Goal: Task Accomplishment & Management: Manage account settings

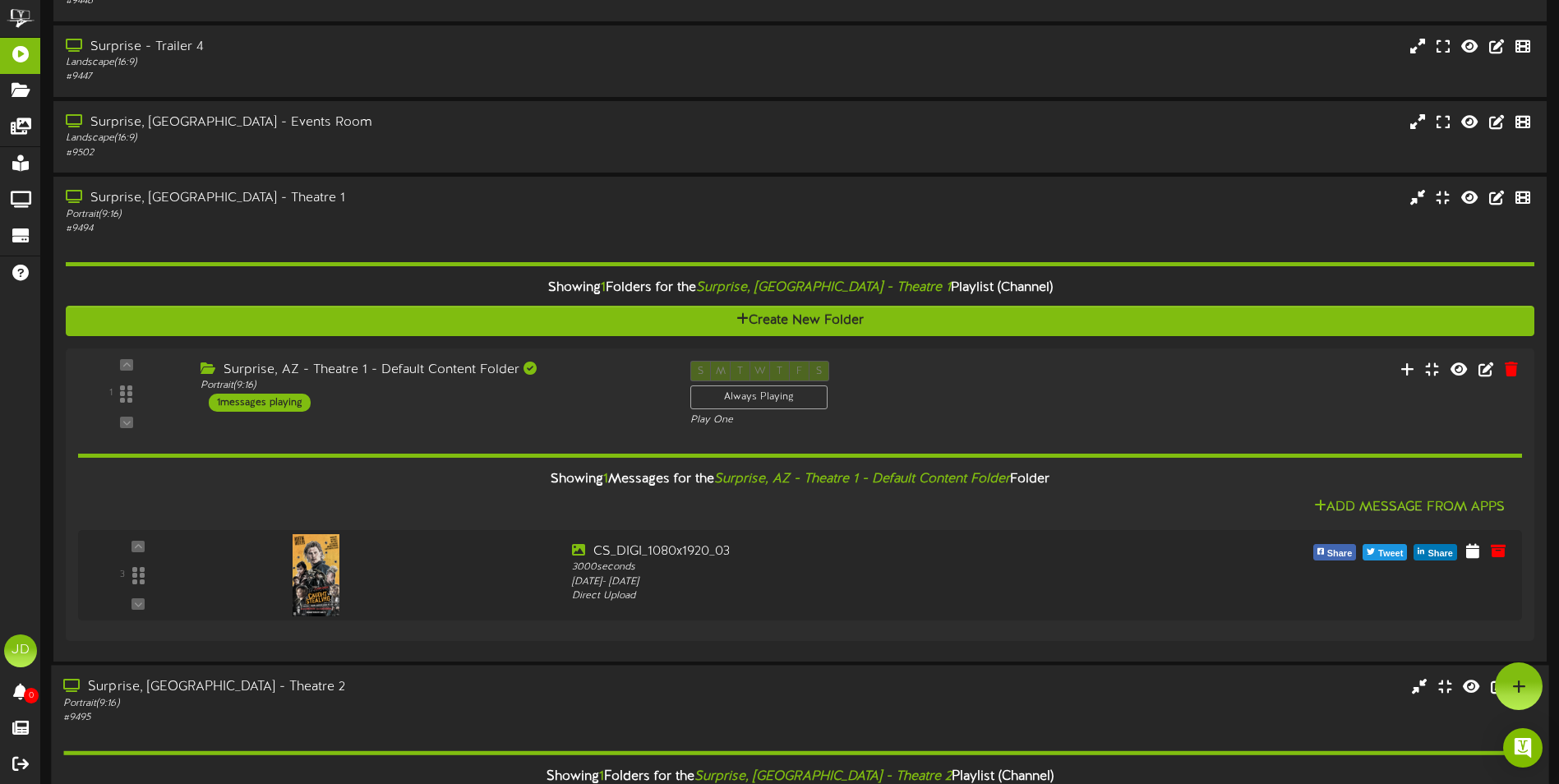
scroll to position [328, 0]
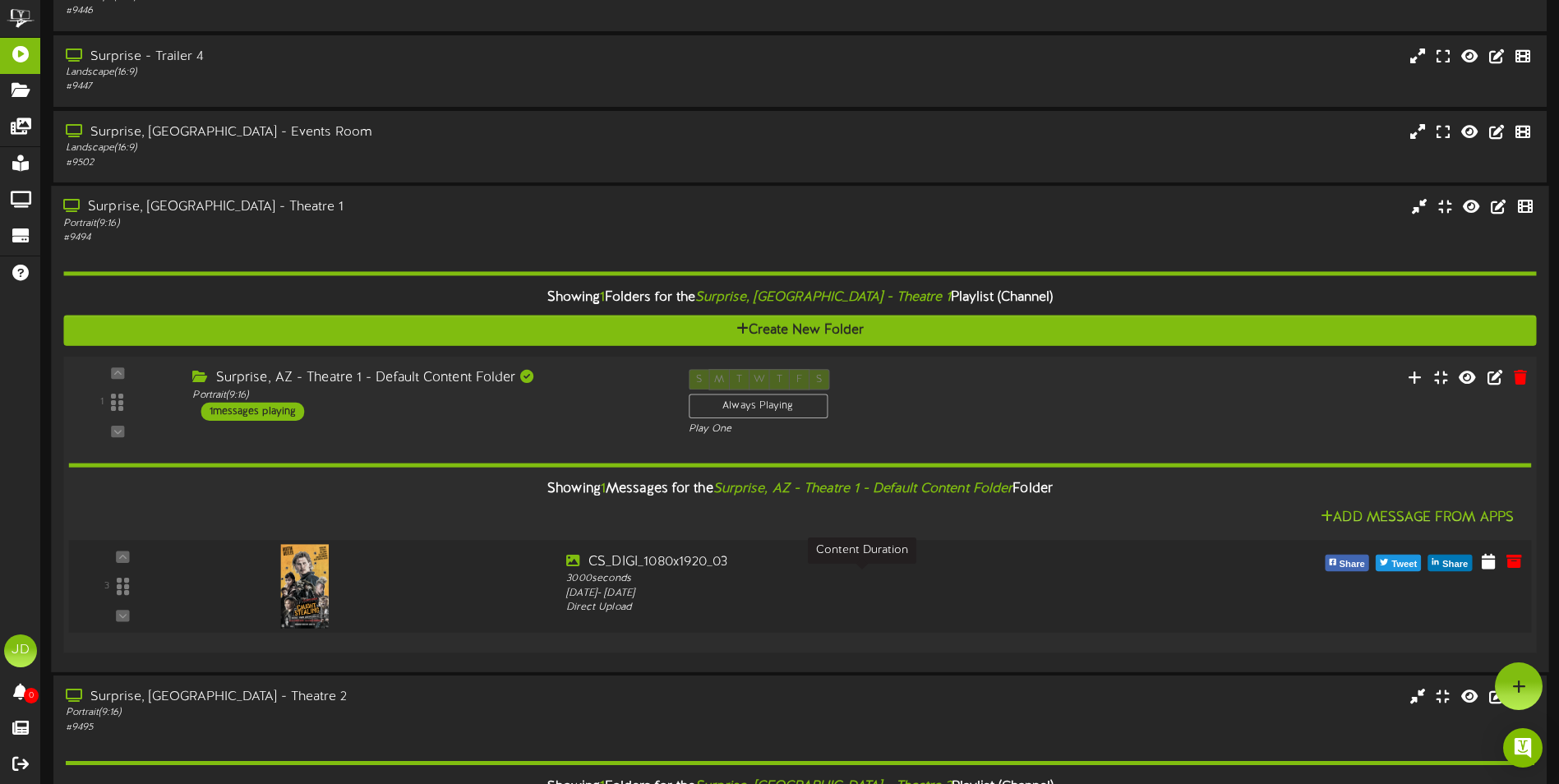
click at [1007, 573] on div "3000 seconds" at bounding box center [861, 579] width 590 height 14
click at [1486, 562] on icon at bounding box center [1488, 560] width 16 height 18
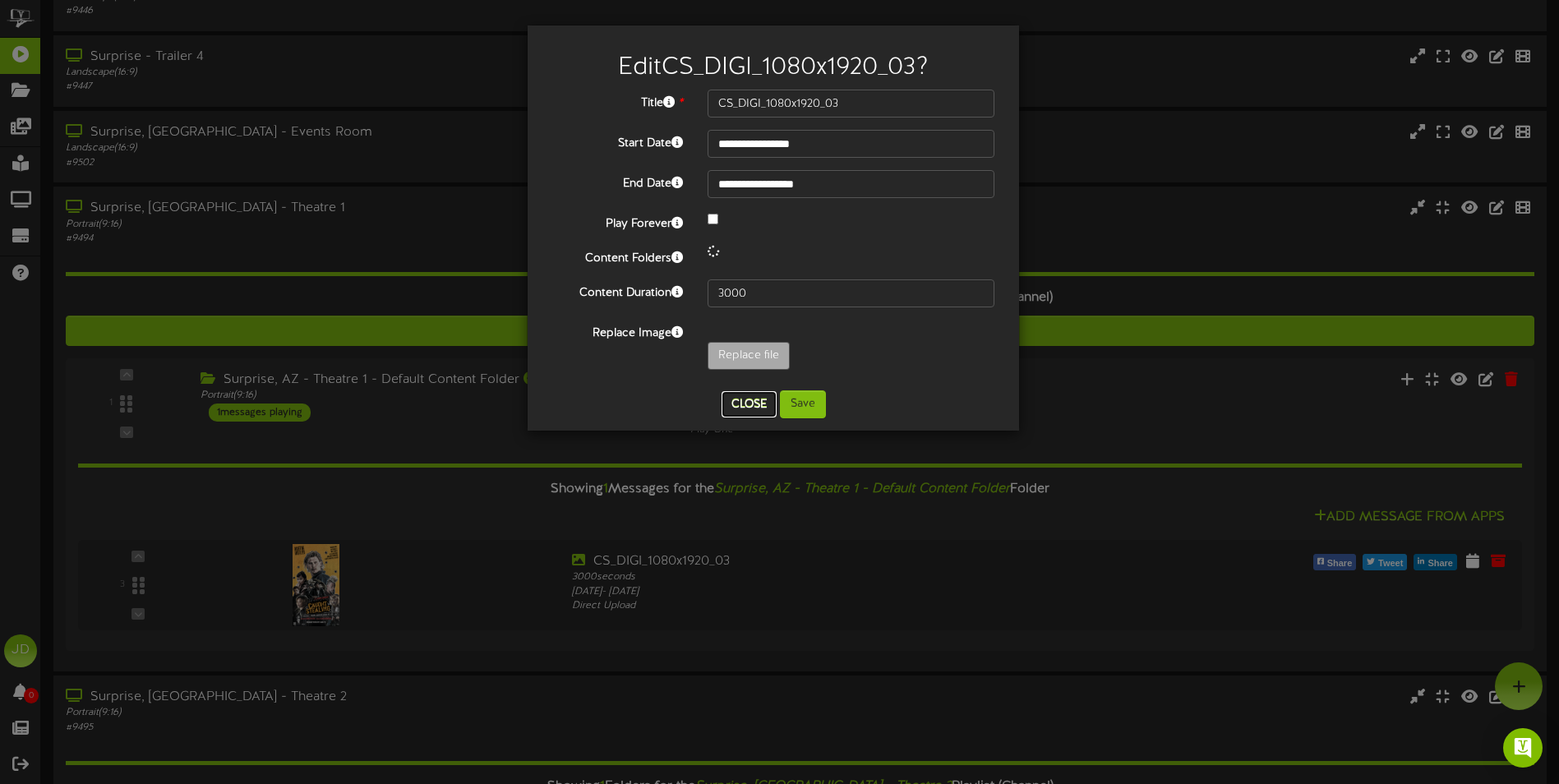
click at [747, 402] on button "Close" at bounding box center [749, 404] width 55 height 26
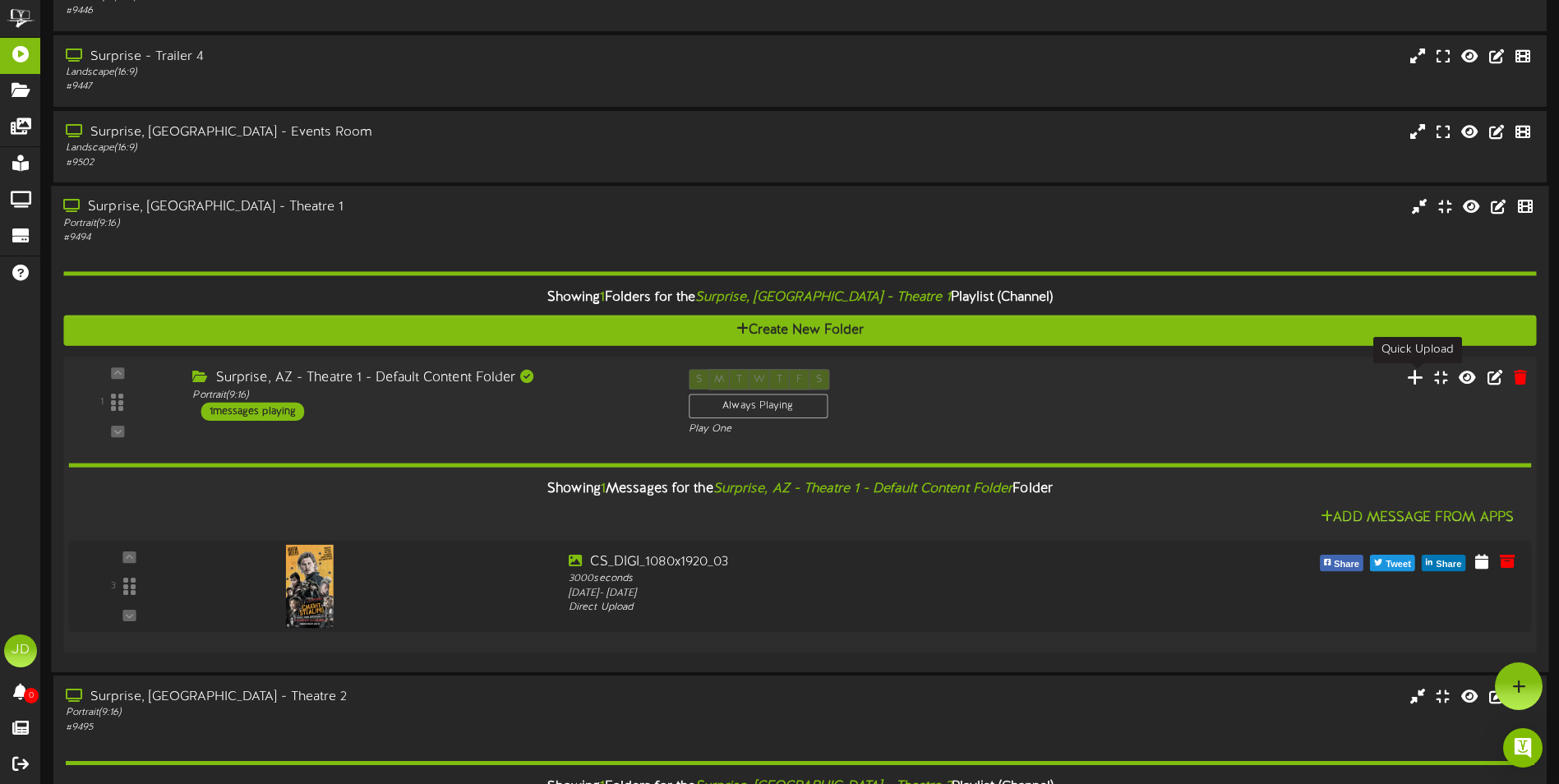
click at [1416, 377] on icon at bounding box center [1415, 376] width 17 height 18
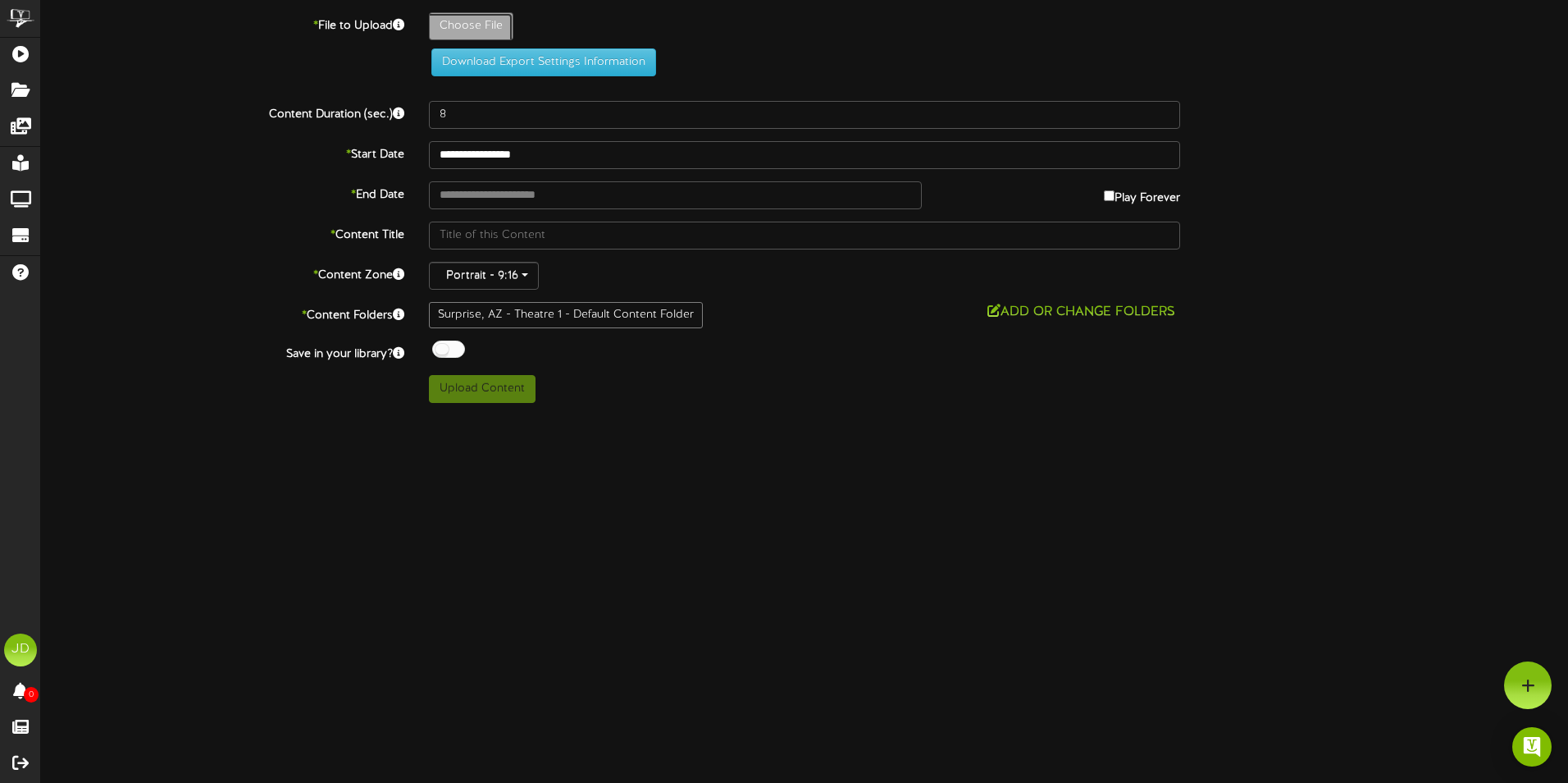
type input "**********"
type input "p_disneyplusoriginals_hamilton_poster_rebrand_88d9918d1"
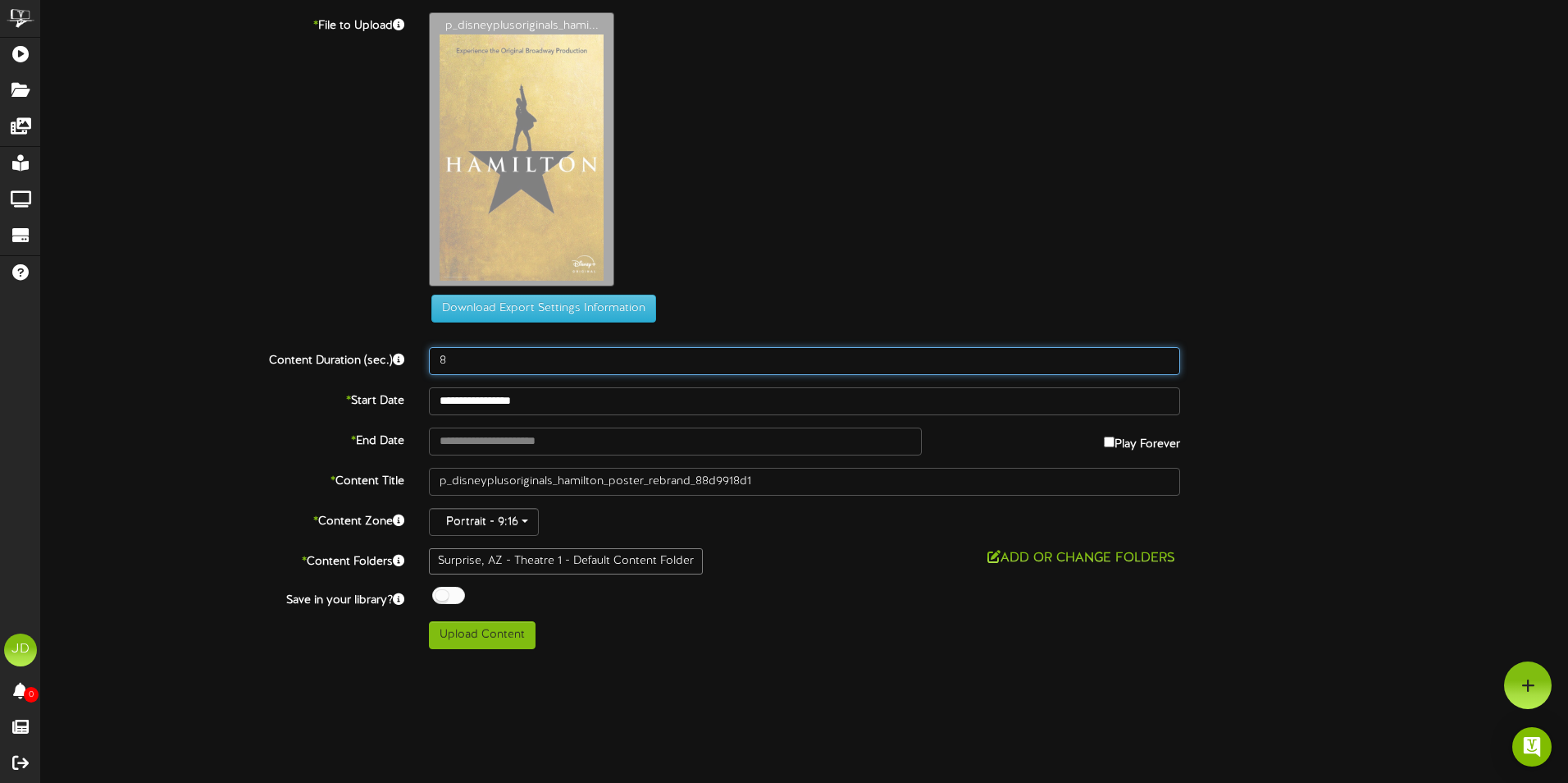
drag, startPoint x: 513, startPoint y: 365, endPoint x: 284, endPoint y: 364, distance: 229.0
click at [296, 364] on div "Content Duration (sec.) 8" at bounding box center [805, 361] width 1552 height 28
type input "3000"
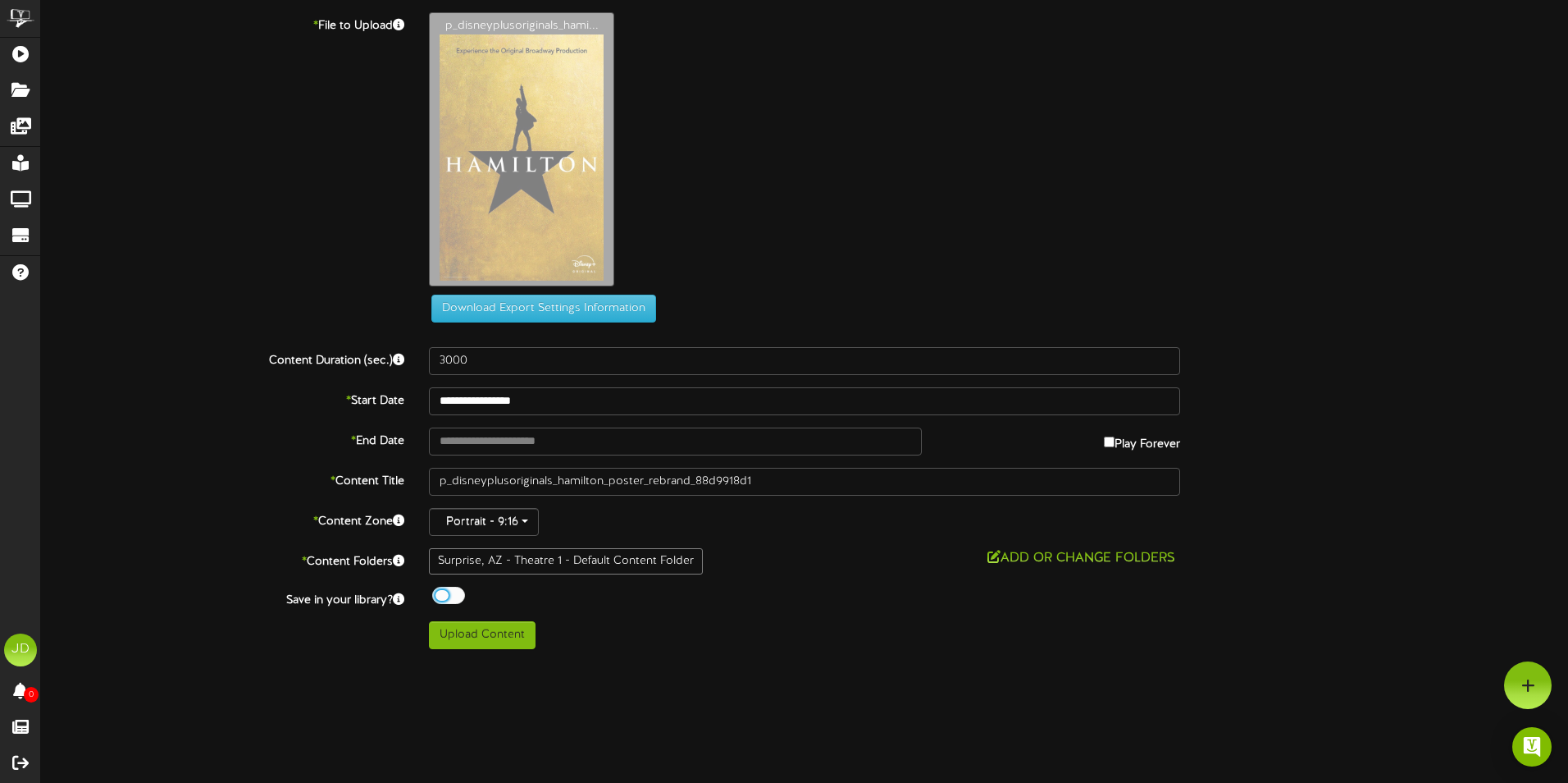
click at [455, 590] on div at bounding box center [449, 595] width 33 height 17
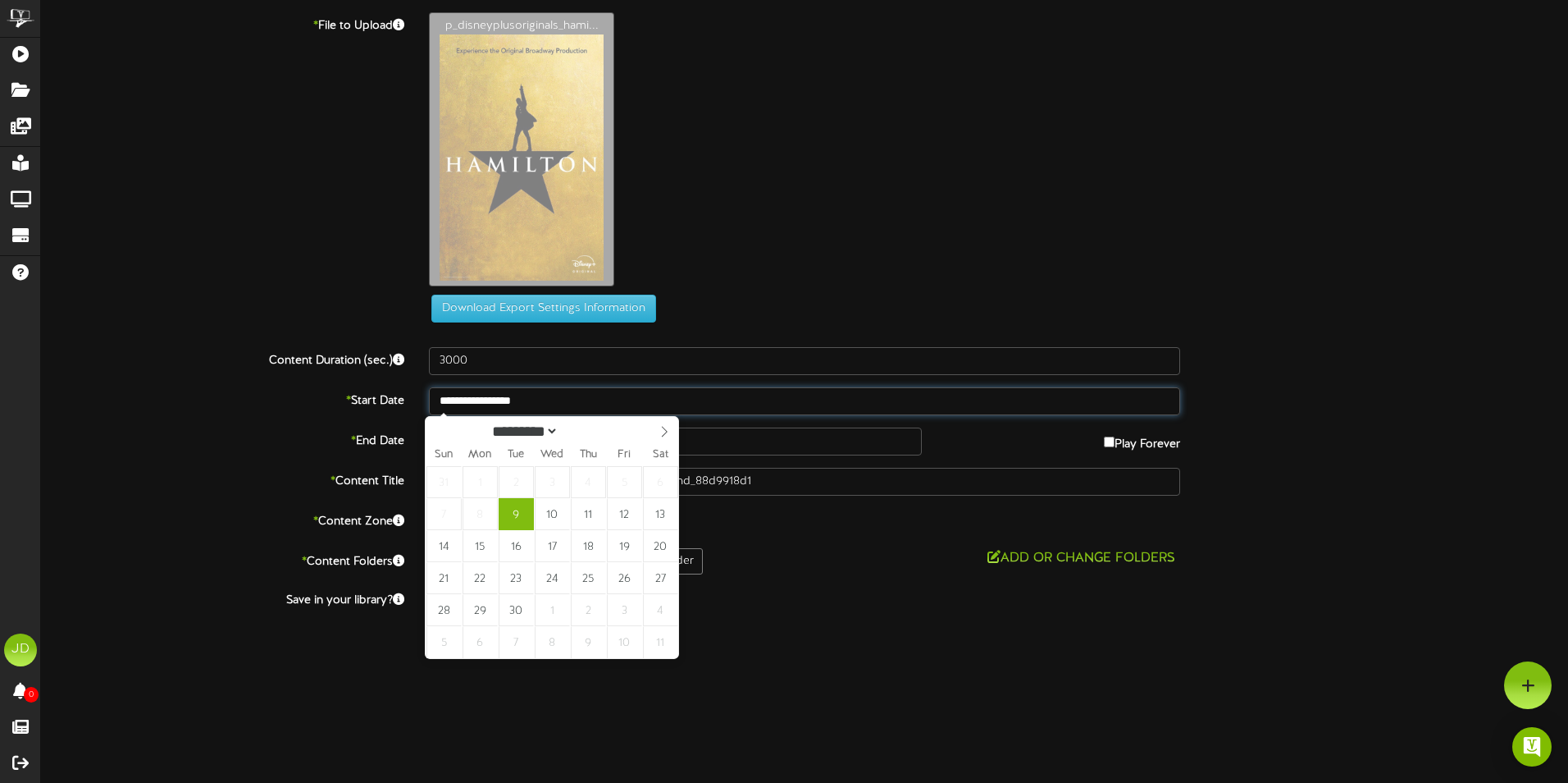
click at [586, 405] on input "**********" at bounding box center [804, 401] width 751 height 28
type input "**********"
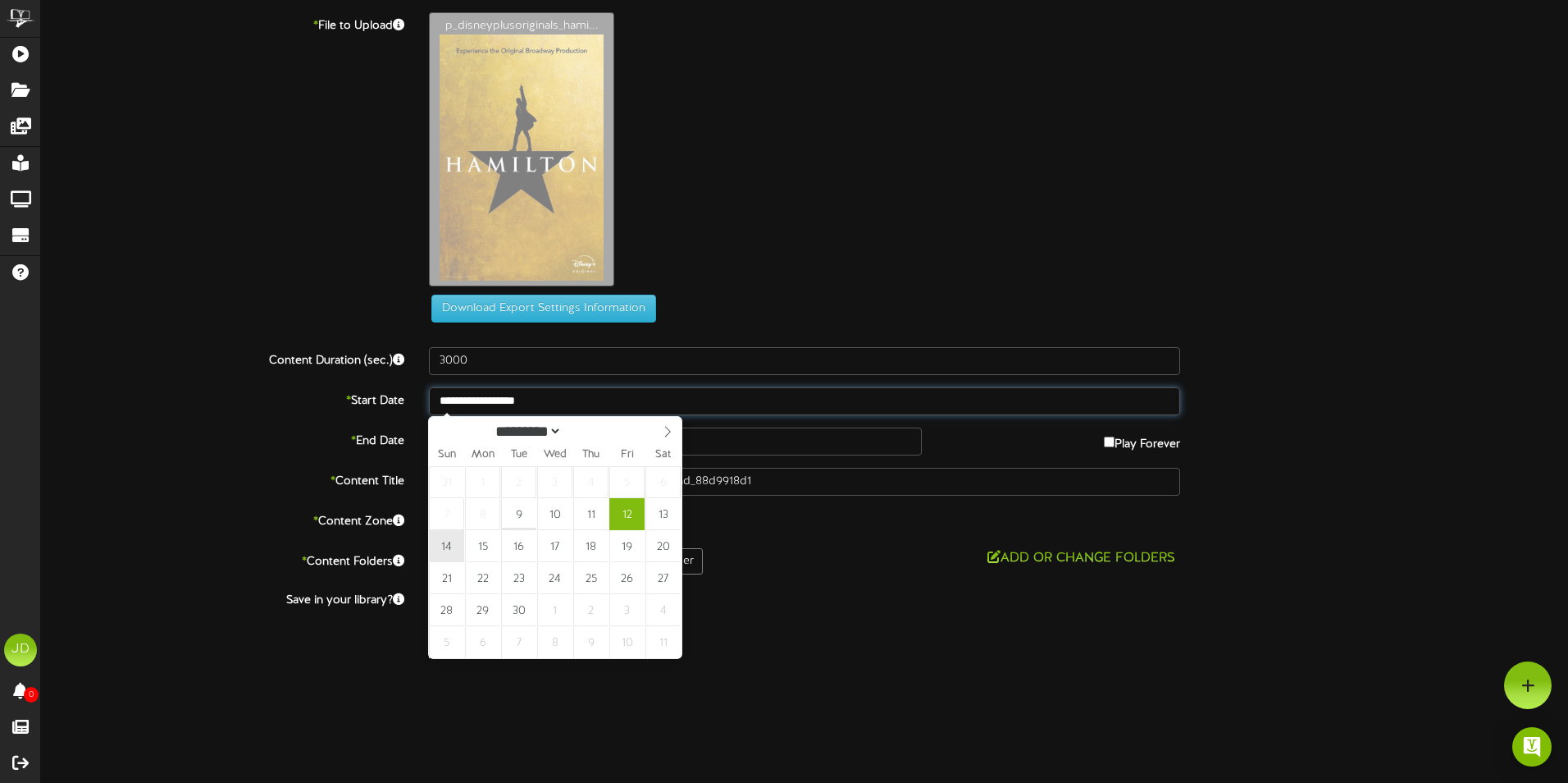
type input "**********"
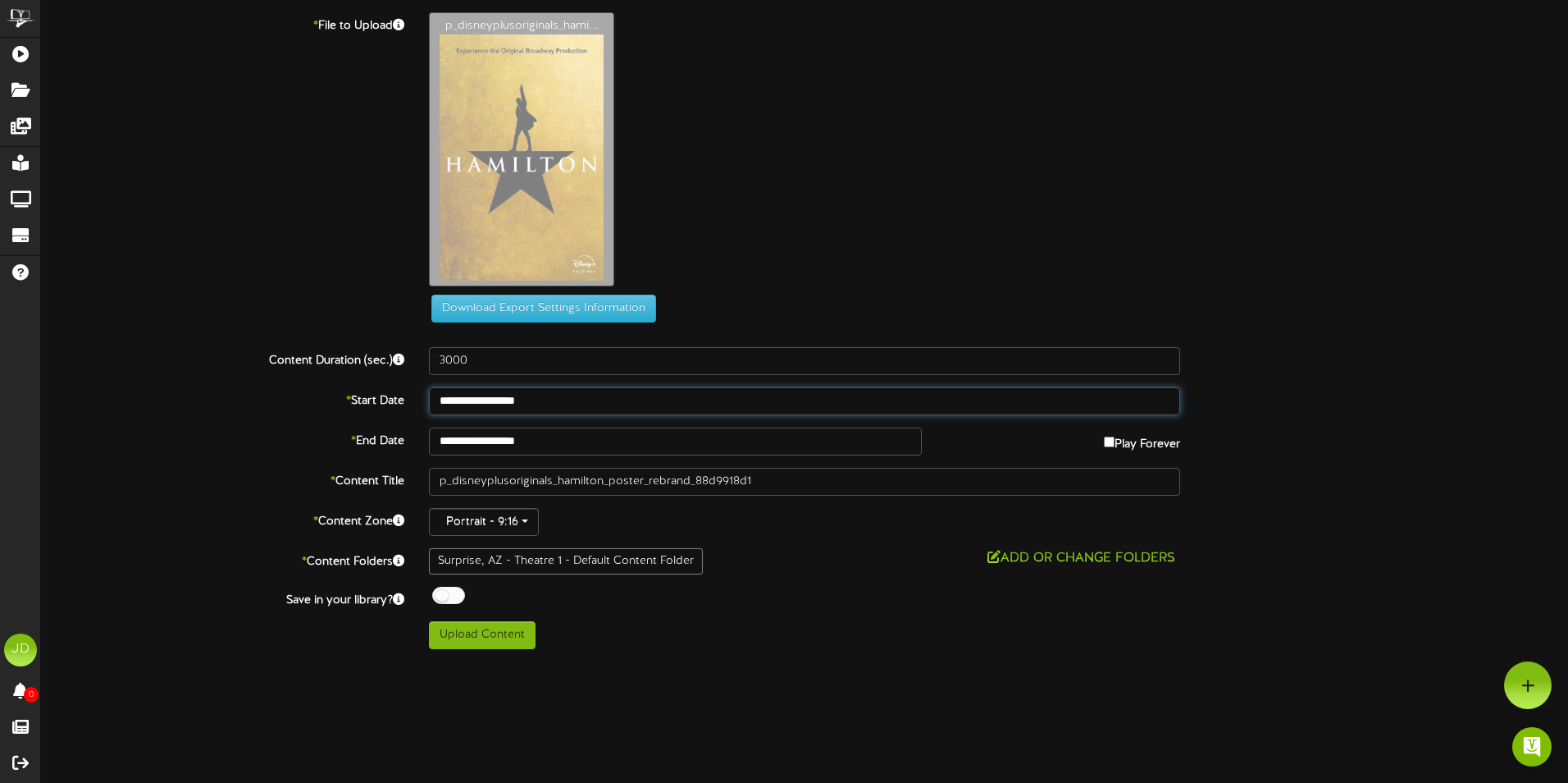
click at [571, 405] on input "**********" at bounding box center [804, 401] width 751 height 28
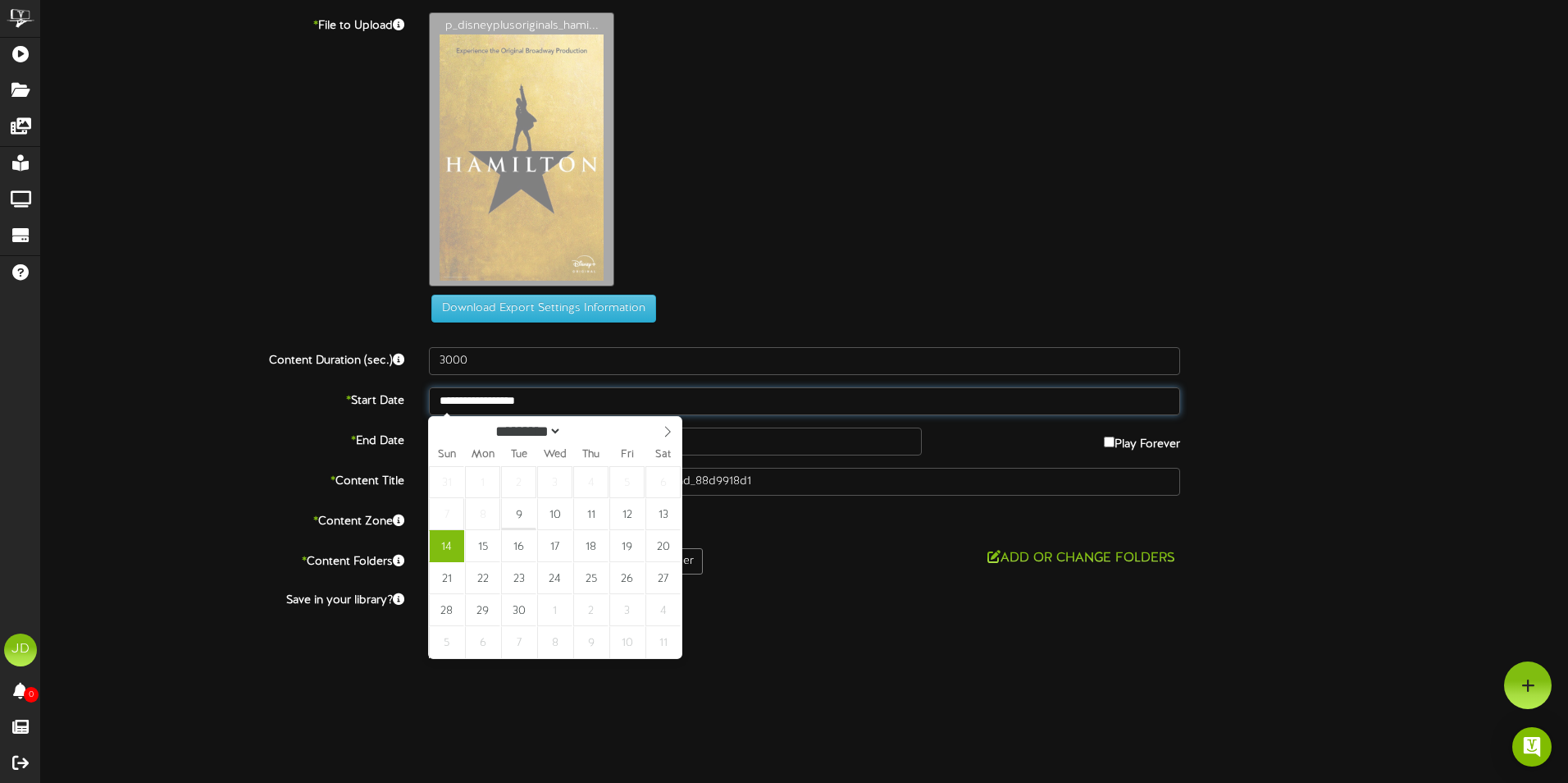
type input "**********"
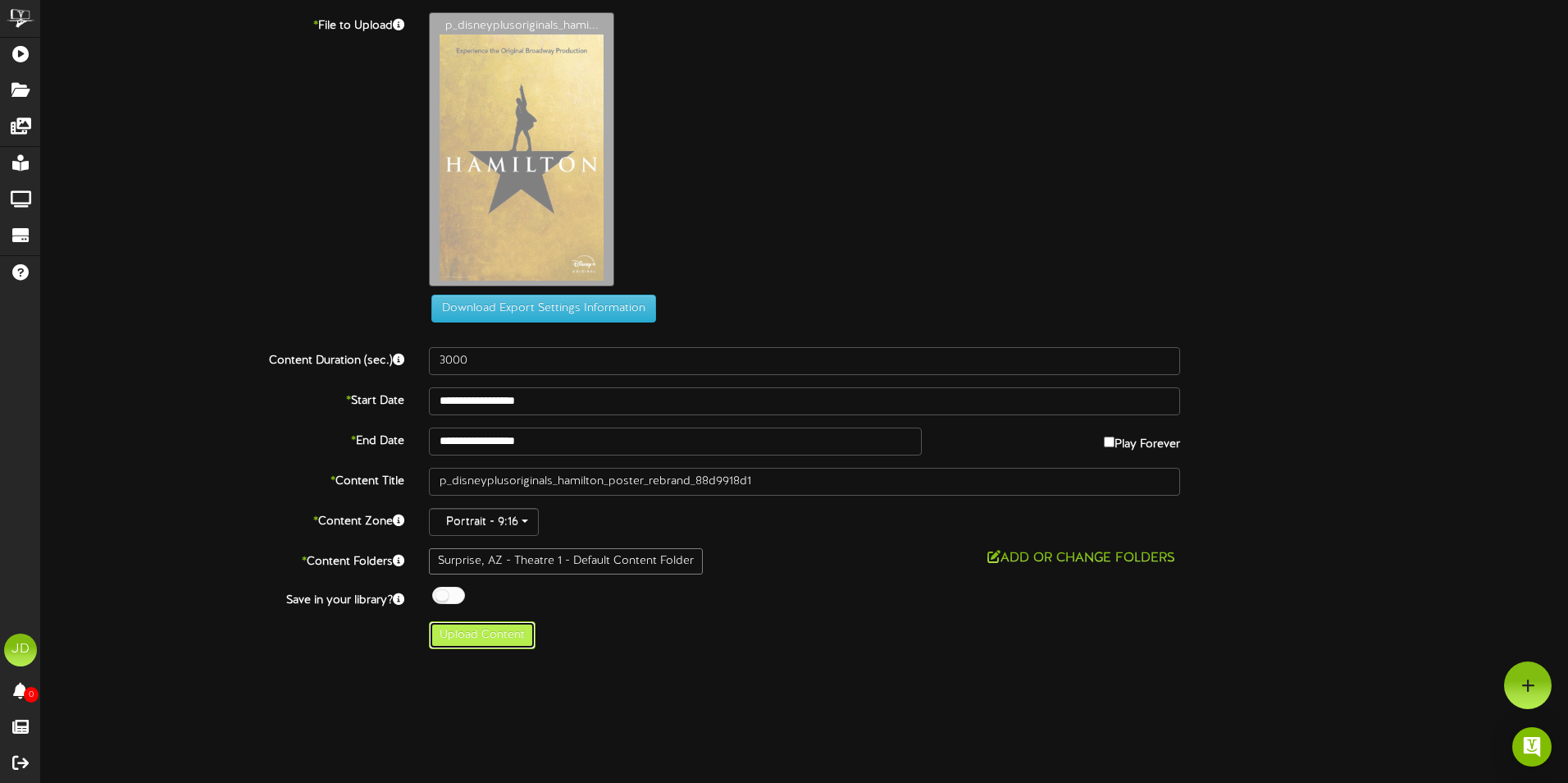
click at [486, 643] on button "Upload Content" at bounding box center [482, 635] width 107 height 28
type input "**********"
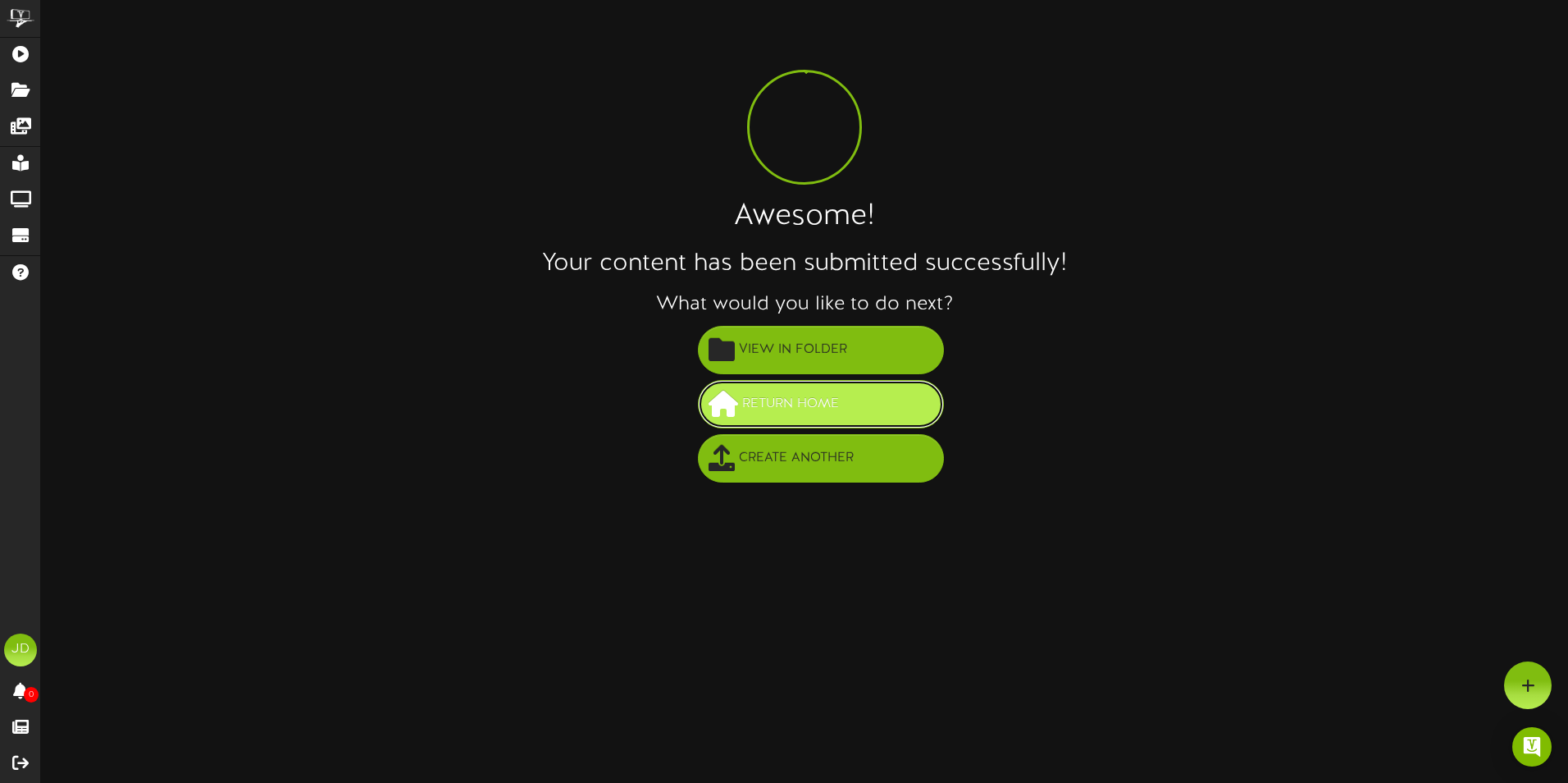
click at [807, 409] on span "Return Home" at bounding box center [790, 404] width 105 height 27
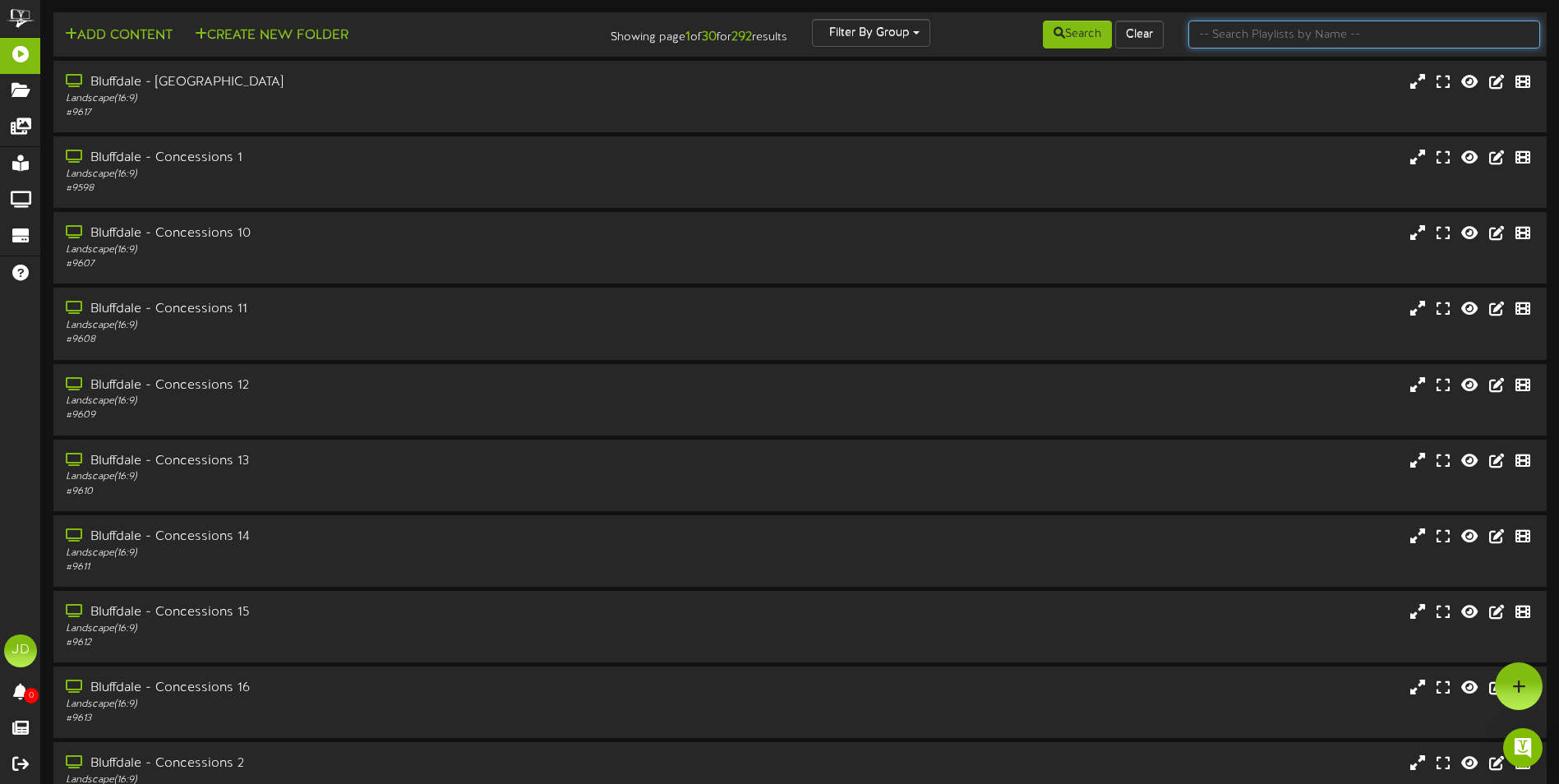
drag, startPoint x: 1236, startPoint y: 31, endPoint x: 1239, endPoint y: 40, distance: 9.5
click at [1238, 31] on input "text" at bounding box center [1364, 34] width 352 height 28
type input "surprise"
click at [1084, 34] on button "Search" at bounding box center [1078, 34] width 69 height 28
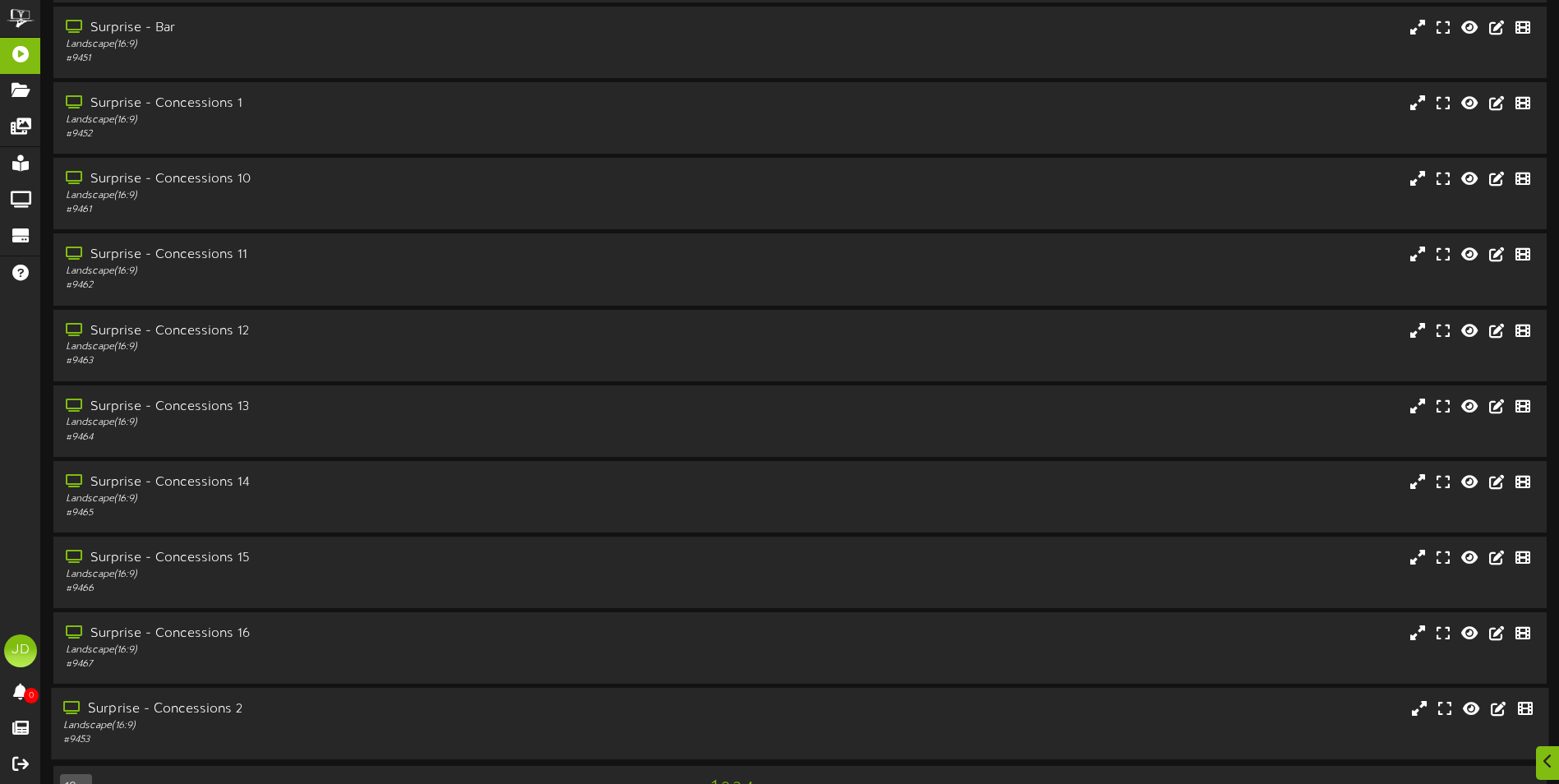
scroll to position [98, 0]
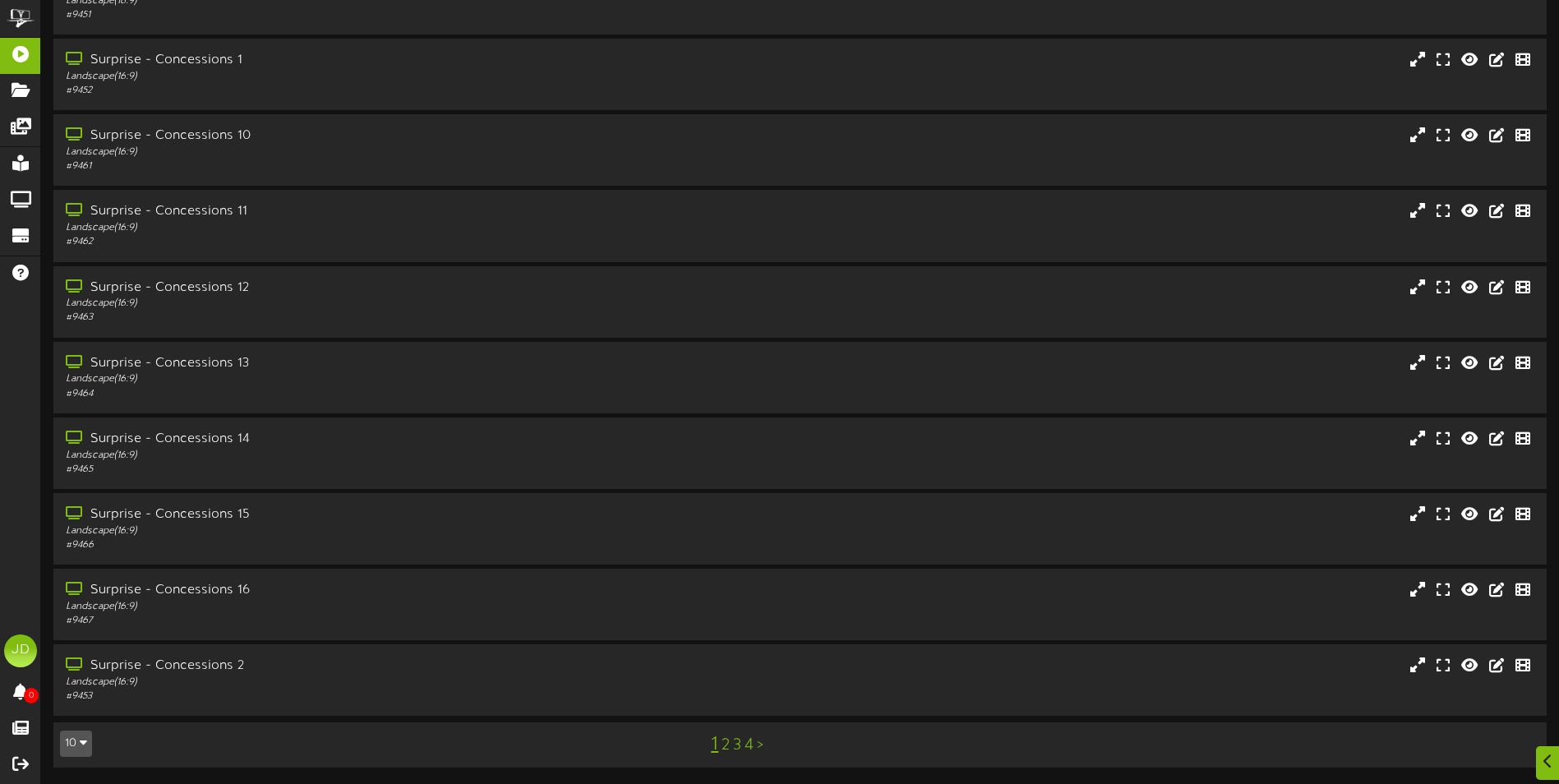
click at [735, 746] on link "3" at bounding box center [737, 745] width 9 height 18
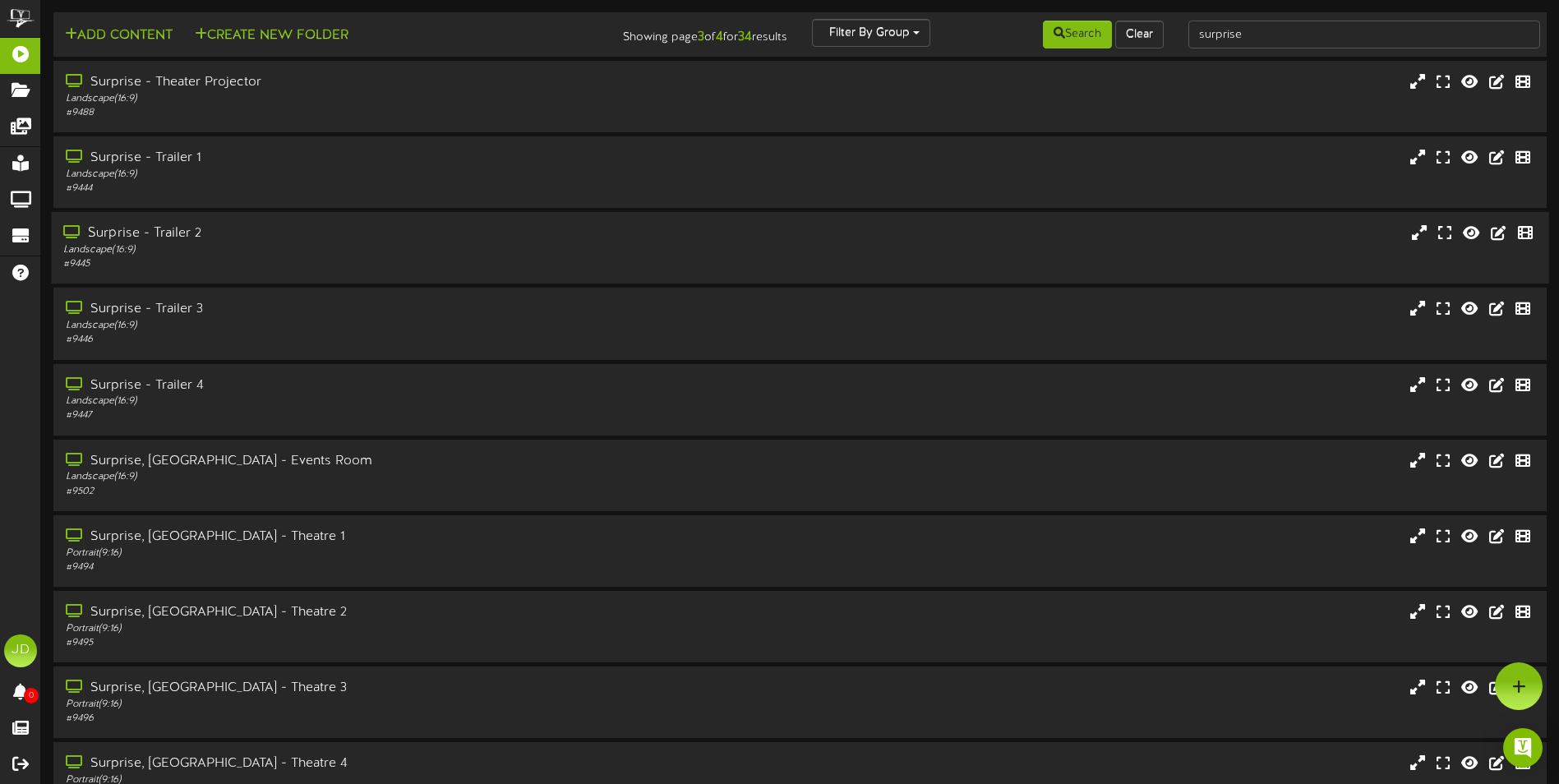
click at [212, 232] on div "Surprise - Trailer 2" at bounding box center [363, 234] width 599 height 19
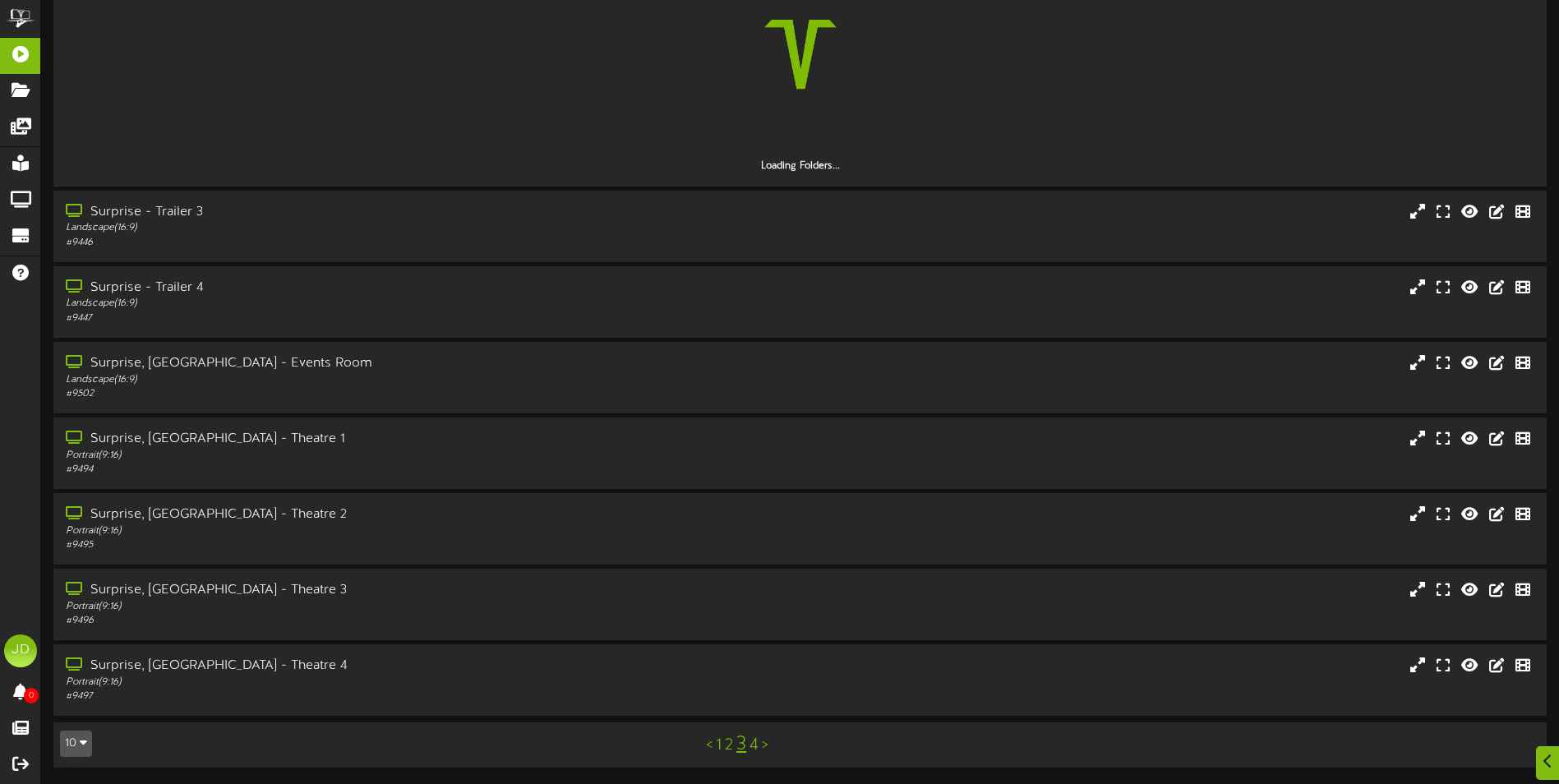
scroll to position [310, 0]
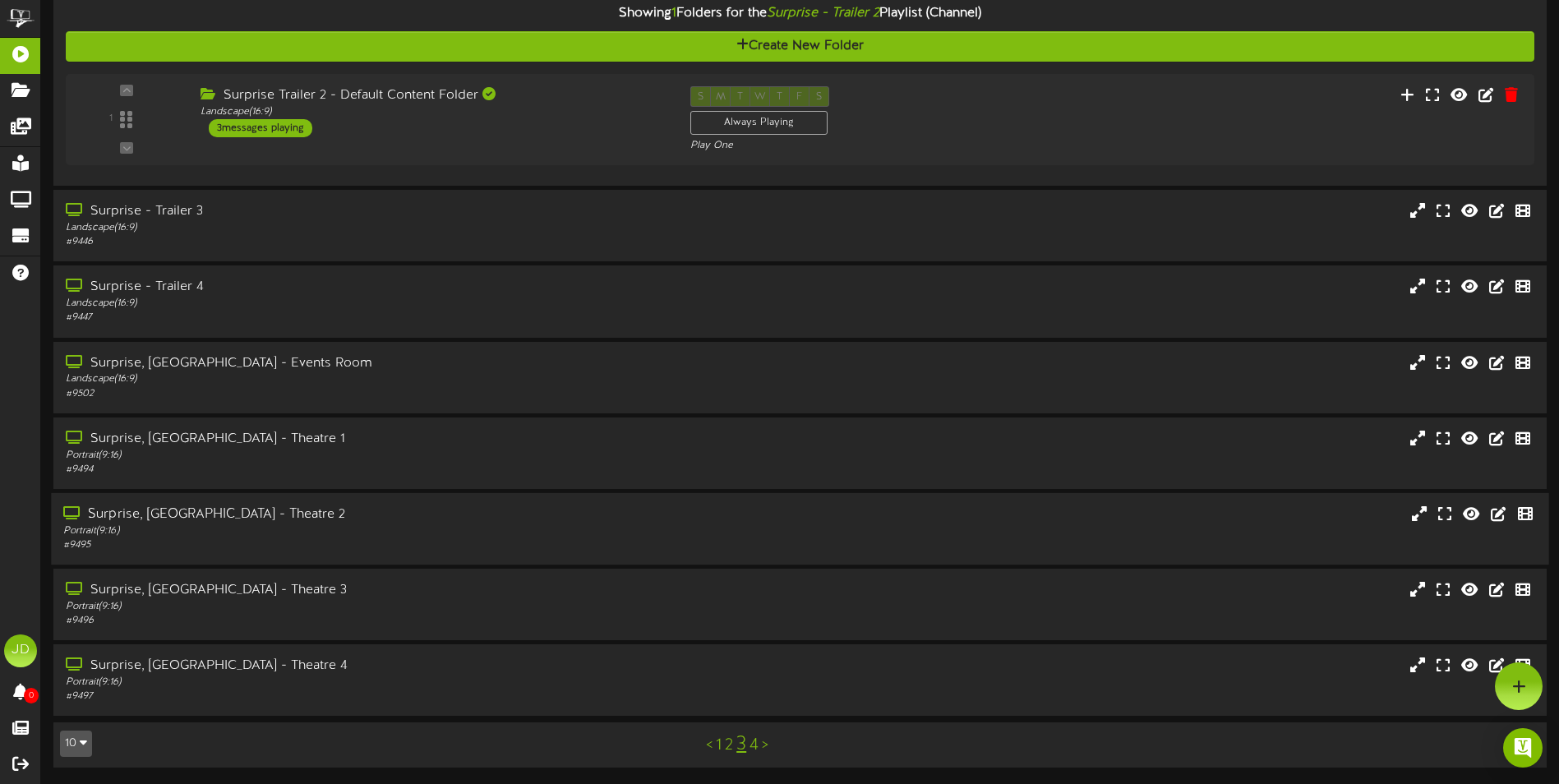
click at [350, 517] on div "Surprise, [GEOGRAPHIC_DATA] - Theatre 2" at bounding box center [363, 515] width 599 height 19
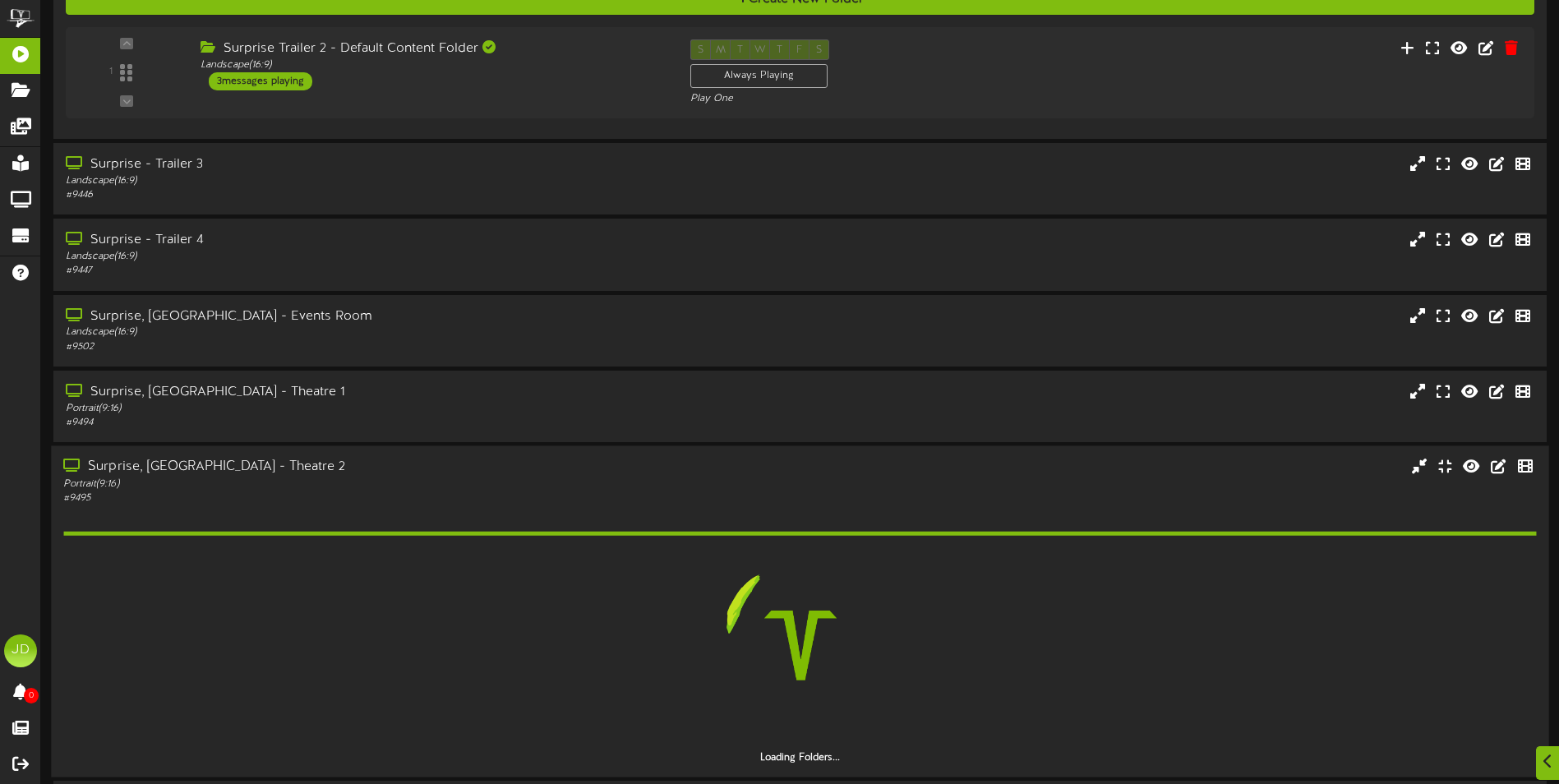
scroll to position [568, 0]
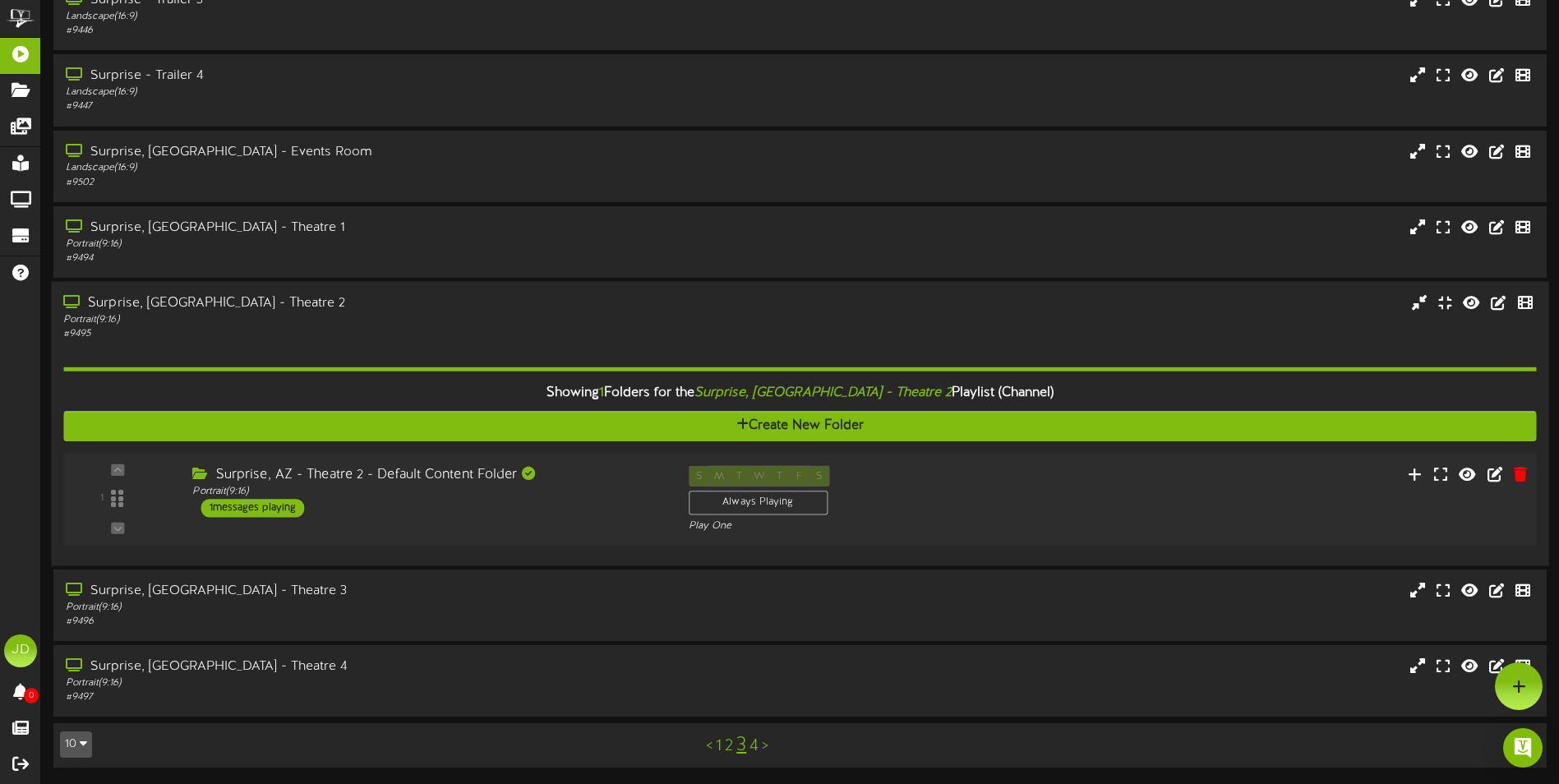
click at [562, 530] on div "1 ( 9:16" at bounding box center [800, 499] width 1488 height 67
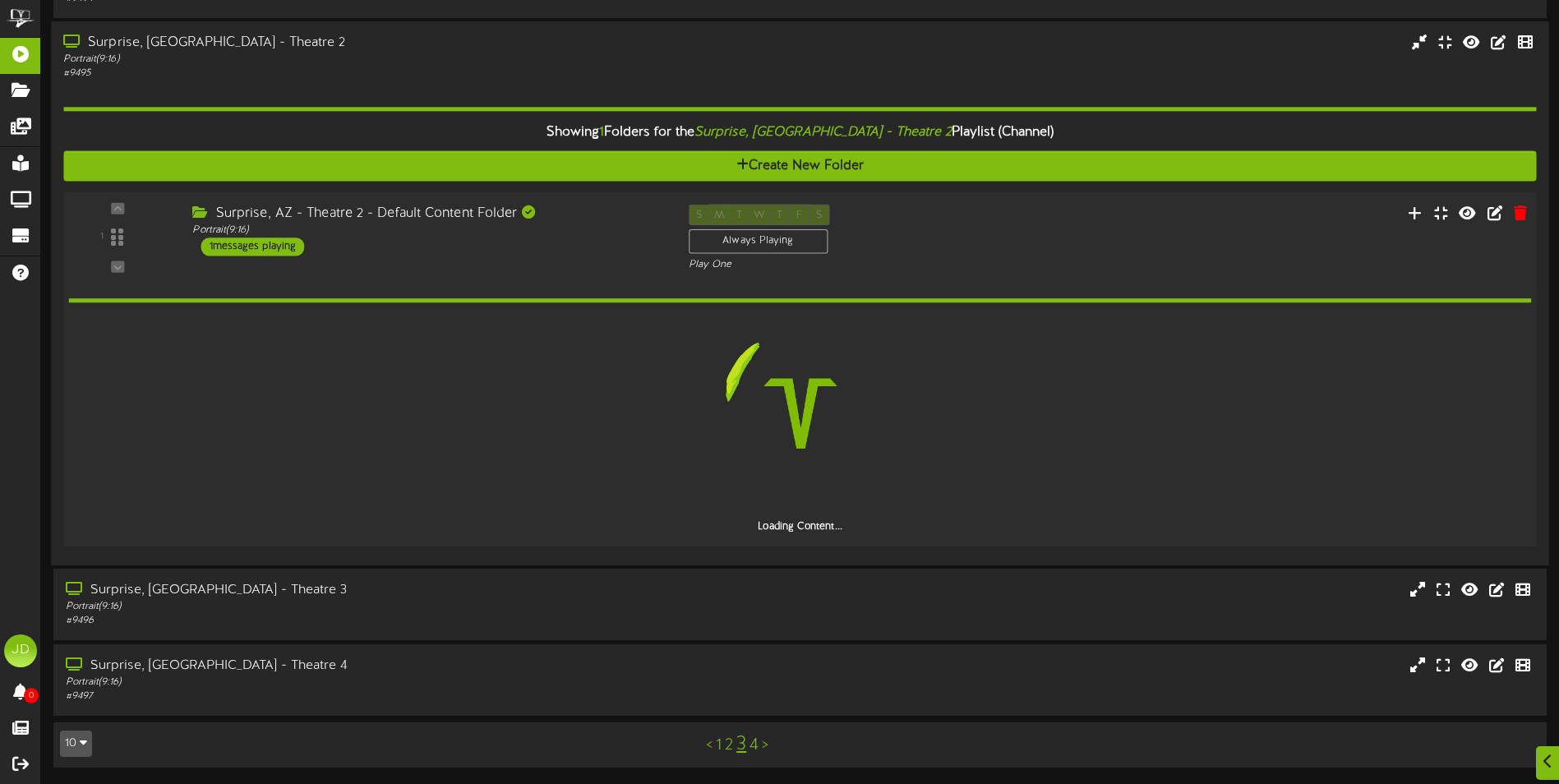
scroll to position [722, 0]
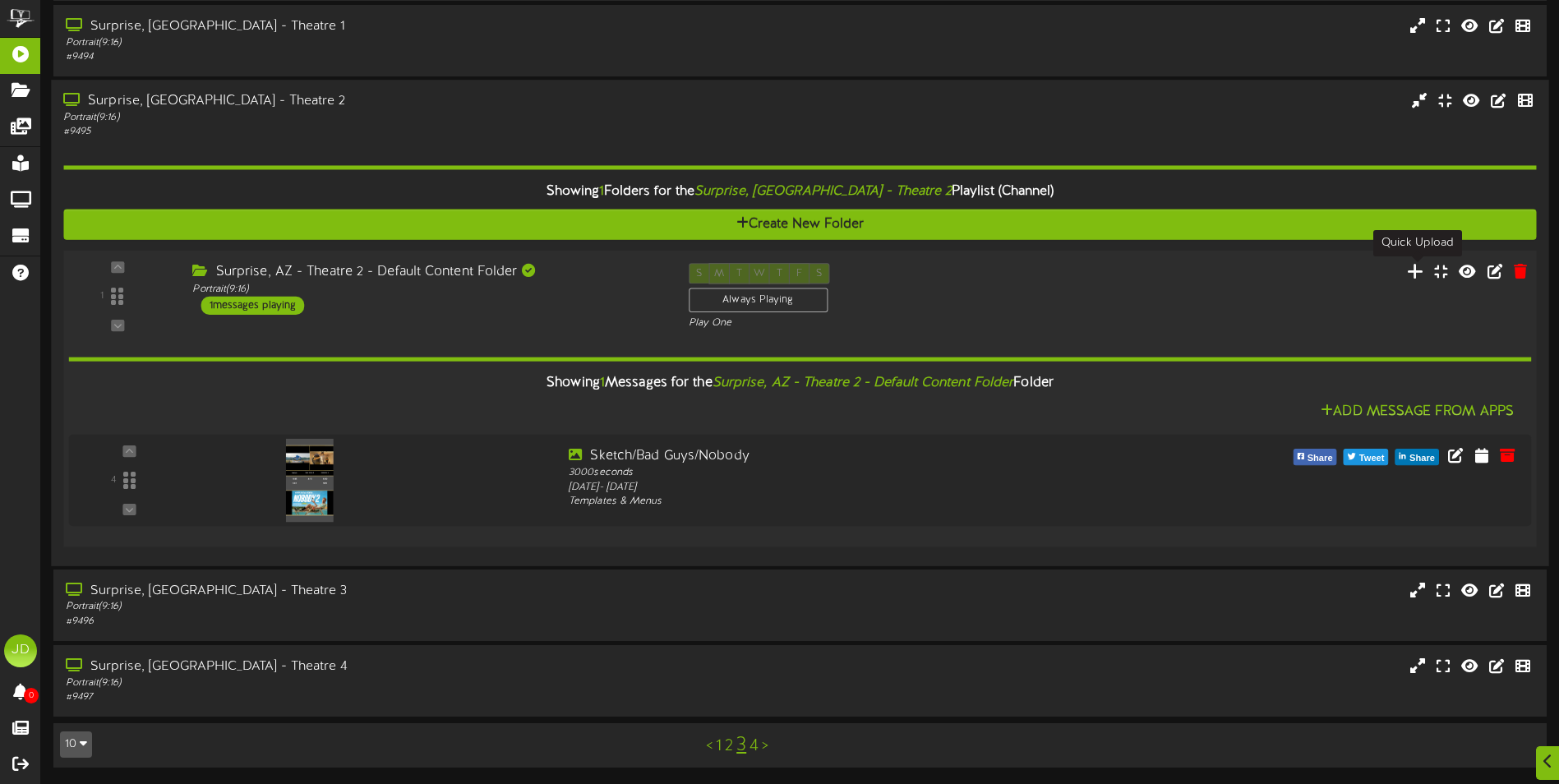
click at [1418, 269] on icon at bounding box center [1415, 270] width 17 height 18
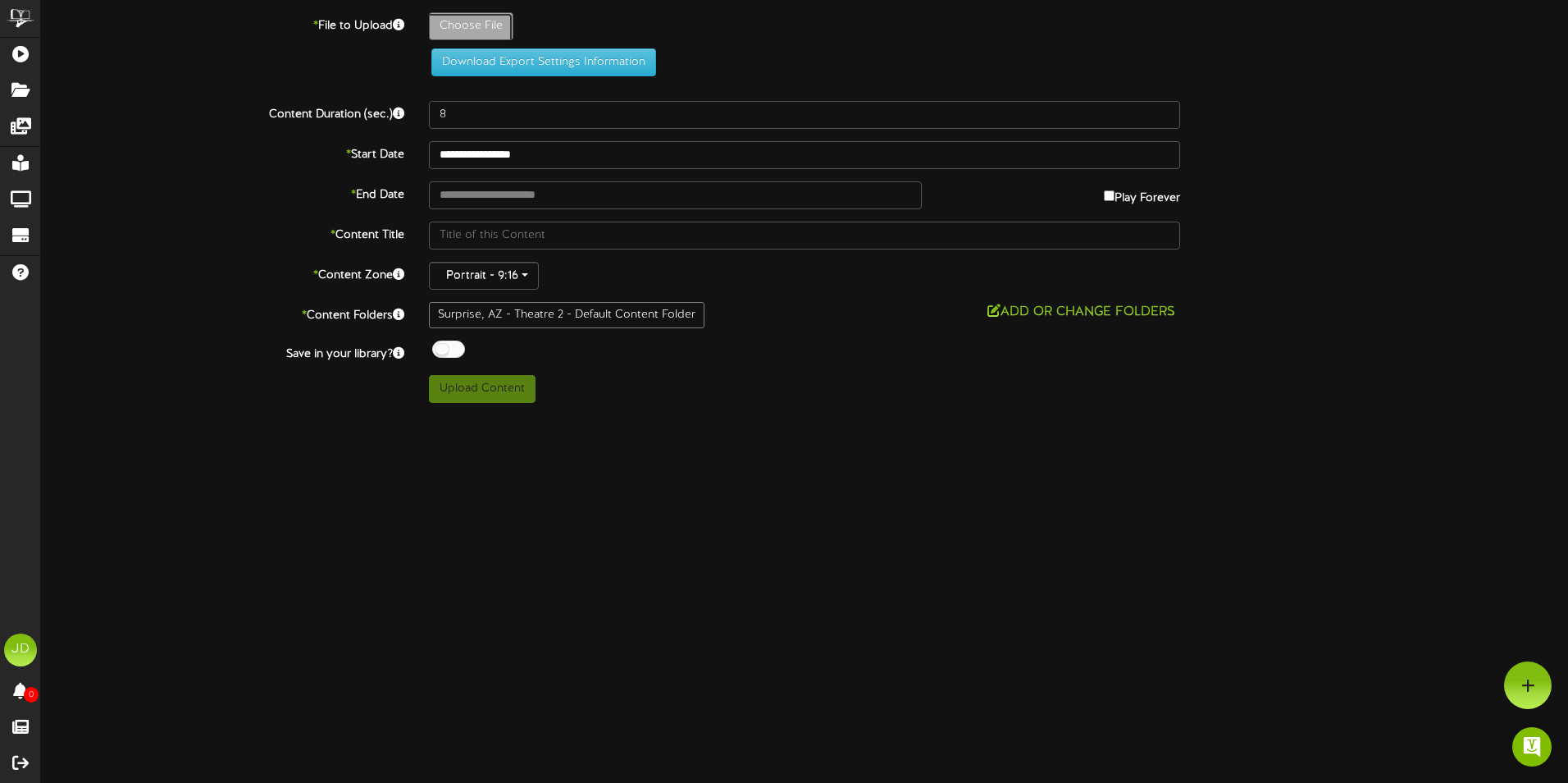
type input "**********"
type input "TLW_2025x3000_ONLINE_1SHT_KA_V3_rgb"
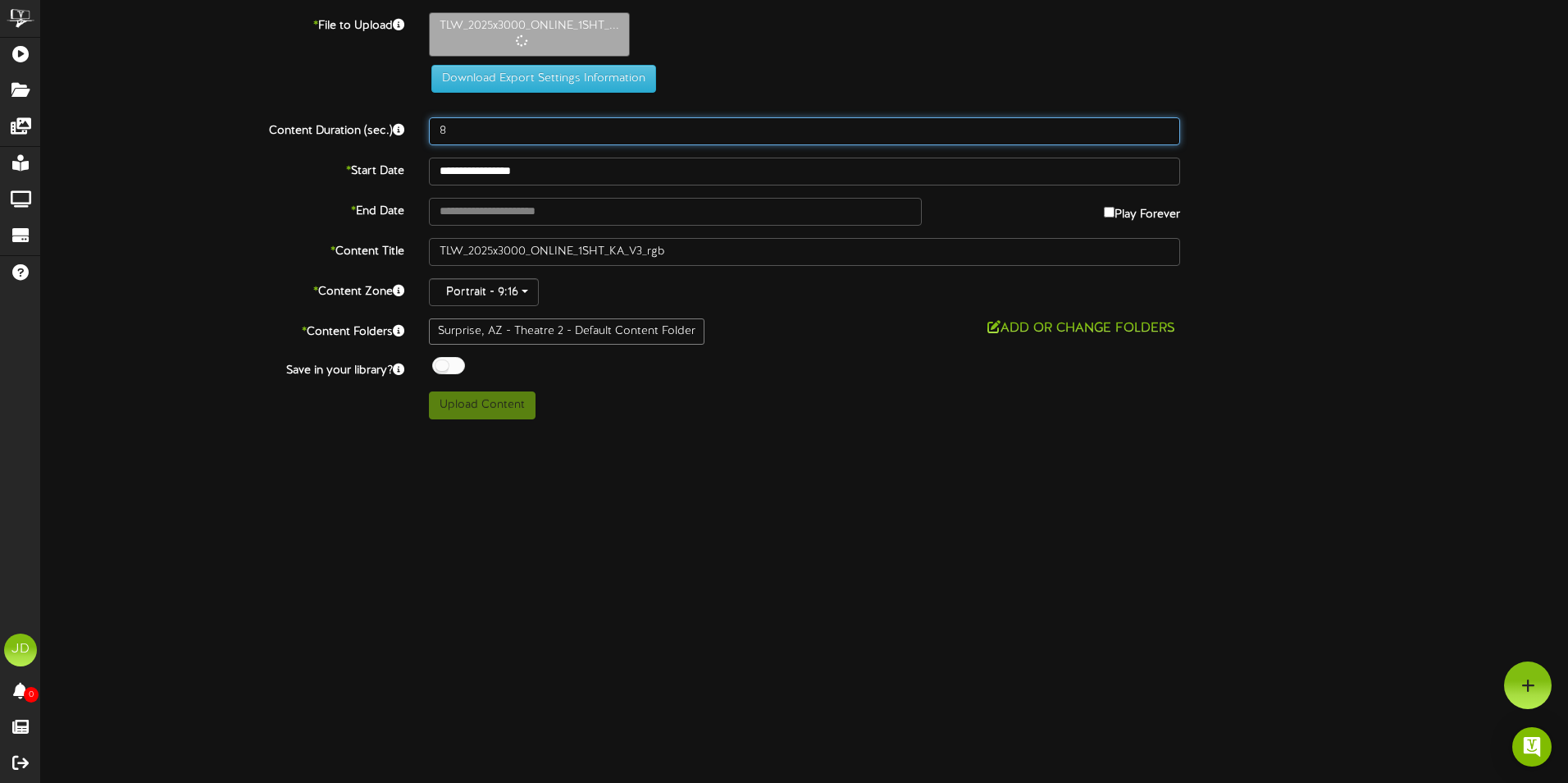
drag, startPoint x: 483, startPoint y: 134, endPoint x: 331, endPoint y: 133, distance: 152.0
click at [350, 133] on div "Content Duration (sec.) 8" at bounding box center [805, 131] width 1552 height 28
type input "3000"
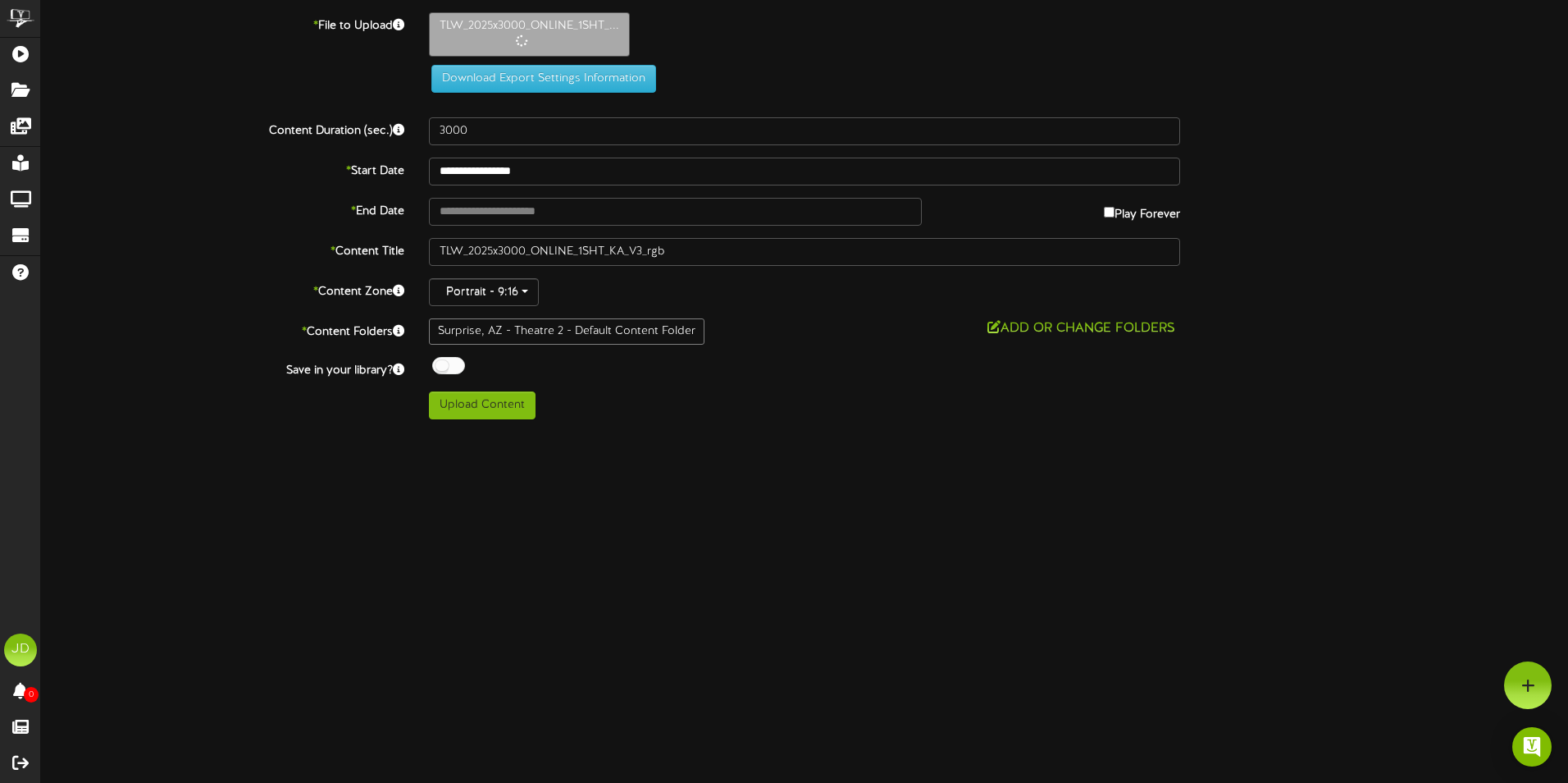
click at [845, 432] on html "ChannelValet Playlists Folders Messages My Library Groups Devices Help JD Jon D…" at bounding box center [784, 215] width 1568 height 432
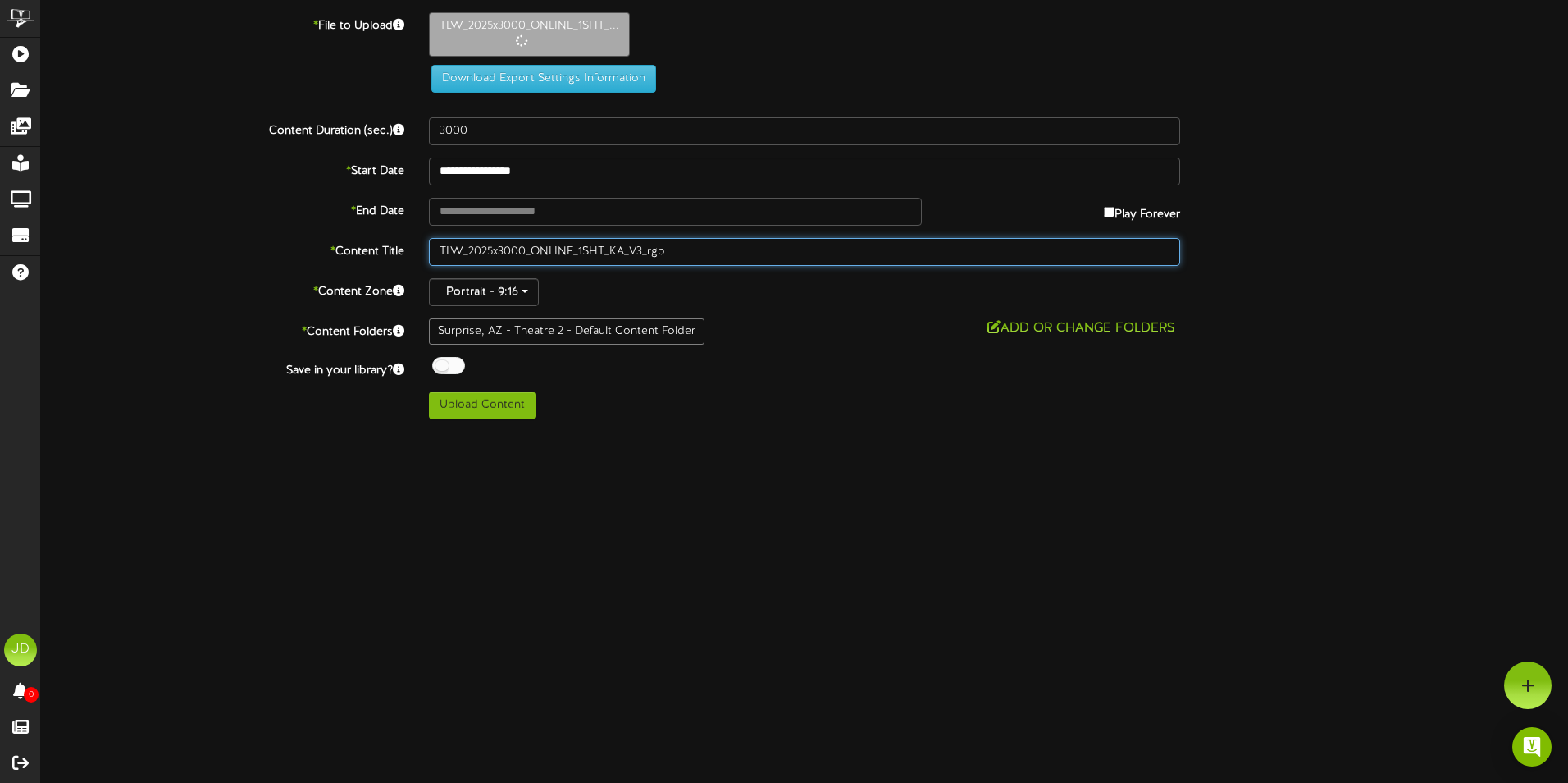
drag, startPoint x: 660, startPoint y: 256, endPoint x: 197, endPoint y: 280, distance: 463.6
click at [197, 280] on div "**********" at bounding box center [805, 215] width 1527 height 407
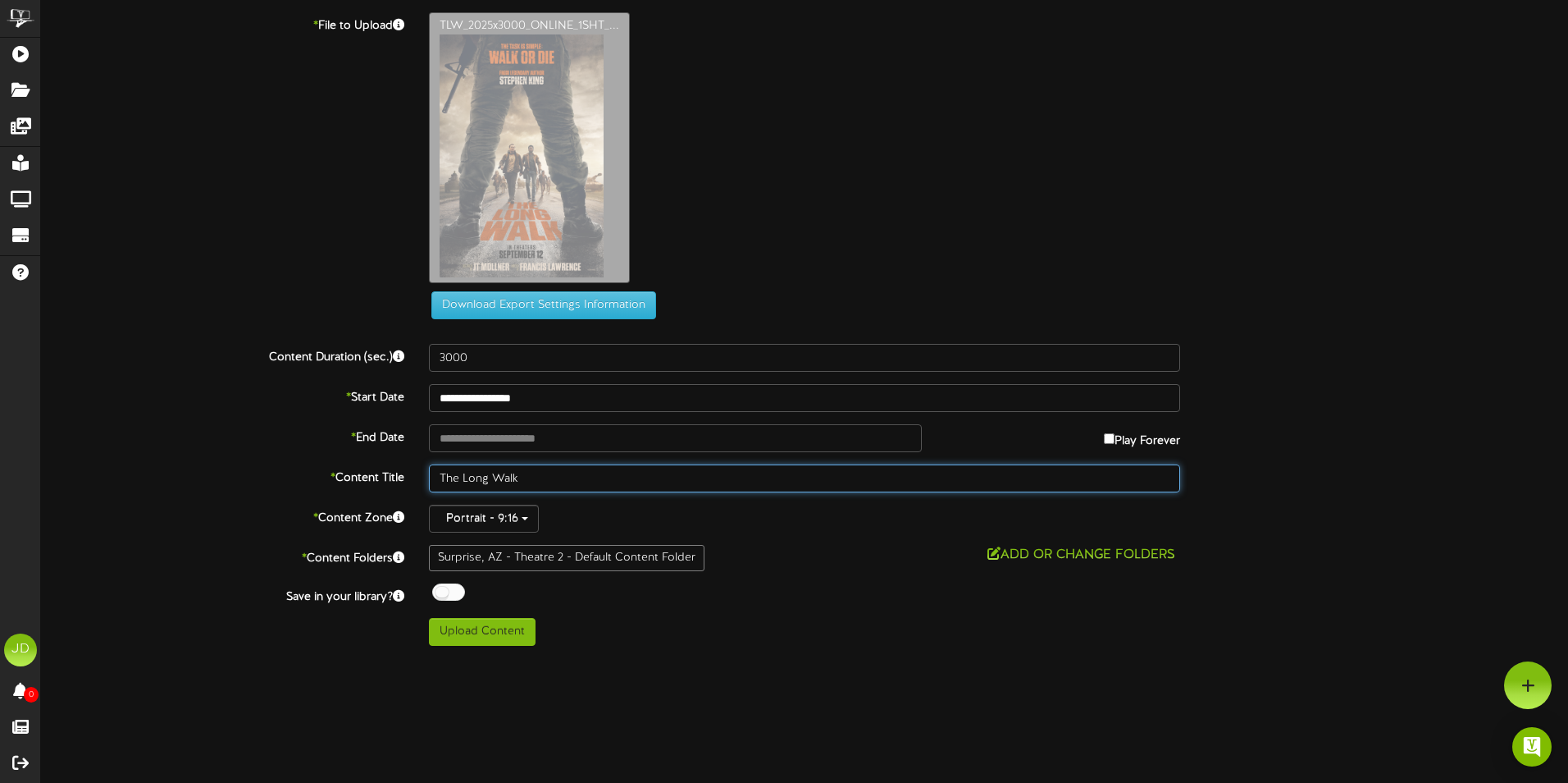
type input "The Long Walk"
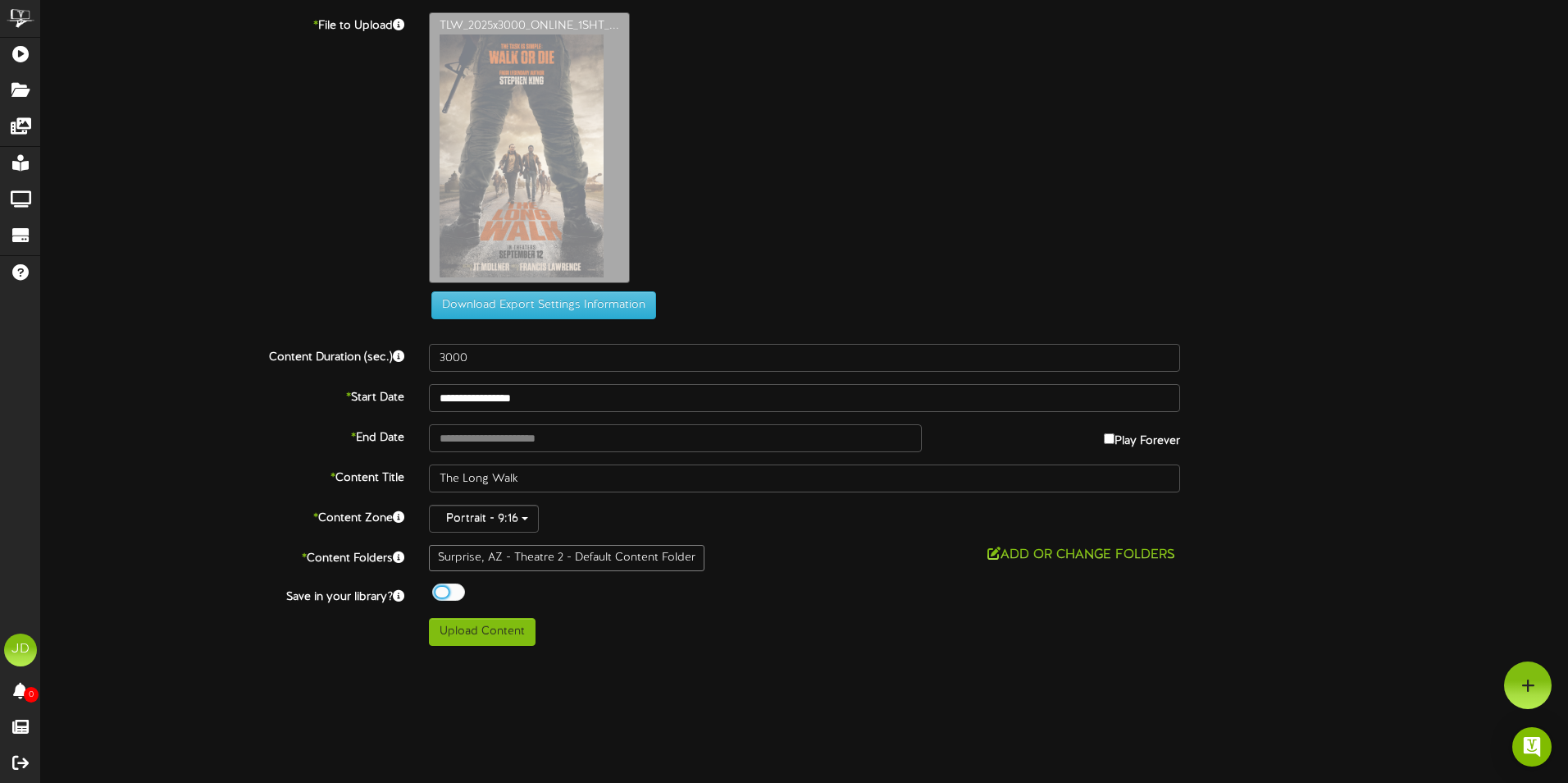
click at [440, 587] on div at bounding box center [449, 593] width 33 height 17
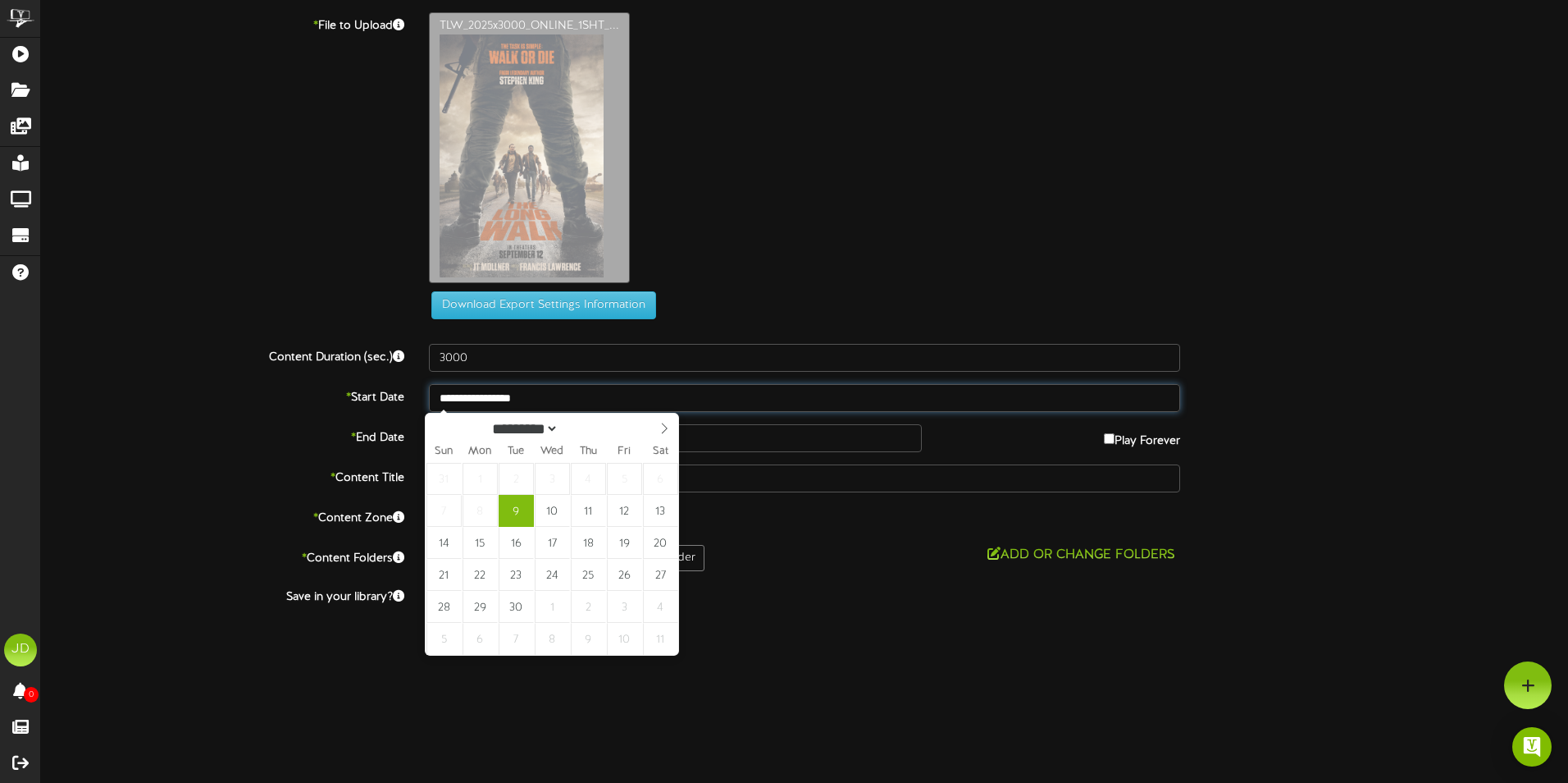
click at [591, 398] on input "**********" at bounding box center [804, 397] width 751 height 28
type input "**********"
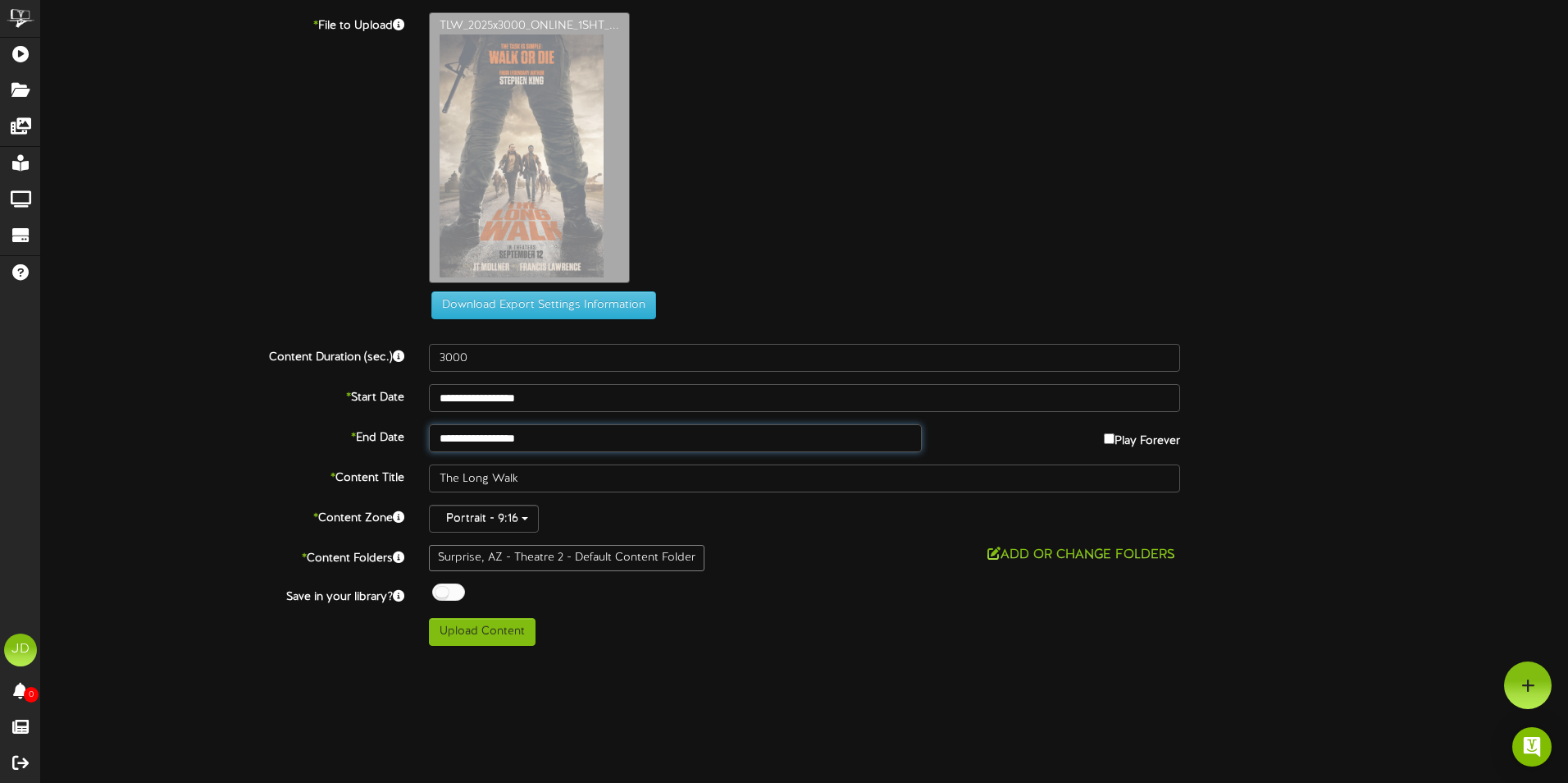
click at [577, 437] on input "**********" at bounding box center [675, 438] width 493 height 28
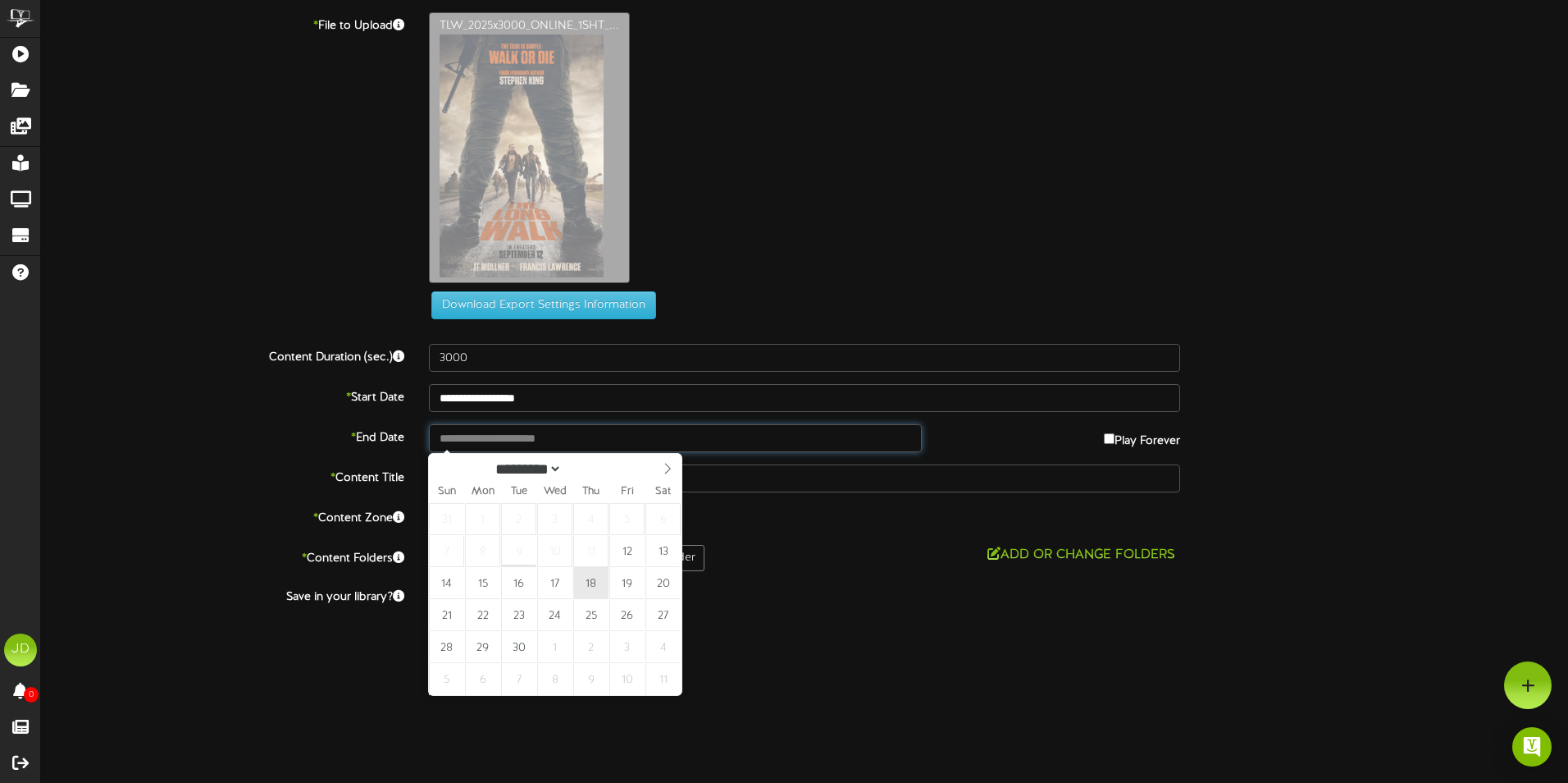
type input "**********"
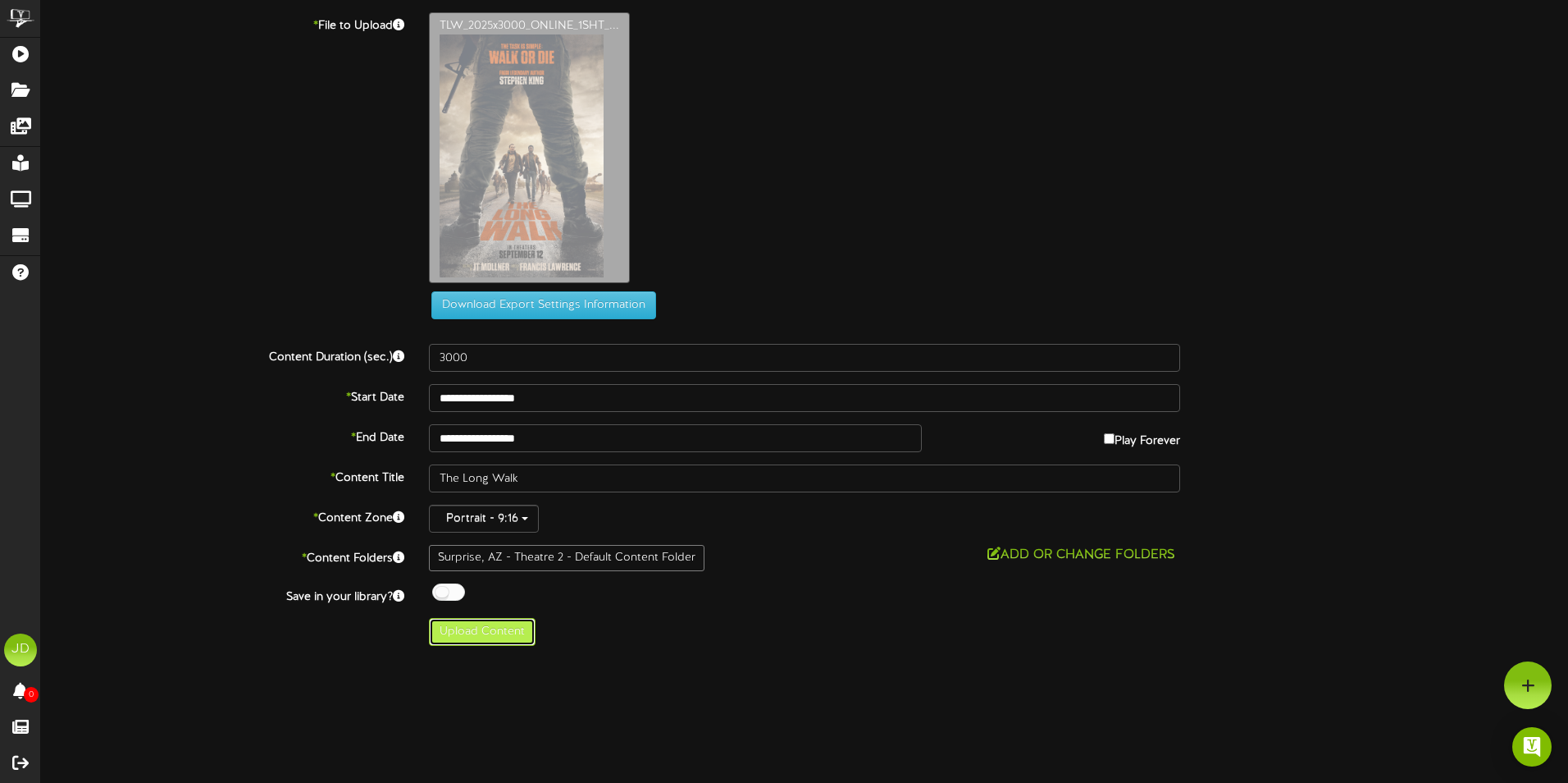
click at [484, 634] on button "Upload Content" at bounding box center [482, 631] width 107 height 28
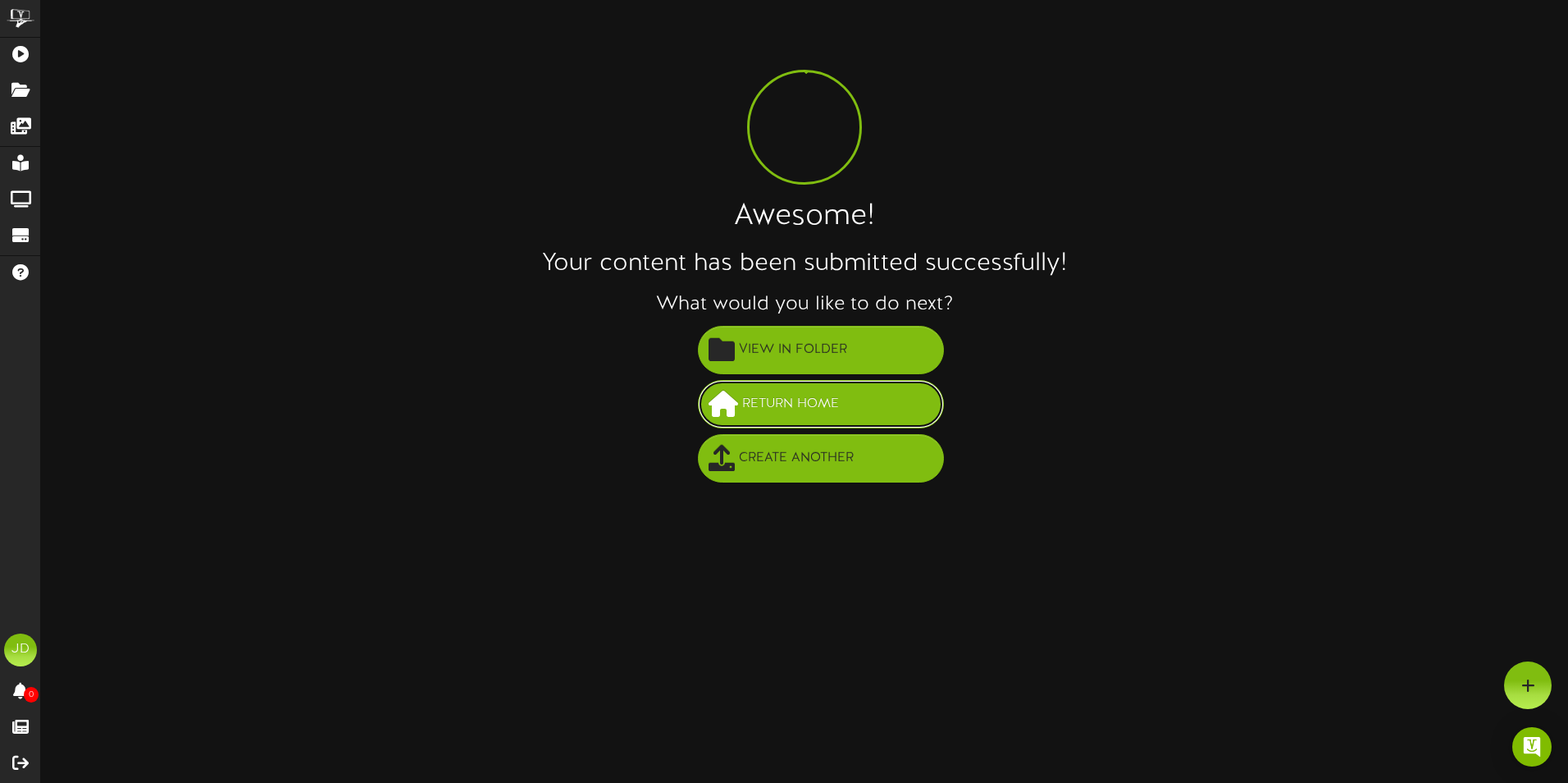
drag, startPoint x: 790, startPoint y: 407, endPoint x: 766, endPoint y: 405, distance: 24.1
click at [789, 405] on span "Return Home" at bounding box center [790, 404] width 105 height 27
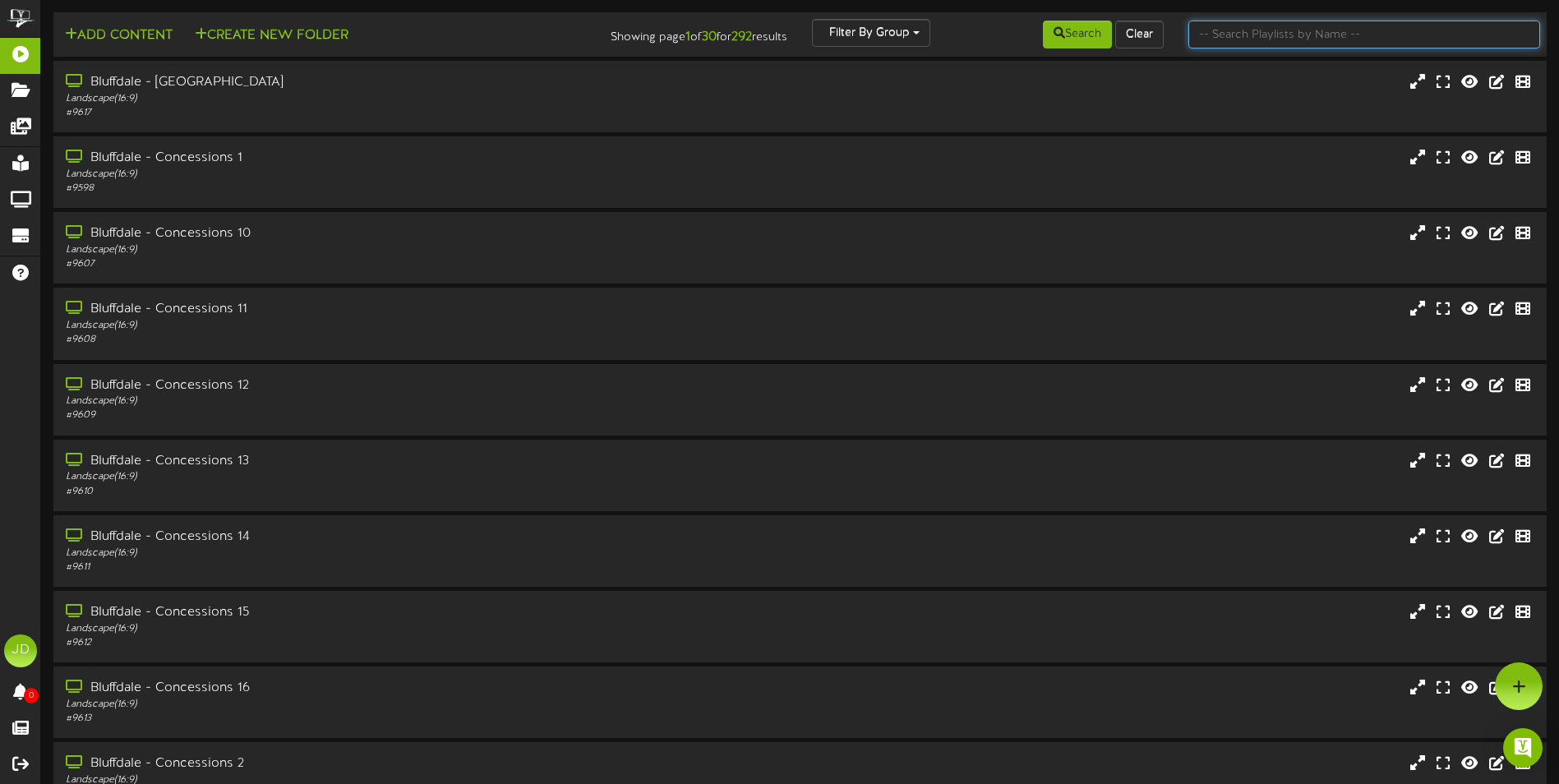
click at [1256, 40] on input "text" at bounding box center [1364, 34] width 352 height 28
type input "surprise"
click at [1087, 25] on button "Search" at bounding box center [1078, 34] width 69 height 28
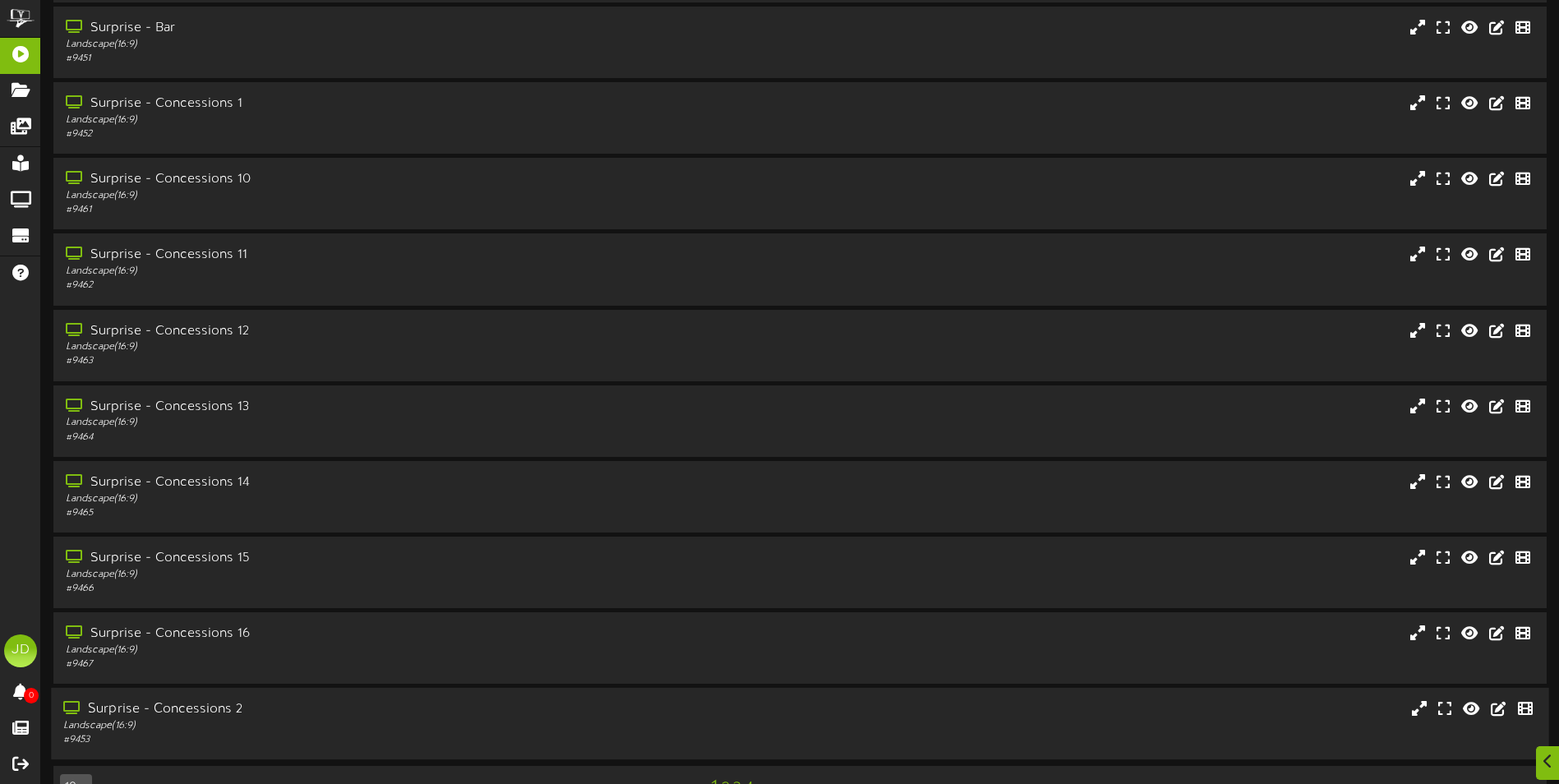
scroll to position [98, 0]
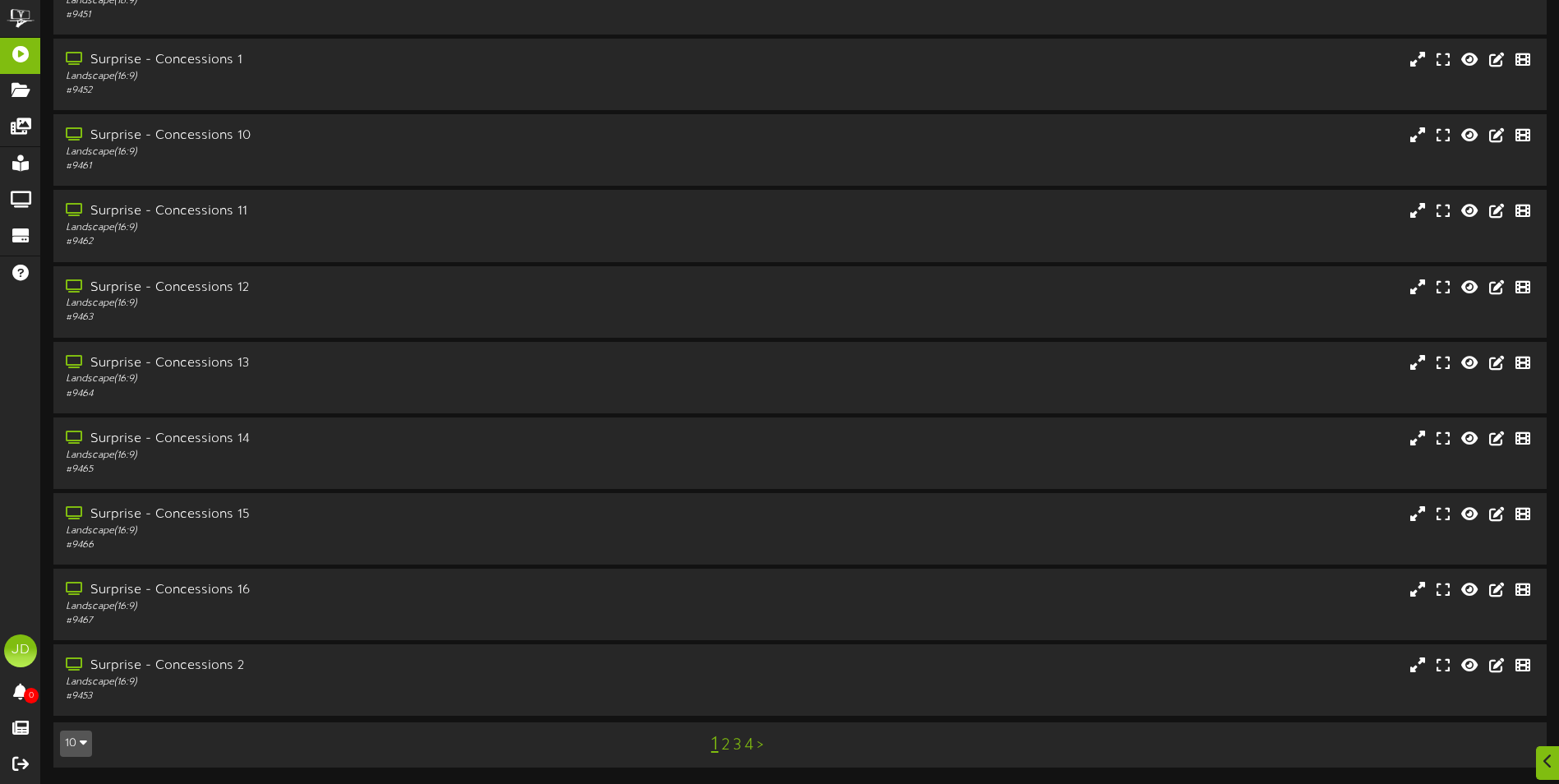
click at [735, 746] on link "3" at bounding box center [737, 745] width 9 height 18
click at [275, 604] on div "Portrait ( 9:16 )" at bounding box center [363, 607] width 599 height 14
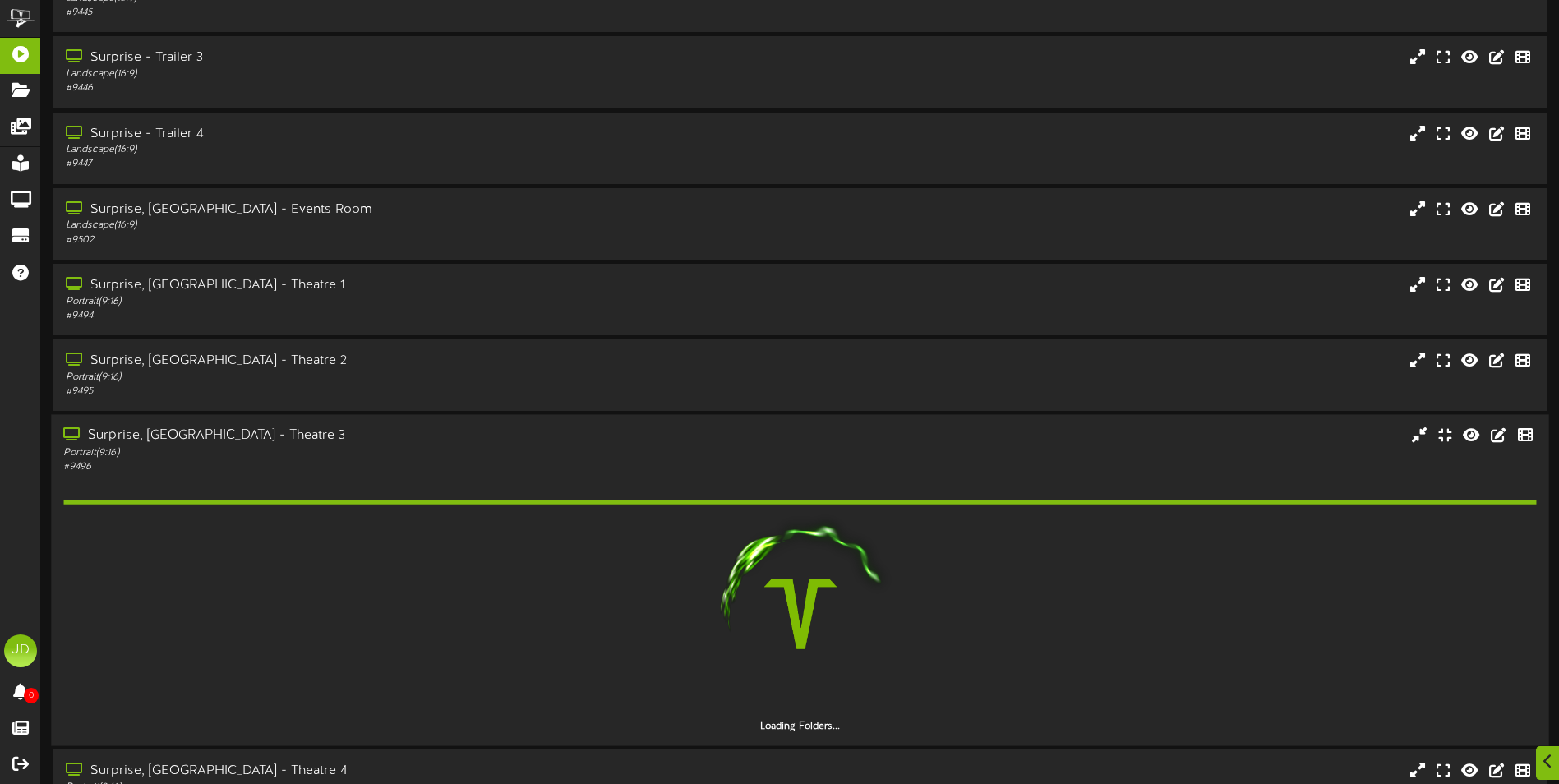
scroll to position [356, 0]
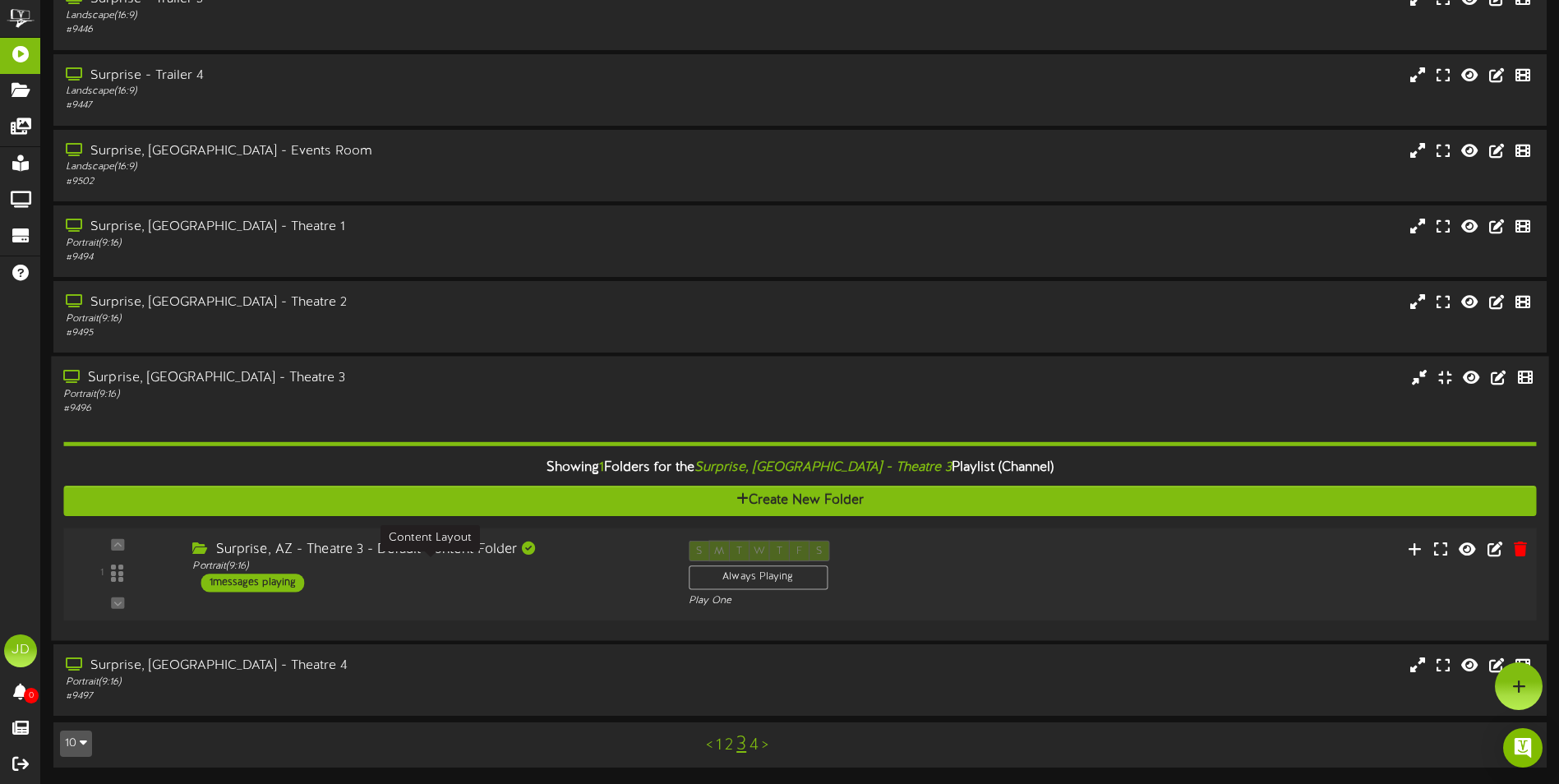
click at [579, 598] on div "1 ( 9:16" at bounding box center [800, 574] width 1488 height 67
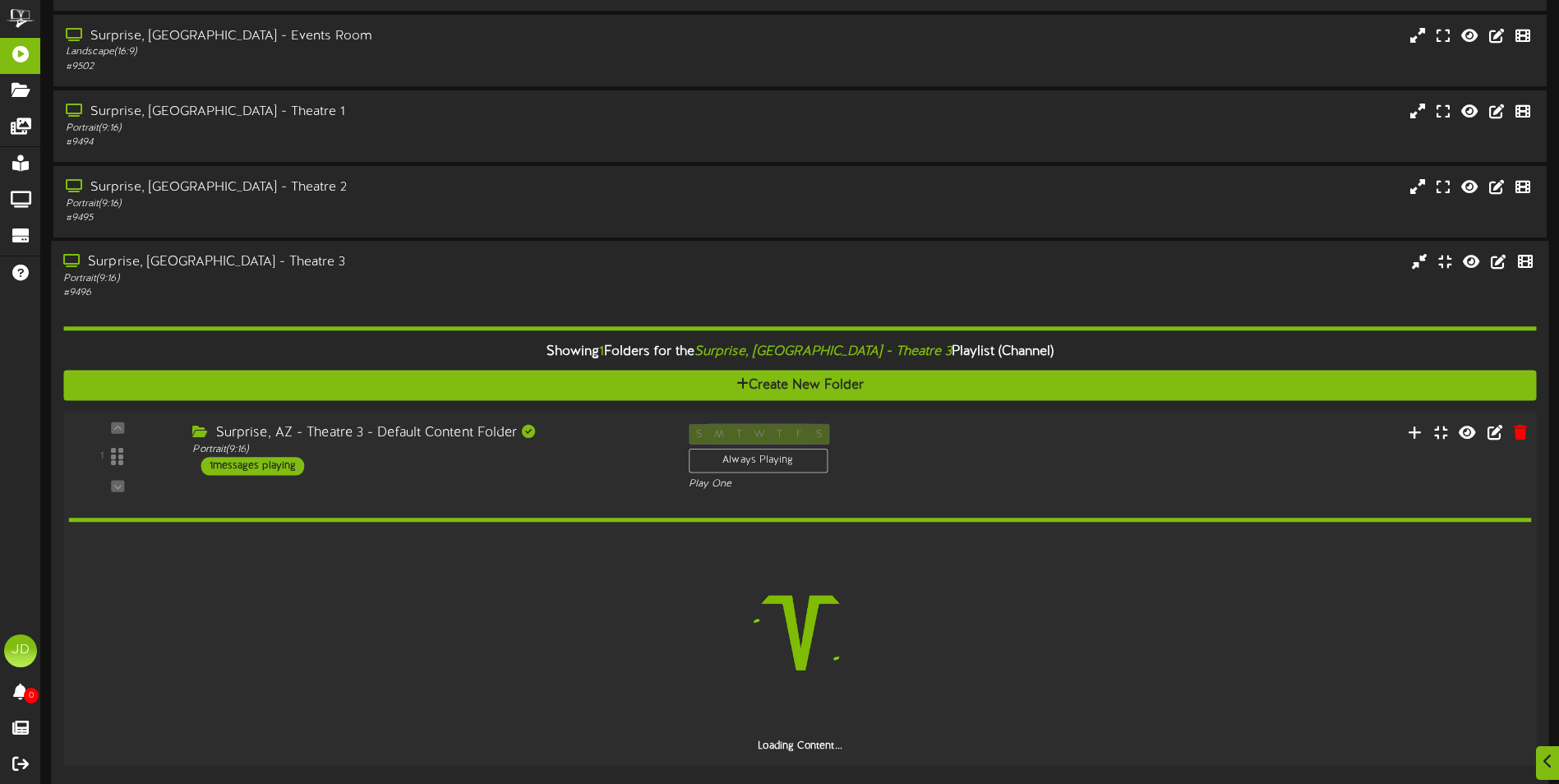
scroll to position [510, 0]
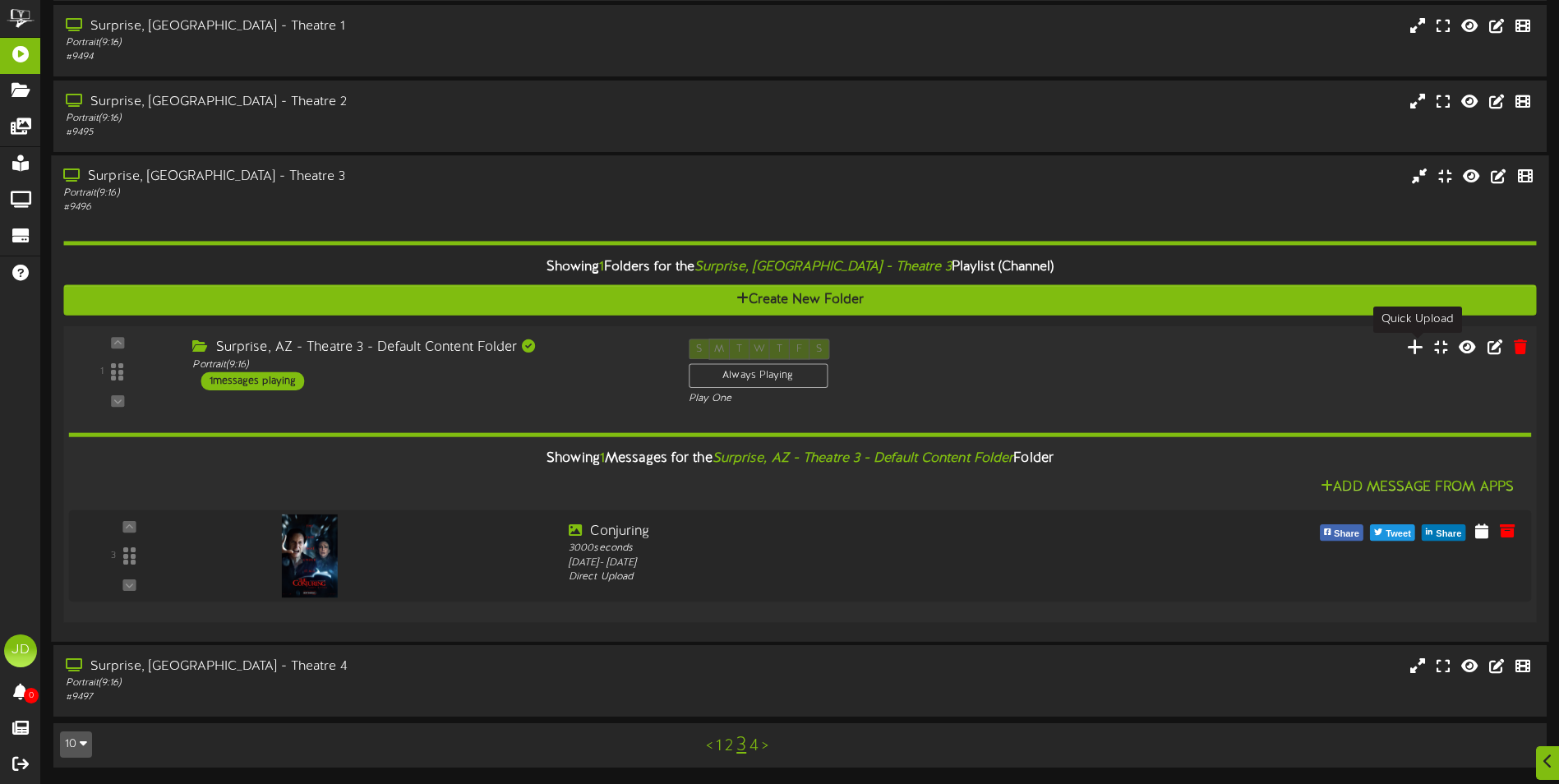
click at [1414, 349] on icon at bounding box center [1415, 347] width 17 height 18
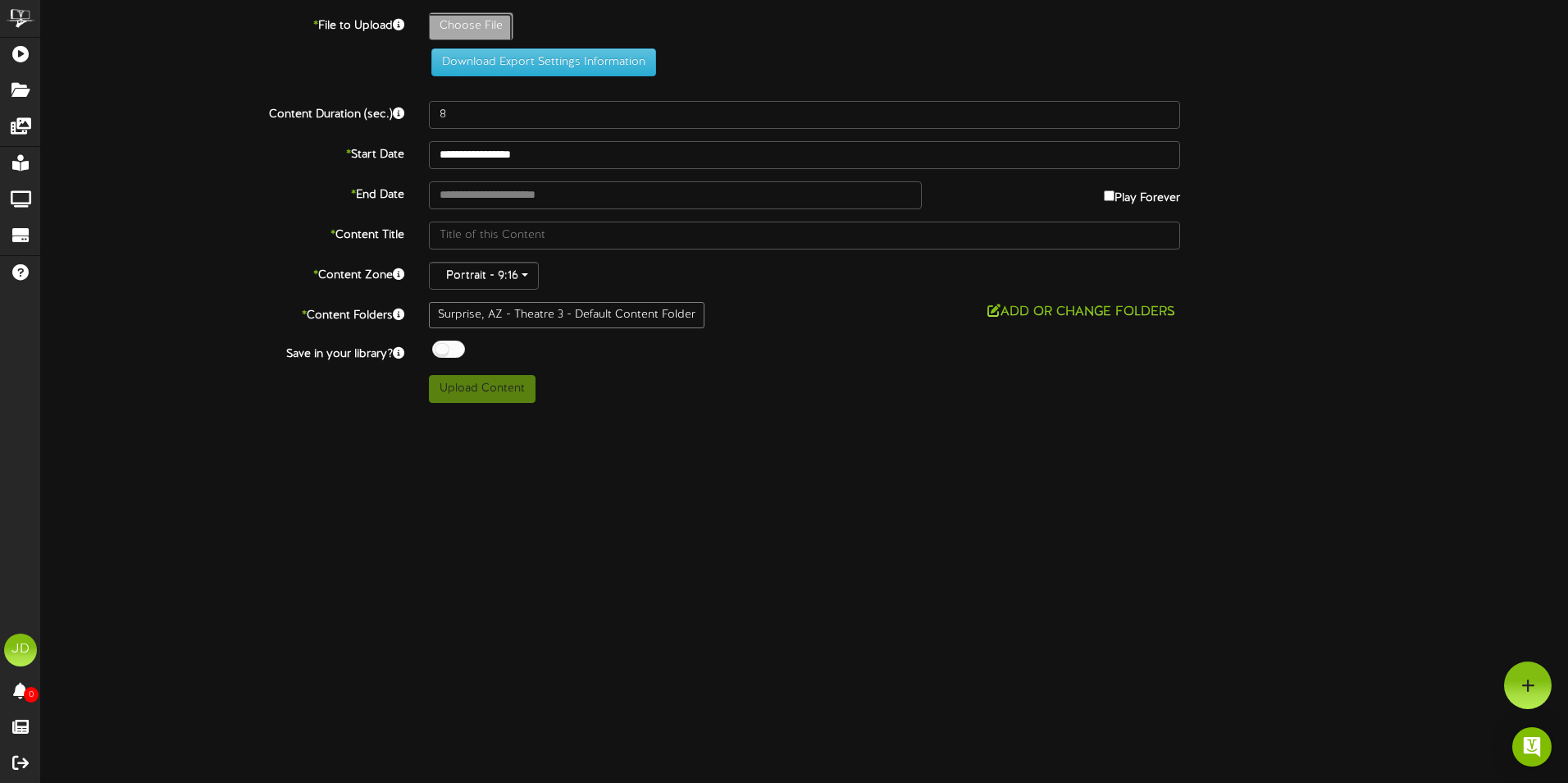
type input "**********"
type input "DSIC_Versus1KV_DigitalPoster_2000x3000_EN_USCA"
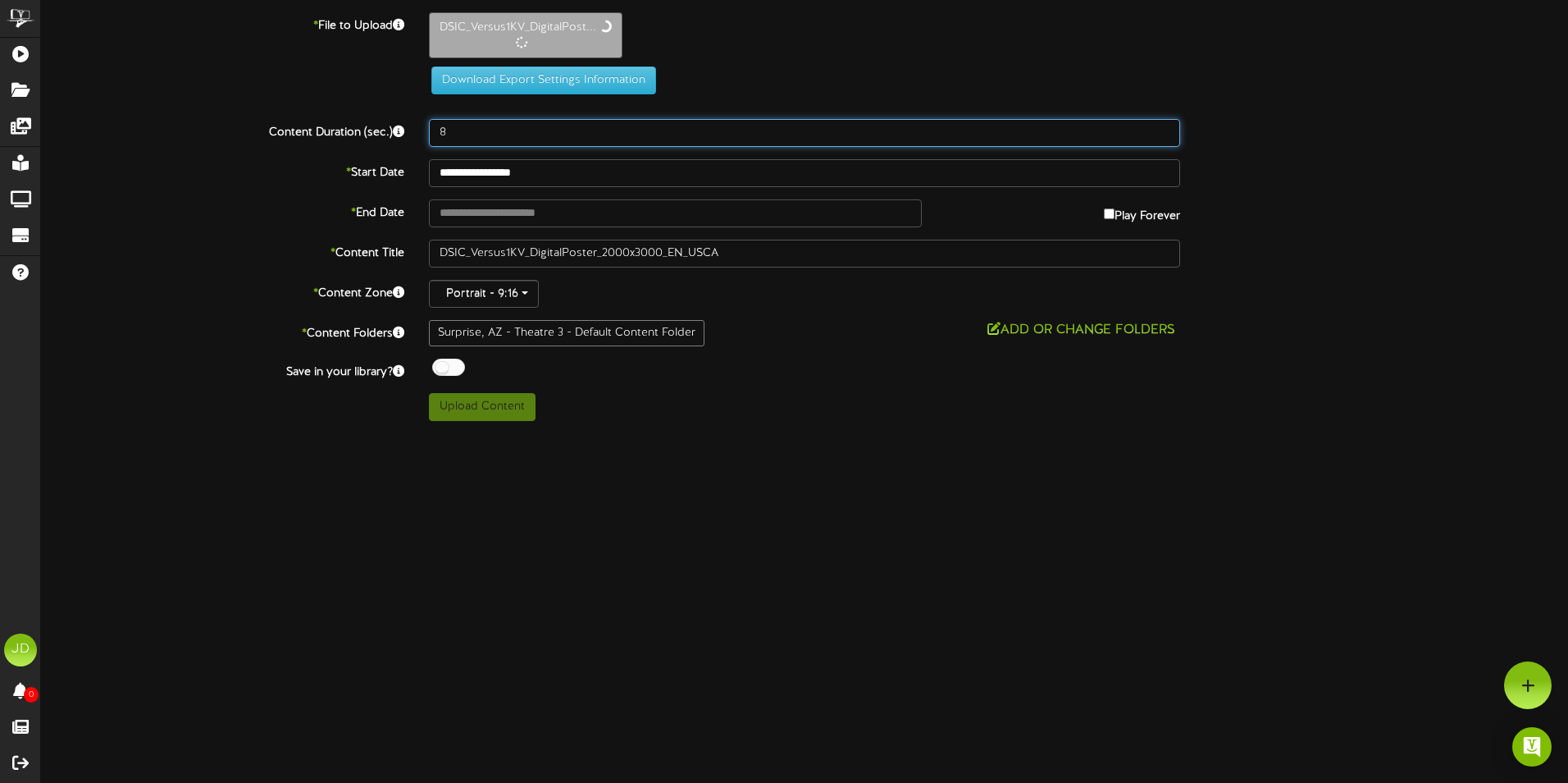
drag, startPoint x: 483, startPoint y: 133, endPoint x: 246, endPoint y: 137, distance: 237.0
click at [256, 136] on div "Content Duration (sec.) 8" at bounding box center [805, 133] width 1552 height 28
type input "3000"
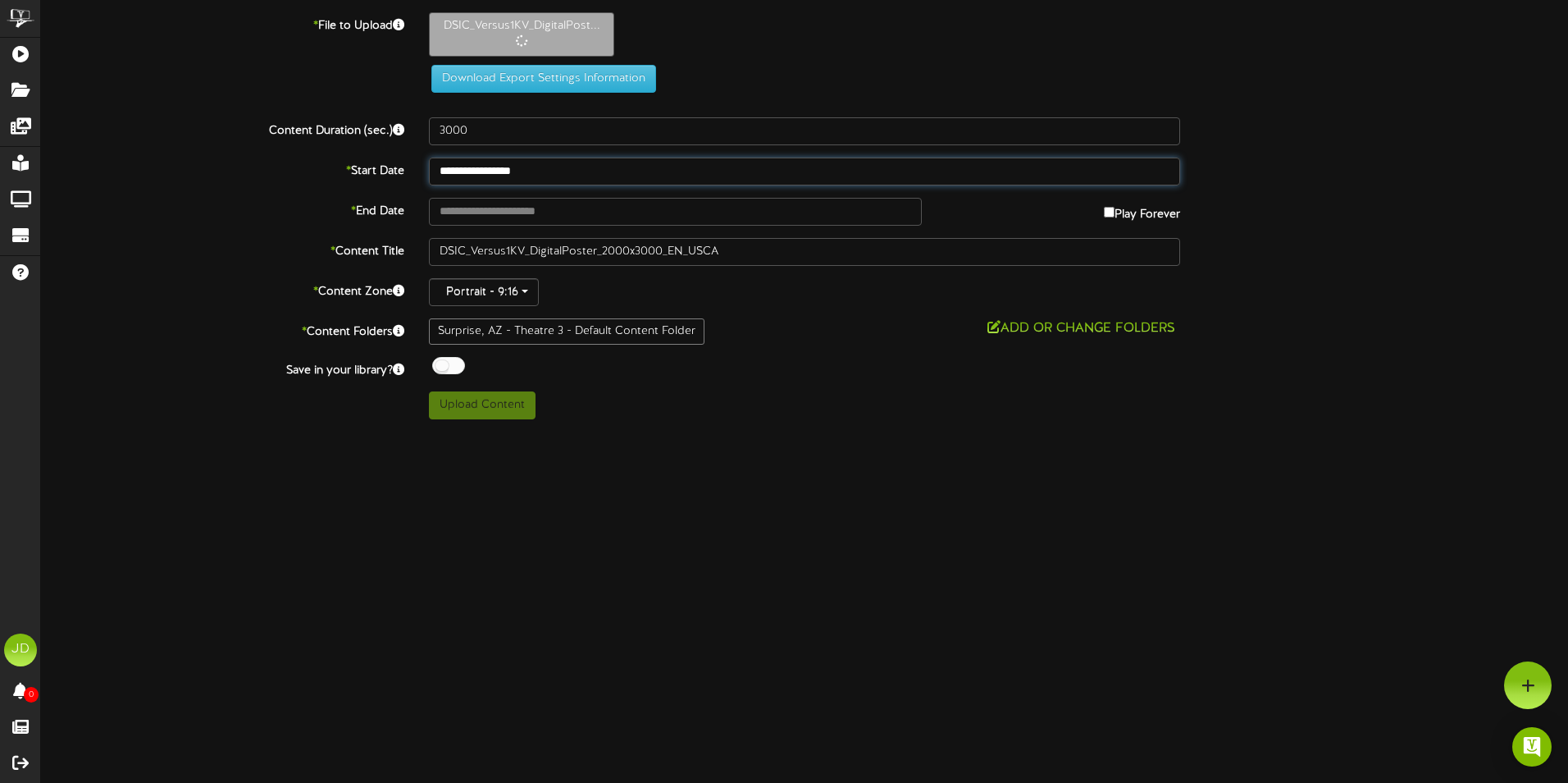
click at [562, 170] on input "**********" at bounding box center [804, 171] width 751 height 28
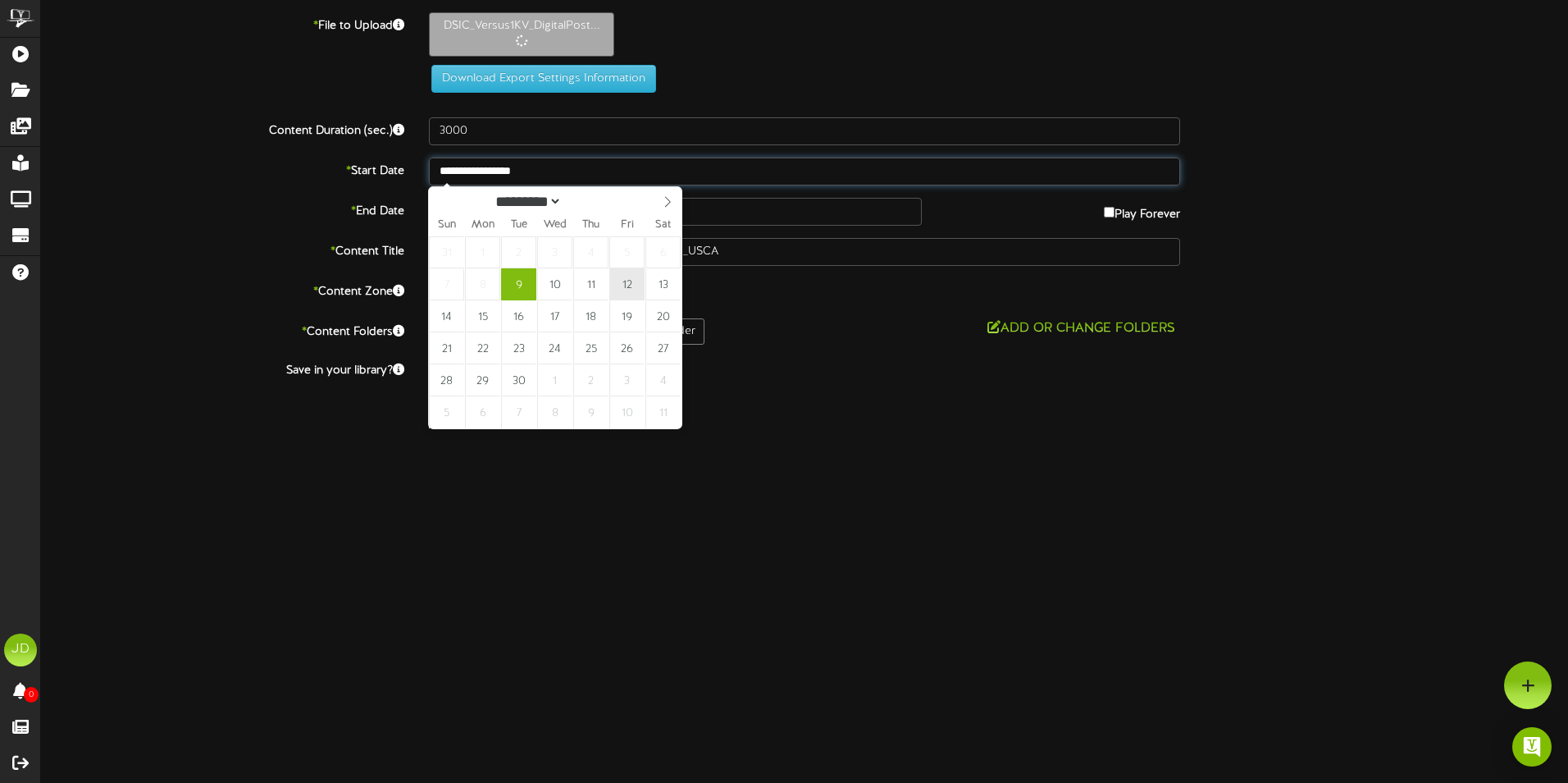
type input "**********"
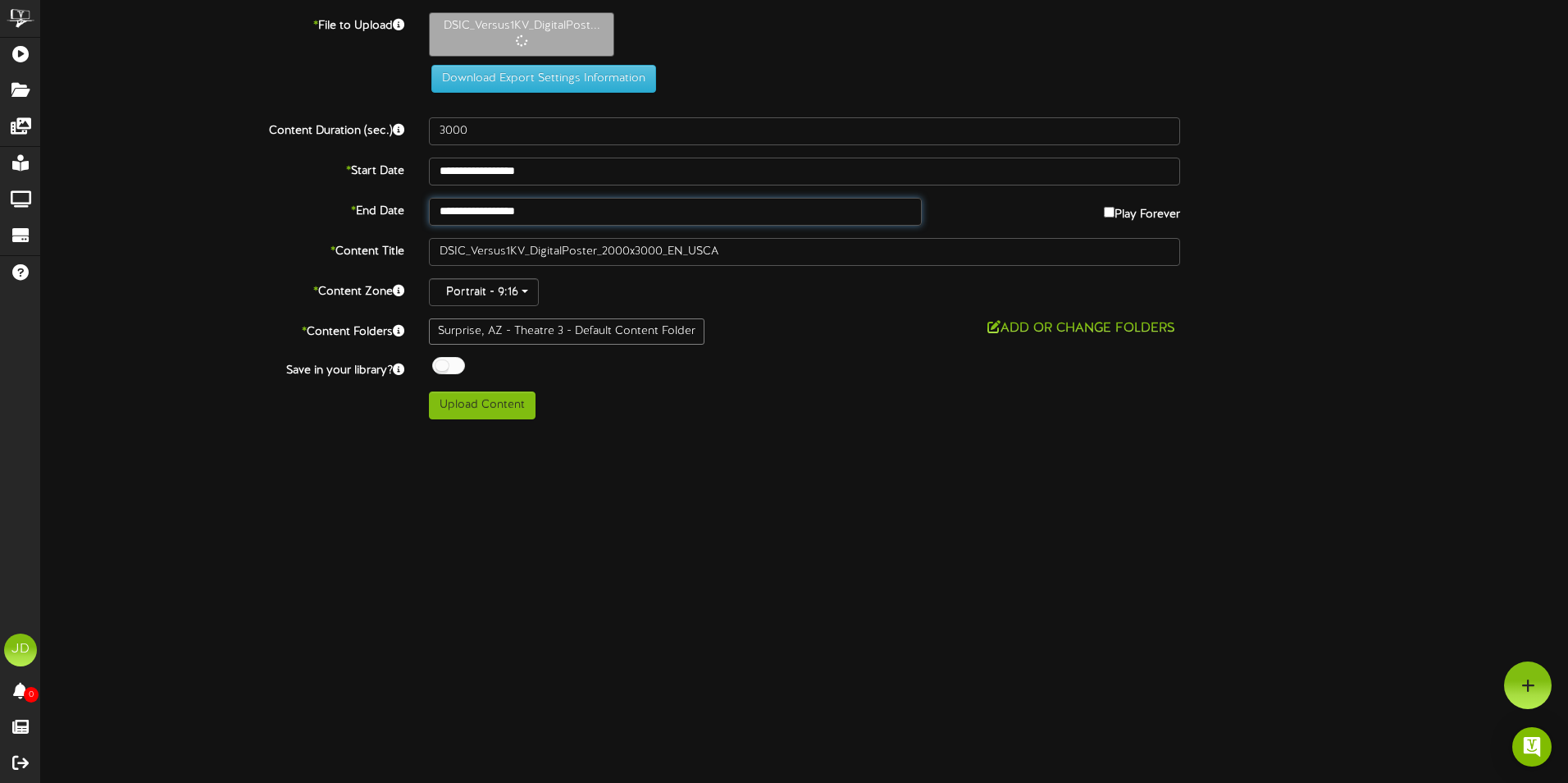
click at [602, 214] on input "**********" at bounding box center [675, 212] width 493 height 28
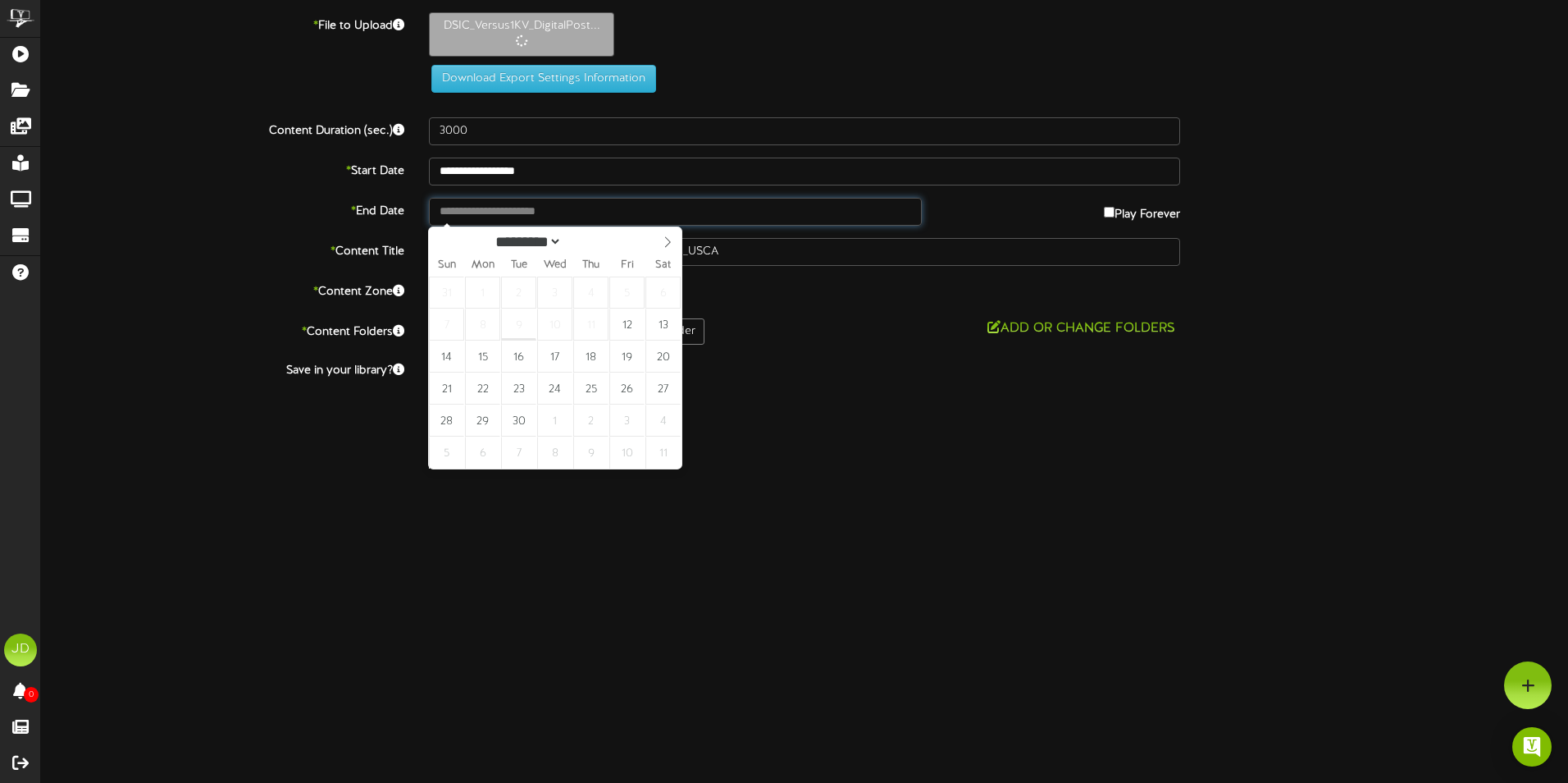
type input "**********"
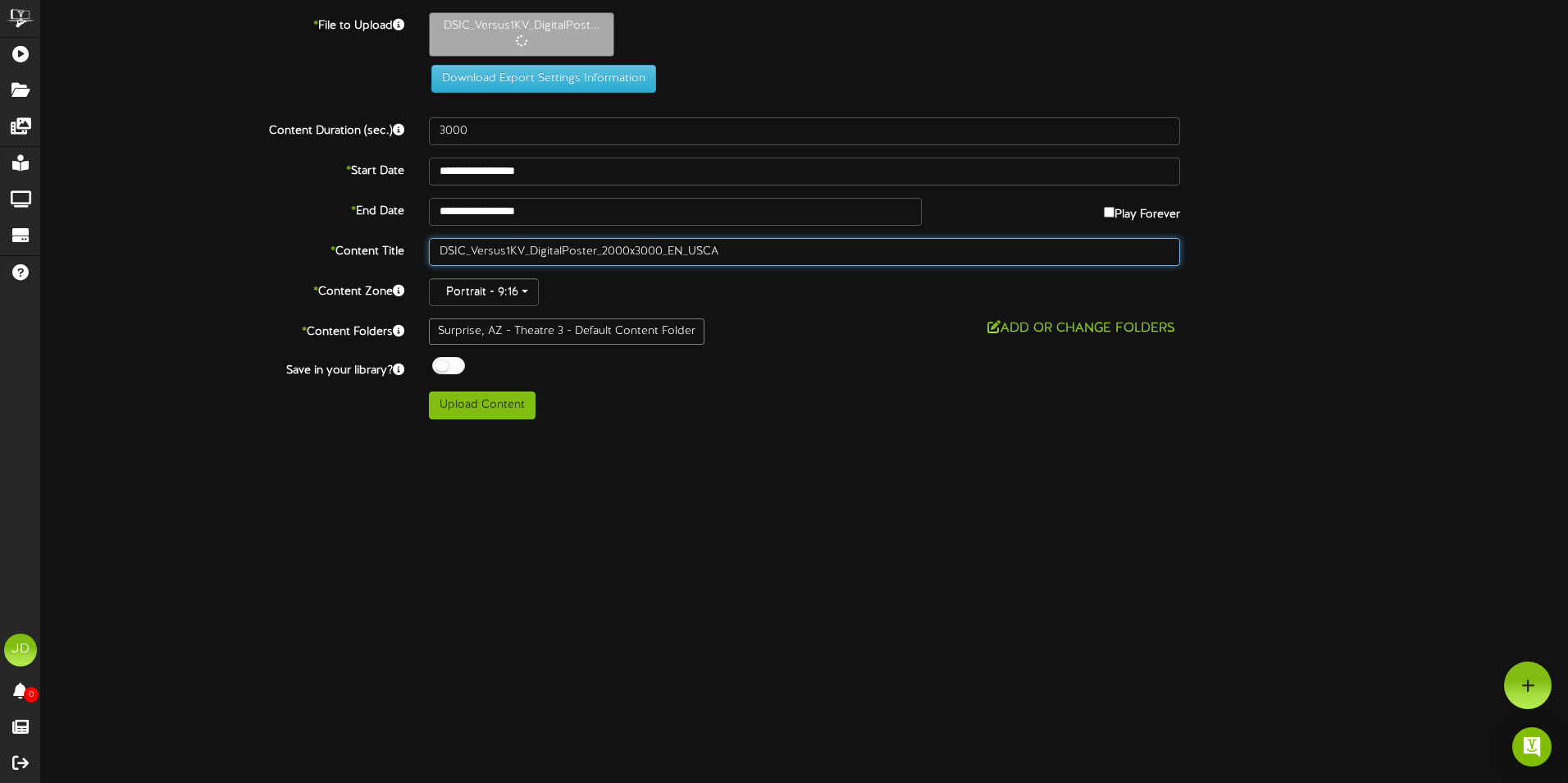
drag, startPoint x: 714, startPoint y: 257, endPoint x: 201, endPoint y: 265, distance: 513.1
click at [248, 258] on div "* Content Title DSIC_Versus1KV_DigitalPoster_2000x3000_EN_USCA" at bounding box center [805, 251] width 1552 height 28
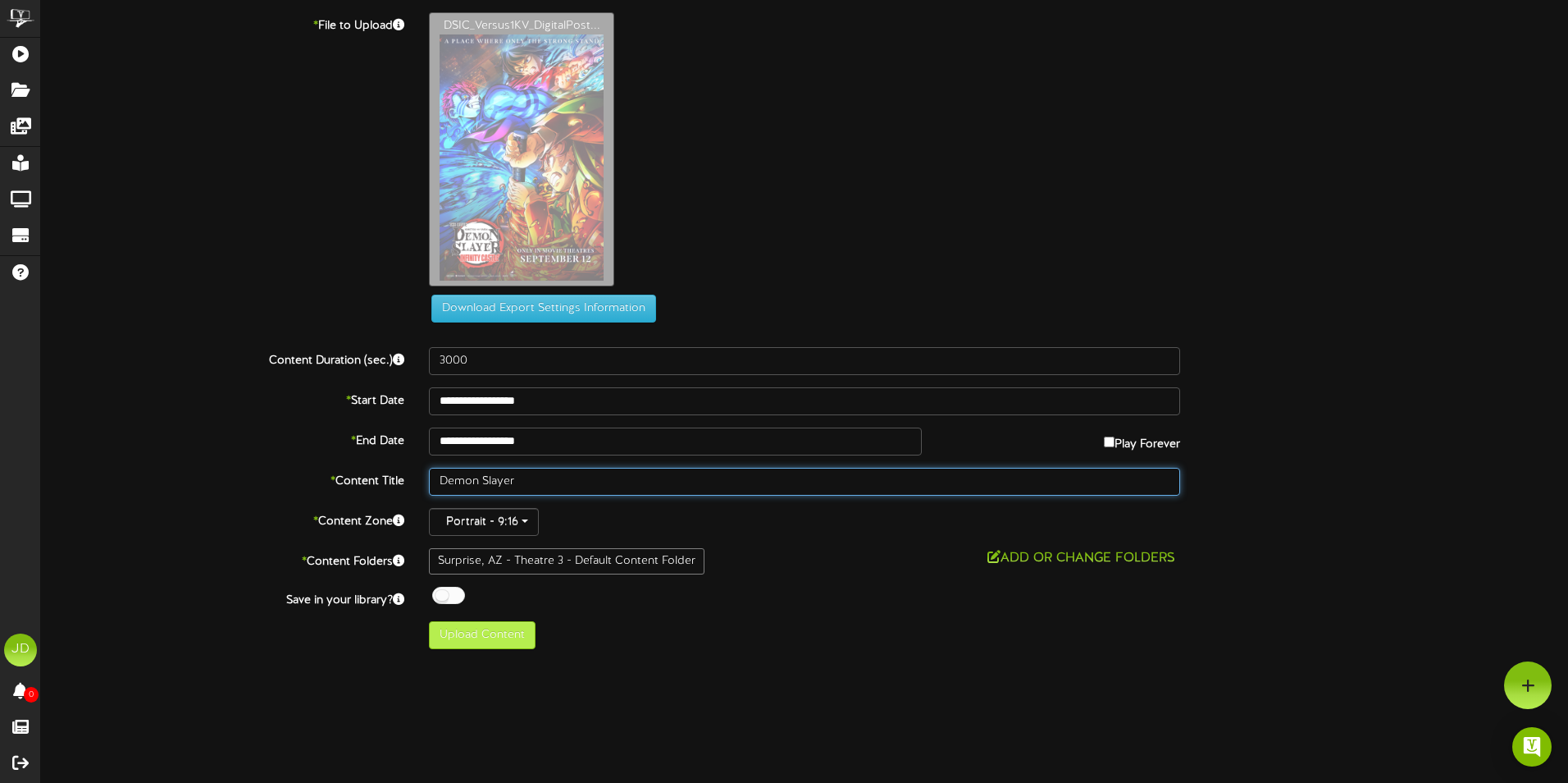
type input "Demon Slayer"
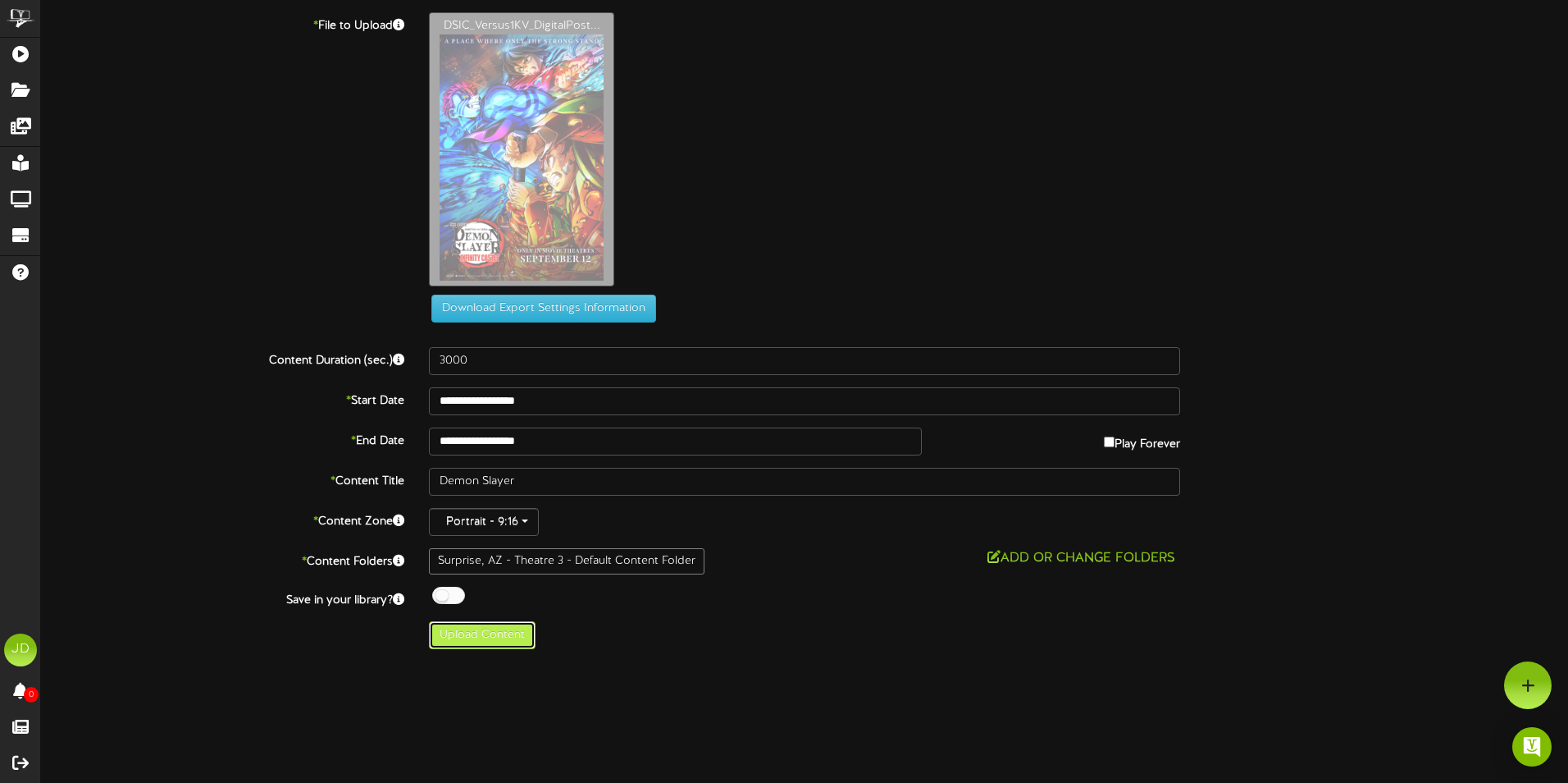
click at [483, 644] on button "Upload Content" at bounding box center [482, 635] width 107 height 28
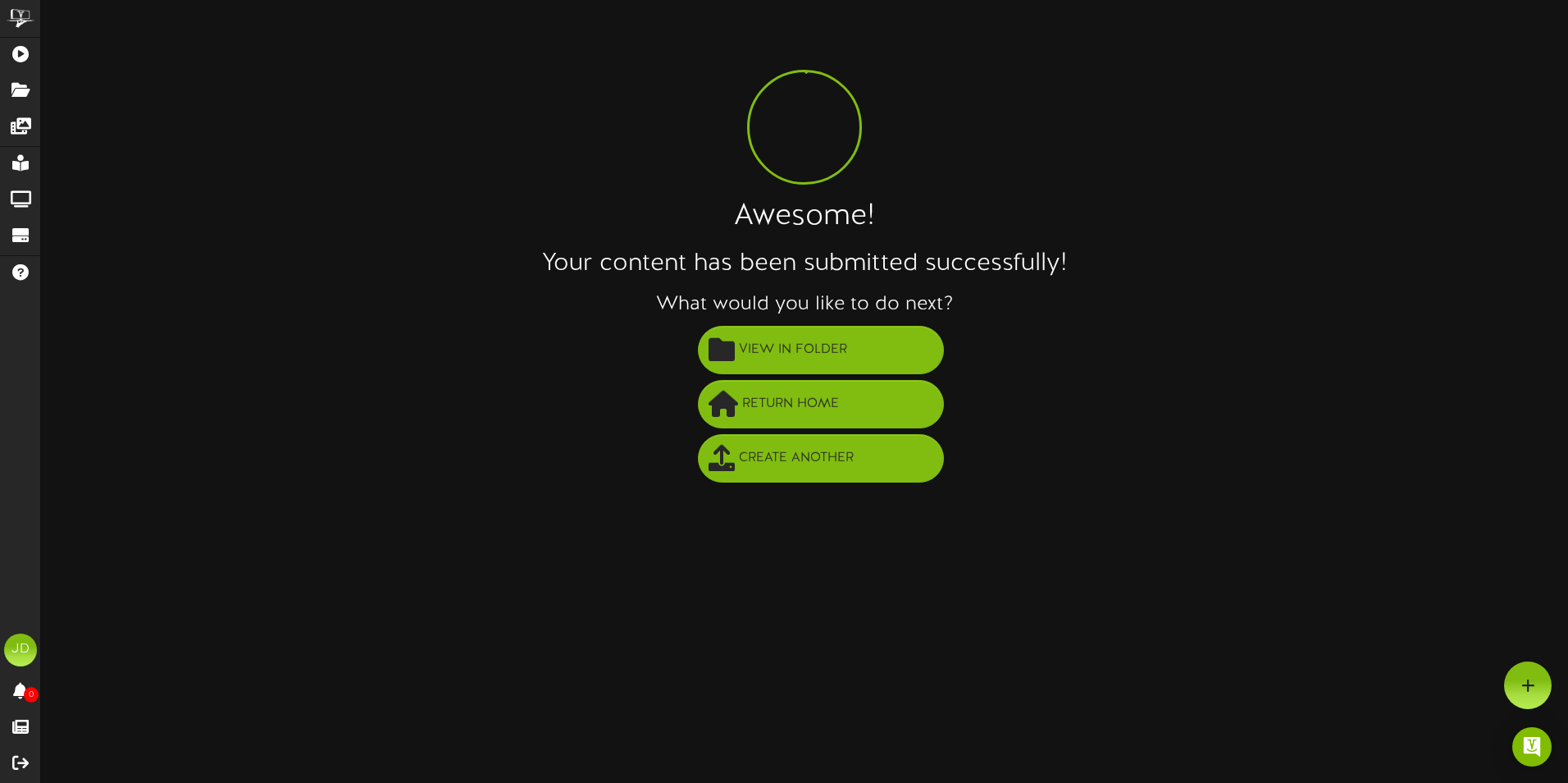
click at [832, 380] on li "Return Home" at bounding box center [821, 404] width 1494 height 54
click at [859, 397] on button "Return Home" at bounding box center [821, 404] width 246 height 48
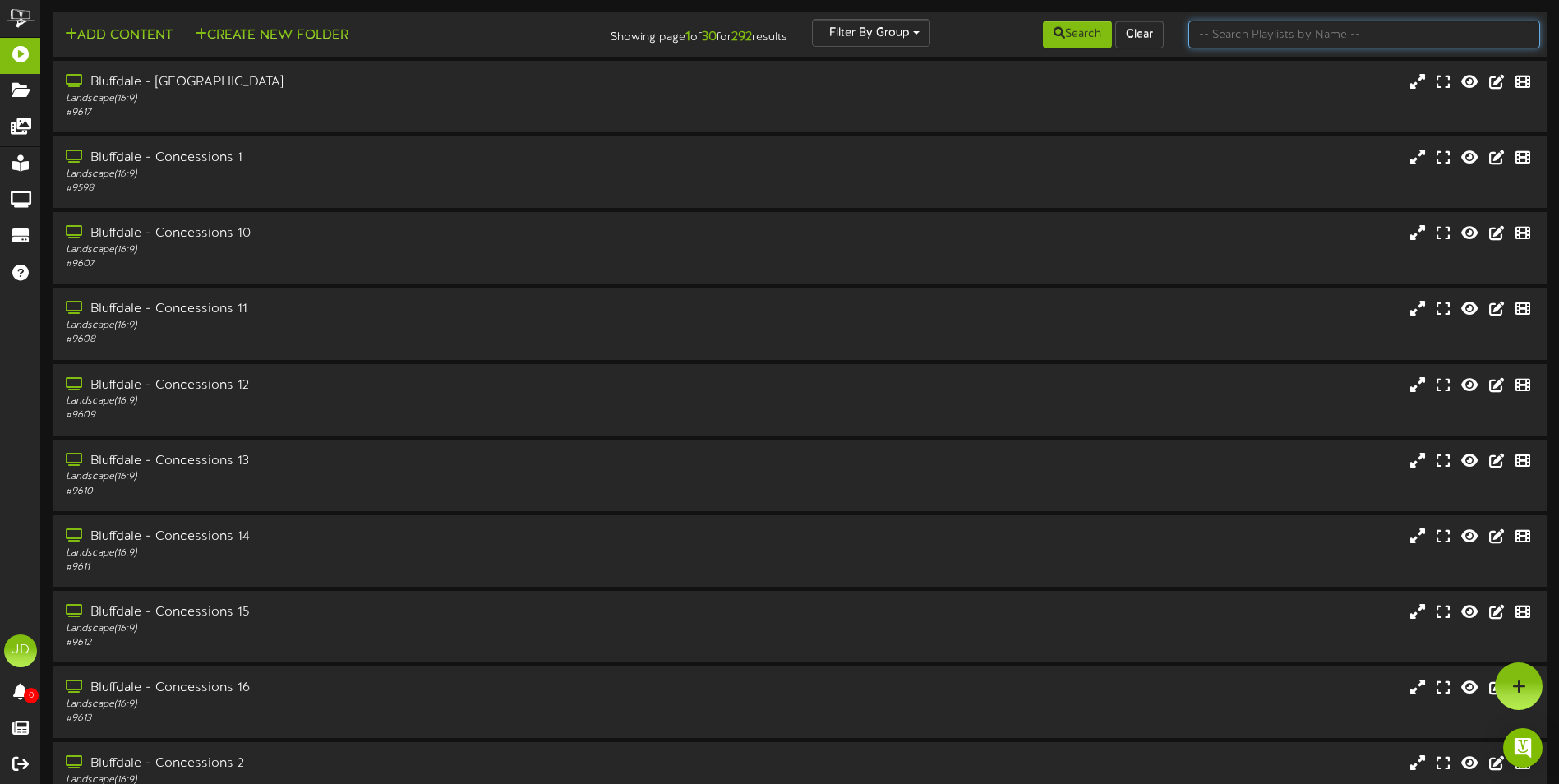
click at [1261, 39] on input "text" at bounding box center [1364, 34] width 352 height 28
type input "surprise"
click at [1100, 30] on button "Search" at bounding box center [1078, 34] width 69 height 28
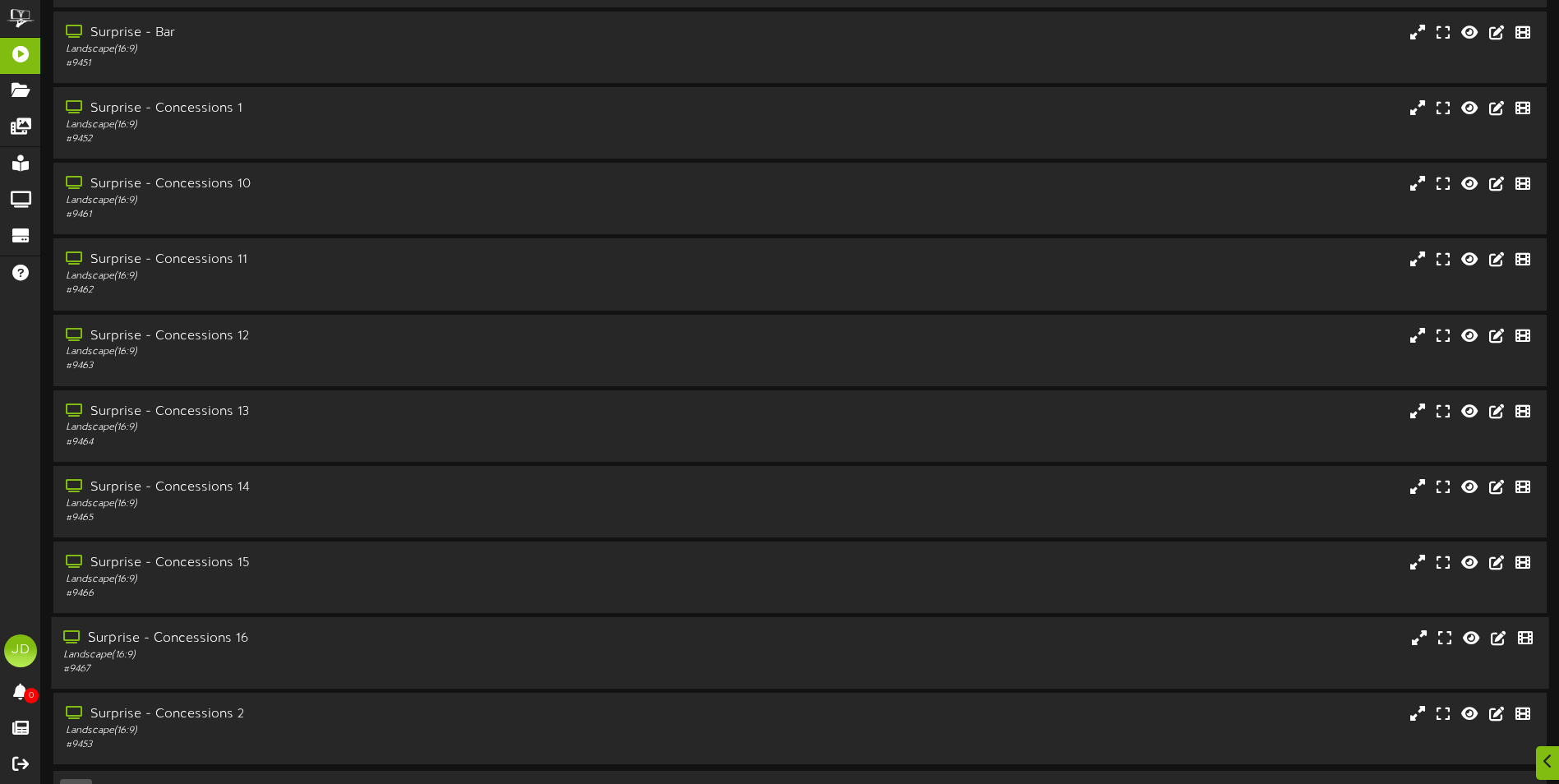
scroll to position [98, 0]
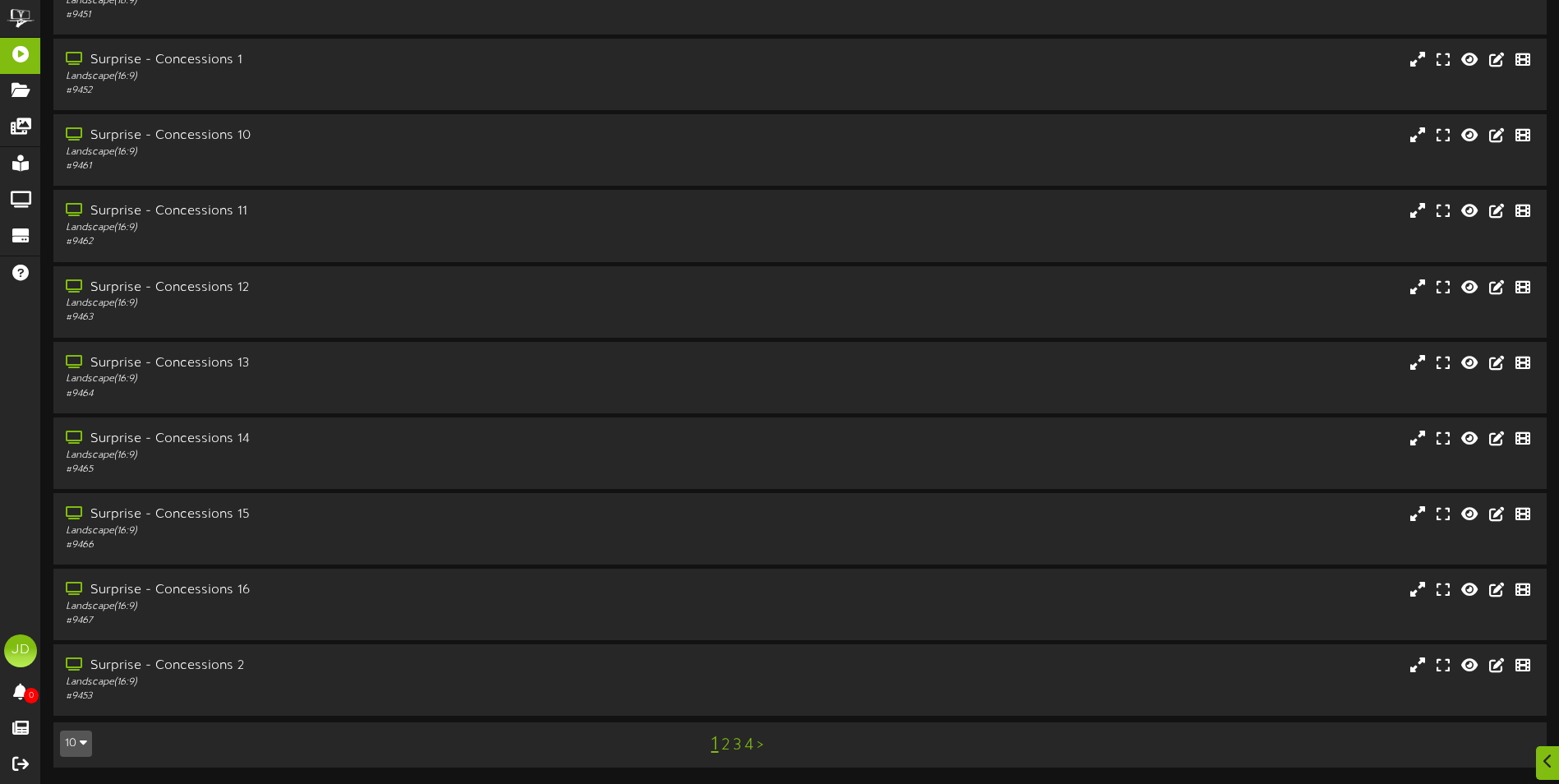
click at [735, 749] on link "3" at bounding box center [737, 745] width 9 height 18
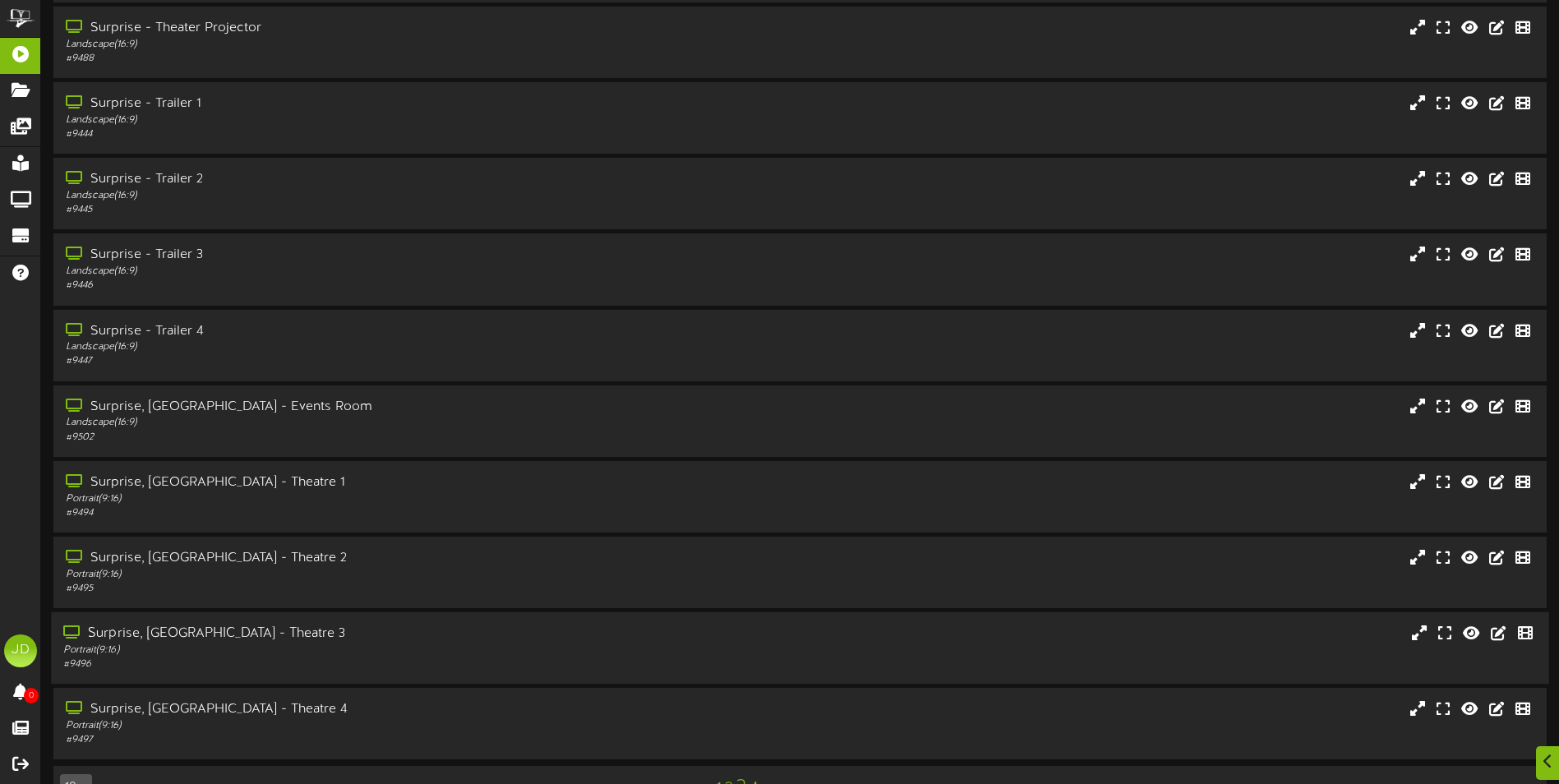
scroll to position [98, 0]
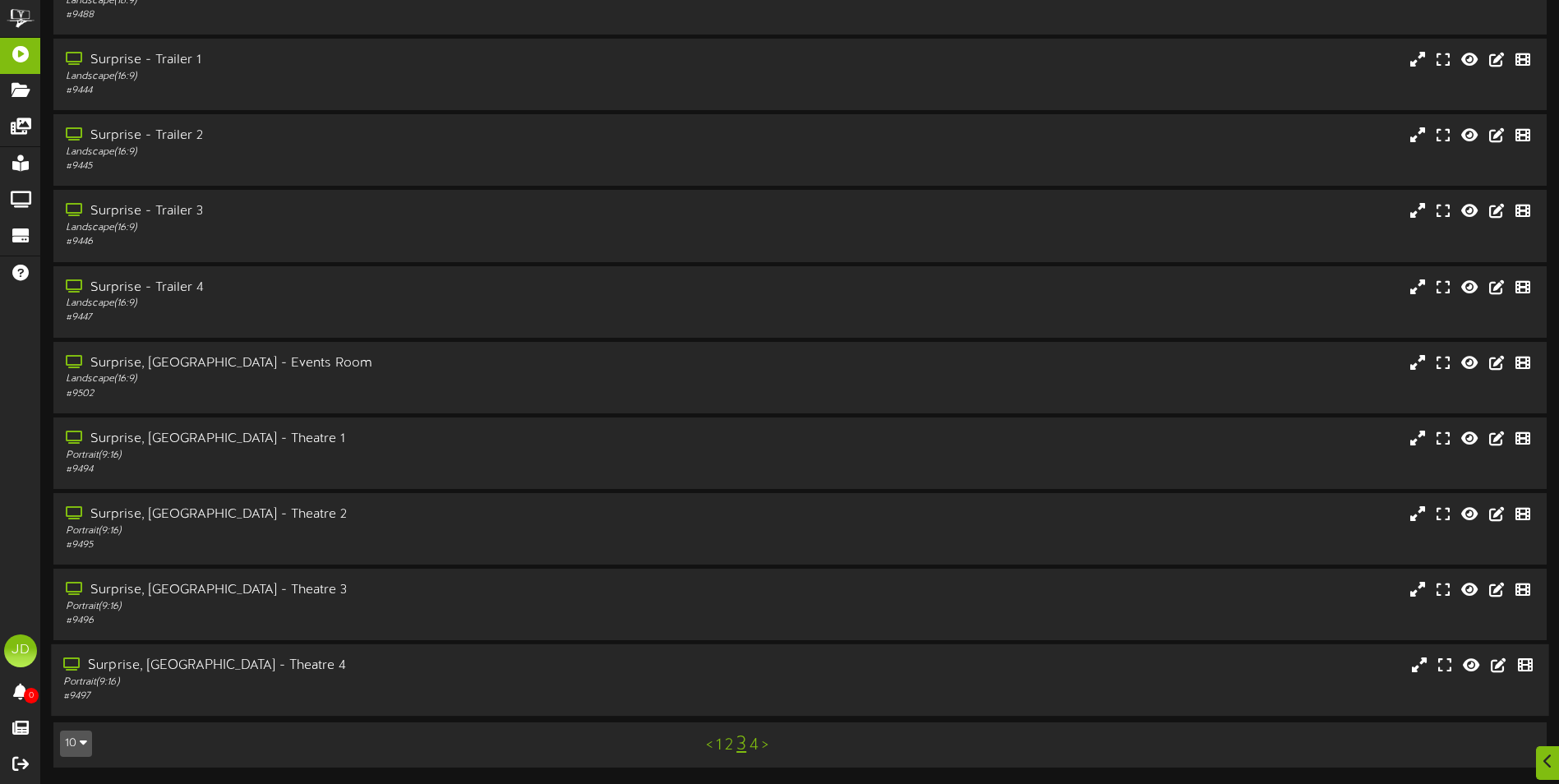
click at [379, 666] on div "Surprise, [GEOGRAPHIC_DATA] - Theatre 4" at bounding box center [363, 666] width 599 height 19
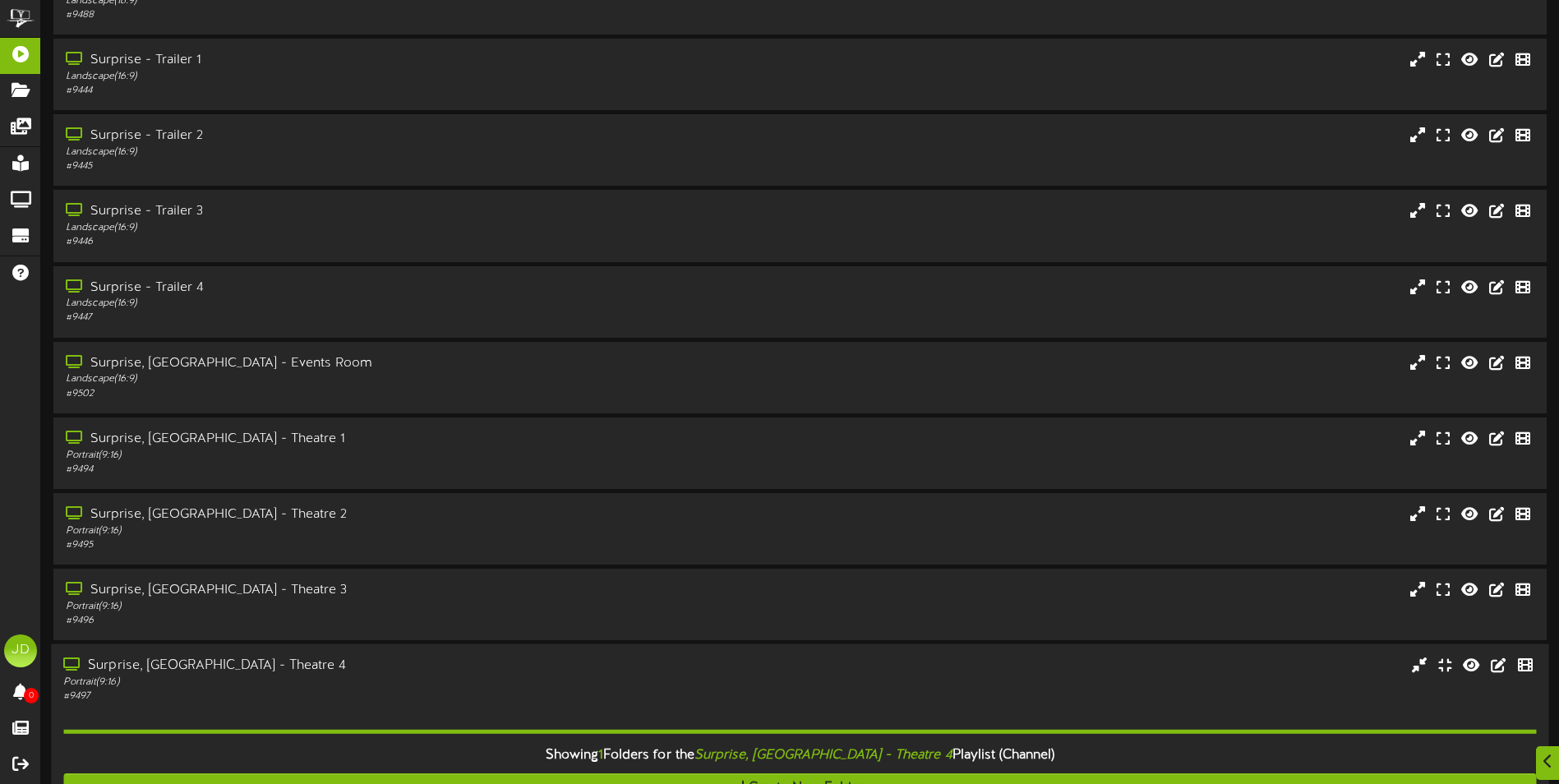
scroll to position [310, 0]
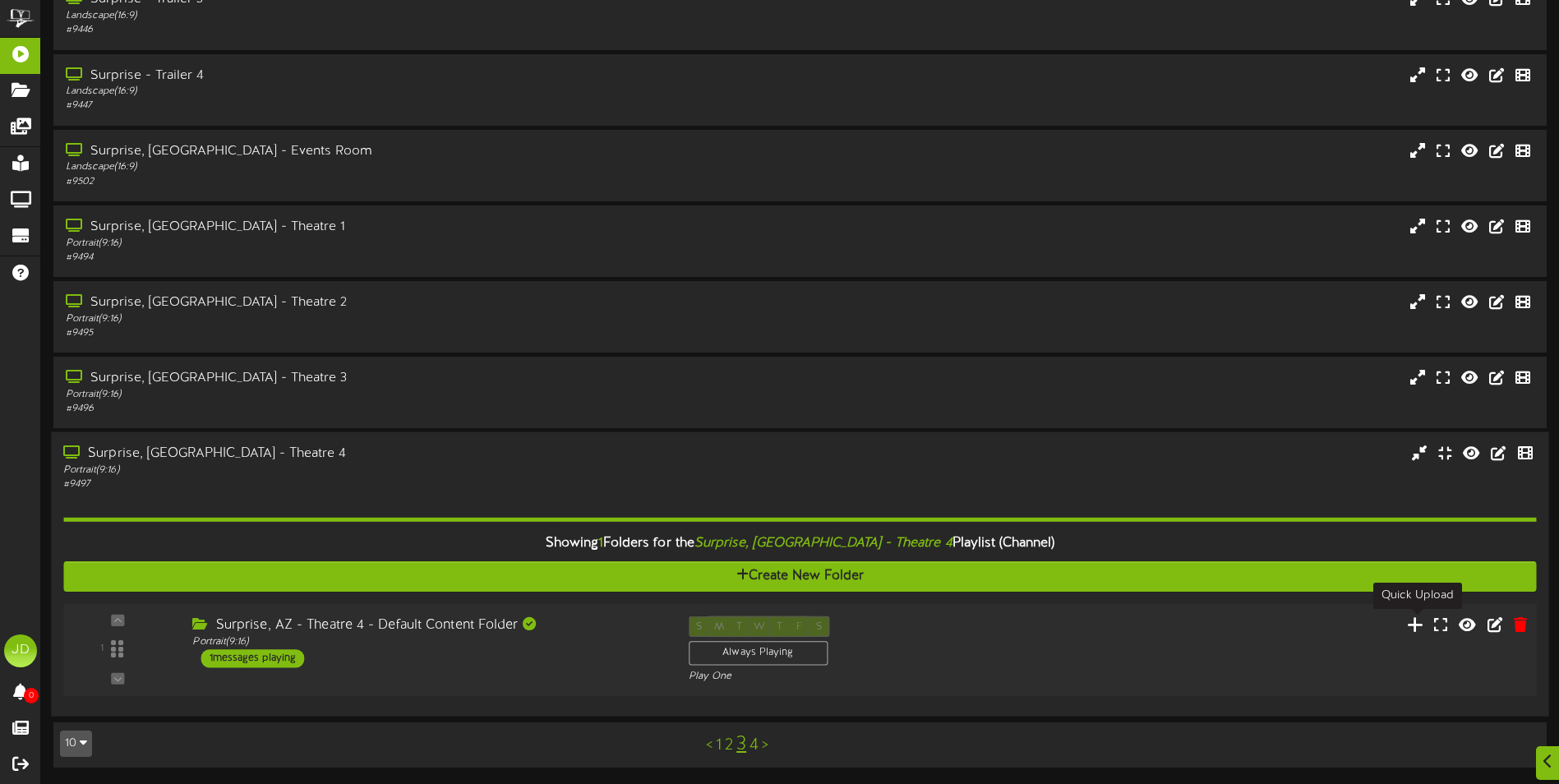
click at [1418, 625] on icon at bounding box center [1415, 623] width 17 height 18
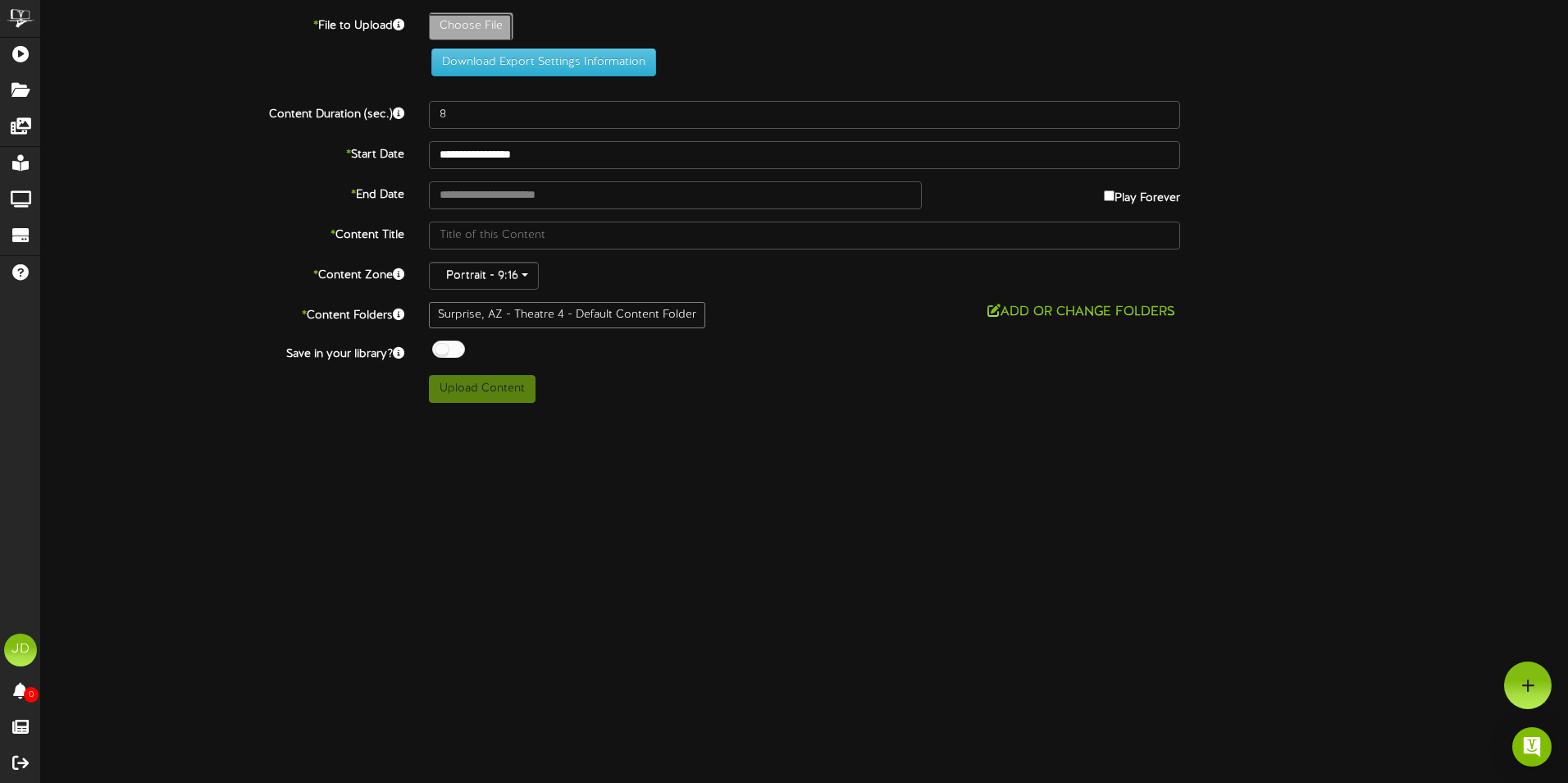
type input "**********"
type input "DA3_OfficialPoster"
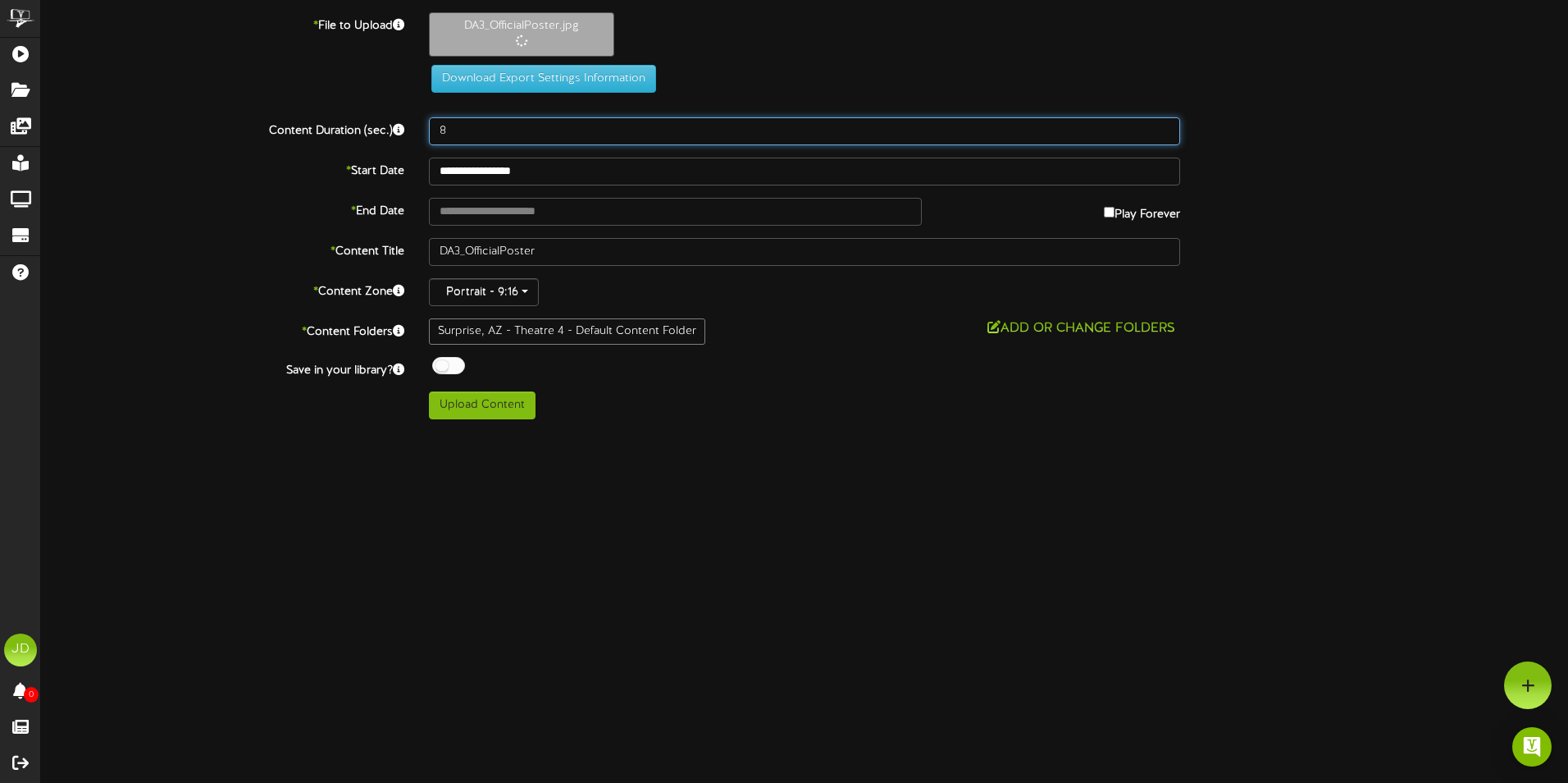
drag, startPoint x: 478, startPoint y: 139, endPoint x: 250, endPoint y: 145, distance: 228.1
click at [343, 132] on div "Content Duration (sec.) 8" at bounding box center [805, 131] width 1552 height 28
type input "3000"
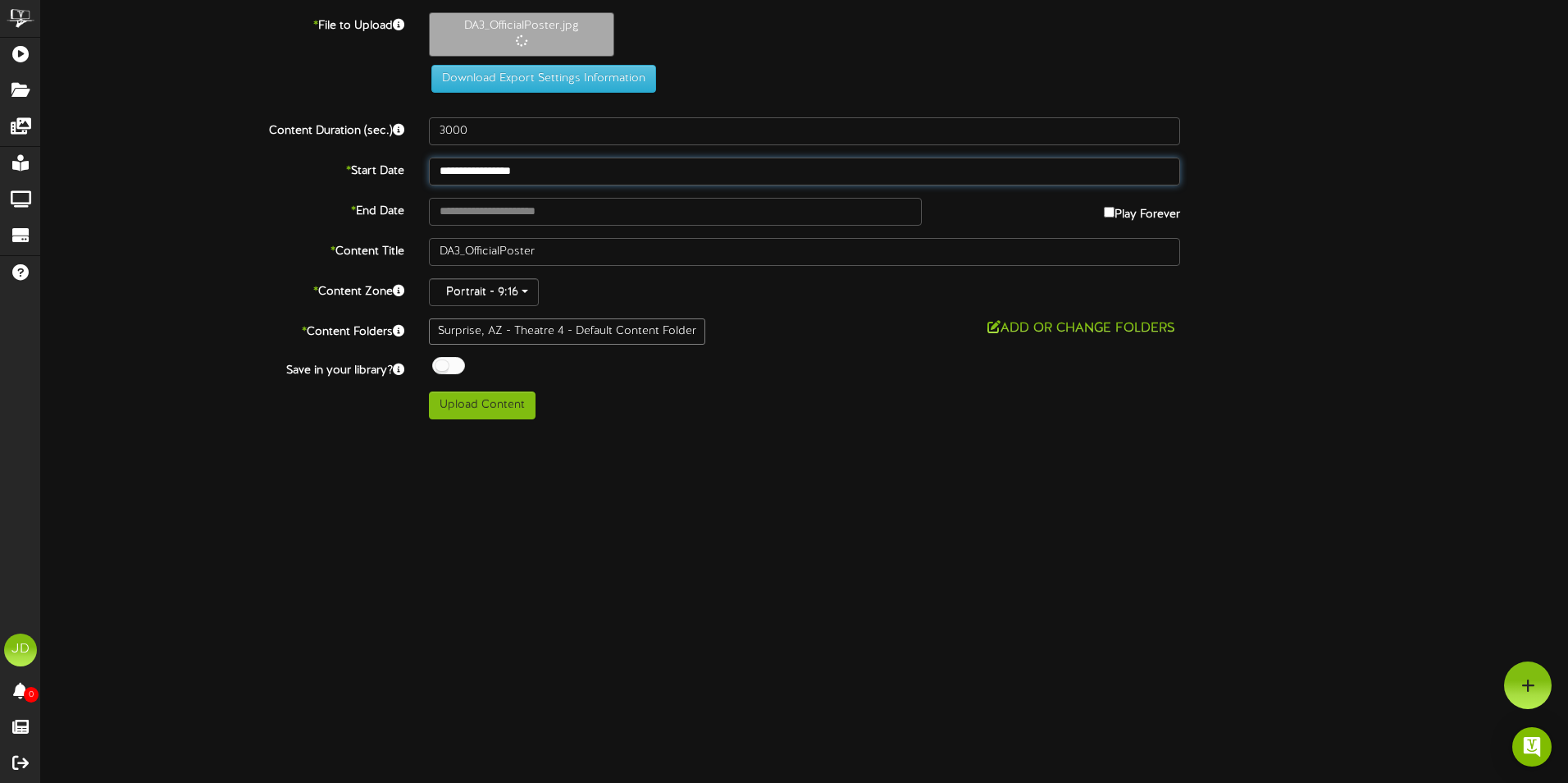
click at [652, 172] on input "**********" at bounding box center [804, 171] width 751 height 28
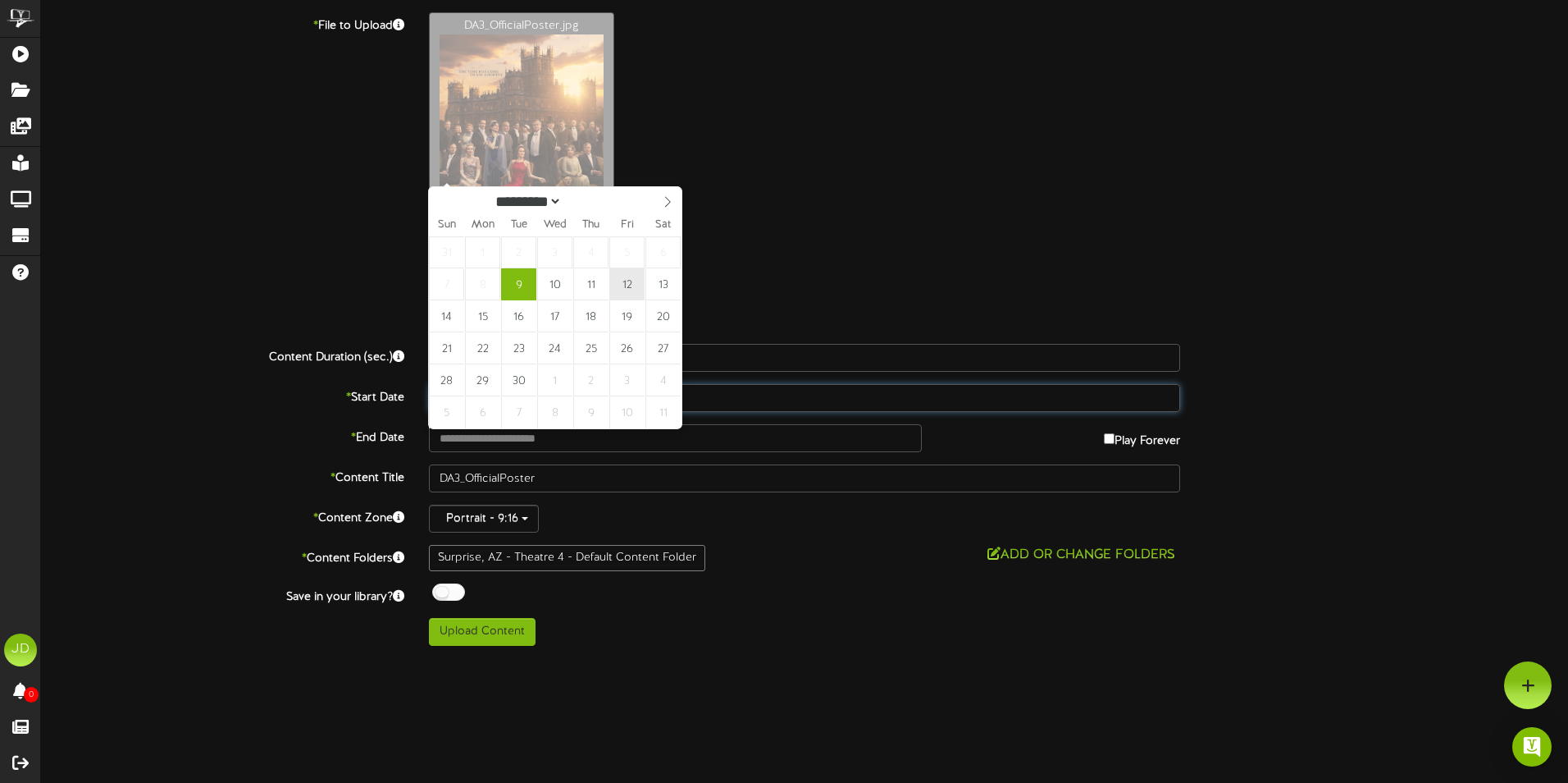
type input "**********"
drag, startPoint x: 625, startPoint y: 284, endPoint x: 594, endPoint y: 327, distance: 53.0
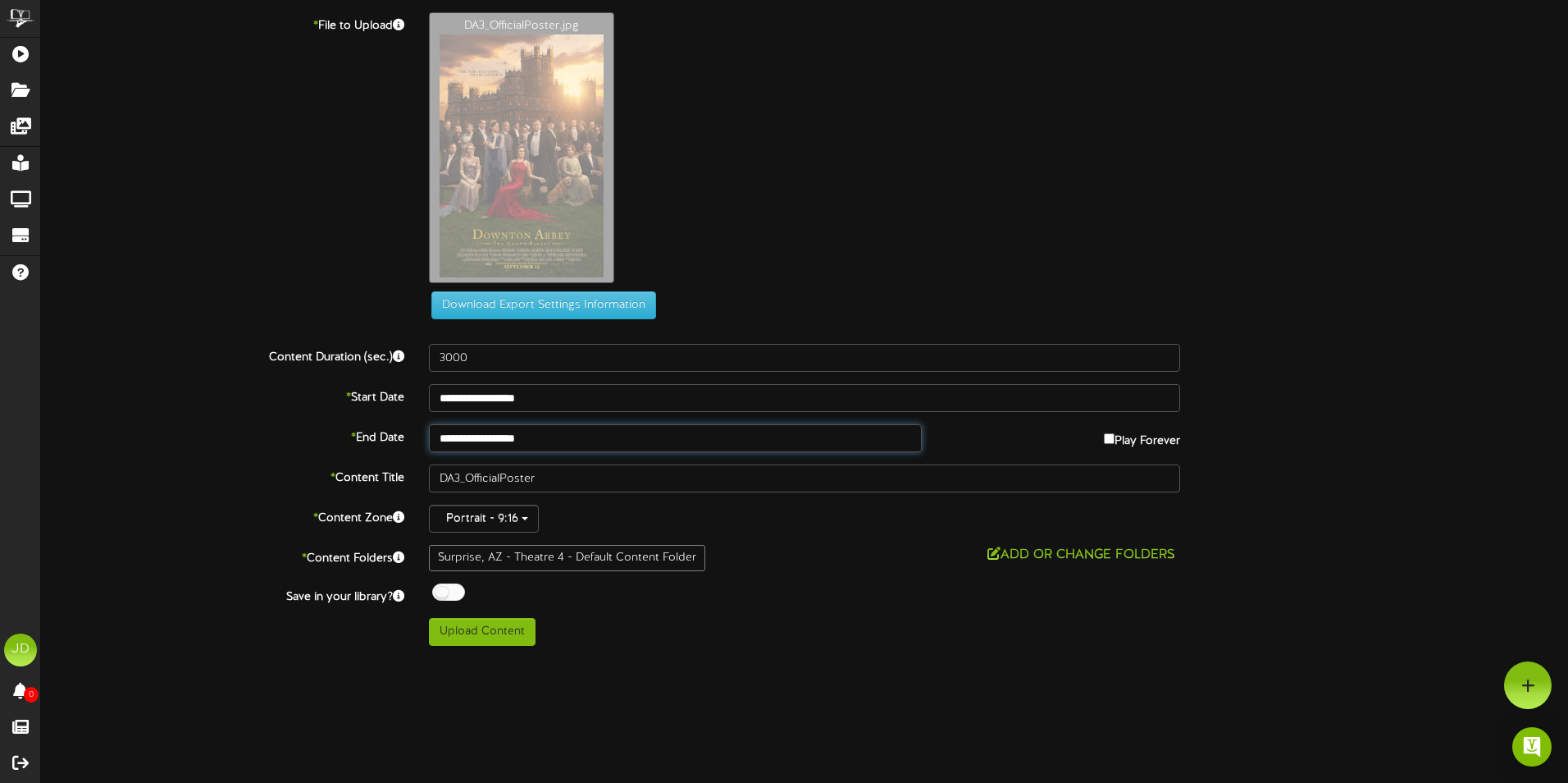
click at [559, 442] on input "**********" at bounding box center [675, 438] width 493 height 28
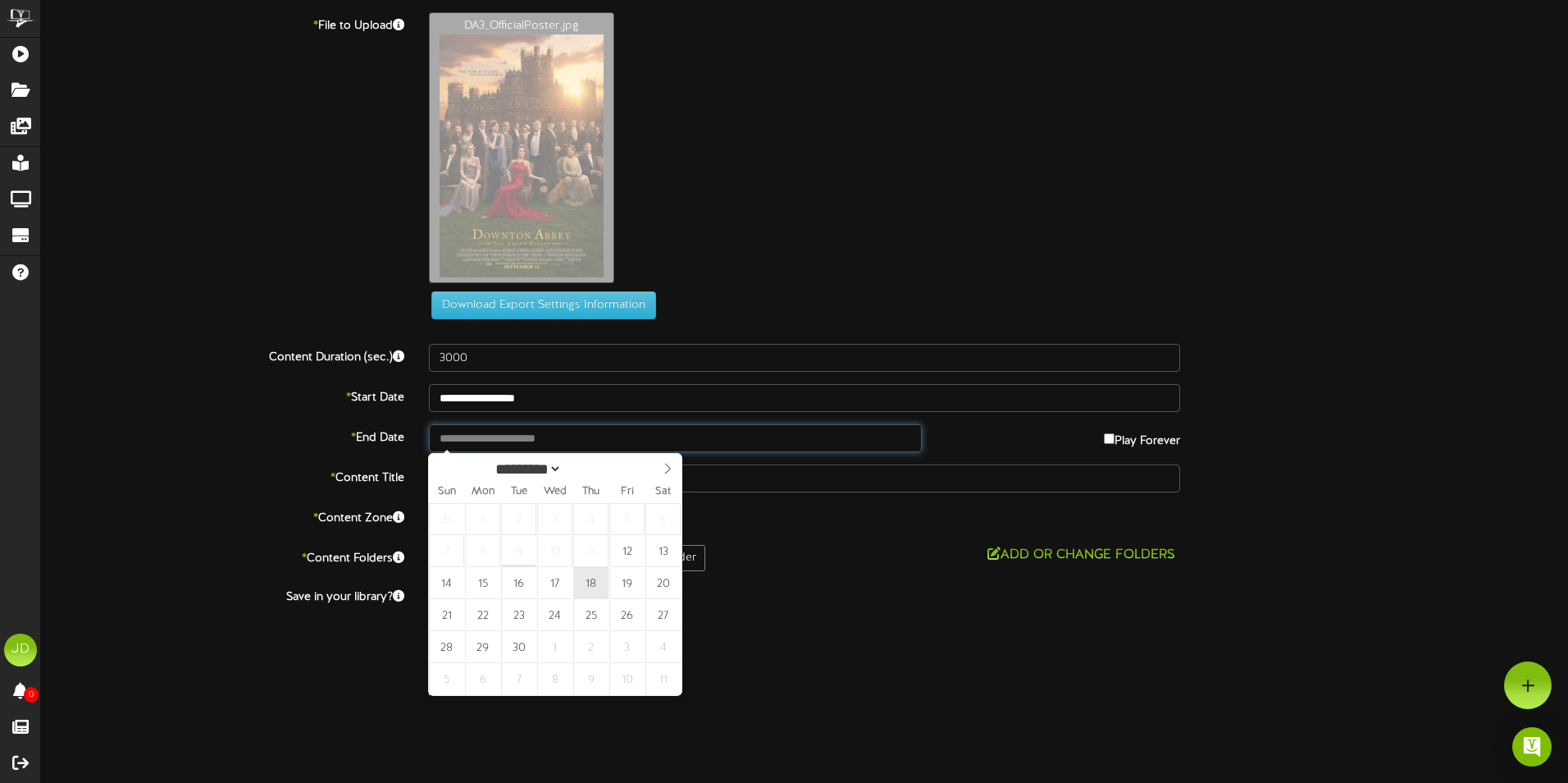
type input "**********"
drag, startPoint x: 583, startPoint y: 594, endPoint x: 524, endPoint y: 616, distance: 63.0
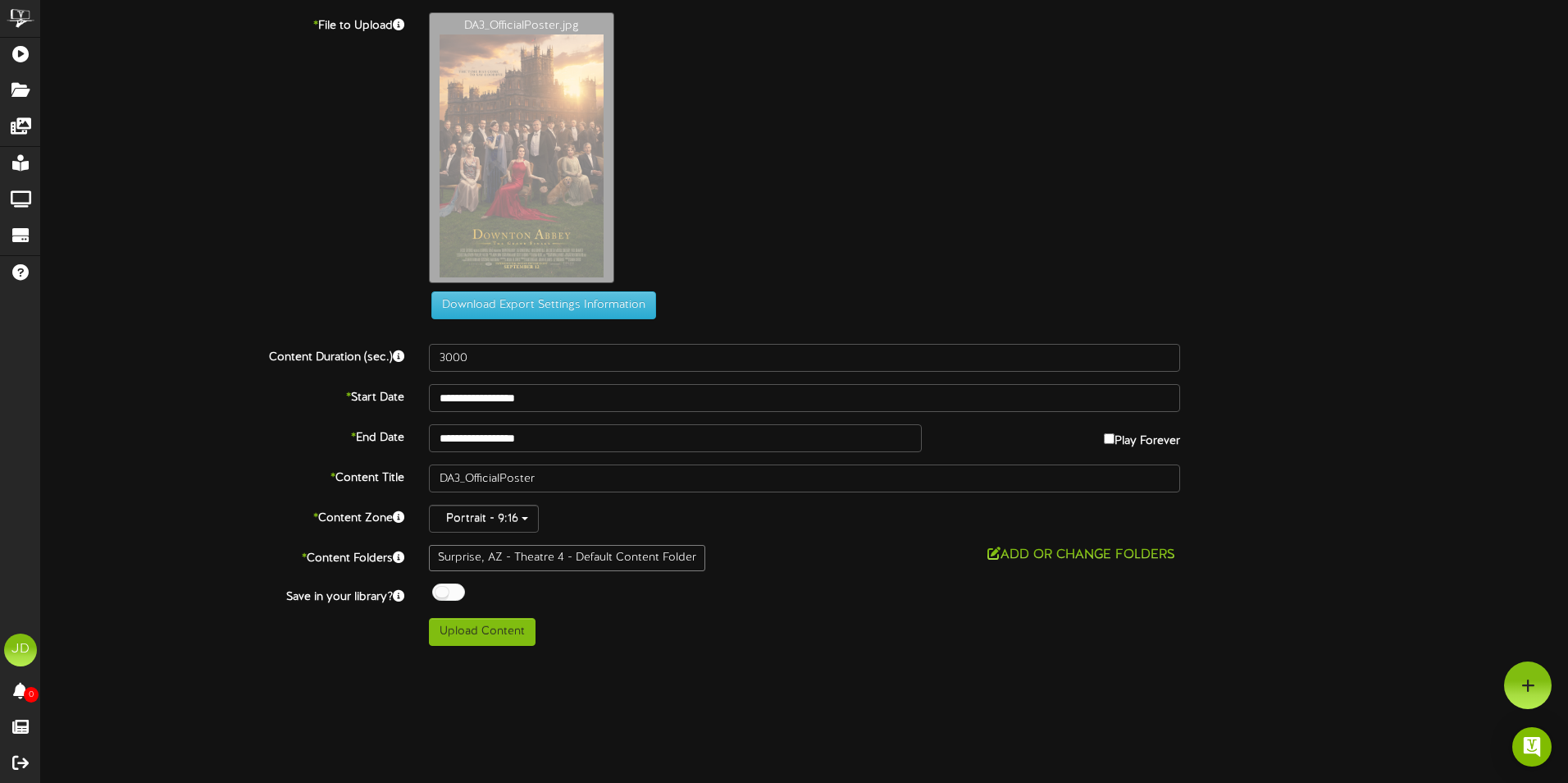
click at [453, 595] on div at bounding box center [449, 593] width 33 height 17
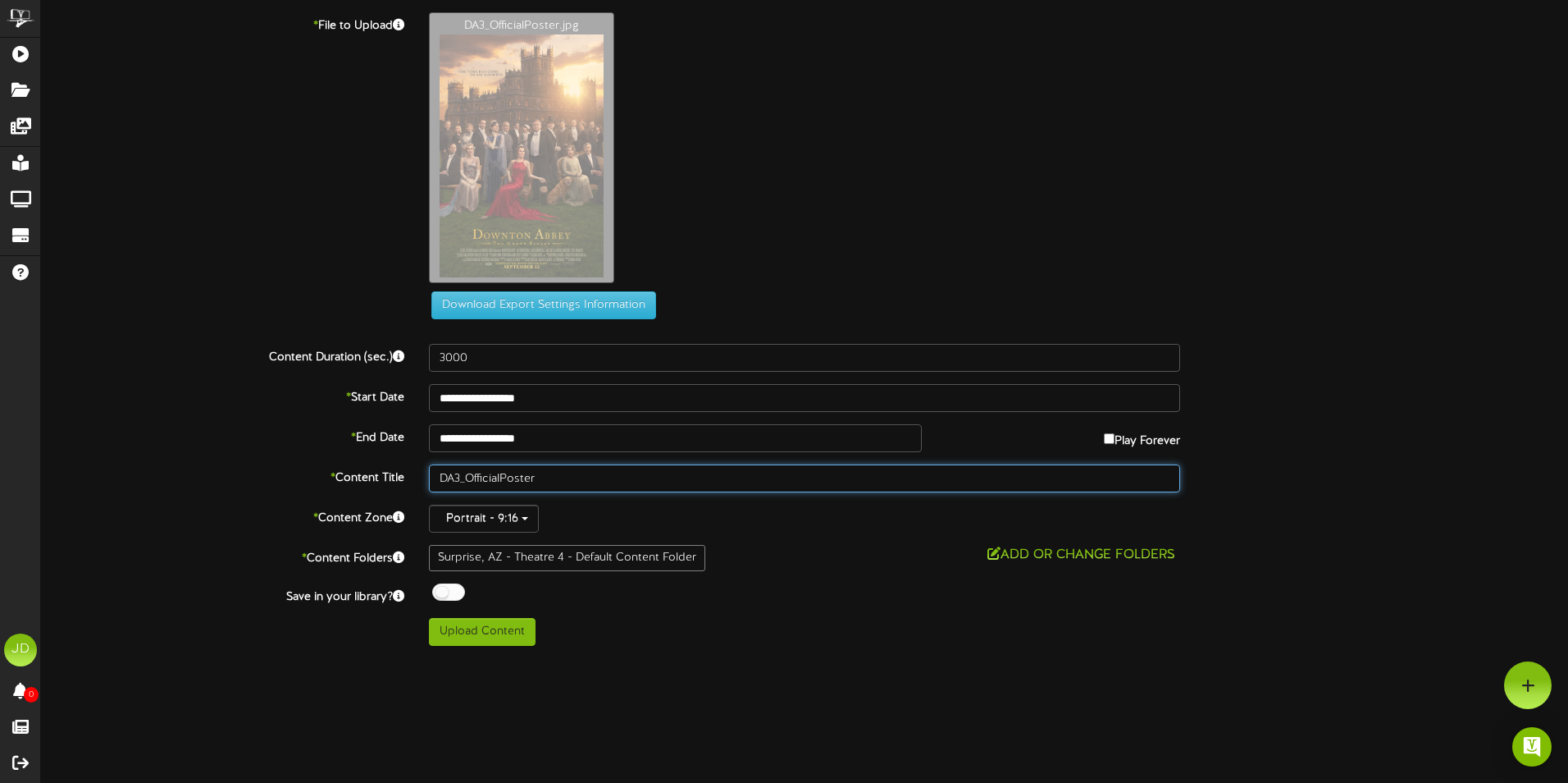
drag, startPoint x: 550, startPoint y: 471, endPoint x: 192, endPoint y: 485, distance: 358.3
click at [269, 477] on div "* Content Title DA3_OfficialPoster" at bounding box center [805, 478] width 1552 height 28
type input "Downton Abbey"
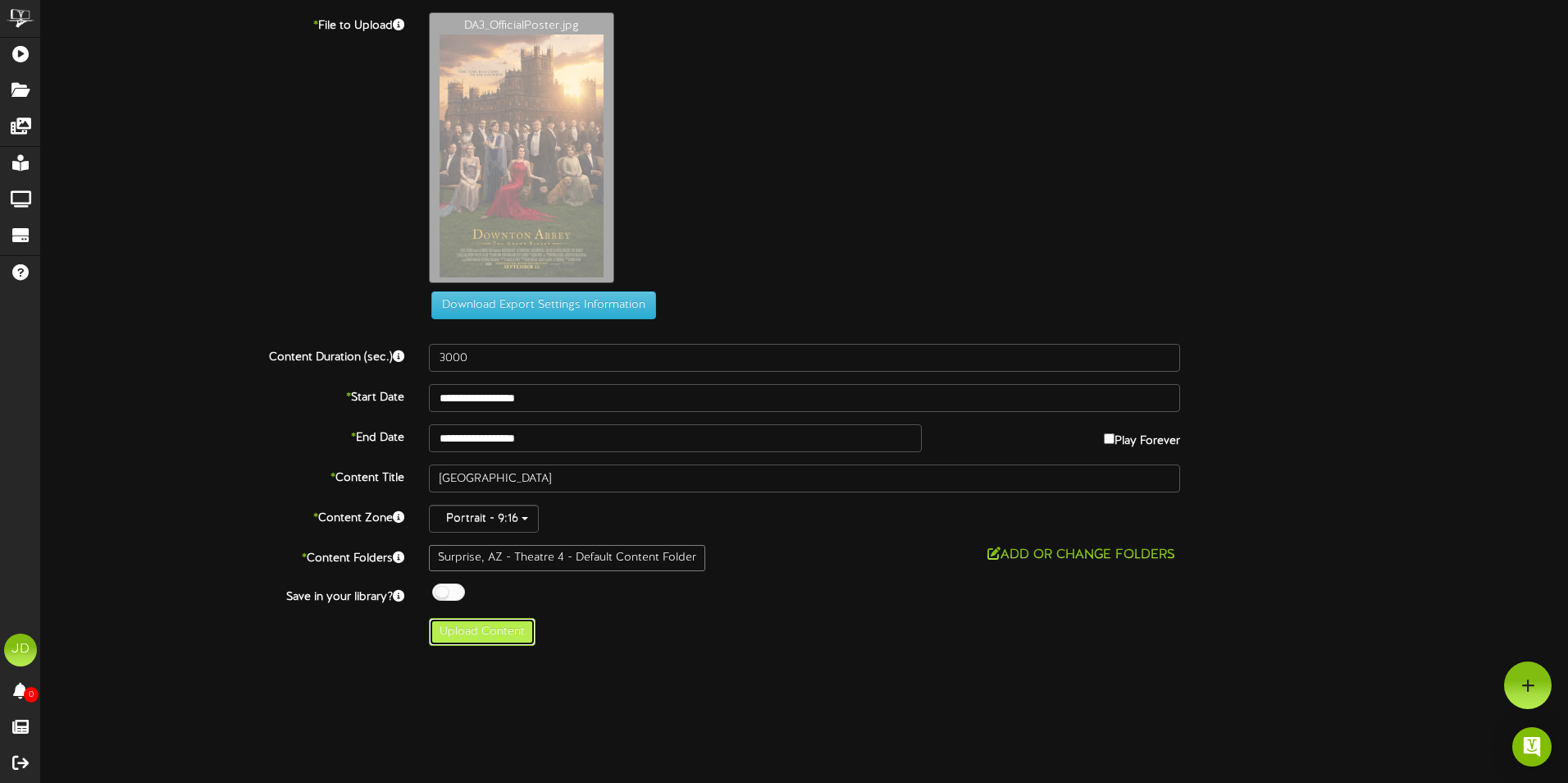
click at [512, 635] on button "Upload Content" at bounding box center [482, 631] width 107 height 28
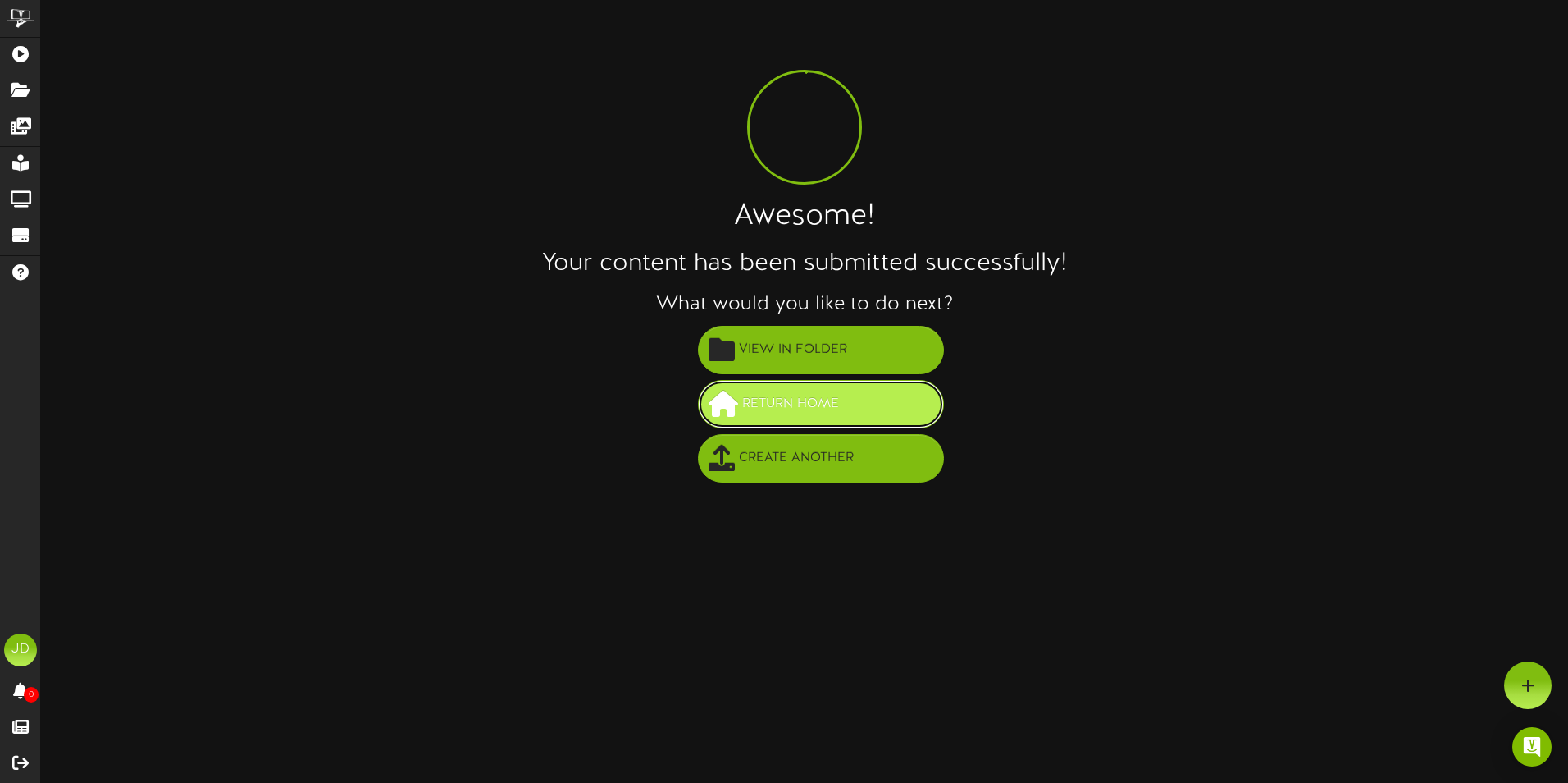
click at [803, 411] on span "Return Home" at bounding box center [790, 404] width 105 height 27
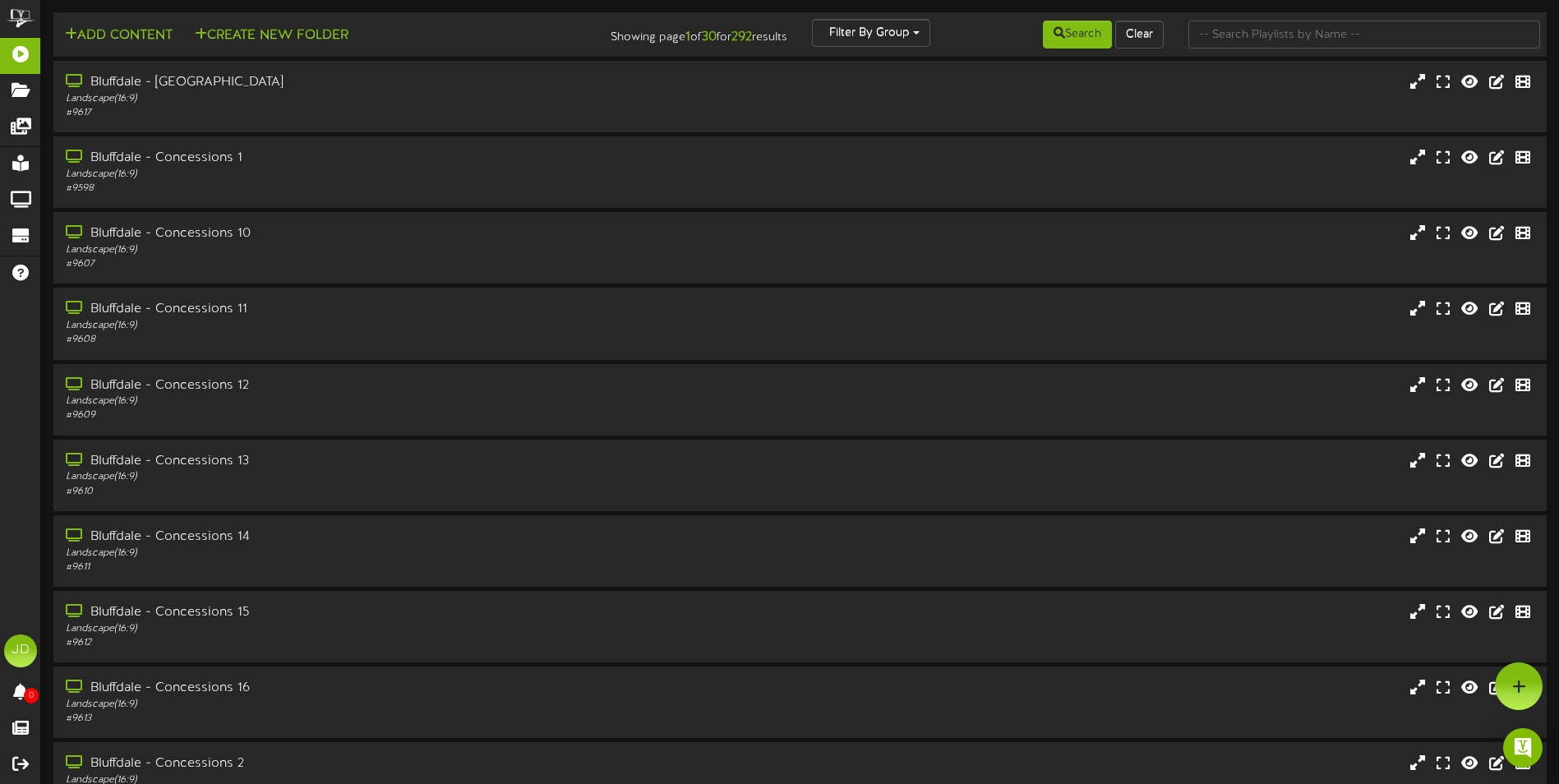
click at [1251, 18] on td "Add Content Create New Folder Showing page 1 of 30 for 292 results Filter By Gr…" at bounding box center [800, 35] width 1493 height 44
click input "text"
type input "surprise"
click button "Search"
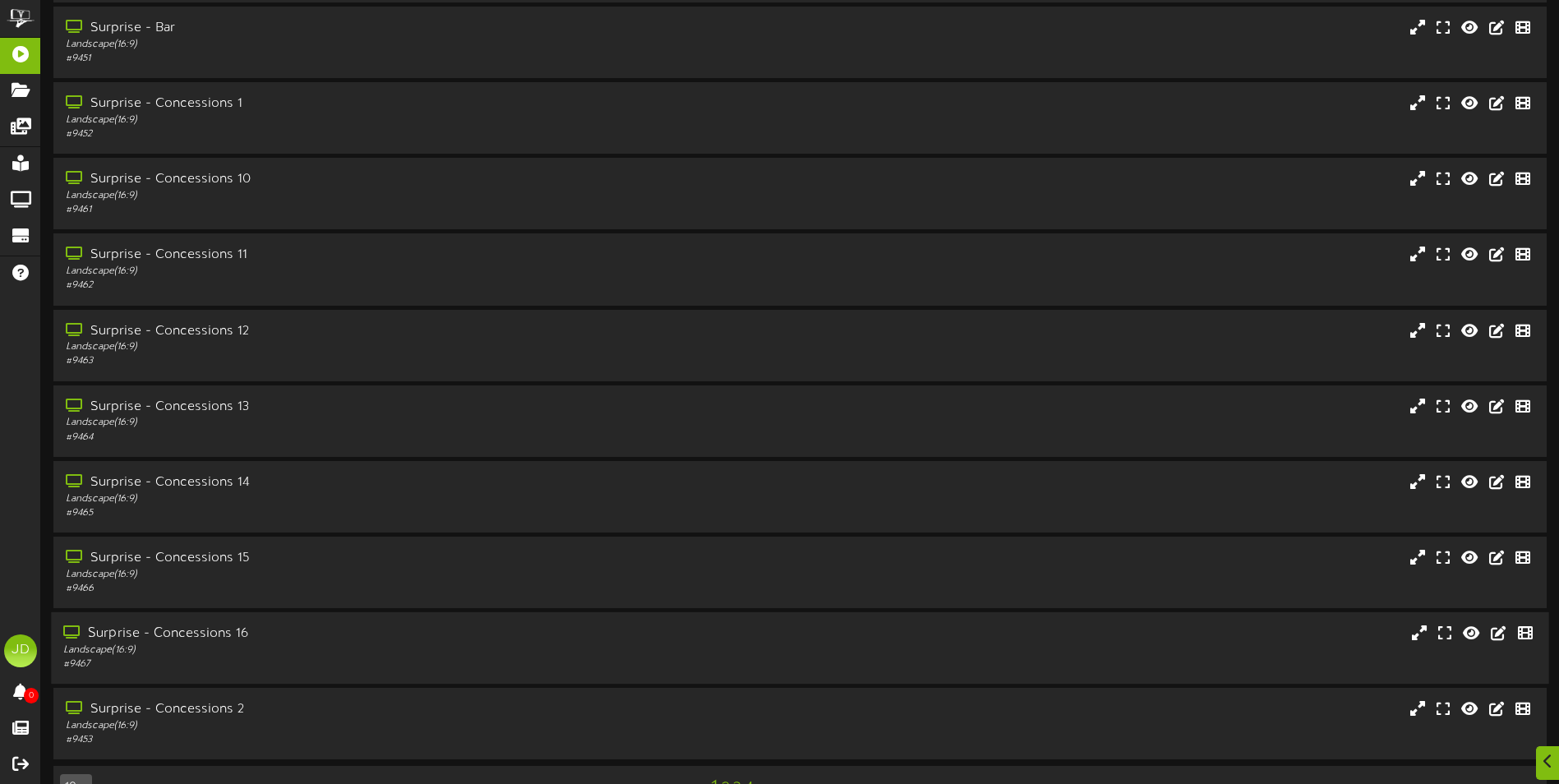
scroll to position [98, 0]
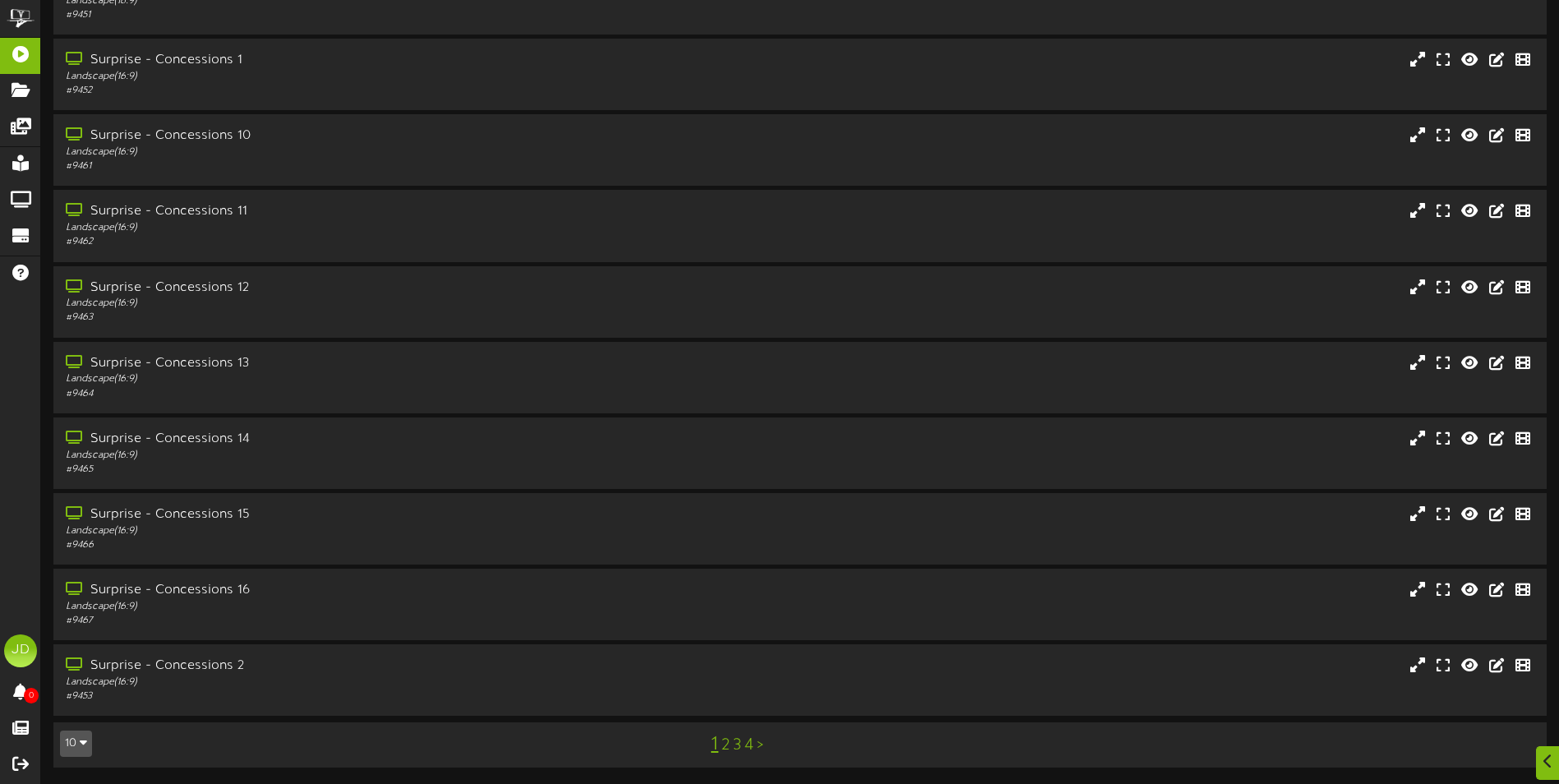
click link "3"
click link "4"
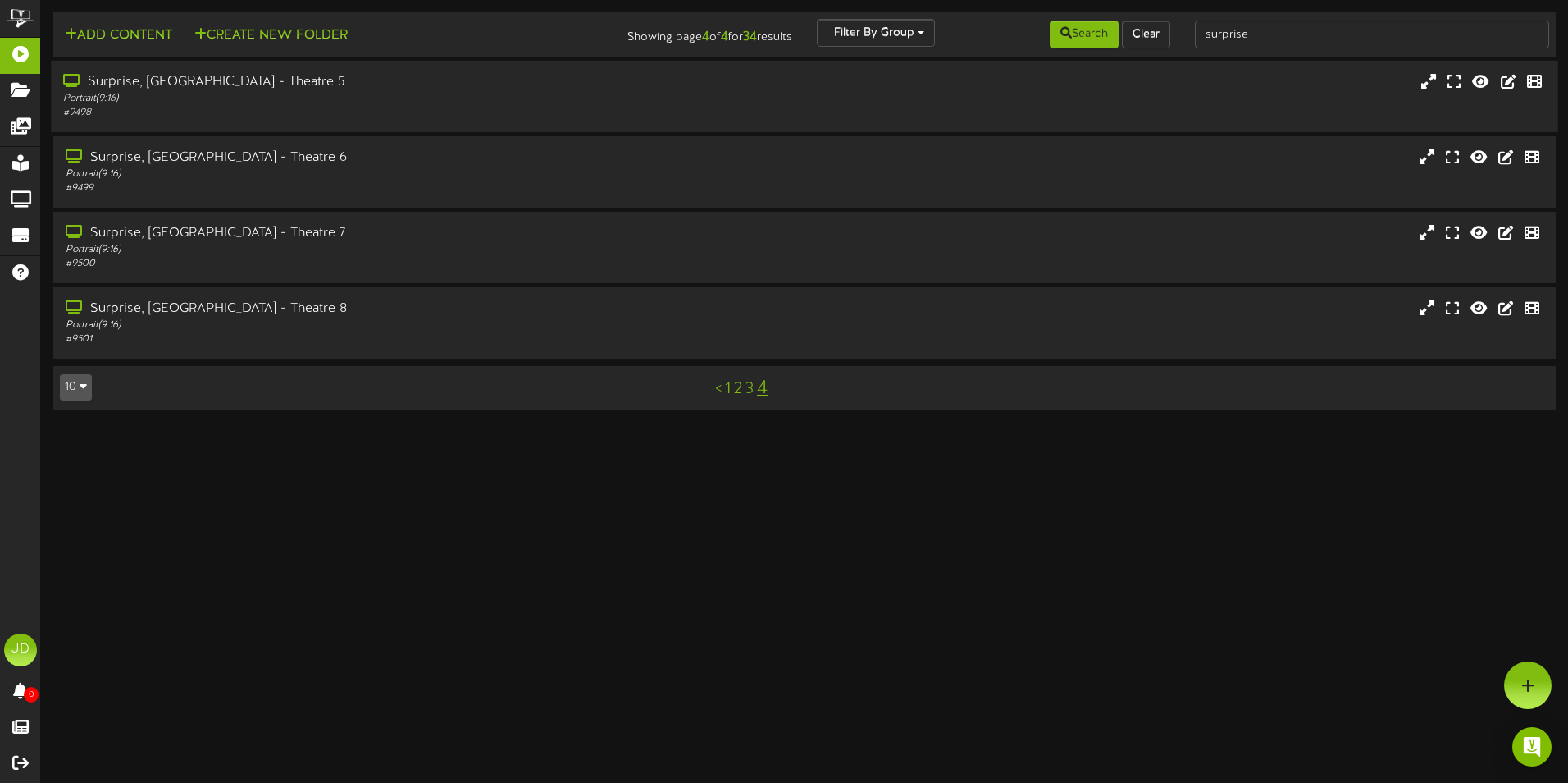
click div "Portrait ( 9:16 )"
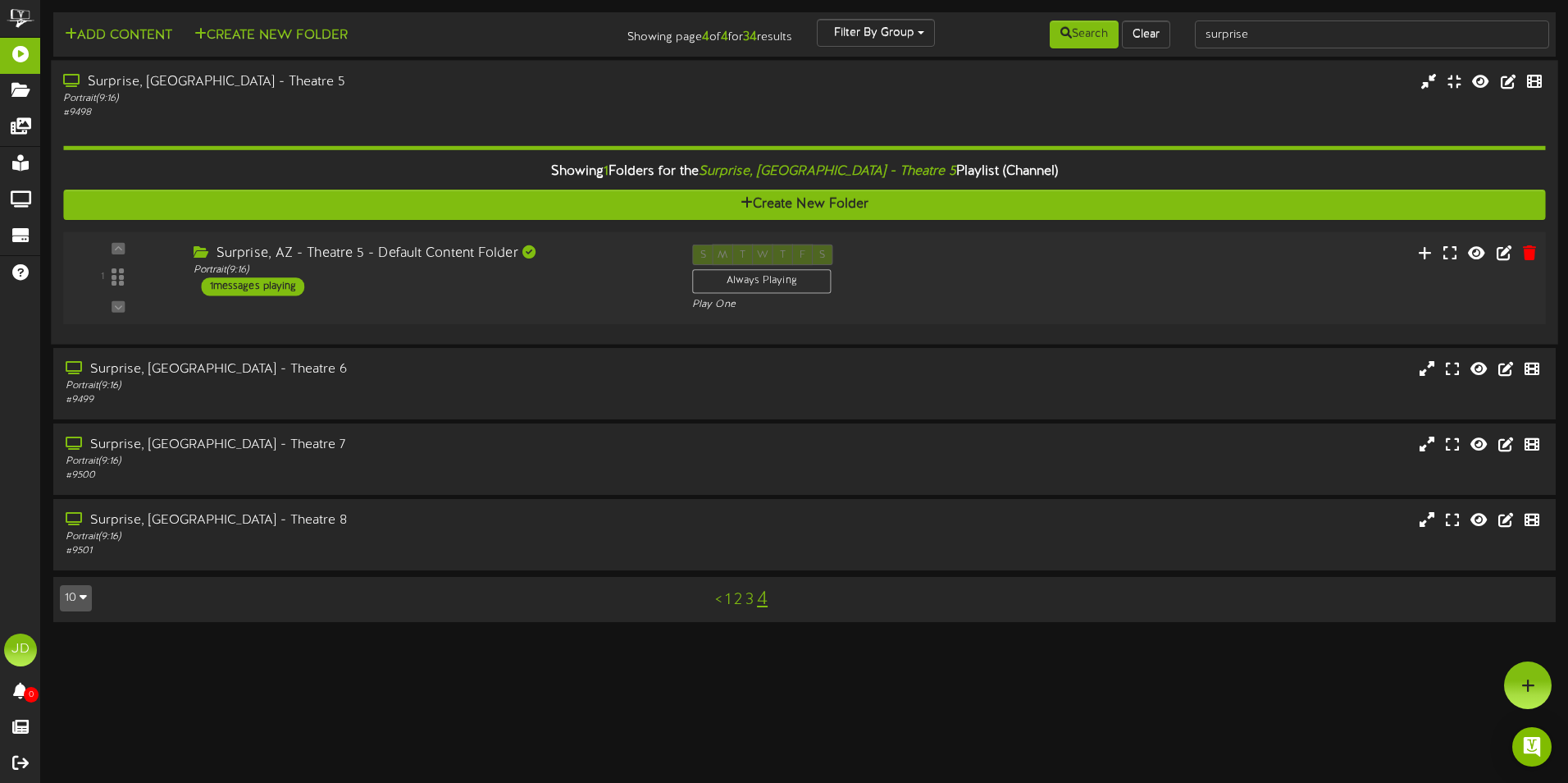
click div "Surprise, AZ - Theatre 5 - Default Content Folder"
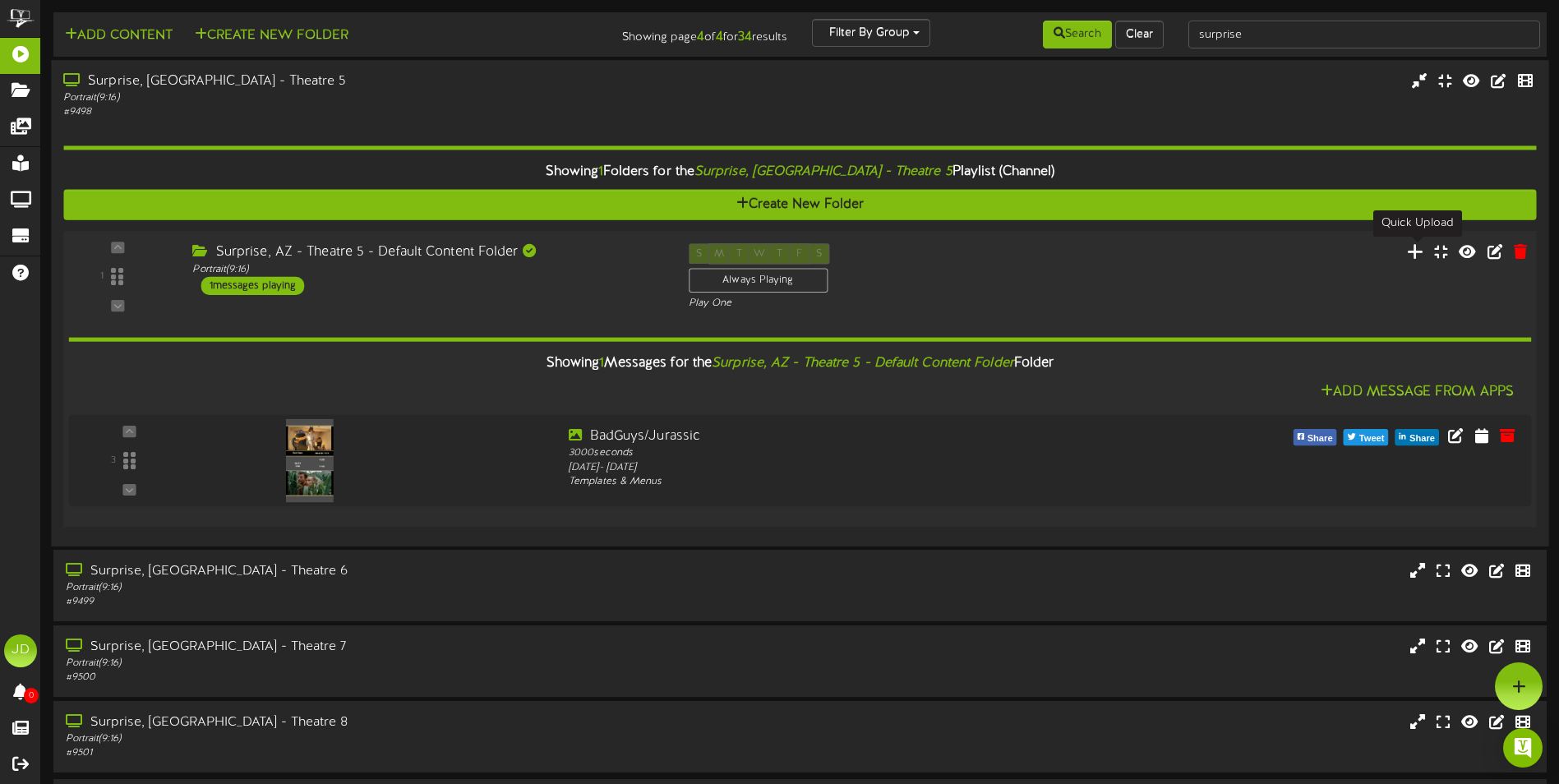
click icon
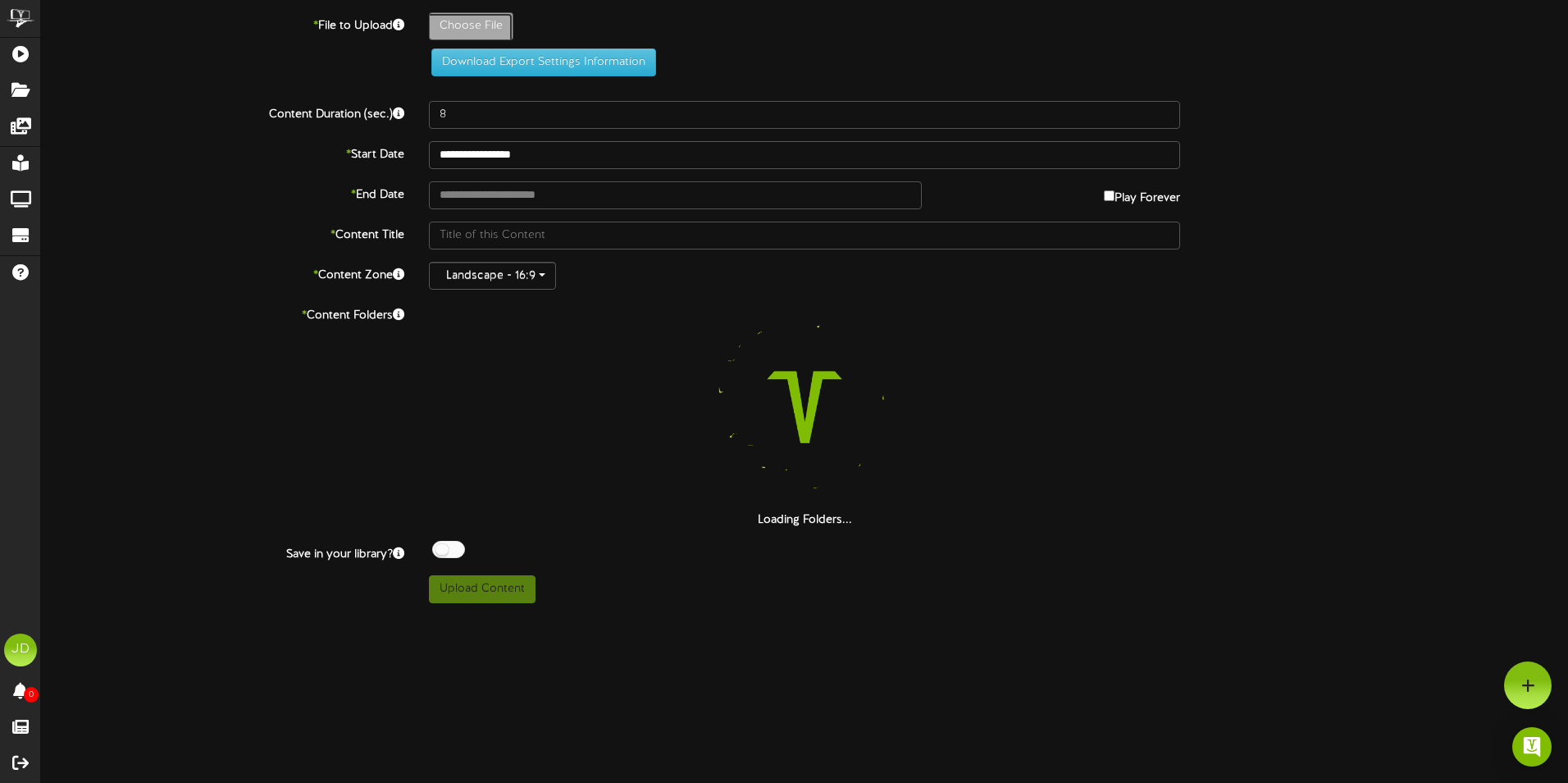
click input "Choose File"
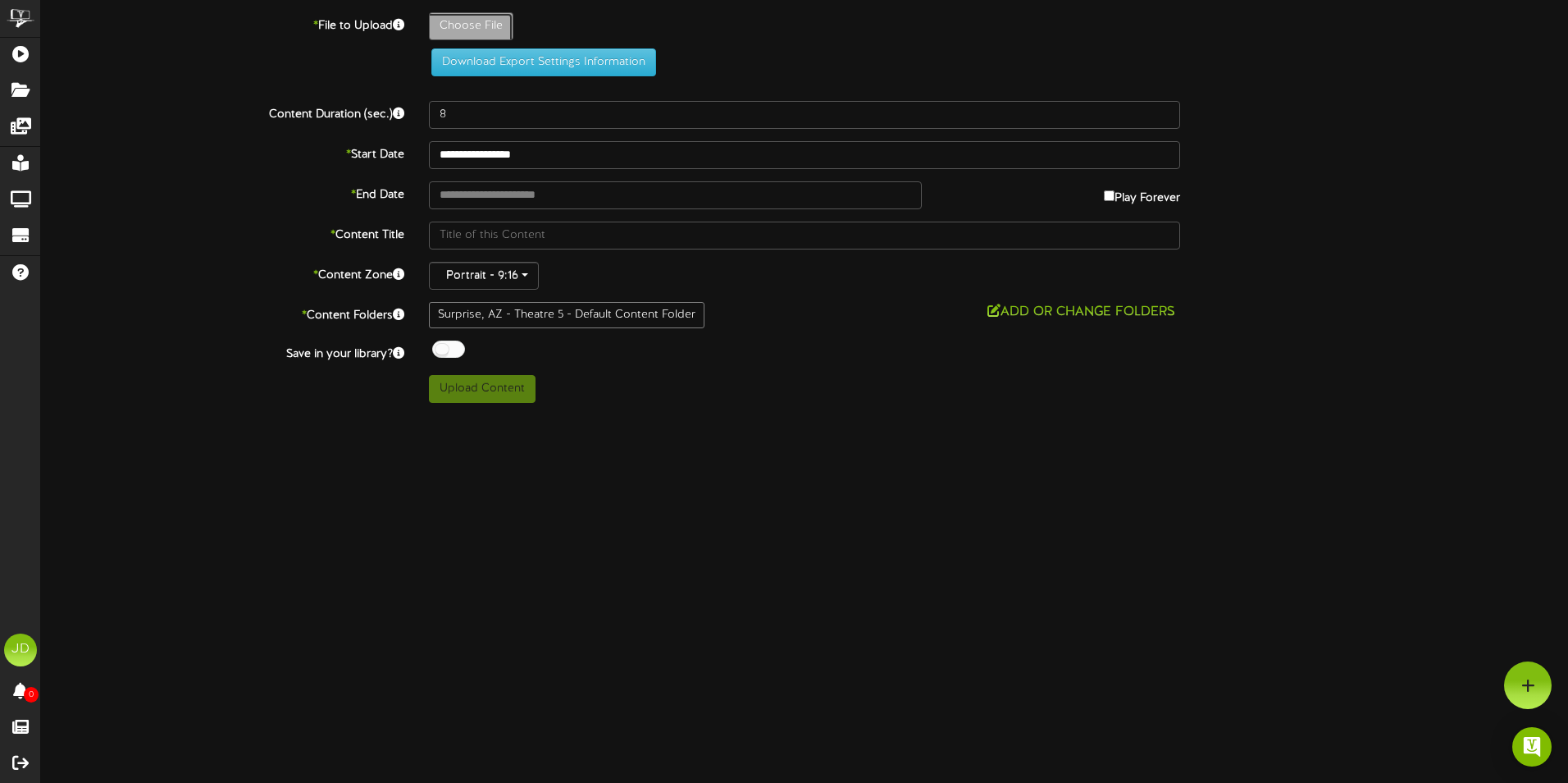
type input "**********"
type input "DSIC_Versus1KV_DigitalPoster_2000x3000_EN_USCA"
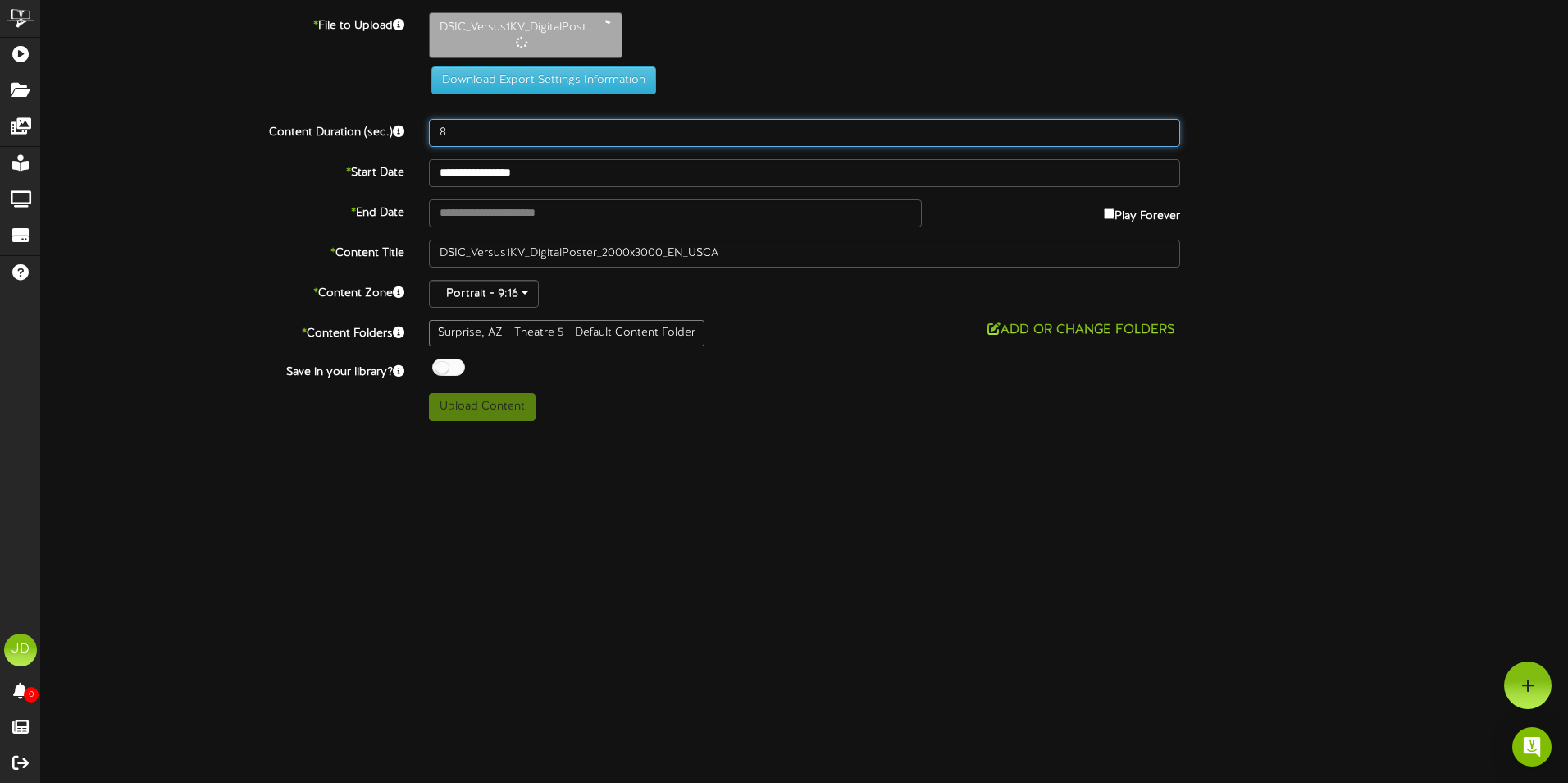
drag, startPoint x: 481, startPoint y: 137, endPoint x: 257, endPoint y: 137, distance: 224.0
click div "Content Duration (sec.) 8"
type input "3000"
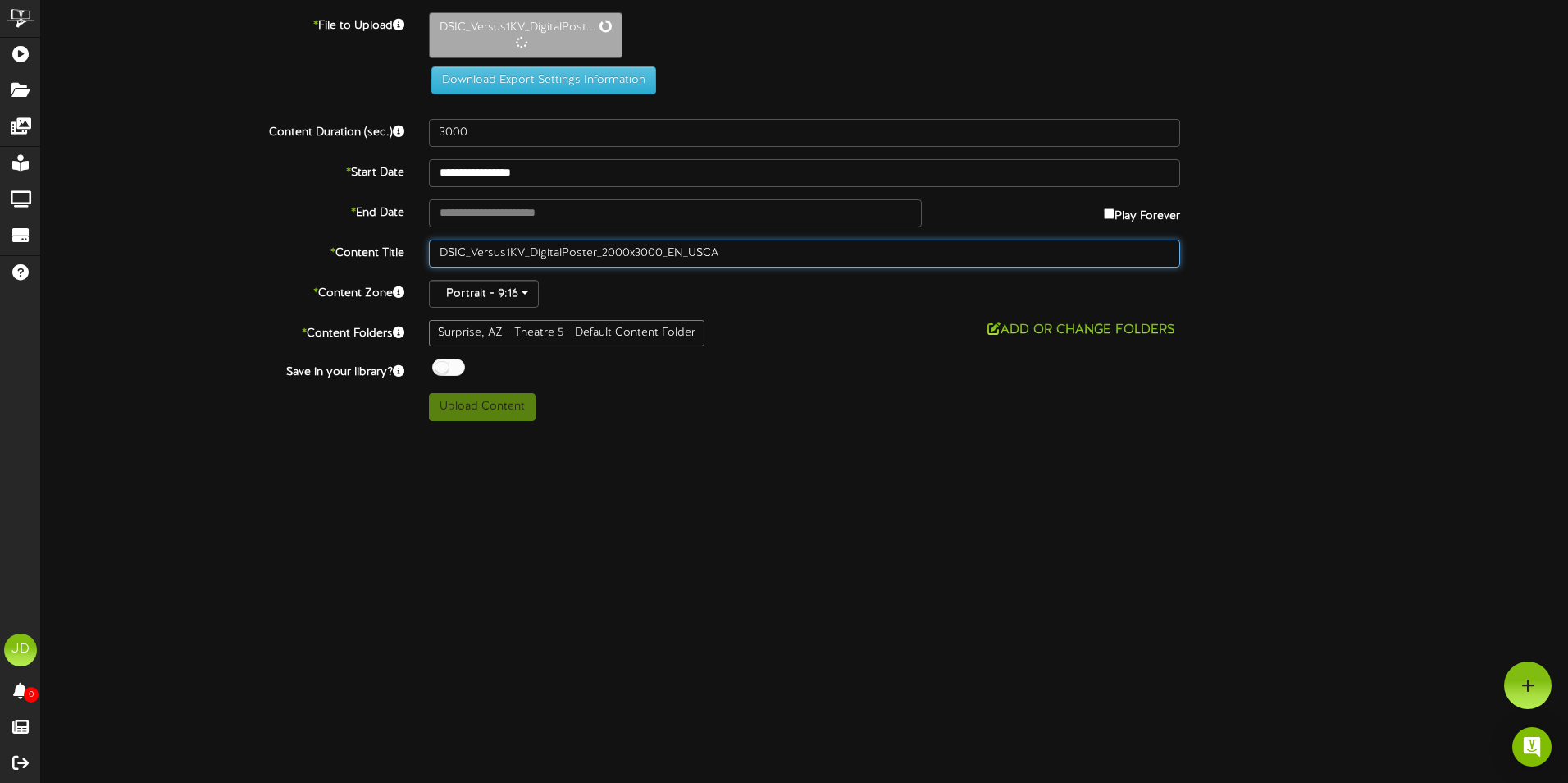
drag, startPoint x: 775, startPoint y: 264, endPoint x: 154, endPoint y: 242, distance: 621.4
click div "DSIC_Versus1KV_DigitalPoster_2000x3000_EN_USCA"
type input "Demon Slayer"
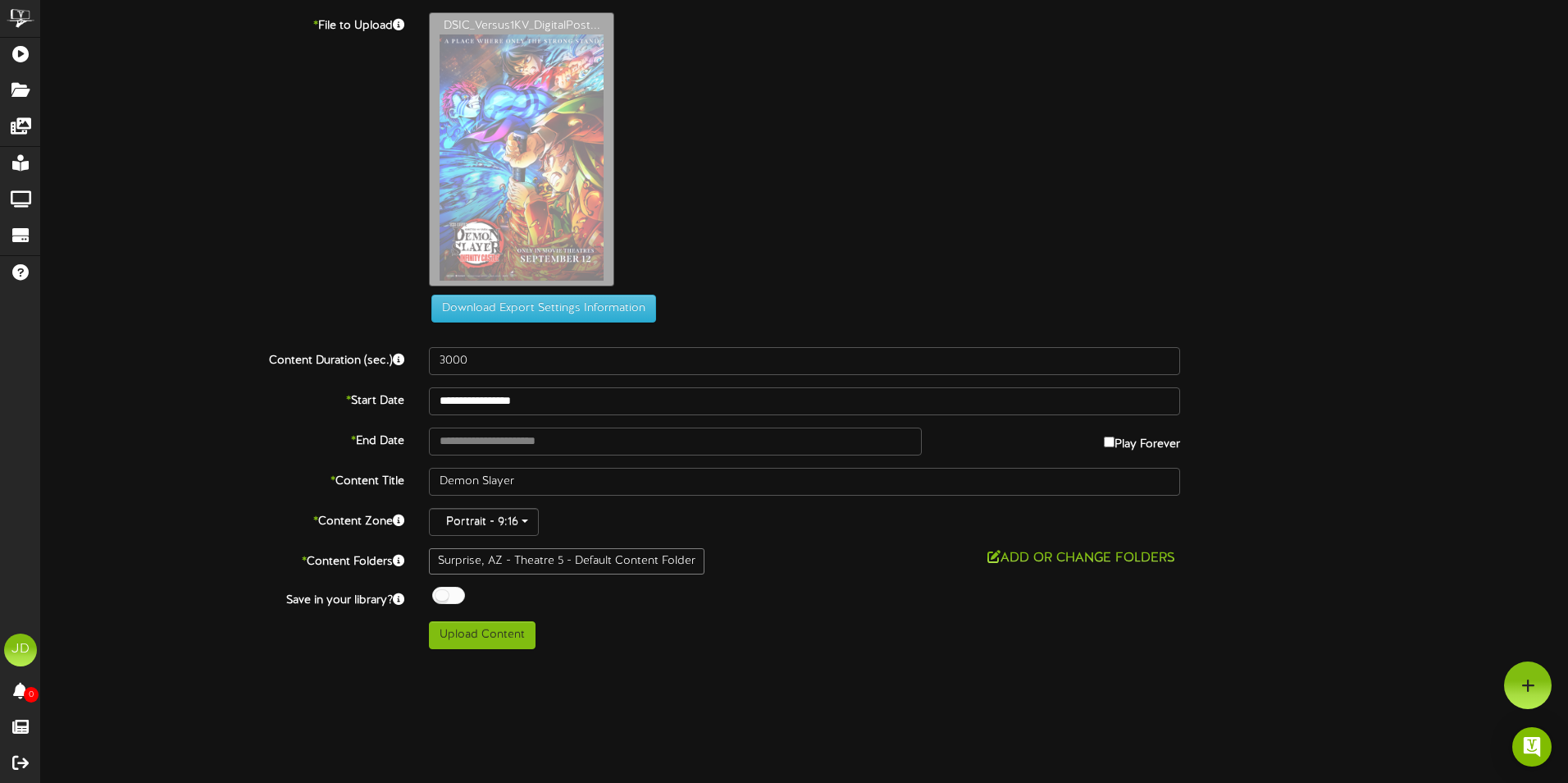
click div
click input "**********"
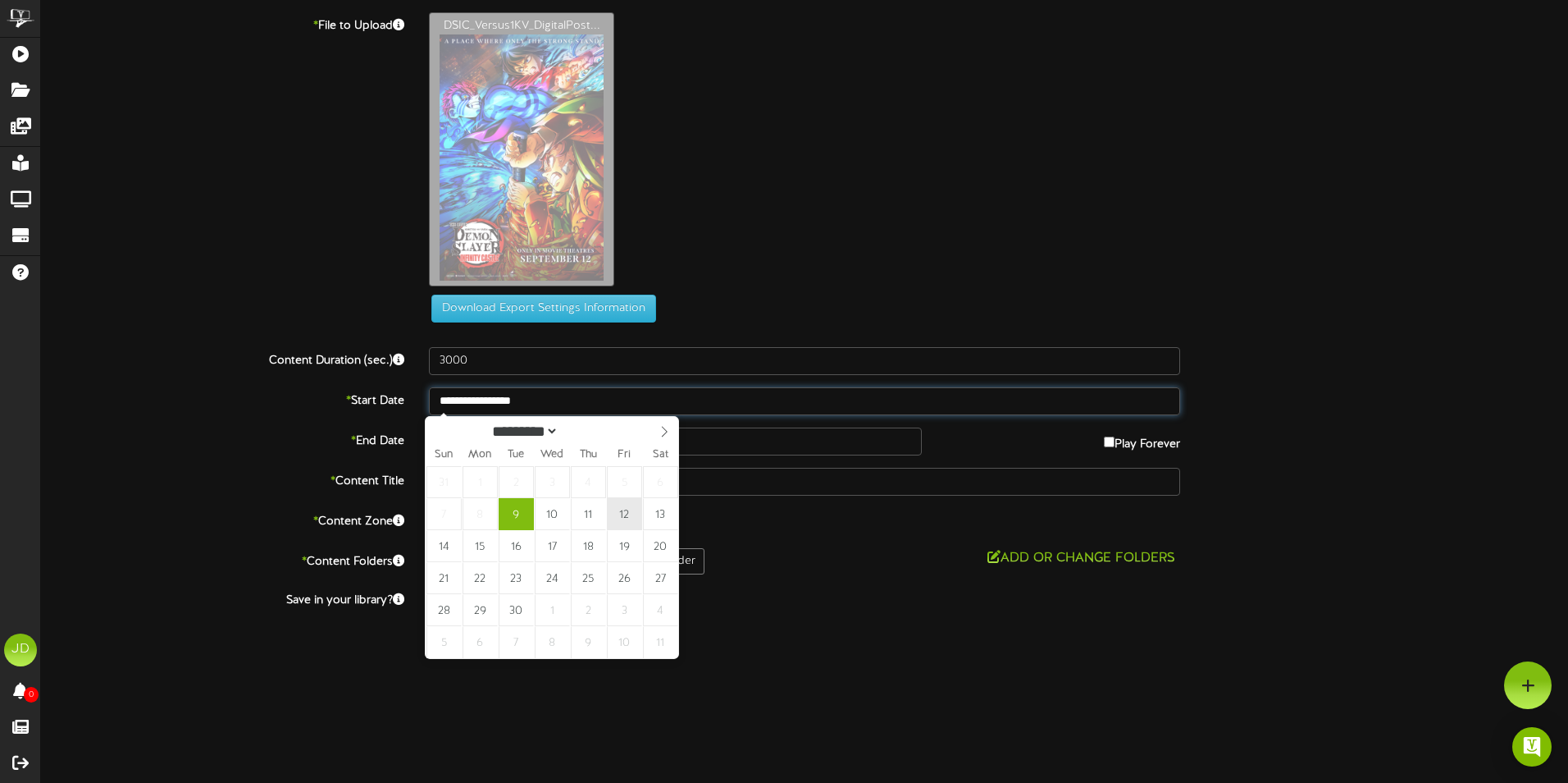
type input "**********"
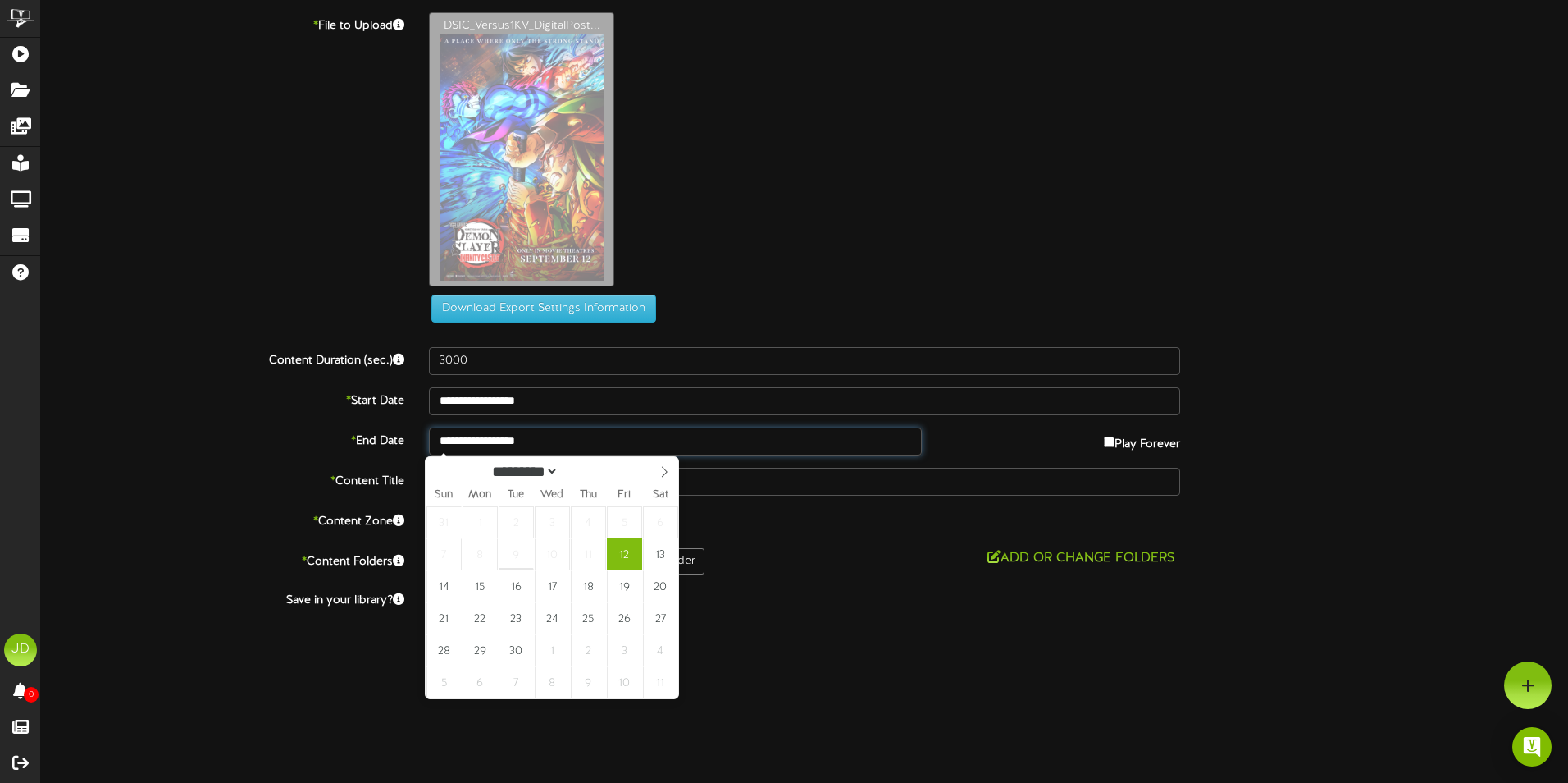
click input "**********"
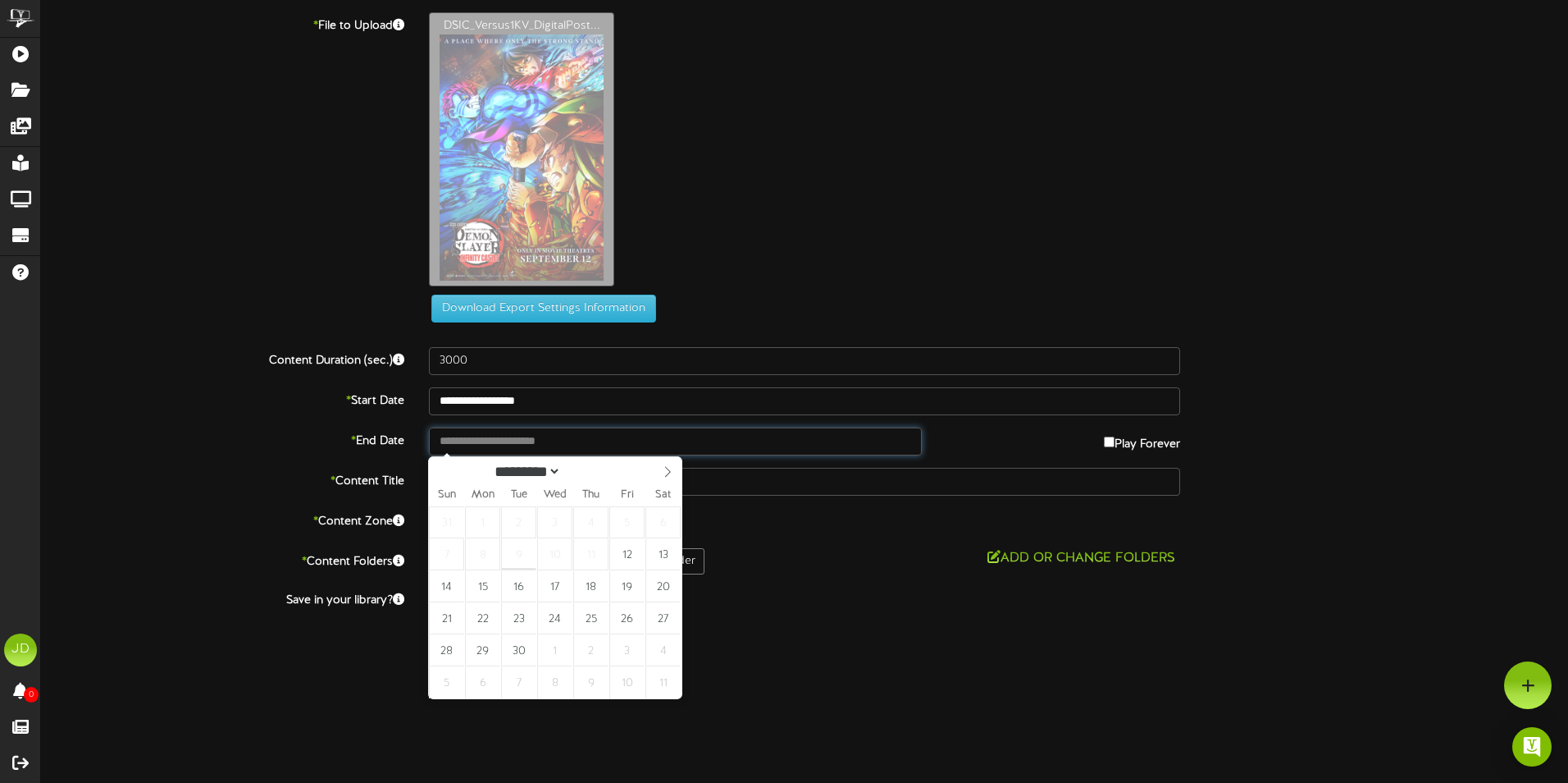
type input "**********"
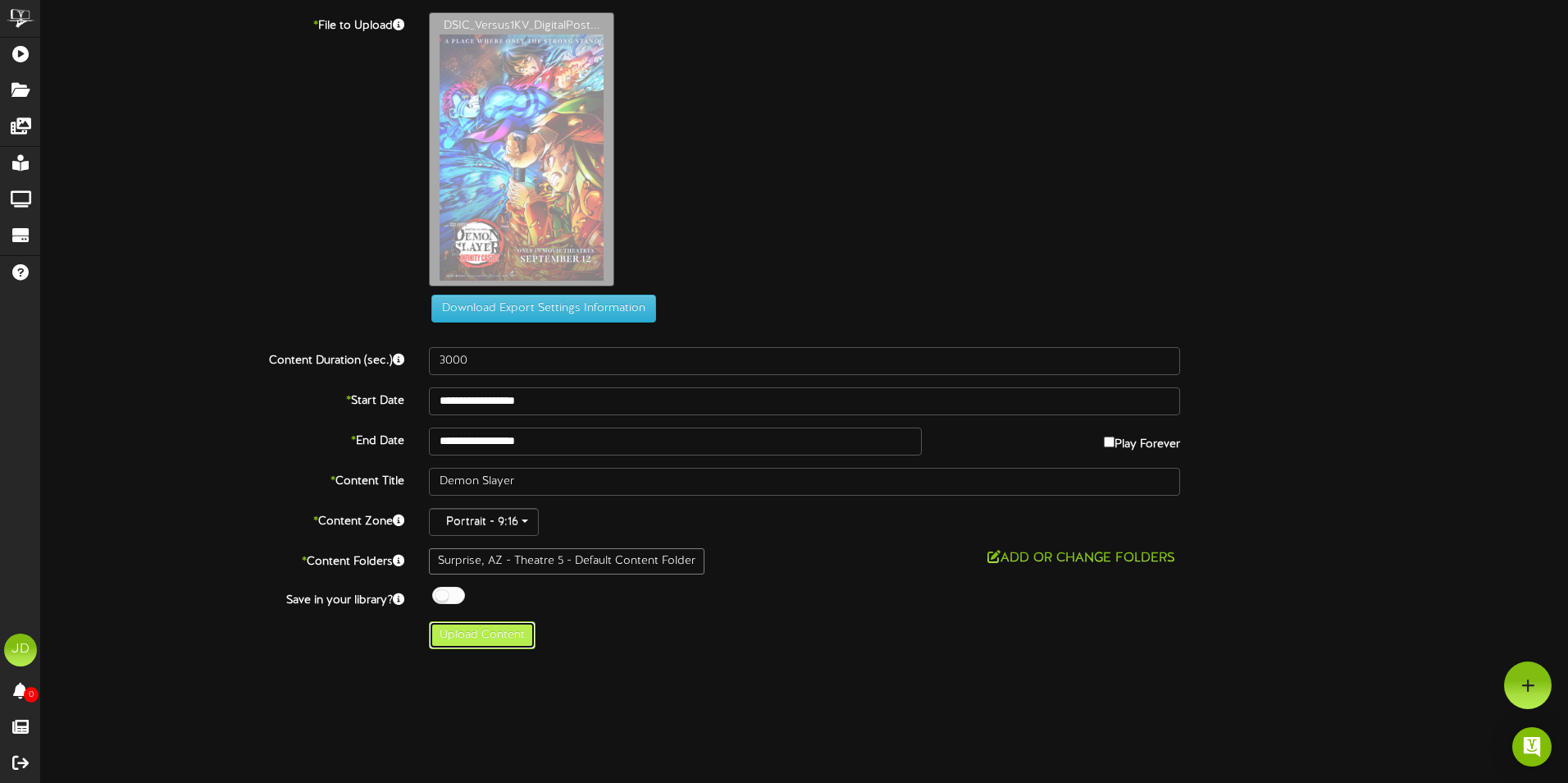
click button "Upload Content"
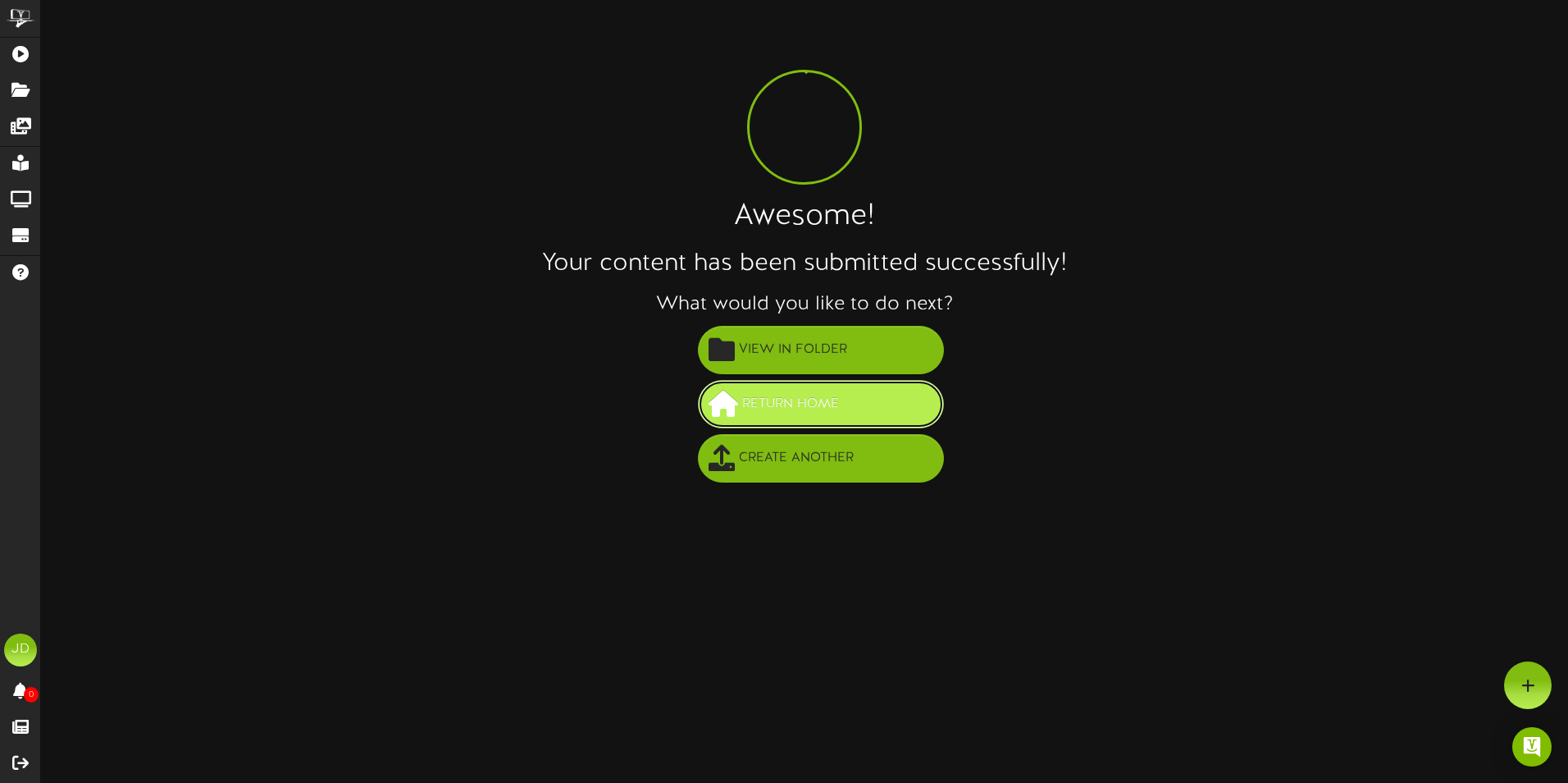
click span "Return Home"
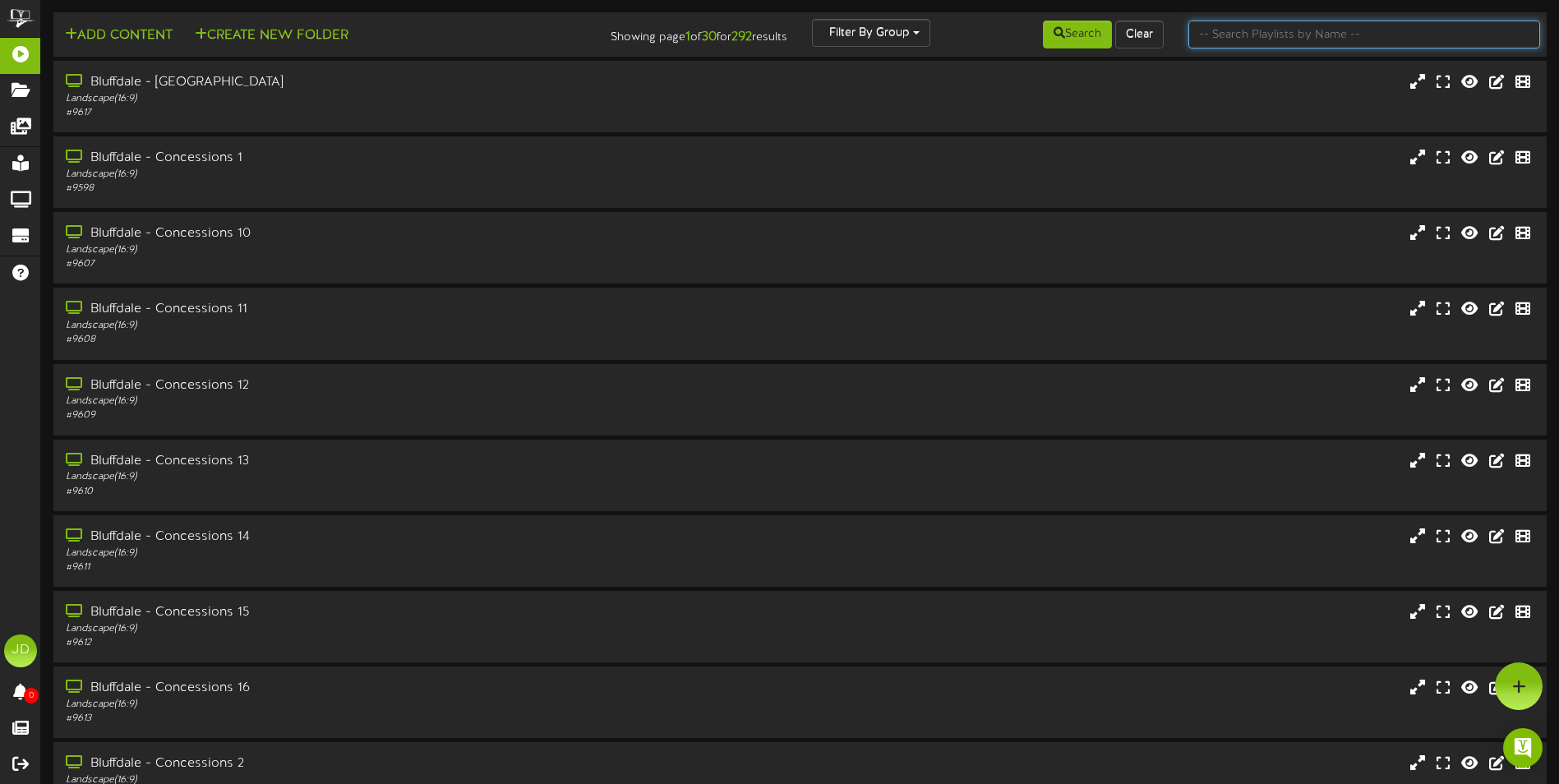
click at [1273, 41] on input "text" at bounding box center [1364, 34] width 352 height 28
type input "surprise"
click at [1071, 29] on button "Search" at bounding box center [1078, 34] width 69 height 28
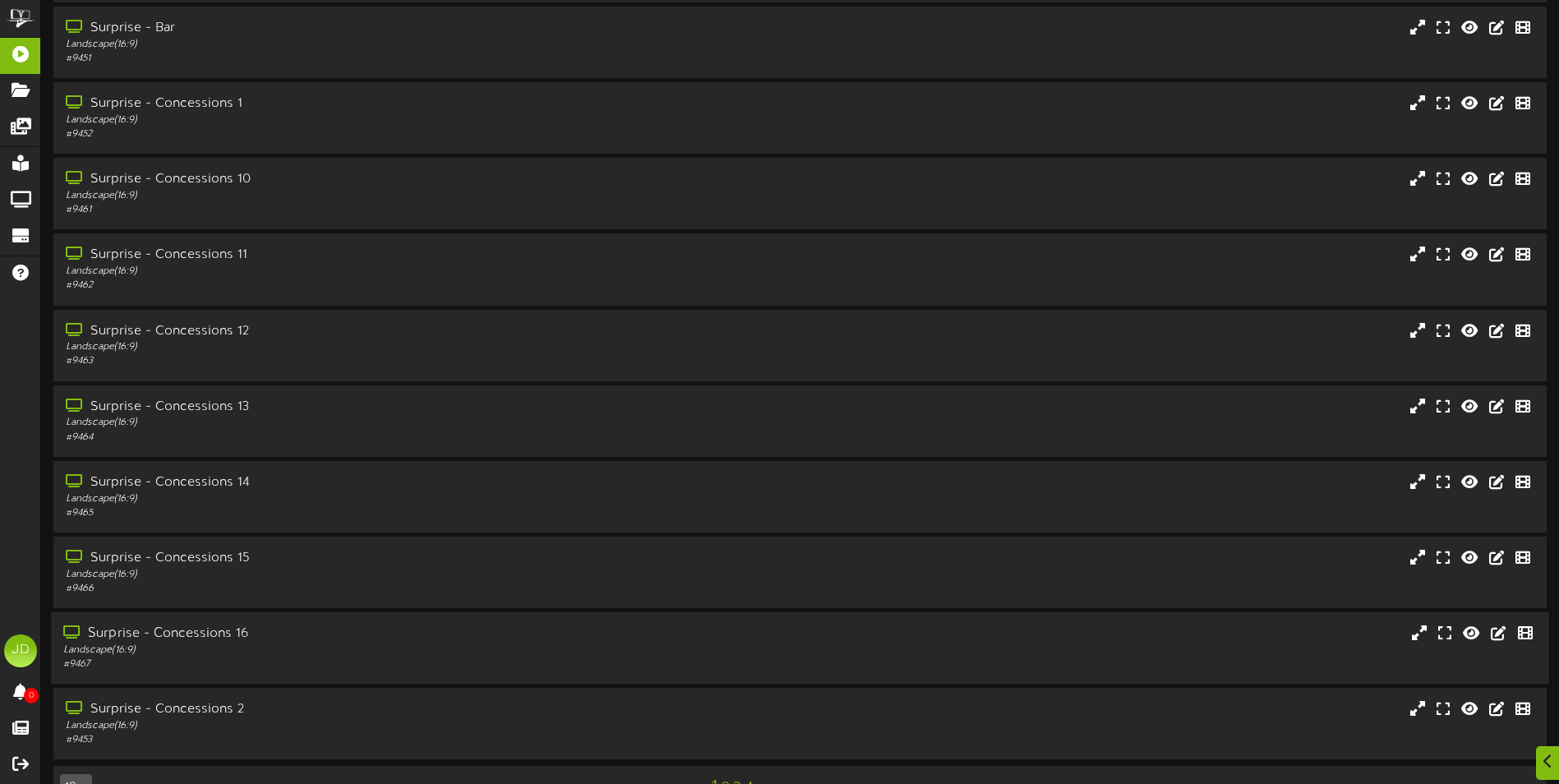
scroll to position [98, 0]
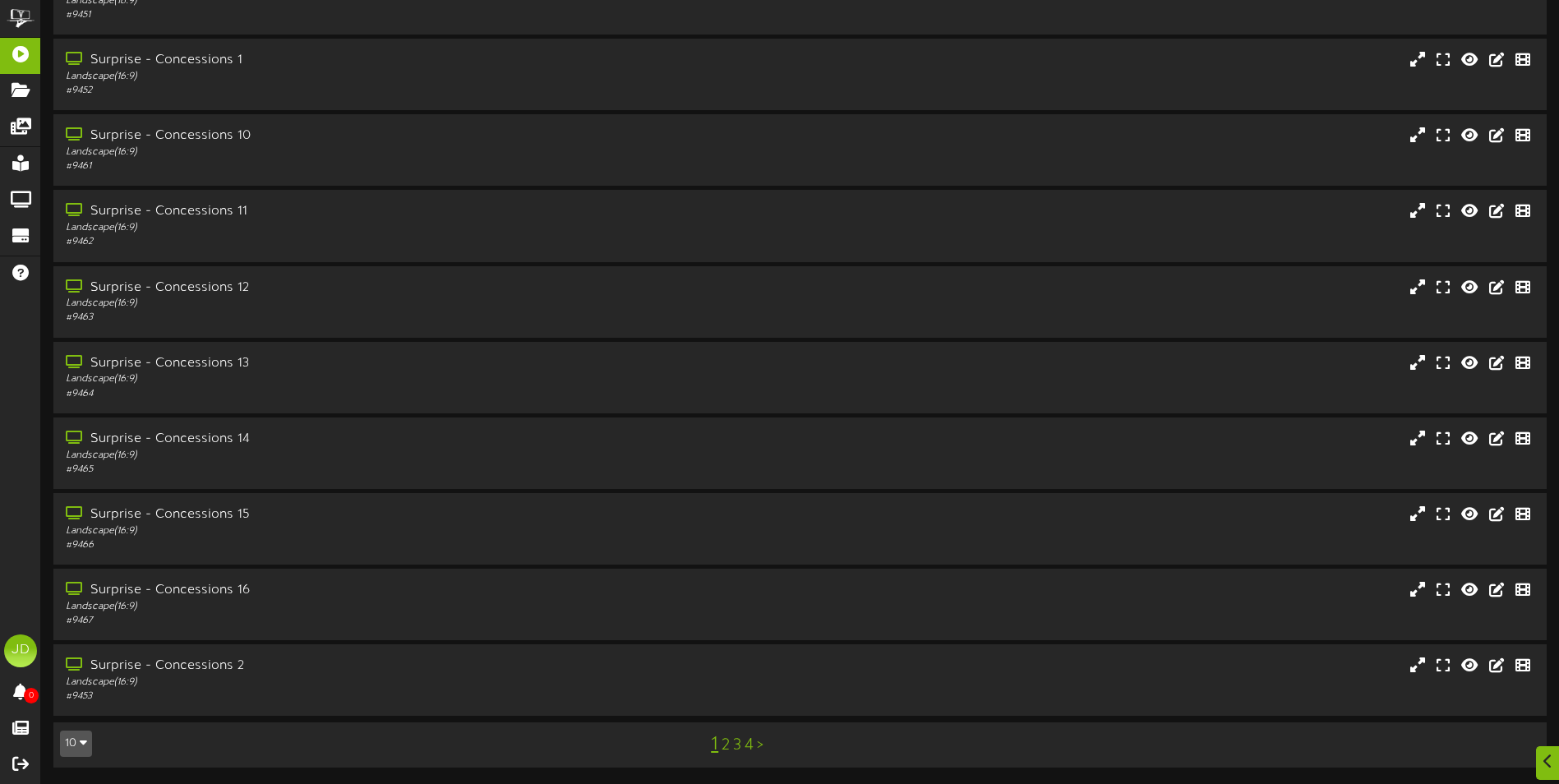
click at [741, 749] on link "3" at bounding box center [737, 745] width 9 height 18
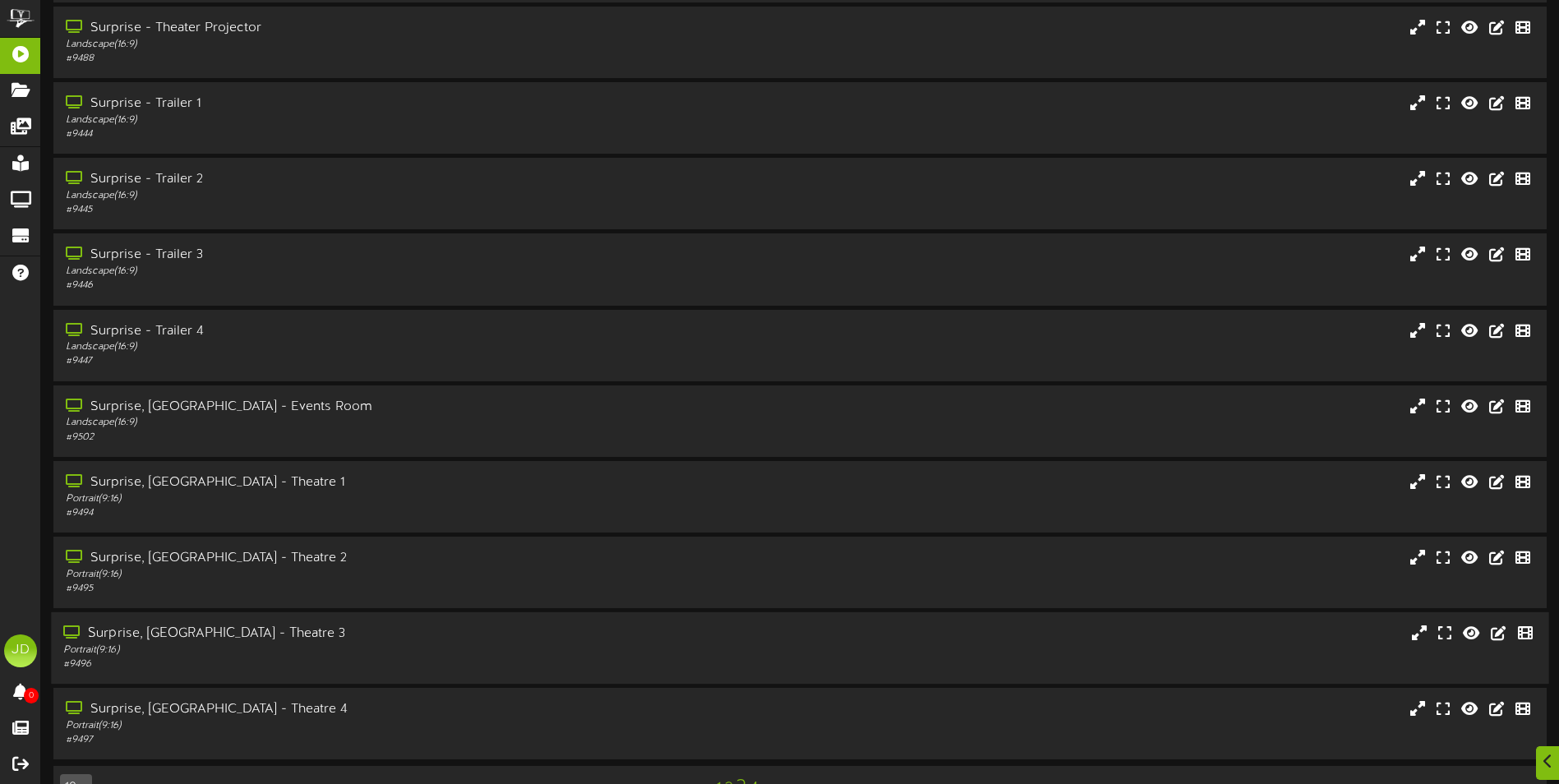
scroll to position [98, 0]
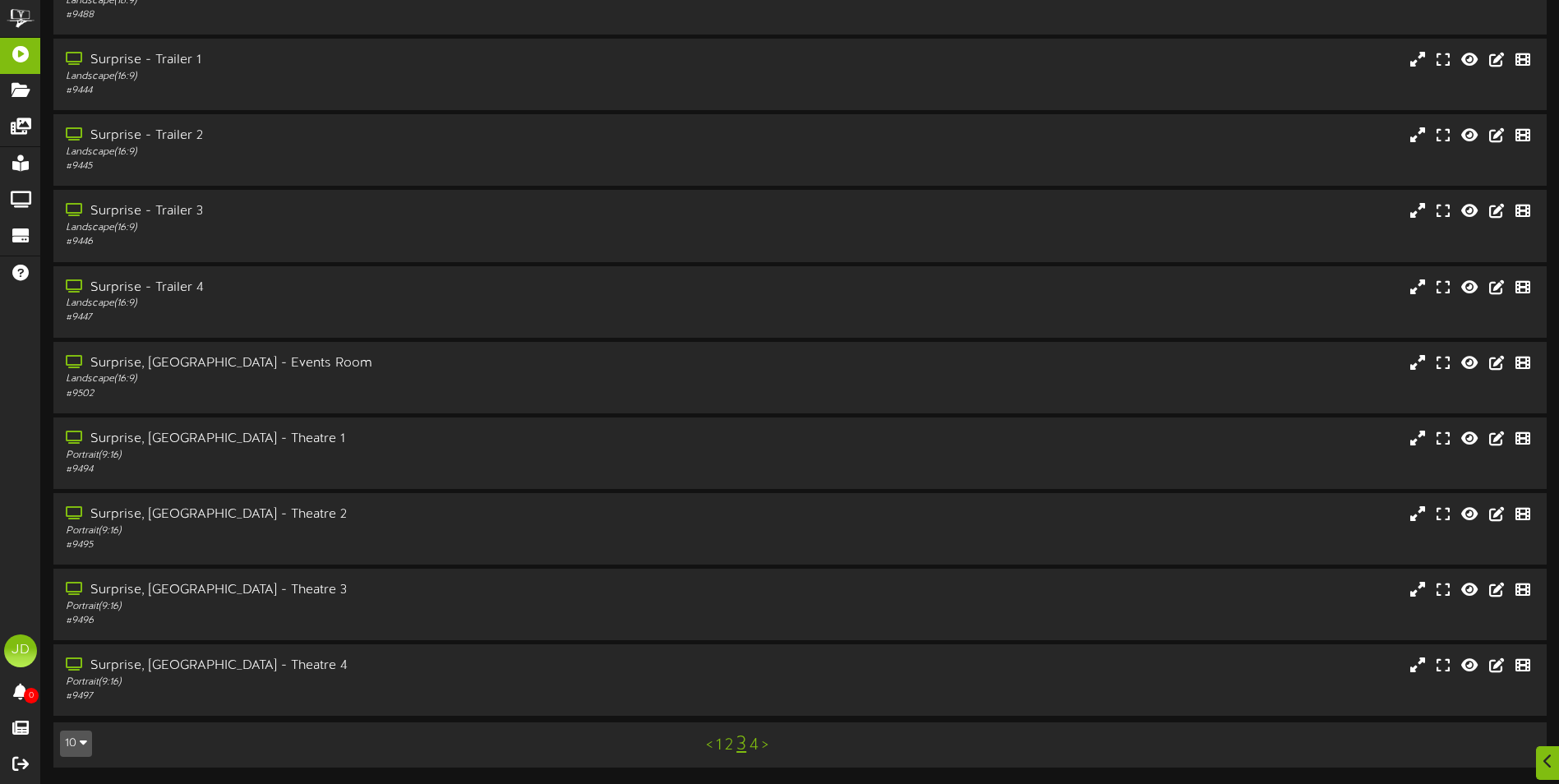
click at [753, 746] on link "4" at bounding box center [753, 745] width 9 height 18
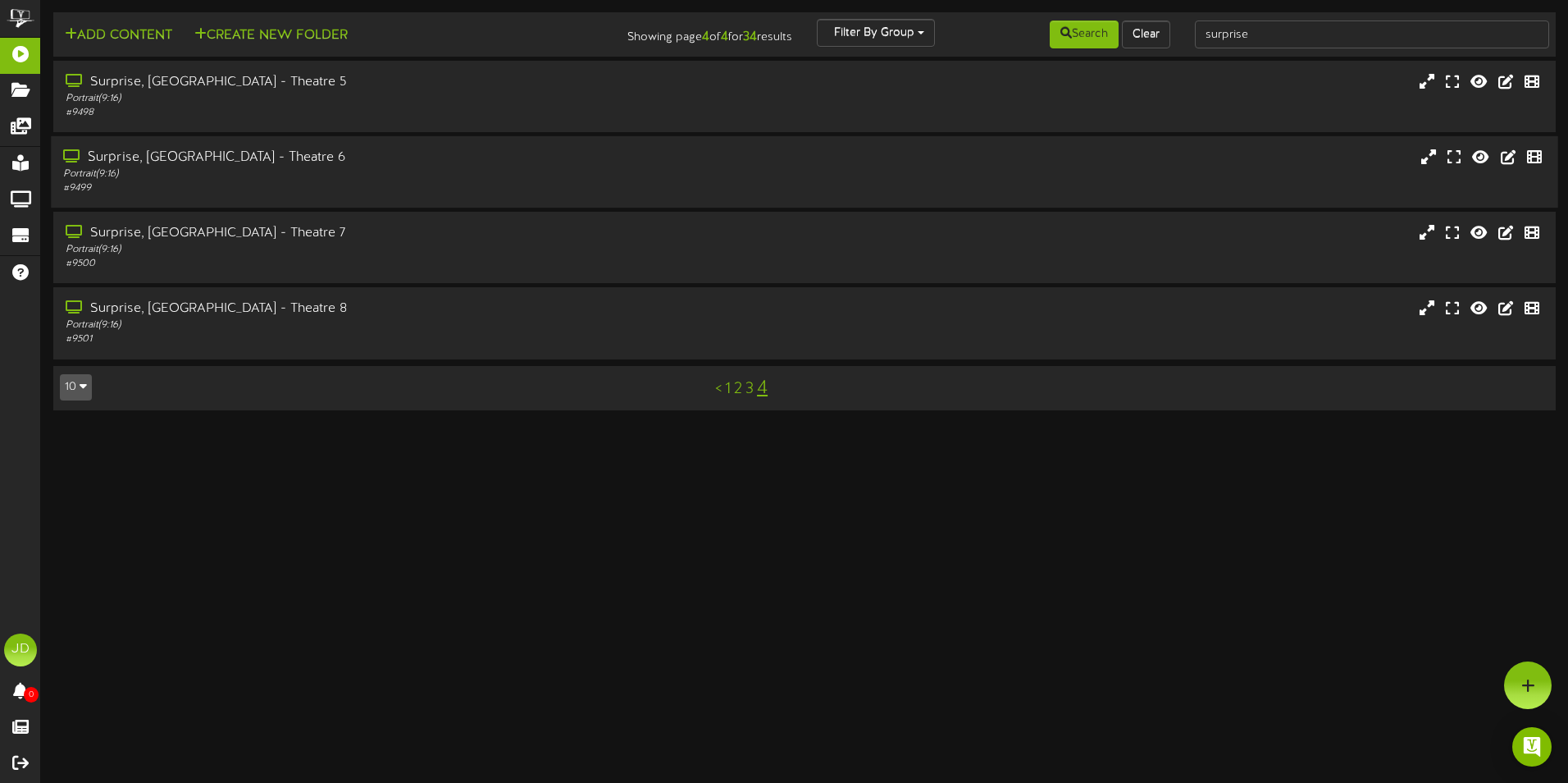
click at [243, 175] on div "Portrait ( 9:16 )" at bounding box center [365, 174] width 604 height 14
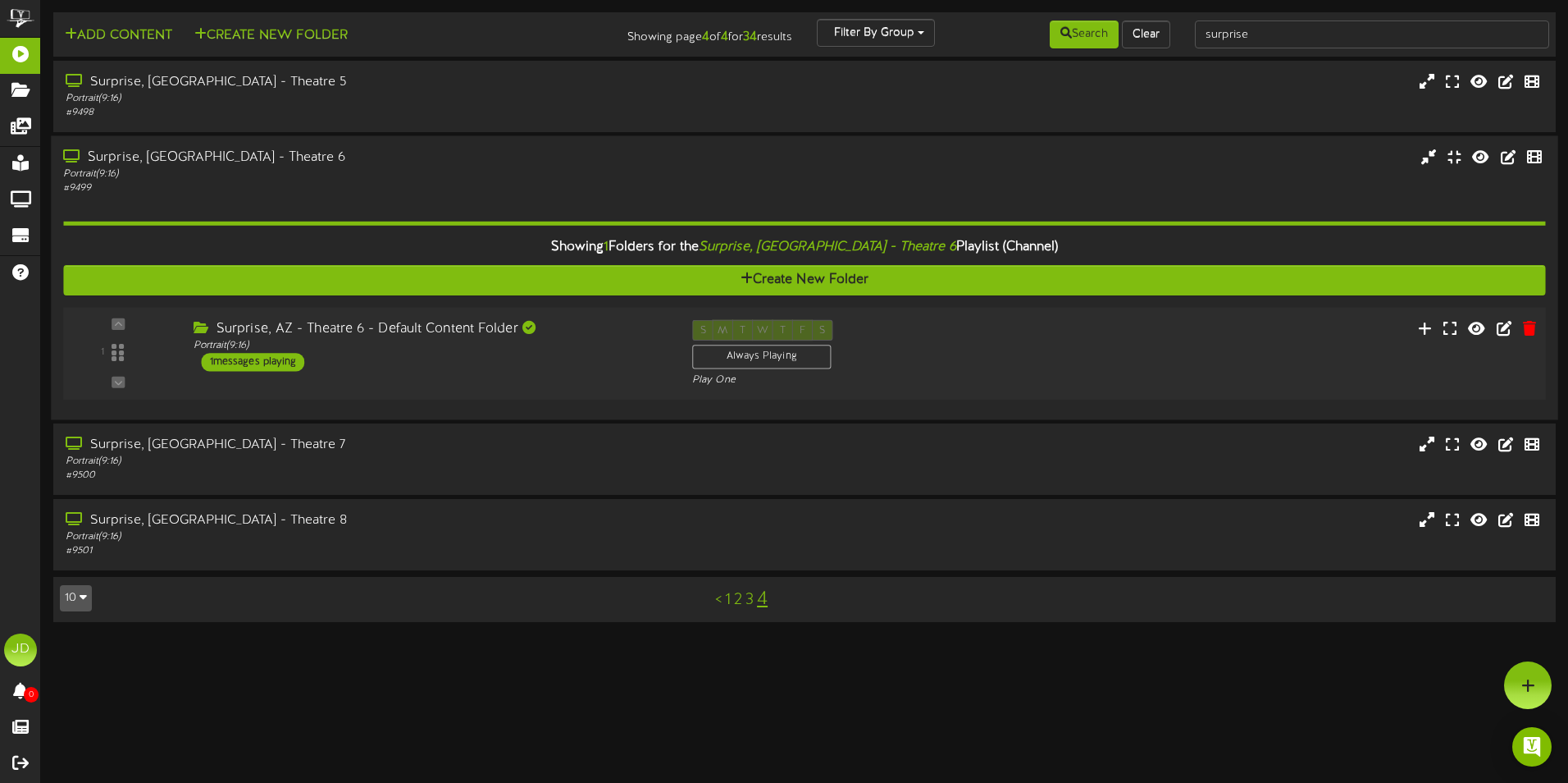
click at [1088, 366] on div "1 ( 9:16" at bounding box center [804, 354] width 1497 height 67
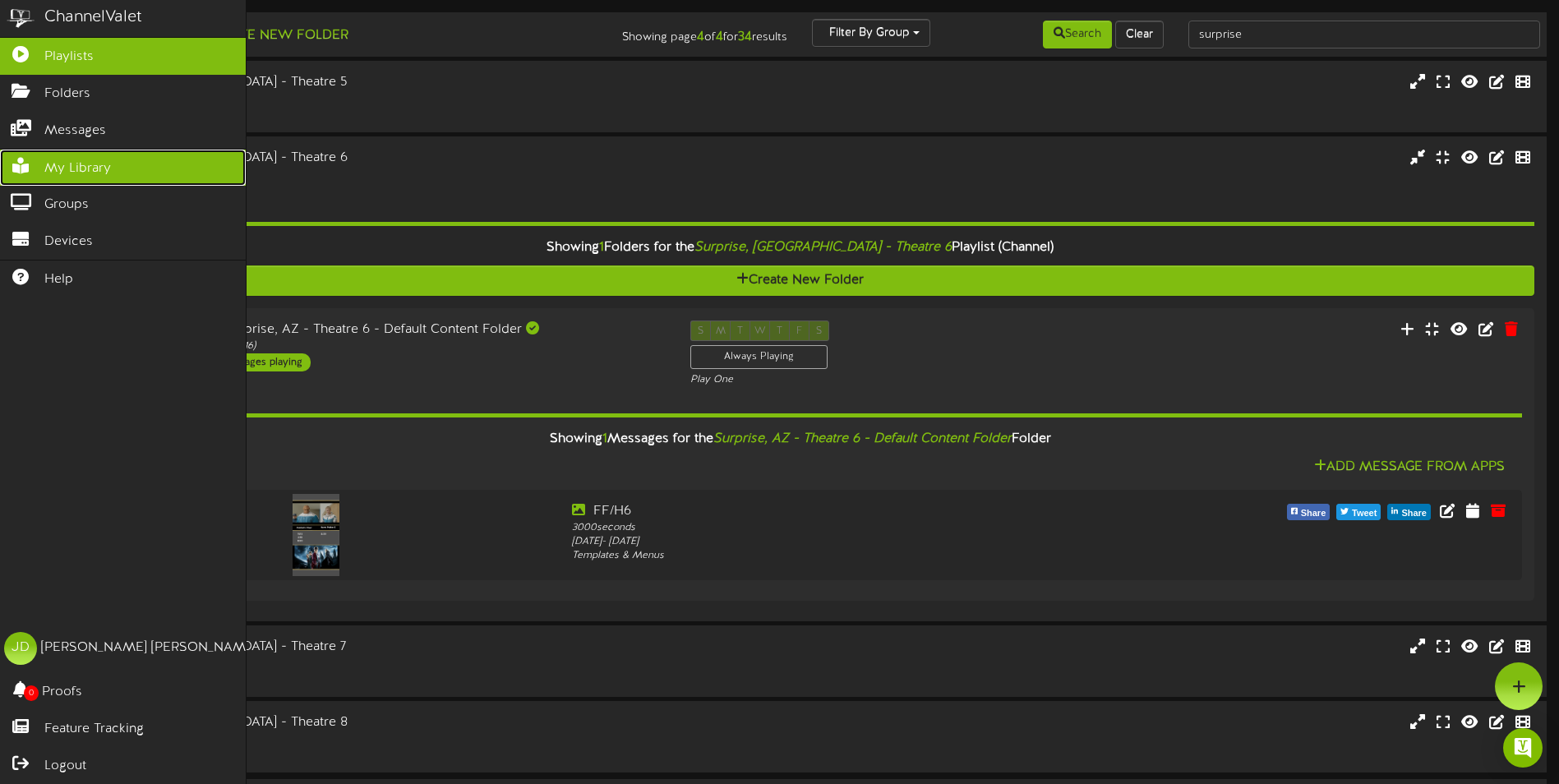
click at [41, 155] on link "My Library" at bounding box center [122, 168] width 246 height 37
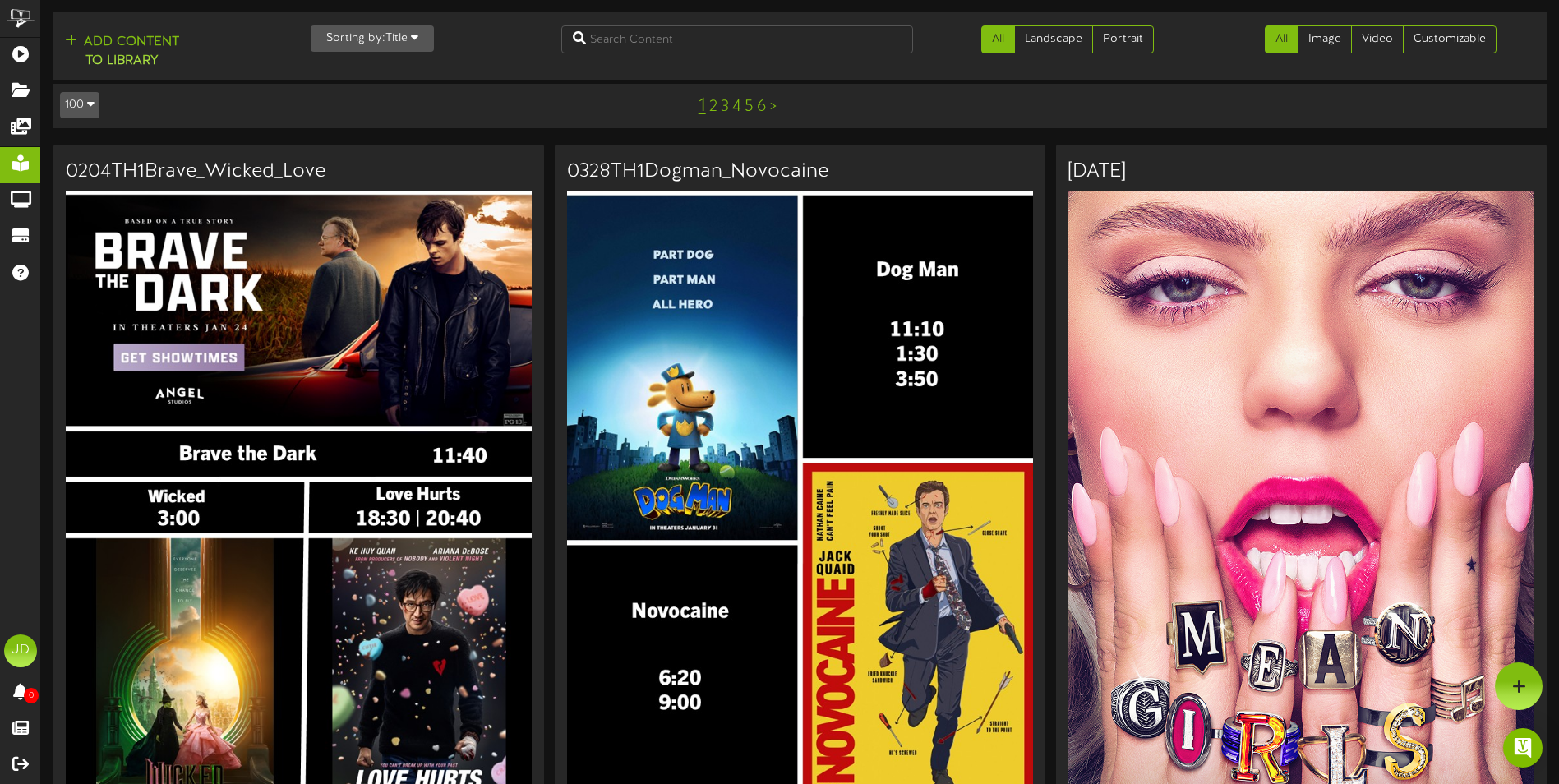
click at [751, 106] on link "5" at bounding box center [749, 107] width 9 height 18
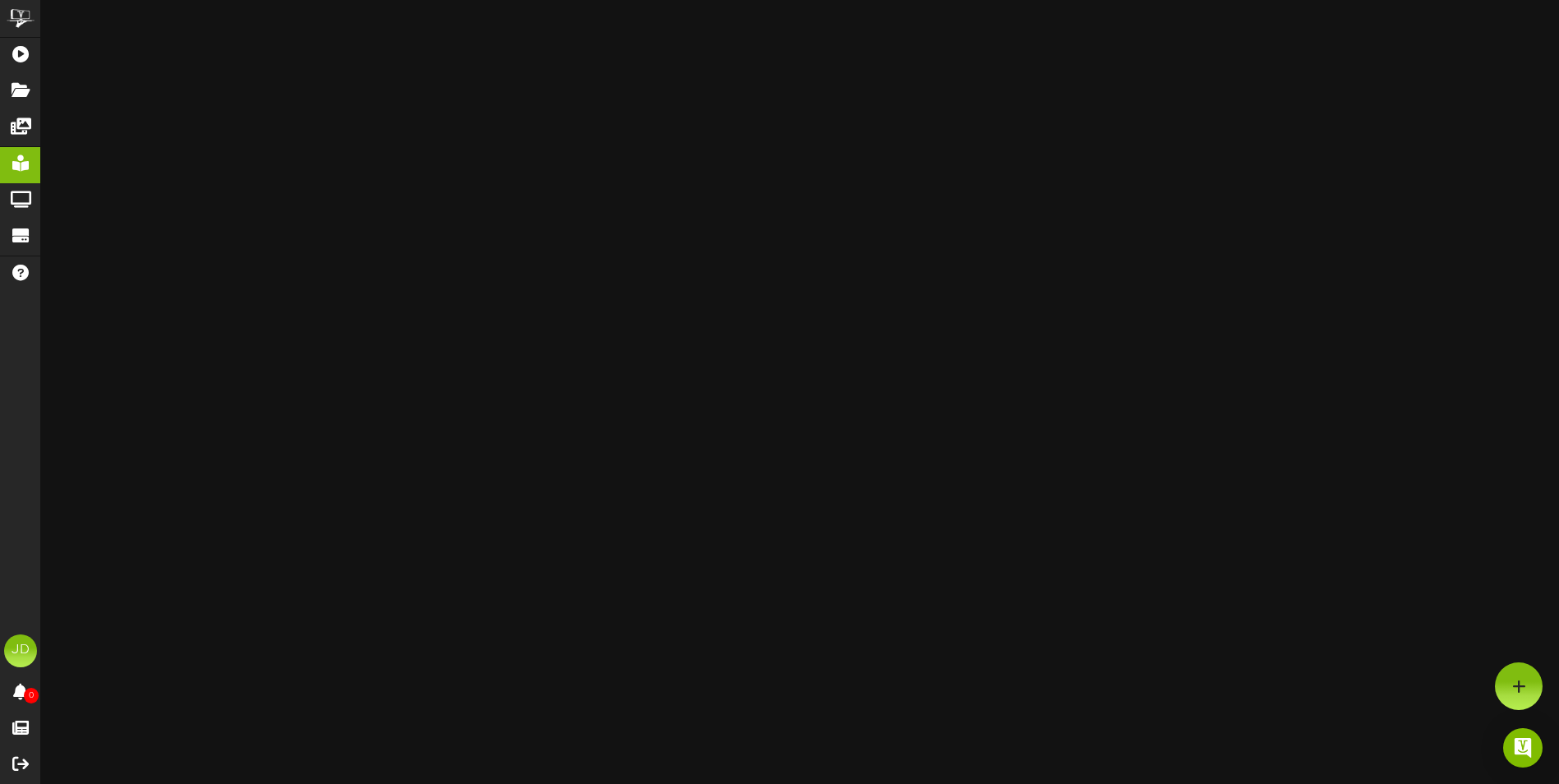
scroll to position [25676, 0]
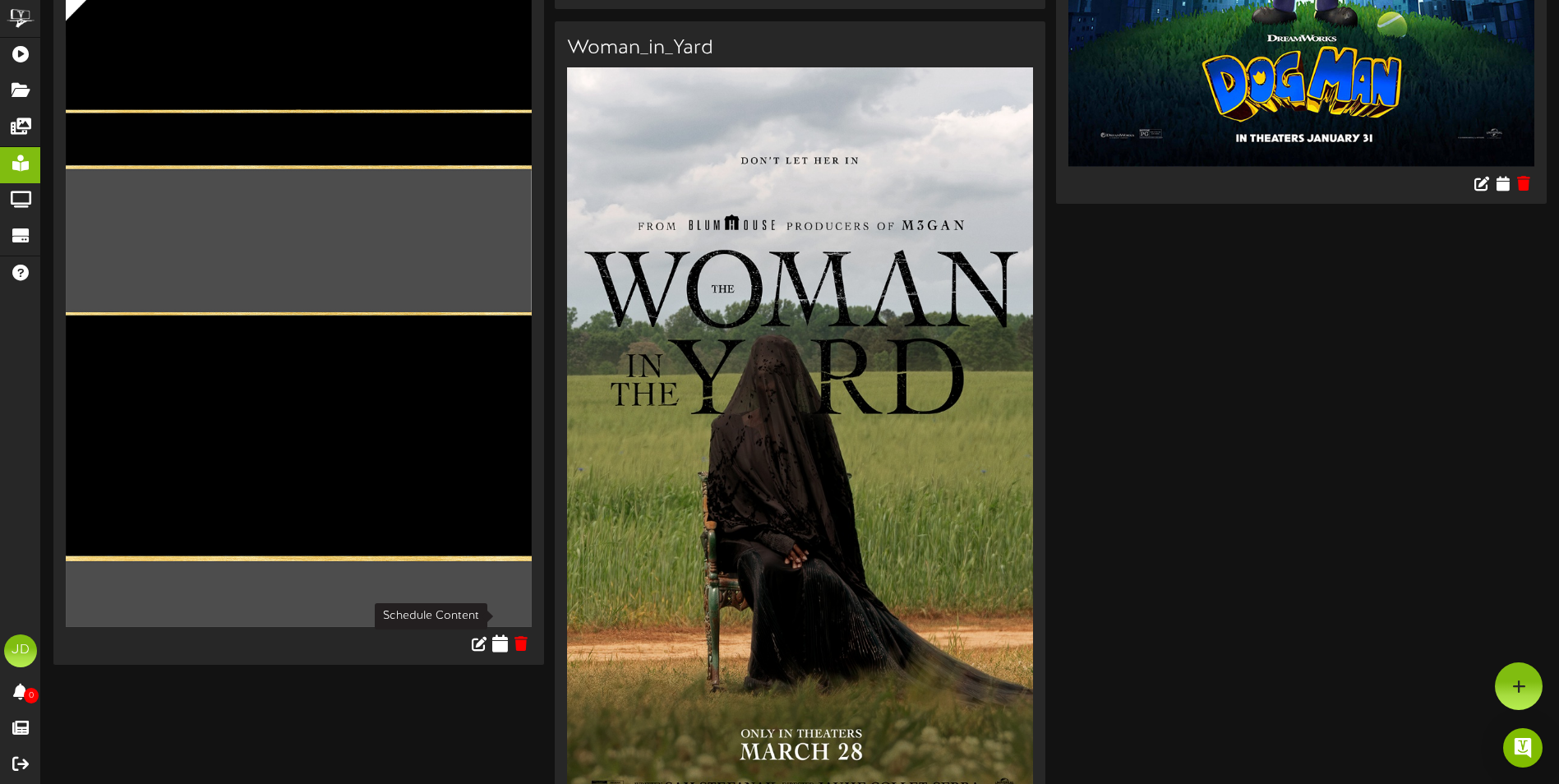
click at [502, 635] on icon at bounding box center [501, 643] width 15 height 18
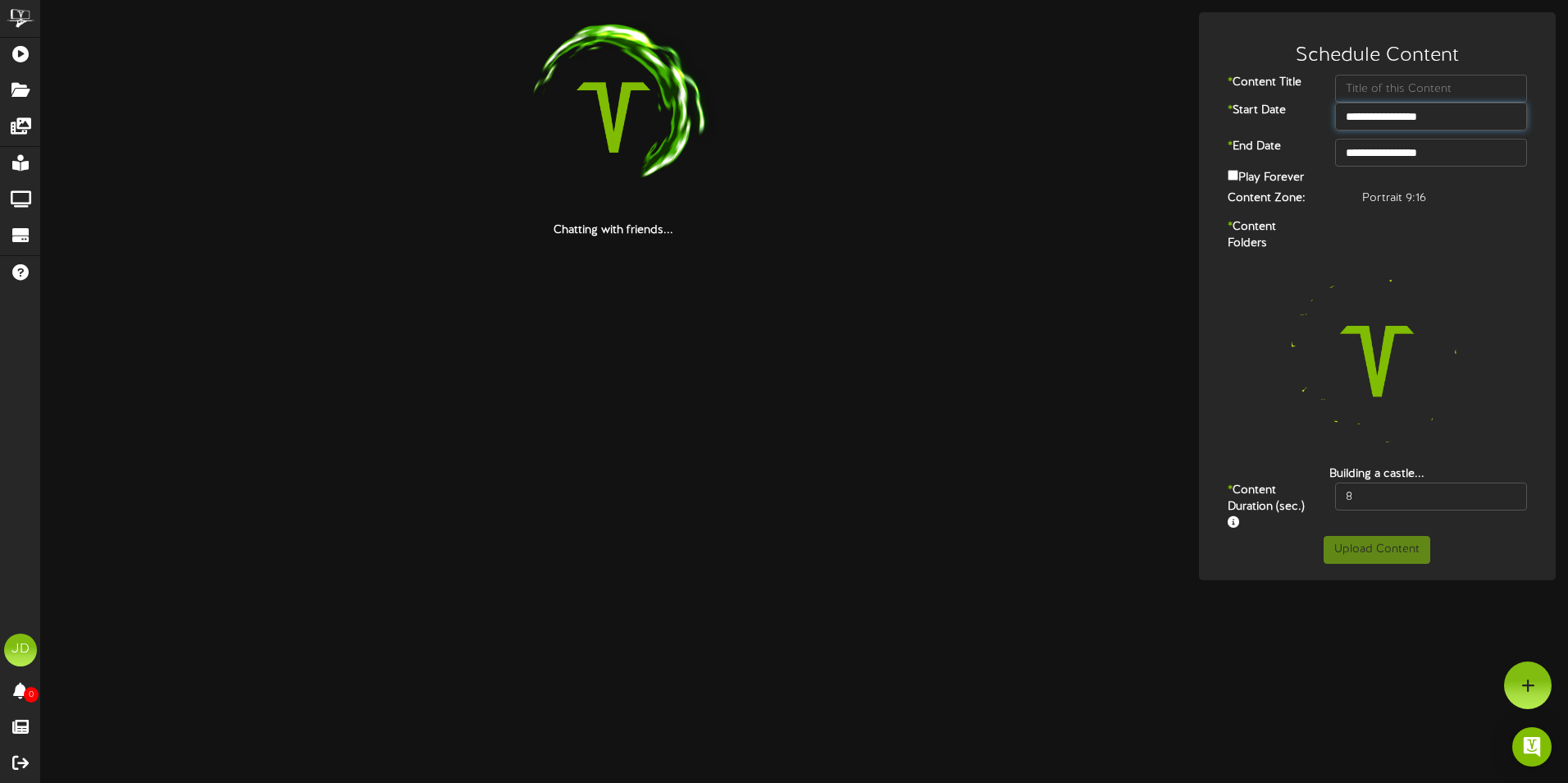
click at [1460, 119] on input "**********" at bounding box center [1431, 116] width 192 height 28
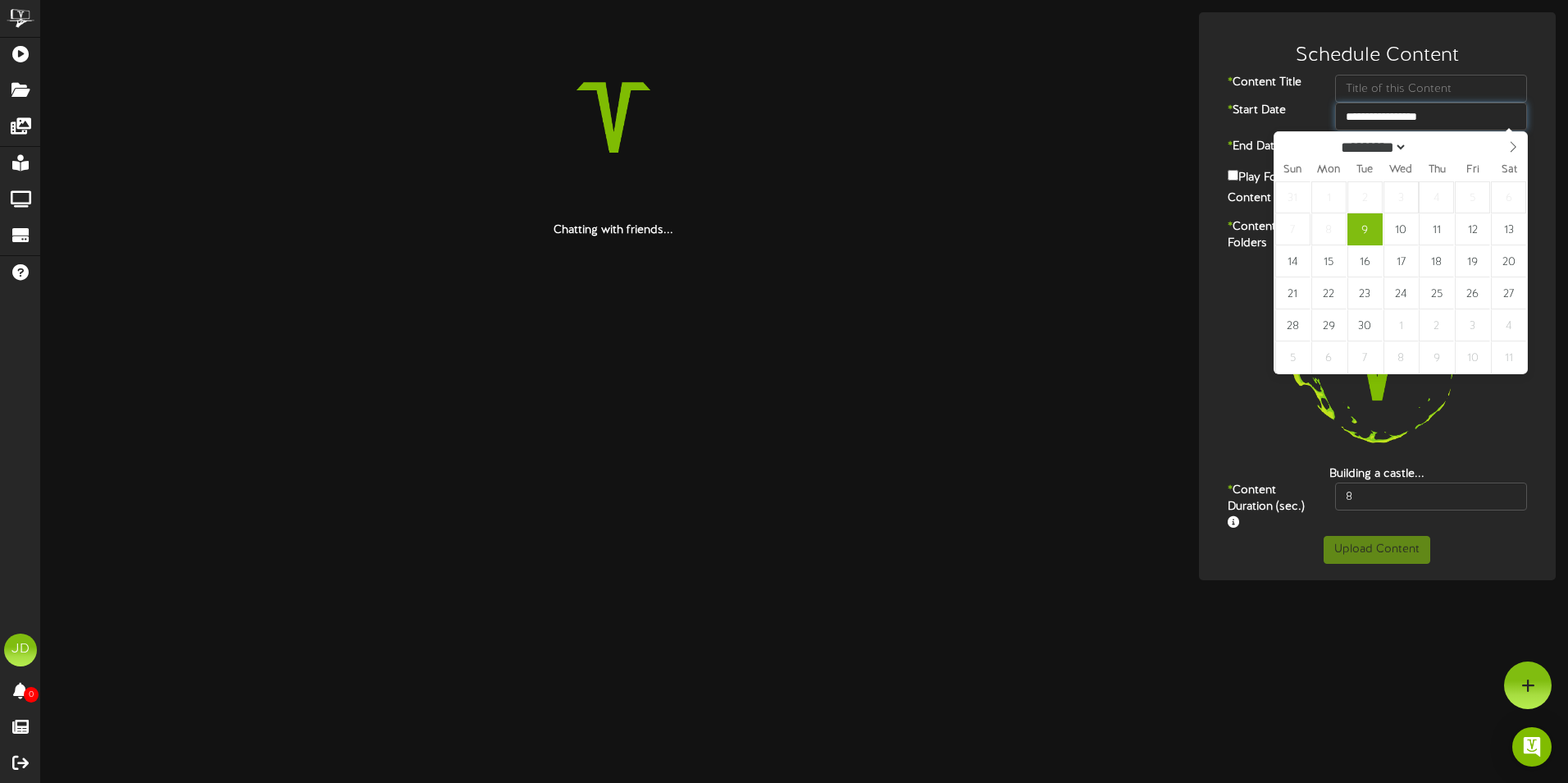
type input "**********"
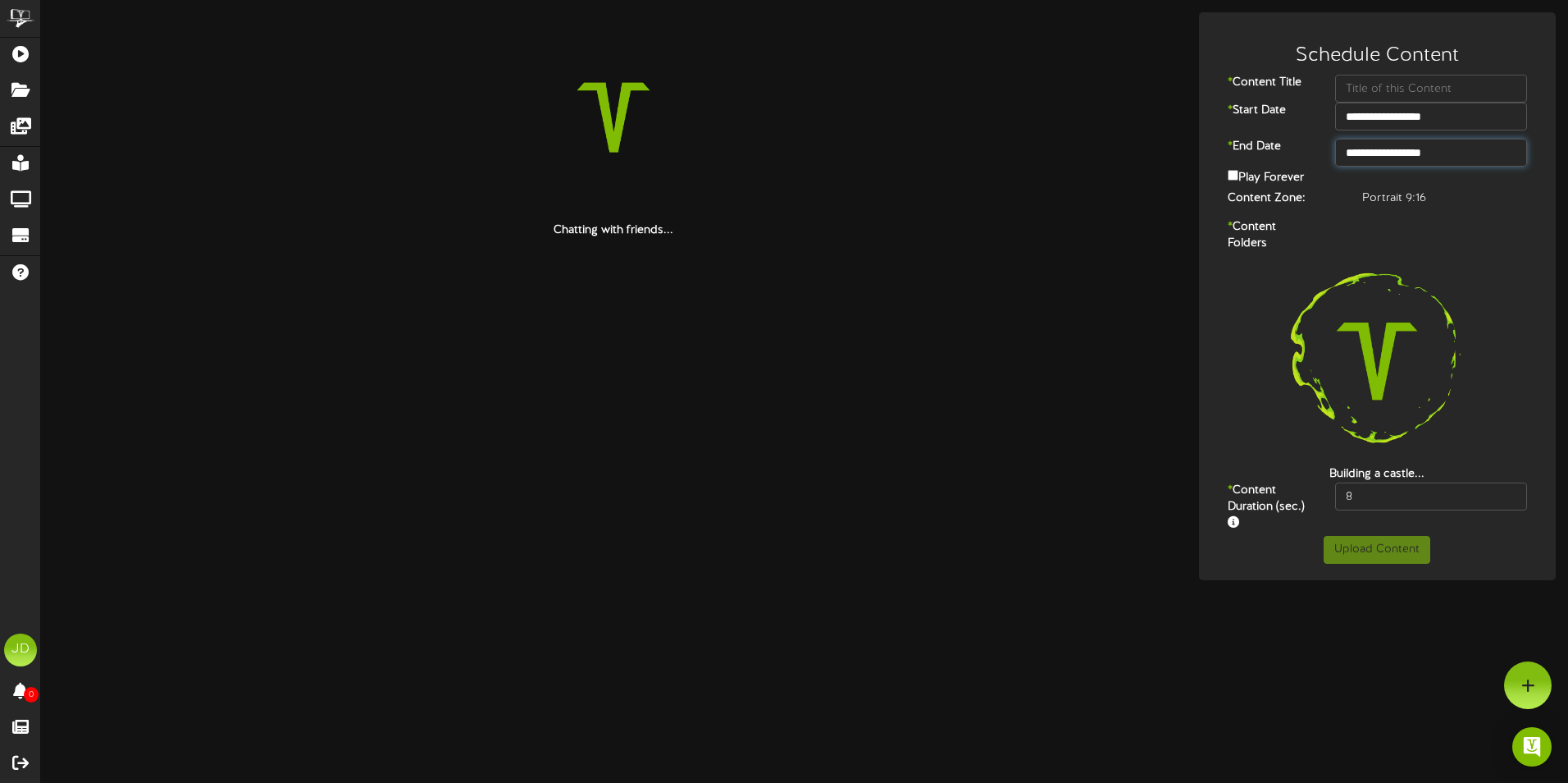
click at [1474, 153] on input "**********" at bounding box center [1431, 152] width 192 height 28
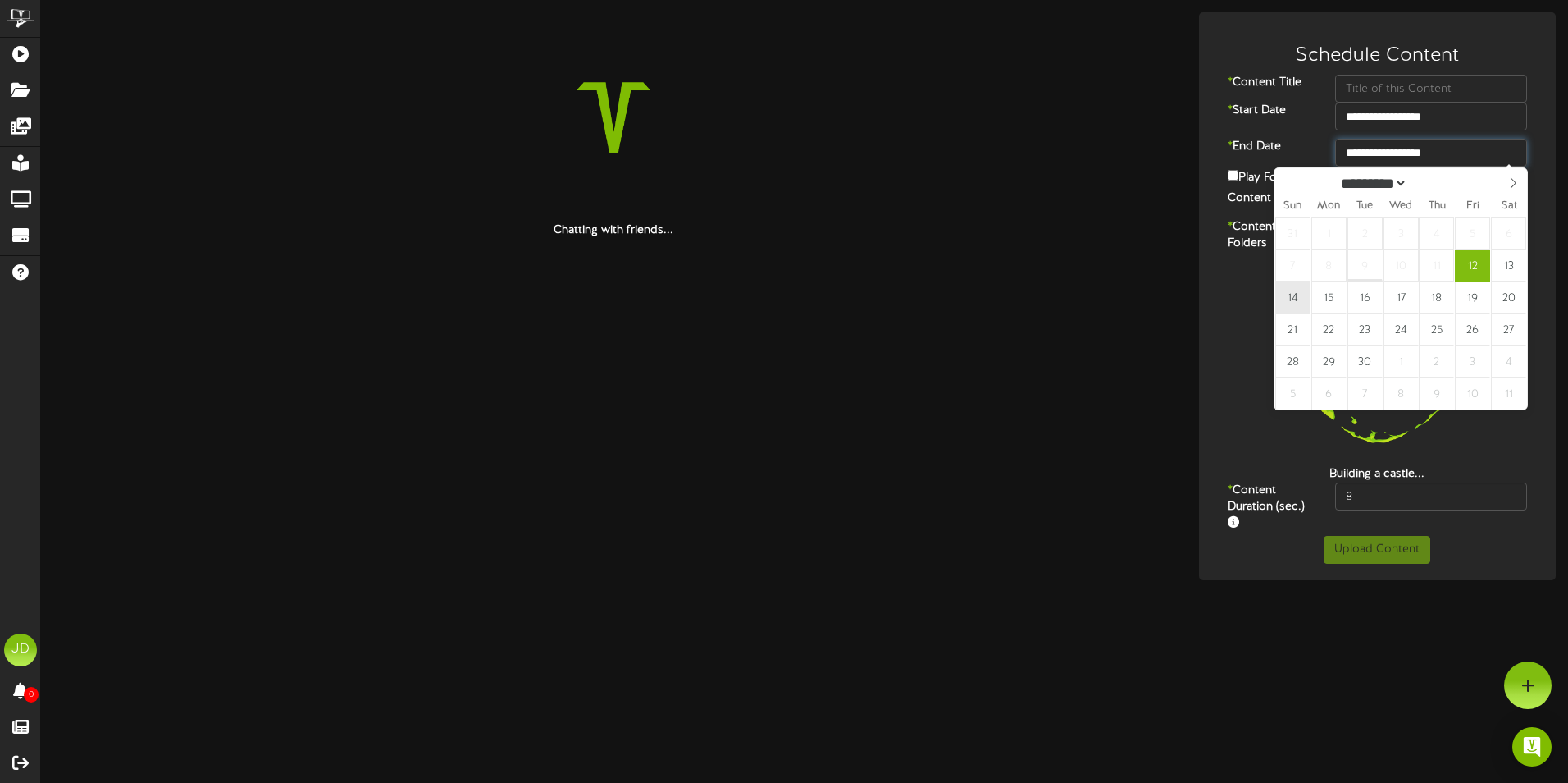
type input "**********"
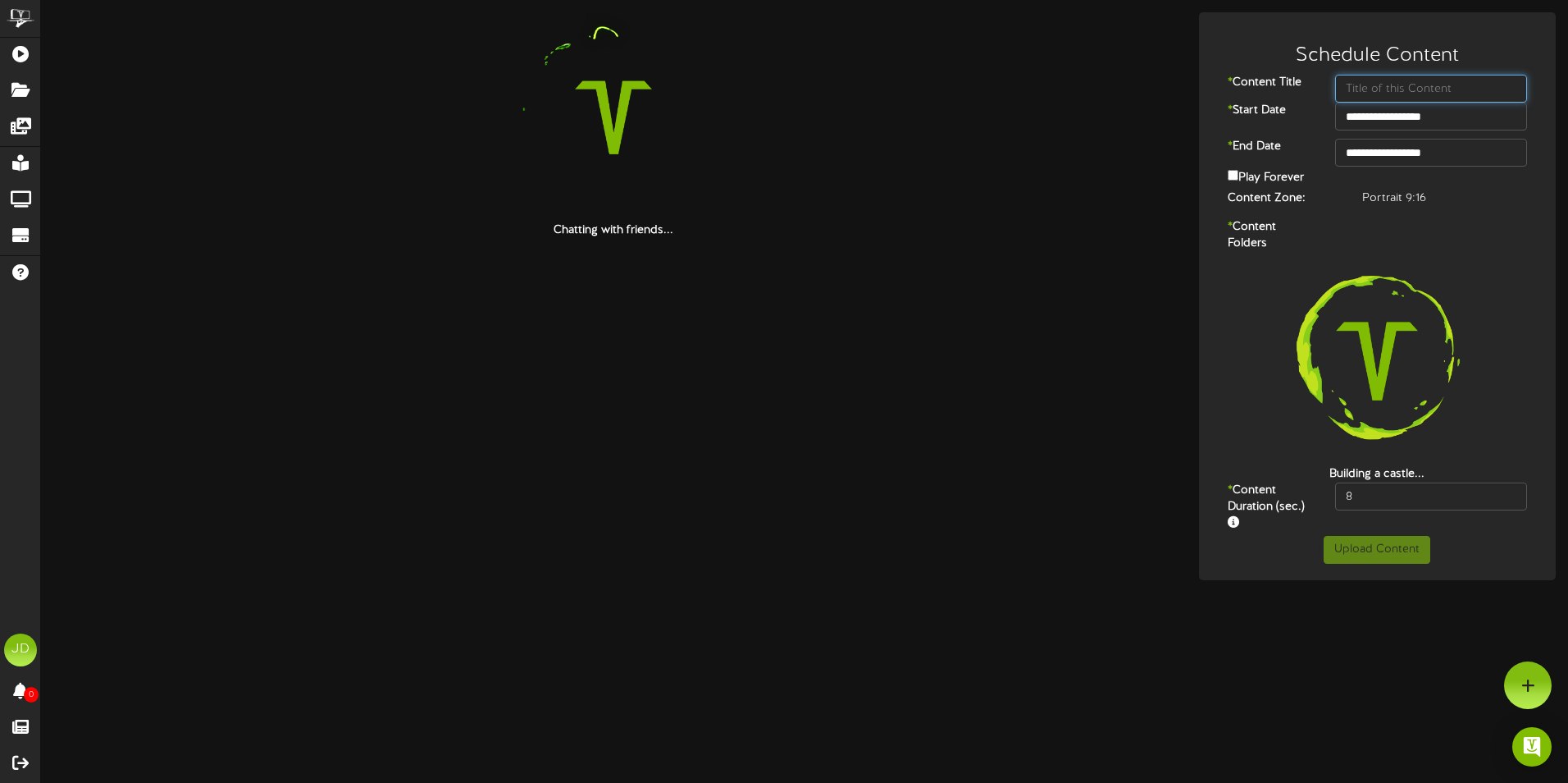
click at [1375, 83] on input "text" at bounding box center [1431, 88] width 192 height 28
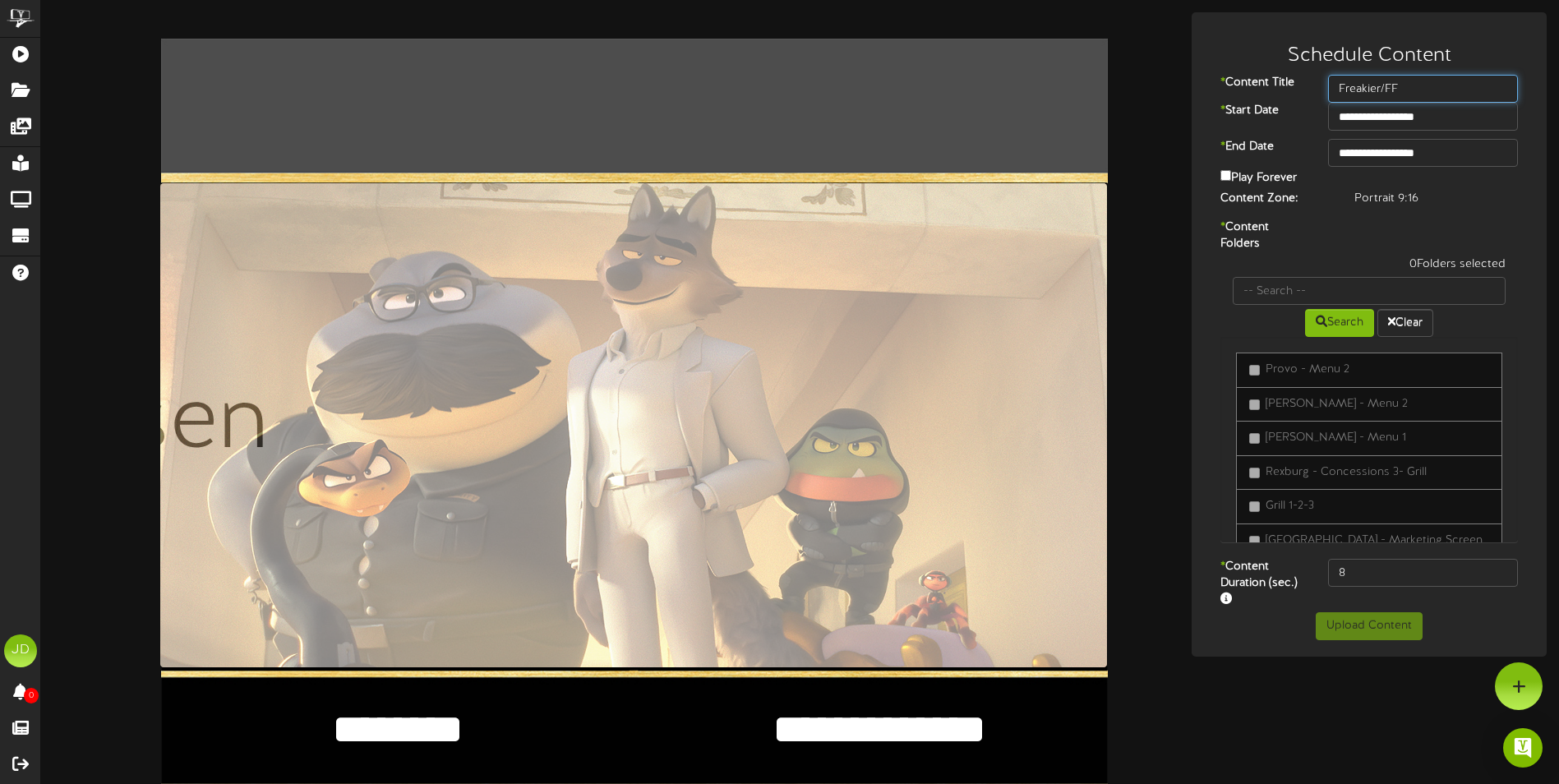
type input "Freakier/FF"
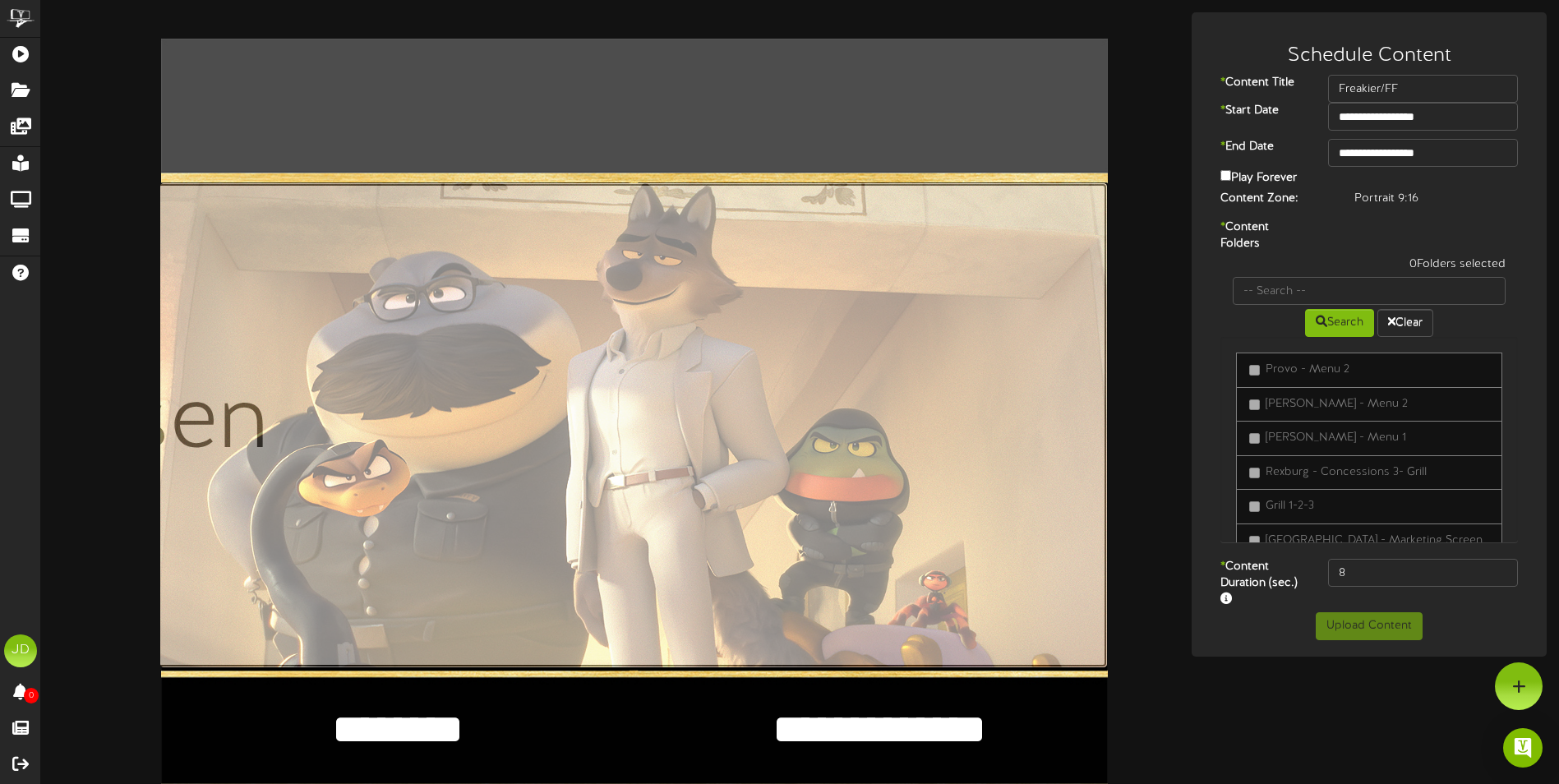
click at [890, 333] on input "file" at bounding box center [157, 425] width 1900 height 484
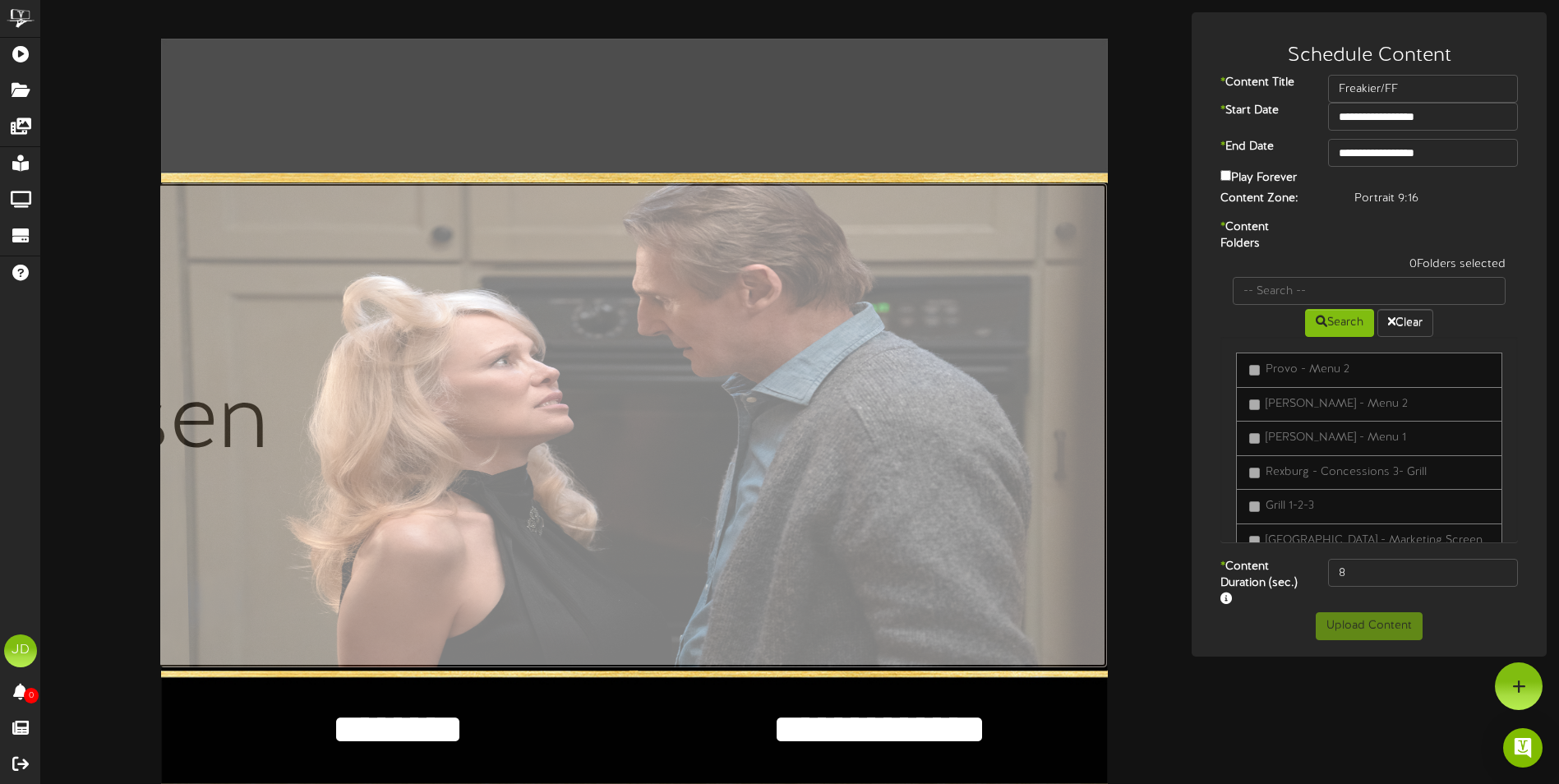
click at [546, 478] on input "file" at bounding box center [157, 425] width 1900 height 484
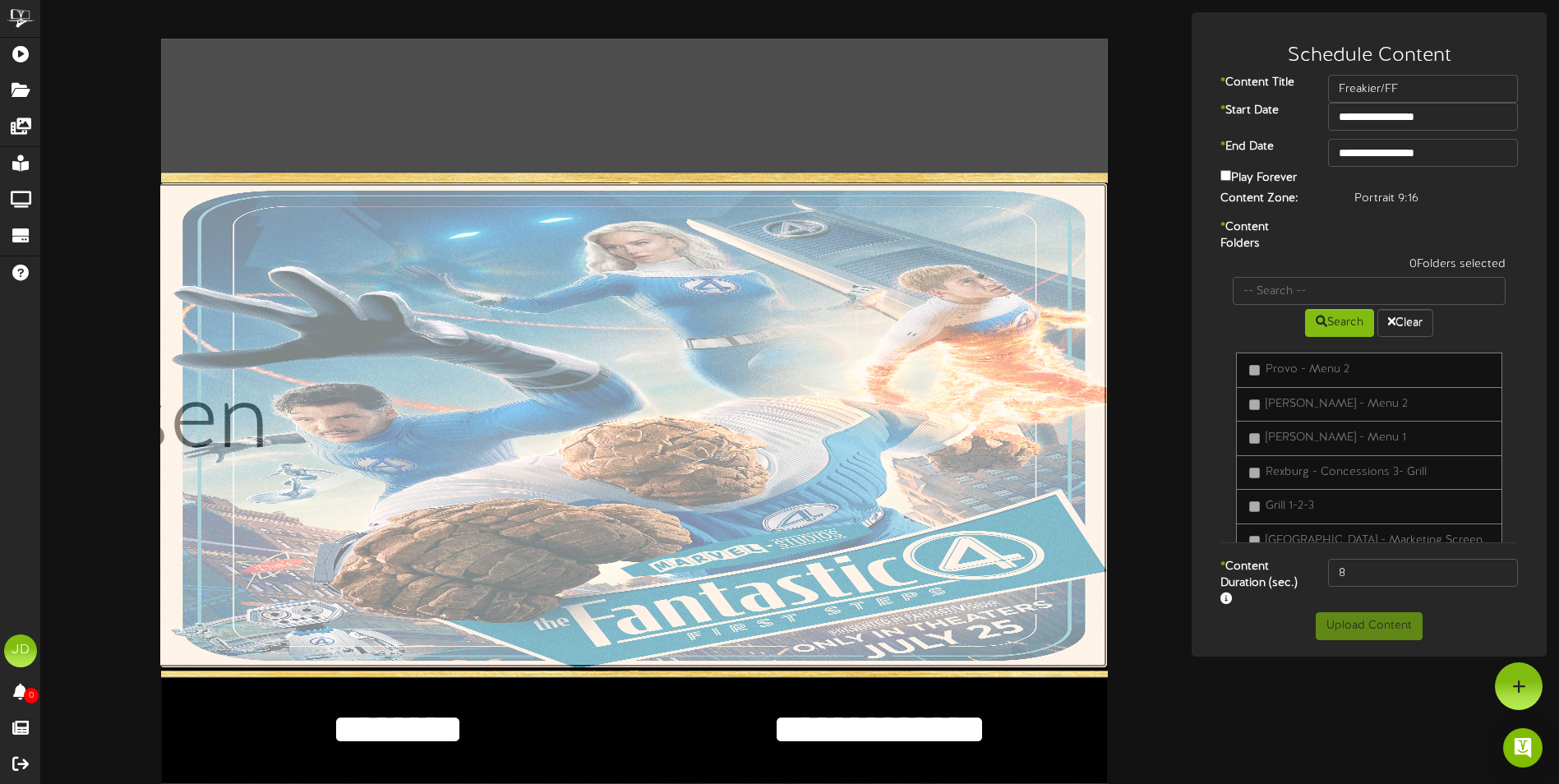
click at [447, 397] on input "file" at bounding box center [157, 425] width 1900 height 484
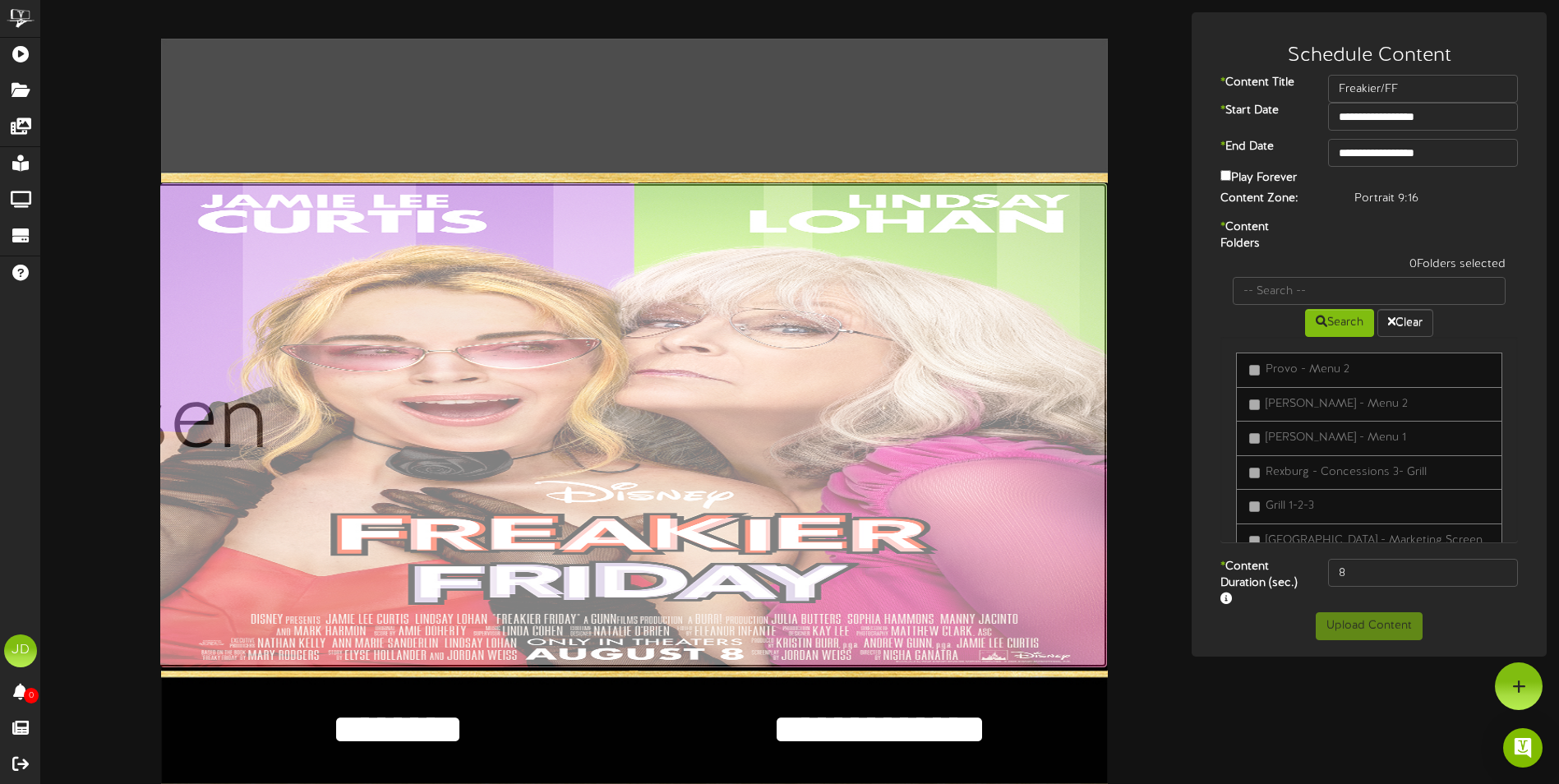
click at [436, 451] on input "file" at bounding box center [157, 425] width 1900 height 484
type input "**********"
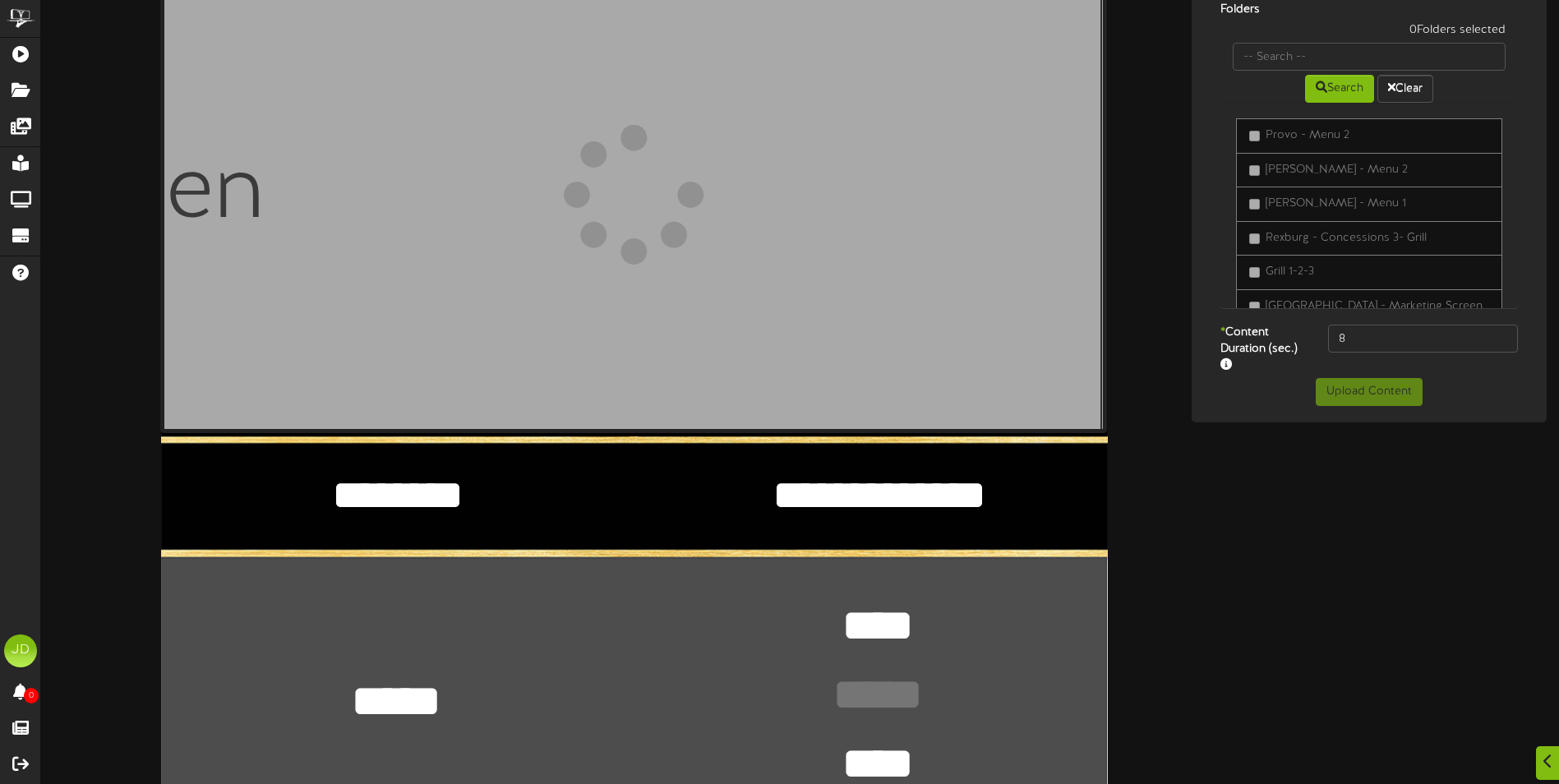
scroll to position [247, 0]
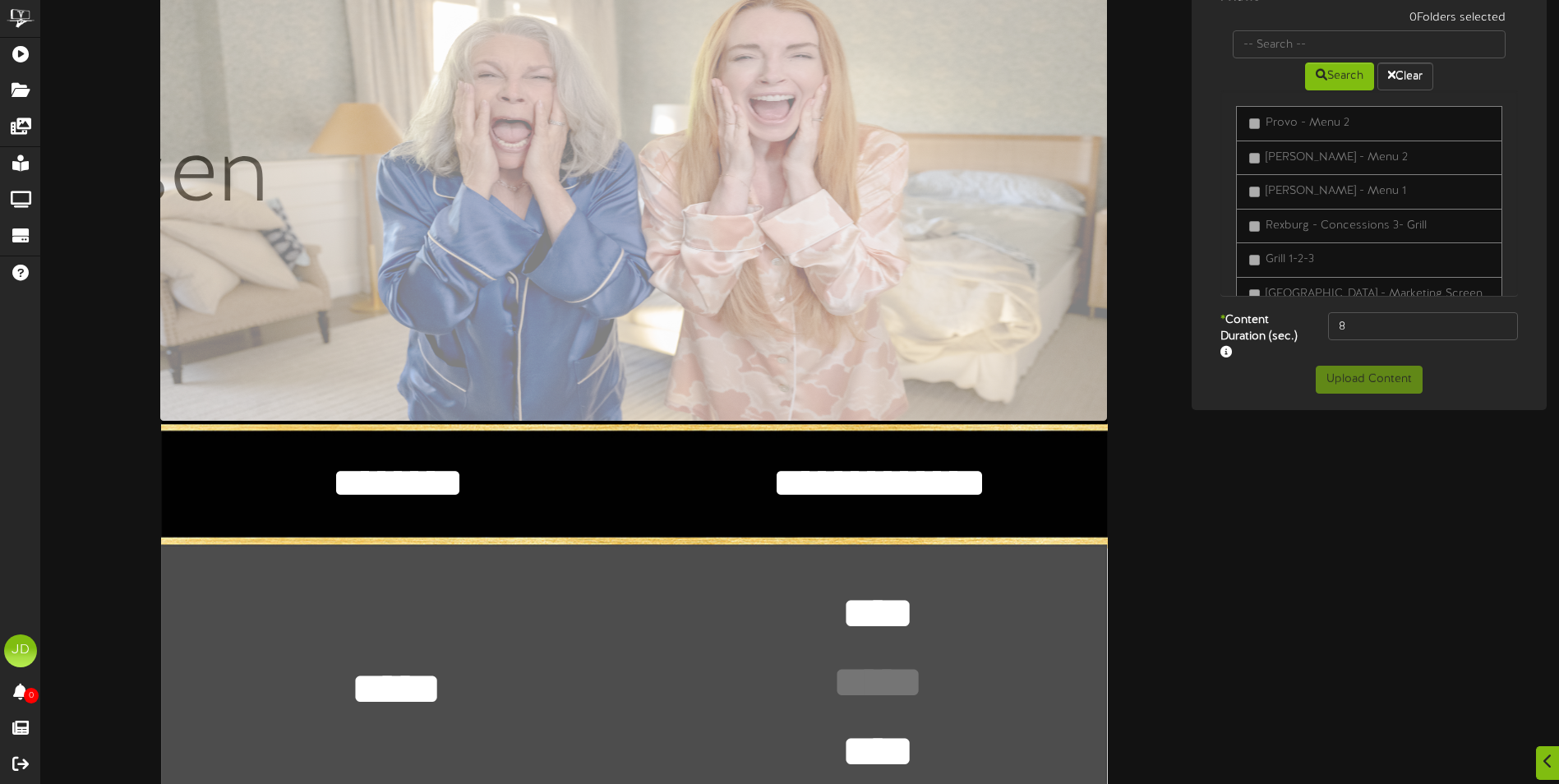
drag, startPoint x: 424, startPoint y: 489, endPoint x: 253, endPoint y: 485, distance: 171.0
click at [273, 487] on textarea "********" at bounding box center [397, 483] width 410 height 56
type textarea "**********"
type textarea "*"
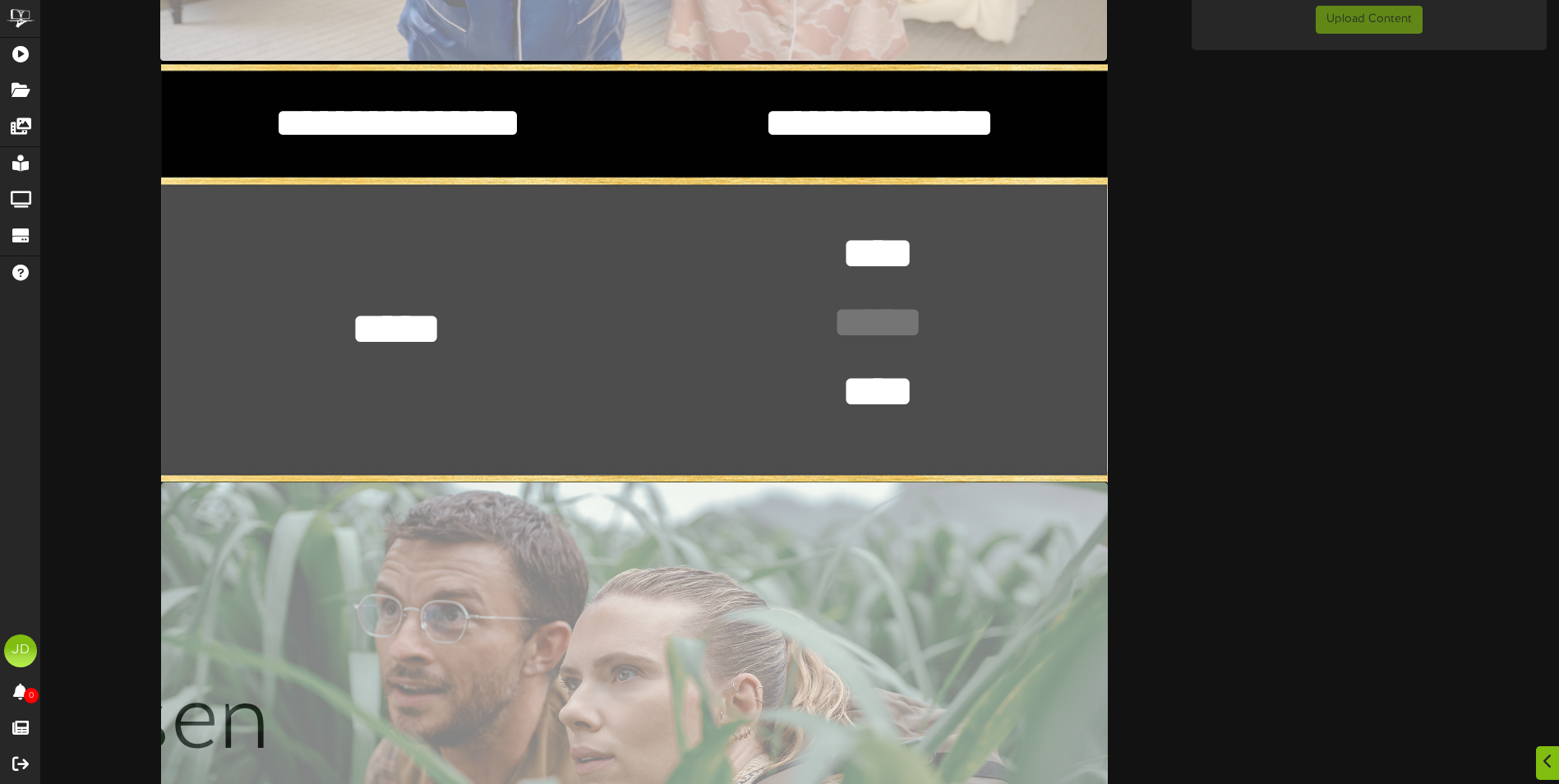
scroll to position [657, 0]
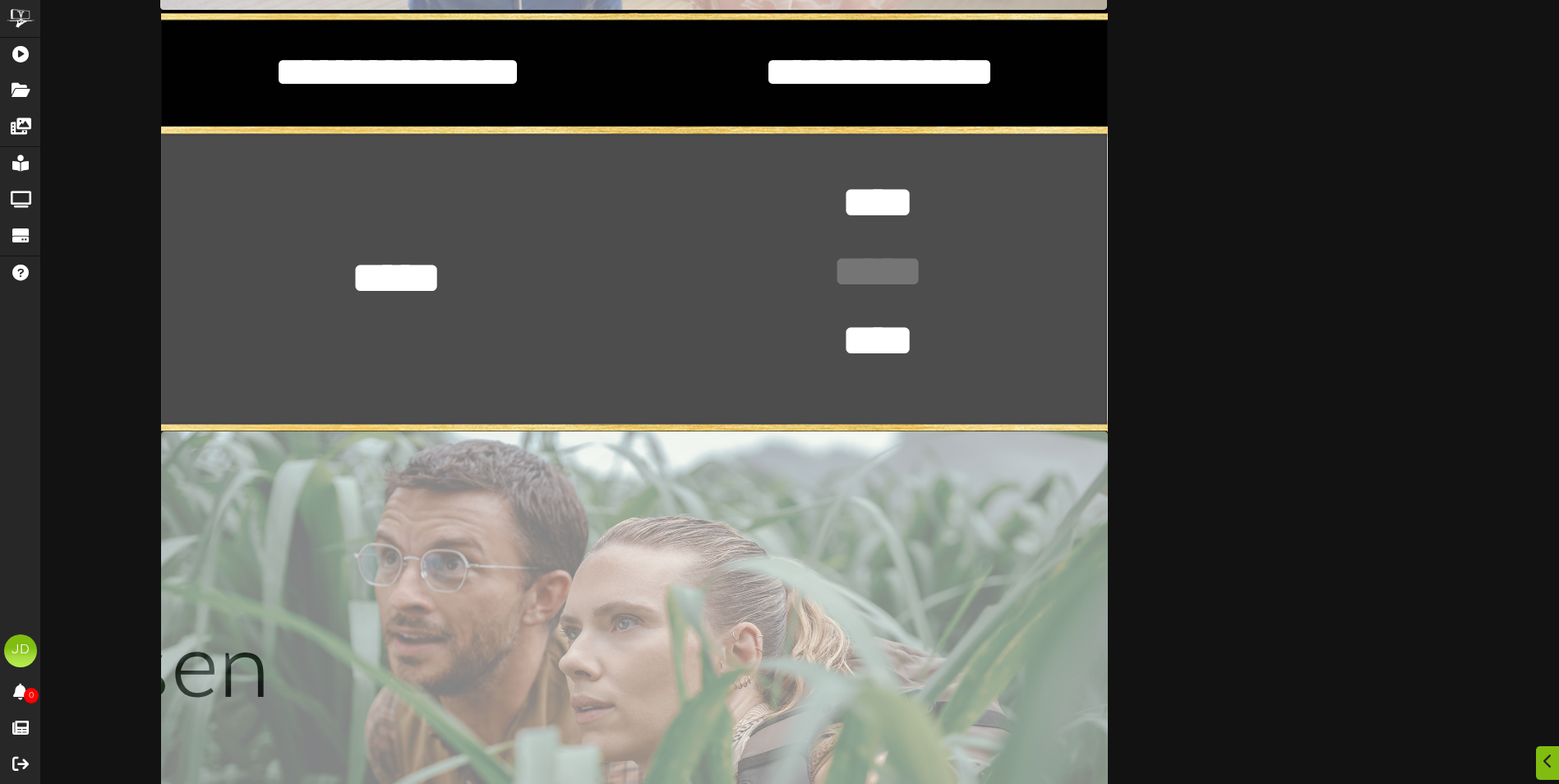
type textarea "**********"
click at [530, 631] on input "file" at bounding box center [158, 675] width 1900 height 488
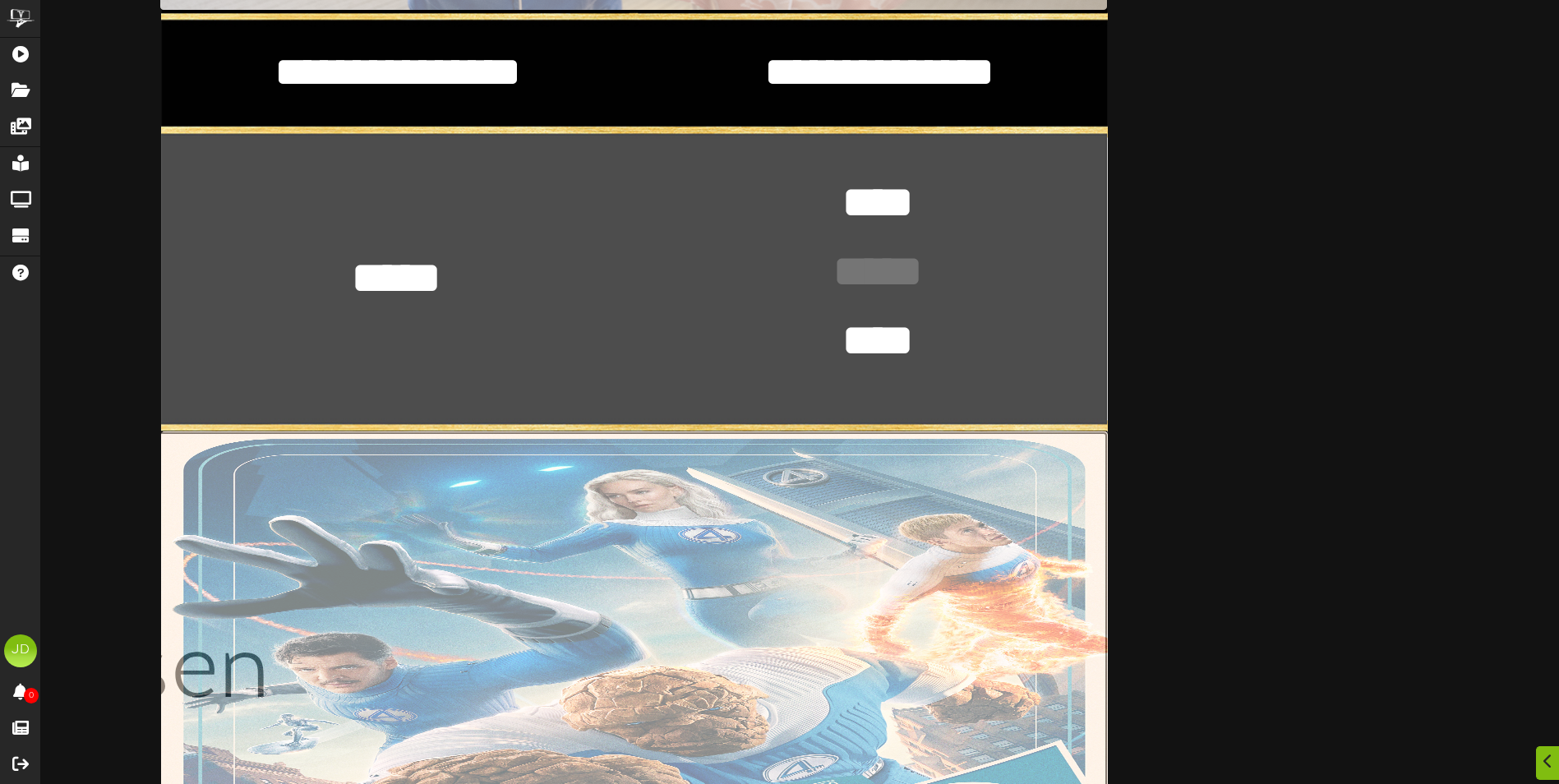
click at [689, 531] on input "file" at bounding box center [158, 675] width 1900 height 488
type input "**********"
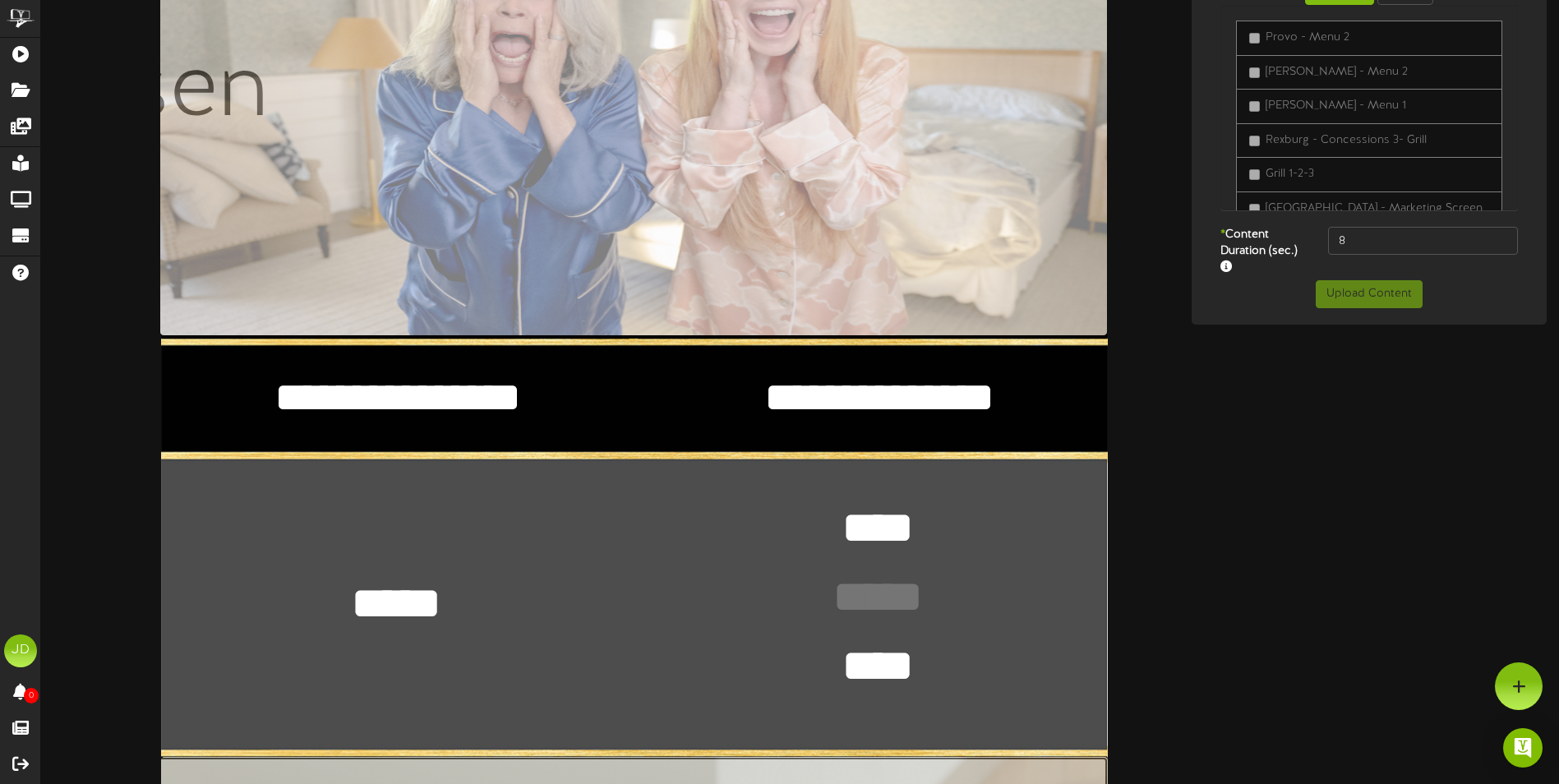
scroll to position [328, 0]
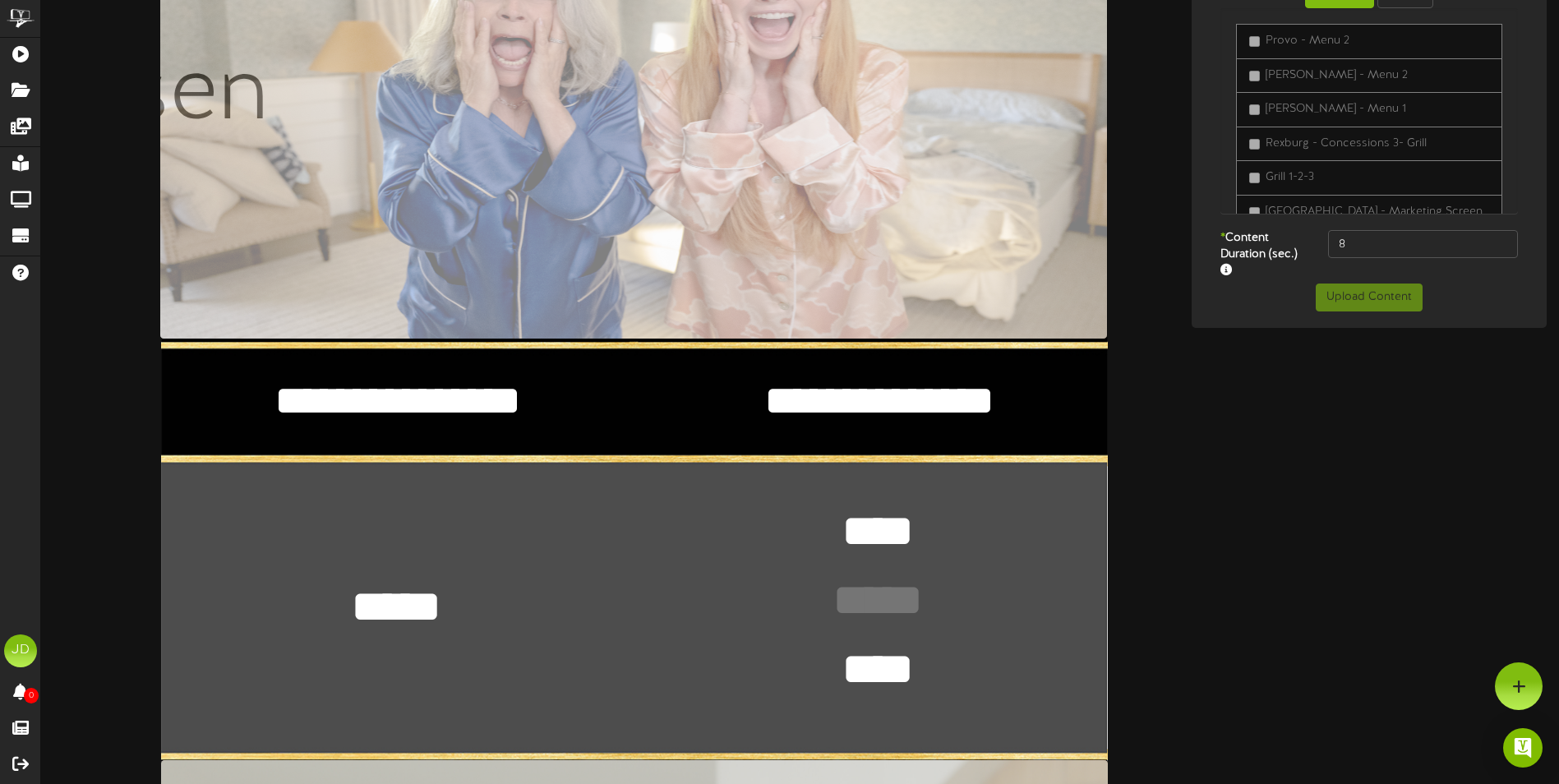
drag, startPoint x: 438, startPoint y: 587, endPoint x: 484, endPoint y: 616, distance: 54.4
click at [484, 616] on div "**********" at bounding box center [634, 551] width 947 height 1683
click at [436, 607] on textarea "***** ****" at bounding box center [396, 607] width 120 height 62
type textarea "*"
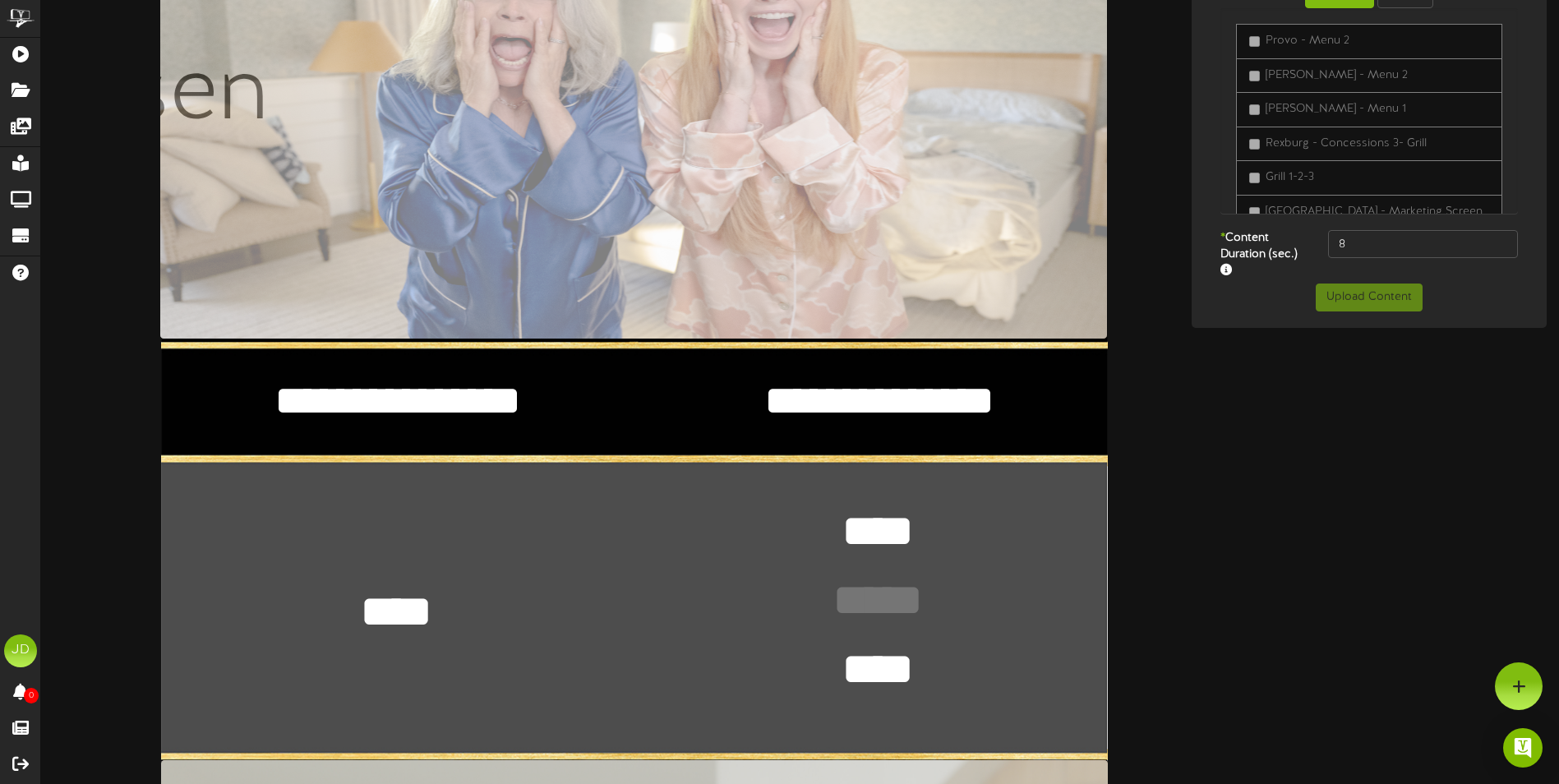
type textarea "***** ****"
click at [545, 601] on div "**********" at bounding box center [634, 551] width 947 height 1683
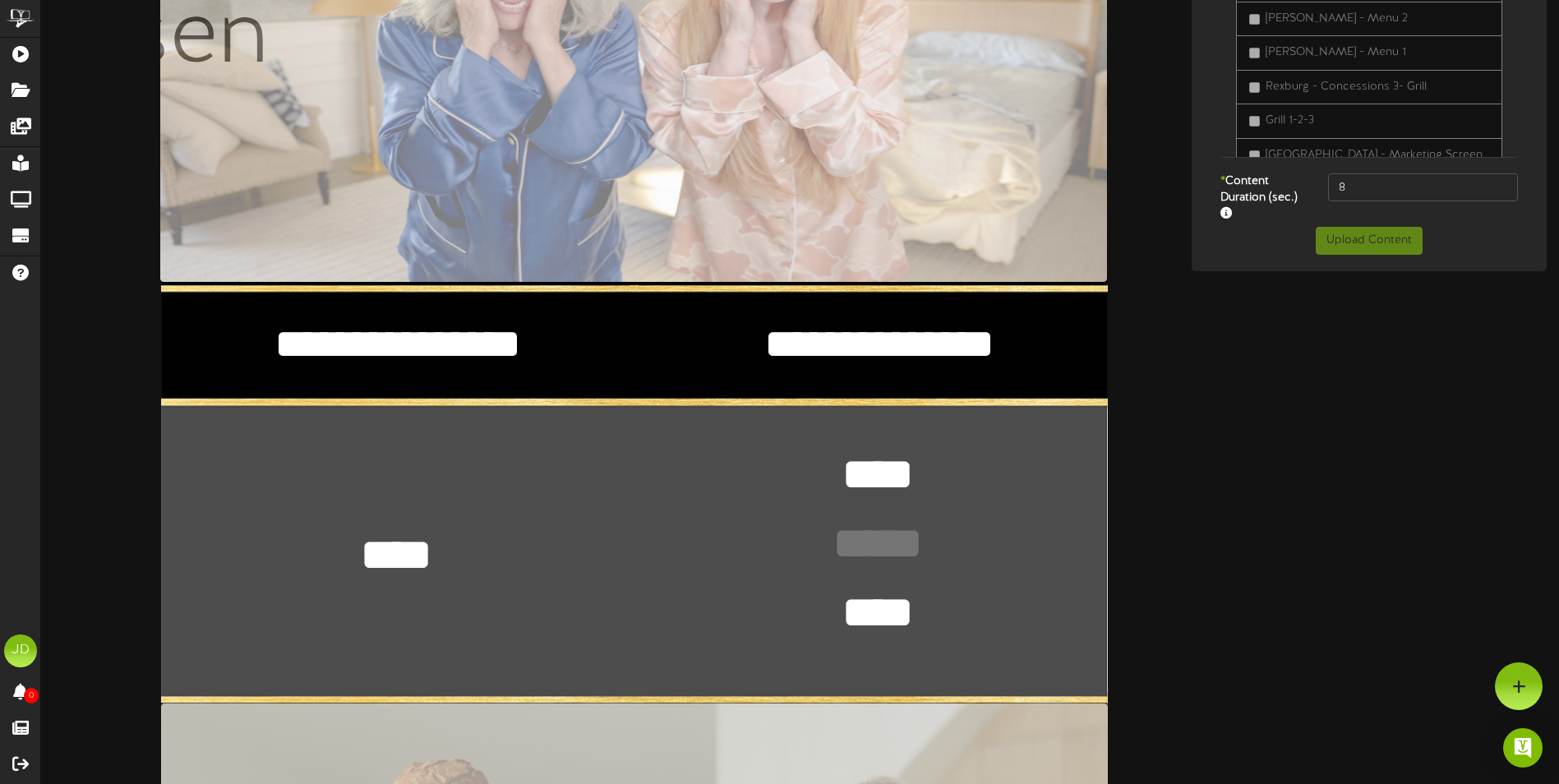
scroll to position [411, 0]
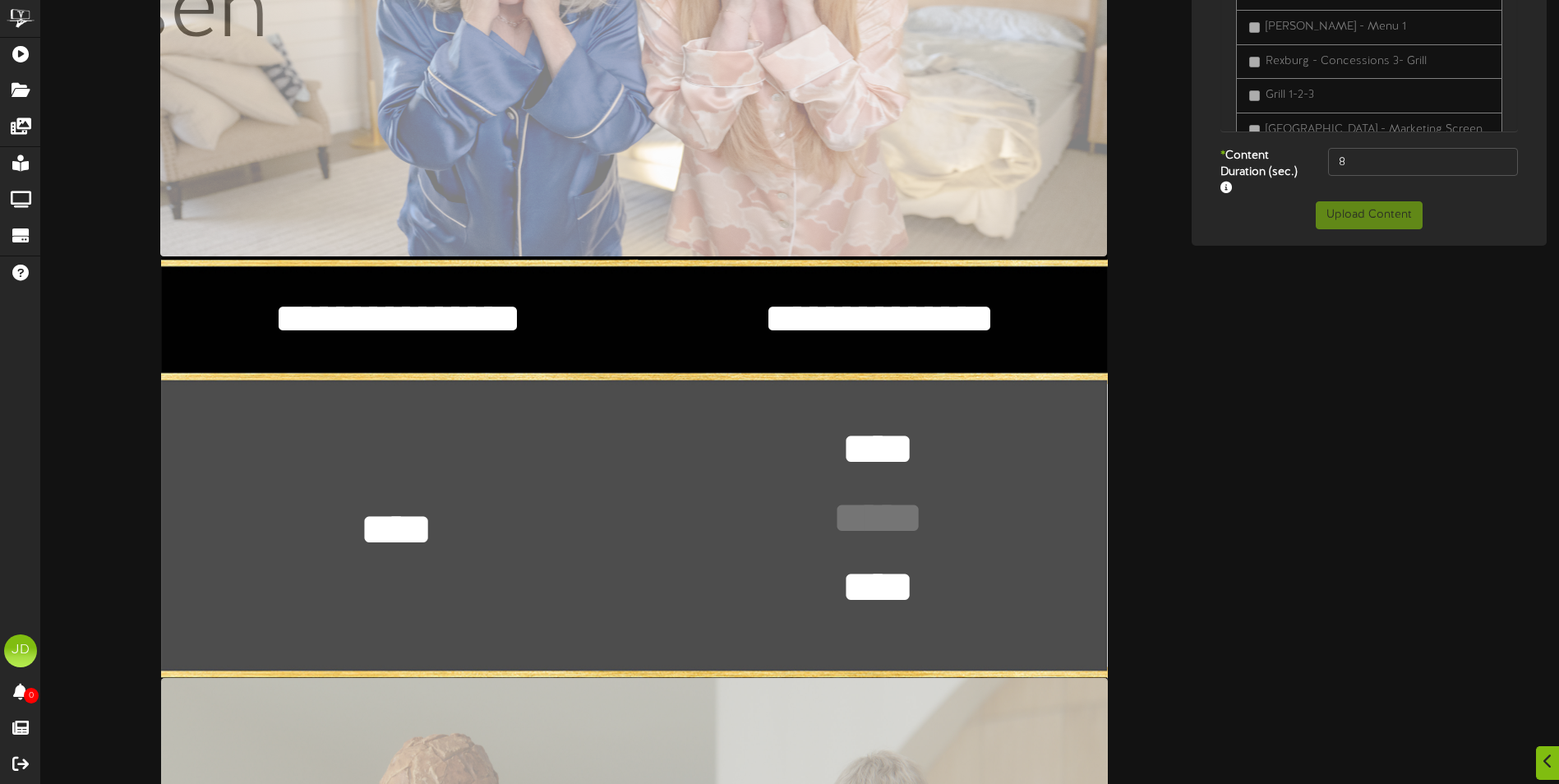
drag, startPoint x: 836, startPoint y: 438, endPoint x: 951, endPoint y: 450, distance: 115.6
click at [951, 450] on div "**********" at bounding box center [634, 469] width 947 height 1683
type textarea "****"
drag, startPoint x: 897, startPoint y: 584, endPoint x: 914, endPoint y: 589, distance: 17.7
click at [898, 584] on textarea "****" at bounding box center [878, 588] width 120 height 62
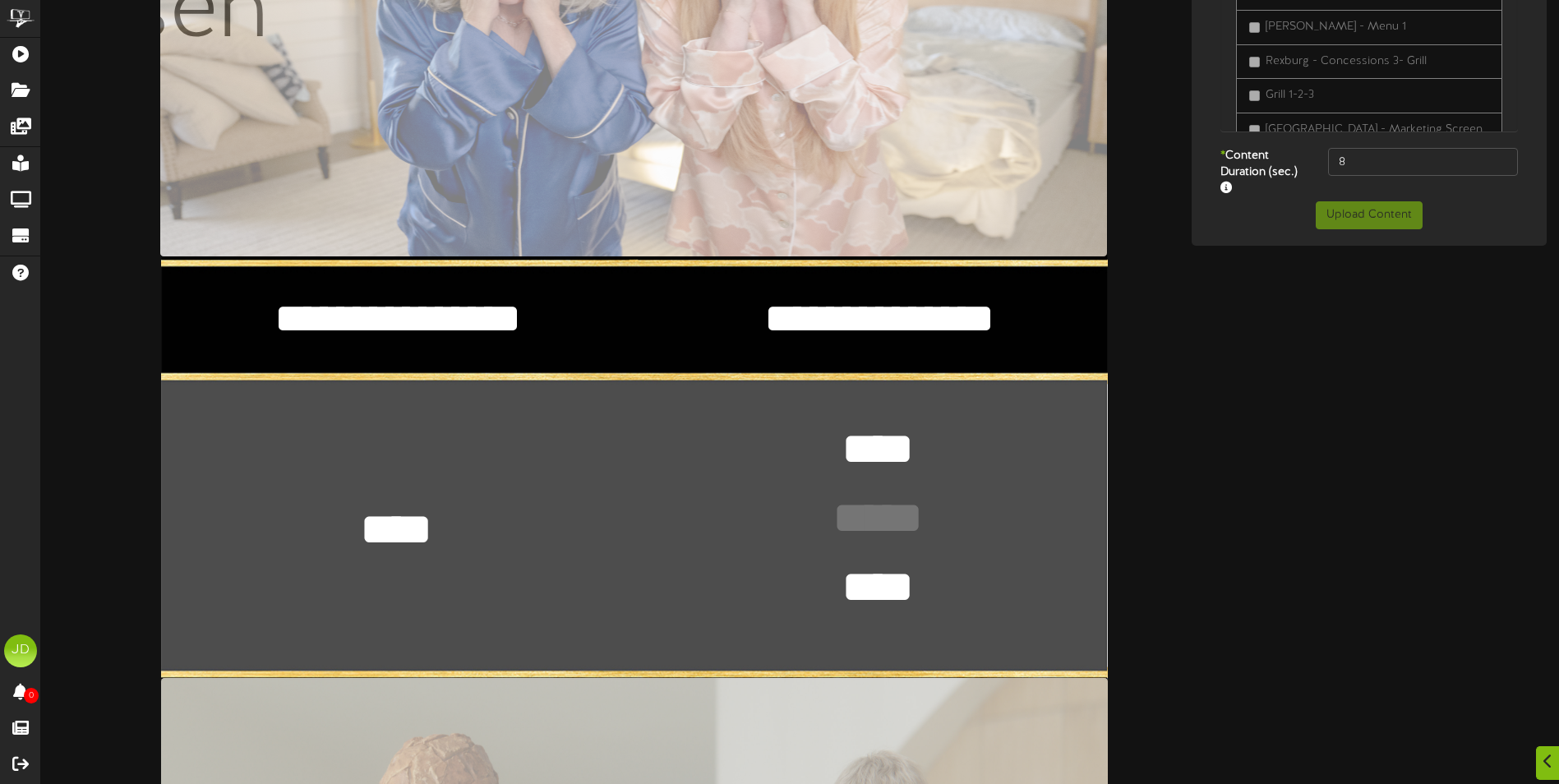
type textarea "****"
click at [1044, 619] on div "**********" at bounding box center [634, 469] width 947 height 1683
drag, startPoint x: 1233, startPoint y: 558, endPoint x: 1239, endPoint y: 545, distance: 14.3
click at [1240, 551] on div "**********" at bounding box center [801, 456] width 1519 height 1709
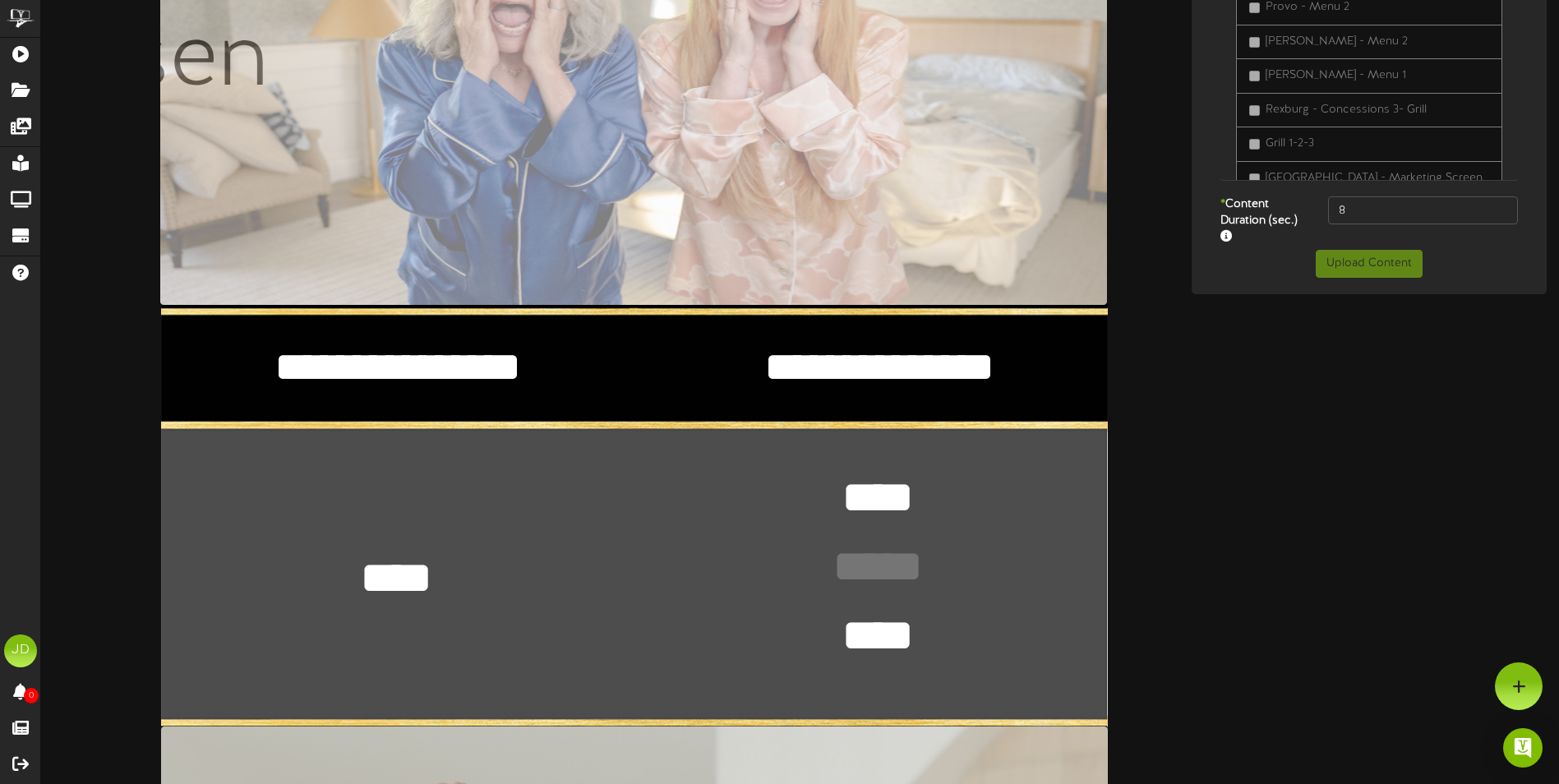
scroll to position [0, 0]
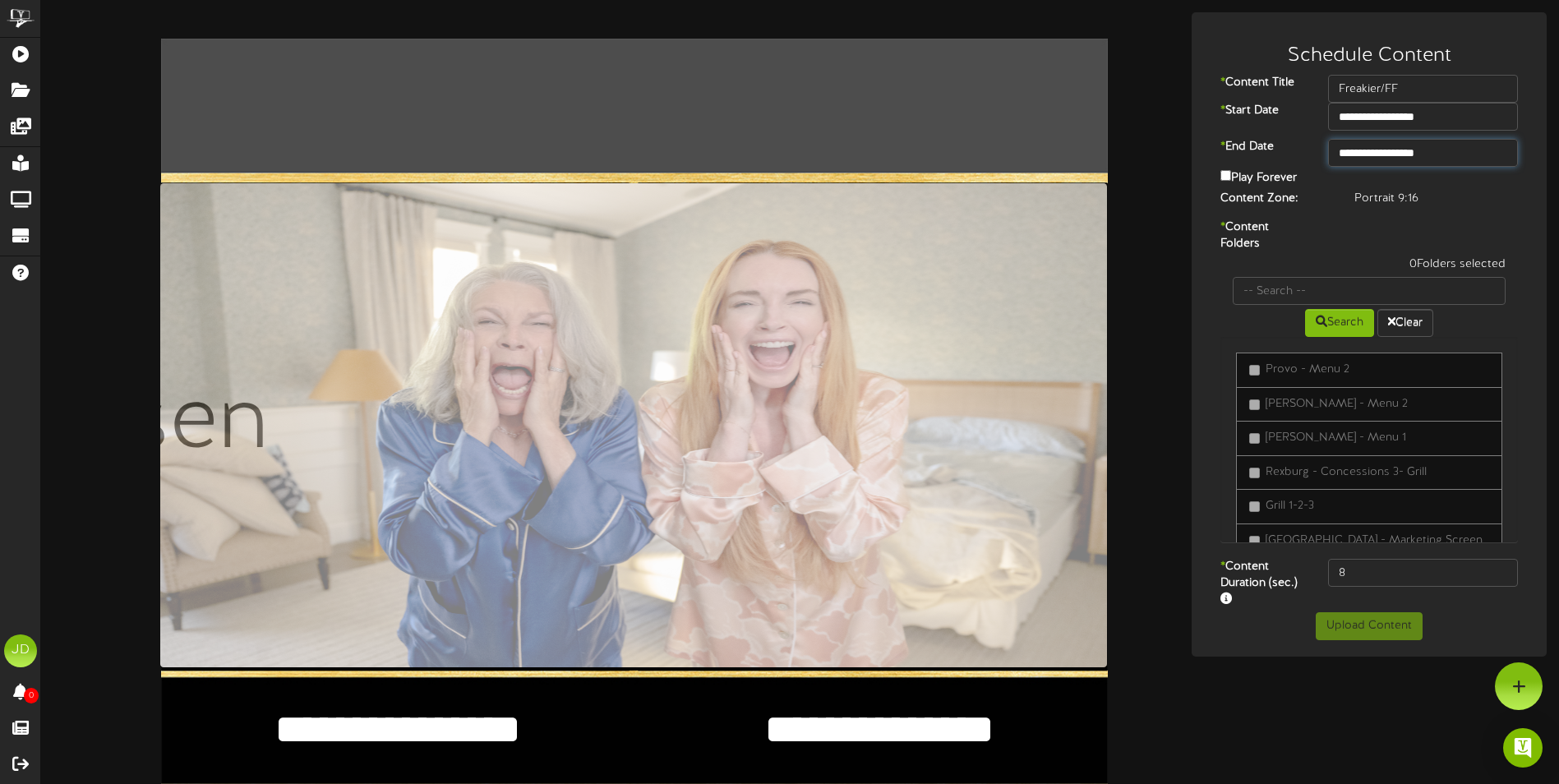
click at [1461, 150] on input "**********" at bounding box center [1423, 152] width 190 height 28
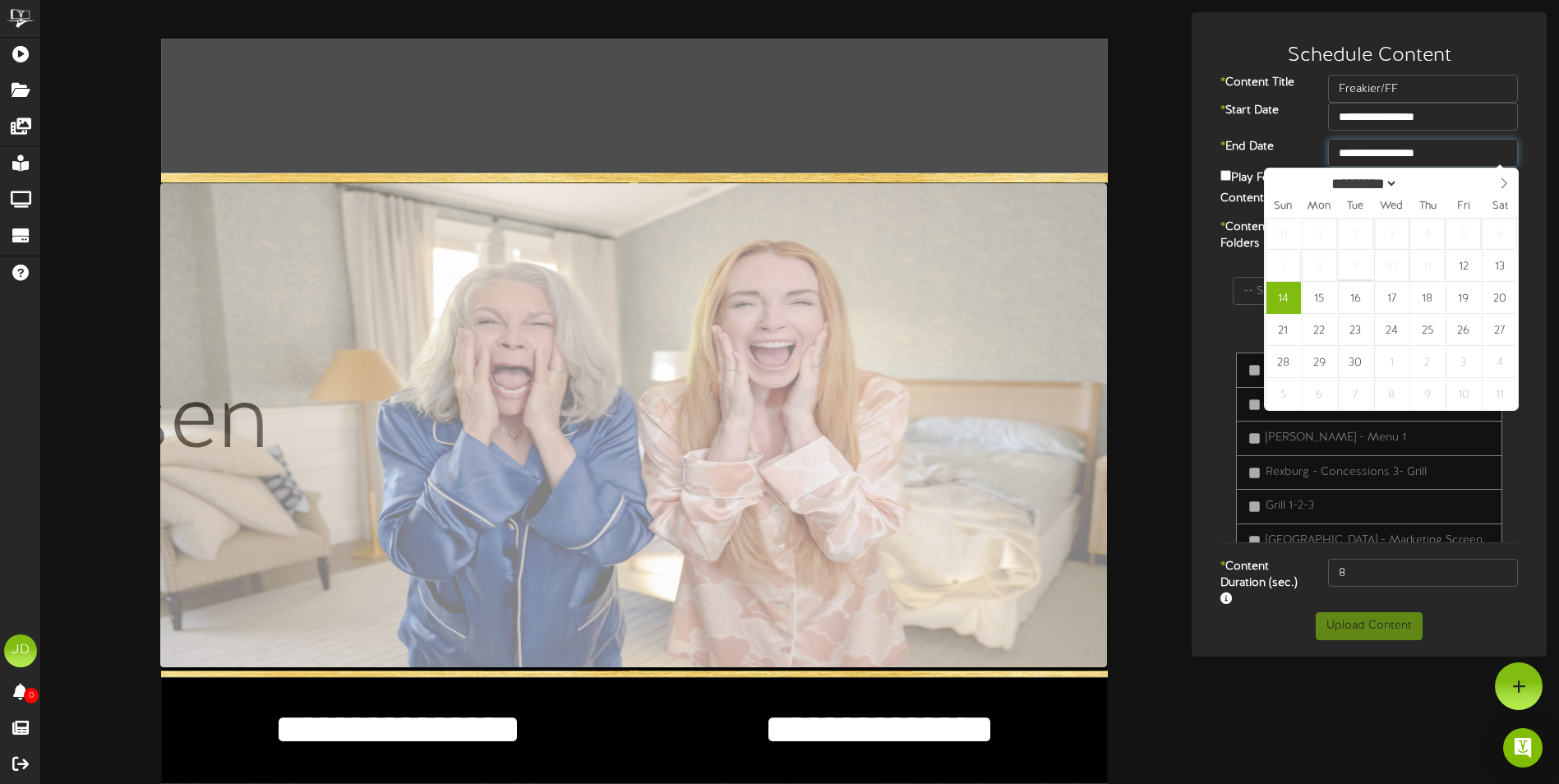
type input "**********"
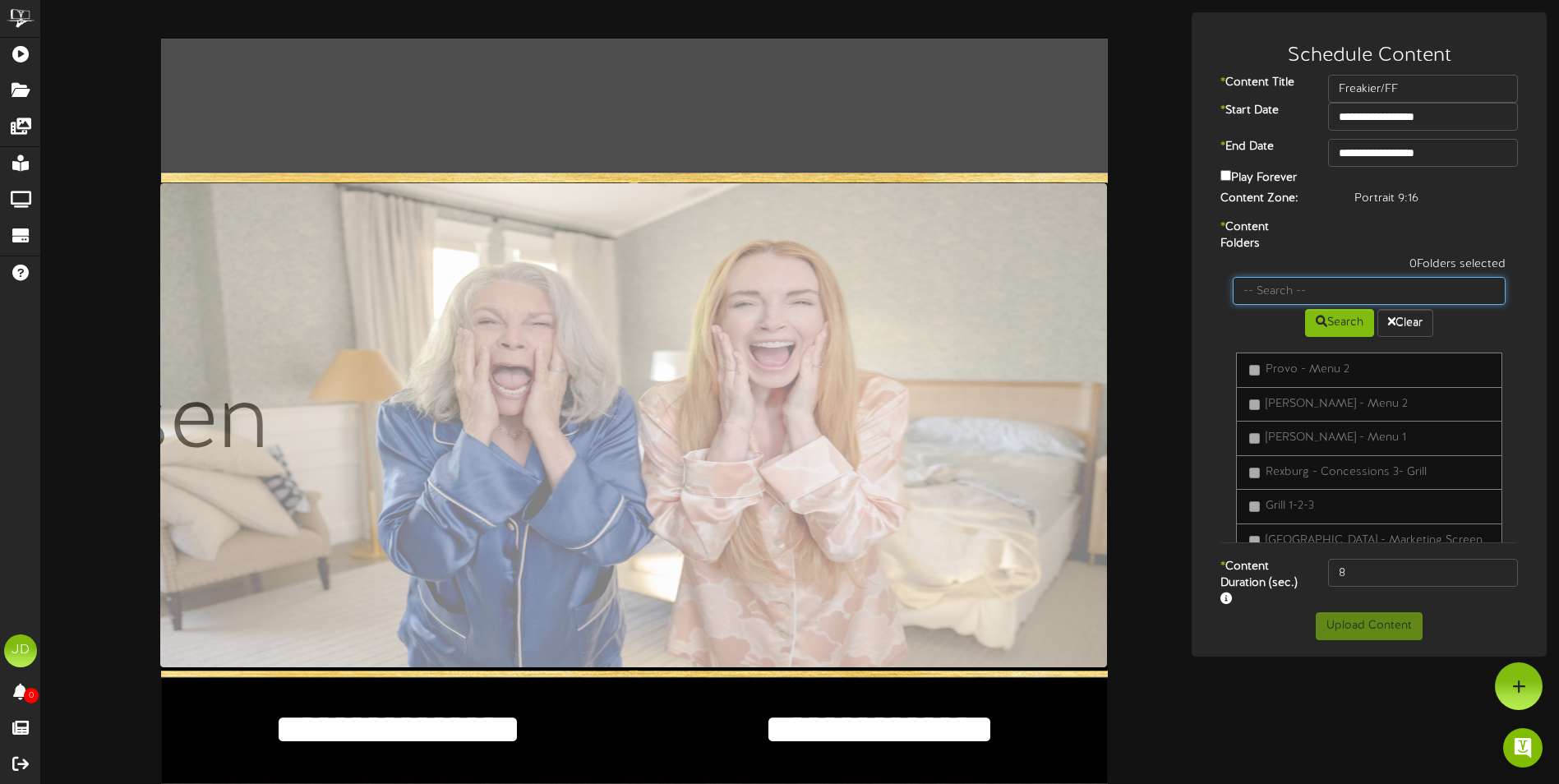
click at [1361, 283] on input "text" at bounding box center [1369, 290] width 273 height 28
type input "surprise"
click at [1350, 326] on button "Search" at bounding box center [1340, 323] width 69 height 28
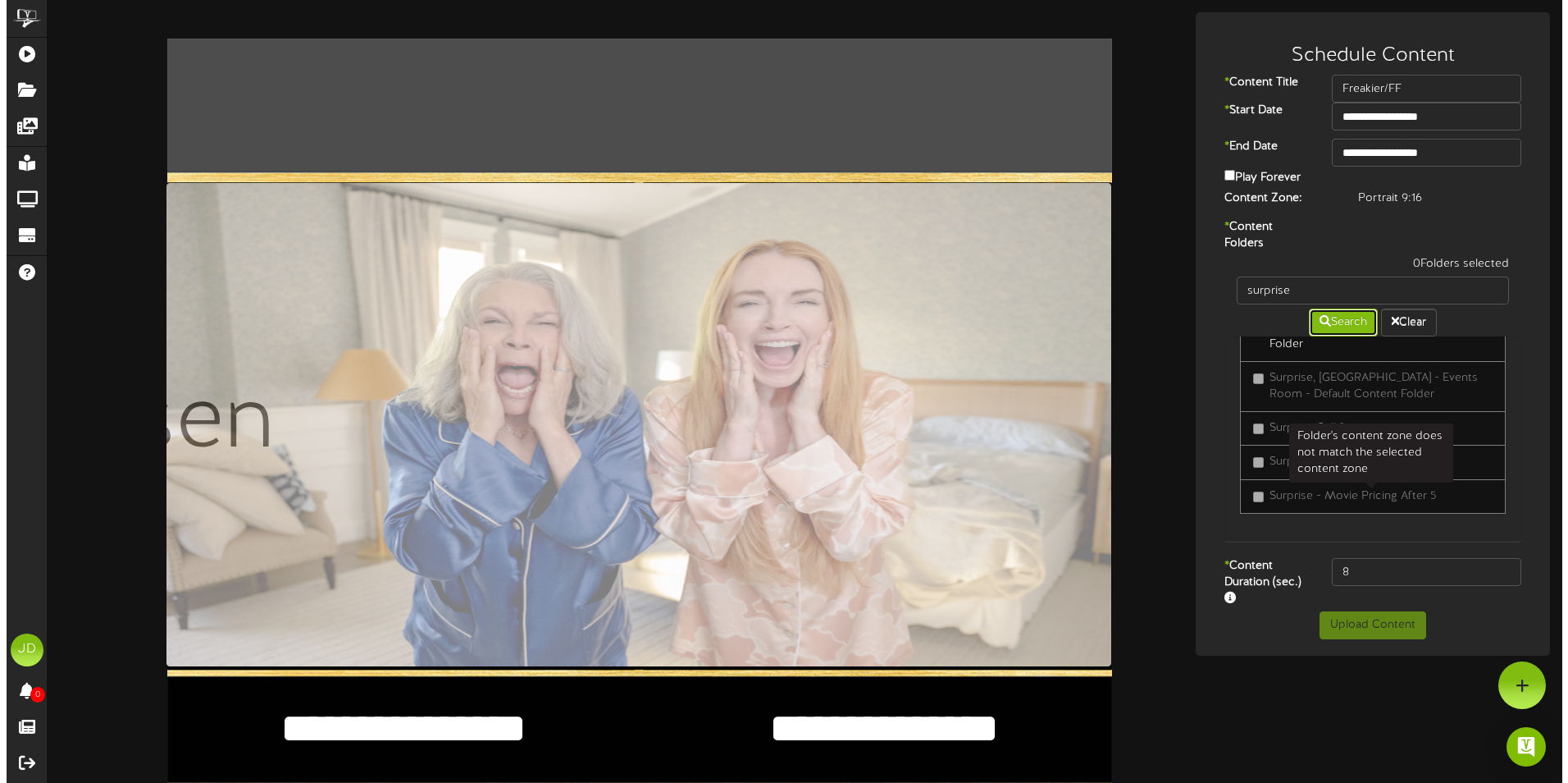
scroll to position [1209, 0]
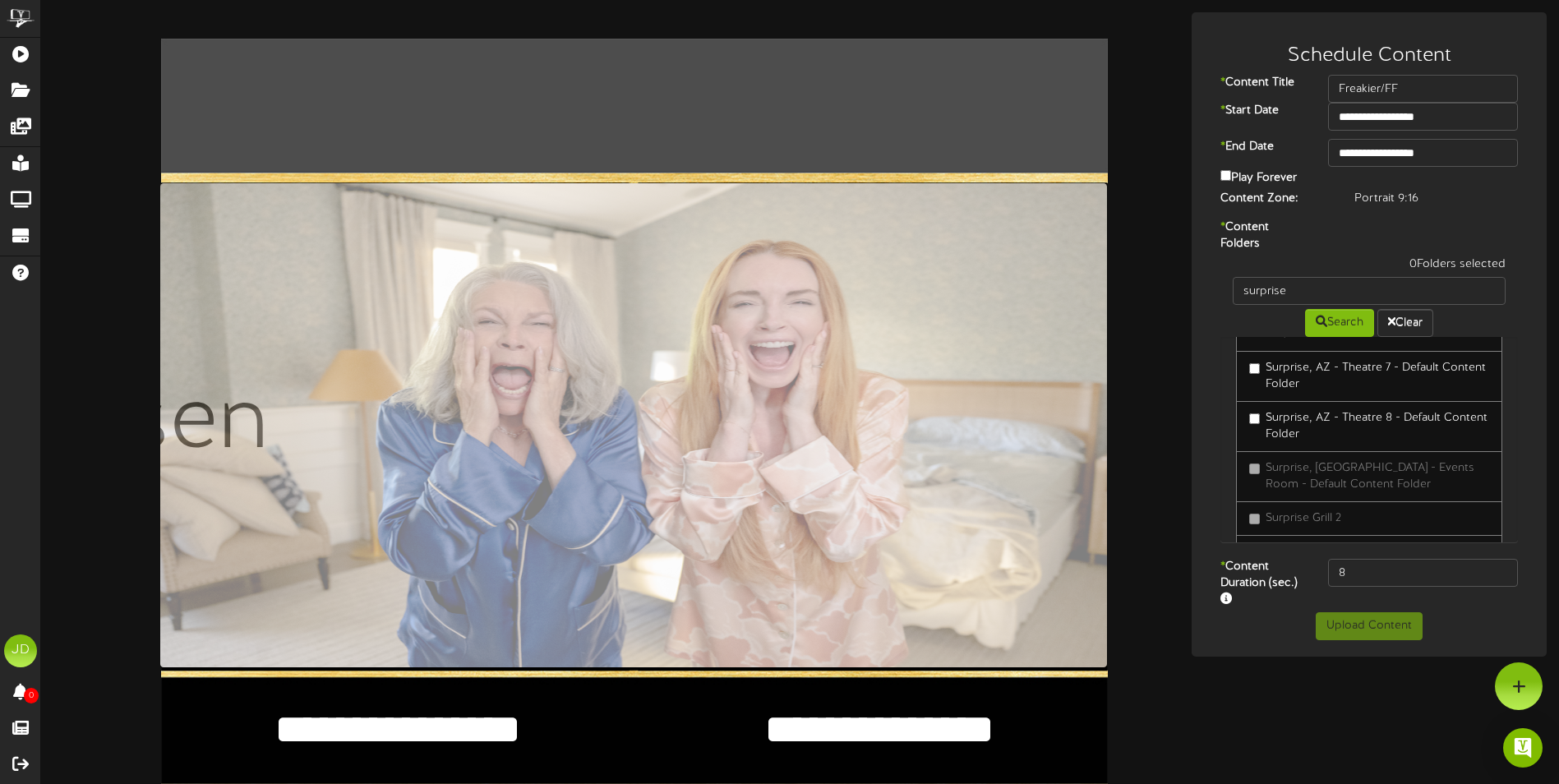
click at [1294, 343] on label "Surprise, AZ - Theatre 6 - Default Content Folder" at bounding box center [1369, 327] width 240 height 33
drag, startPoint x: 1325, startPoint y: 576, endPoint x: 1157, endPoint y: 597, distance: 169.3
click at [1194, 589] on div "**********" at bounding box center [1369, 334] width 356 height 644
type input "3000"
click at [1396, 624] on button "Upload Content" at bounding box center [1369, 626] width 107 height 28
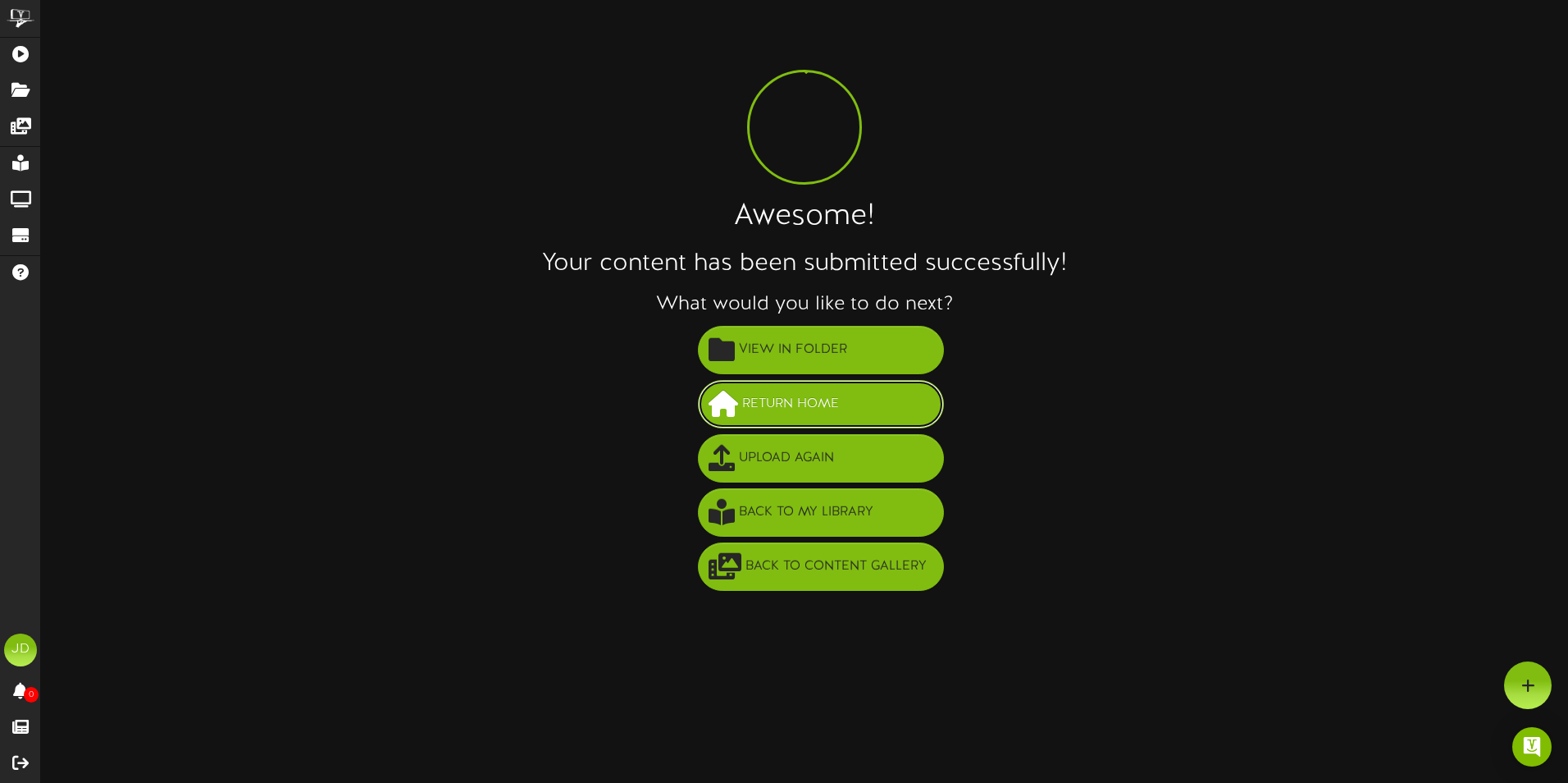
drag, startPoint x: 773, startPoint y: 416, endPoint x: 761, endPoint y: 411, distance: 13.0
click at [773, 414] on span "Return Home" at bounding box center [790, 404] width 105 height 27
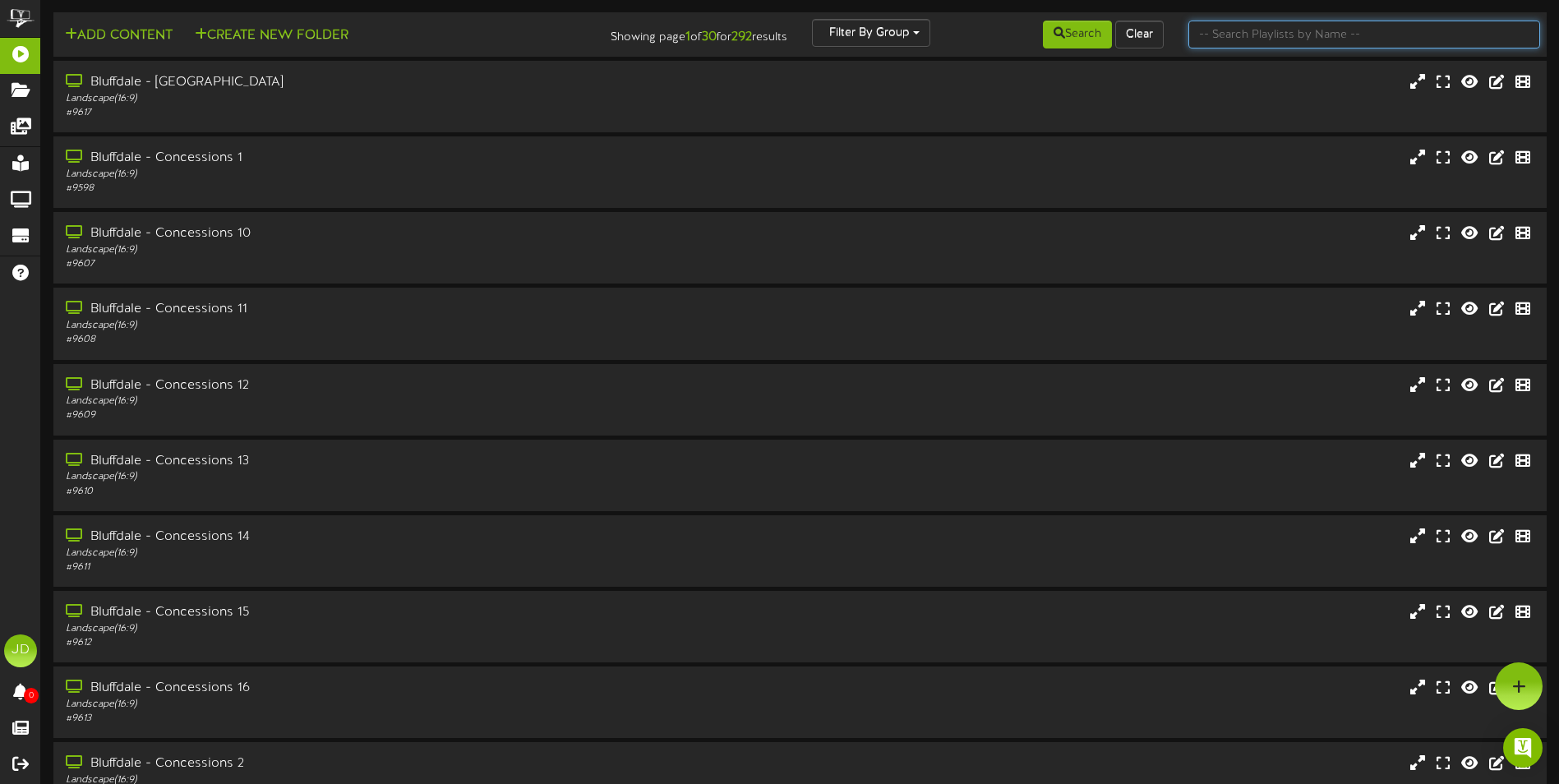
click at [1277, 41] on input "text" at bounding box center [1364, 34] width 352 height 28
type input "surprise"
click at [1076, 40] on button "Search" at bounding box center [1078, 34] width 69 height 28
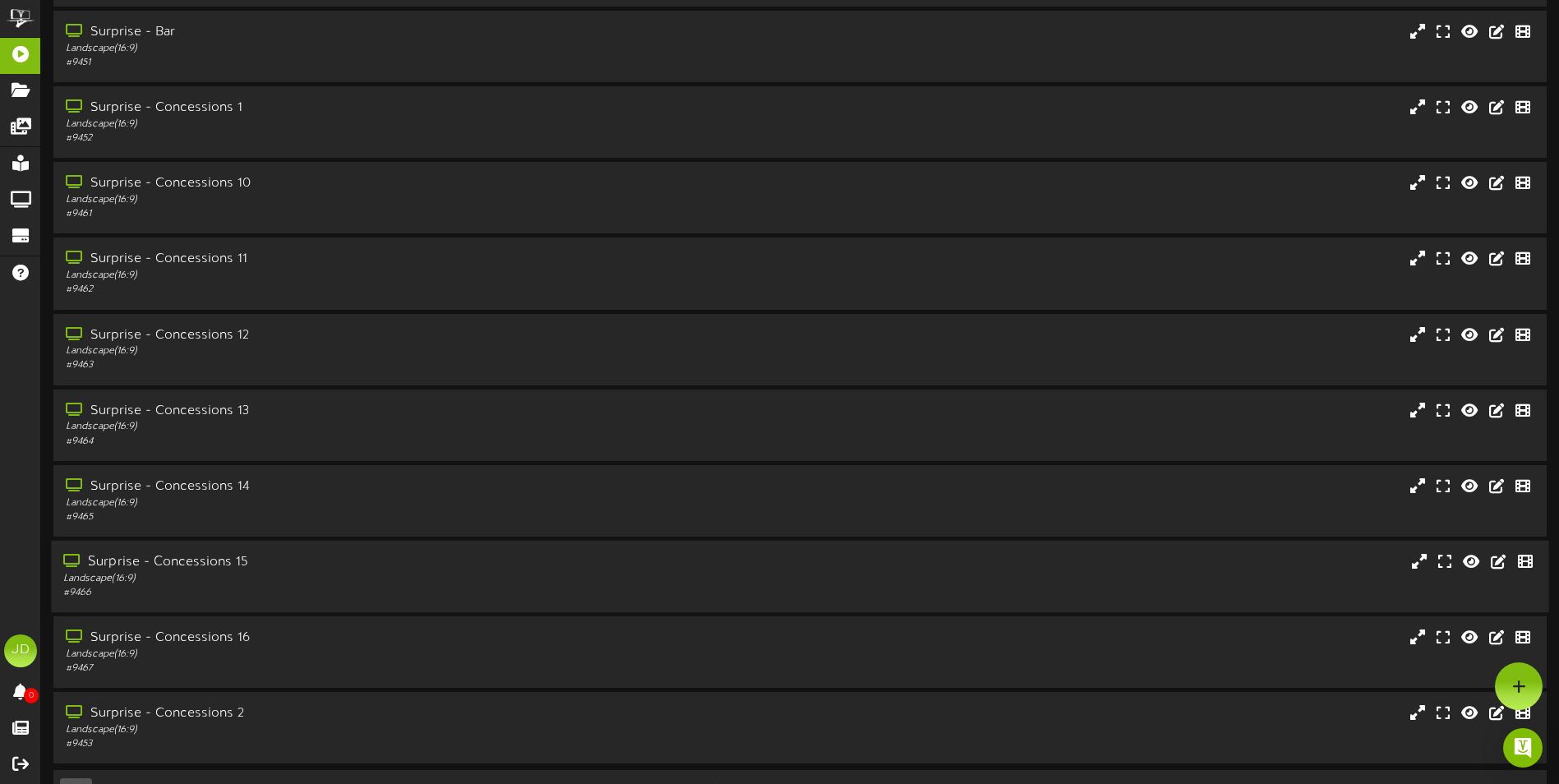
scroll to position [98, 0]
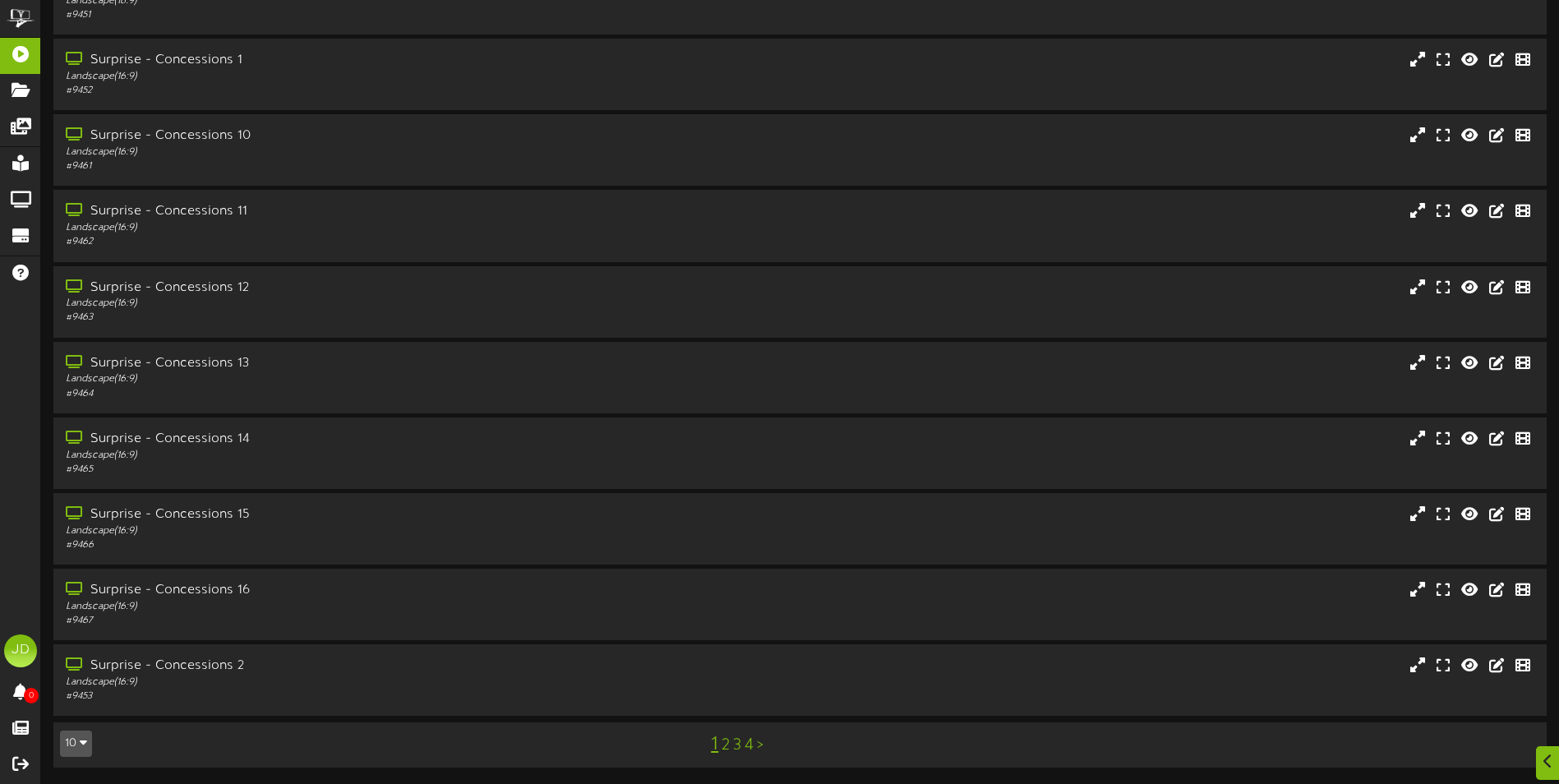
click at [737, 748] on link "3" at bounding box center [737, 745] width 9 height 18
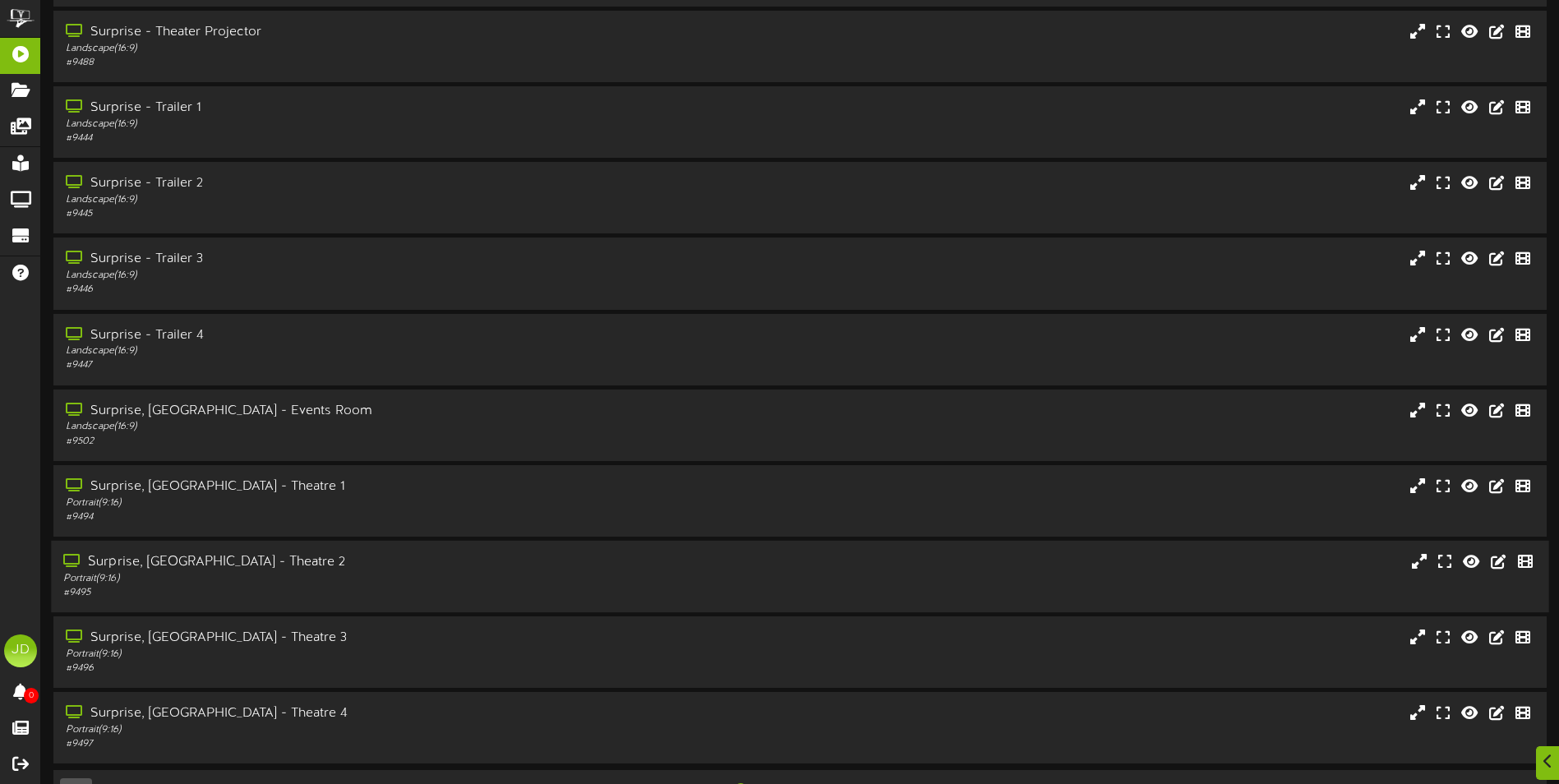
scroll to position [98, 0]
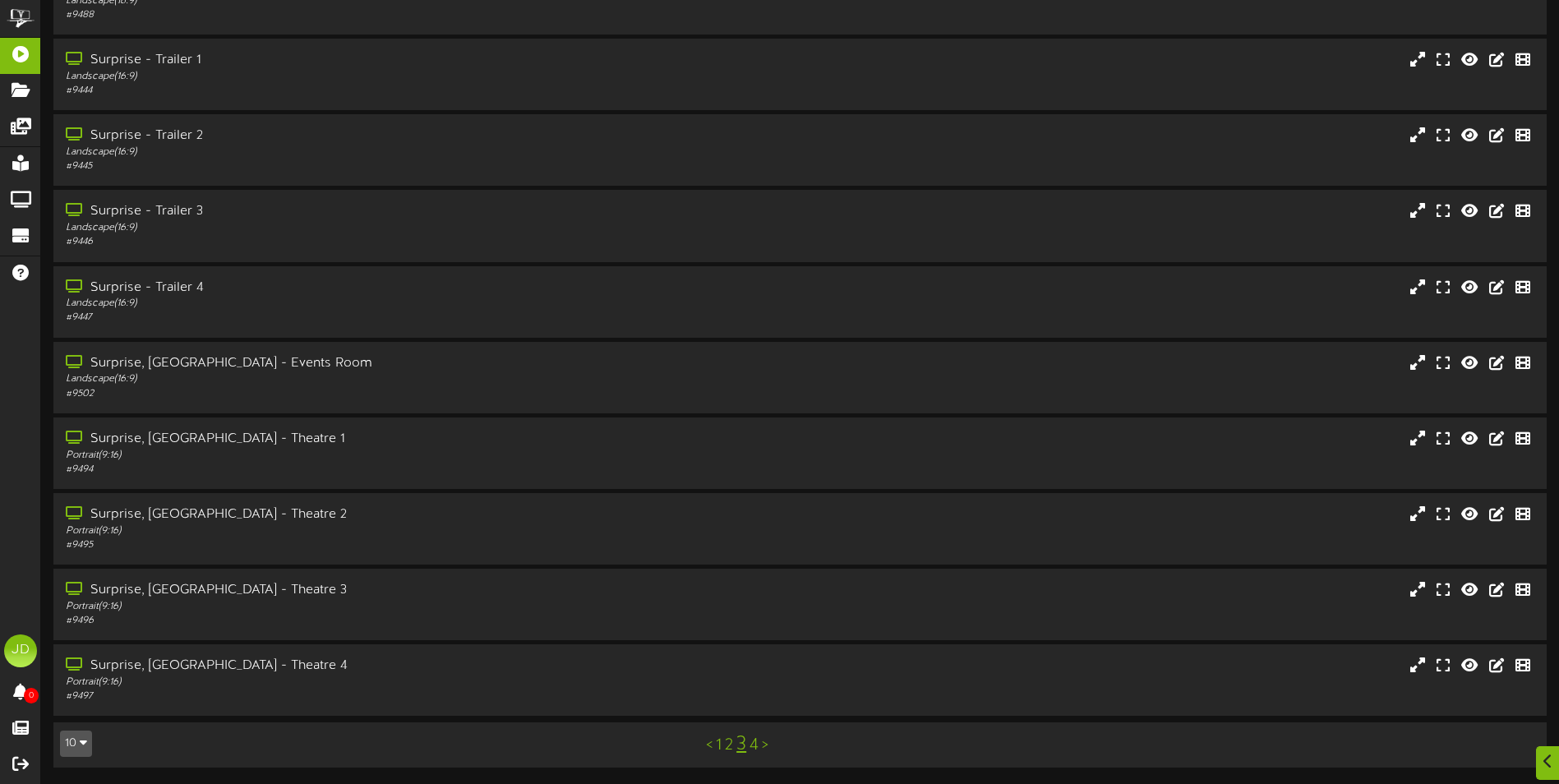
click at [752, 751] on link "4" at bounding box center [753, 745] width 9 height 18
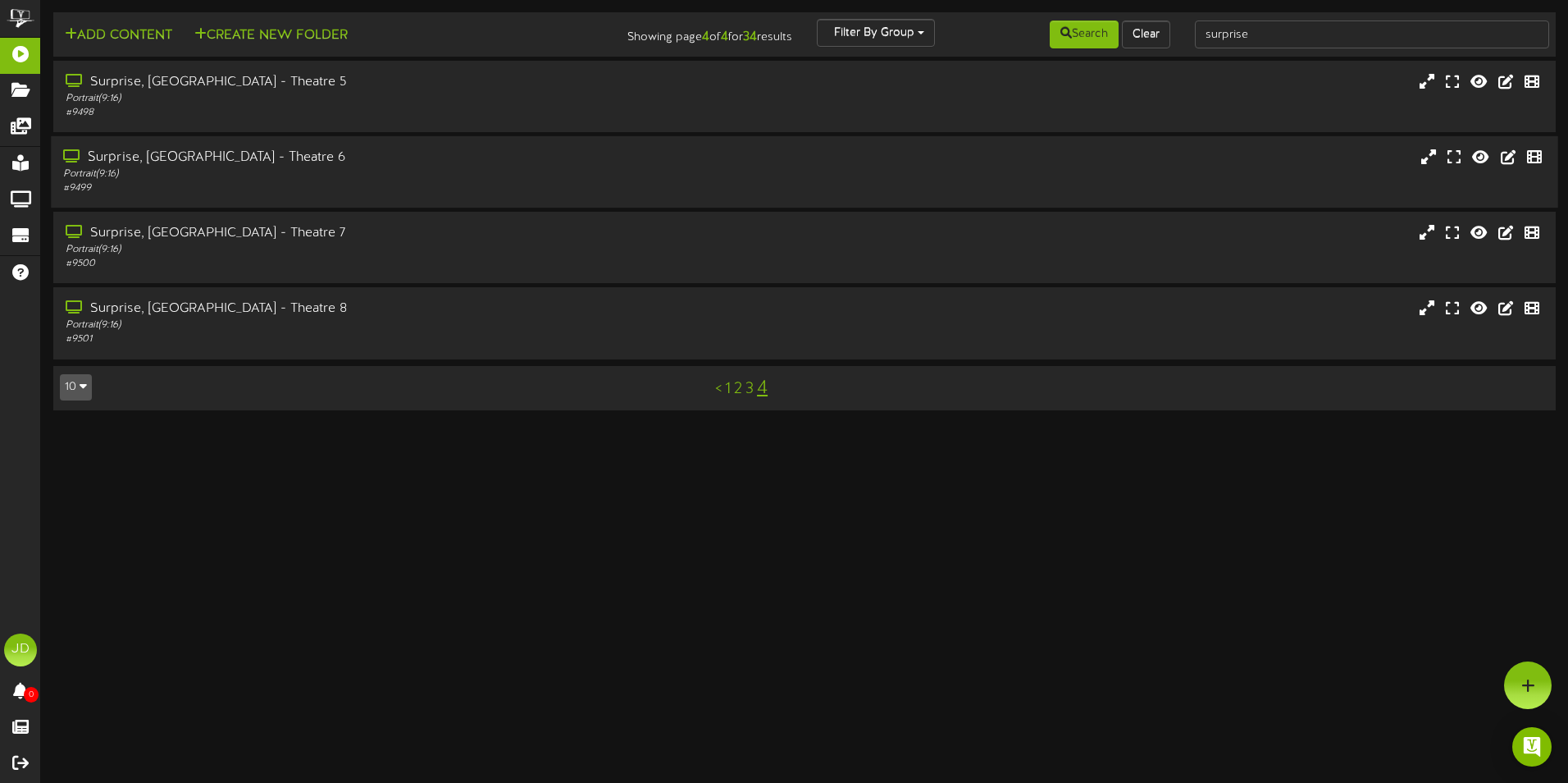
click at [375, 186] on div "# 9499" at bounding box center [365, 189] width 604 height 14
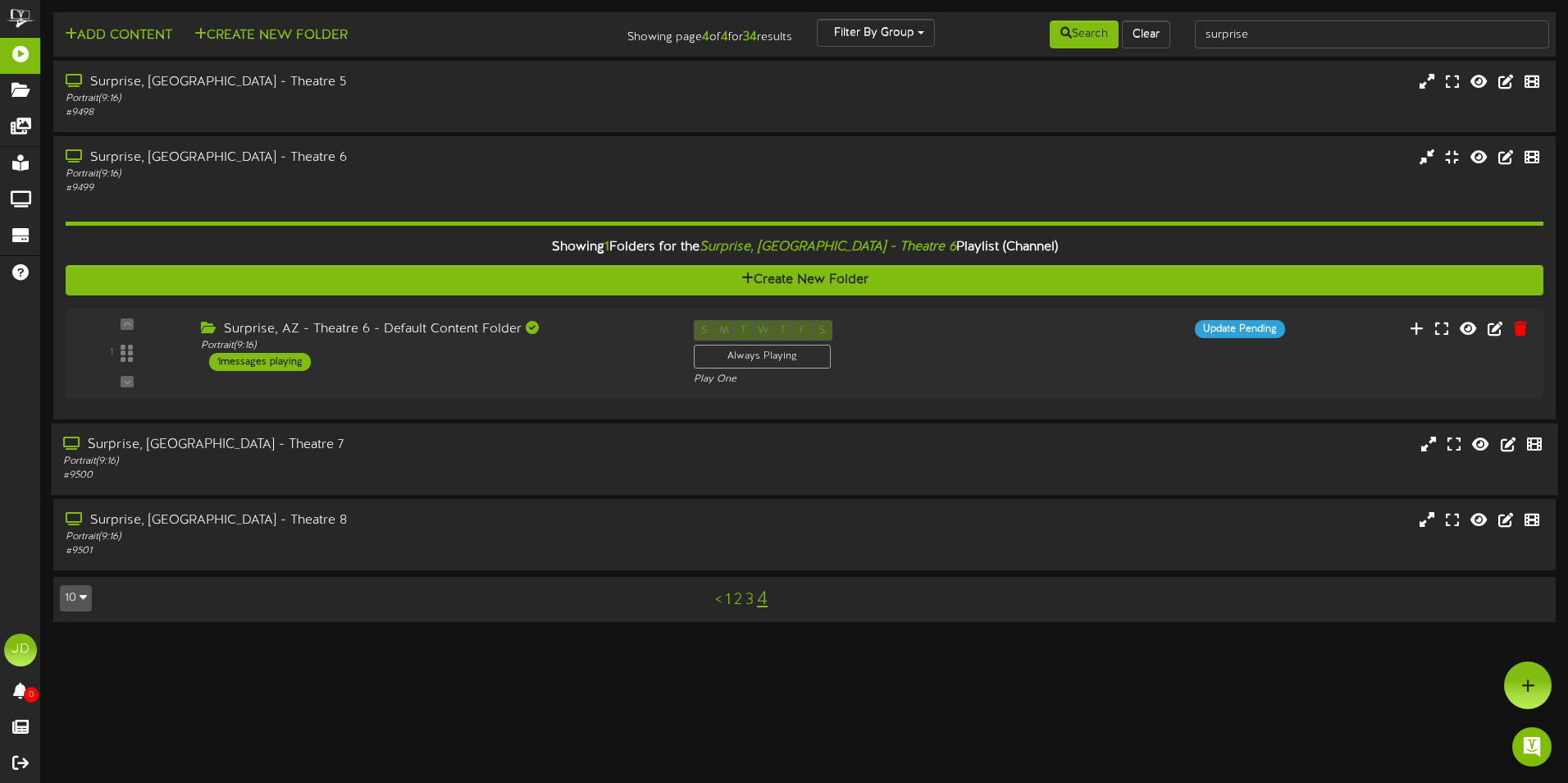
click at [520, 452] on div "Surprise, [GEOGRAPHIC_DATA] - Theatre 7" at bounding box center [365, 445] width 604 height 19
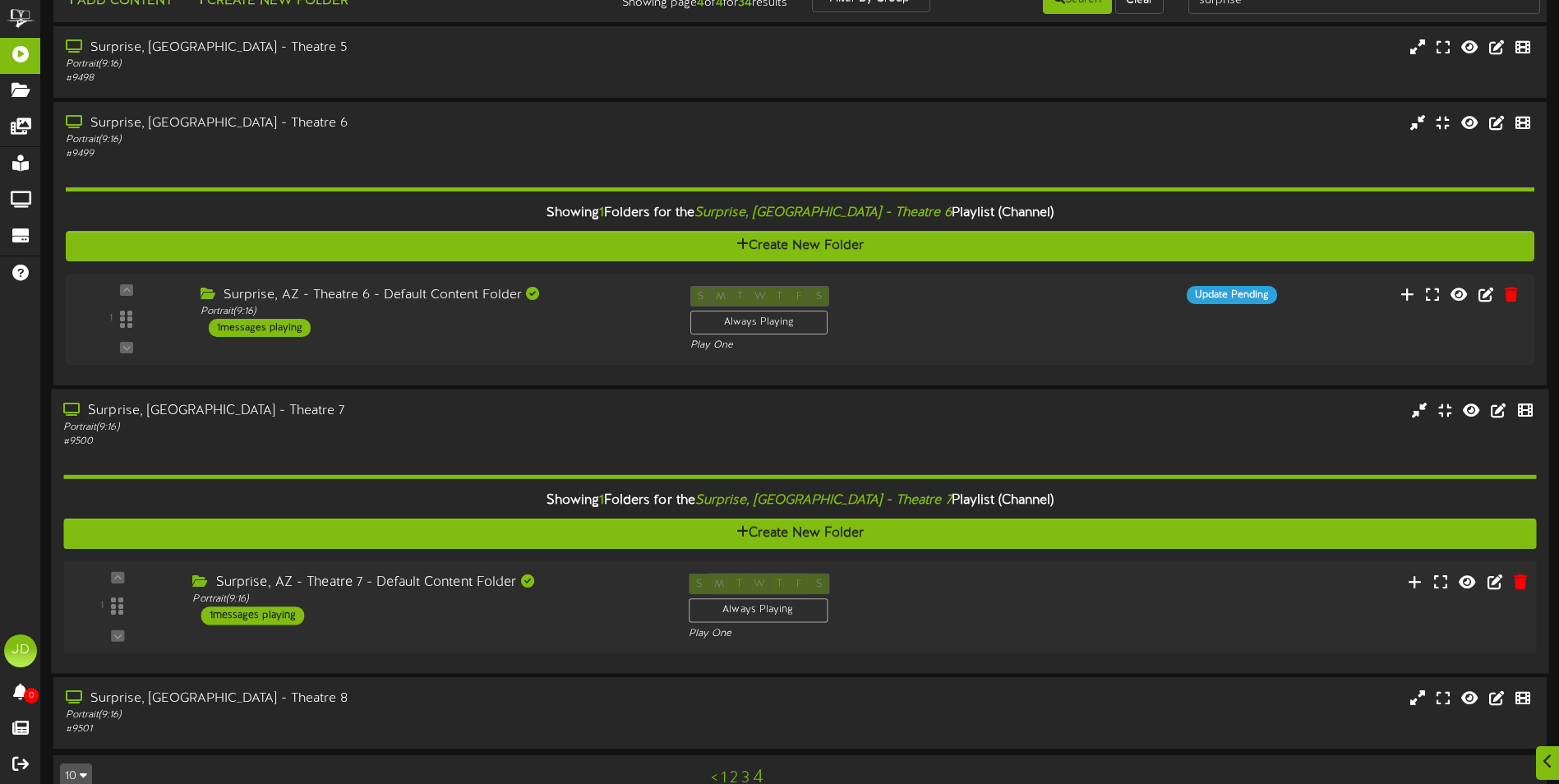
scroll to position [67, 0]
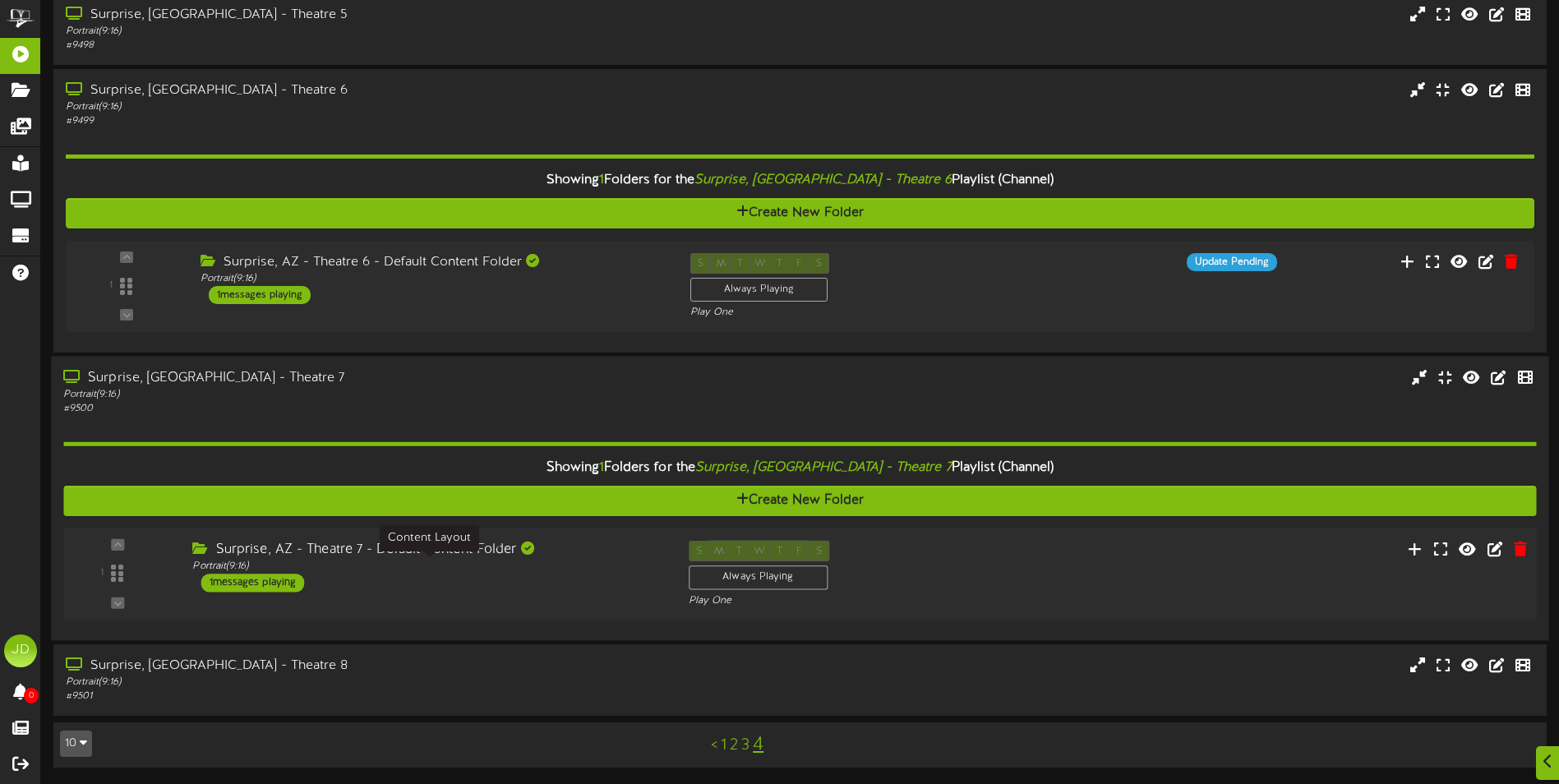
click at [595, 573] on div "Portrait ( 9:16 )" at bounding box center [428, 566] width 471 height 14
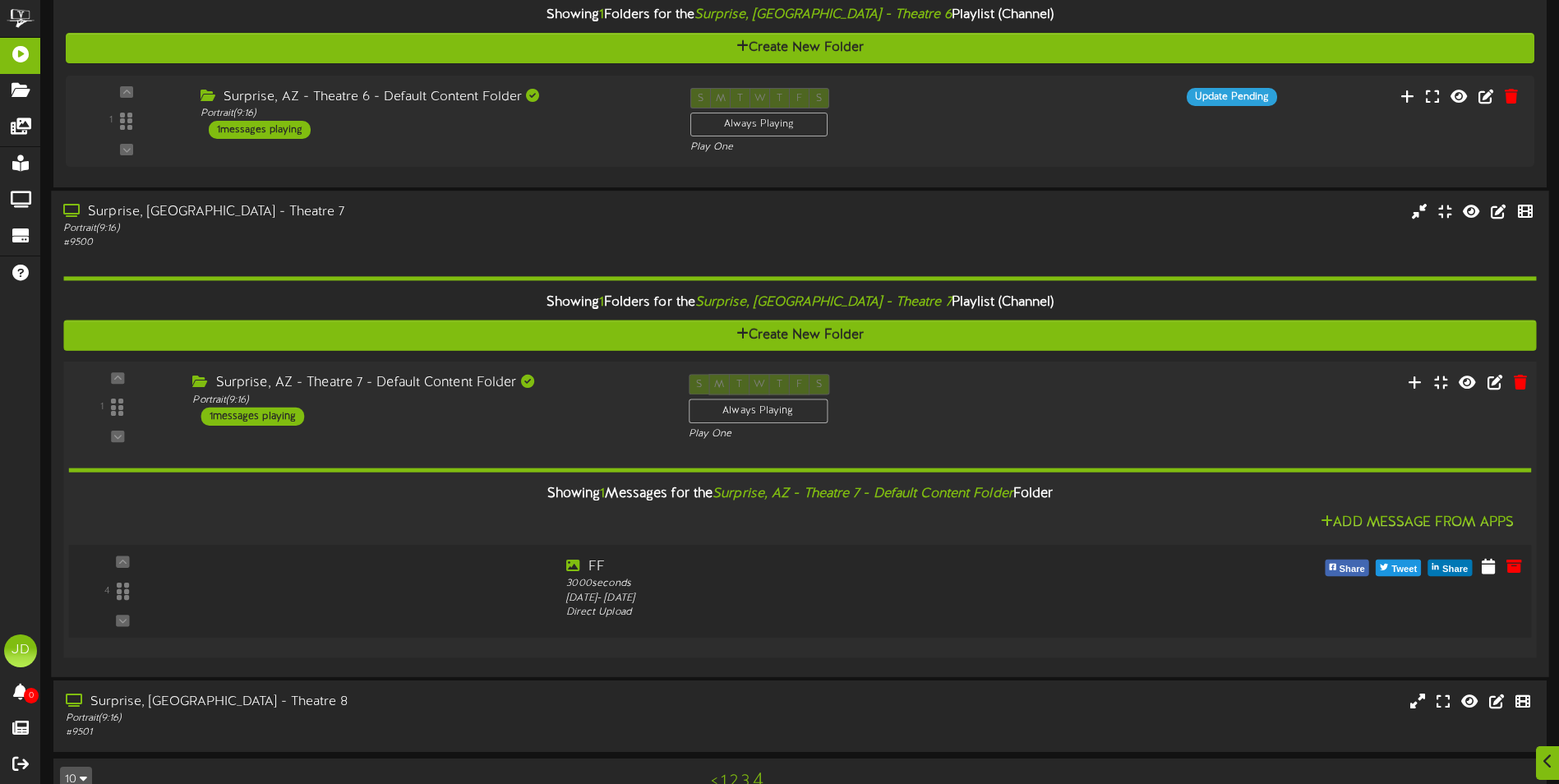
scroll to position [268, 0]
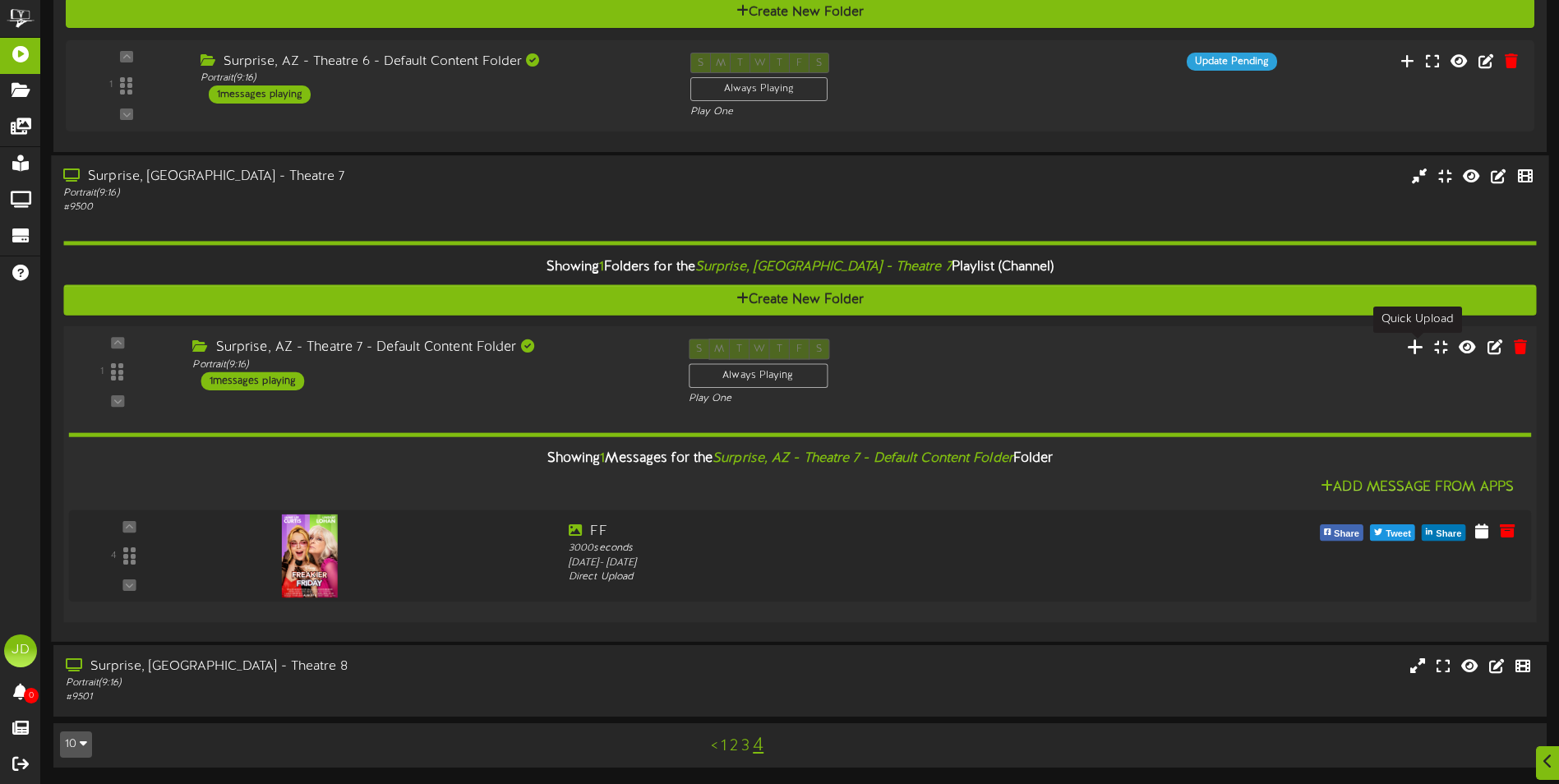
click at [1419, 347] on icon at bounding box center [1415, 347] width 17 height 18
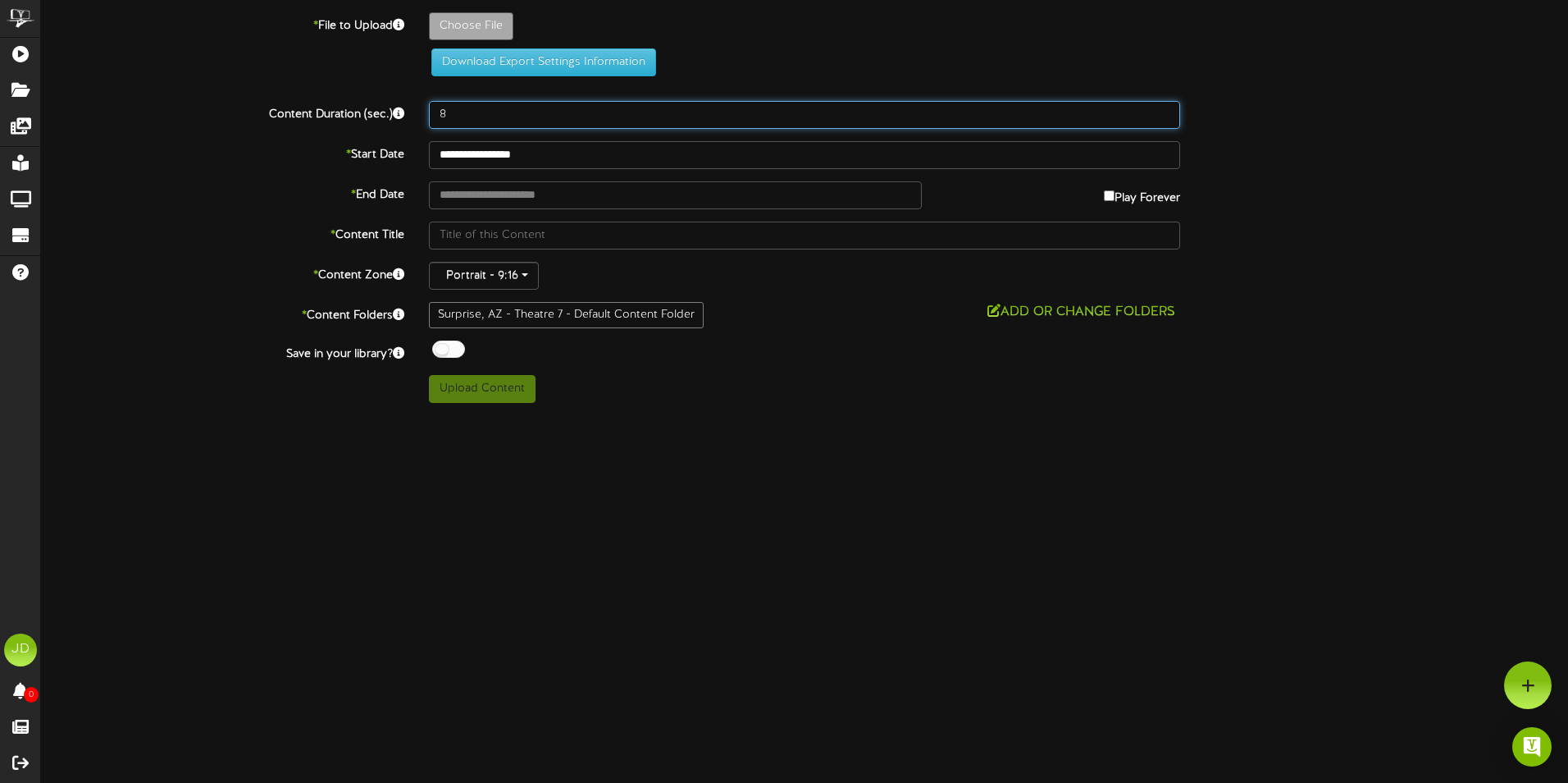
drag, startPoint x: 457, startPoint y: 117, endPoint x: 355, endPoint y: 126, distance: 102.4
click at [411, 125] on div "Content Duration (sec.) 8" at bounding box center [805, 114] width 1552 height 28
type input "3000"
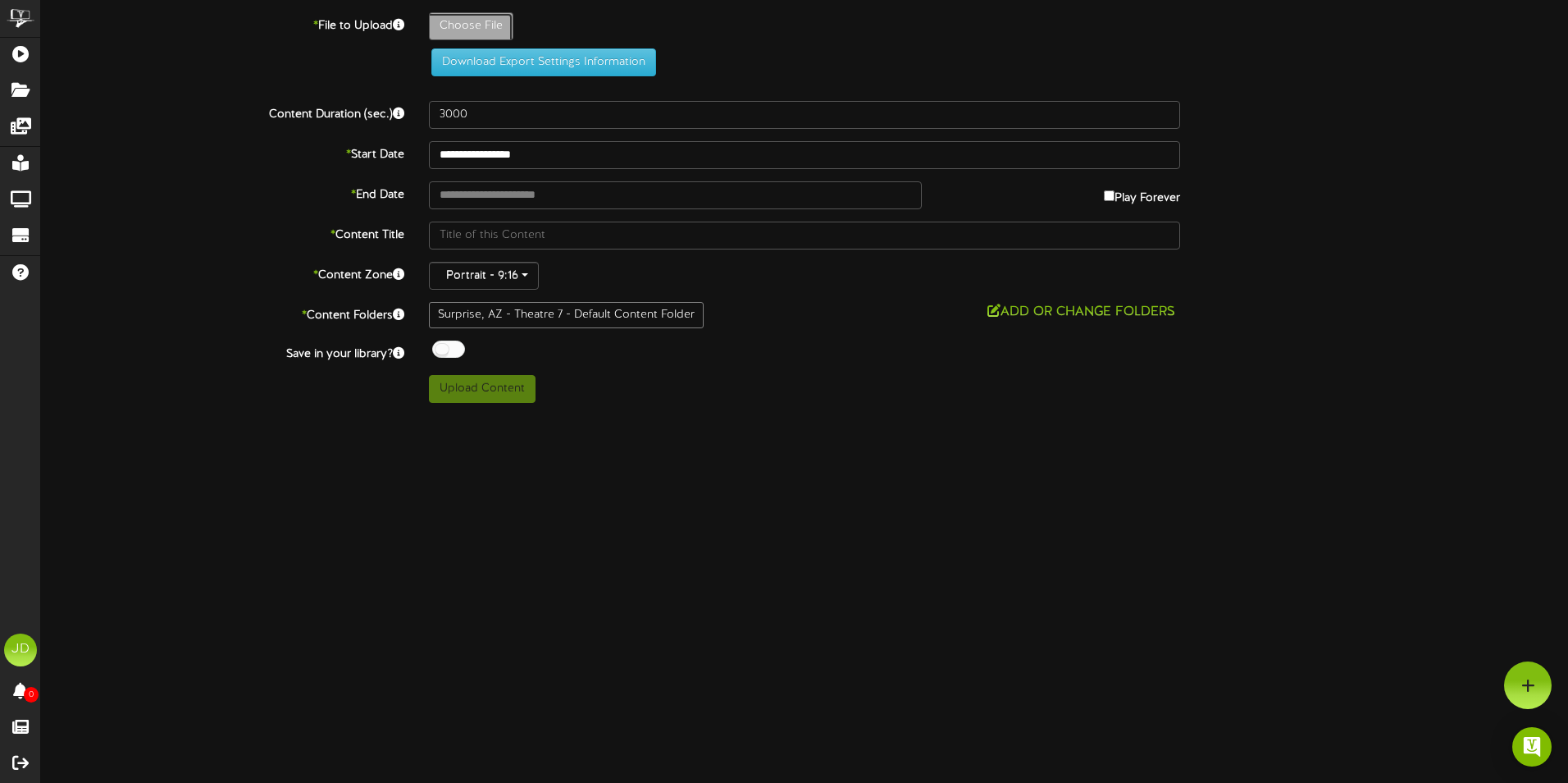
type input "**********"
type input "CJRLR_VERT_MAIN_2764x4096_DOM_rgb1"
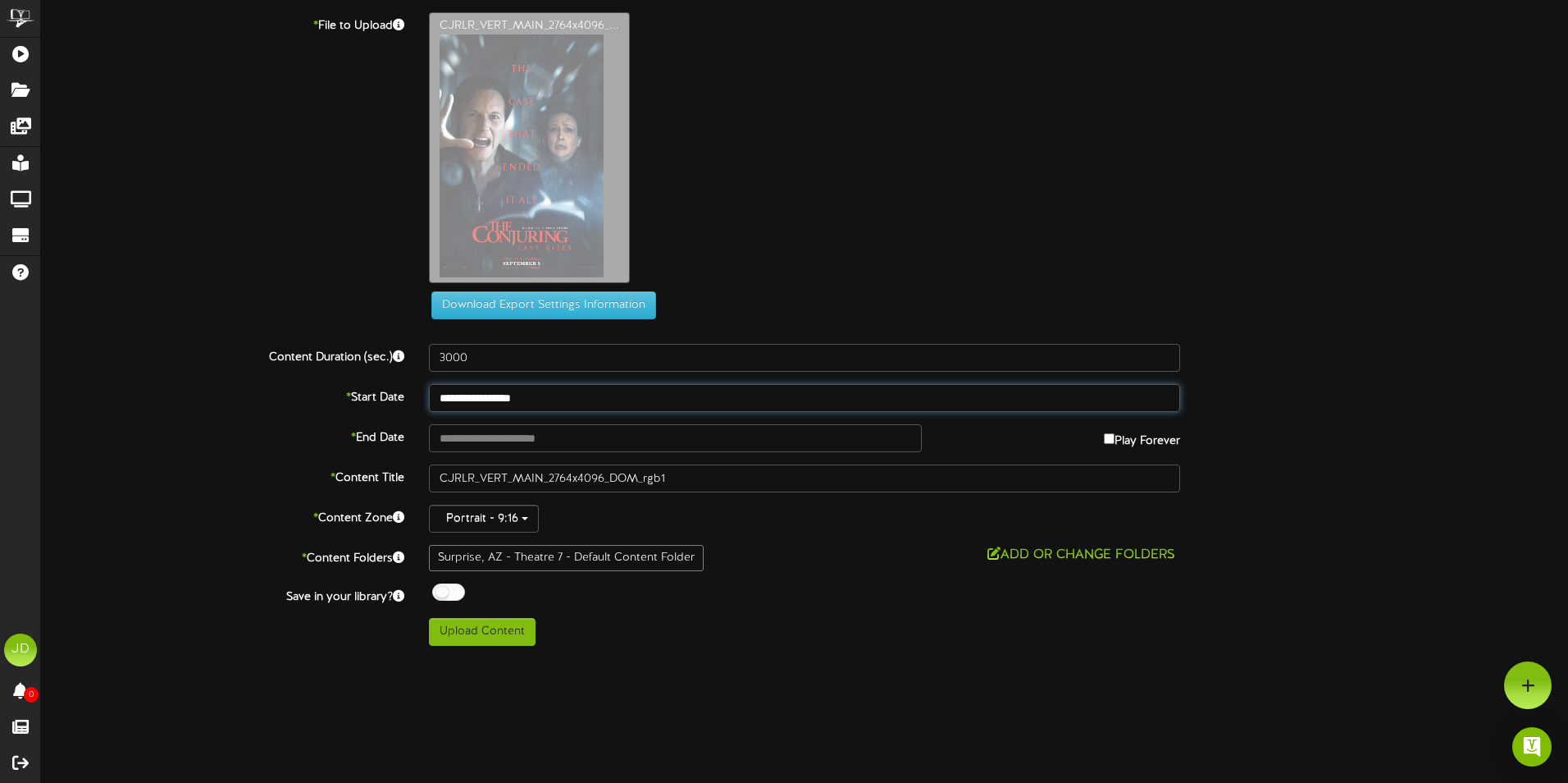
click at [635, 409] on body "ChannelValet Playlists Folders Messages My Library Groups Devices Help JD Jon D…" at bounding box center [784, 329] width 1568 height 658
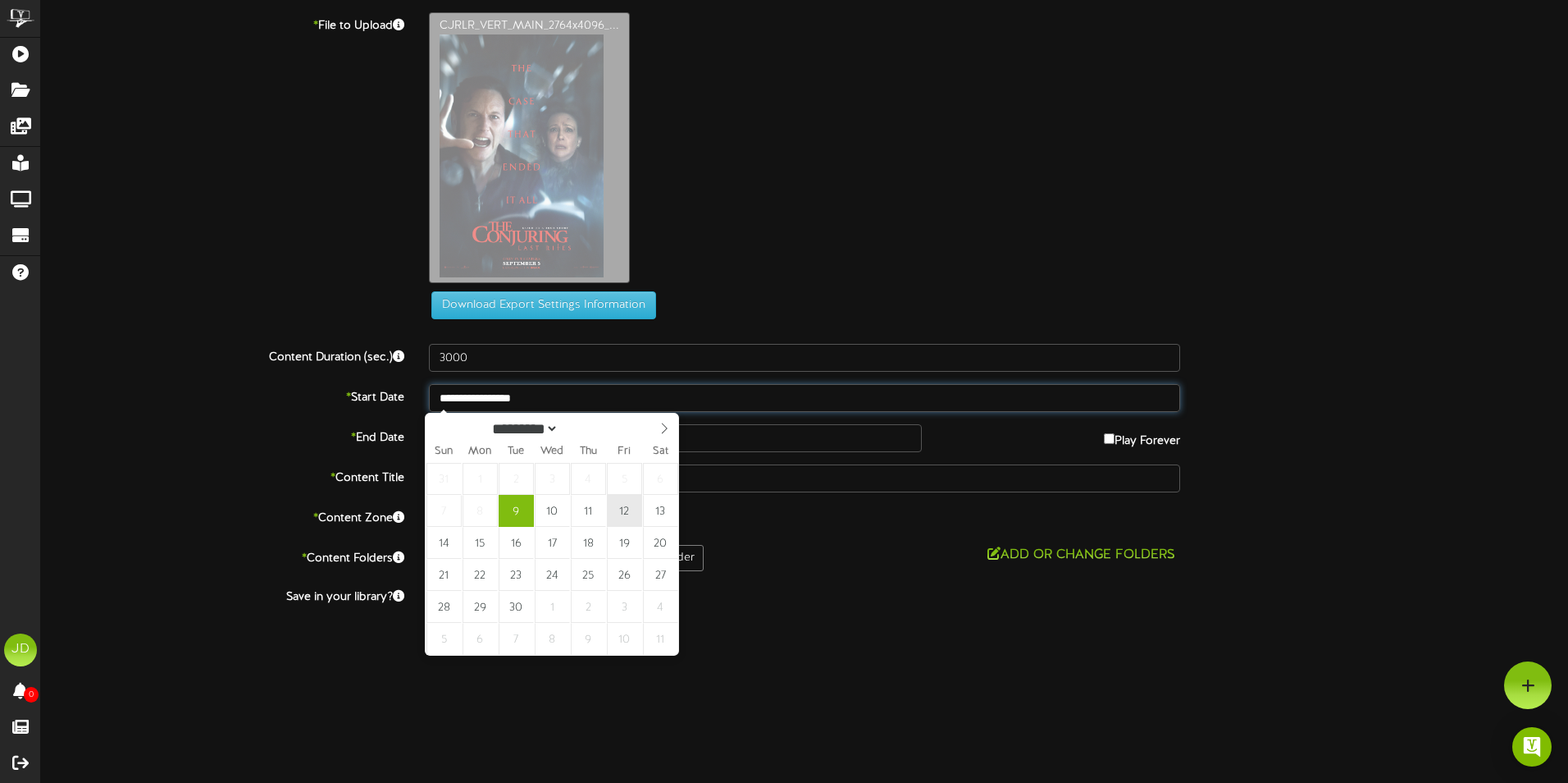
type input "**********"
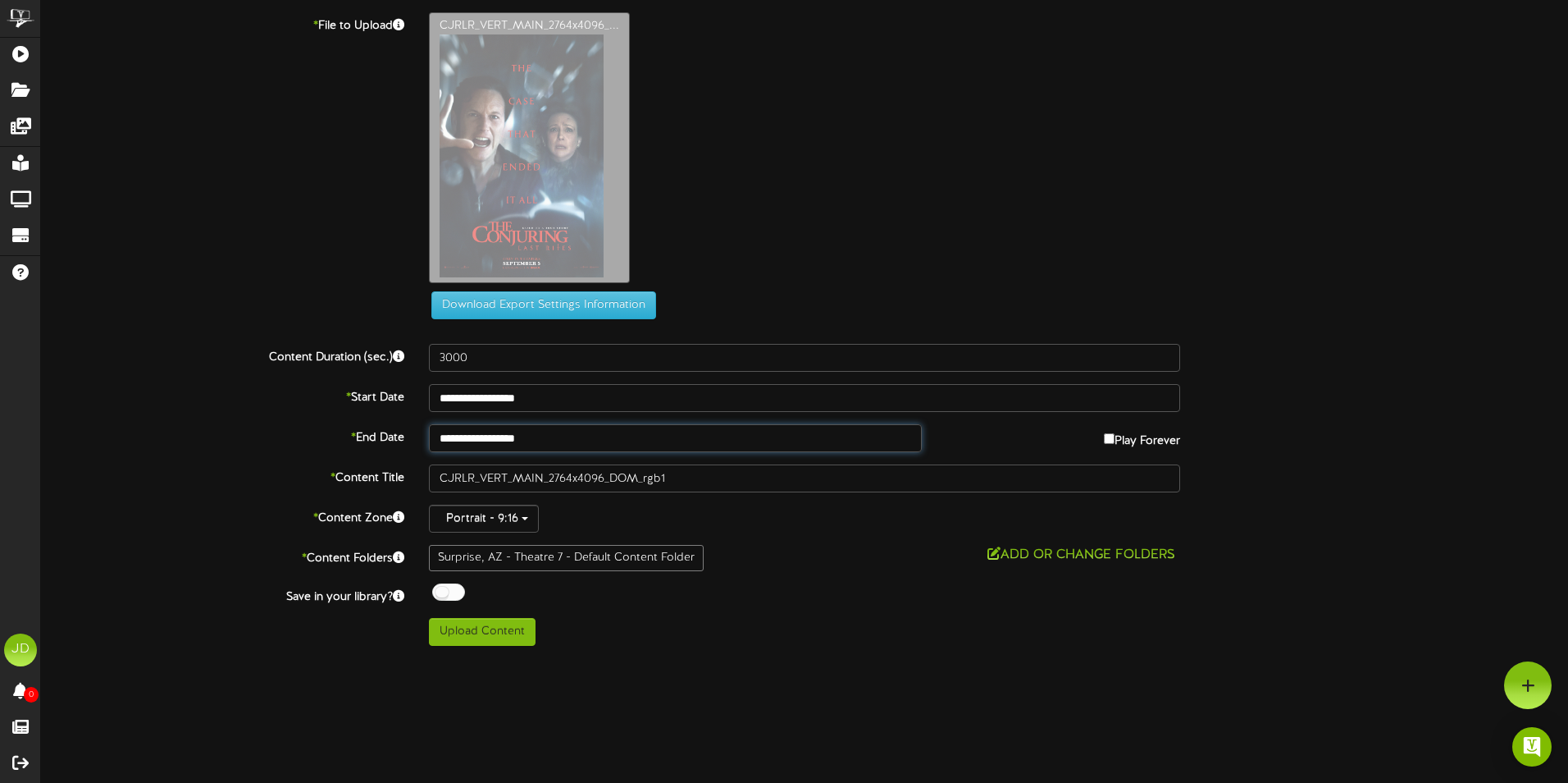
click at [585, 442] on input "**********" at bounding box center [675, 438] width 493 height 28
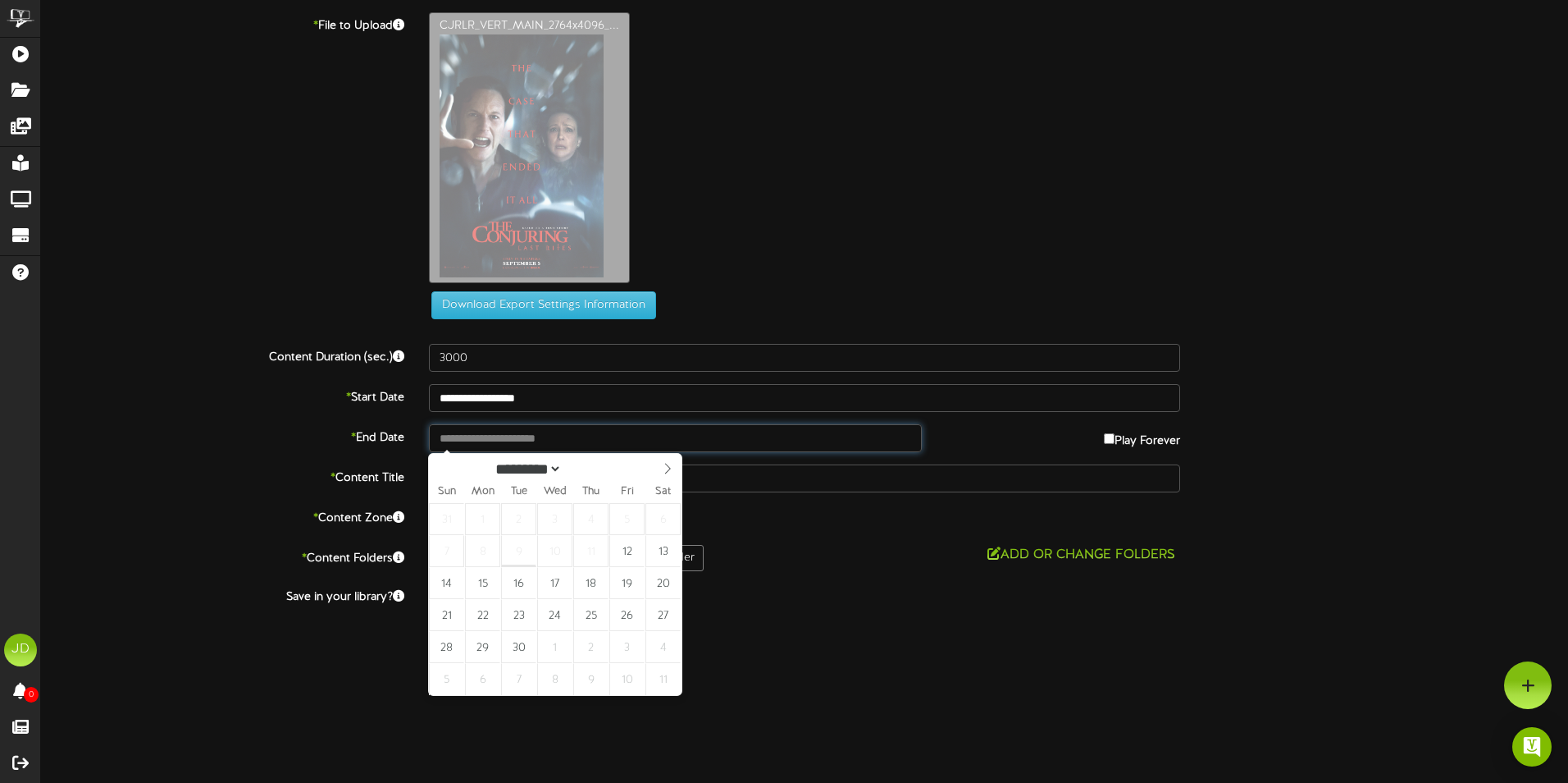
type input "**********"
drag, startPoint x: 584, startPoint y: 582, endPoint x: 558, endPoint y: 551, distance: 40.5
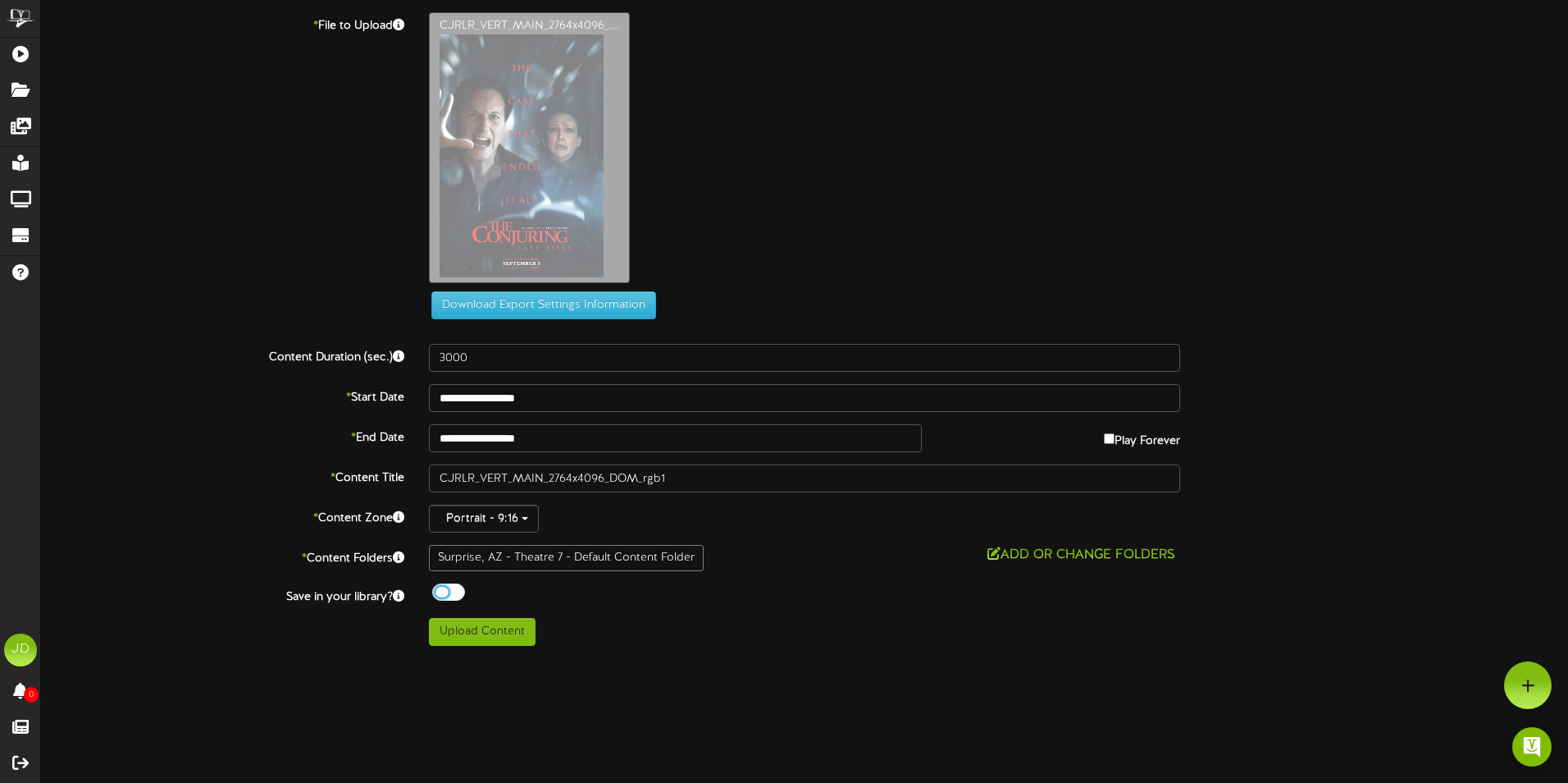
click at [435, 595] on div at bounding box center [449, 593] width 33 height 17
click at [477, 633] on button "Upload Content" at bounding box center [482, 631] width 107 height 28
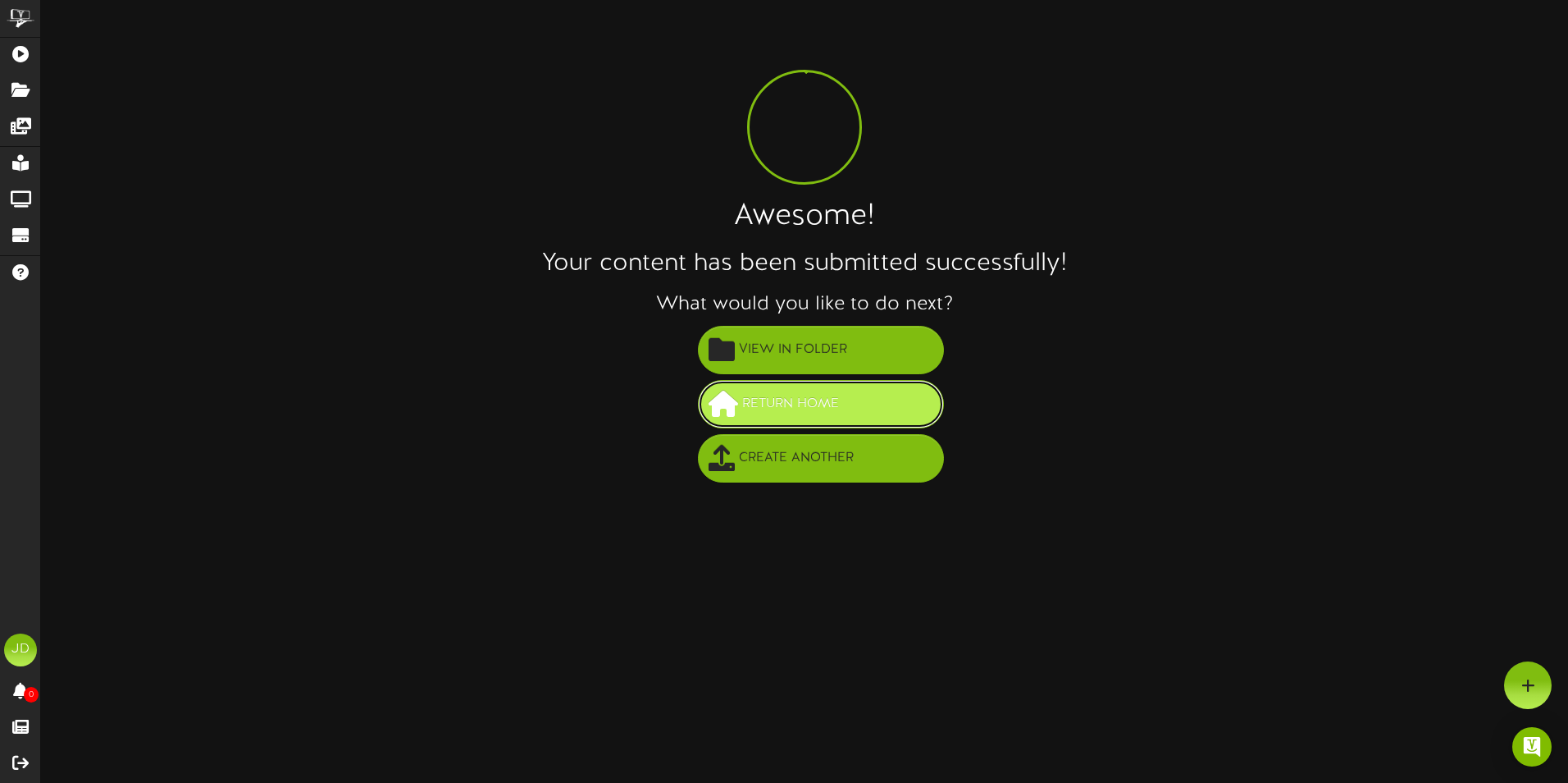
click at [794, 401] on span "Return Home" at bounding box center [790, 404] width 105 height 27
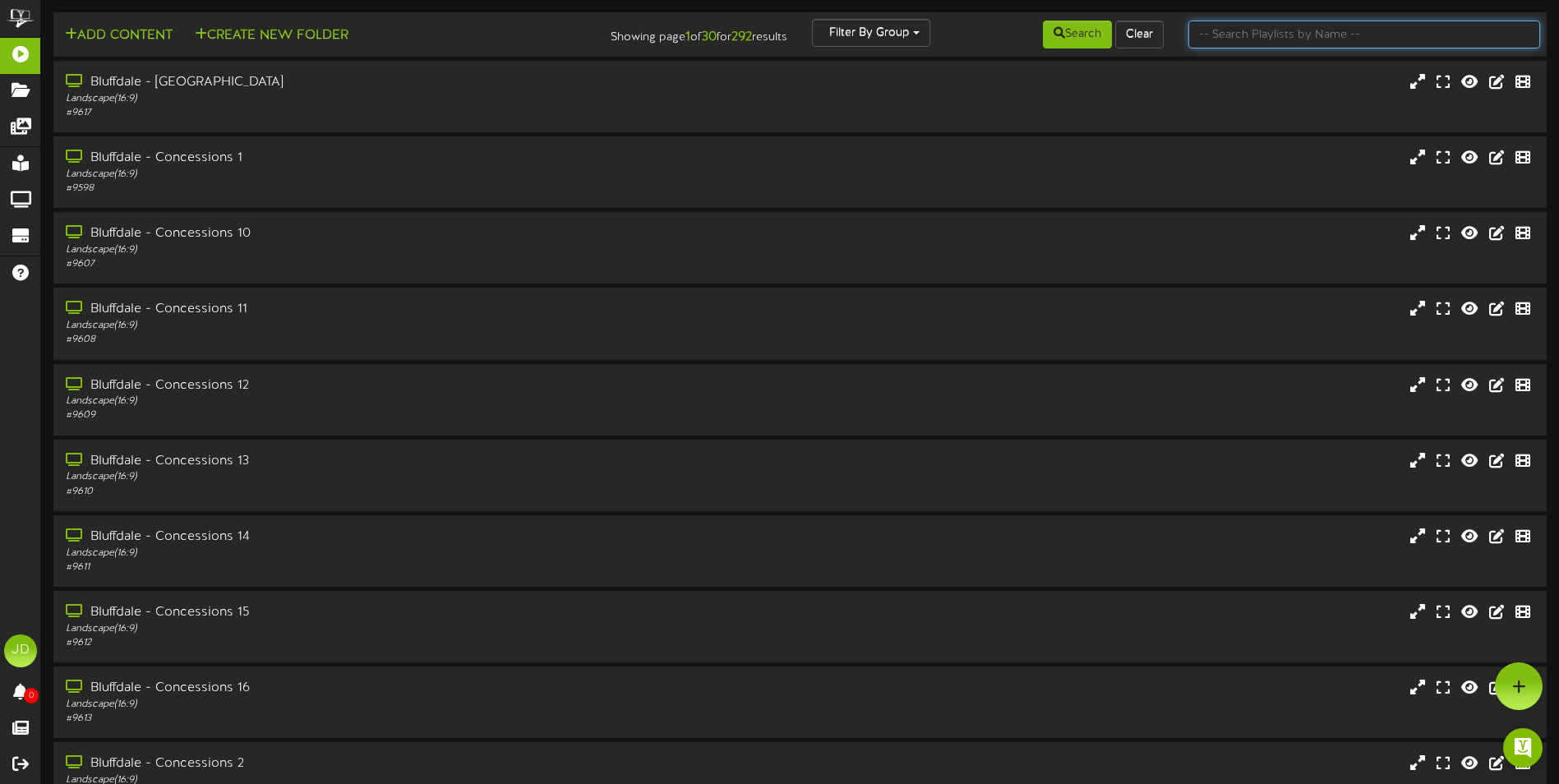
click at [1217, 43] on input "text" at bounding box center [1364, 34] width 352 height 28
click at [1088, 39] on button "Search" at bounding box center [1078, 34] width 69 height 28
click at [1208, 37] on input "text" at bounding box center [1364, 34] width 352 height 28
type input "surprise"
click at [1096, 42] on button "Search" at bounding box center [1078, 34] width 69 height 28
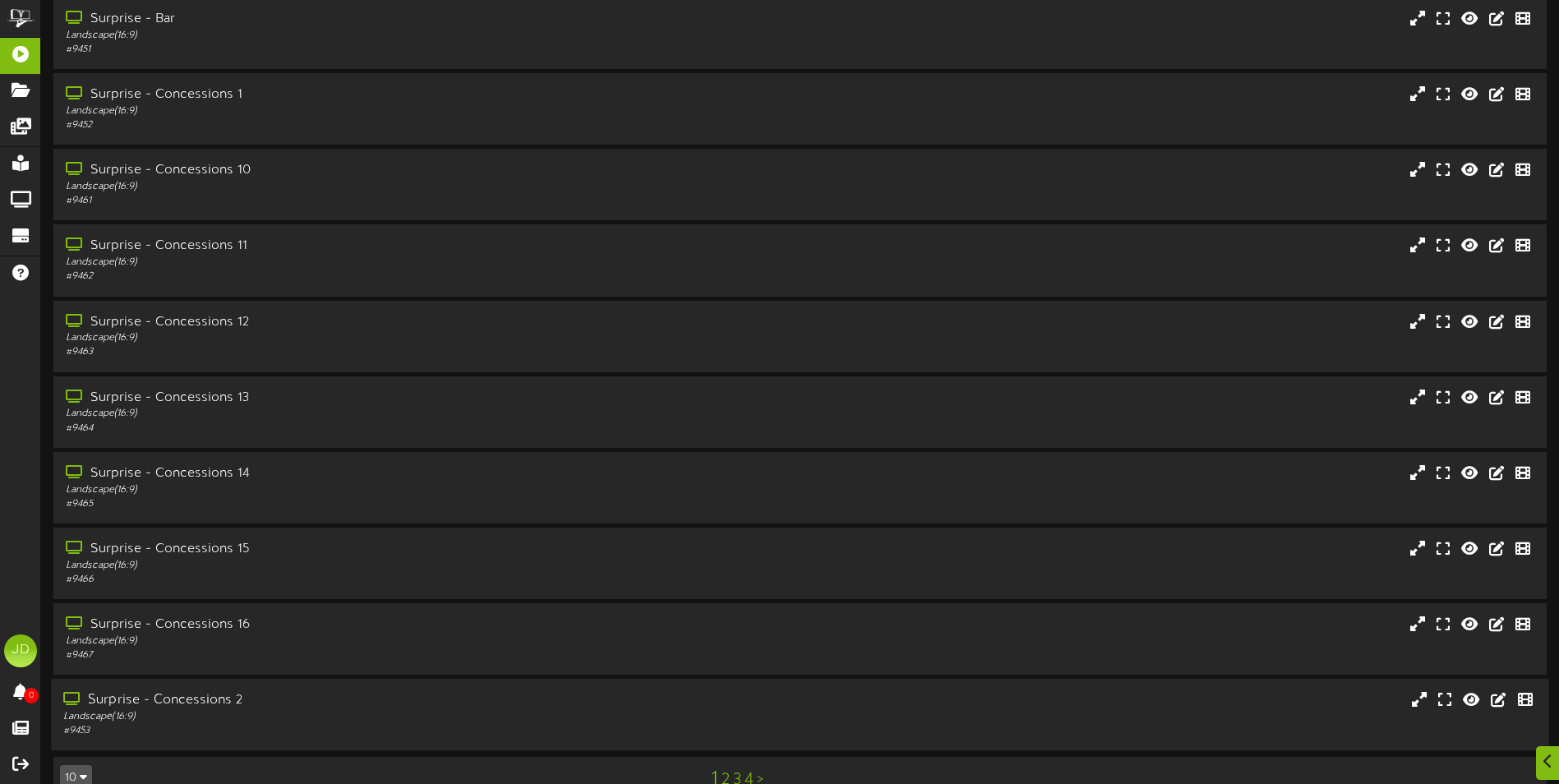
scroll to position [98, 0]
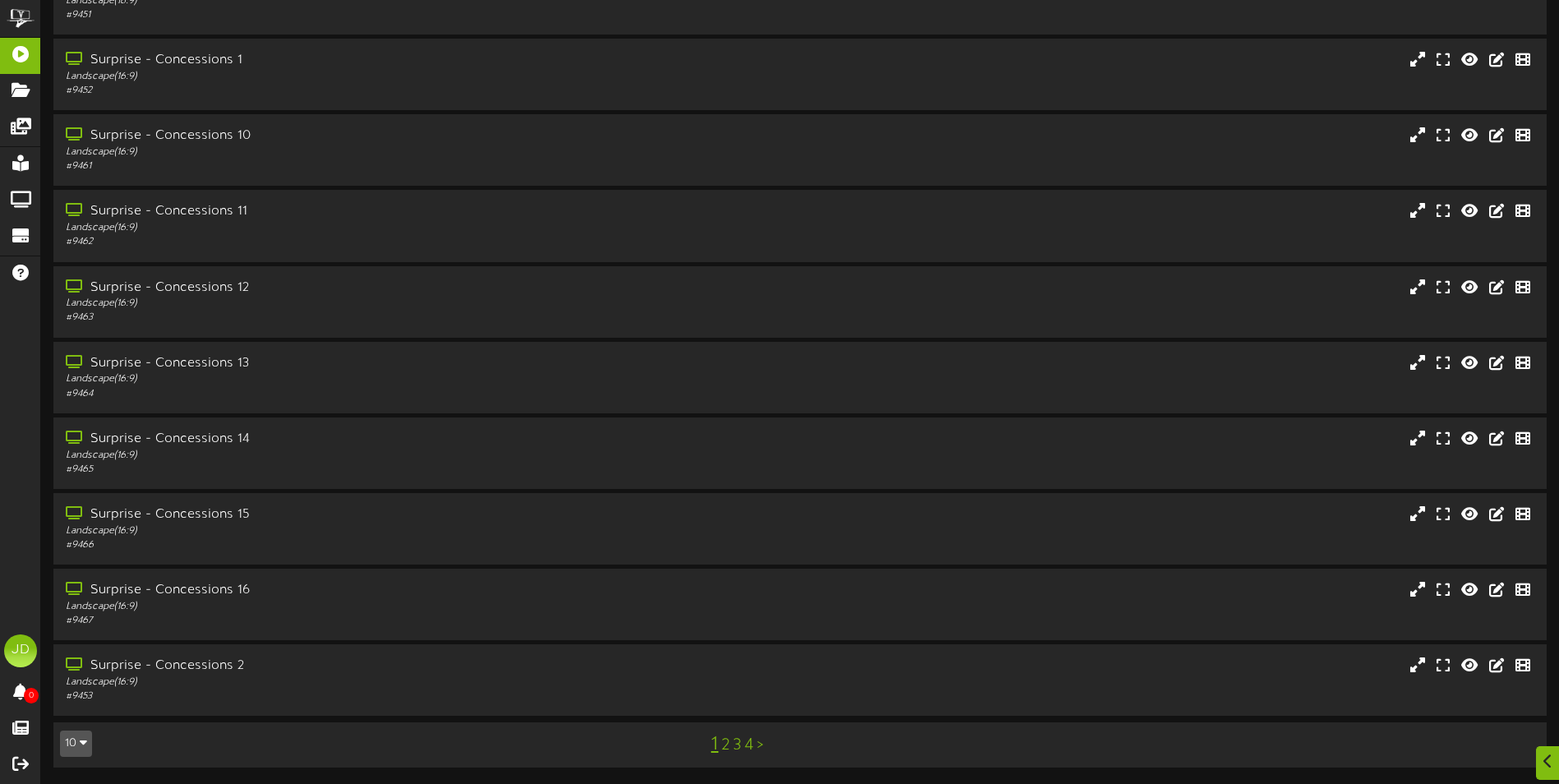
click at [735, 746] on link "3" at bounding box center [737, 745] width 9 height 18
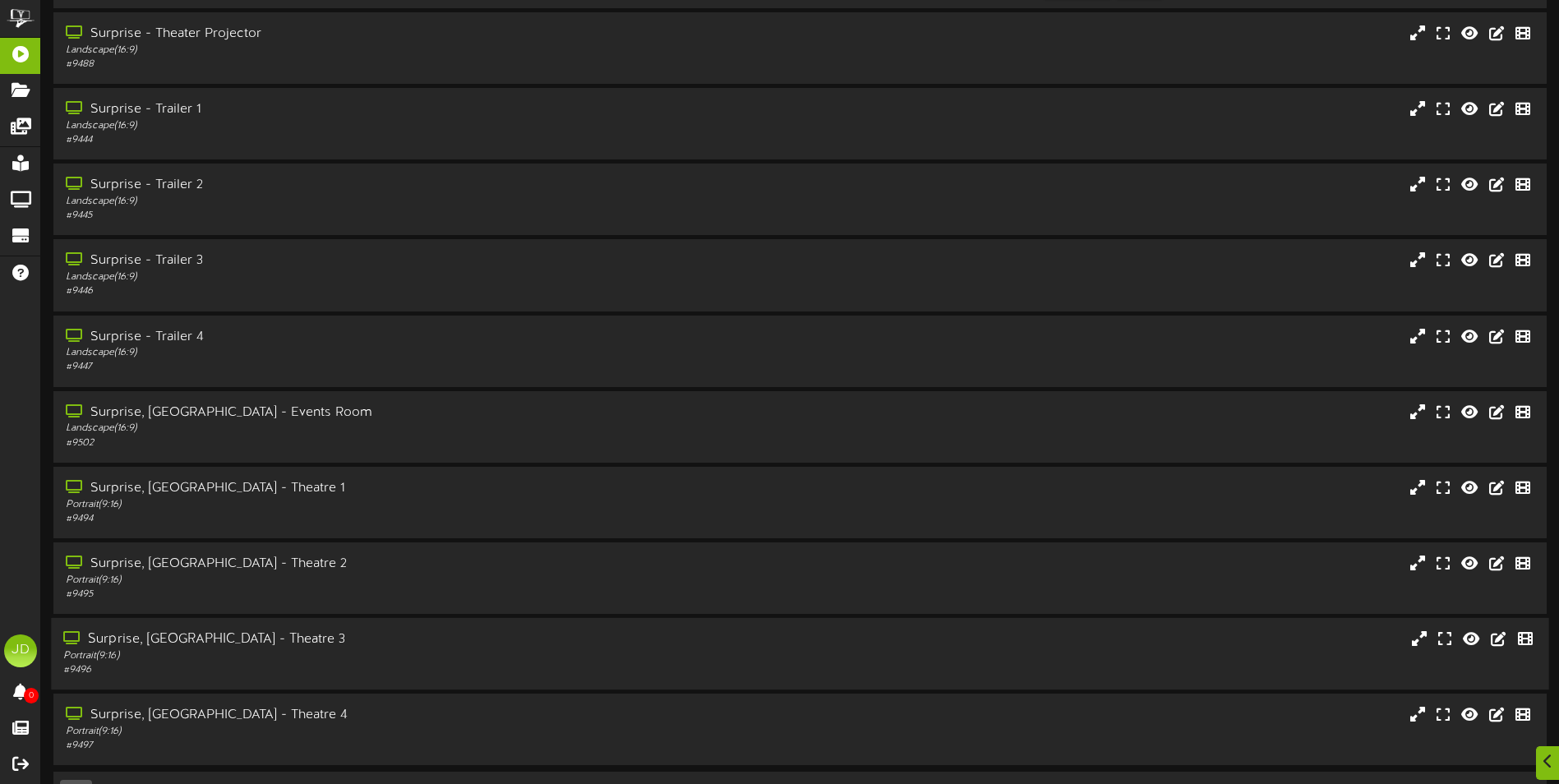
scroll to position [98, 0]
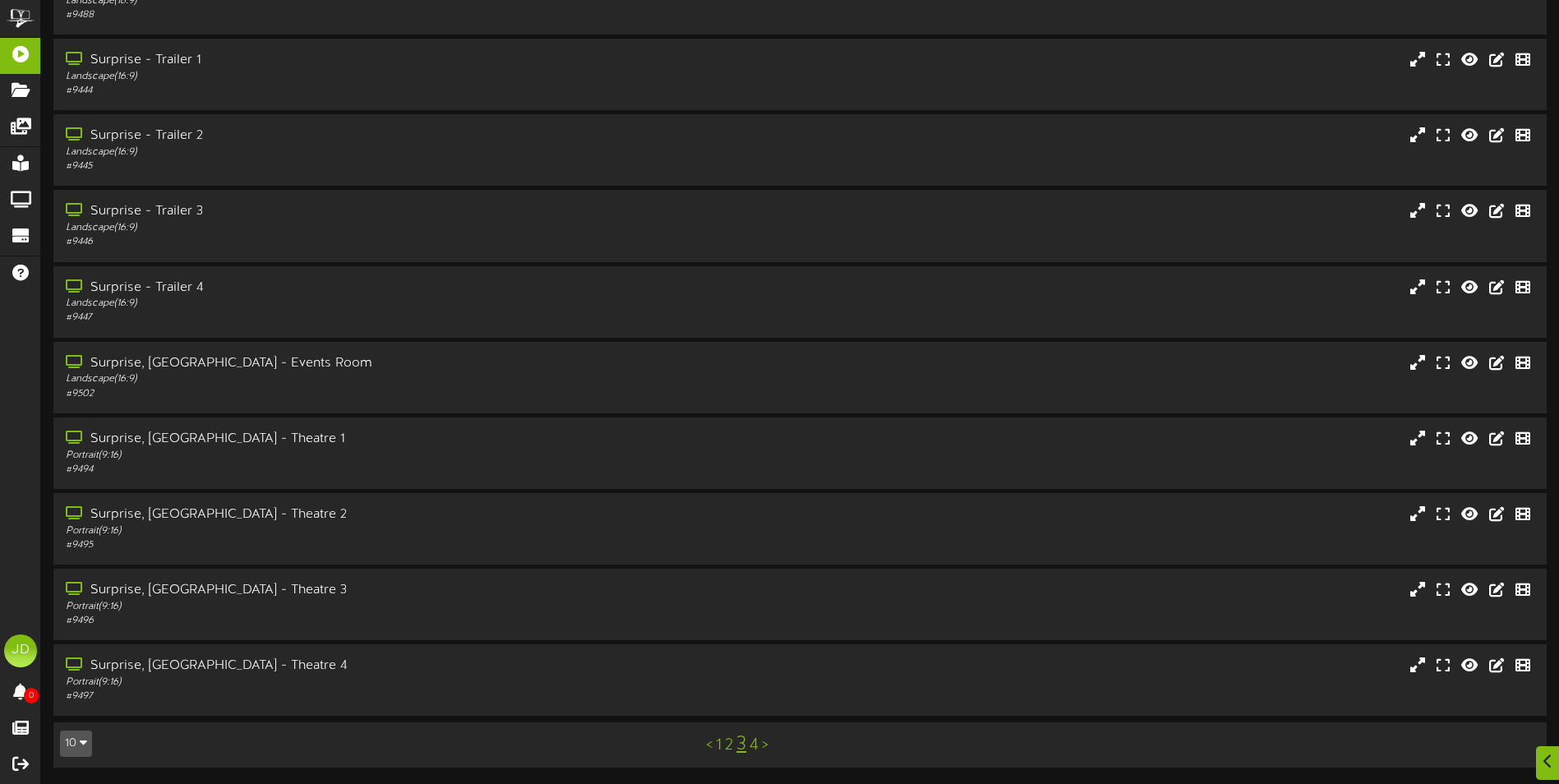
click at [755, 751] on link "4" at bounding box center [753, 745] width 9 height 18
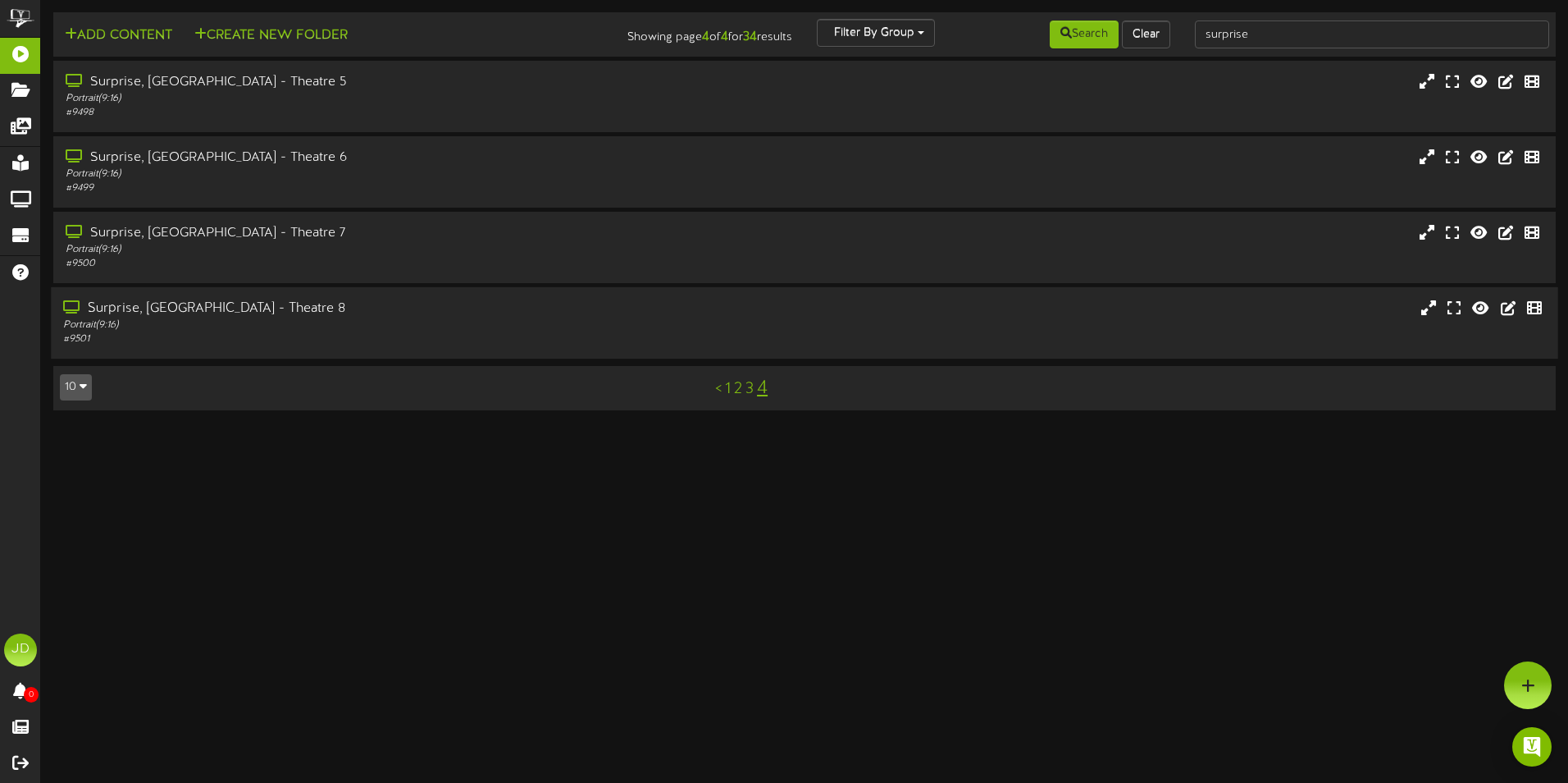
click at [237, 323] on div "Portrait ( 9:16 )" at bounding box center [365, 325] width 604 height 14
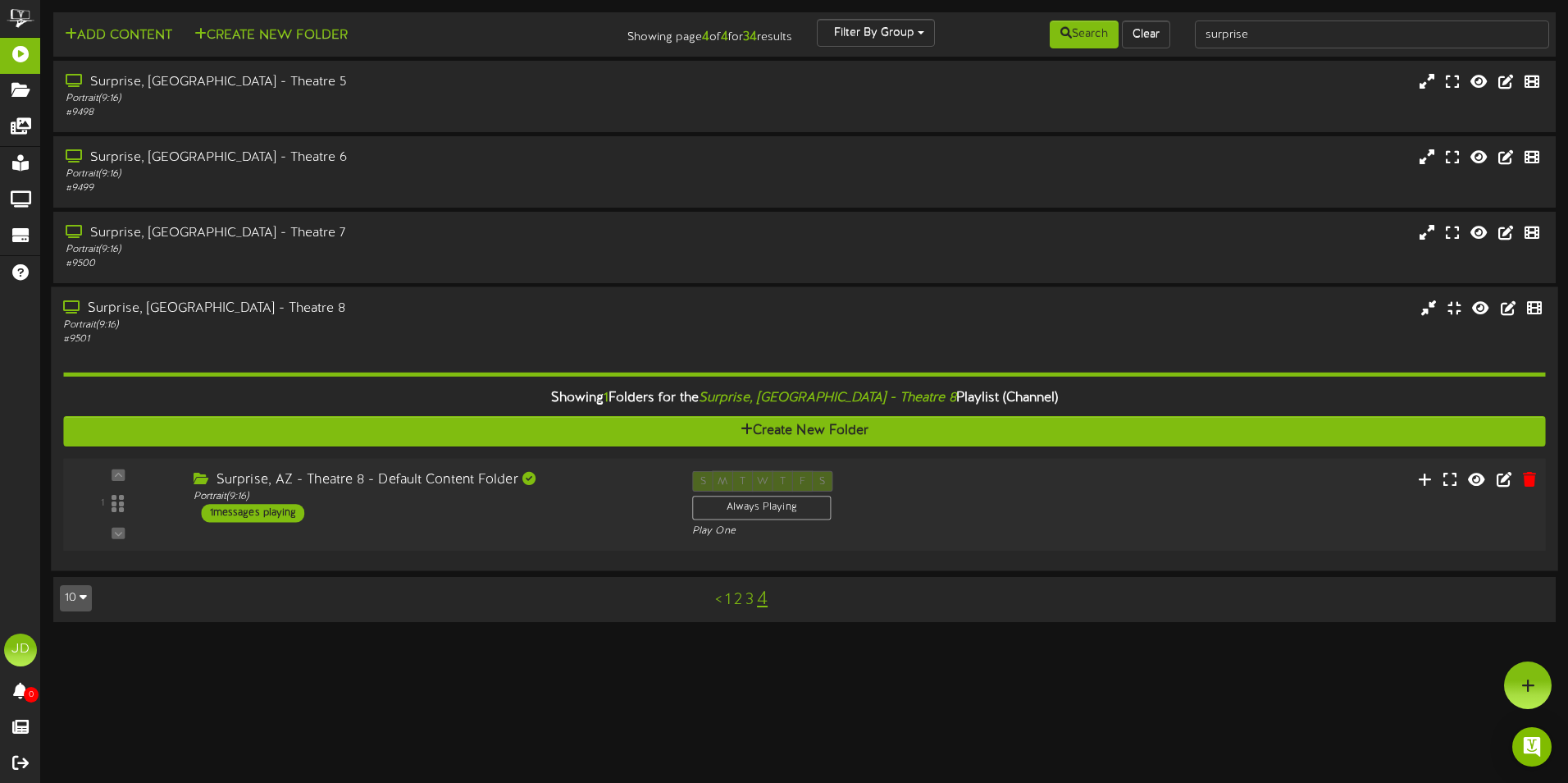
click at [562, 529] on div "1 ( 9:16" at bounding box center [804, 505] width 1497 height 67
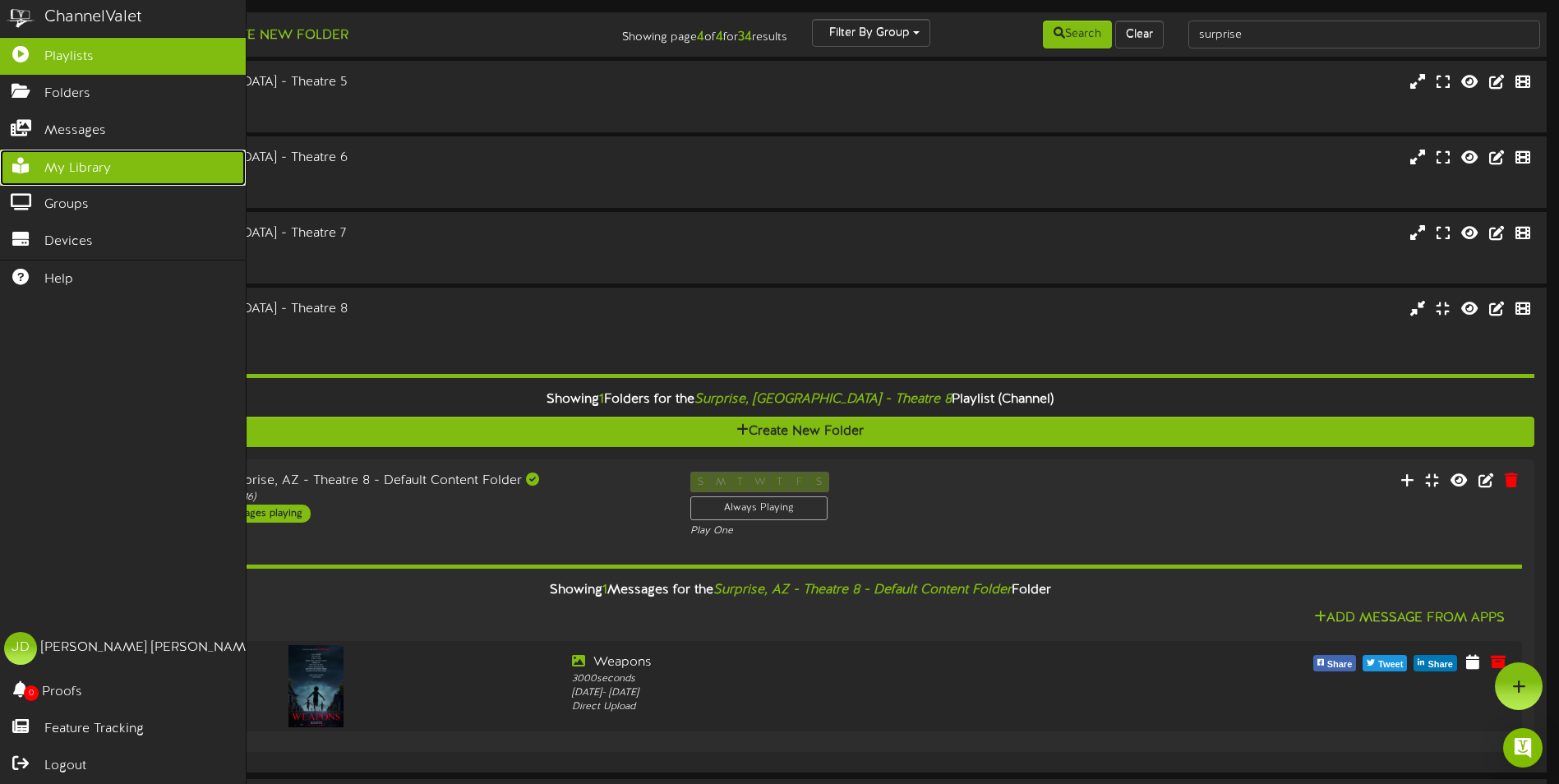
click at [74, 159] on span "My Library" at bounding box center [77, 169] width 66 height 19
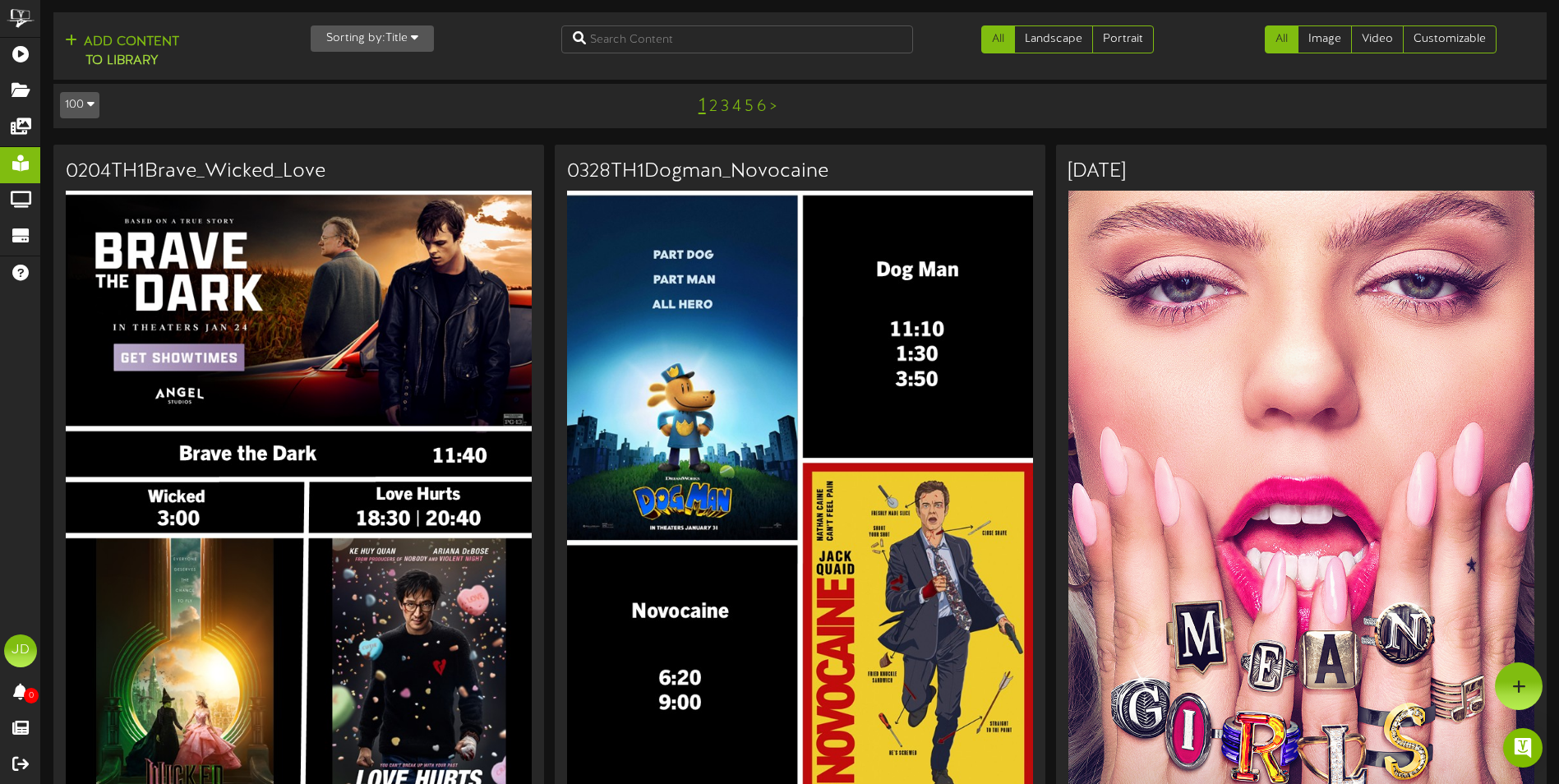
click at [753, 111] on link "5" at bounding box center [749, 107] width 9 height 18
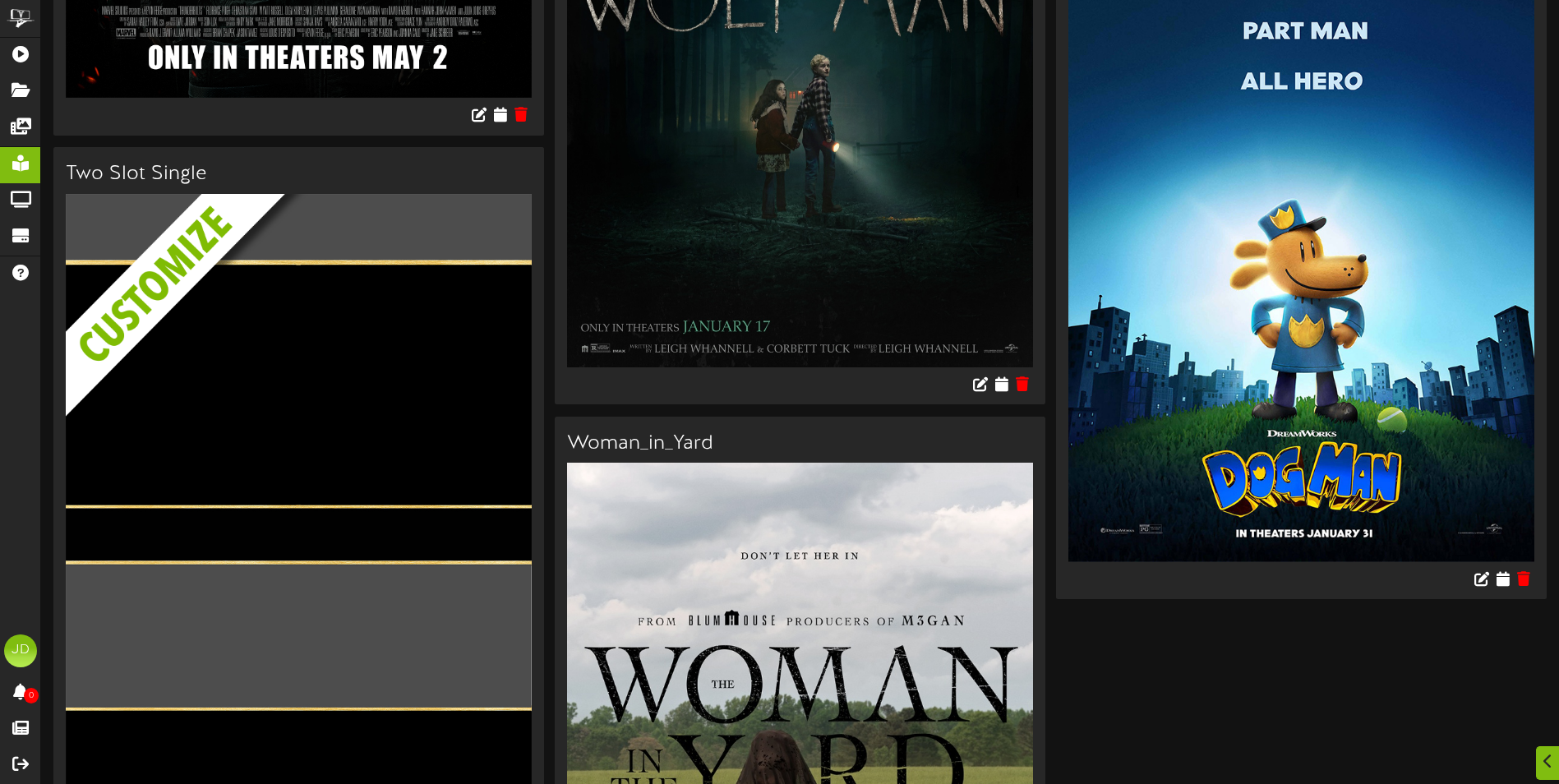
scroll to position [25595, 0]
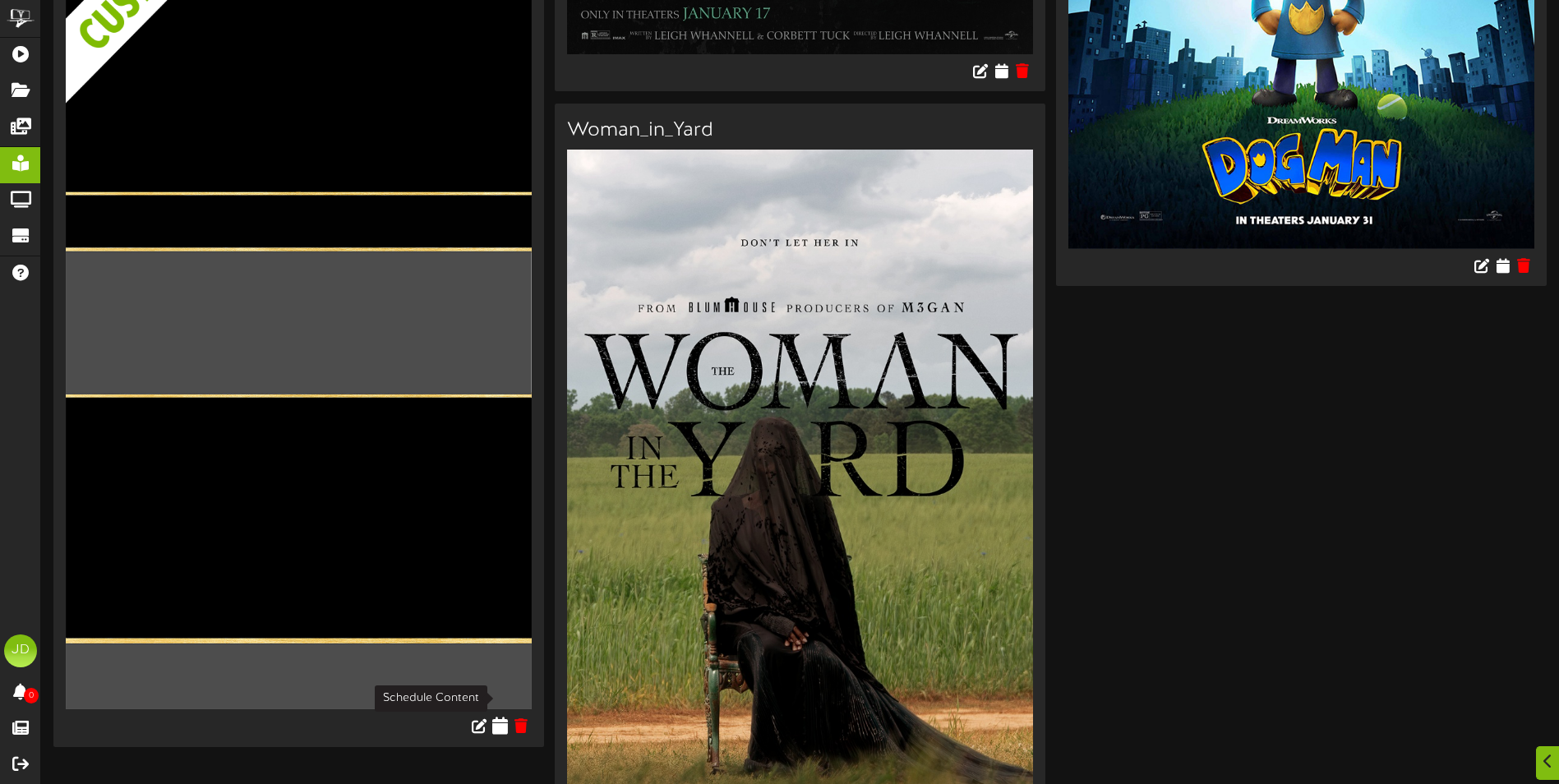
click at [498, 717] on icon at bounding box center [501, 725] width 15 height 18
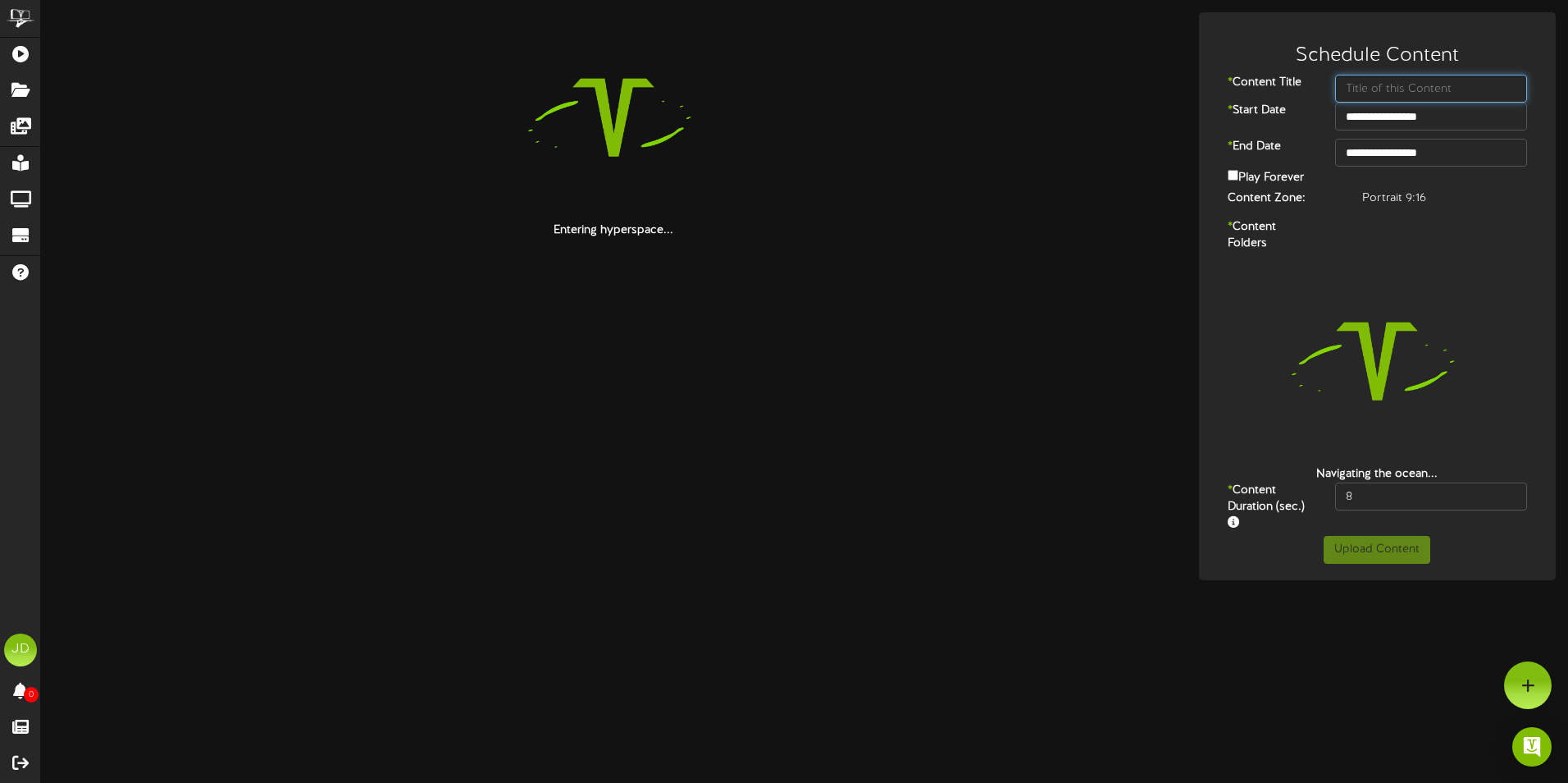
click at [1405, 87] on input "text" at bounding box center [1431, 88] width 192 height 28
type input "BG2/Weapons"
click at [1455, 125] on input "**********" at bounding box center [1431, 116] width 192 height 28
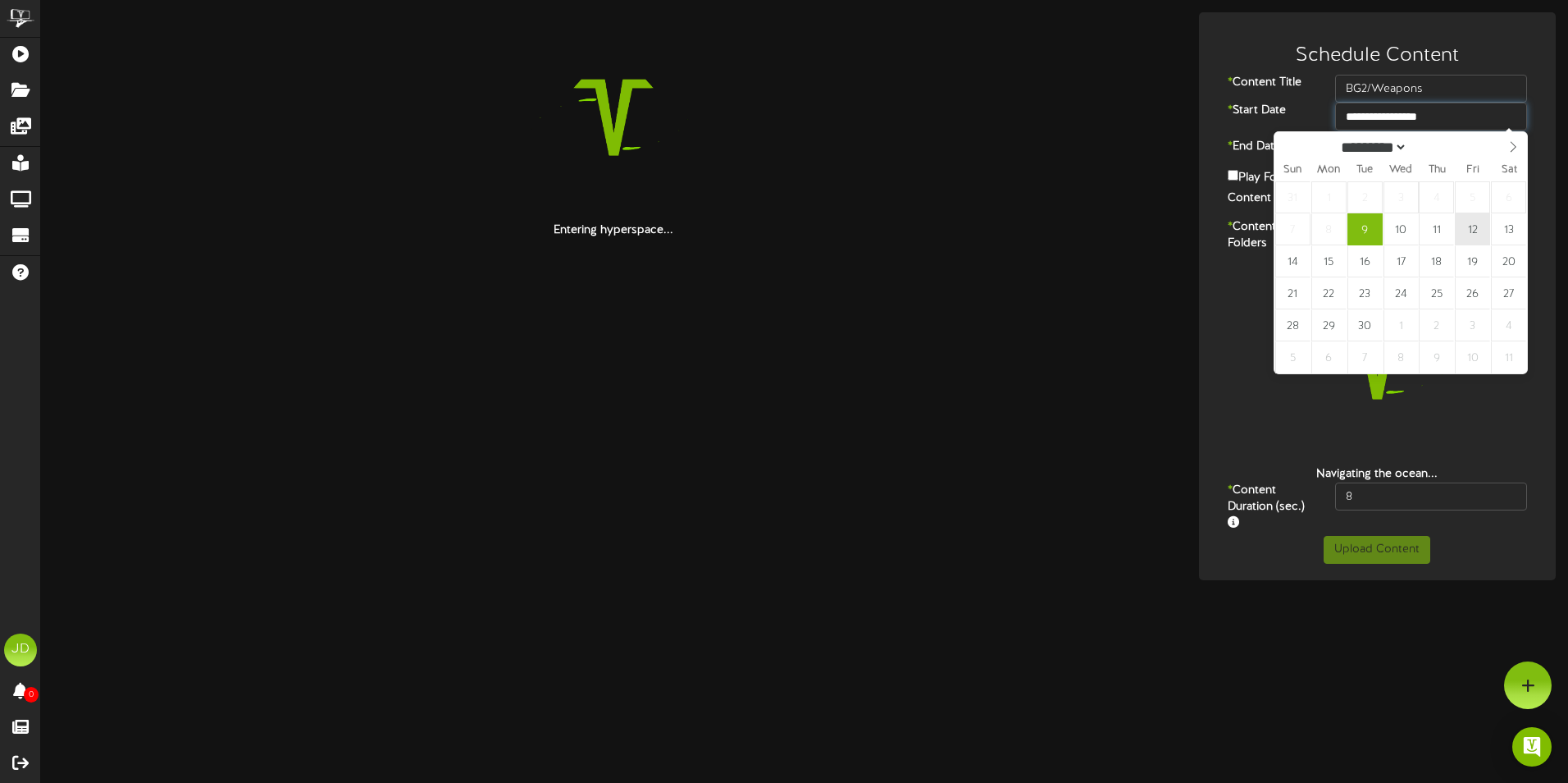
type input "**********"
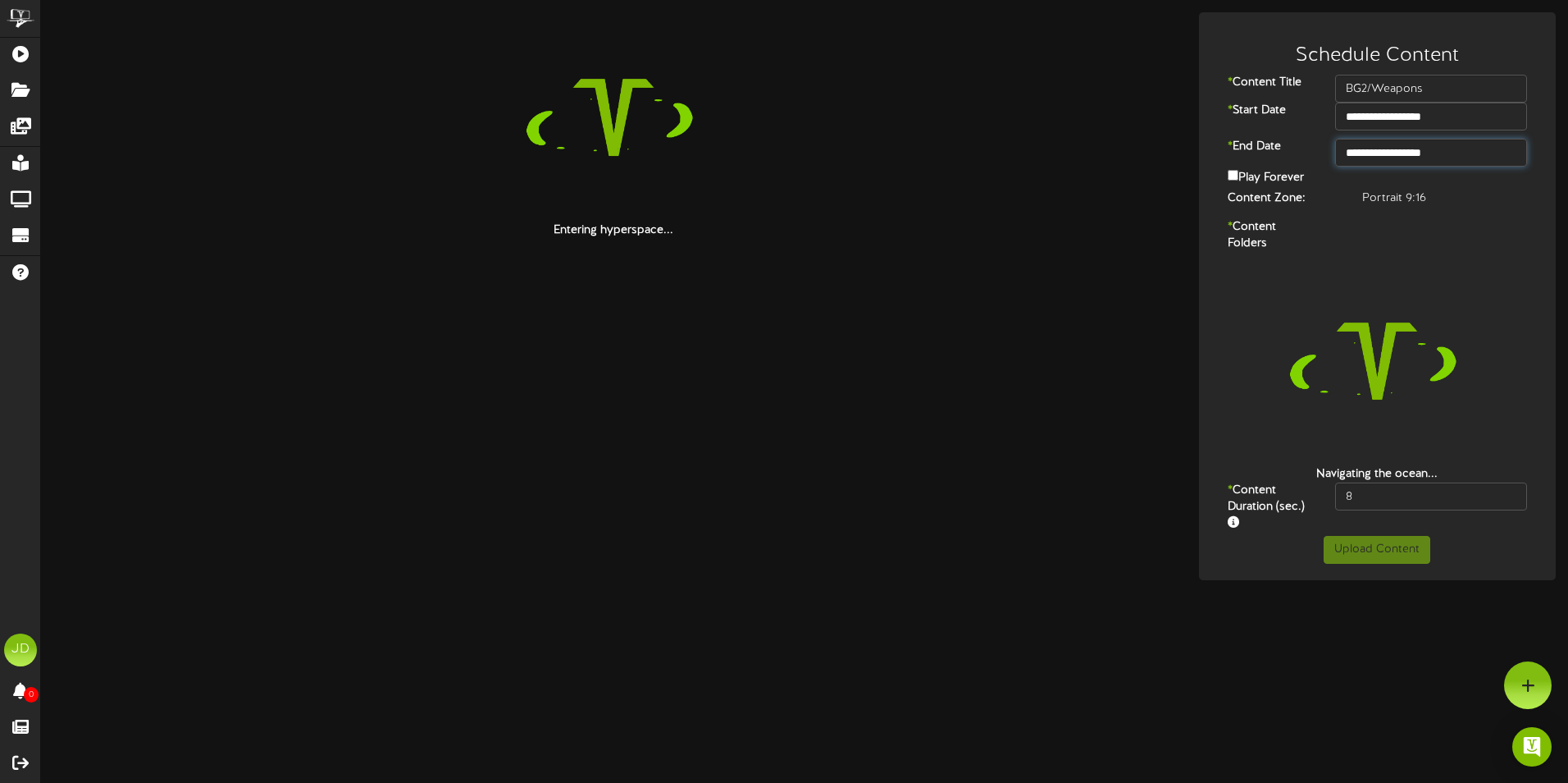
click at [1455, 154] on input "**********" at bounding box center [1431, 152] width 192 height 28
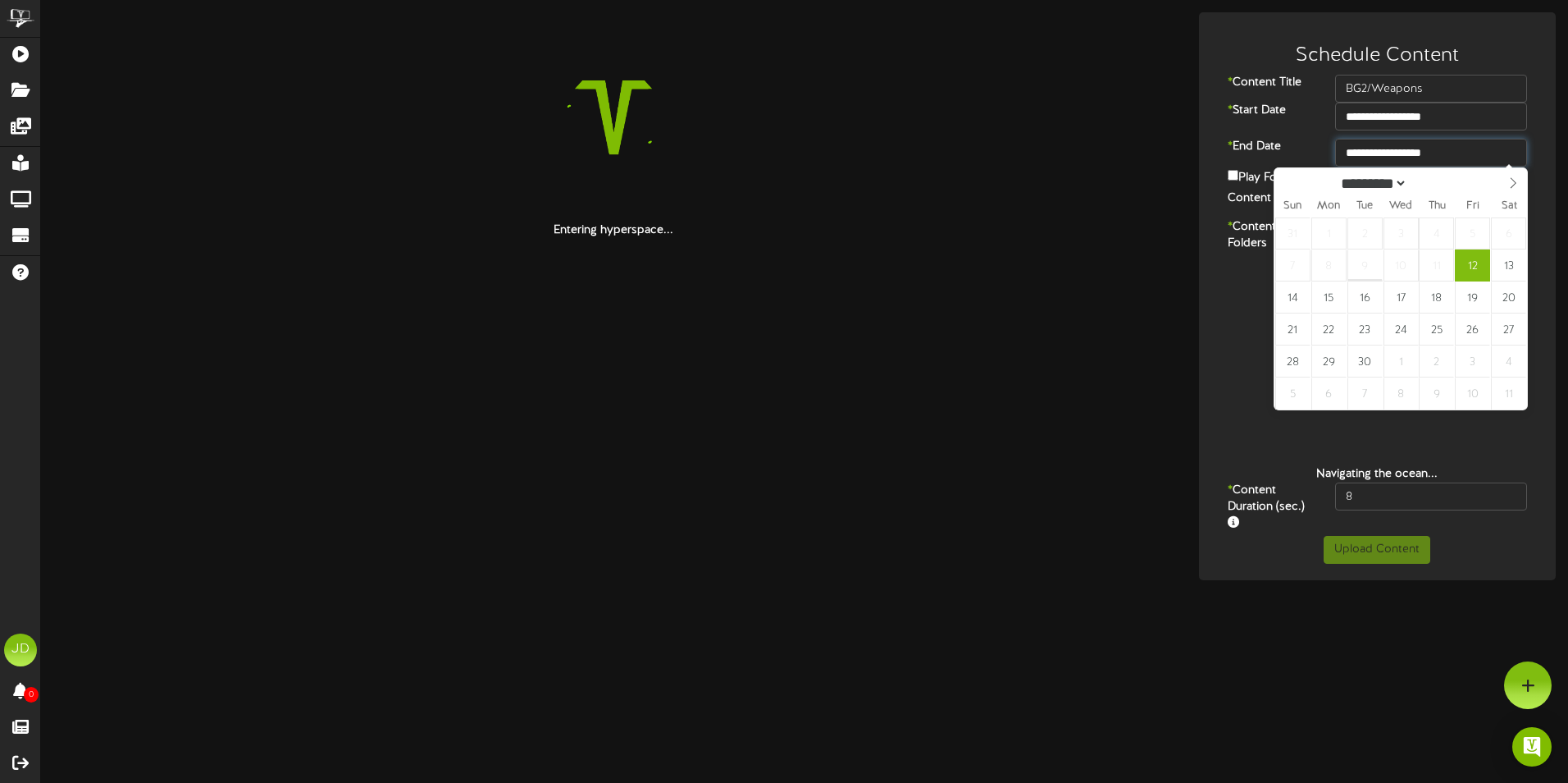
type input "**********"
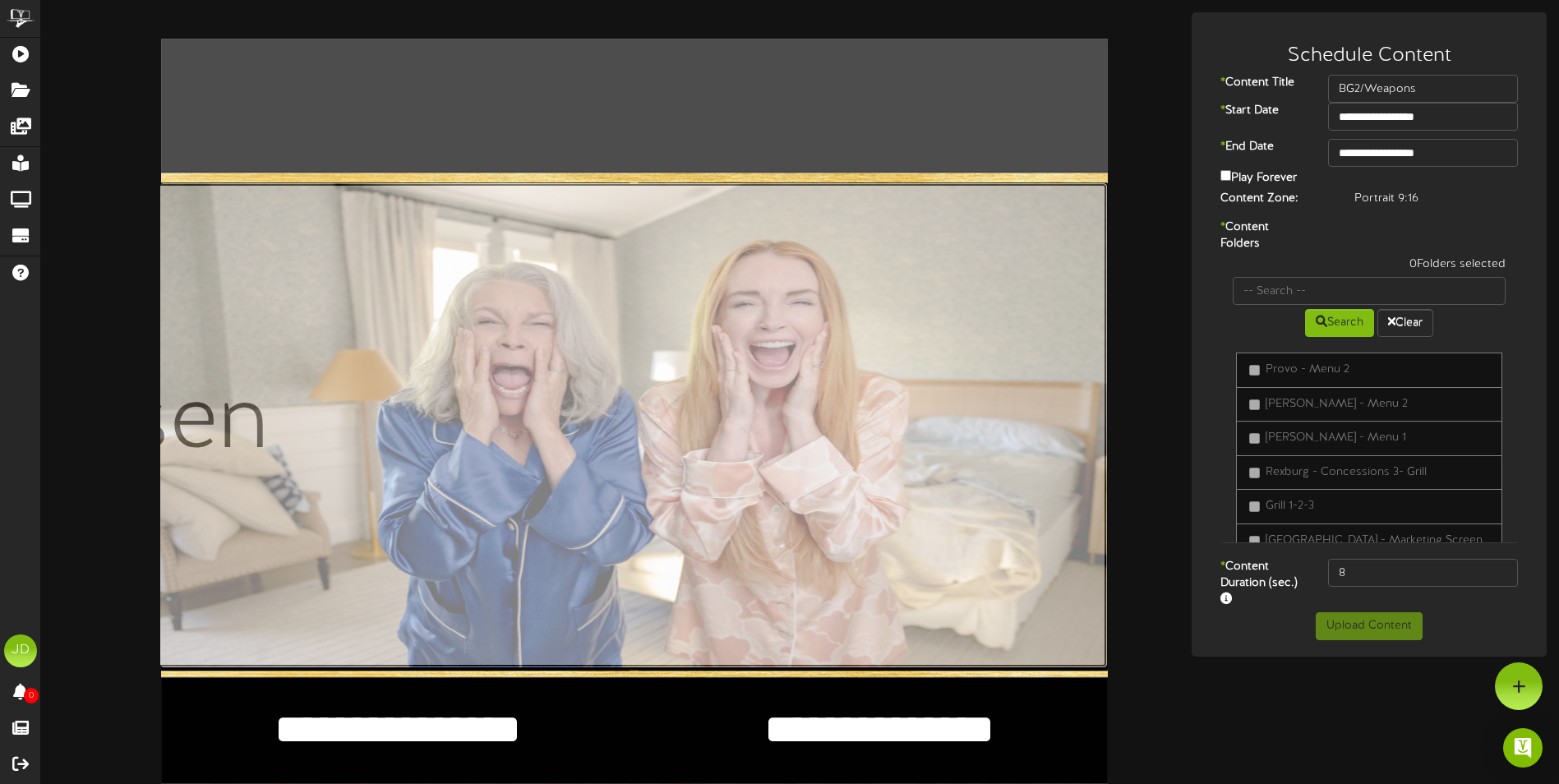
click at [622, 400] on input "file" at bounding box center [157, 425] width 1900 height 484
click at [579, 387] on input "file" at bounding box center [157, 425] width 1900 height 484
type input "**********"
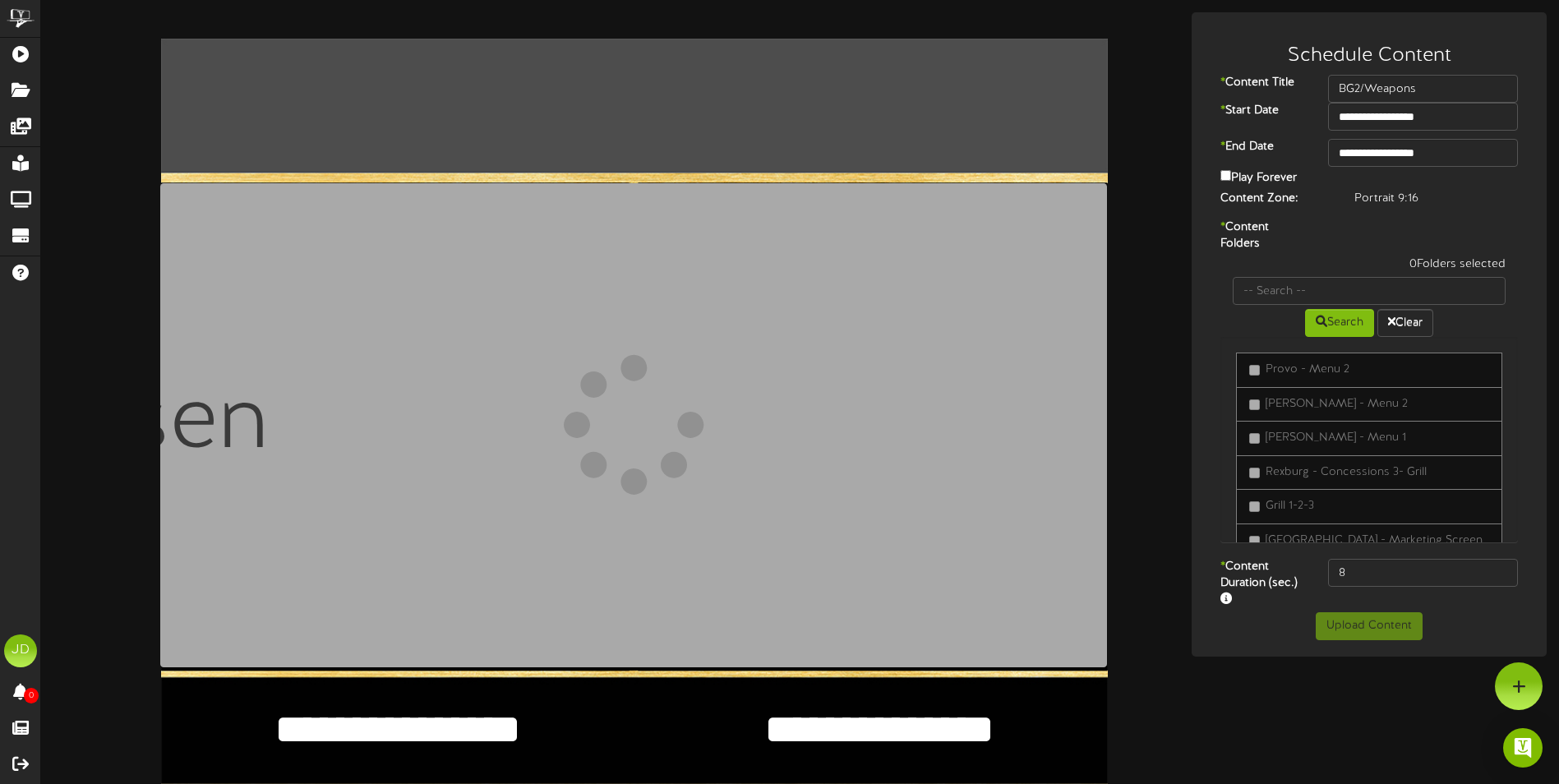
drag, startPoint x: 531, startPoint y: 732, endPoint x: 254, endPoint y: 740, distance: 277.1
click at [254, 740] on textarea "**********" at bounding box center [397, 729] width 410 height 56
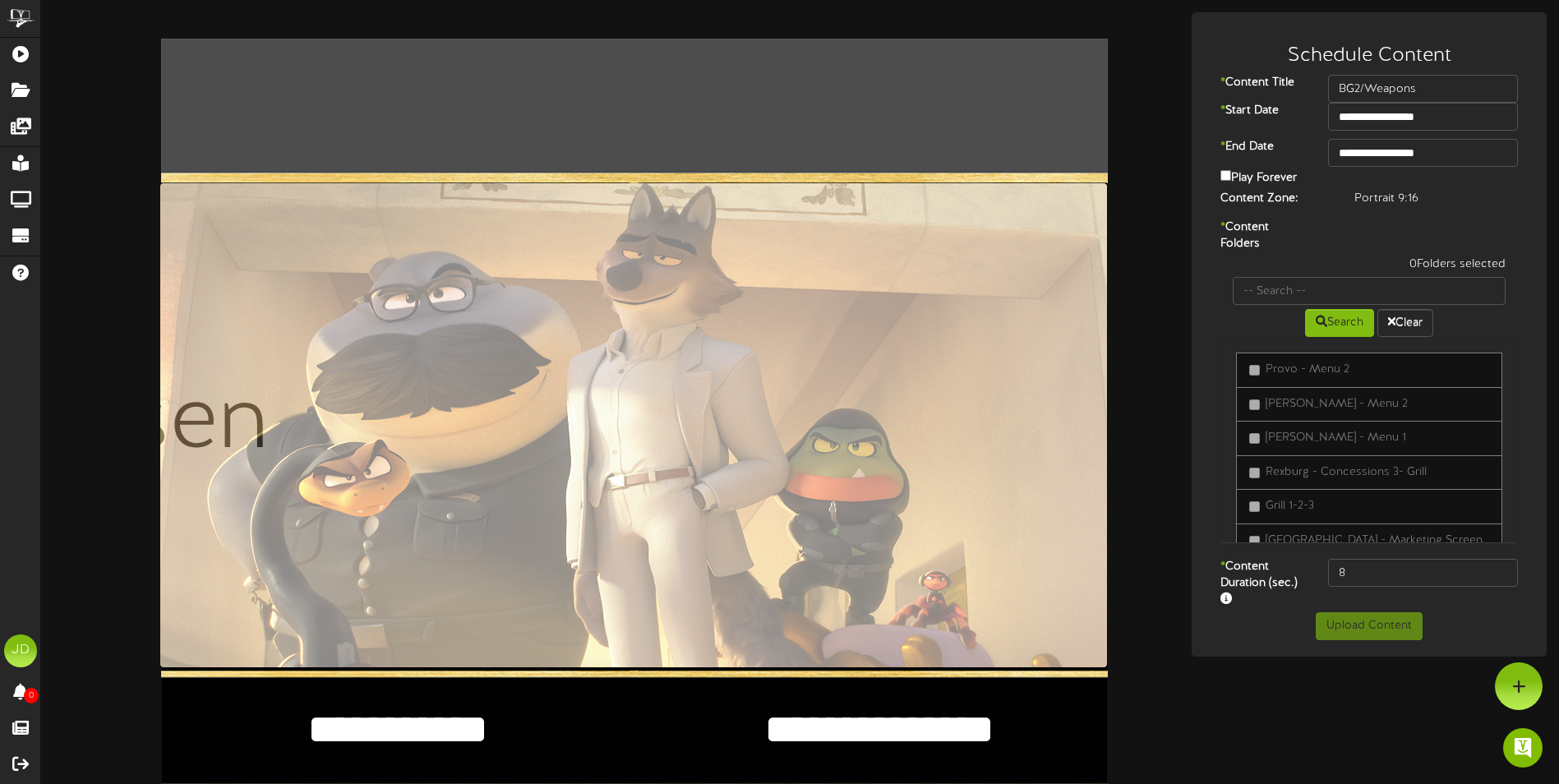
type textarea "**********"
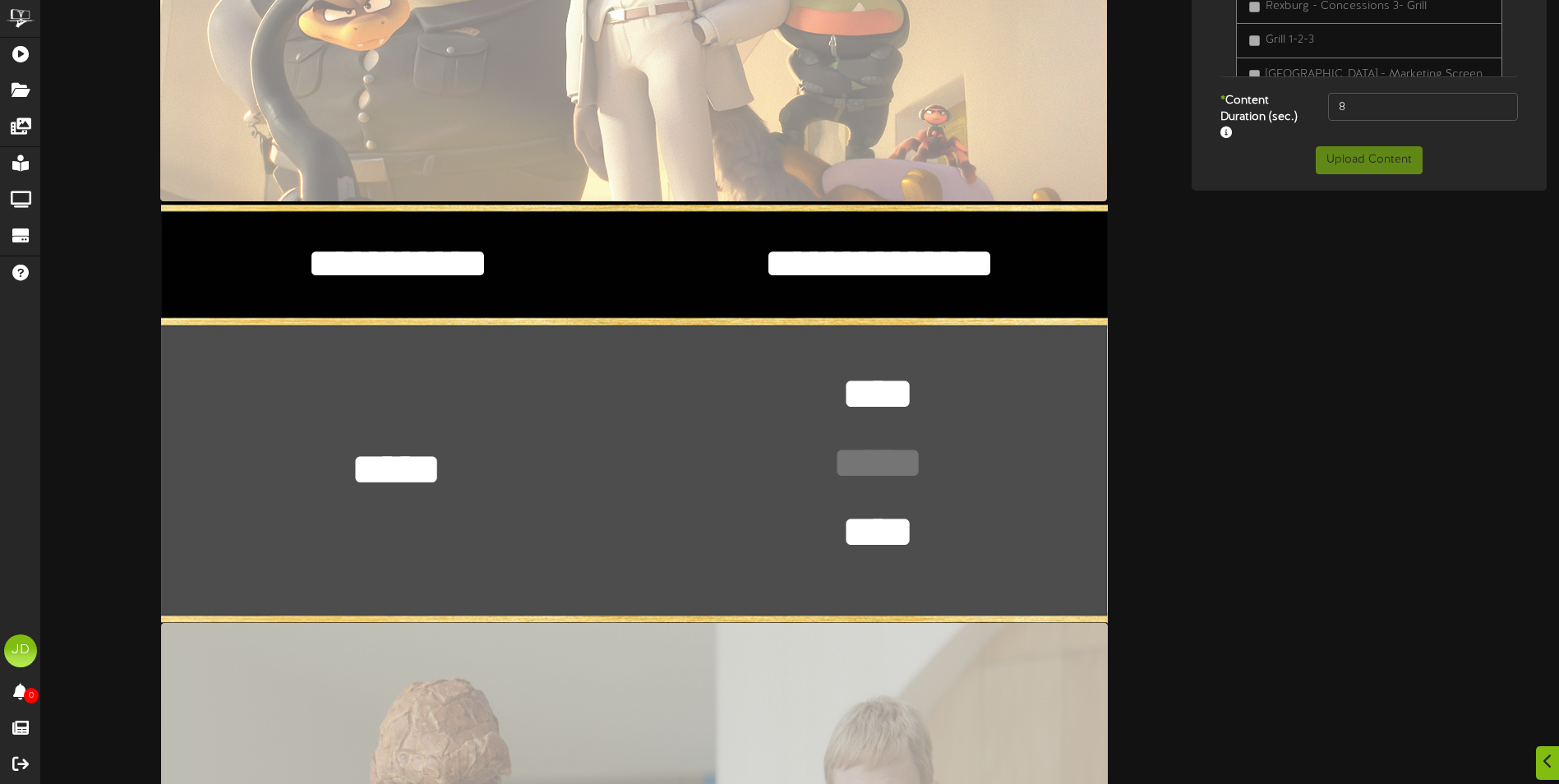
scroll to position [493, 0]
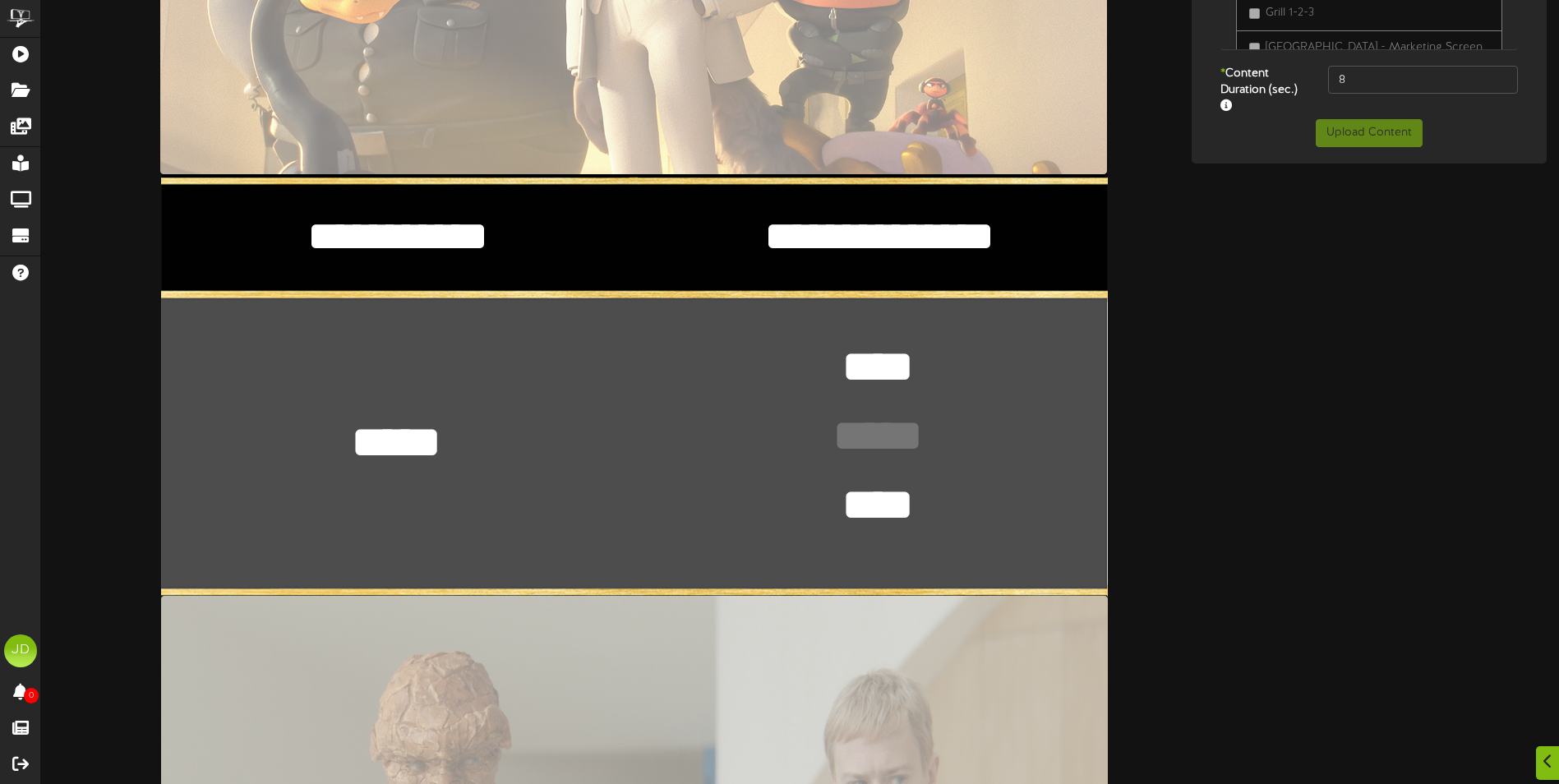
drag, startPoint x: 989, startPoint y: 242, endPoint x: 728, endPoint y: 251, distance: 261.2
click at [728, 251] on textarea "**********" at bounding box center [879, 236] width 410 height 56
type textarea "*"
drag, startPoint x: 347, startPoint y: 439, endPoint x: 473, endPoint y: 462, distance: 128.1
click at [473, 462] on div "**********" at bounding box center [634, 386] width 947 height 1683
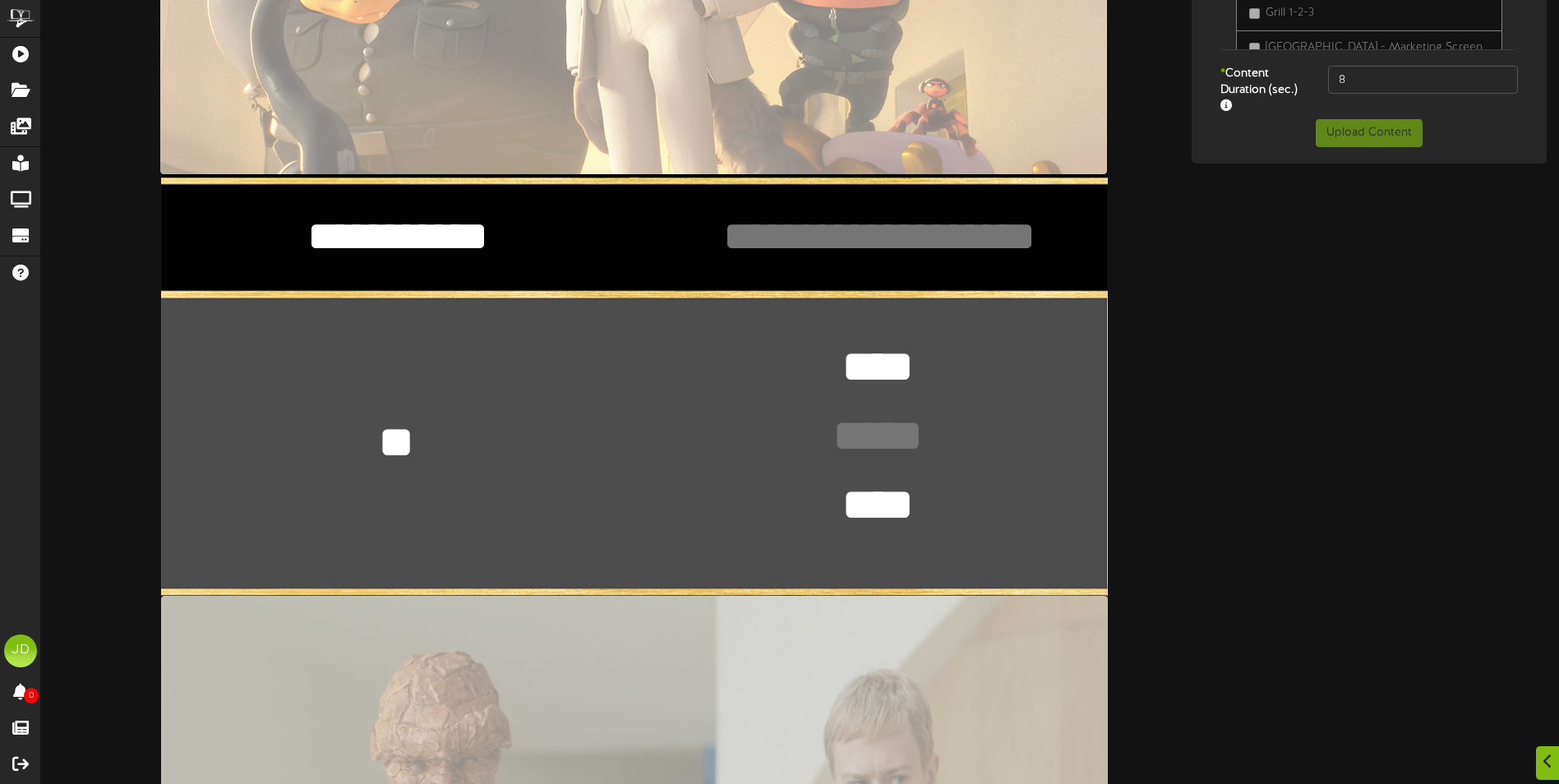
type textarea "*"
drag, startPoint x: 833, startPoint y: 353, endPoint x: 931, endPoint y: 375, distance: 100.4
click at [923, 373] on textarea "****" at bounding box center [878, 367] width 120 height 62
drag, startPoint x: 875, startPoint y: 219, endPoint x: 870, endPoint y: 226, distance: 8.6
click at [874, 219] on textarea "**********" at bounding box center [879, 236] width 410 height 56
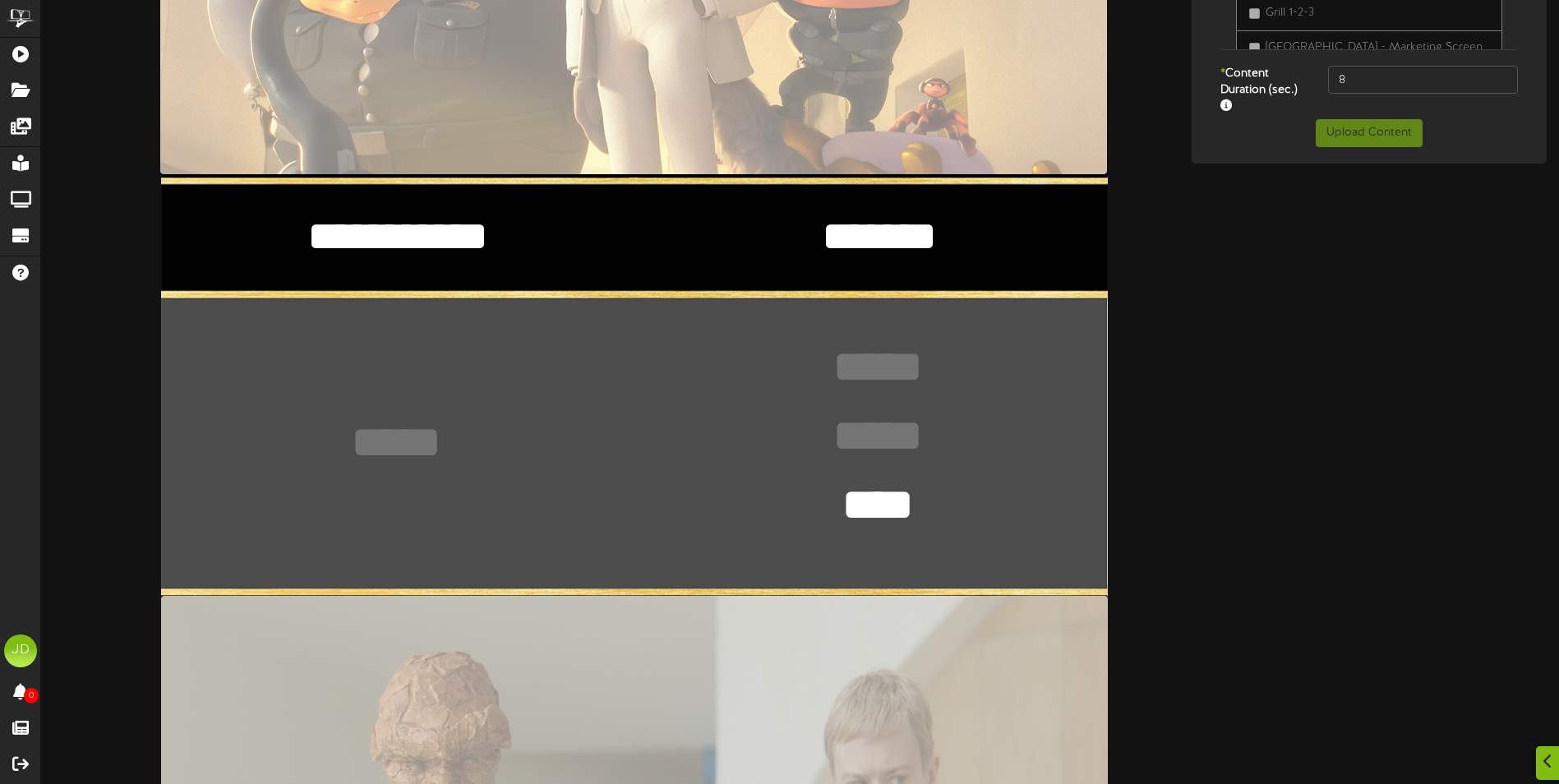
type textarea "*******"
click at [385, 438] on textarea "***** ****" at bounding box center [396, 442] width 120 height 62
type textarea "***** ****"
click at [920, 282] on div "**********" at bounding box center [634, 386] width 947 height 1683
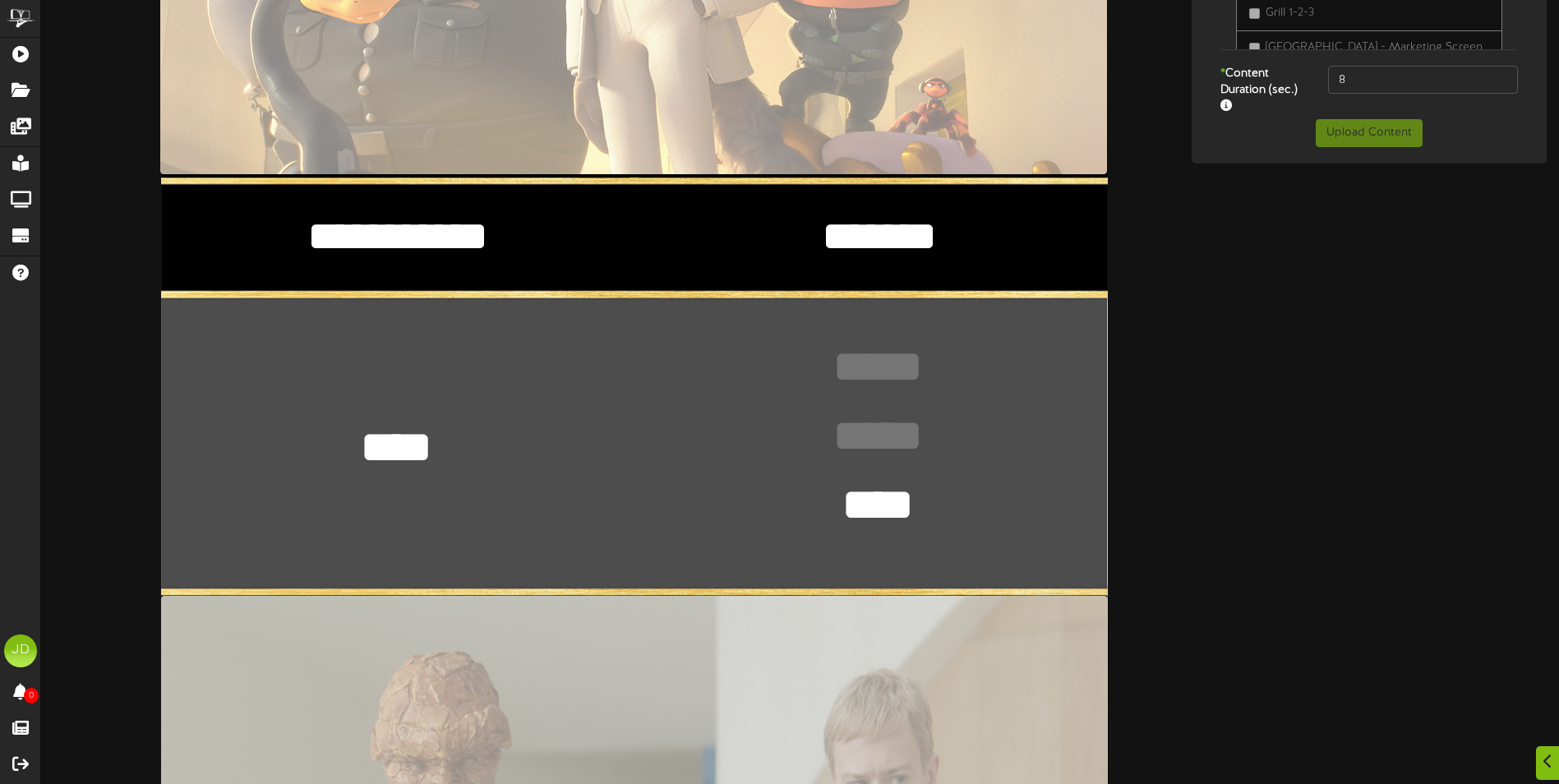
click at [903, 374] on textarea "****" at bounding box center [878, 367] width 120 height 62
type textarea "****"
drag, startPoint x: 912, startPoint y: 489, endPoint x: 812, endPoint y: 489, distance: 100.0
click at [812, 489] on div "**********" at bounding box center [634, 386] width 947 height 1683
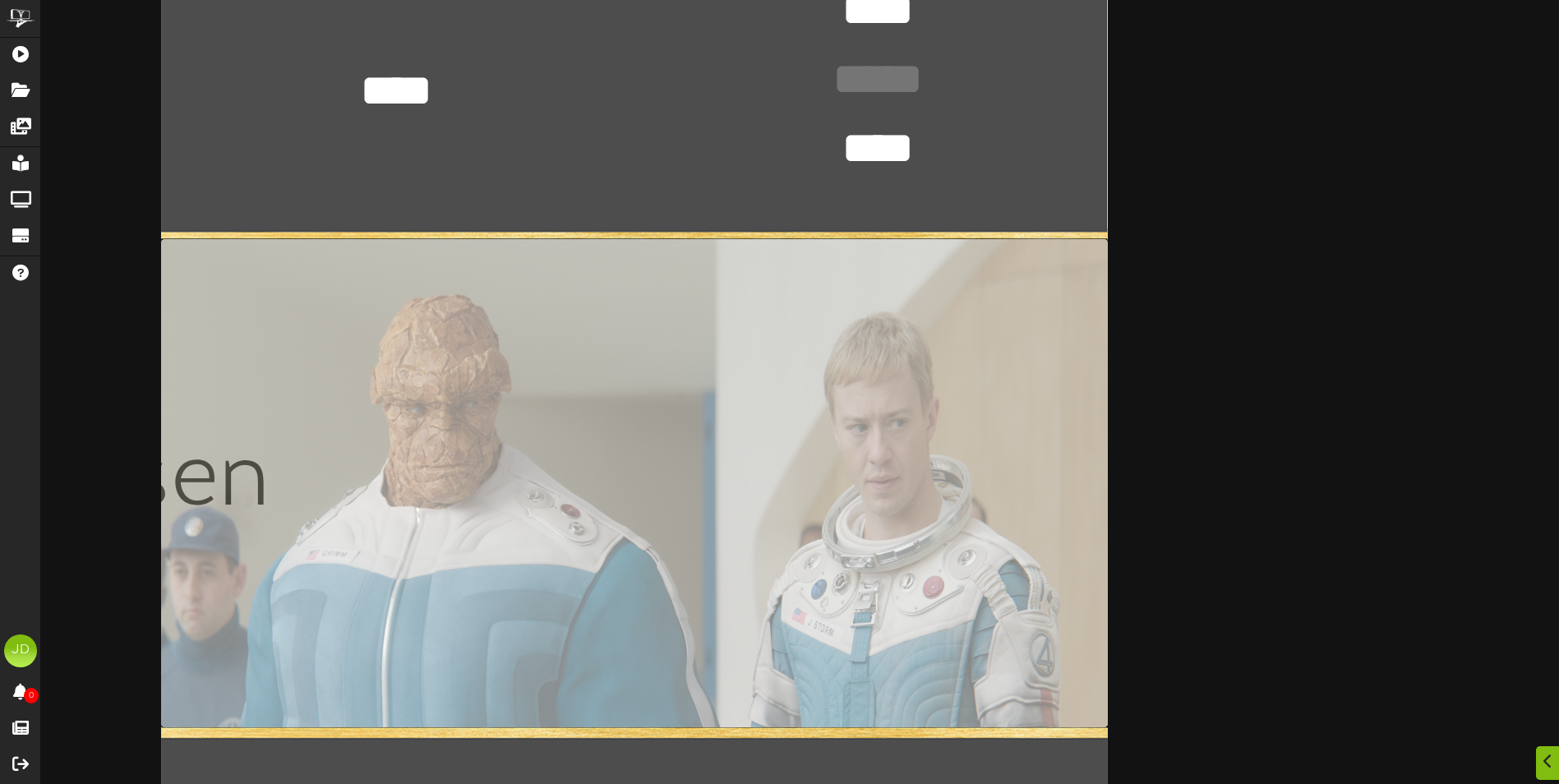
type textarea "****"
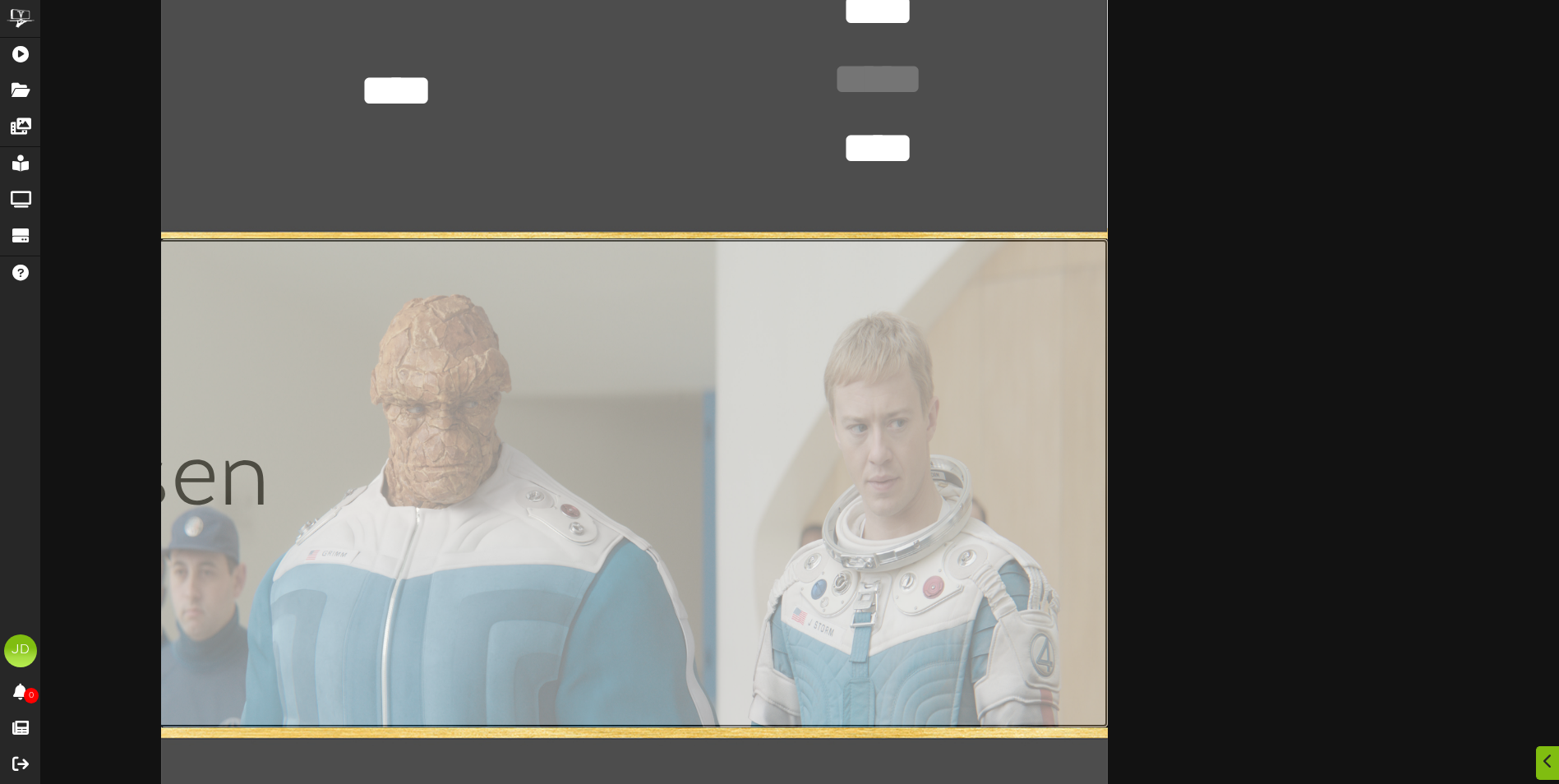
scroll to position [903, 0]
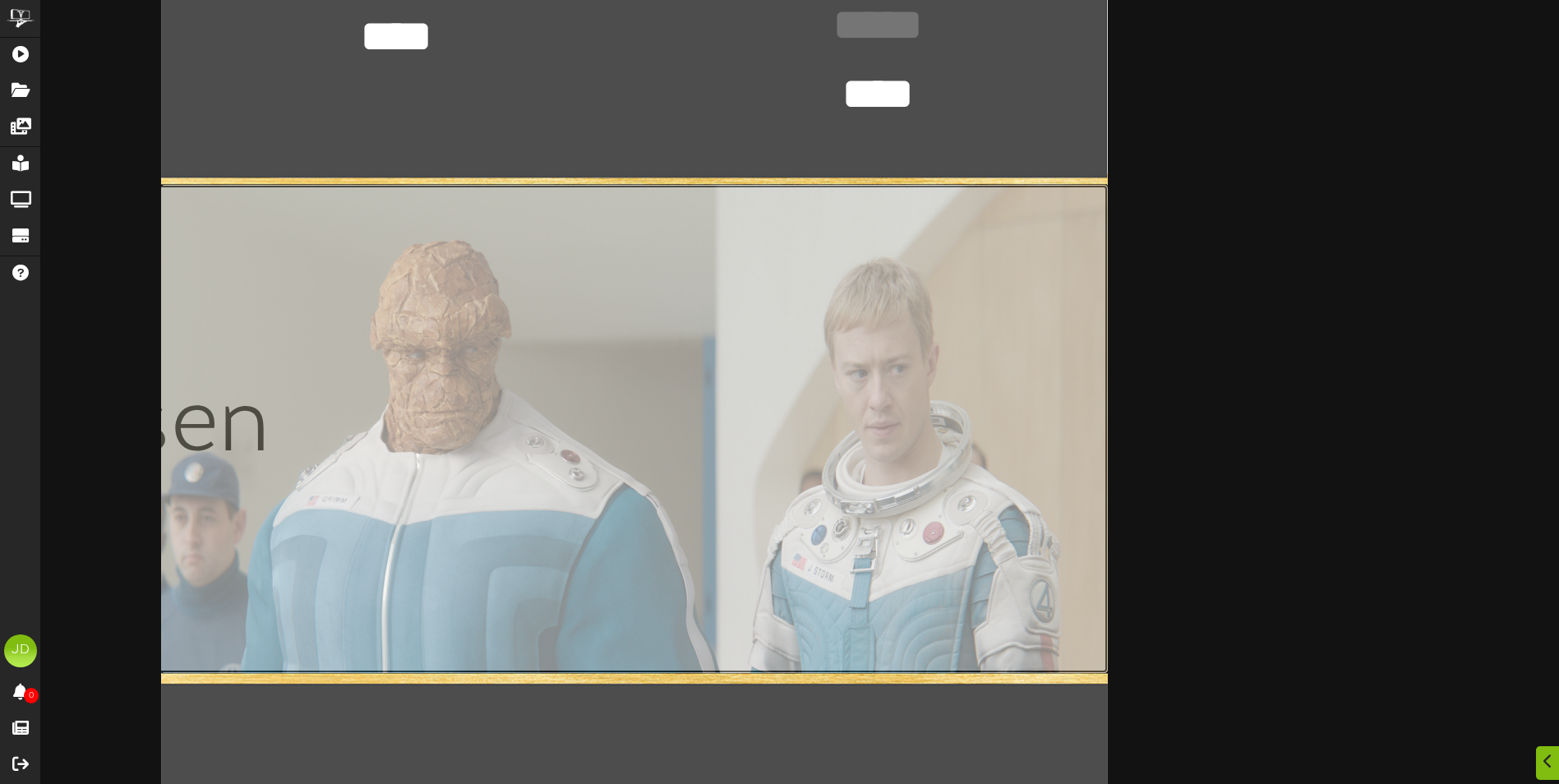
click at [769, 493] on input "file" at bounding box center [158, 429] width 1900 height 488
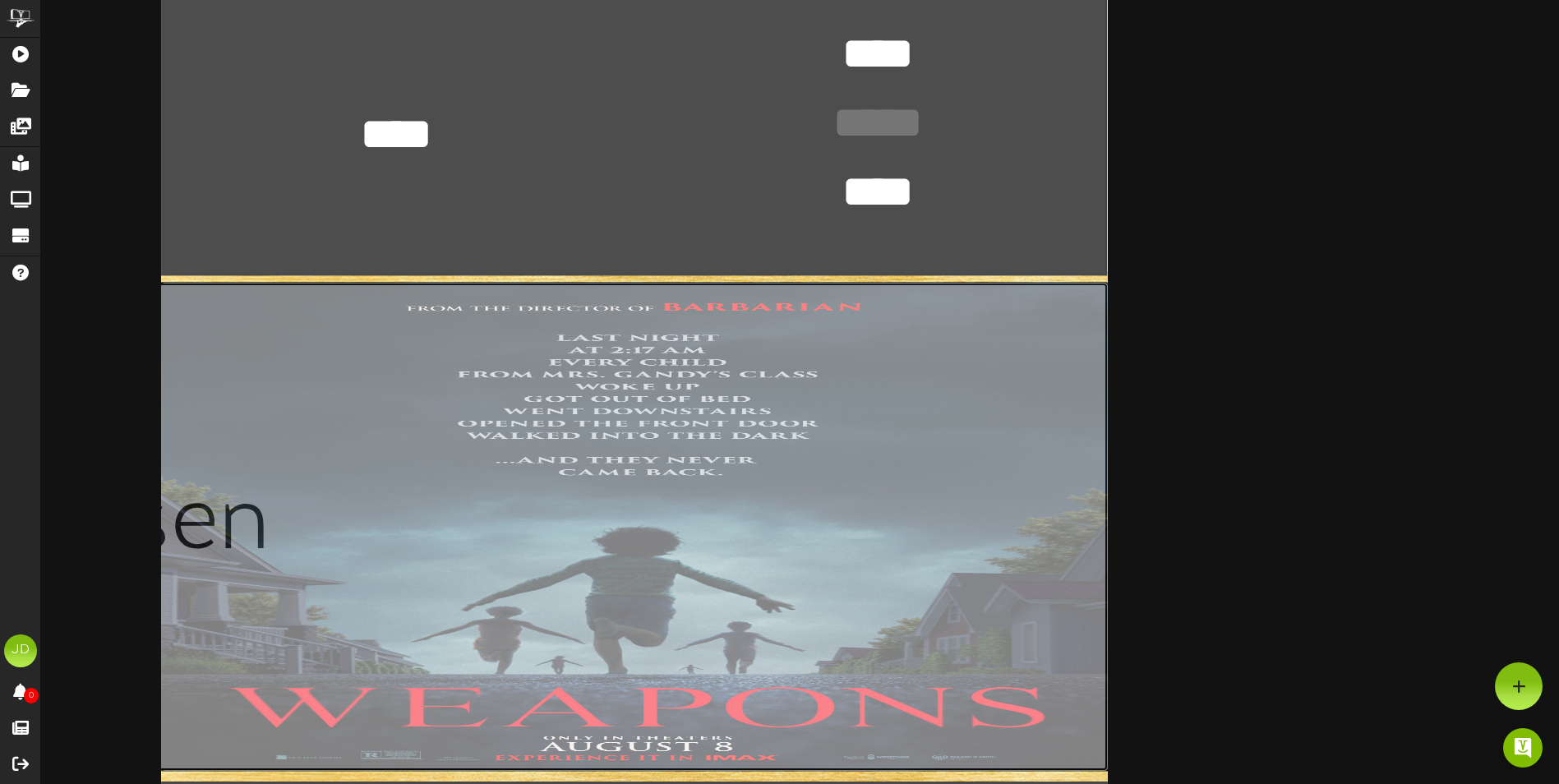
scroll to position [773, 0]
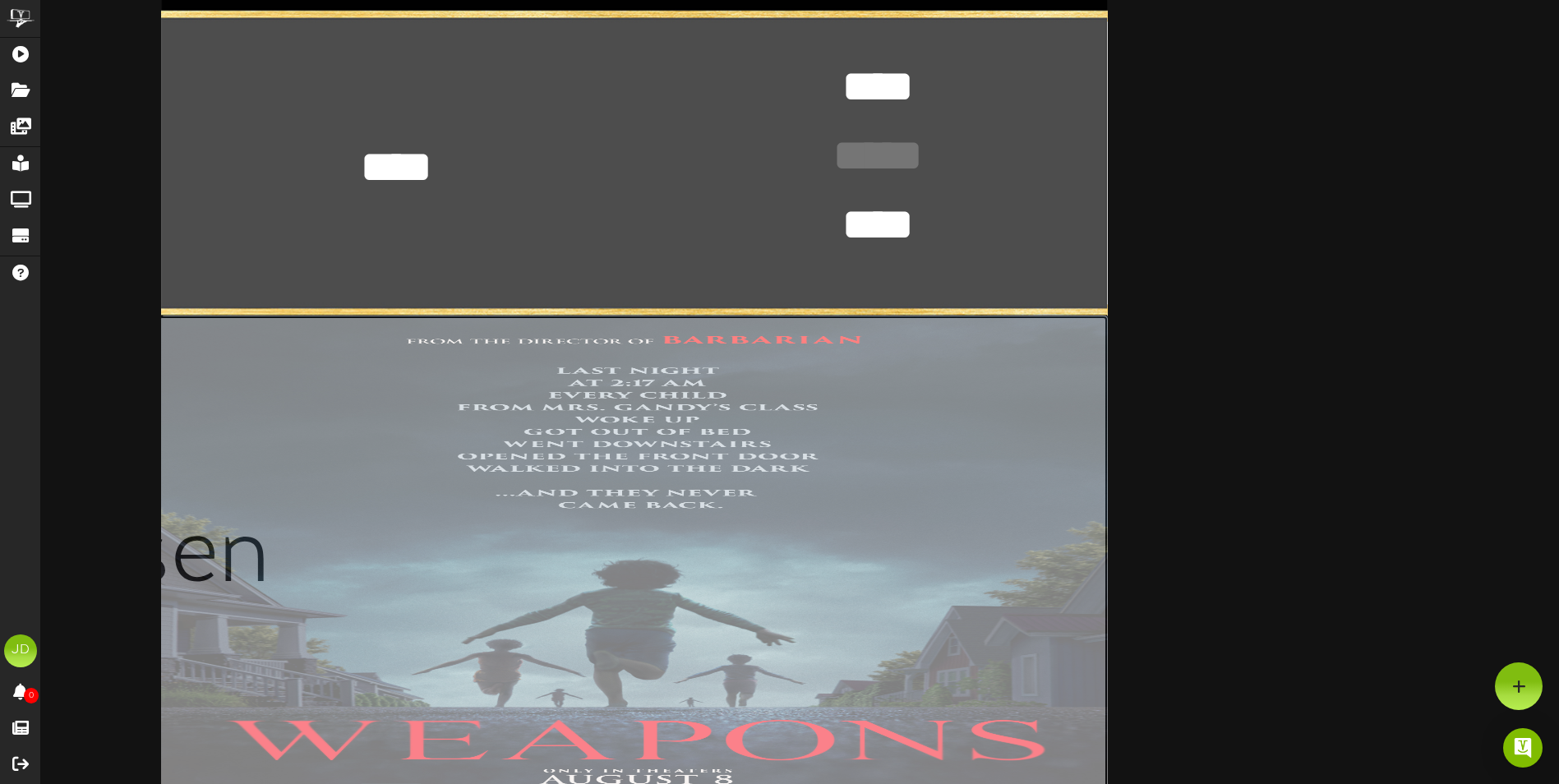
click at [721, 457] on input "file" at bounding box center [158, 560] width 1900 height 488
type input "**********"
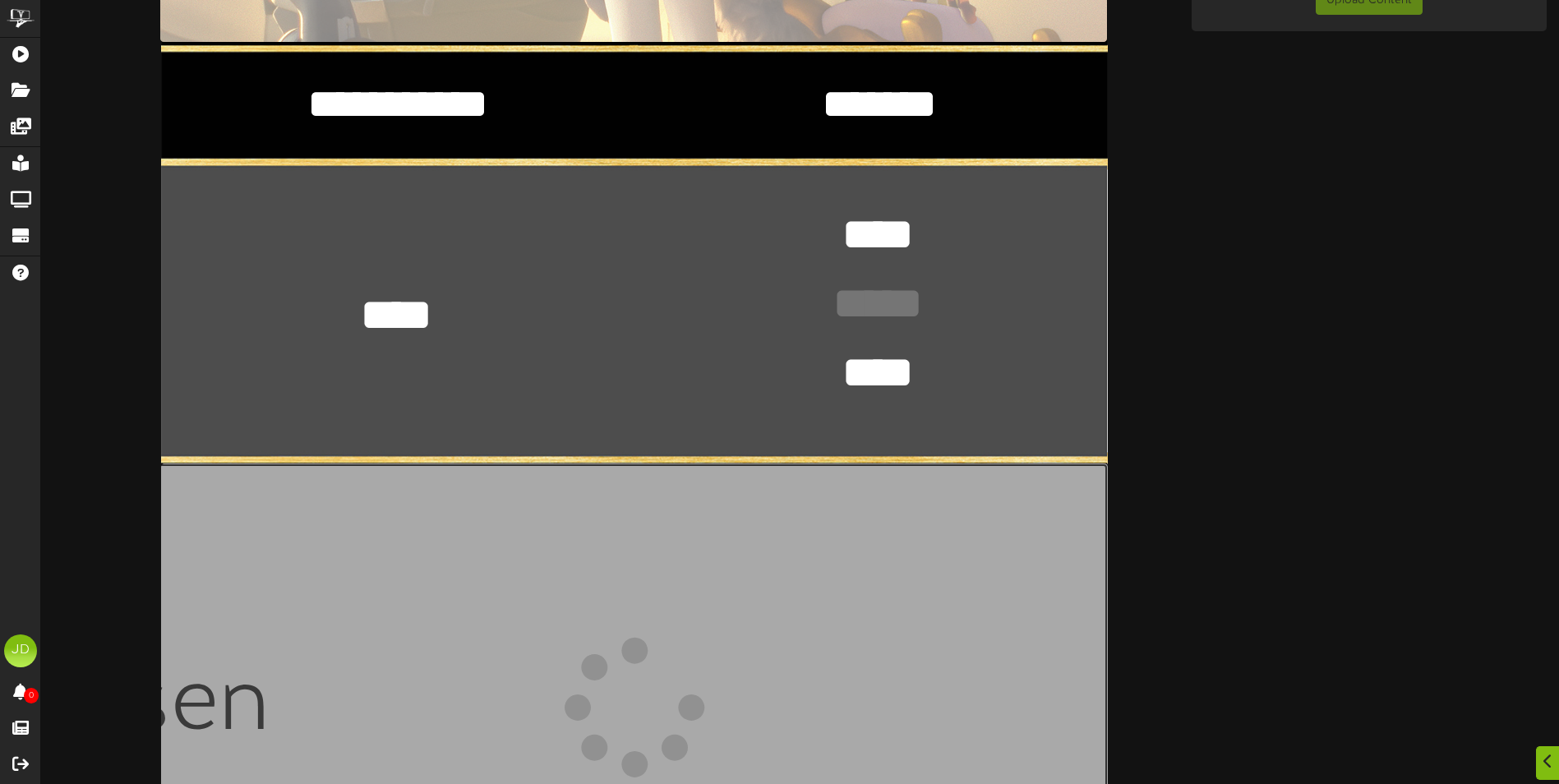
scroll to position [937, 0]
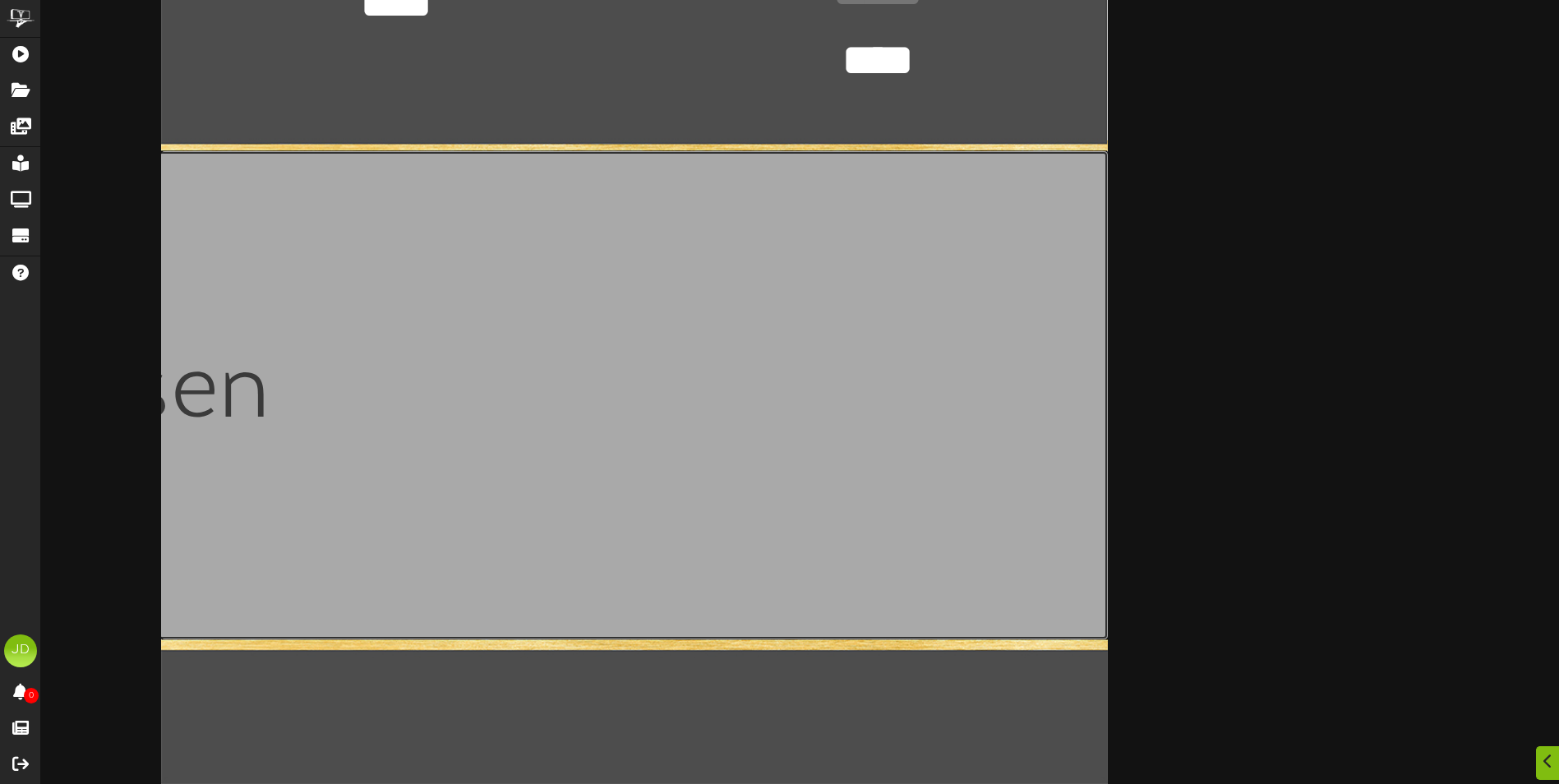
click at [607, 408] on input "file" at bounding box center [158, 395] width 1900 height 488
click at [541, 414] on input "file" at bounding box center [158, 395] width 1900 height 488
click at [471, 349] on input "file" at bounding box center [158, 395] width 1900 height 488
type input "**********"
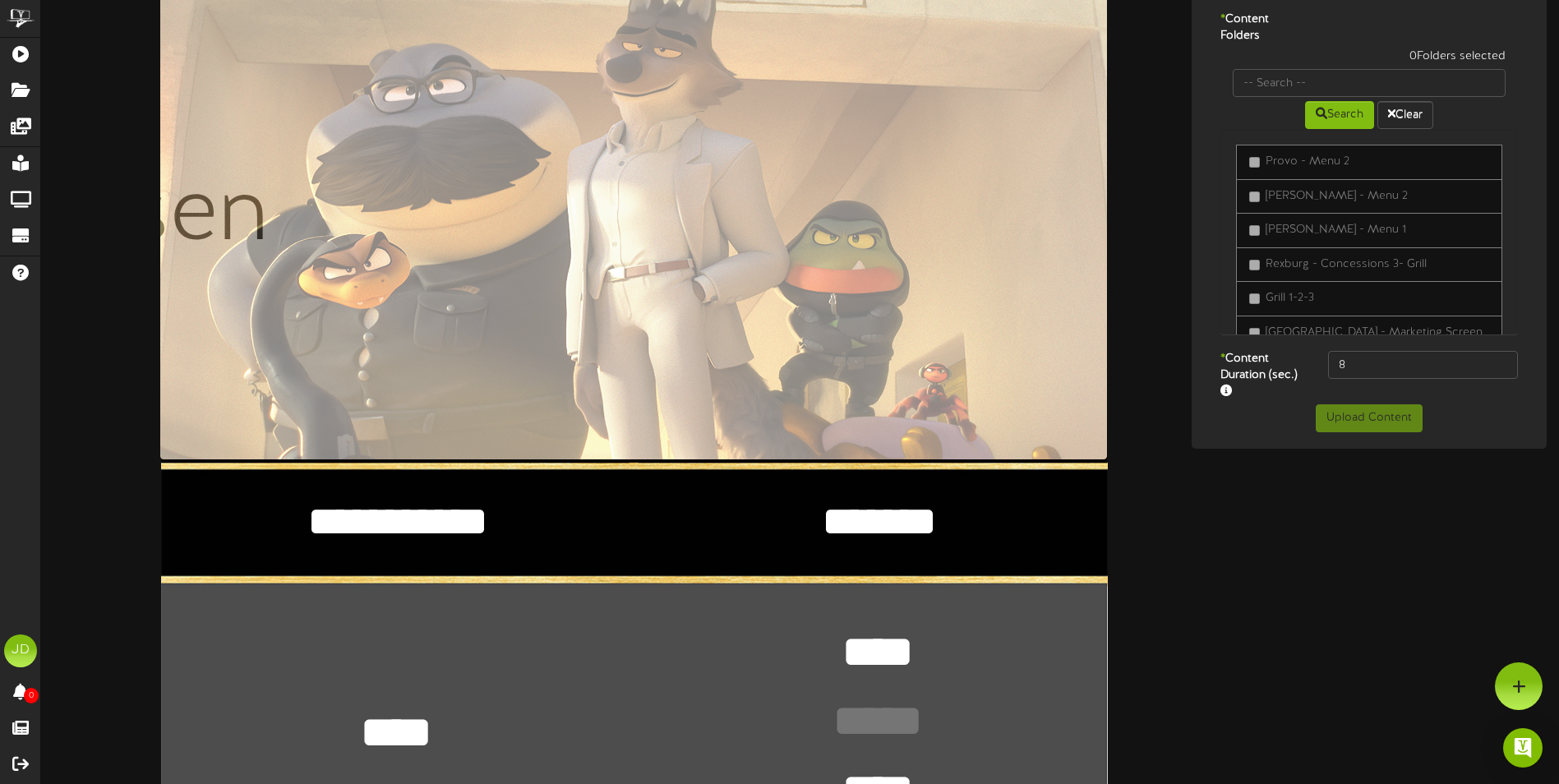
scroll to position [0, 0]
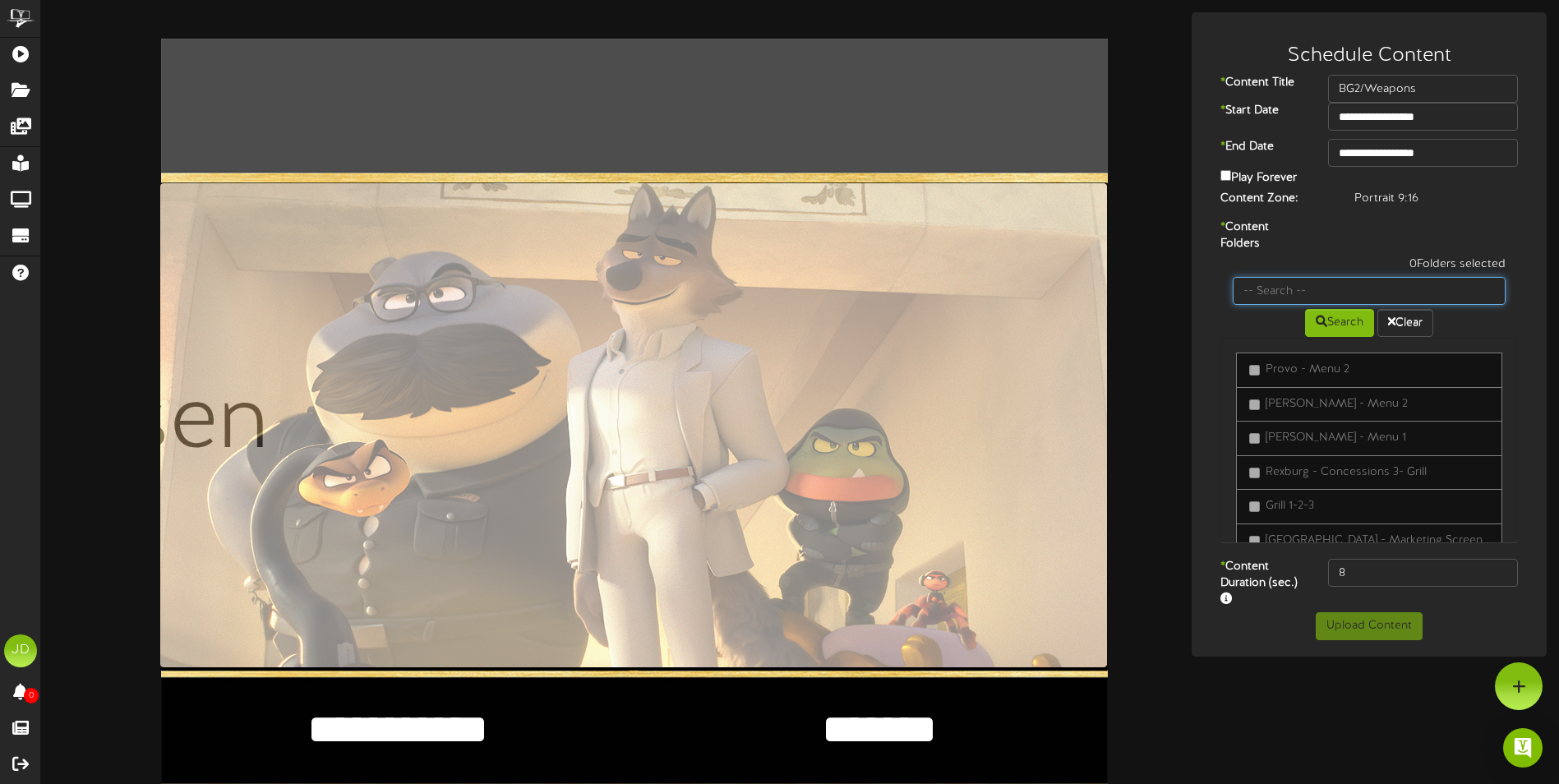
click at [1306, 288] on input "text" at bounding box center [1369, 290] width 273 height 28
type input "surprise"
click at [1336, 326] on button "Search" at bounding box center [1340, 323] width 69 height 28
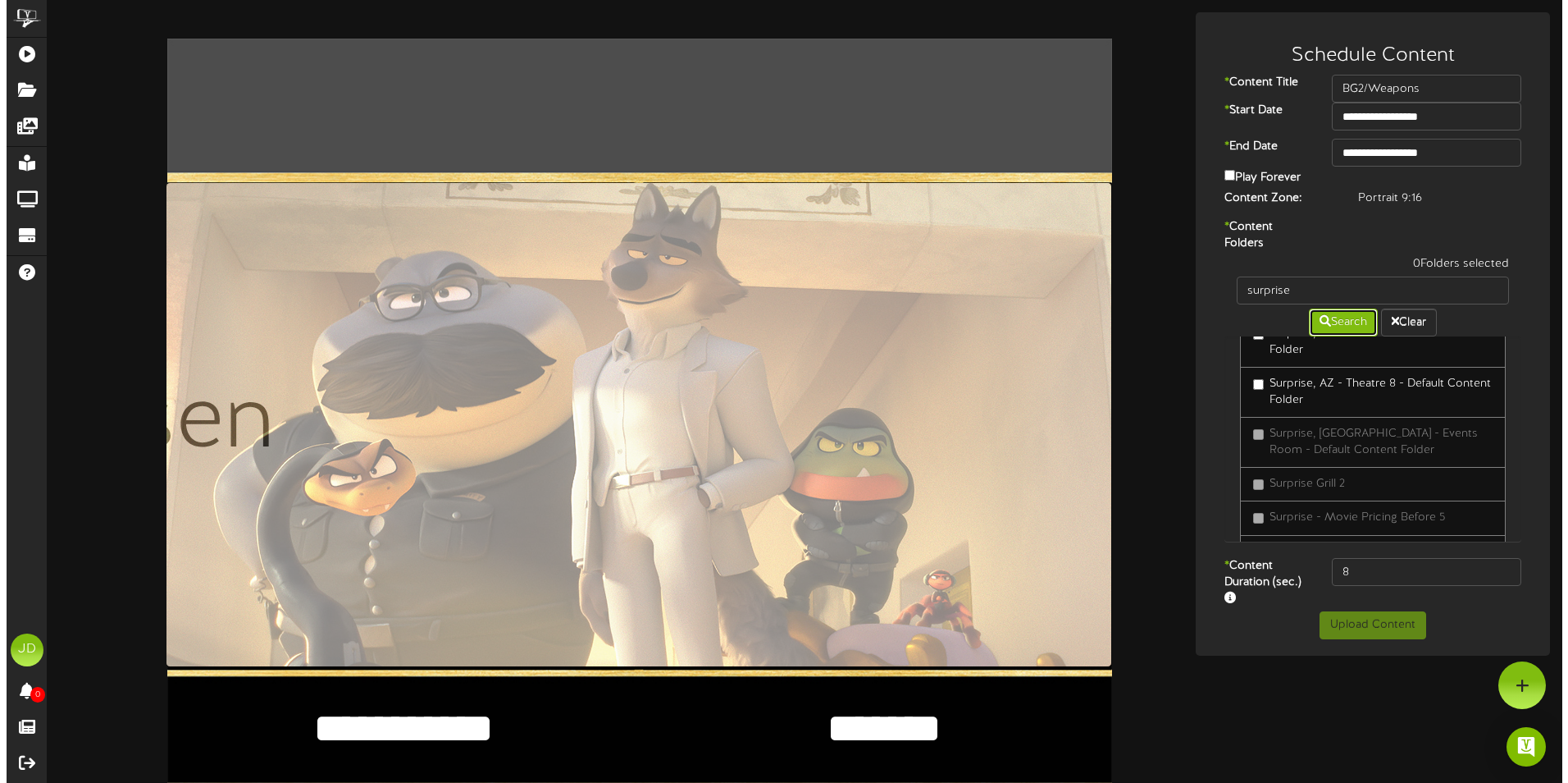
scroll to position [1209, 0]
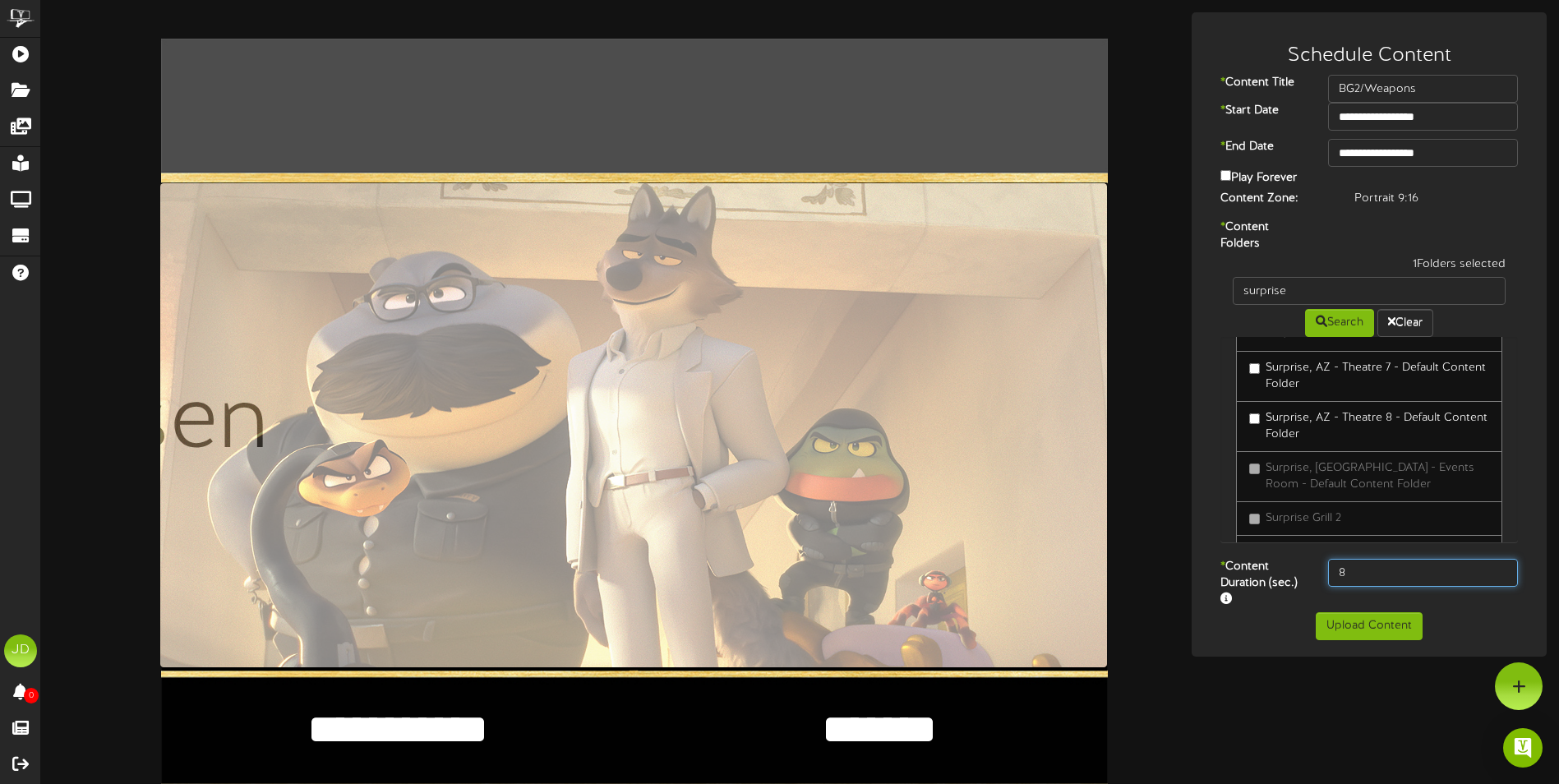
drag, startPoint x: 1367, startPoint y: 573, endPoint x: 1097, endPoint y: 588, distance: 270.4
click at [1214, 576] on div "* Content Duration (sec.) 8" at bounding box center [1369, 585] width 347 height 53
type input "3000"
click at [1405, 613] on button "Upload Content" at bounding box center [1369, 626] width 107 height 28
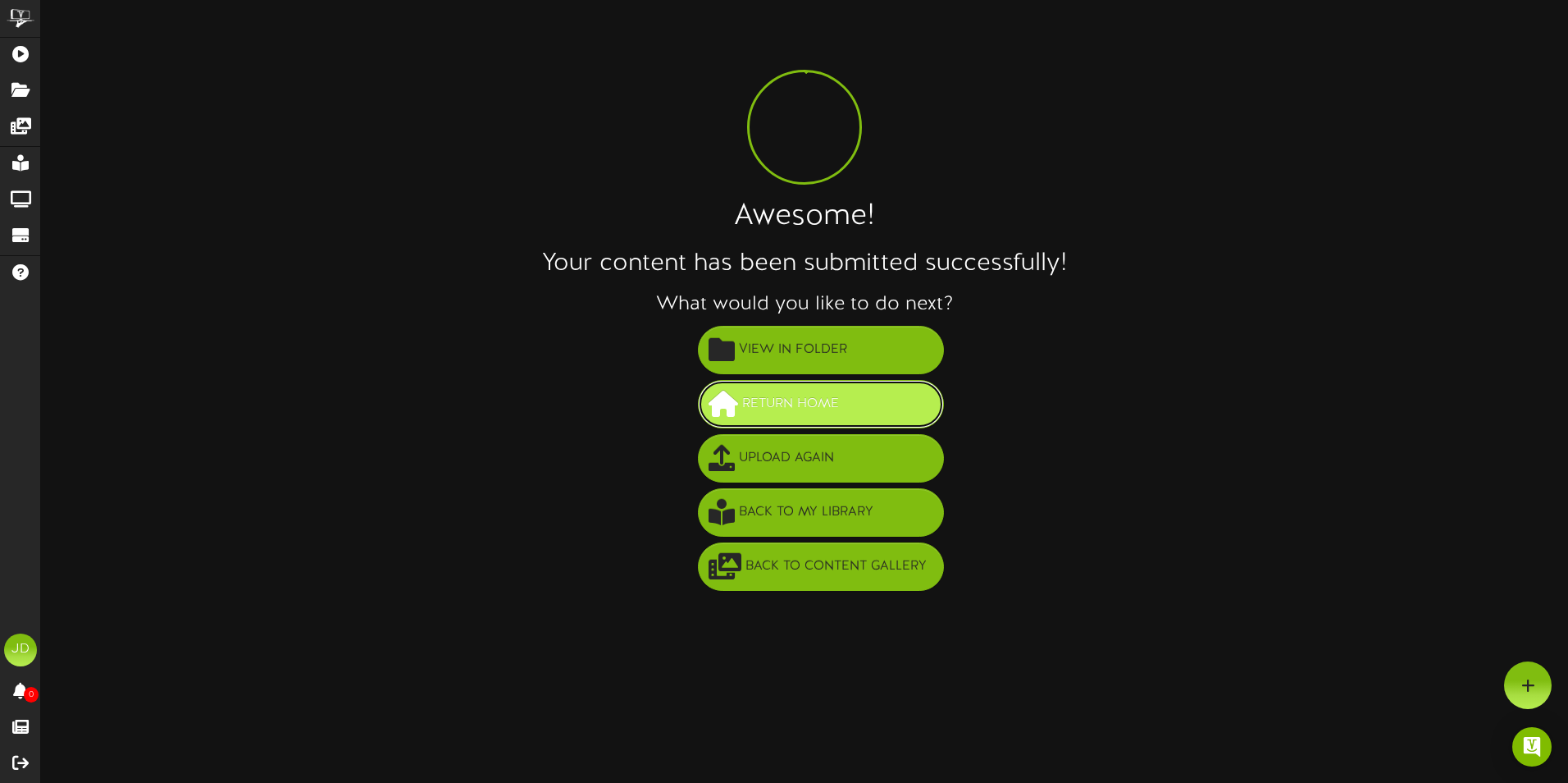
click at [816, 411] on span "Return Home" at bounding box center [790, 404] width 105 height 27
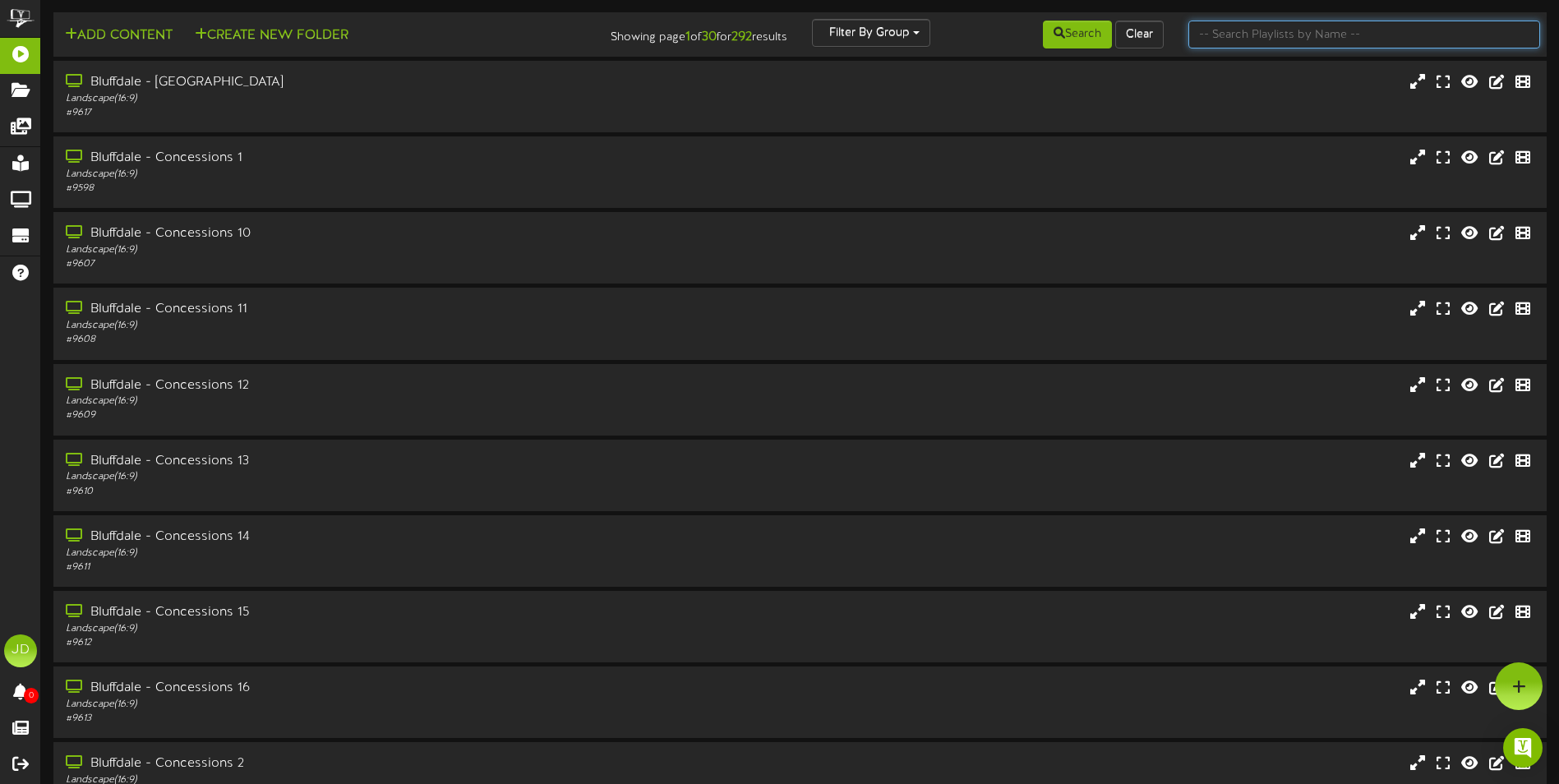
click at [1368, 27] on input "text" at bounding box center [1364, 34] width 352 height 28
type input "surprise"
click at [1054, 39] on icon at bounding box center [1060, 33] width 12 height 12
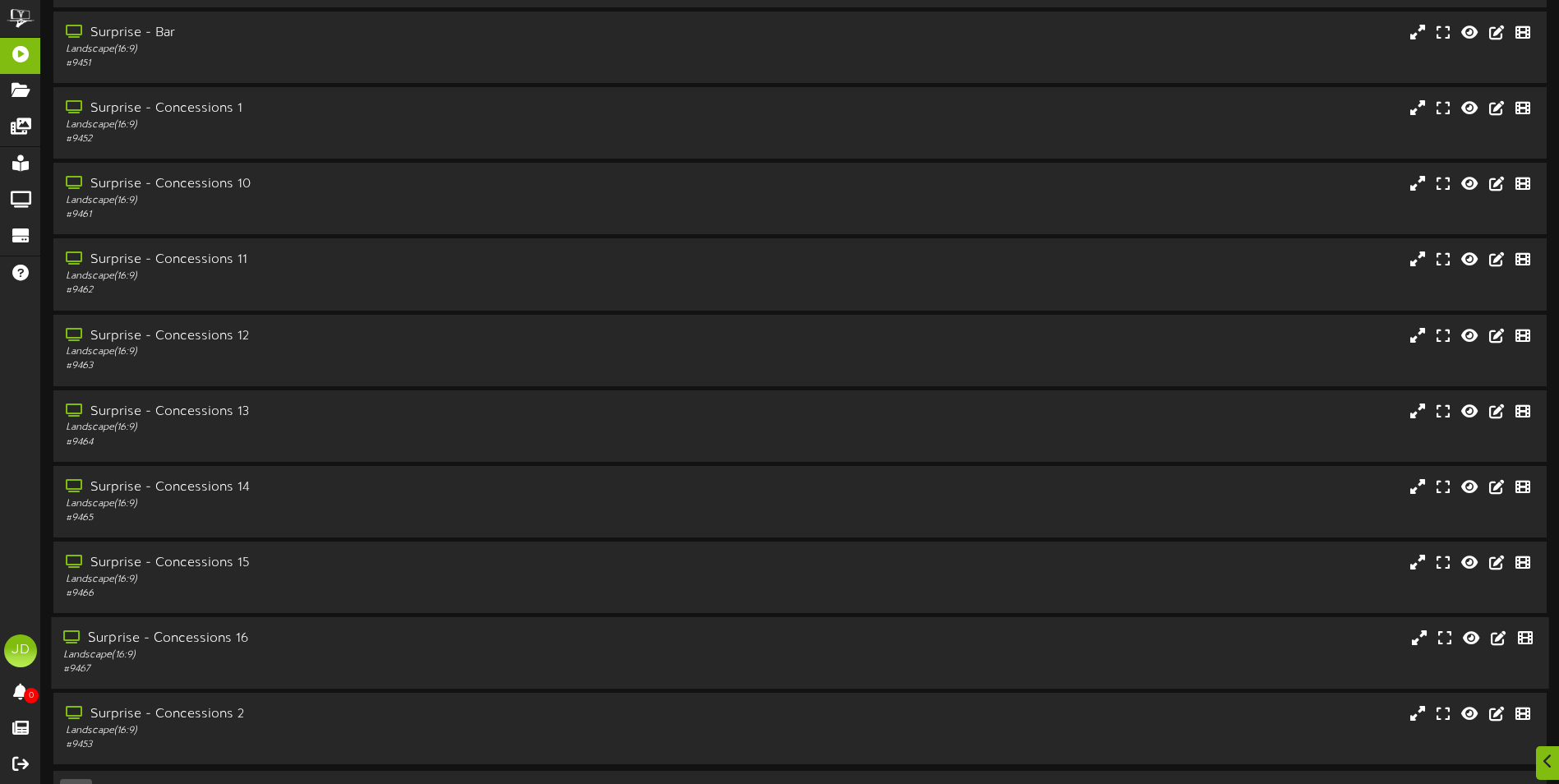
scroll to position [98, 0]
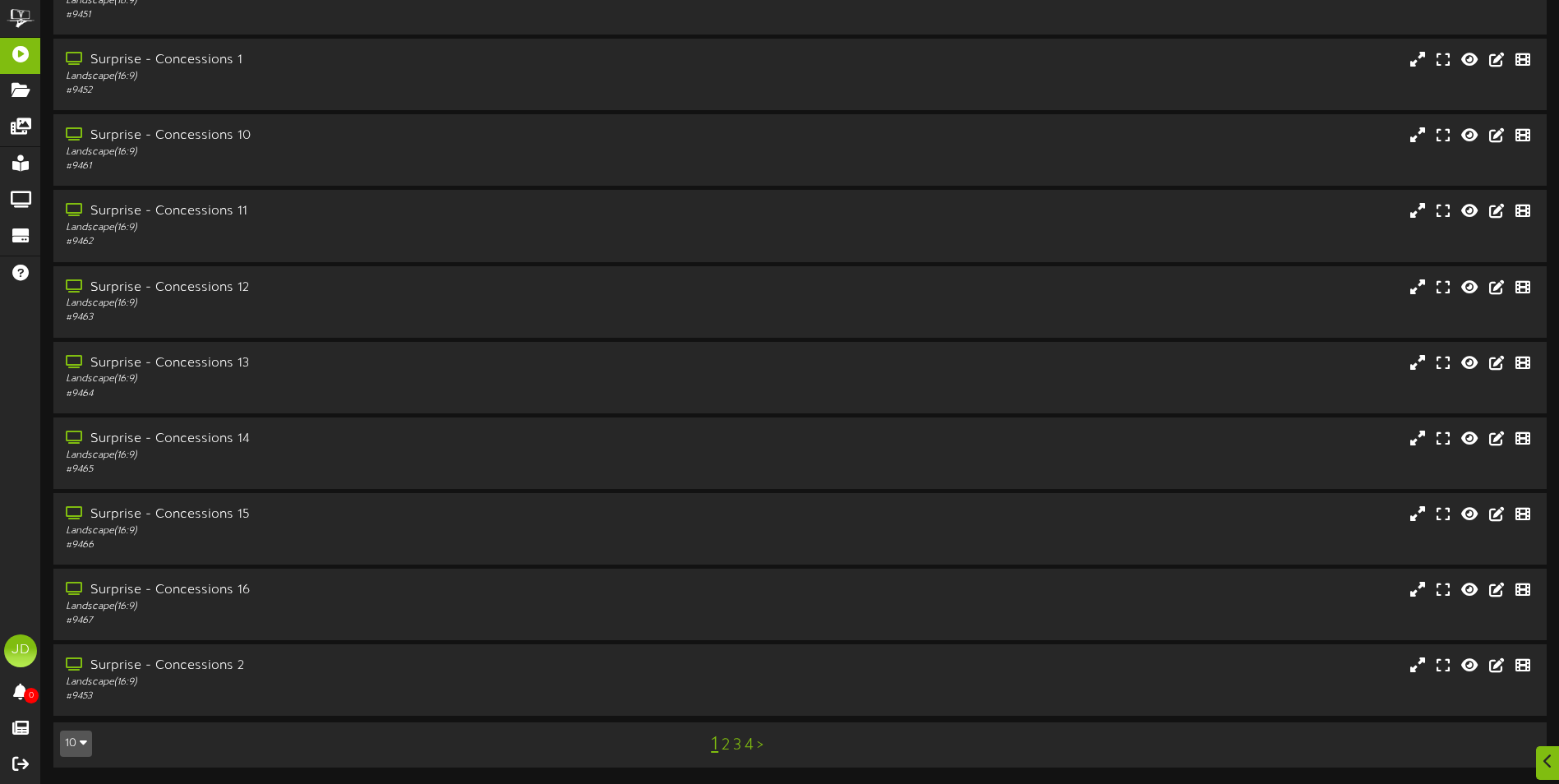
click at [733, 743] on link "3" at bounding box center [737, 745] width 9 height 18
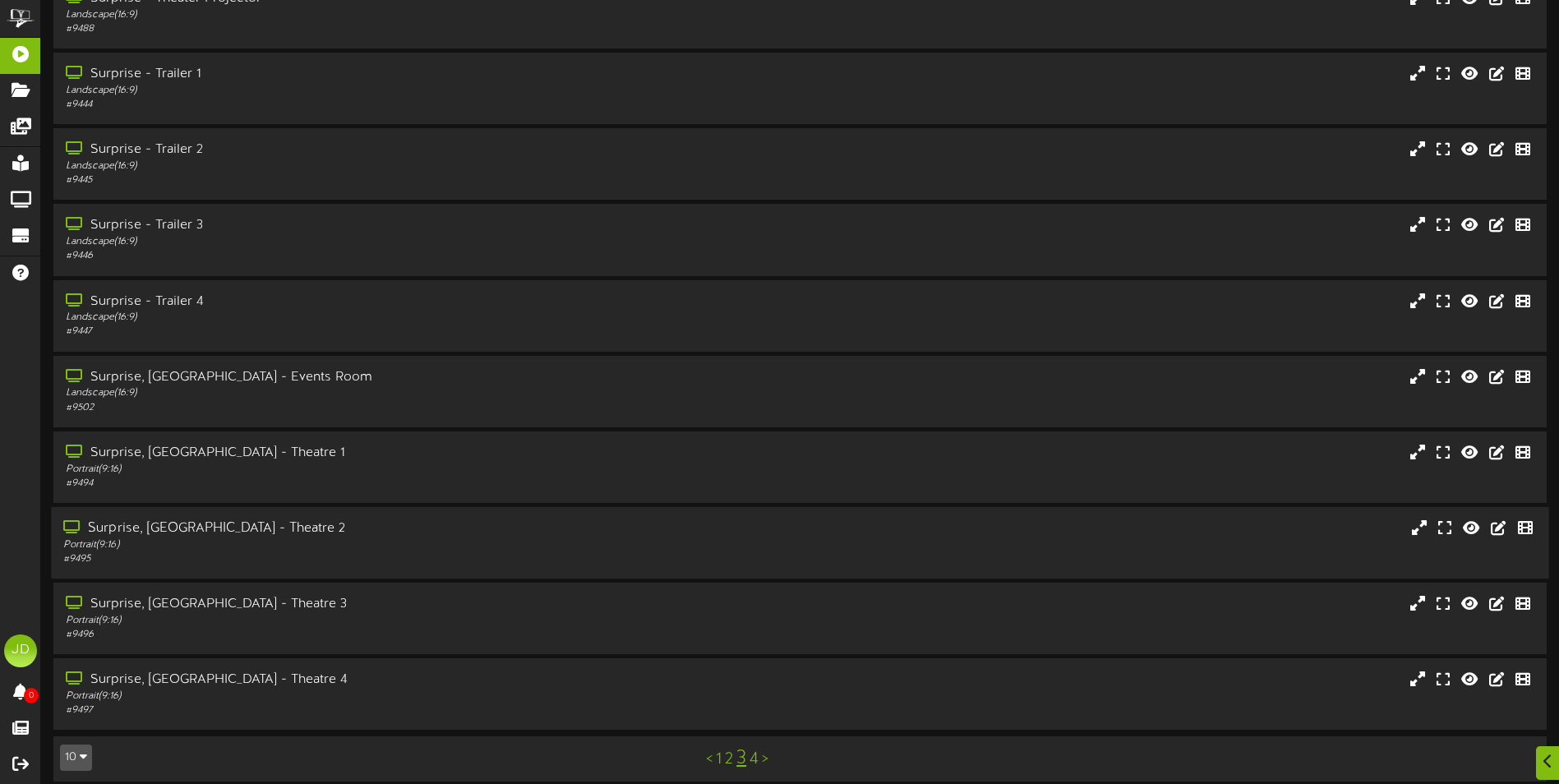
scroll to position [98, 0]
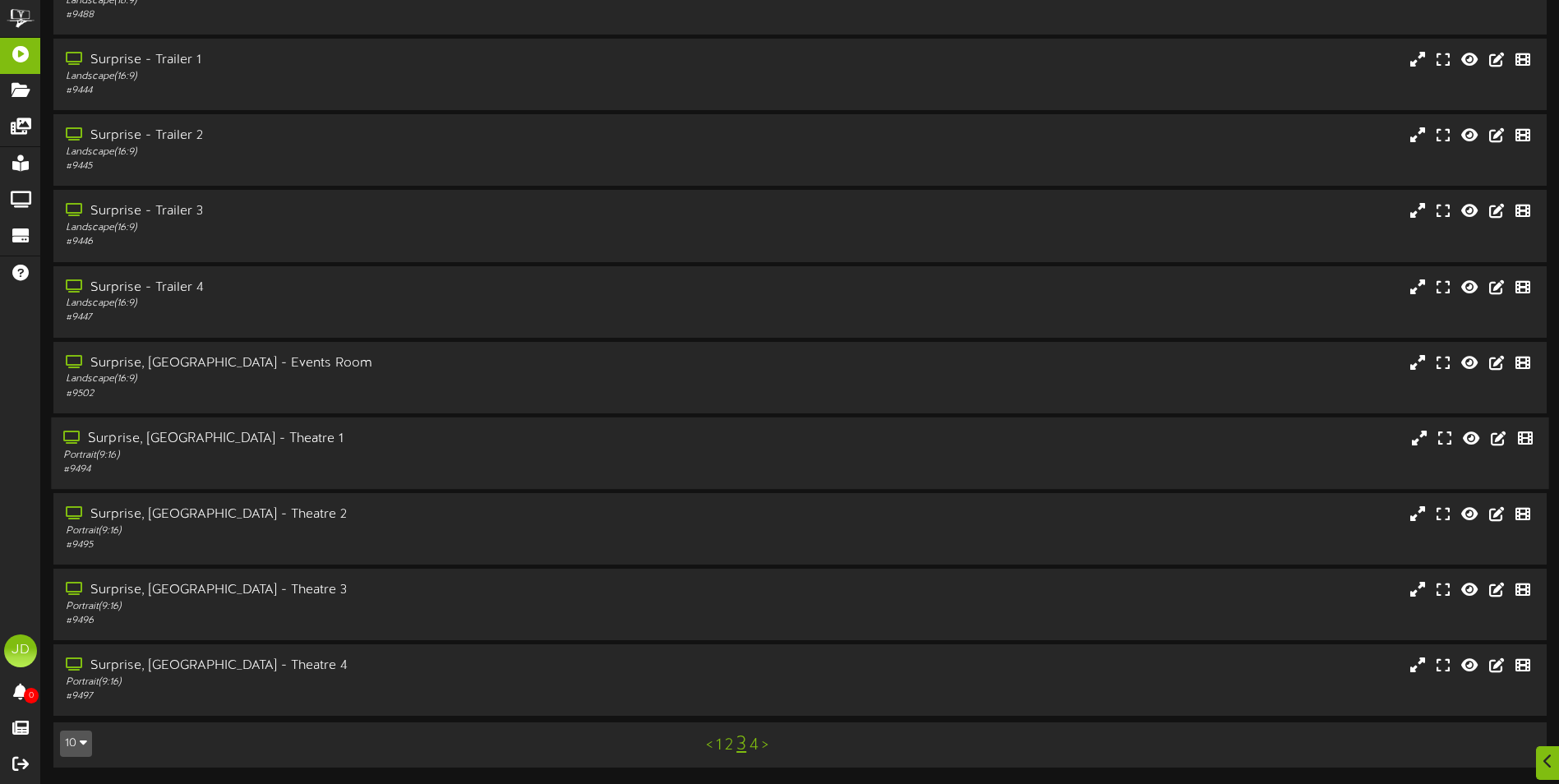
click at [244, 456] on div "Portrait ( 9:16 )" at bounding box center [363, 456] width 599 height 14
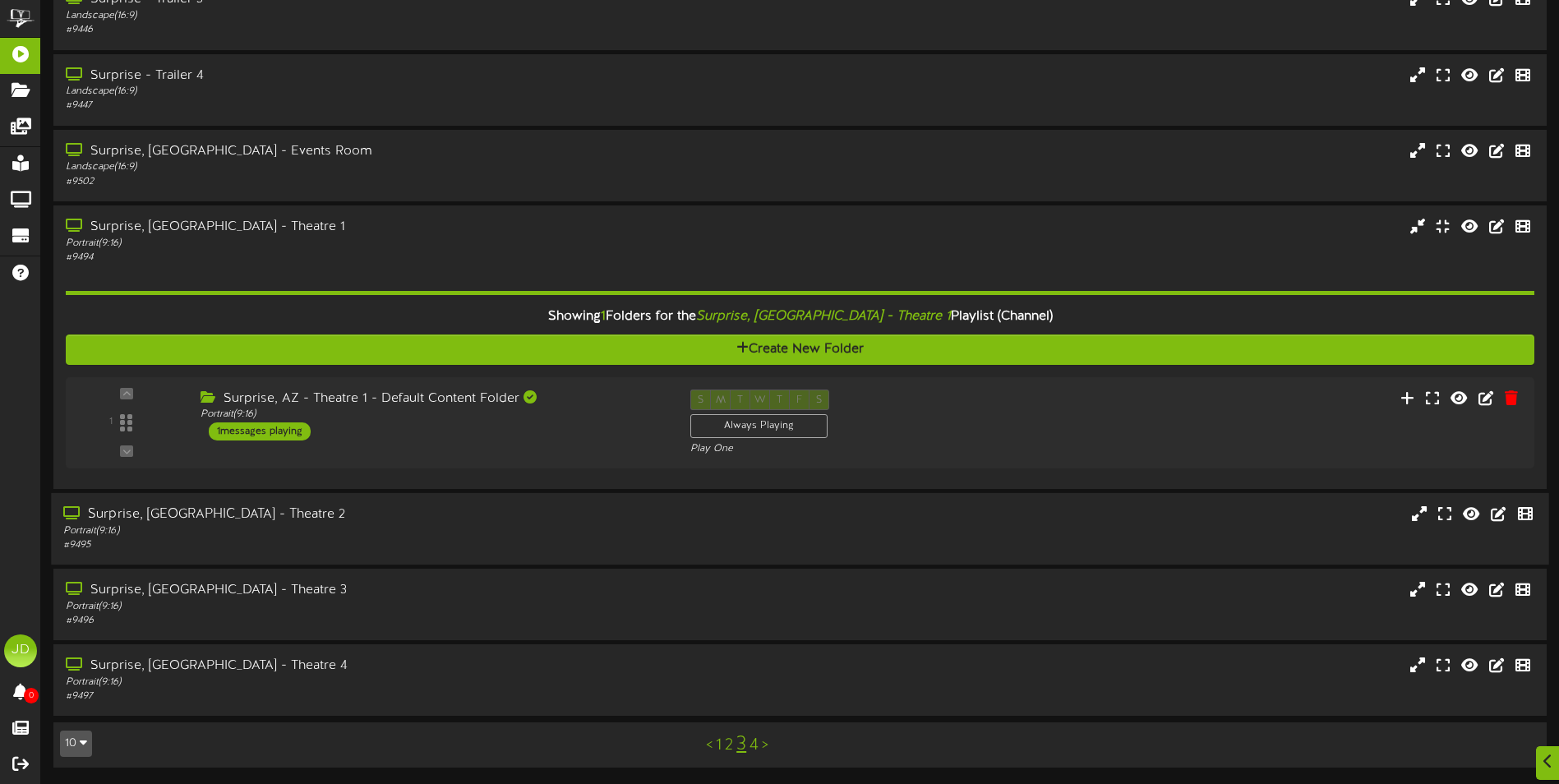
click at [511, 509] on div "Surprise, [GEOGRAPHIC_DATA] - Theatre 2" at bounding box center [363, 515] width 599 height 19
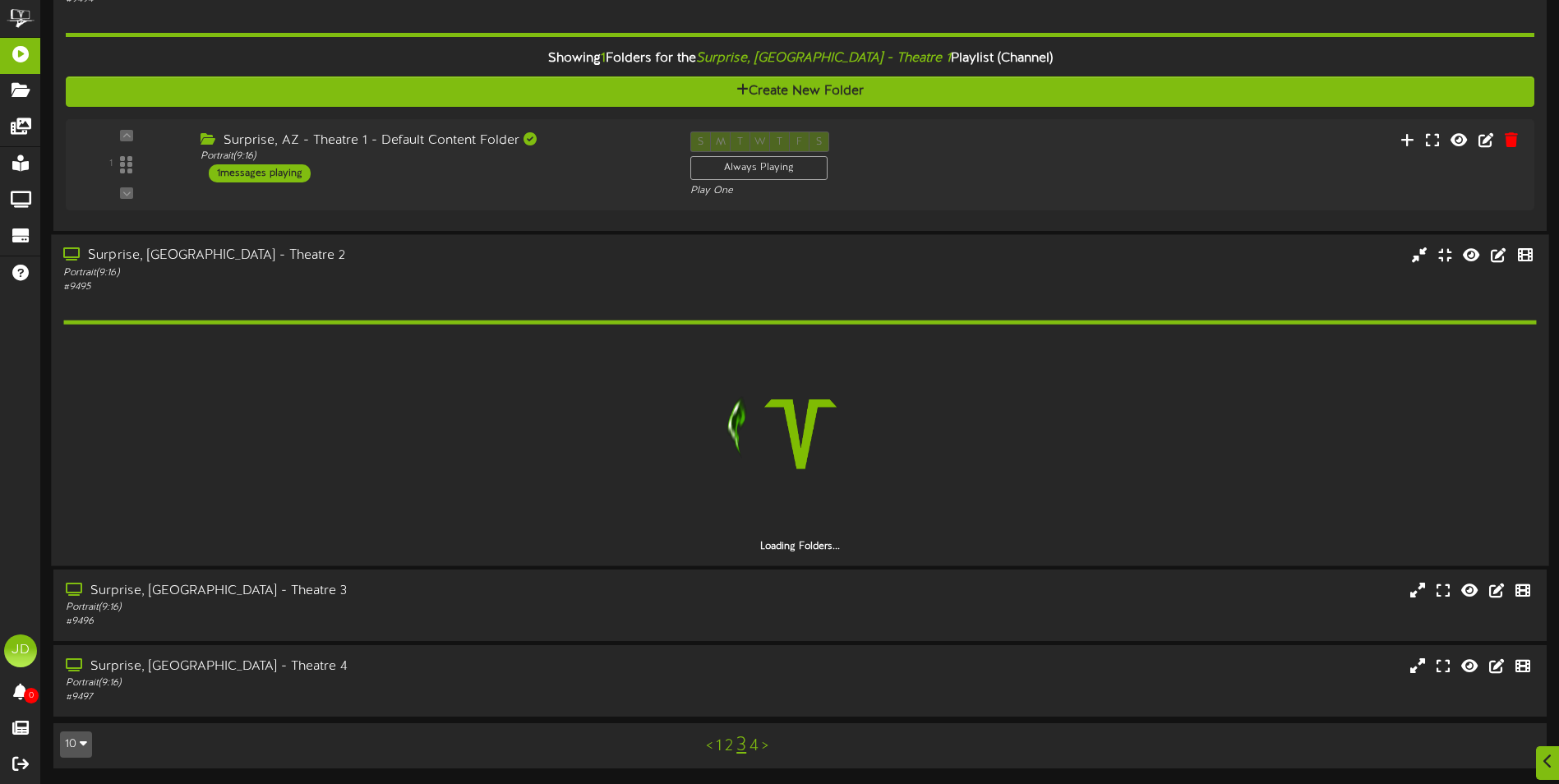
scroll to position [568, 0]
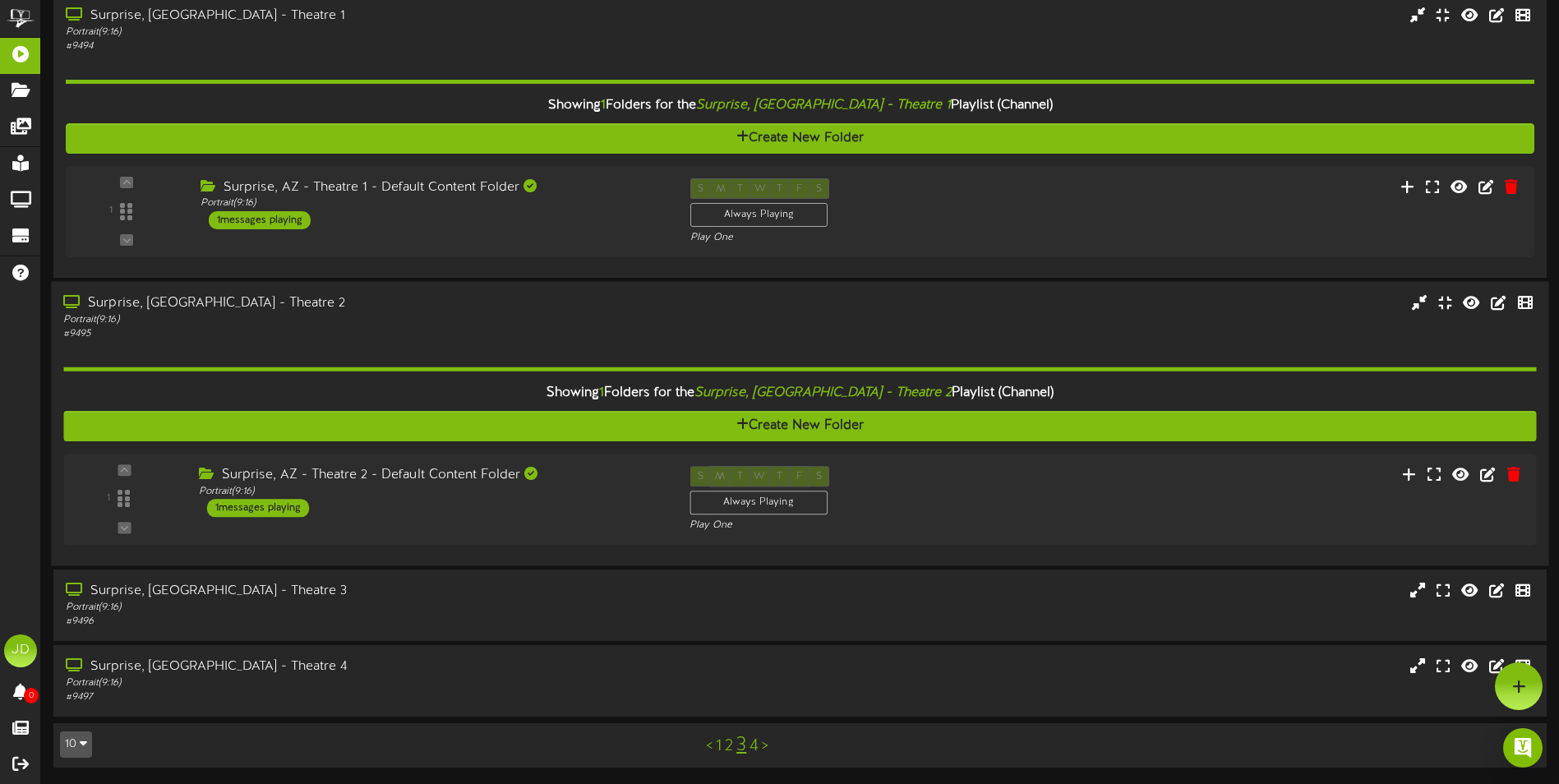
click at [543, 501] on div "Surprise, AZ - Theatre 2 - Default Content Folder Portrait ( 9:16 ) 1 messages …" at bounding box center [432, 491] width 490 height 51
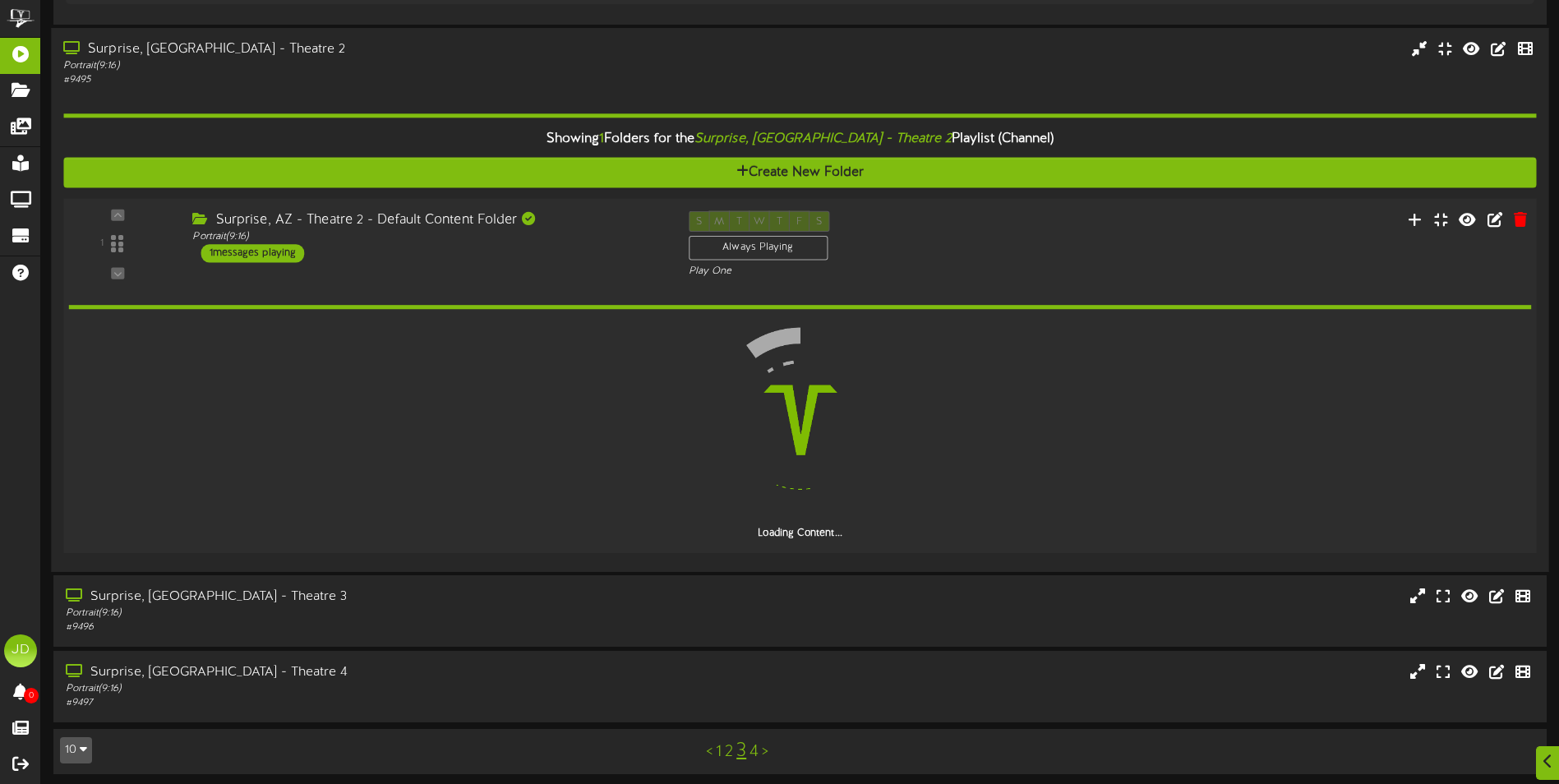
scroll to position [780, 0]
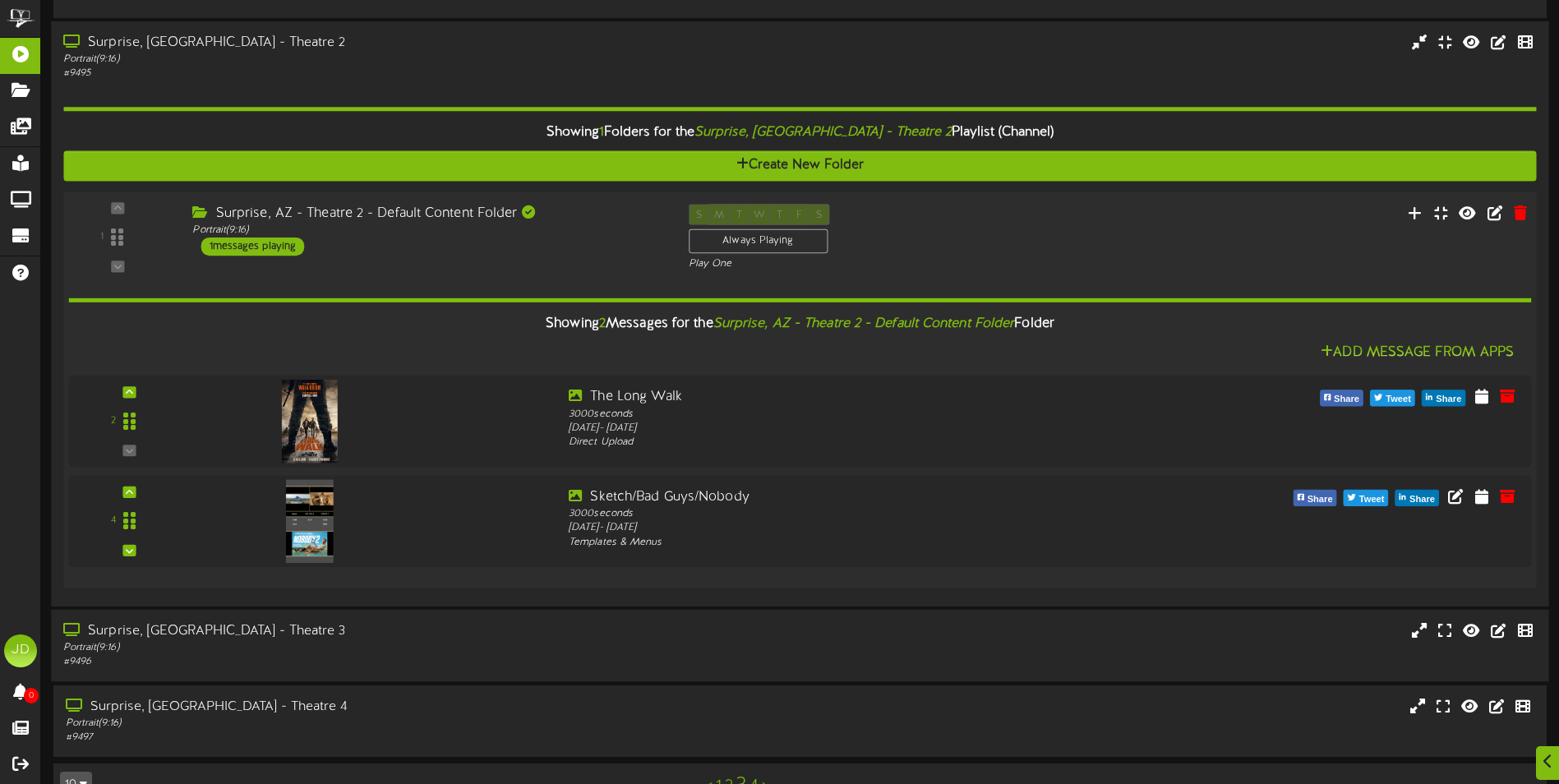
click at [530, 637] on div "Surprise, [GEOGRAPHIC_DATA] - Theatre 3" at bounding box center [363, 632] width 599 height 19
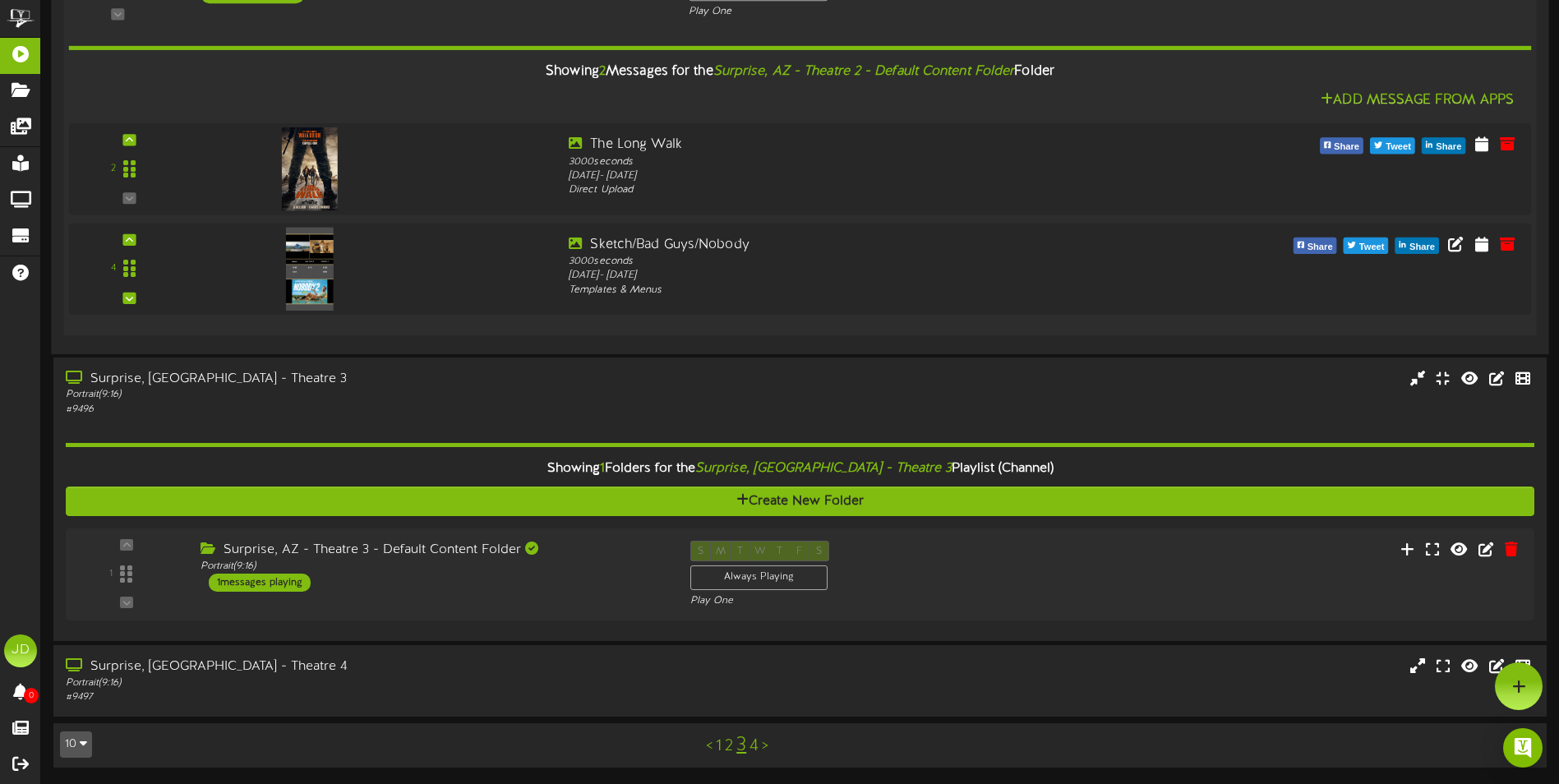
scroll to position [1032, 0]
click at [566, 569] on div "Portrait ( 9:16 )" at bounding box center [428, 566] width 471 height 14
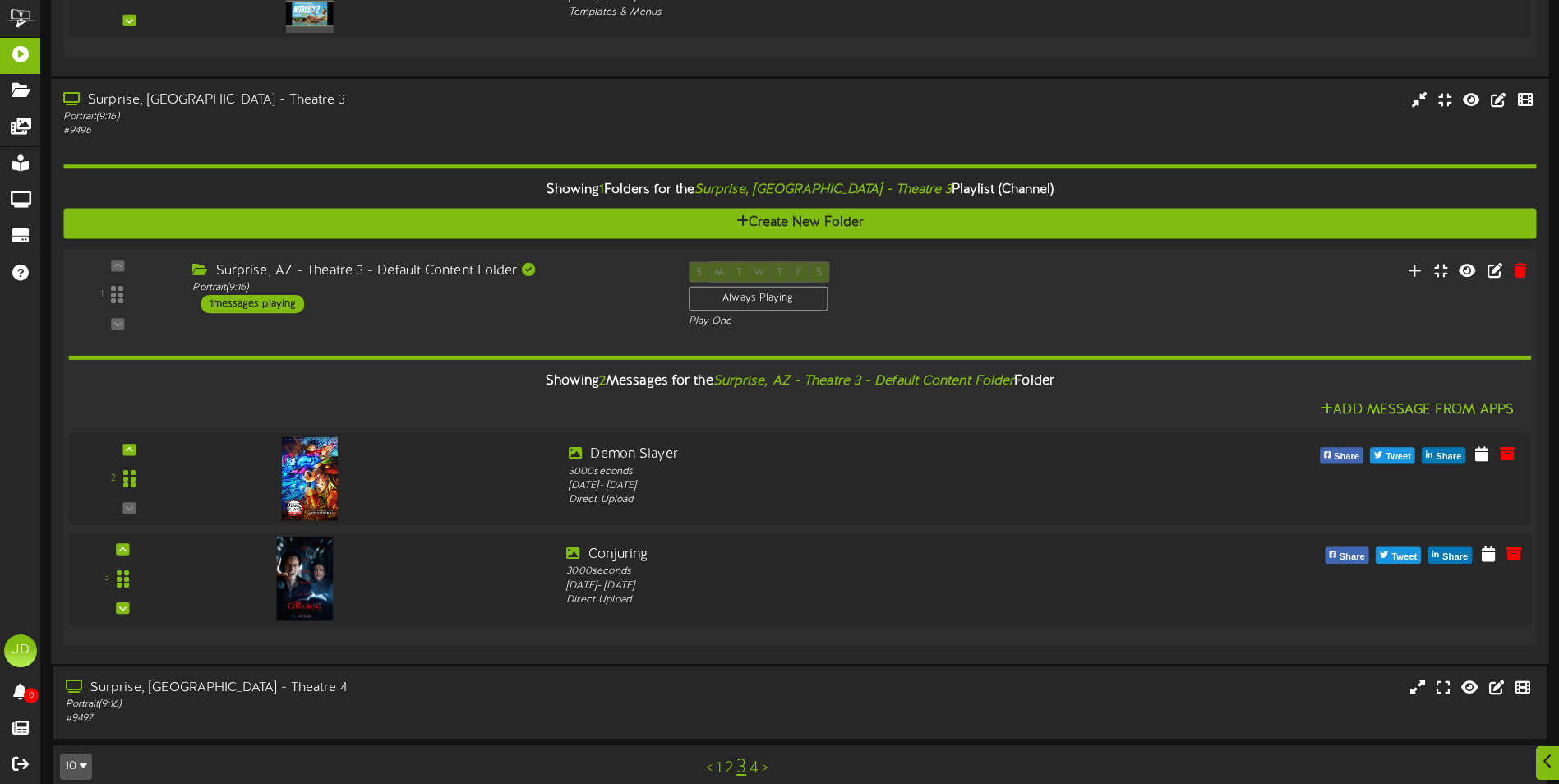
scroll to position [1333, 0]
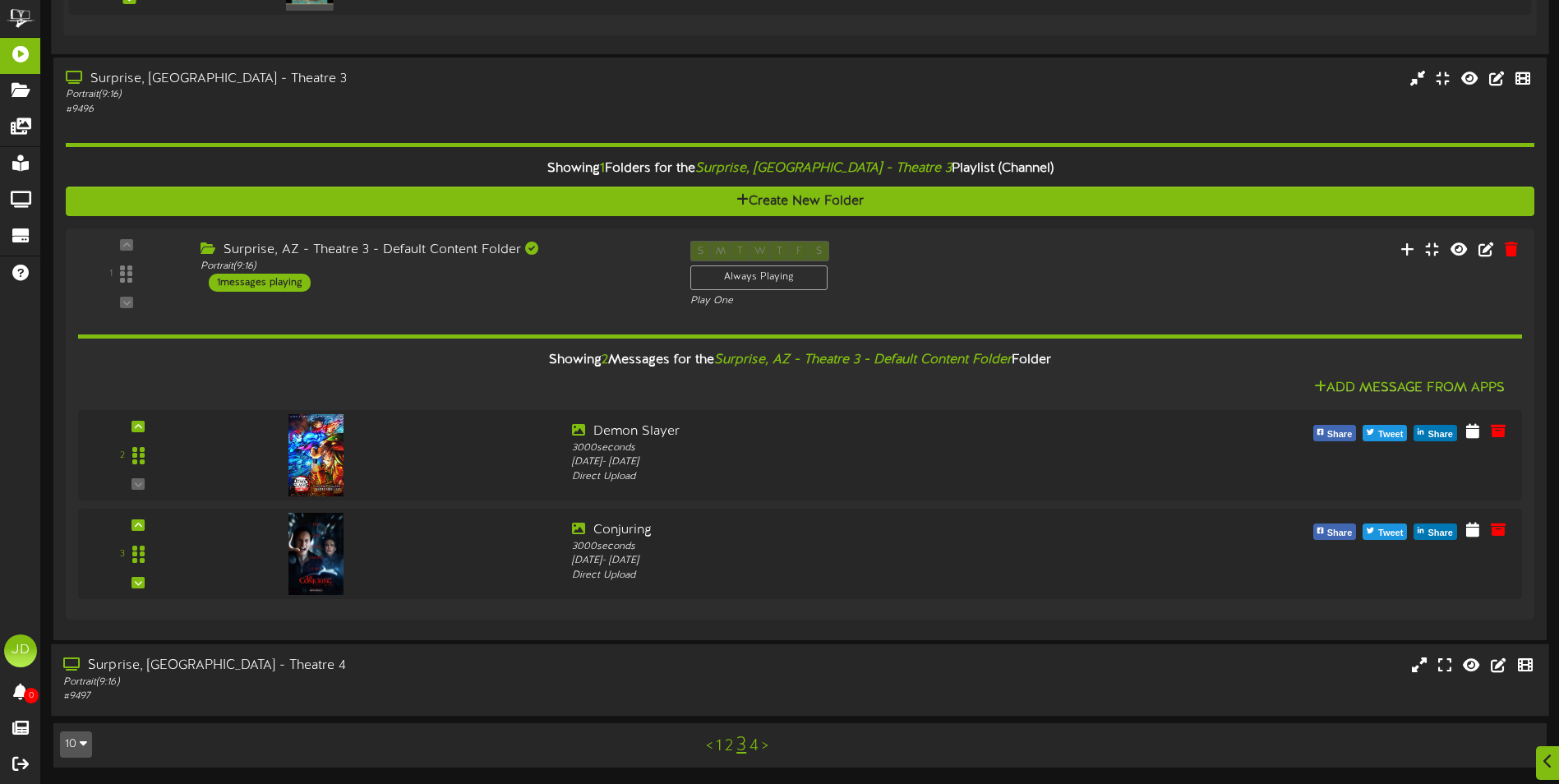
click at [506, 675] on div "Portrait ( 9:16 )" at bounding box center [363, 682] width 599 height 14
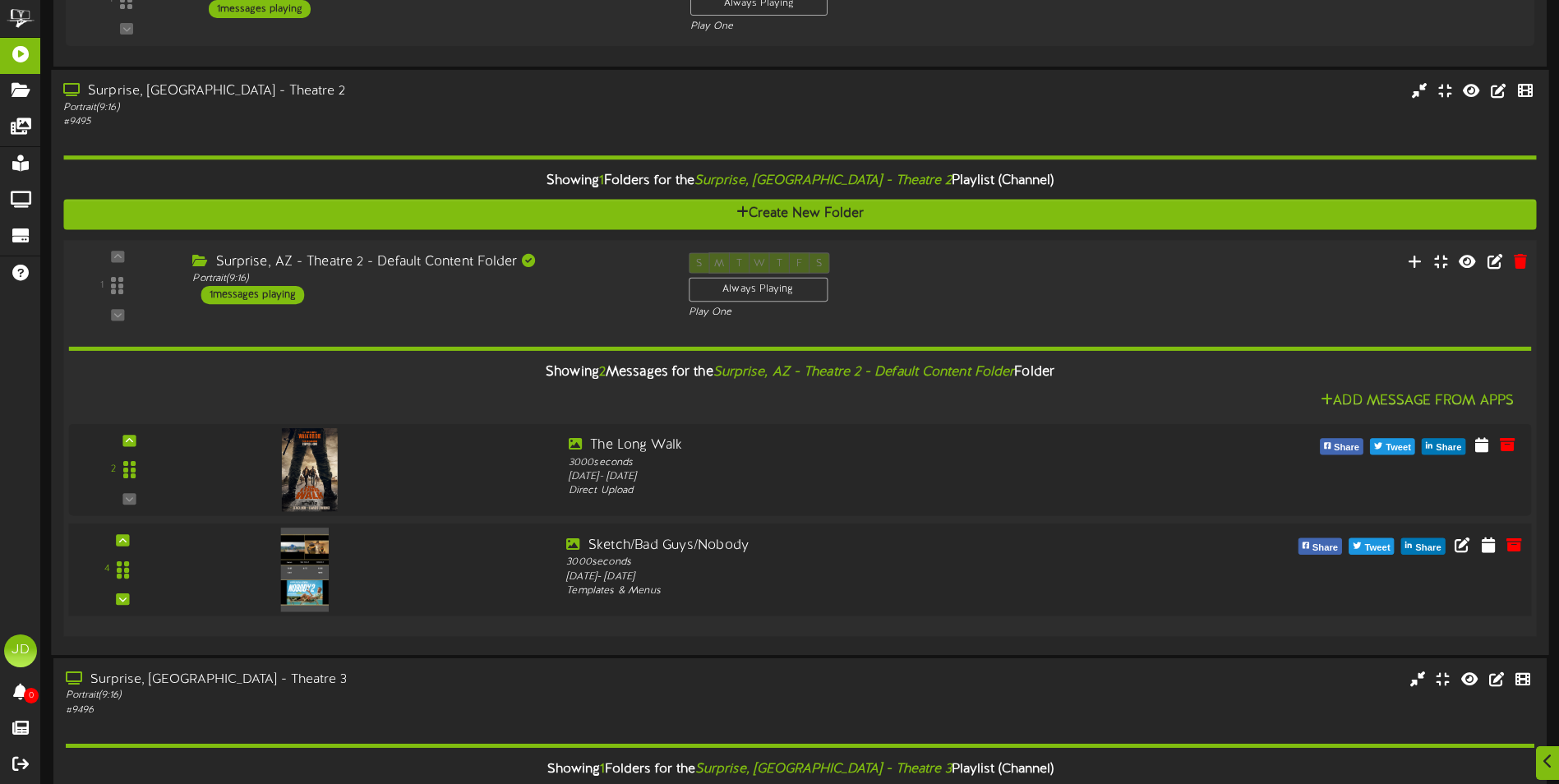
scroll to position [740, 0]
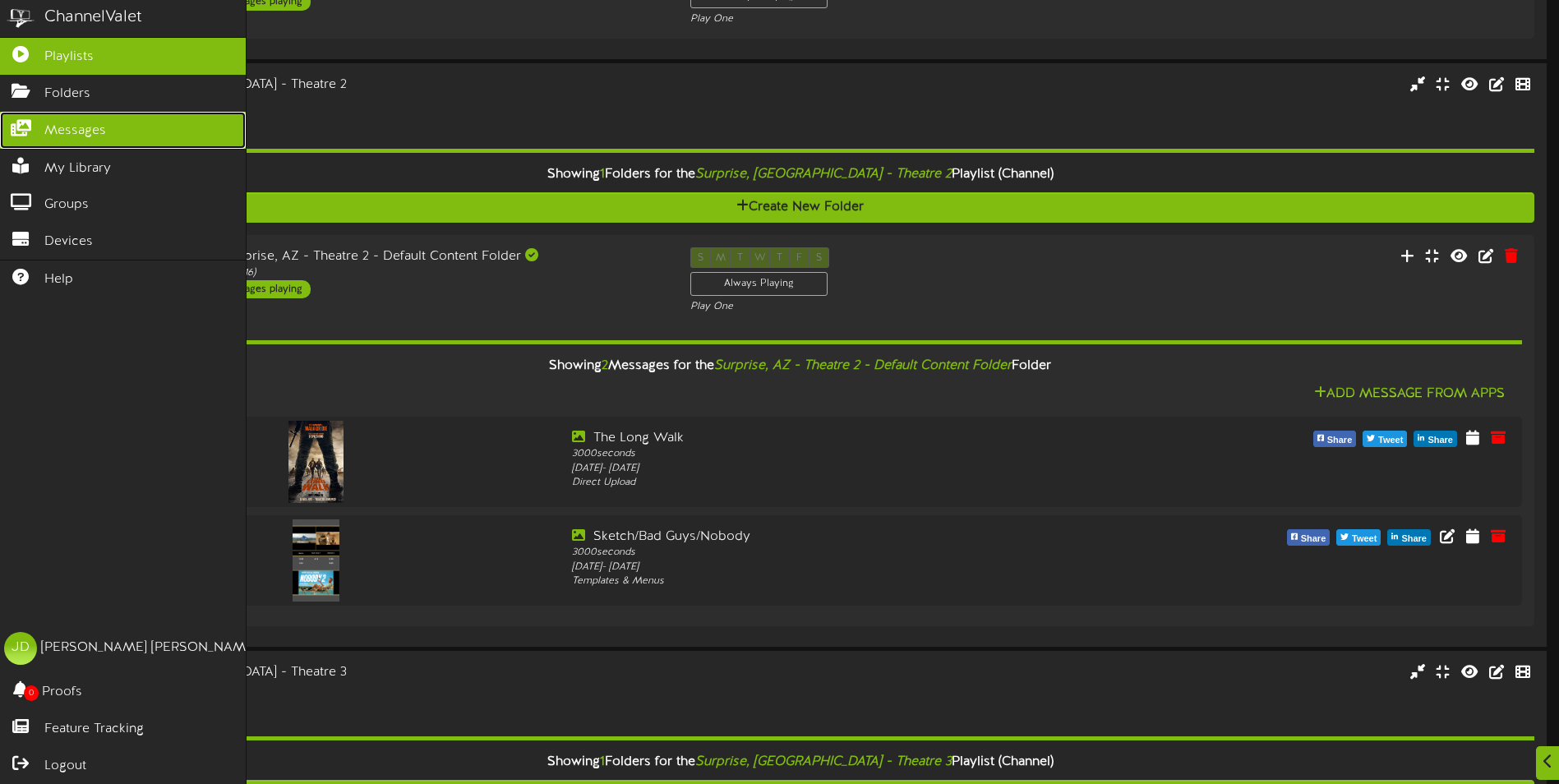
click at [47, 128] on span "Messages" at bounding box center [75, 131] width 62 height 19
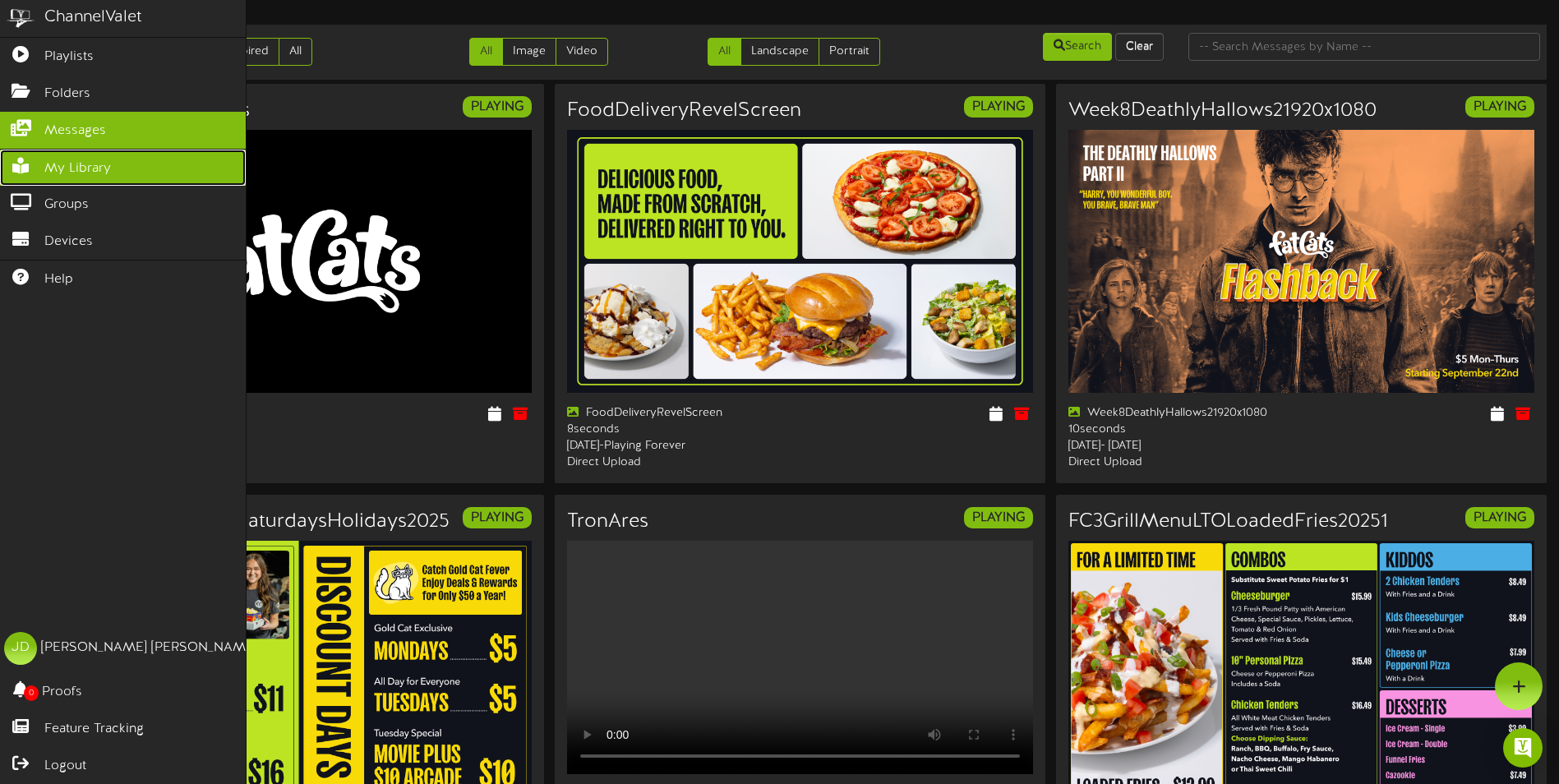
click at [47, 163] on span "My Library" at bounding box center [77, 169] width 66 height 19
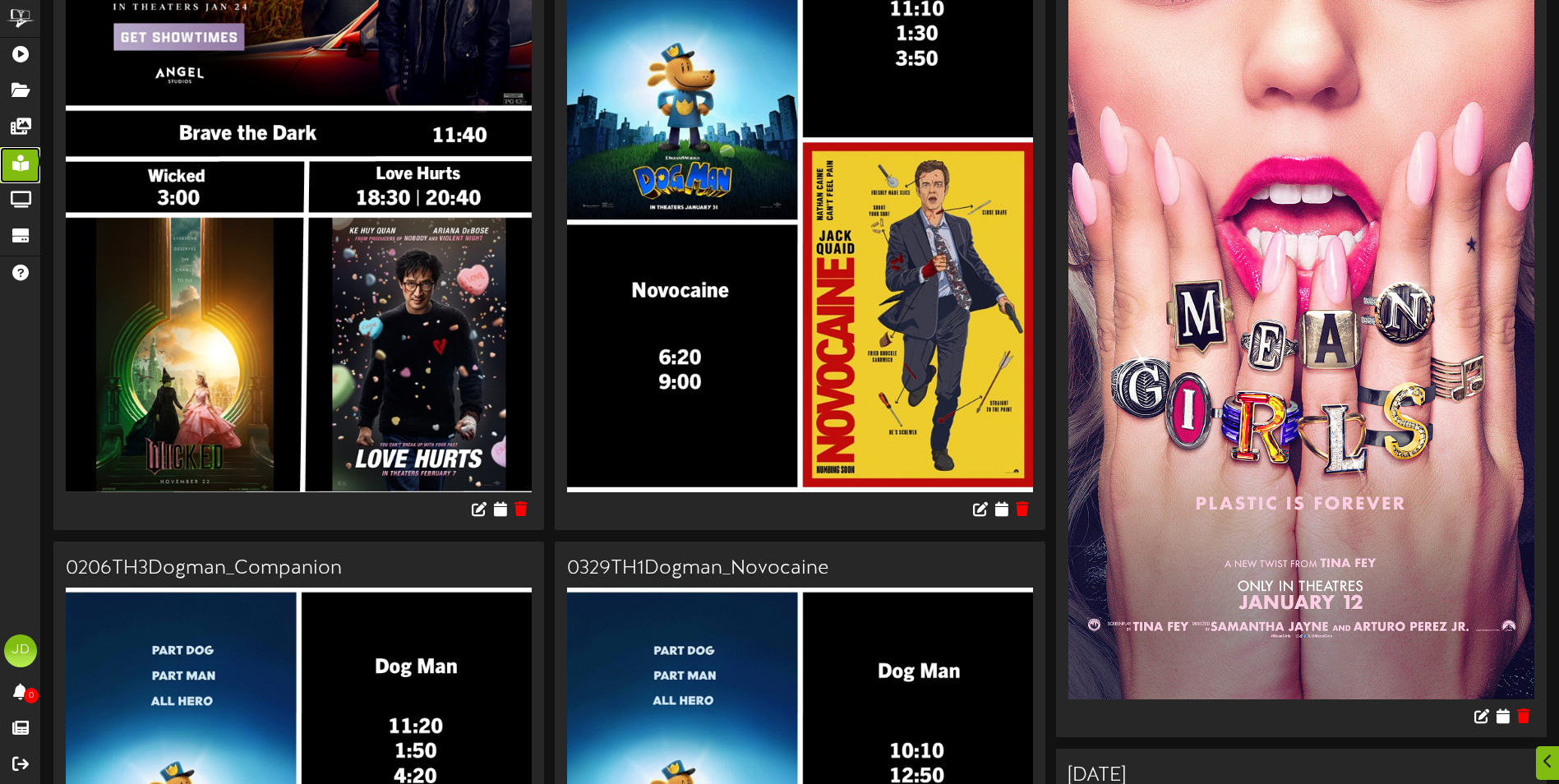
scroll to position [493, 0]
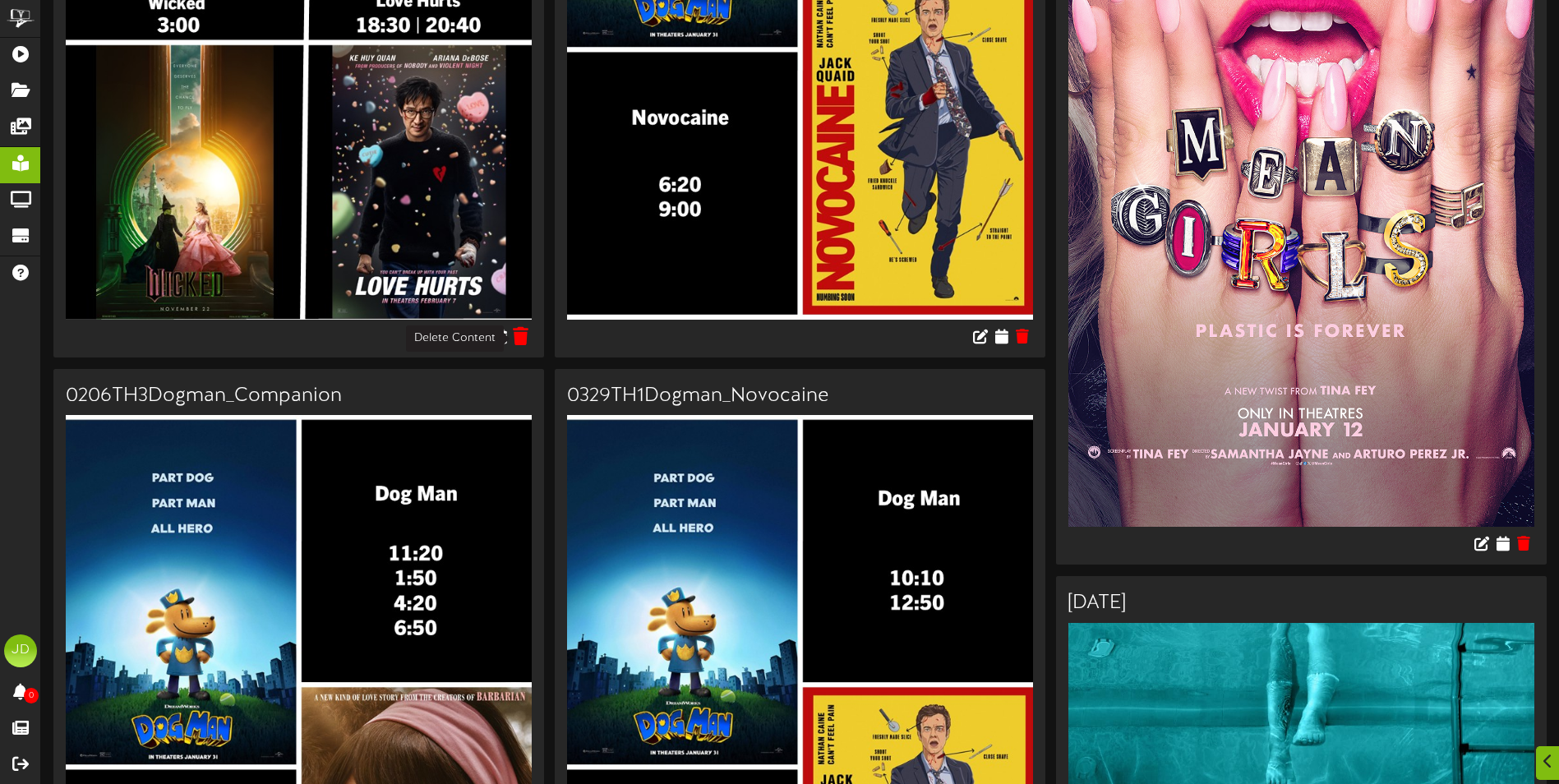
click at [518, 341] on icon at bounding box center [521, 335] width 15 height 18
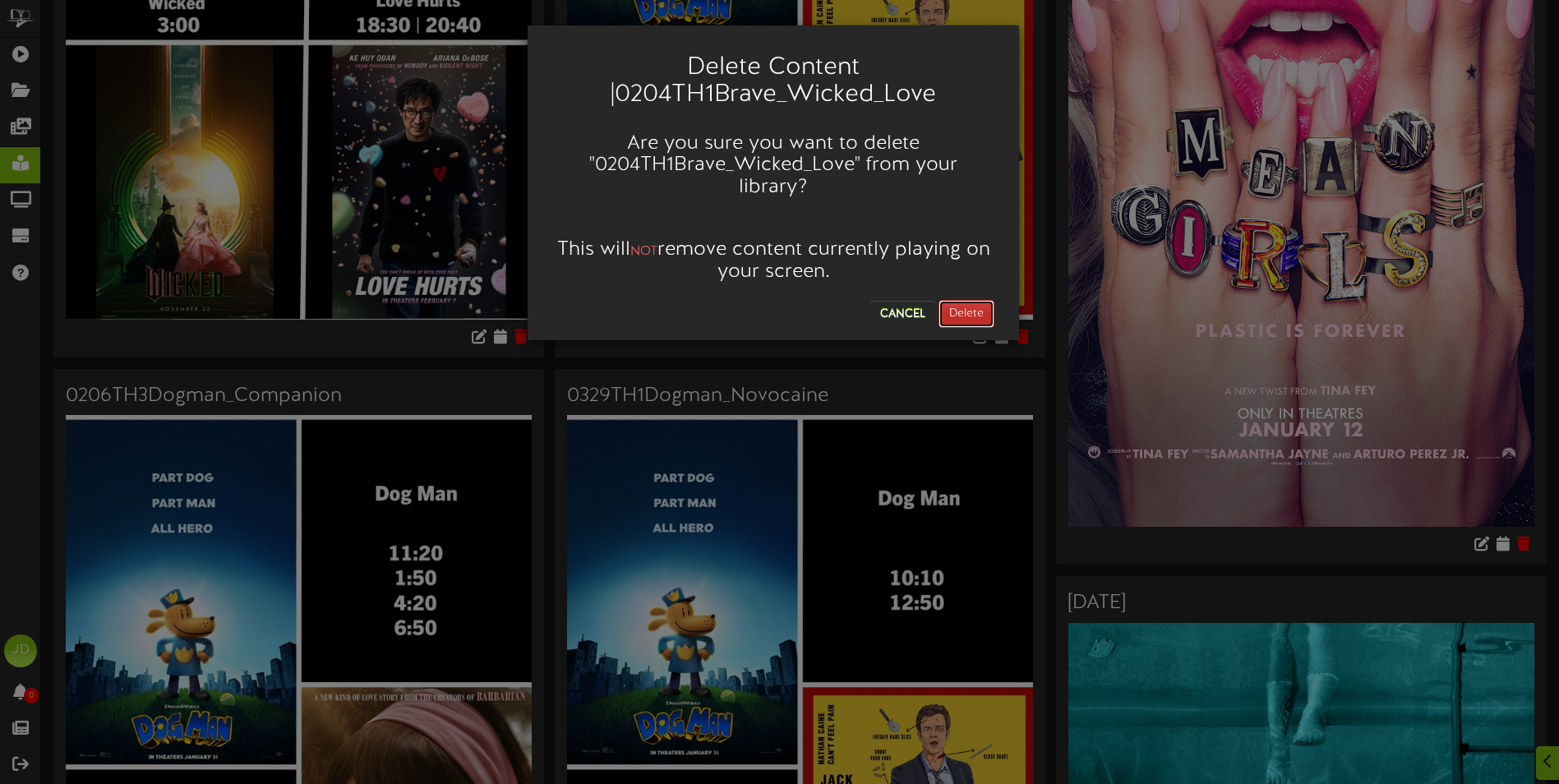
click at [964, 300] on button "Delete" at bounding box center [966, 313] width 56 height 28
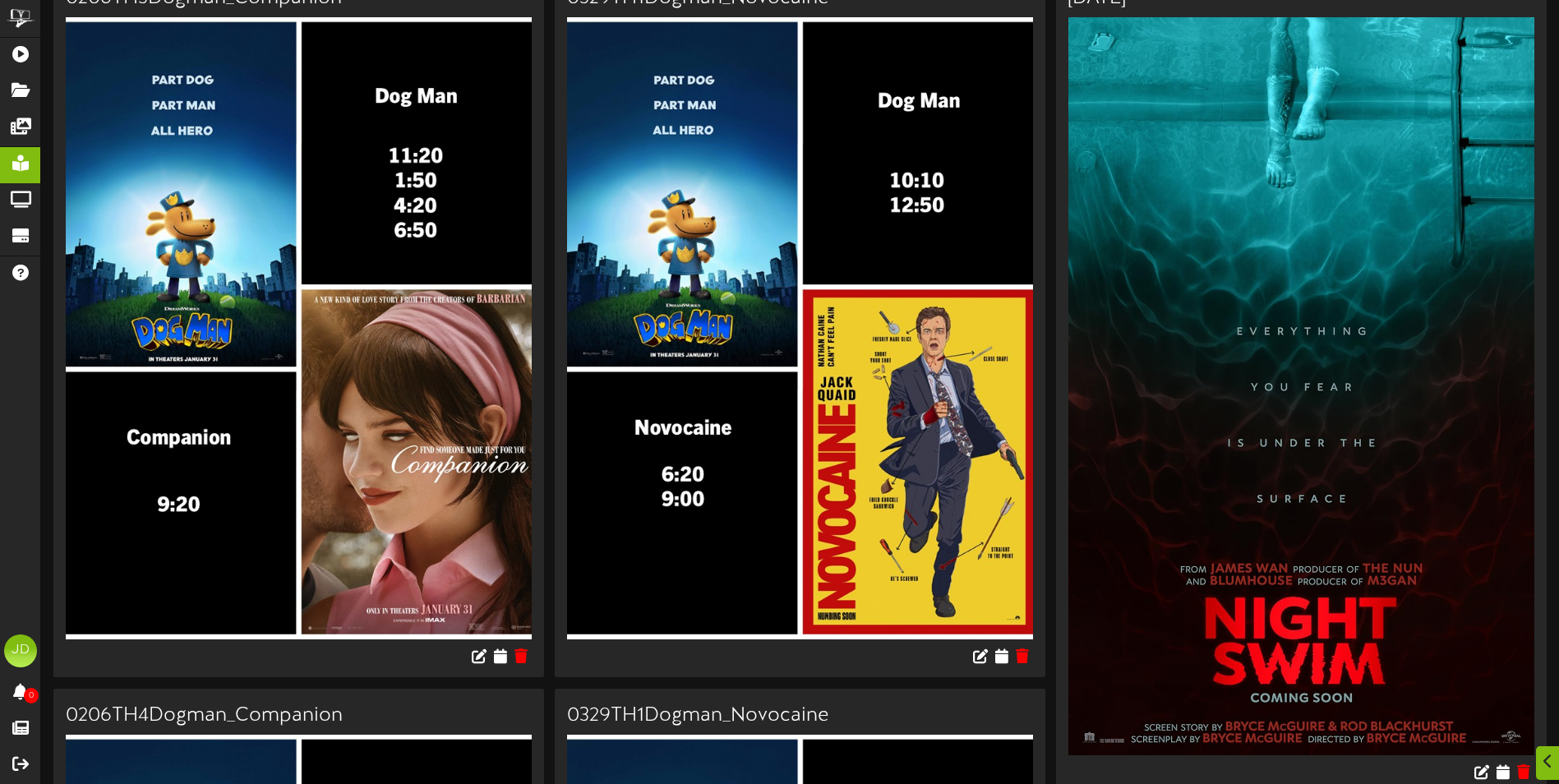
scroll to position [247, 0]
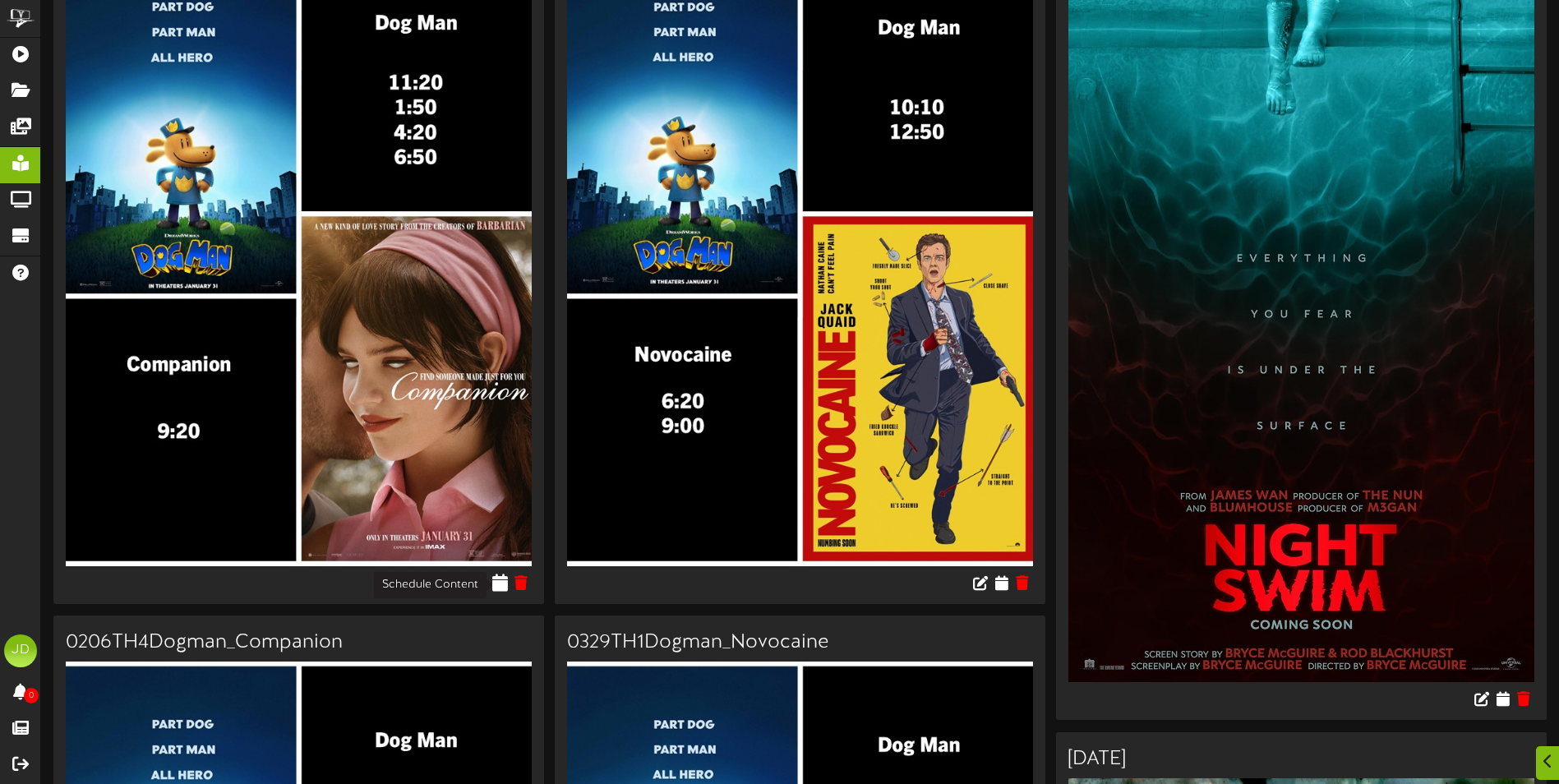
click at [502, 588] on icon at bounding box center [501, 582] width 15 height 18
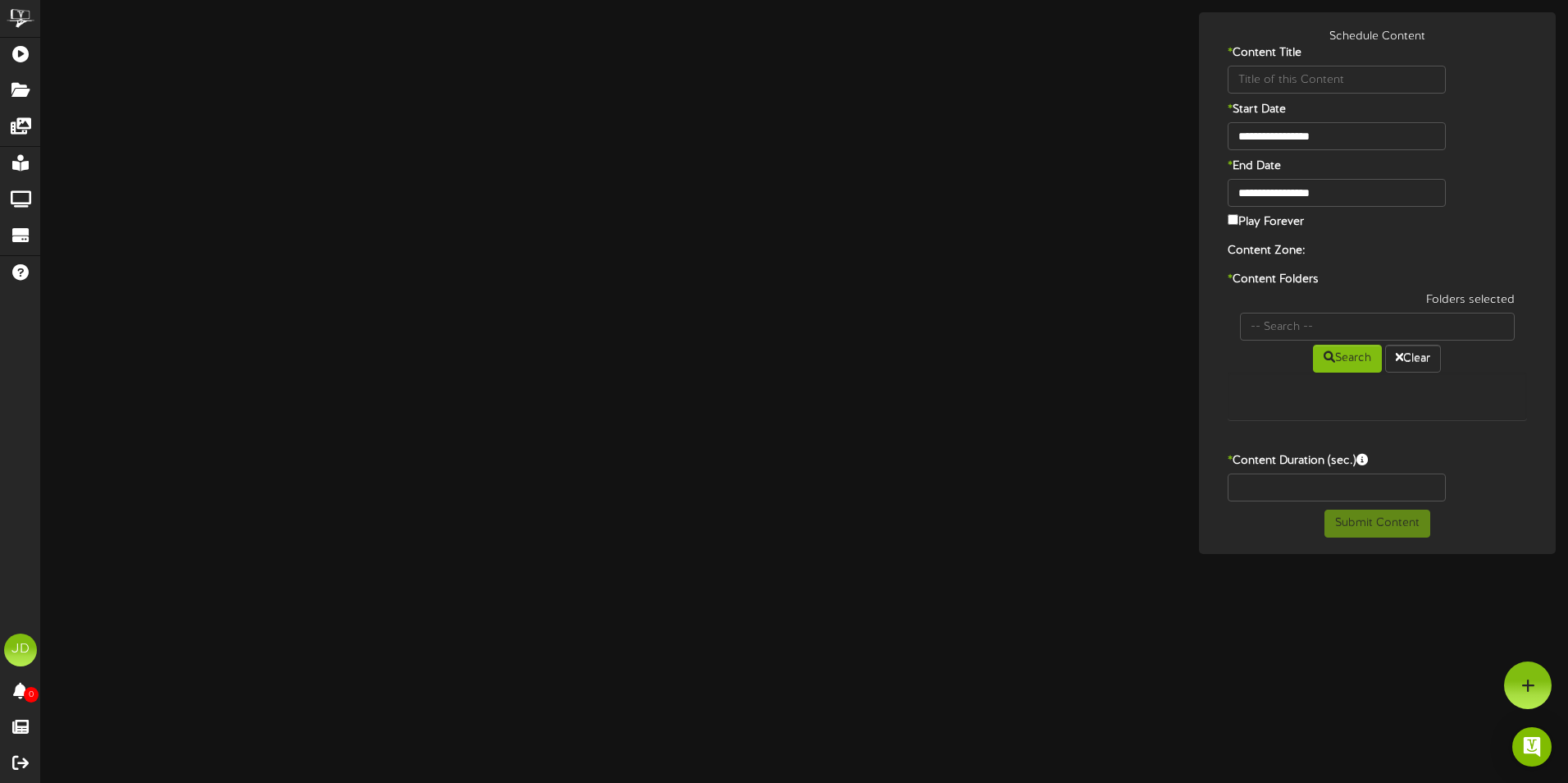
type input "0206TH3Dogman_Companion"
type input "8"
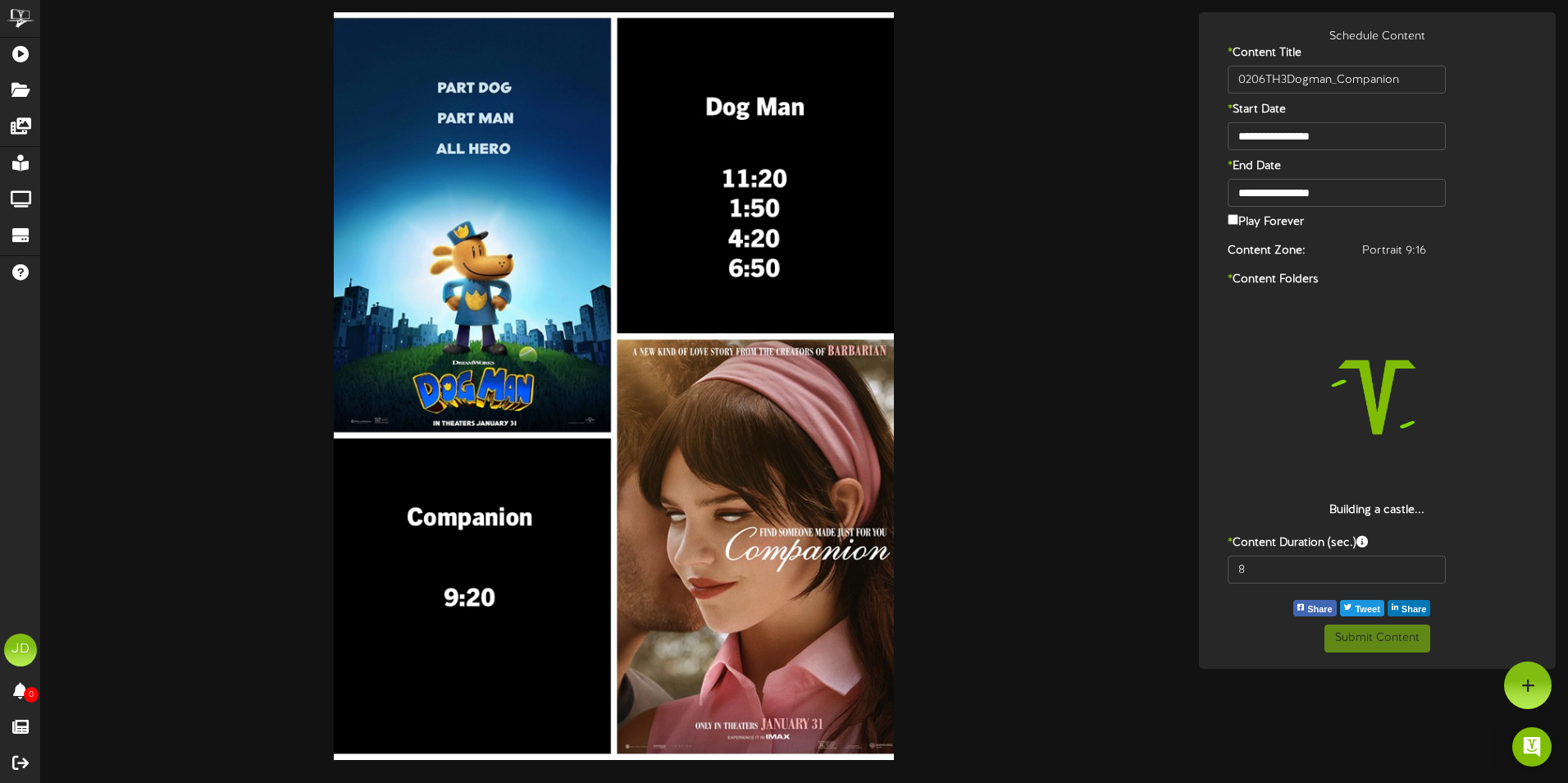
click at [766, 187] on img at bounding box center [613, 386] width 560 height 747
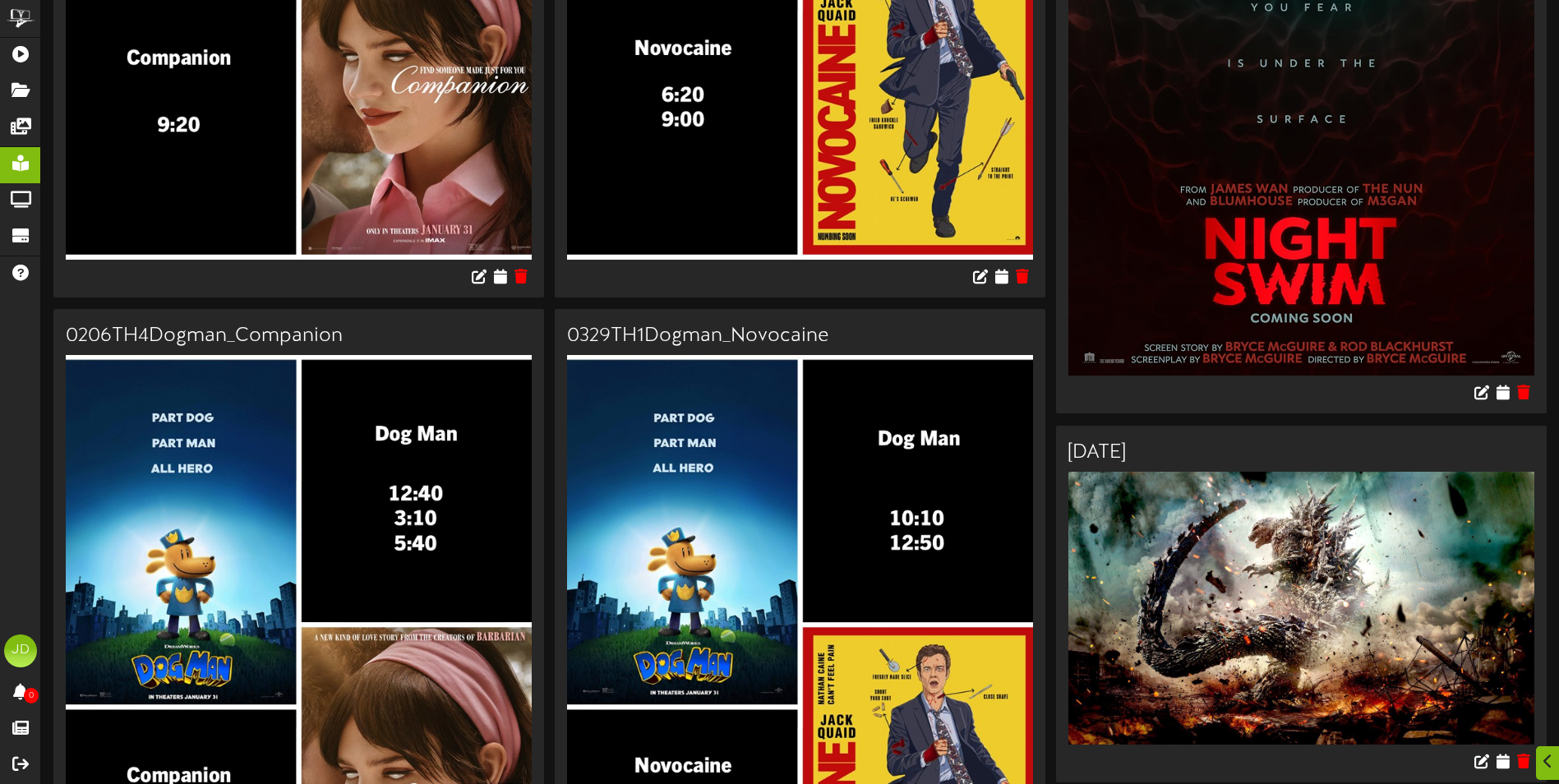
scroll to position [575, 0]
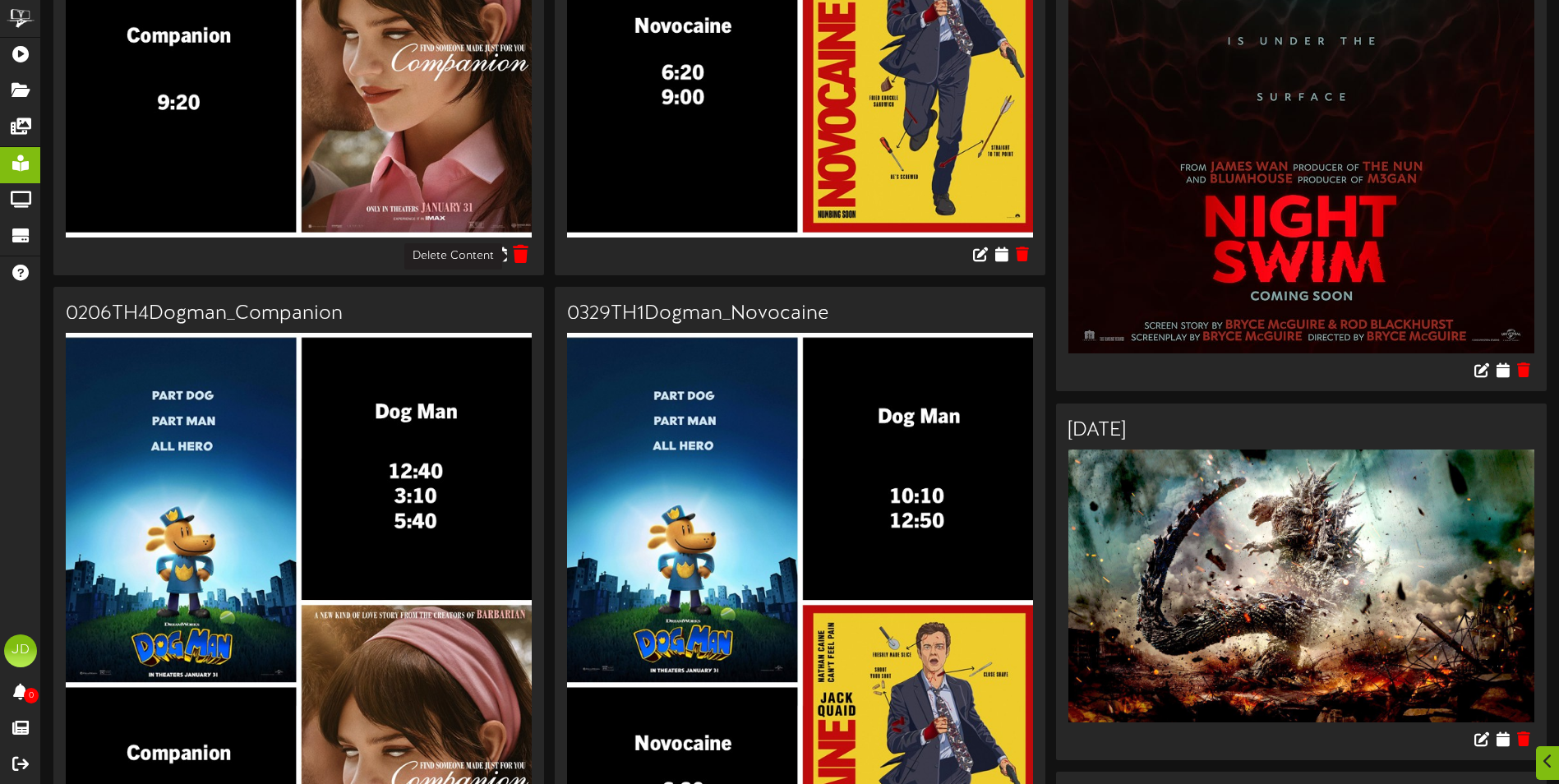
click at [524, 254] on icon at bounding box center [521, 252] width 15 height 18
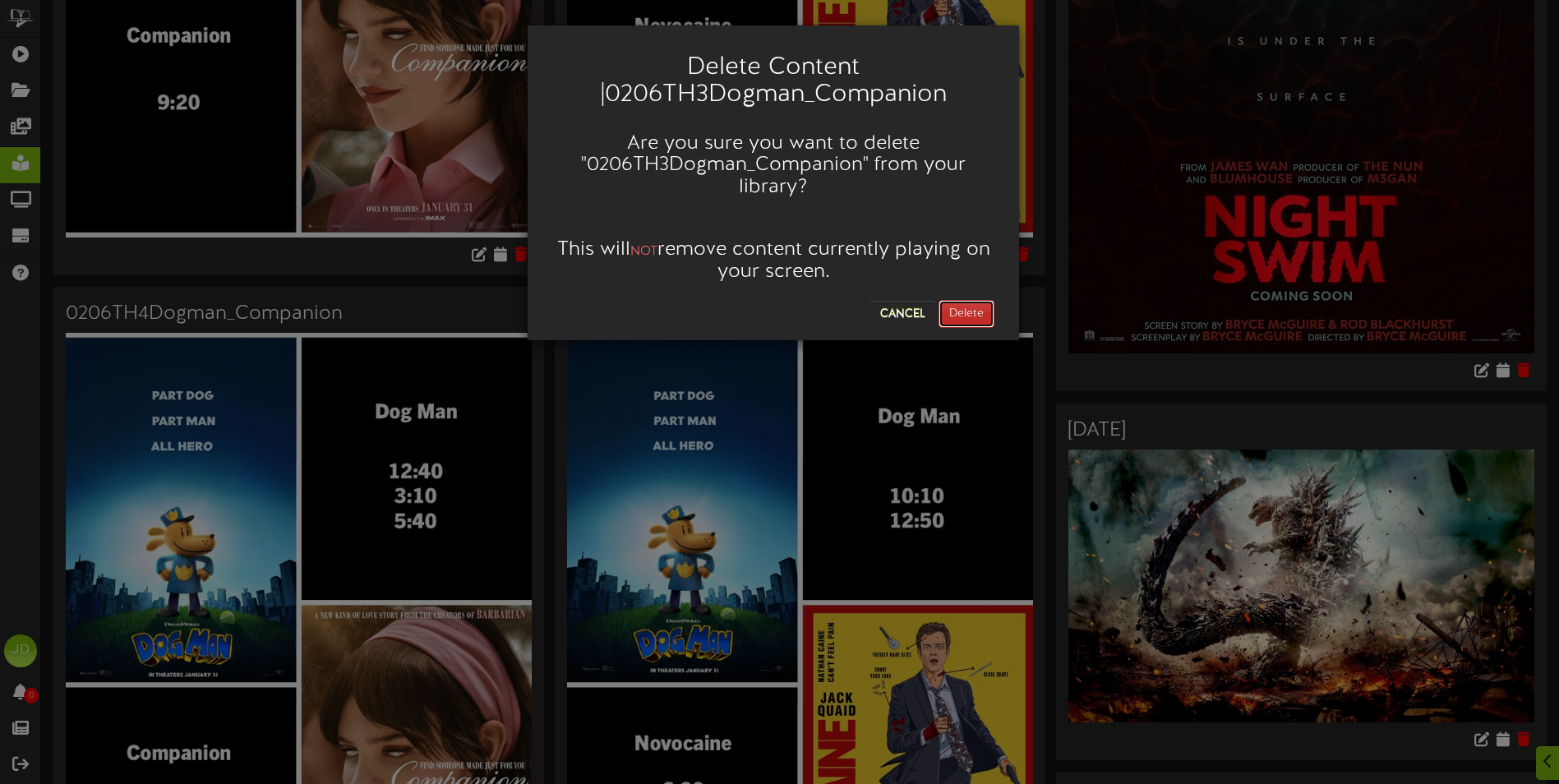
click at [974, 310] on button "Delete" at bounding box center [966, 313] width 56 height 28
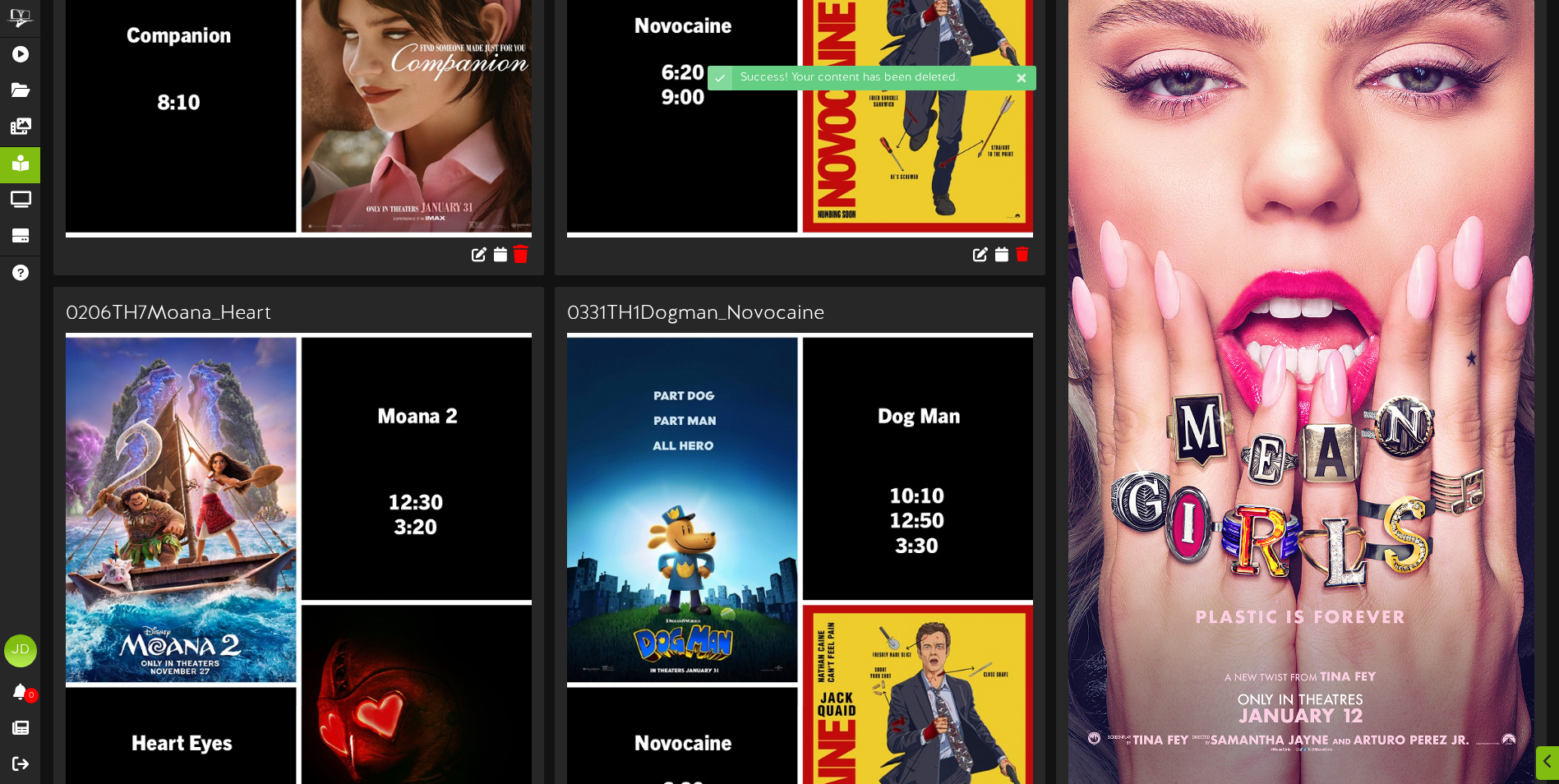
click at [526, 253] on icon at bounding box center [521, 252] width 15 height 18
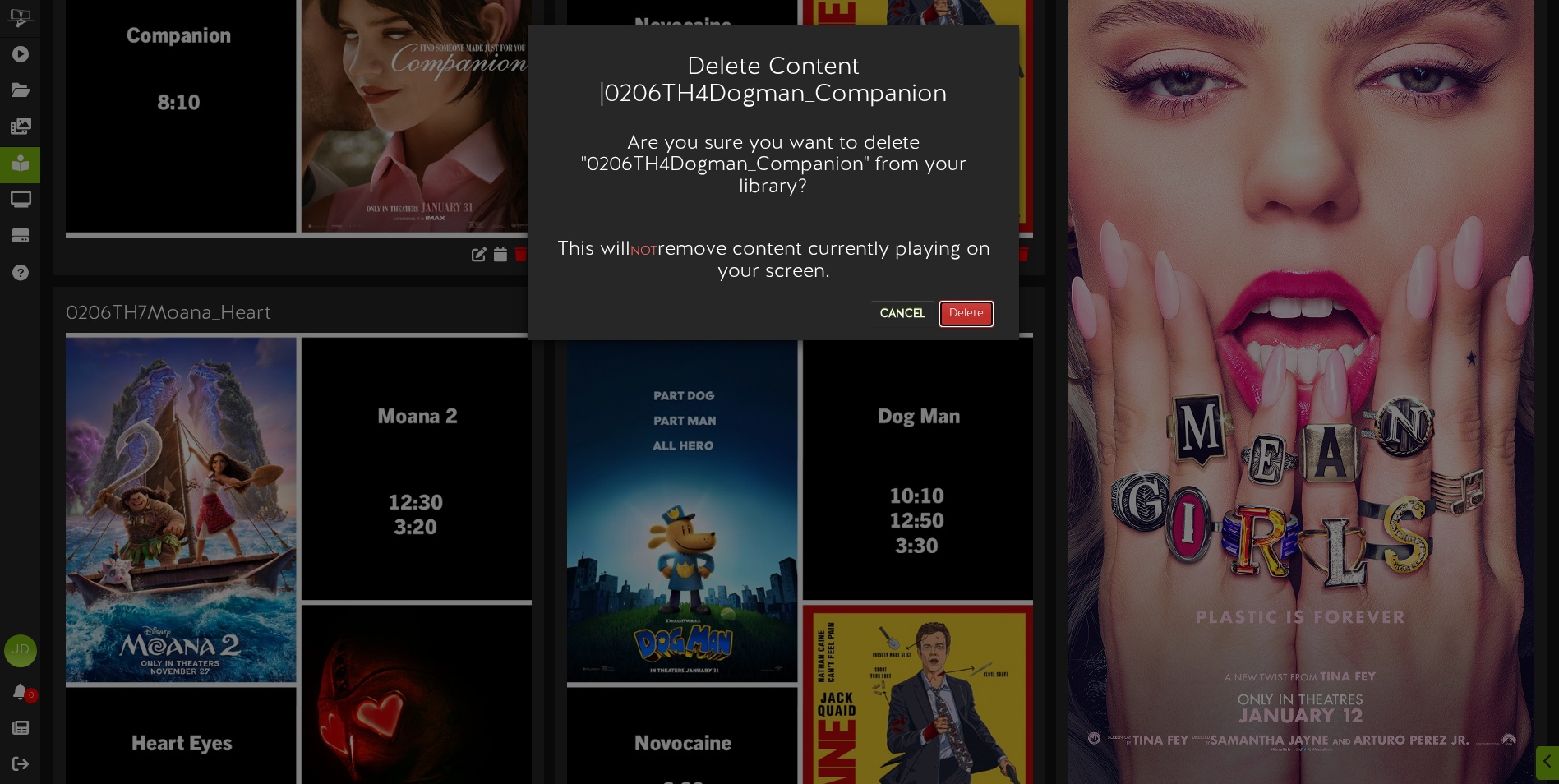
click at [987, 306] on button "Delete" at bounding box center [966, 313] width 56 height 28
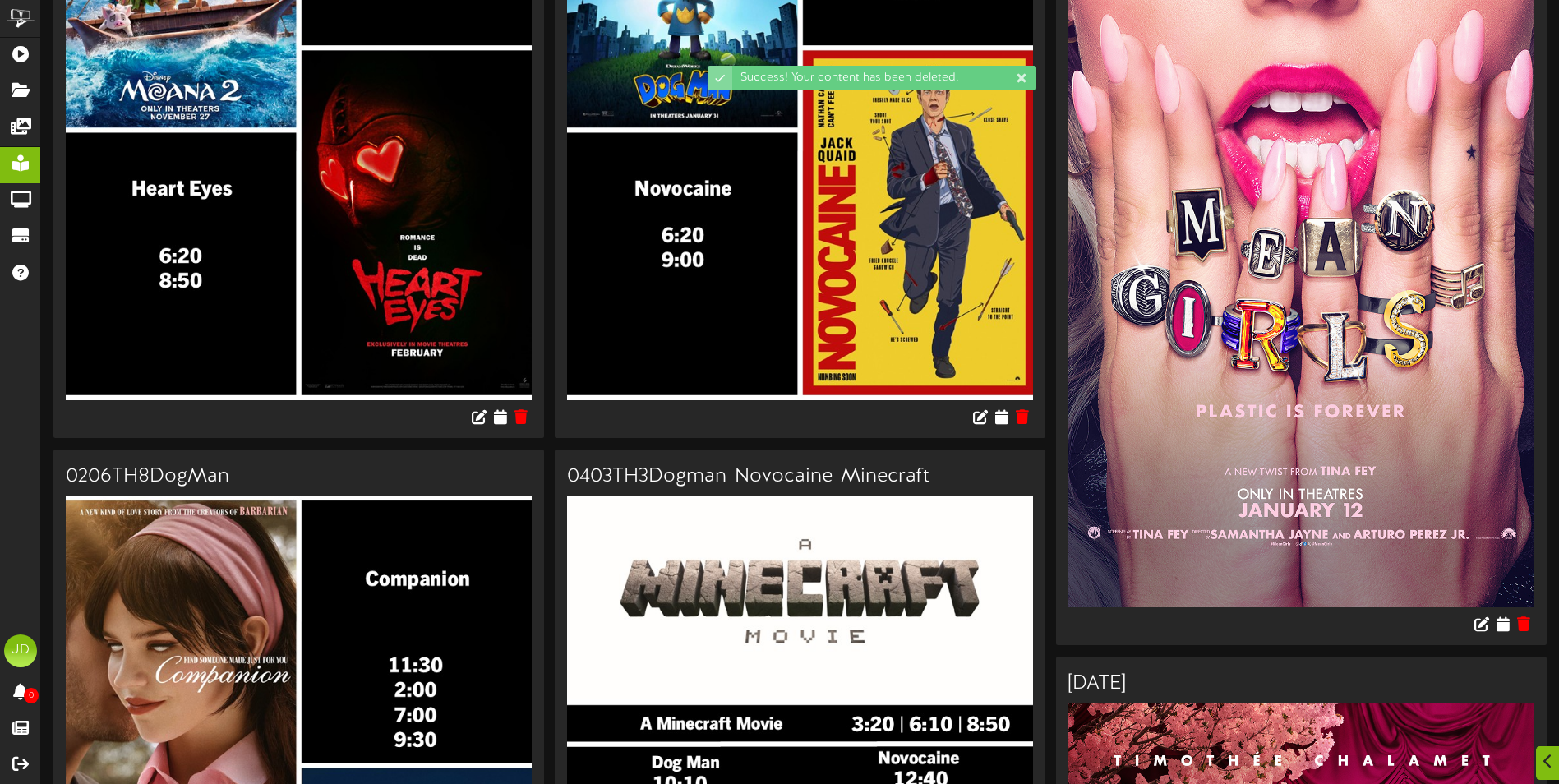
scroll to position [493, 0]
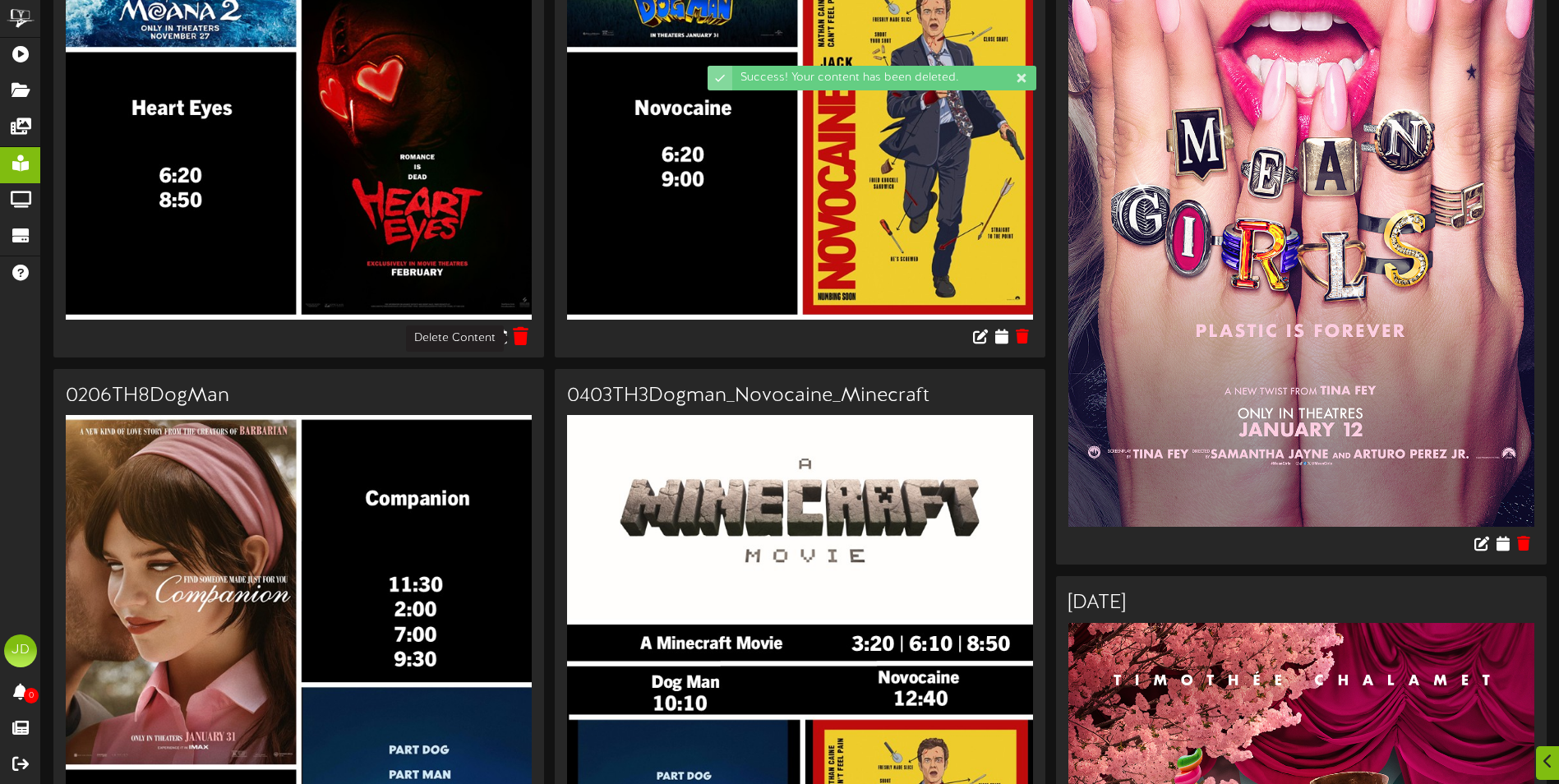
click at [524, 334] on icon at bounding box center [521, 335] width 15 height 18
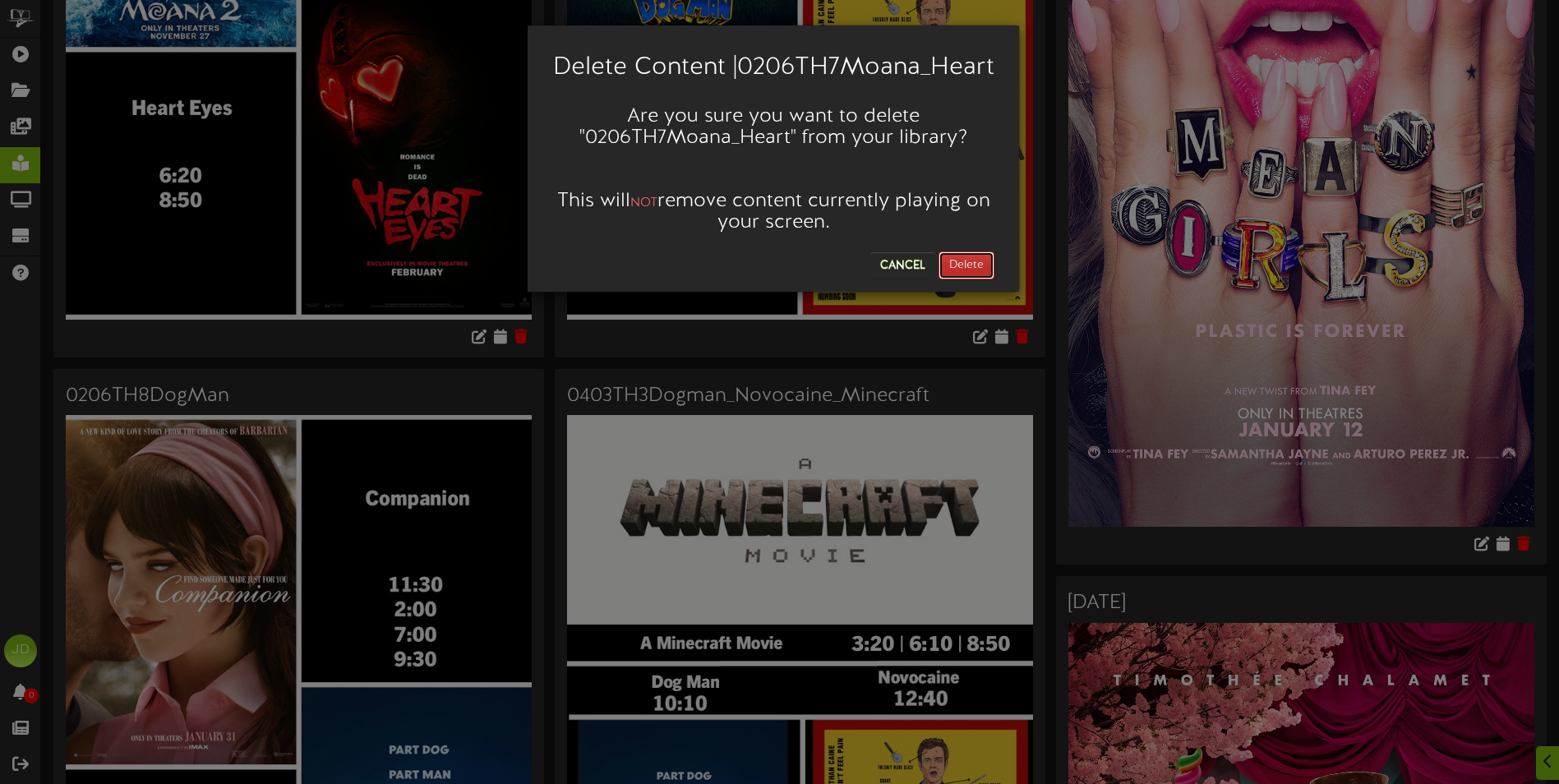
click at [960, 279] on button "Delete" at bounding box center [966, 265] width 56 height 28
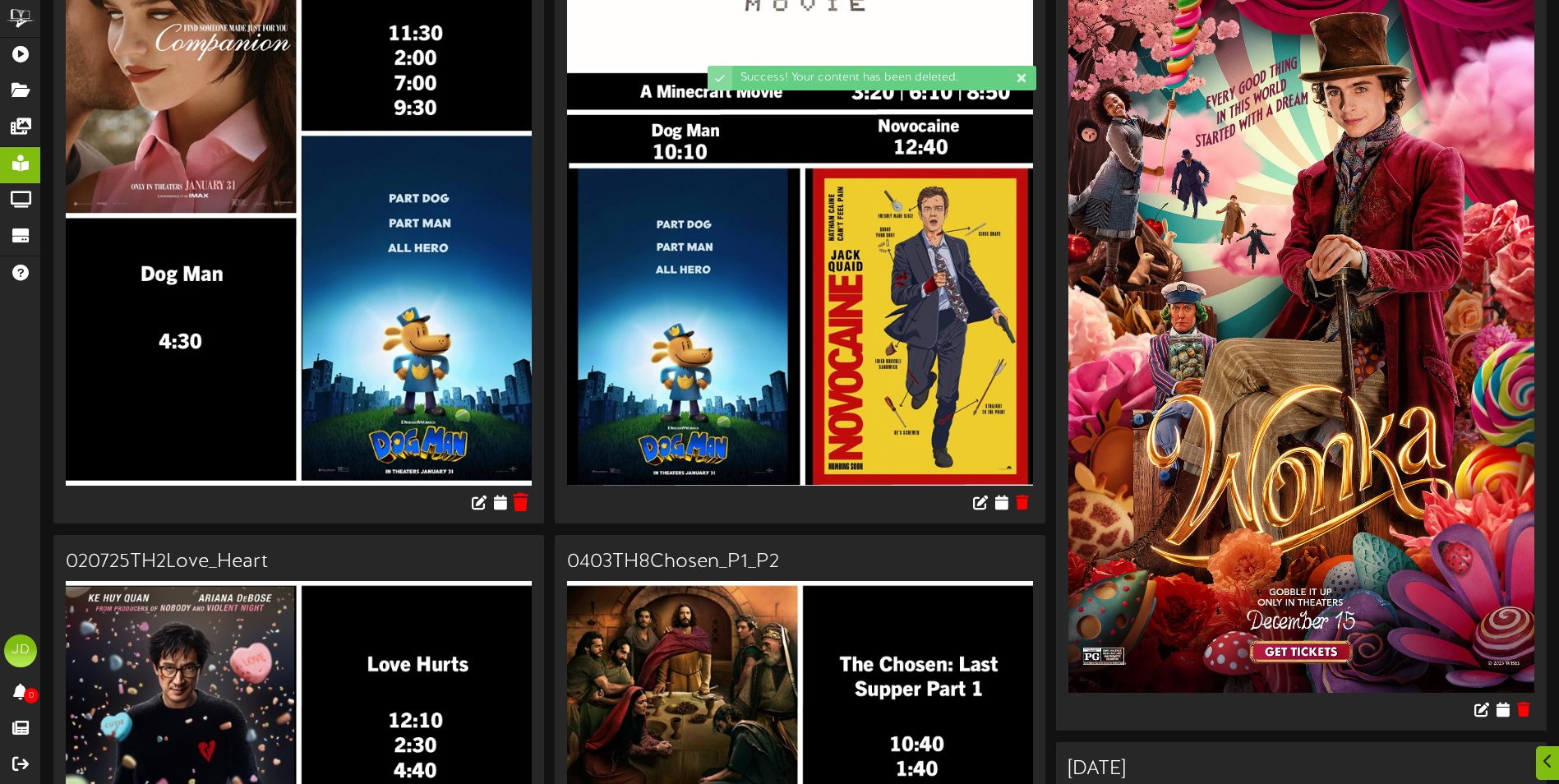
scroll to position [328, 0]
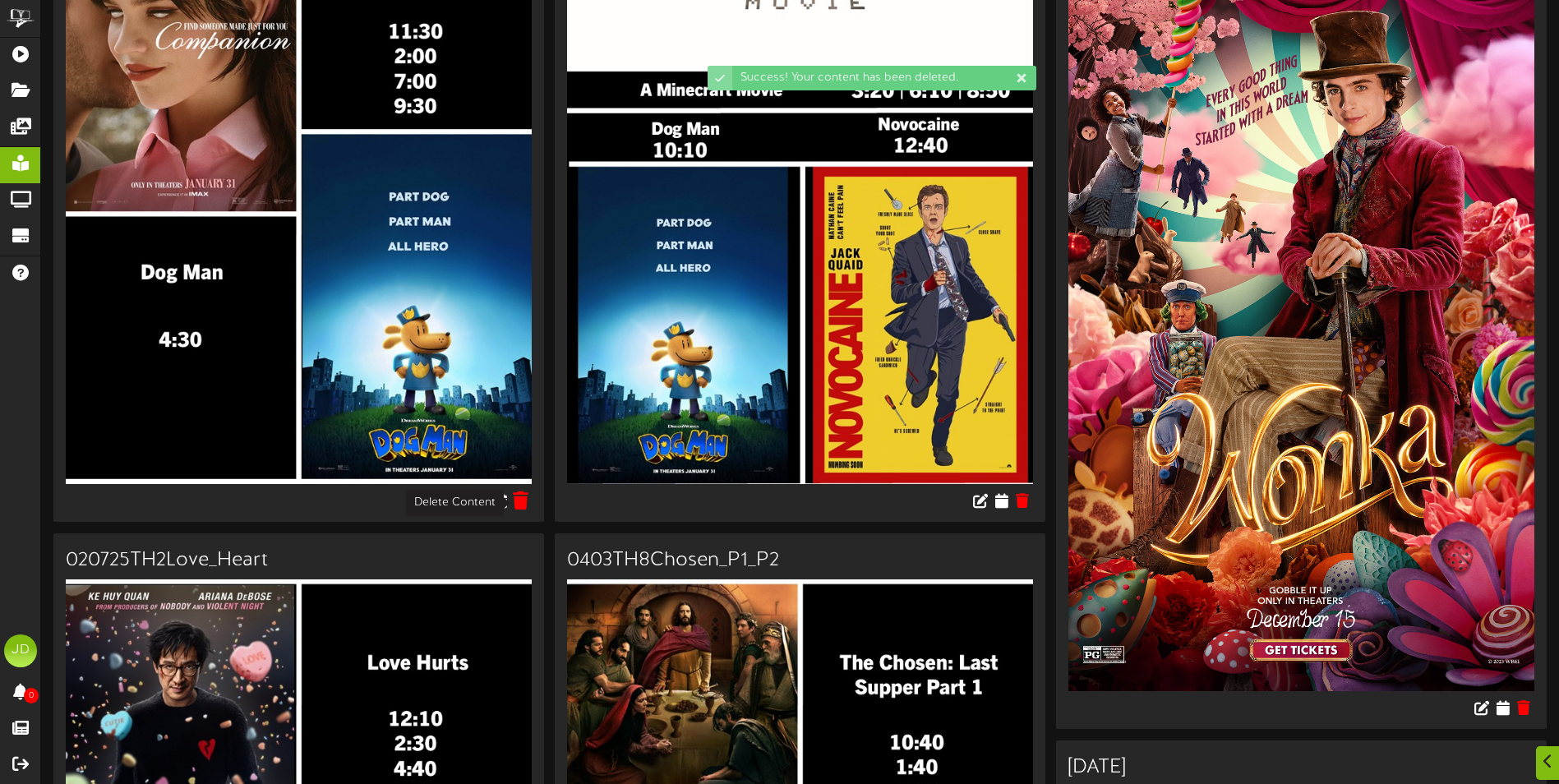
click at [529, 501] on icon at bounding box center [521, 499] width 15 height 18
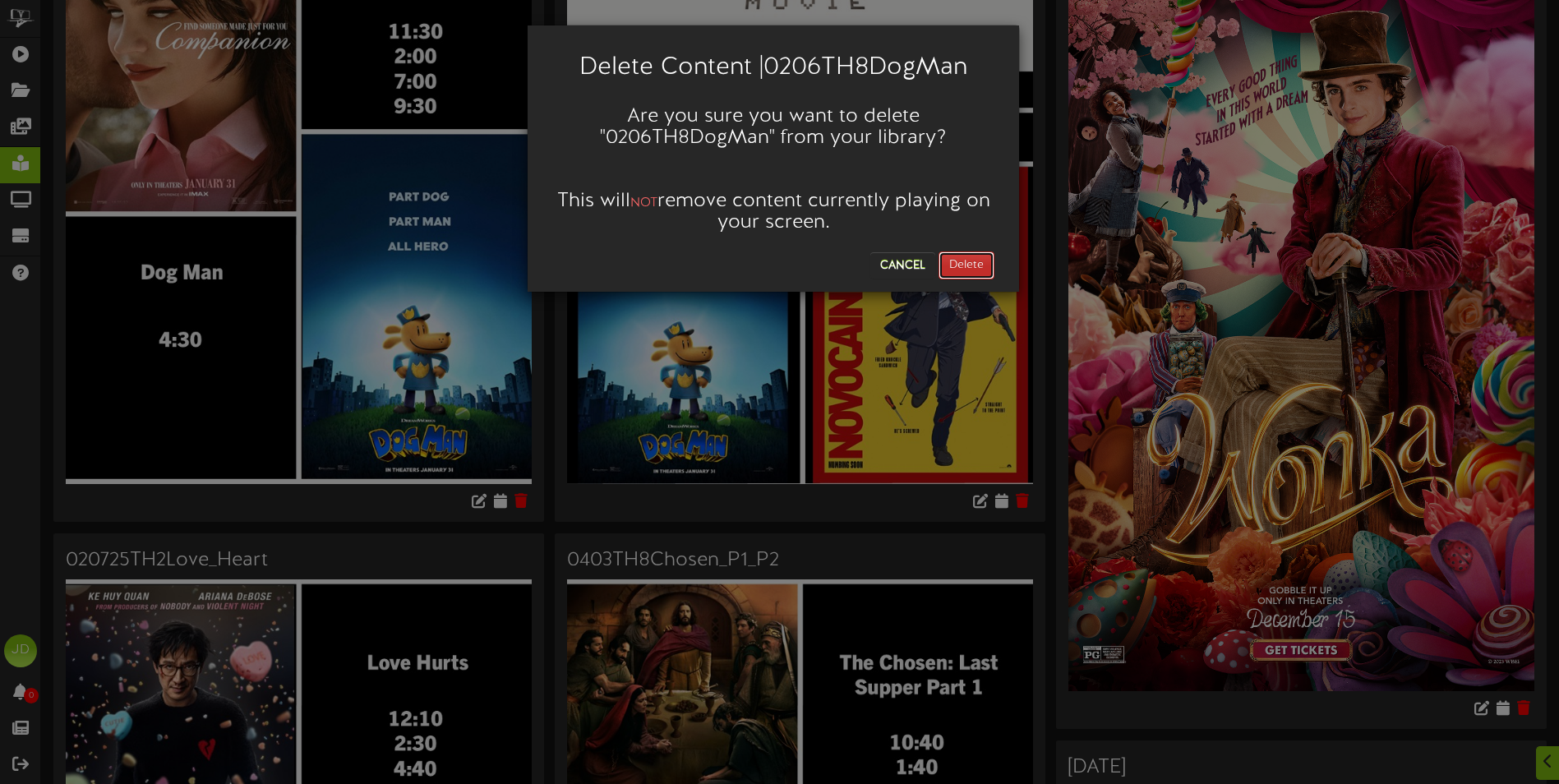
click at [967, 274] on button "Delete" at bounding box center [966, 265] width 56 height 28
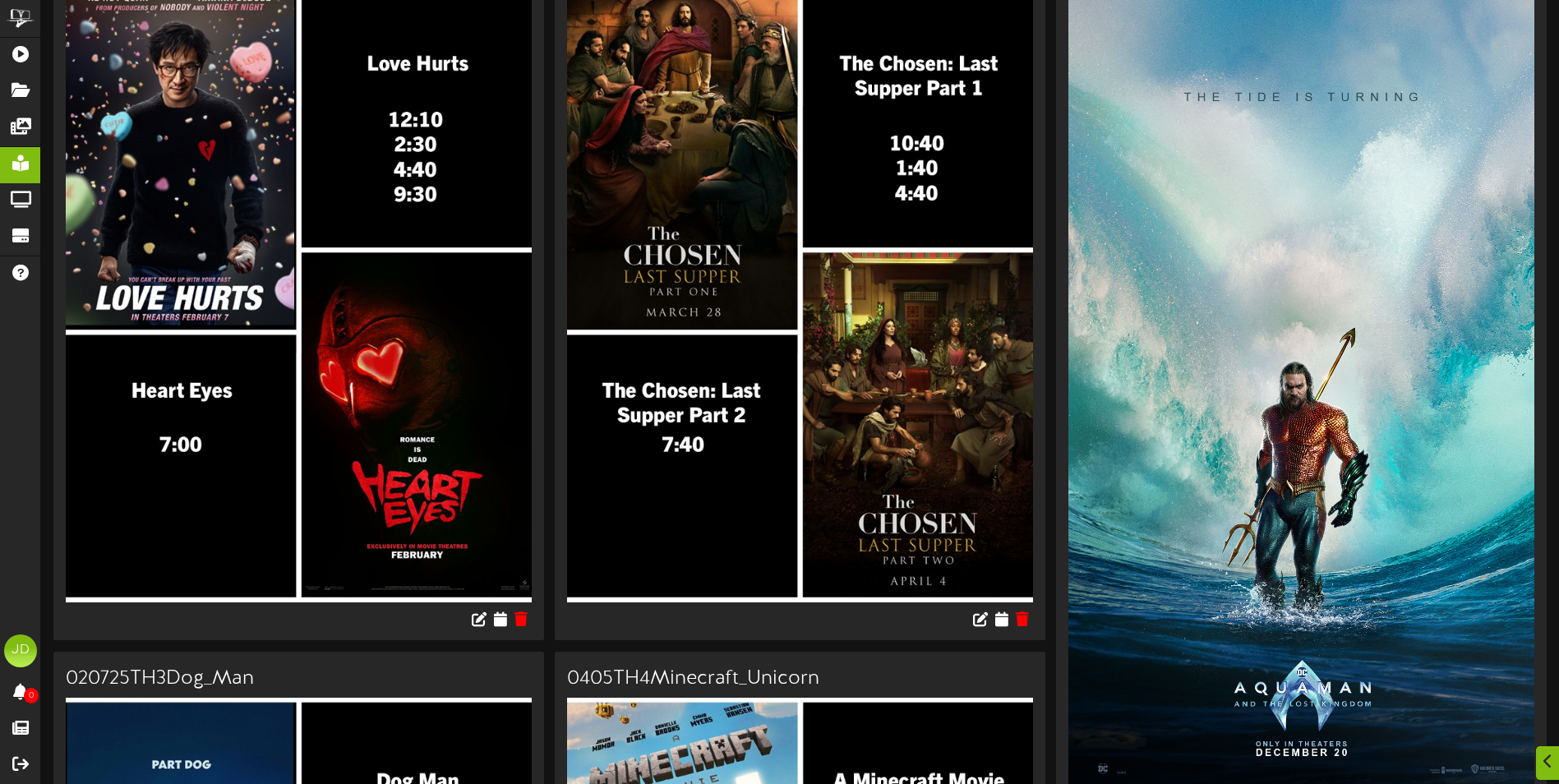
scroll to position [247, 0]
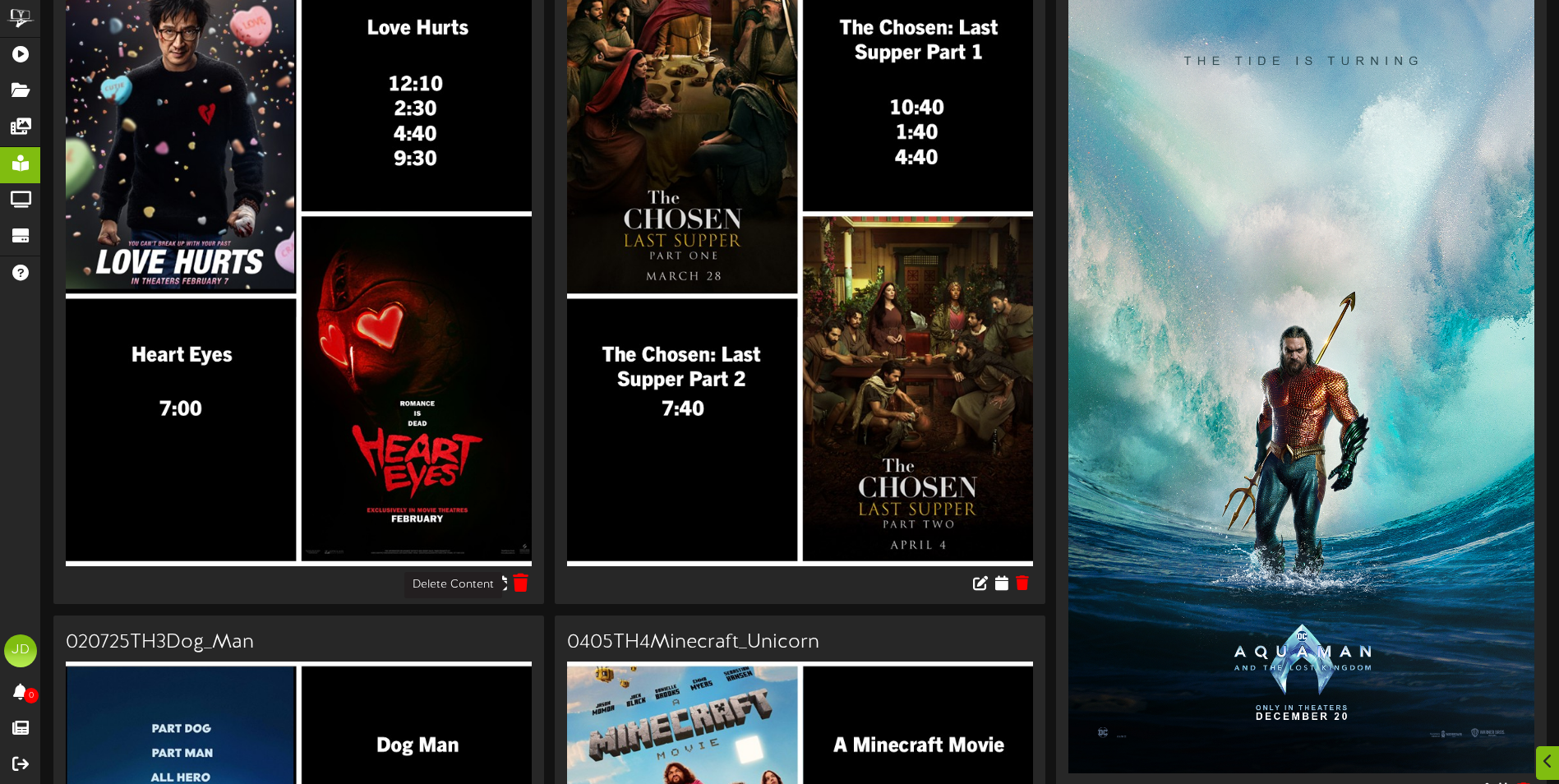
click at [520, 579] on icon at bounding box center [521, 582] width 15 height 18
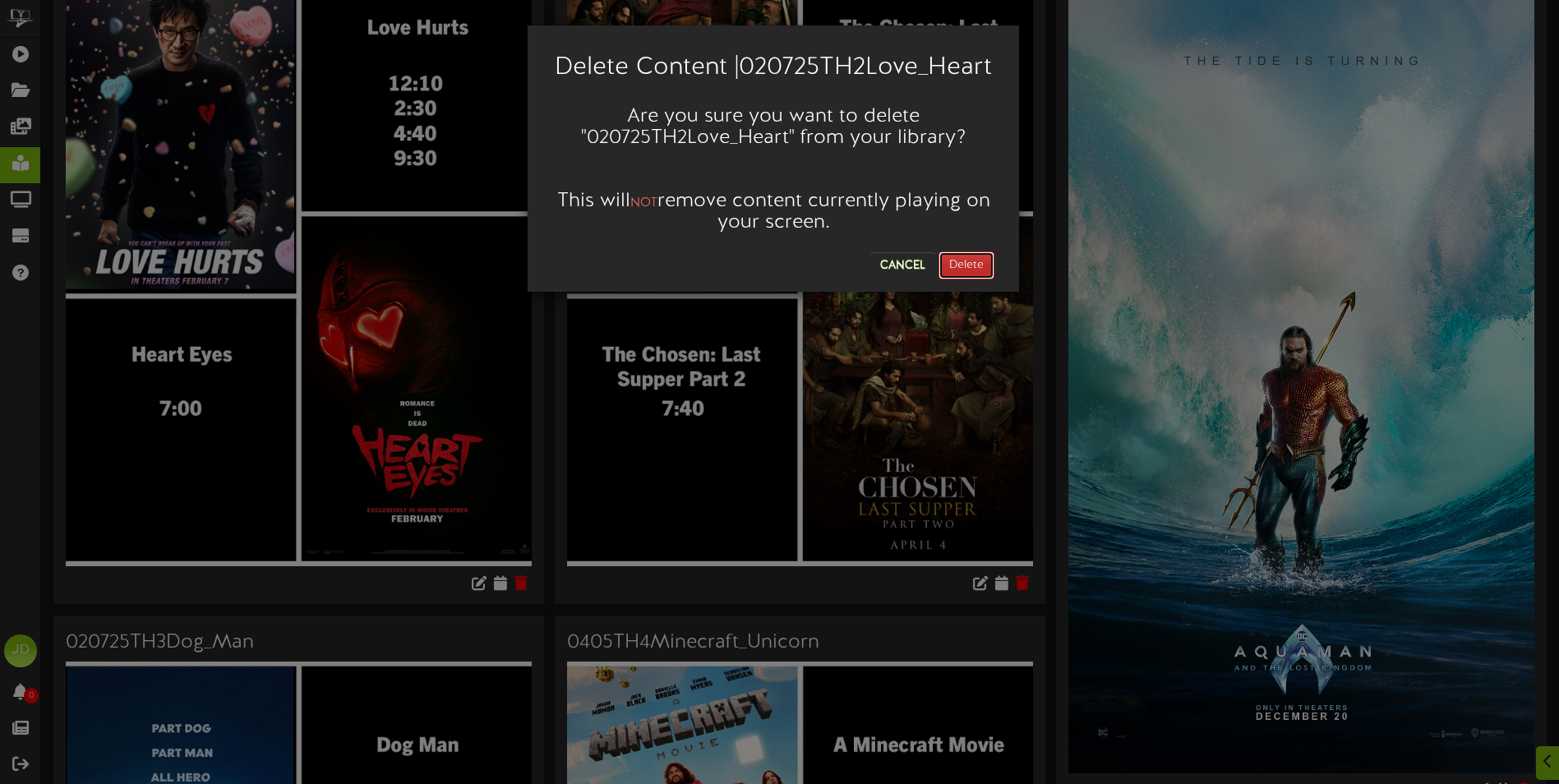
click at [964, 279] on button "Delete" at bounding box center [966, 265] width 56 height 28
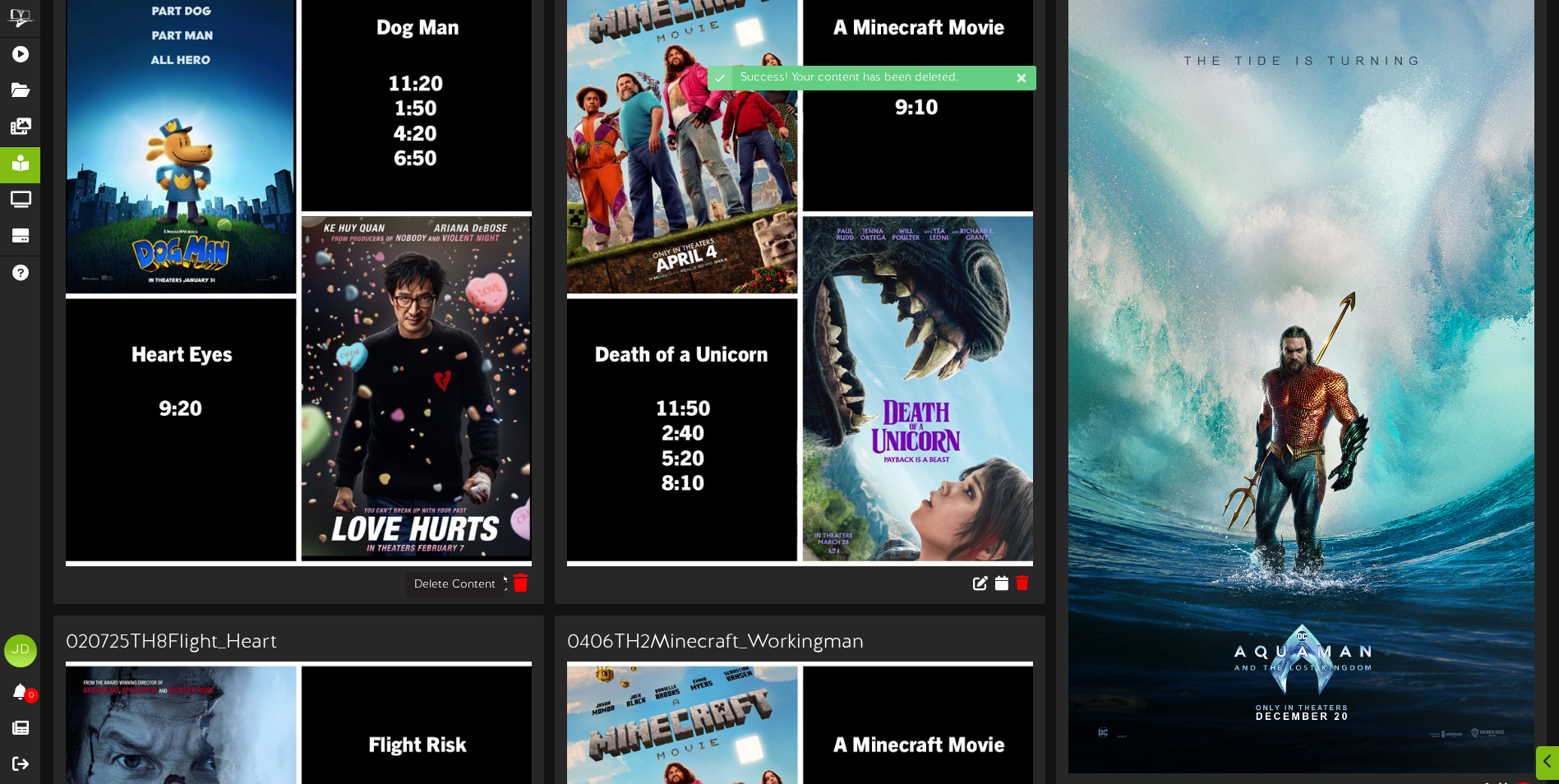
click at [526, 587] on icon at bounding box center [521, 582] width 15 height 18
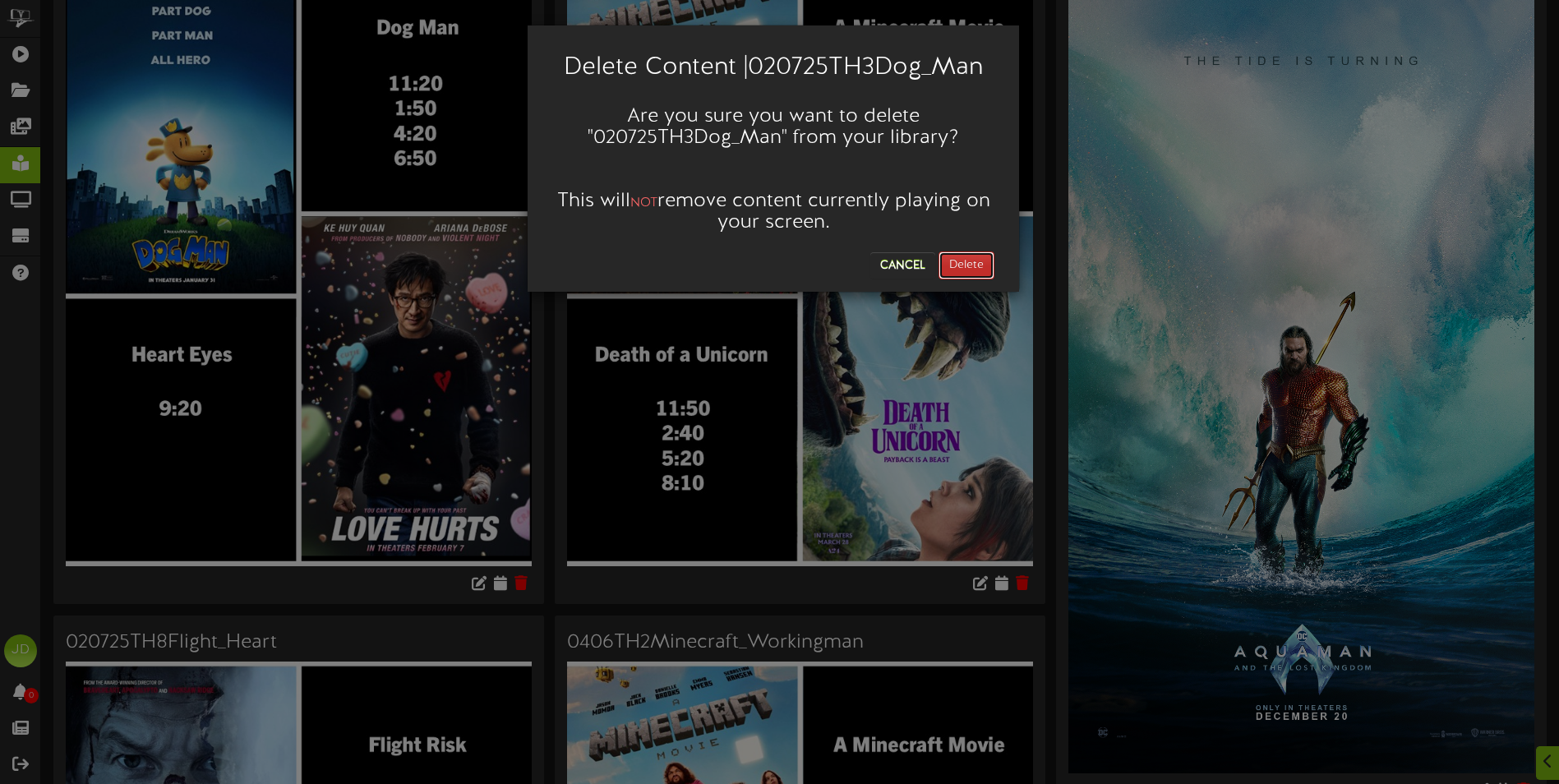
click at [964, 266] on button "Delete" at bounding box center [966, 265] width 56 height 28
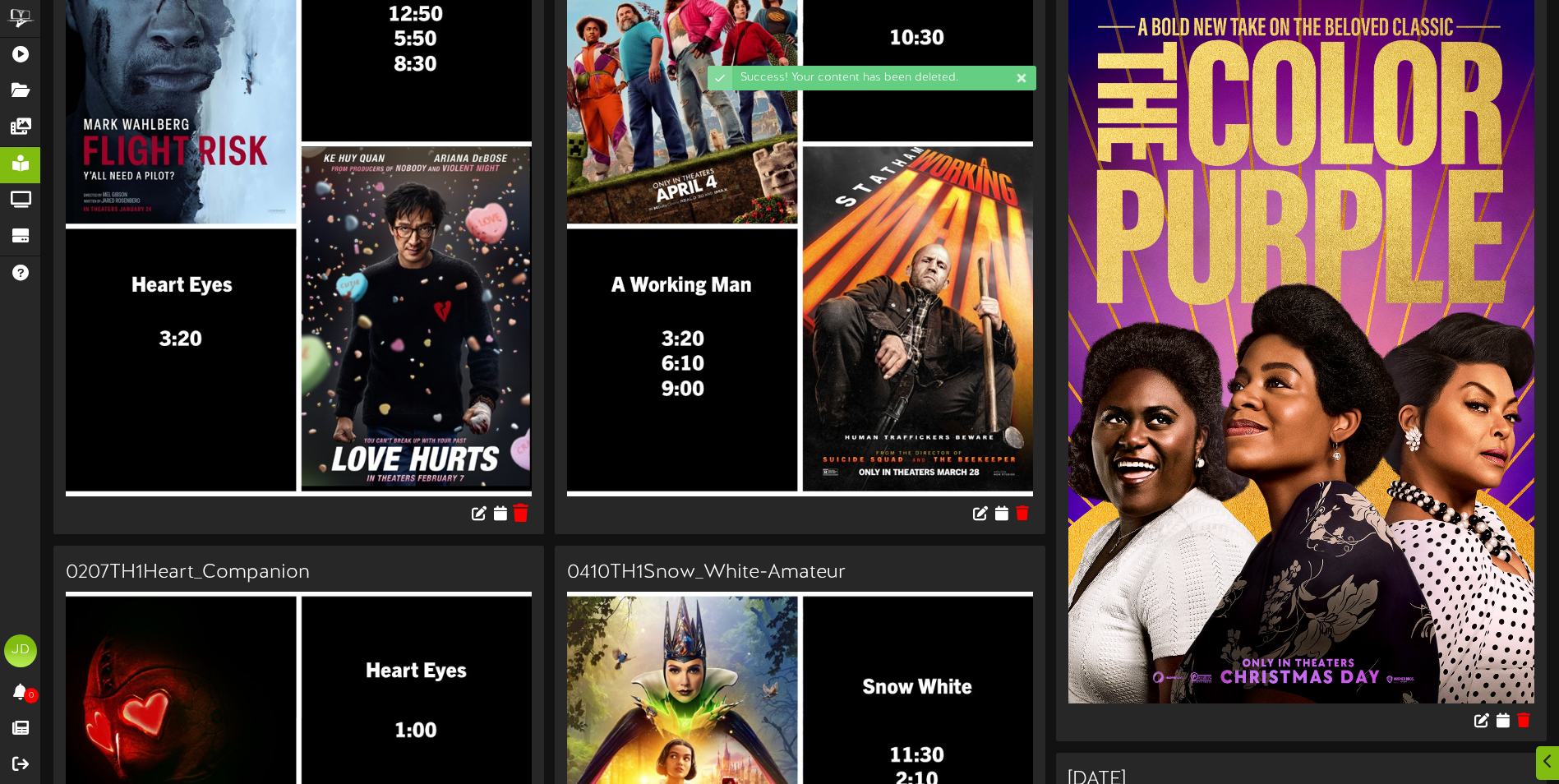
scroll to position [328, 0]
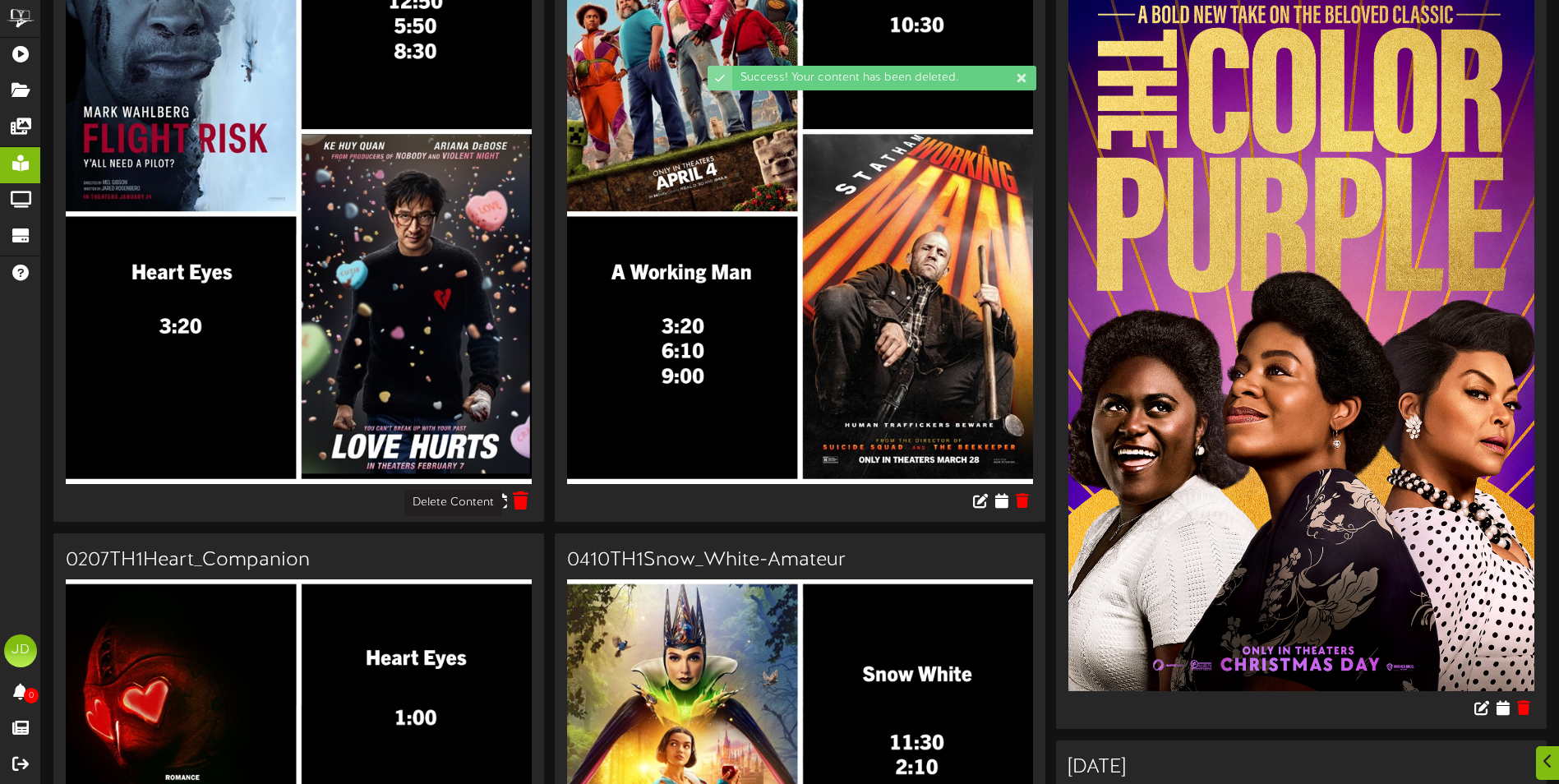
click at [522, 506] on icon at bounding box center [521, 499] width 15 height 18
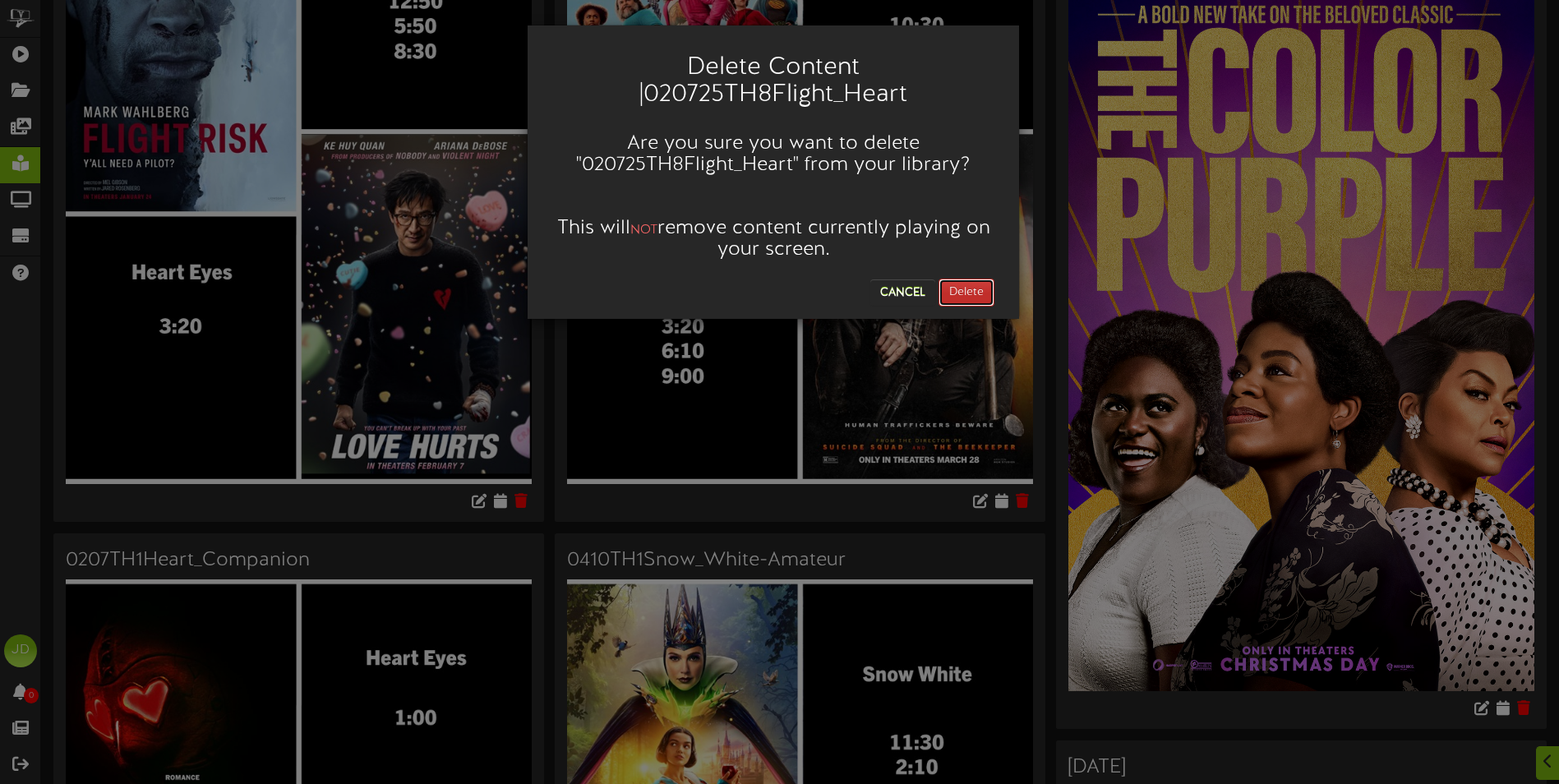
click at [986, 289] on button "Delete" at bounding box center [966, 292] width 56 height 28
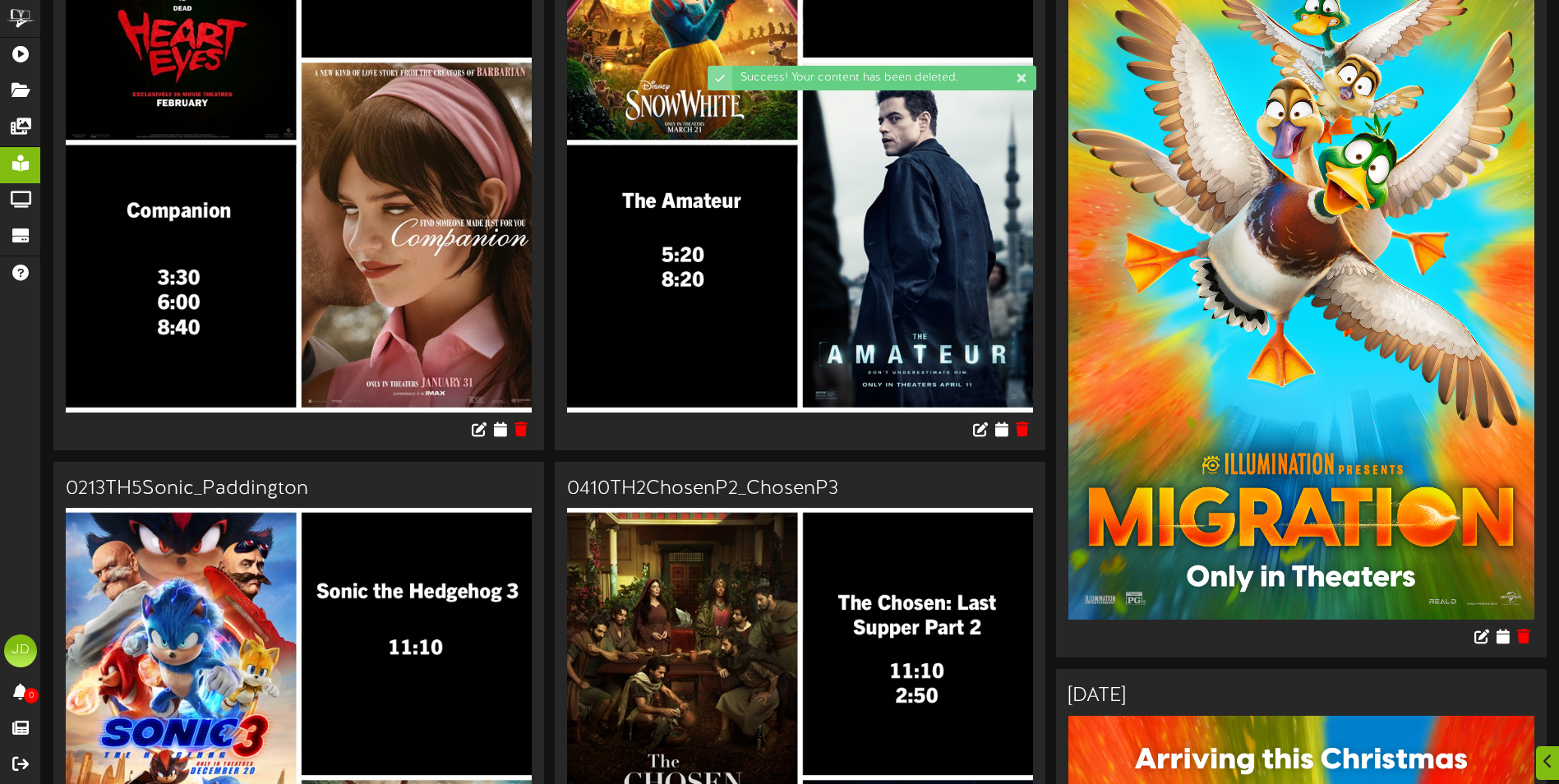
scroll to position [411, 0]
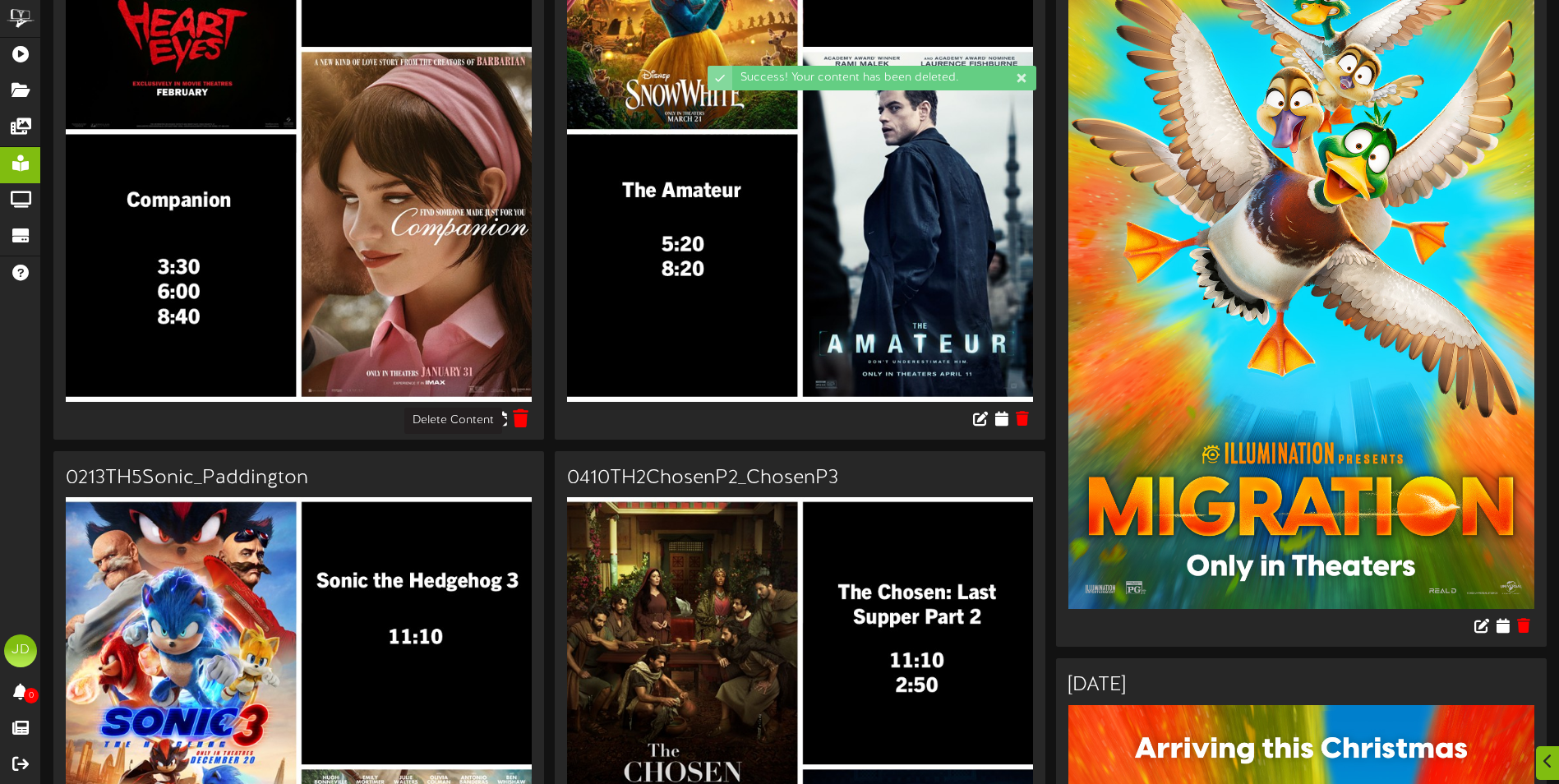
click at [529, 421] on icon at bounding box center [521, 417] width 15 height 18
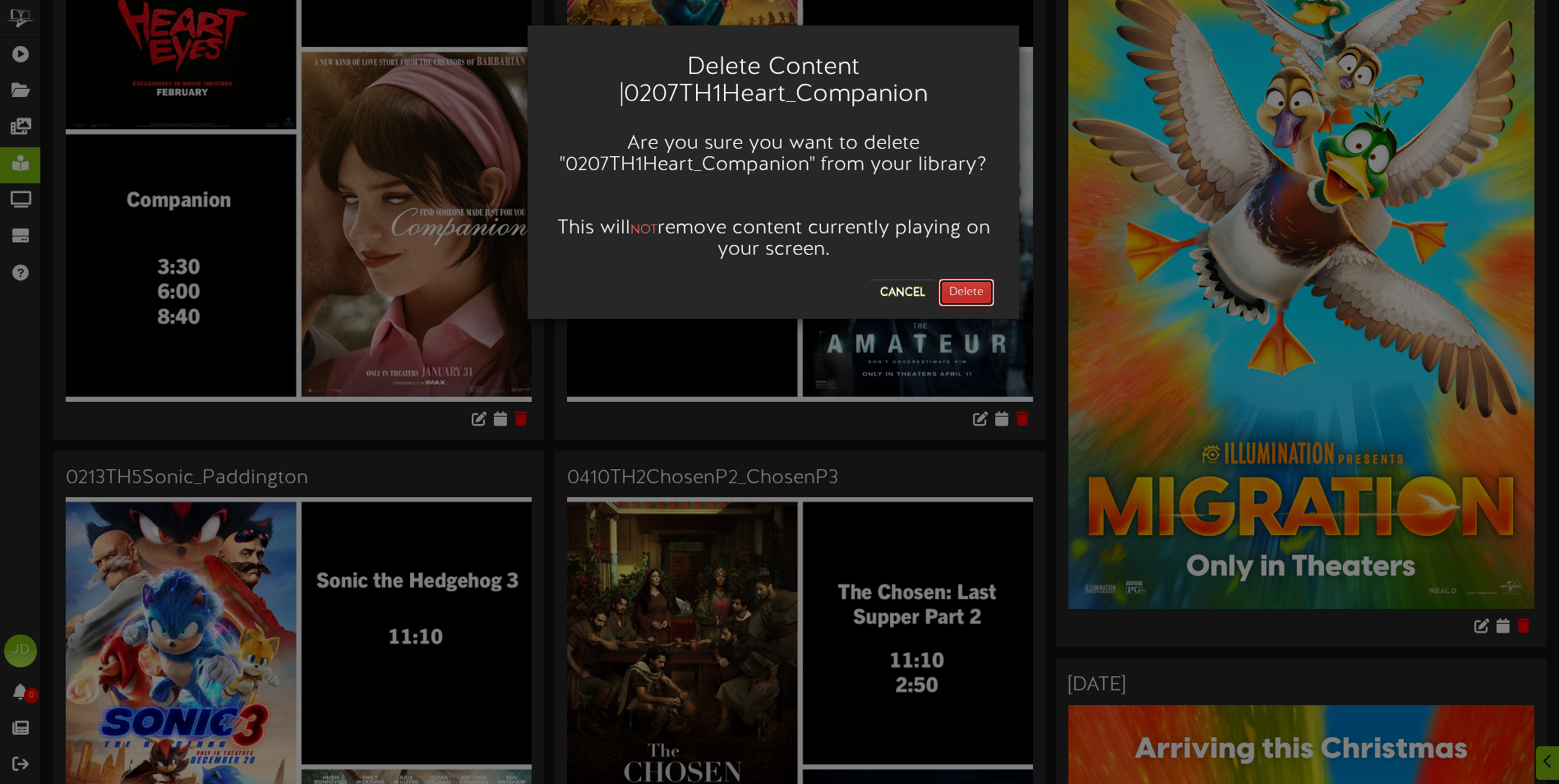
click at [951, 299] on button "Delete" at bounding box center [966, 292] width 56 height 28
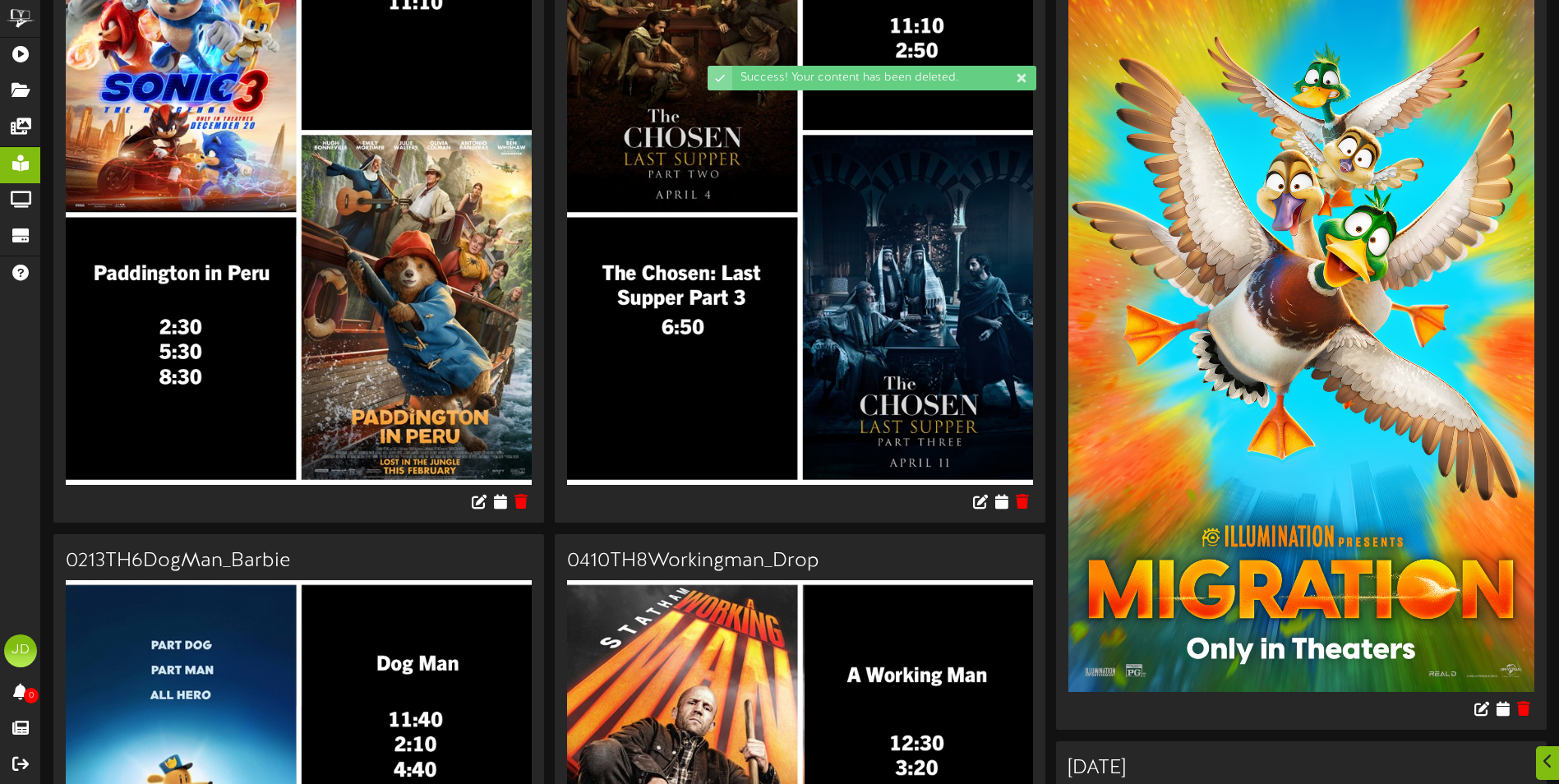
scroll to position [328, 0]
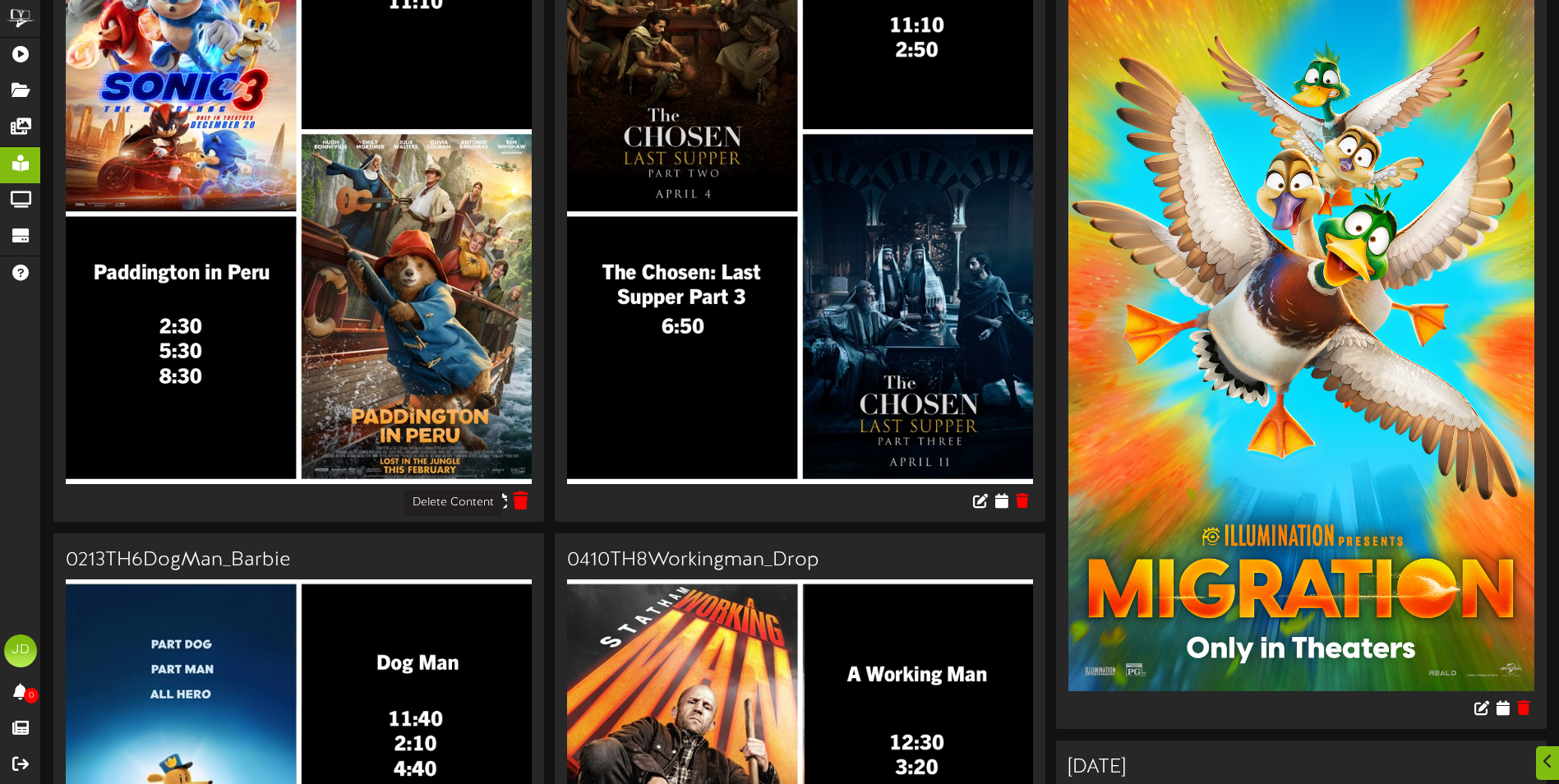
click at [523, 506] on icon at bounding box center [521, 499] width 15 height 18
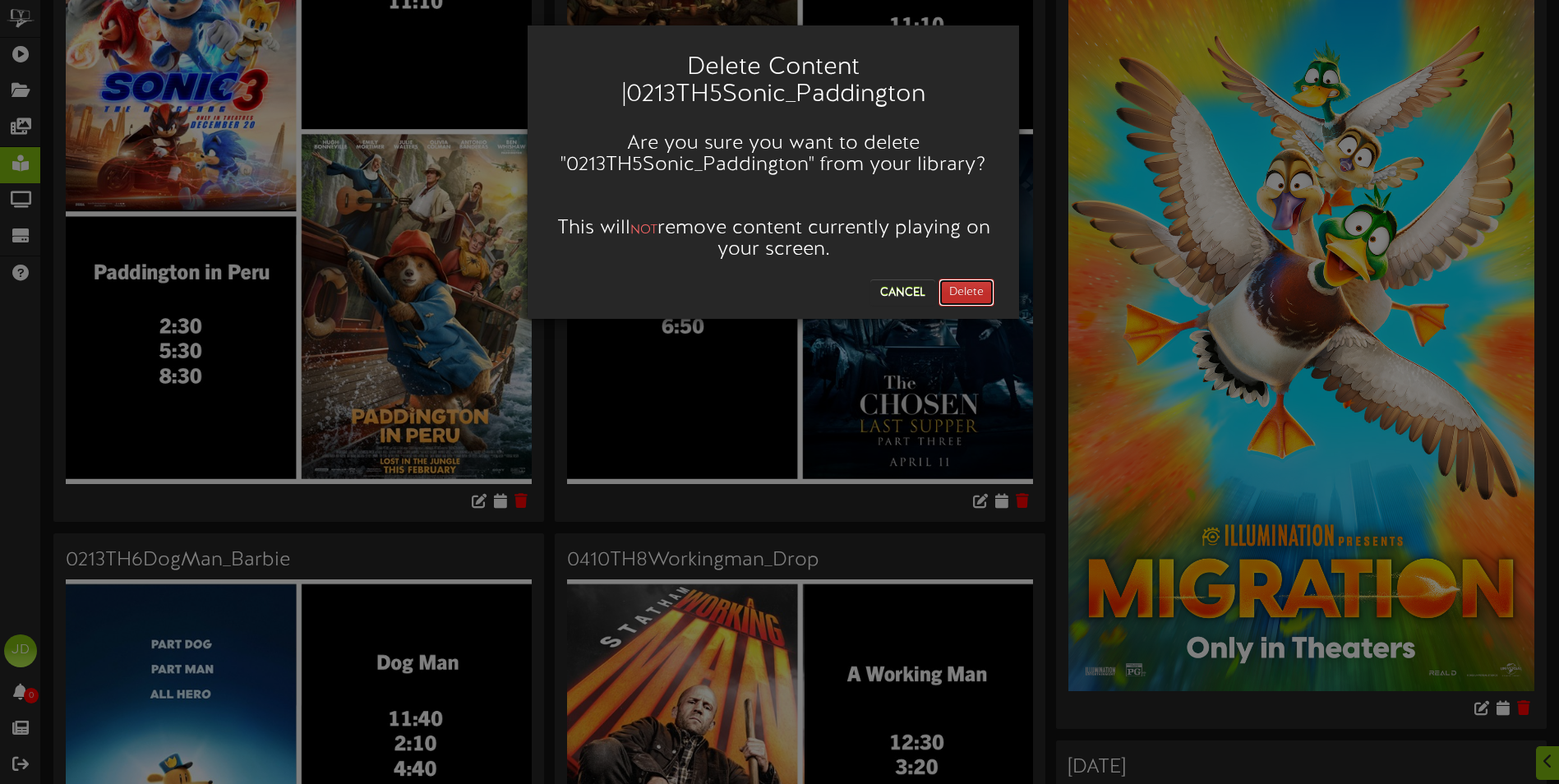
click at [970, 302] on button "Delete" at bounding box center [966, 292] width 56 height 28
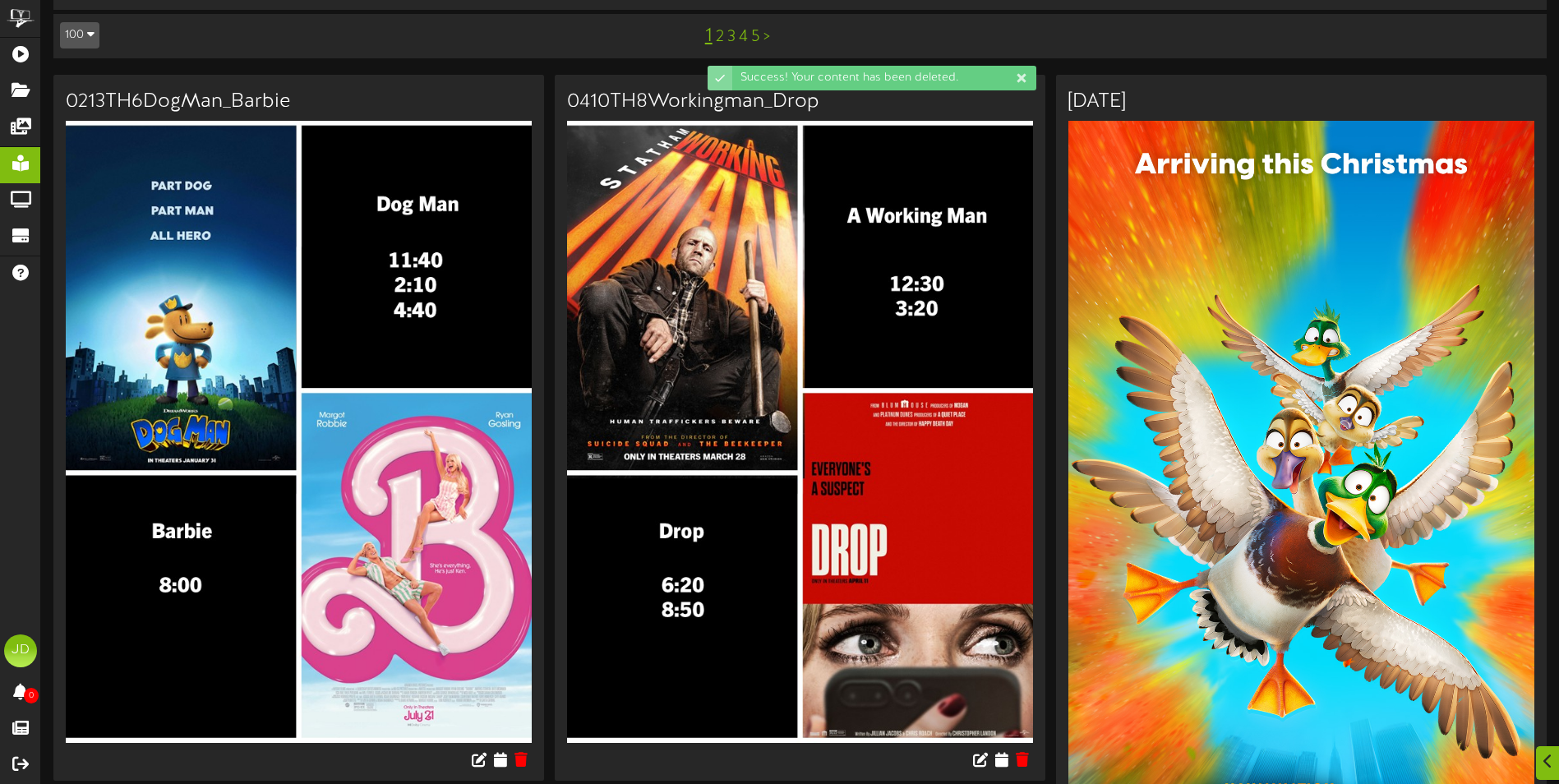
scroll to position [247, 0]
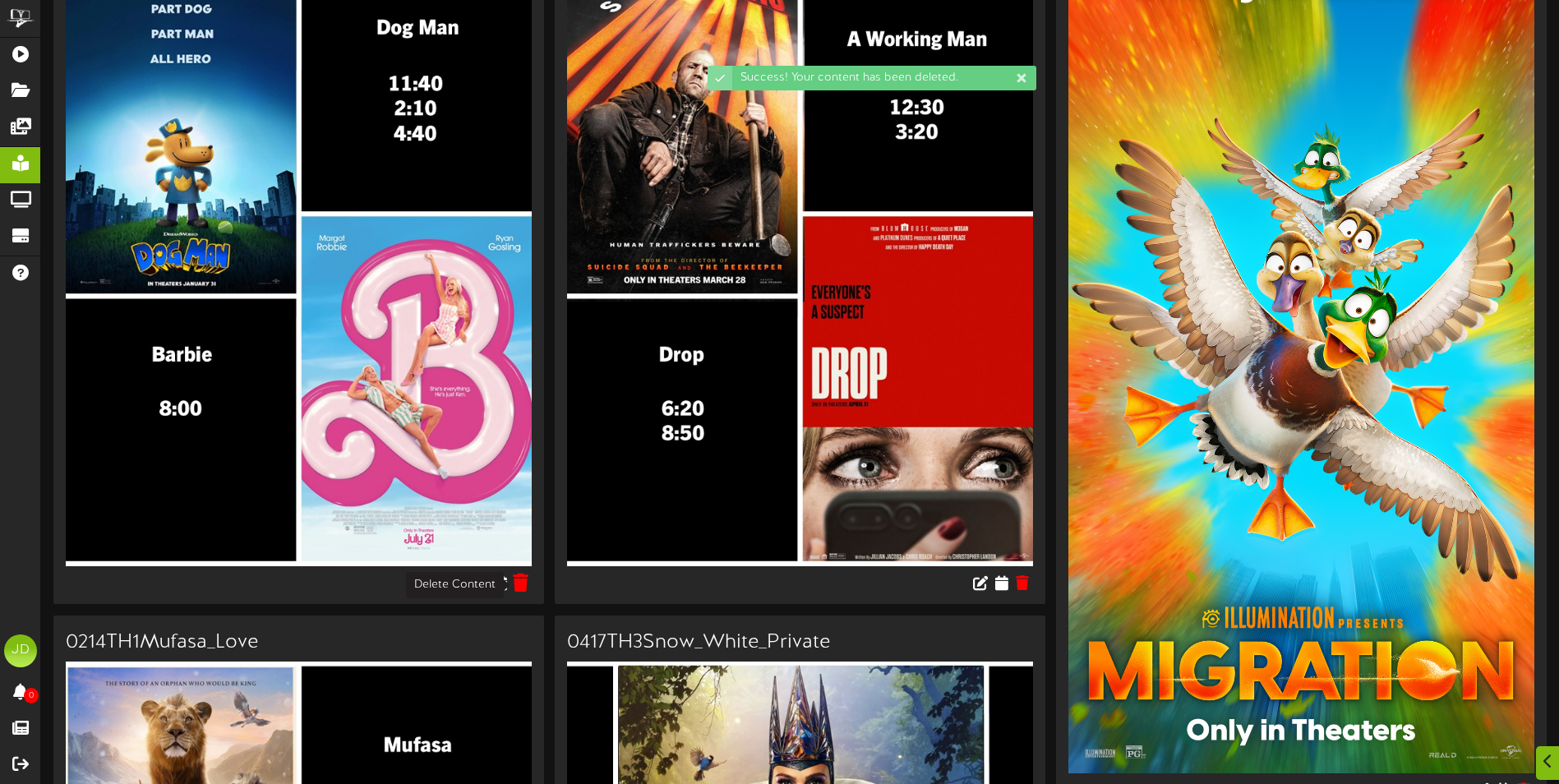
click at [515, 589] on icon at bounding box center [521, 582] width 15 height 18
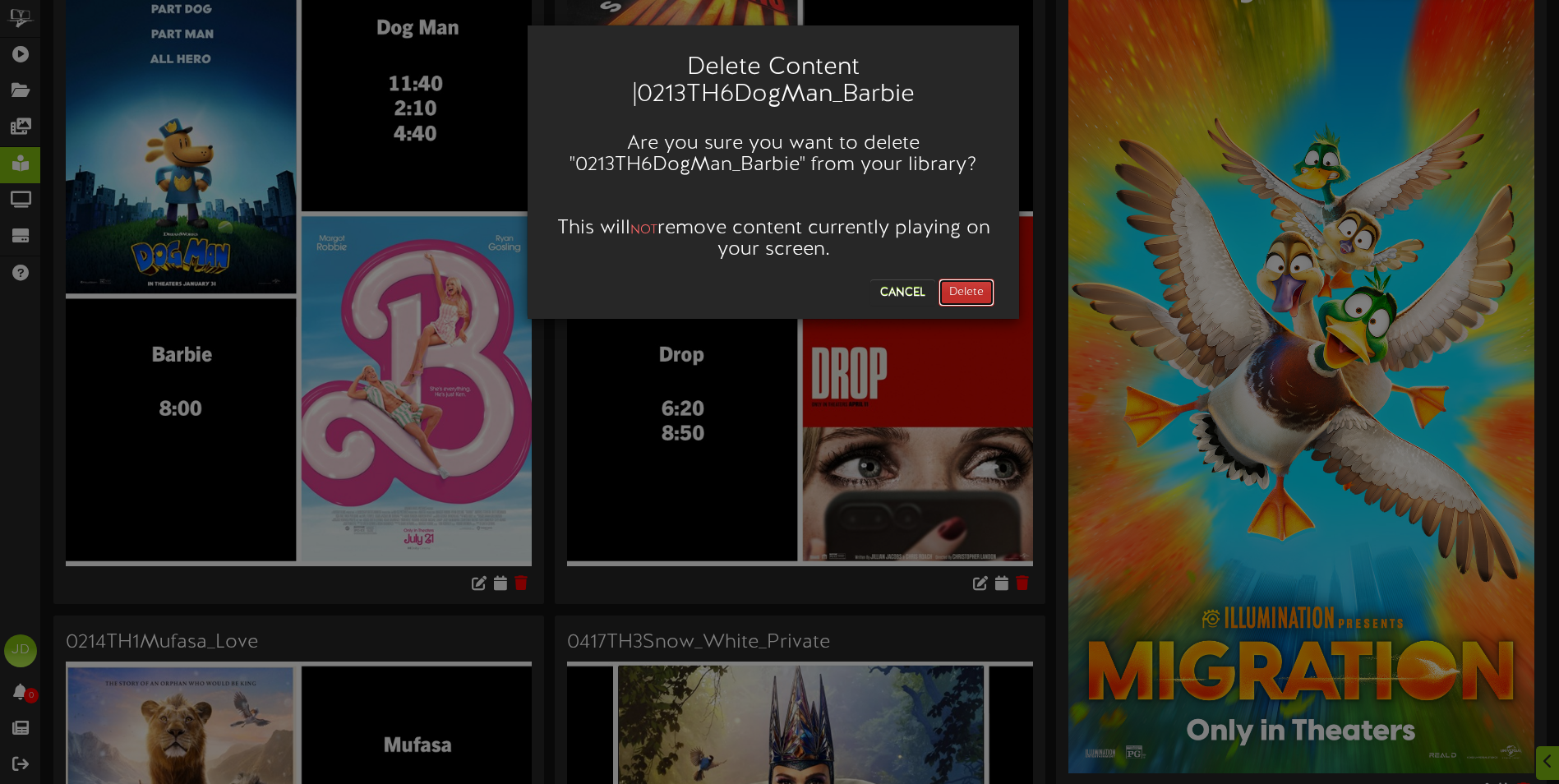
click at [980, 288] on button "Delete" at bounding box center [966, 292] width 56 height 28
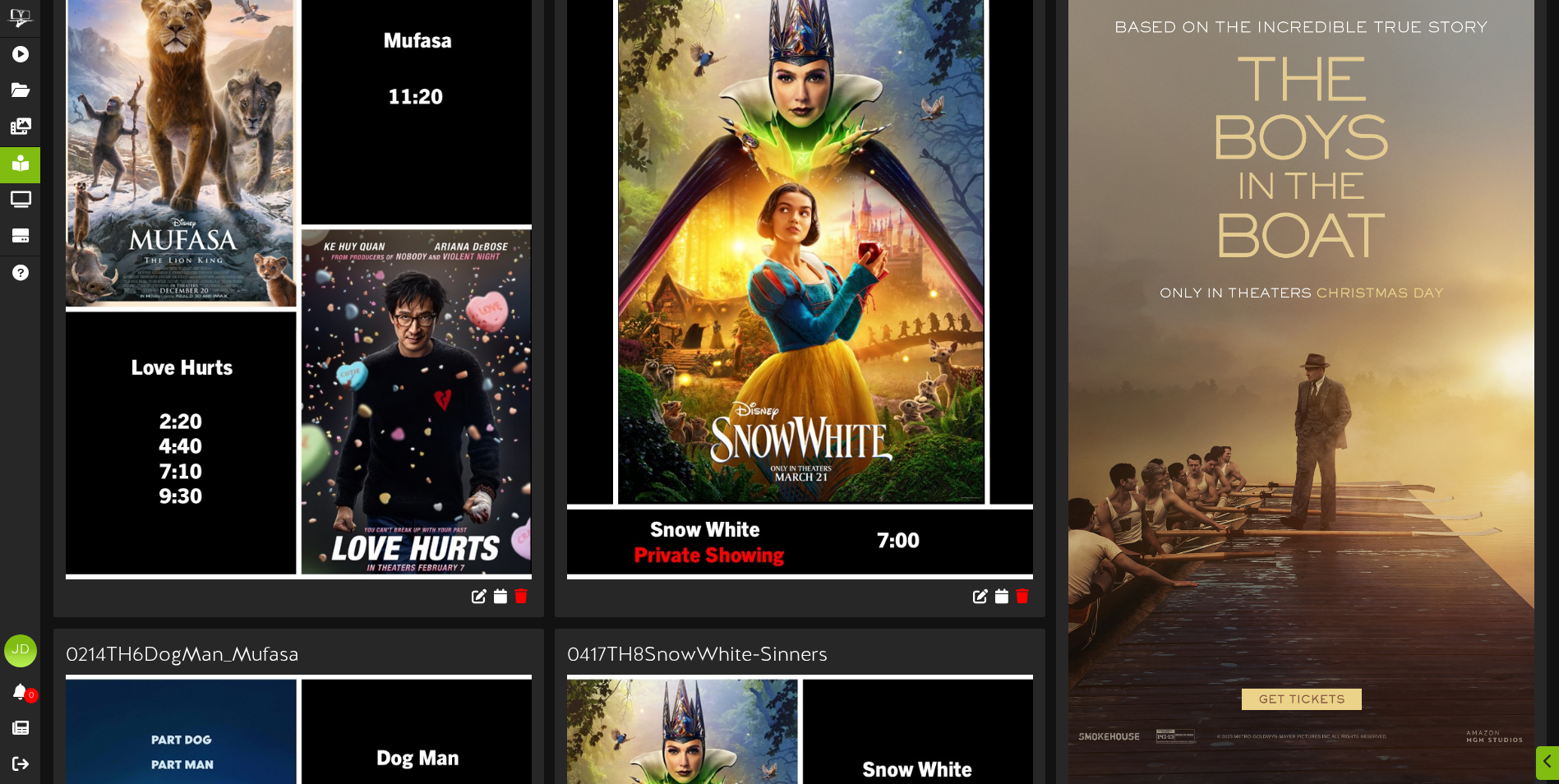
scroll to position [493, 0]
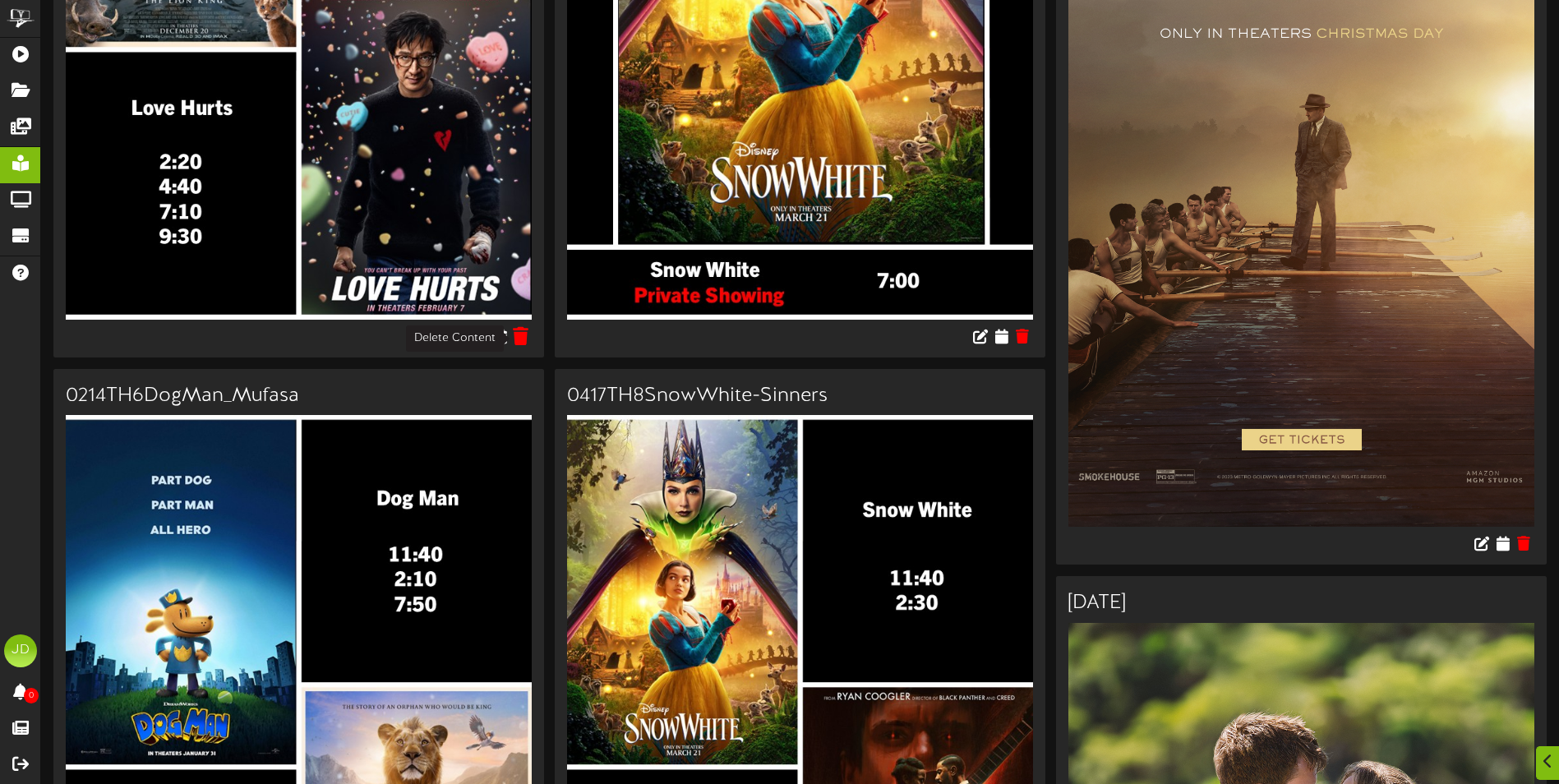
click at [528, 338] on icon at bounding box center [521, 335] width 15 height 18
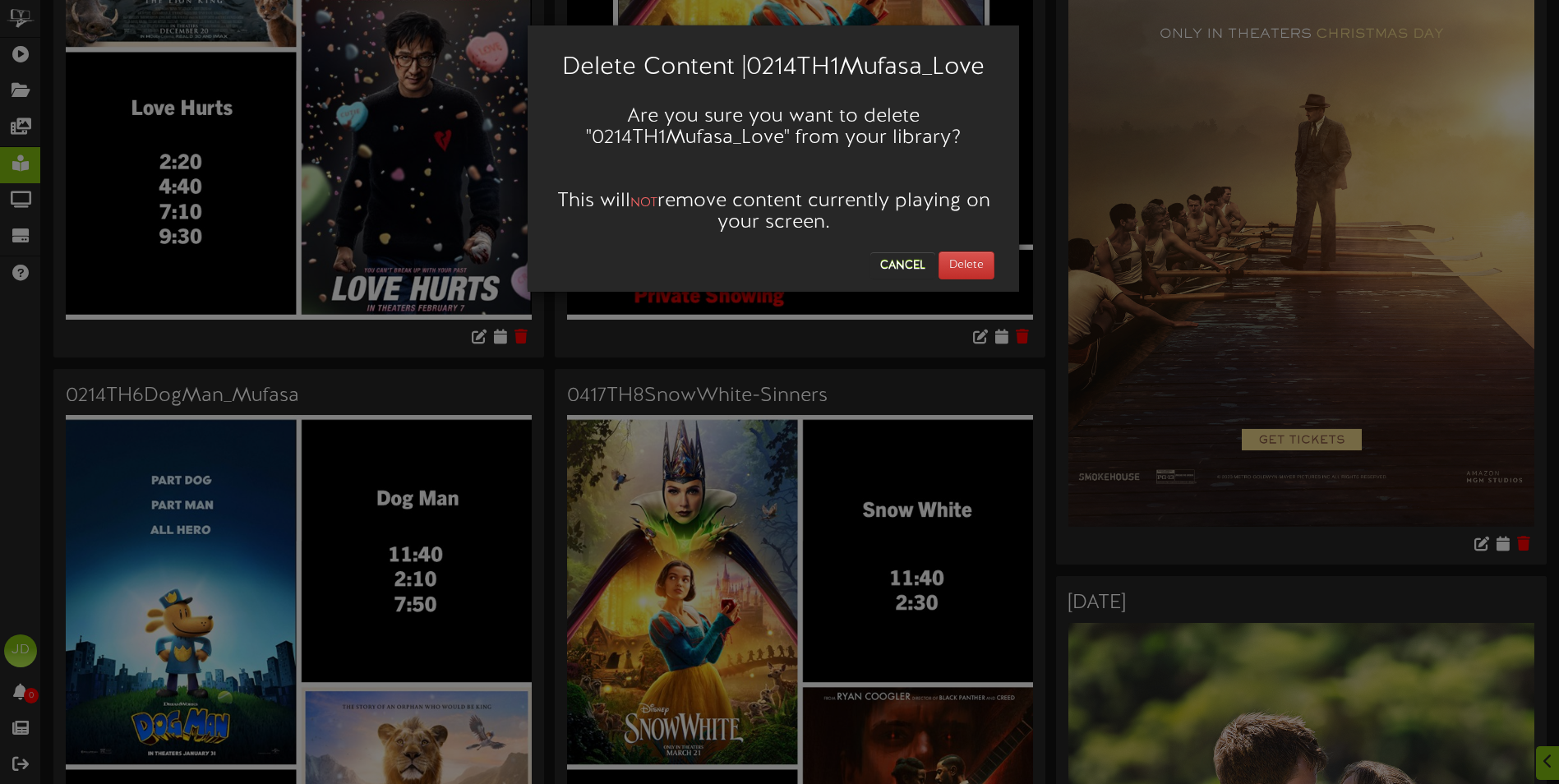
click at [1016, 255] on div "Delete Content | 0214TH1Mufasa_Love Are you sure you want to delete " 0214TH1Mu…" at bounding box center [774, 158] width 491 height 266
click at [981, 263] on button "Delete" at bounding box center [966, 265] width 56 height 28
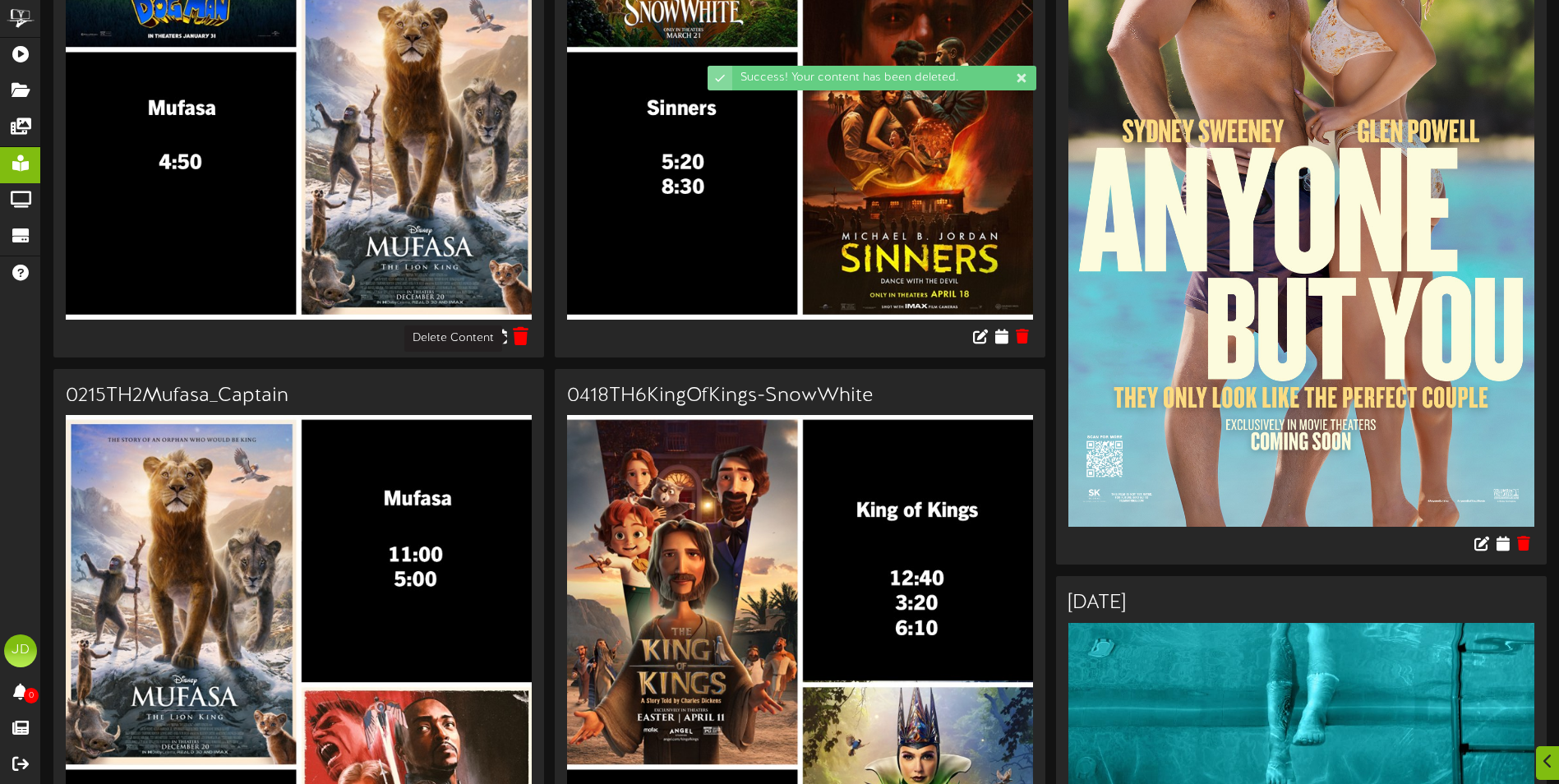
click at [525, 333] on icon at bounding box center [521, 335] width 15 height 18
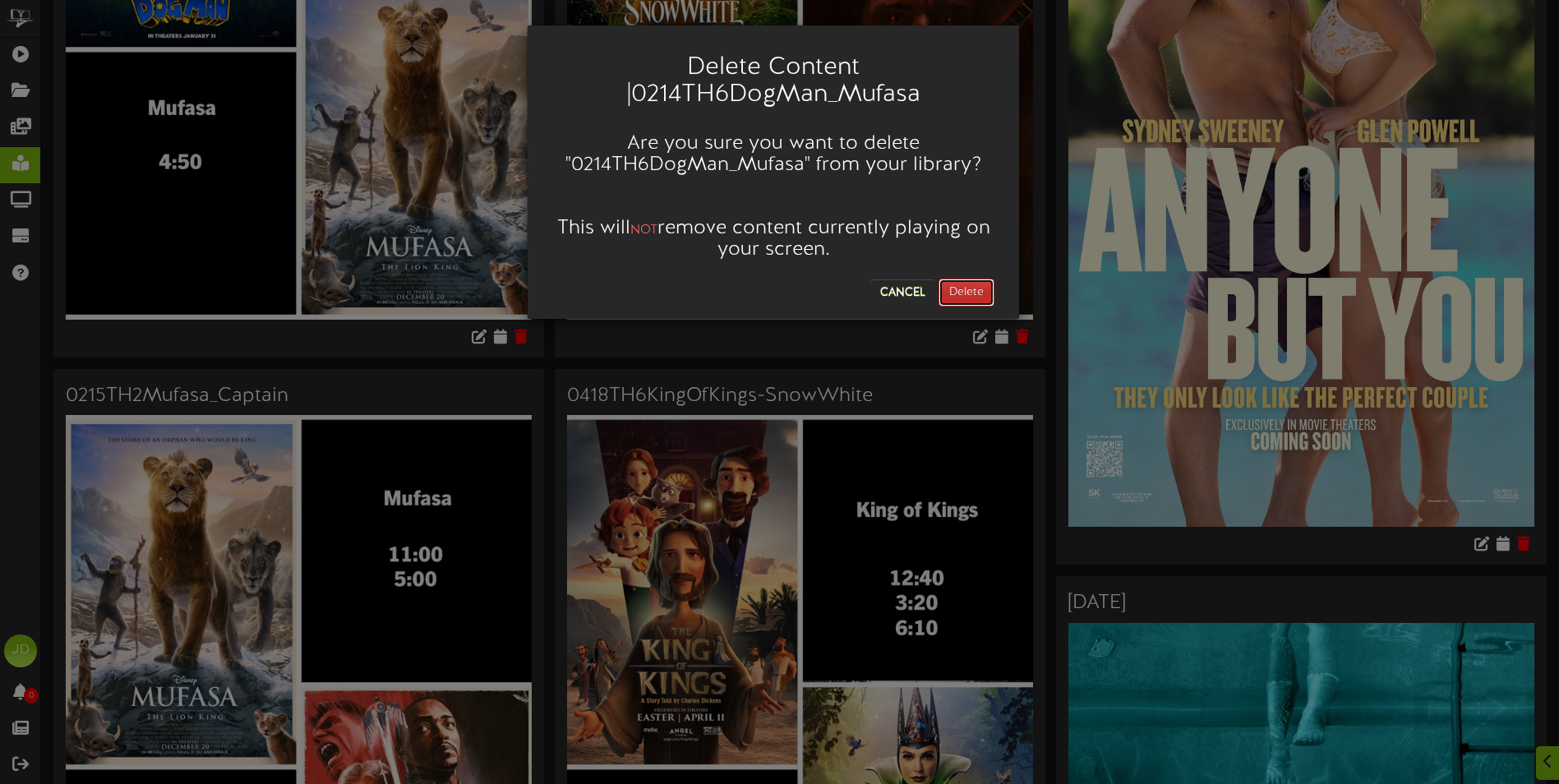
click at [967, 284] on button "Delete" at bounding box center [966, 292] width 56 height 28
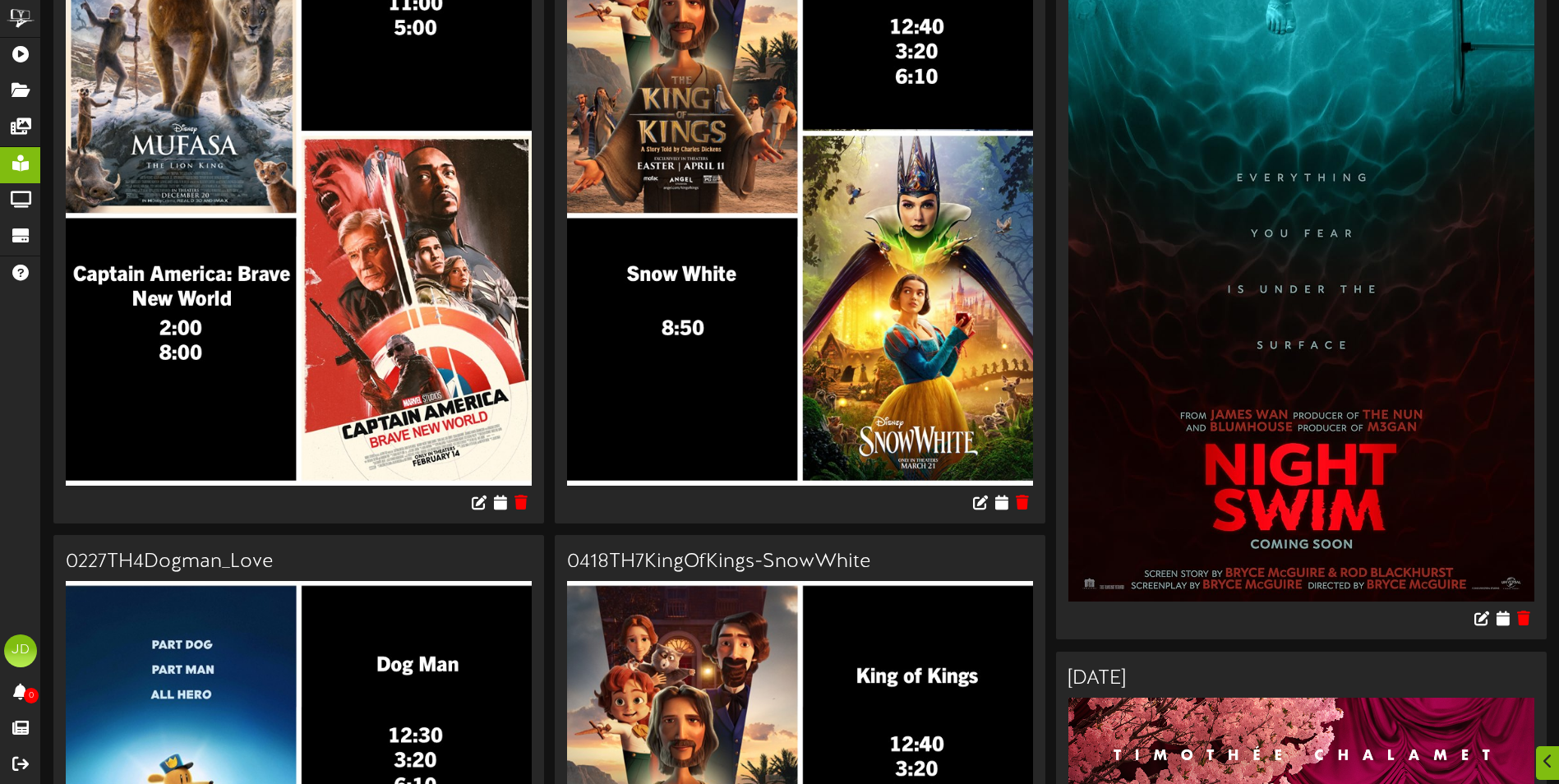
scroll to position [328, 0]
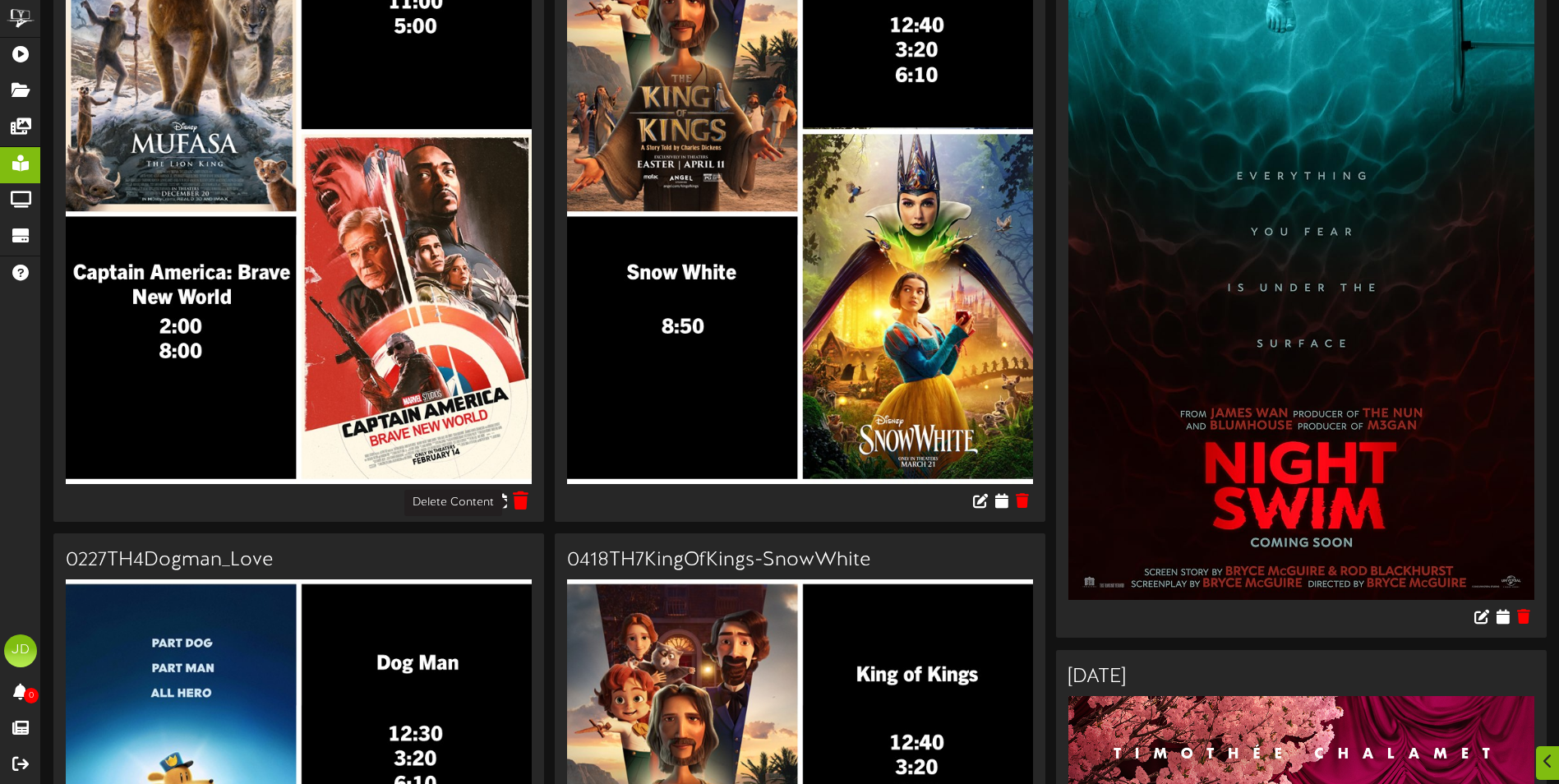
click at [523, 499] on icon at bounding box center [521, 499] width 15 height 18
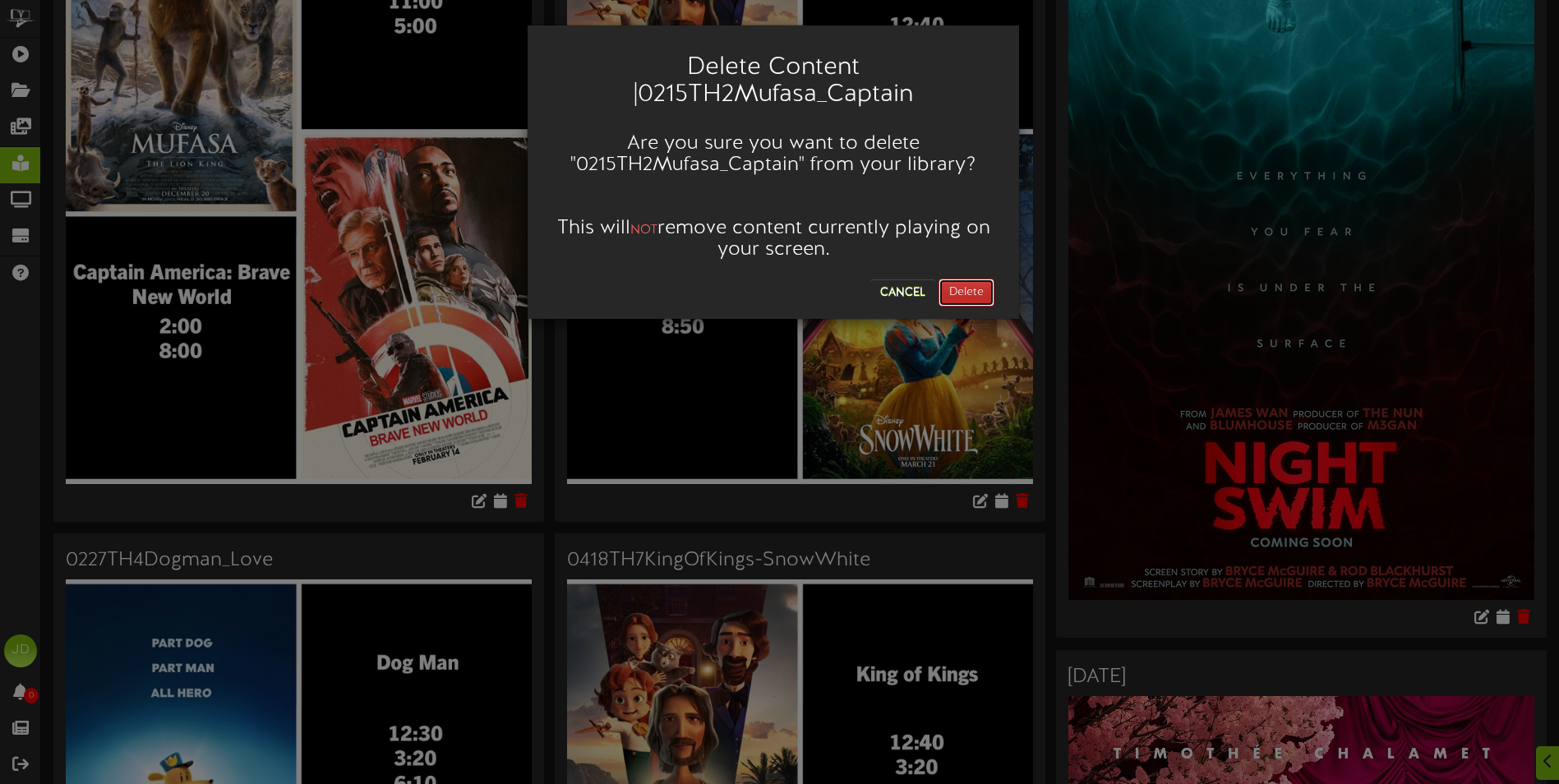
click at [966, 299] on button "Delete" at bounding box center [966, 292] width 56 height 28
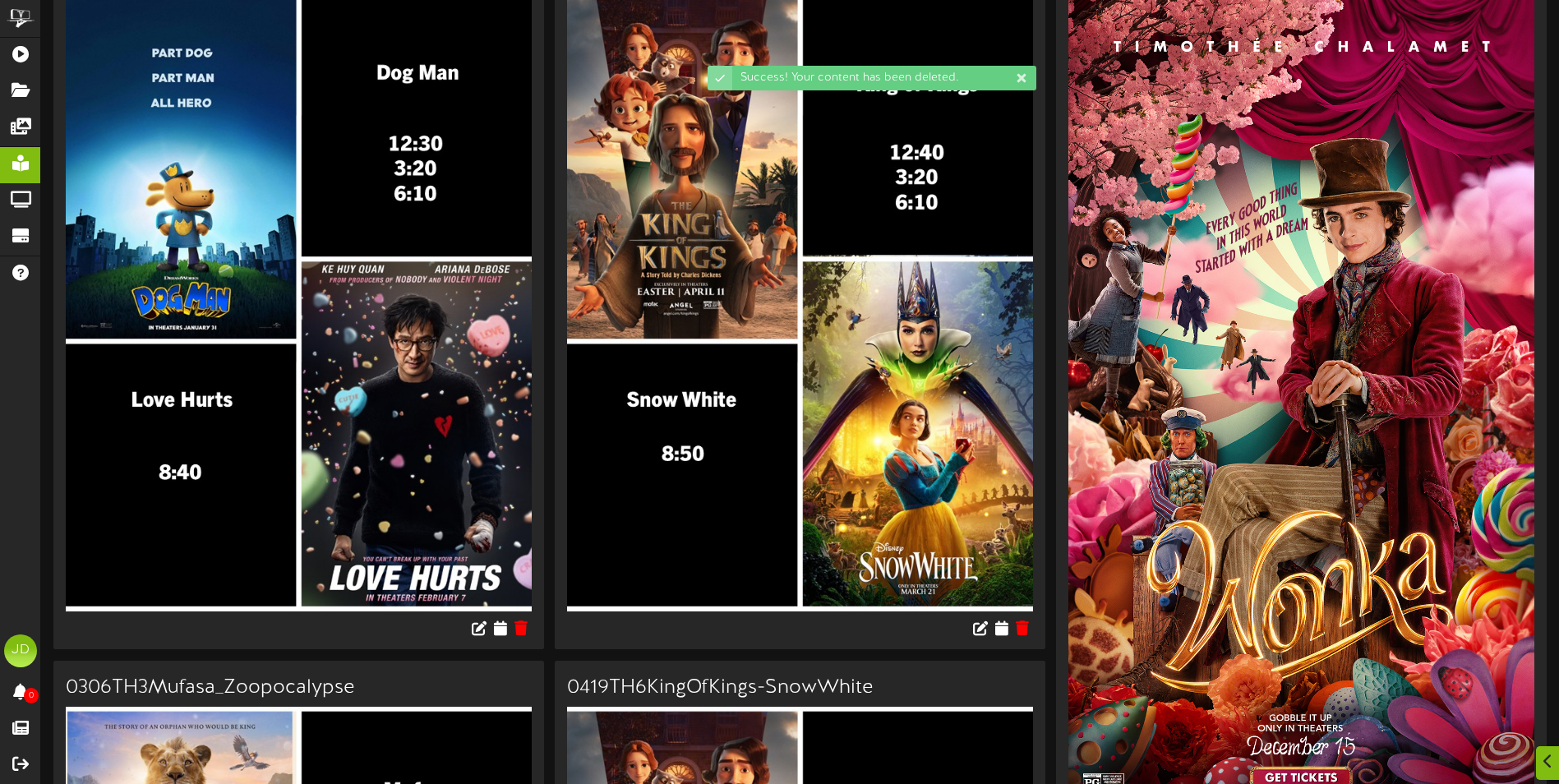
scroll to position [247, 0]
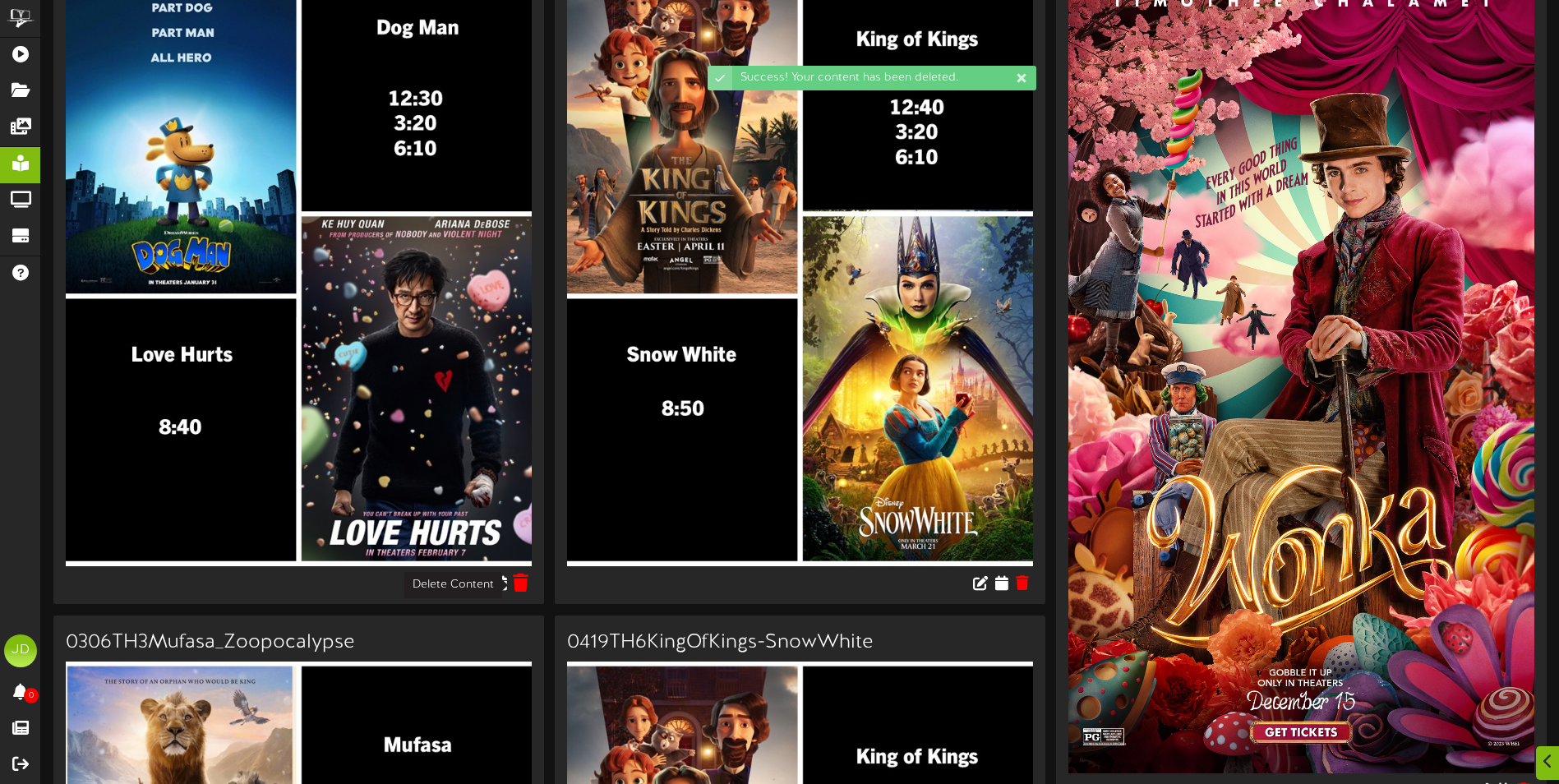
click at [526, 589] on icon at bounding box center [521, 582] width 15 height 18
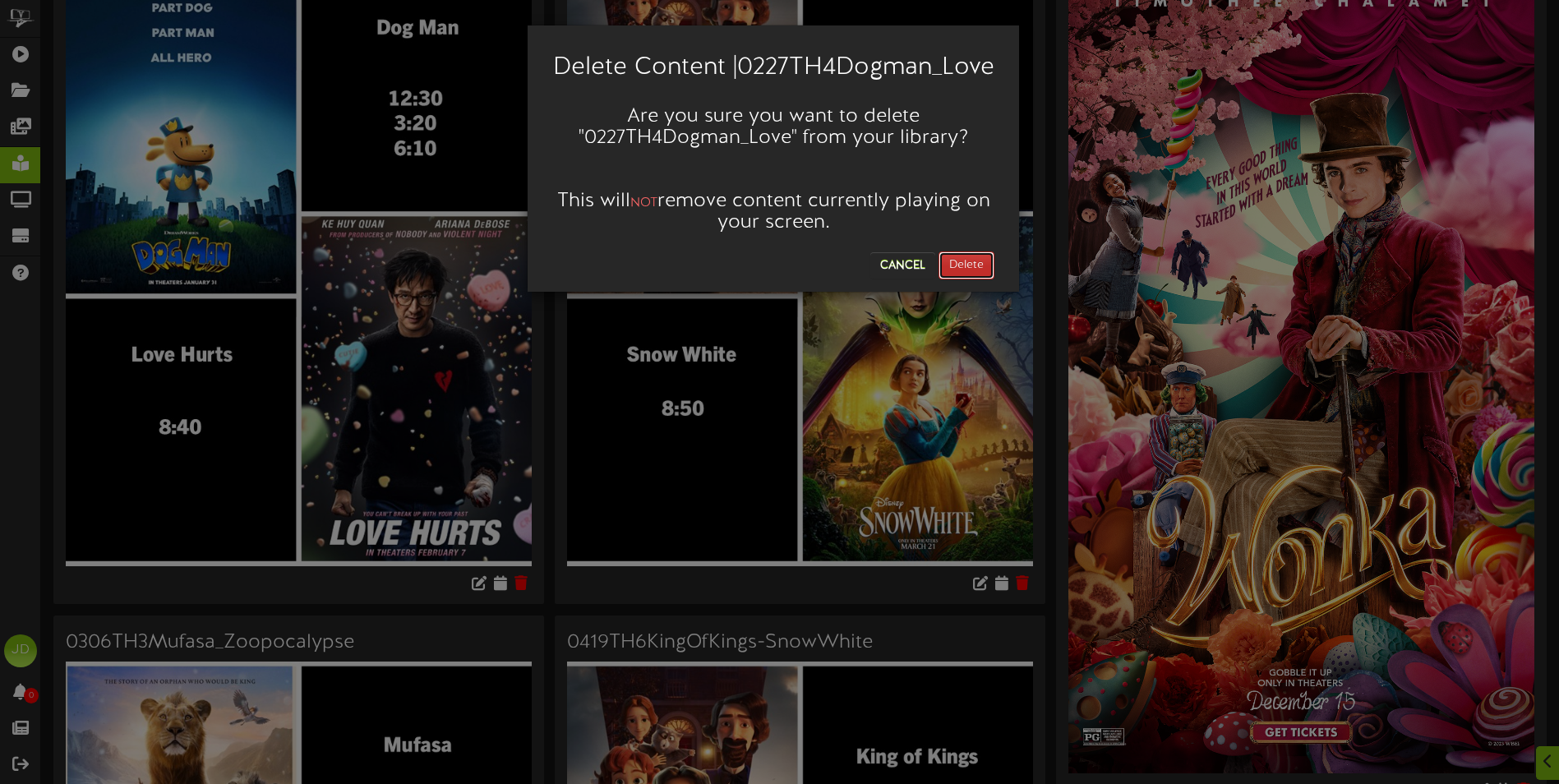
click at [986, 279] on button "Delete" at bounding box center [966, 265] width 56 height 28
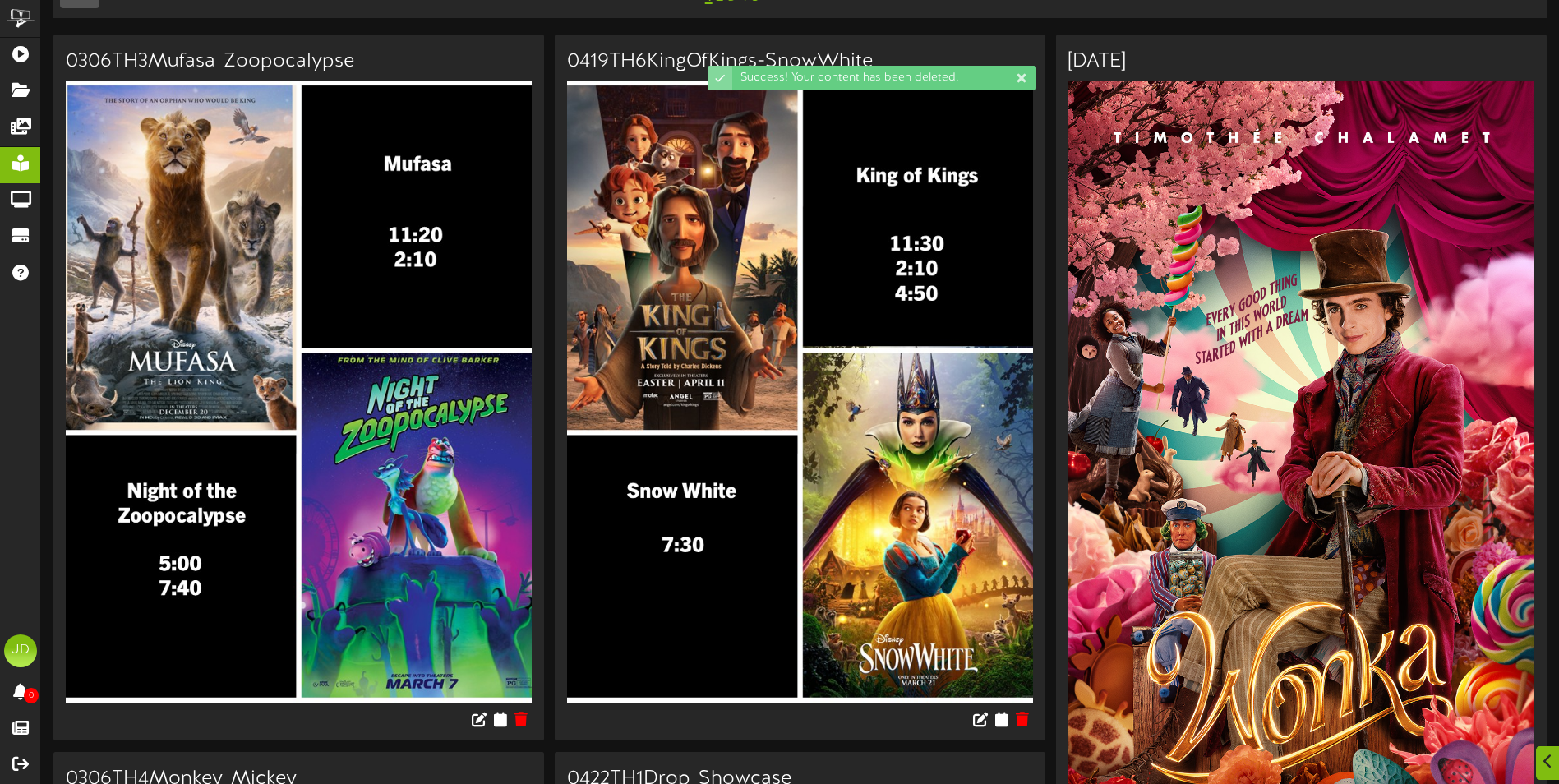
scroll to position [411, 0]
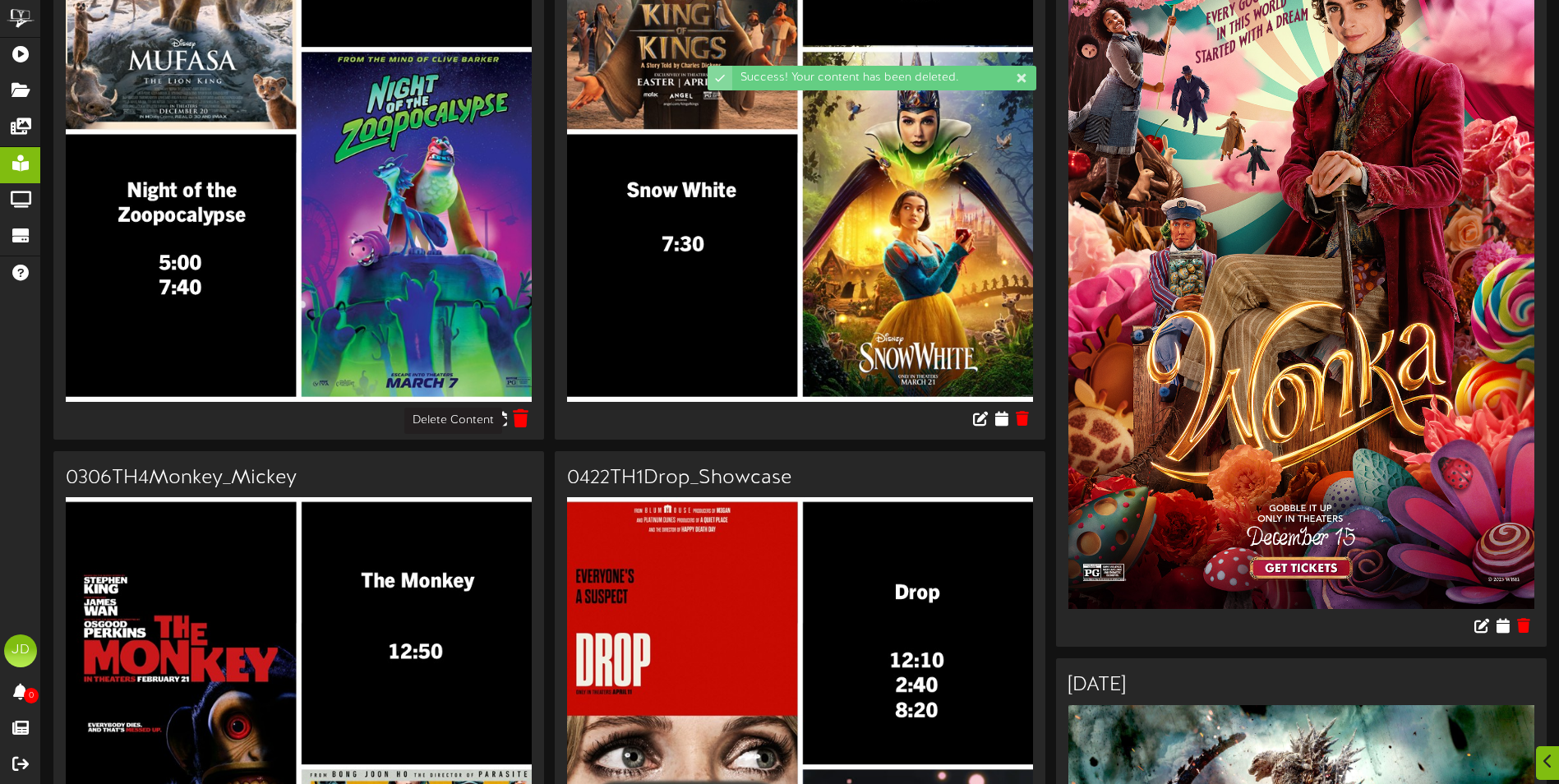
click at [525, 416] on icon at bounding box center [521, 417] width 15 height 18
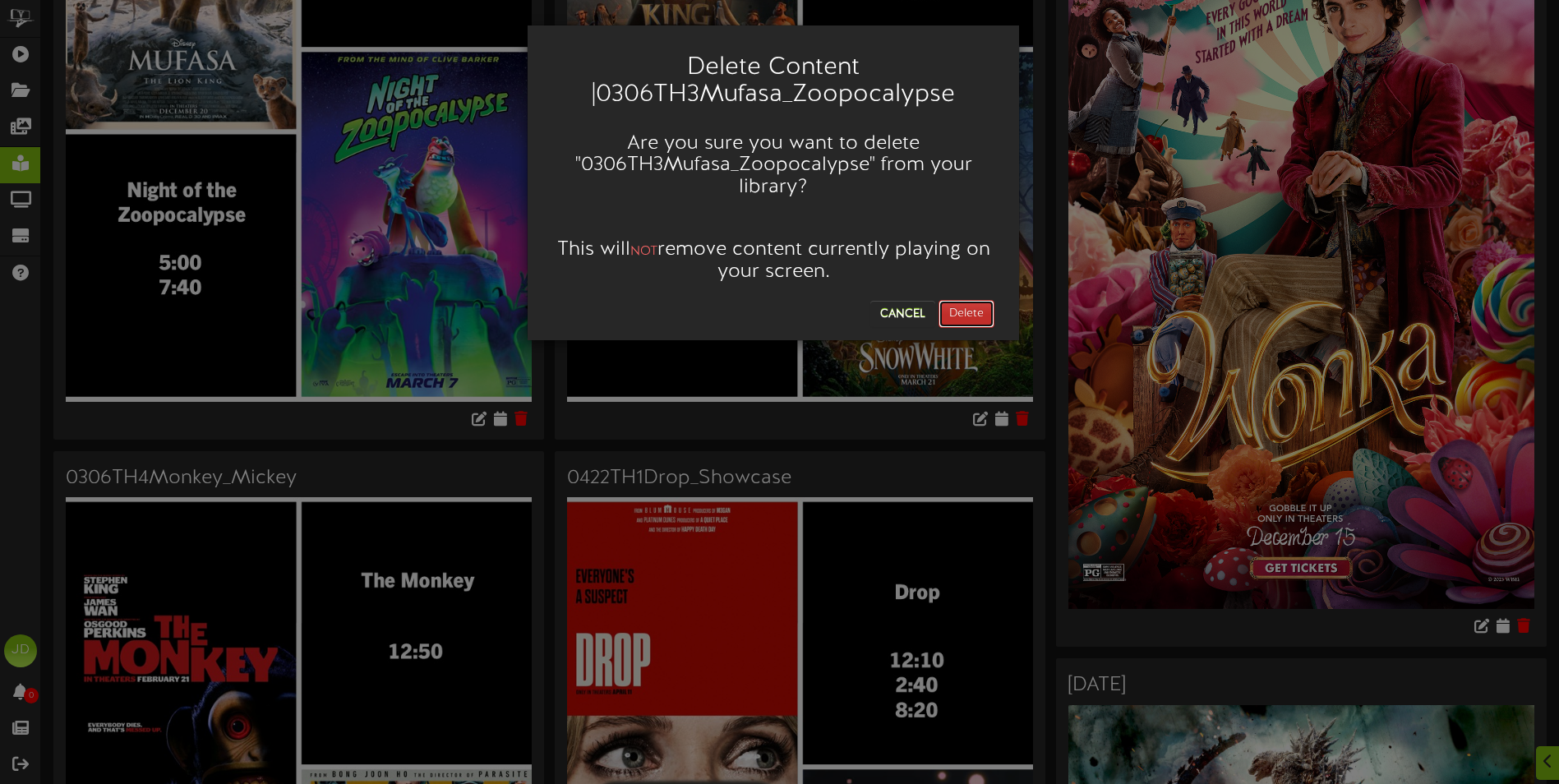
click at [989, 300] on button "Delete" at bounding box center [966, 313] width 56 height 28
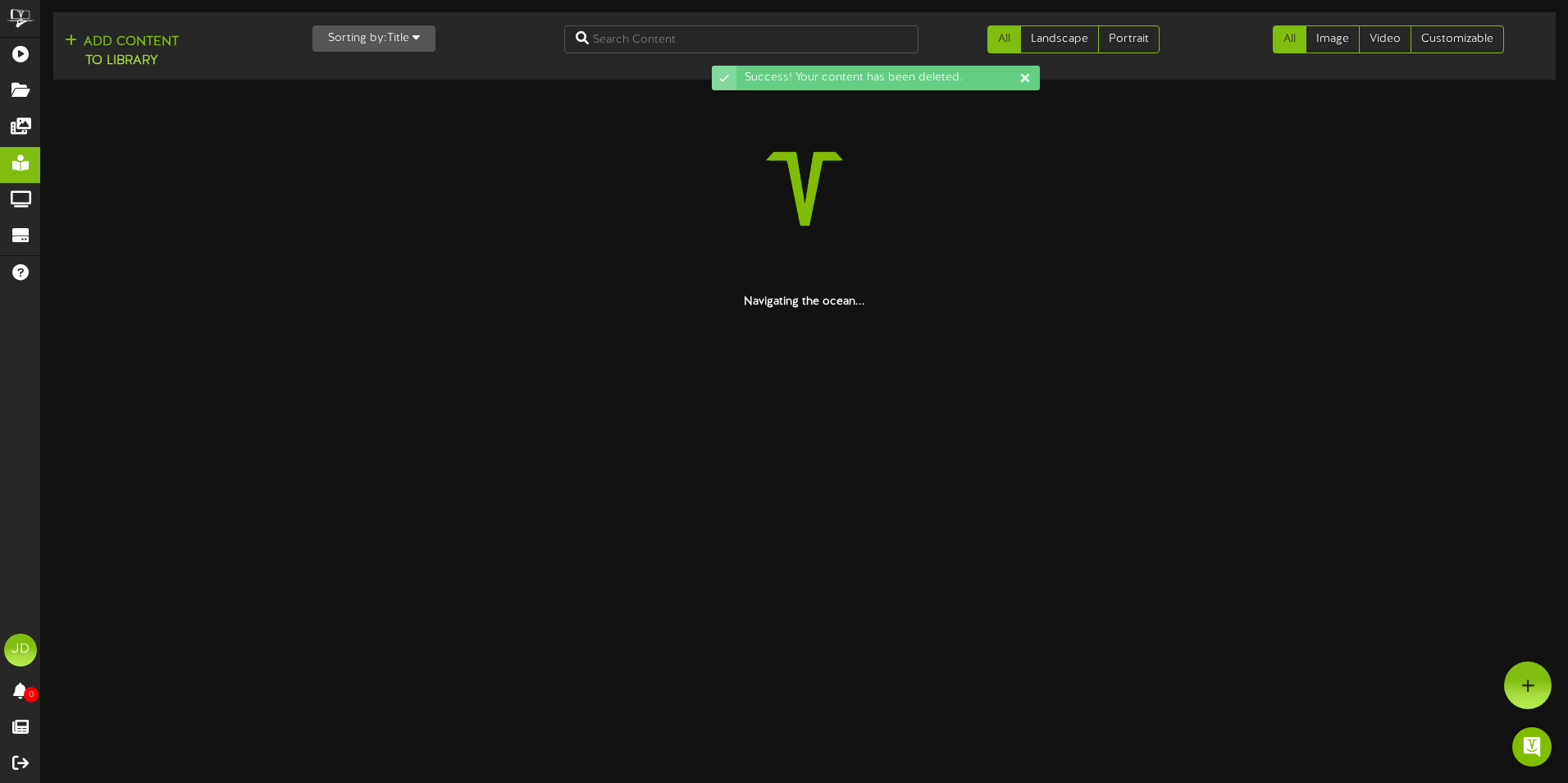
click at [976, 310] on html "Success! Your content has been deleted. ChannelValet Playlists Folders Messages…" at bounding box center [784, 155] width 1568 height 310
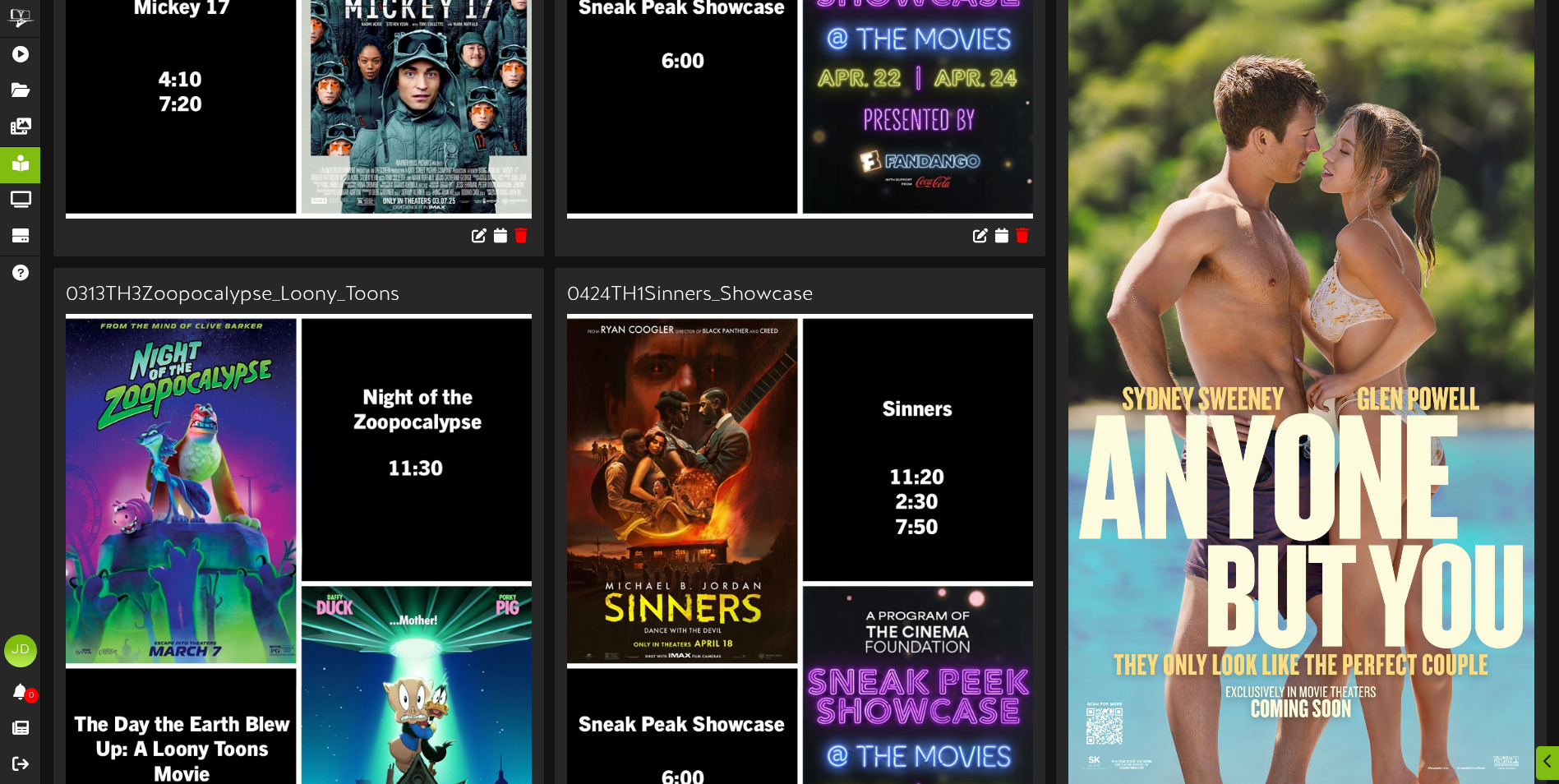
scroll to position [657, 0]
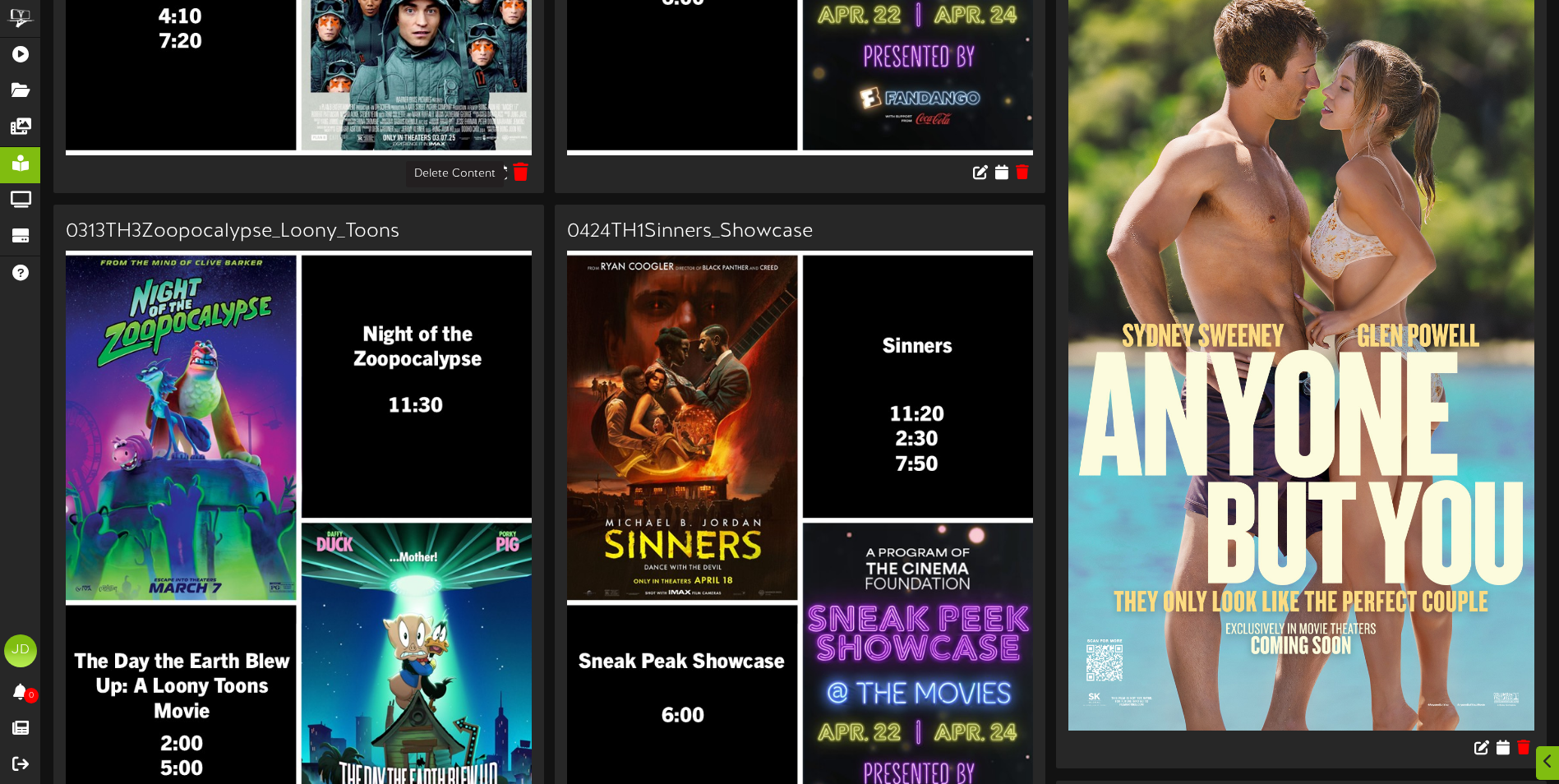
click at [519, 178] on icon at bounding box center [521, 170] width 15 height 18
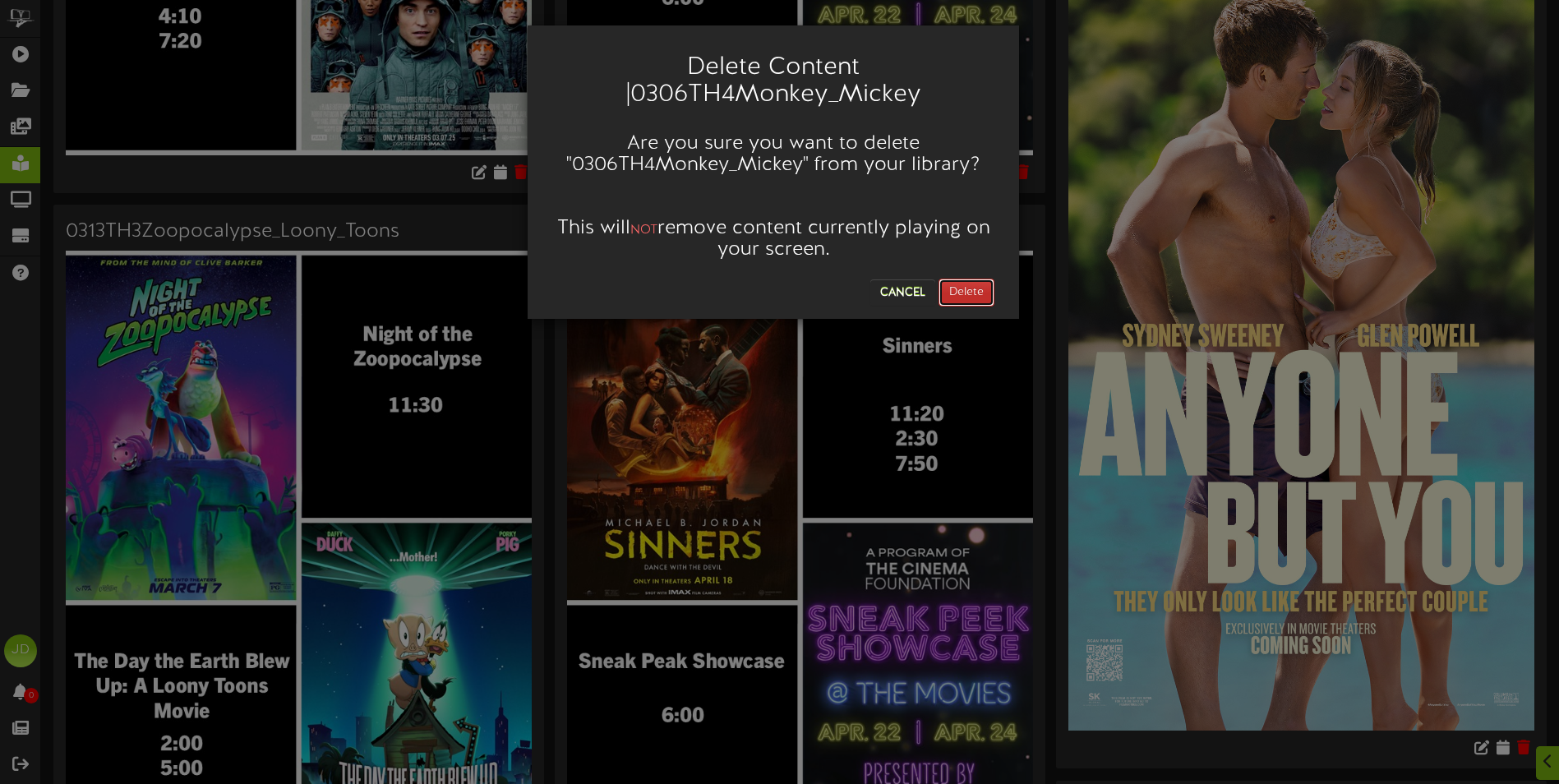
click at [953, 282] on button "Delete" at bounding box center [966, 292] width 56 height 28
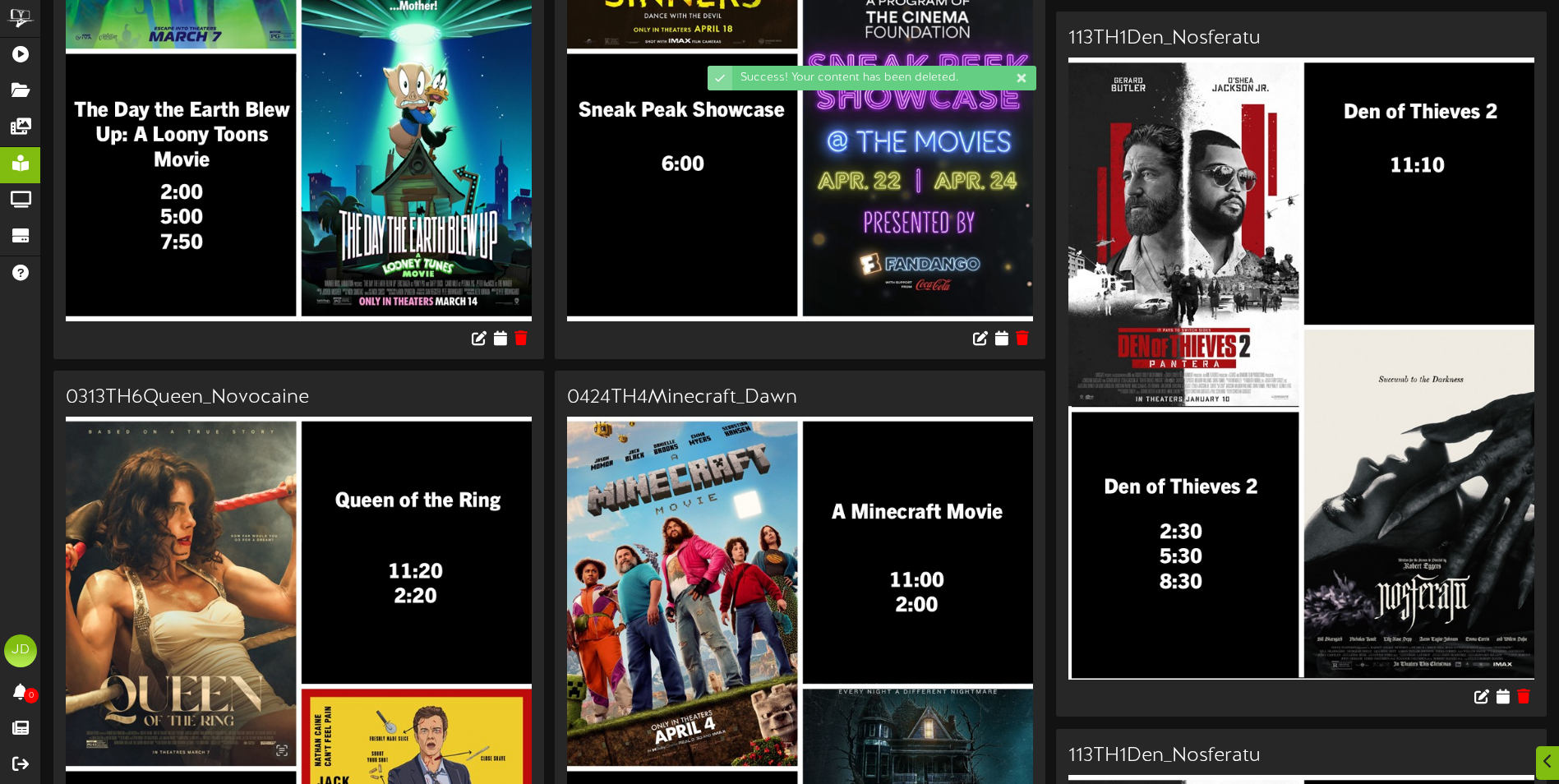
scroll to position [493, 0]
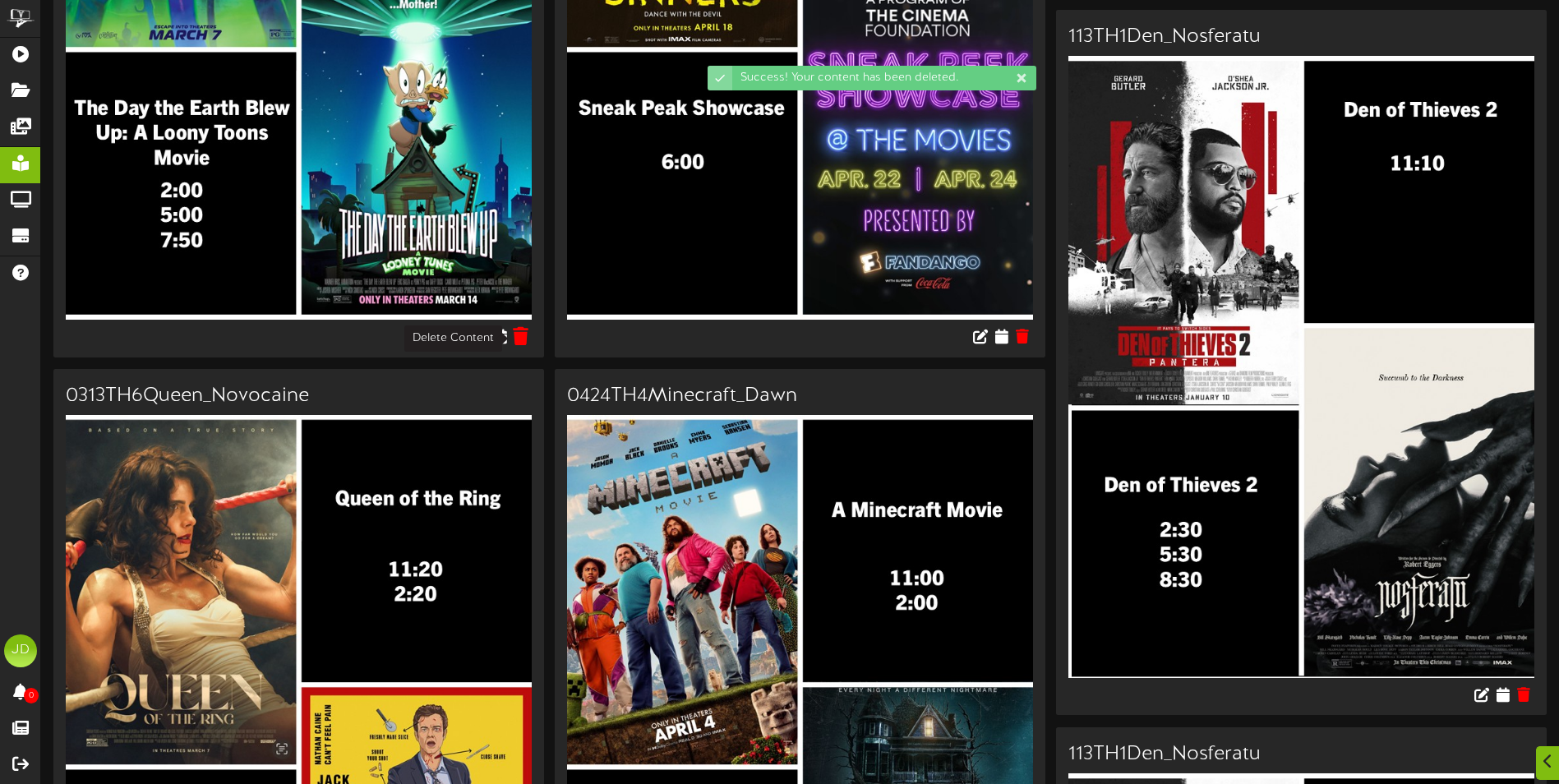
click at [529, 337] on icon at bounding box center [521, 335] width 15 height 18
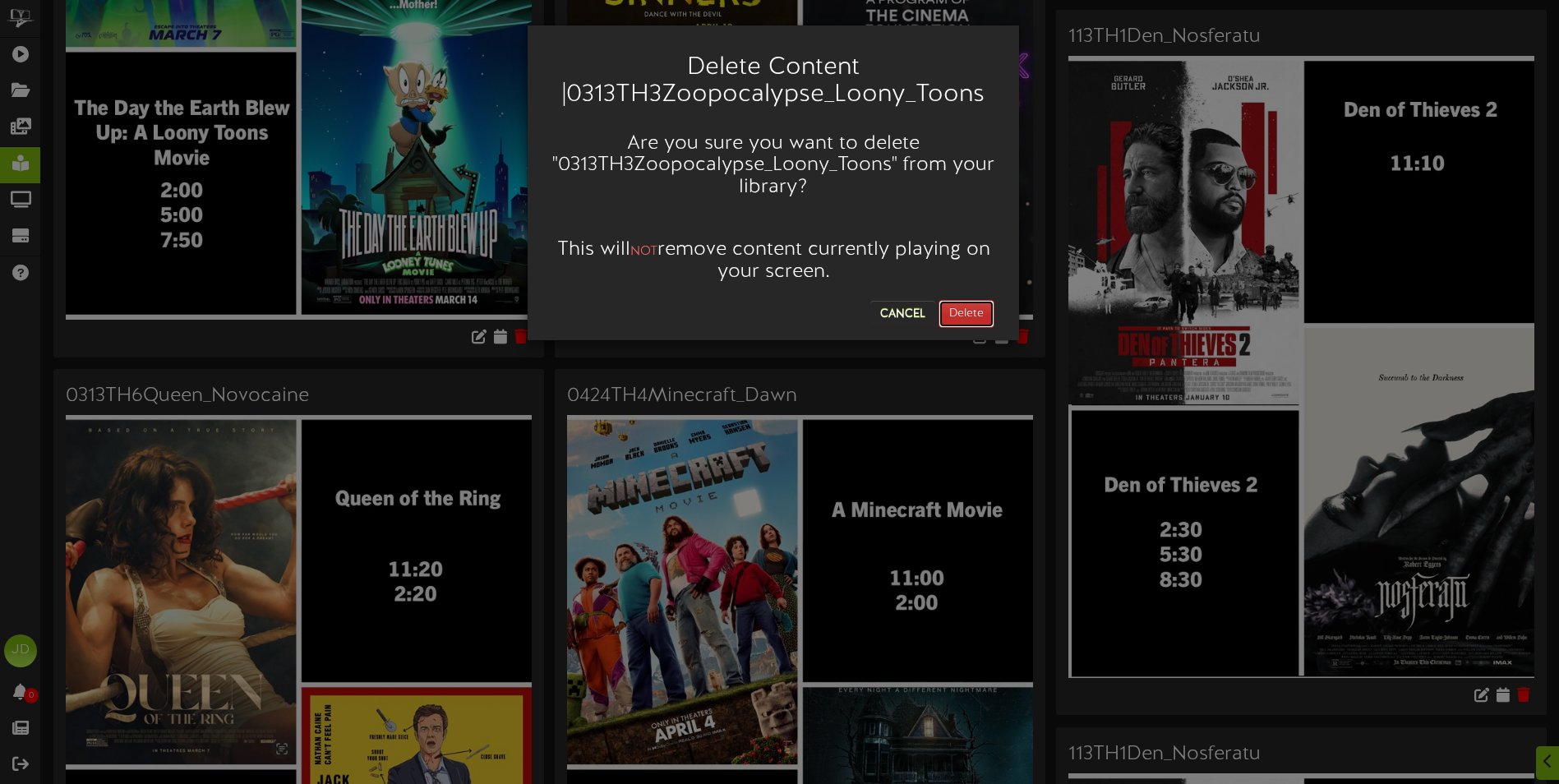
click at [980, 310] on button "Delete" at bounding box center [966, 313] width 56 height 28
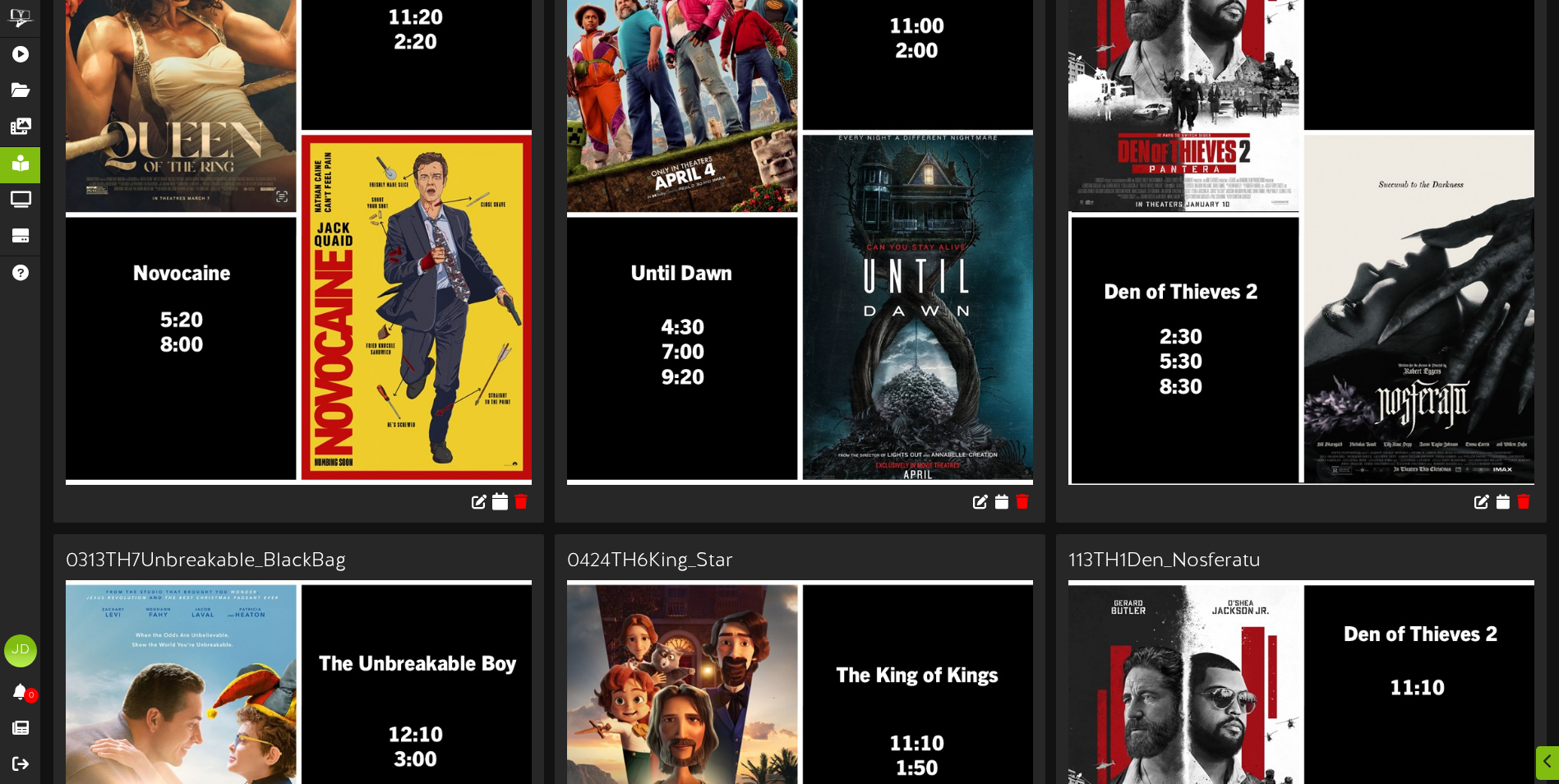
scroll to position [328, 0]
click at [528, 504] on icon at bounding box center [521, 499] width 15 height 18
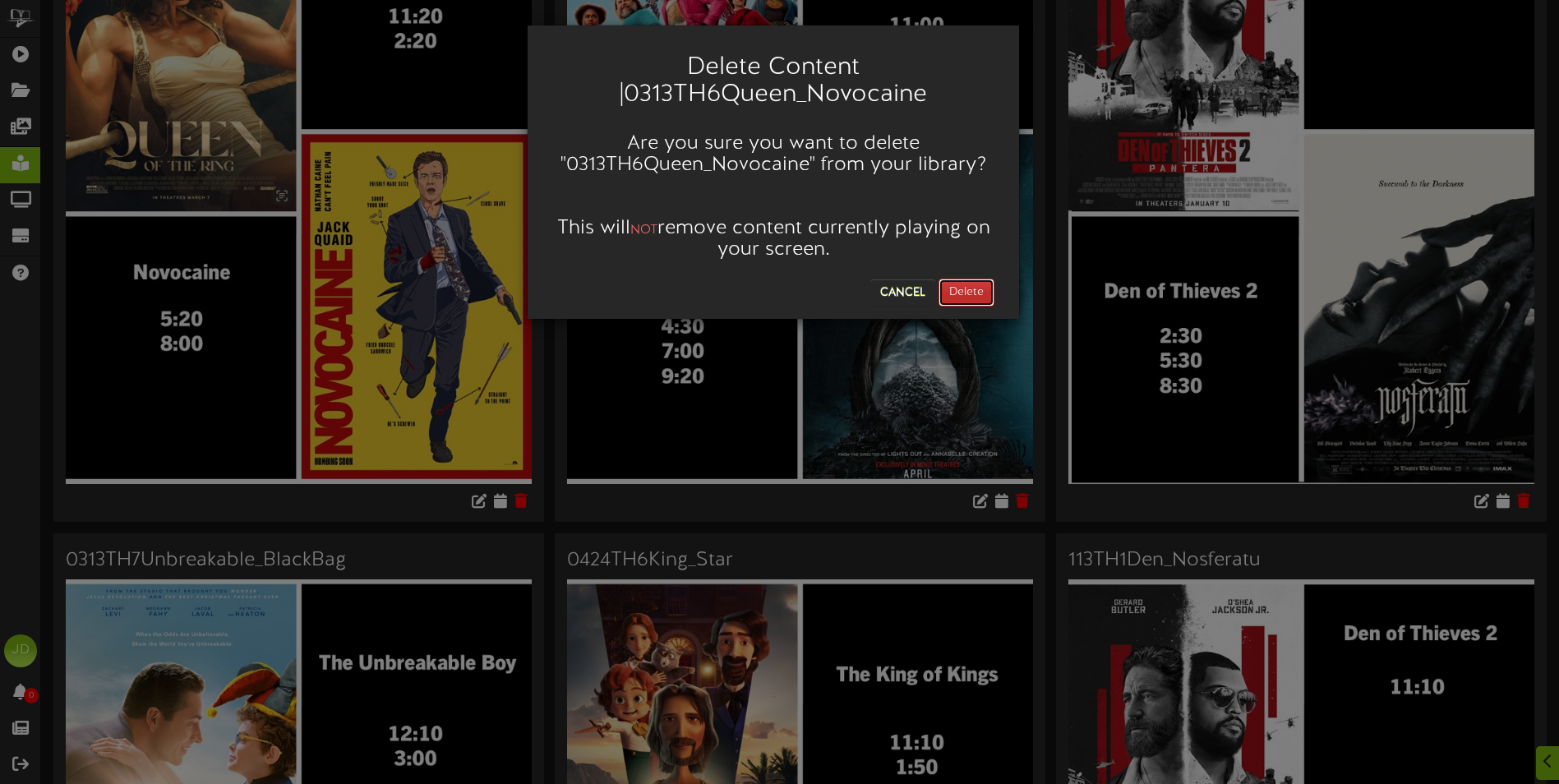
click at [954, 284] on button "Delete" at bounding box center [966, 292] width 56 height 28
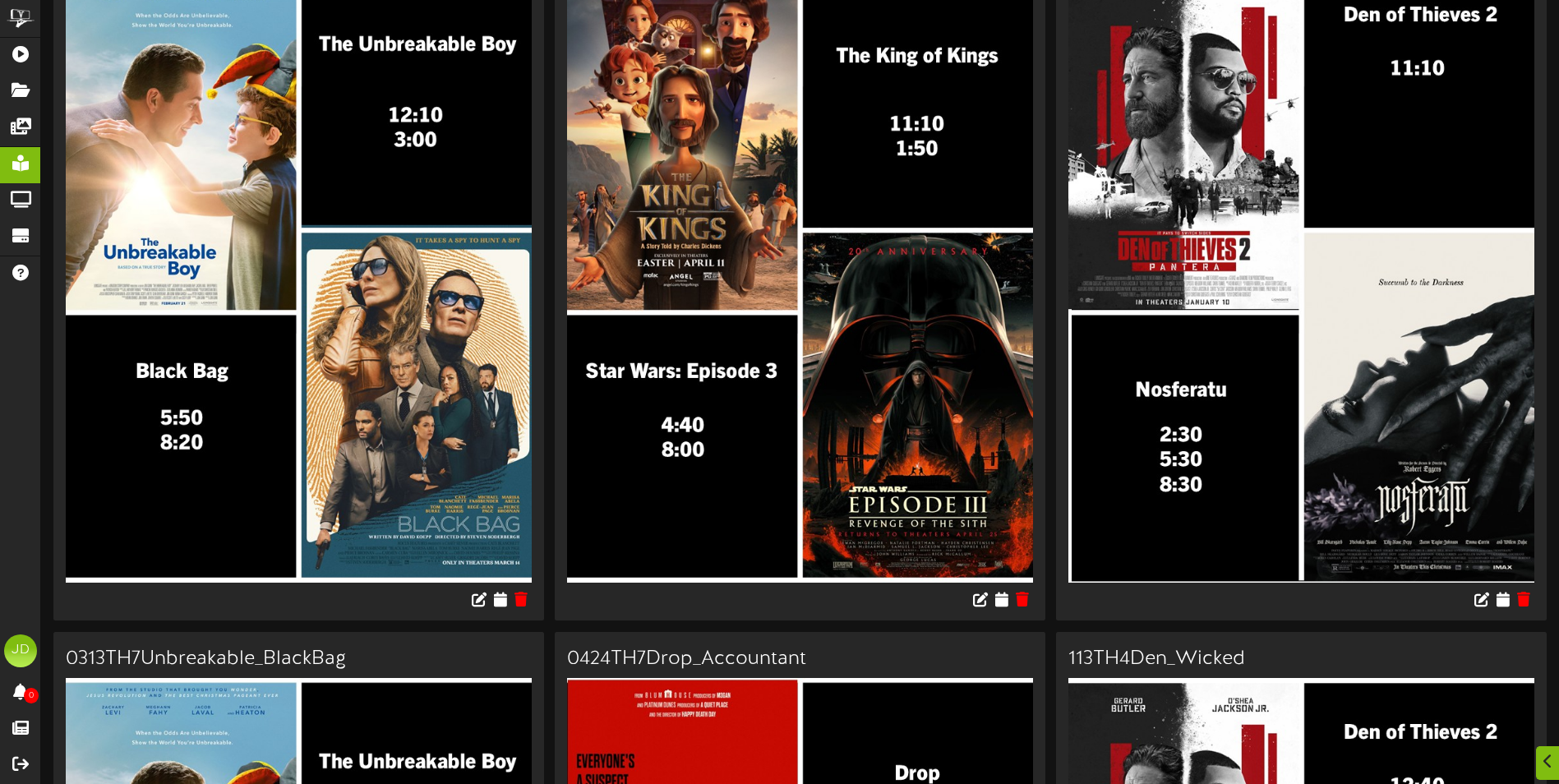
scroll to position [247, 0]
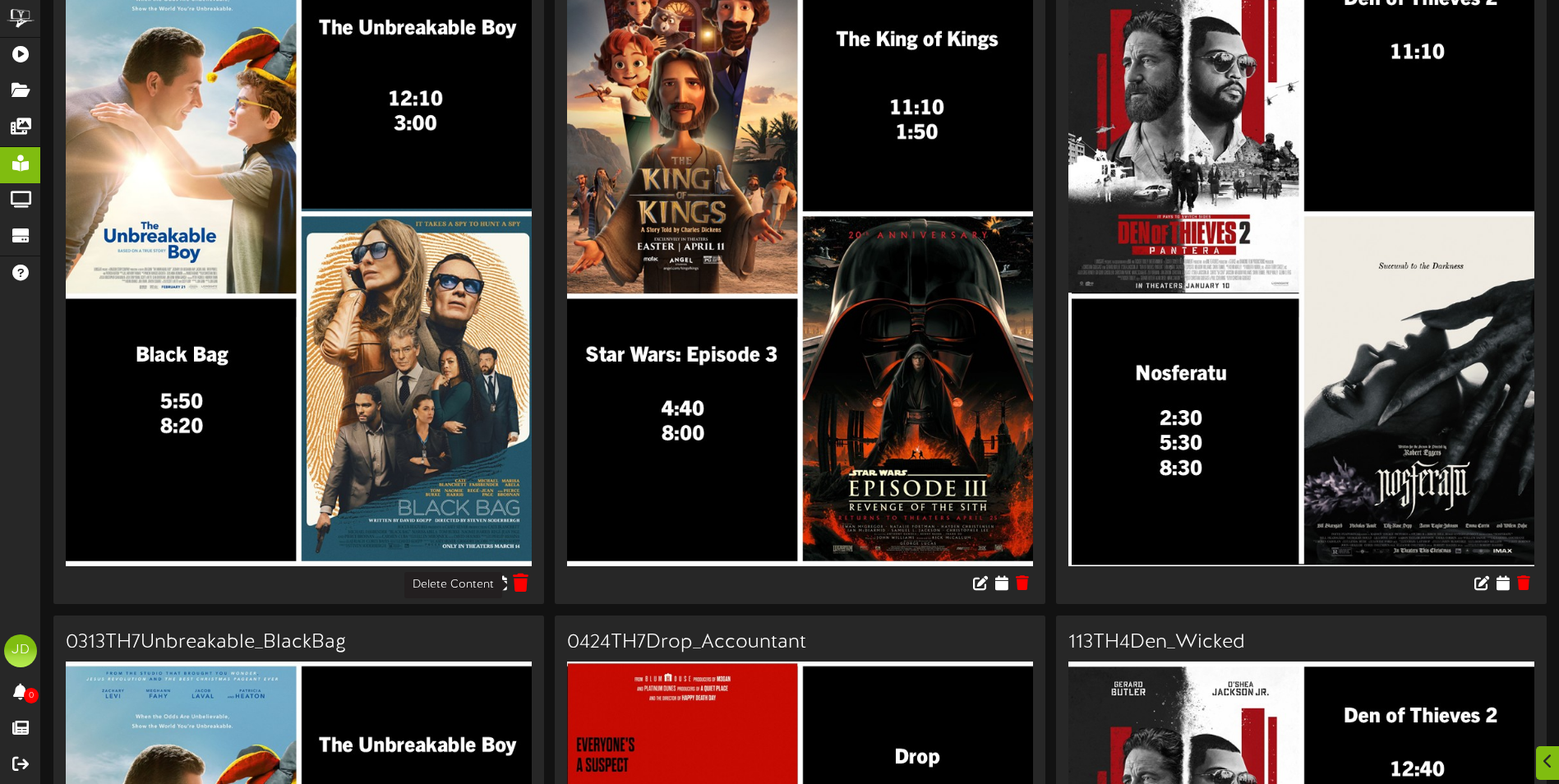
click at [527, 590] on icon at bounding box center [521, 582] width 15 height 18
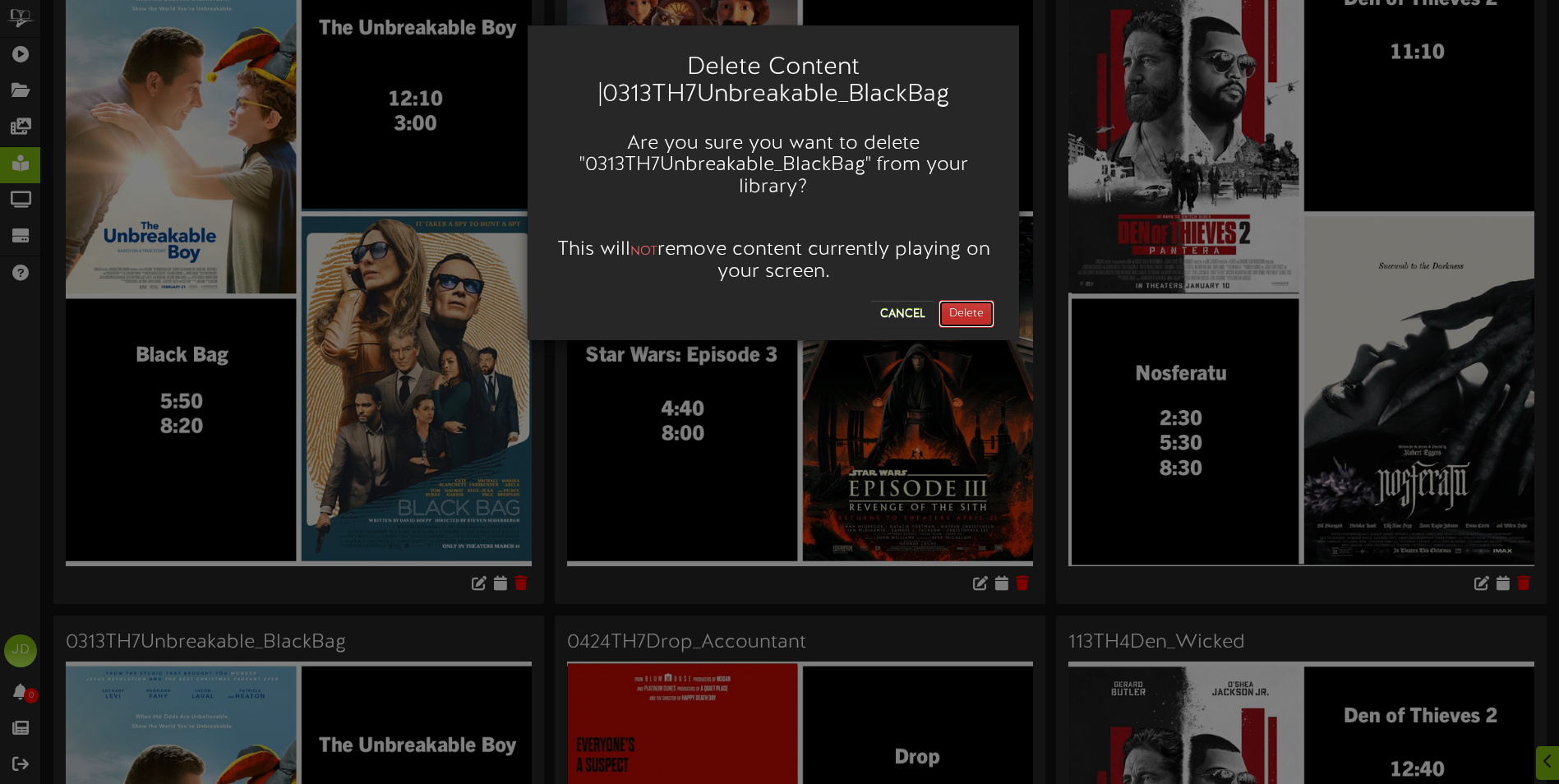
click at [968, 311] on button "Delete" at bounding box center [966, 313] width 56 height 28
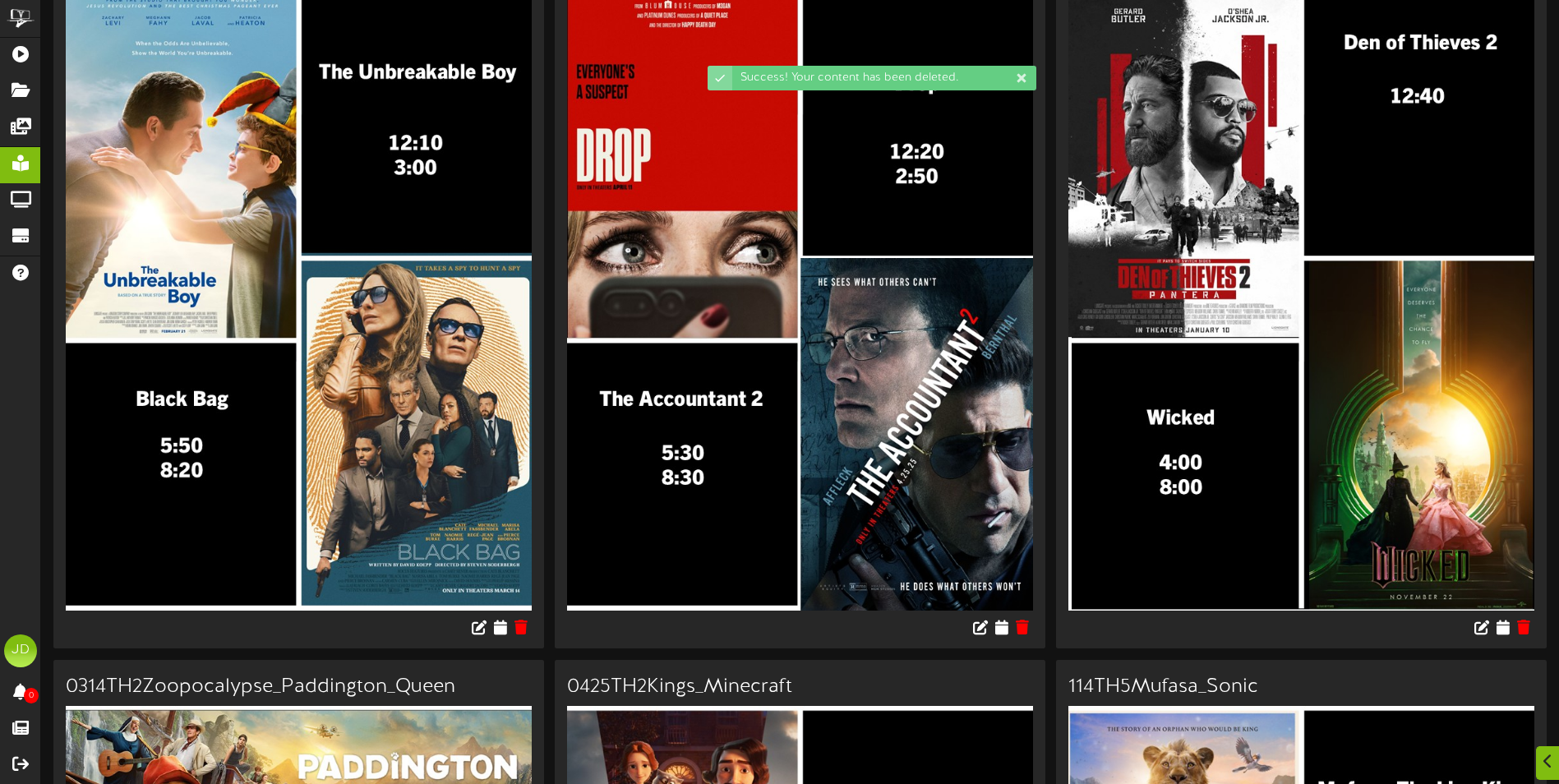
scroll to position [328, 0]
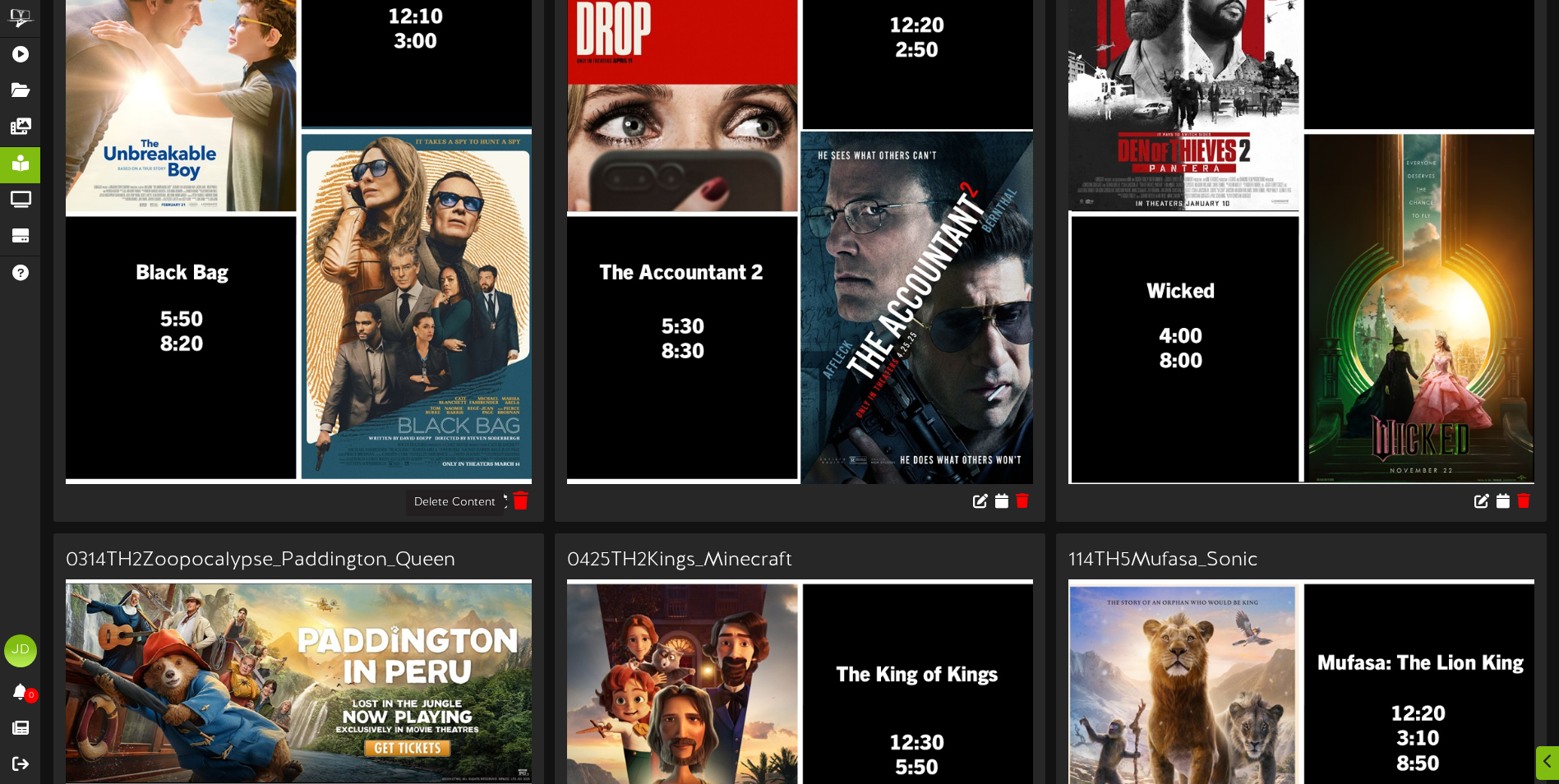
click at [520, 503] on icon at bounding box center [521, 499] width 15 height 18
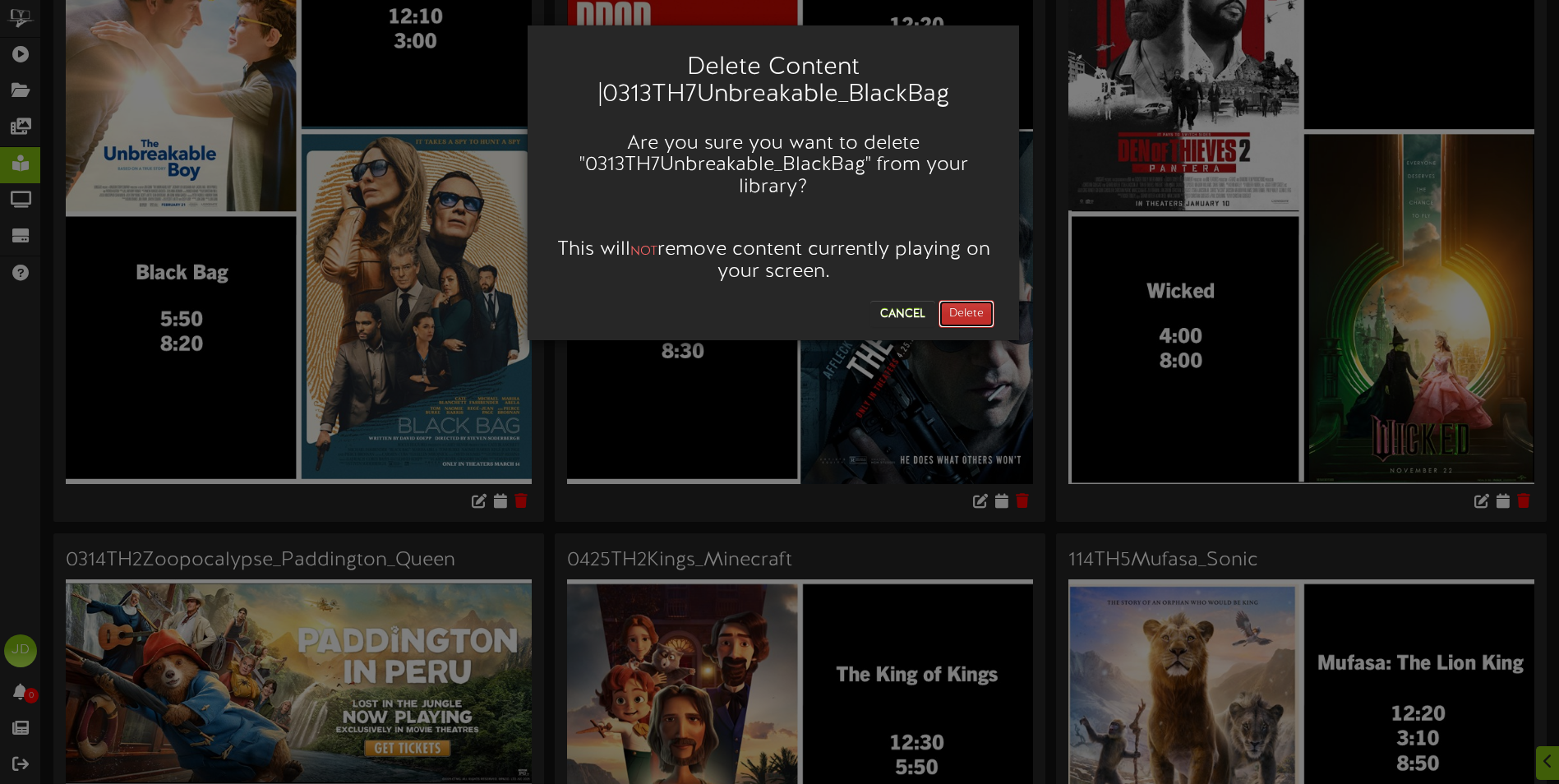
click at [966, 317] on button "Delete" at bounding box center [966, 313] width 56 height 28
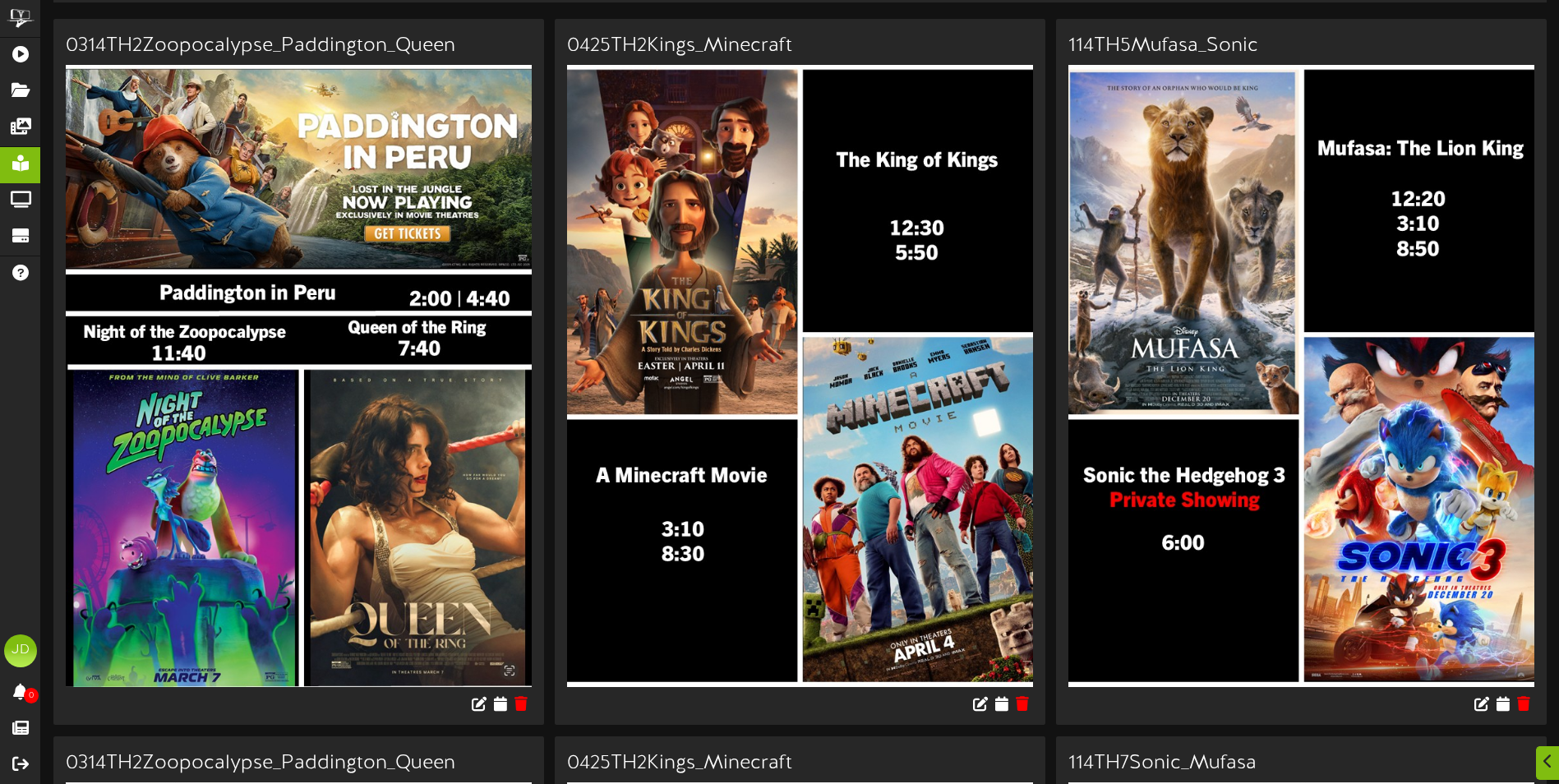
scroll to position [247, 0]
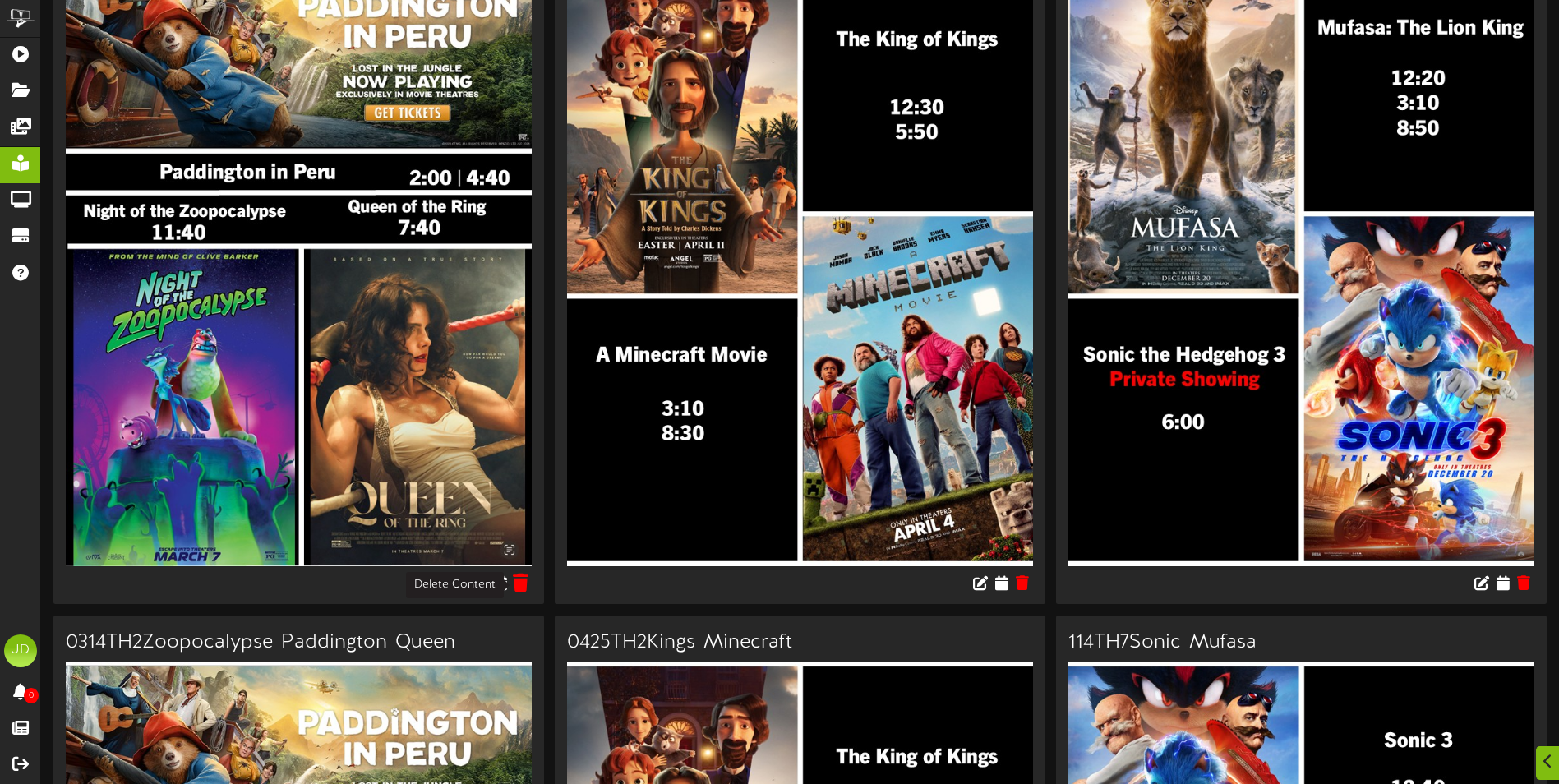
click at [524, 584] on icon at bounding box center [521, 582] width 15 height 18
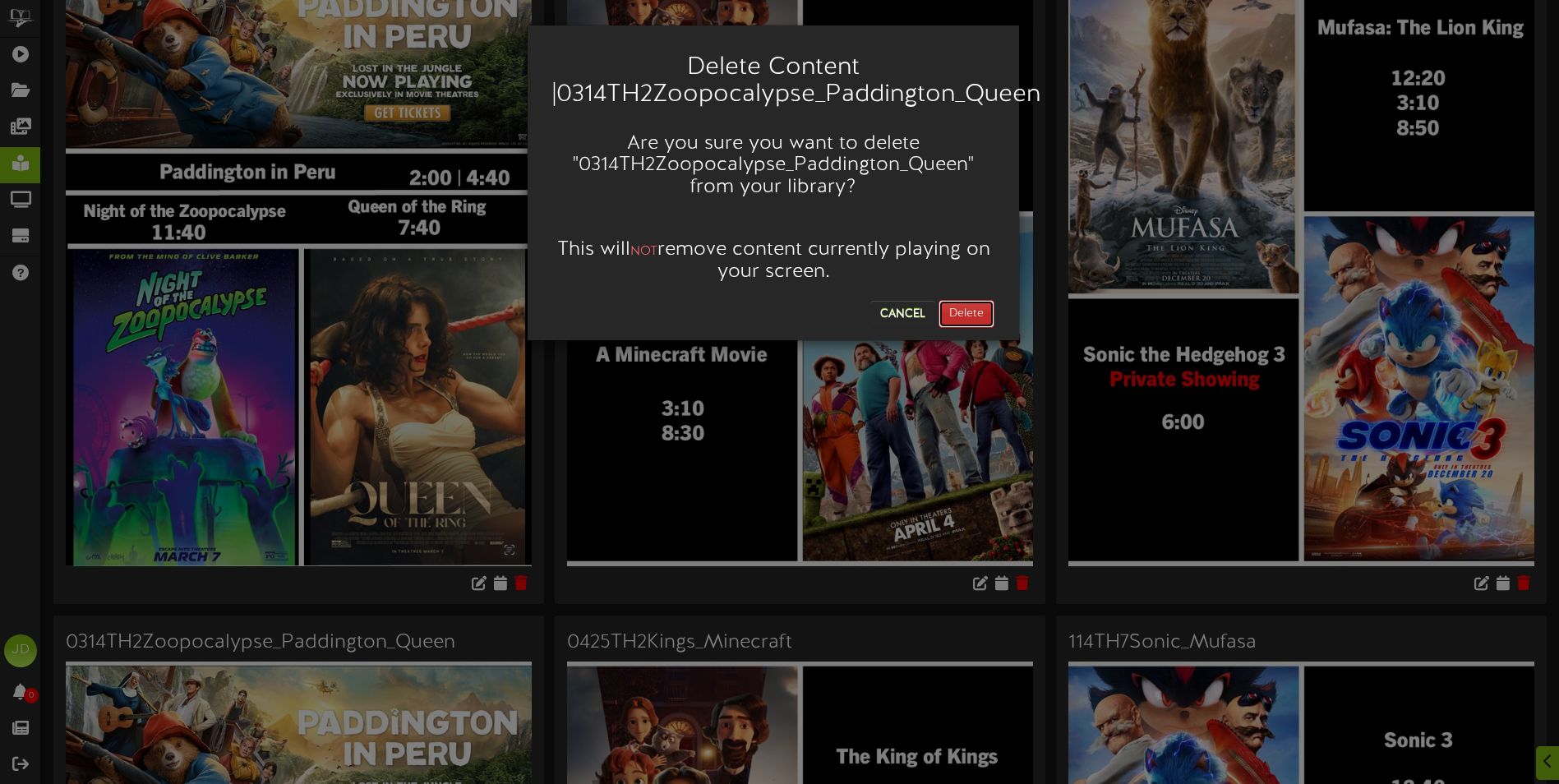
click at [986, 309] on button "Delete" at bounding box center [966, 313] width 56 height 28
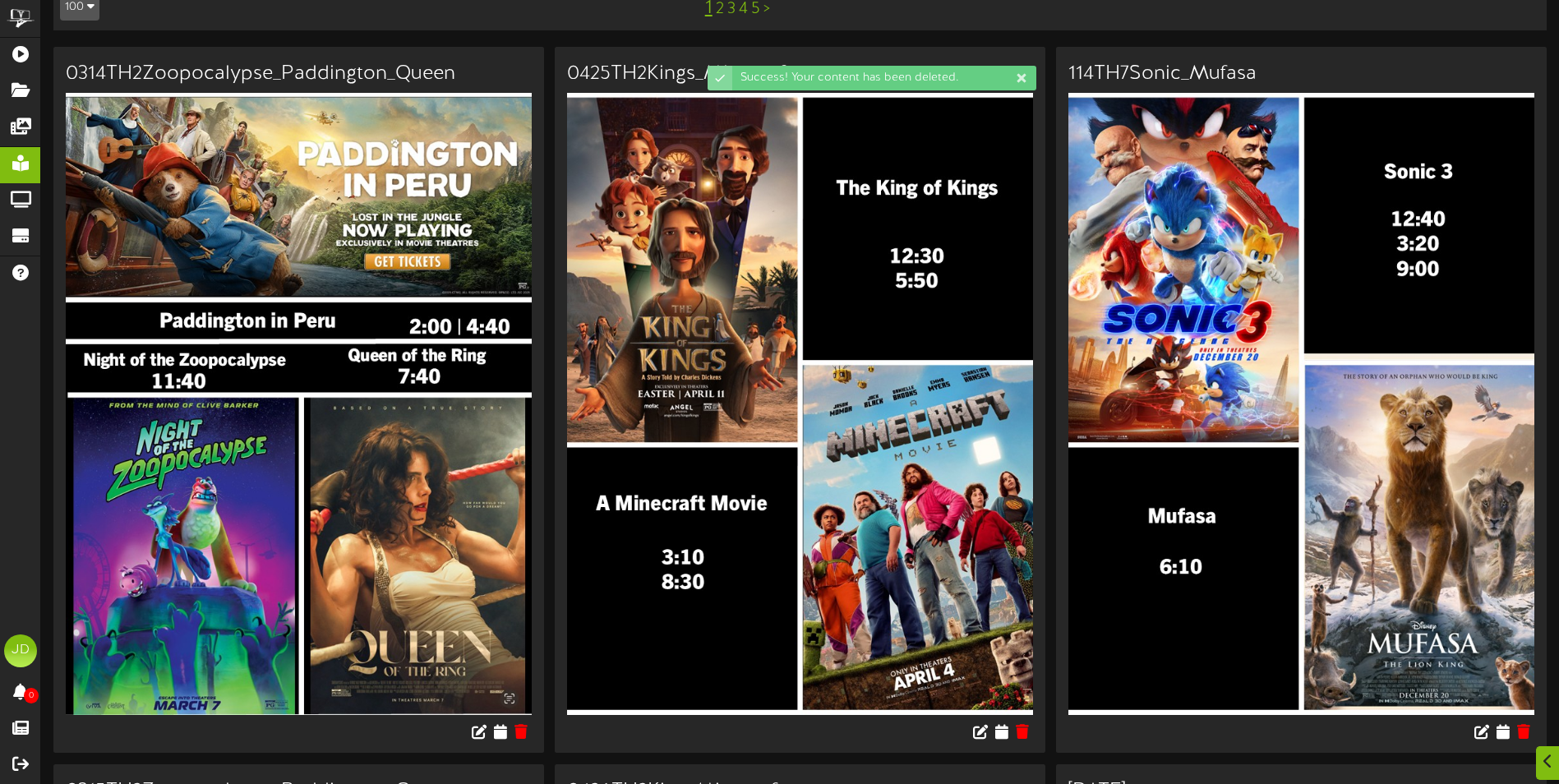
scroll to position [411, 0]
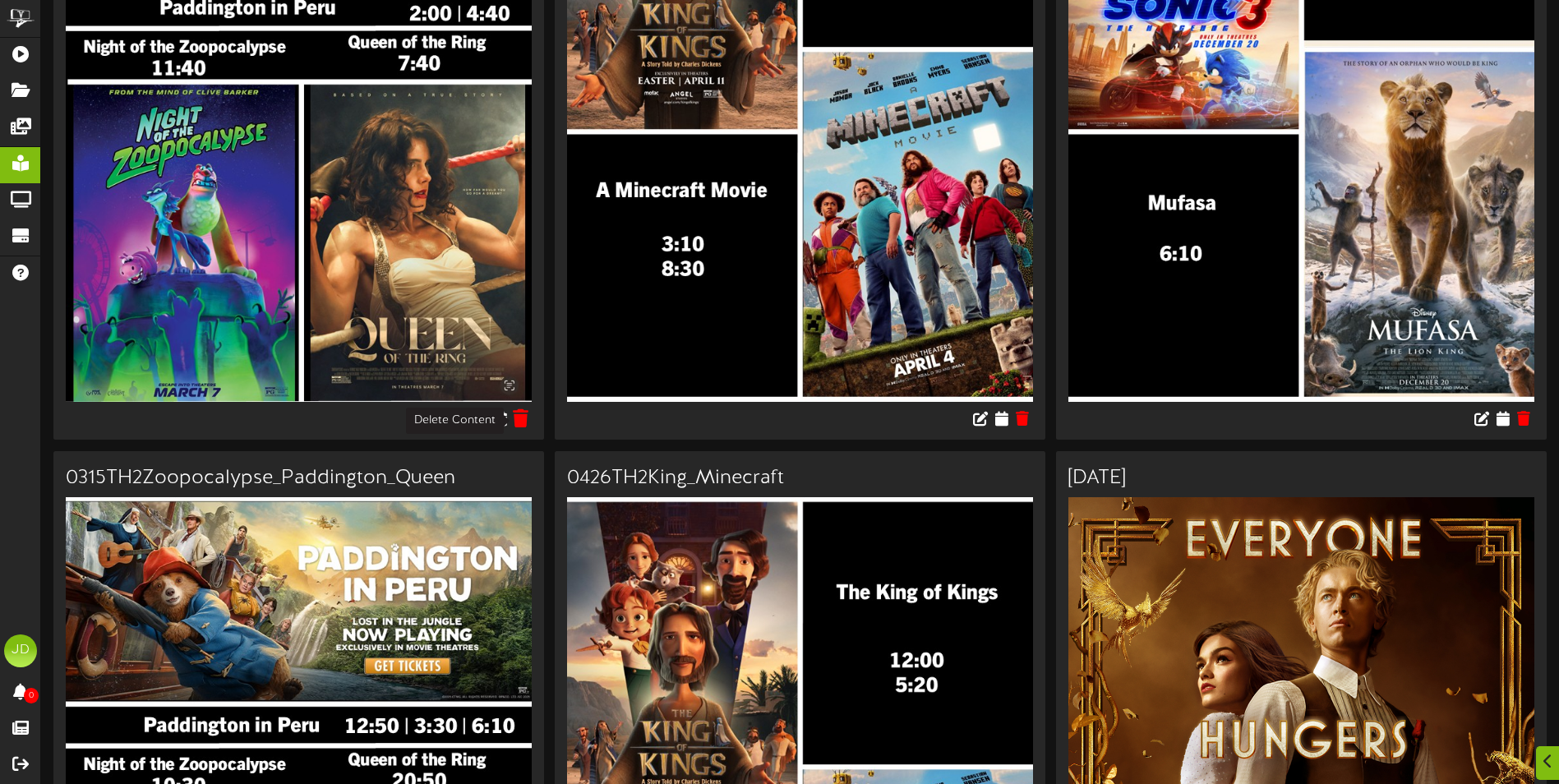
click at [531, 415] on button at bounding box center [521, 420] width 25 height 25
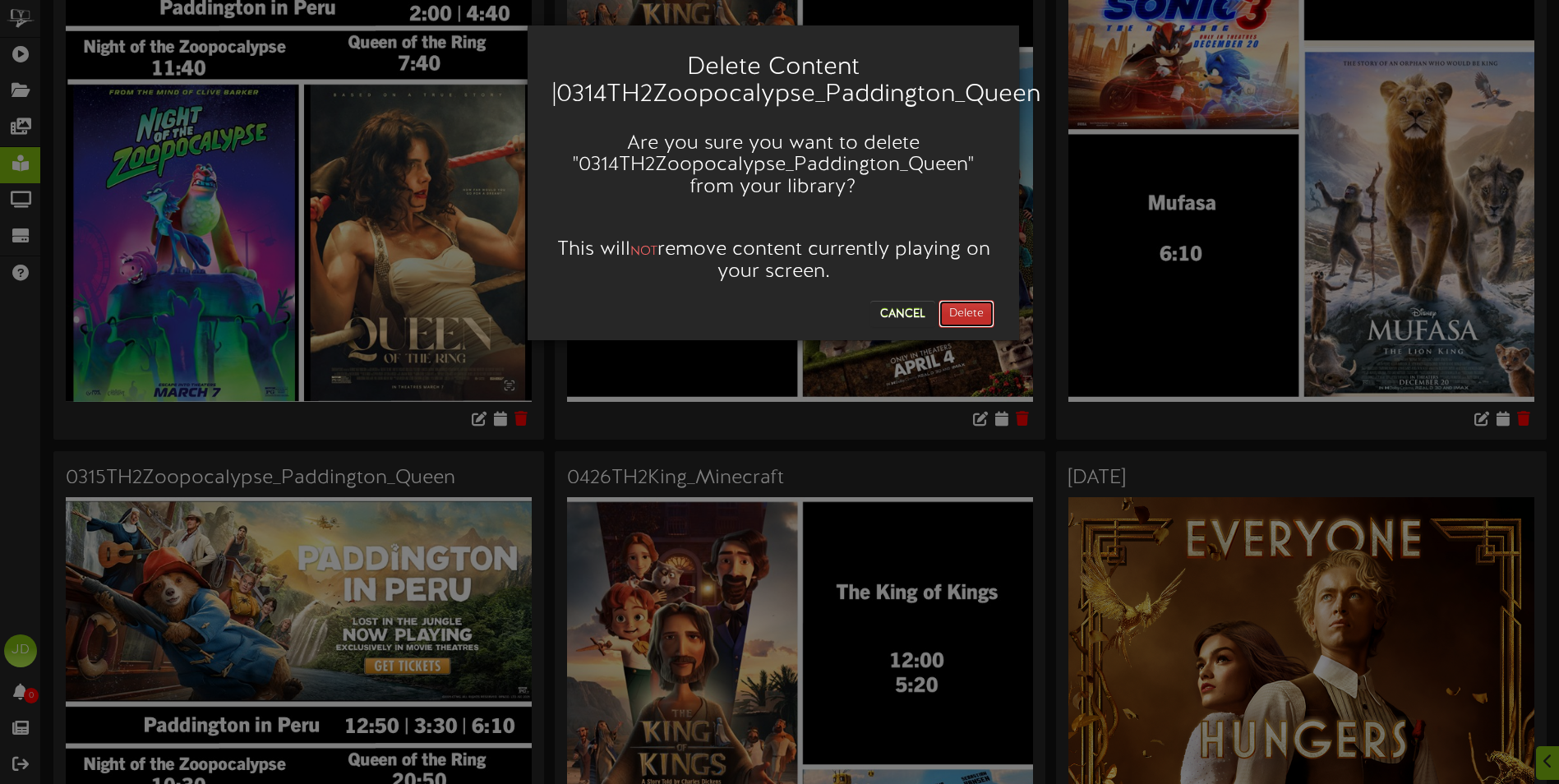
click at [973, 309] on button "Delete" at bounding box center [966, 313] width 56 height 28
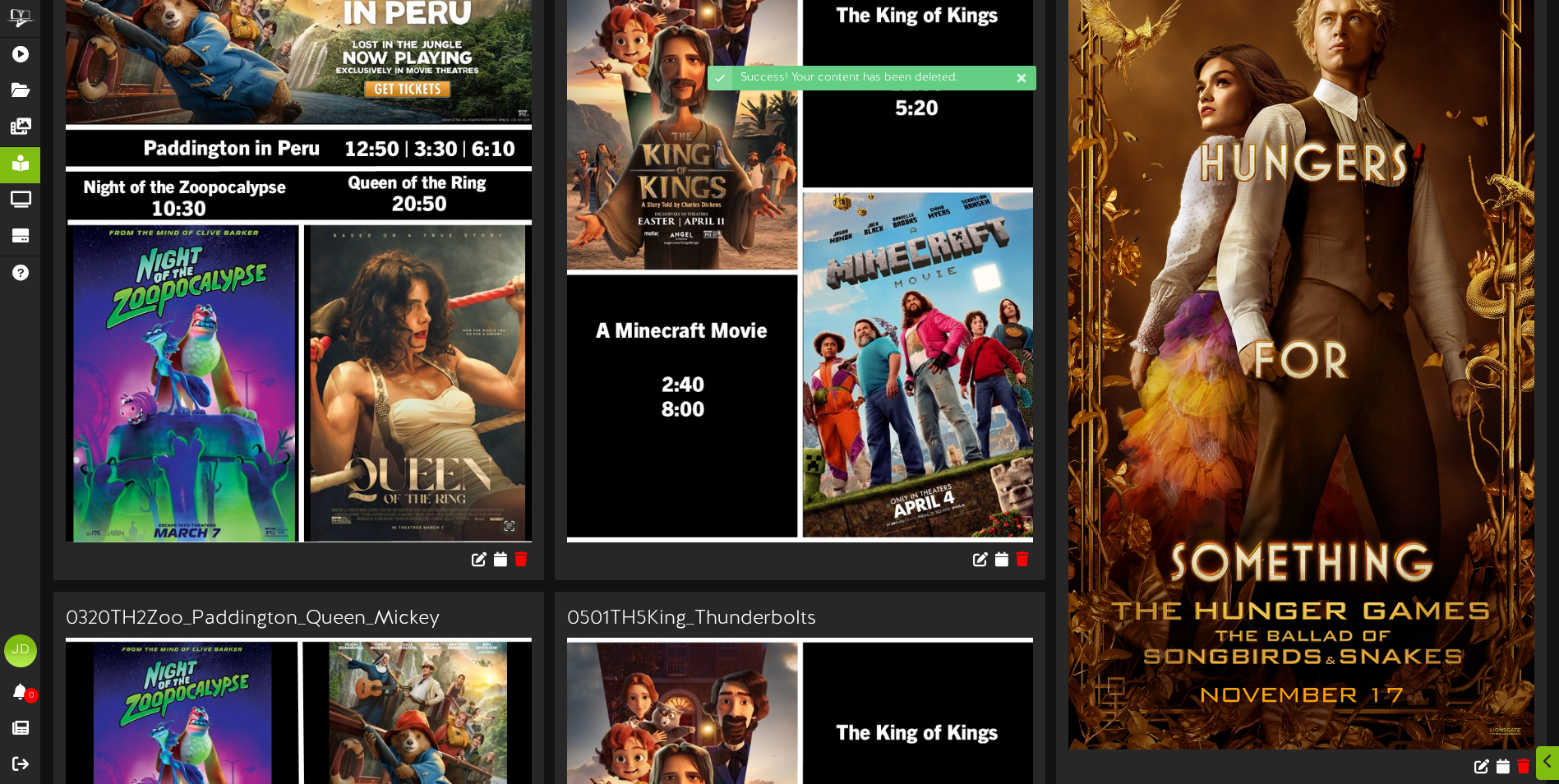
scroll to position [328, 0]
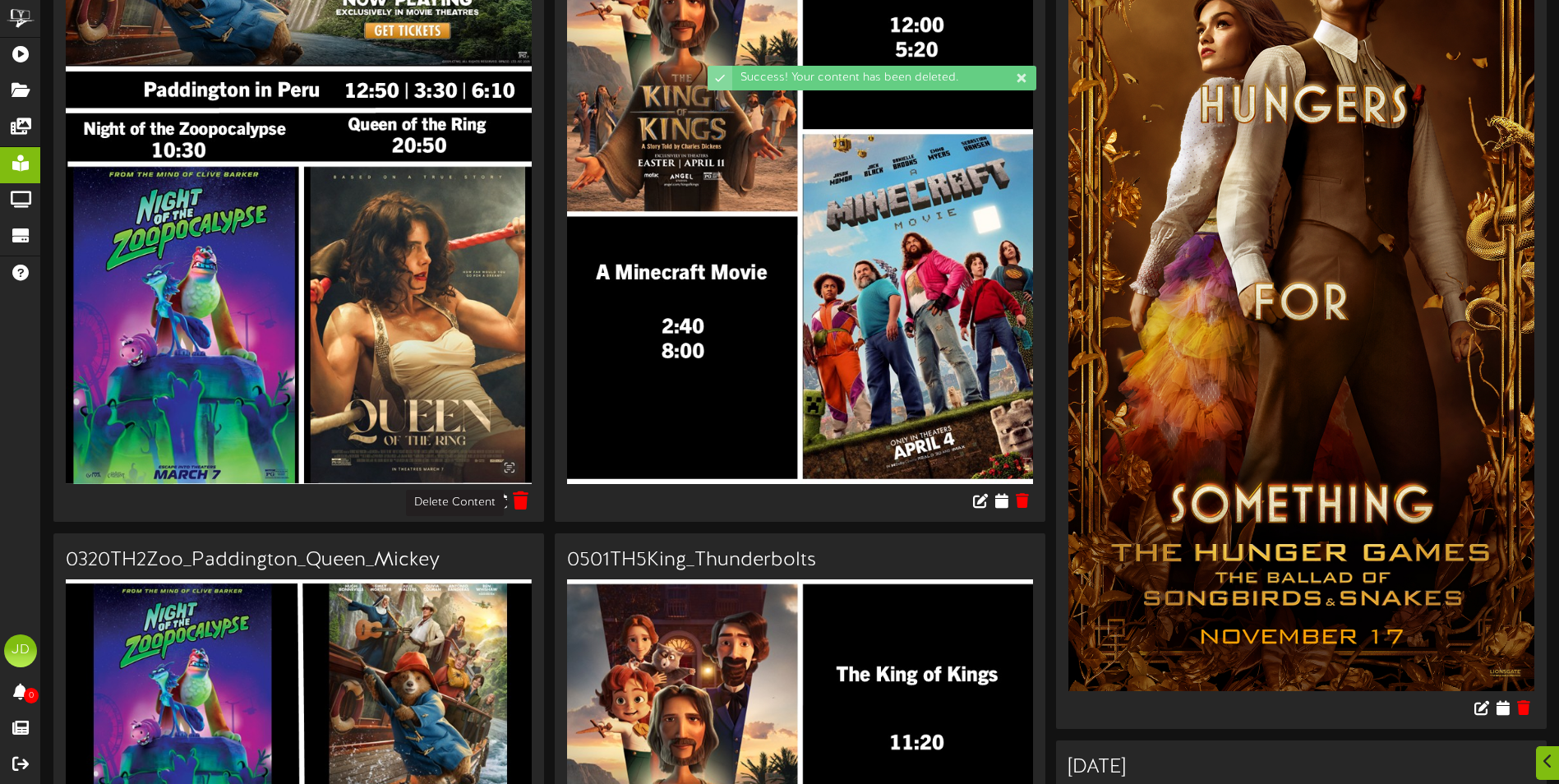
click at [523, 506] on icon at bounding box center [521, 499] width 15 height 18
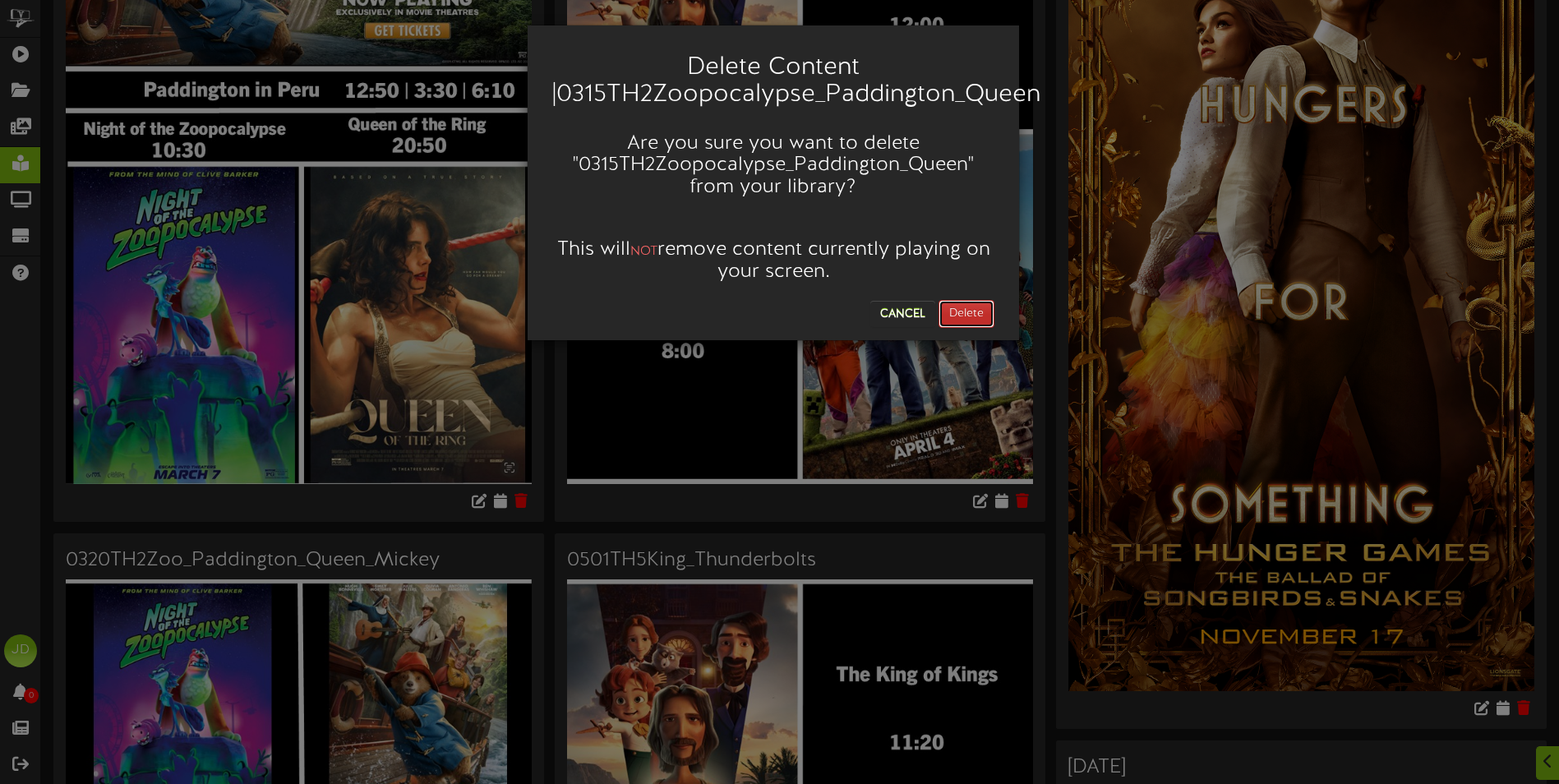
click at [976, 317] on button "Delete" at bounding box center [966, 313] width 56 height 28
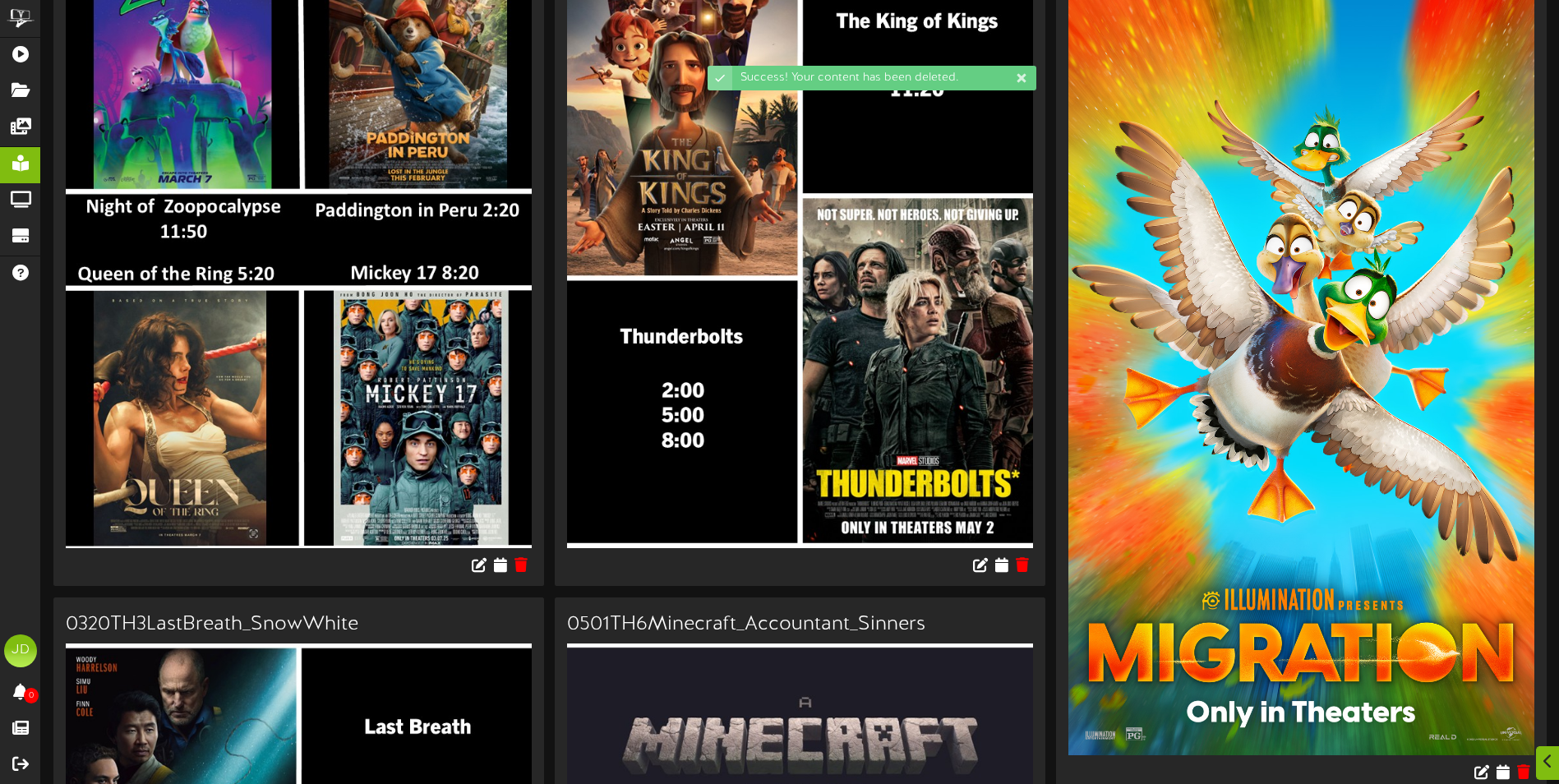
scroll to position [411, 0]
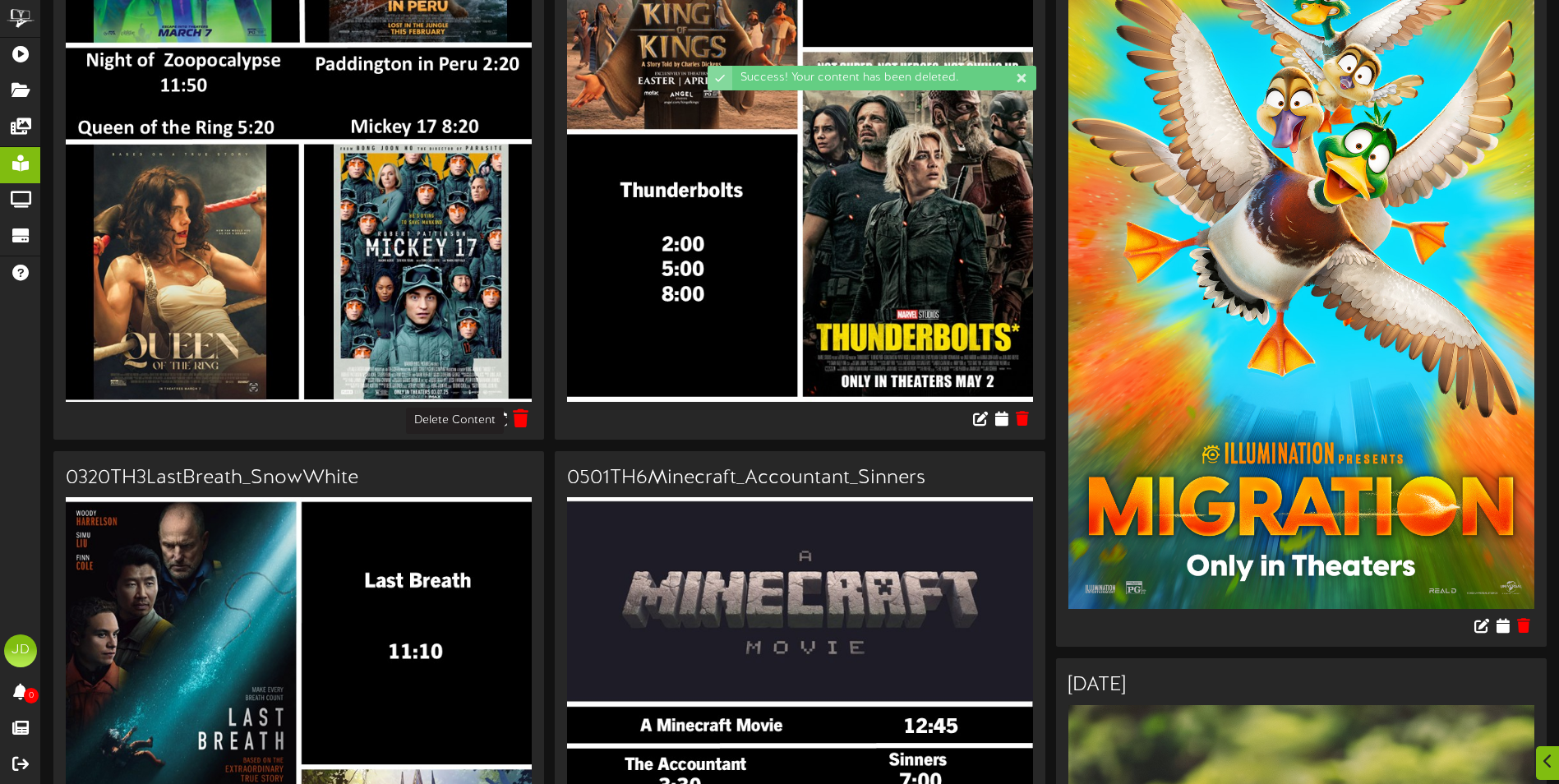
click at [523, 421] on icon at bounding box center [521, 417] width 15 height 18
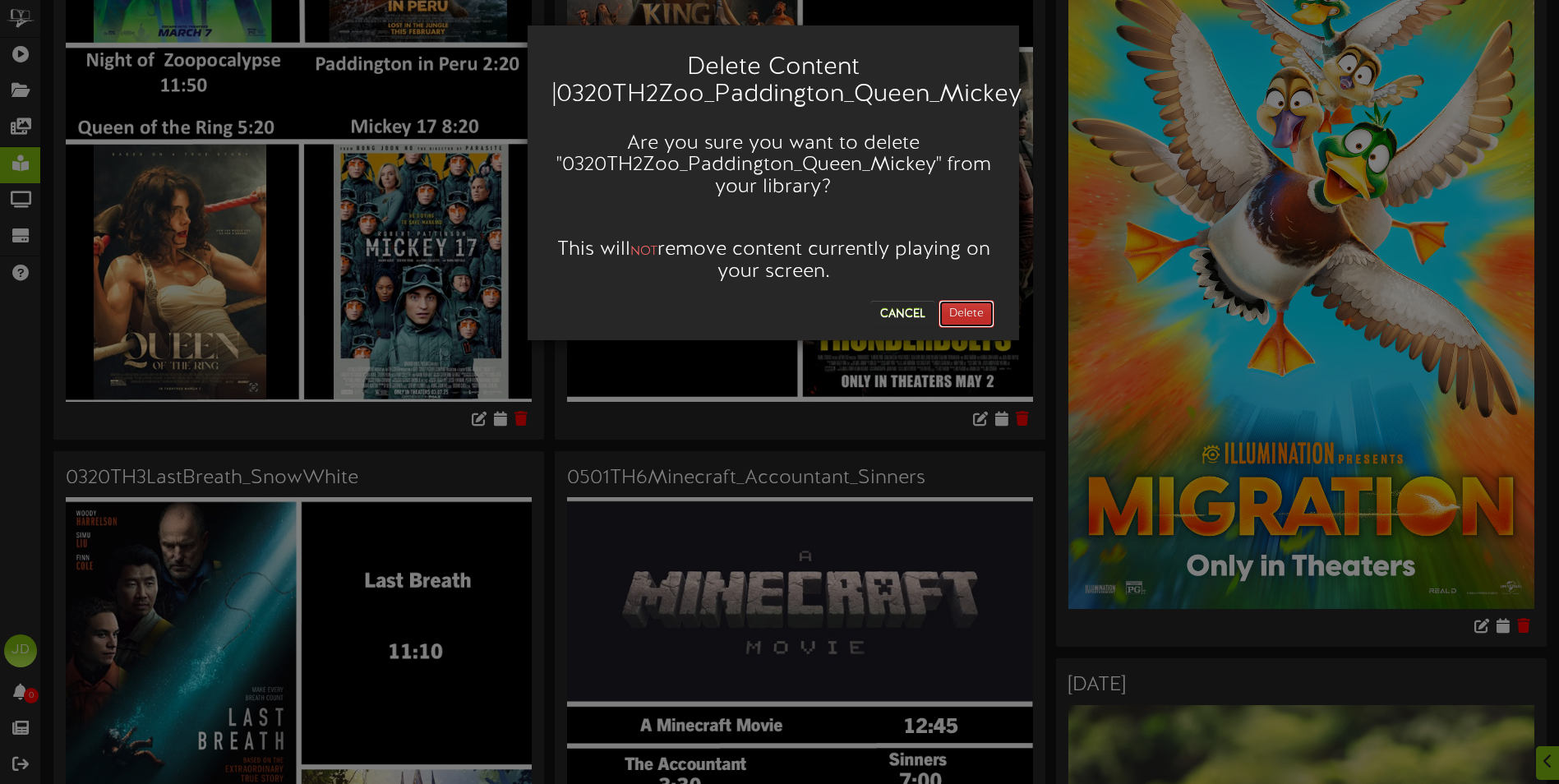
click at [976, 315] on button "Delete" at bounding box center [966, 313] width 56 height 28
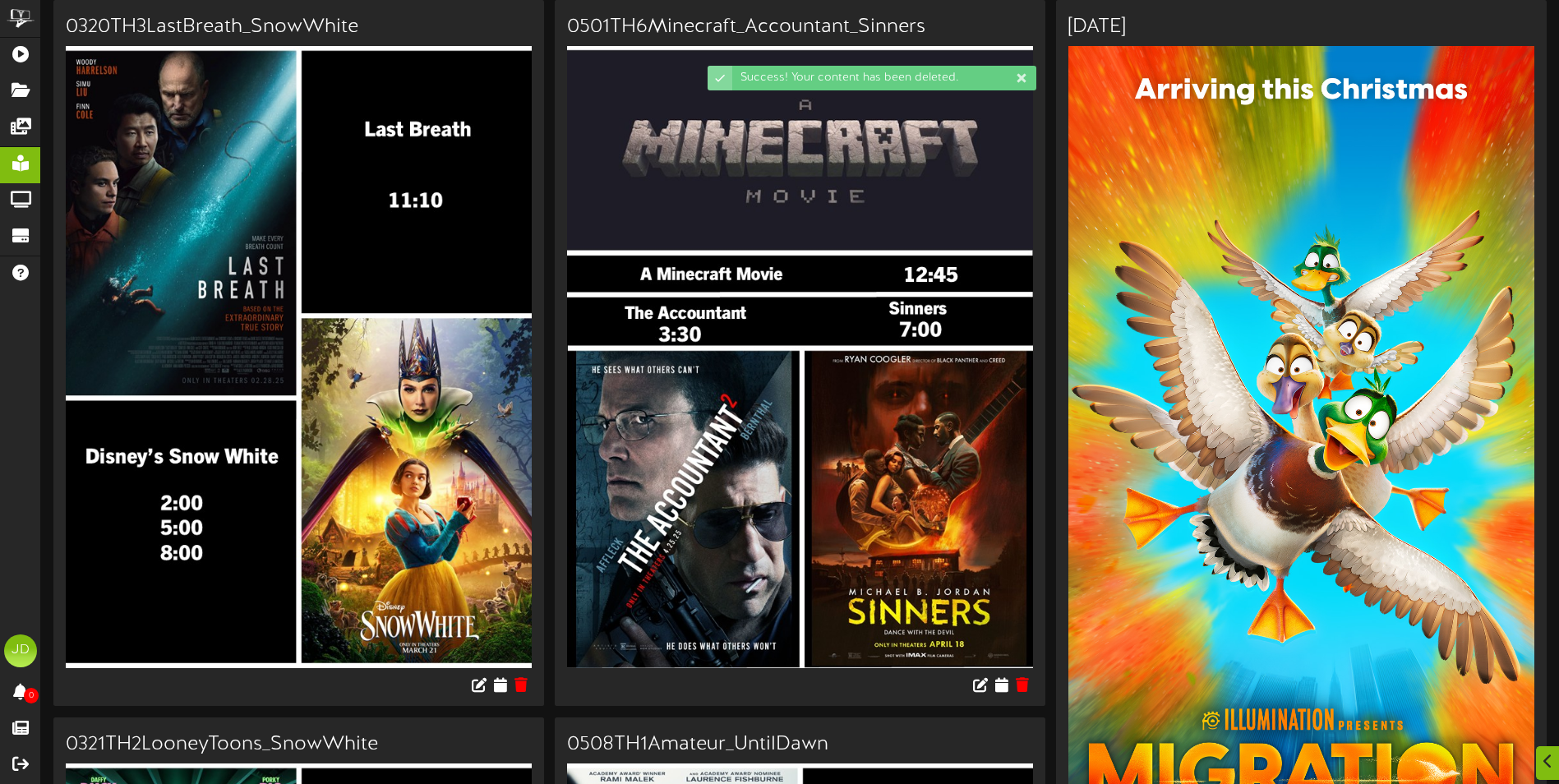
scroll to position [247, 0]
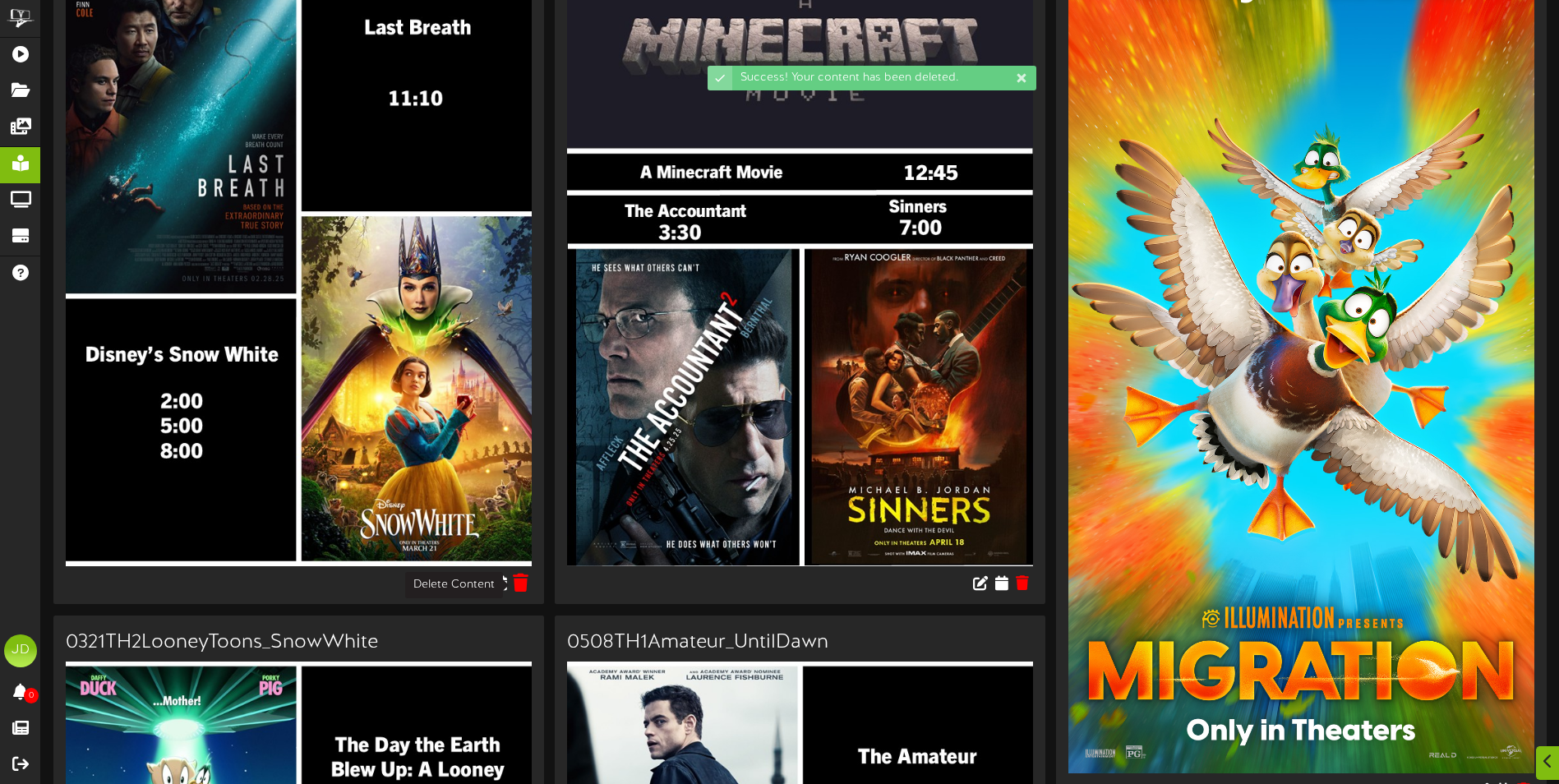
click at [525, 573] on button at bounding box center [521, 585] width 25 height 25
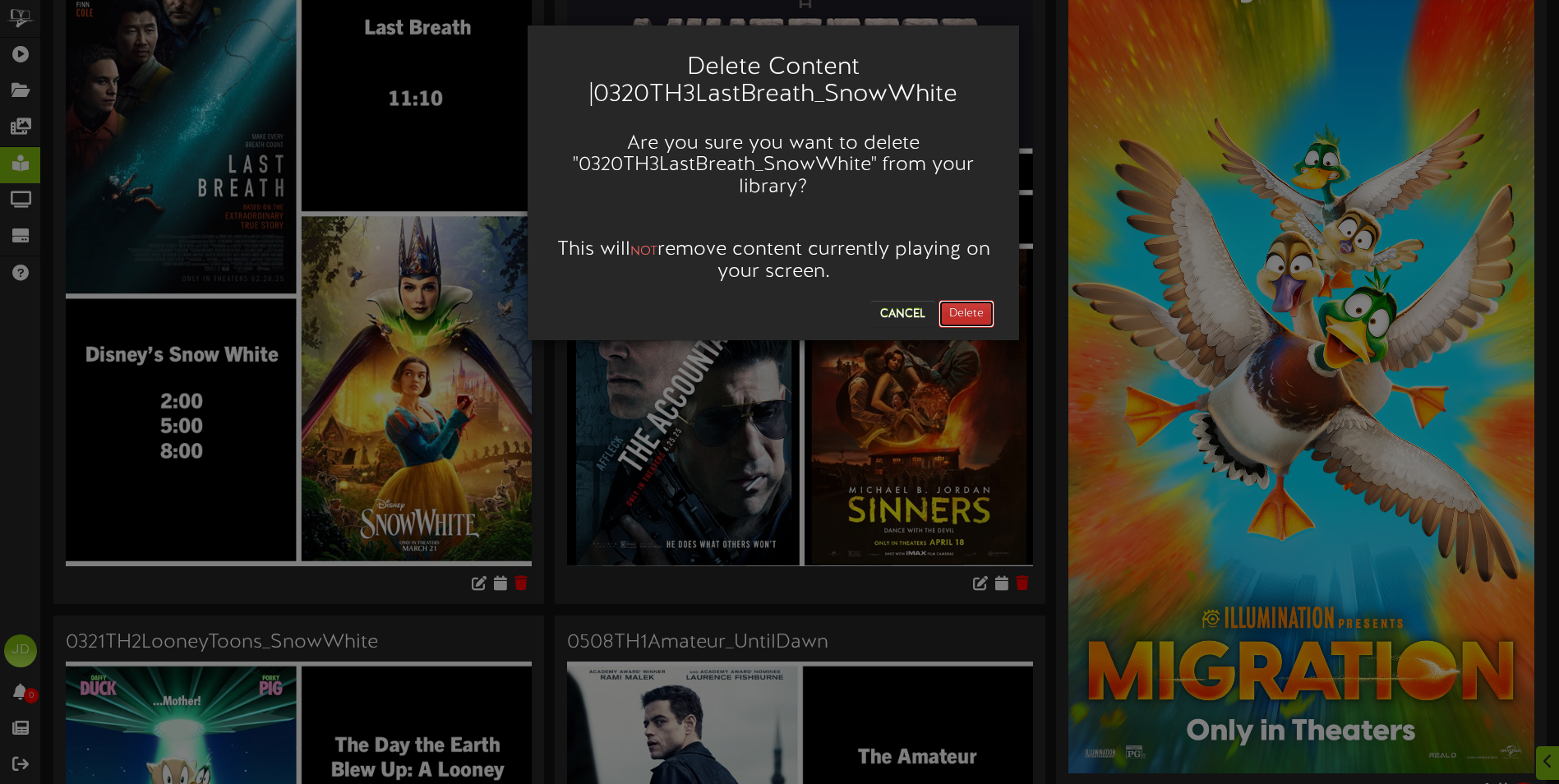
click at [952, 305] on button "Delete" at bounding box center [966, 313] width 56 height 28
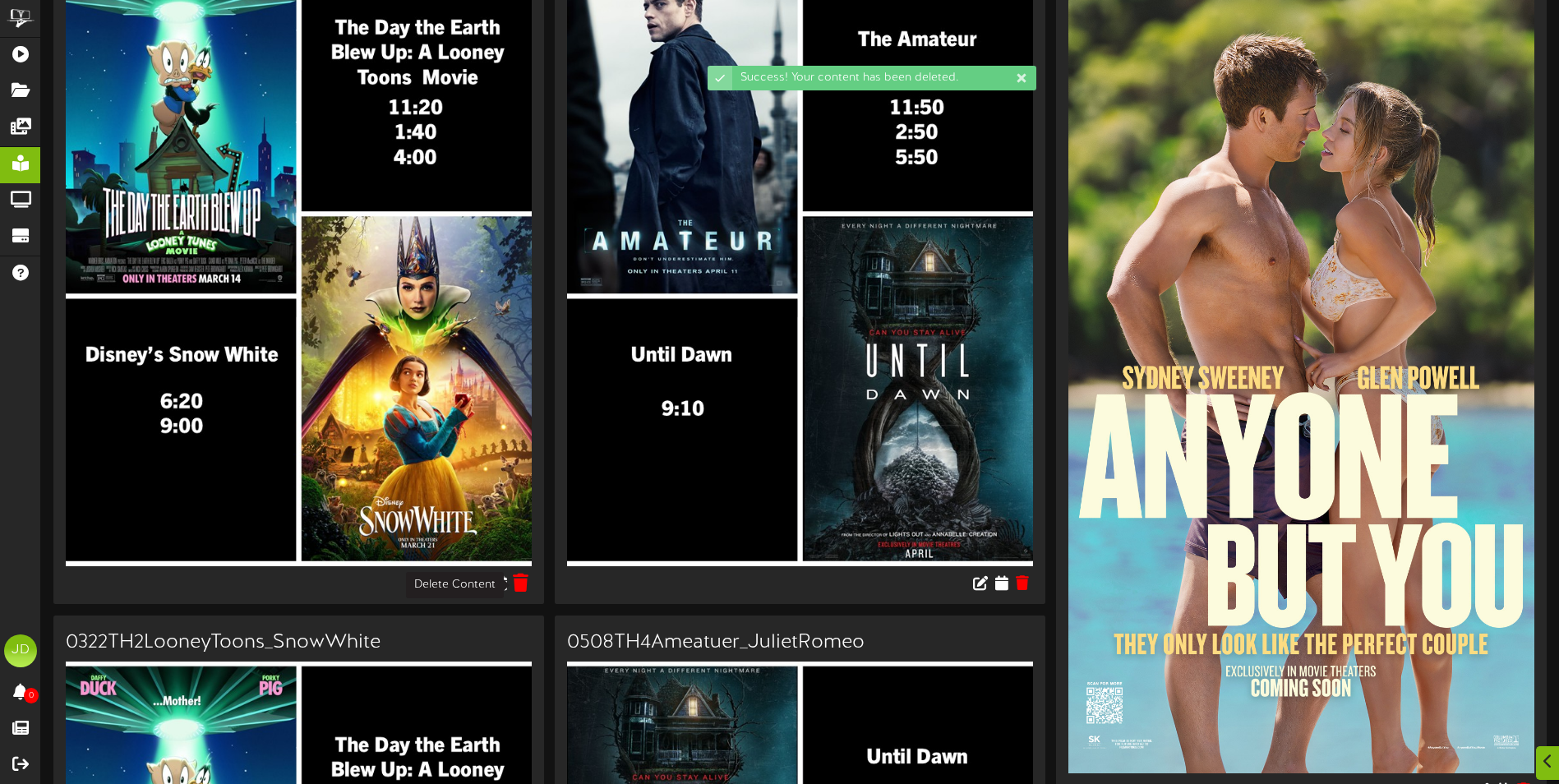
click at [525, 589] on icon at bounding box center [521, 582] width 15 height 18
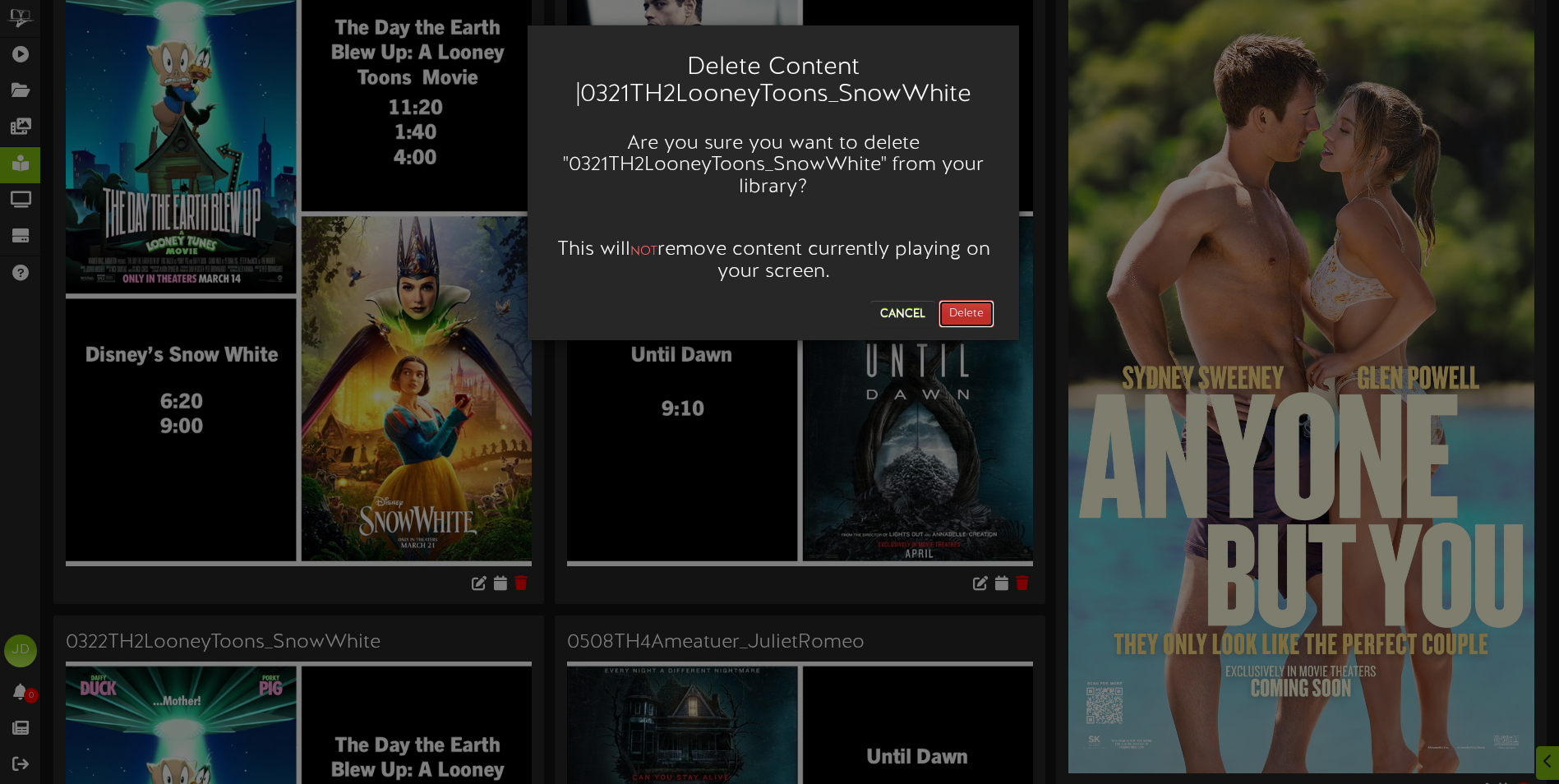
click at [984, 308] on button "Delete" at bounding box center [966, 313] width 56 height 28
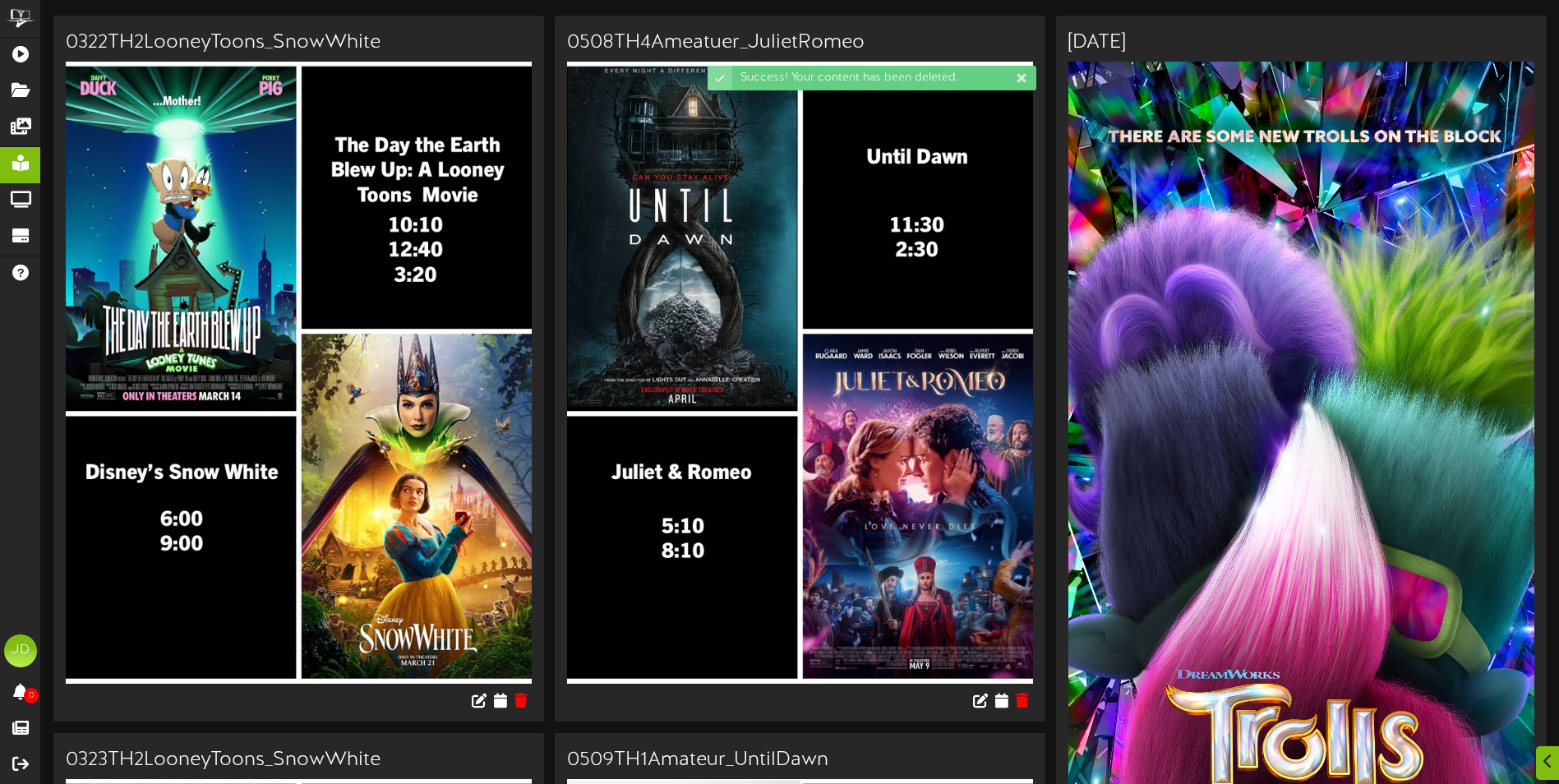
scroll to position [165, 0]
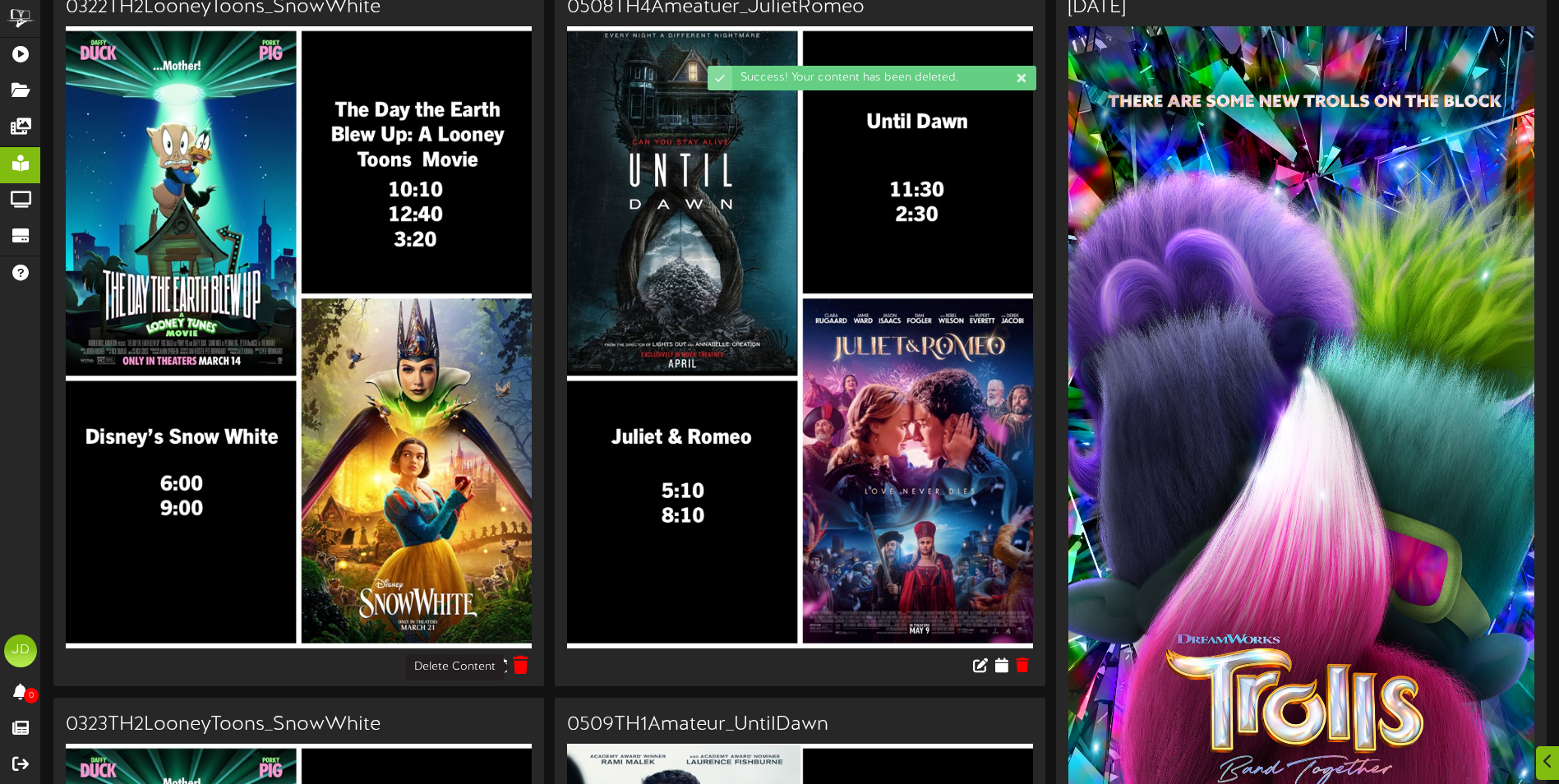
click at [526, 666] on icon at bounding box center [521, 664] width 15 height 18
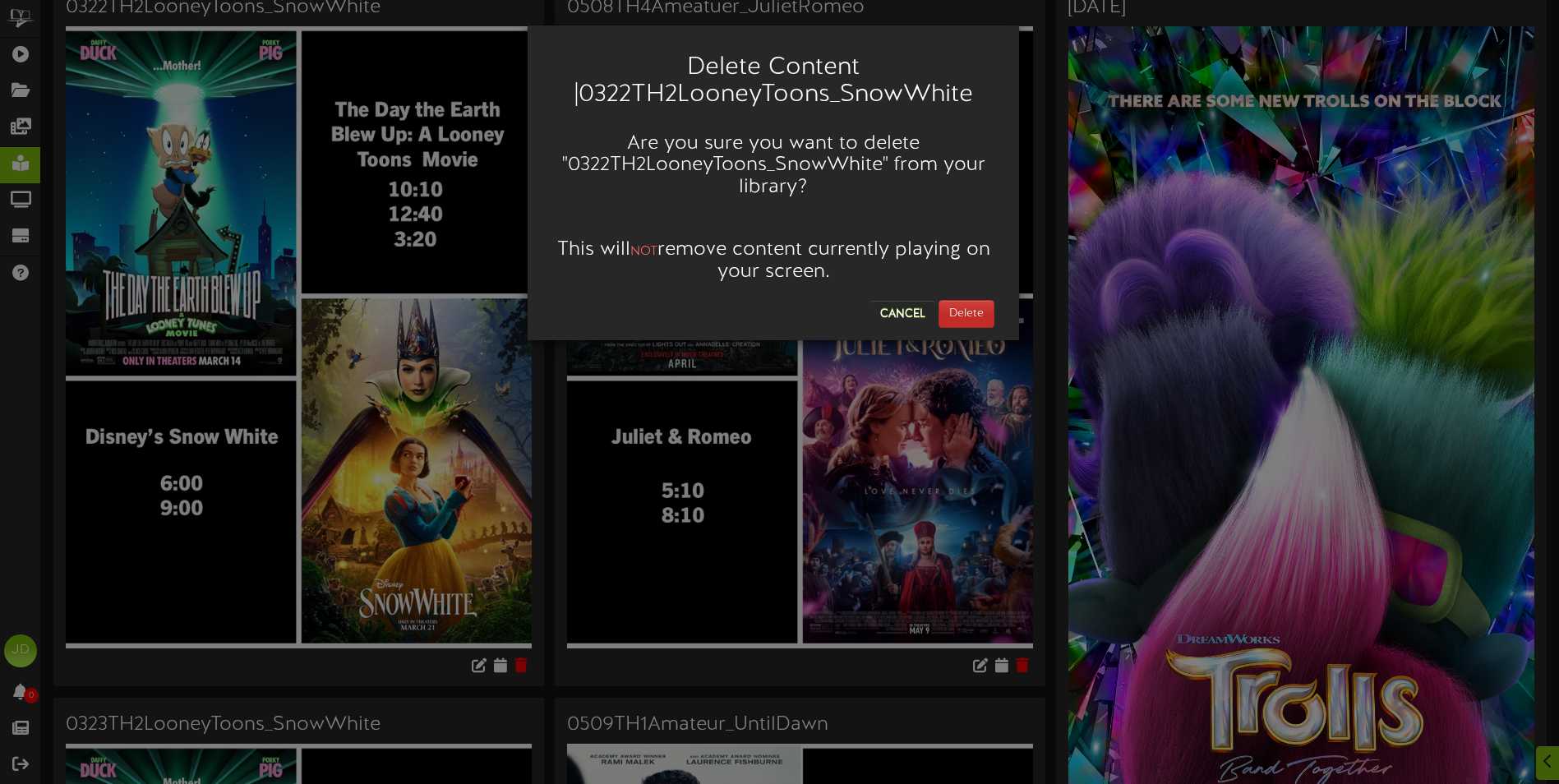
click at [960, 327] on div "Delete Content | 0322TH2LooneyToons_SnowWhite Are you sure you want to delete "…" at bounding box center [774, 182] width 491 height 315
click at [960, 324] on button "Delete" at bounding box center [966, 313] width 56 height 28
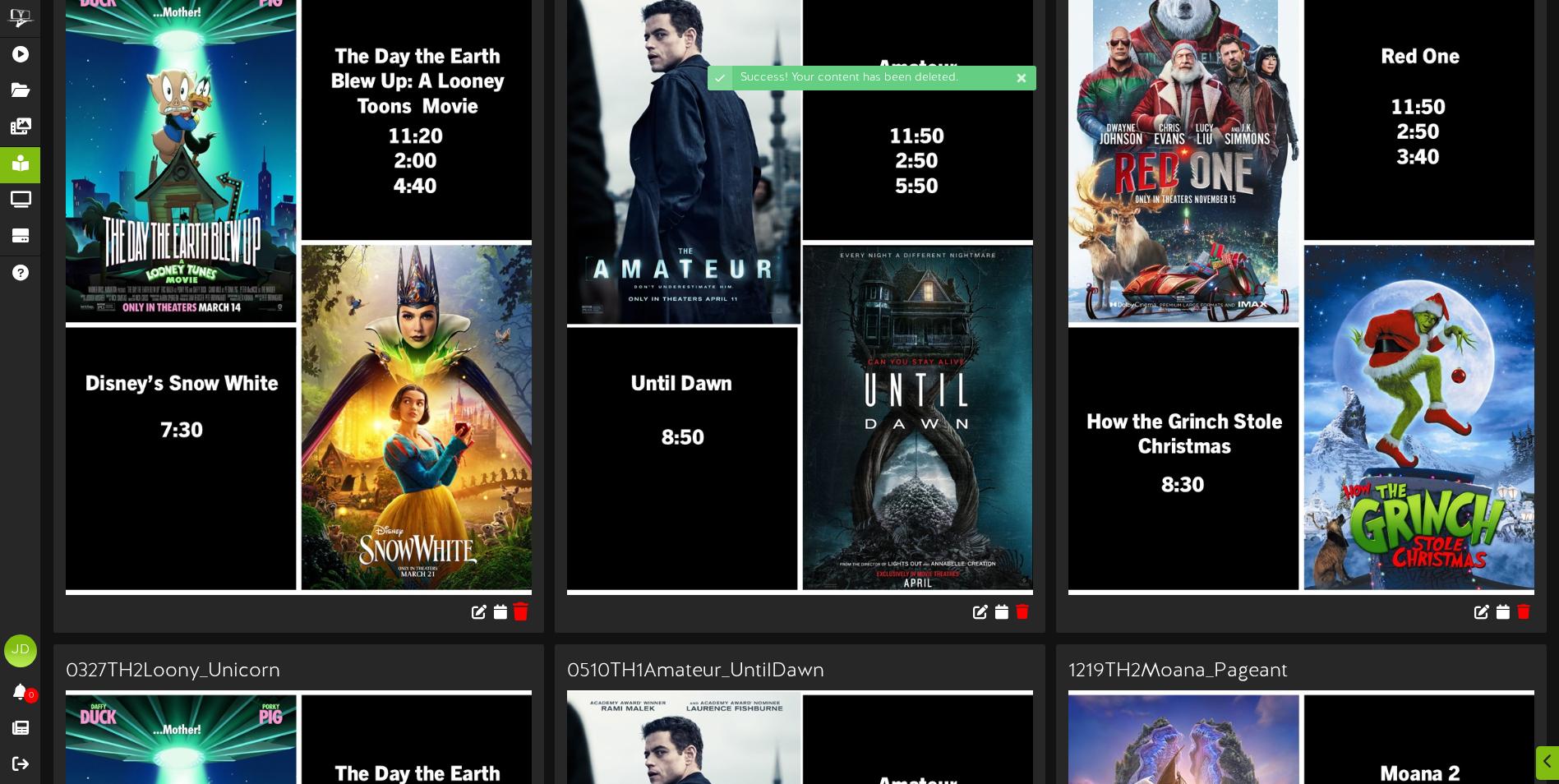
scroll to position [247, 0]
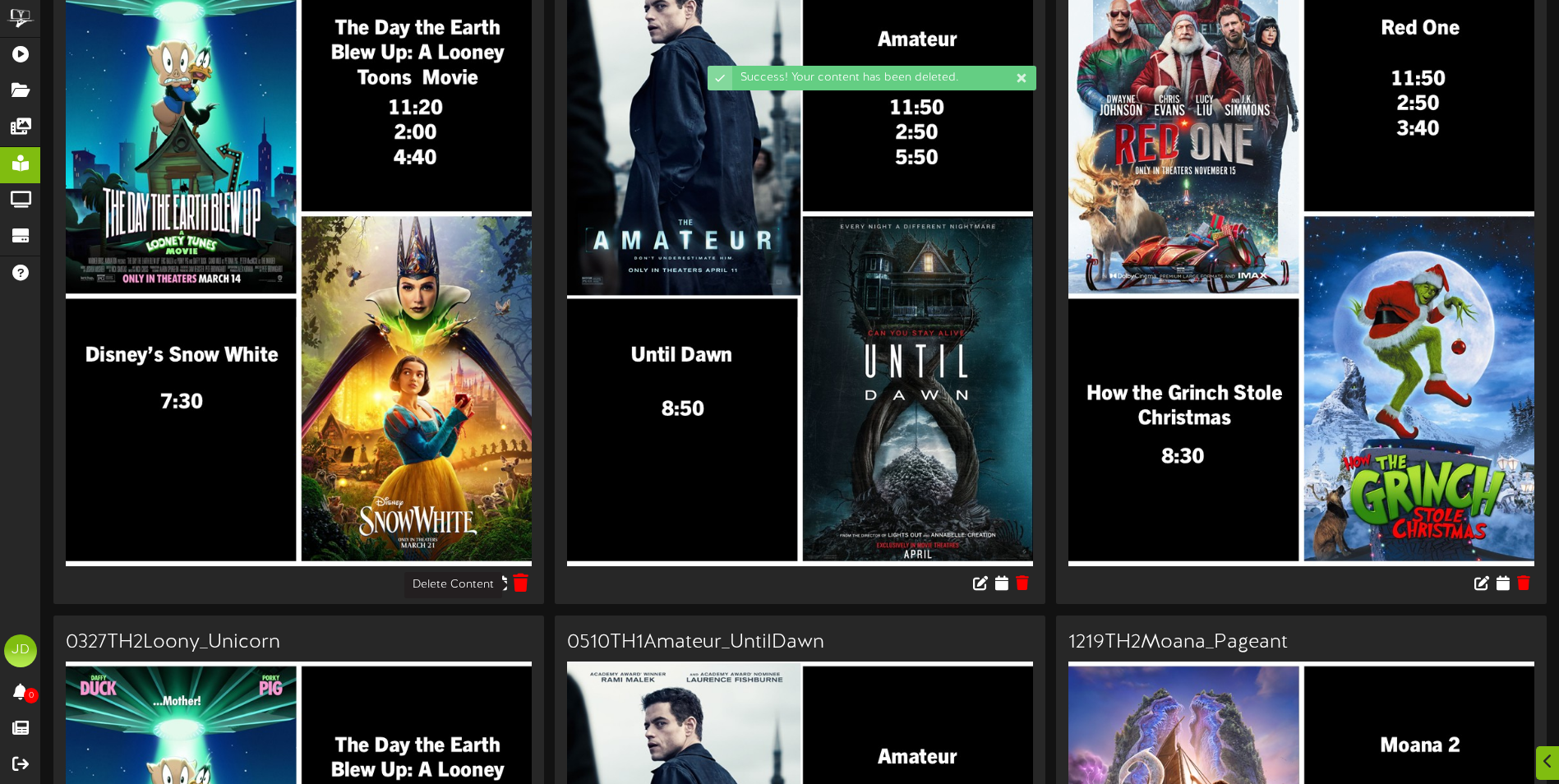
click at [523, 583] on icon at bounding box center [521, 582] width 15 height 18
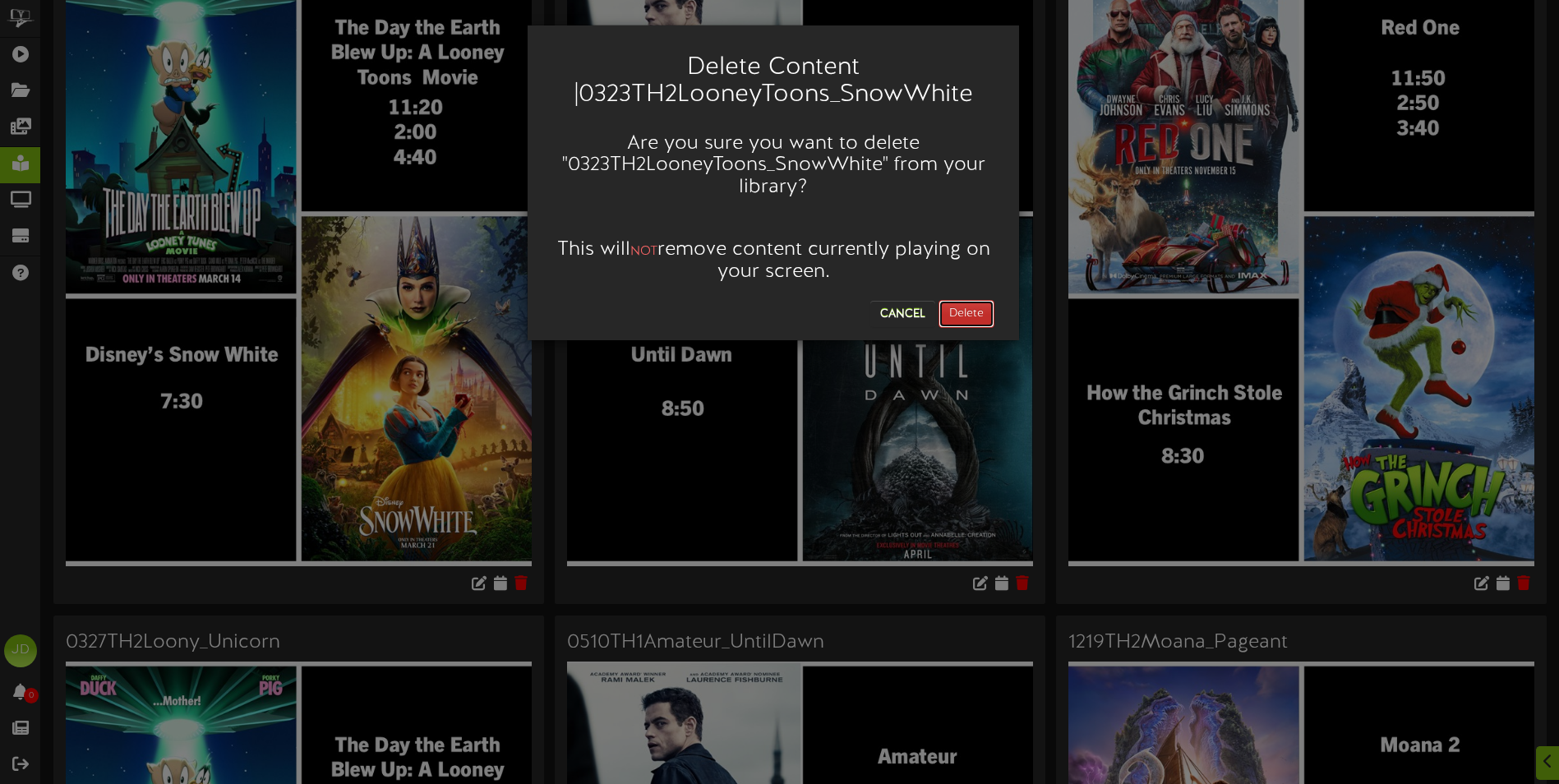
click at [989, 304] on button "Delete" at bounding box center [966, 313] width 56 height 28
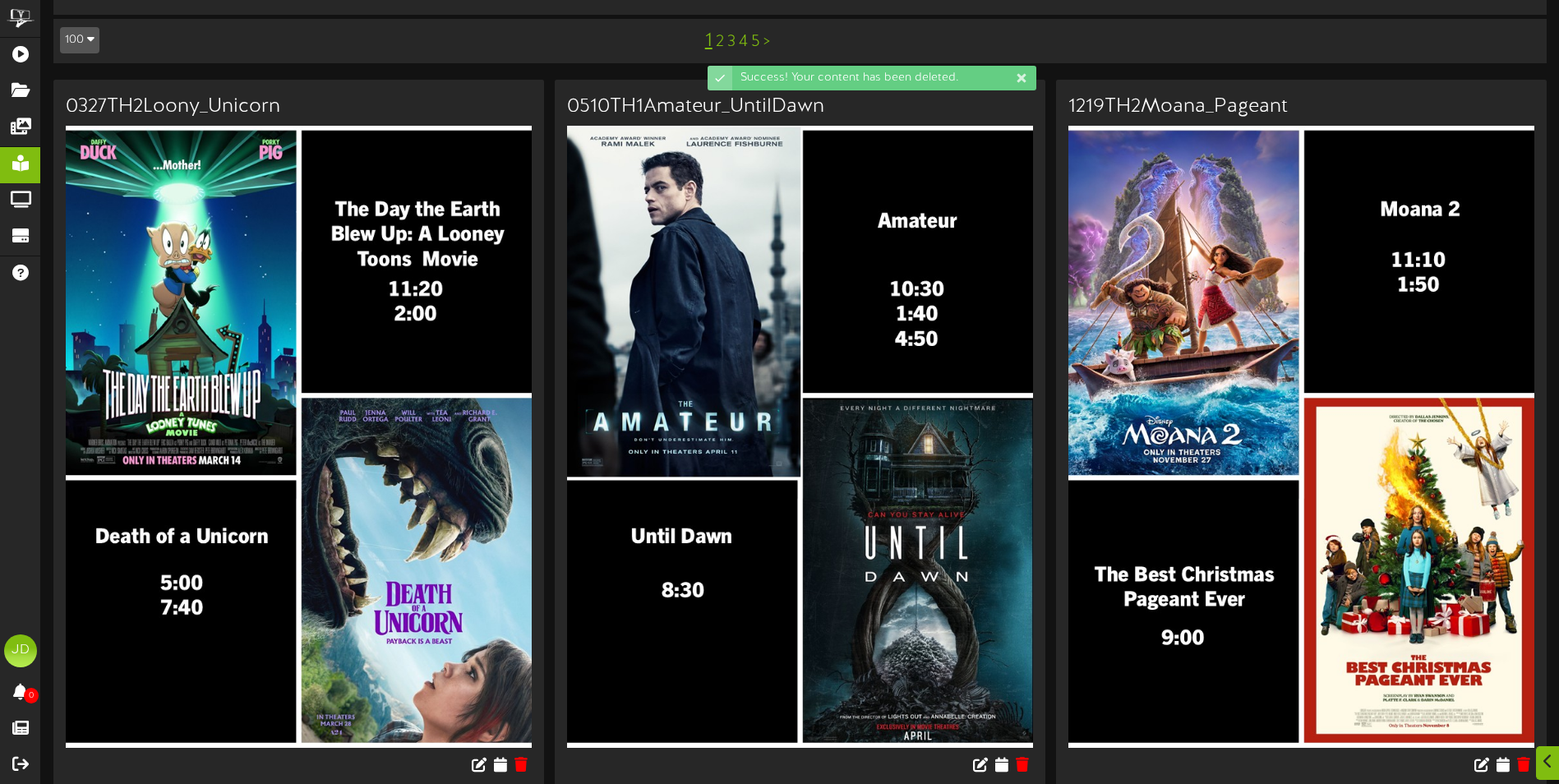
scroll to position [165, 0]
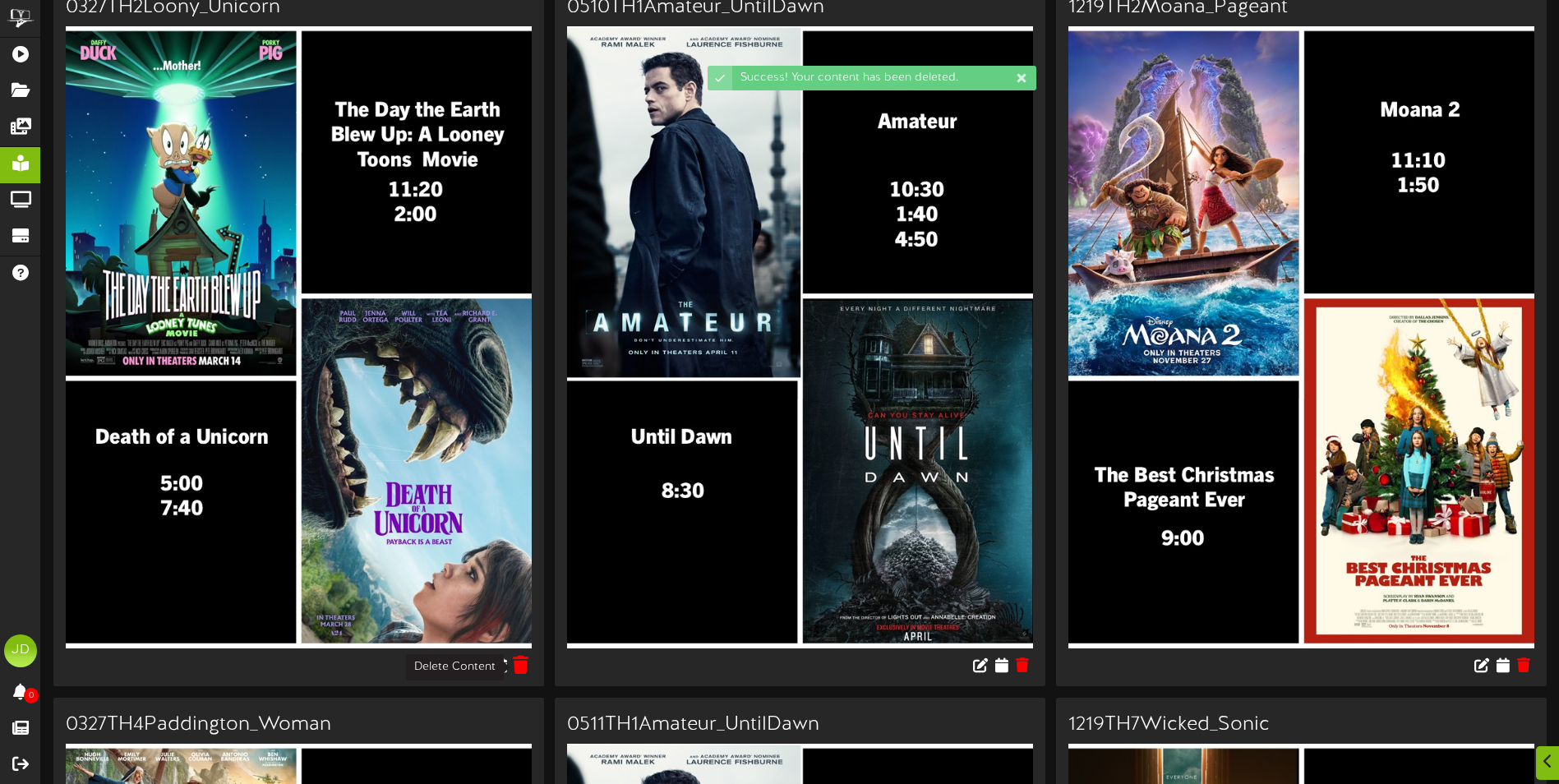
click at [525, 666] on icon at bounding box center [521, 664] width 15 height 18
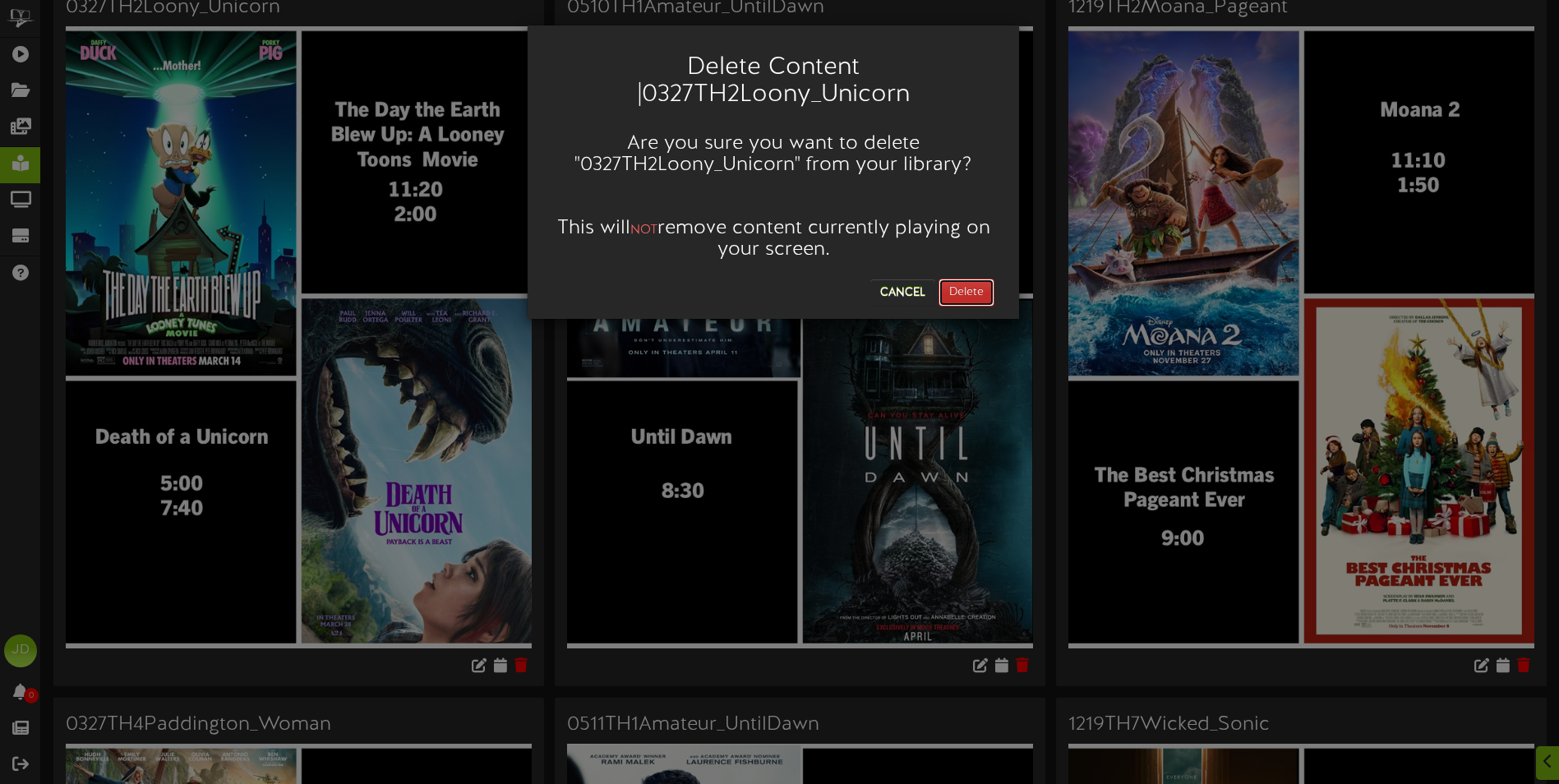
click at [981, 285] on button "Delete" at bounding box center [966, 292] width 56 height 28
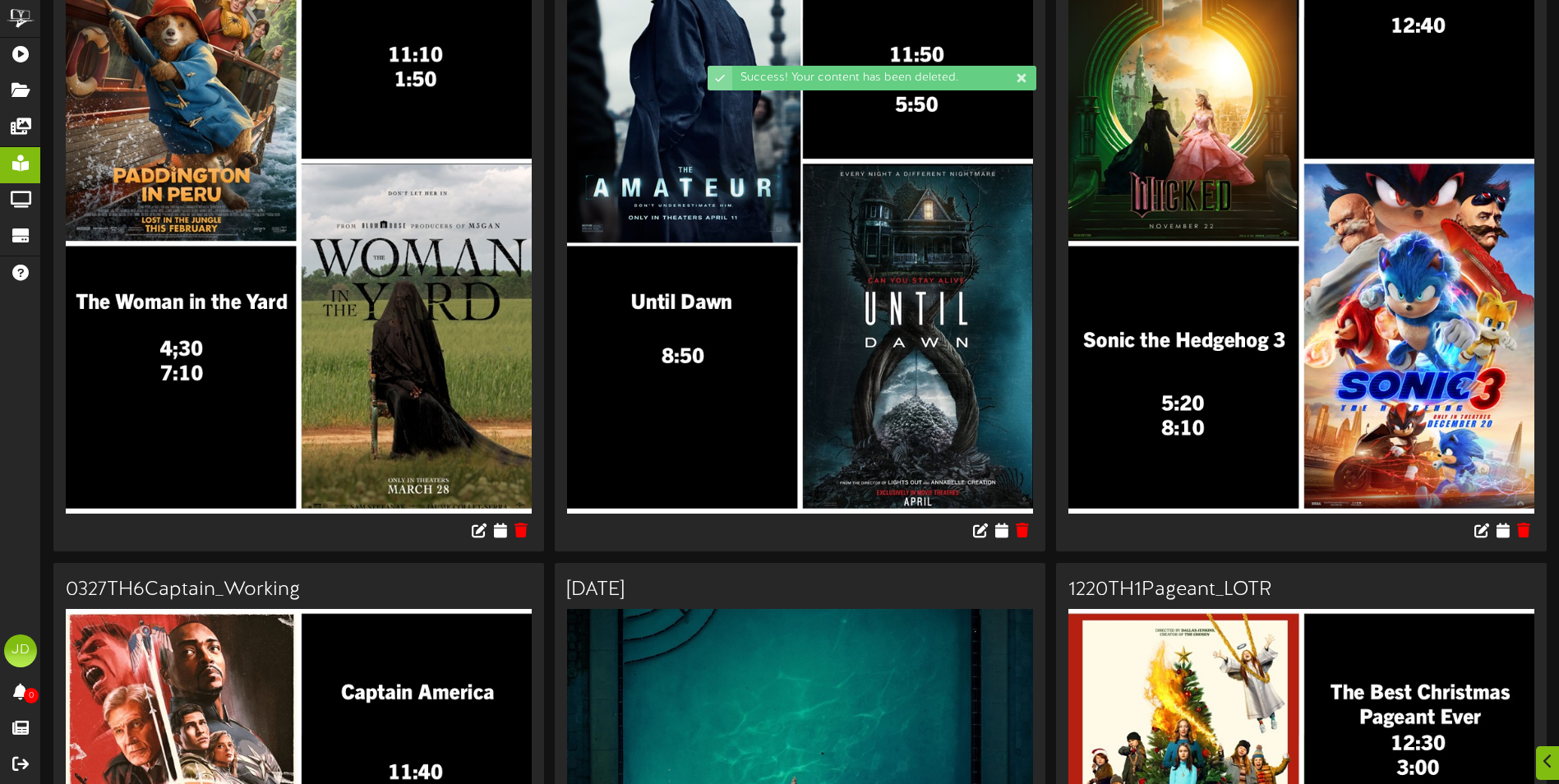
scroll to position [328, 0]
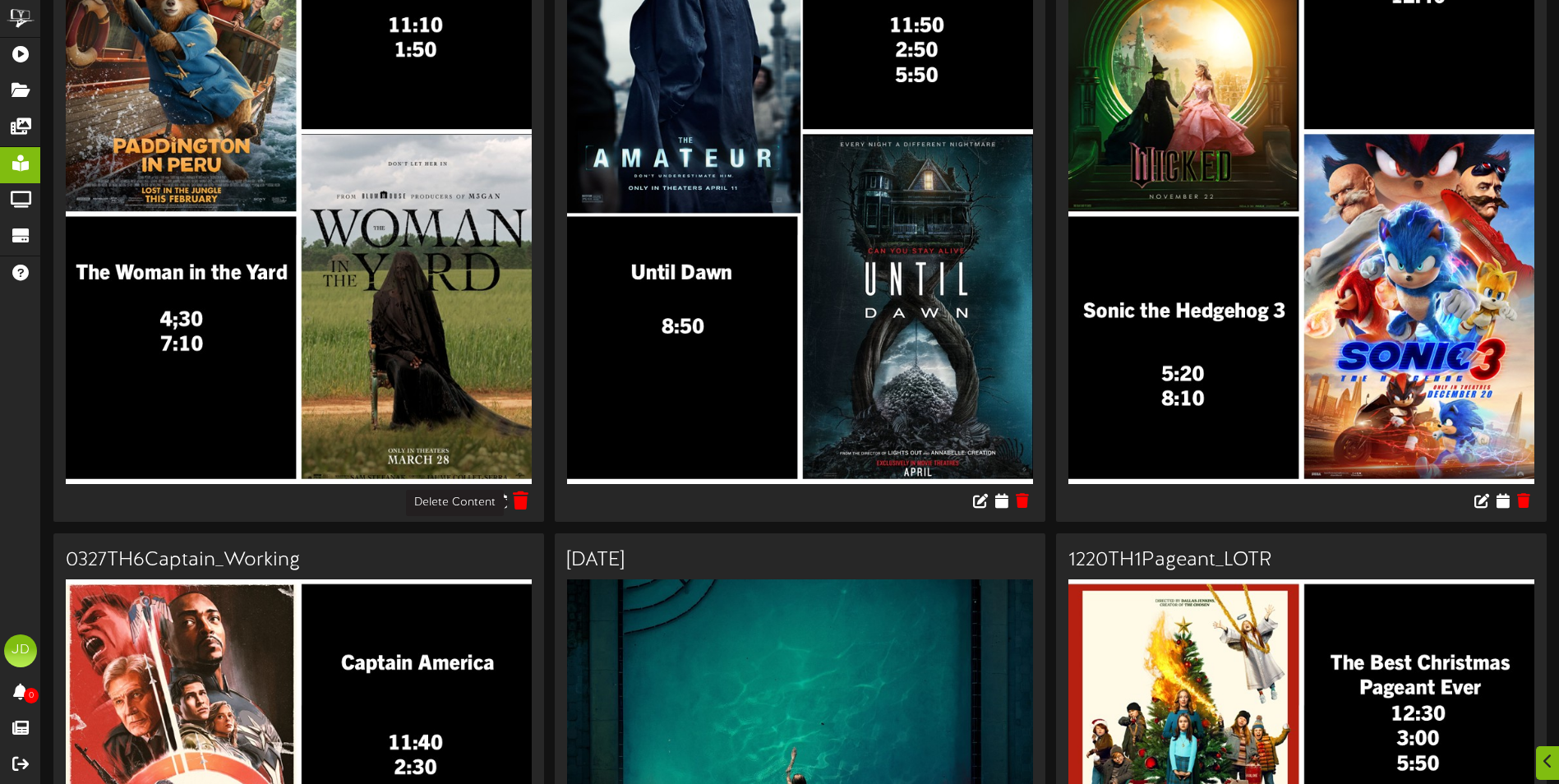
click at [522, 493] on icon at bounding box center [521, 499] width 15 height 18
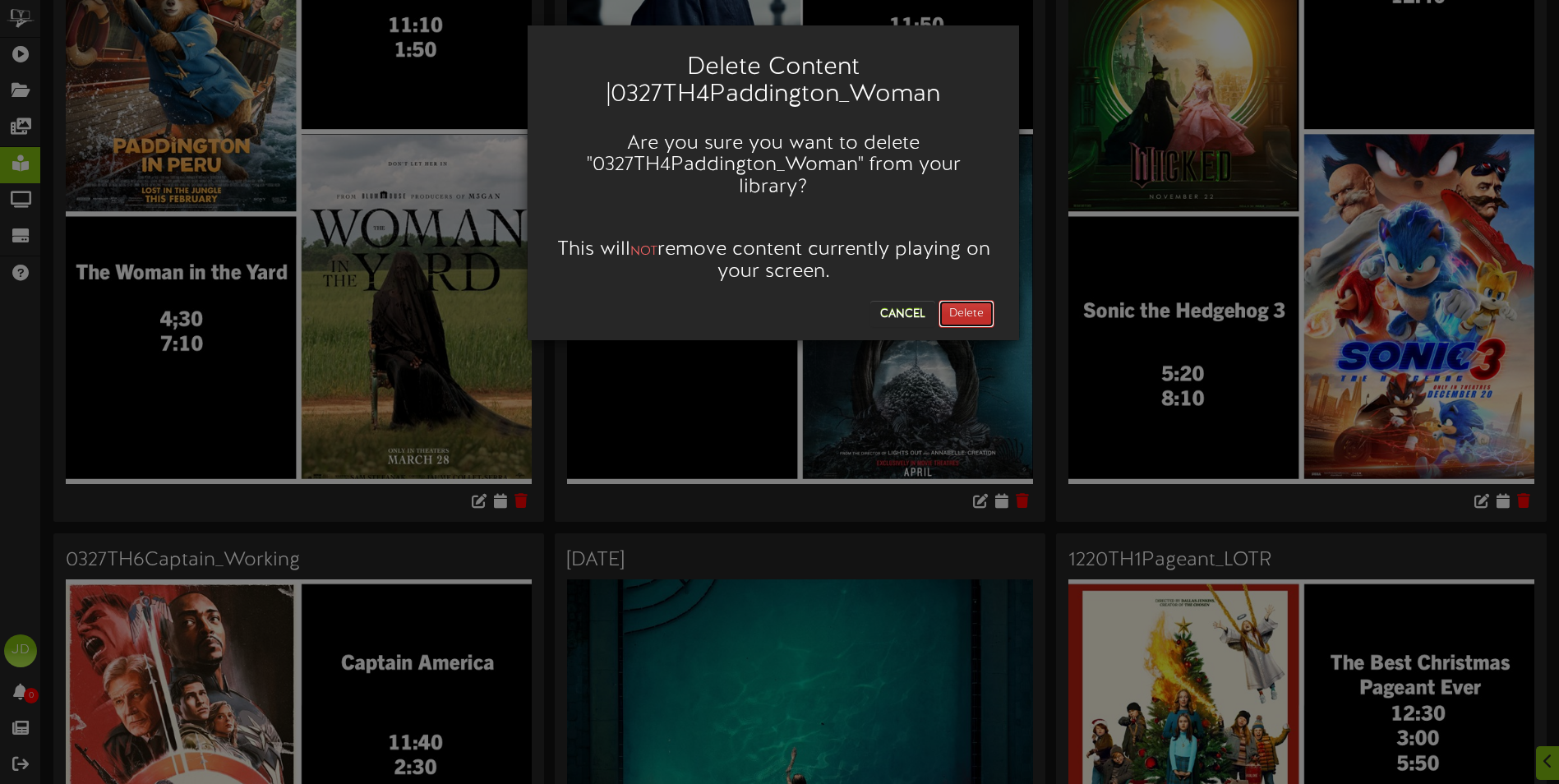
click at [988, 304] on button "Delete" at bounding box center [966, 313] width 56 height 28
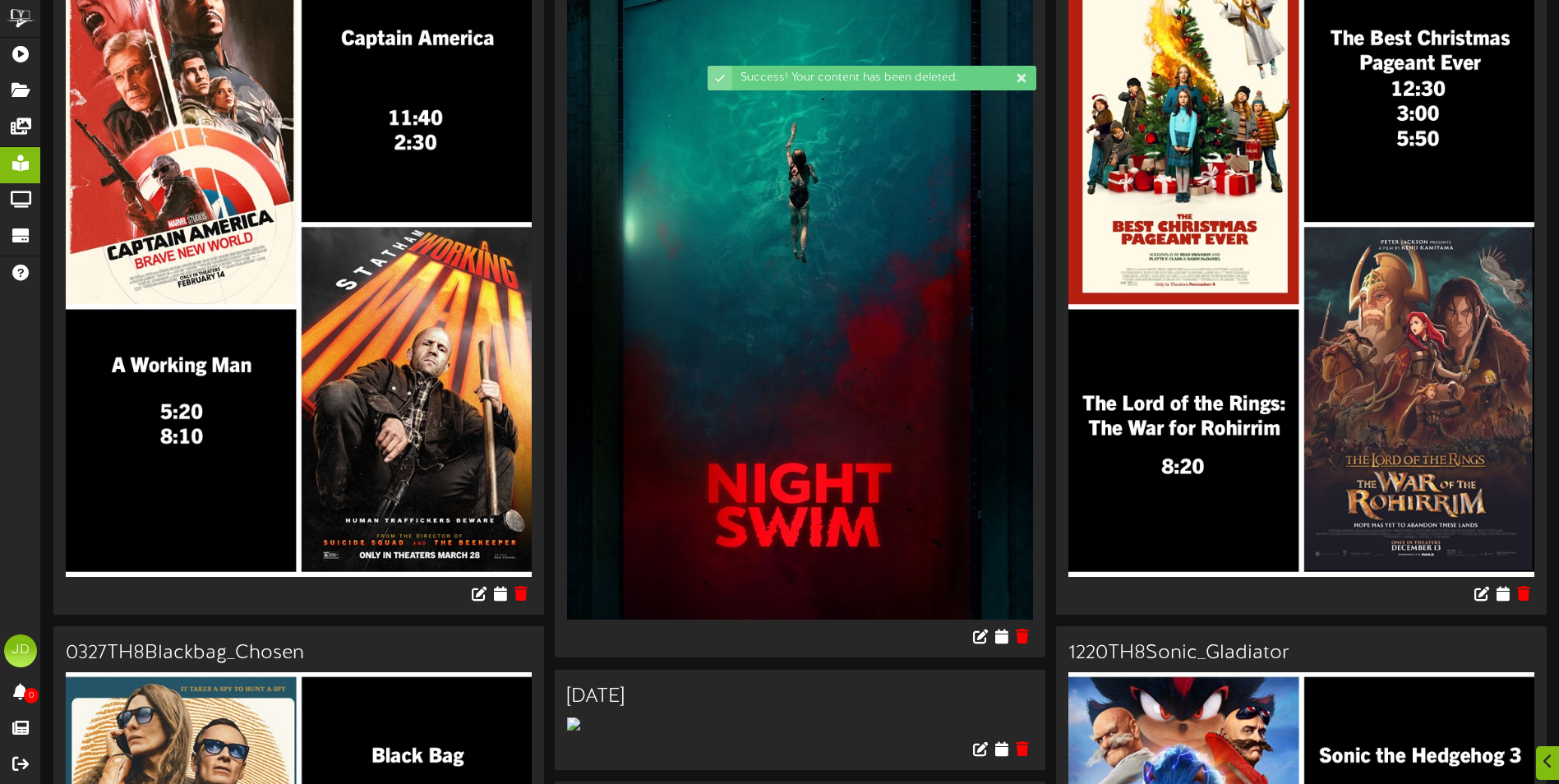
scroll to position [247, 0]
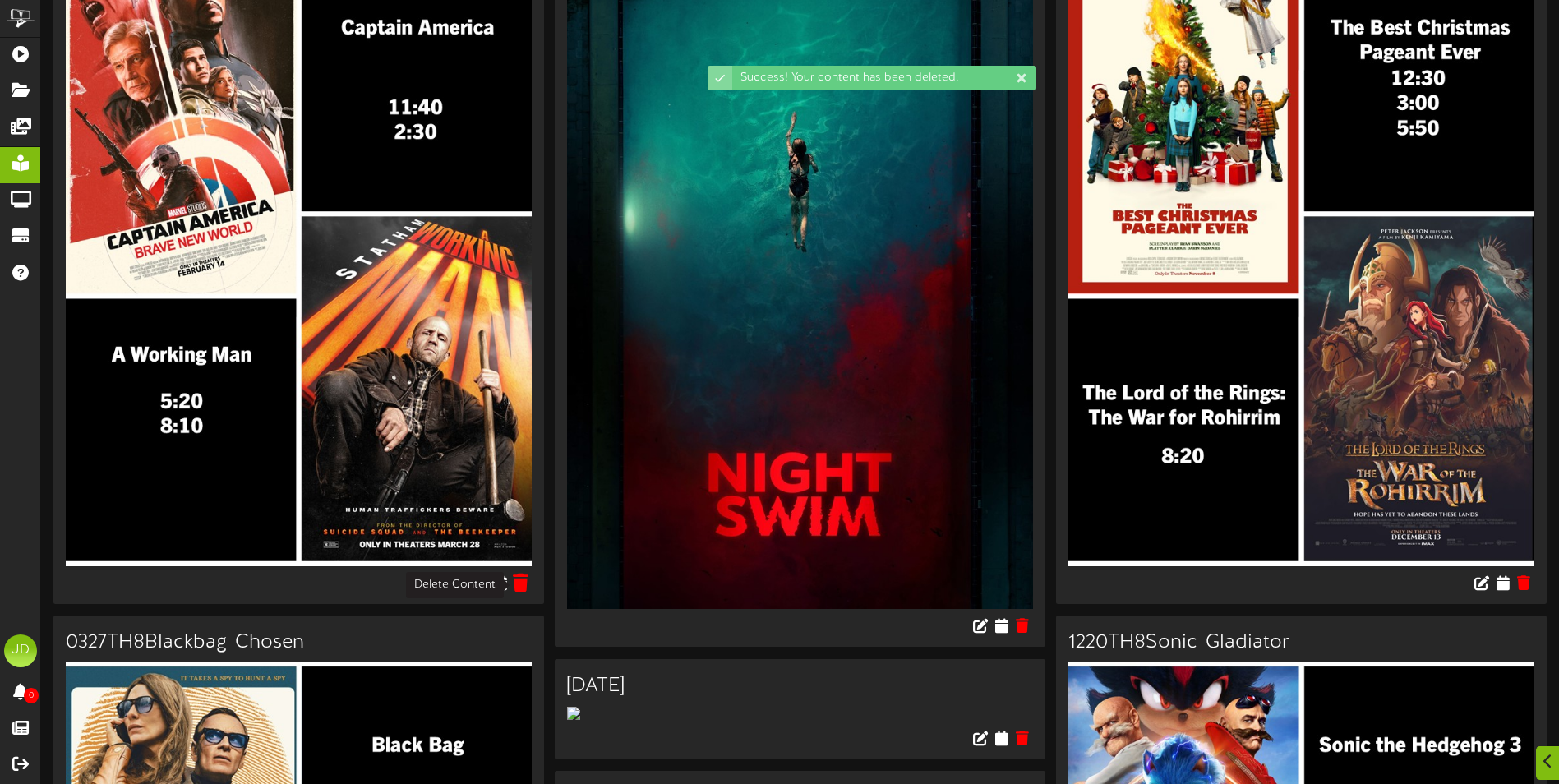
click at [525, 588] on icon at bounding box center [521, 582] width 15 height 18
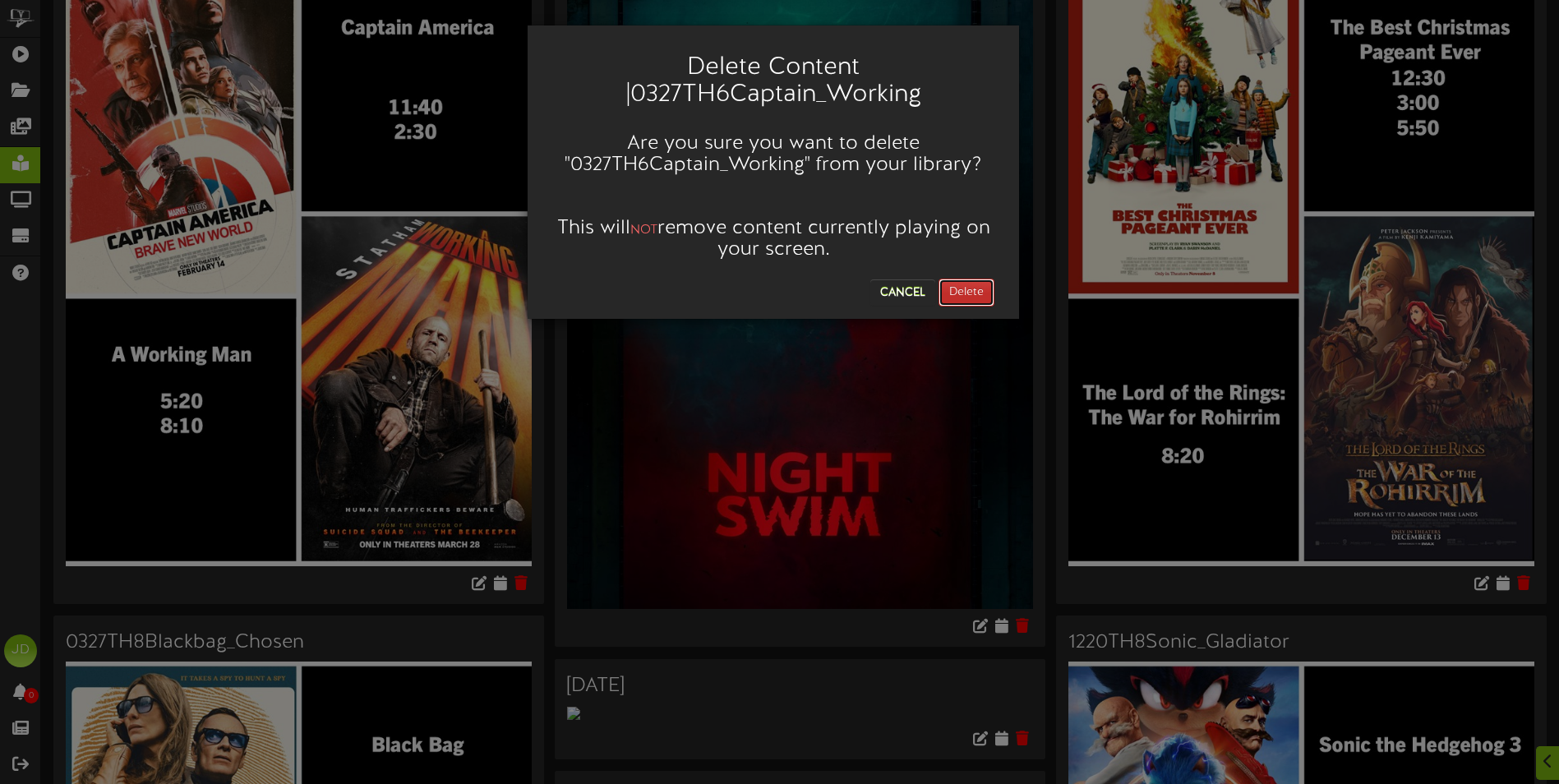
click at [970, 298] on button "Delete" at bounding box center [966, 292] width 56 height 28
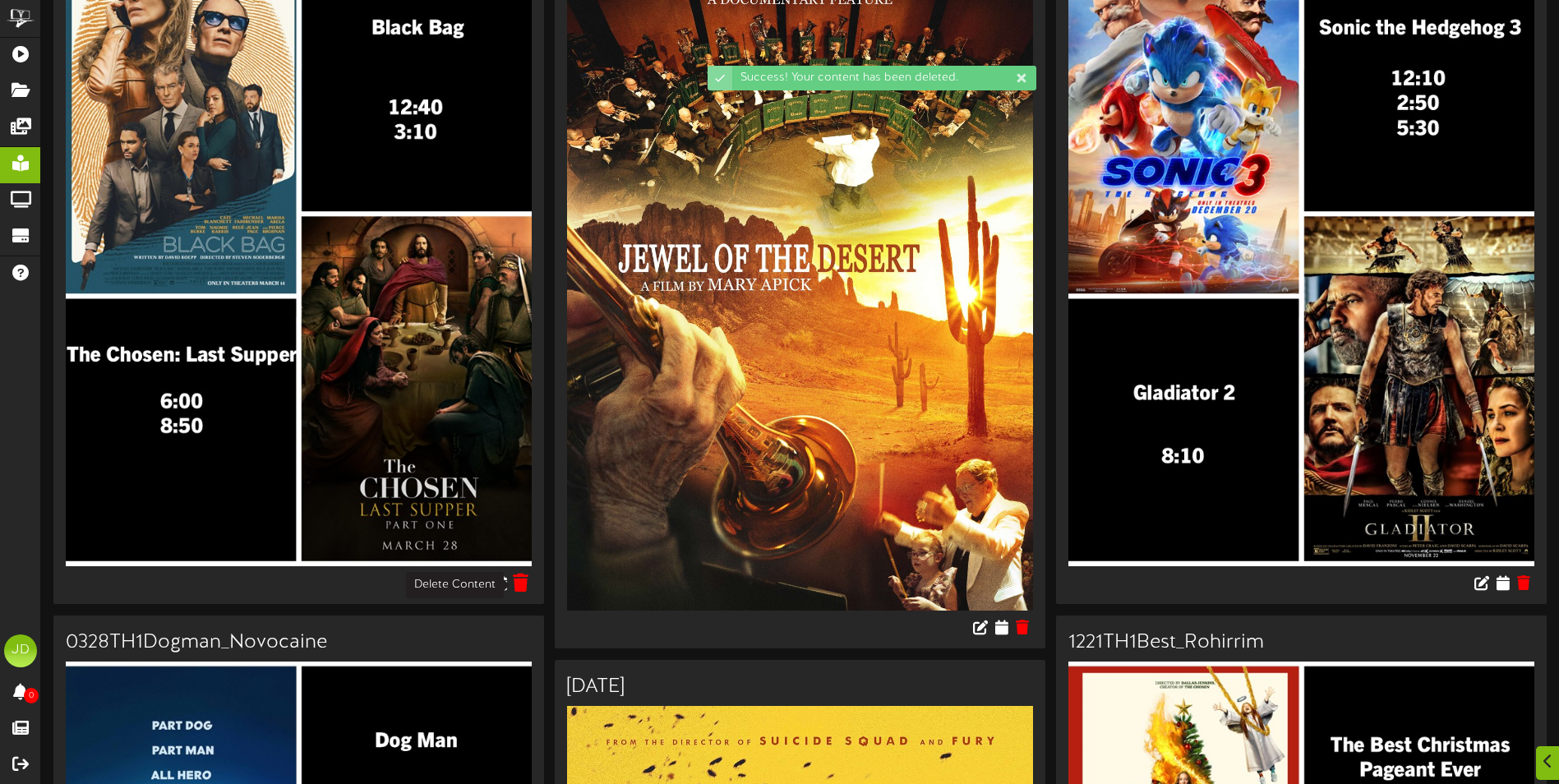
click at [523, 589] on icon at bounding box center [521, 582] width 15 height 18
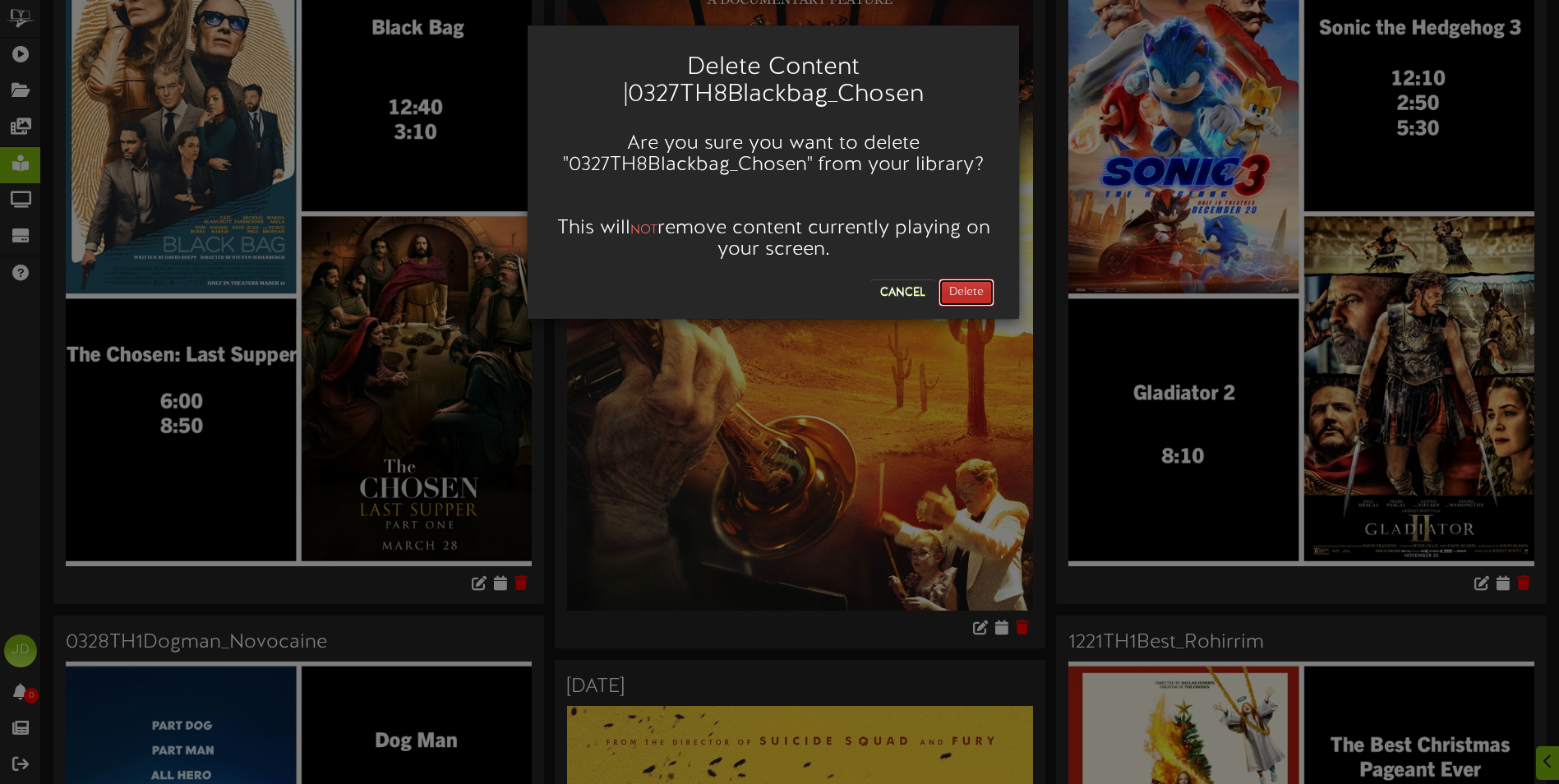
click at [982, 303] on button "Delete" at bounding box center [966, 292] width 56 height 28
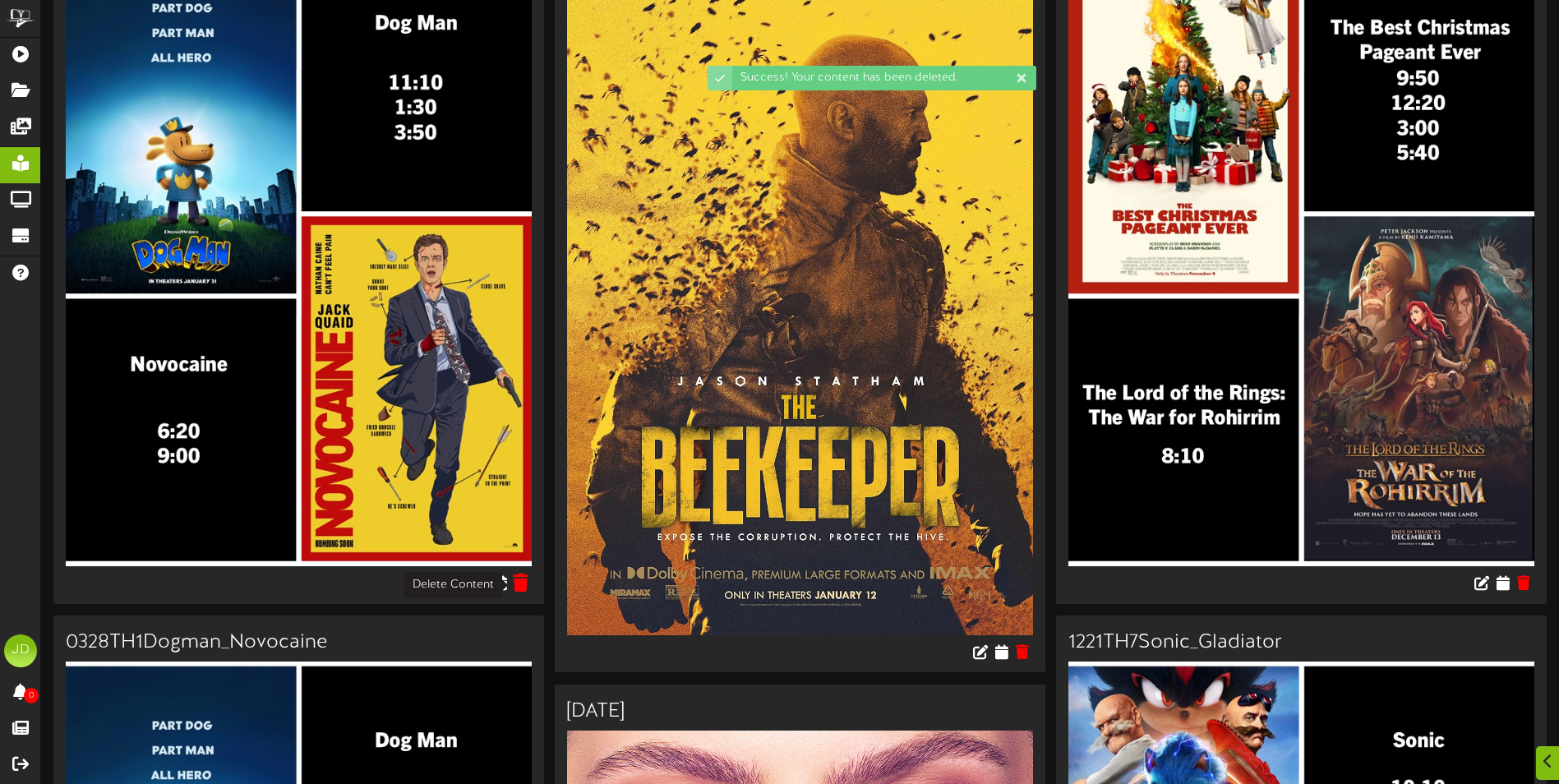
click at [523, 585] on icon at bounding box center [521, 582] width 15 height 18
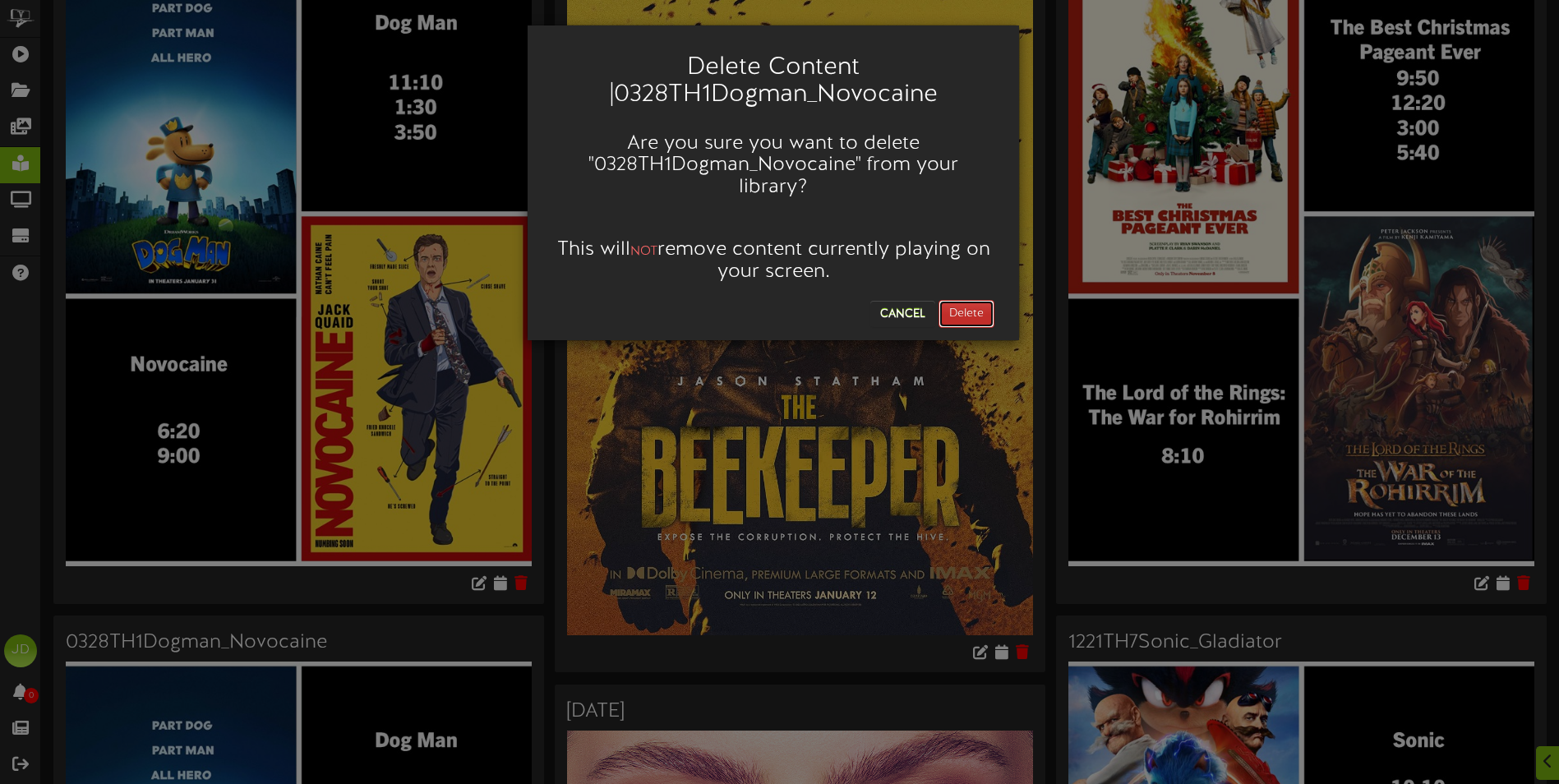
click at [952, 300] on button "Delete" at bounding box center [966, 313] width 56 height 28
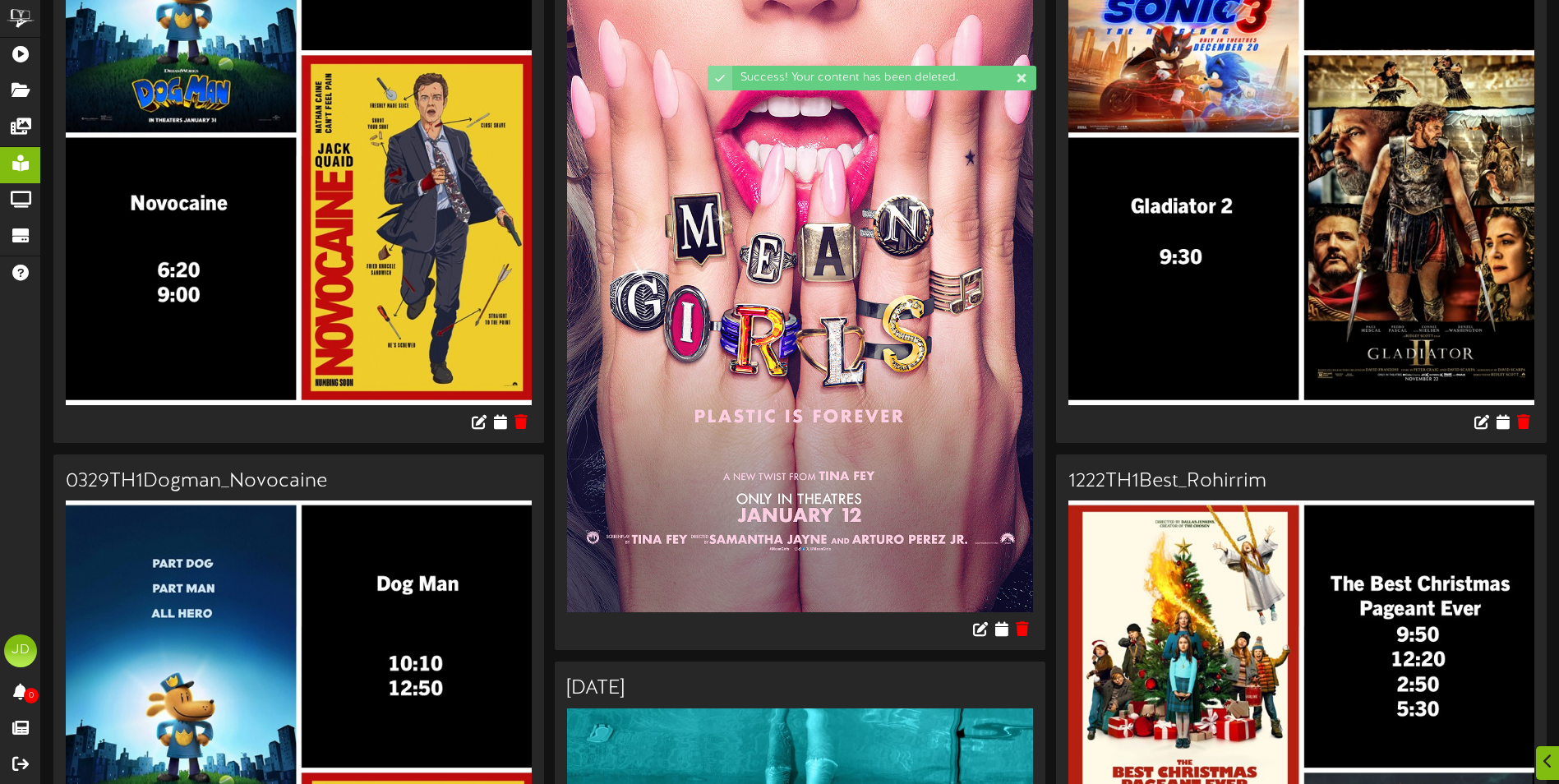
scroll to position [411, 0]
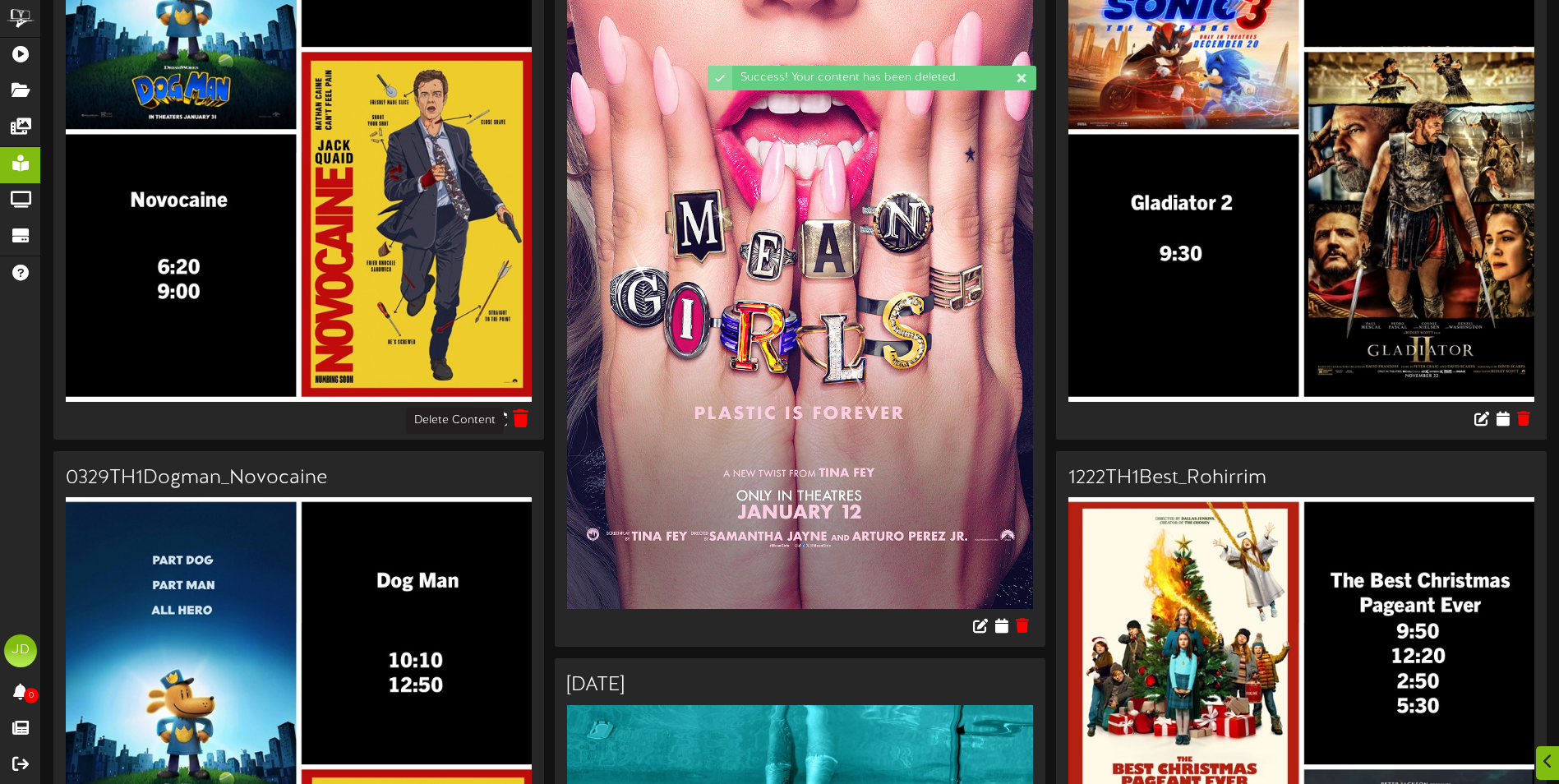
click at [524, 418] on icon at bounding box center [521, 417] width 15 height 18
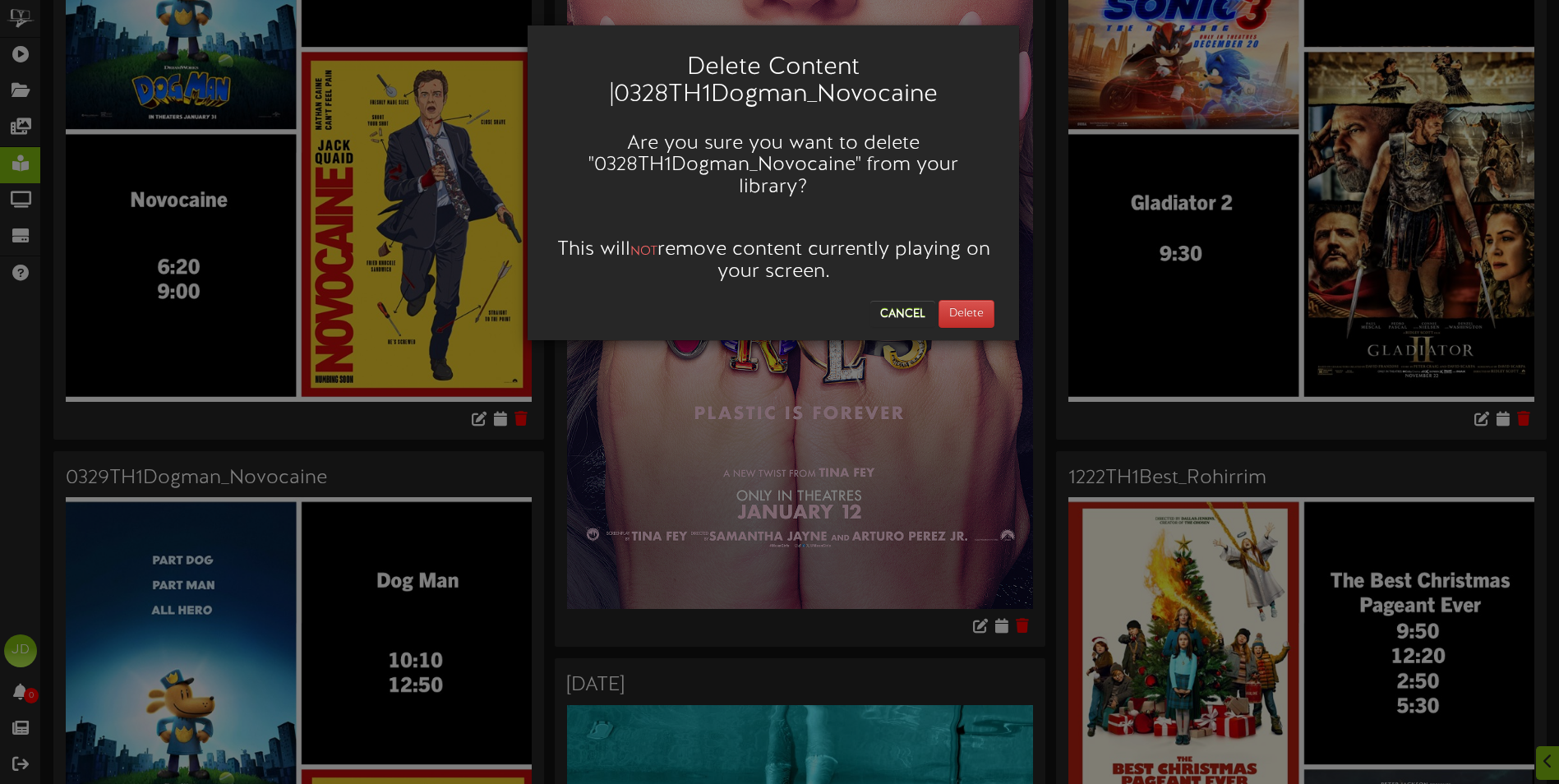
click at [1002, 292] on div "Cancel Delete" at bounding box center [773, 310] width 467 height 37
click at [972, 300] on button "Delete" at bounding box center [966, 313] width 56 height 28
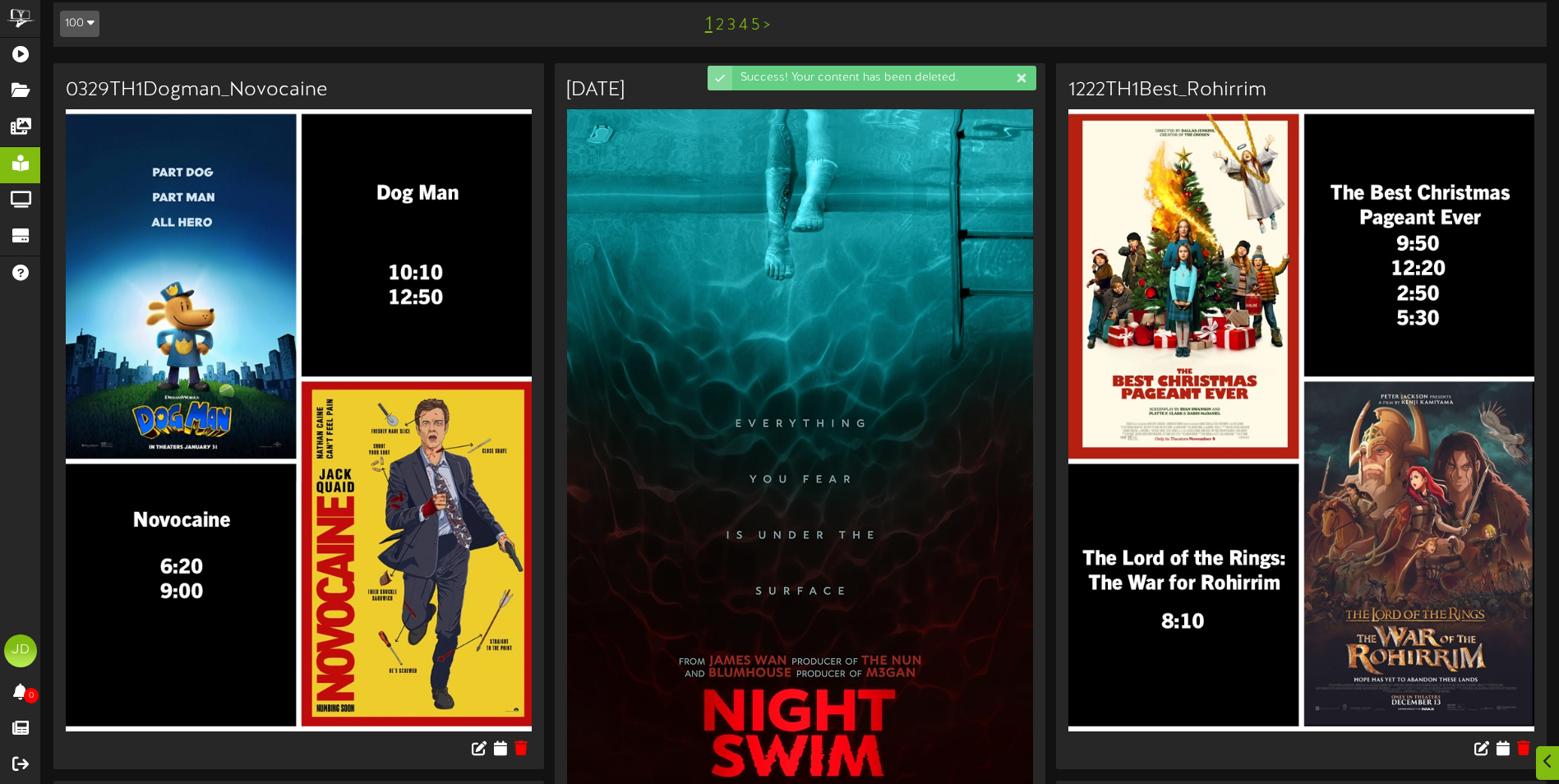
scroll to position [247, 0]
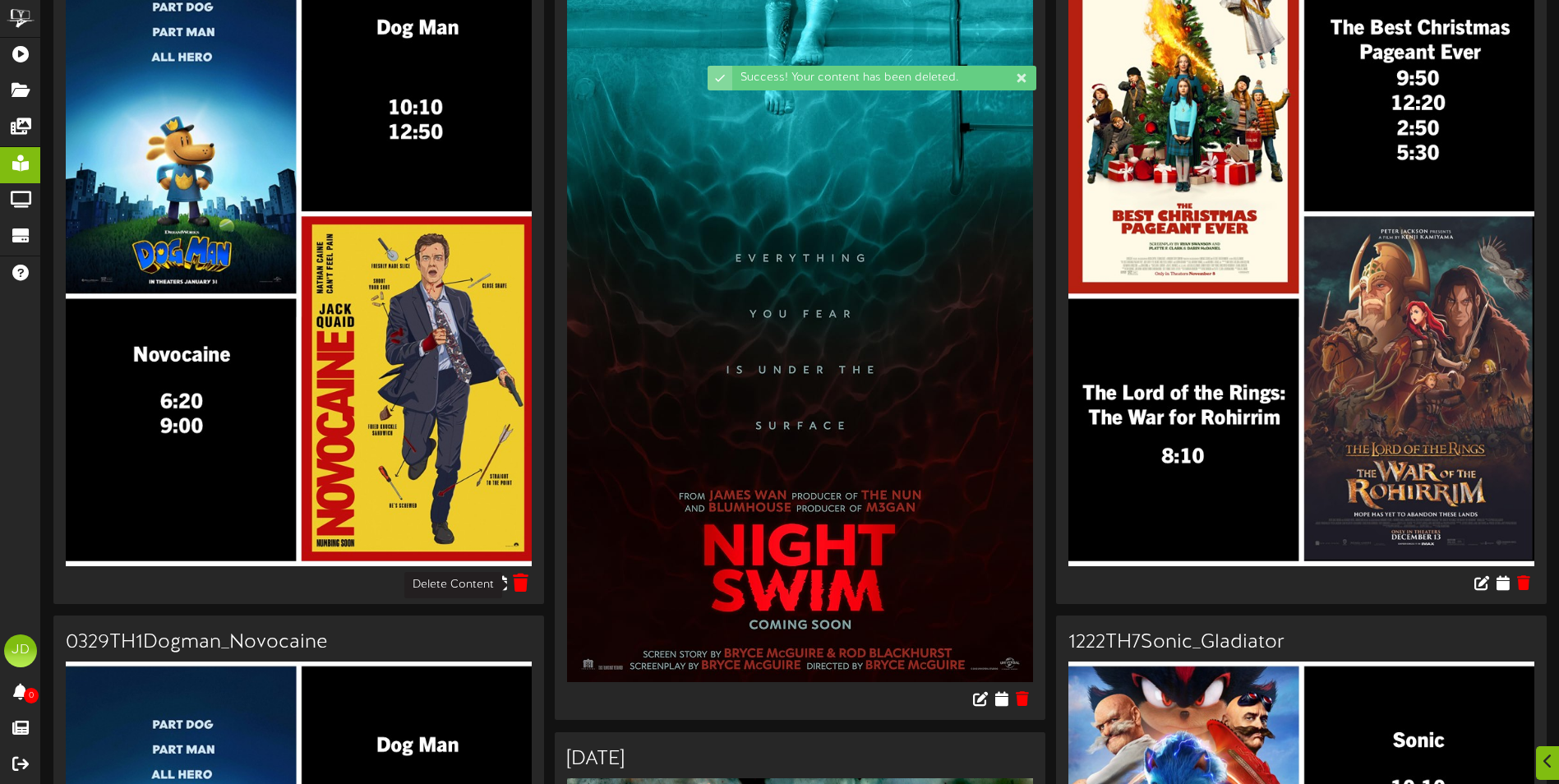
click at [522, 586] on icon at bounding box center [521, 582] width 15 height 18
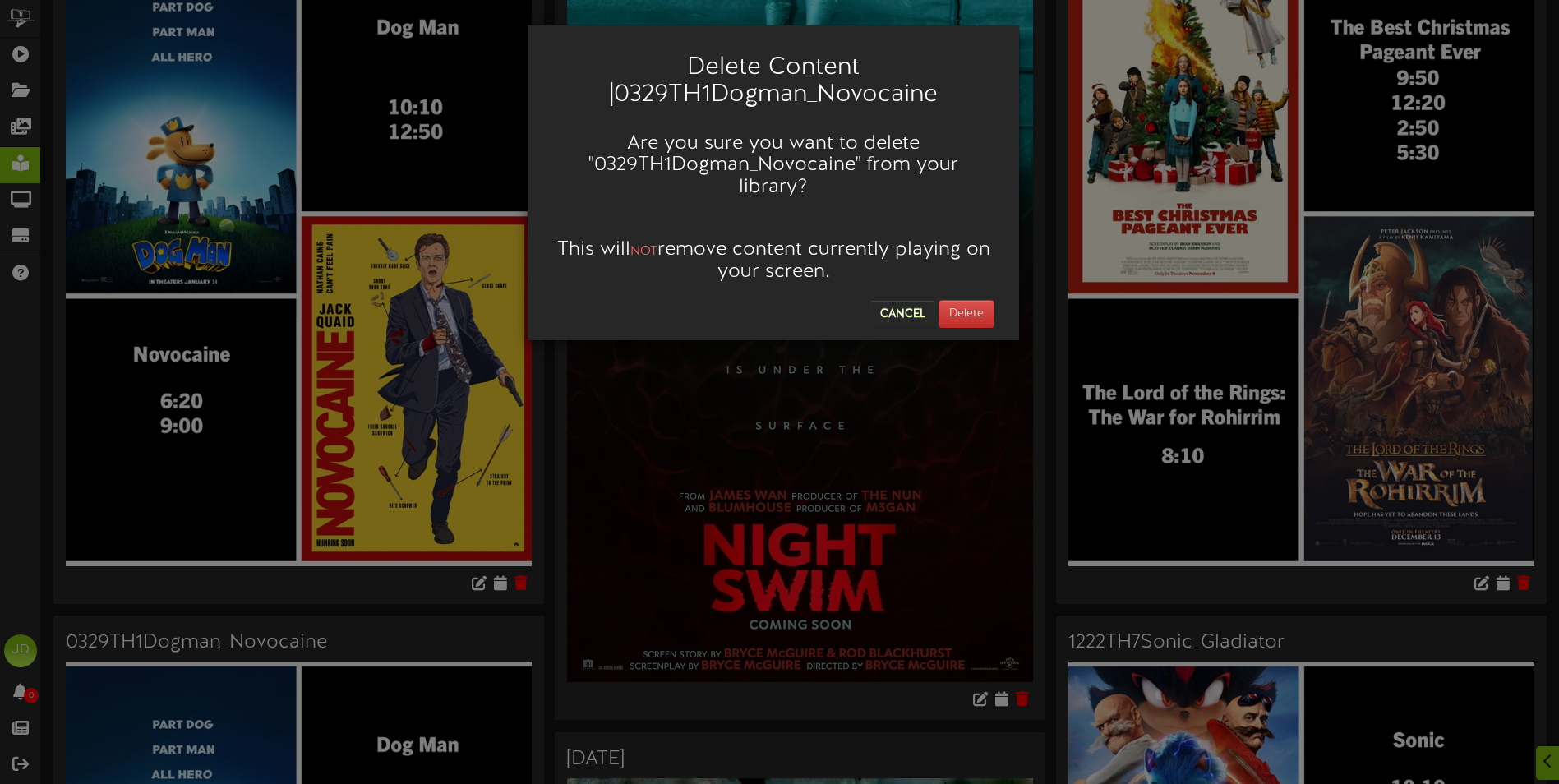
click at [954, 322] on div "Delete Content | 0329TH1Dogman_Novocaine Are you sure you want to delete " 0329…" at bounding box center [780, 392] width 1559 height 784
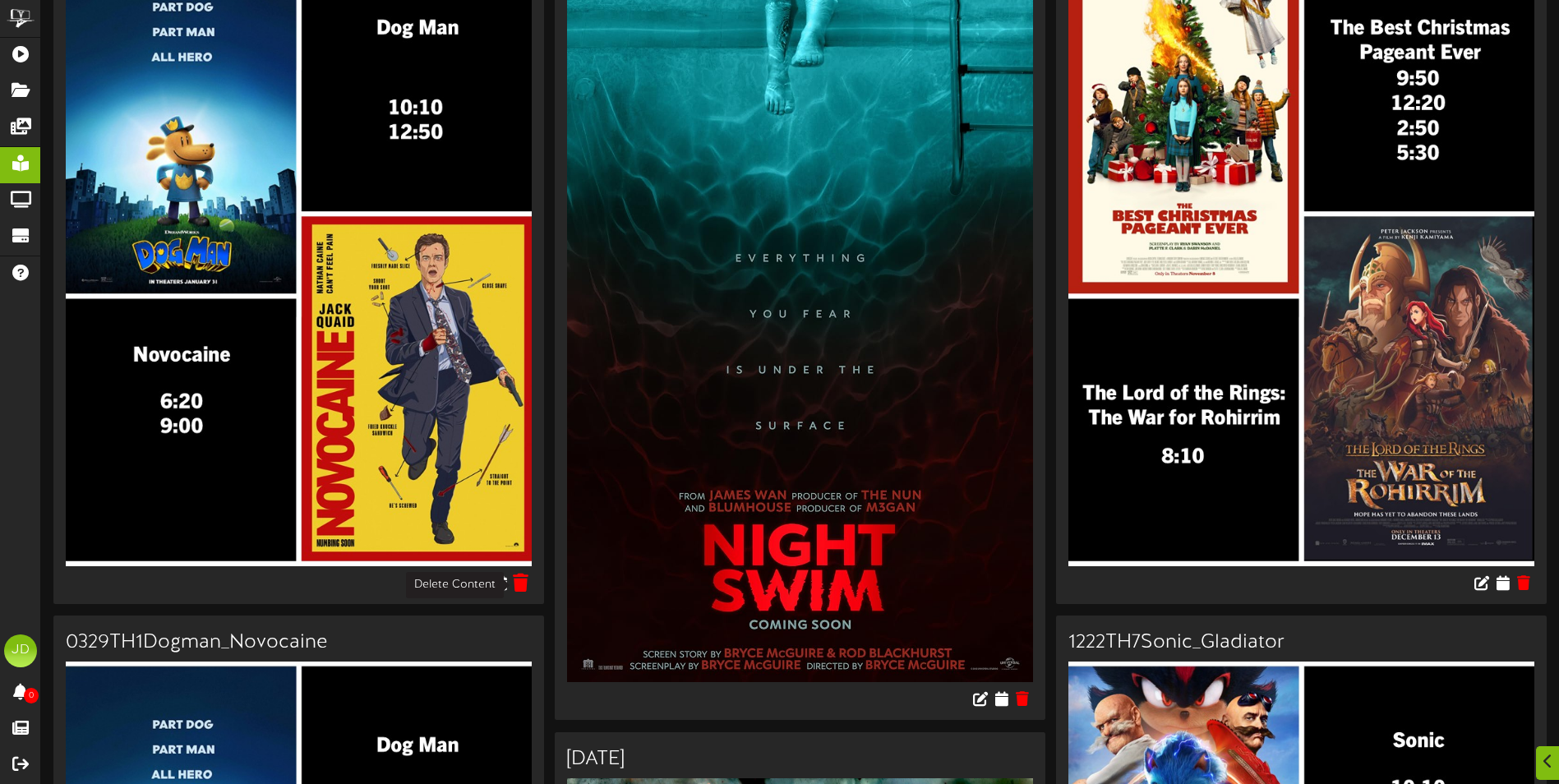
click at [520, 582] on icon at bounding box center [521, 582] width 15 height 18
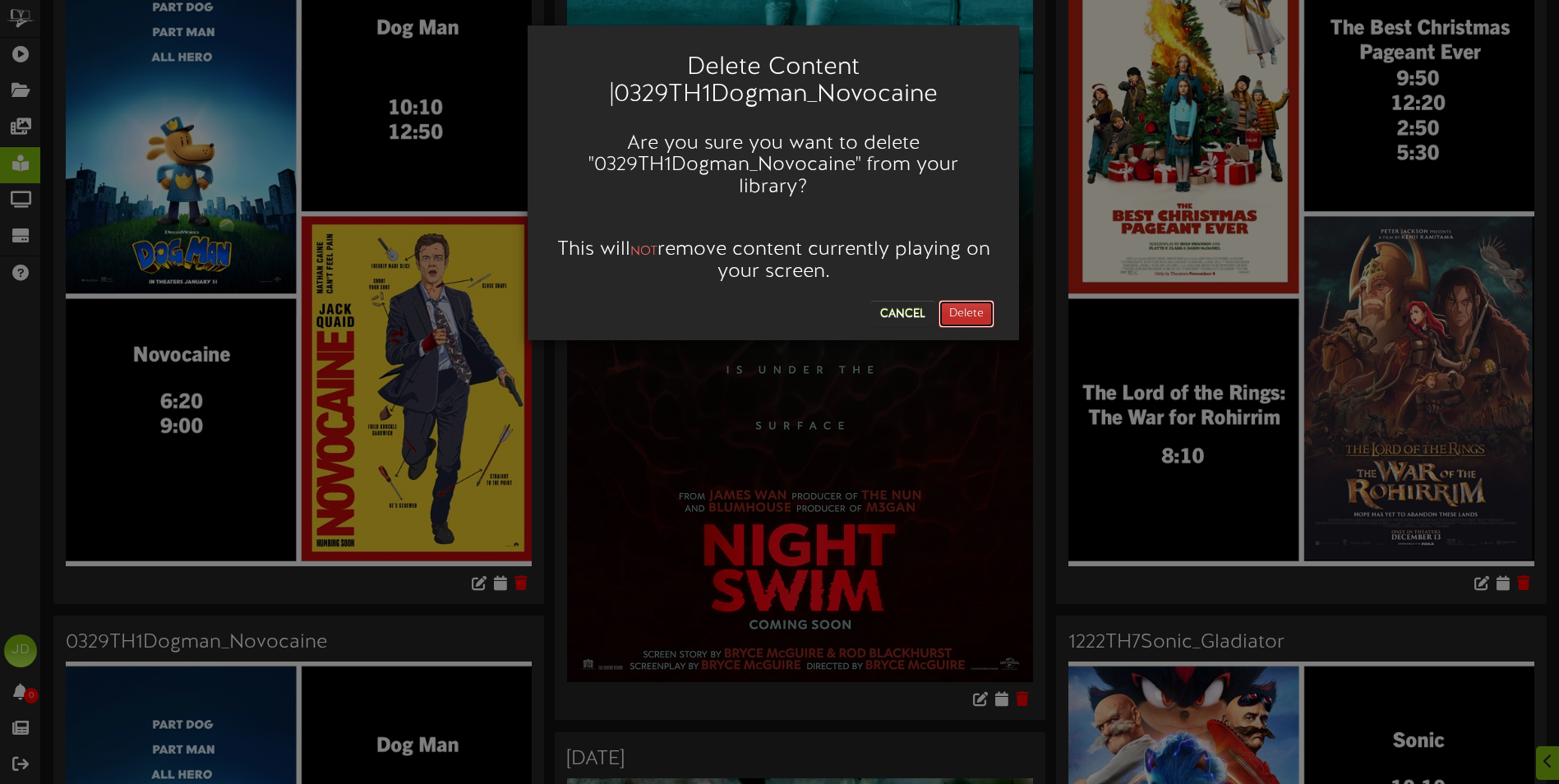
click at [958, 300] on button "Delete" at bounding box center [966, 313] width 56 height 28
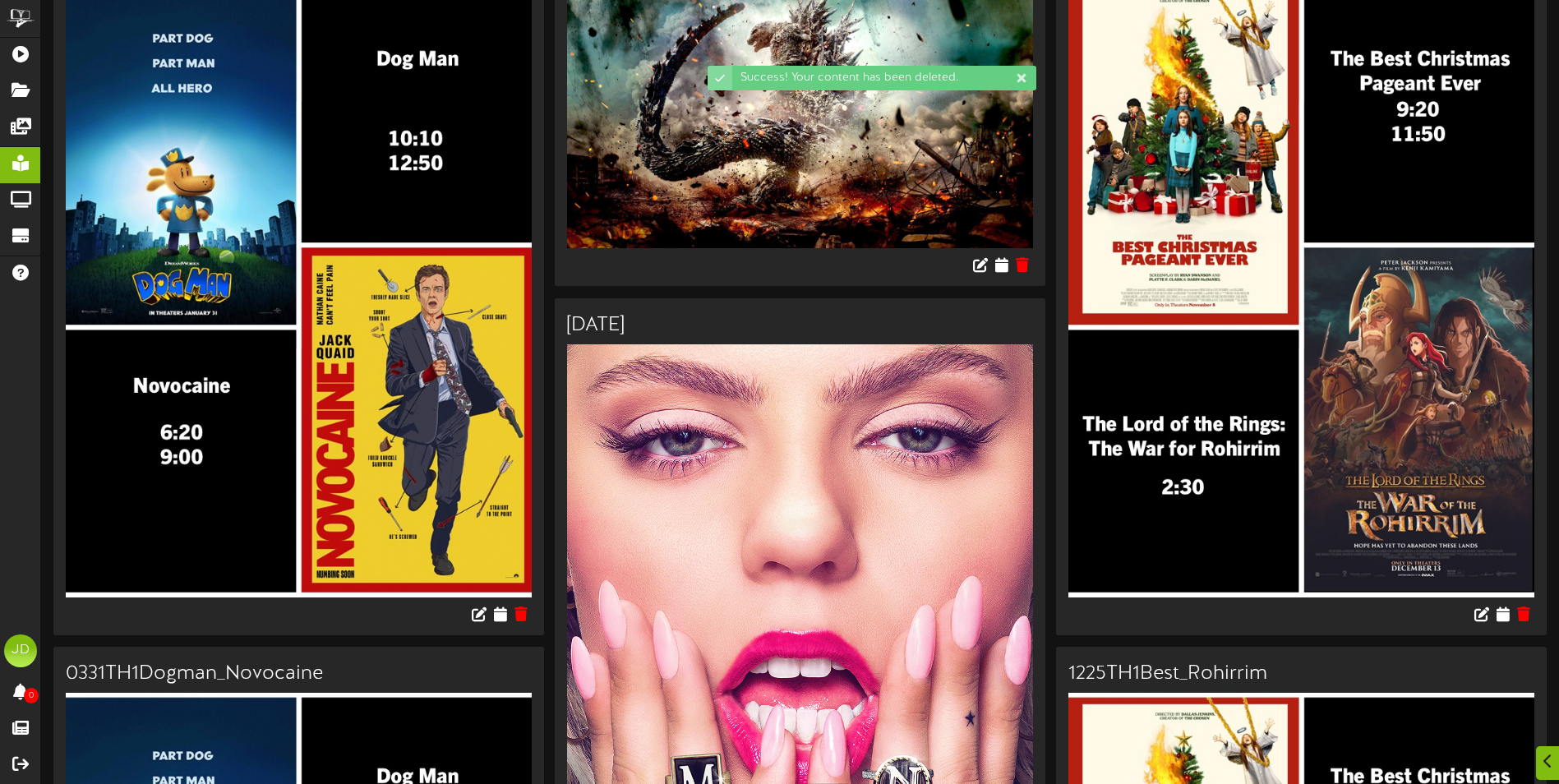
scroll to position [411, 0]
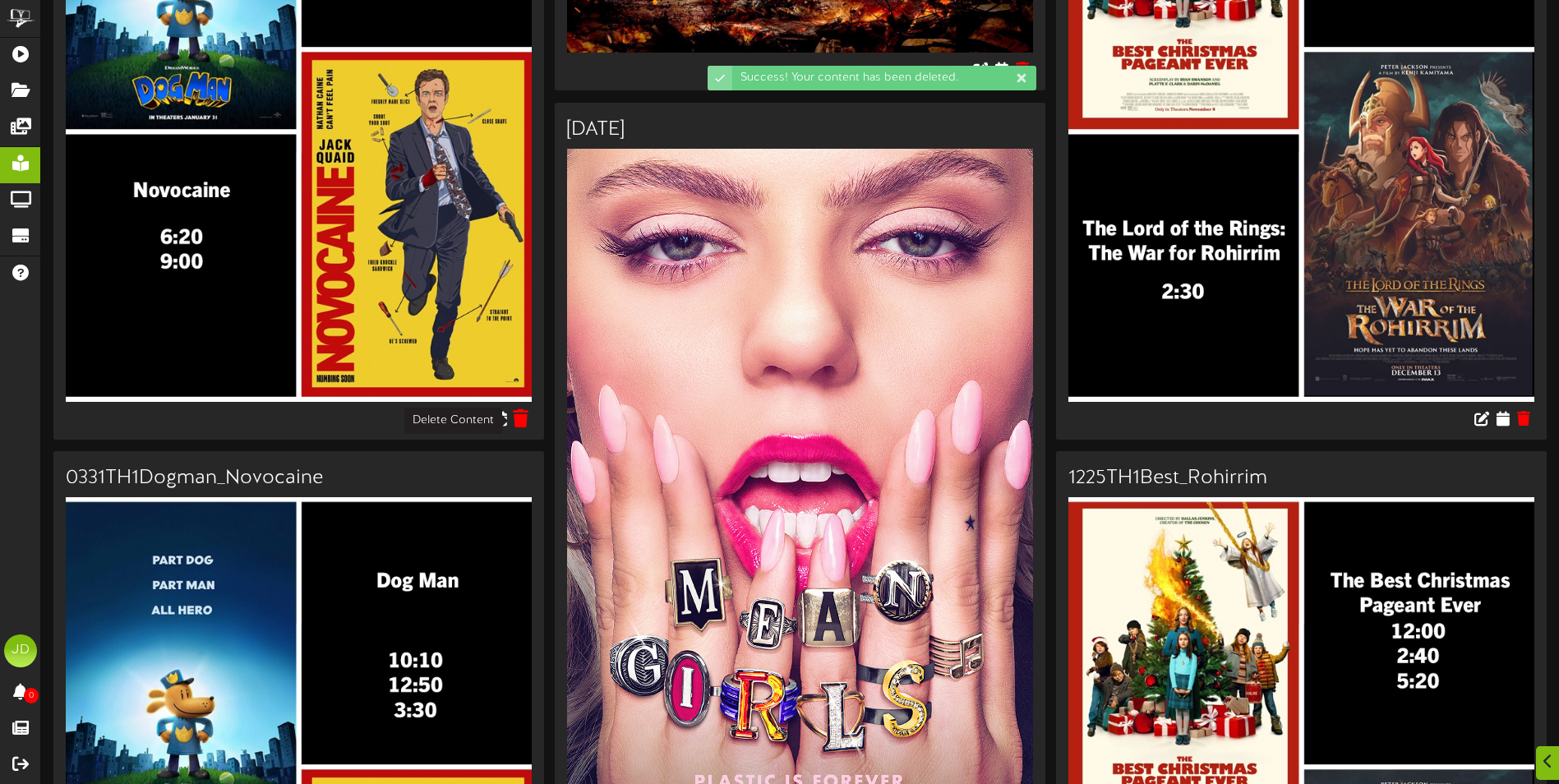
click at [523, 421] on icon at bounding box center [521, 417] width 15 height 18
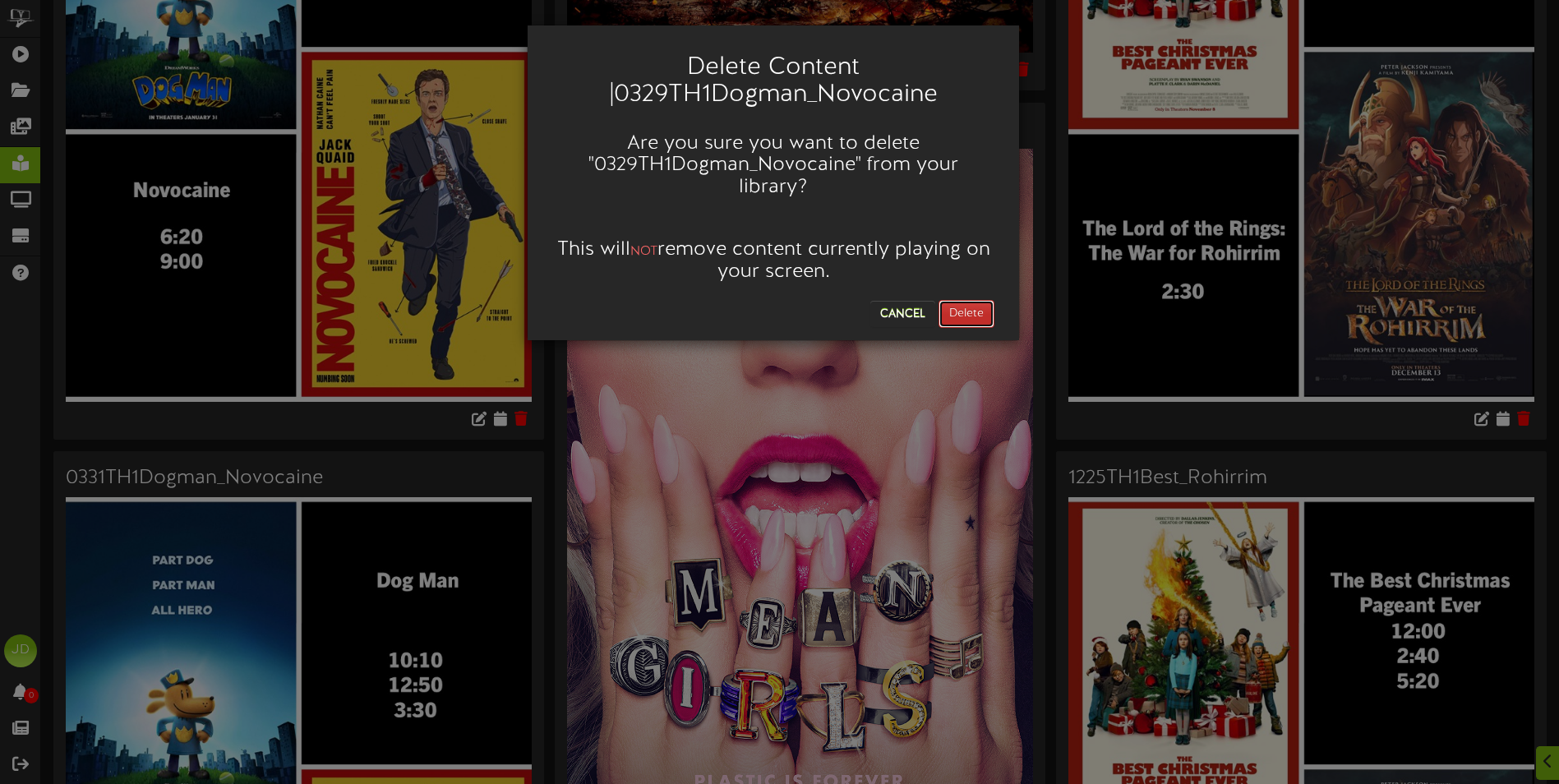
click at [991, 300] on button "Delete" at bounding box center [966, 313] width 56 height 28
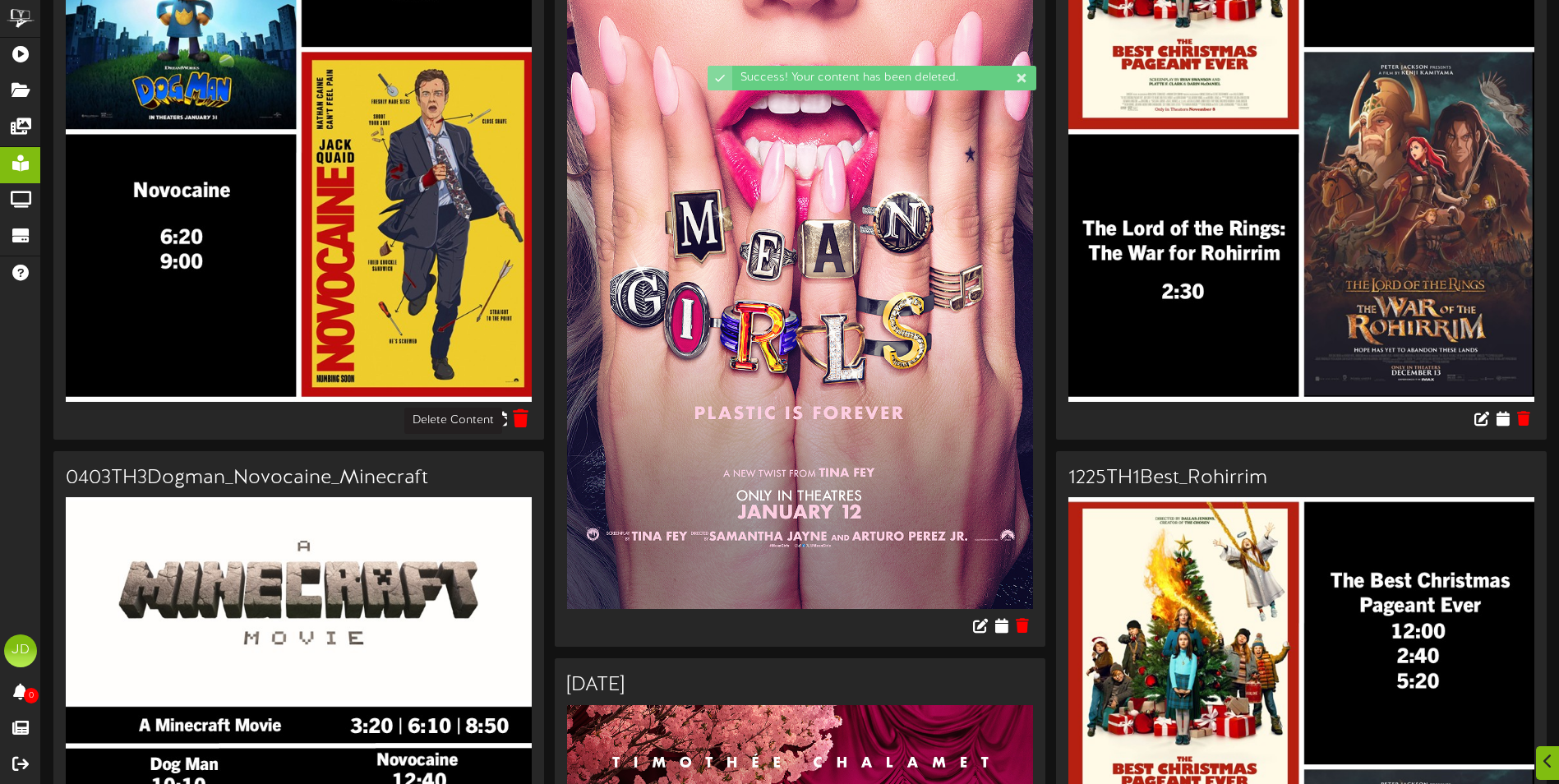
click at [527, 417] on icon at bounding box center [521, 417] width 15 height 18
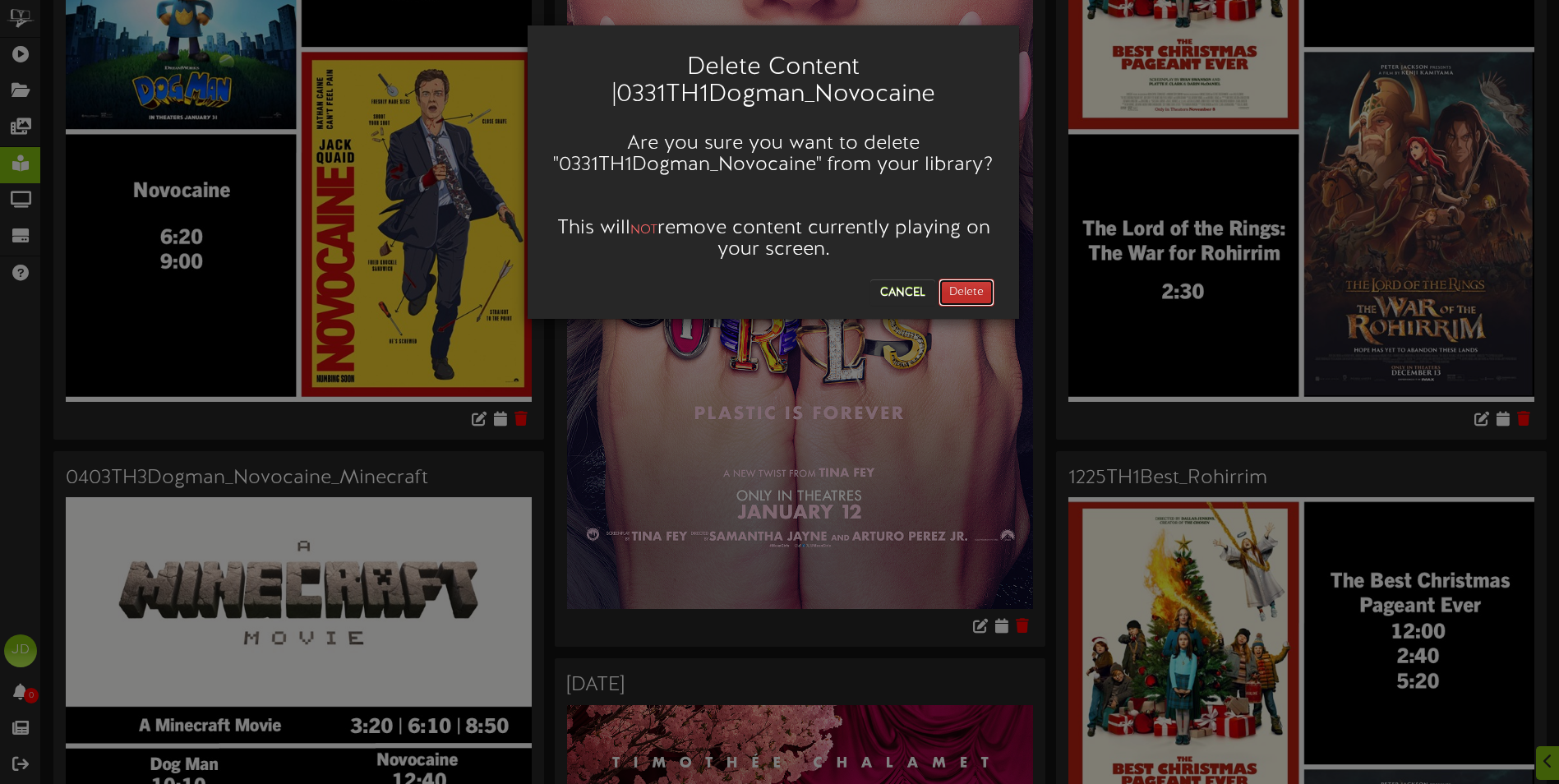
click at [980, 284] on button "Delete" at bounding box center [966, 292] width 56 height 28
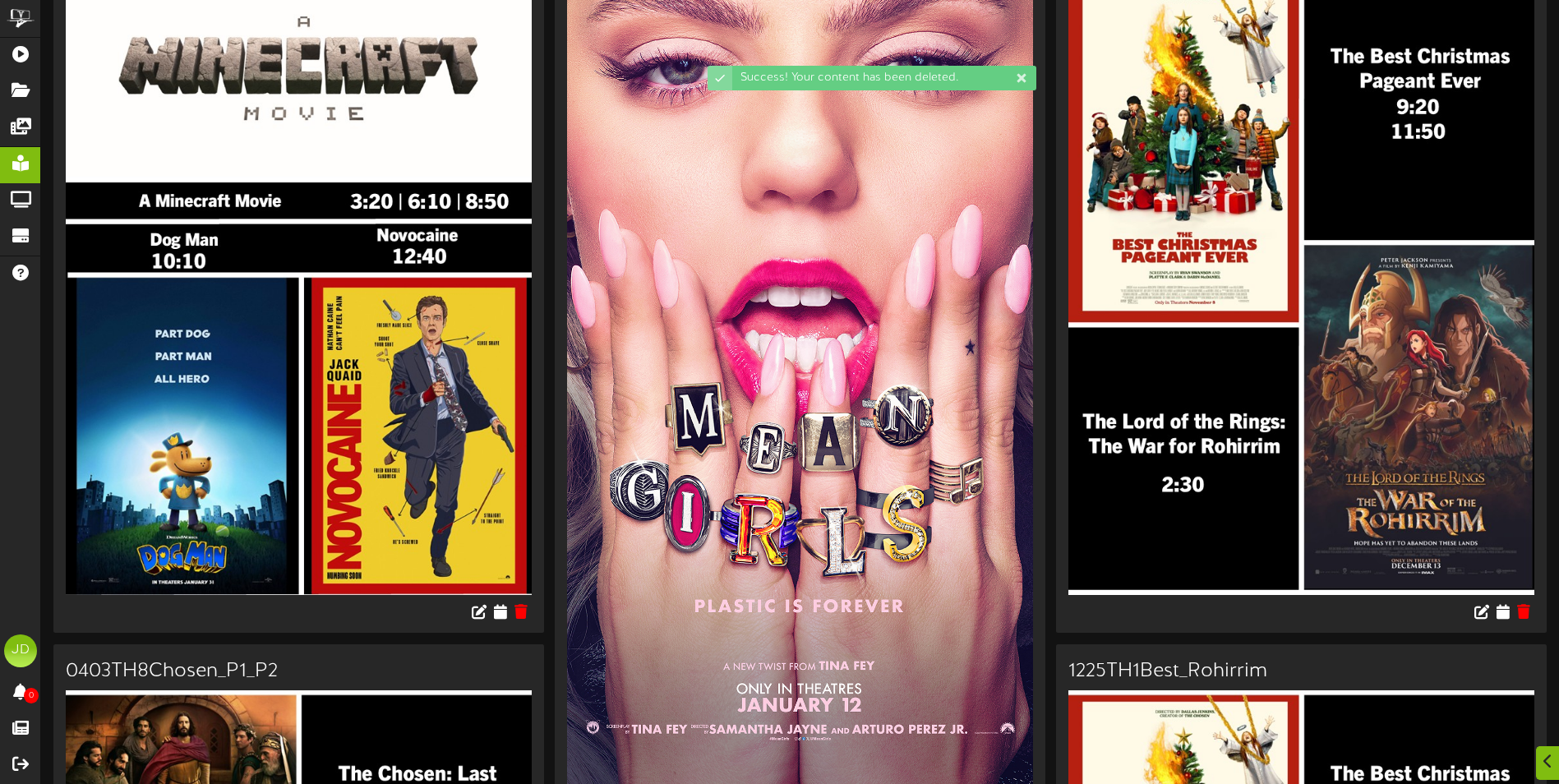
scroll to position [328, 0]
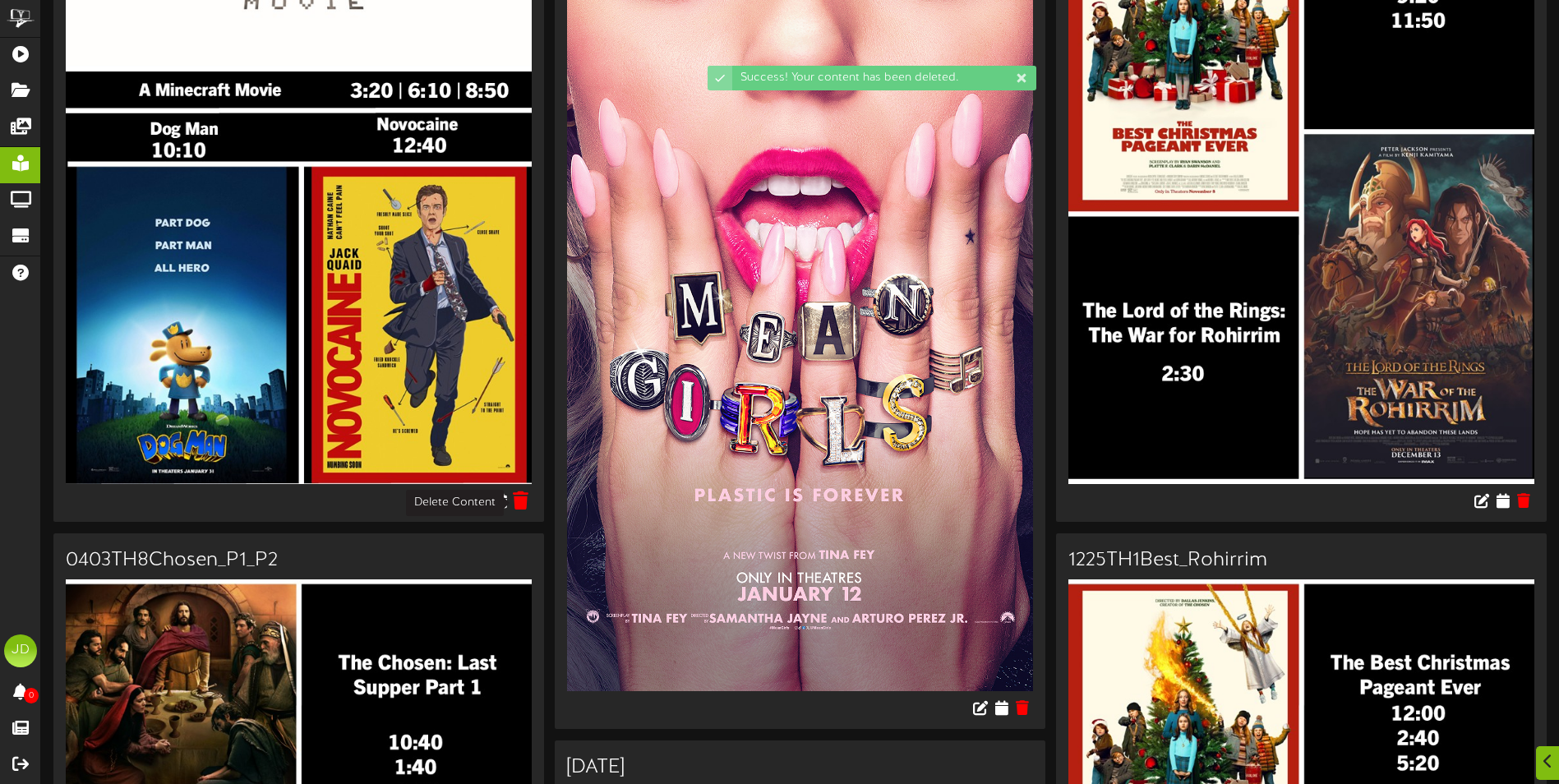
click at [526, 504] on icon at bounding box center [521, 499] width 15 height 18
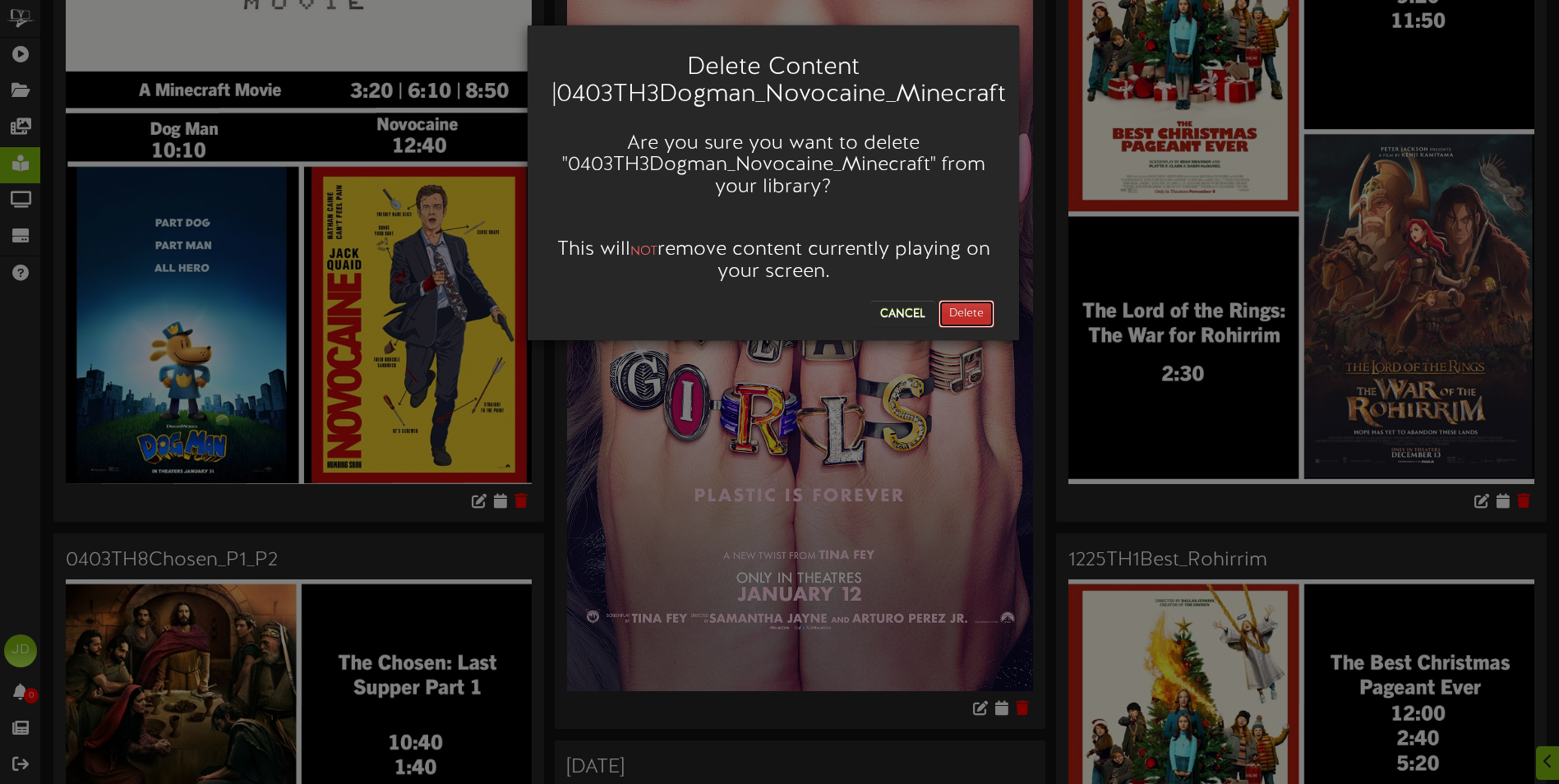
click at [969, 313] on button "Delete" at bounding box center [966, 313] width 56 height 28
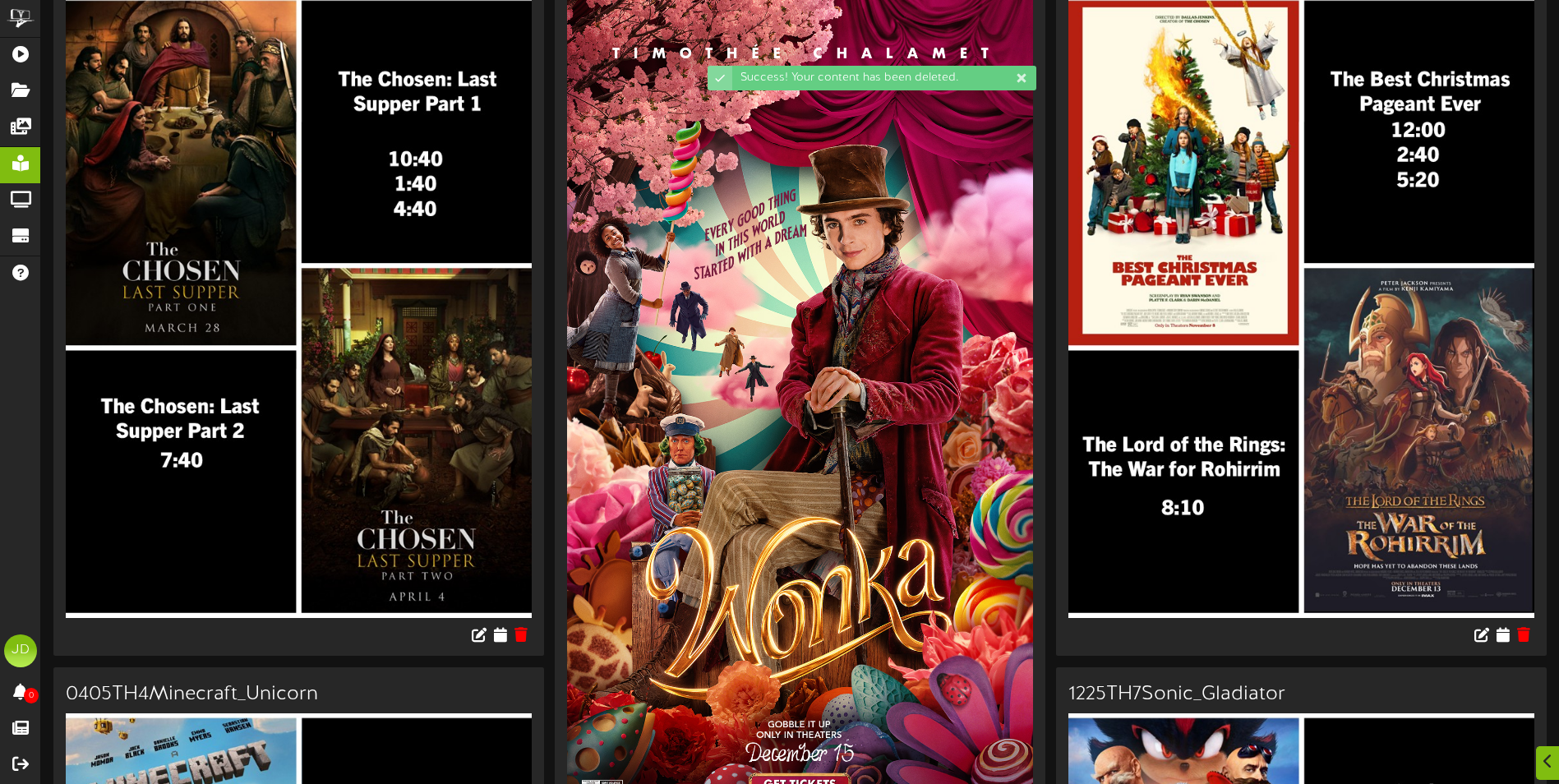
scroll to position [247, 0]
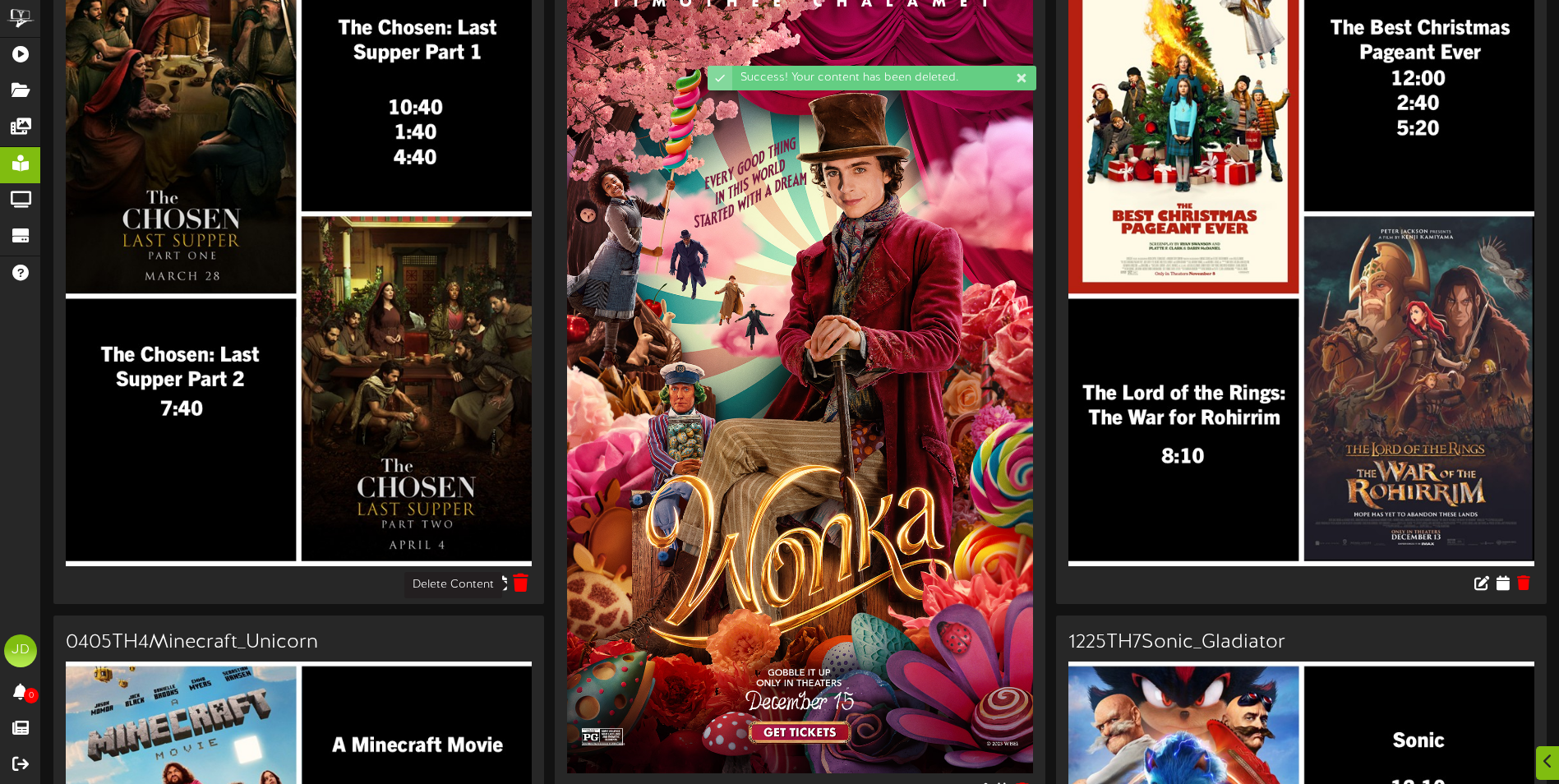
click at [523, 582] on icon at bounding box center [521, 582] width 15 height 18
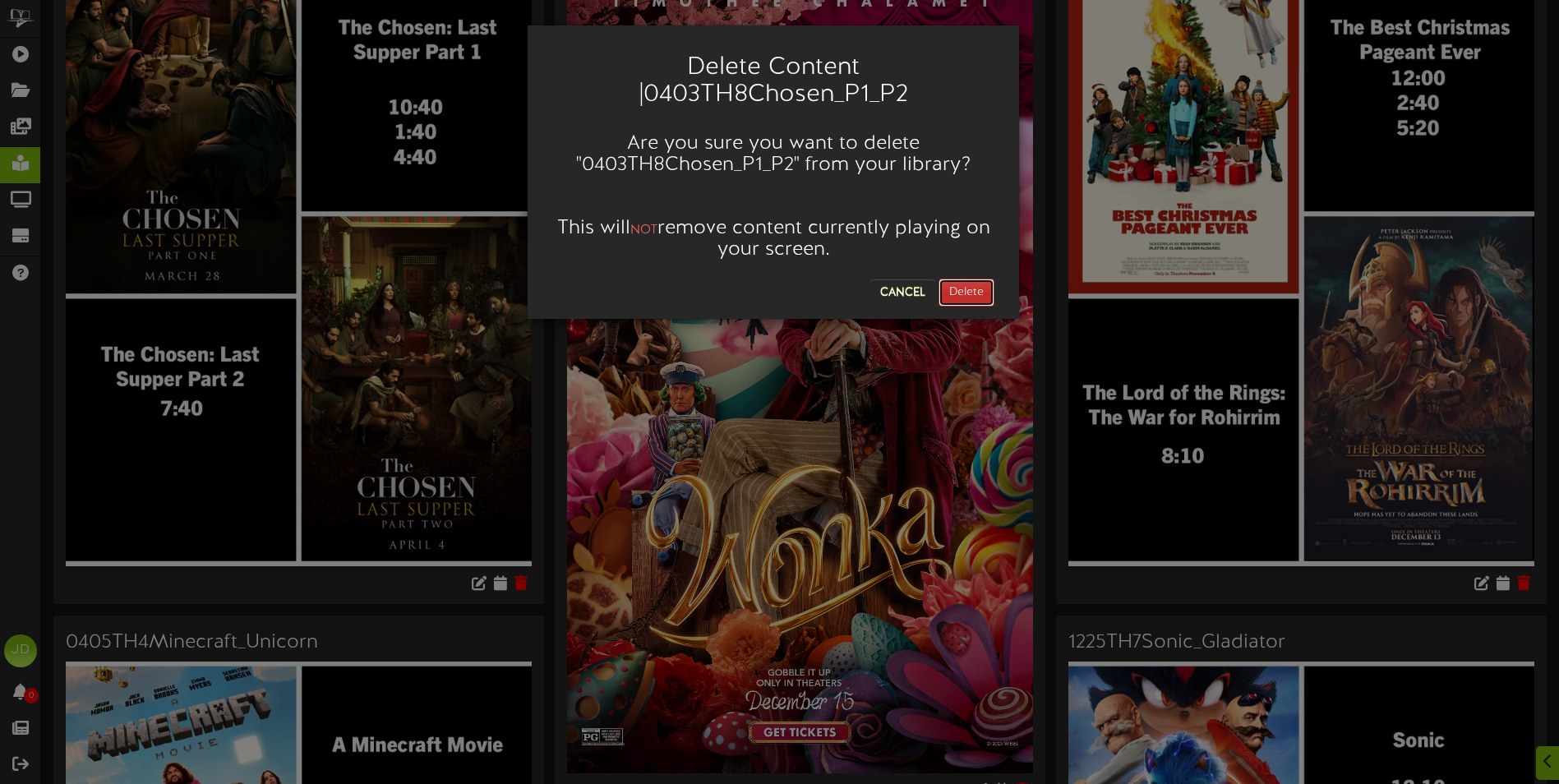
click at [971, 278] on button "Delete" at bounding box center [966, 292] width 56 height 28
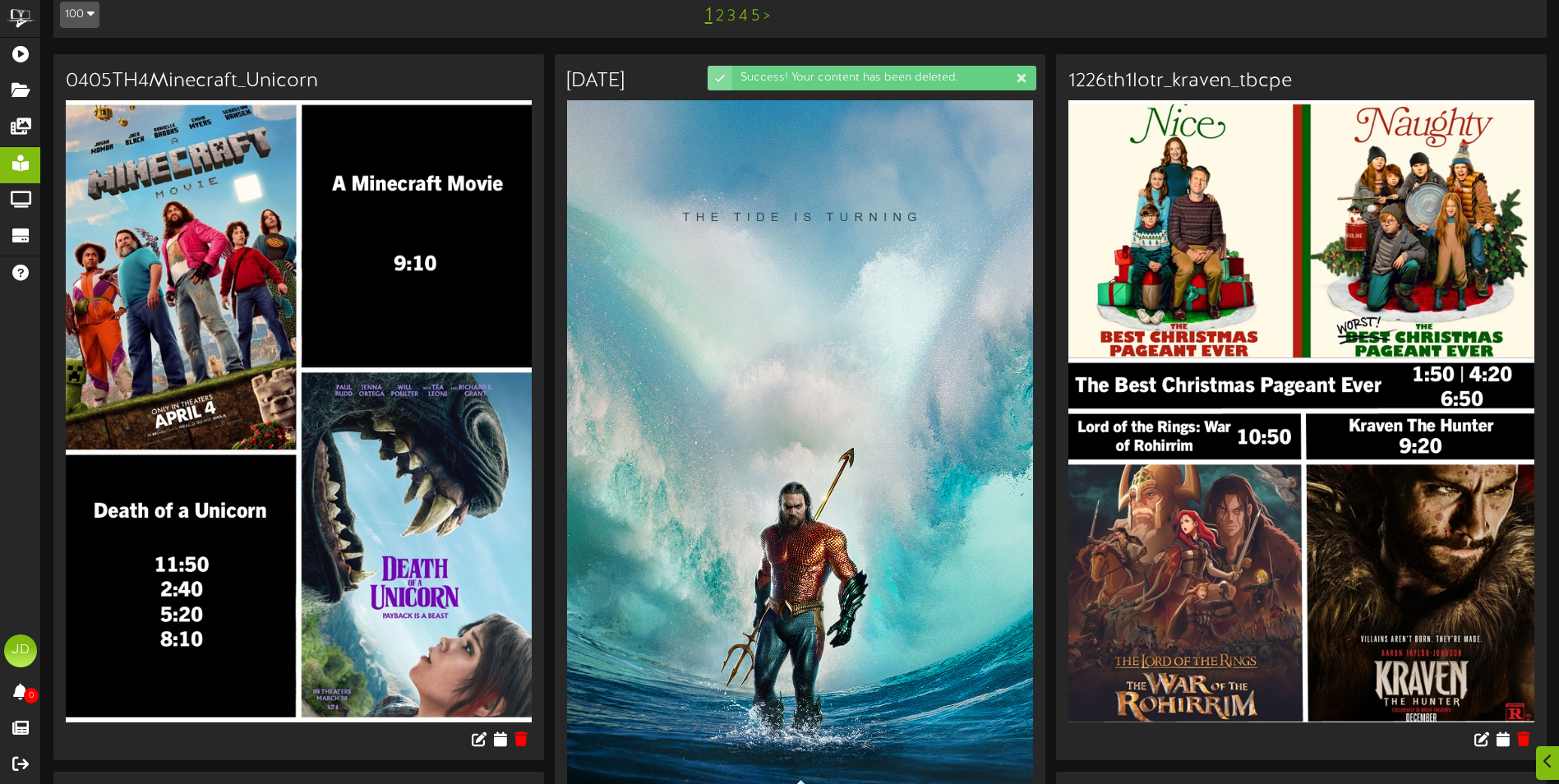
scroll to position [328, 0]
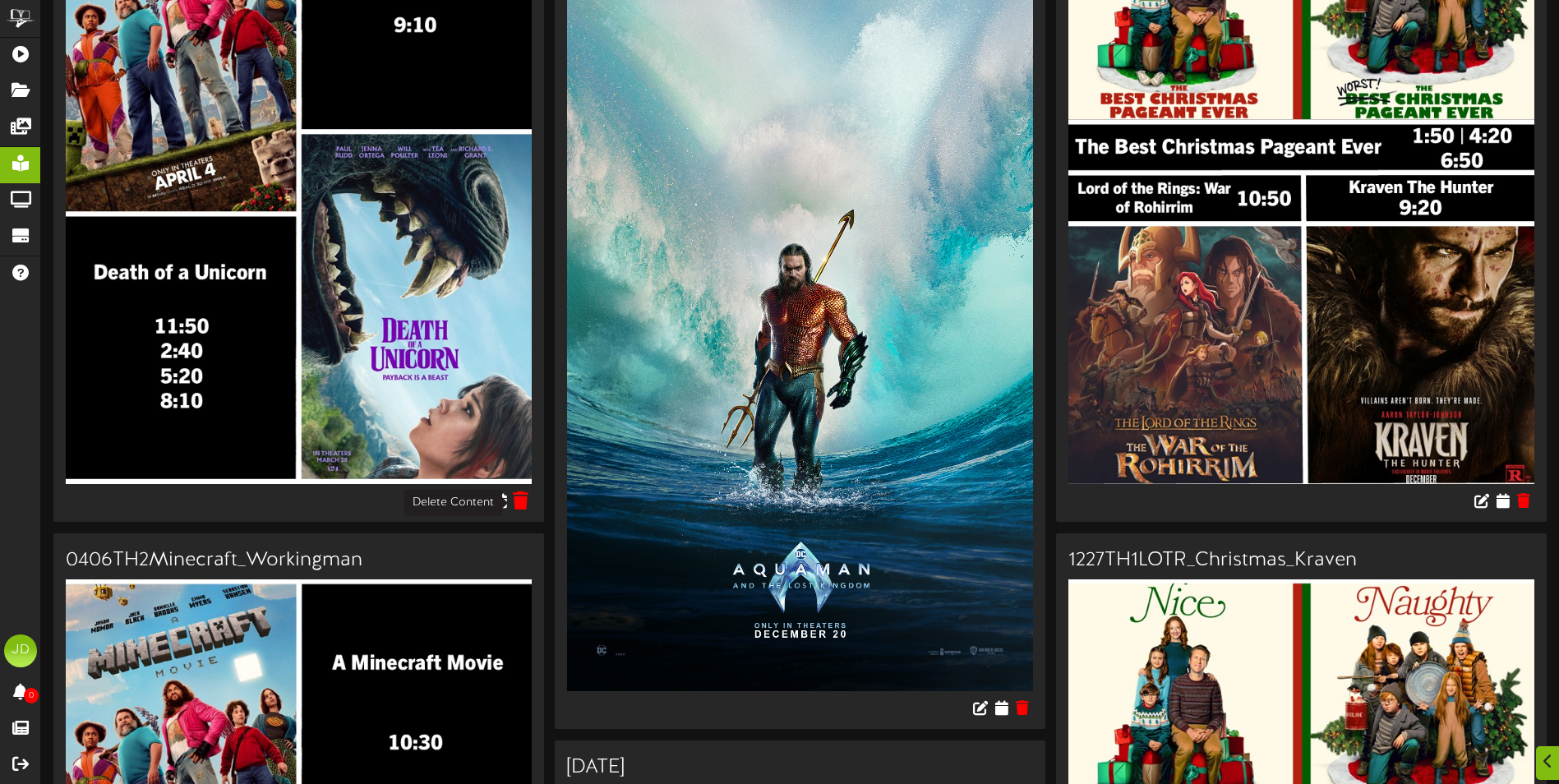
click at [517, 503] on icon at bounding box center [521, 499] width 15 height 18
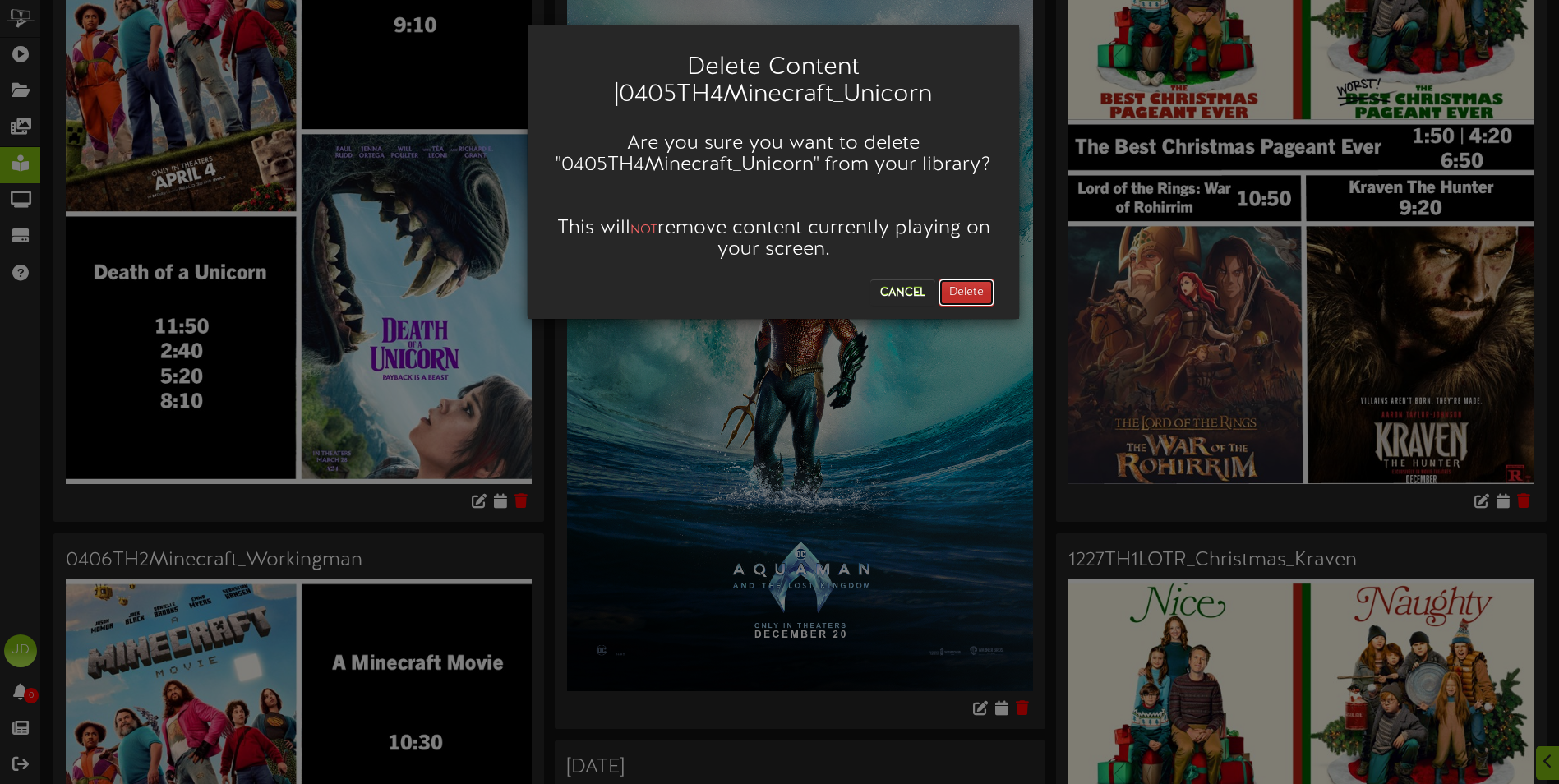
click at [964, 299] on button "Delete" at bounding box center [966, 292] width 56 height 28
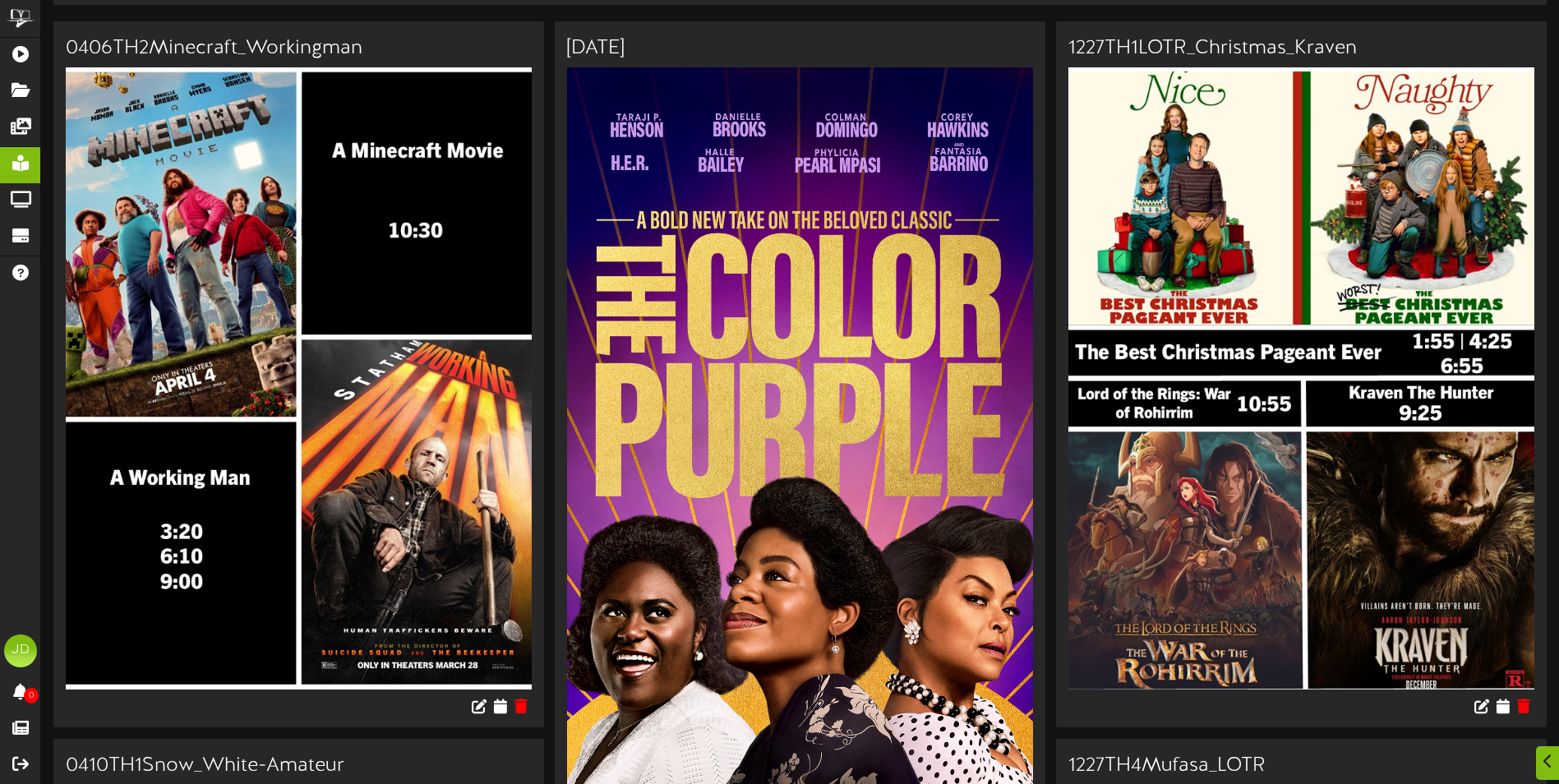
scroll to position [247, 0]
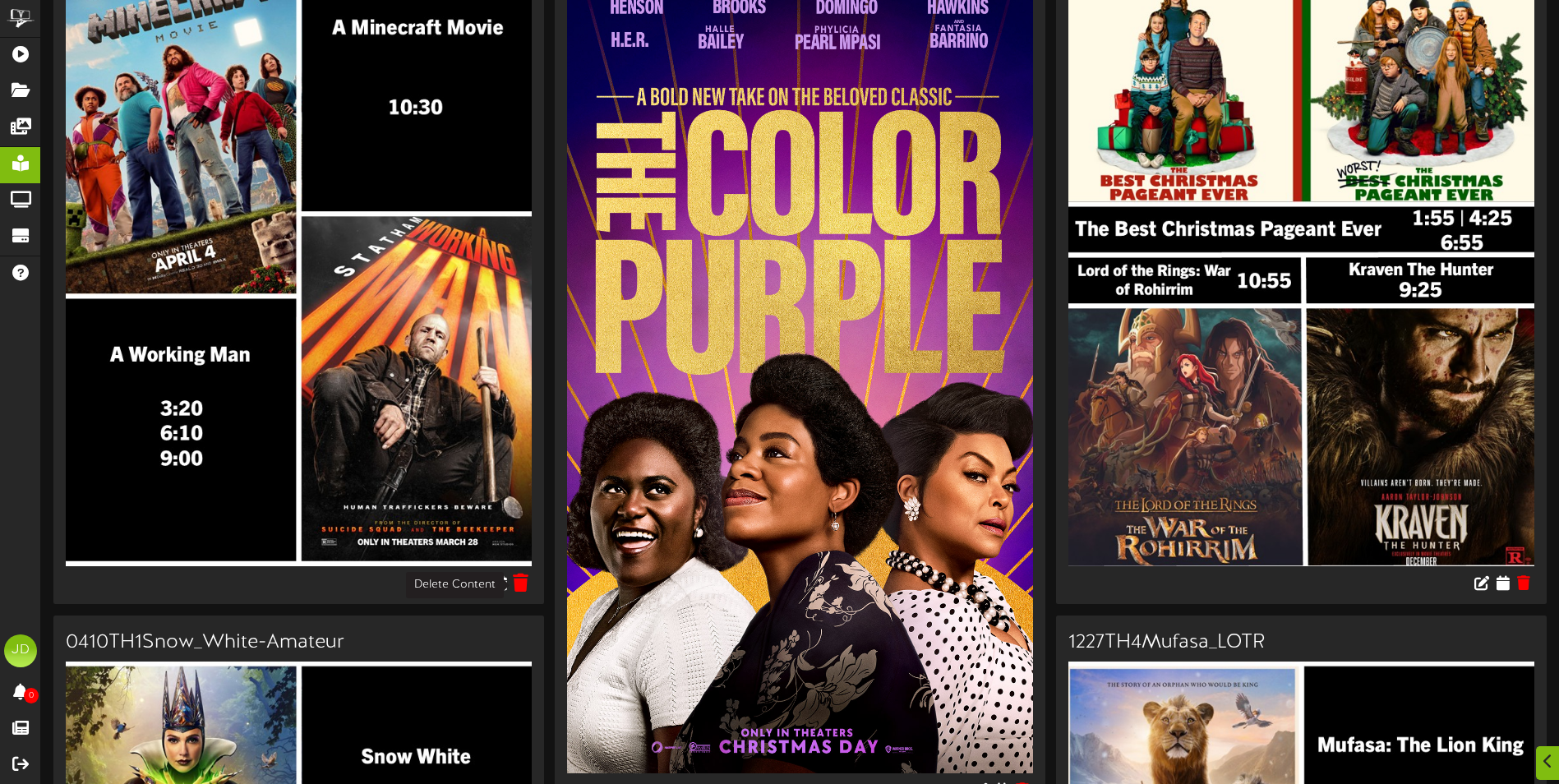
click at [532, 585] on button at bounding box center [521, 585] width 25 height 25
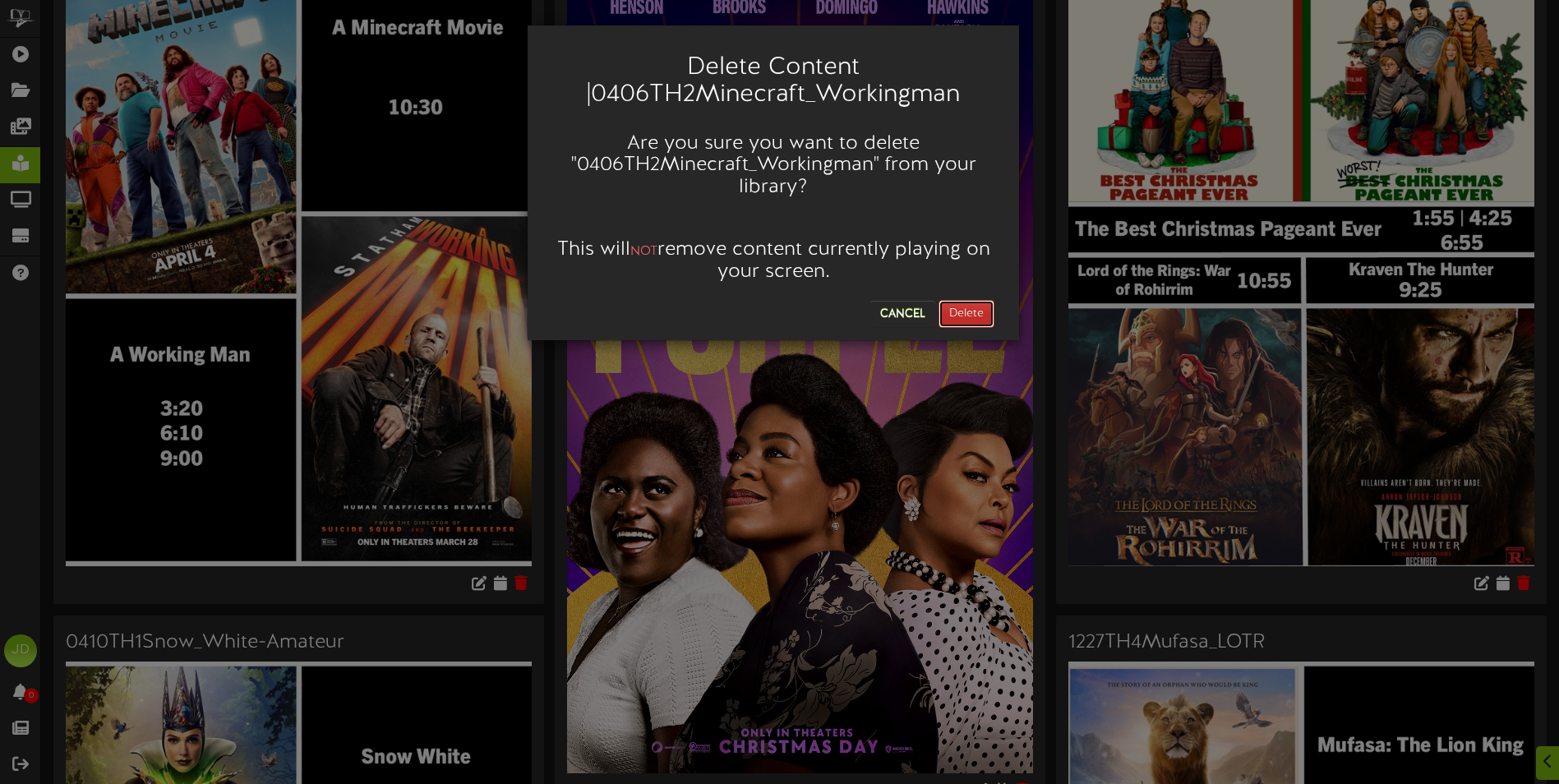
click at [978, 311] on button "Delete" at bounding box center [966, 313] width 56 height 28
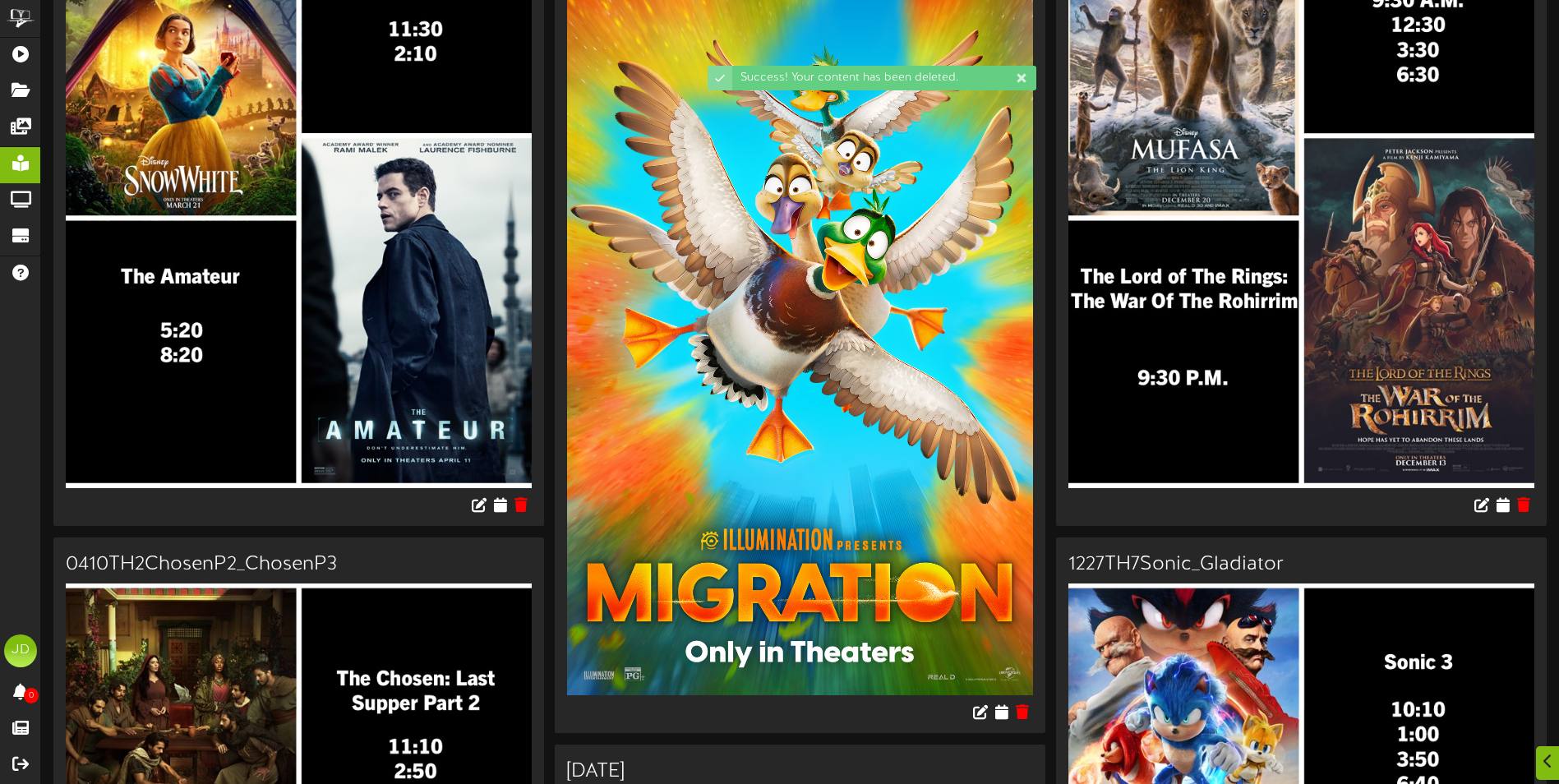
scroll to position [328, 0]
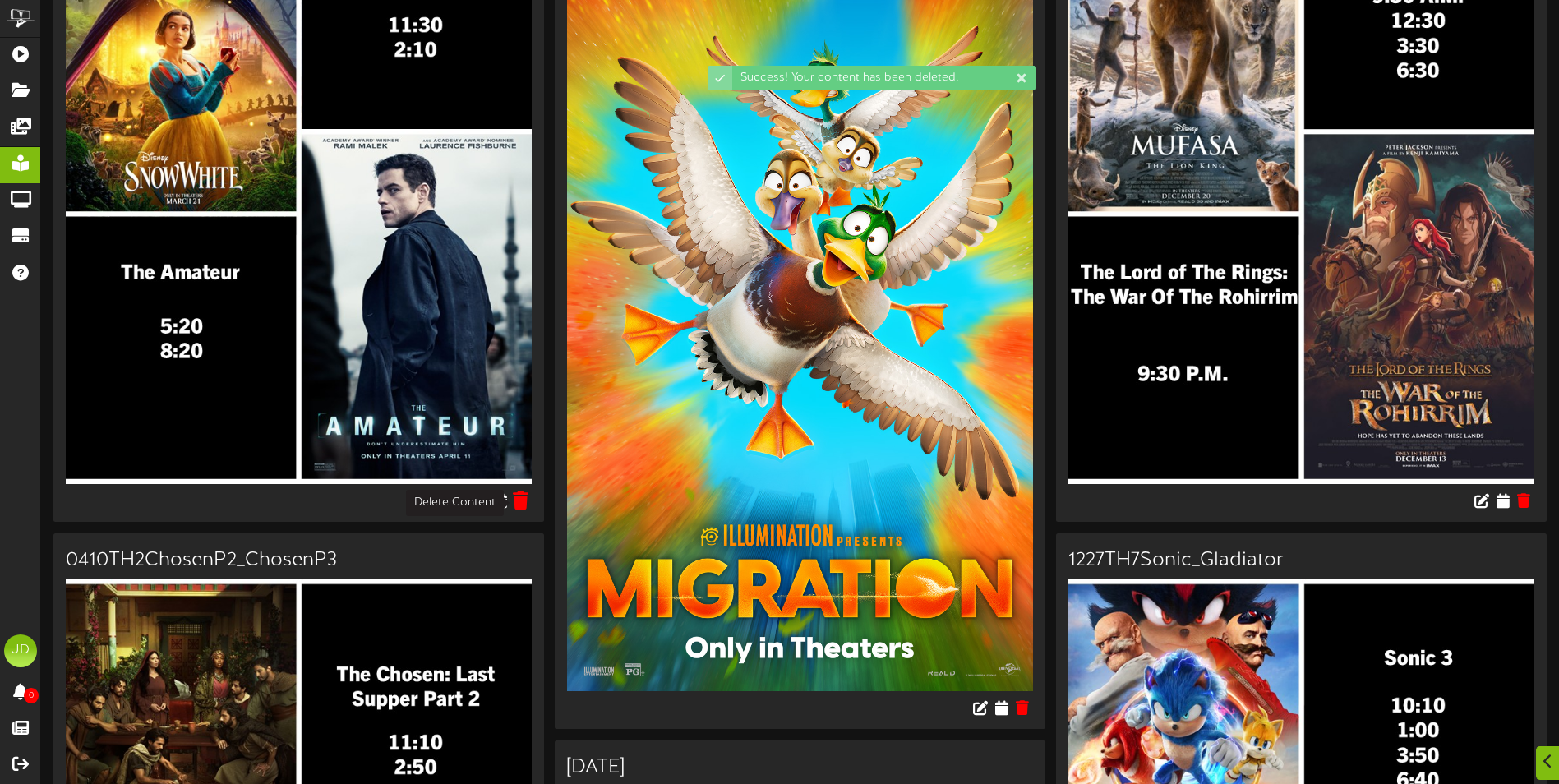
click at [523, 504] on icon at bounding box center [521, 499] width 15 height 18
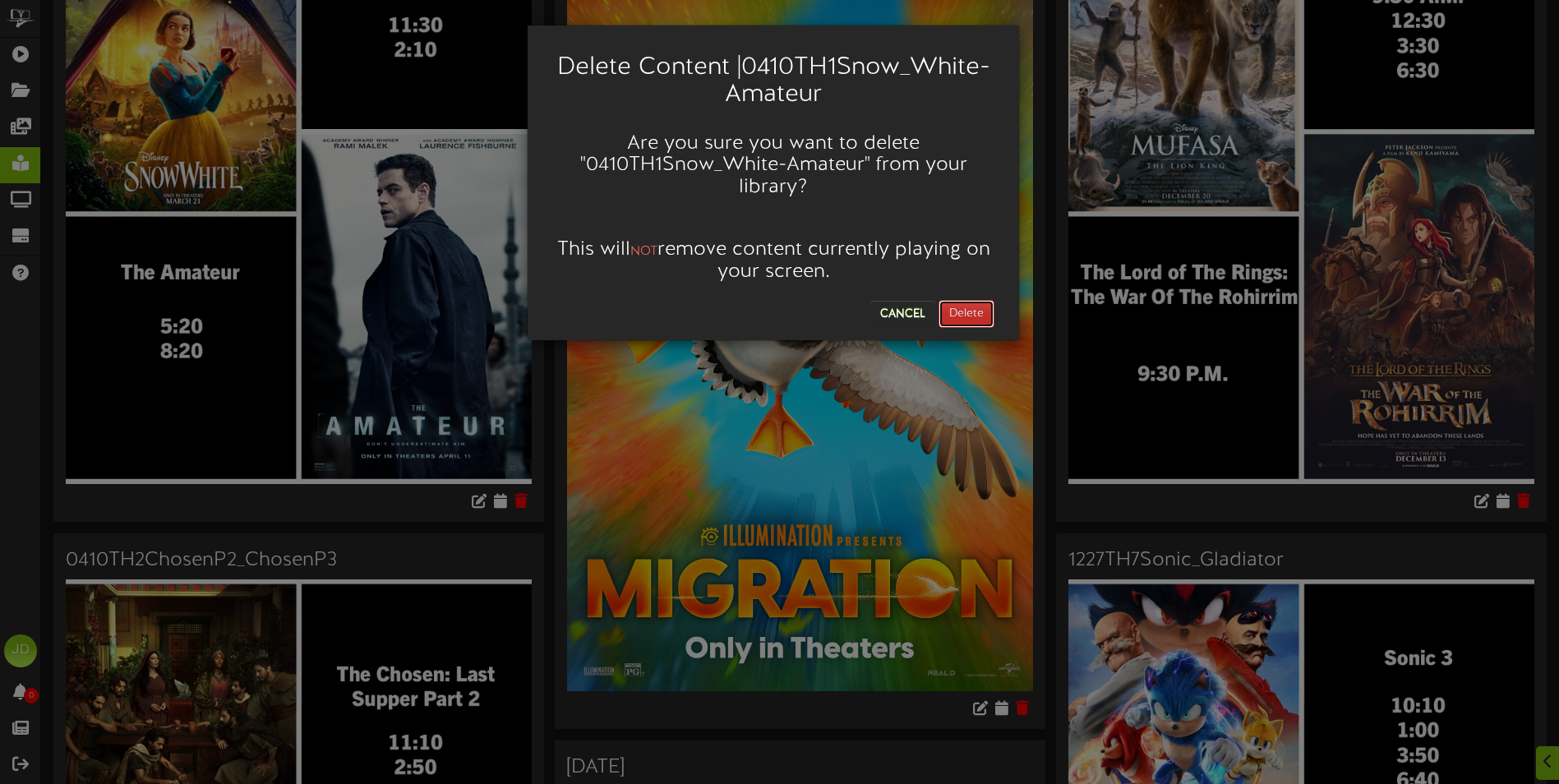
click at [975, 313] on button "Delete" at bounding box center [966, 313] width 56 height 28
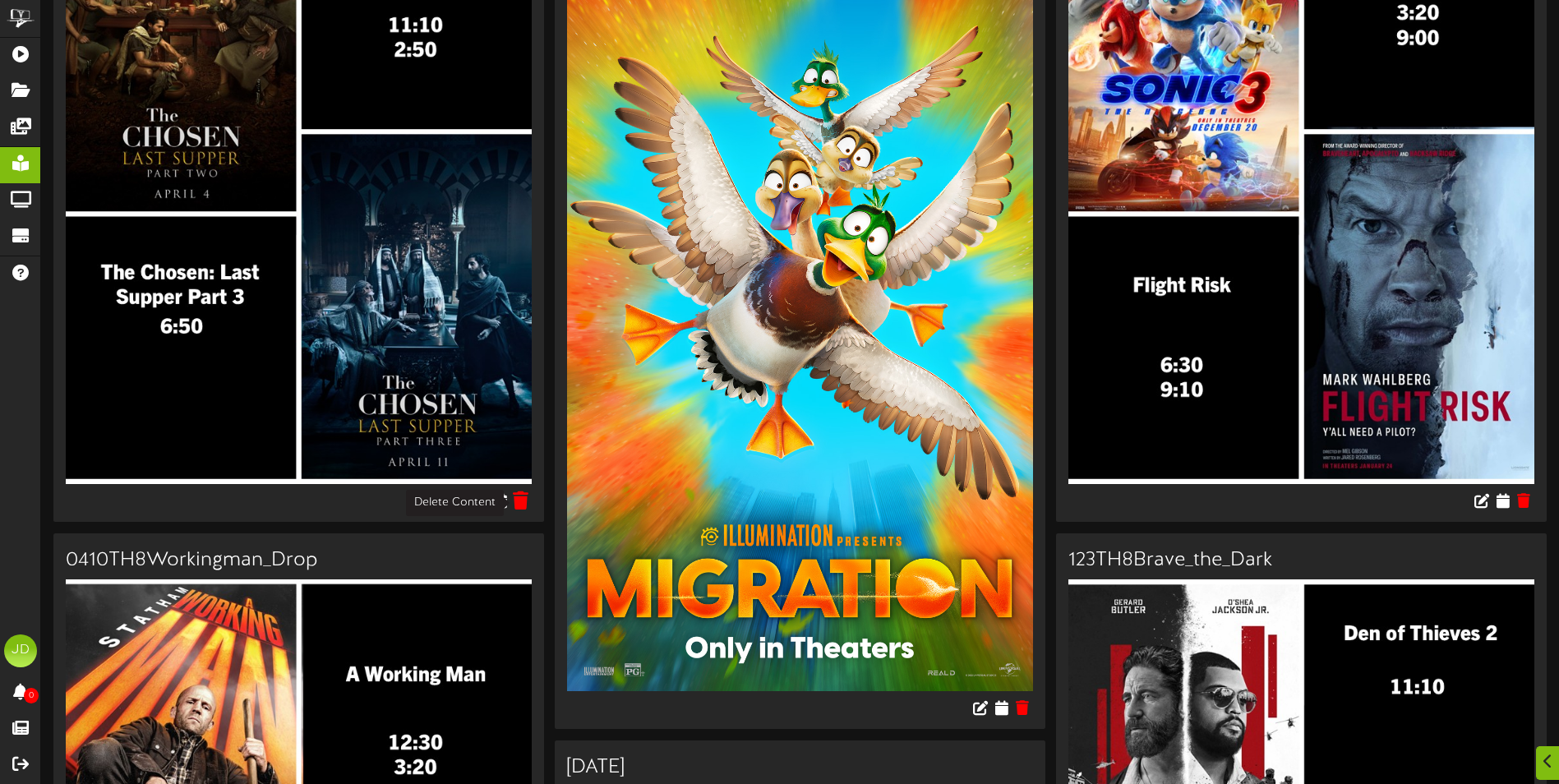
click at [519, 498] on icon at bounding box center [521, 499] width 15 height 18
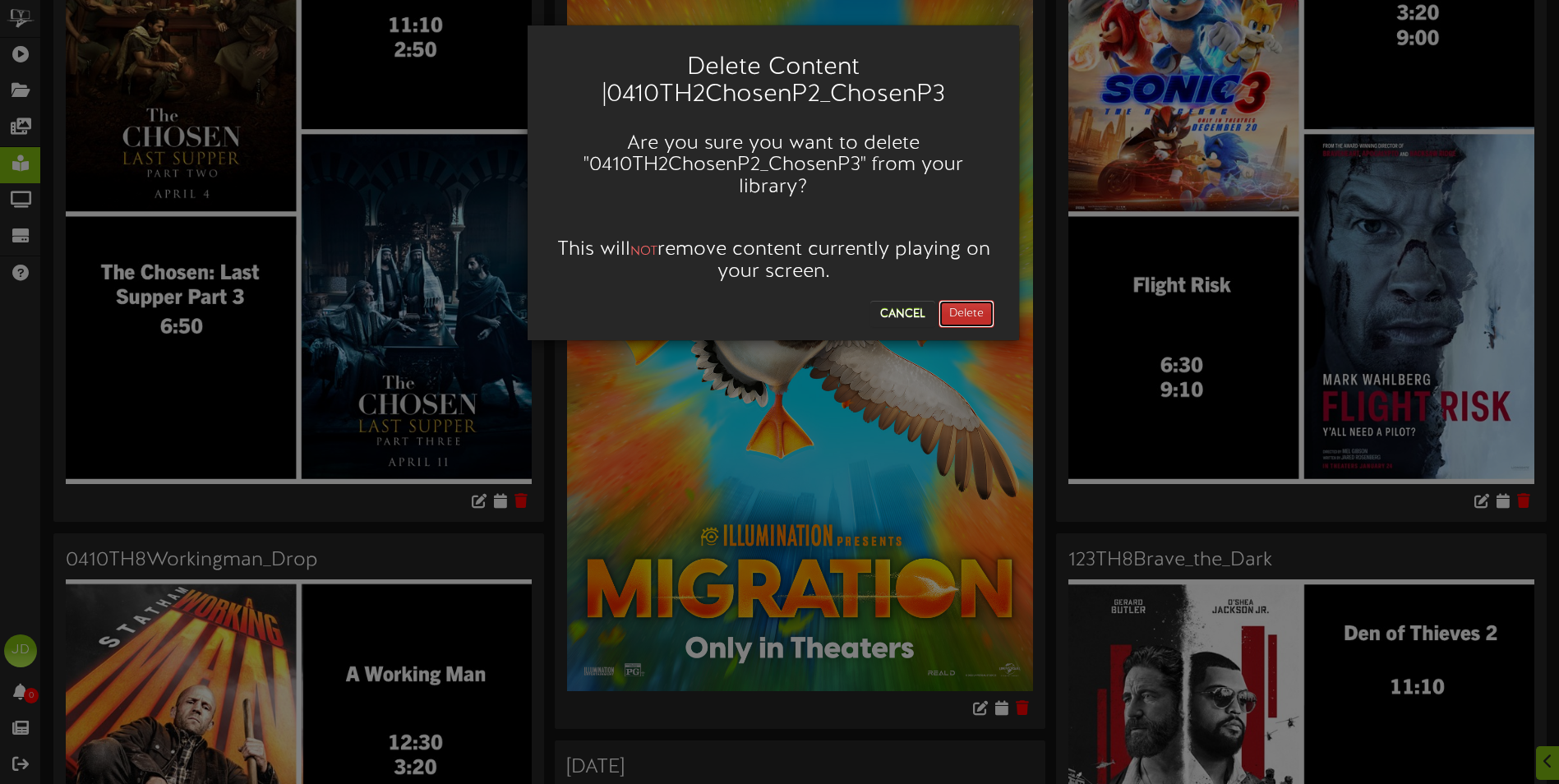
click at [990, 301] on button "Delete" at bounding box center [966, 313] width 56 height 28
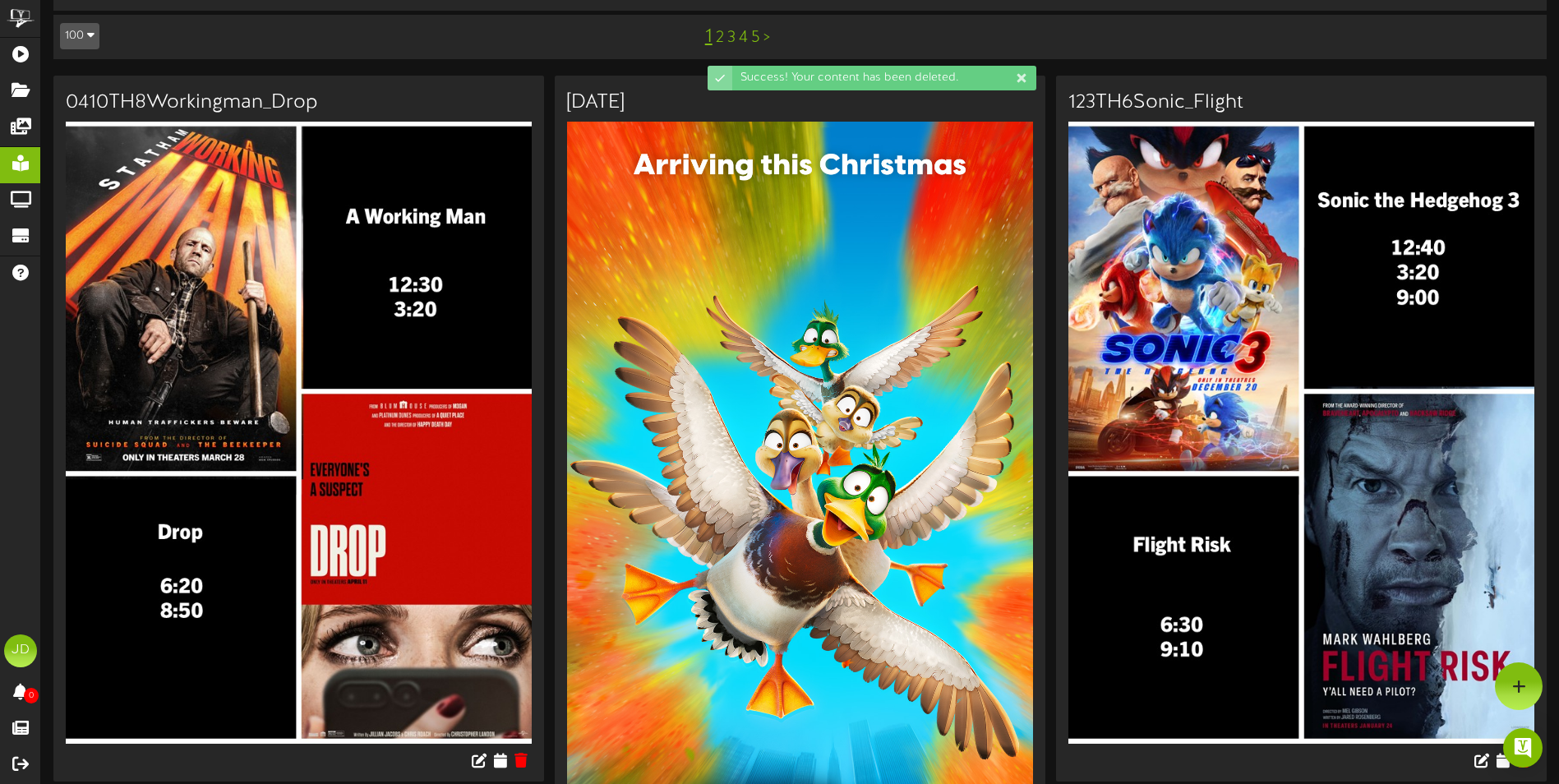
scroll to position [165, 0]
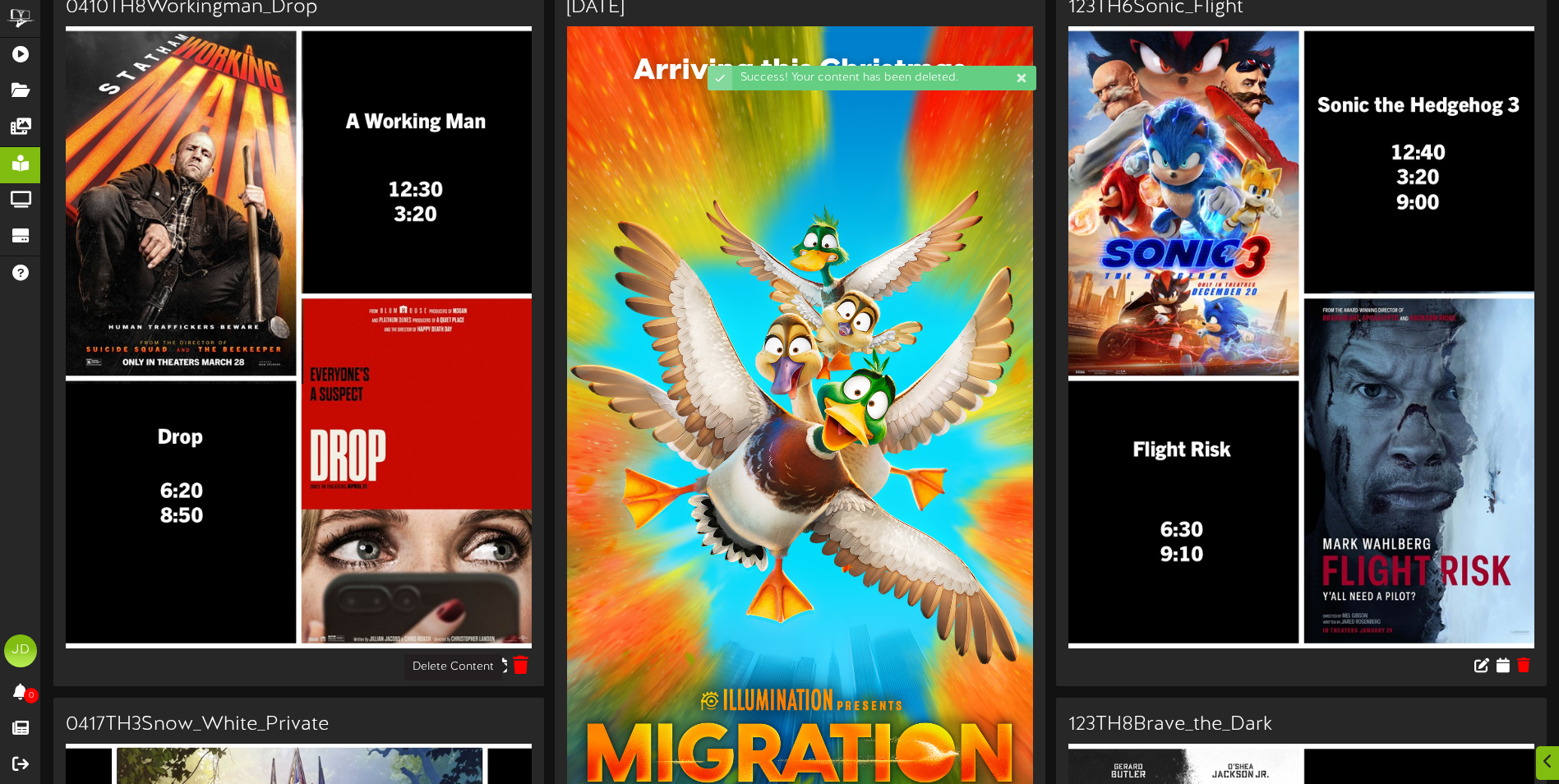
click at [521, 666] on icon at bounding box center [521, 664] width 15 height 18
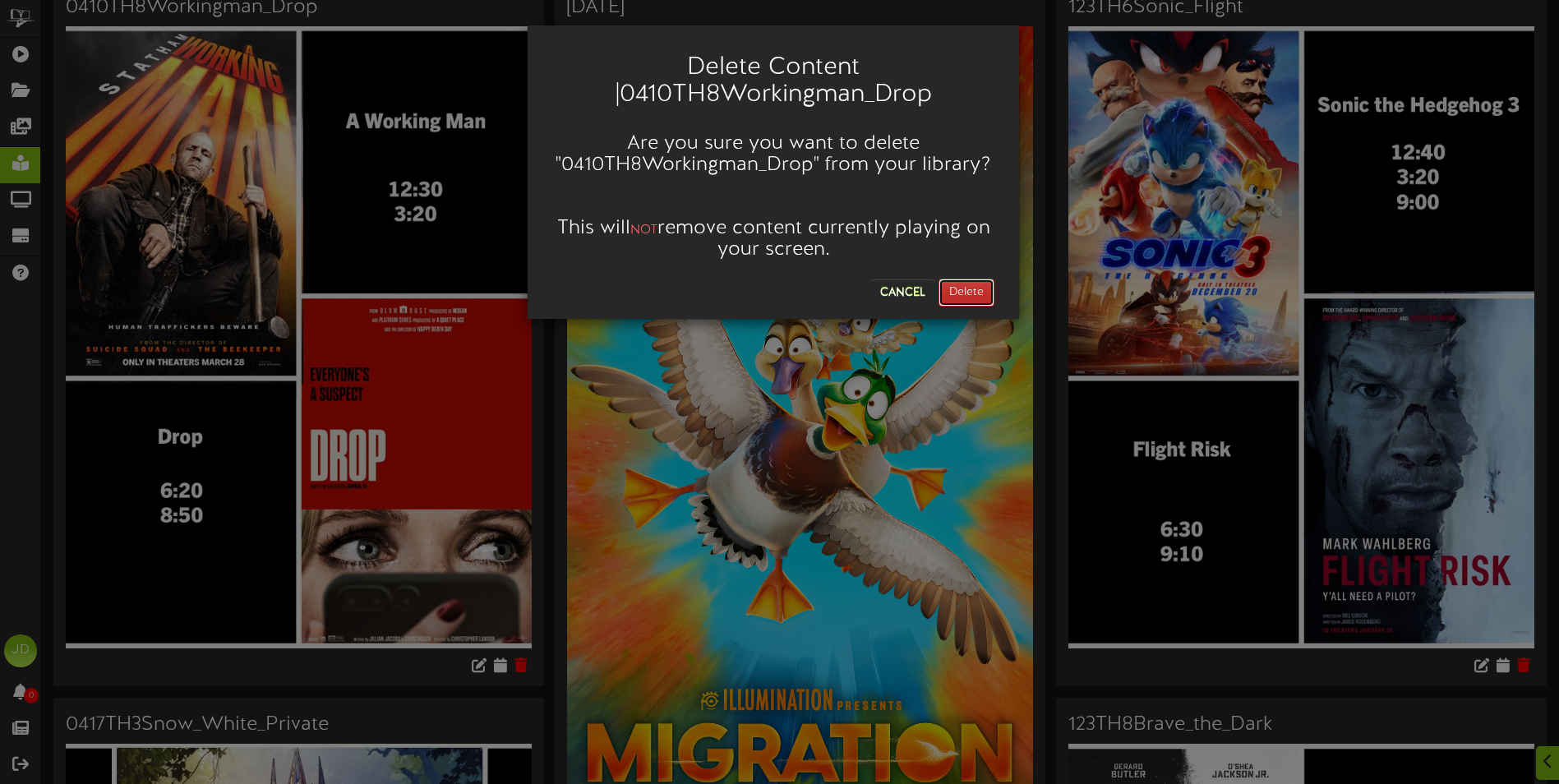
click at [964, 301] on button "Delete" at bounding box center [966, 292] width 56 height 28
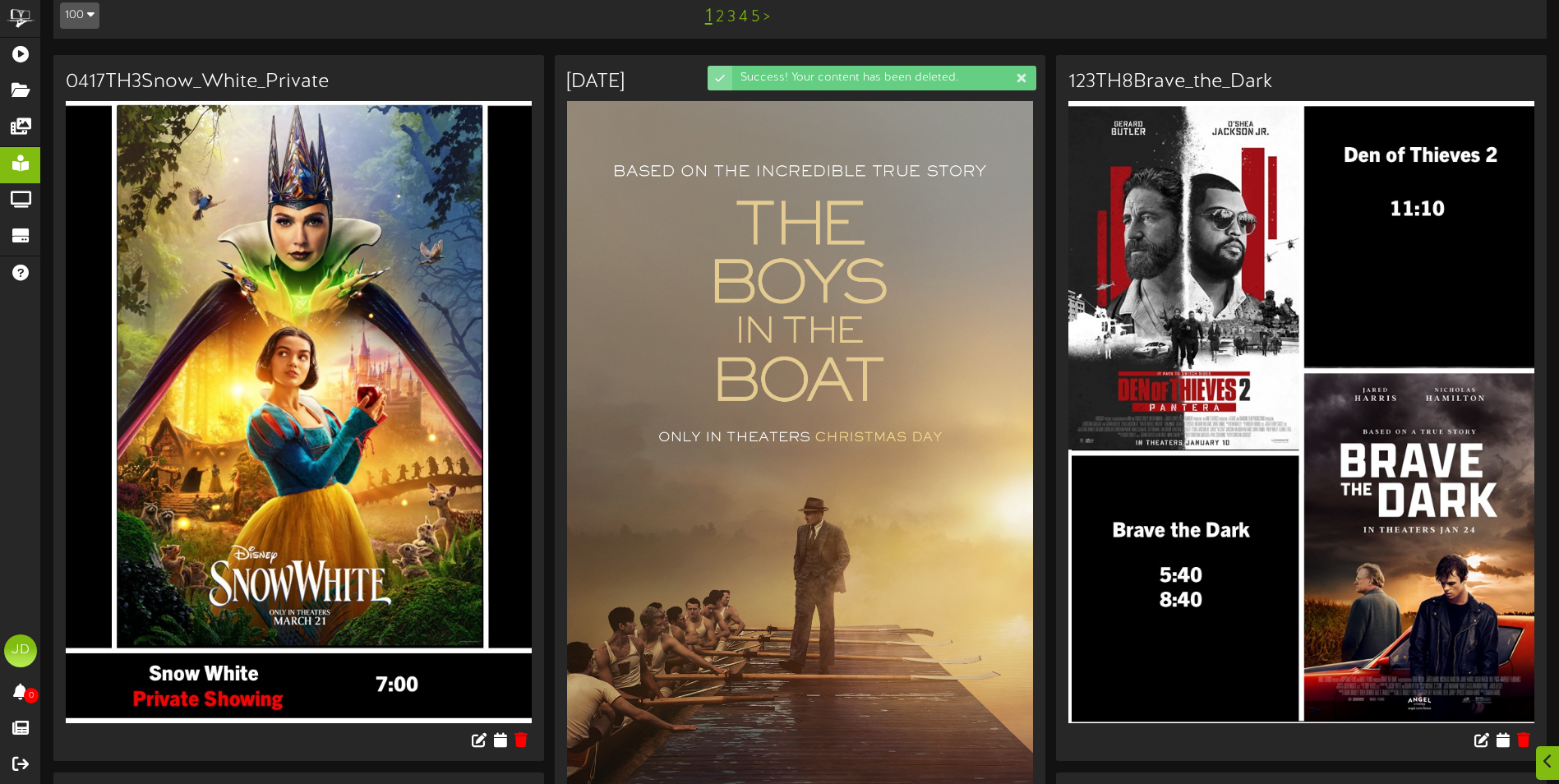
scroll to position [328, 0]
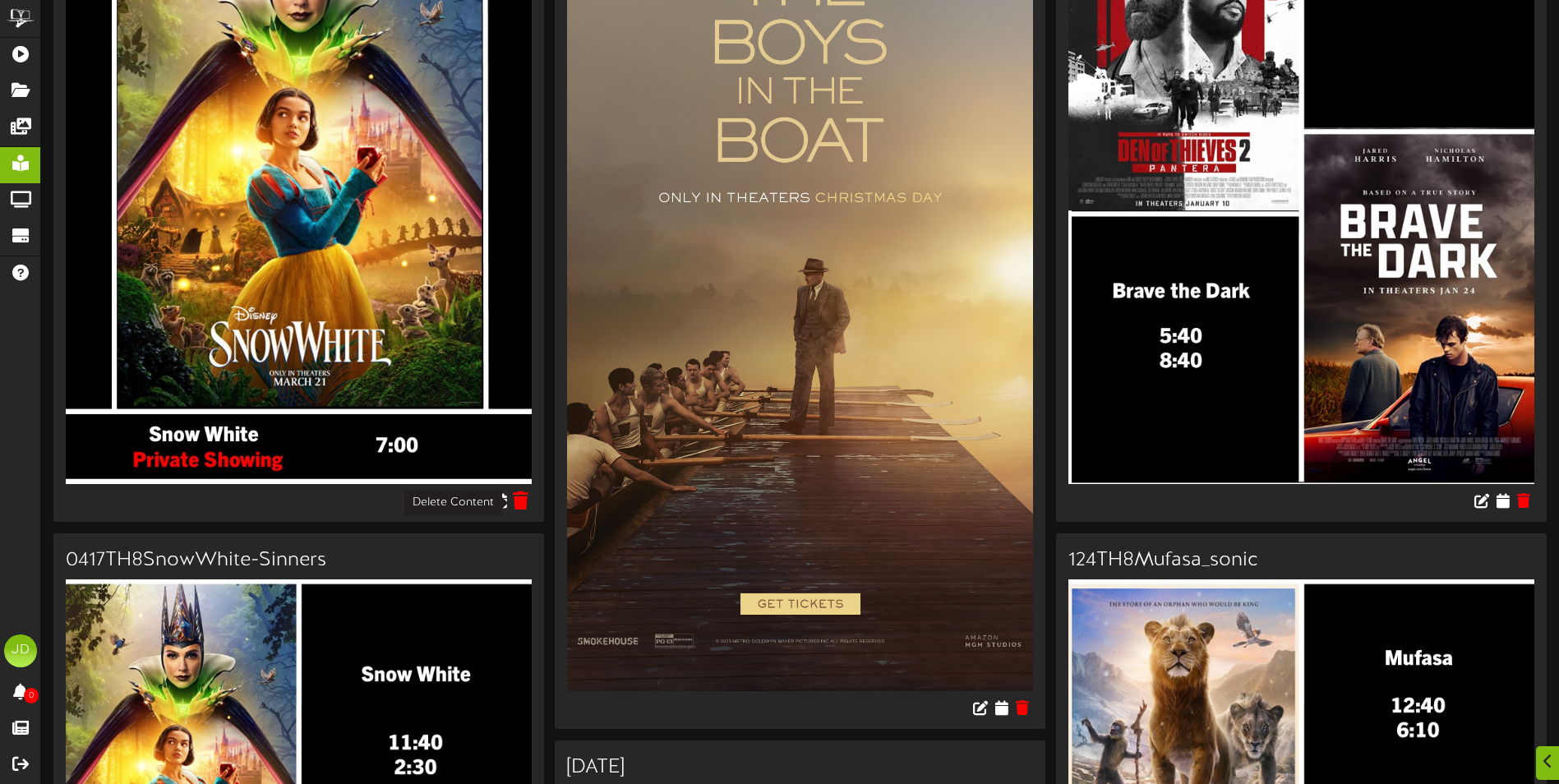
click at [523, 501] on icon at bounding box center [521, 499] width 15 height 18
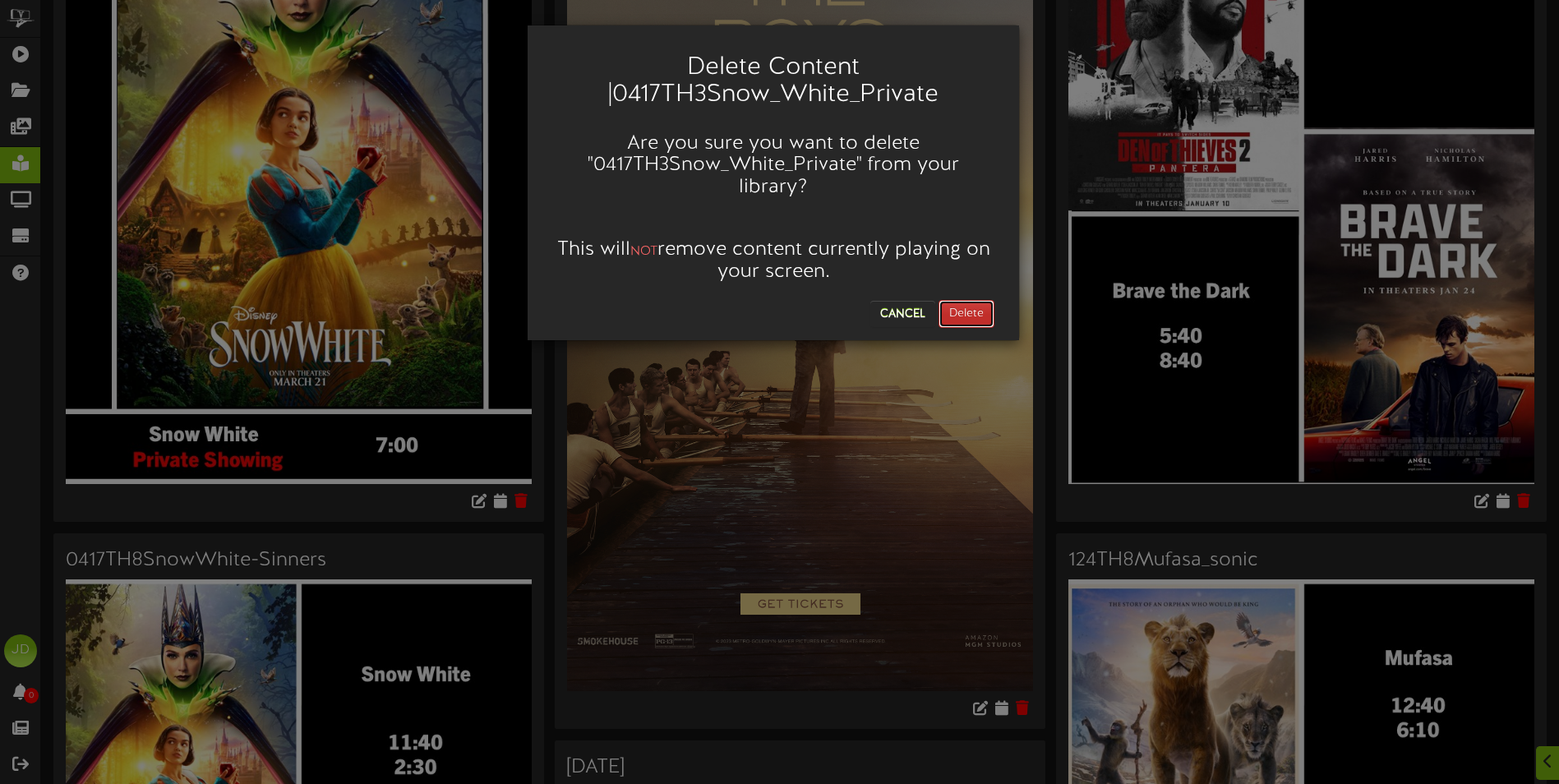
click at [965, 300] on button "Delete" at bounding box center [966, 313] width 56 height 28
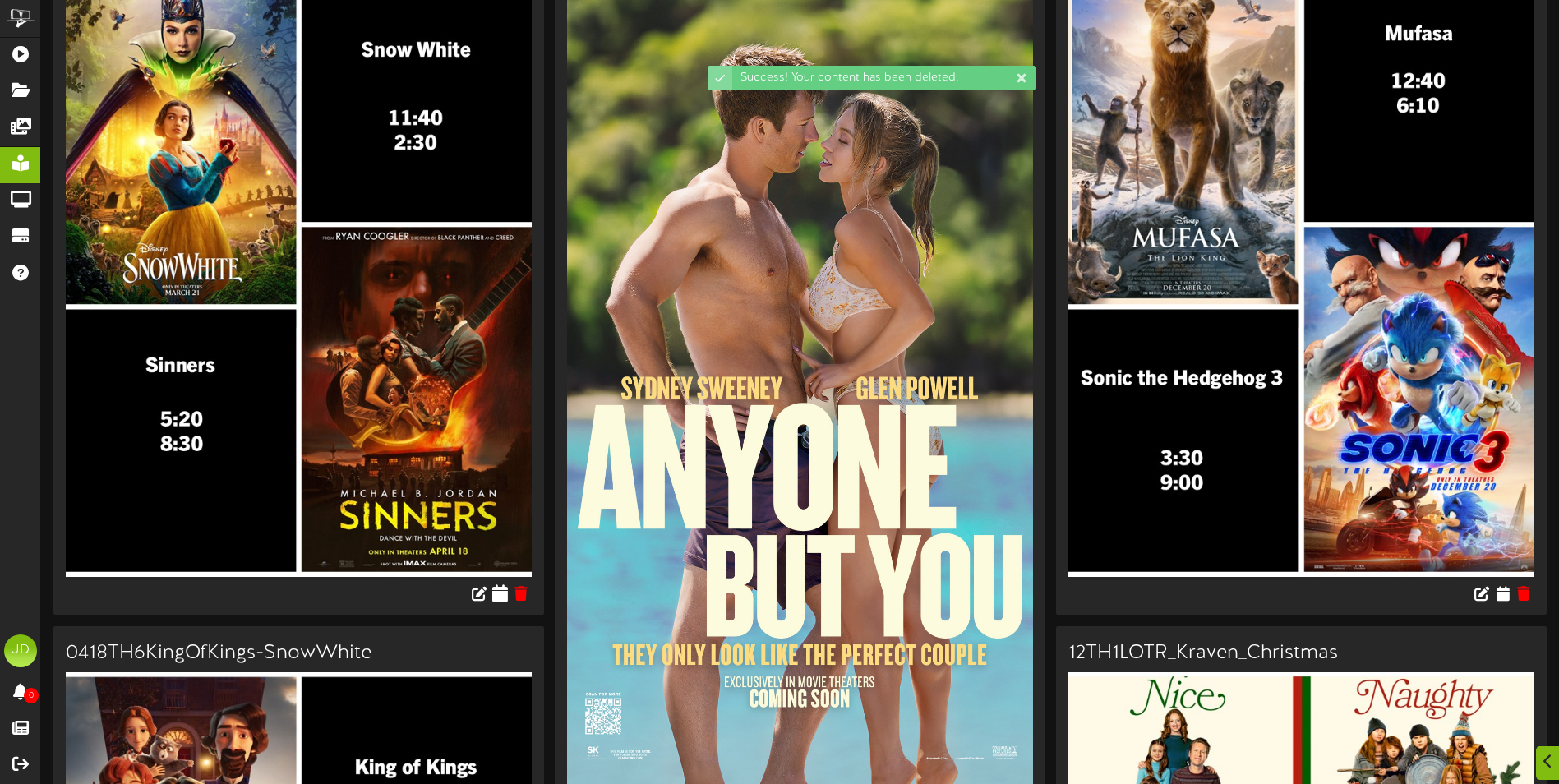
scroll to position [247, 0]
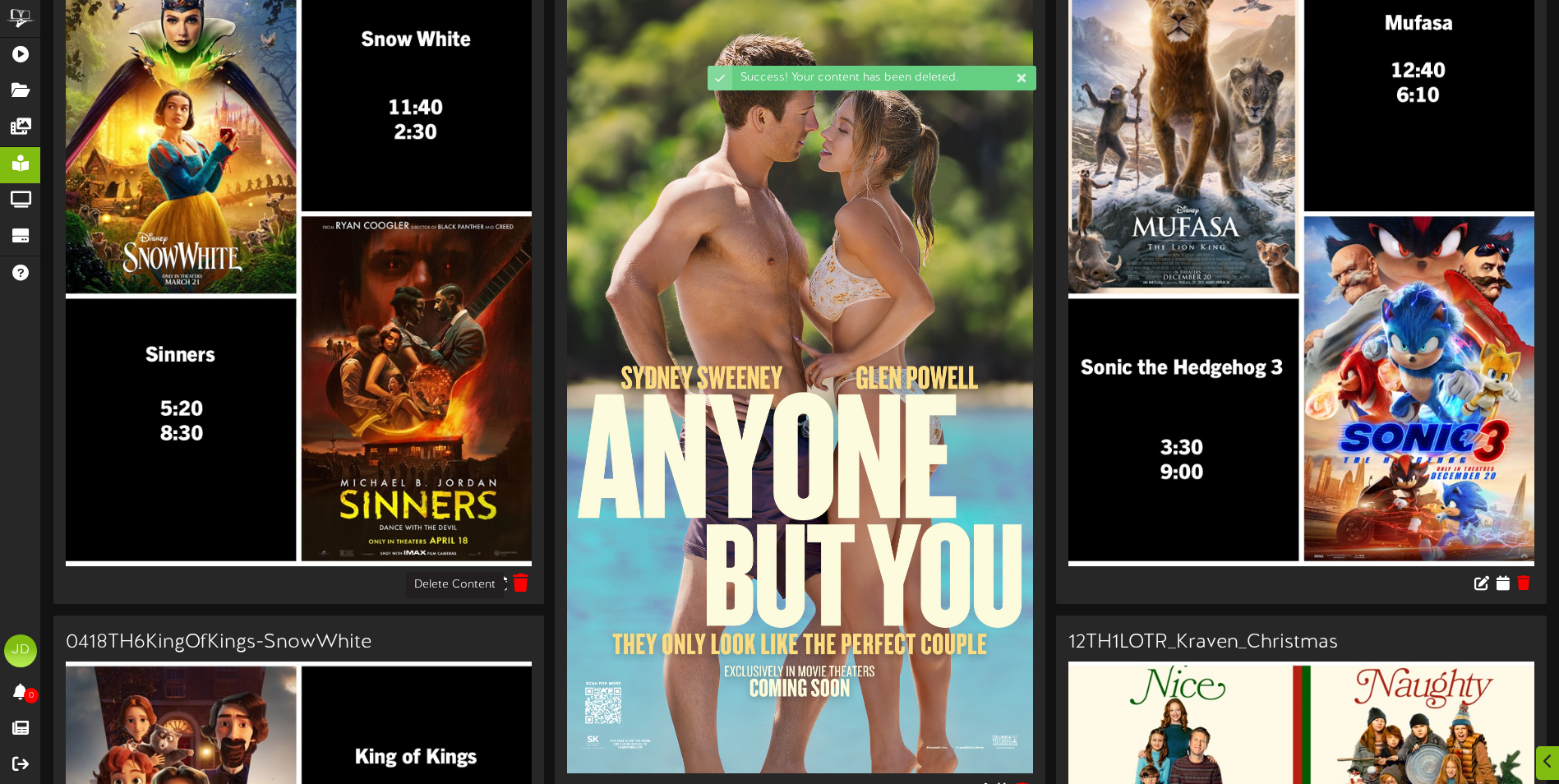
click at [525, 579] on icon at bounding box center [521, 582] width 15 height 18
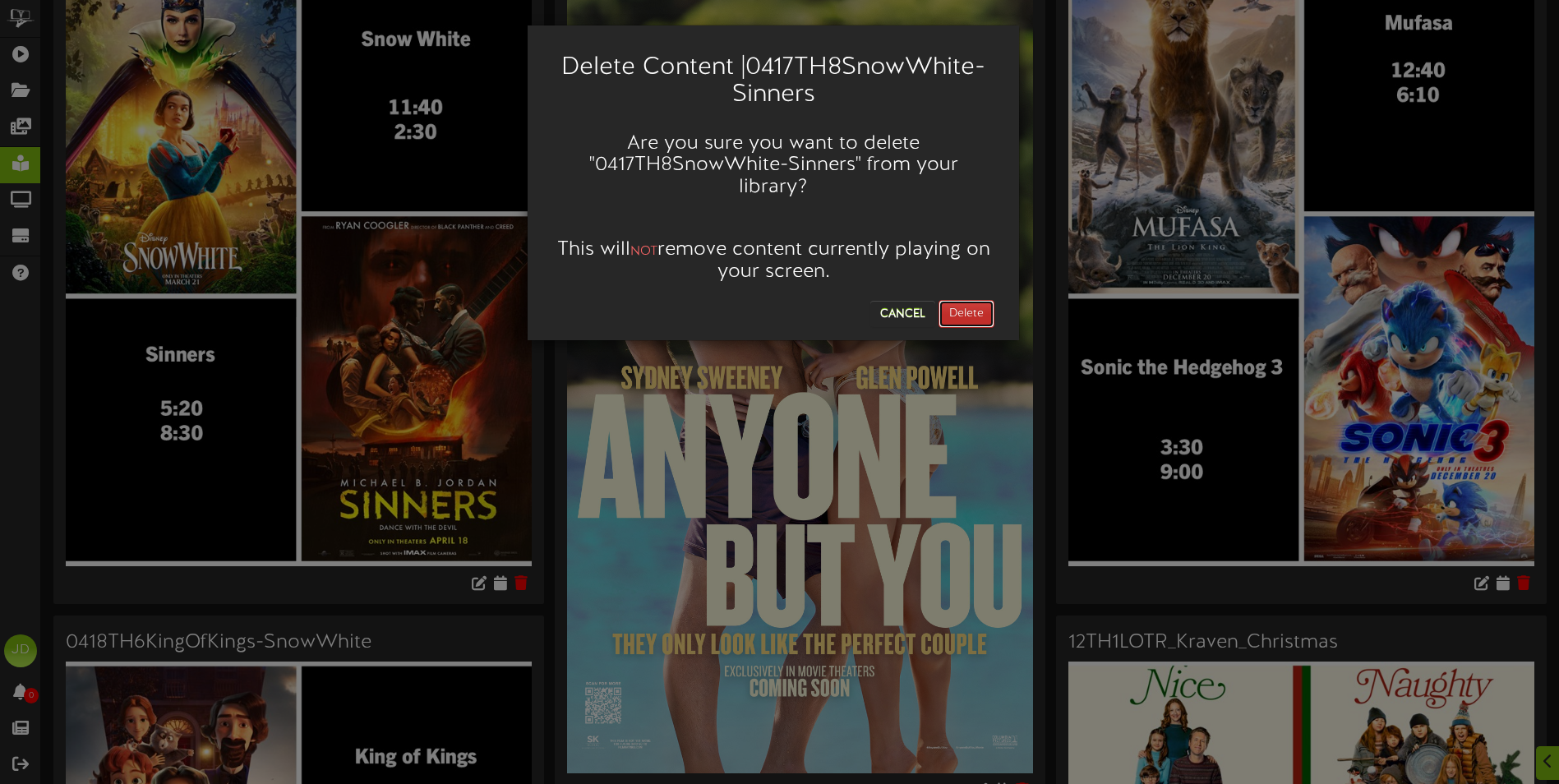
click at [974, 300] on button "Delete" at bounding box center [966, 313] width 56 height 28
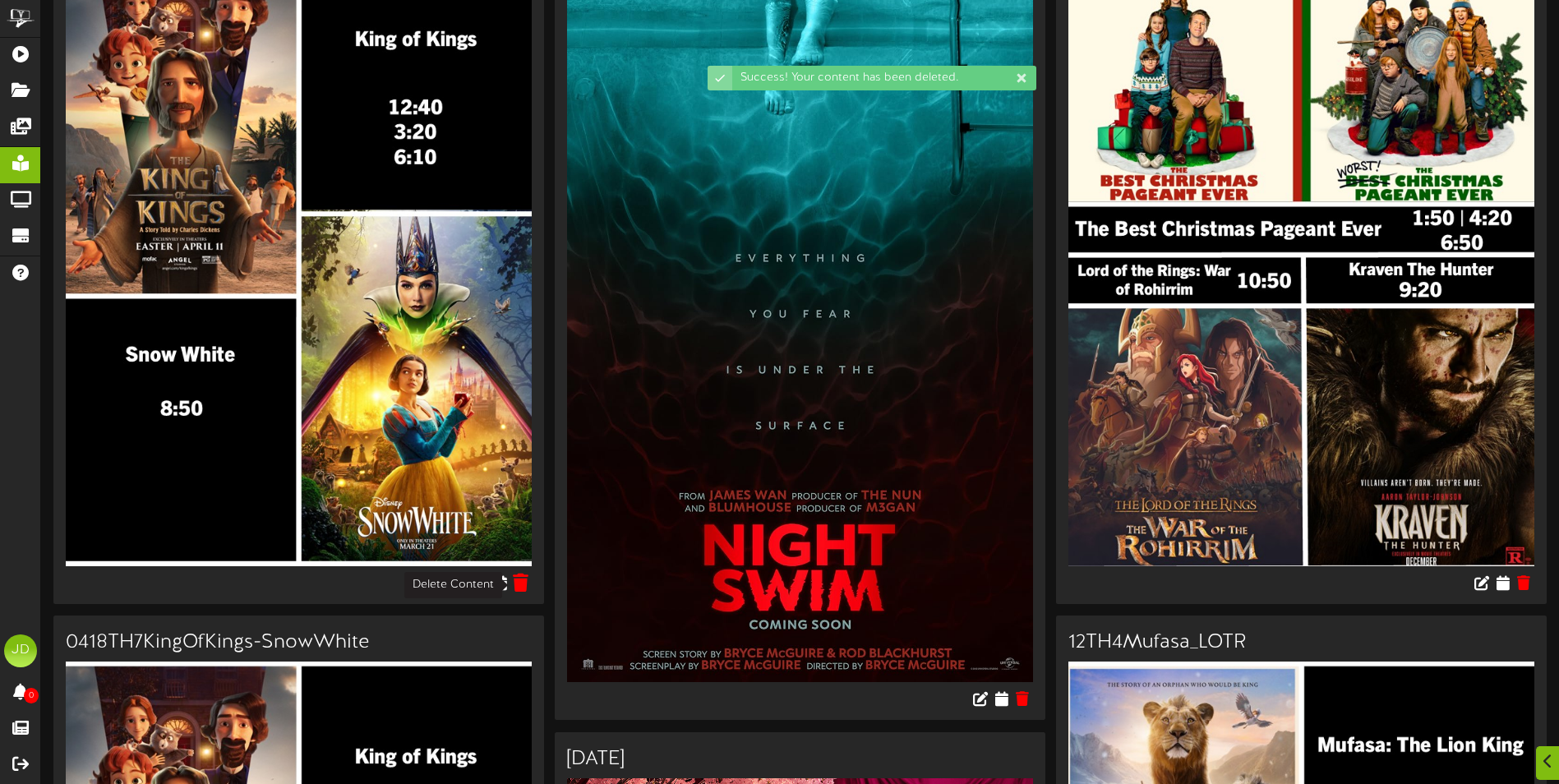
click at [518, 584] on icon at bounding box center [521, 582] width 15 height 18
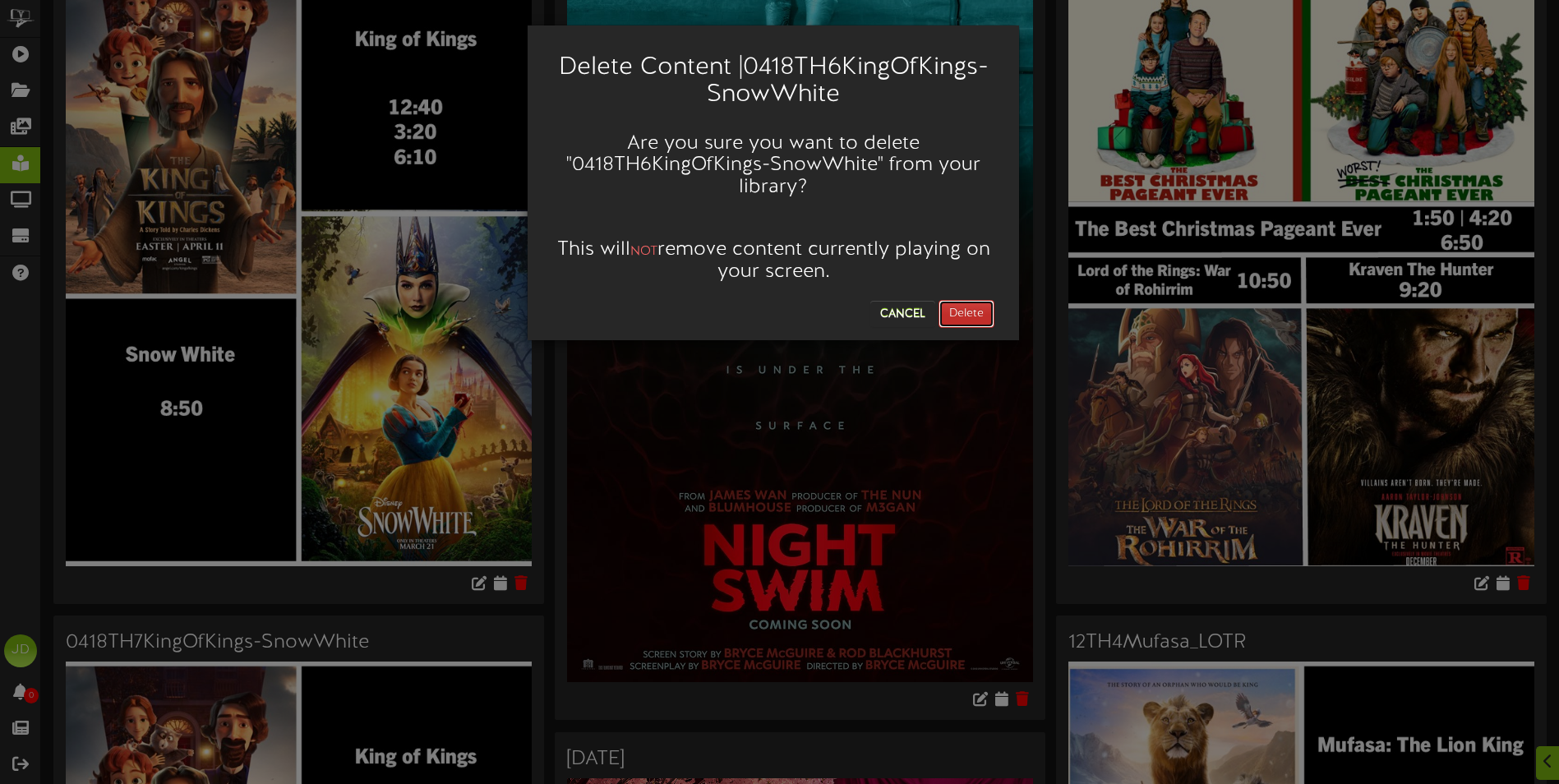
click at [964, 311] on button "Delete" at bounding box center [966, 313] width 56 height 28
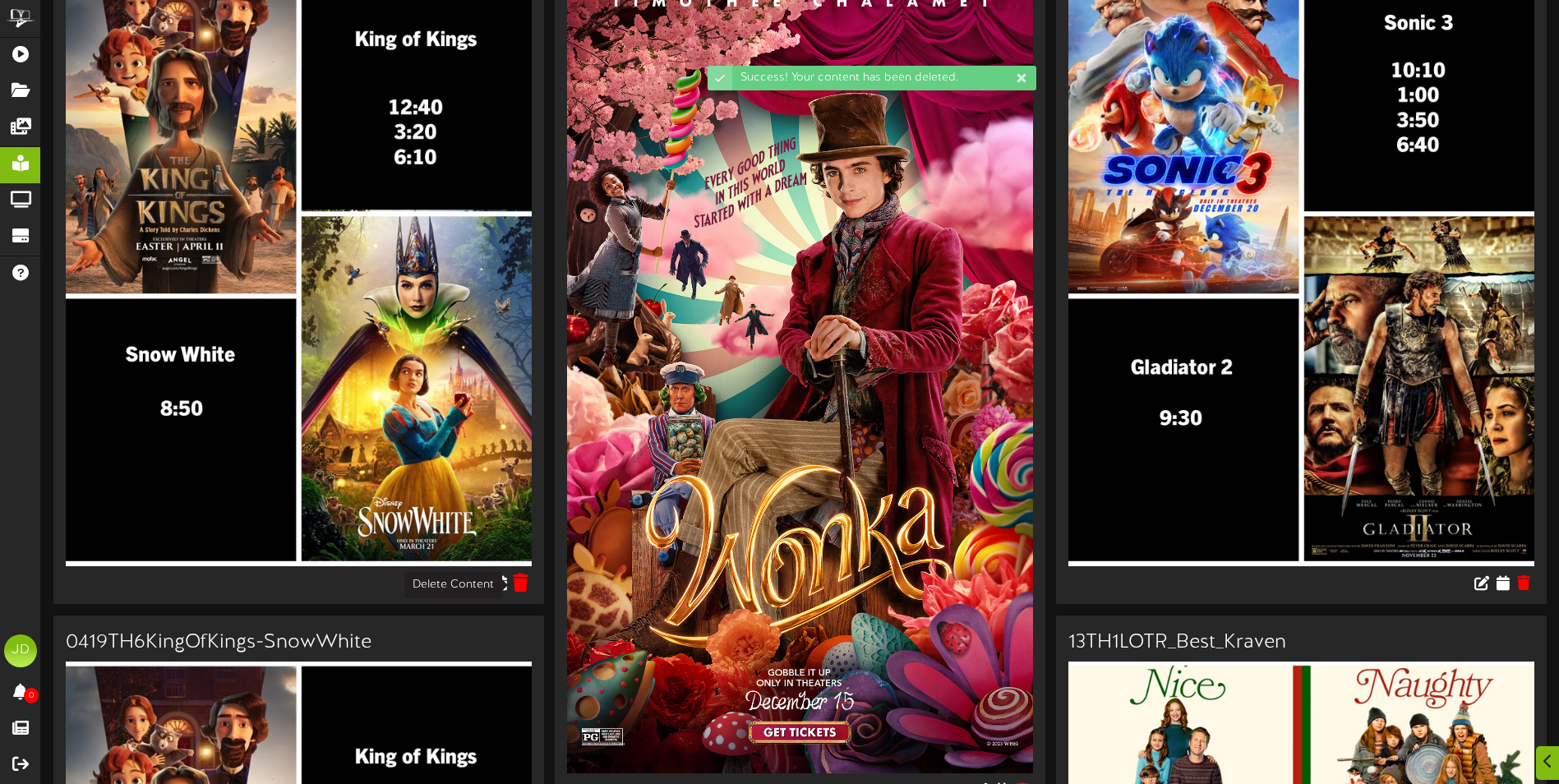
click at [529, 586] on icon at bounding box center [521, 582] width 15 height 18
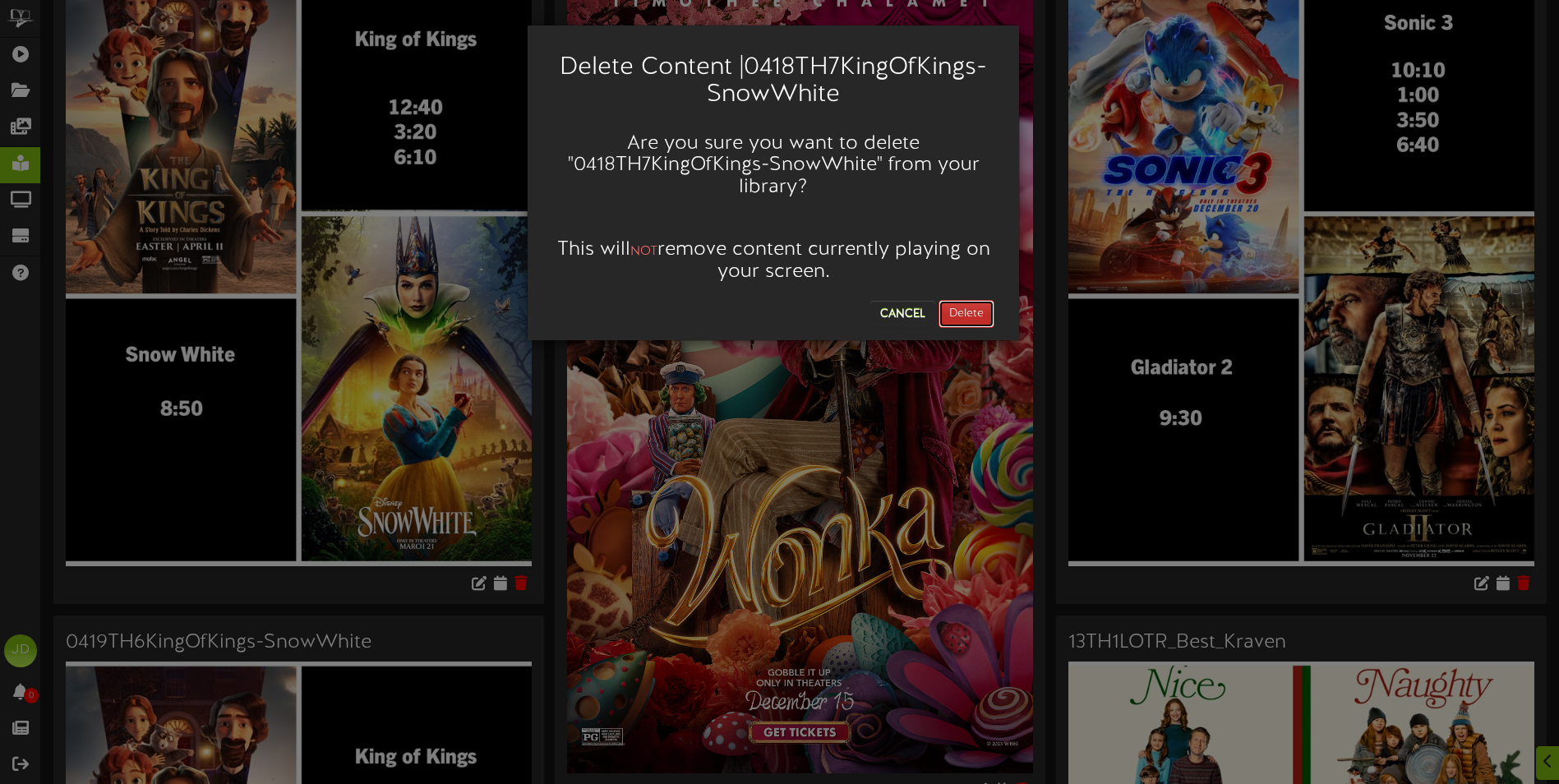
click at [968, 307] on button "Delete" at bounding box center [966, 313] width 56 height 28
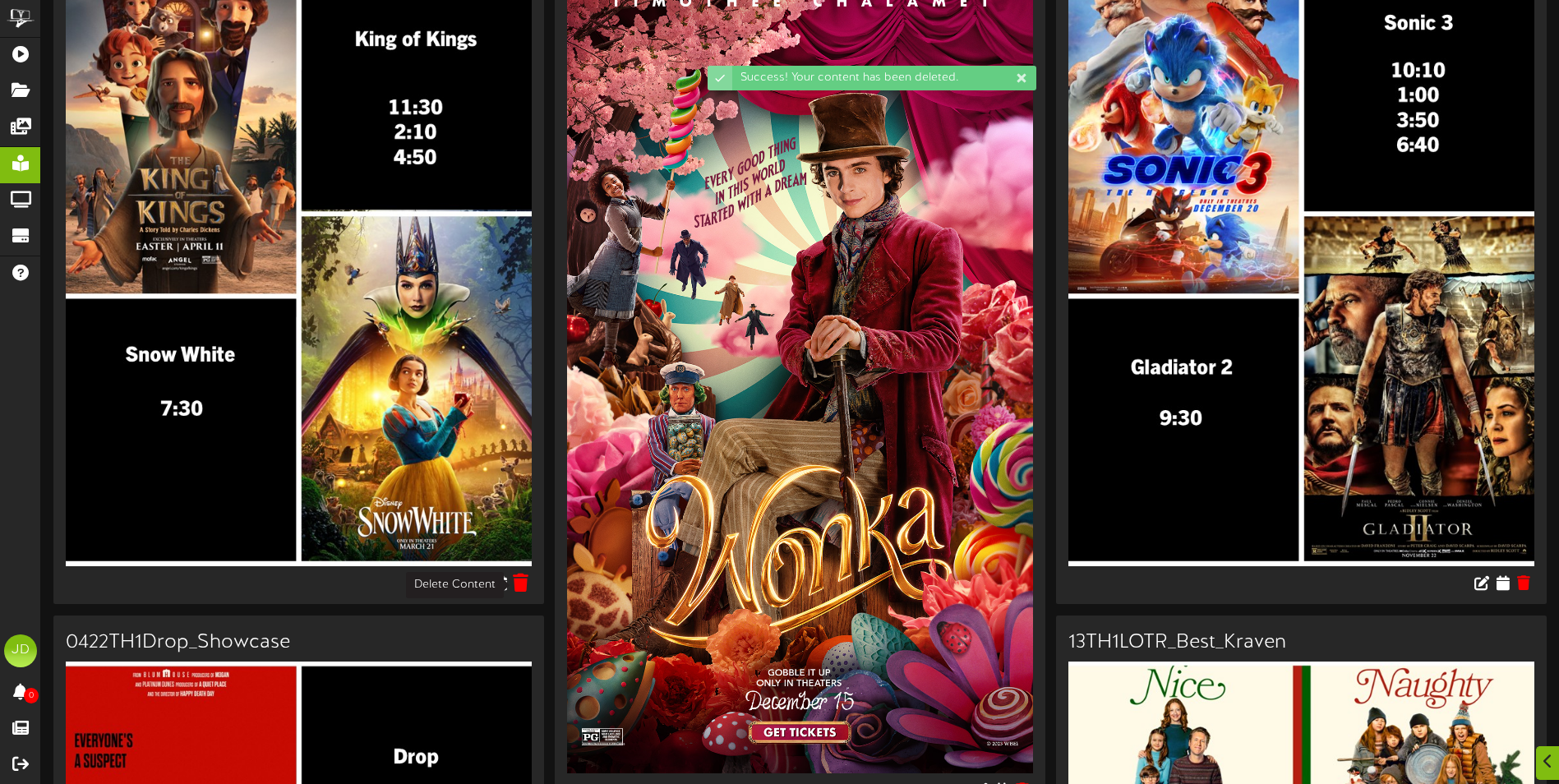
click at [528, 587] on icon at bounding box center [521, 582] width 15 height 18
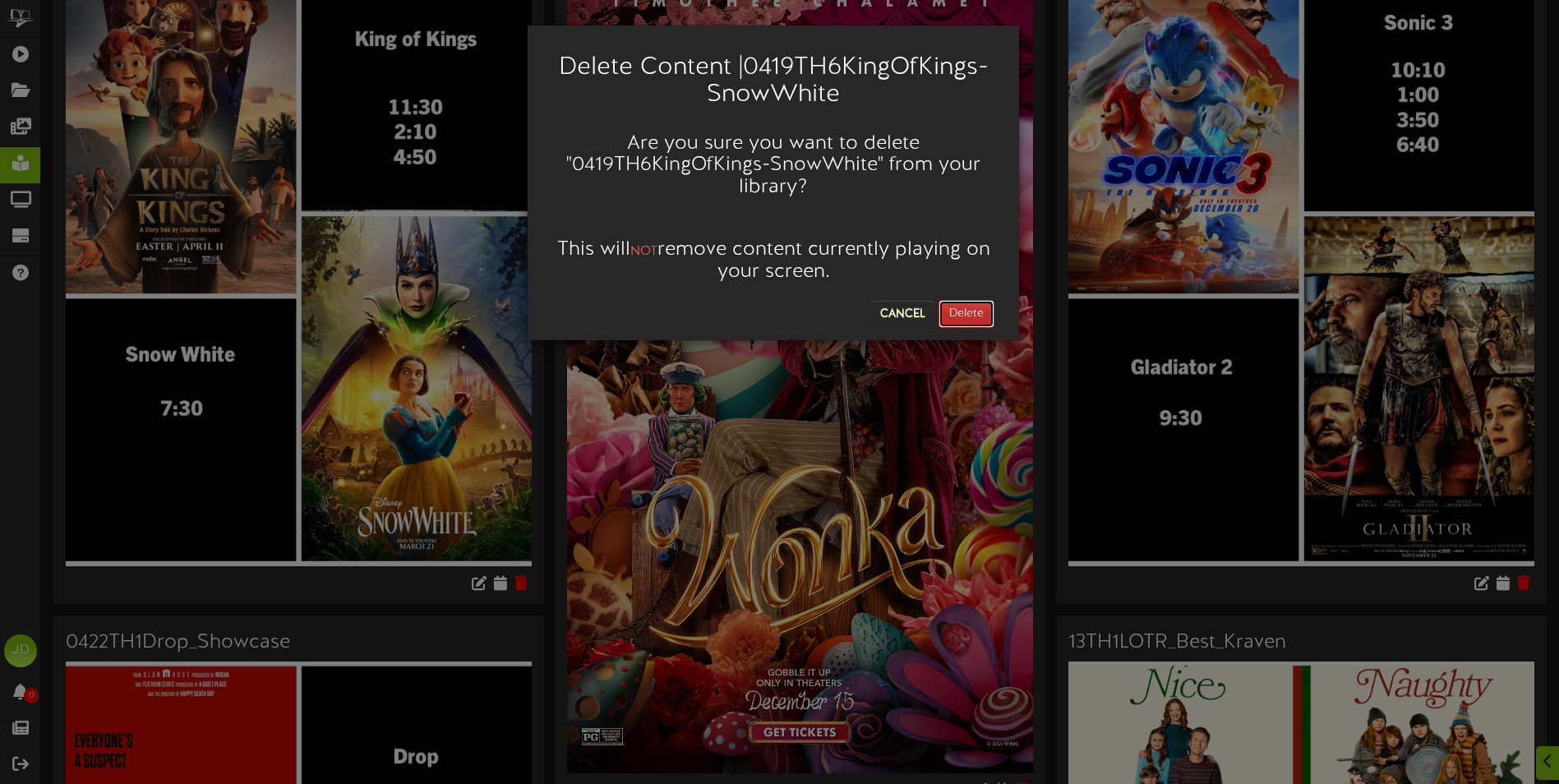
click at [957, 300] on button "Delete" at bounding box center [966, 313] width 56 height 28
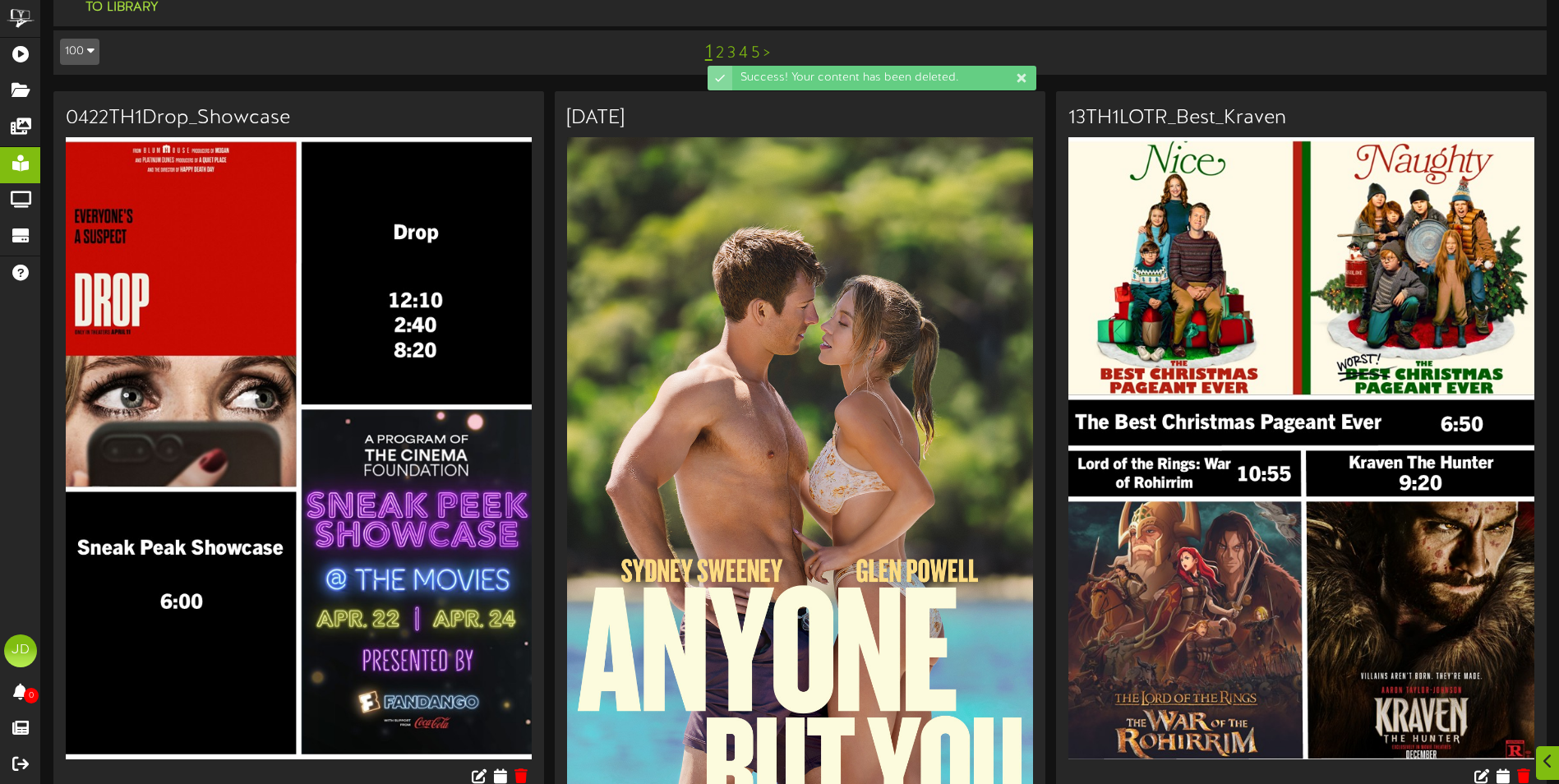
scroll to position [82, 0]
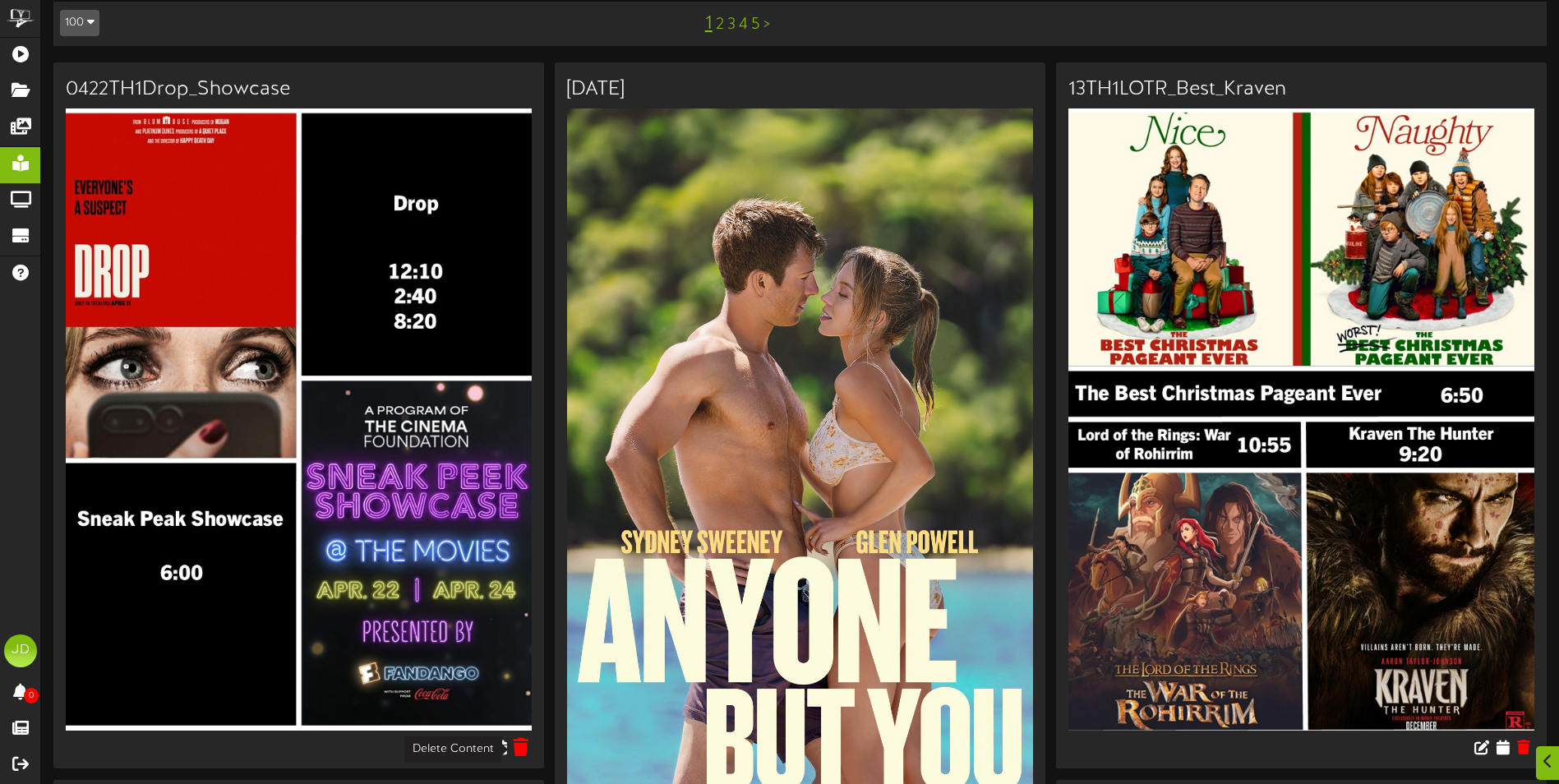
click at [517, 746] on icon at bounding box center [521, 745] width 15 height 18
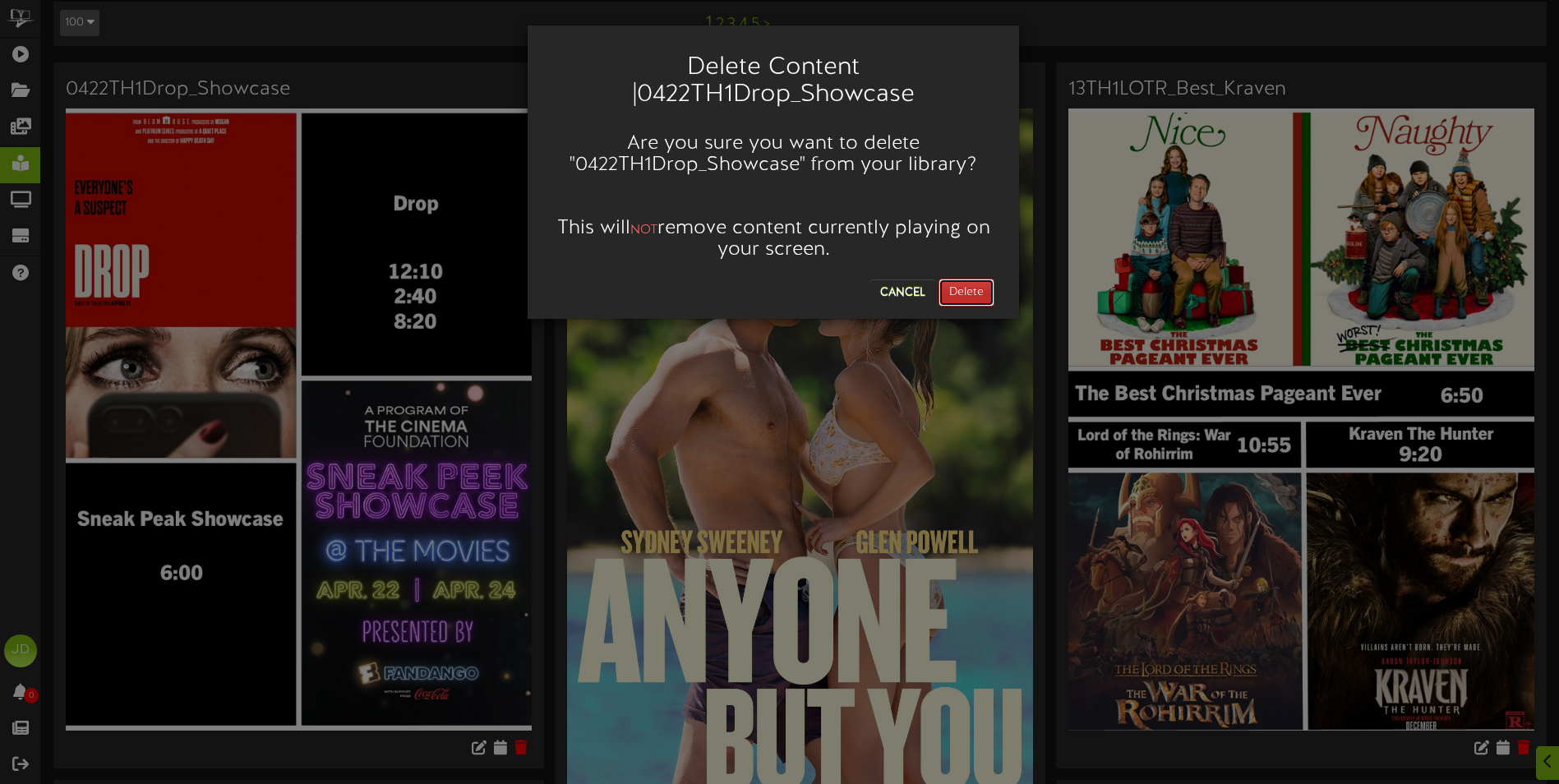
click at [960, 284] on button "Delete" at bounding box center [966, 292] width 56 height 28
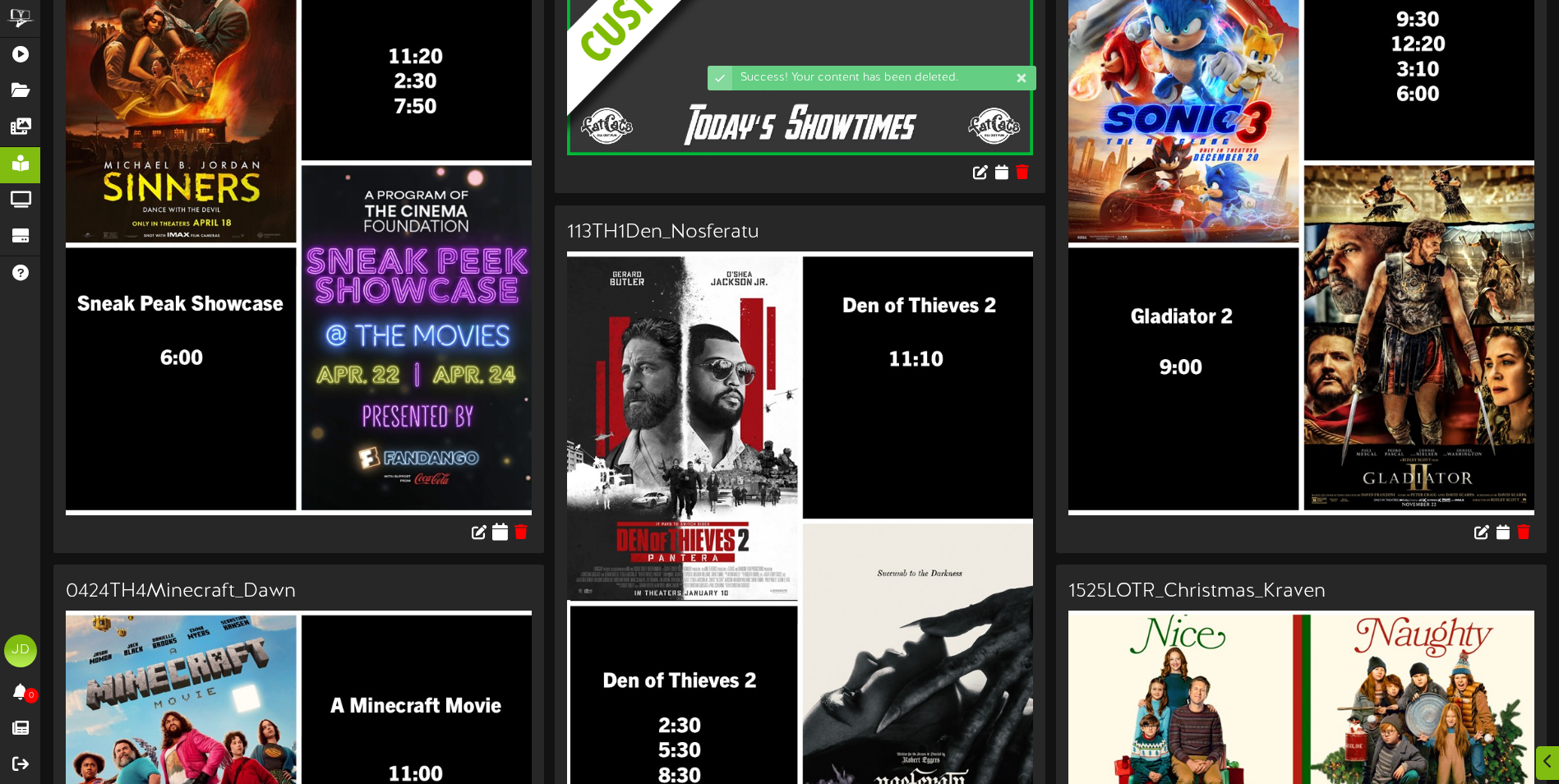
scroll to position [328, 0]
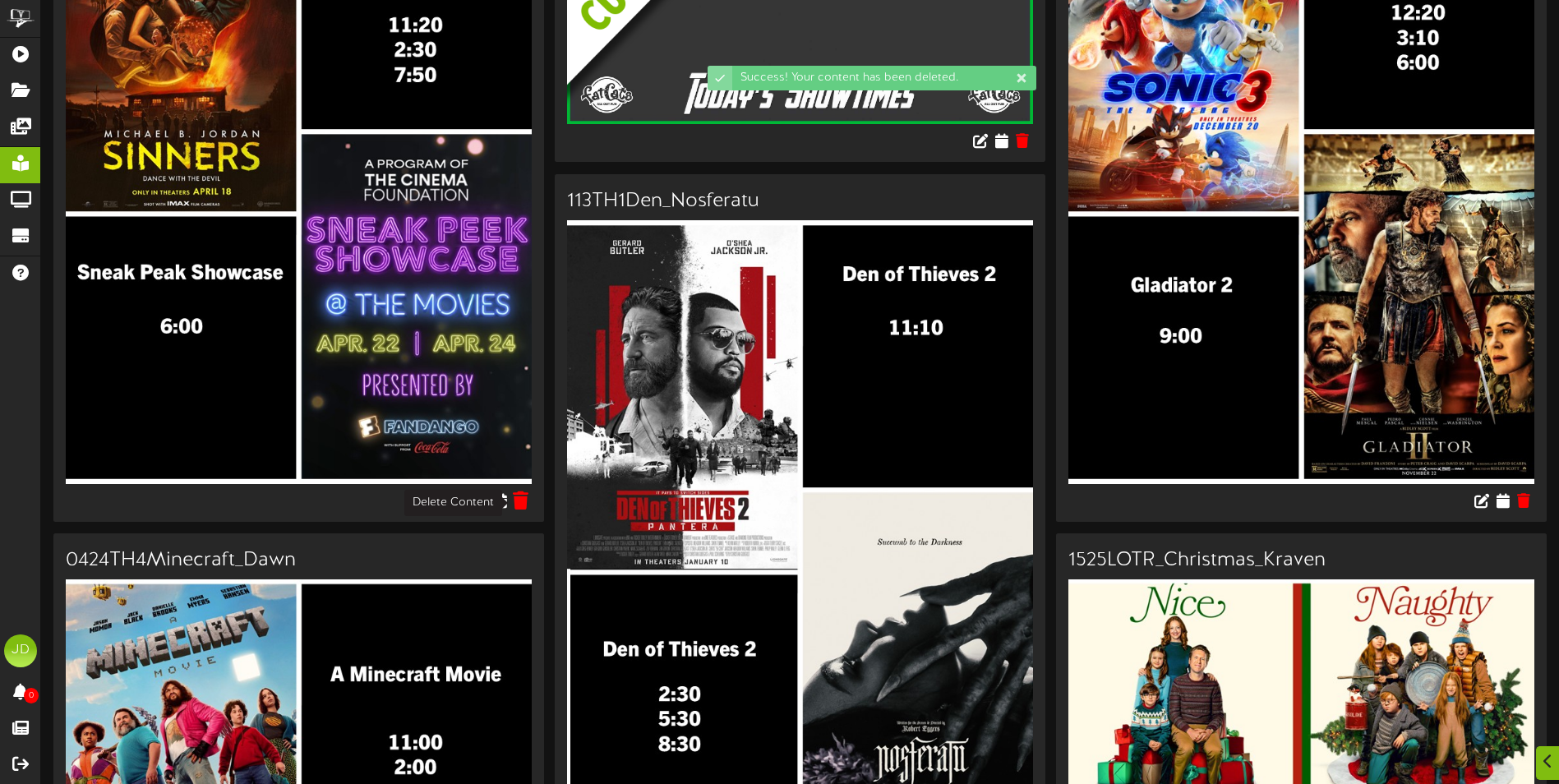
click at [526, 506] on icon at bounding box center [521, 499] width 15 height 18
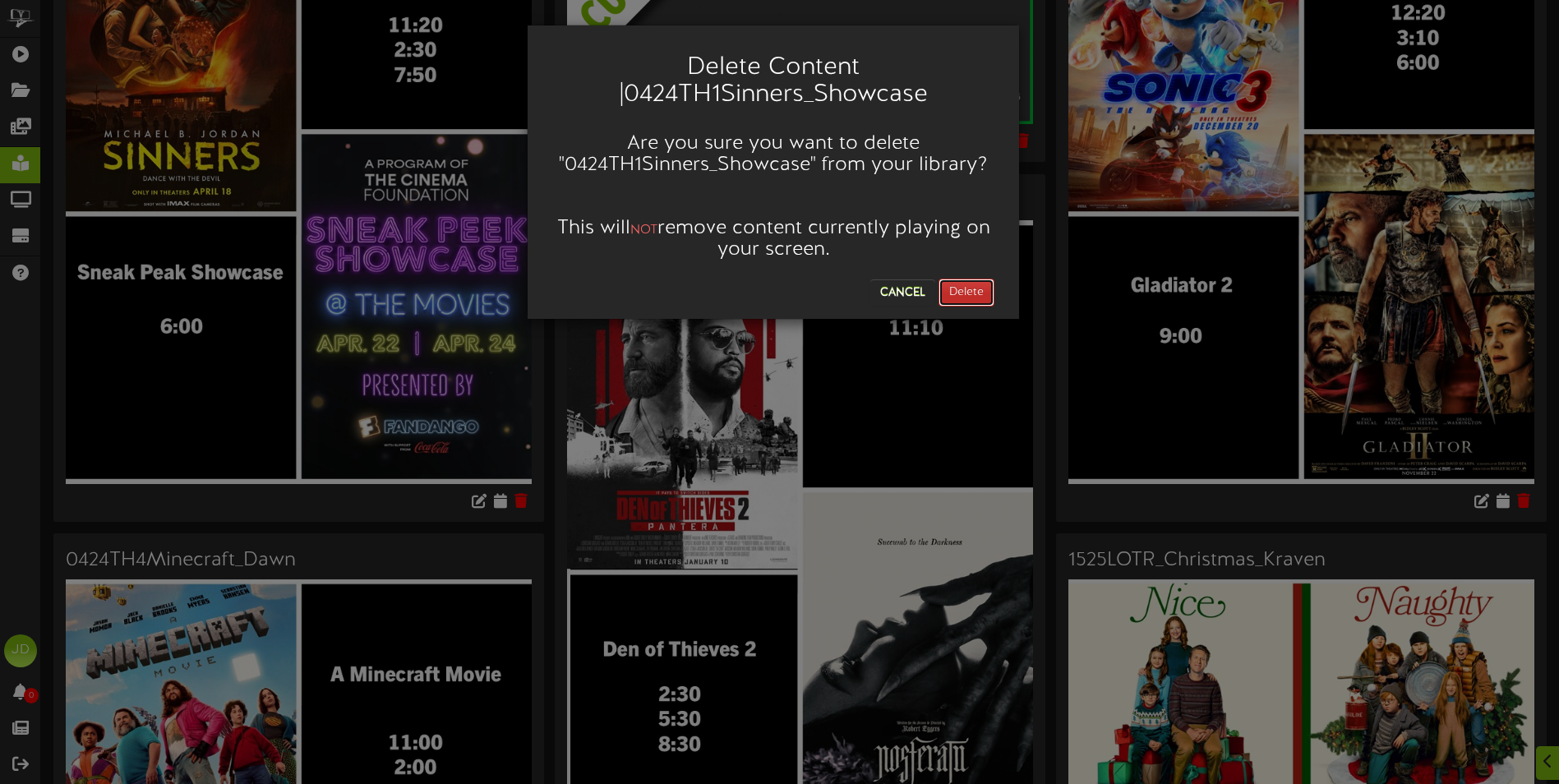
click at [975, 294] on button "Delete" at bounding box center [966, 292] width 56 height 28
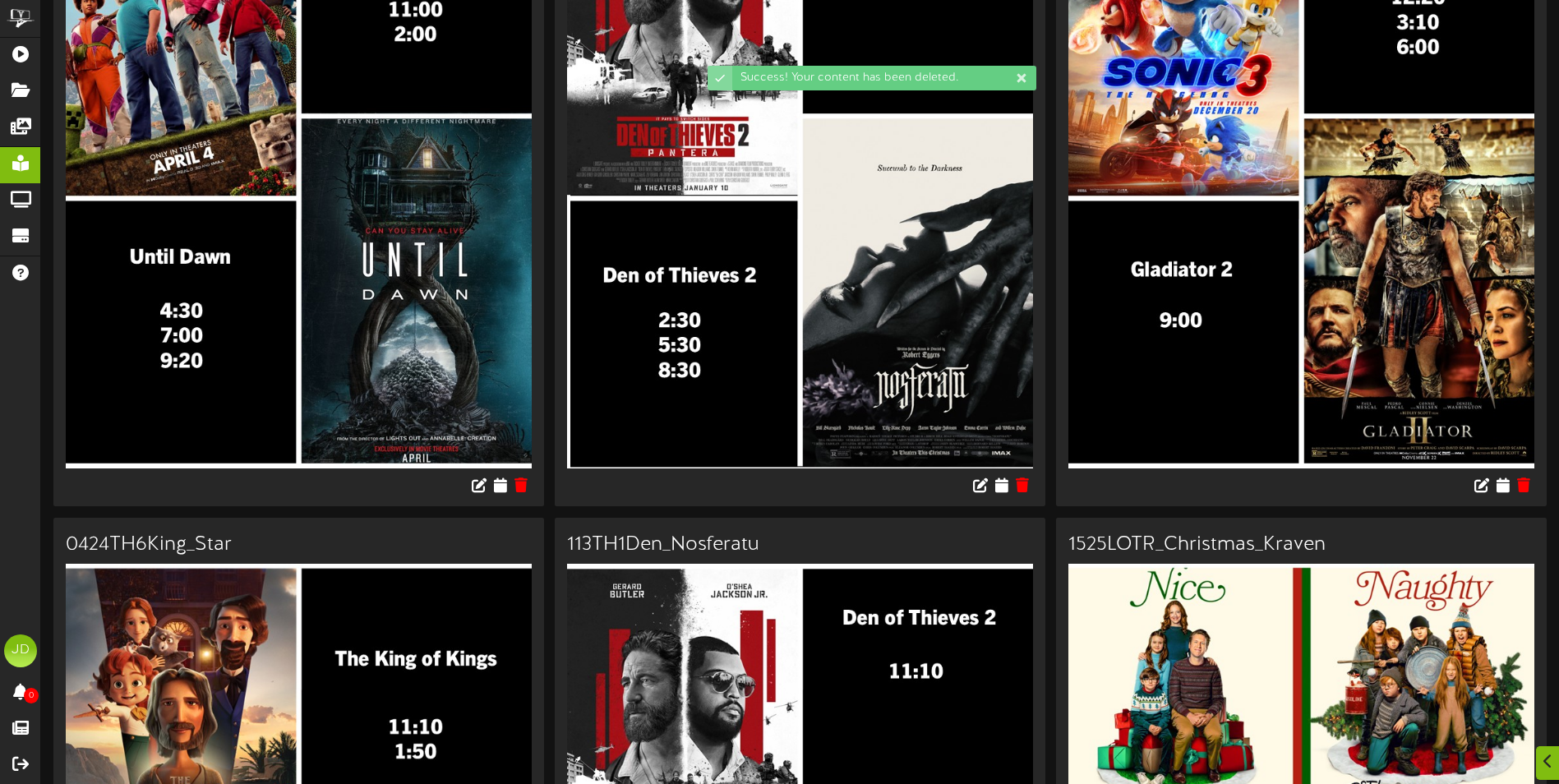
scroll to position [411, 0]
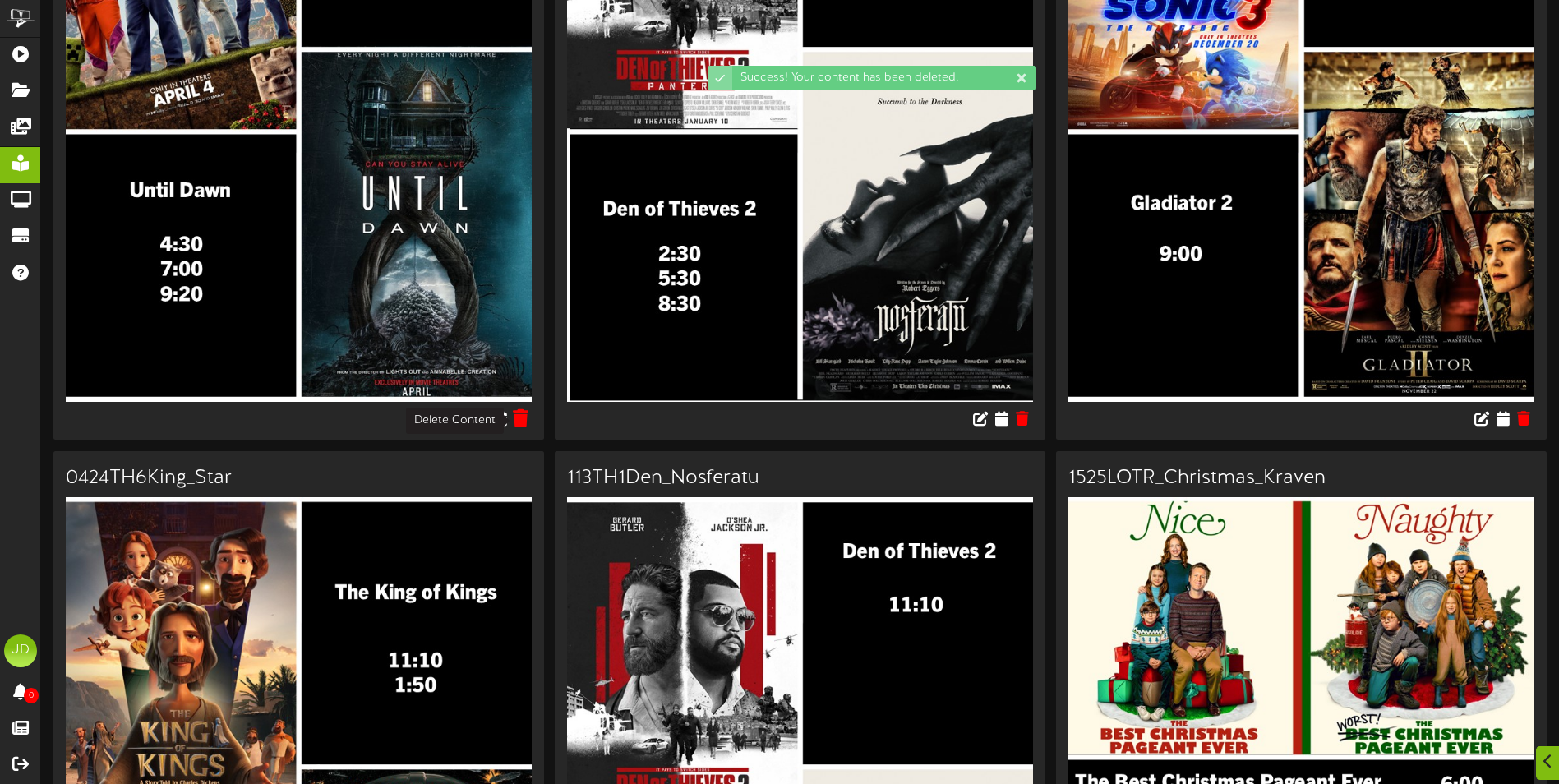
click at [522, 423] on icon at bounding box center [521, 417] width 15 height 18
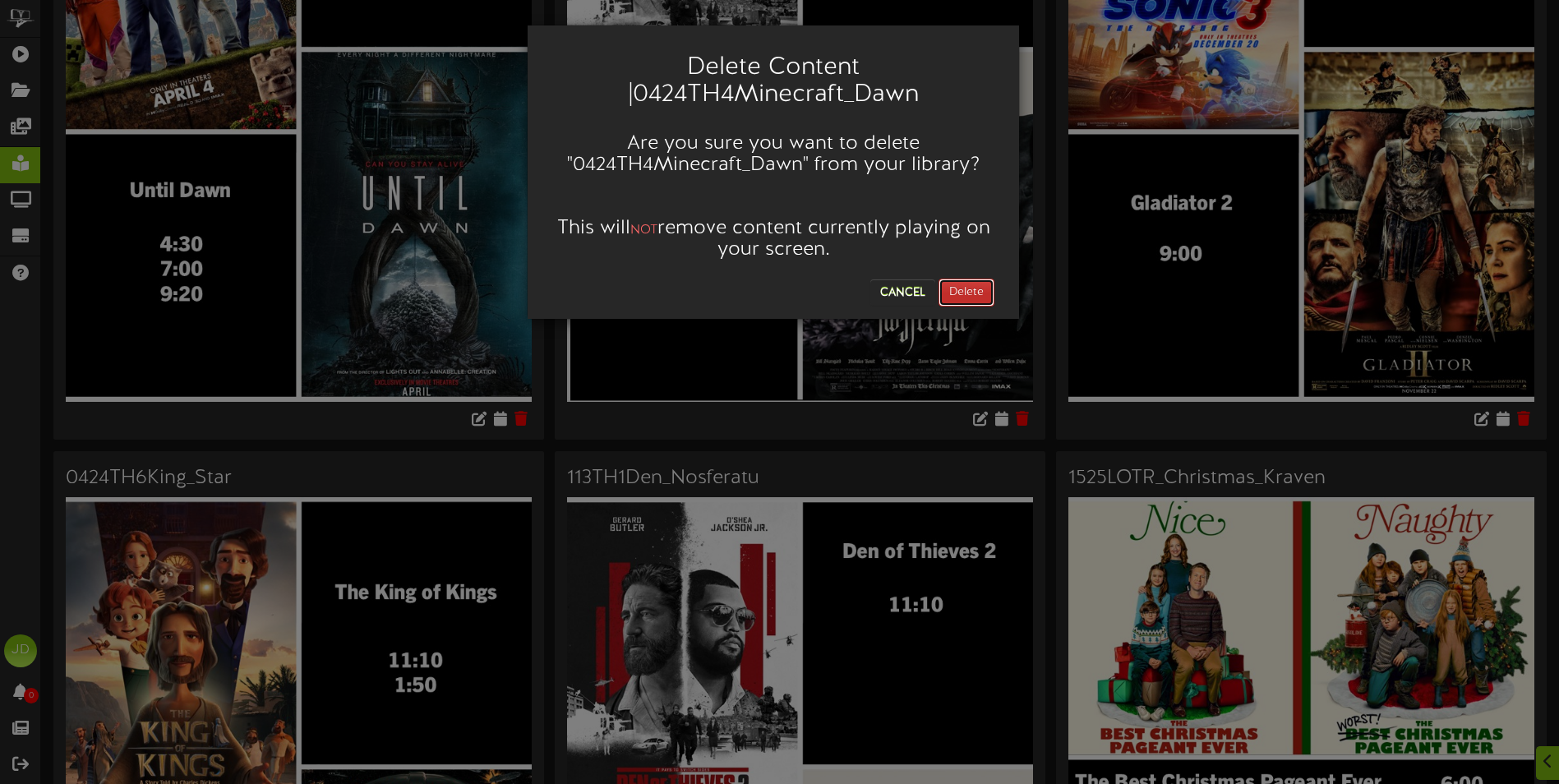
drag, startPoint x: 972, startPoint y: 297, endPoint x: 942, endPoint y: 300, distance: 30.1
click at [973, 297] on button "Delete" at bounding box center [966, 292] width 56 height 28
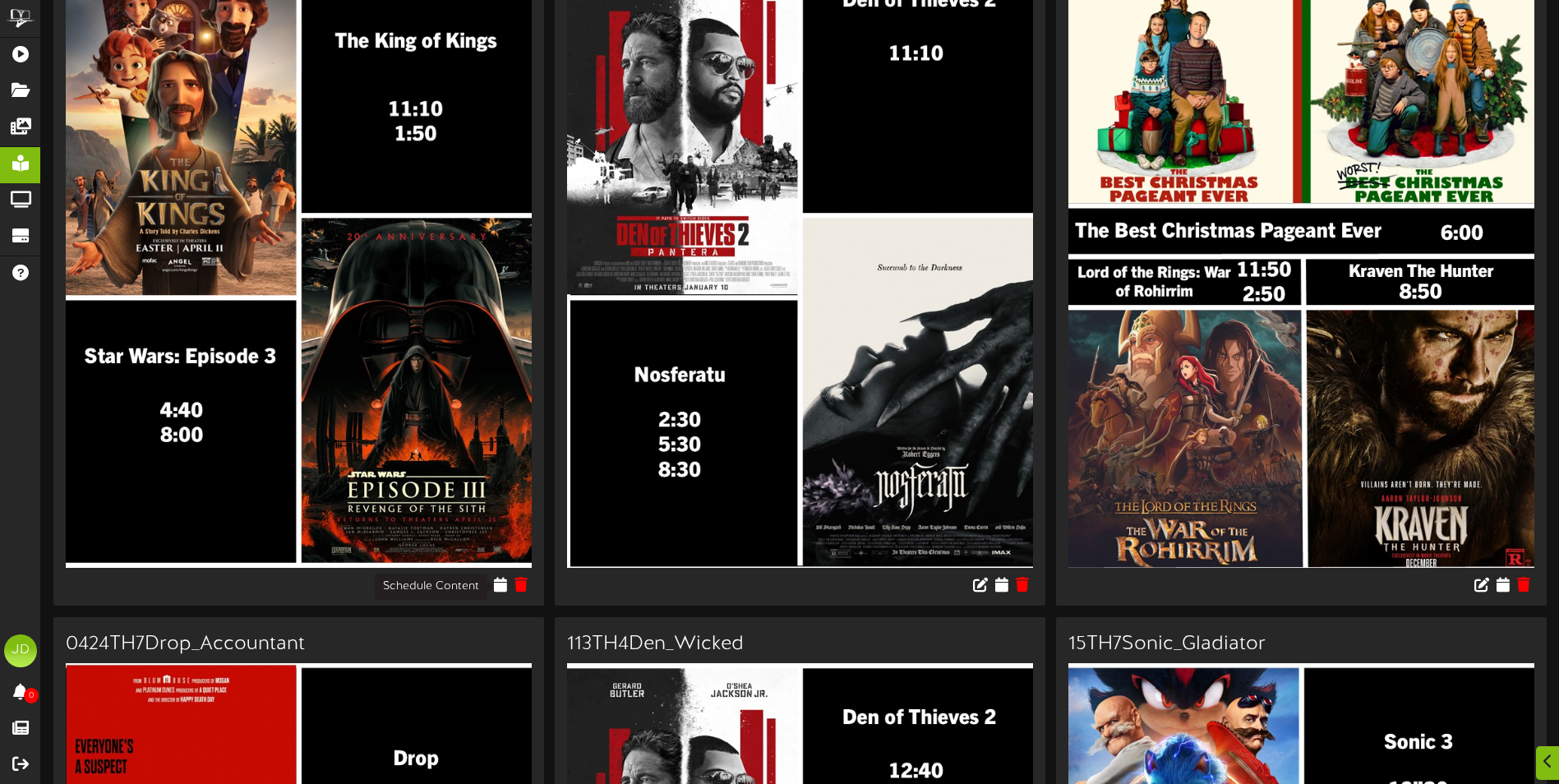
scroll to position [247, 0]
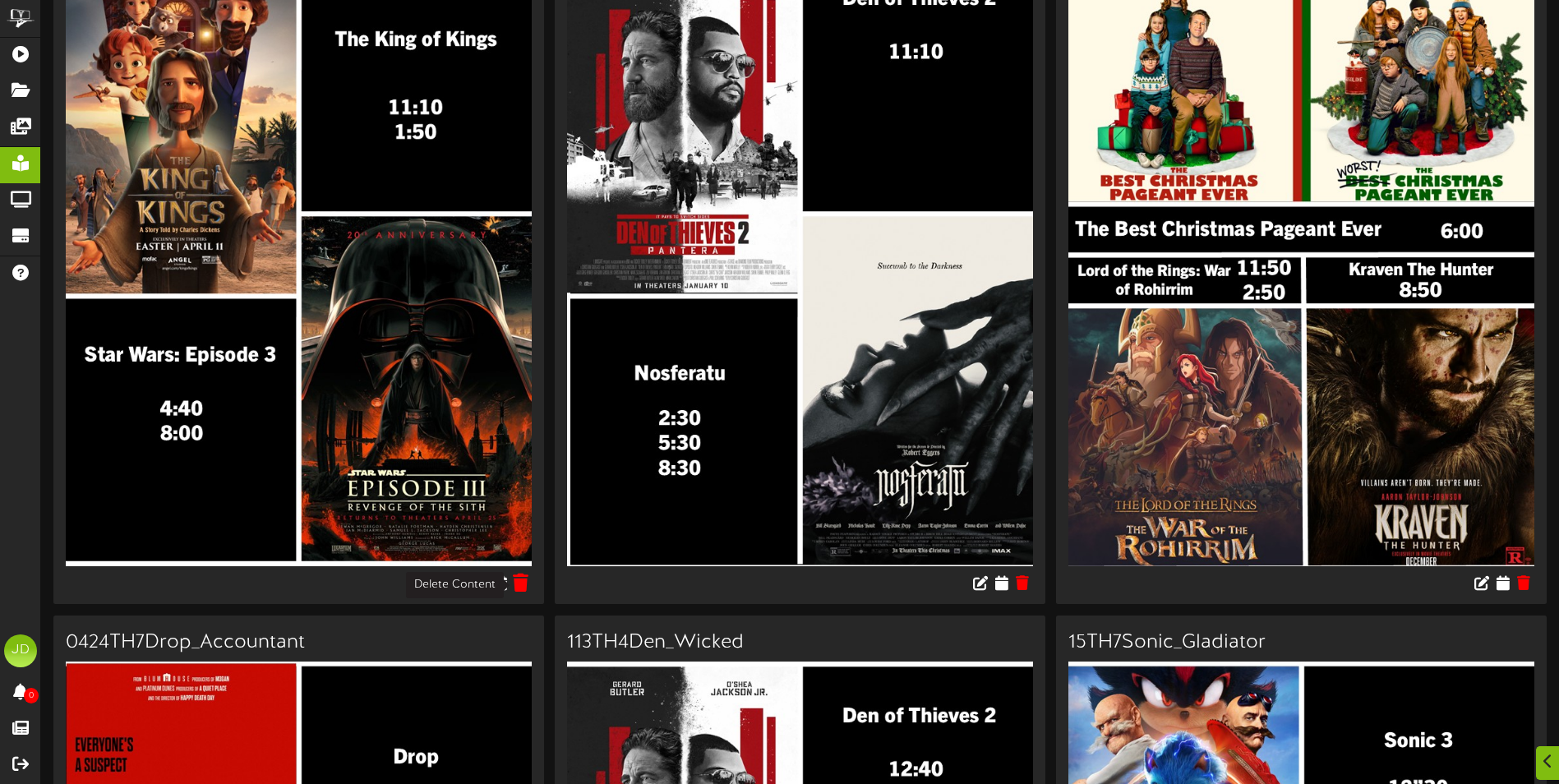
click at [523, 587] on icon at bounding box center [521, 582] width 15 height 18
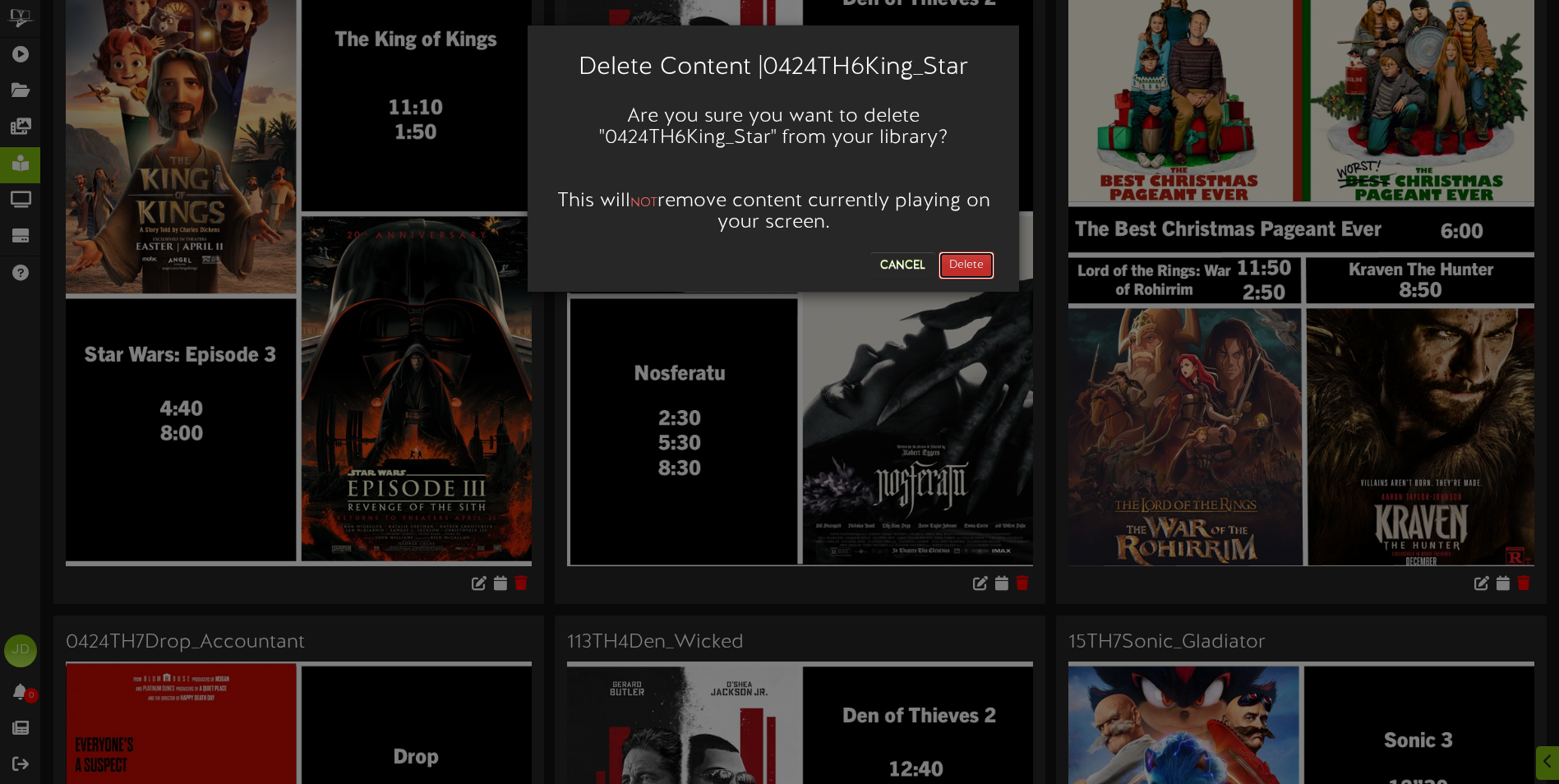
click at [966, 260] on button "Delete" at bounding box center [966, 265] width 56 height 28
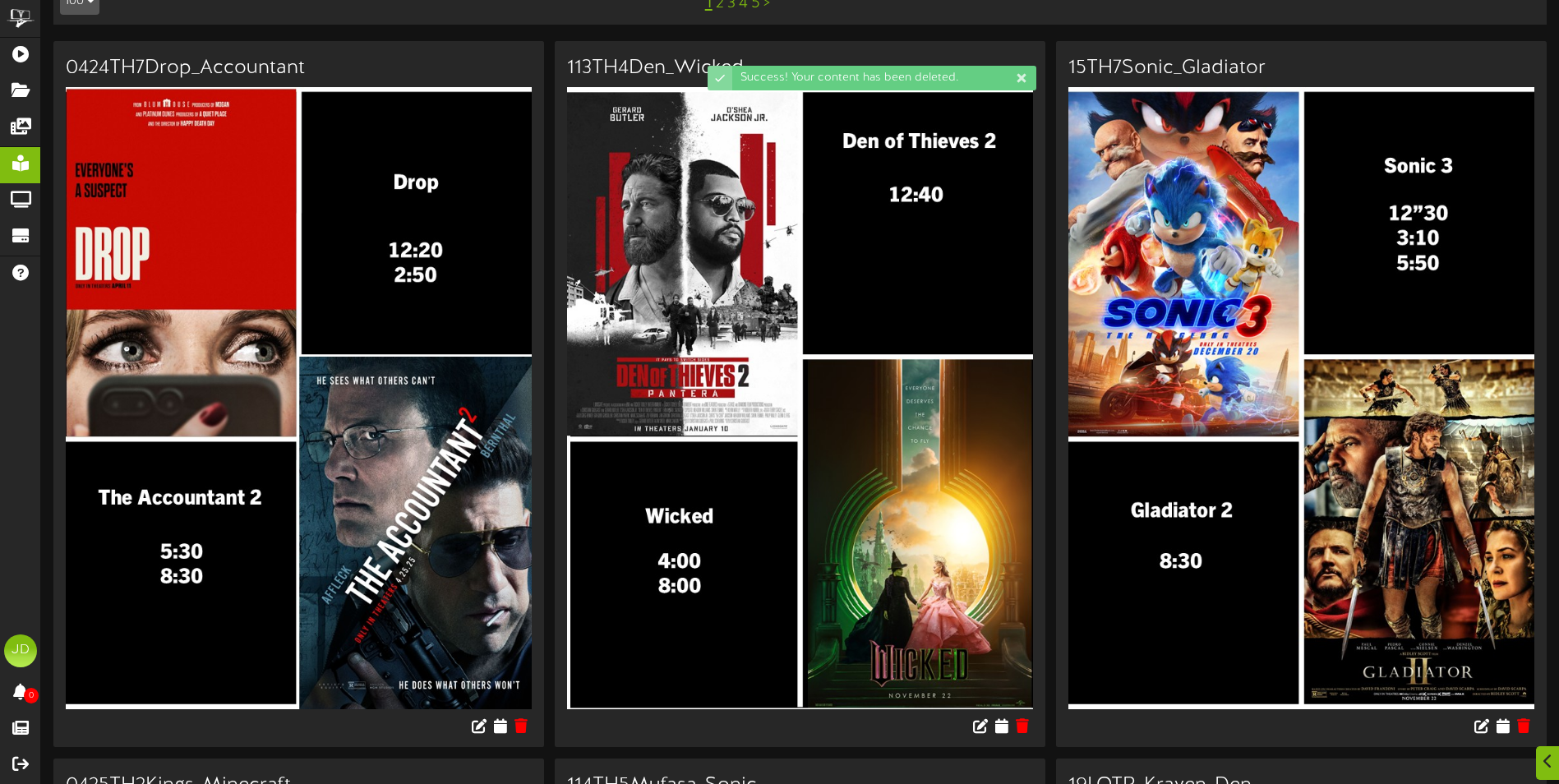
scroll to position [165, 0]
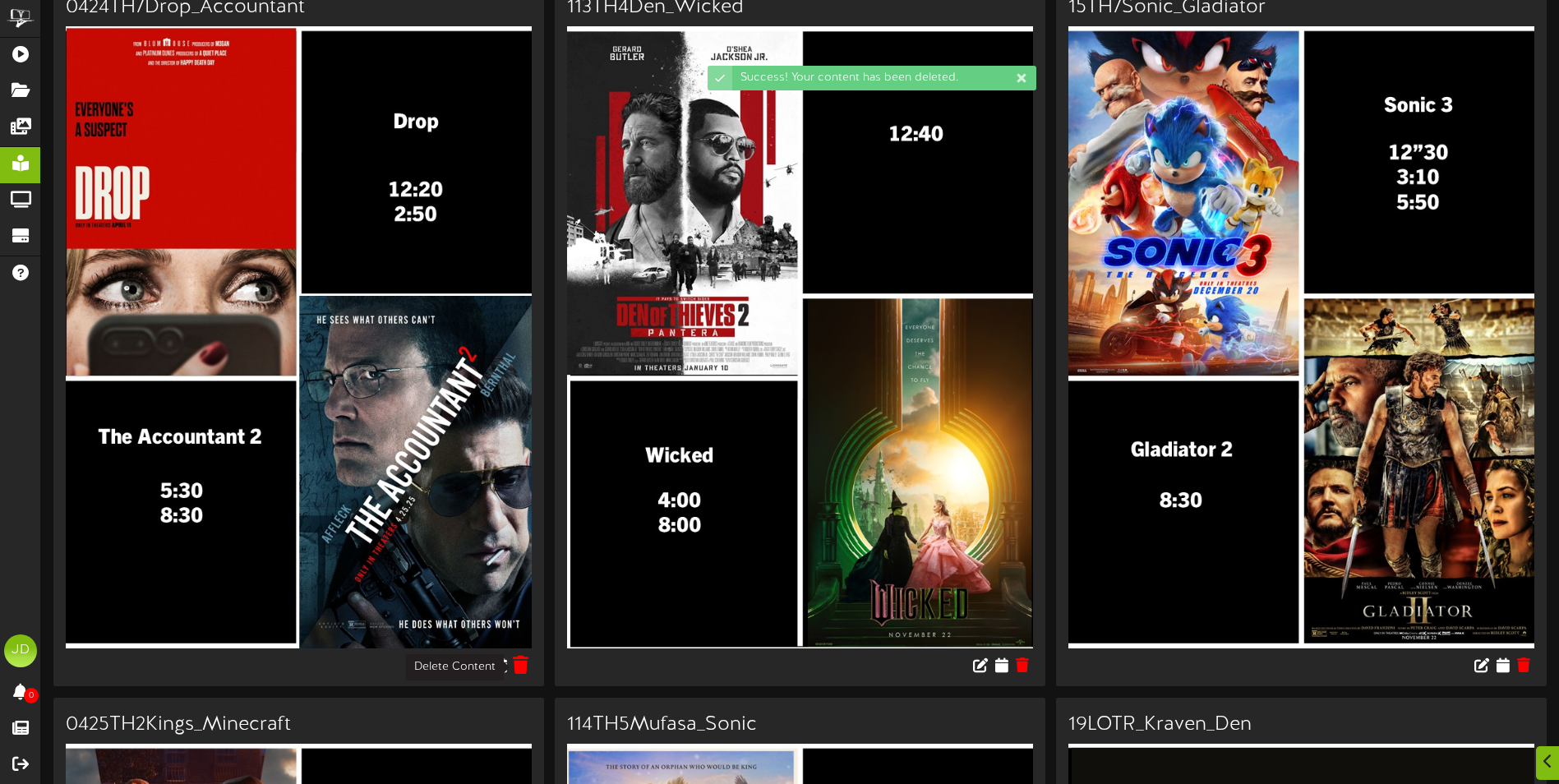
click at [523, 670] on icon at bounding box center [521, 664] width 15 height 18
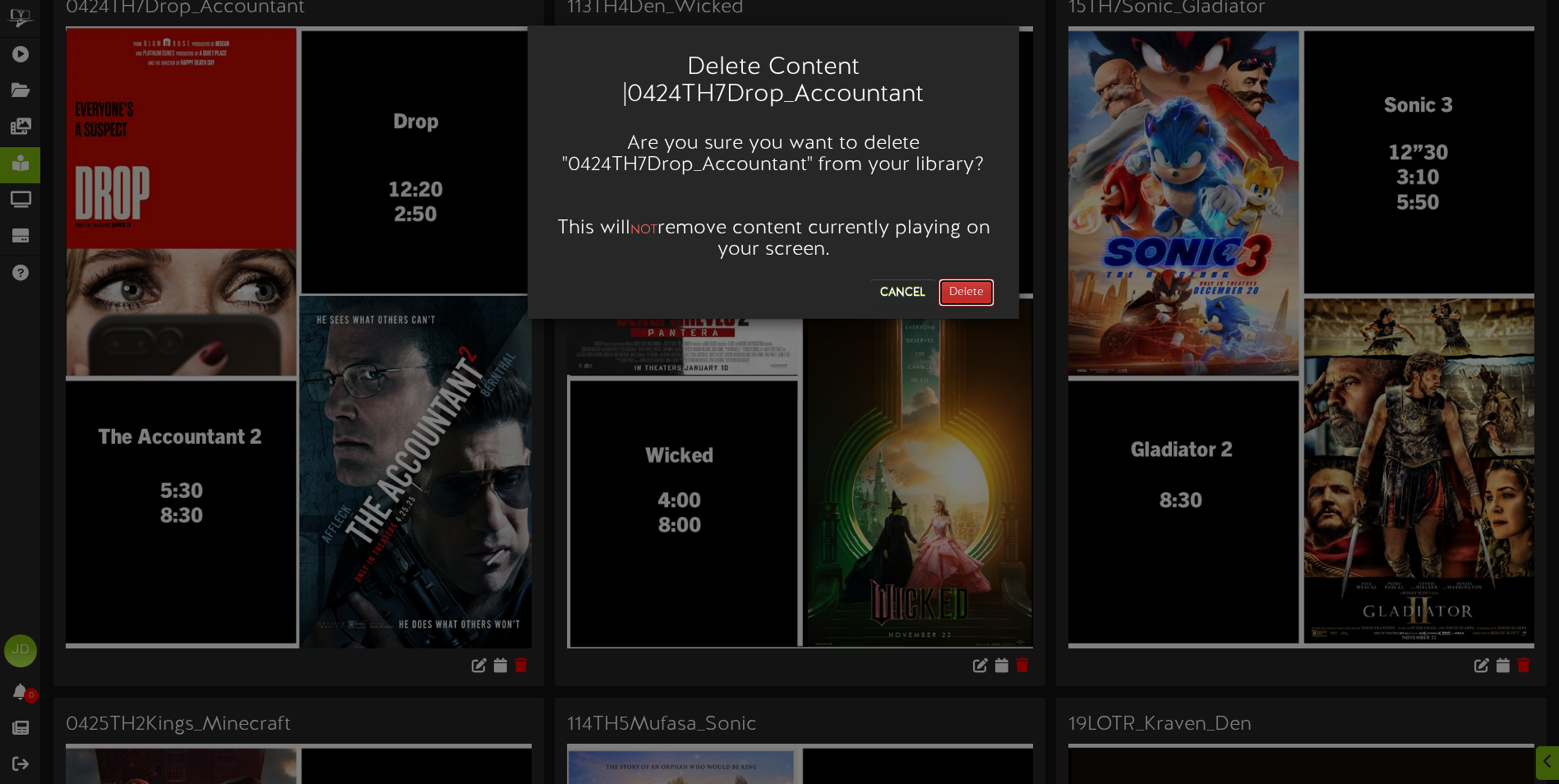
click at [973, 286] on button "Delete" at bounding box center [966, 292] width 56 height 28
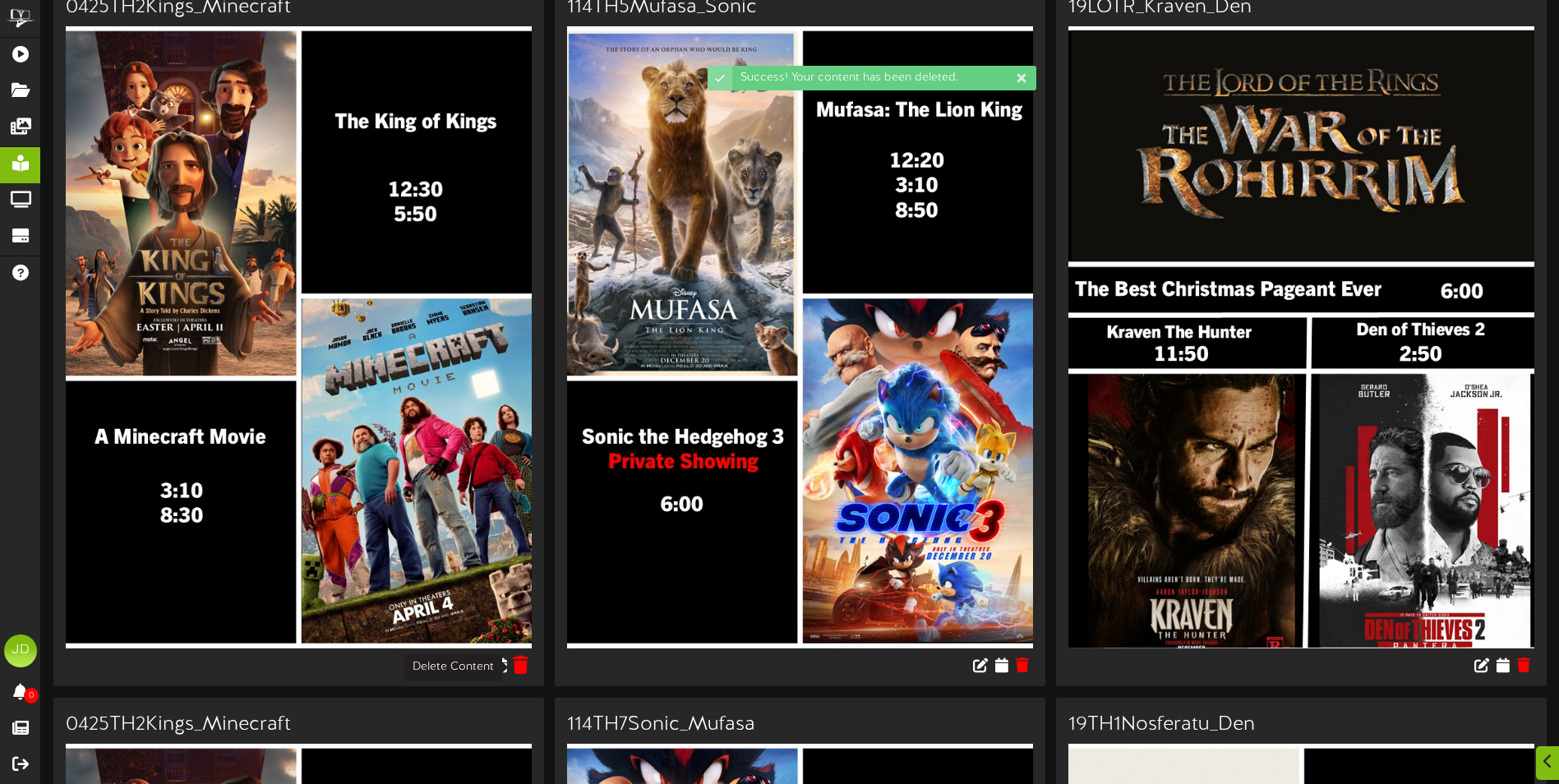
click at [524, 677] on button at bounding box center [521, 666] width 25 height 25
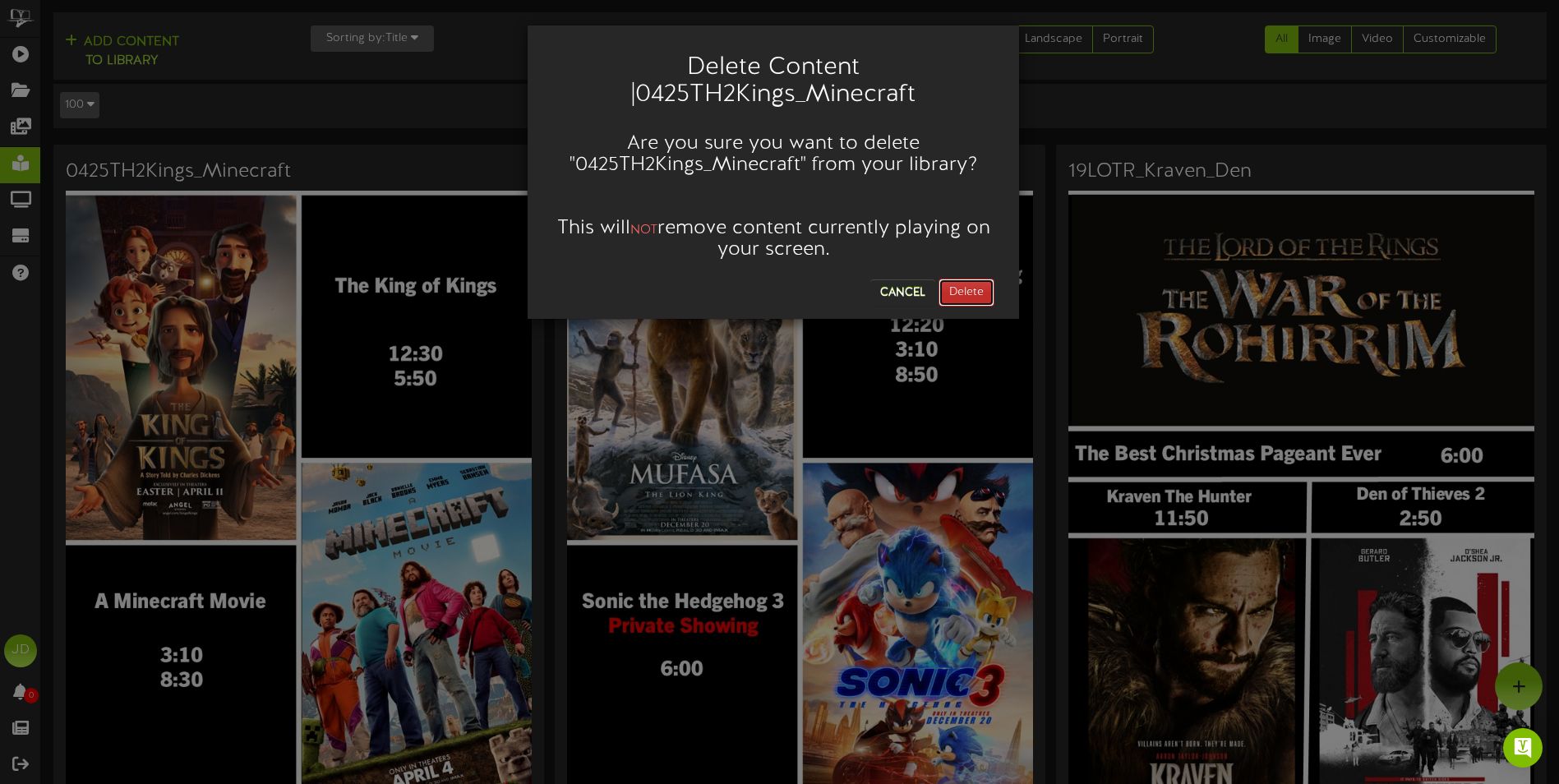
click at [960, 293] on button "Delete" at bounding box center [966, 292] width 56 height 28
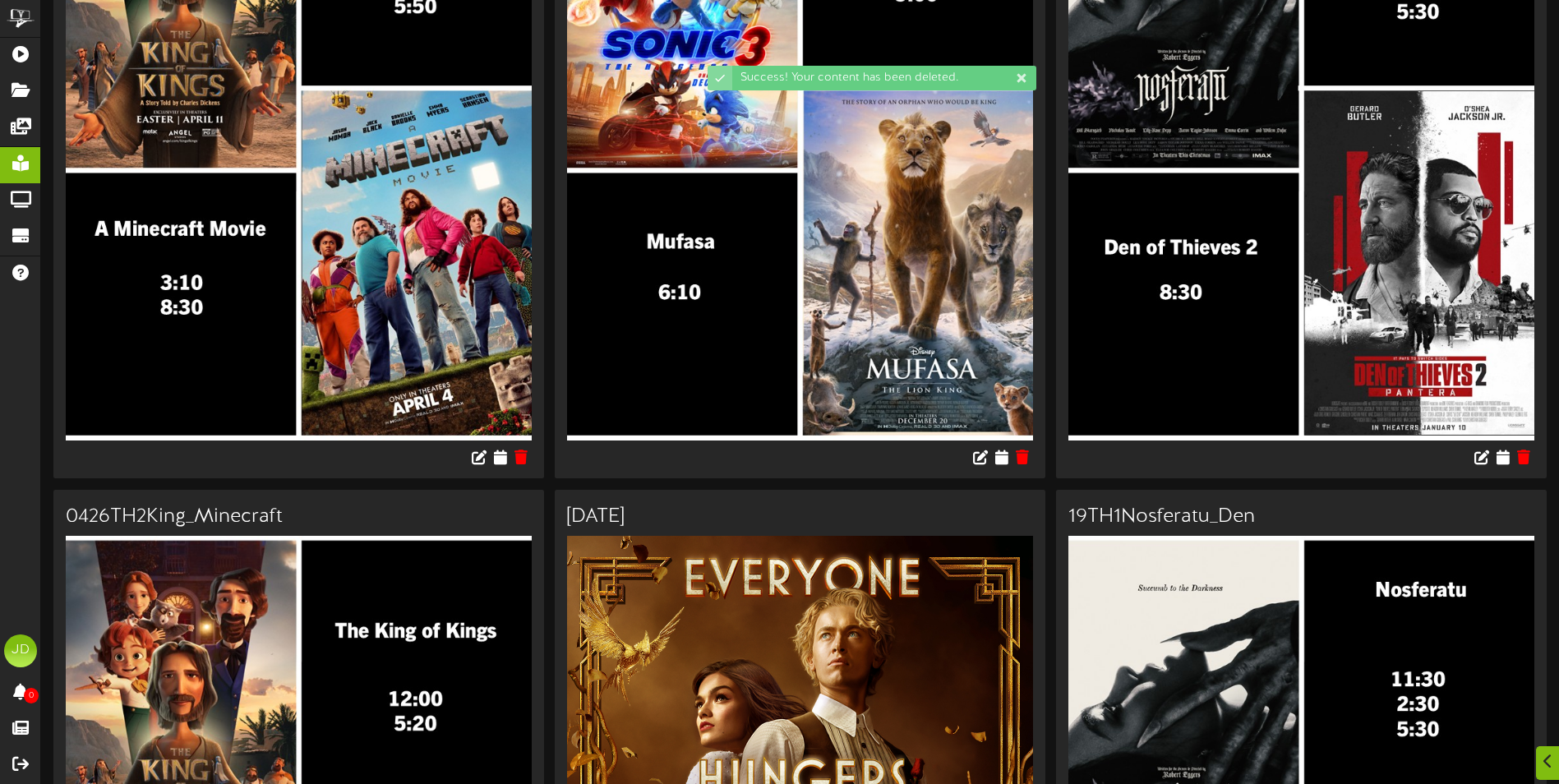
scroll to position [411, 0]
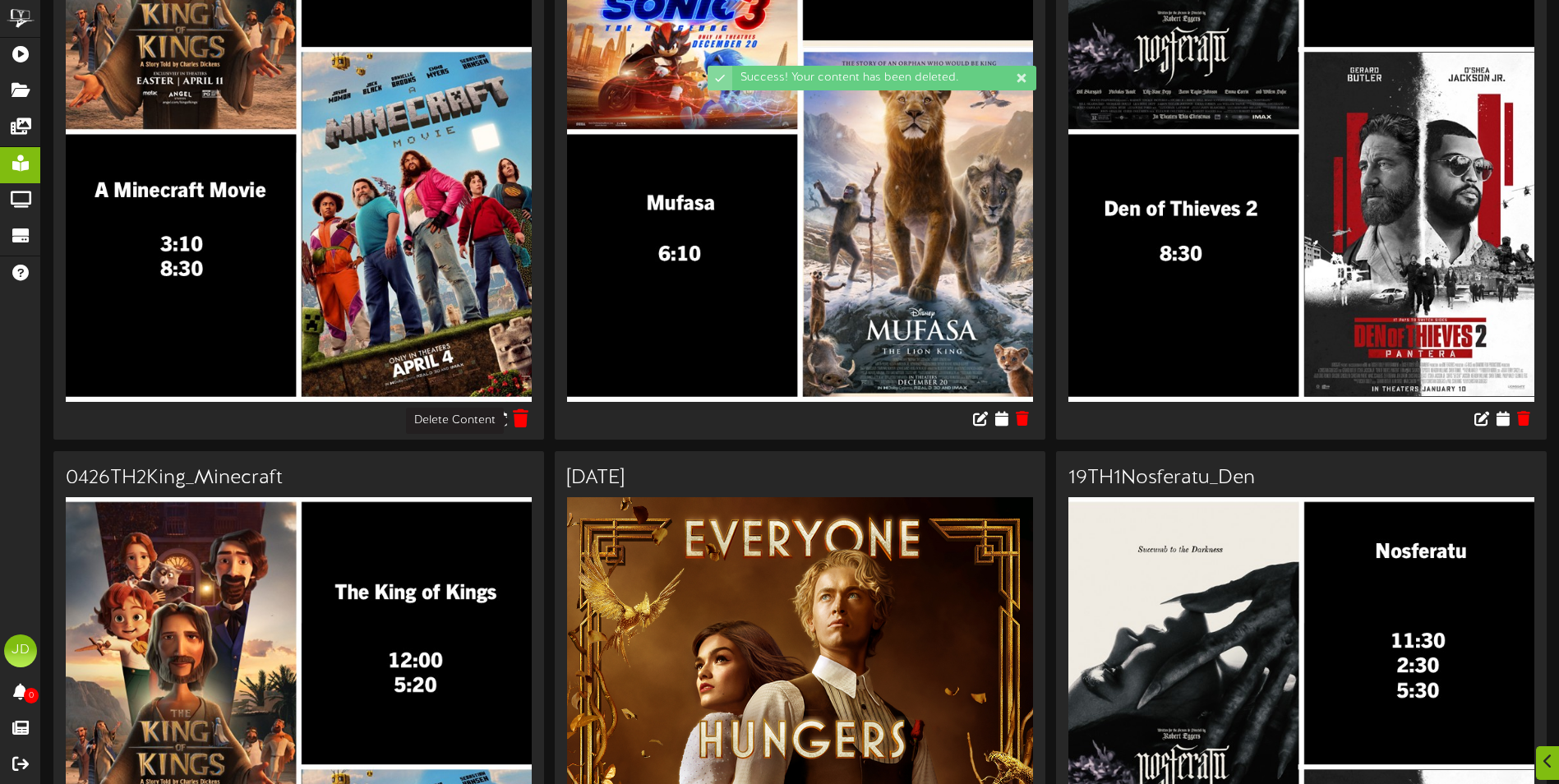
click at [524, 419] on icon at bounding box center [521, 417] width 15 height 18
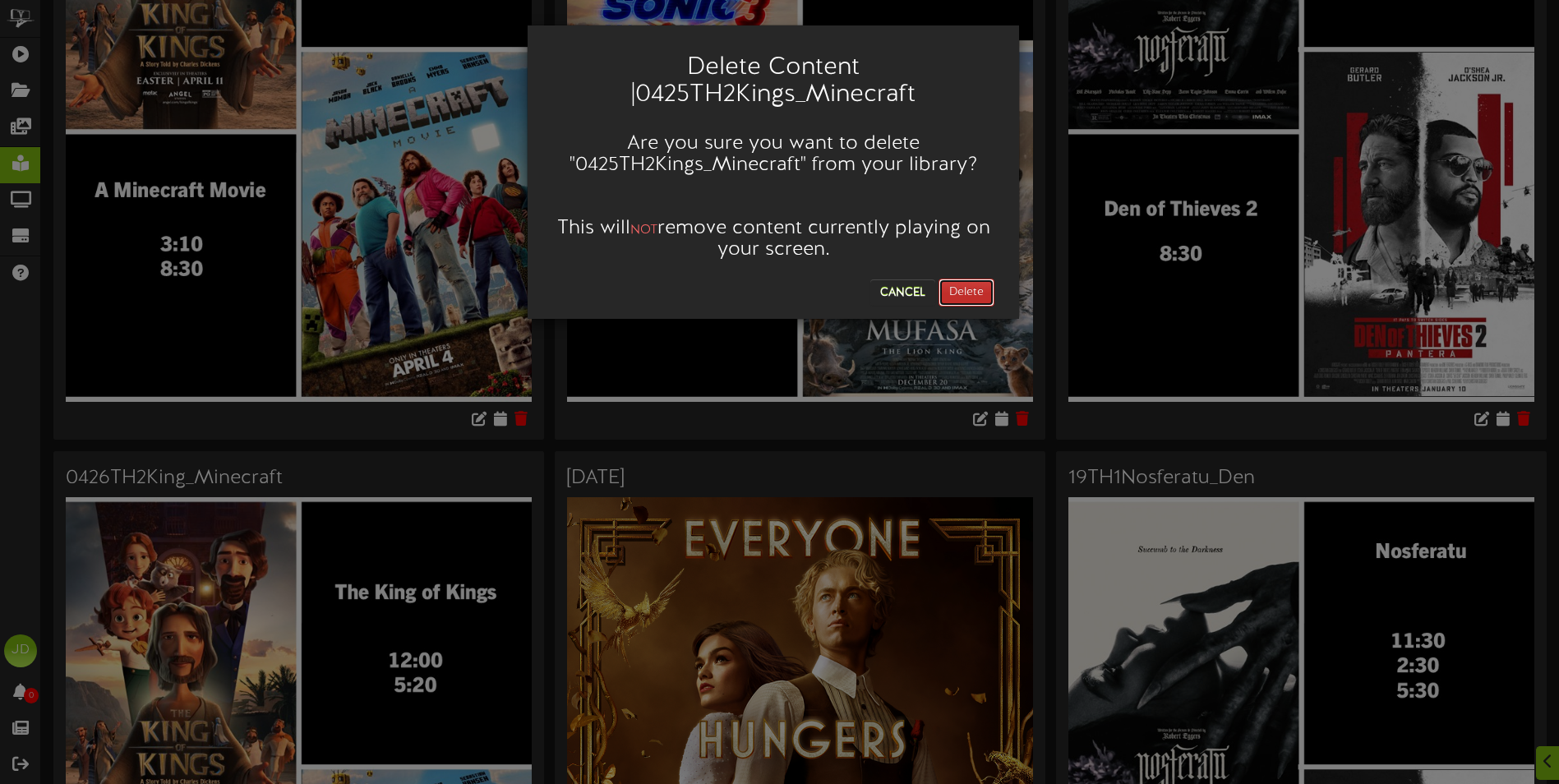
click at [970, 287] on button "Delete" at bounding box center [966, 292] width 56 height 28
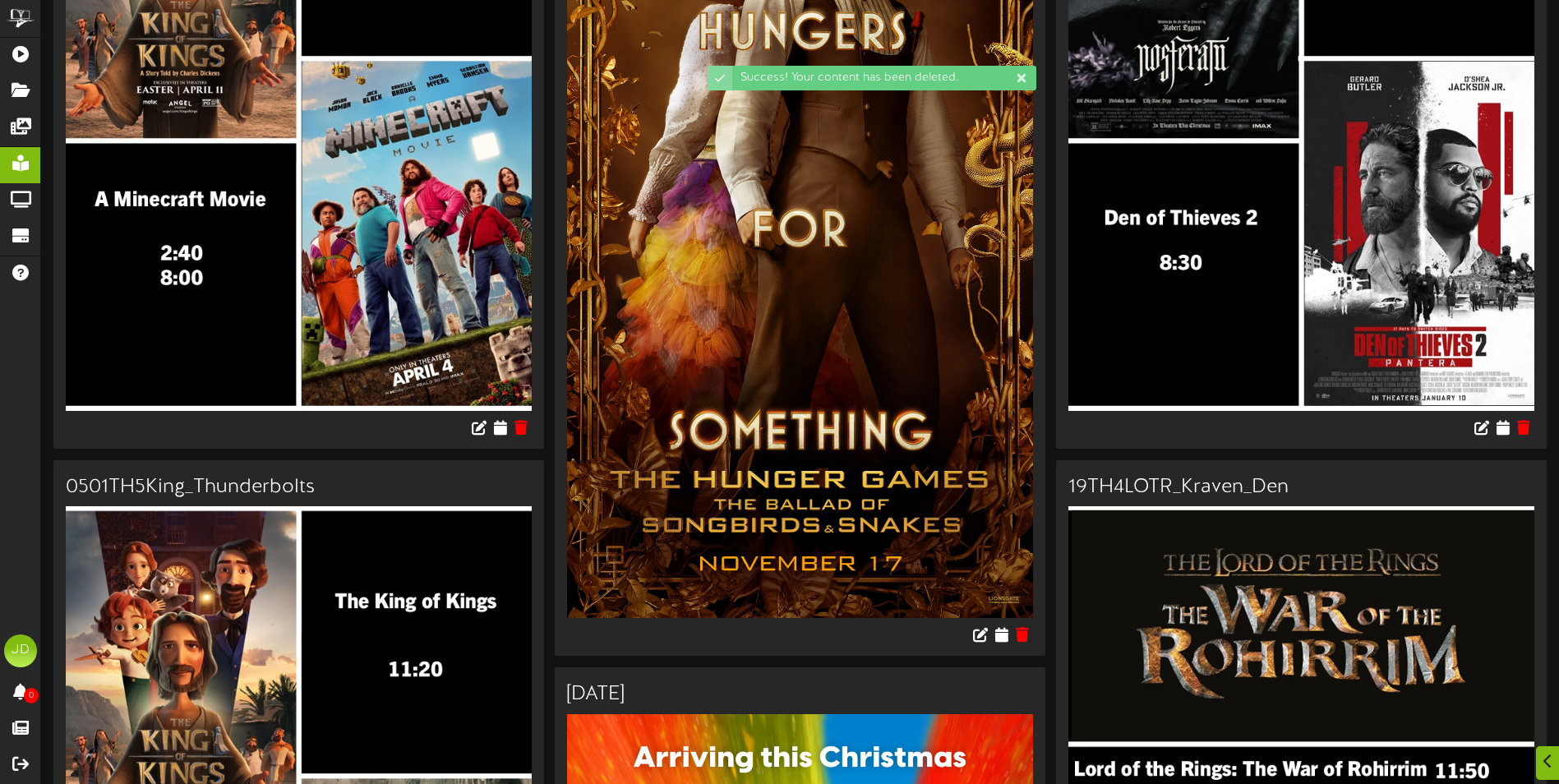
scroll to position [575, 0]
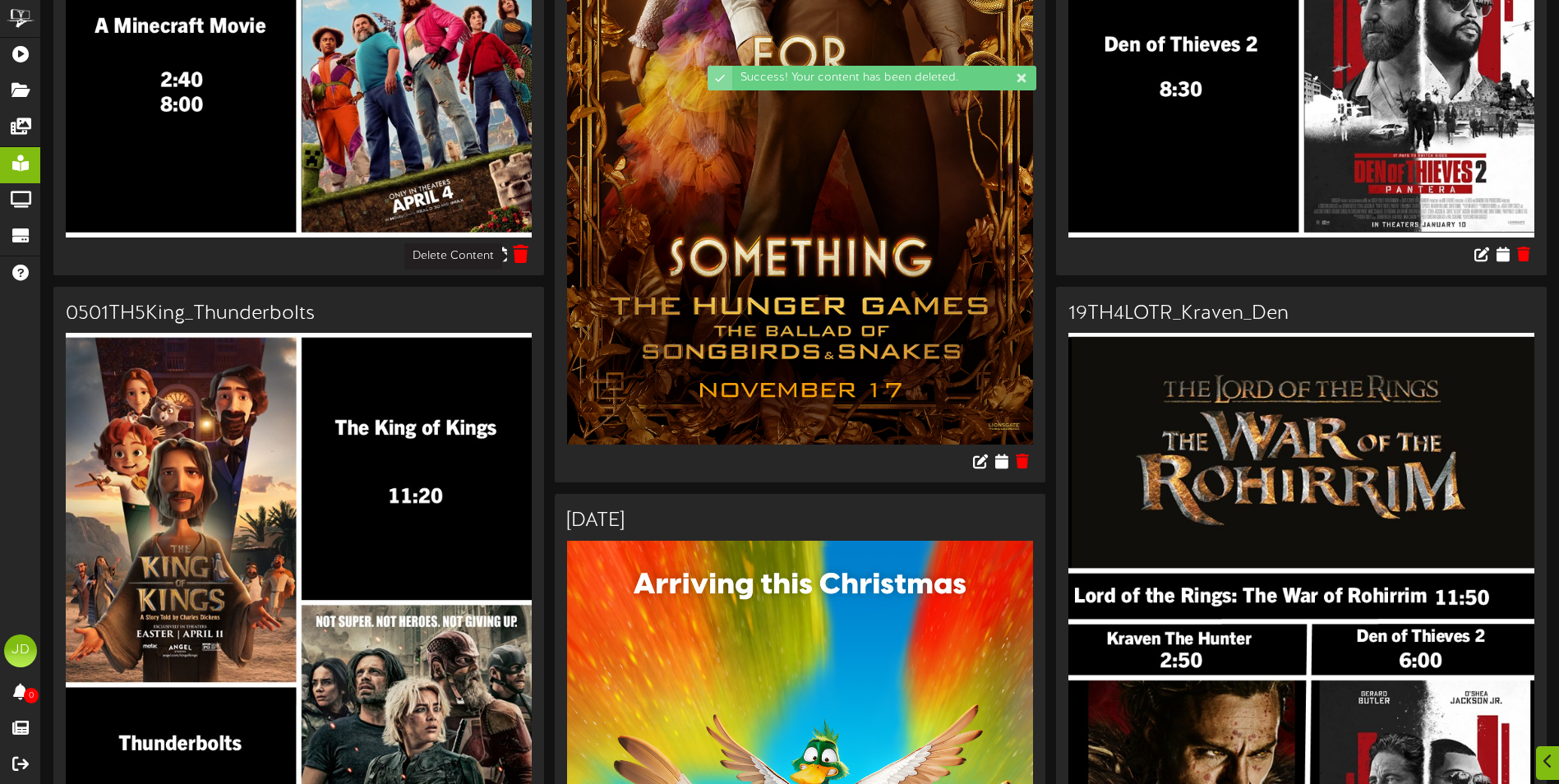
click at [525, 252] on icon at bounding box center [521, 252] width 15 height 18
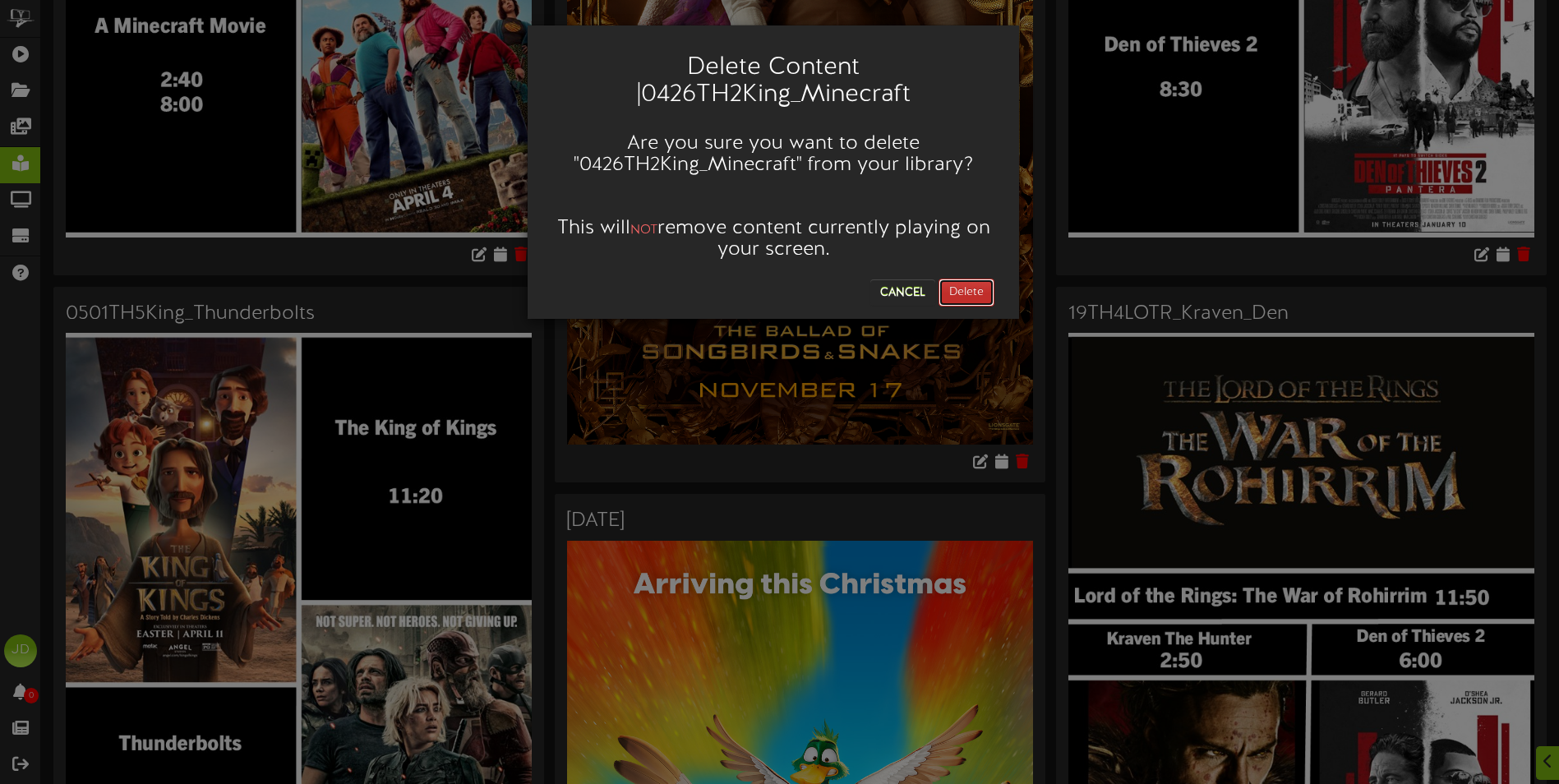
click at [958, 294] on button "Delete" at bounding box center [966, 292] width 56 height 28
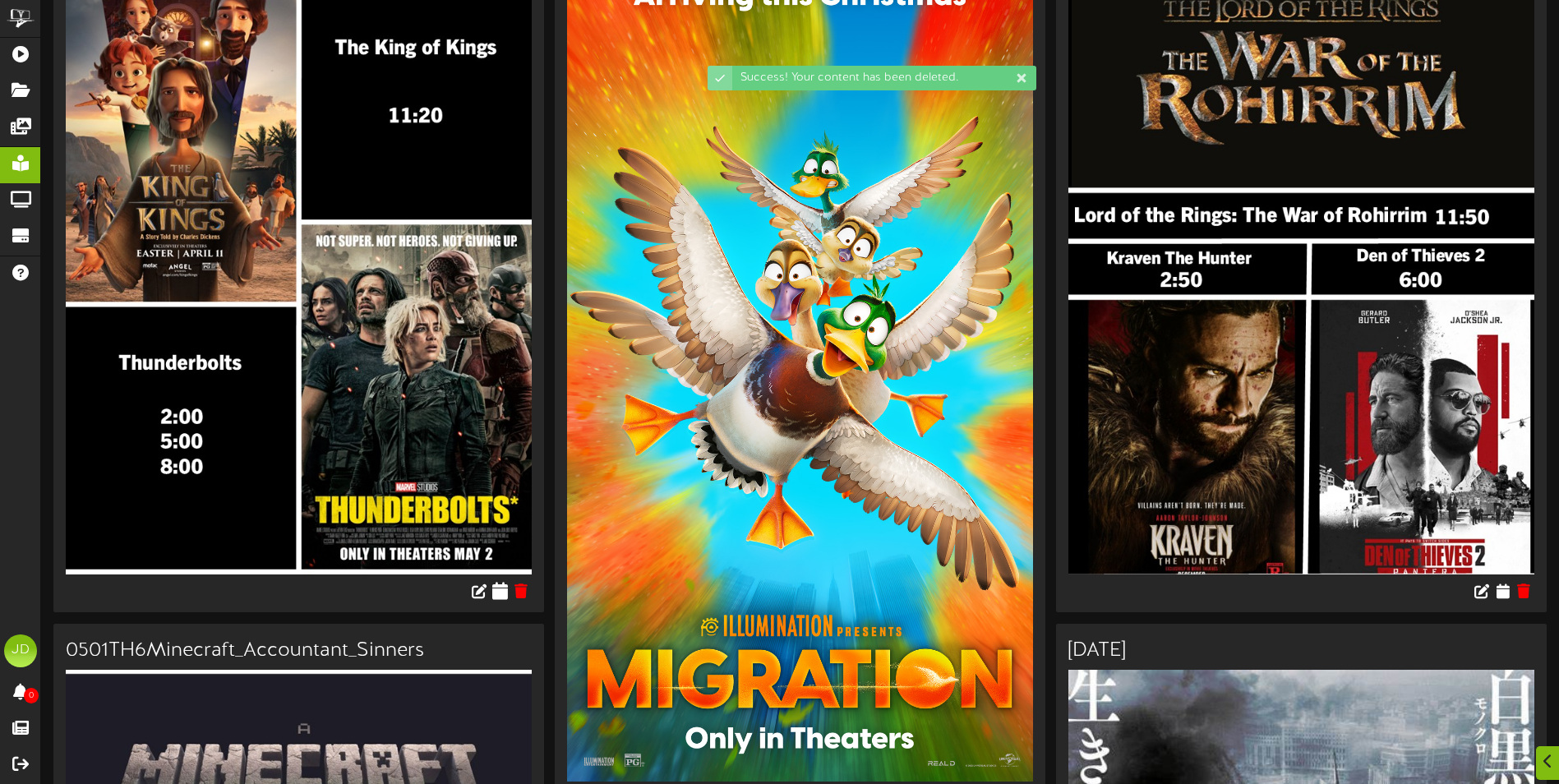
scroll to position [247, 0]
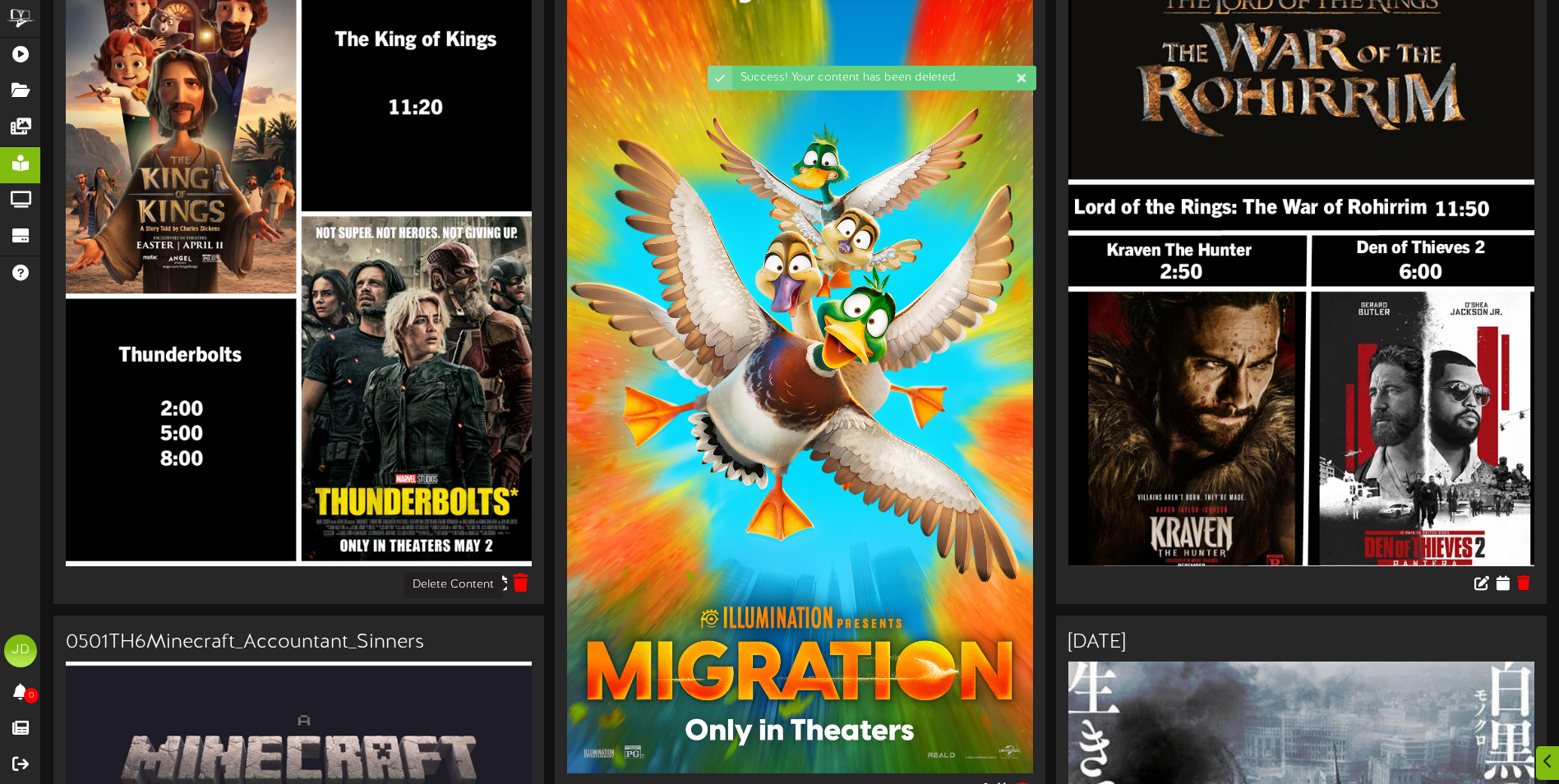
click at [524, 589] on icon at bounding box center [521, 582] width 15 height 18
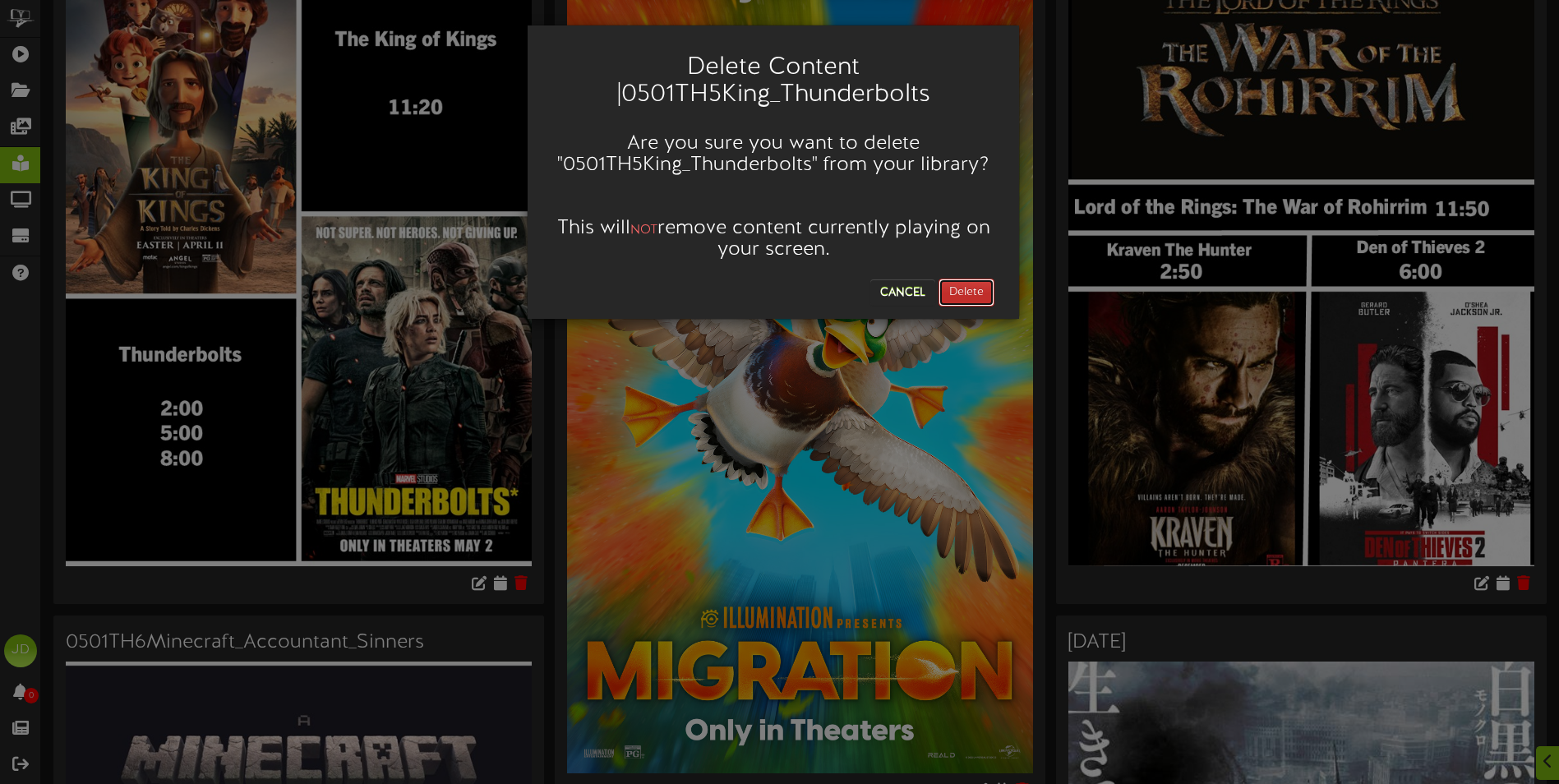
click at [958, 287] on button "Delete" at bounding box center [966, 292] width 56 height 28
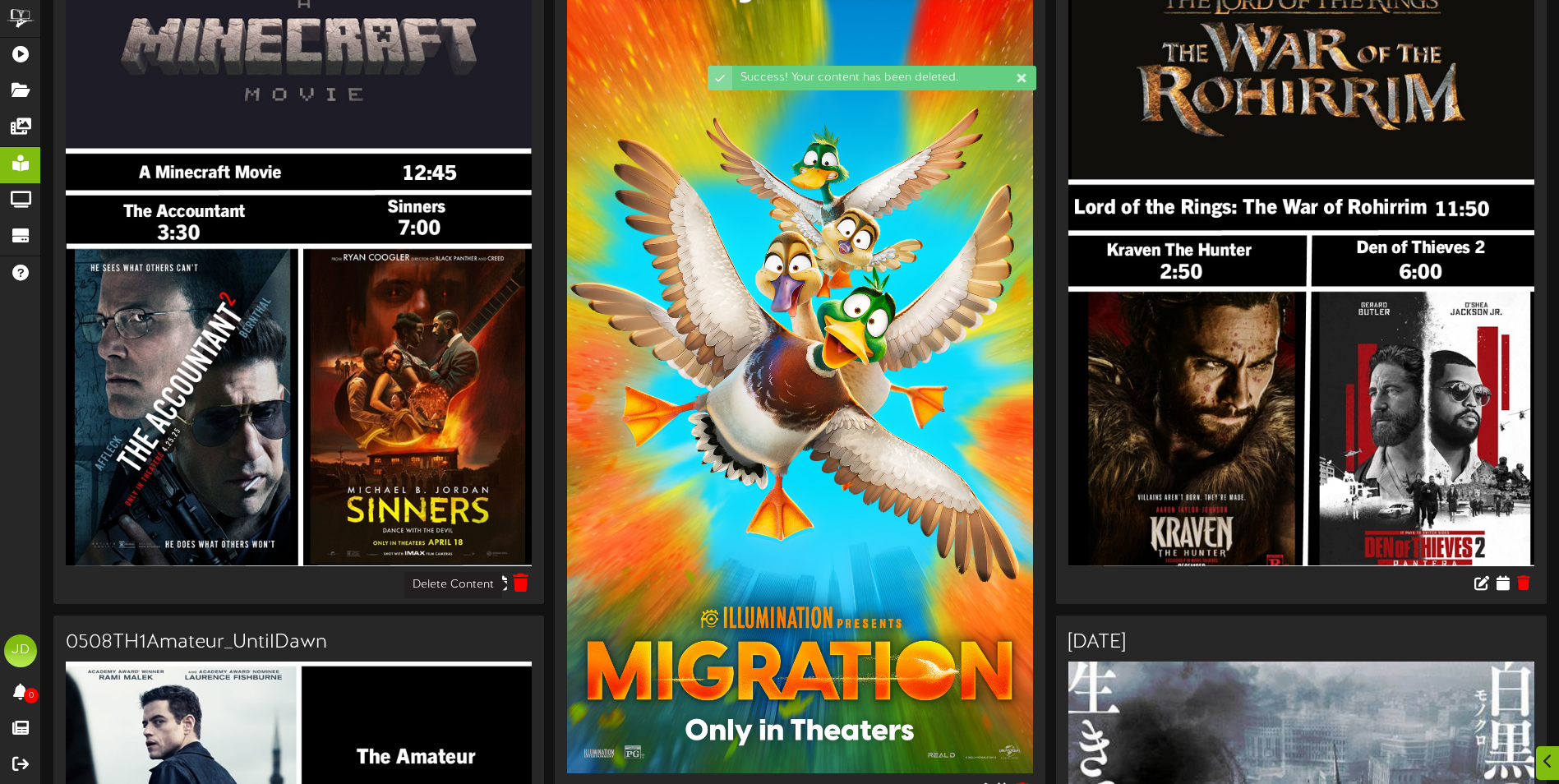
click at [527, 580] on icon at bounding box center [521, 582] width 15 height 18
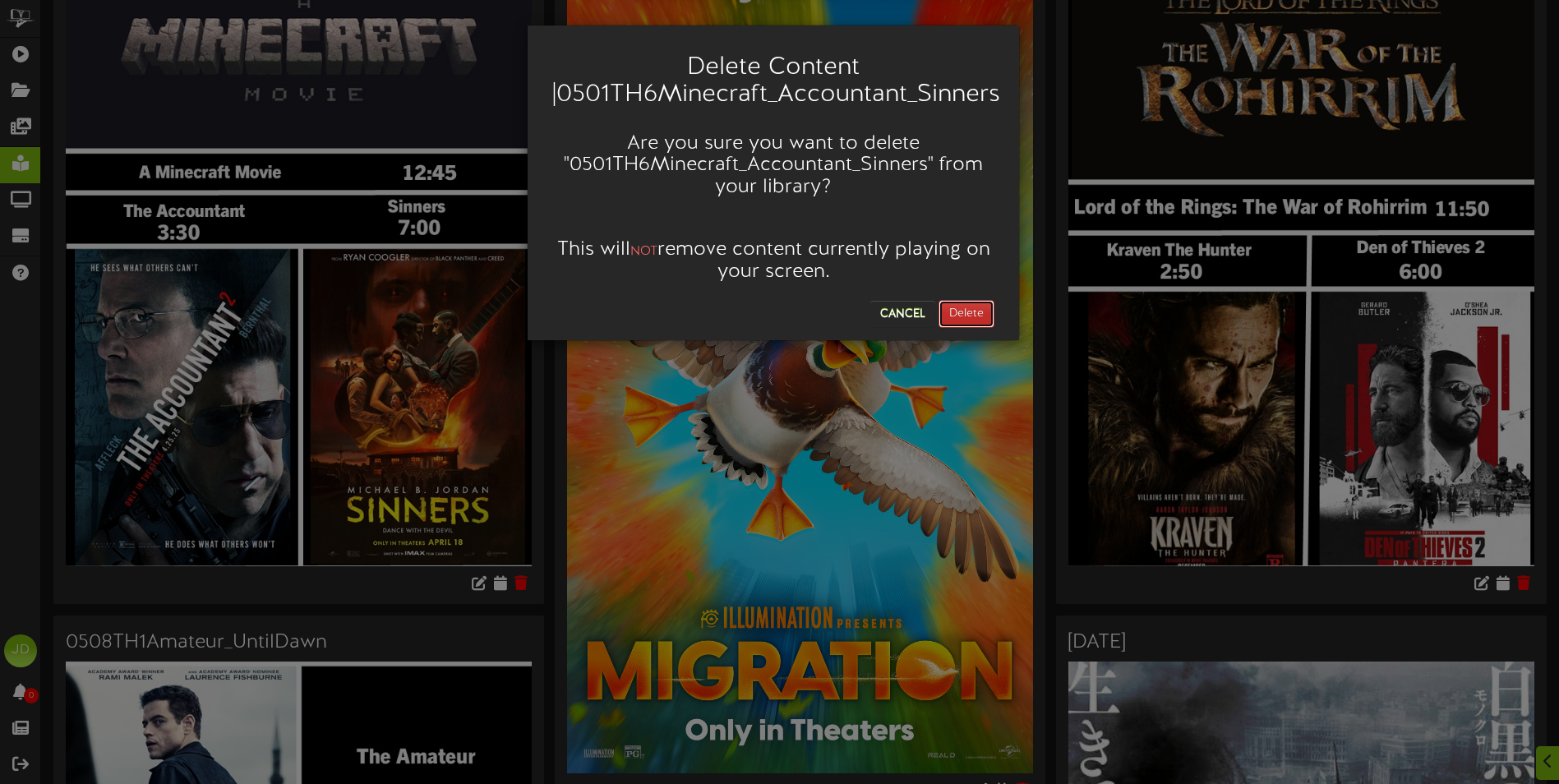
click at [967, 316] on button "Delete" at bounding box center [966, 313] width 56 height 28
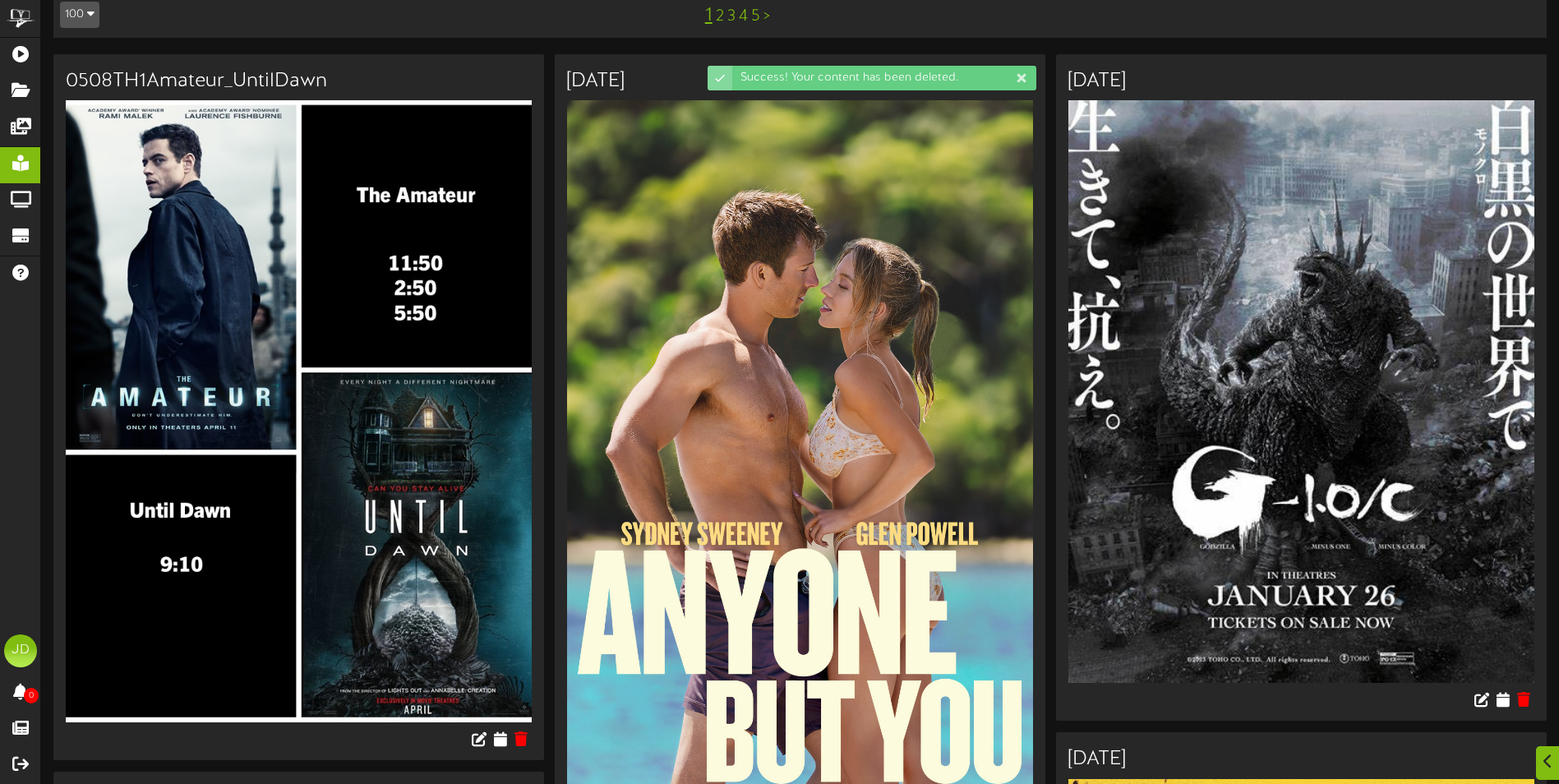
scroll to position [328, 0]
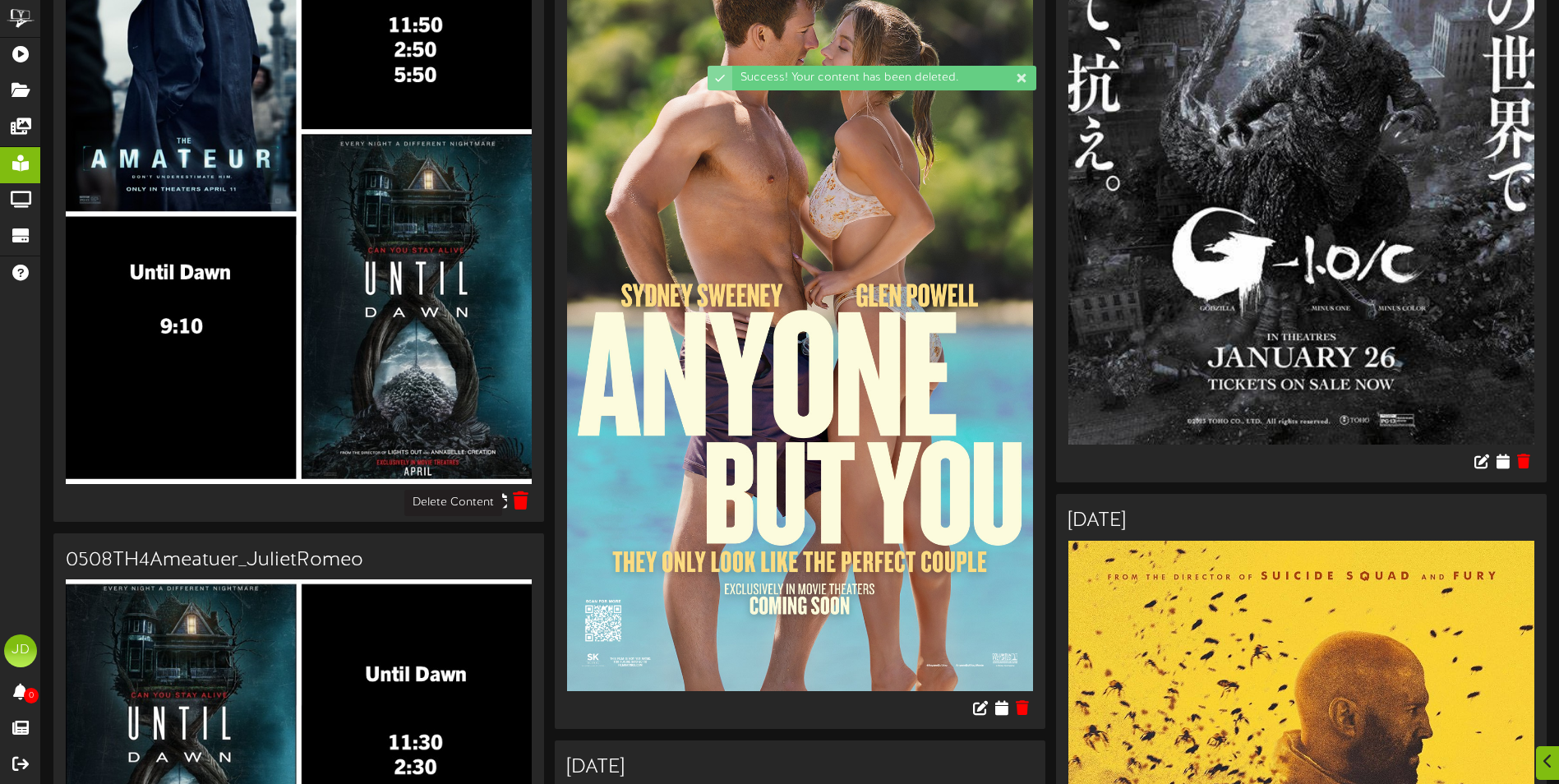
click at [525, 502] on icon at bounding box center [521, 499] width 15 height 18
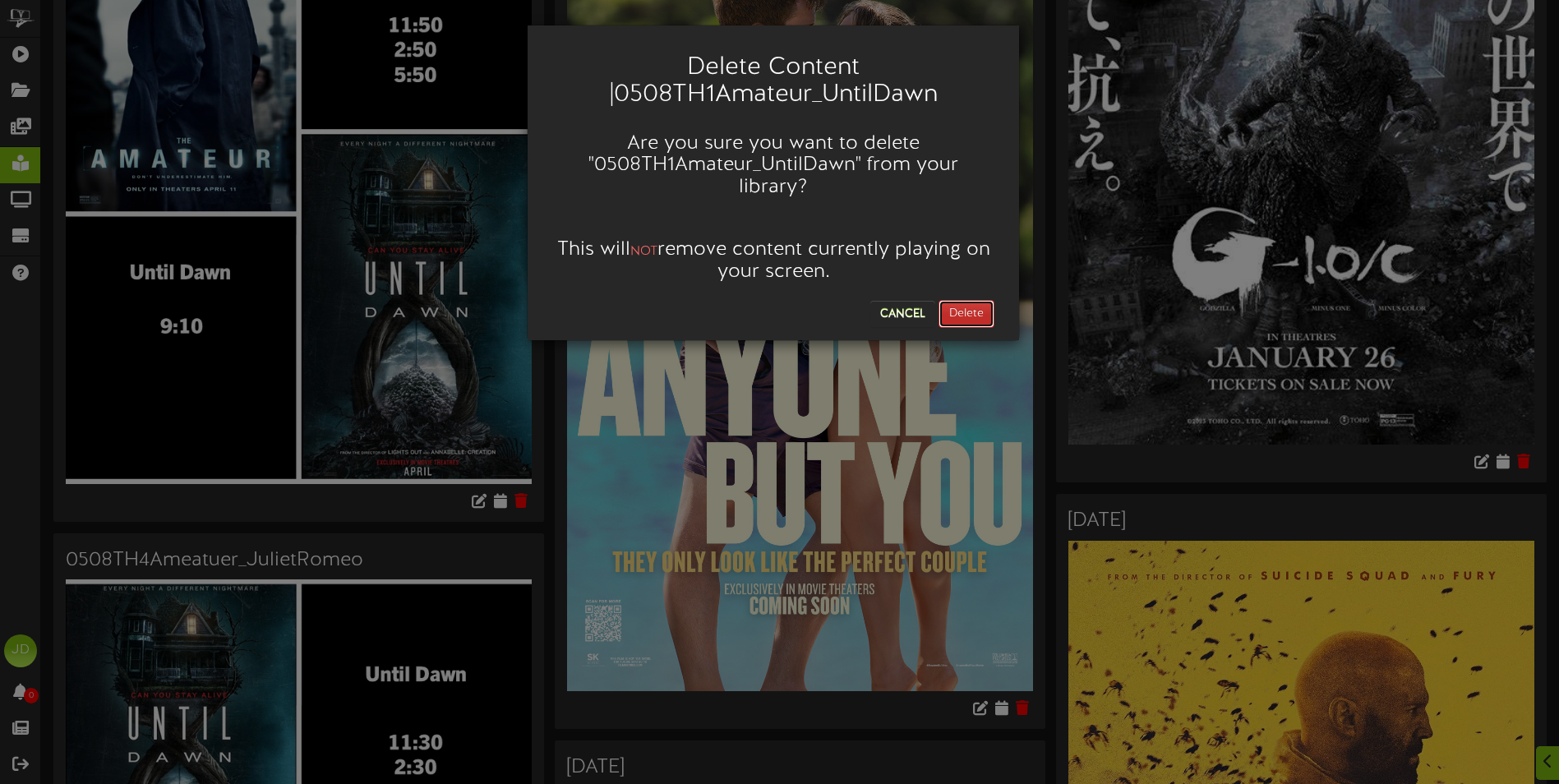
click at [970, 304] on button "Delete" at bounding box center [966, 313] width 56 height 28
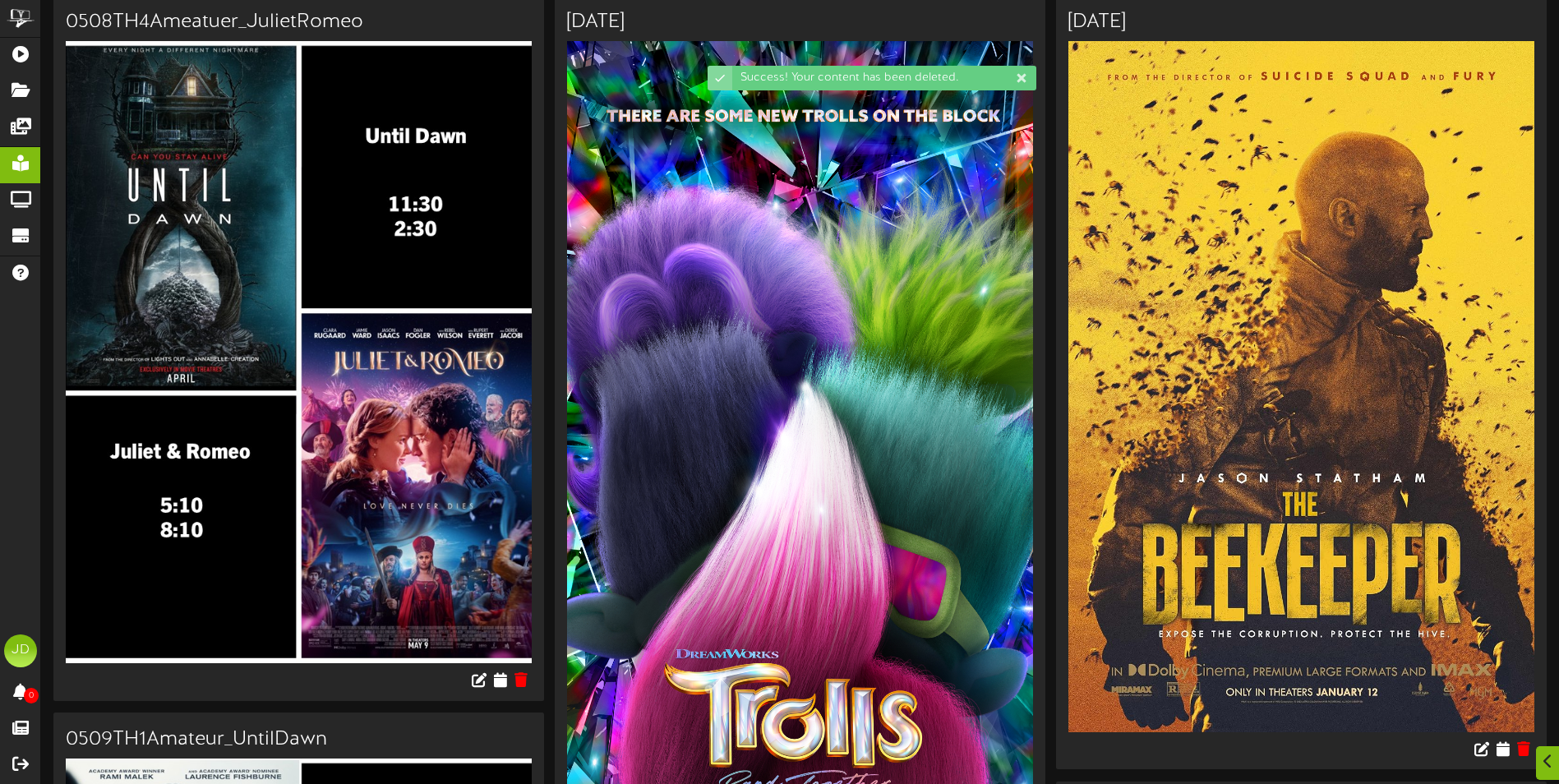
scroll to position [247, 0]
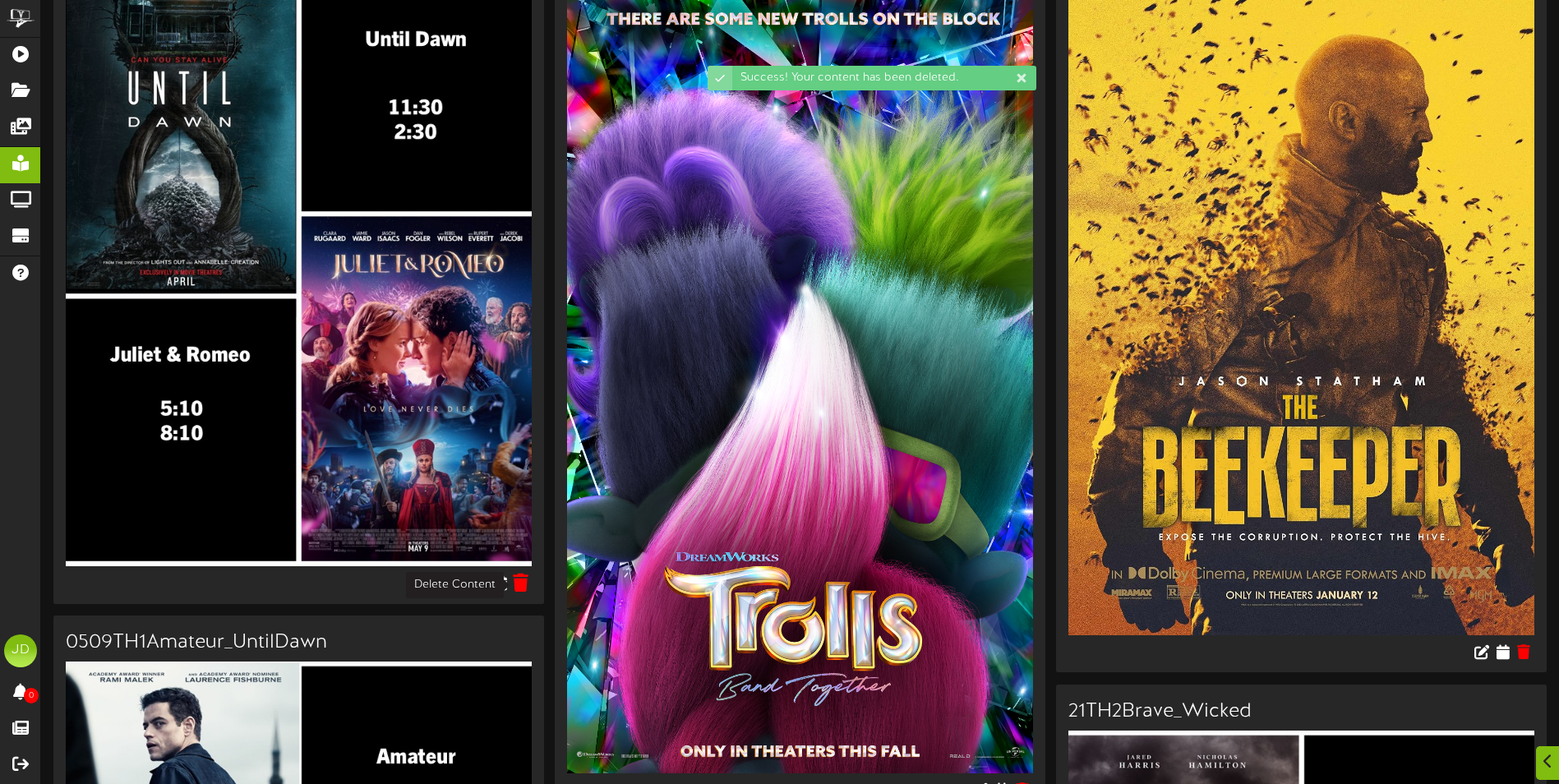
click at [518, 584] on icon at bounding box center [521, 582] width 15 height 18
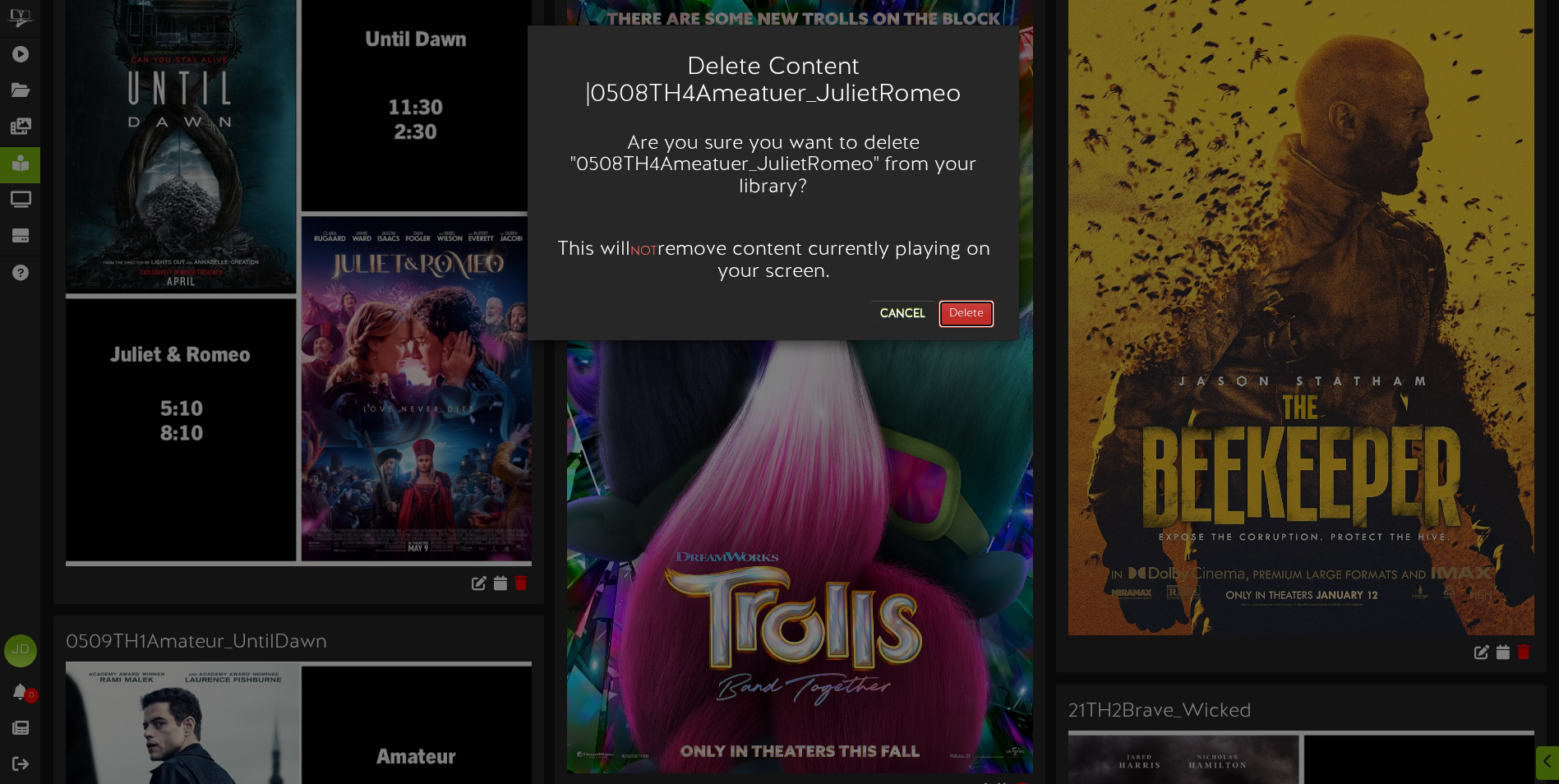
click at [978, 312] on button "Delete" at bounding box center [966, 313] width 56 height 28
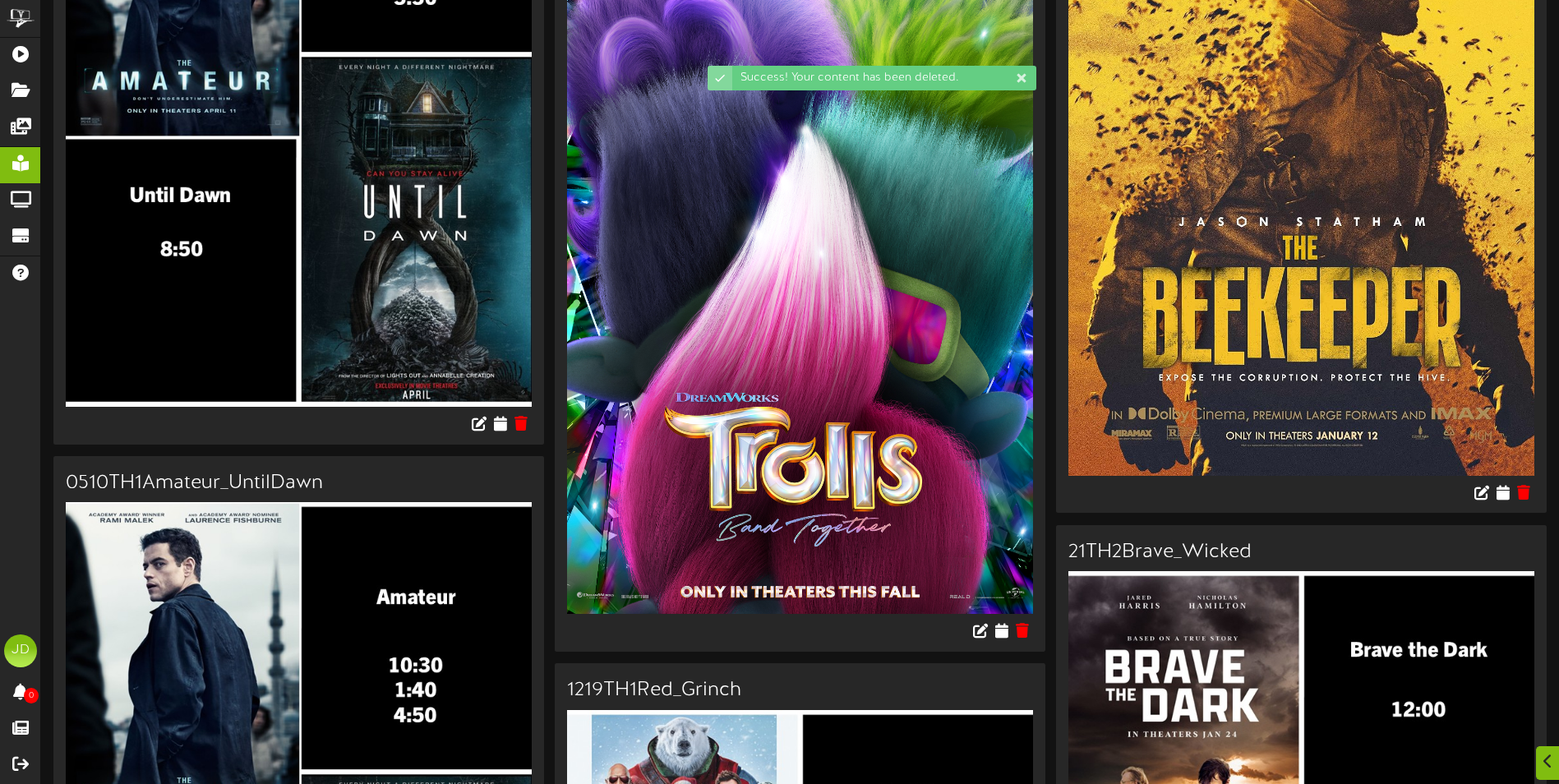
scroll to position [411, 0]
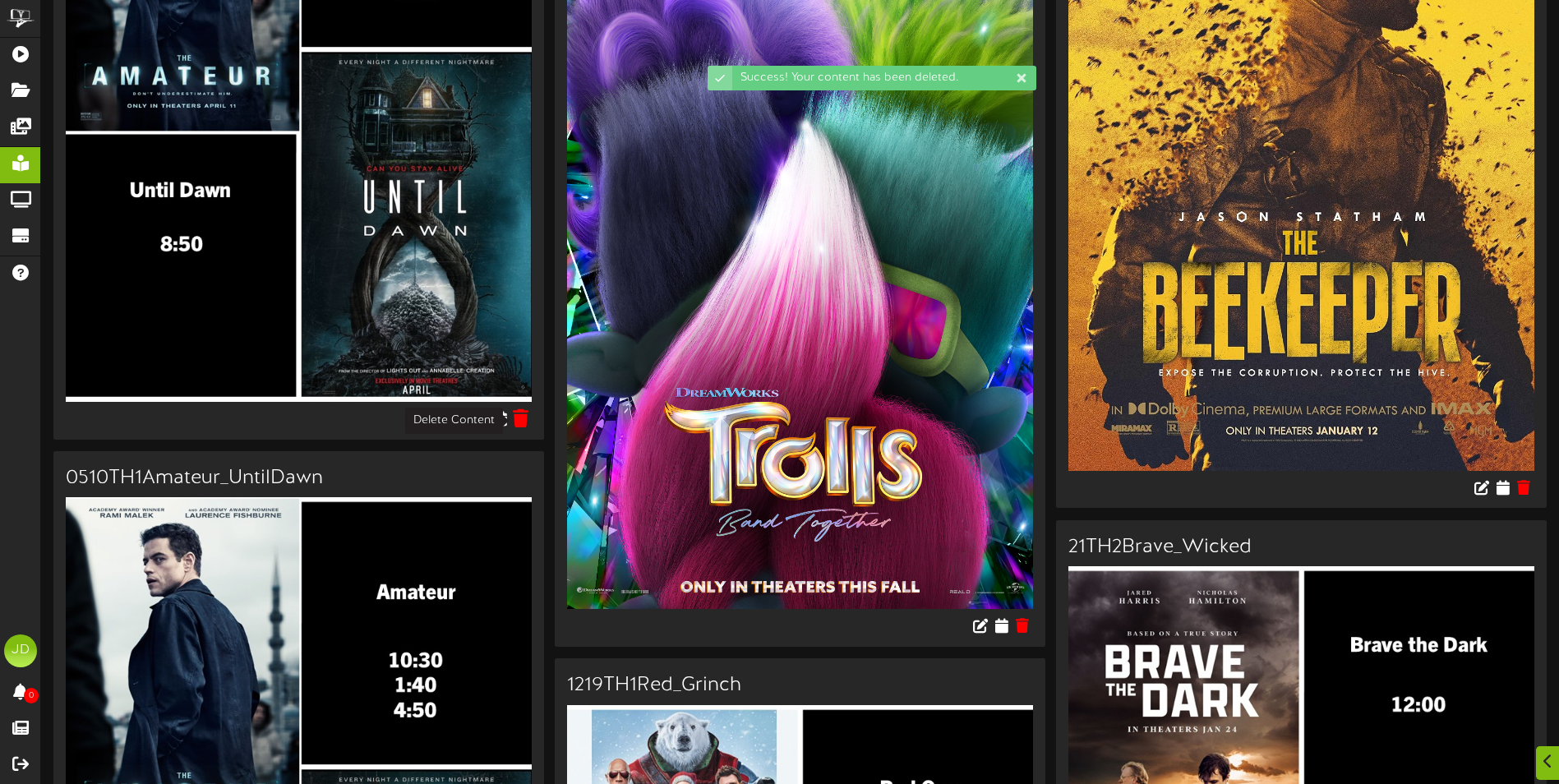
click at [523, 414] on icon at bounding box center [521, 417] width 15 height 18
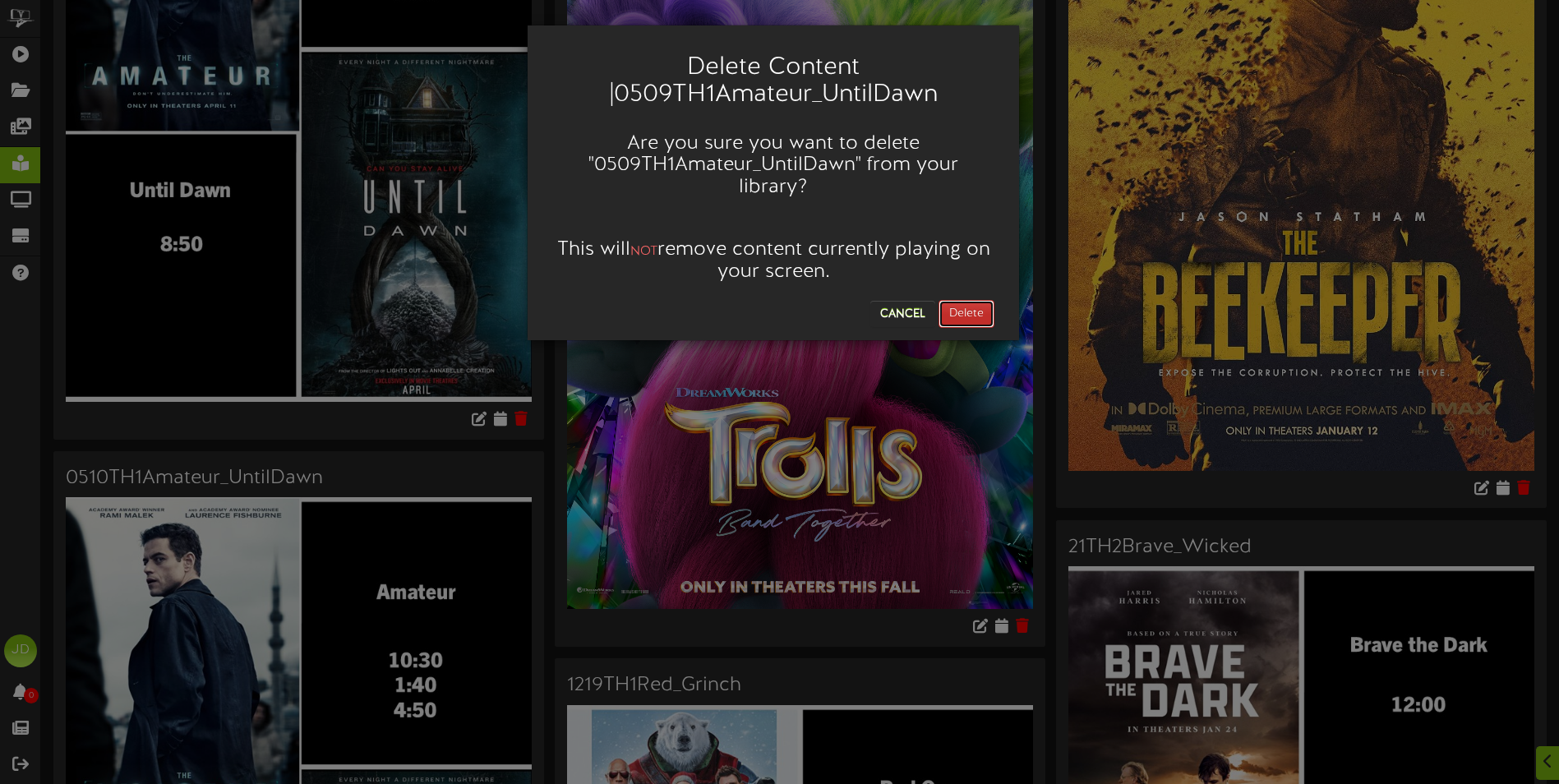
click at [960, 300] on button "Delete" at bounding box center [966, 313] width 56 height 28
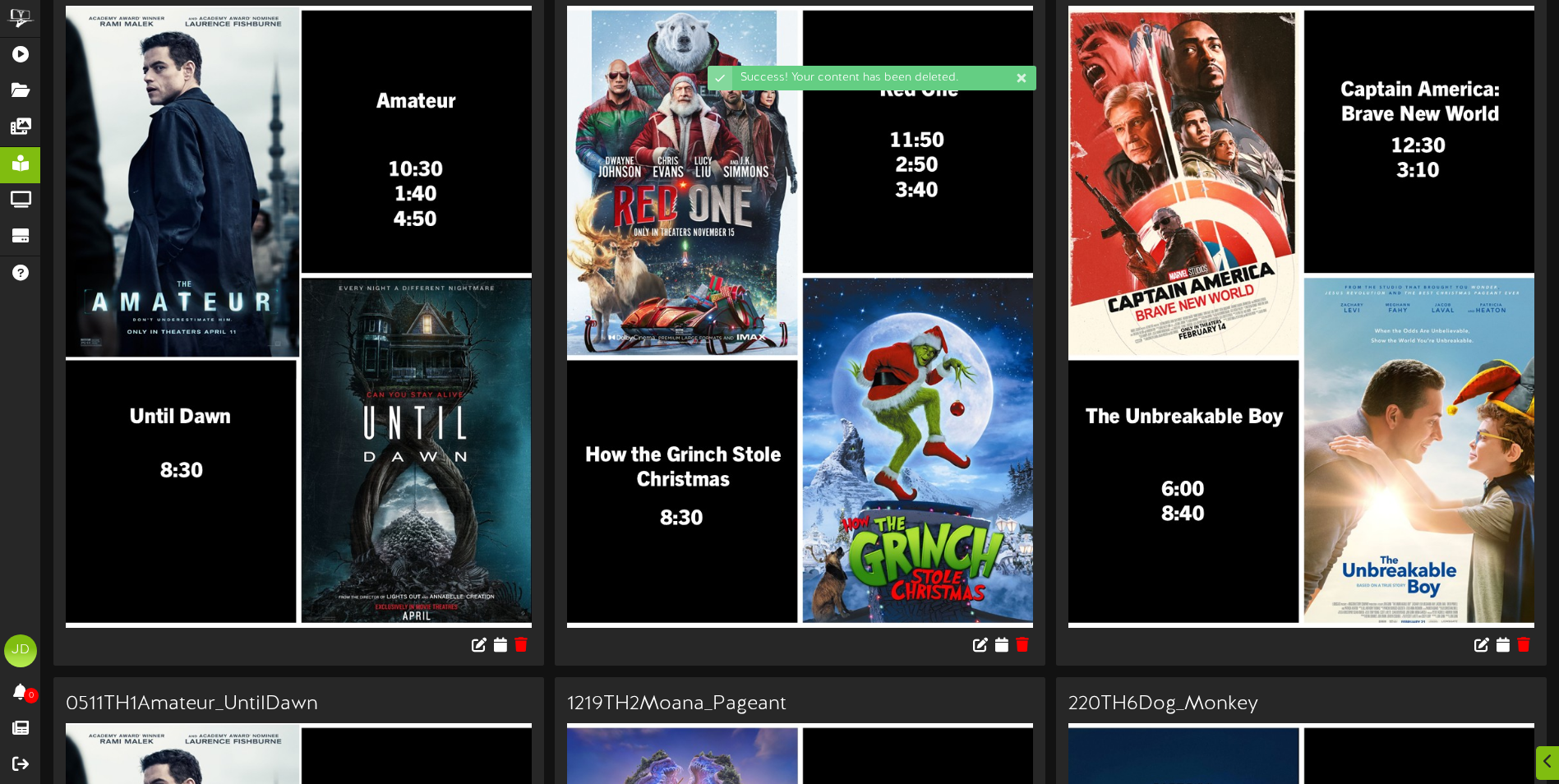
scroll to position [247, 0]
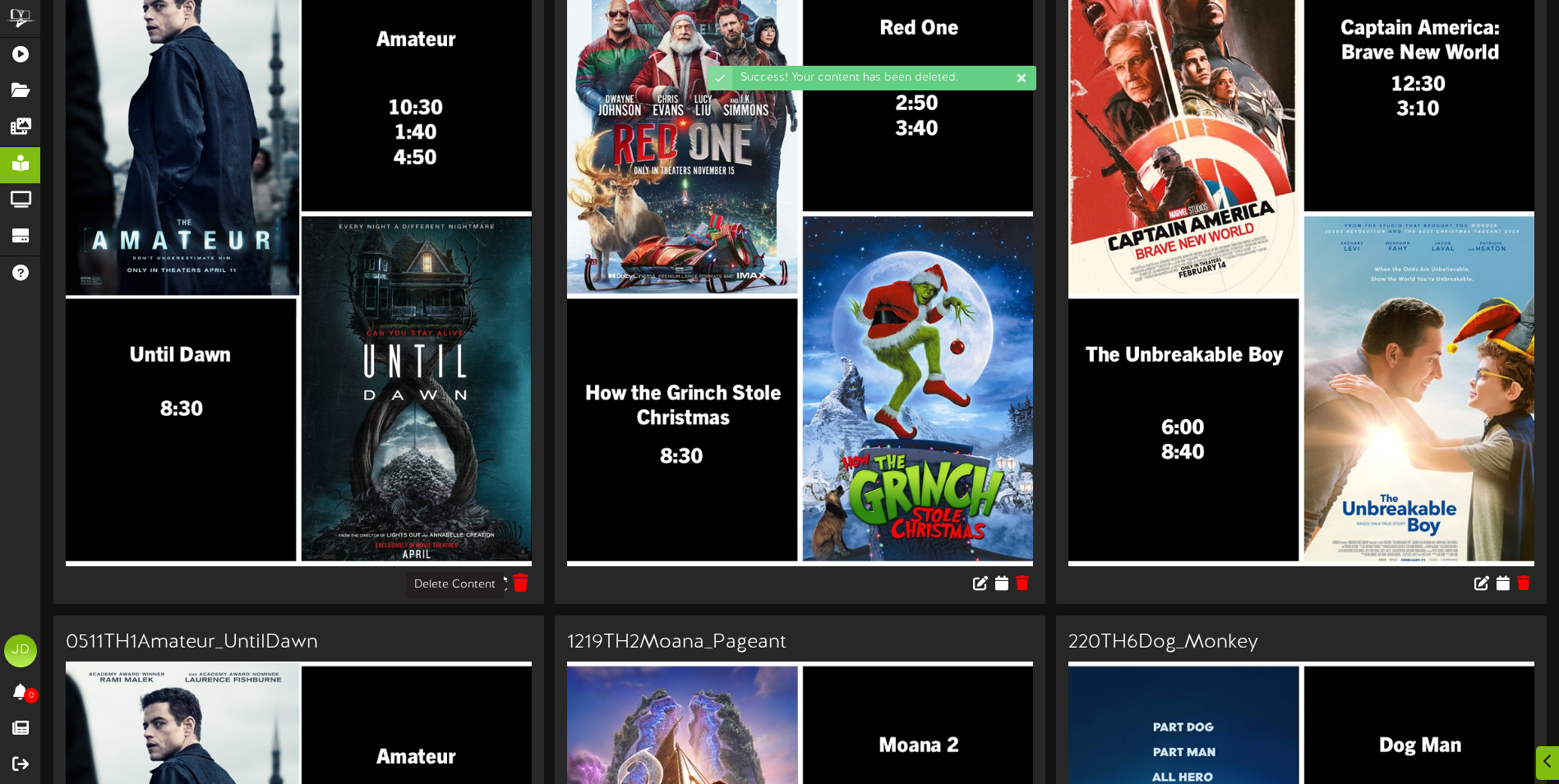
click at [525, 587] on icon at bounding box center [521, 582] width 15 height 18
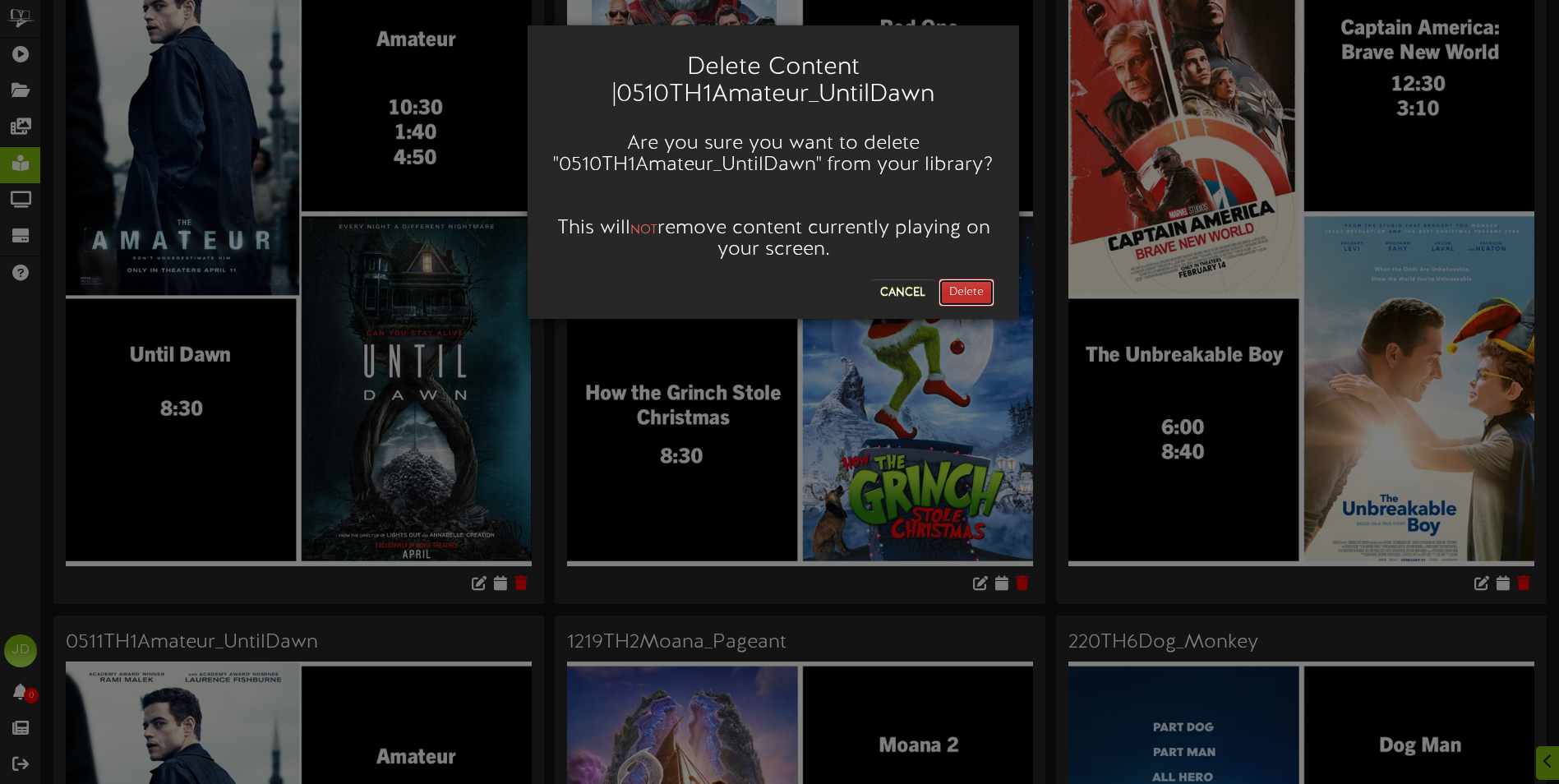
click at [964, 292] on button "Delete" at bounding box center [966, 292] width 56 height 28
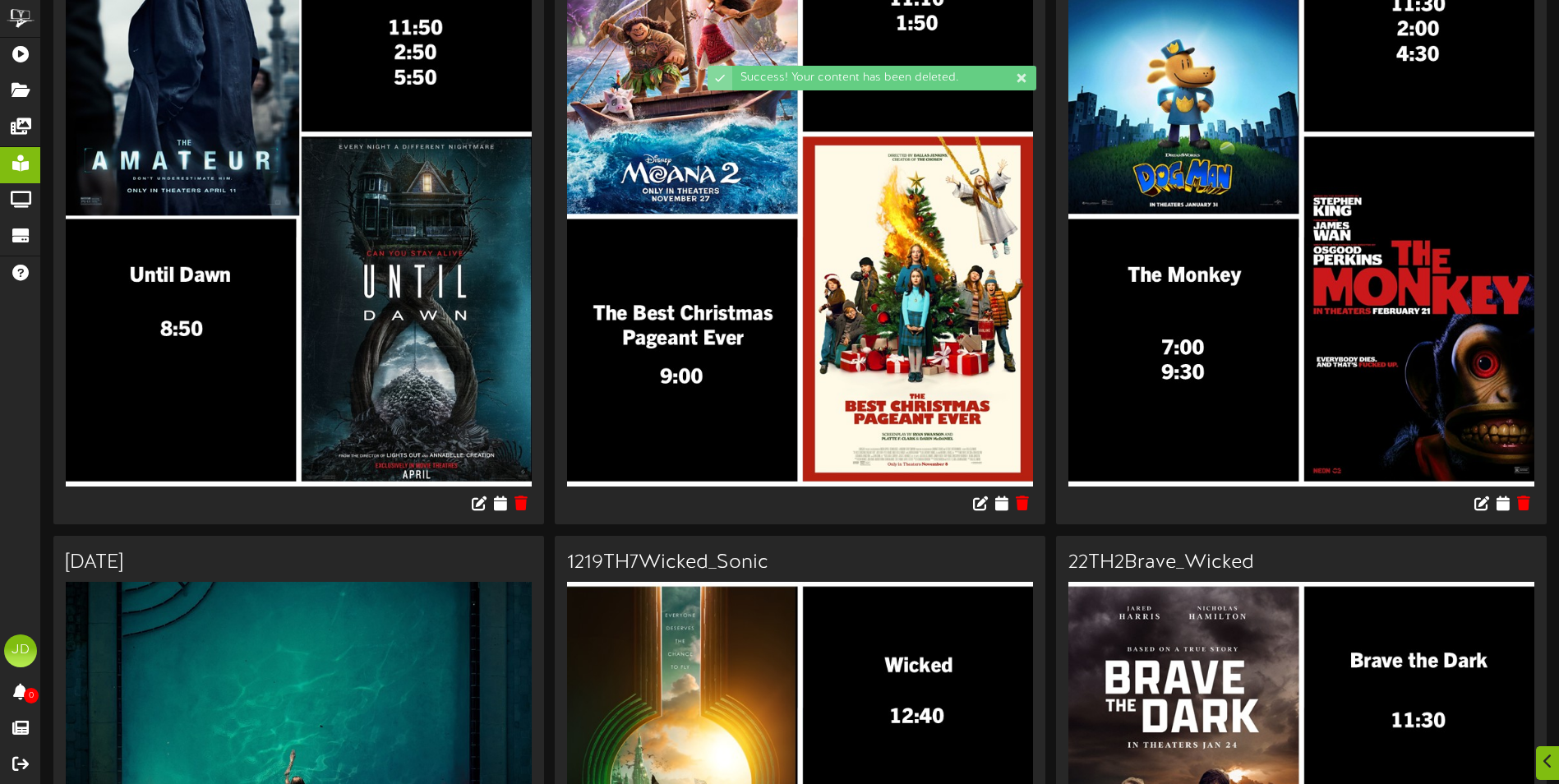
scroll to position [328, 0]
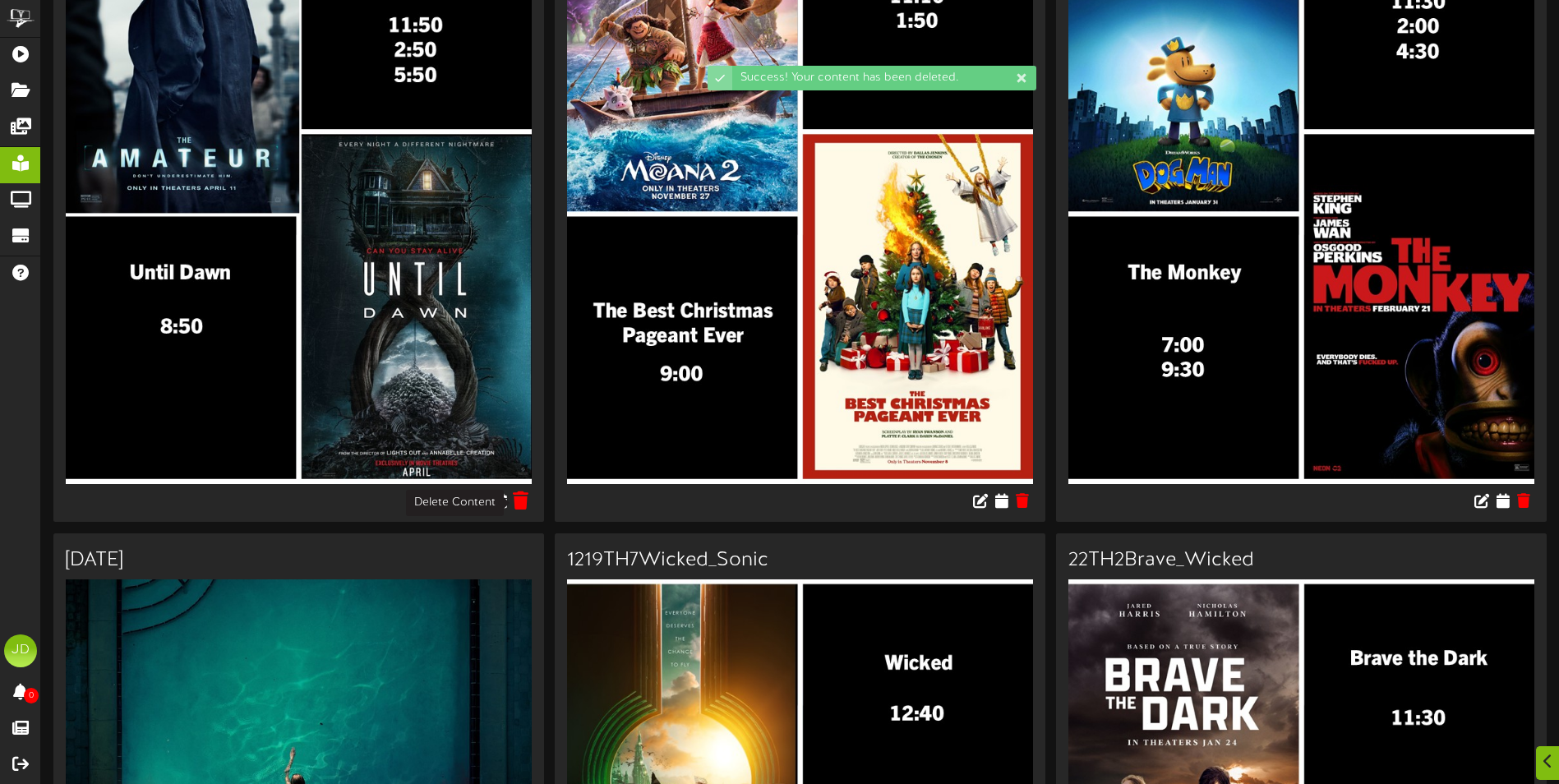
click at [522, 504] on icon at bounding box center [521, 499] width 15 height 18
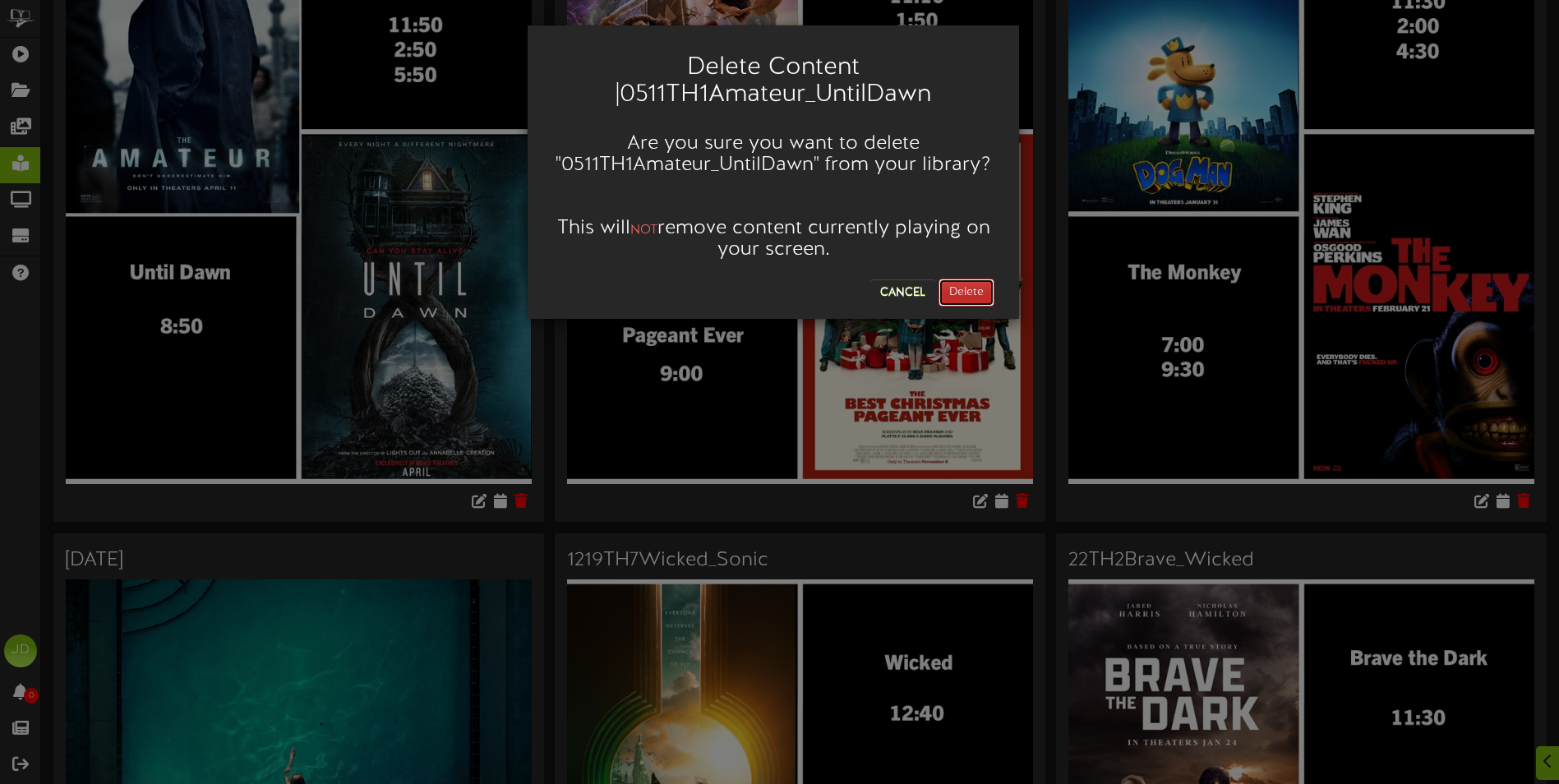
click at [982, 290] on button "Delete" at bounding box center [966, 292] width 56 height 28
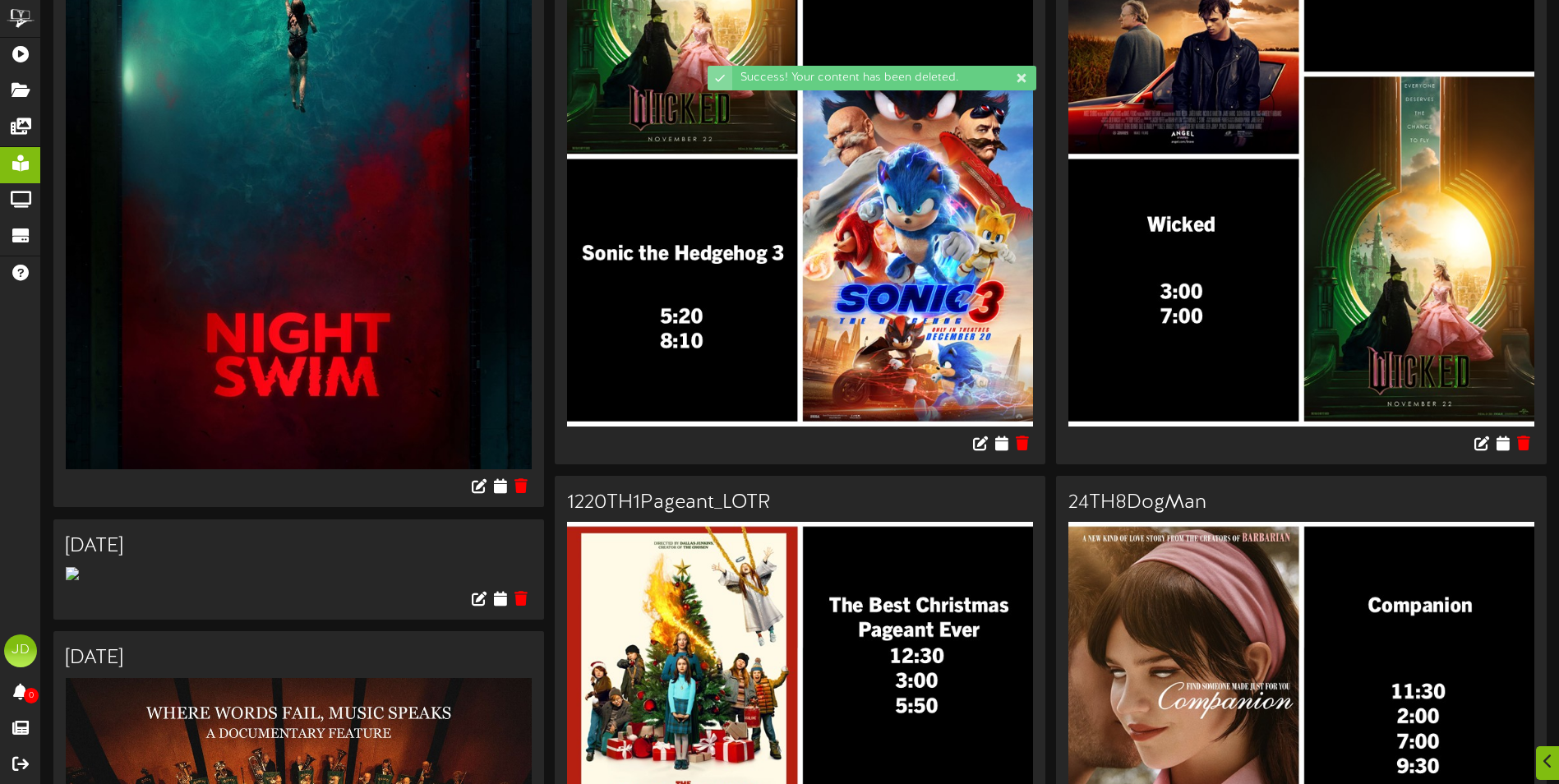
scroll to position [411, 0]
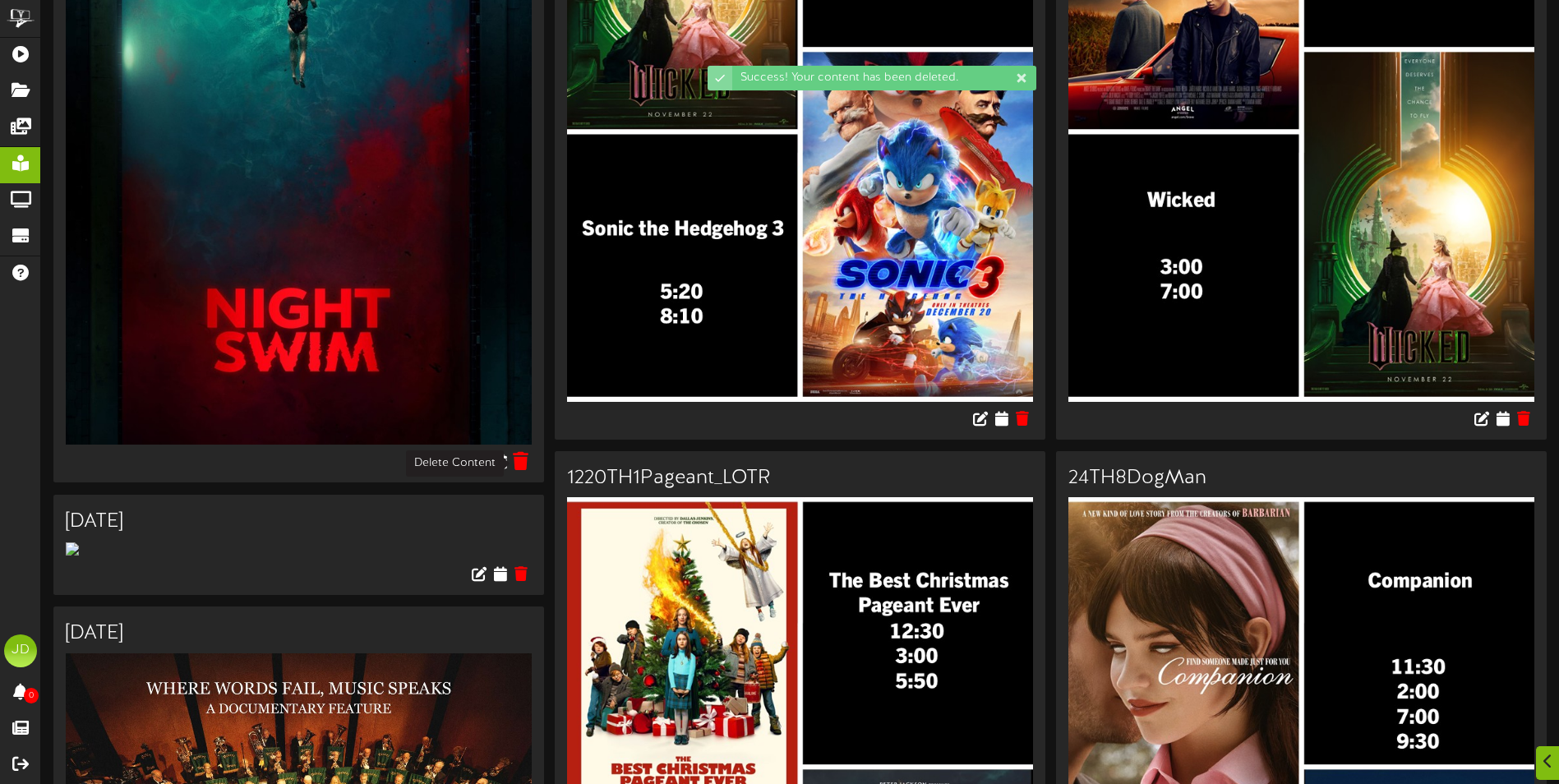
click at [527, 467] on icon at bounding box center [521, 460] width 15 height 18
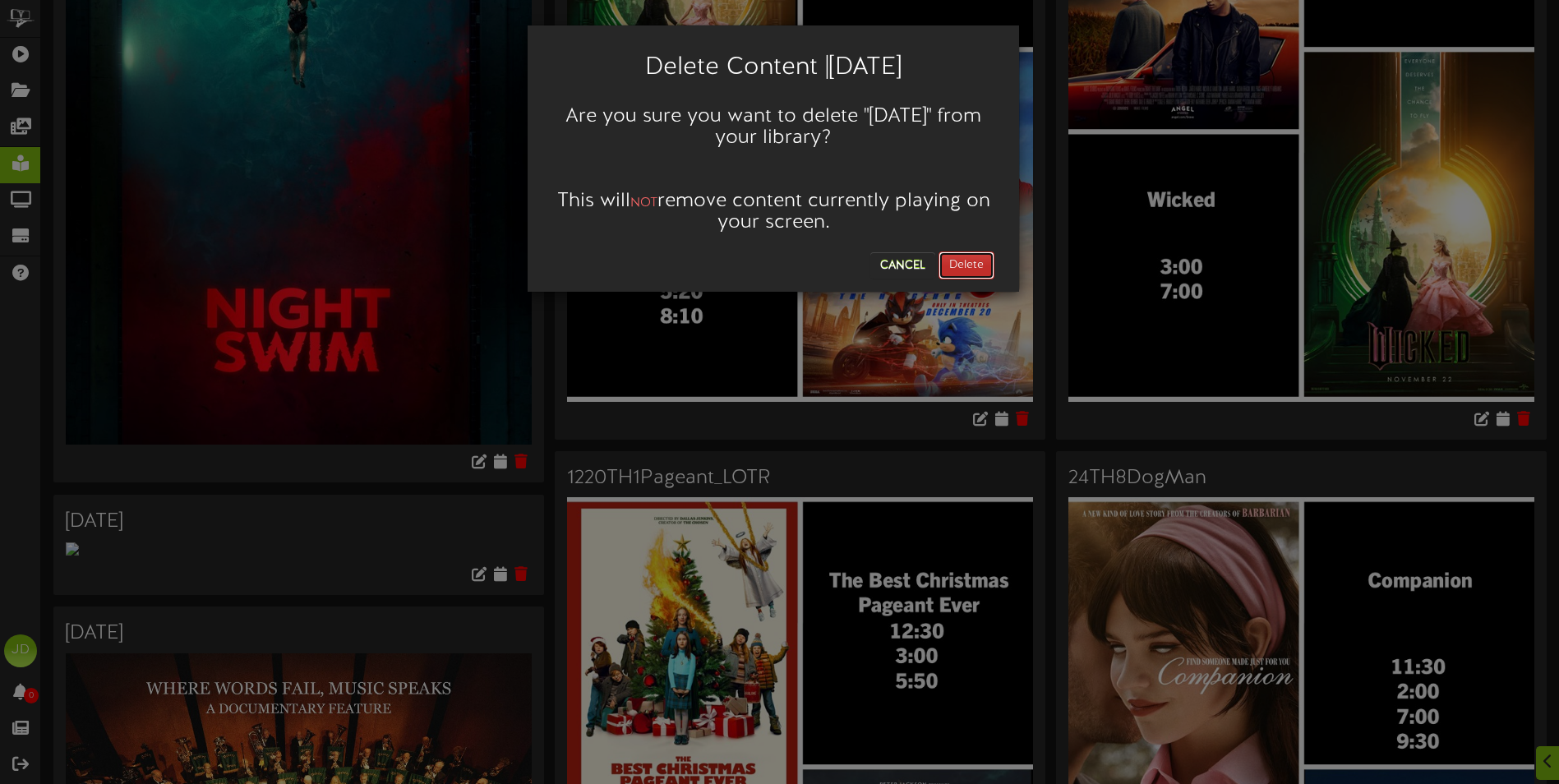
click at [963, 267] on button "Delete" at bounding box center [966, 265] width 56 height 28
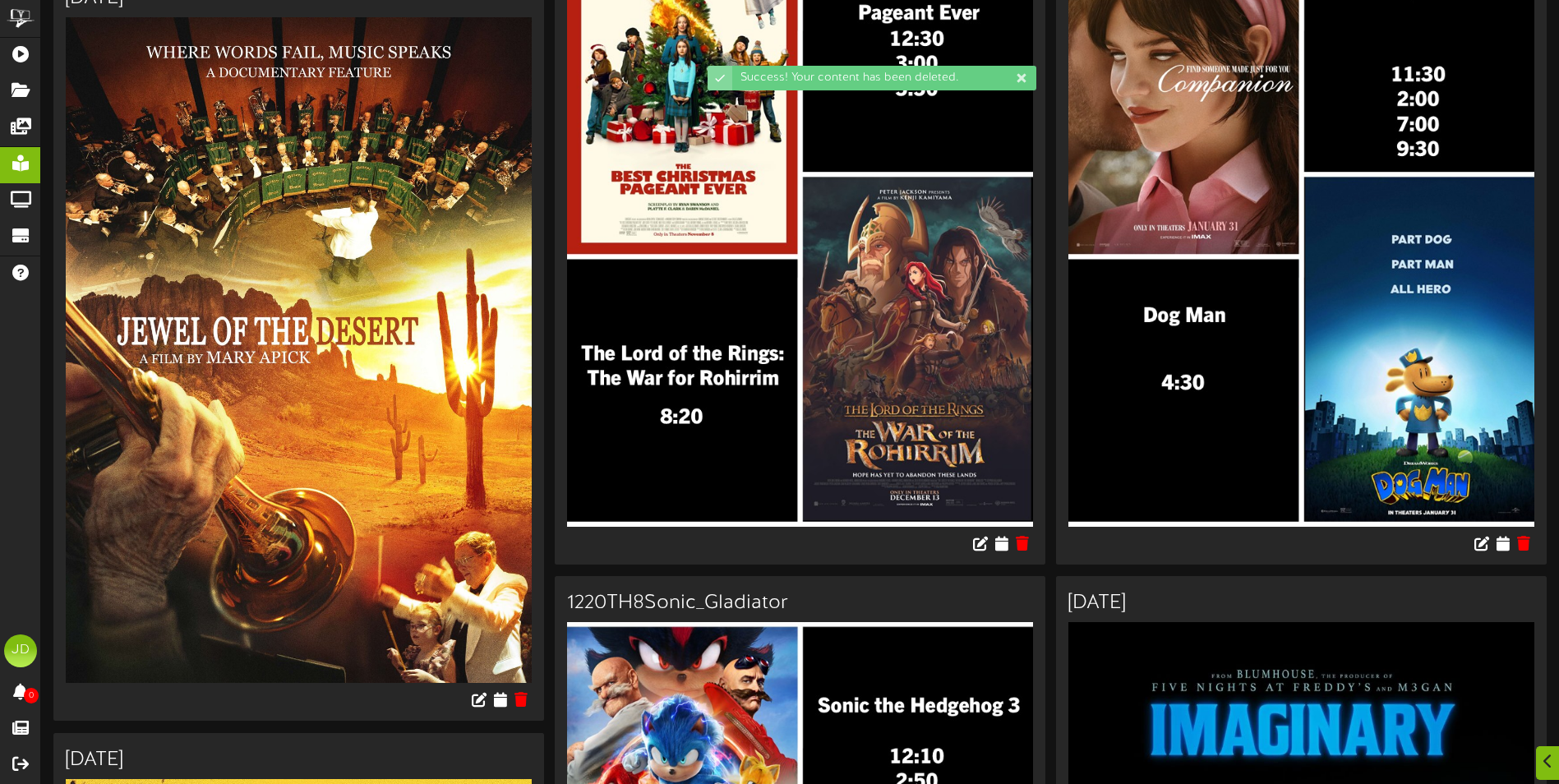
scroll to position [328, 0]
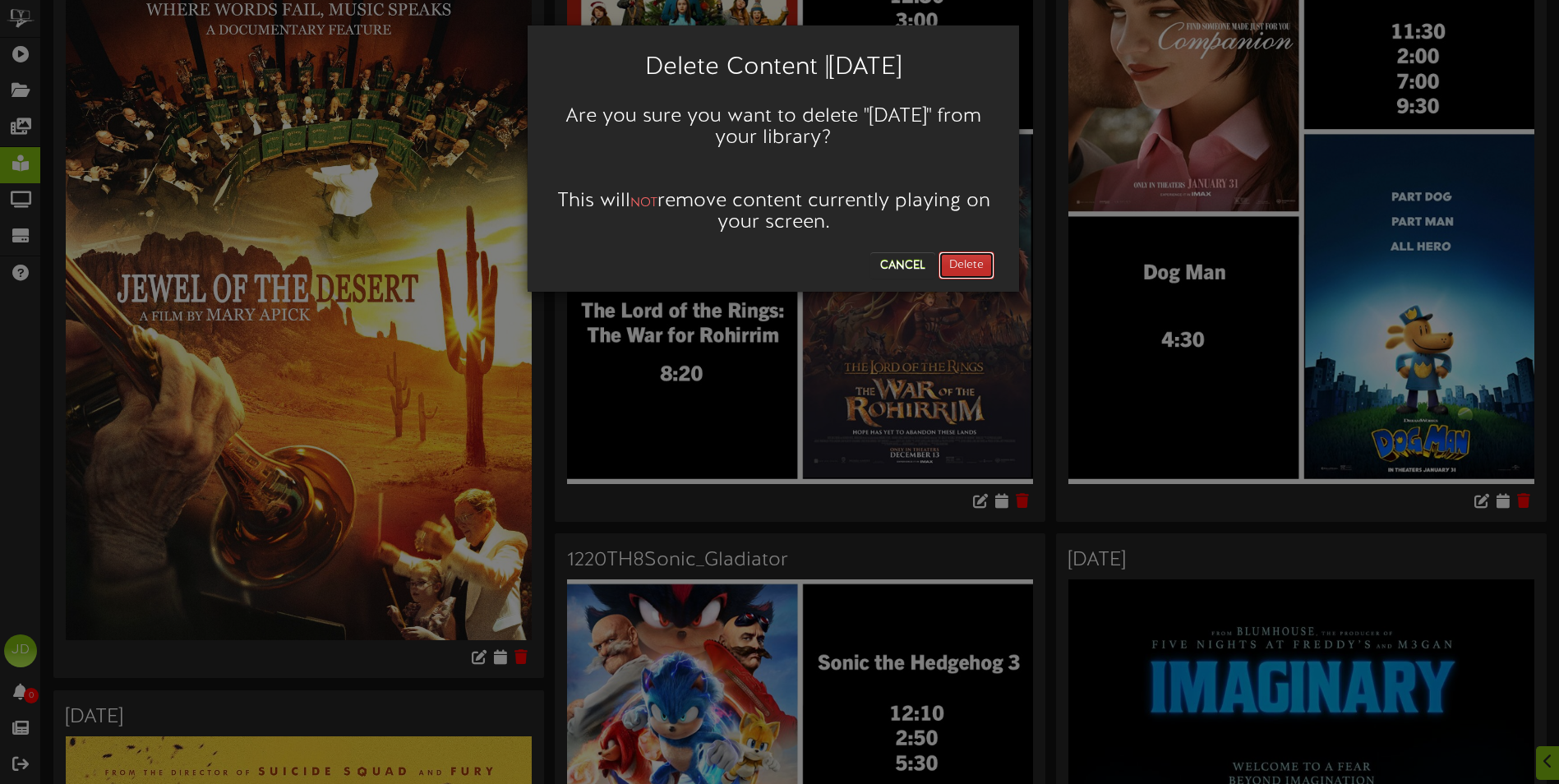
click at [983, 265] on button "Delete" at bounding box center [966, 265] width 56 height 28
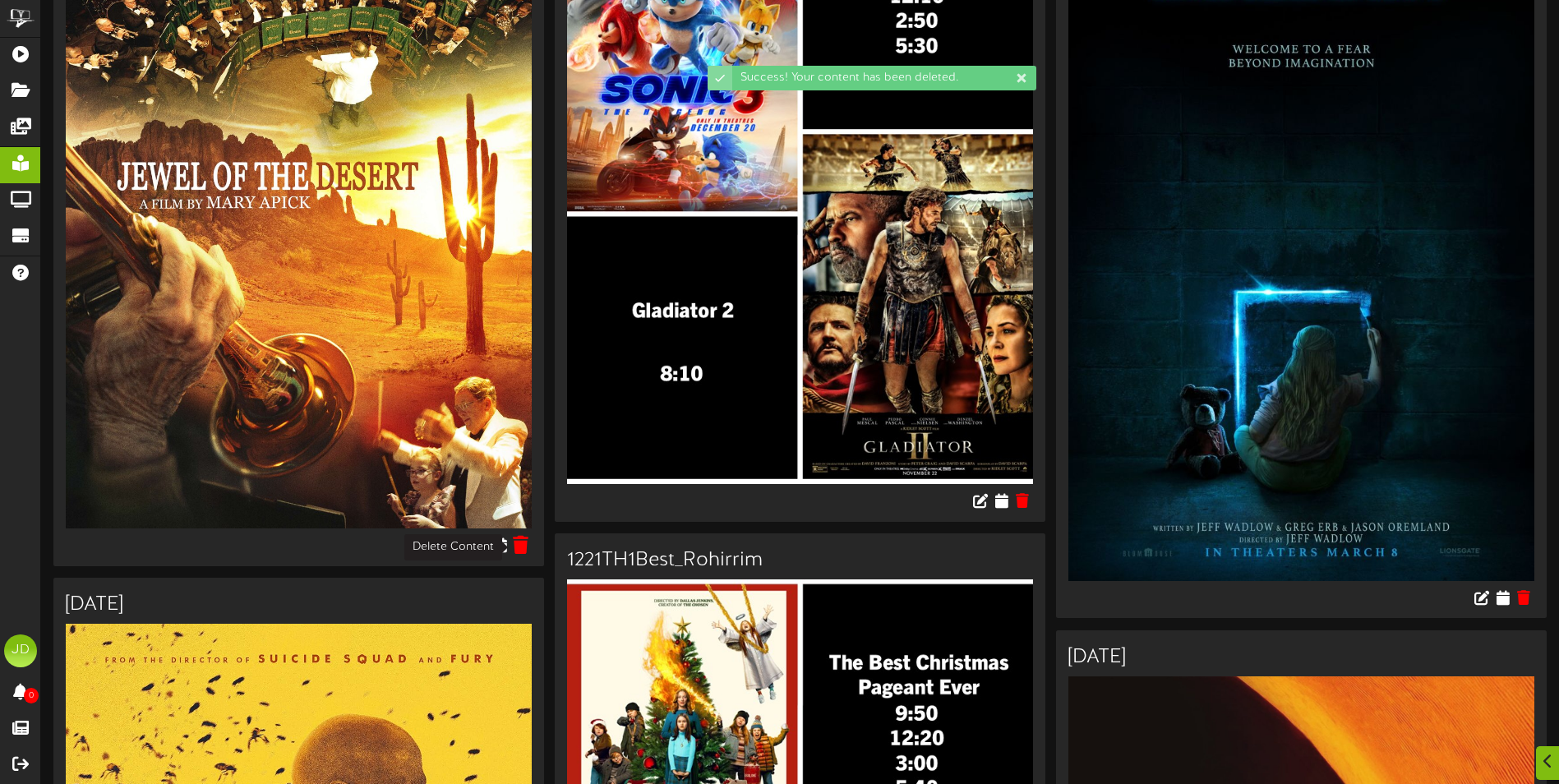
click at [523, 550] on icon at bounding box center [521, 543] width 15 height 18
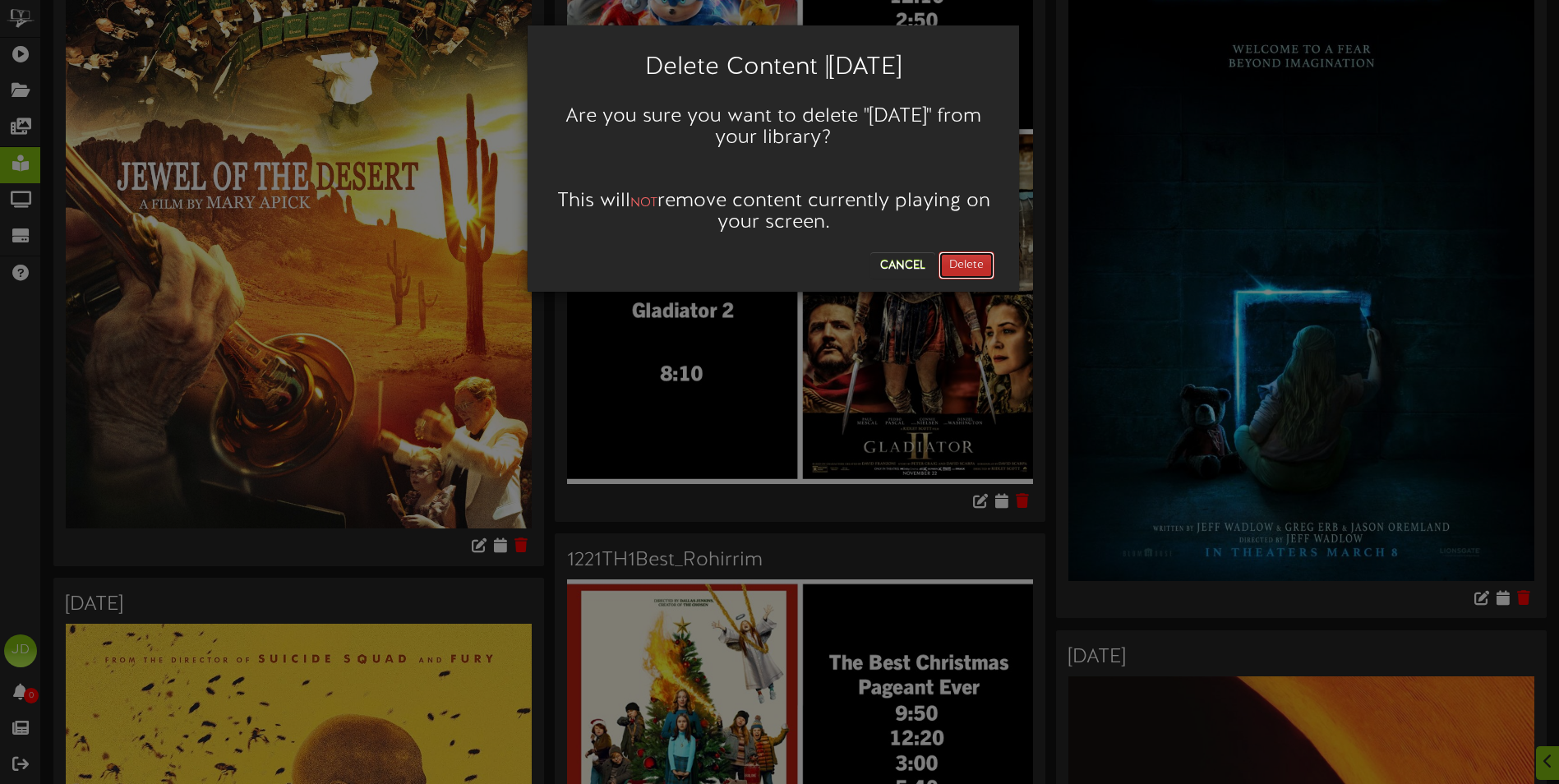
click at [969, 263] on button "Delete" at bounding box center [966, 265] width 56 height 28
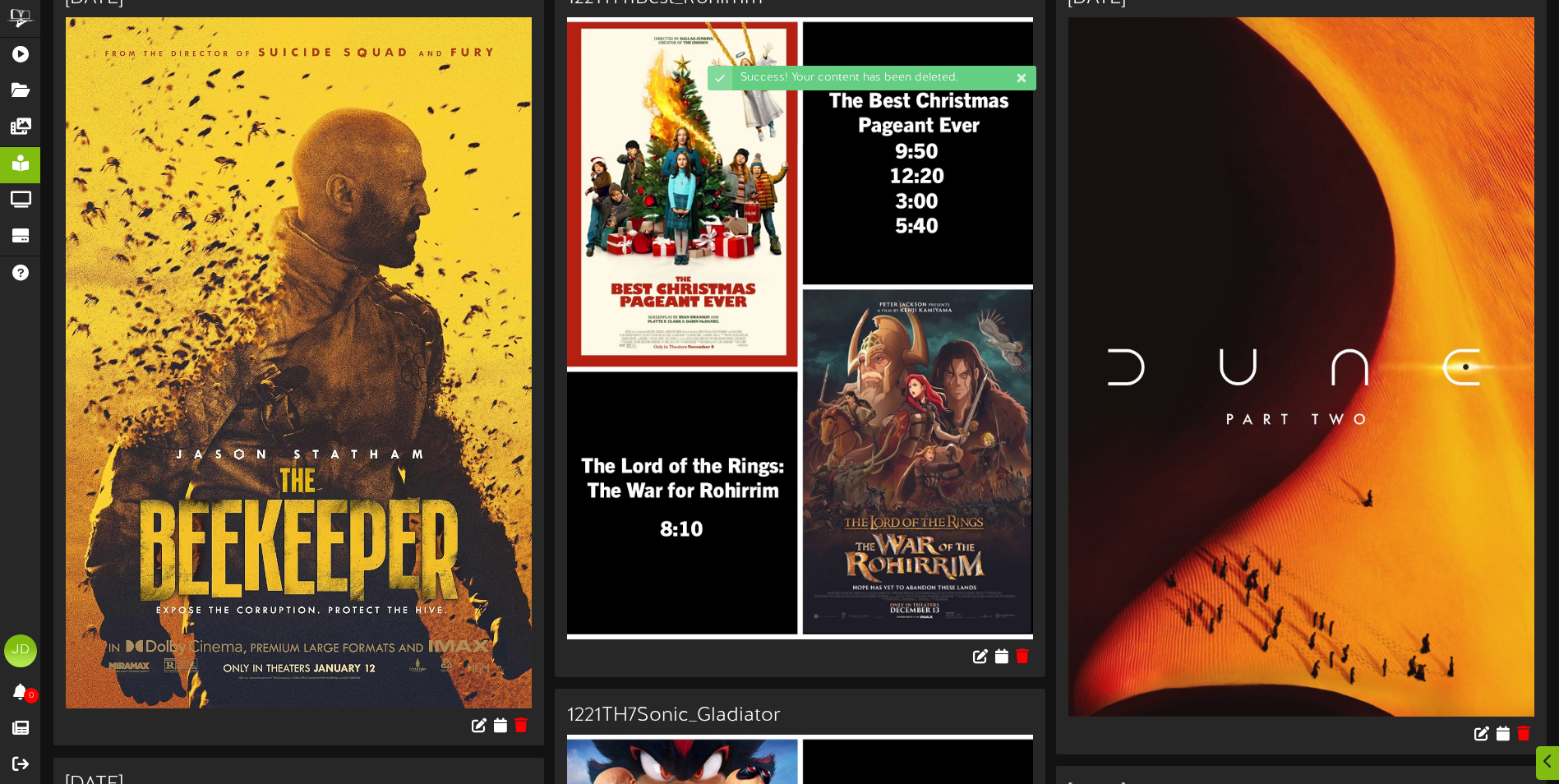
scroll to position [411, 0]
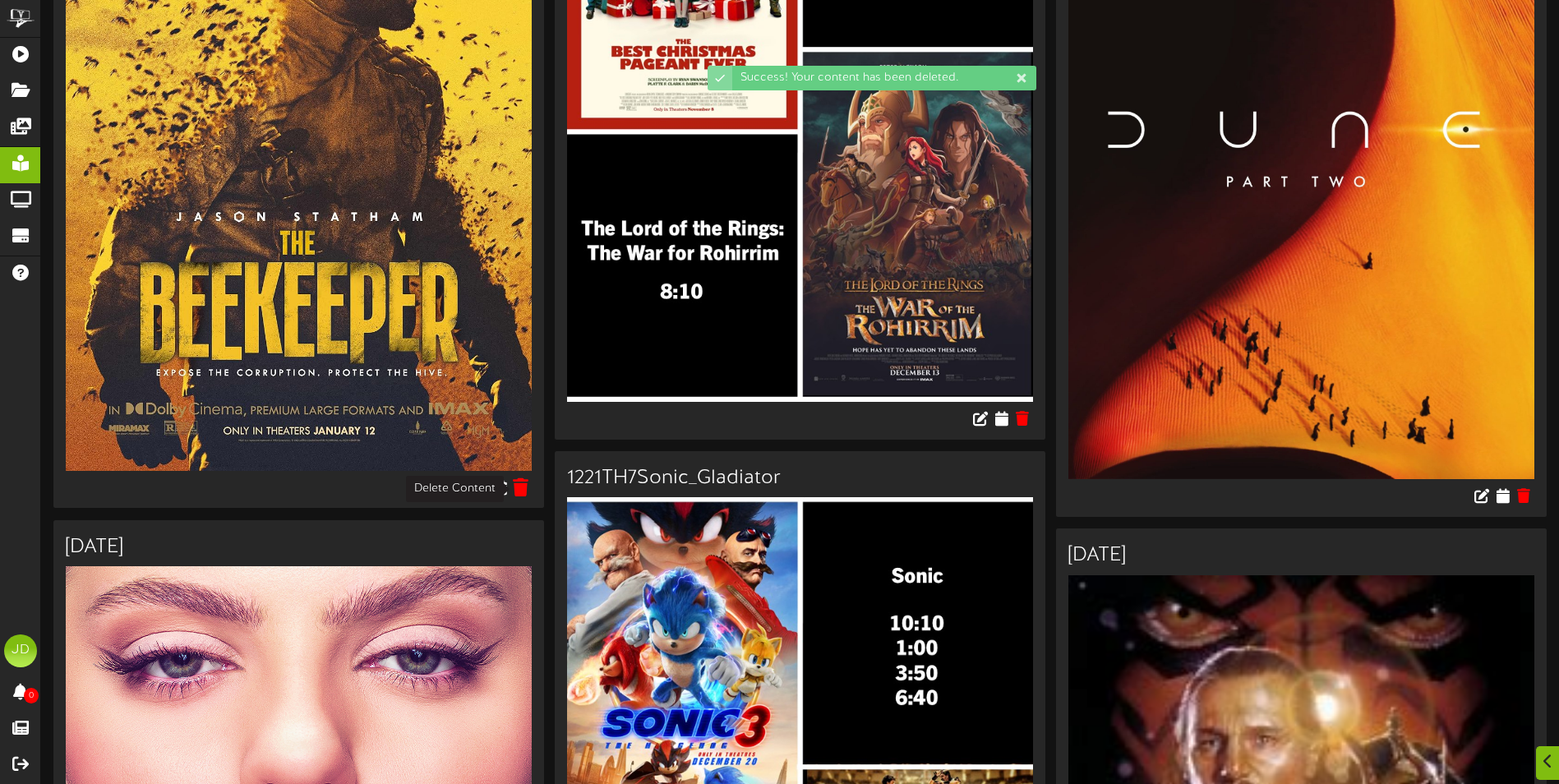
click at [529, 487] on icon at bounding box center [521, 486] width 15 height 18
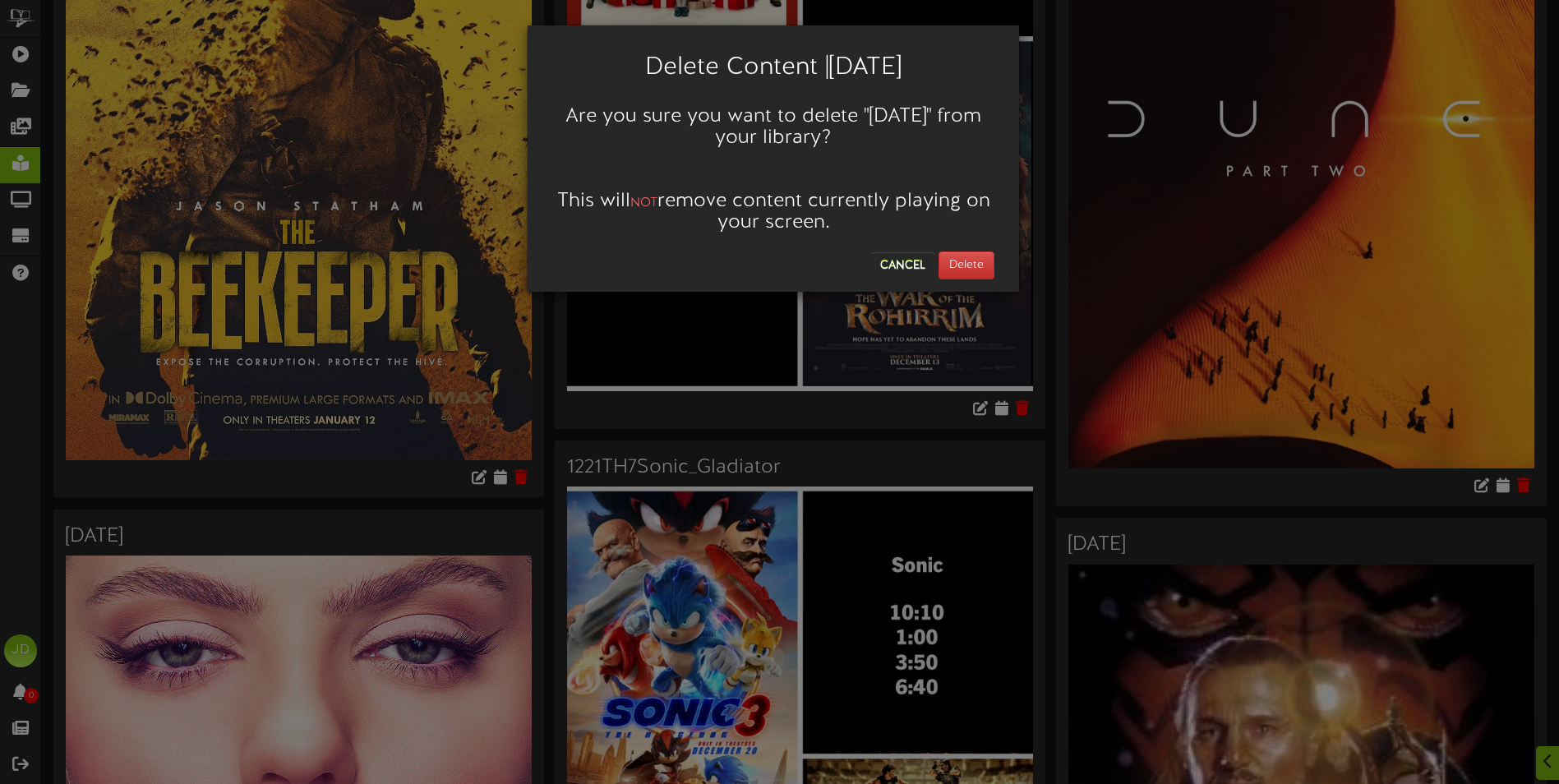
scroll to position [493, 0]
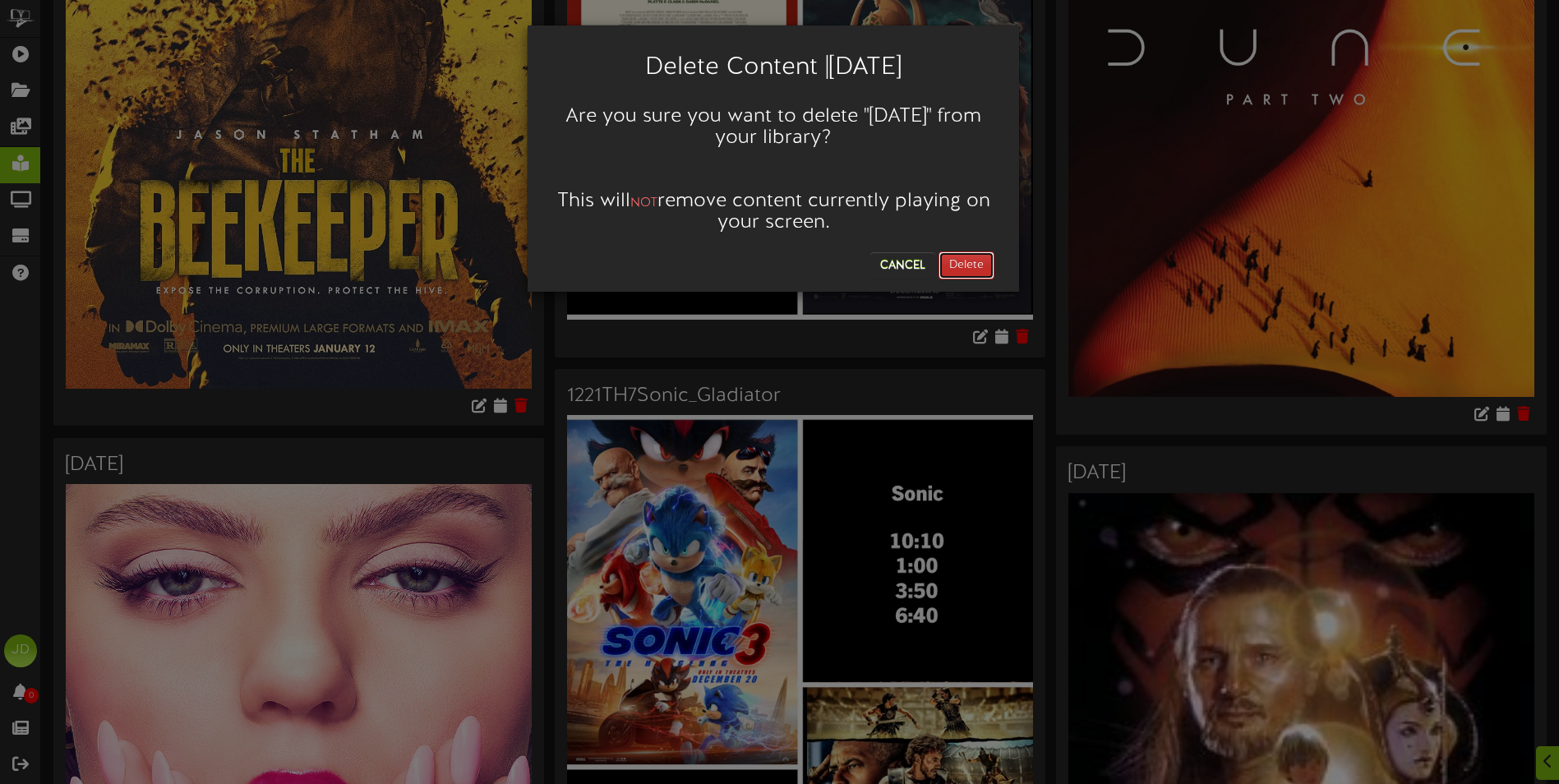
click at [953, 267] on button "Delete" at bounding box center [966, 265] width 56 height 28
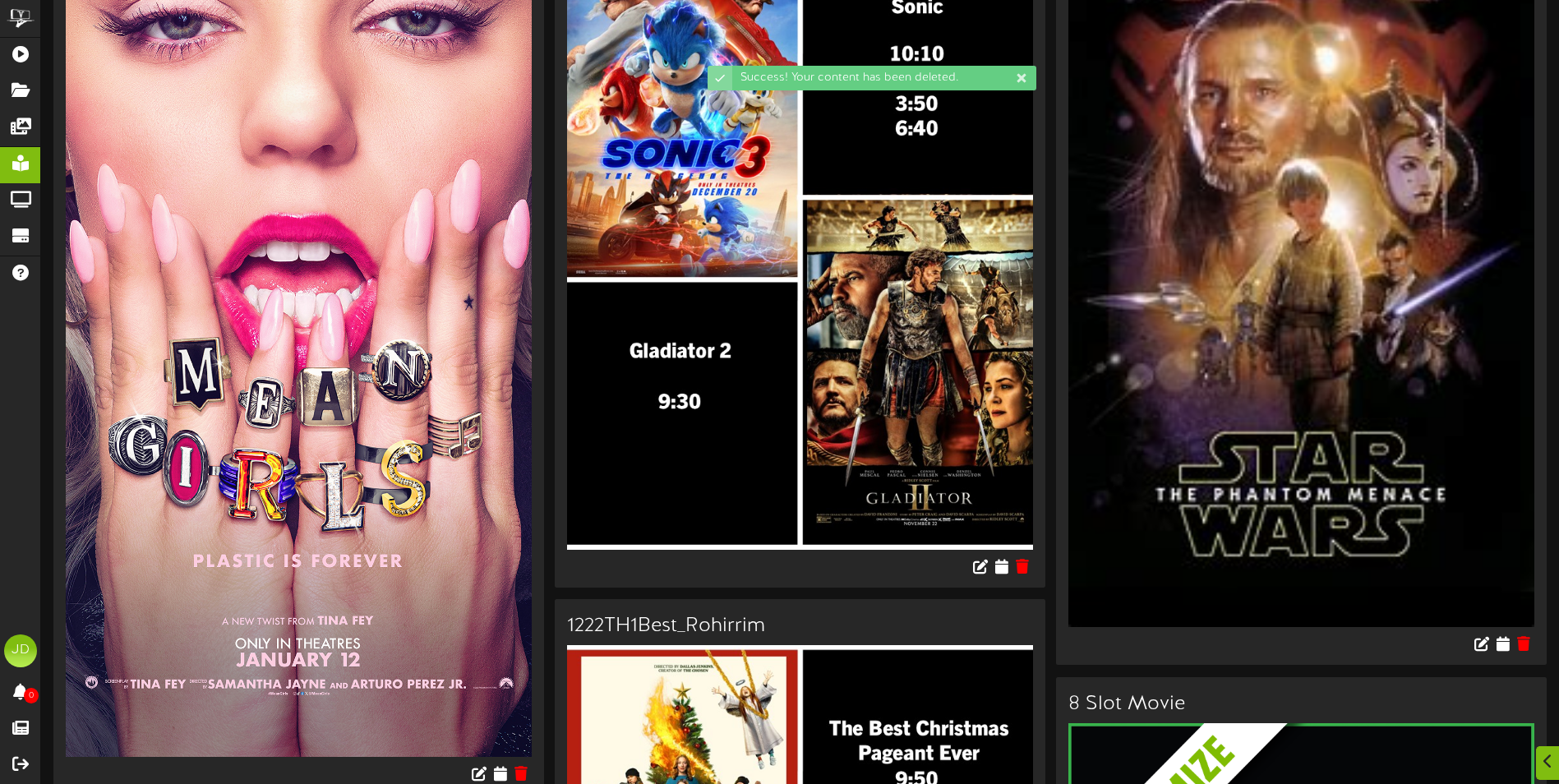
scroll to position [328, 0]
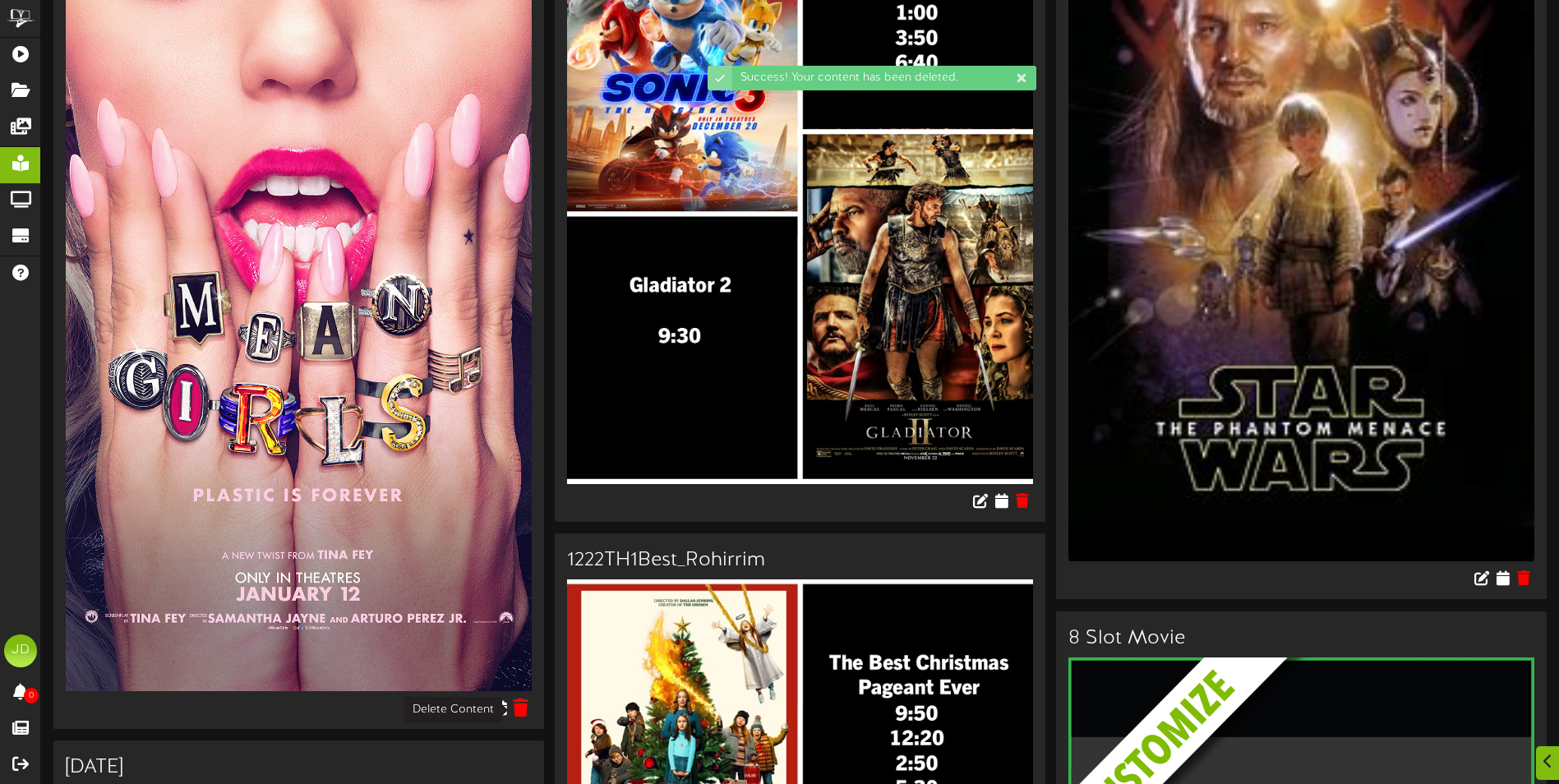
click at [518, 711] on icon at bounding box center [521, 707] width 15 height 18
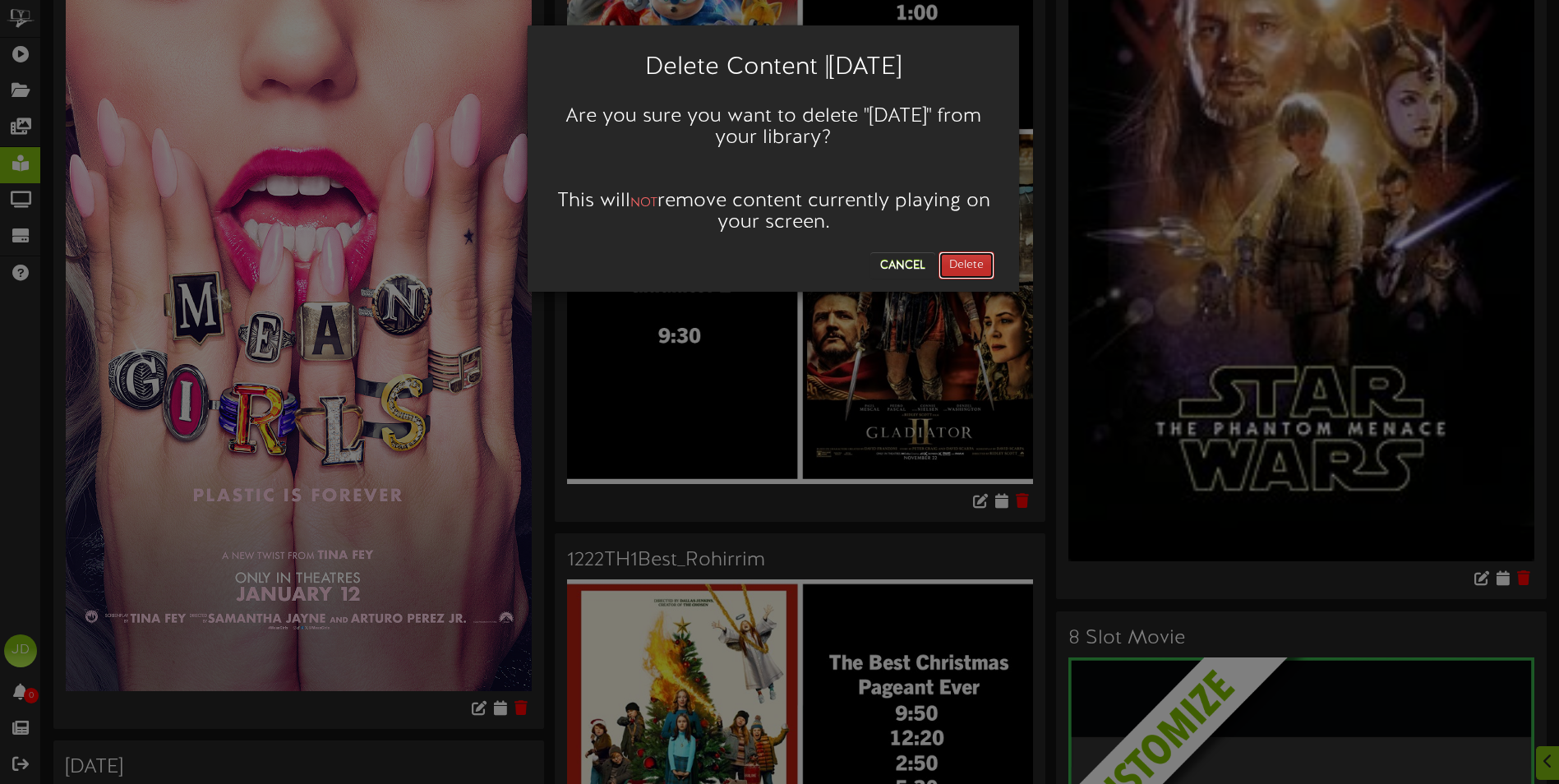
click at [968, 267] on button "Delete" at bounding box center [966, 265] width 56 height 28
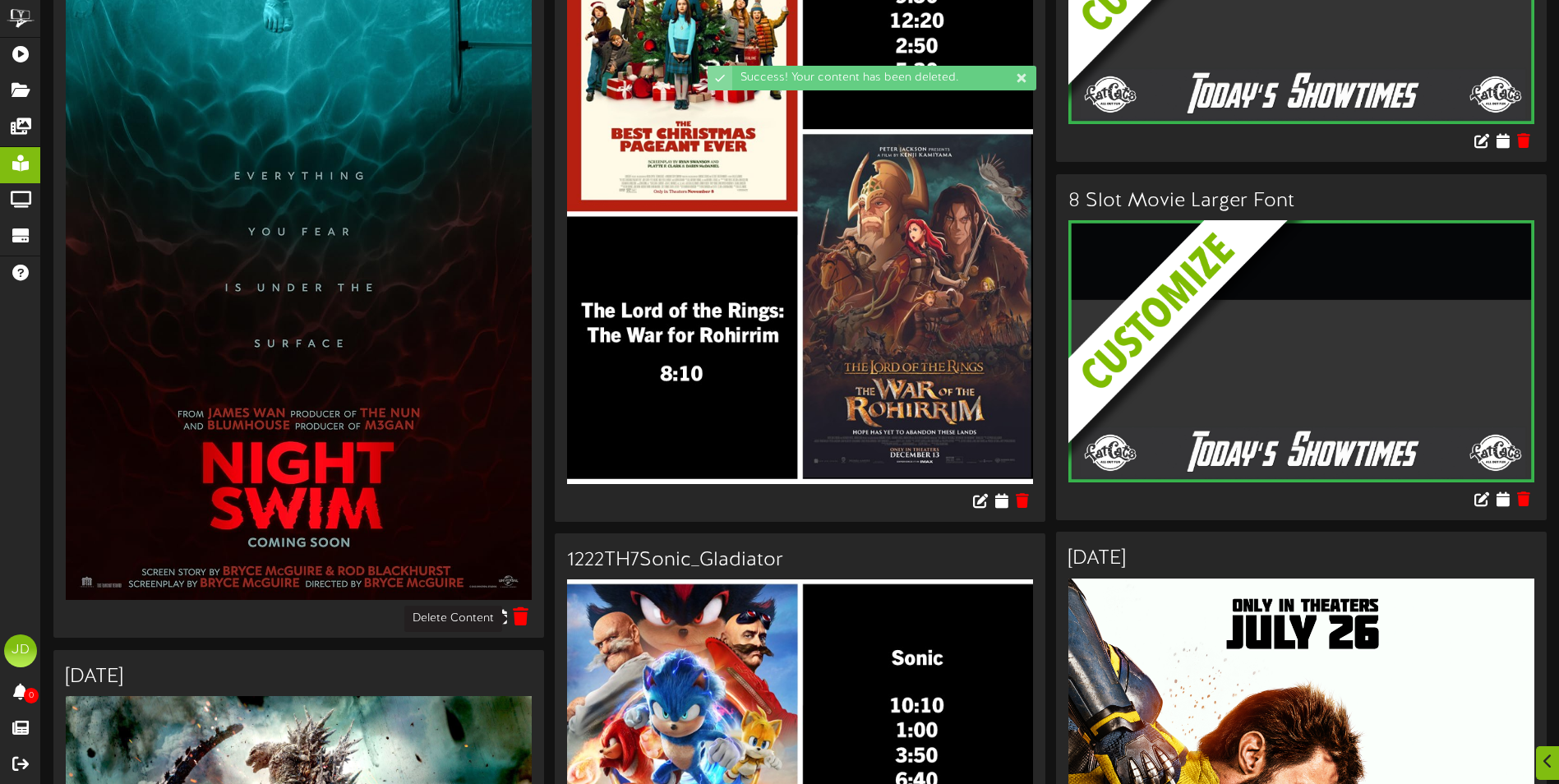
click at [521, 619] on icon at bounding box center [521, 615] width 15 height 18
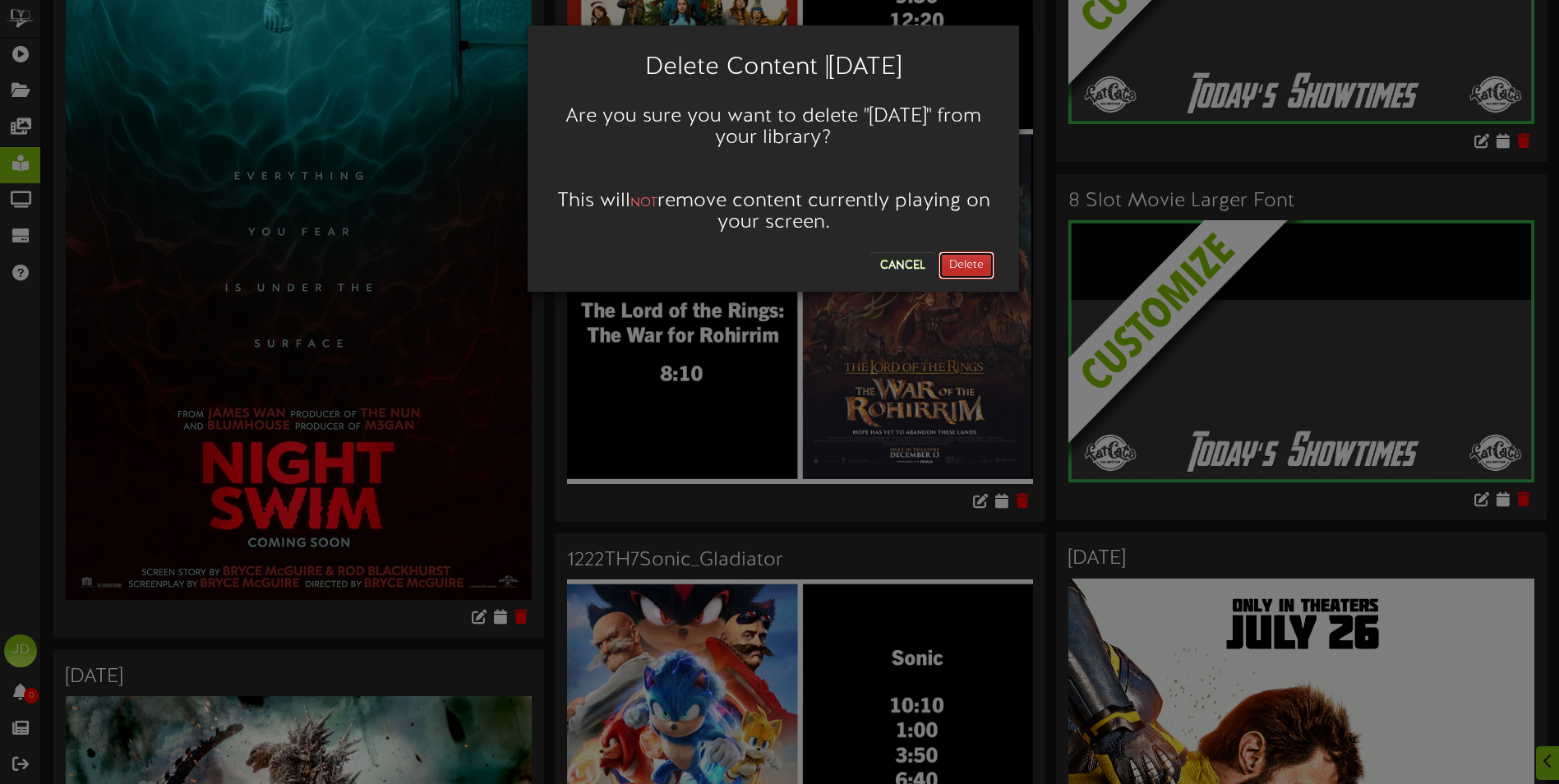
click at [980, 263] on button "Delete" at bounding box center [966, 265] width 56 height 28
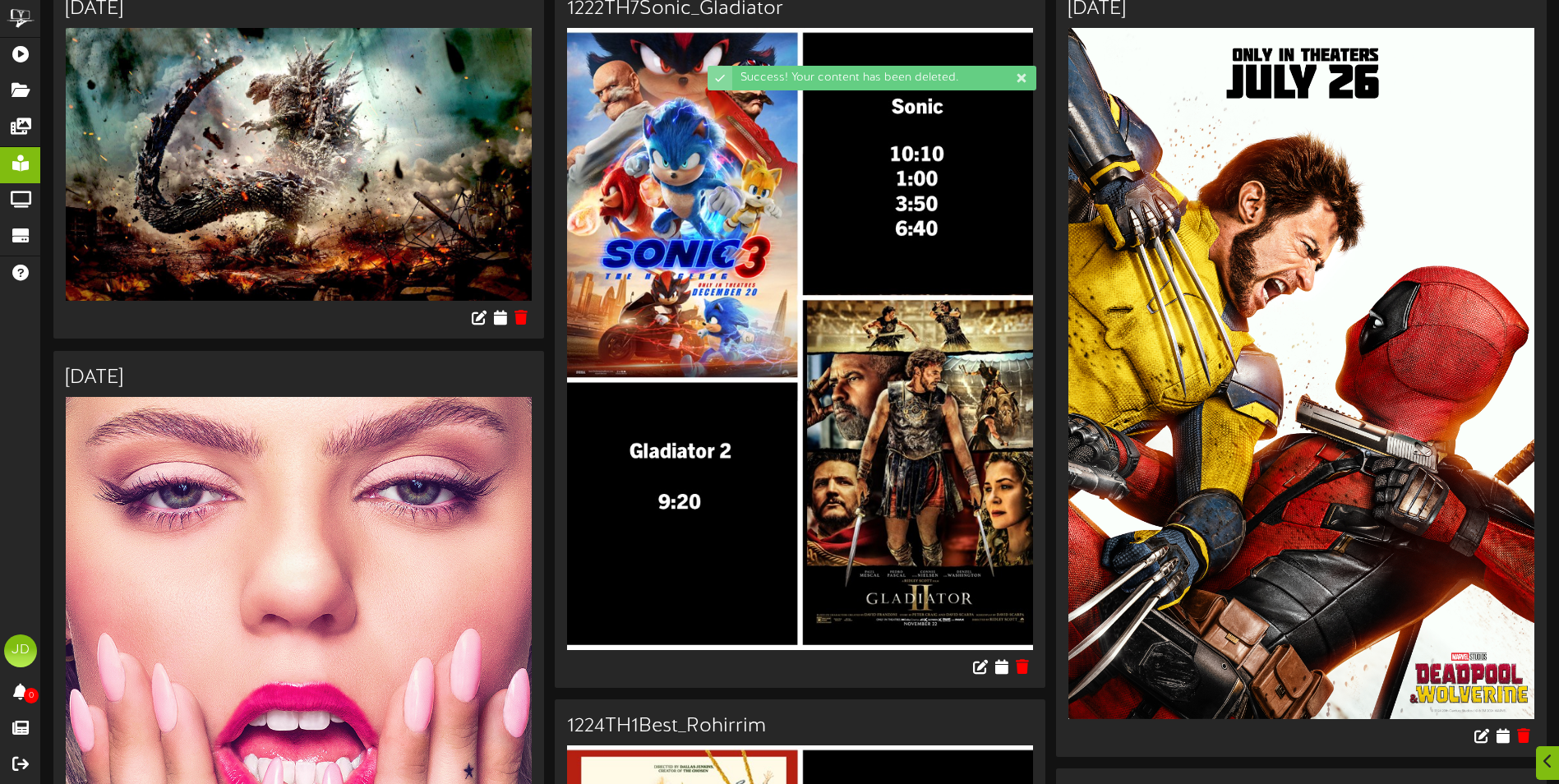
scroll to position [165, 0]
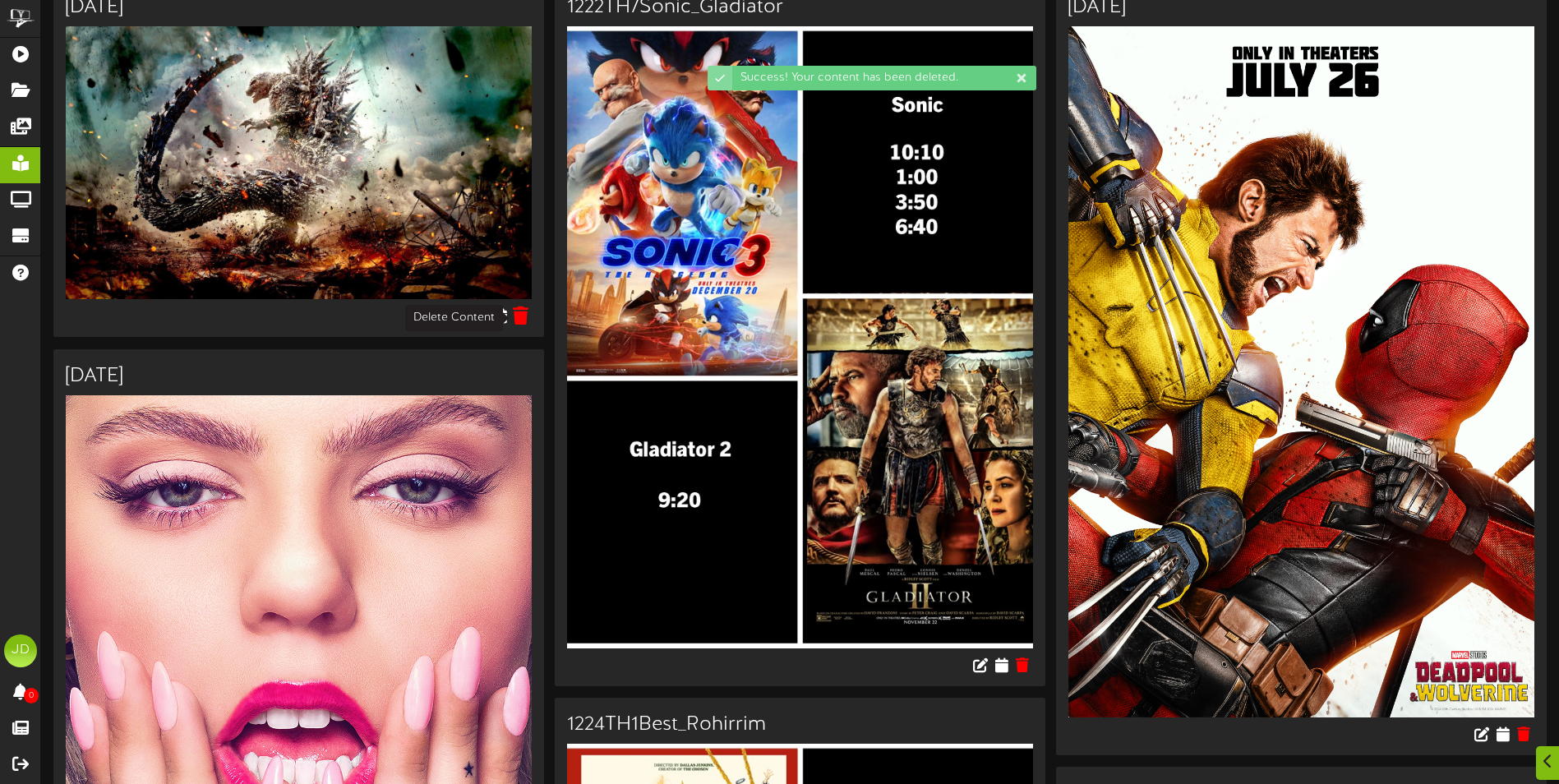
click at [523, 311] on icon at bounding box center [521, 315] width 15 height 18
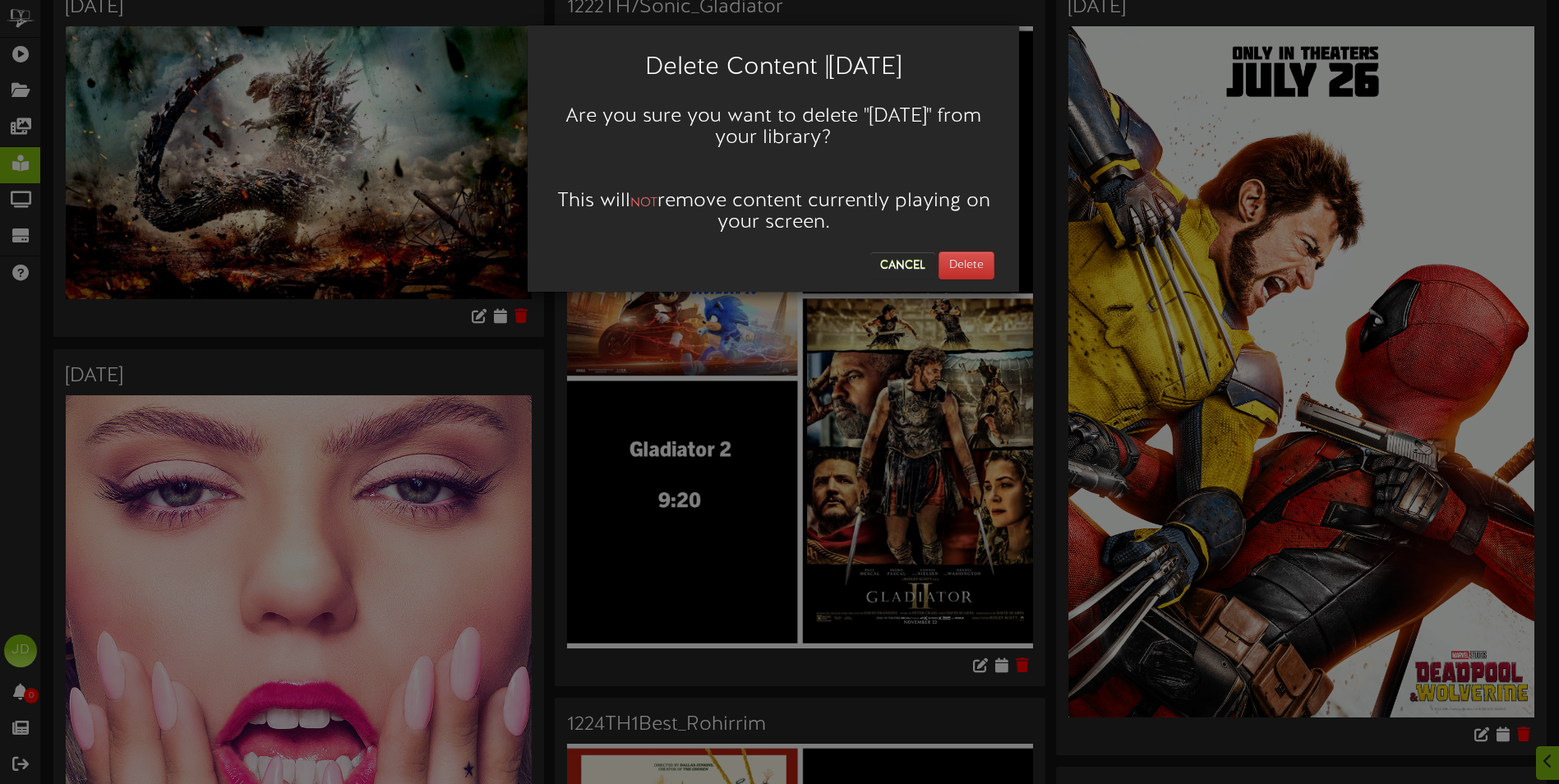
click at [1013, 258] on div "Delete Content | 1/26/24 Are you sure you want to delete " 1/26/24 " from your …" at bounding box center [774, 158] width 491 height 266
click at [966, 259] on button "Delete" at bounding box center [966, 265] width 56 height 28
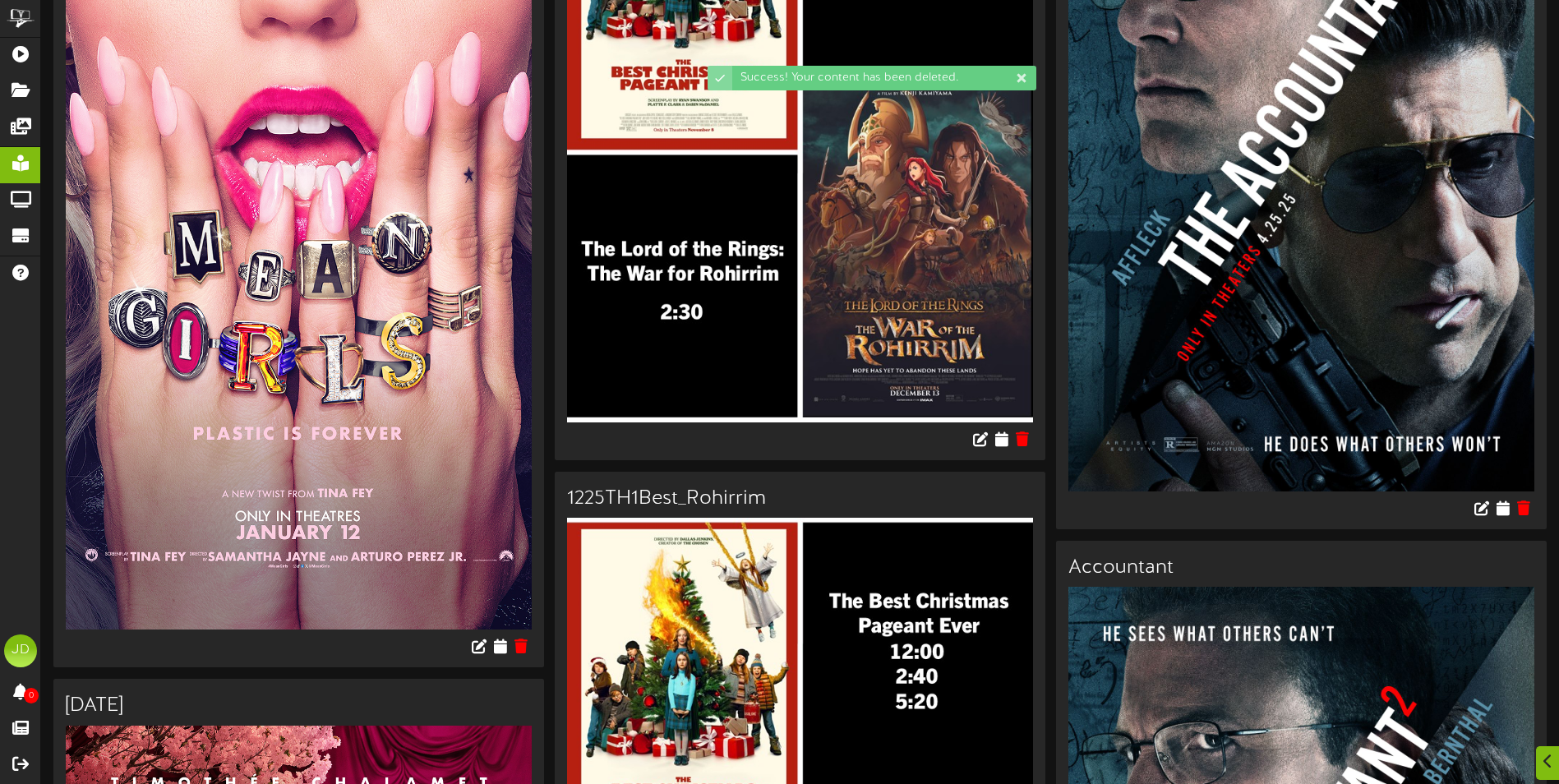
scroll to position [411, 0]
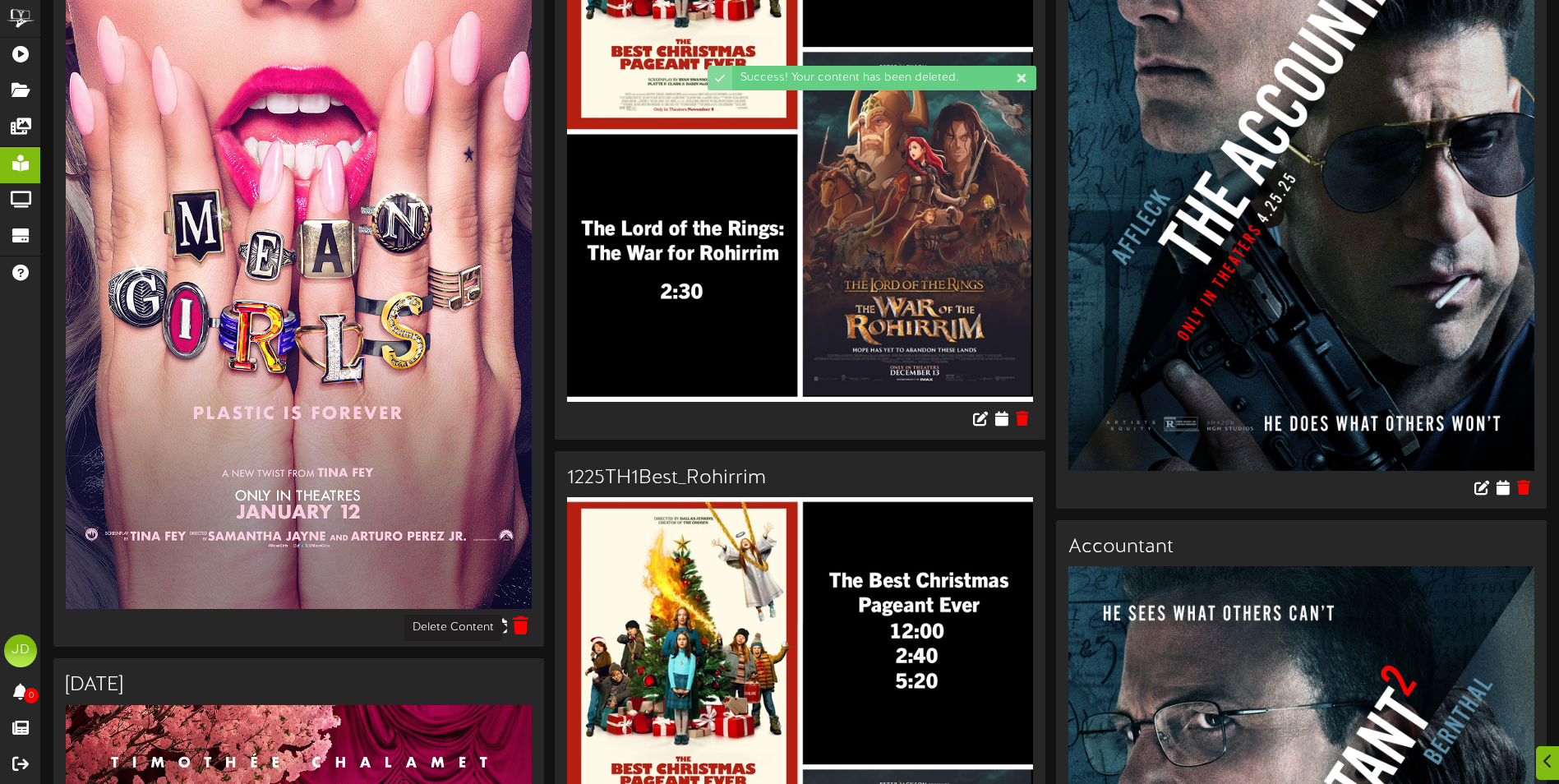
click at [523, 627] on icon at bounding box center [521, 625] width 15 height 18
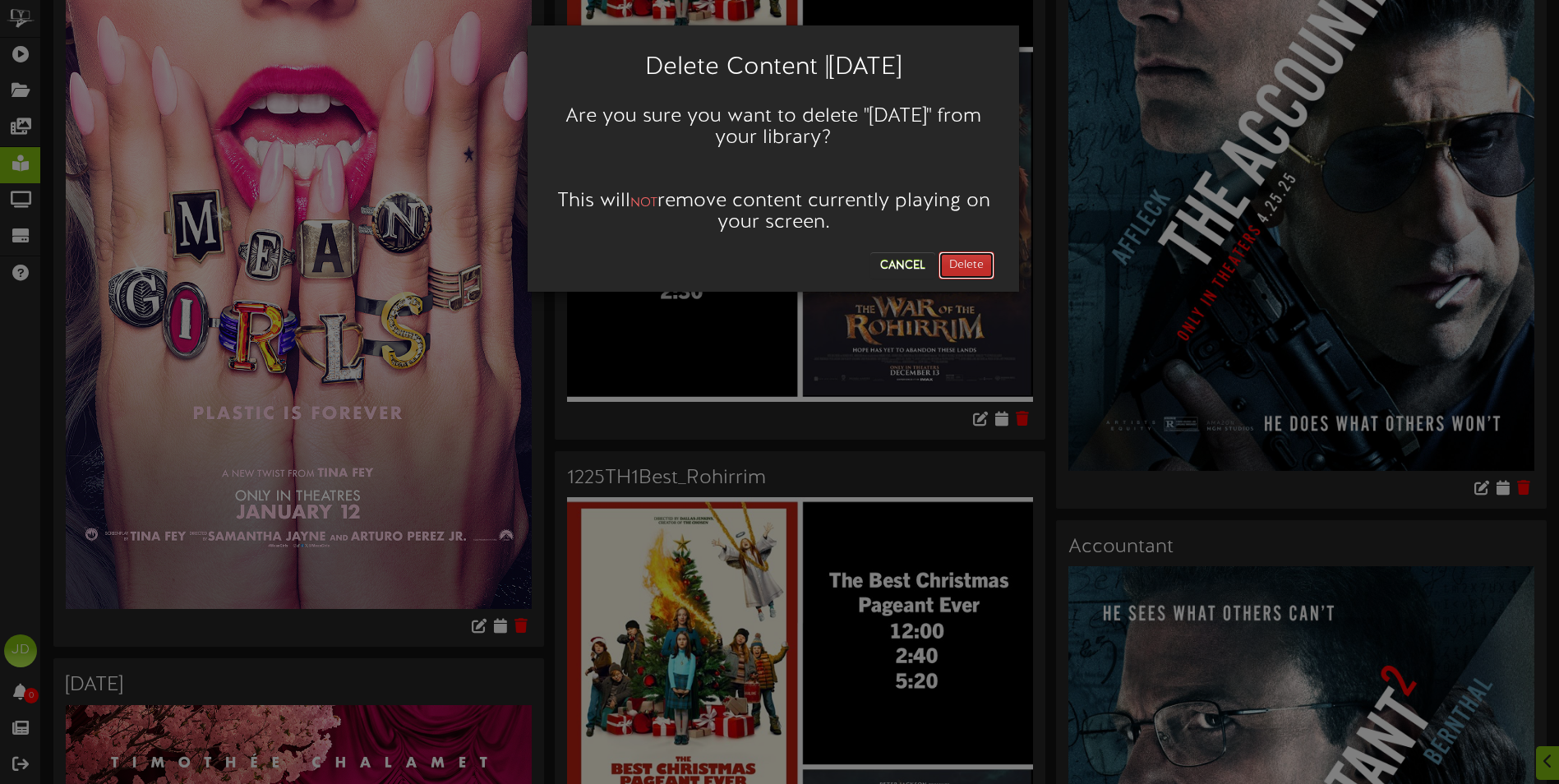
click at [962, 269] on button "Delete" at bounding box center [966, 265] width 56 height 28
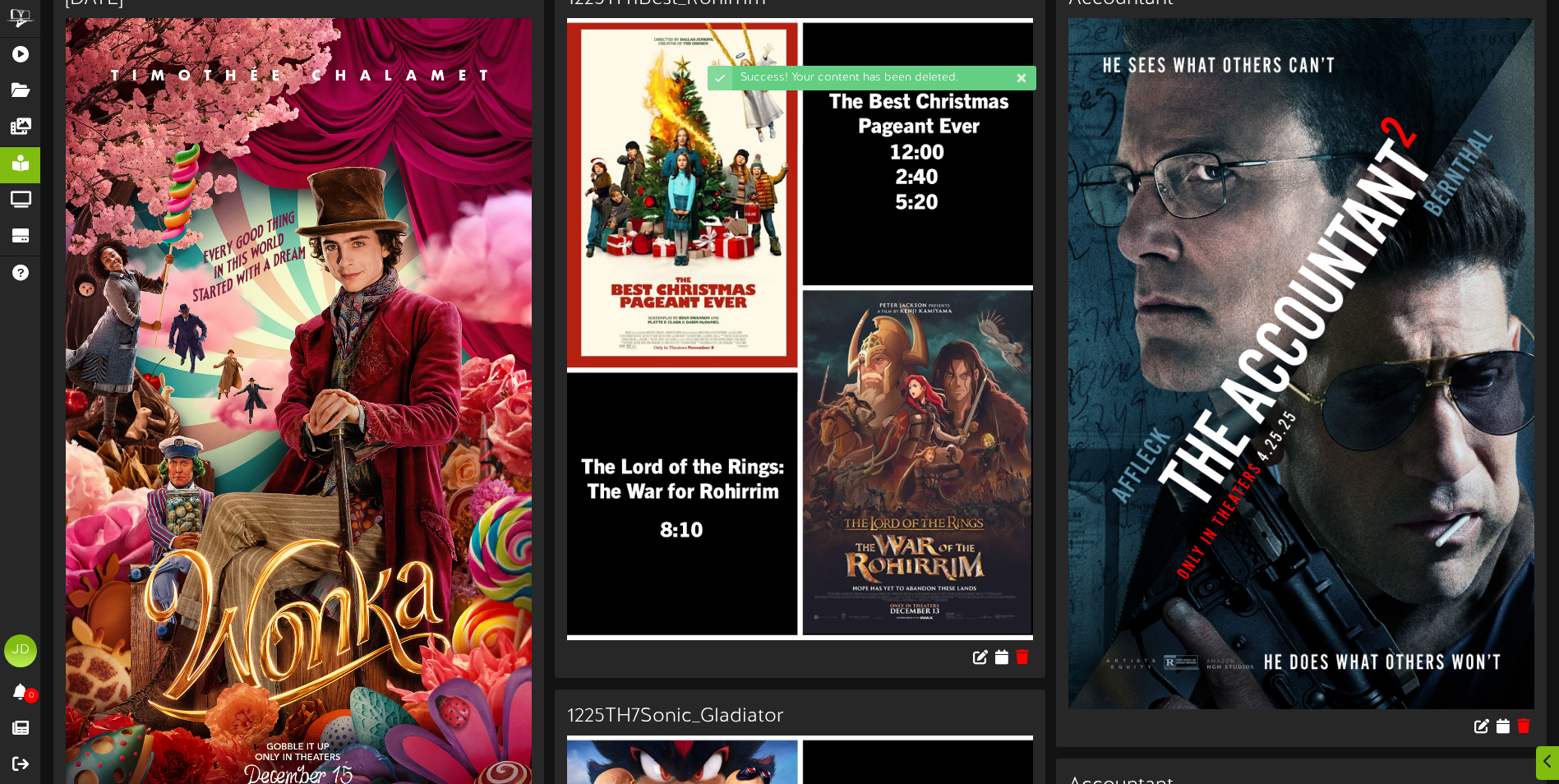
scroll to position [328, 0]
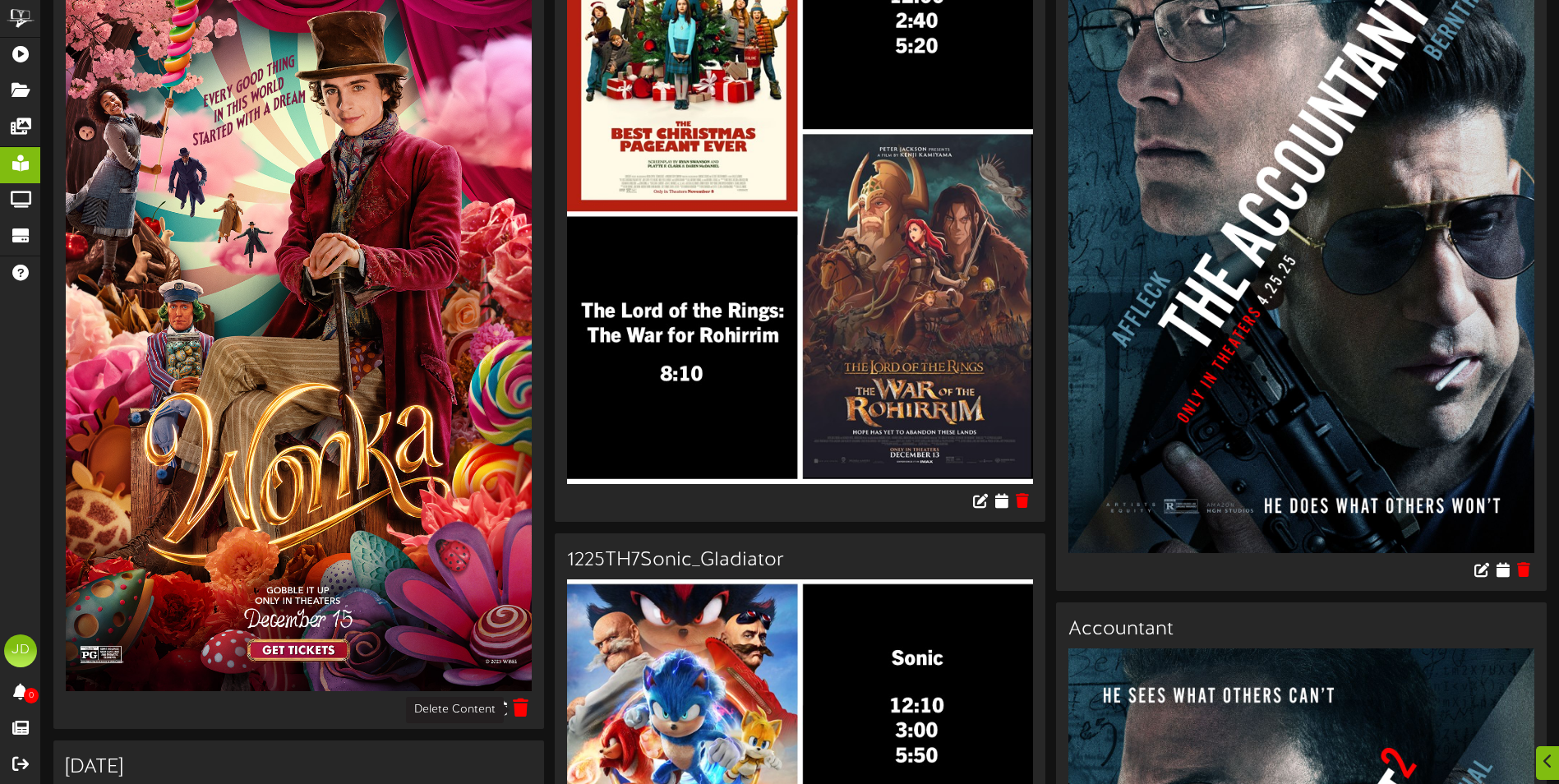
click at [529, 706] on icon at bounding box center [521, 707] width 15 height 18
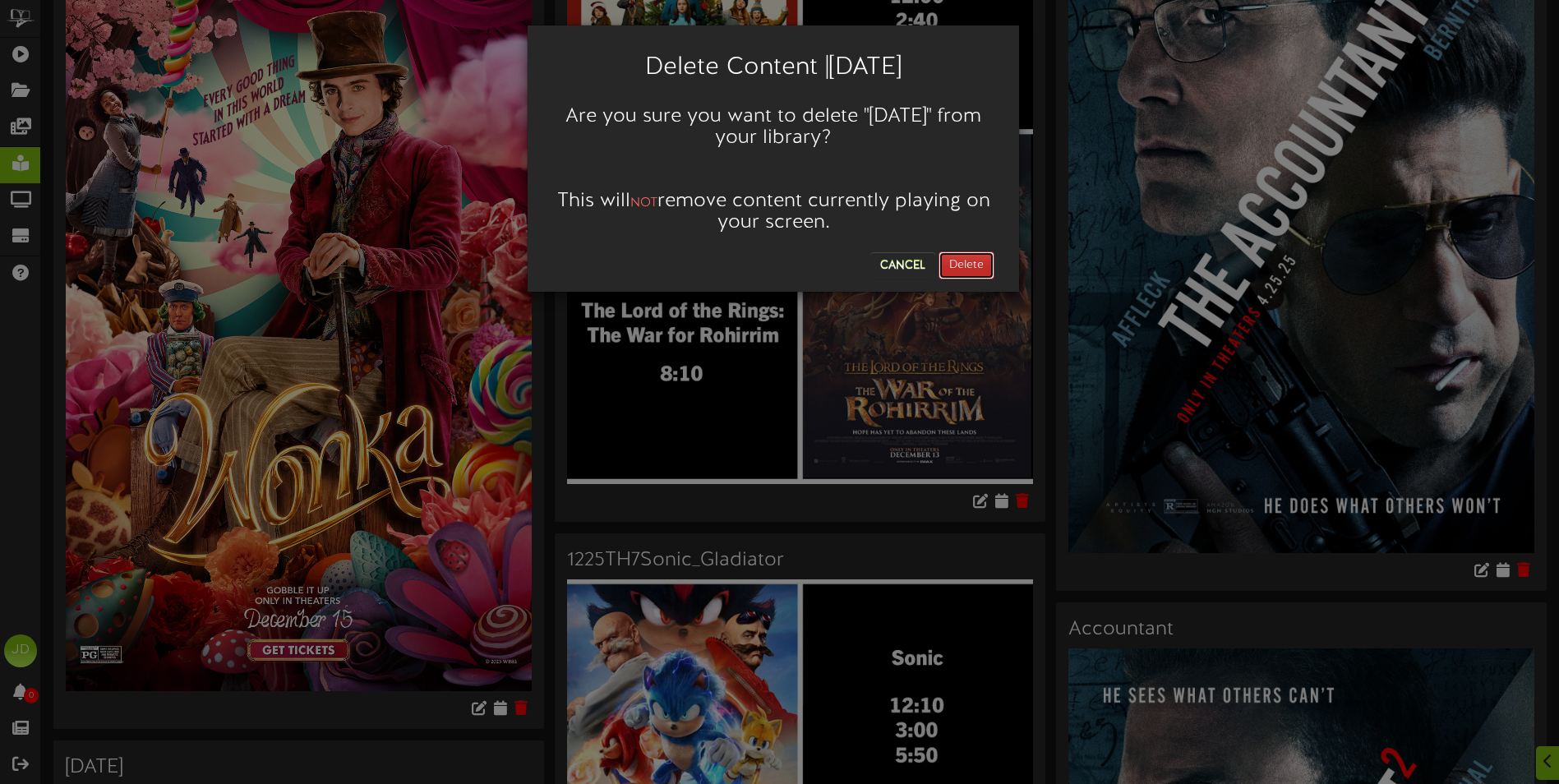
click at [964, 277] on button "Delete" at bounding box center [966, 265] width 56 height 28
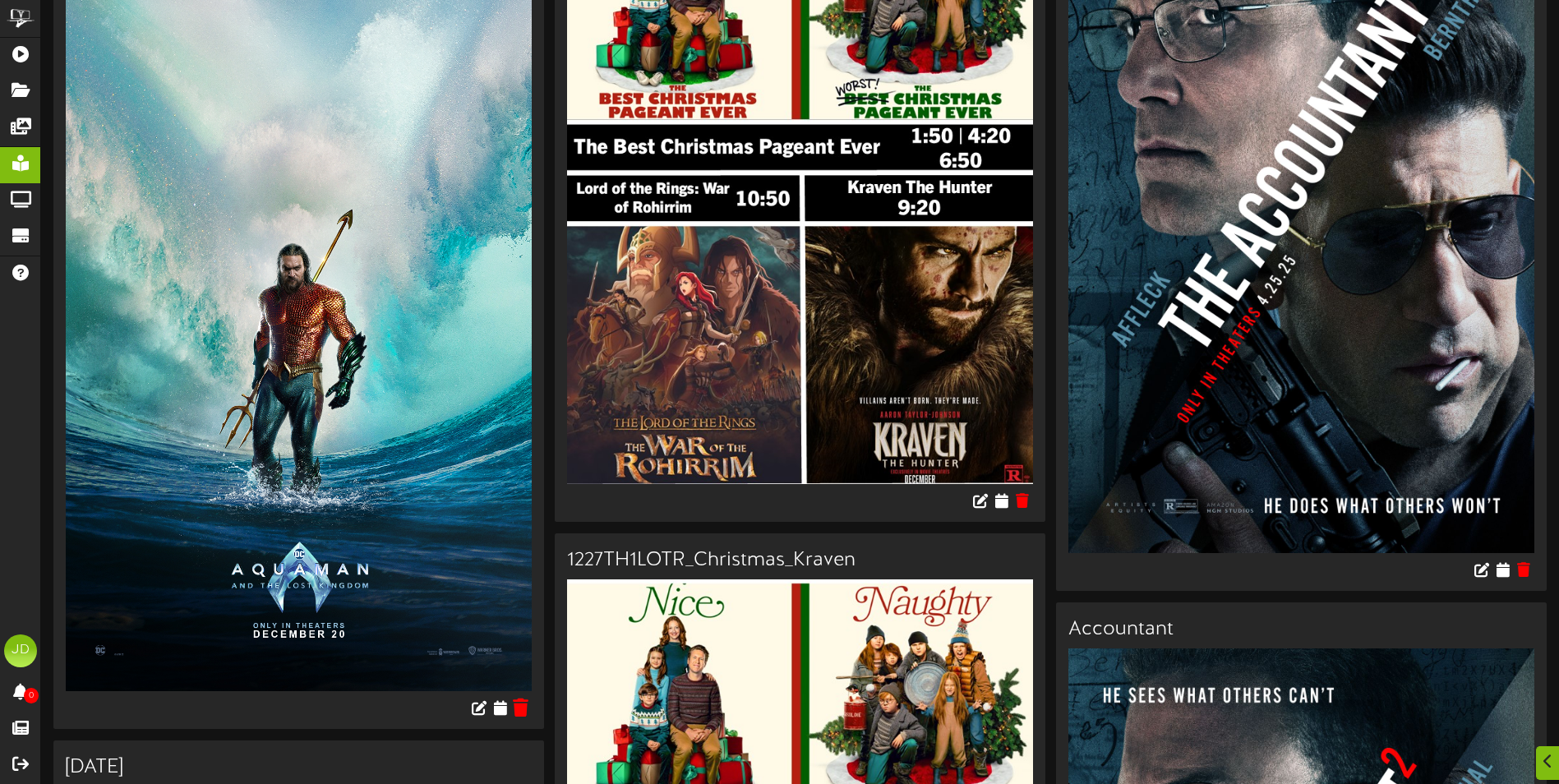
click at [525, 714] on icon at bounding box center [521, 707] width 15 height 18
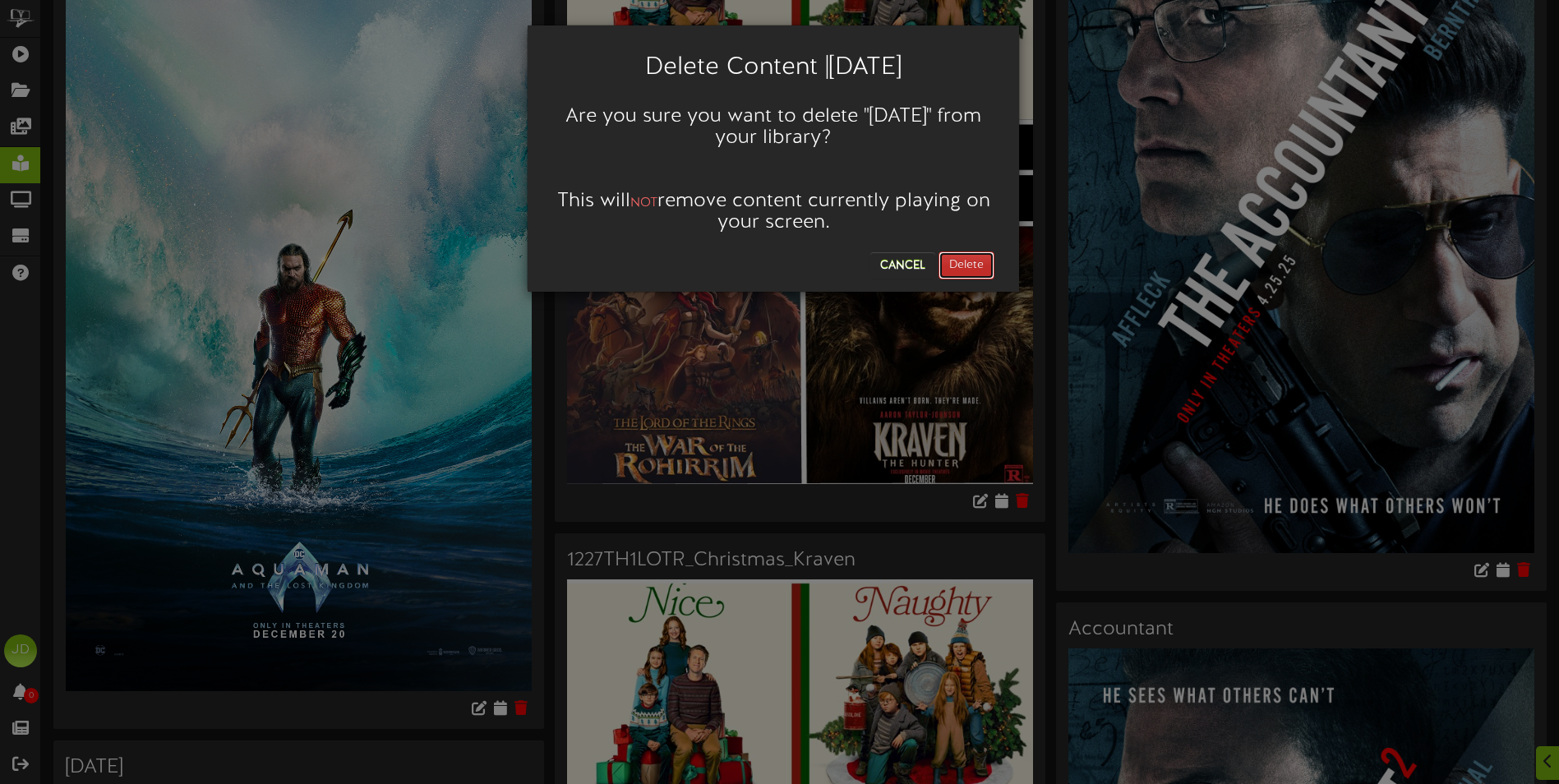
click at [959, 254] on button "Delete" at bounding box center [966, 265] width 56 height 28
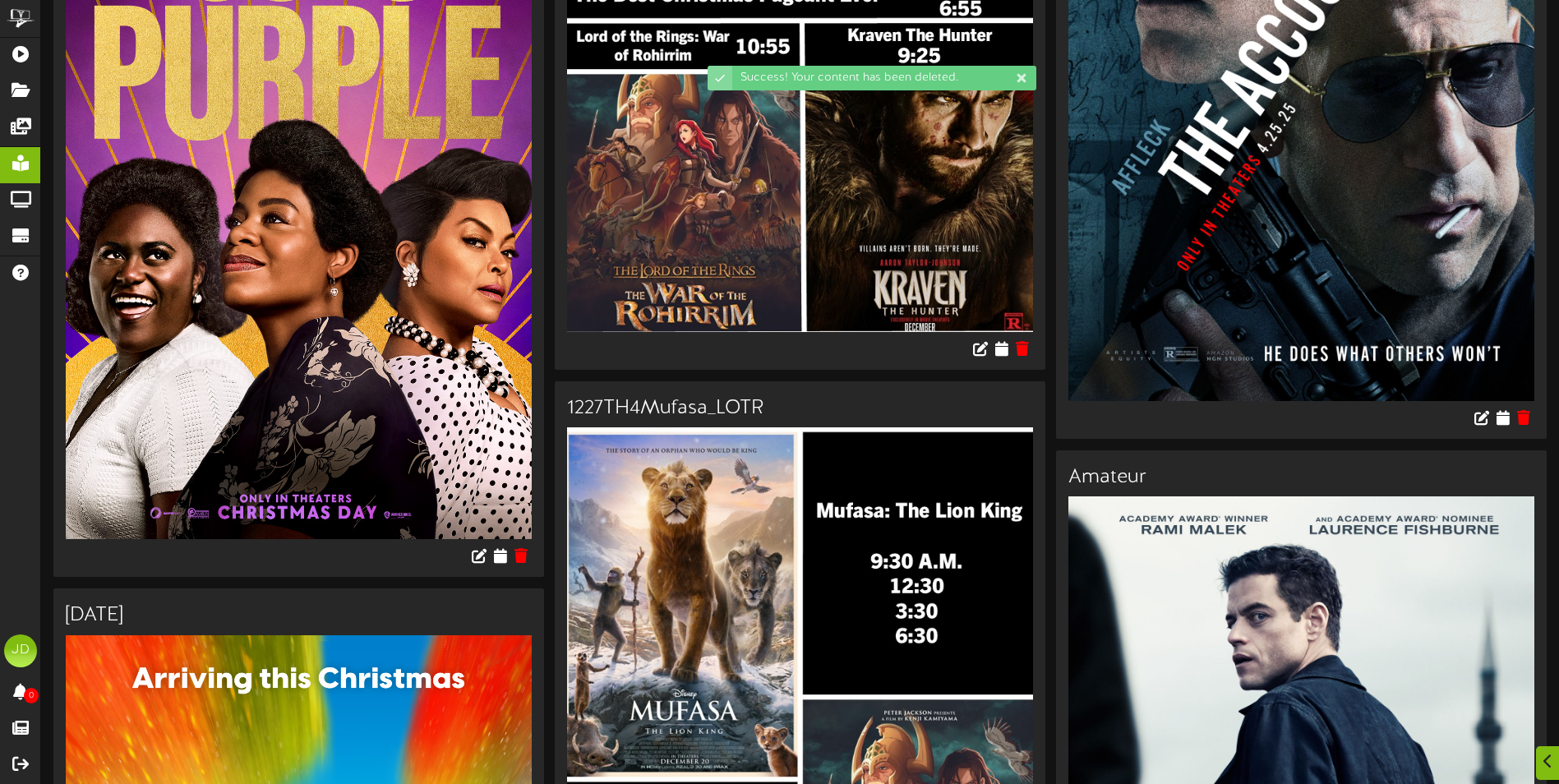
scroll to position [493, 0]
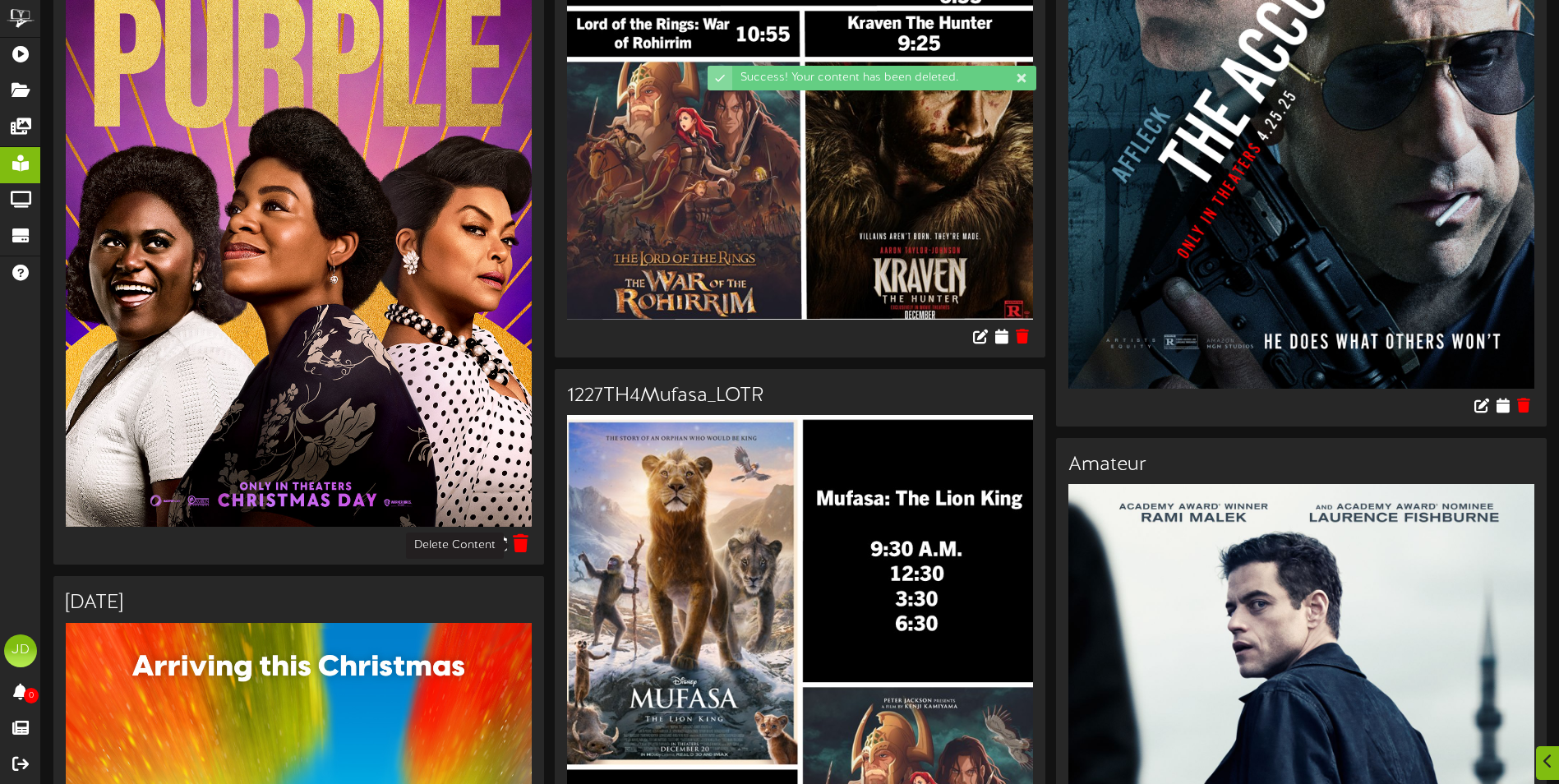
click at [523, 541] on icon at bounding box center [521, 542] width 15 height 18
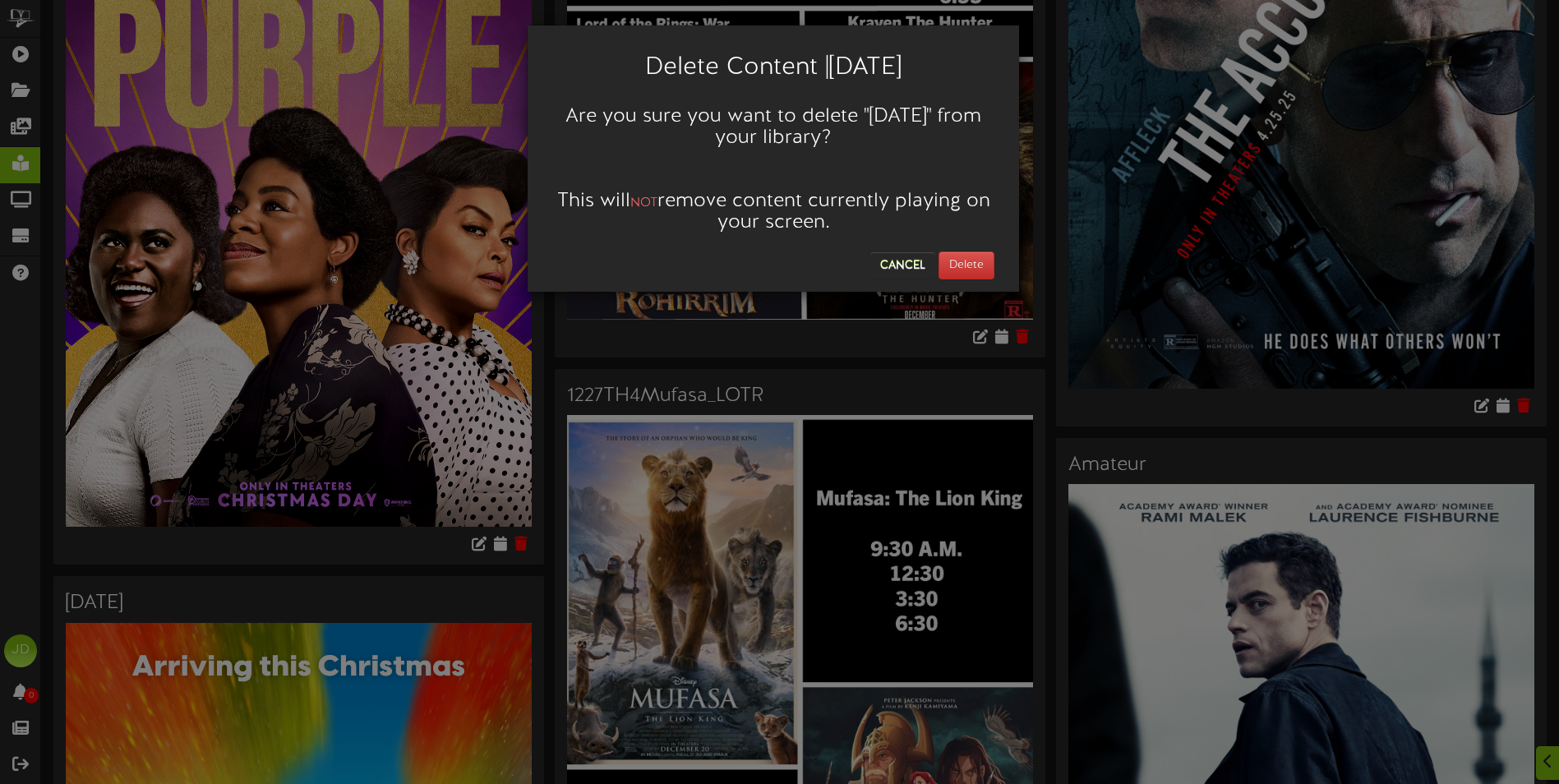
click at [996, 244] on div "Cancel Delete" at bounding box center [773, 262] width 467 height 37
click at [992, 255] on button "Delete" at bounding box center [966, 265] width 56 height 28
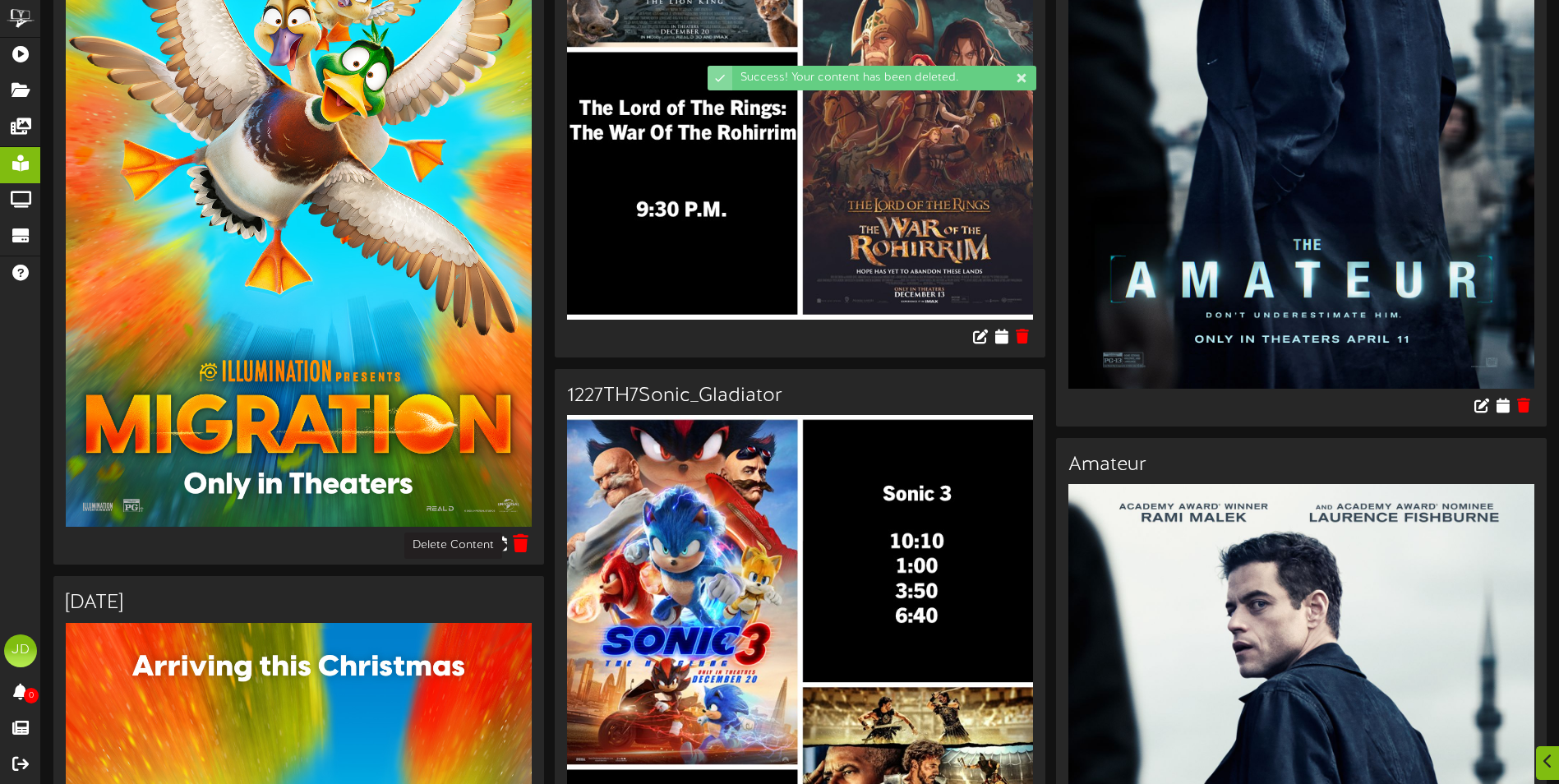
click at [518, 545] on icon at bounding box center [521, 542] width 15 height 18
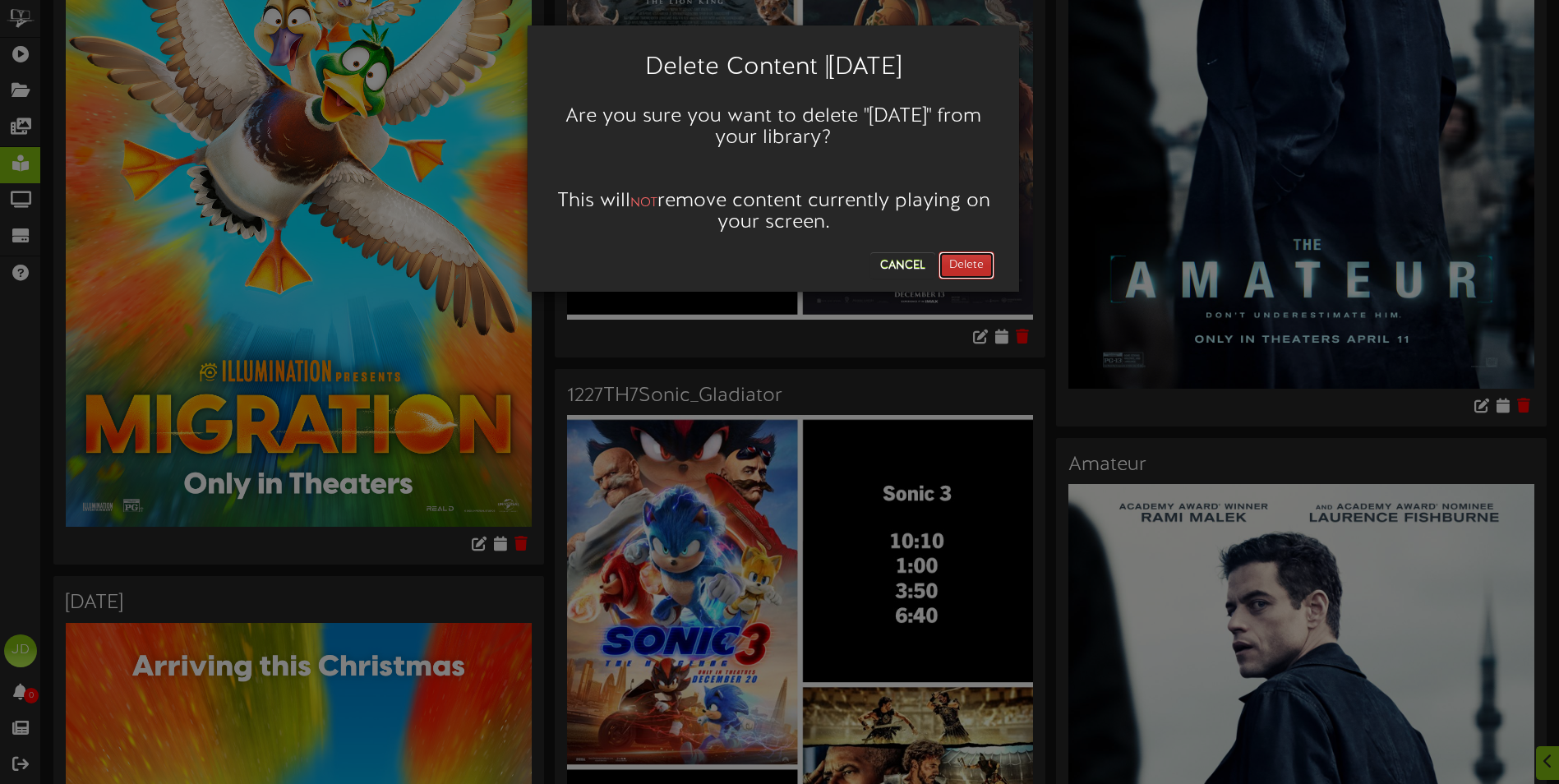
click at [975, 266] on button "Delete" at bounding box center [966, 265] width 56 height 28
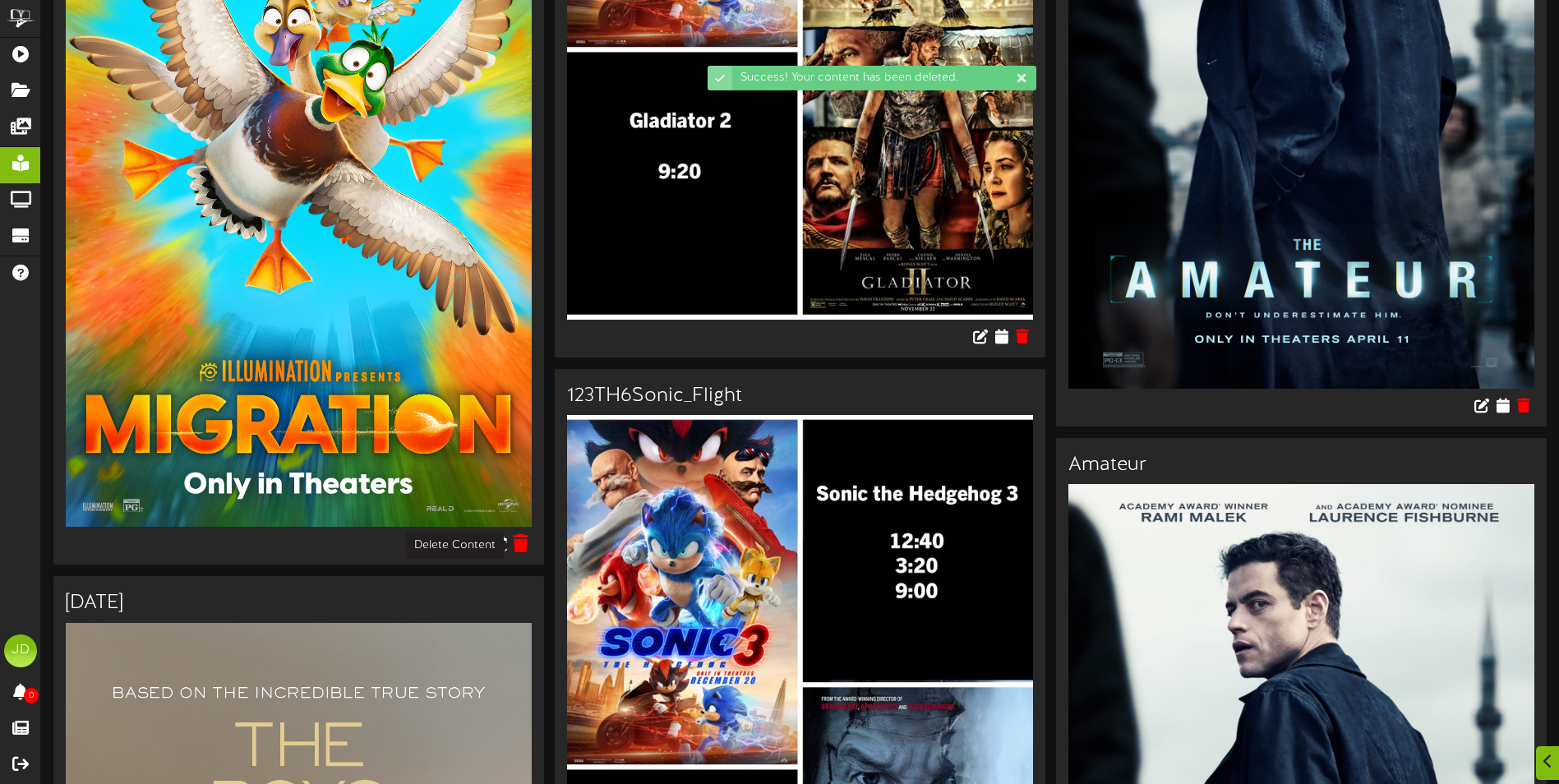
click at [519, 542] on icon at bounding box center [521, 542] width 15 height 18
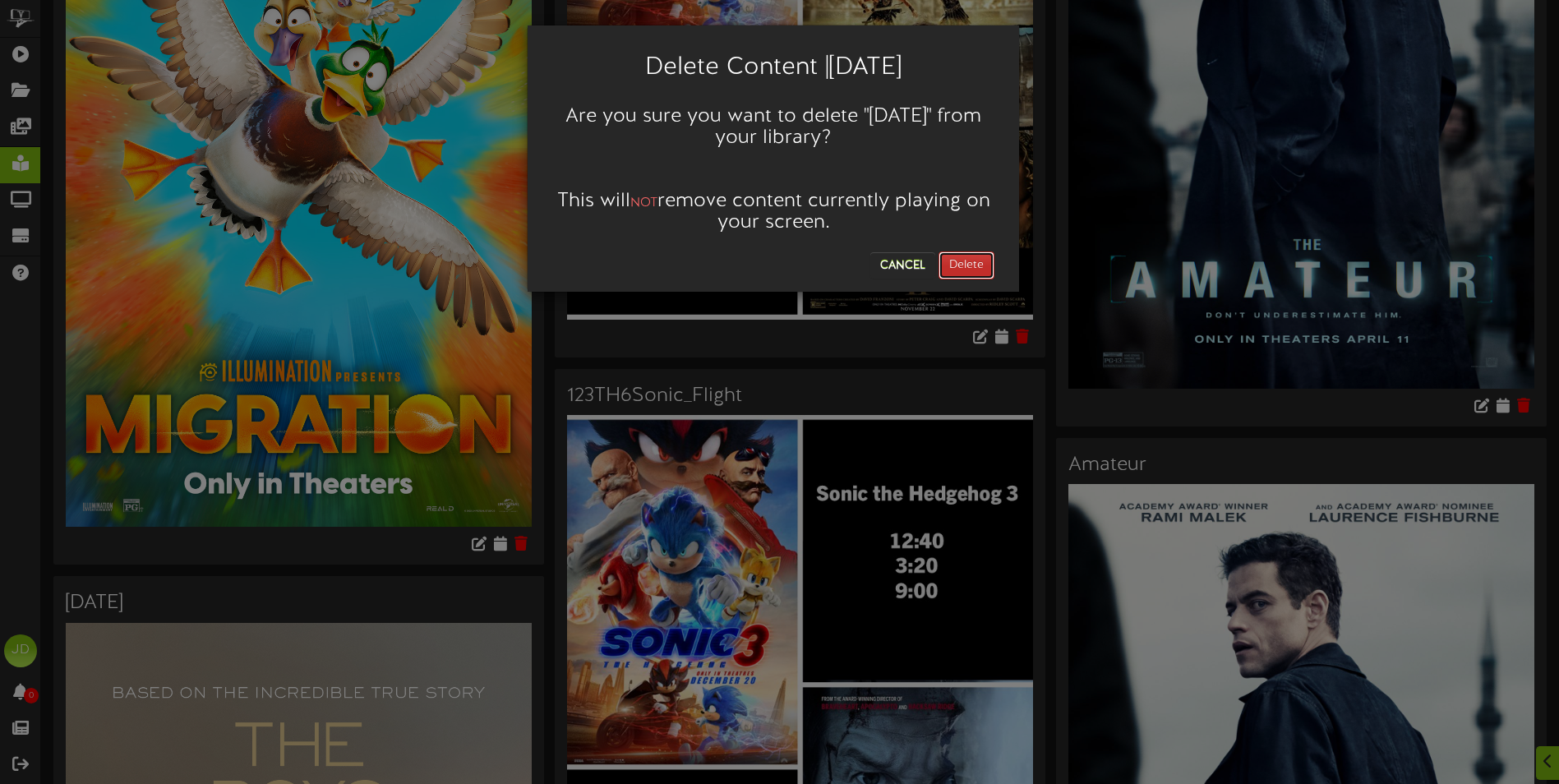
click at [958, 262] on button "Delete" at bounding box center [966, 265] width 56 height 28
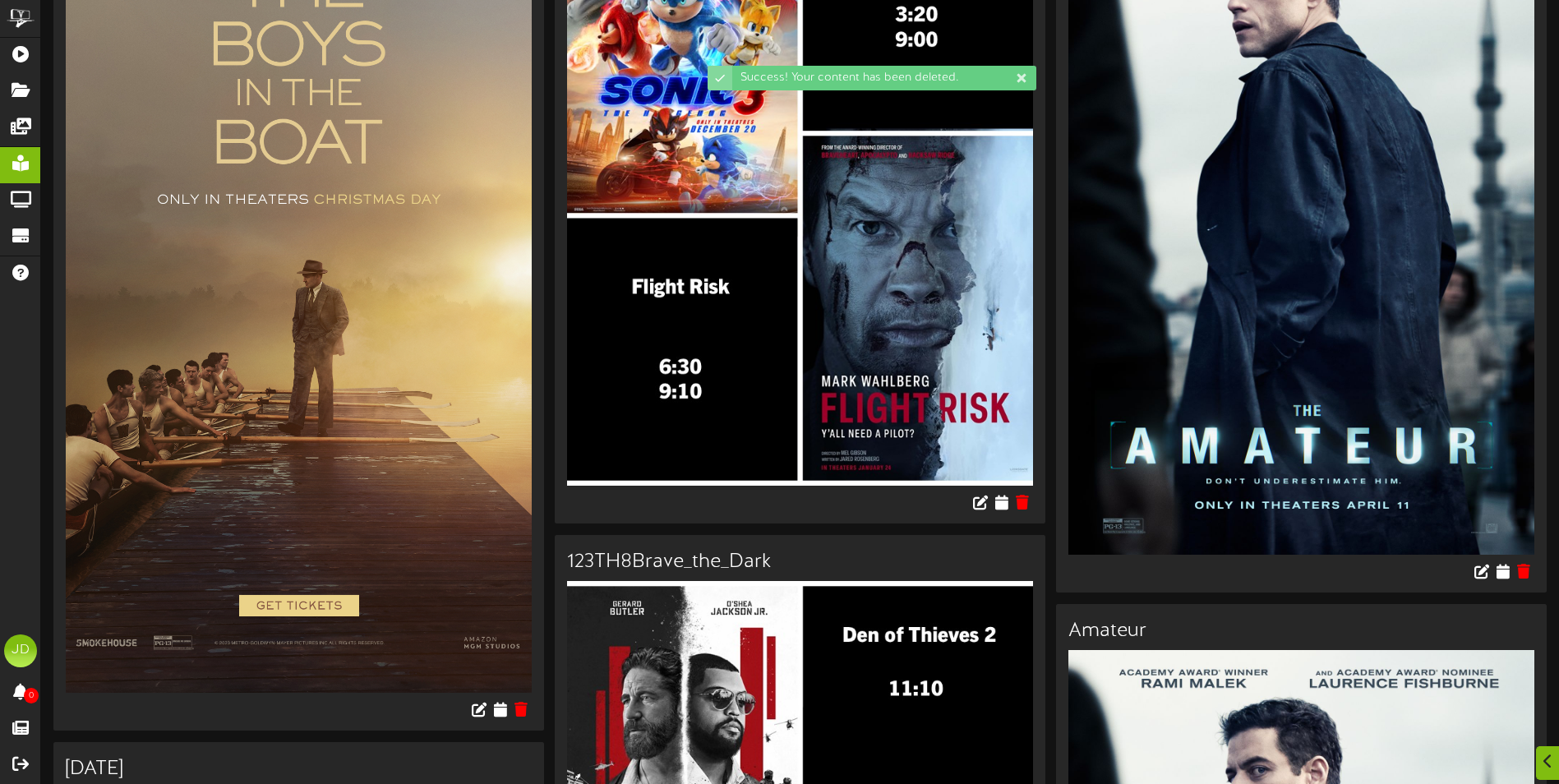
scroll to position [328, 0]
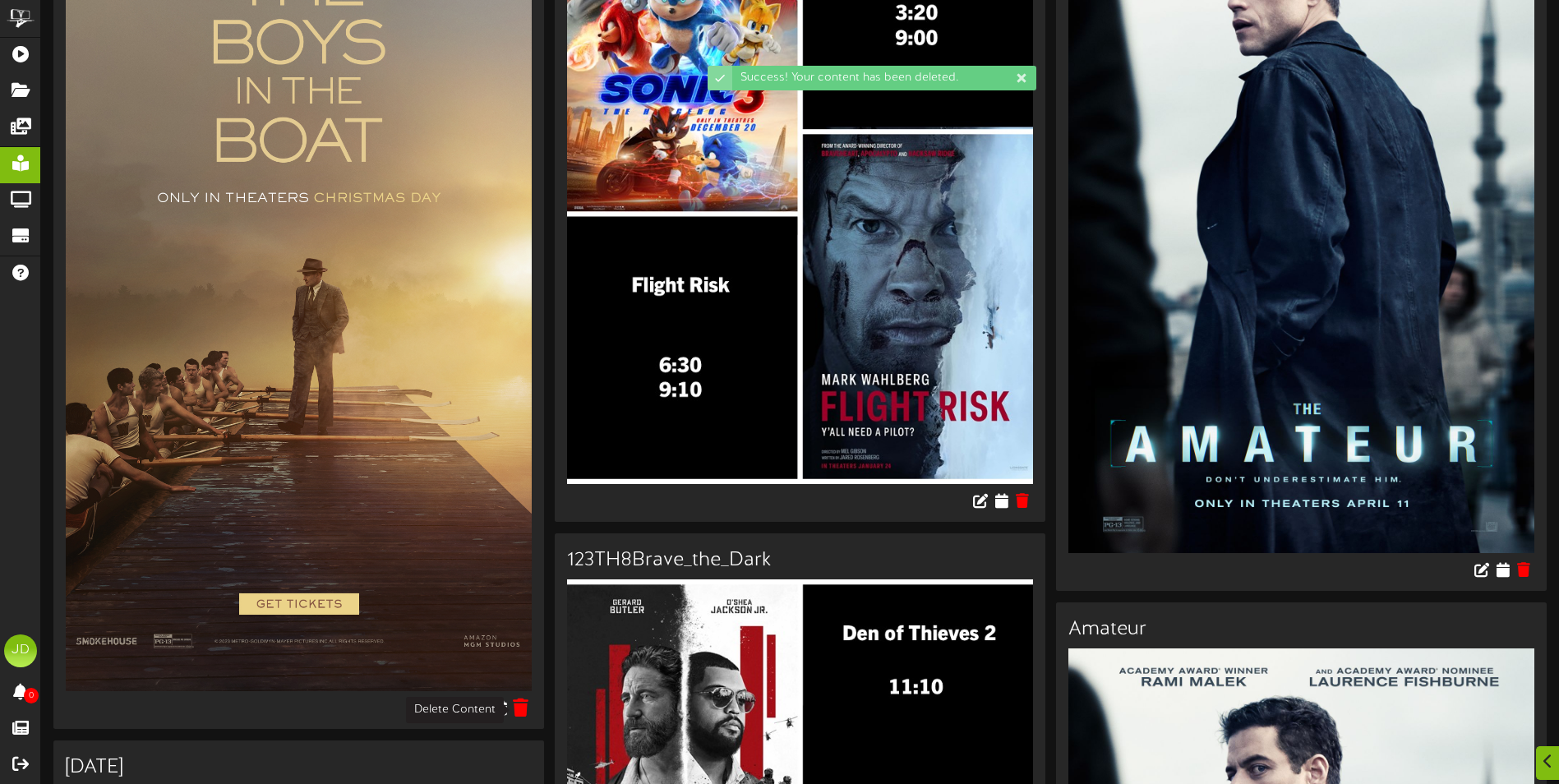
click at [521, 707] on icon at bounding box center [521, 707] width 15 height 18
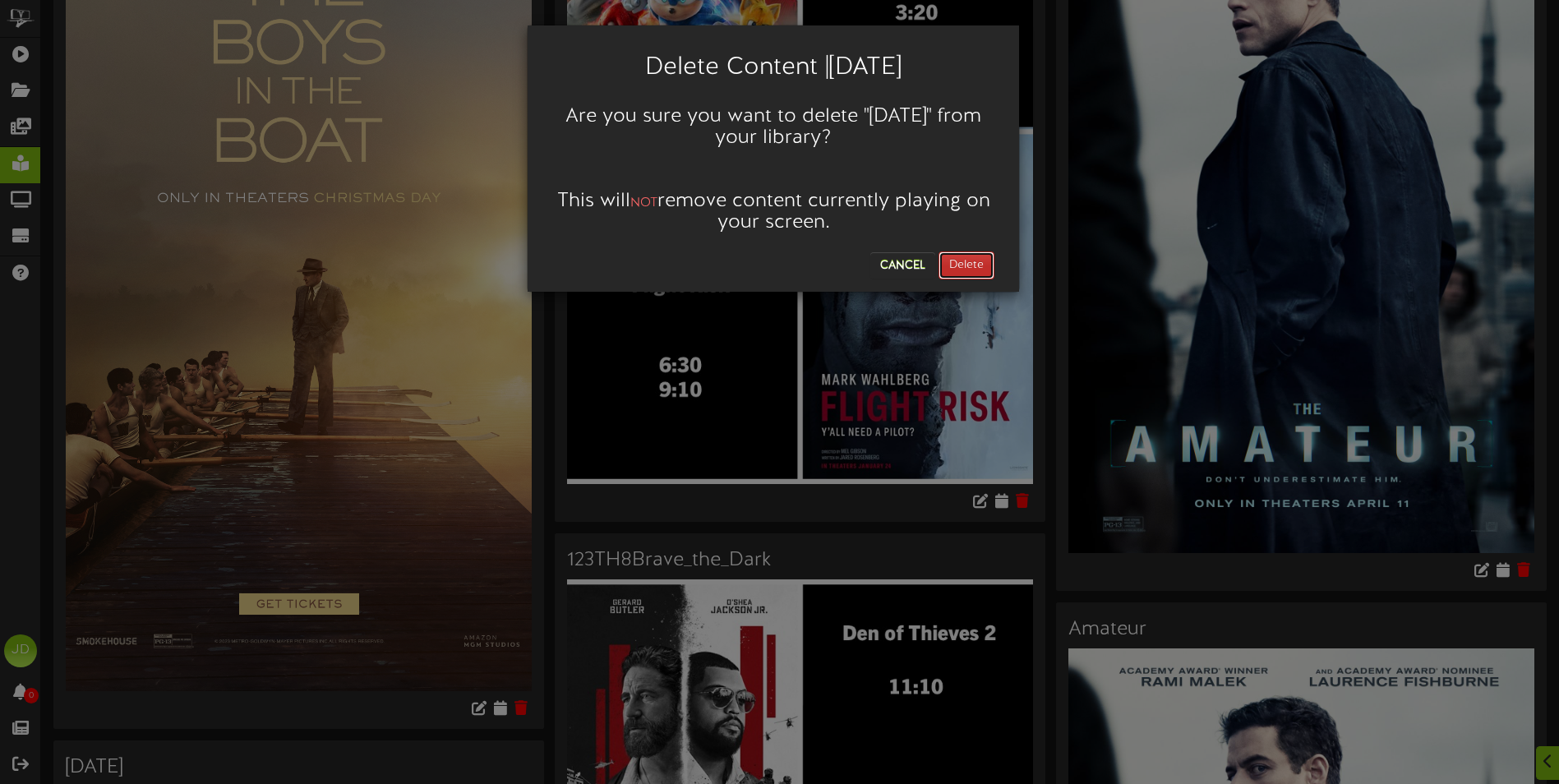
click at [975, 256] on button "Delete" at bounding box center [966, 265] width 56 height 28
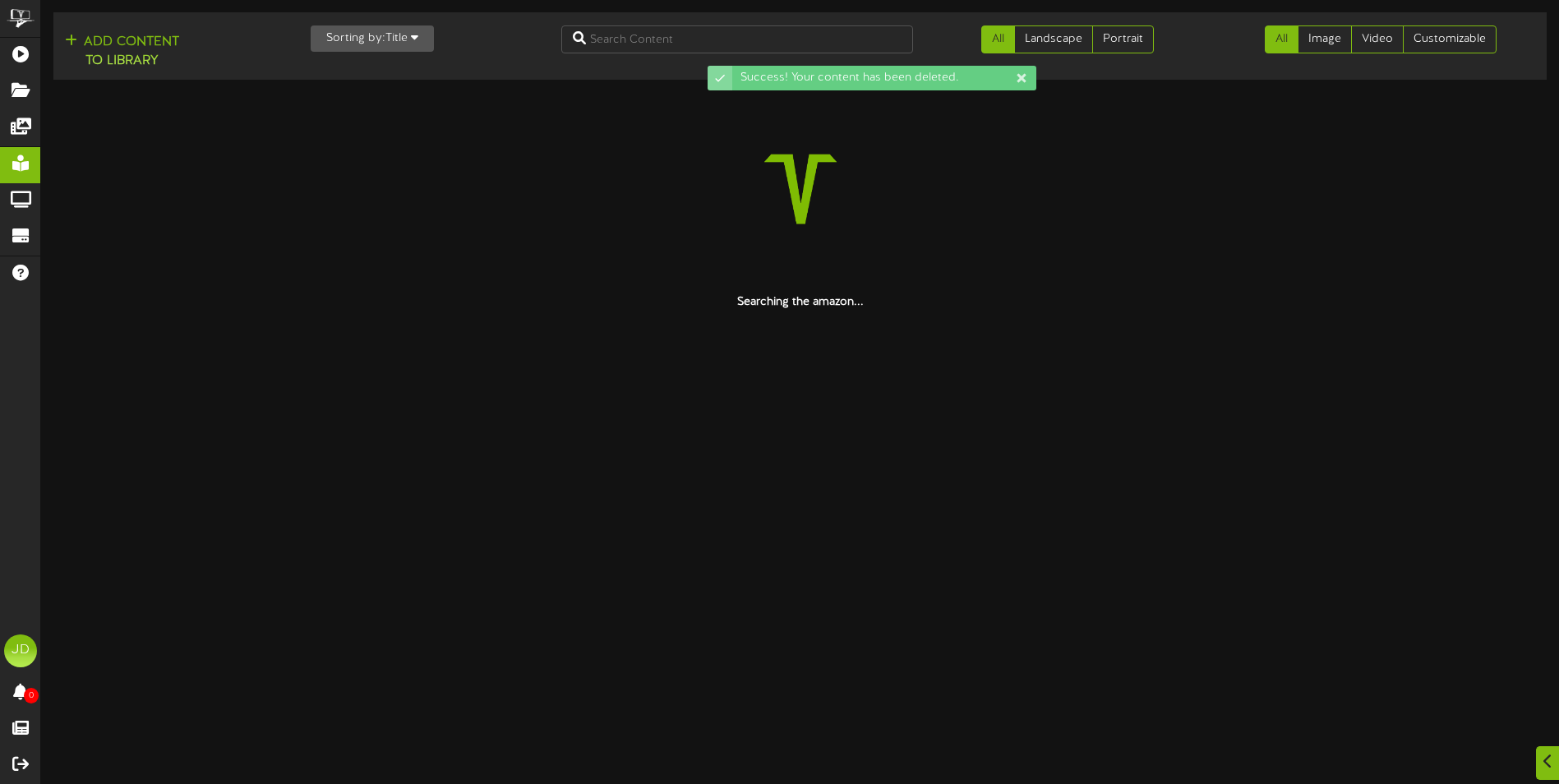
scroll to position [0, 0]
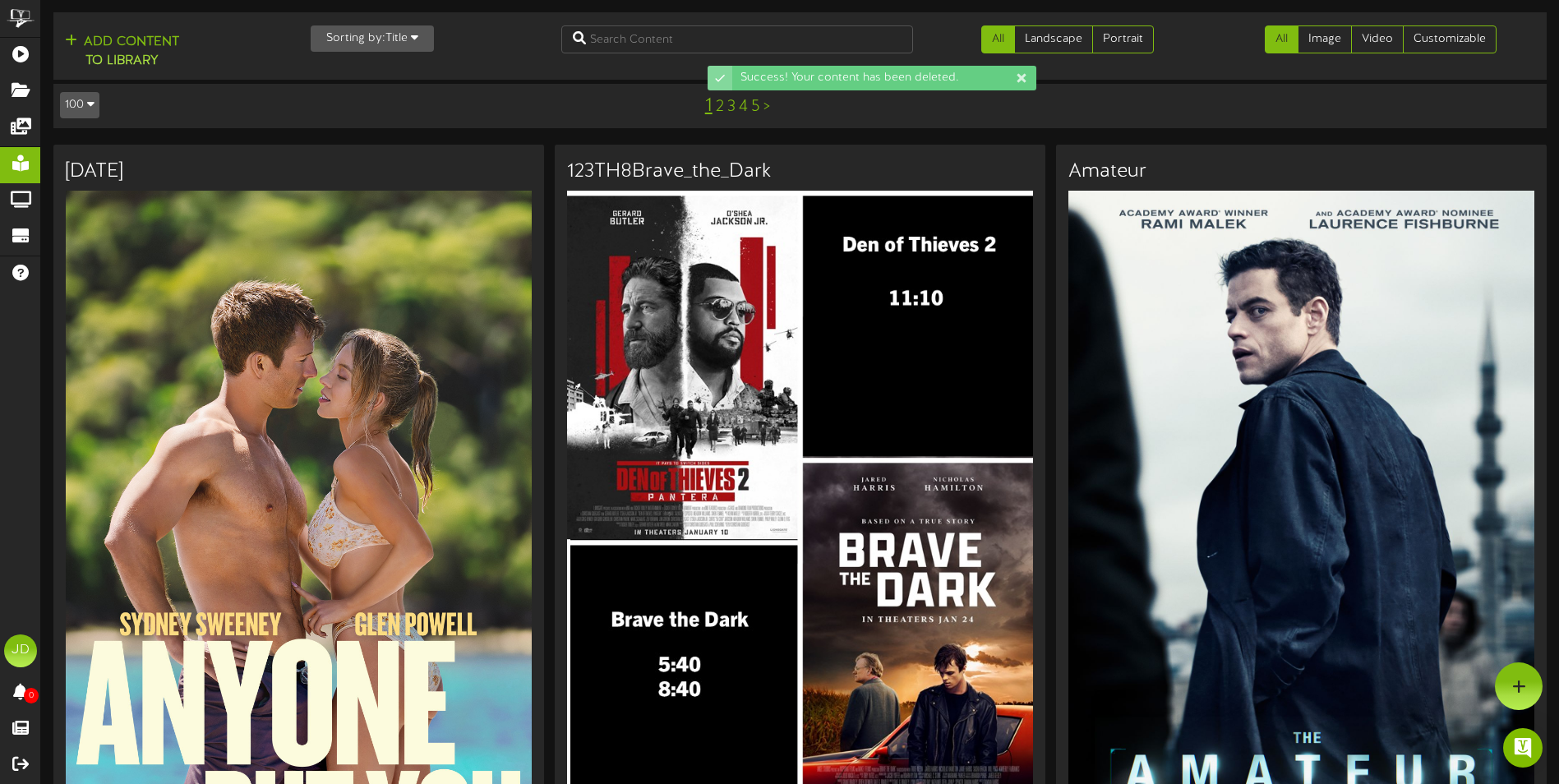
click at [379, 40] on button "Sorting by: Title" at bounding box center [372, 38] width 123 height 26
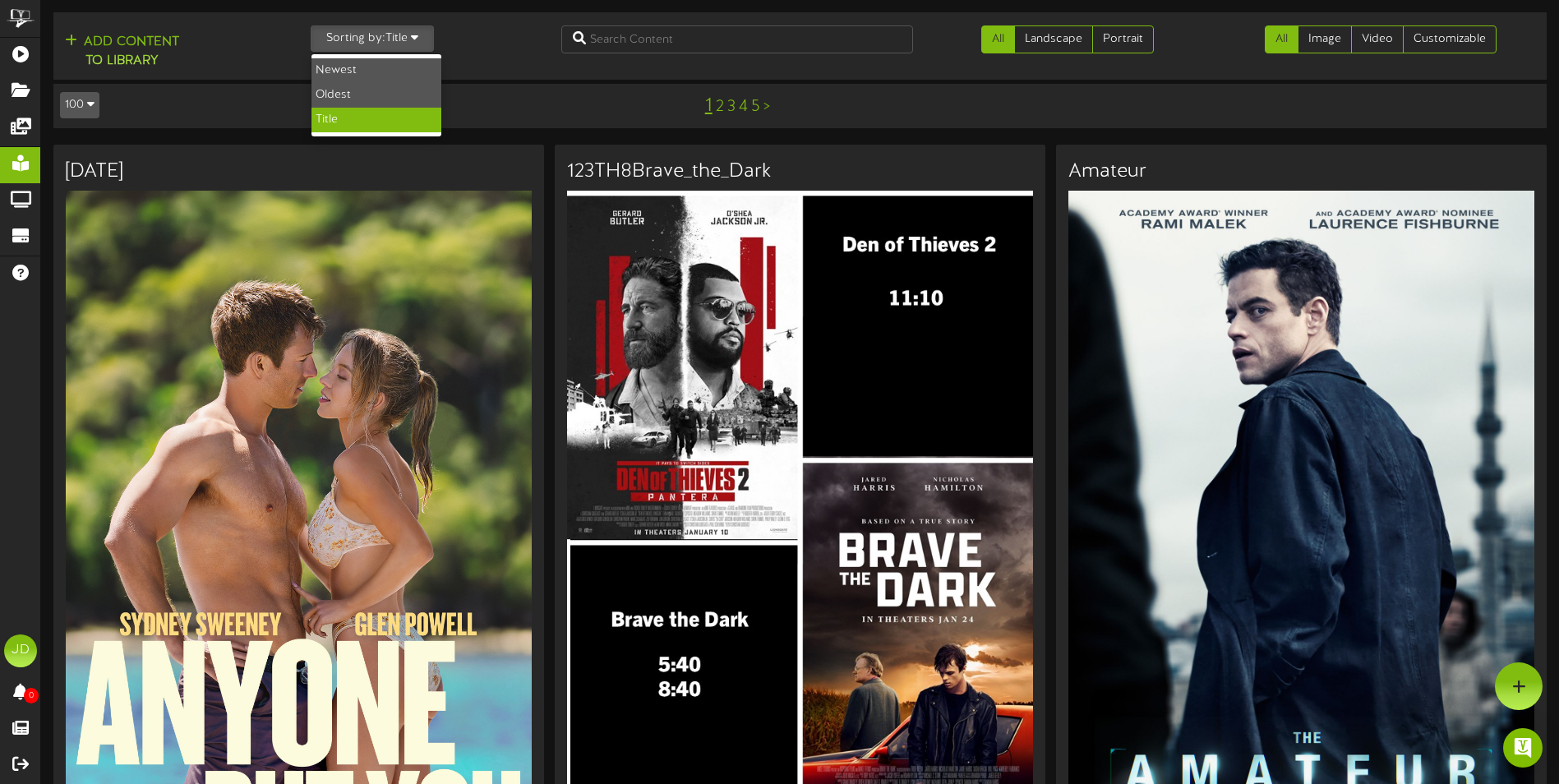
click at [502, 36] on div "Sorting by: Title Newest Oldest Title" at bounding box center [424, 38] width 251 height 26
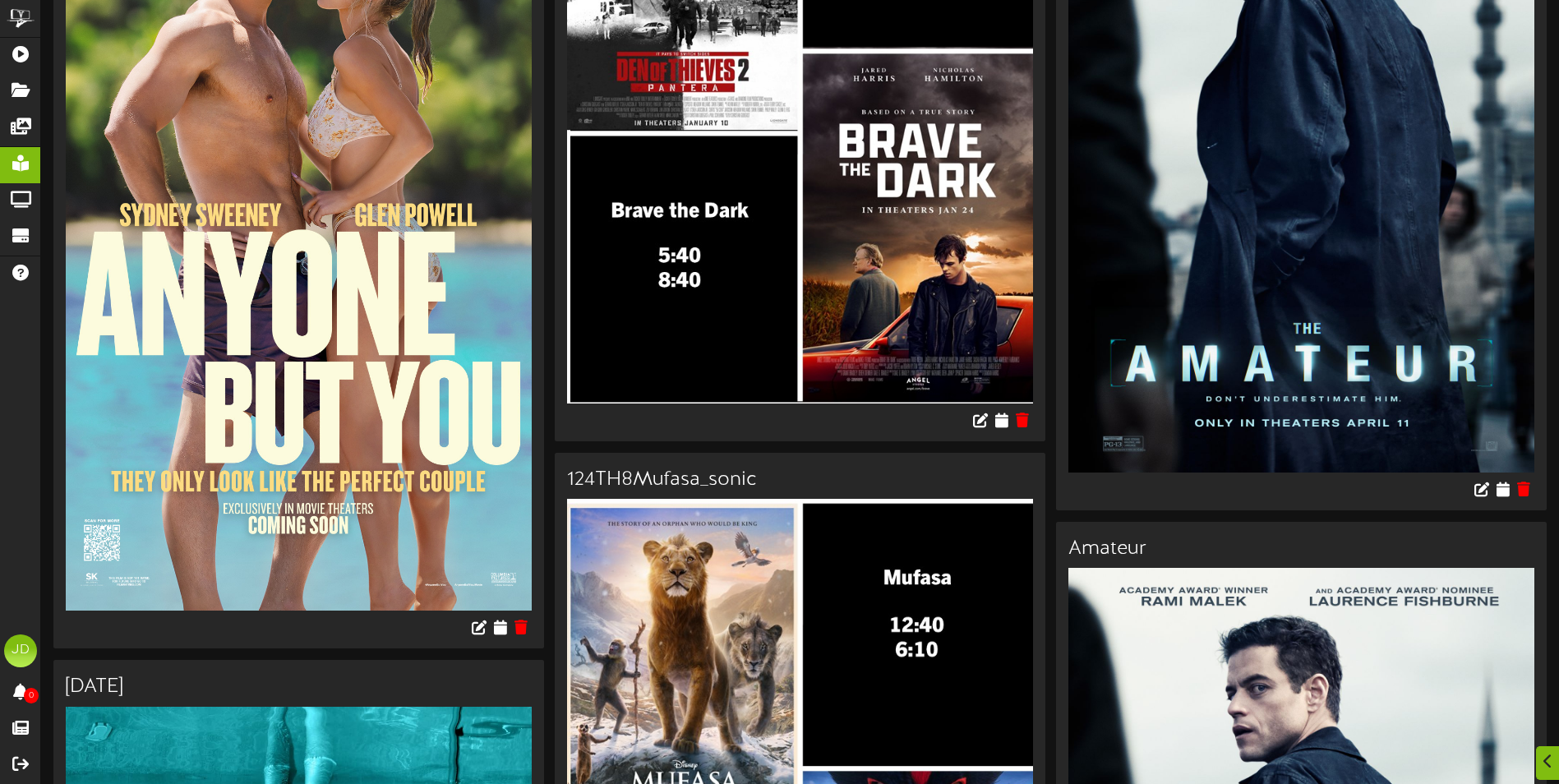
scroll to position [411, 0]
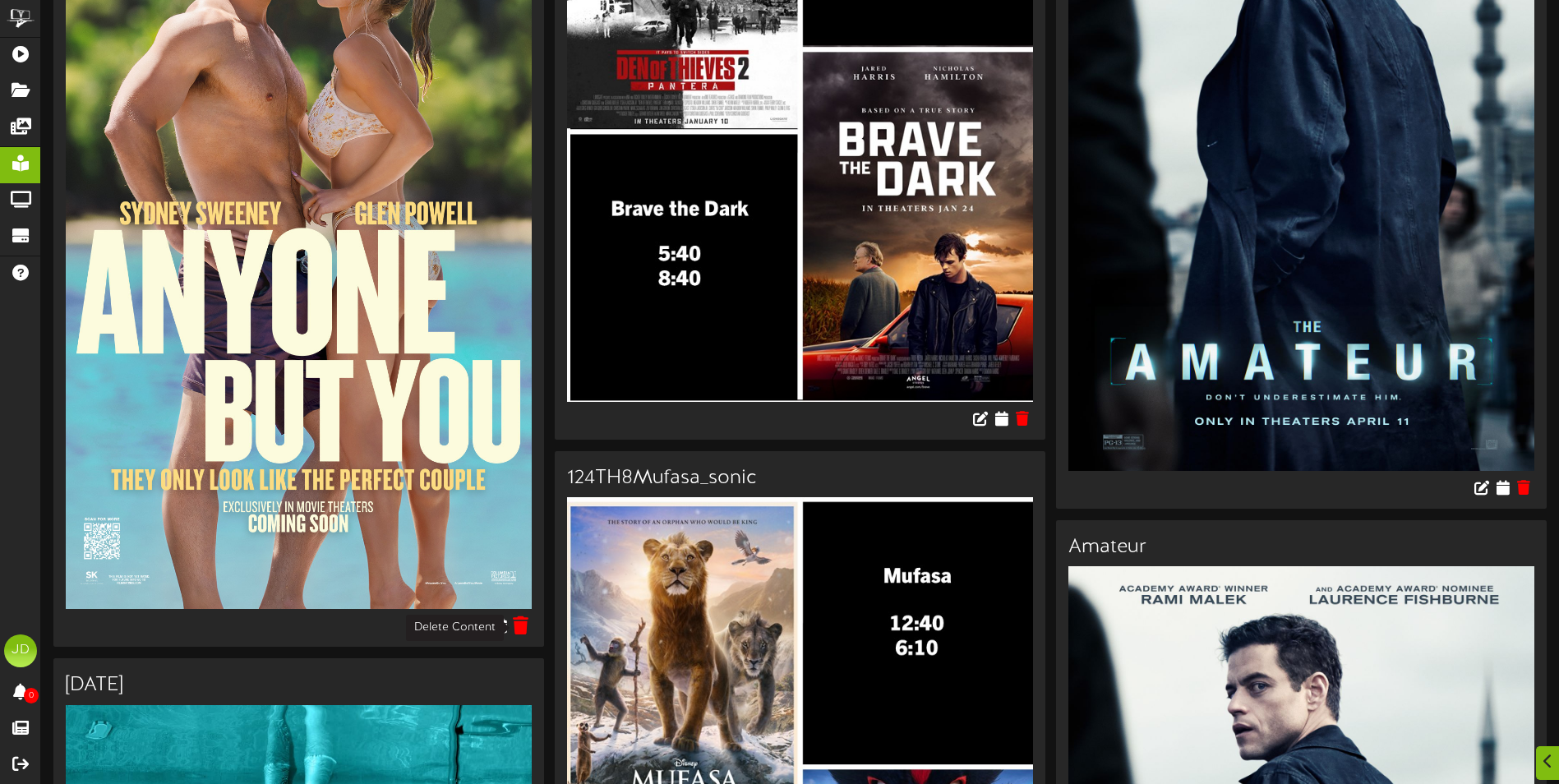
click at [521, 626] on icon at bounding box center [521, 625] width 15 height 18
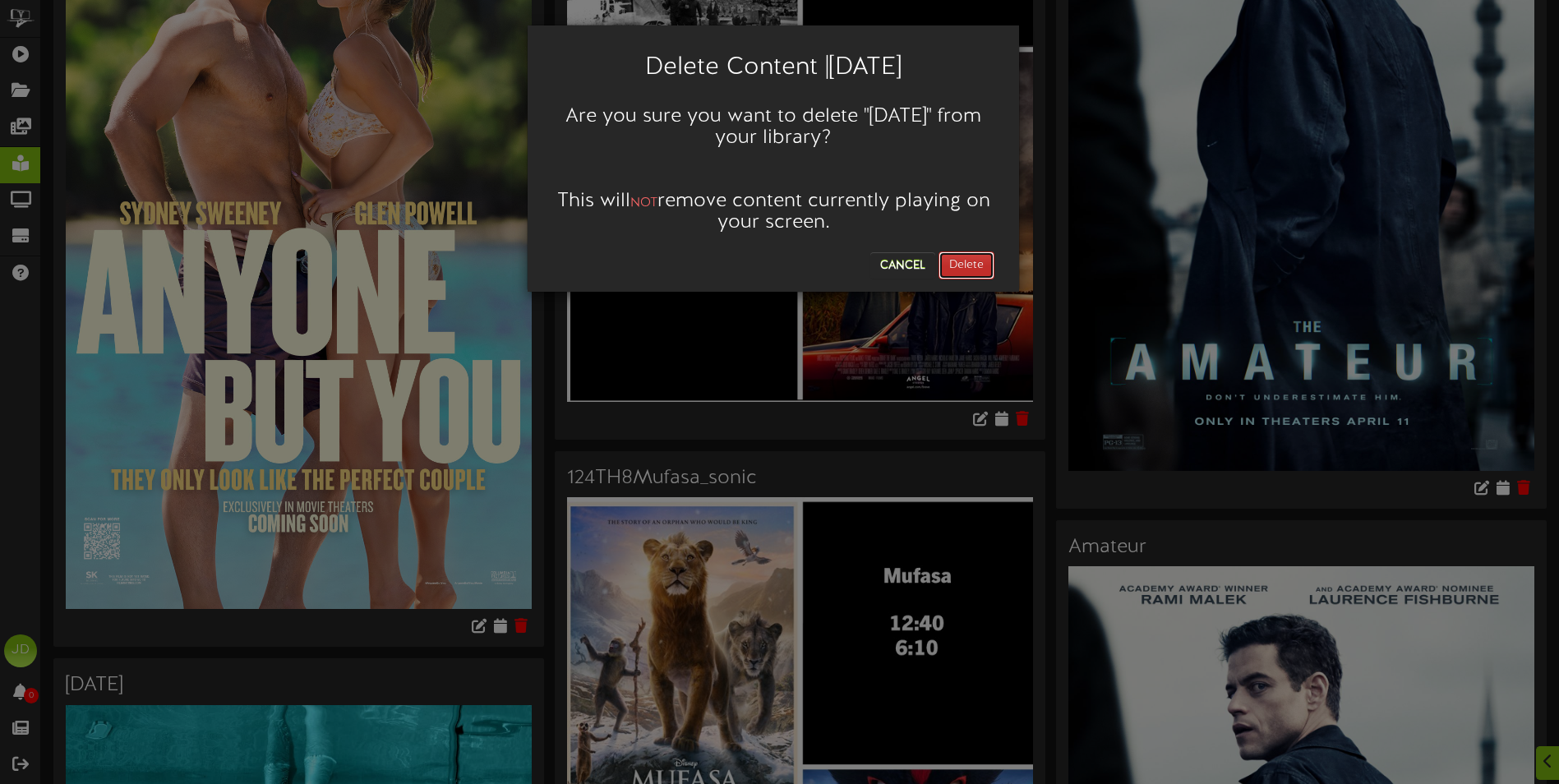
click at [963, 257] on button "Delete" at bounding box center [966, 265] width 56 height 28
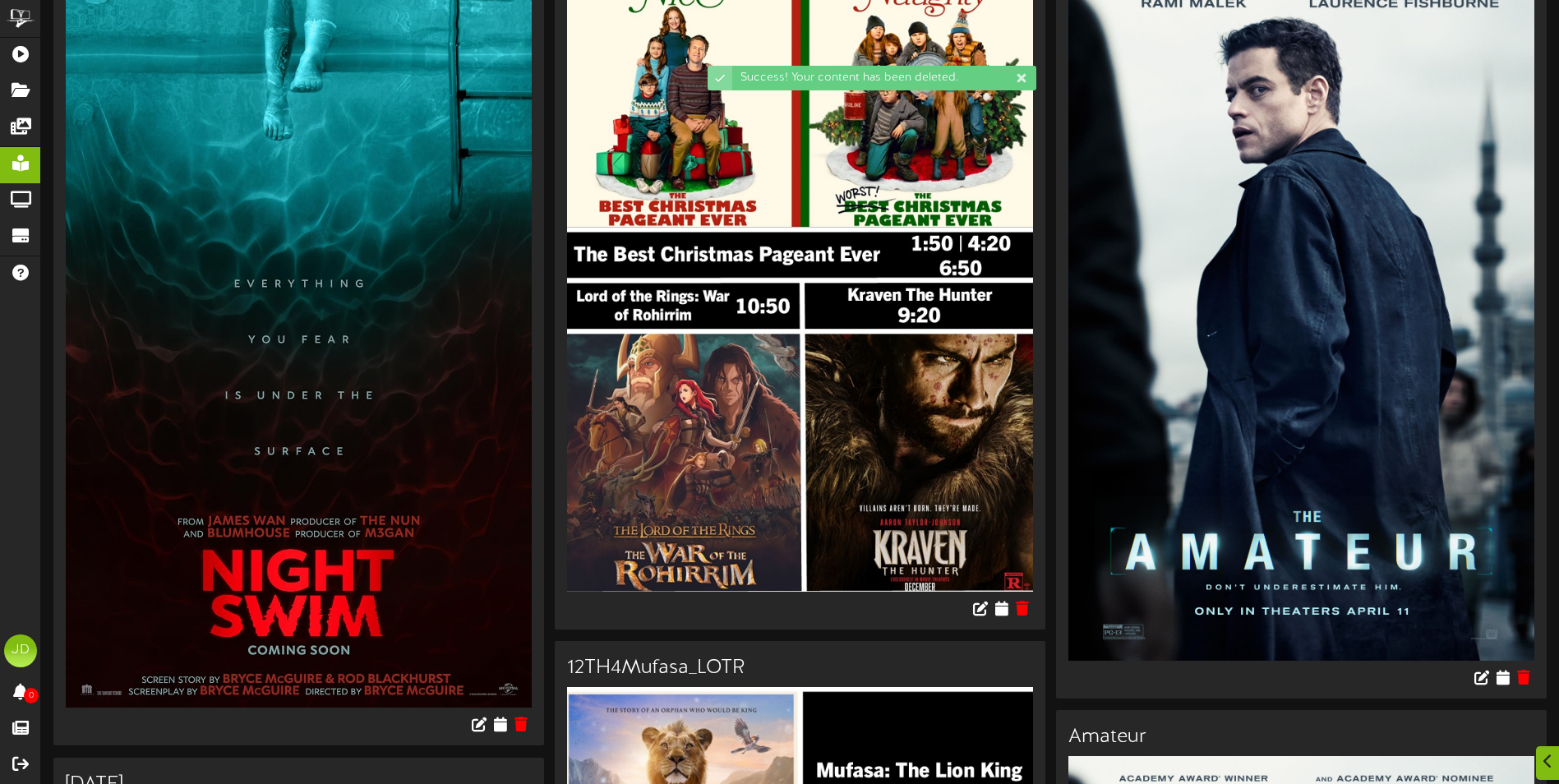
scroll to position [328, 0]
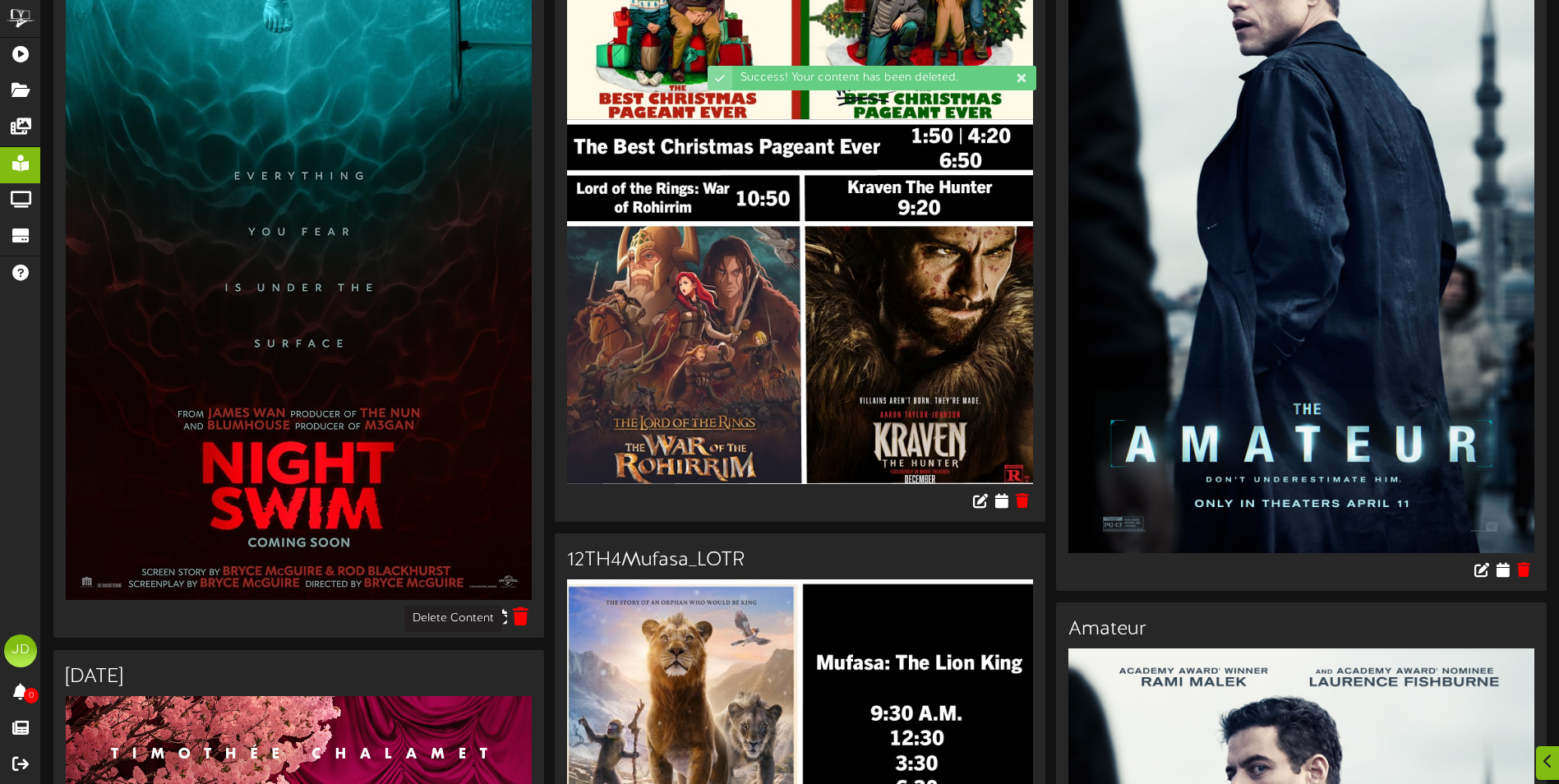
click at [518, 617] on icon at bounding box center [521, 615] width 15 height 18
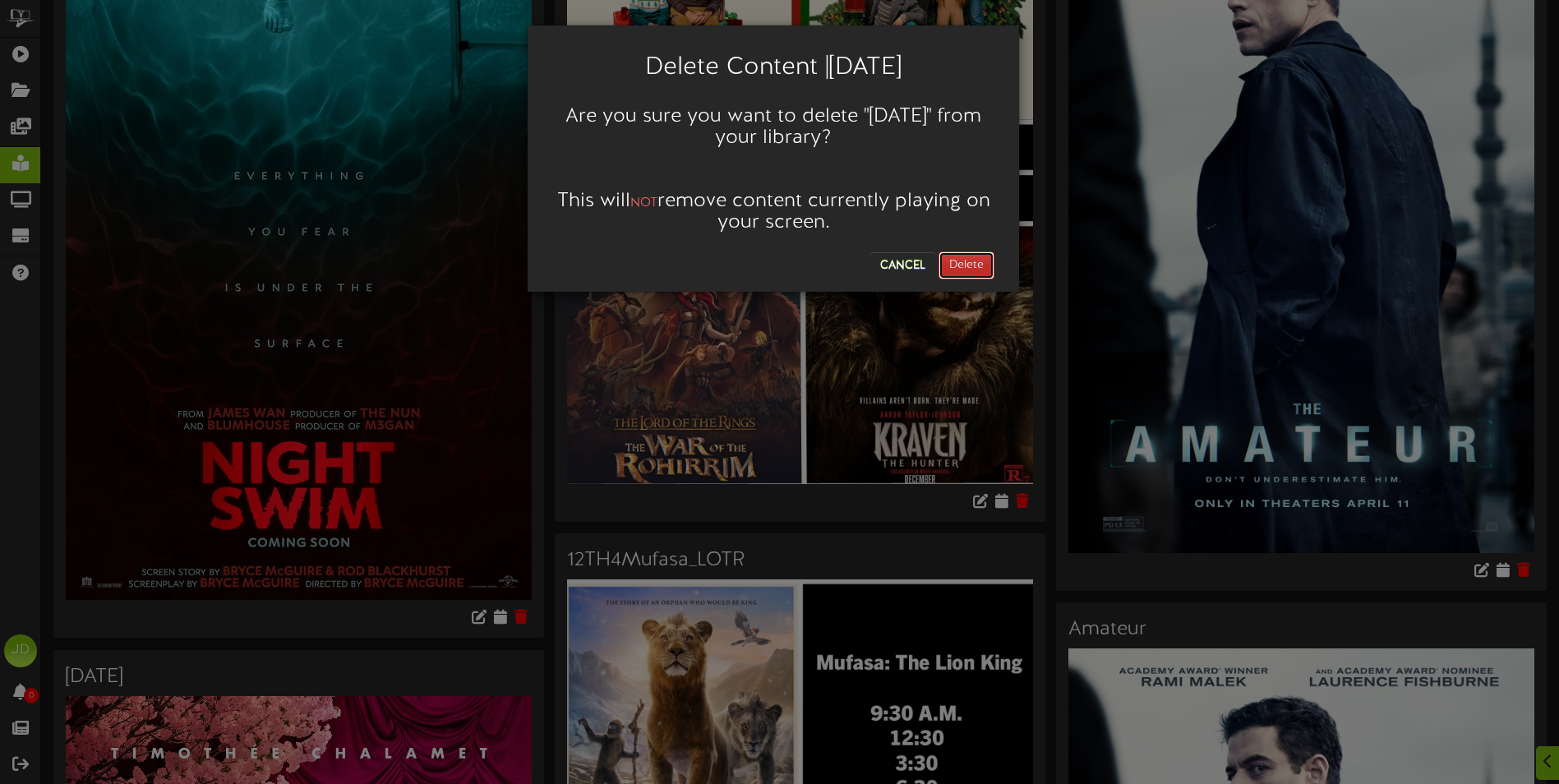
click at [953, 263] on button "Delete" at bounding box center [966, 265] width 56 height 28
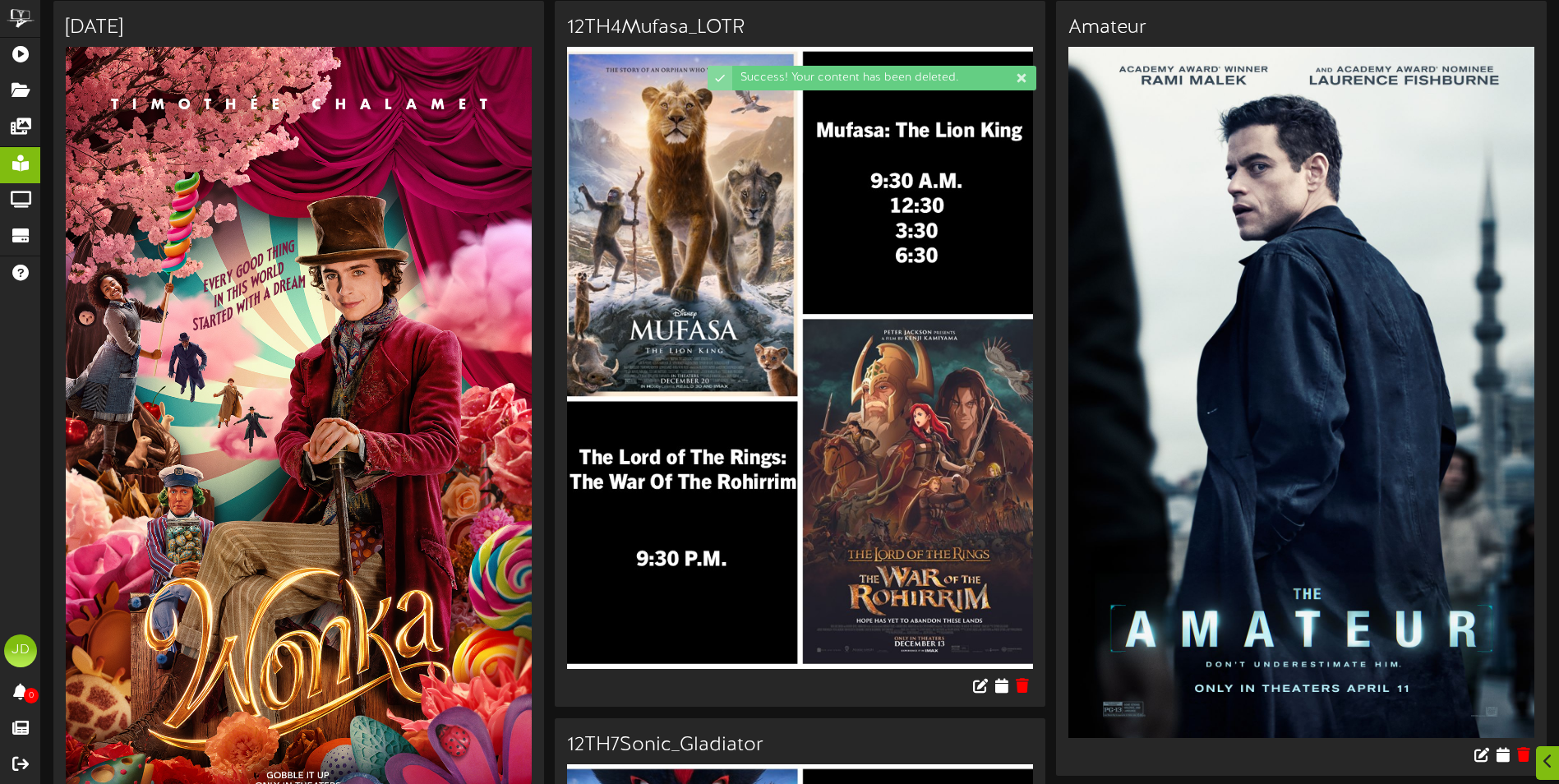
scroll to position [575, 0]
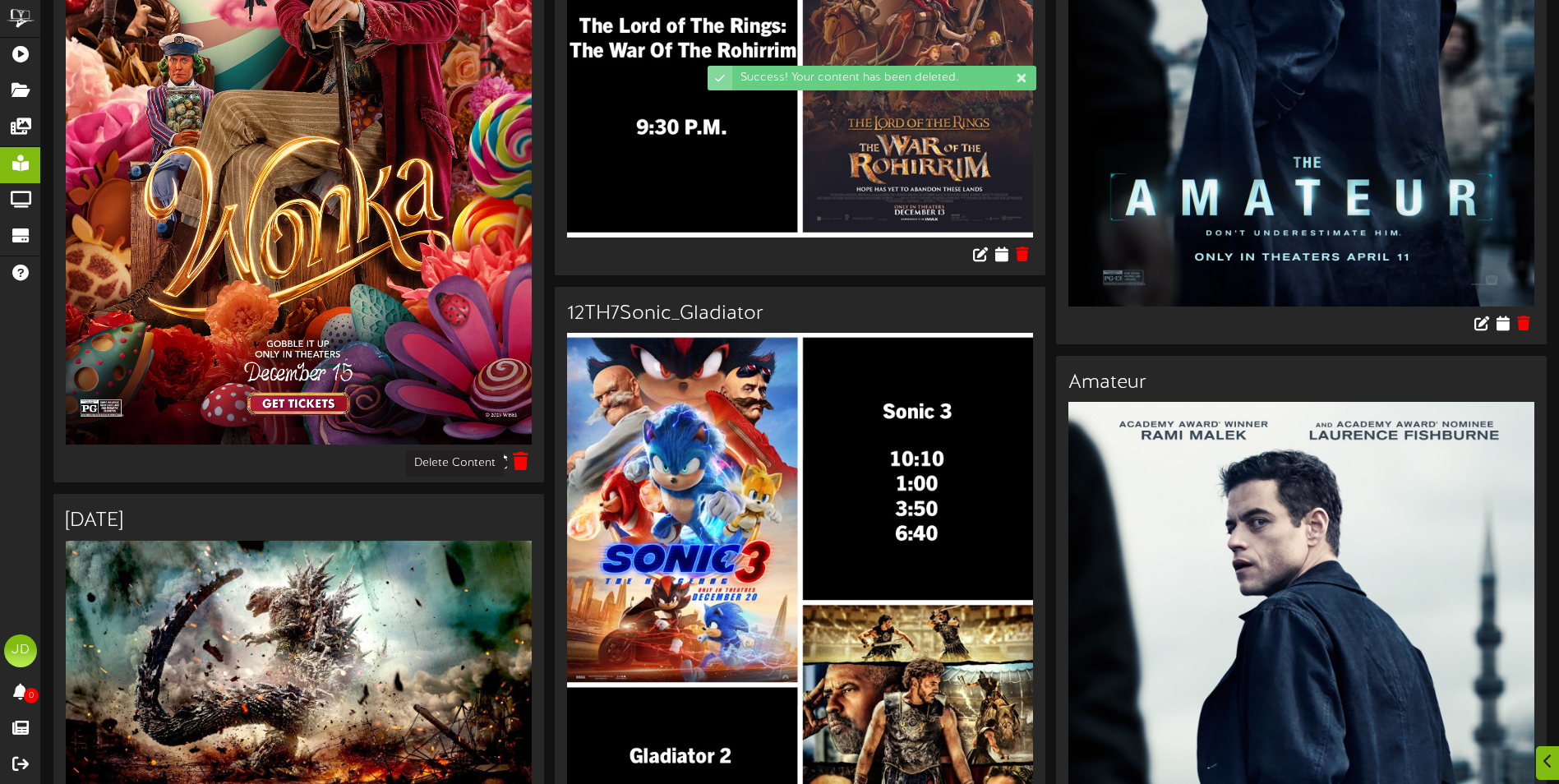
click at [517, 466] on icon at bounding box center [521, 460] width 15 height 18
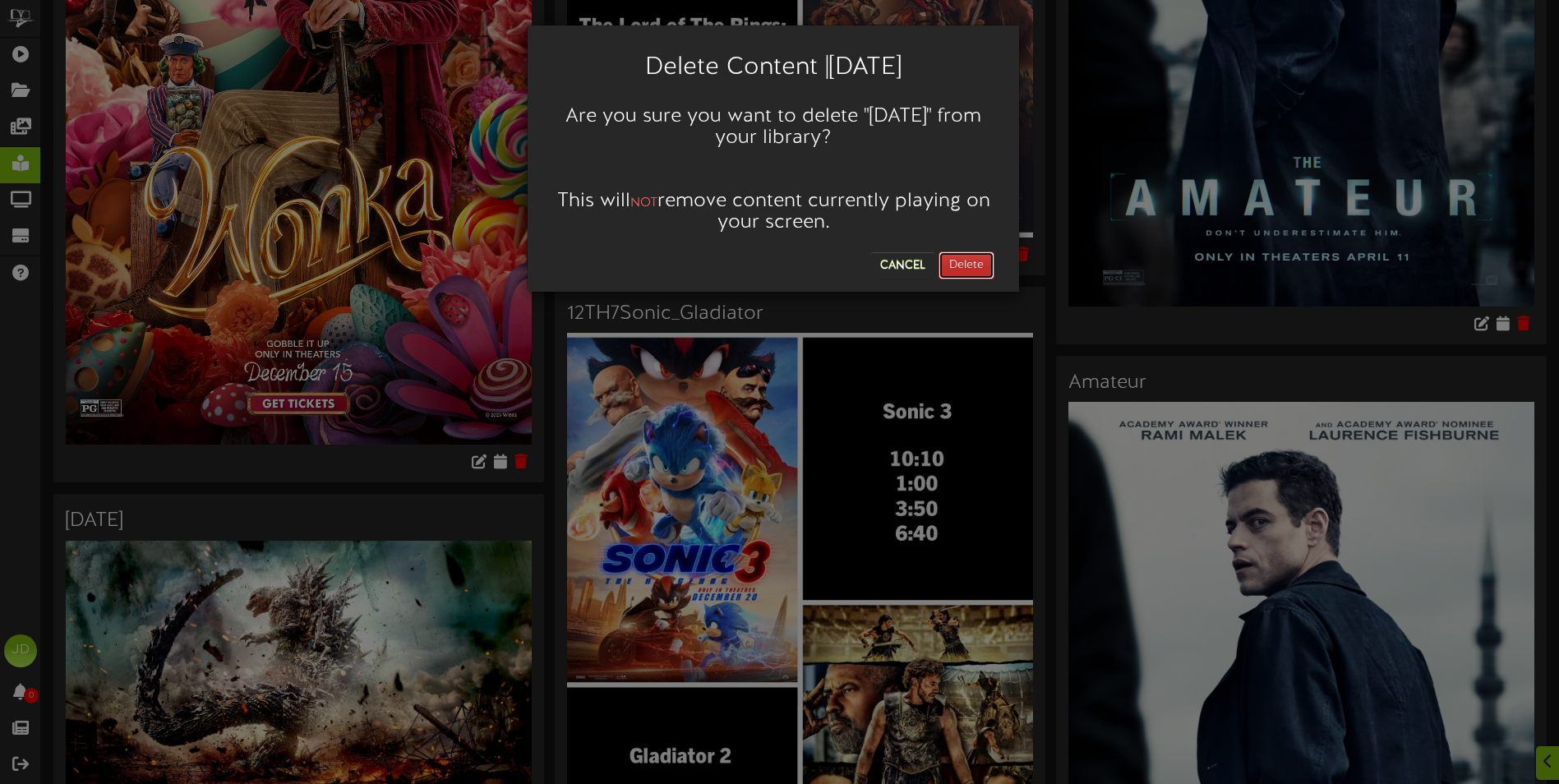
click at [971, 273] on button "Delete" at bounding box center [966, 265] width 56 height 28
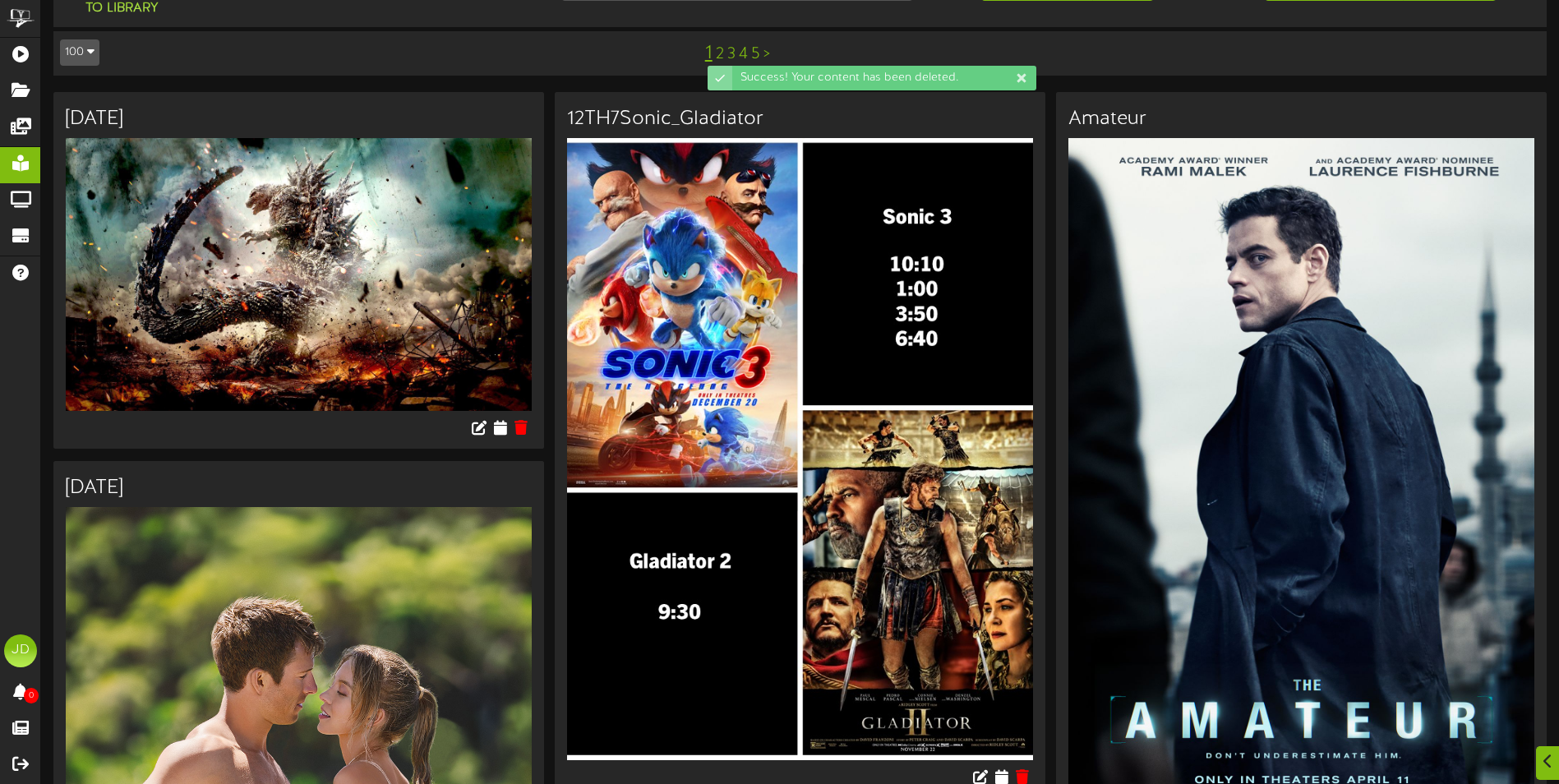
scroll to position [82, 0]
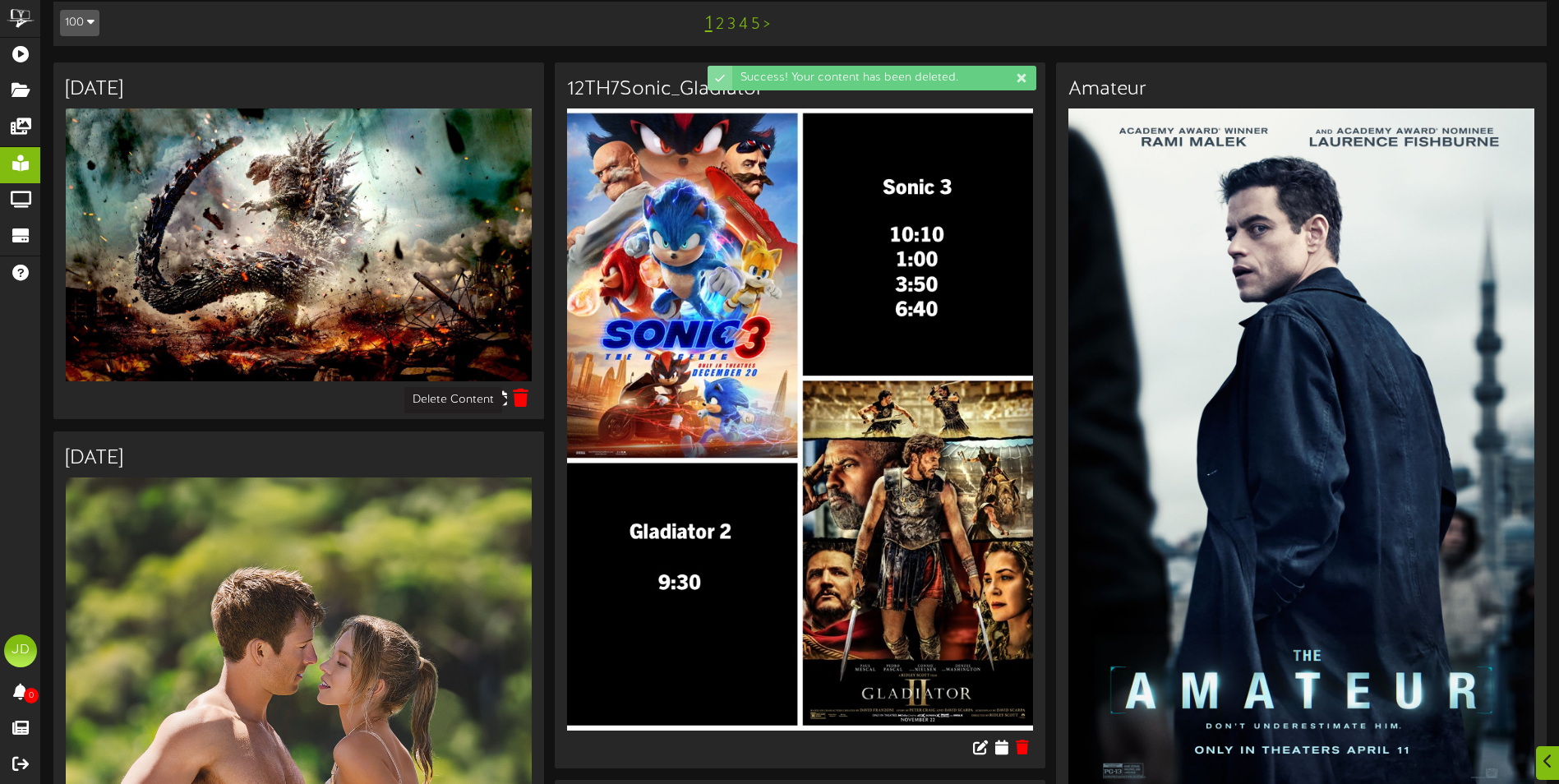
click at [523, 401] on icon at bounding box center [521, 397] width 15 height 18
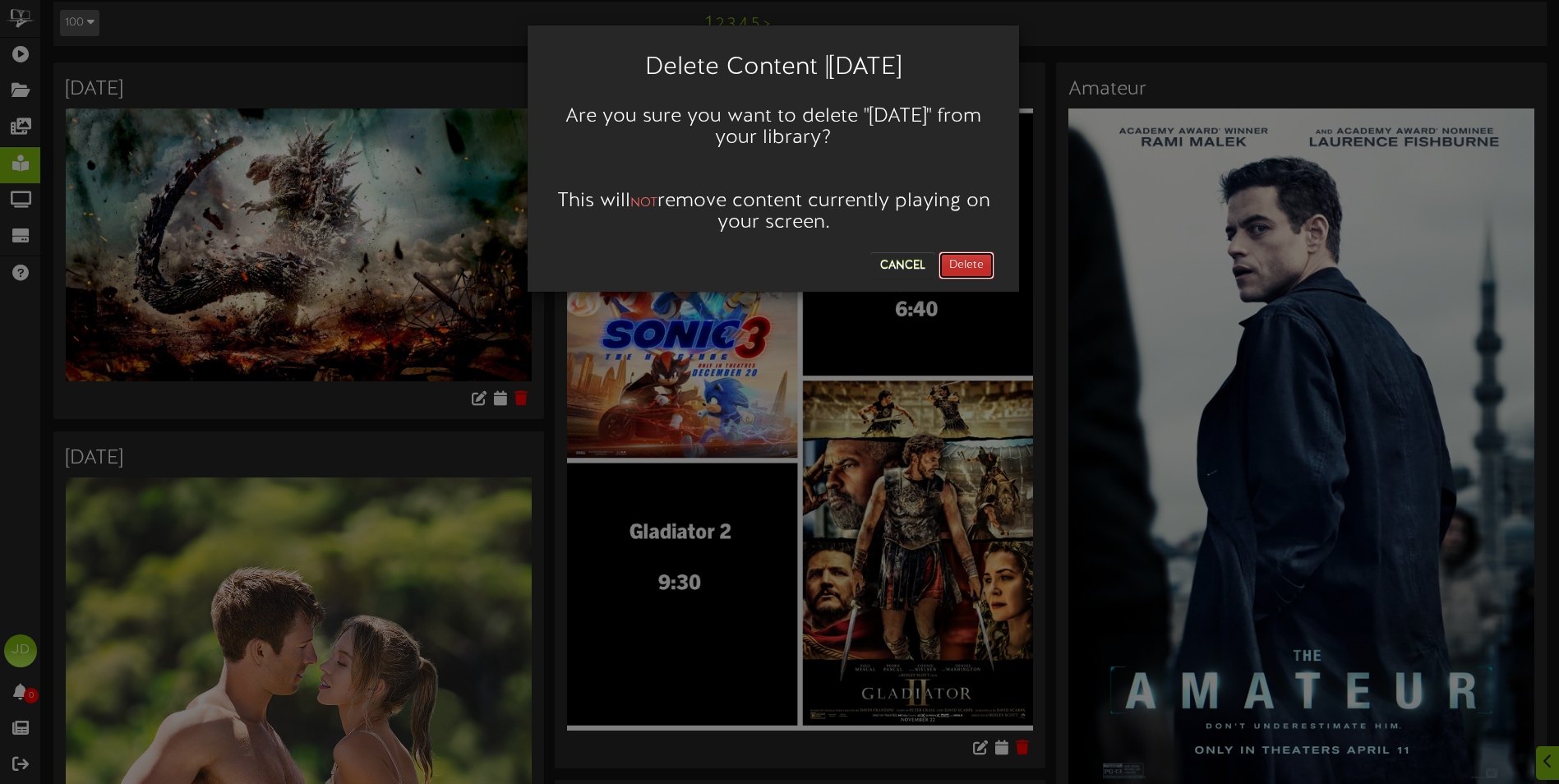
click at [964, 253] on button "Delete" at bounding box center [966, 265] width 56 height 28
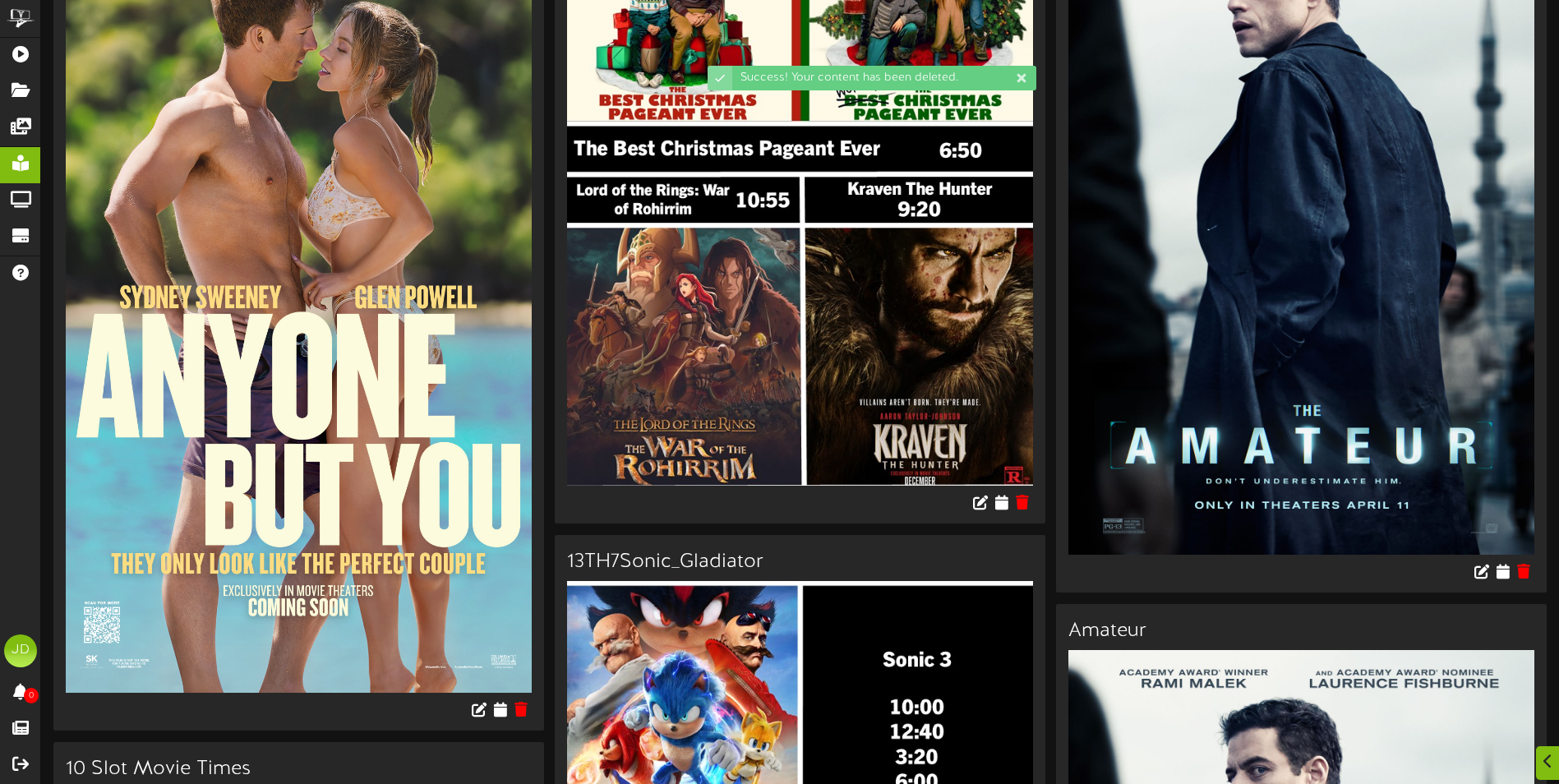
scroll to position [328, 0]
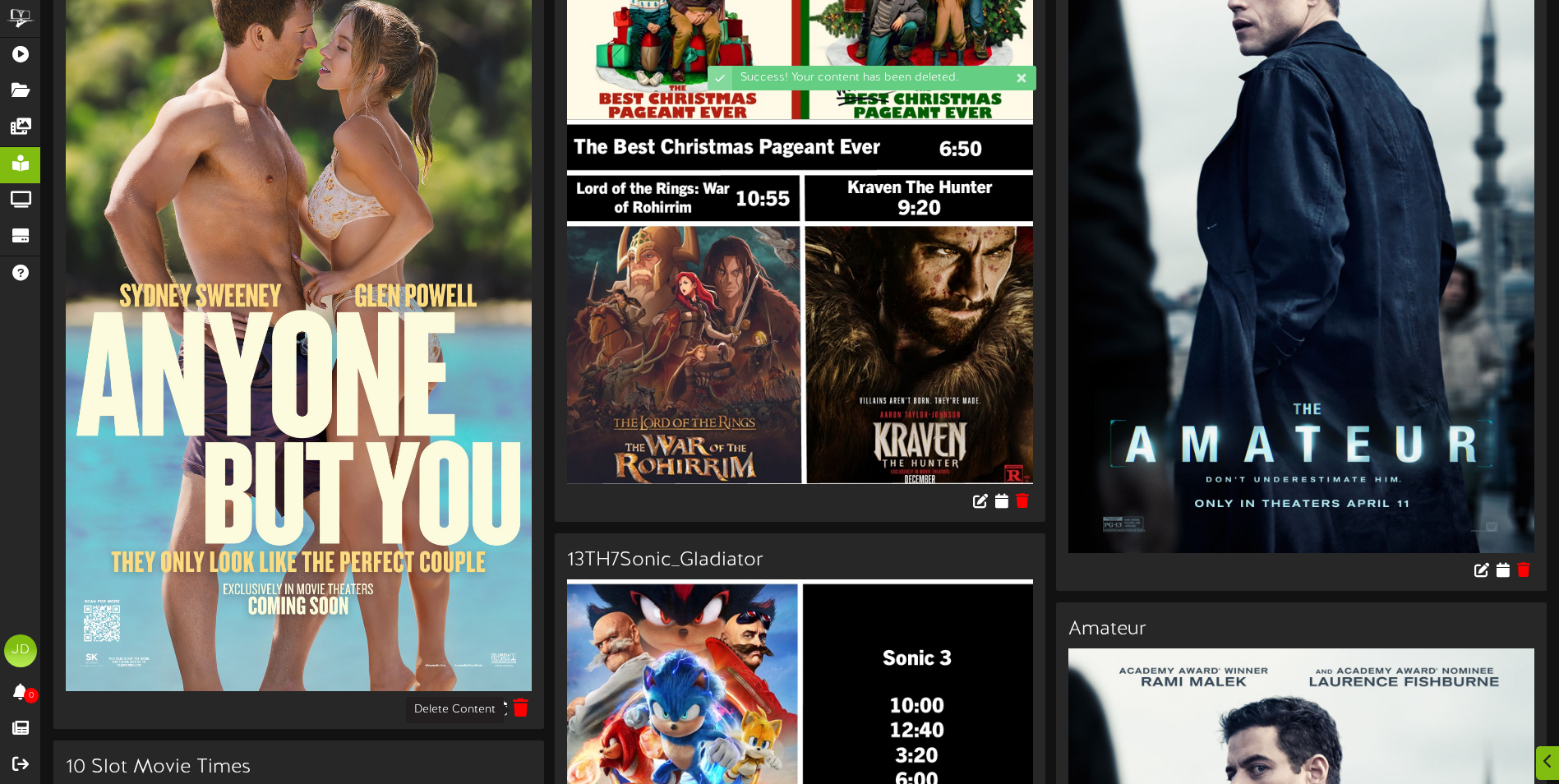
click at [520, 713] on icon at bounding box center [521, 707] width 15 height 18
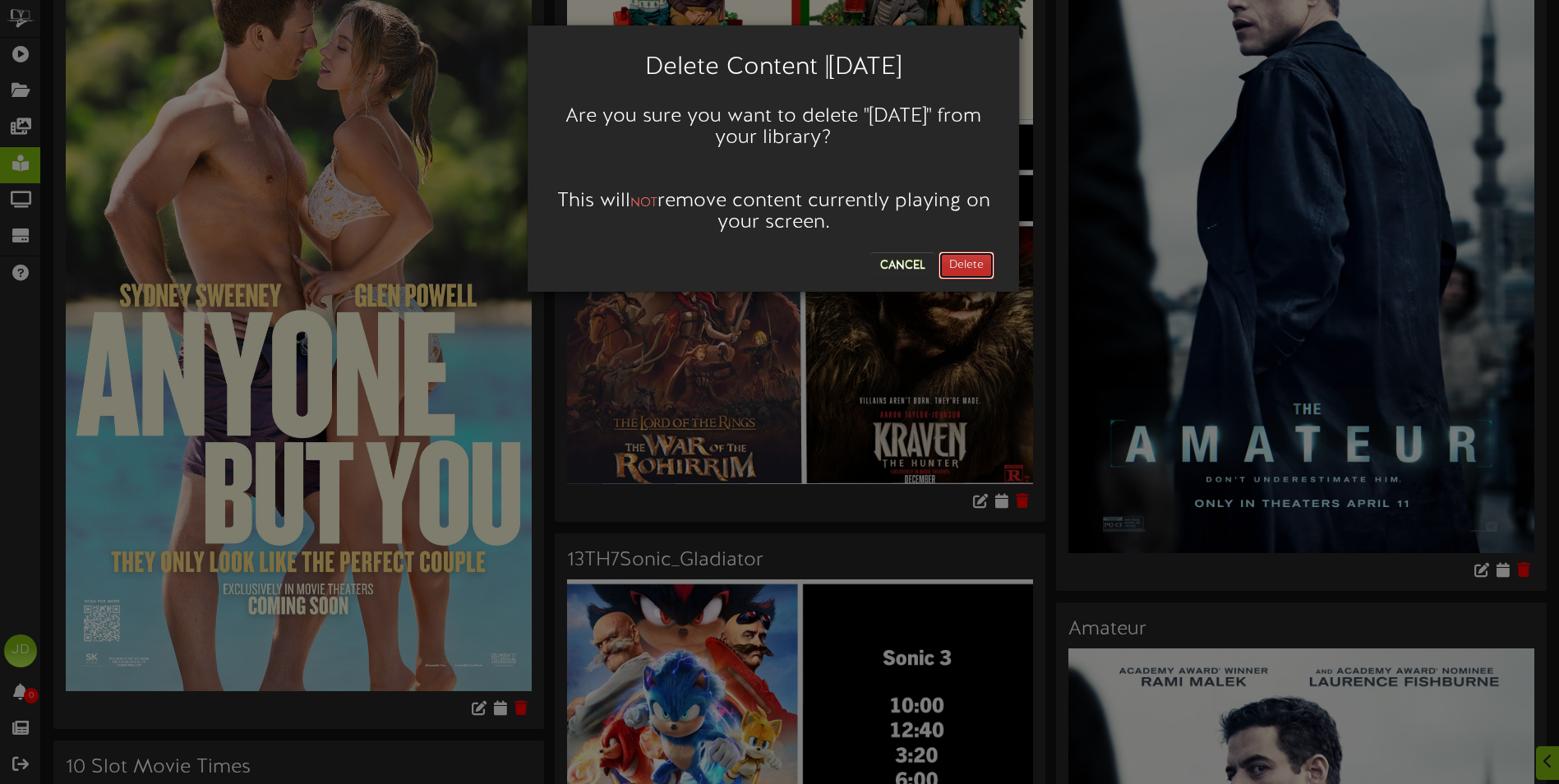
click at [970, 260] on button "Delete" at bounding box center [966, 265] width 56 height 28
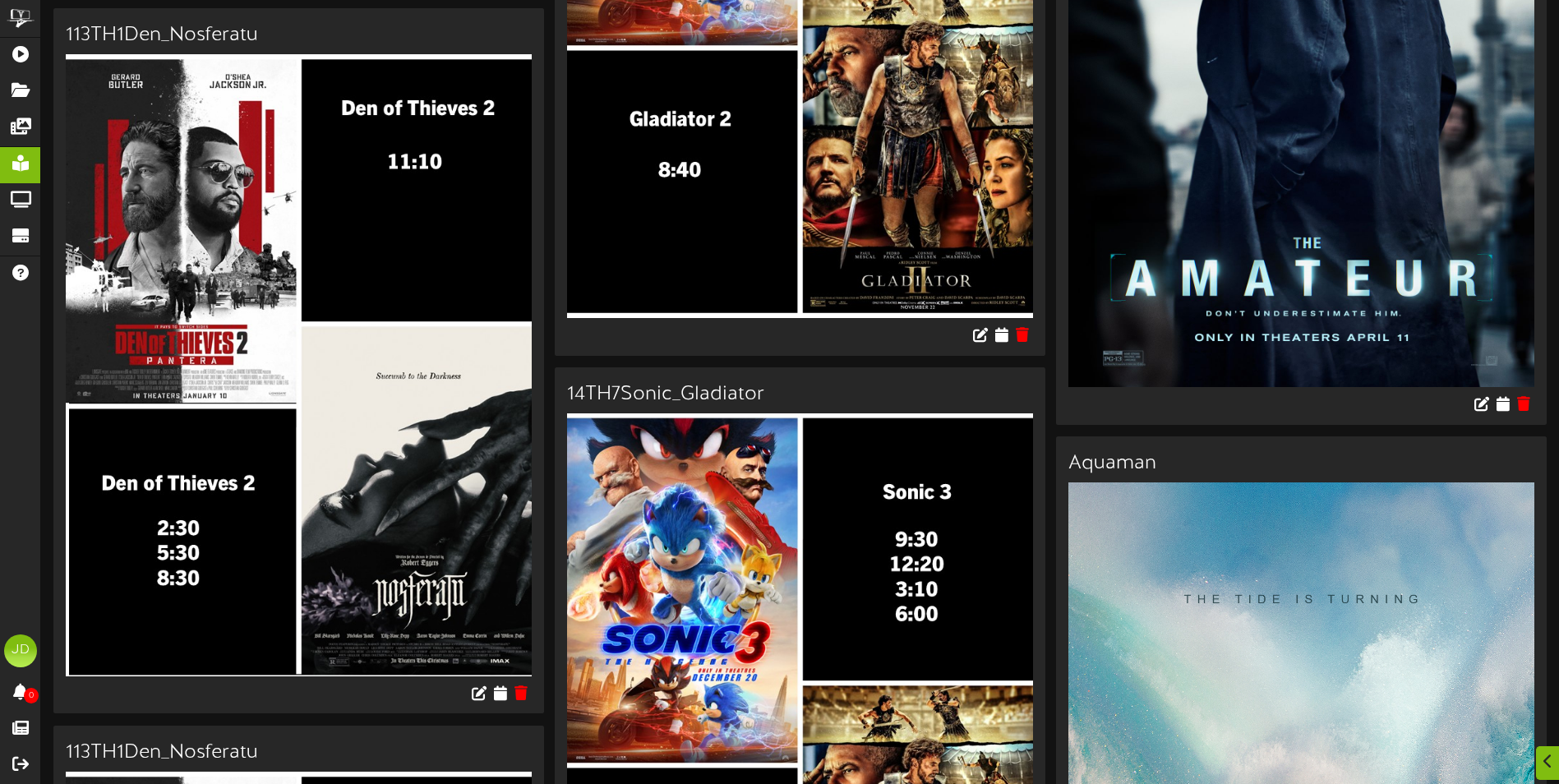
scroll to position [575, 0]
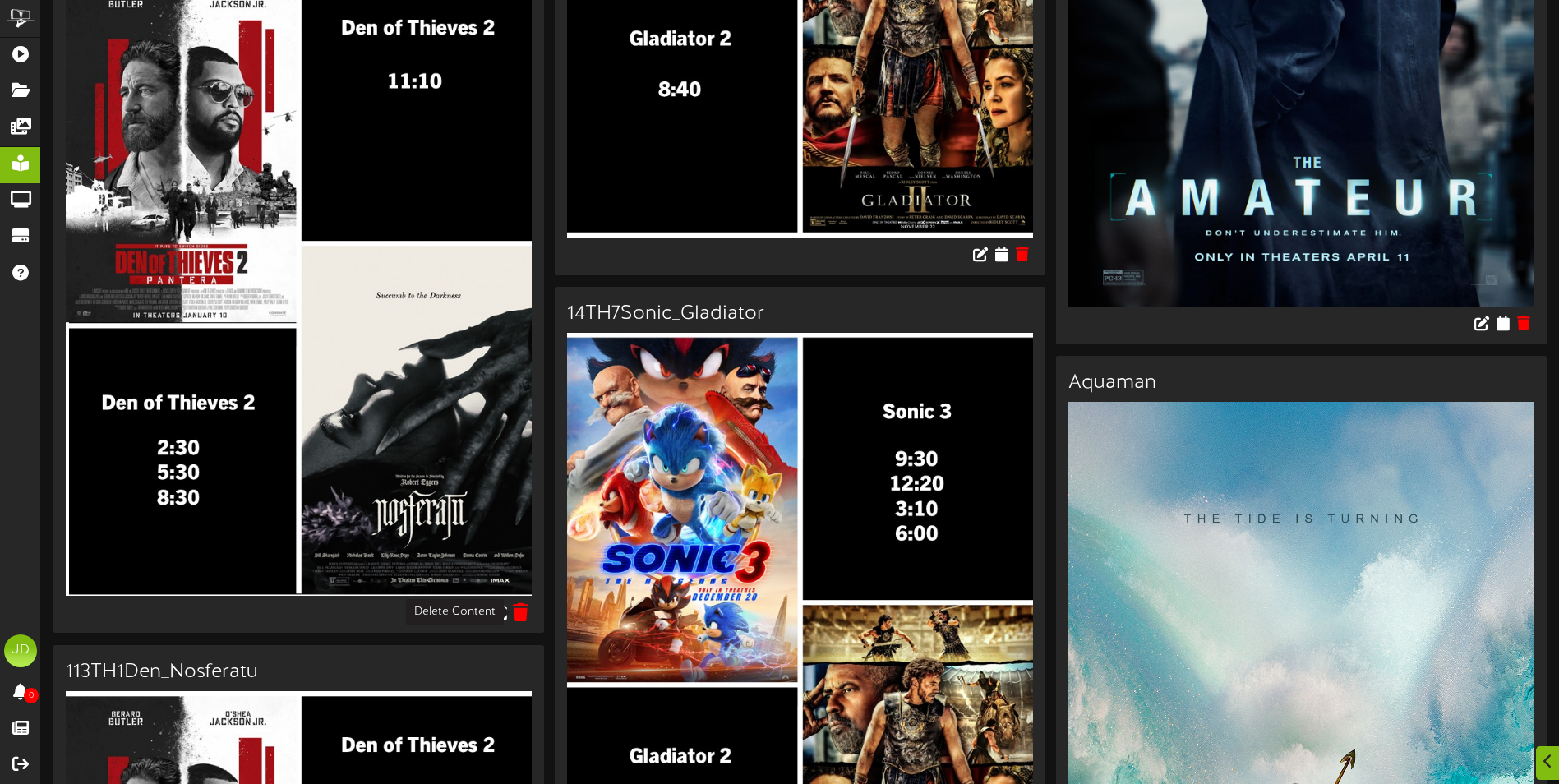
click at [526, 617] on icon at bounding box center [521, 611] width 15 height 18
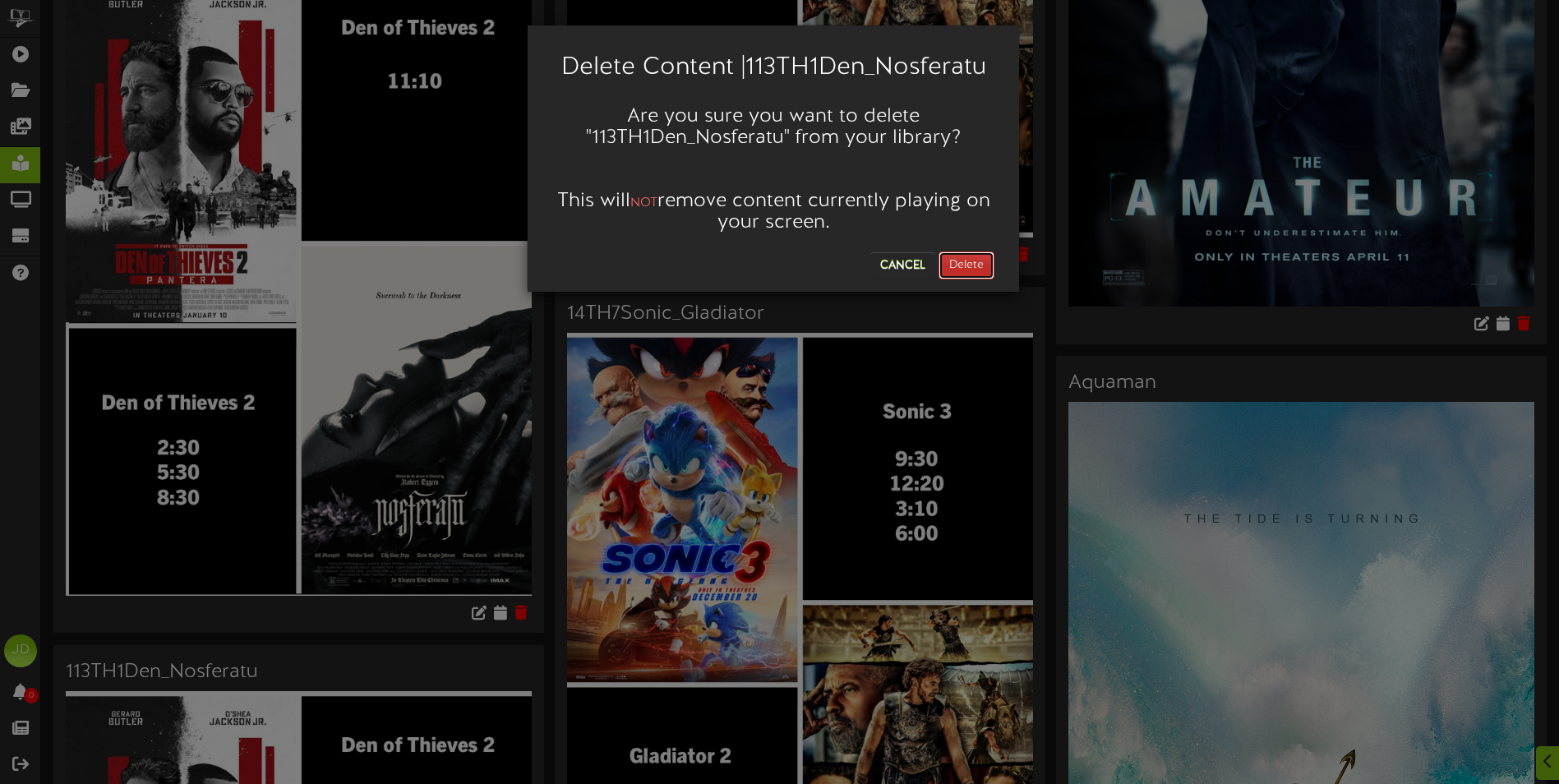
click at [980, 259] on button "Delete" at bounding box center [966, 265] width 56 height 28
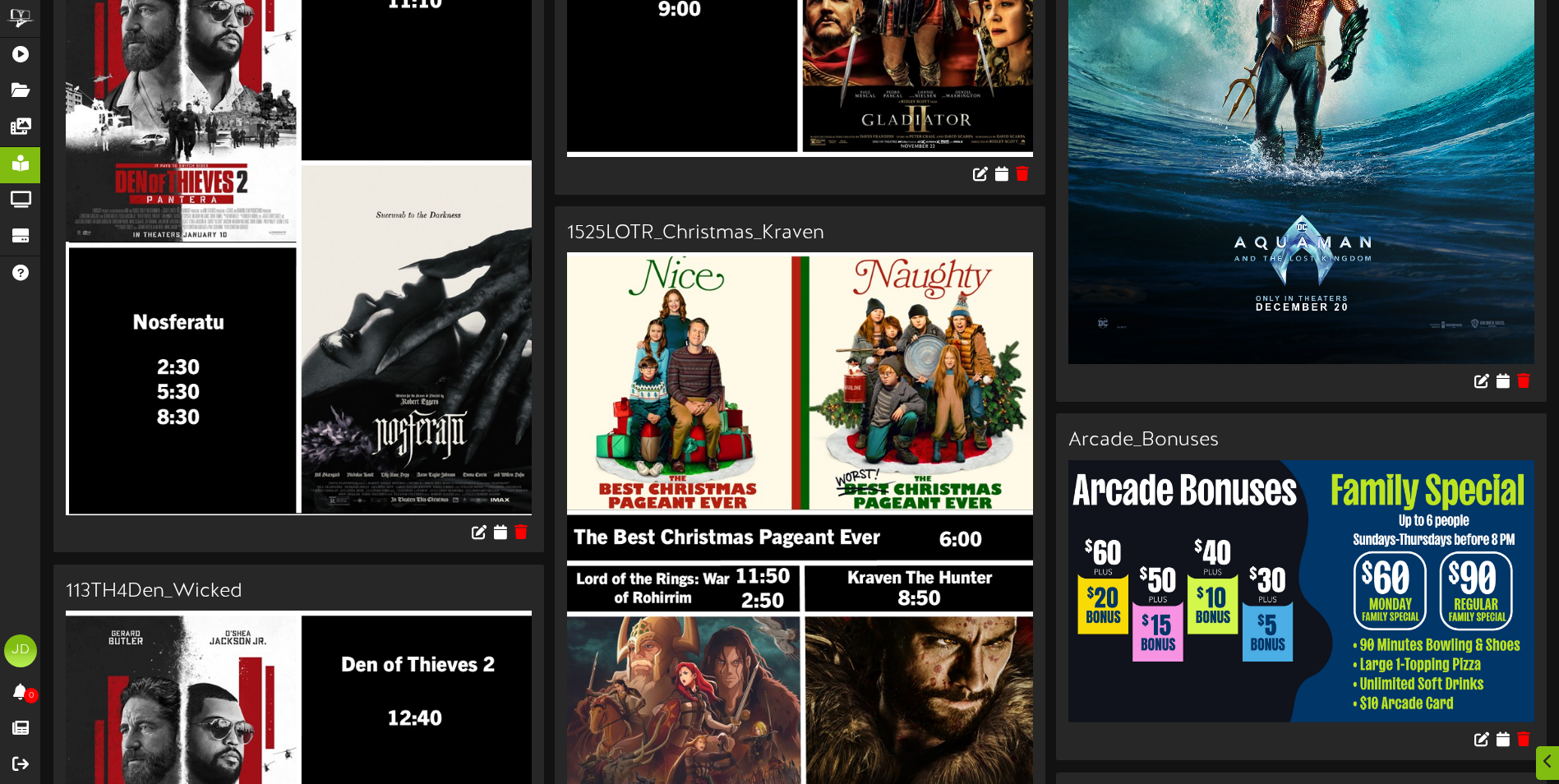
scroll to position [657, 0]
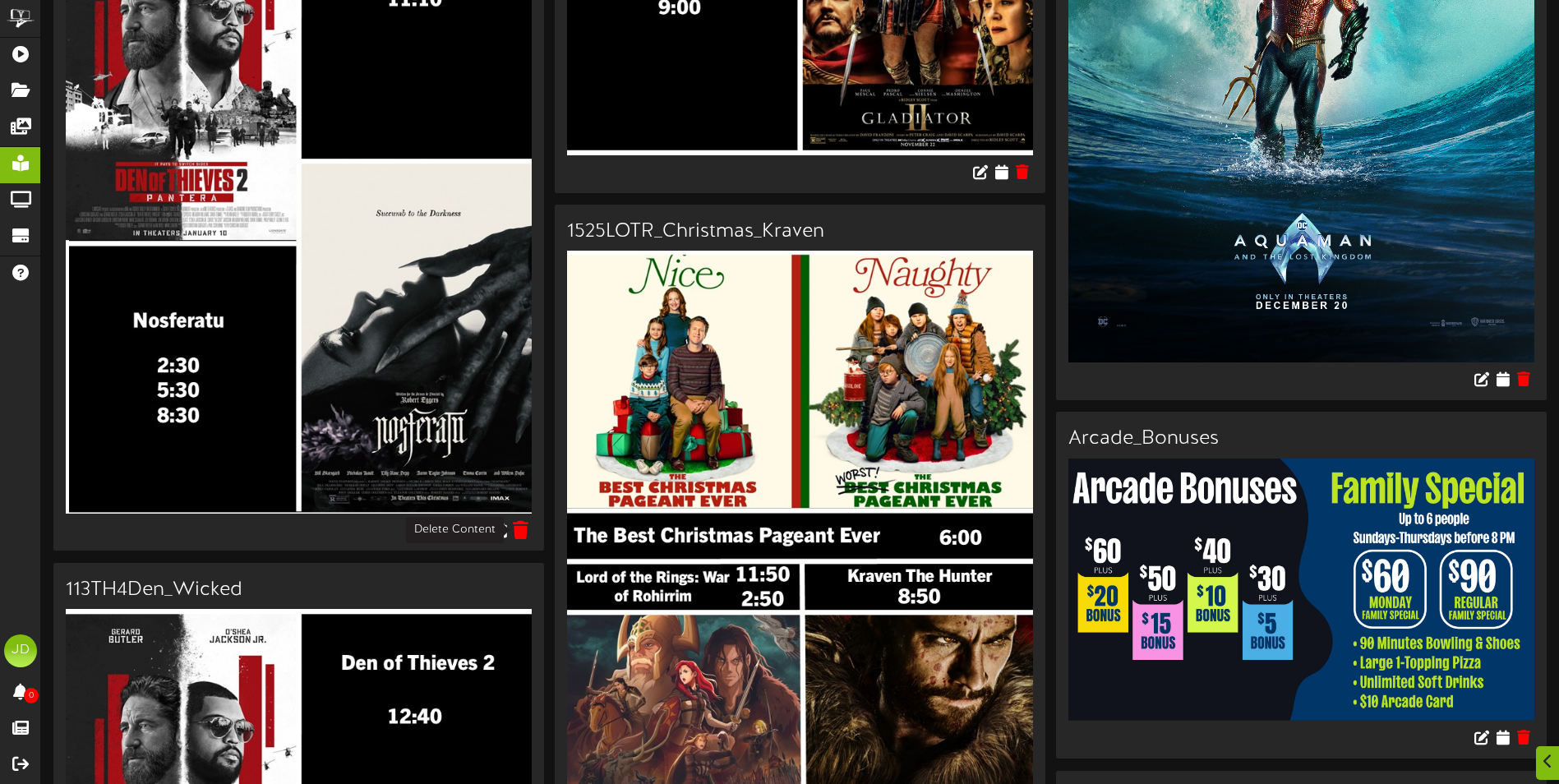
click at [528, 530] on icon at bounding box center [521, 529] width 15 height 18
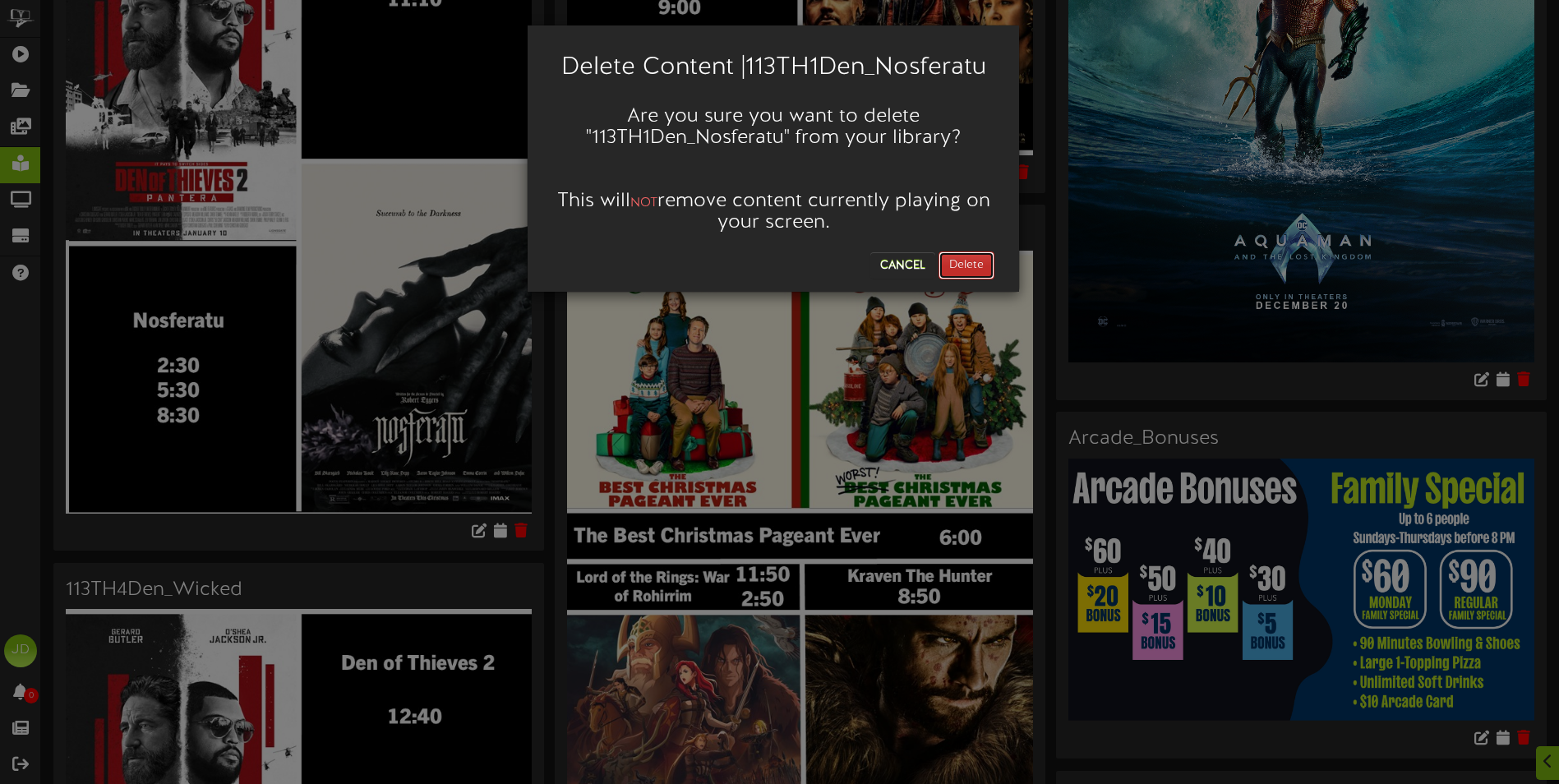
click at [973, 267] on button "Delete" at bounding box center [966, 265] width 56 height 28
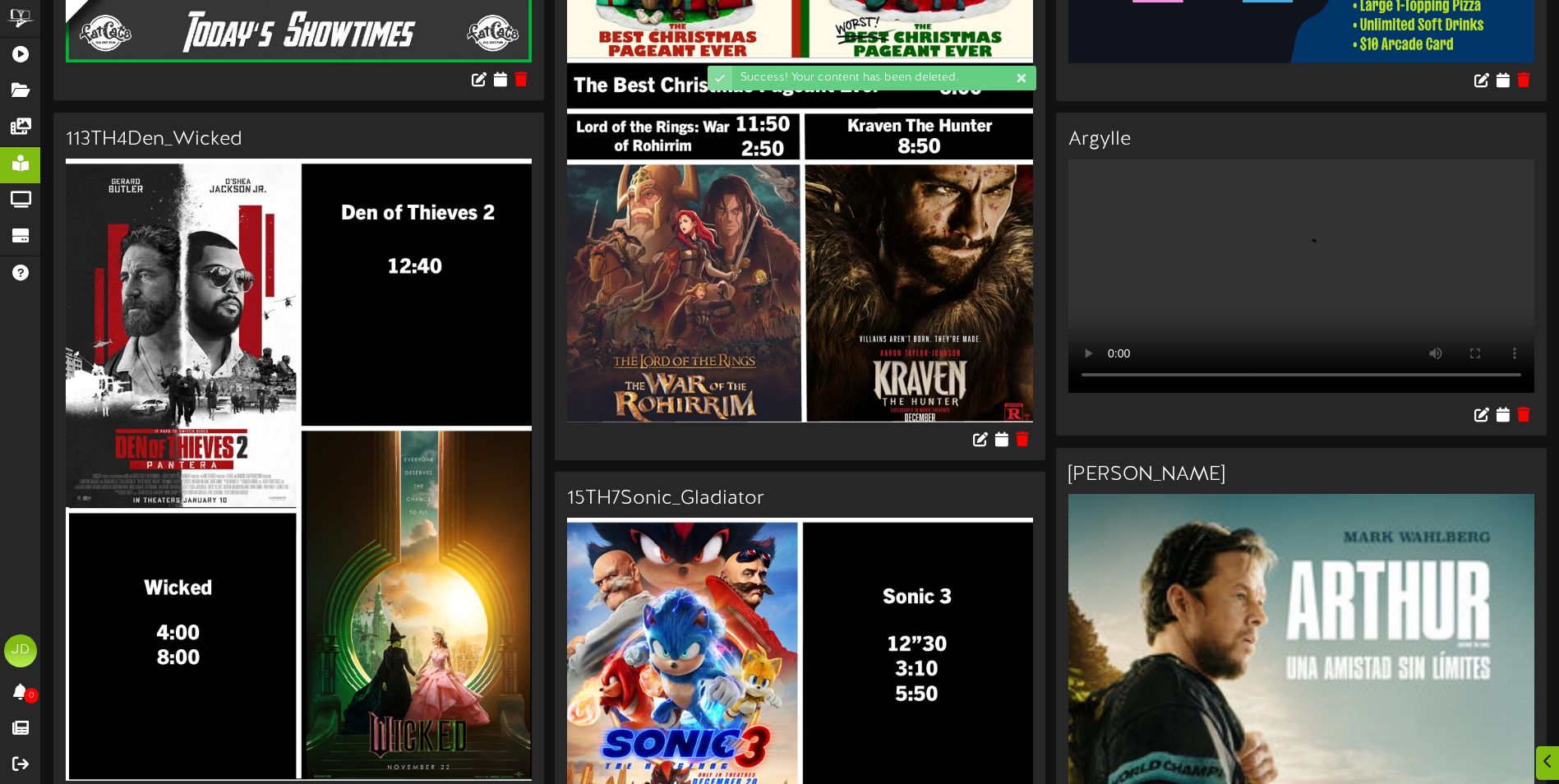
scroll to position [411, 0]
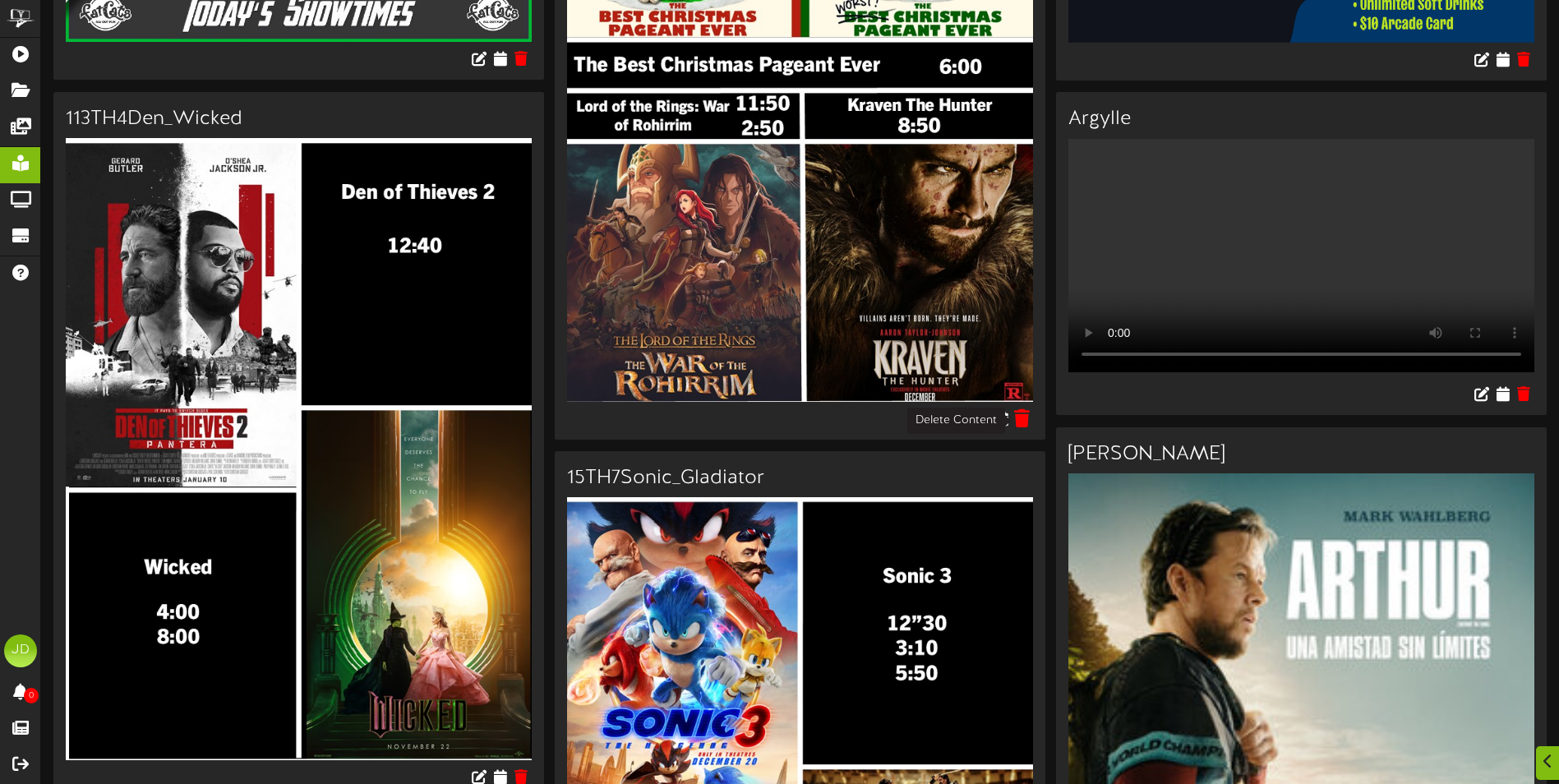
click at [1027, 411] on icon at bounding box center [1023, 417] width 15 height 18
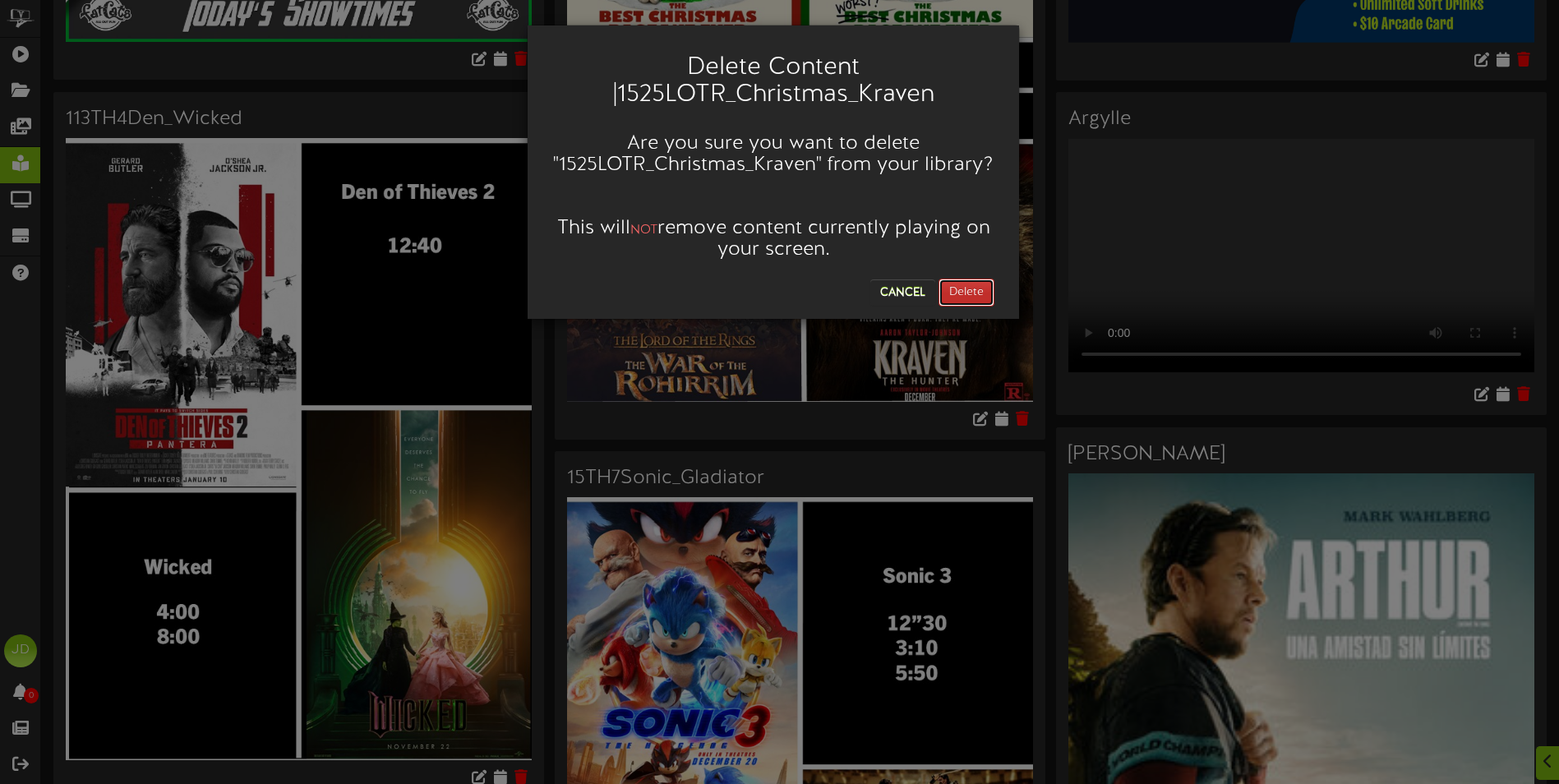
click at [982, 290] on button "Delete" at bounding box center [966, 292] width 56 height 28
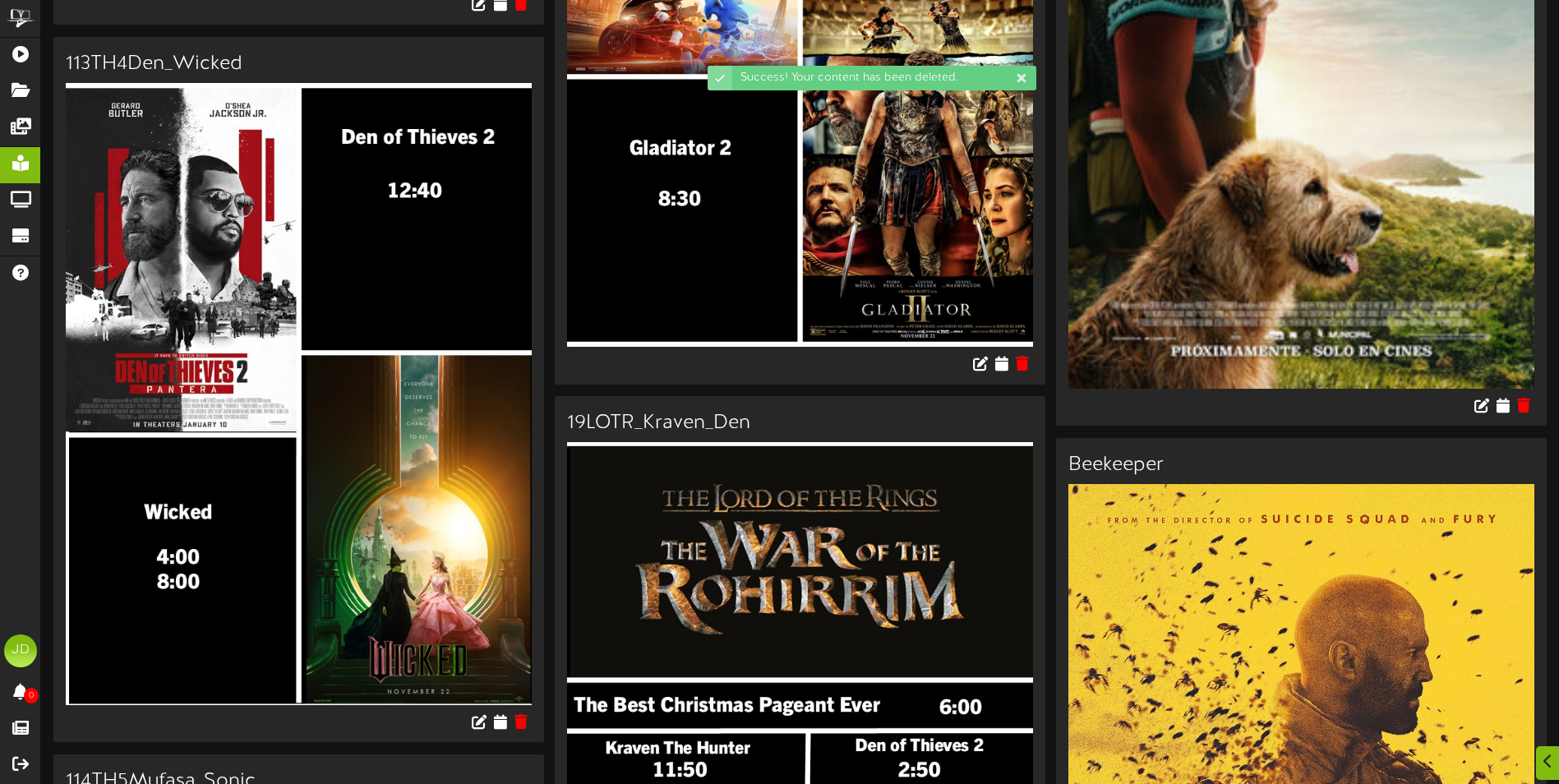
scroll to position [575, 0]
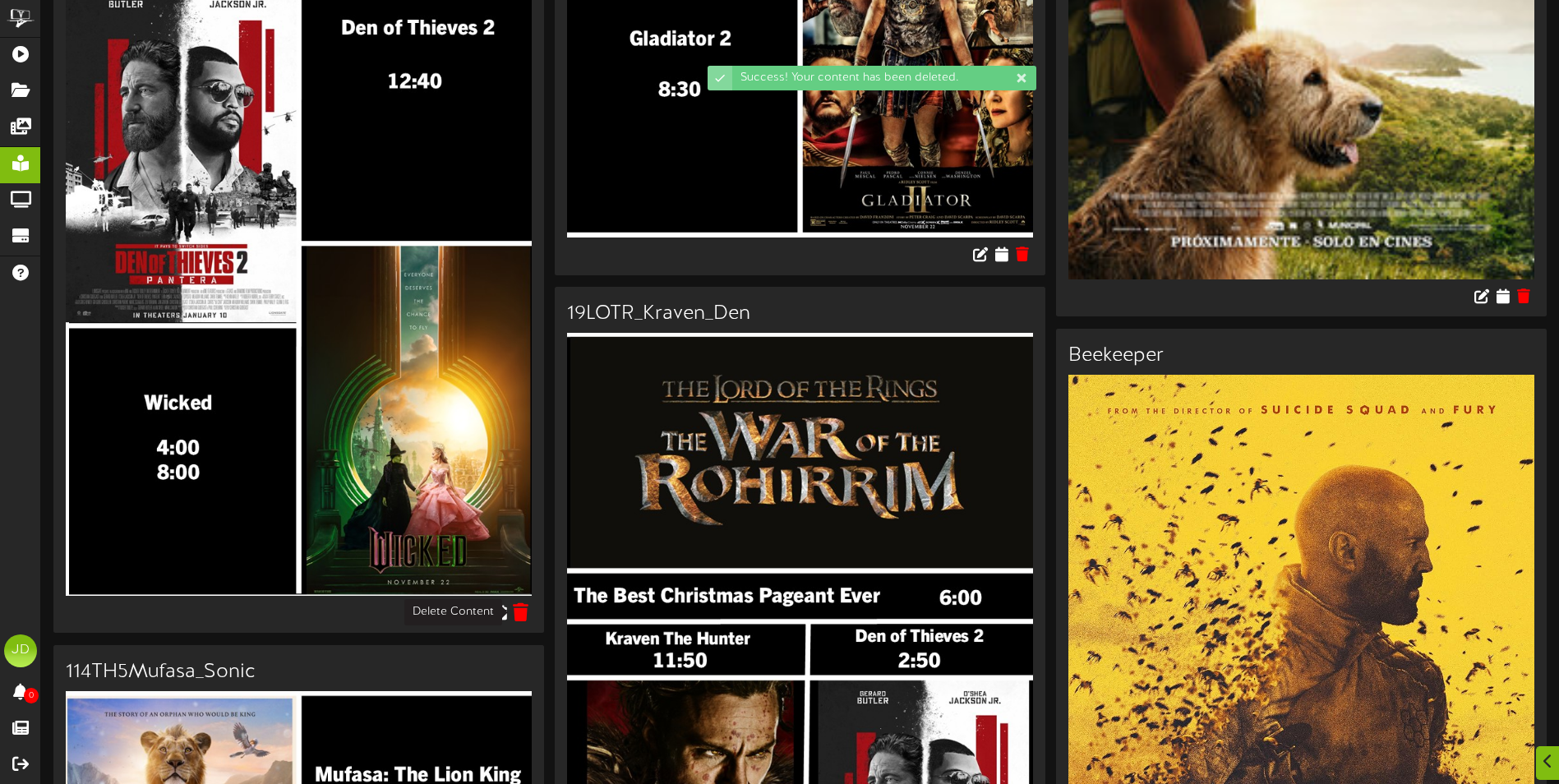
click at [525, 617] on icon at bounding box center [521, 611] width 15 height 18
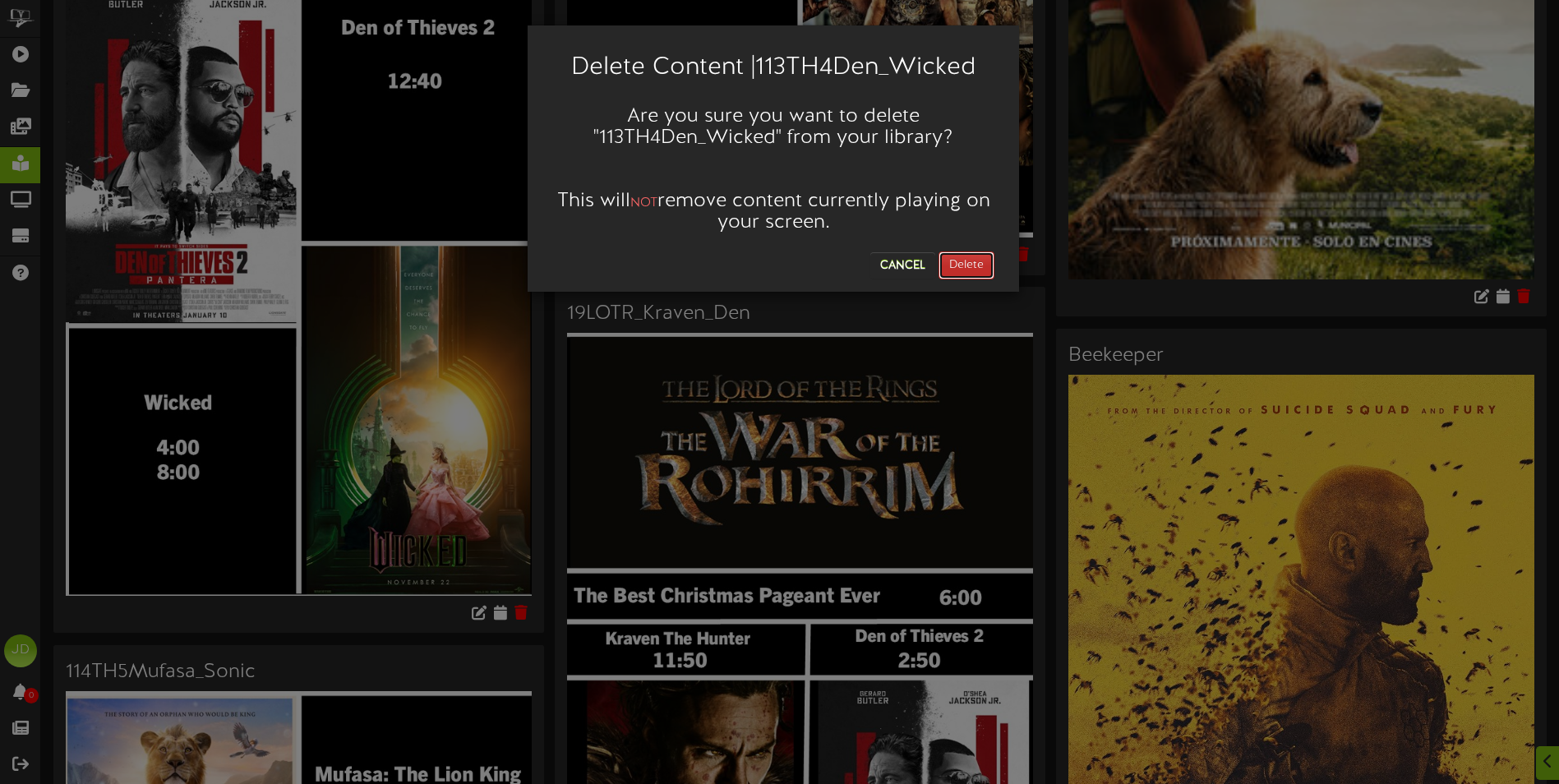
click at [964, 262] on button "Delete" at bounding box center [966, 265] width 56 height 28
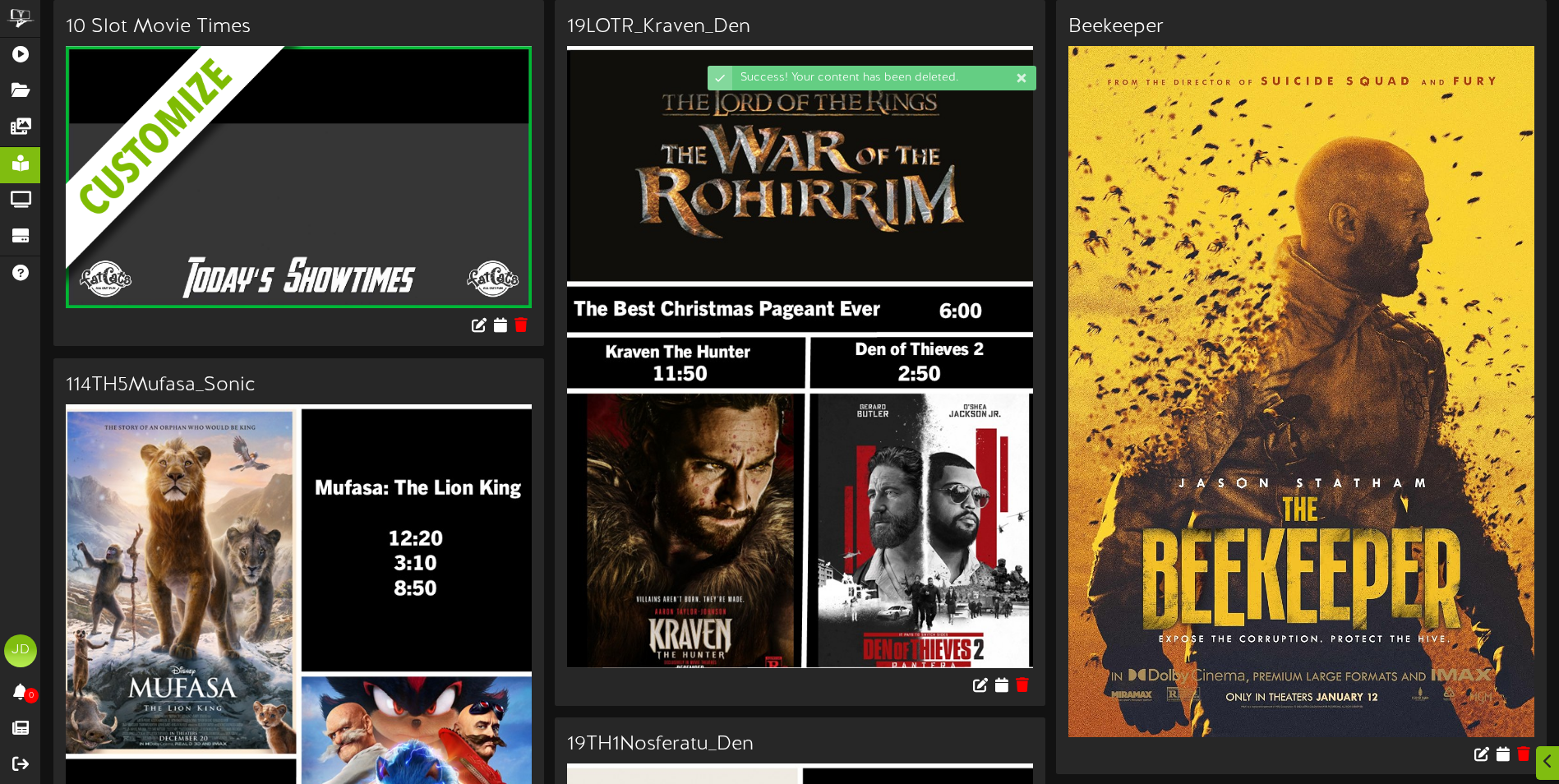
scroll to position [493, 0]
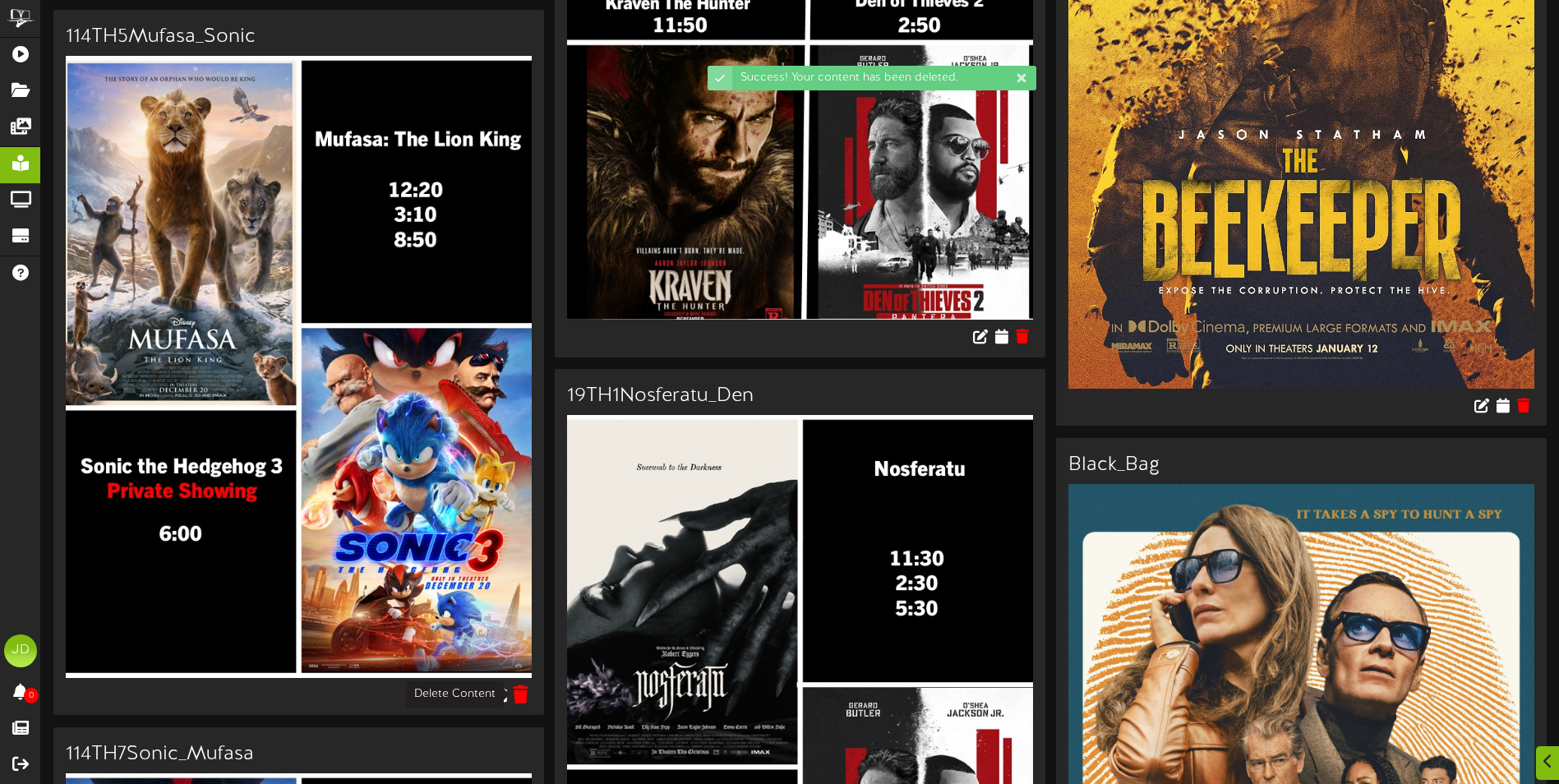
click at [517, 698] on icon at bounding box center [521, 693] width 15 height 18
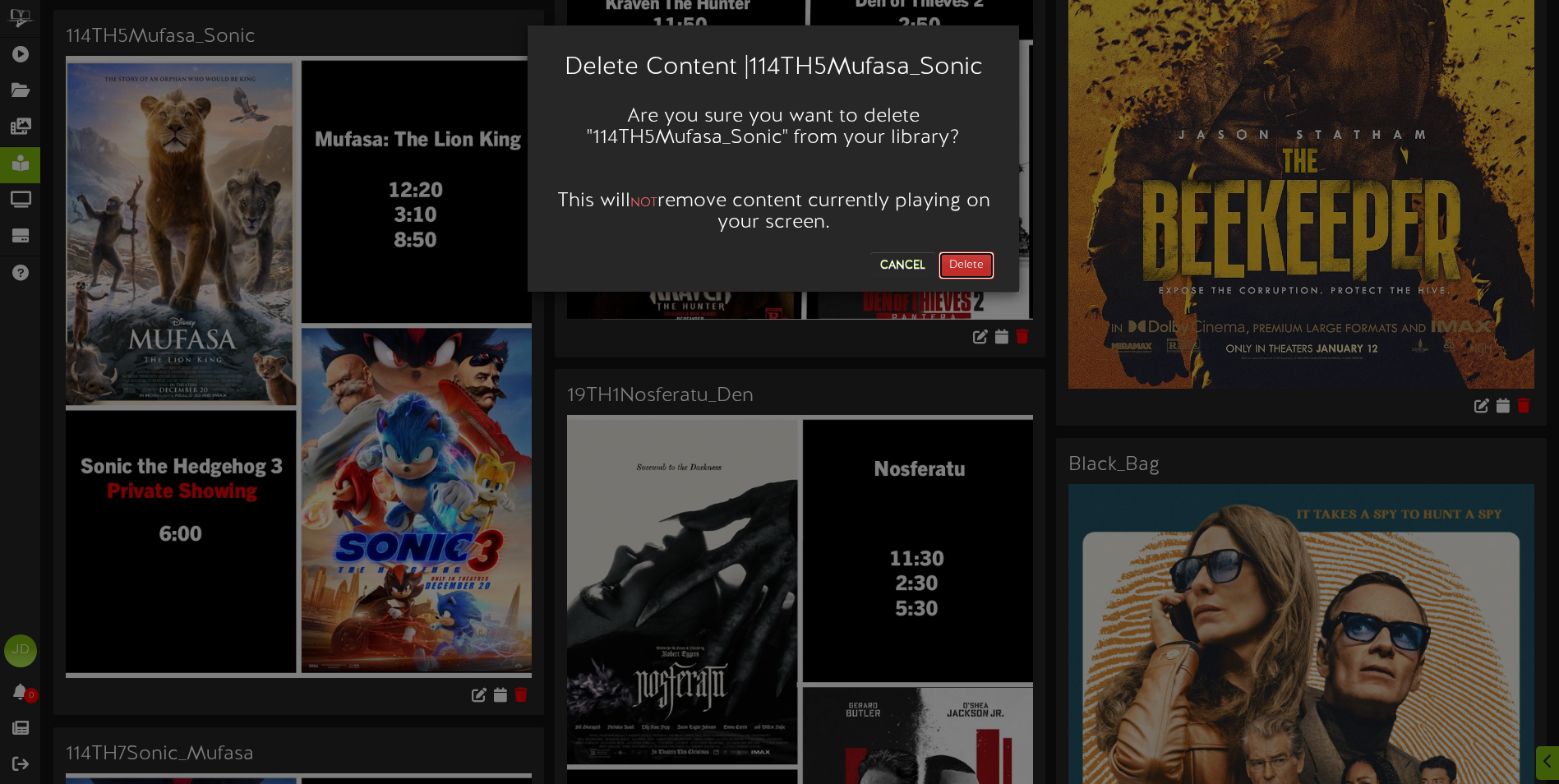
click at [972, 271] on button "Delete" at bounding box center [966, 265] width 56 height 28
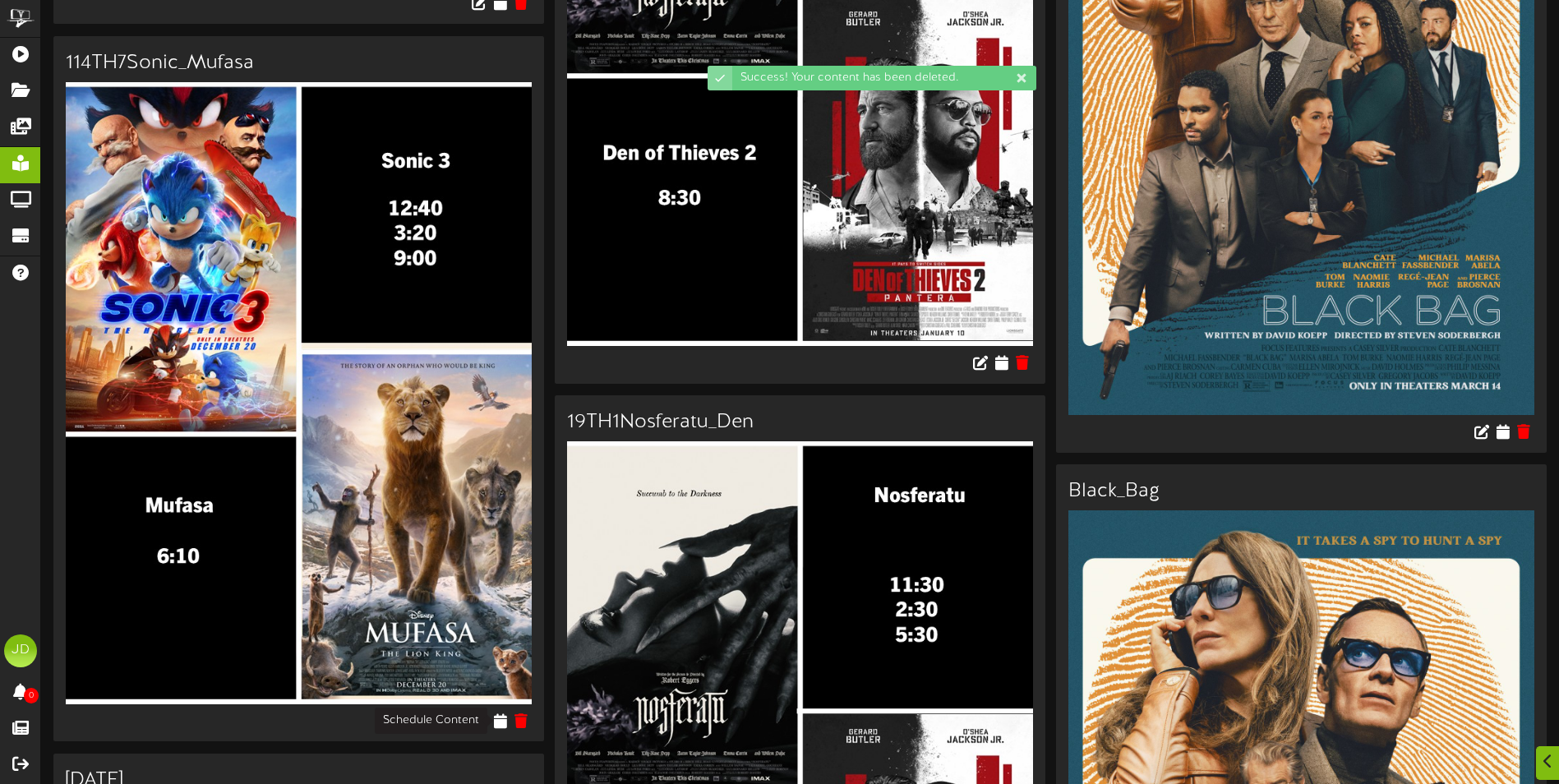
scroll to position [575, 0]
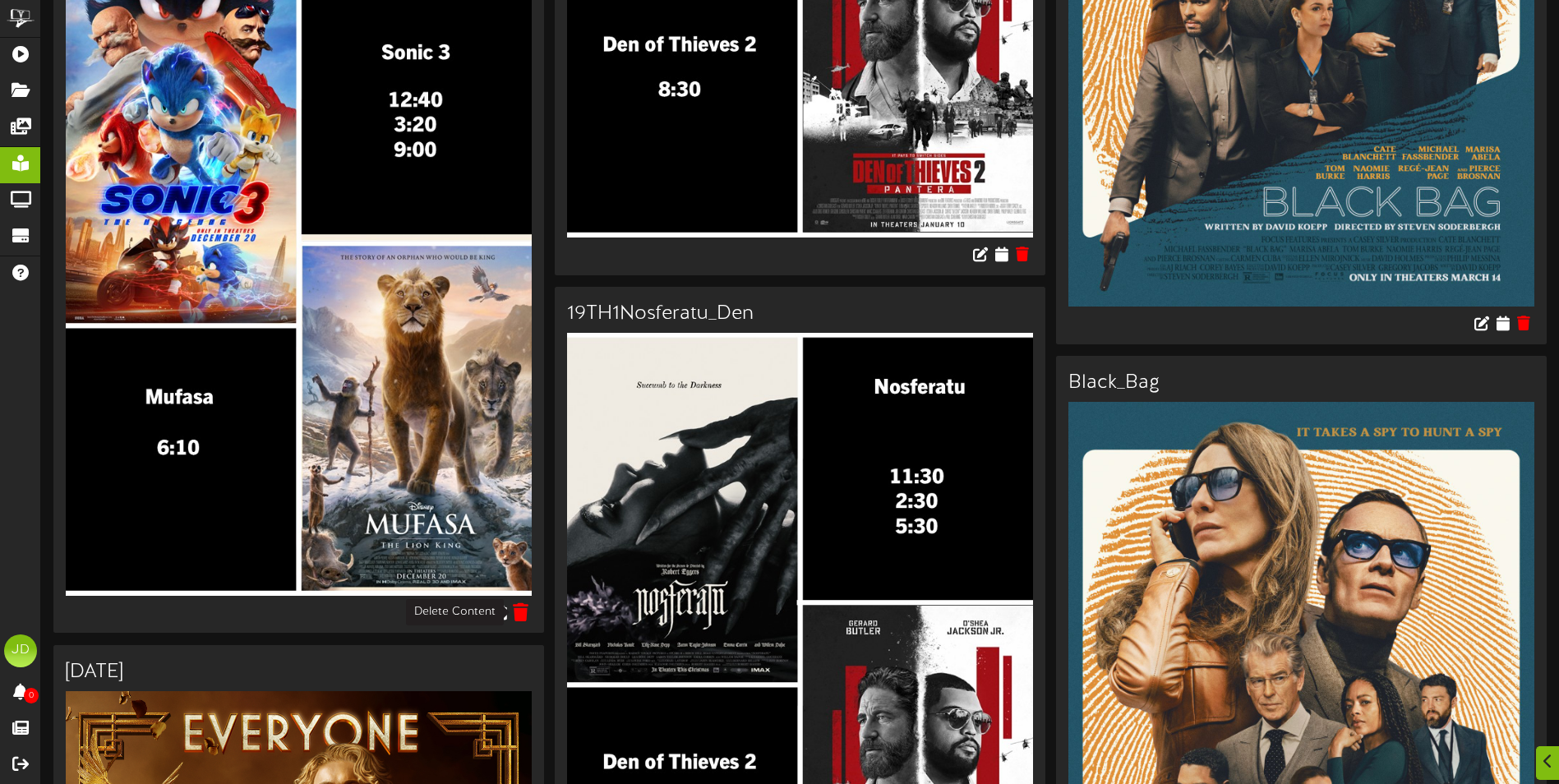
click at [525, 622] on button at bounding box center [521, 614] width 25 height 25
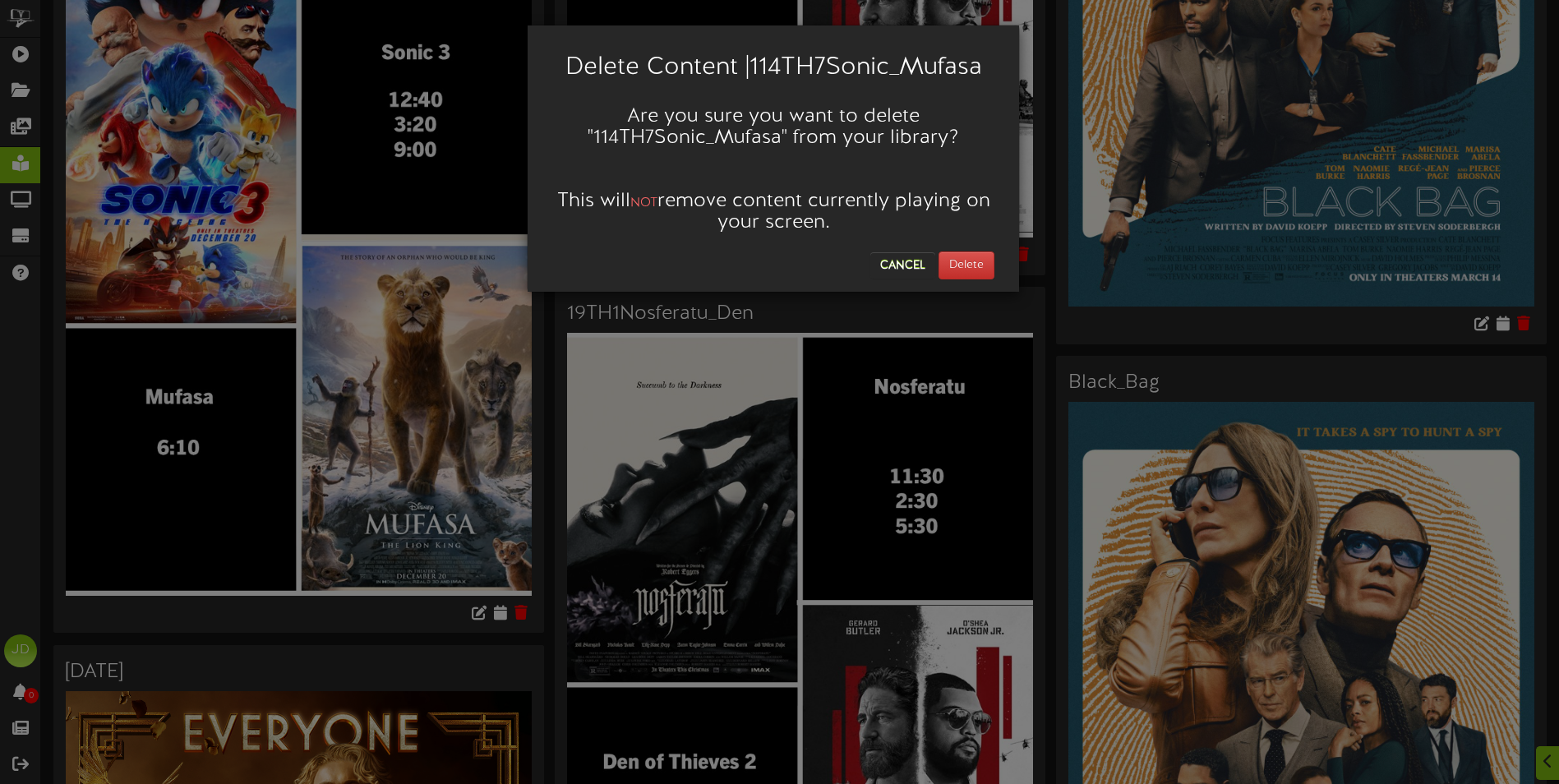
click at [1001, 262] on div "Cancel Delete" at bounding box center [773, 262] width 467 height 37
click at [969, 262] on button "Delete" at bounding box center [966, 265] width 56 height 28
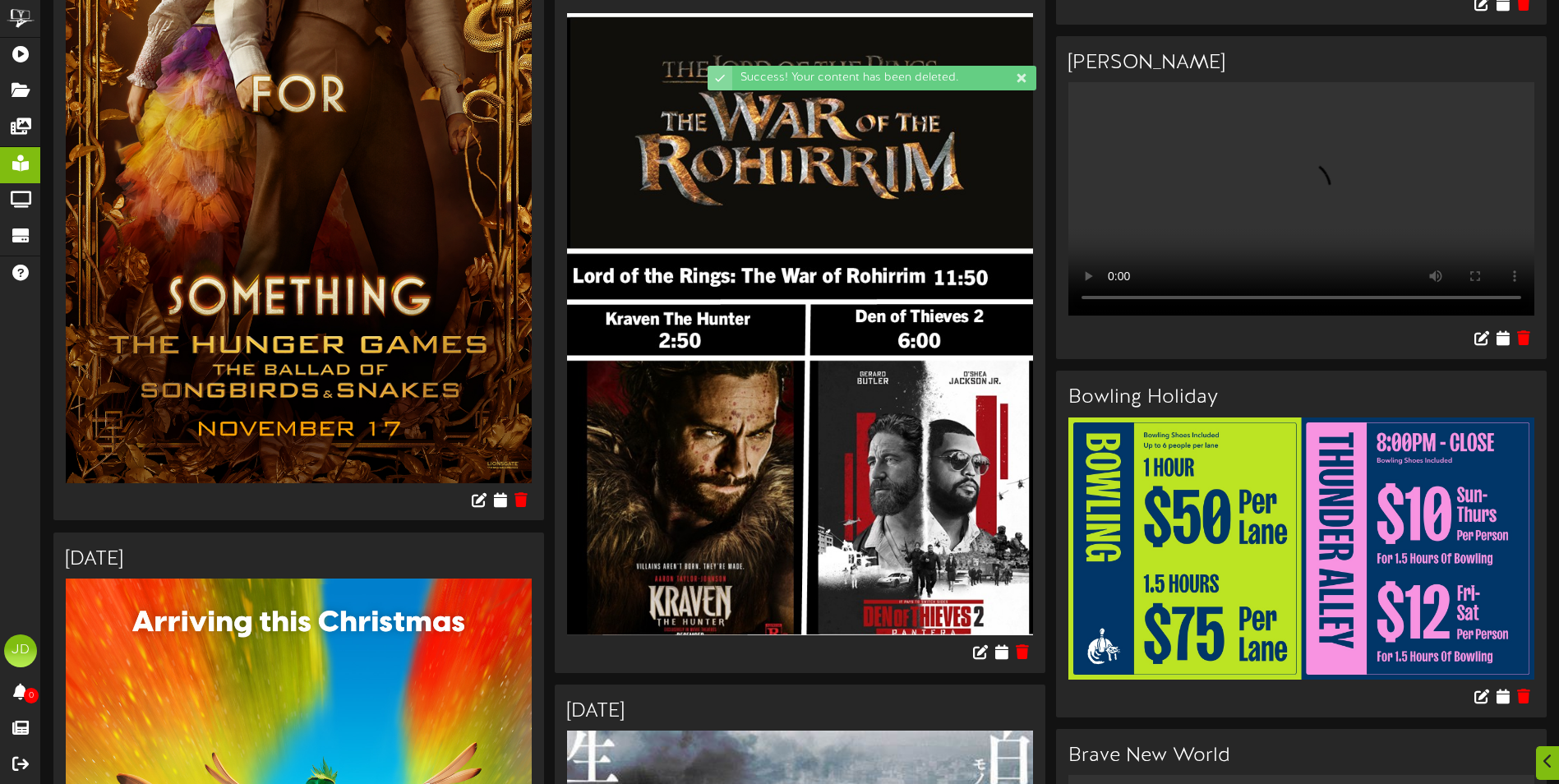
scroll to position [1068, 0]
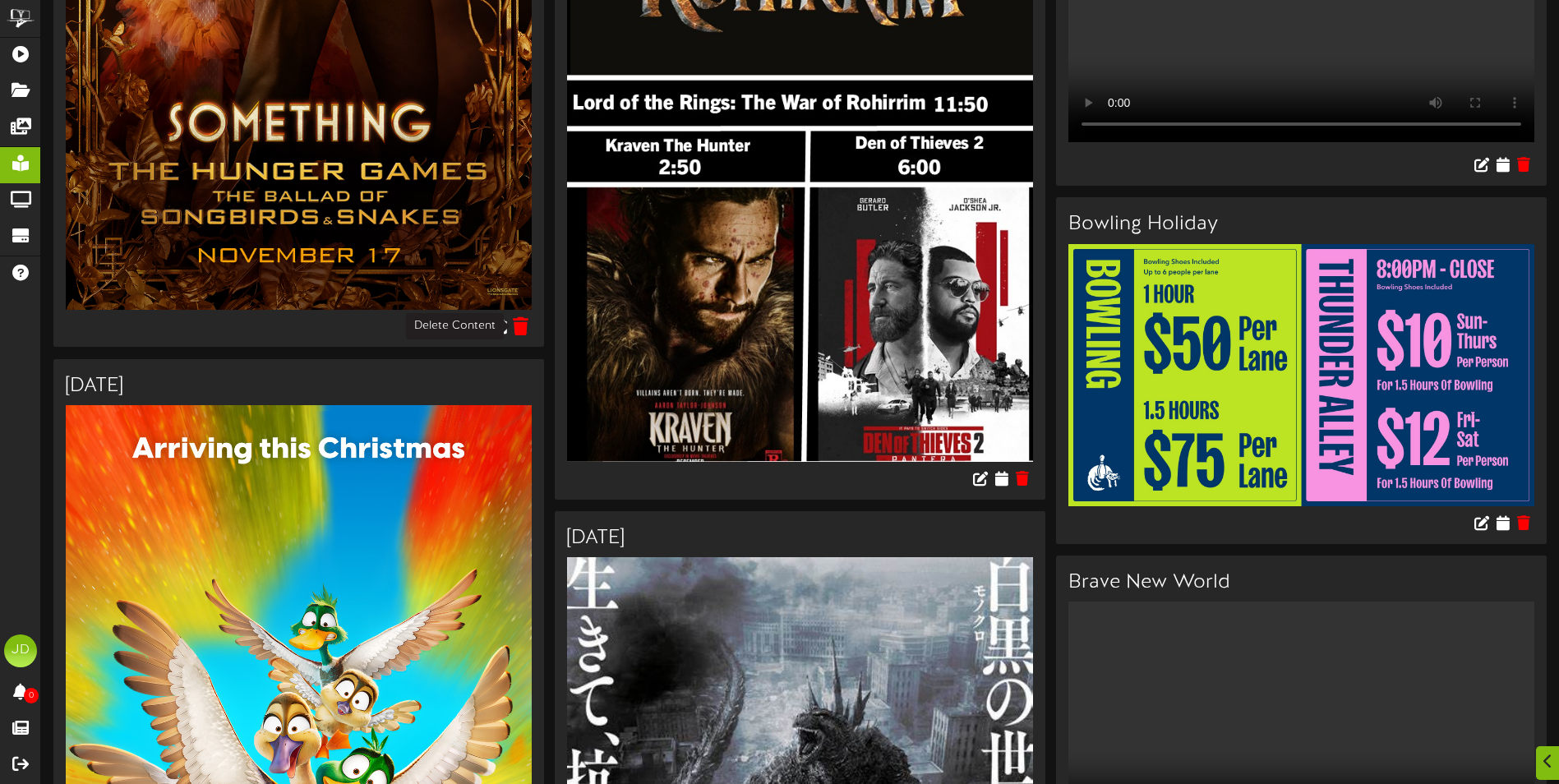
click at [528, 327] on icon at bounding box center [521, 325] width 15 height 18
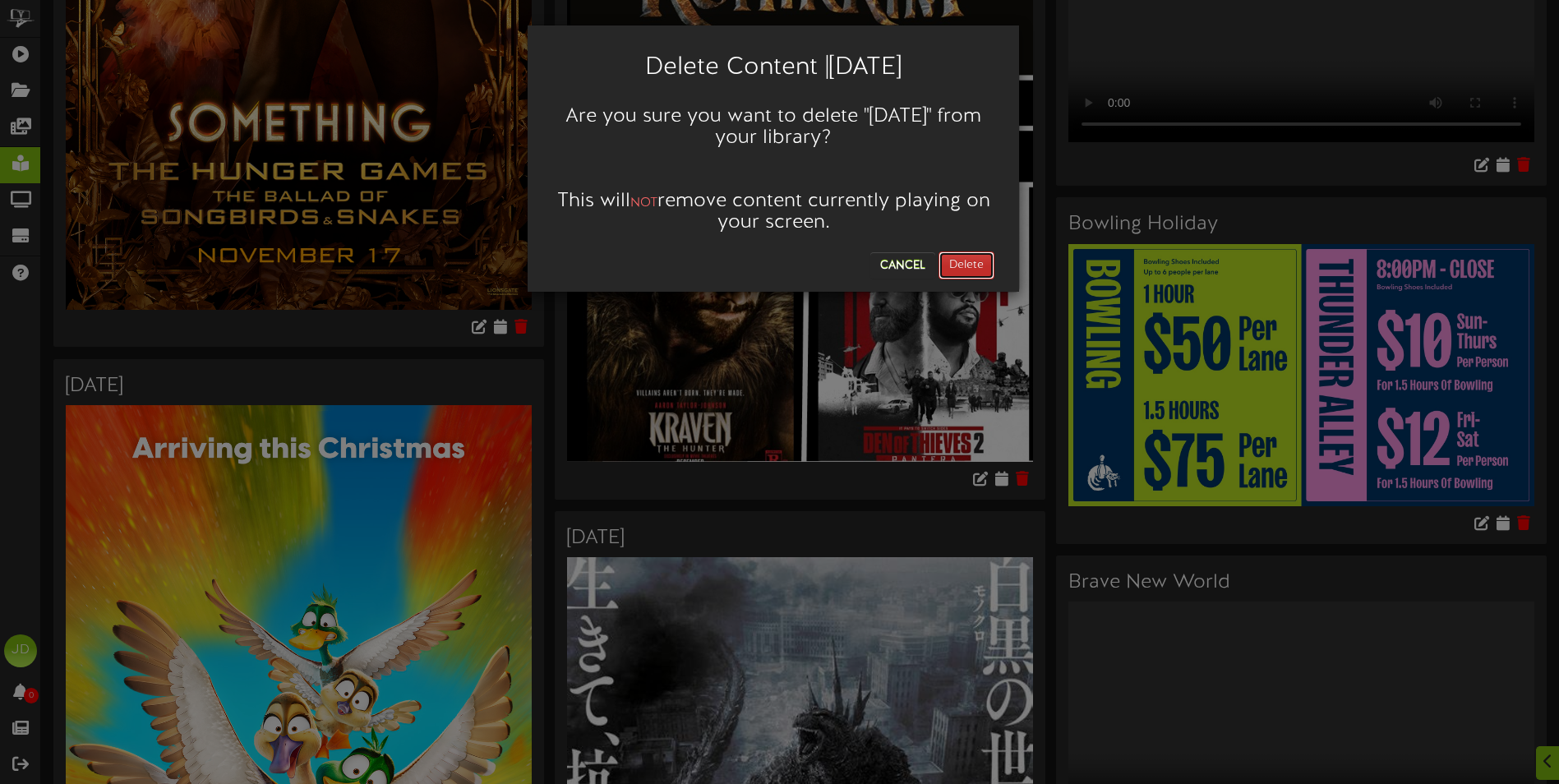
click at [982, 262] on button "Delete" at bounding box center [966, 265] width 56 height 28
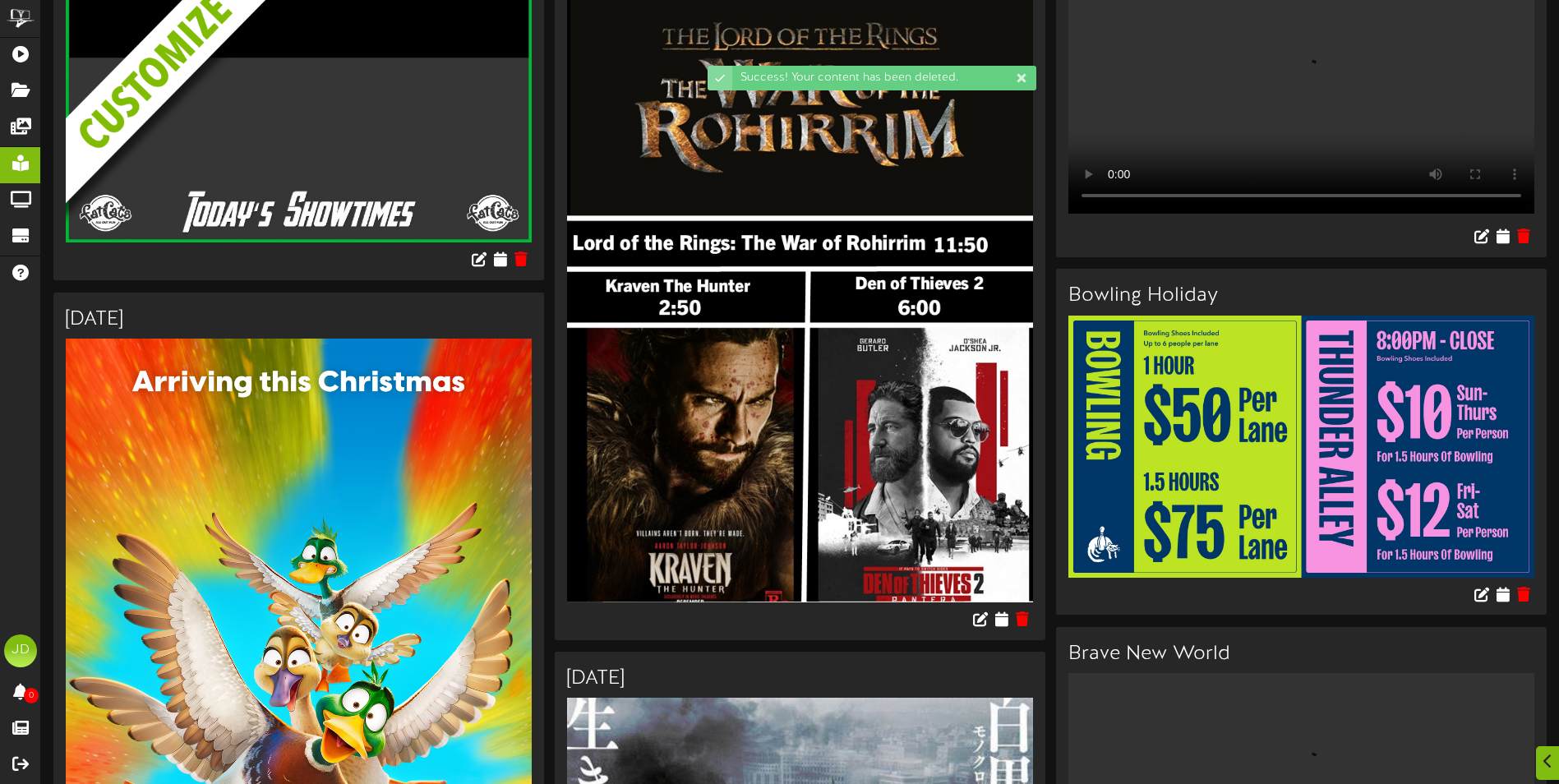
scroll to position [657, 0]
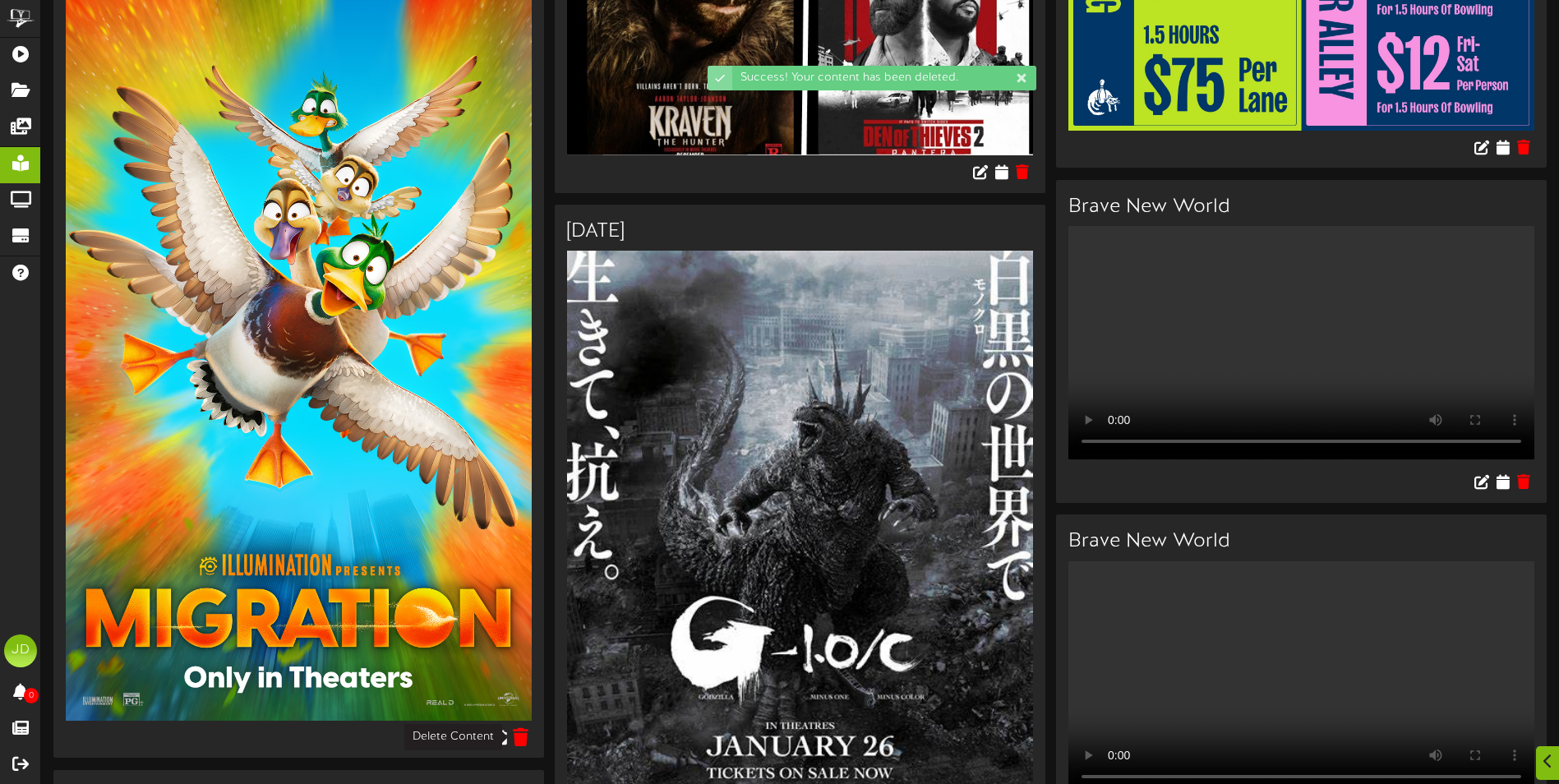
click at [523, 736] on icon at bounding box center [521, 736] width 15 height 18
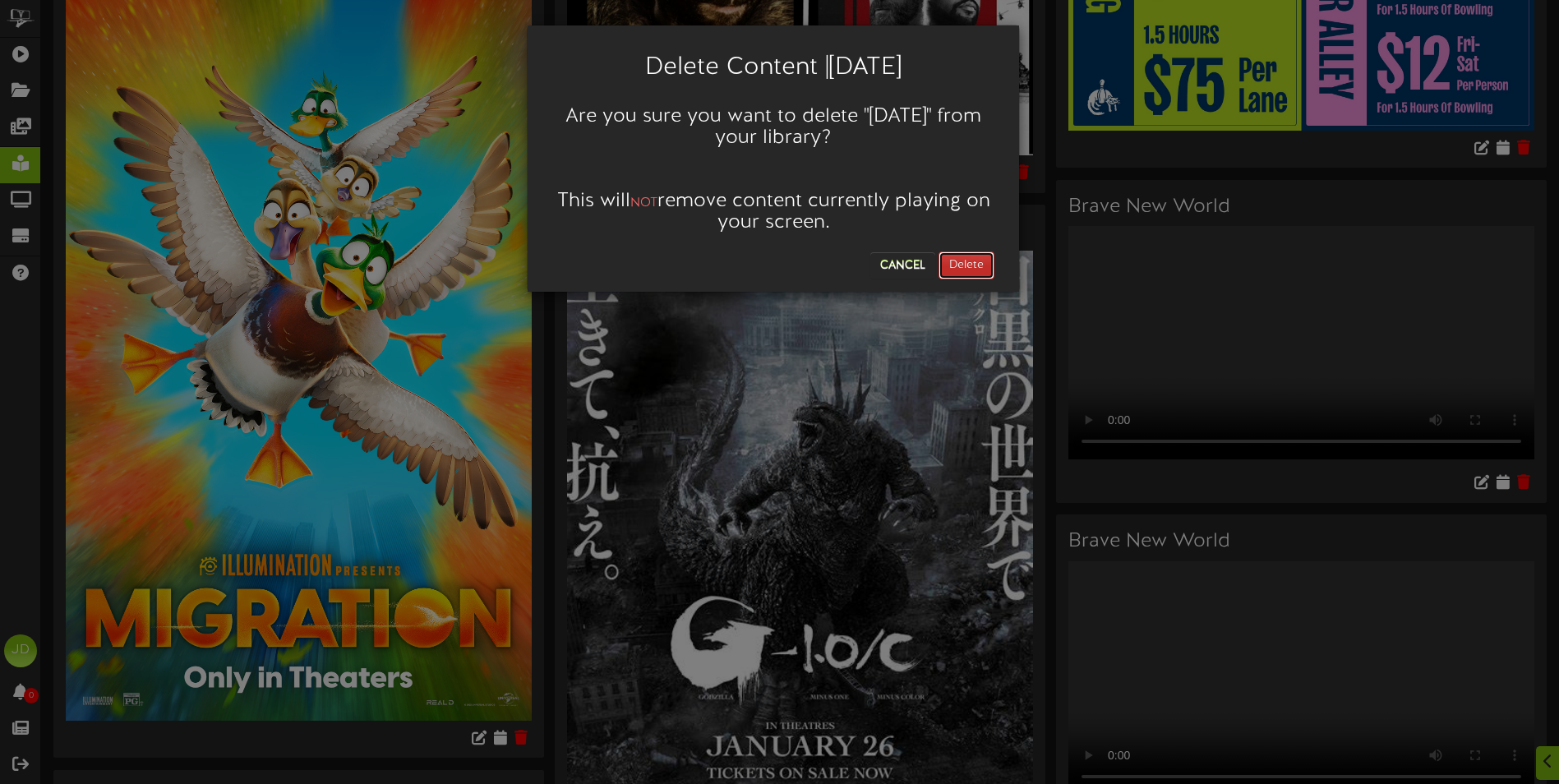
click at [960, 264] on button "Delete" at bounding box center [966, 265] width 56 height 28
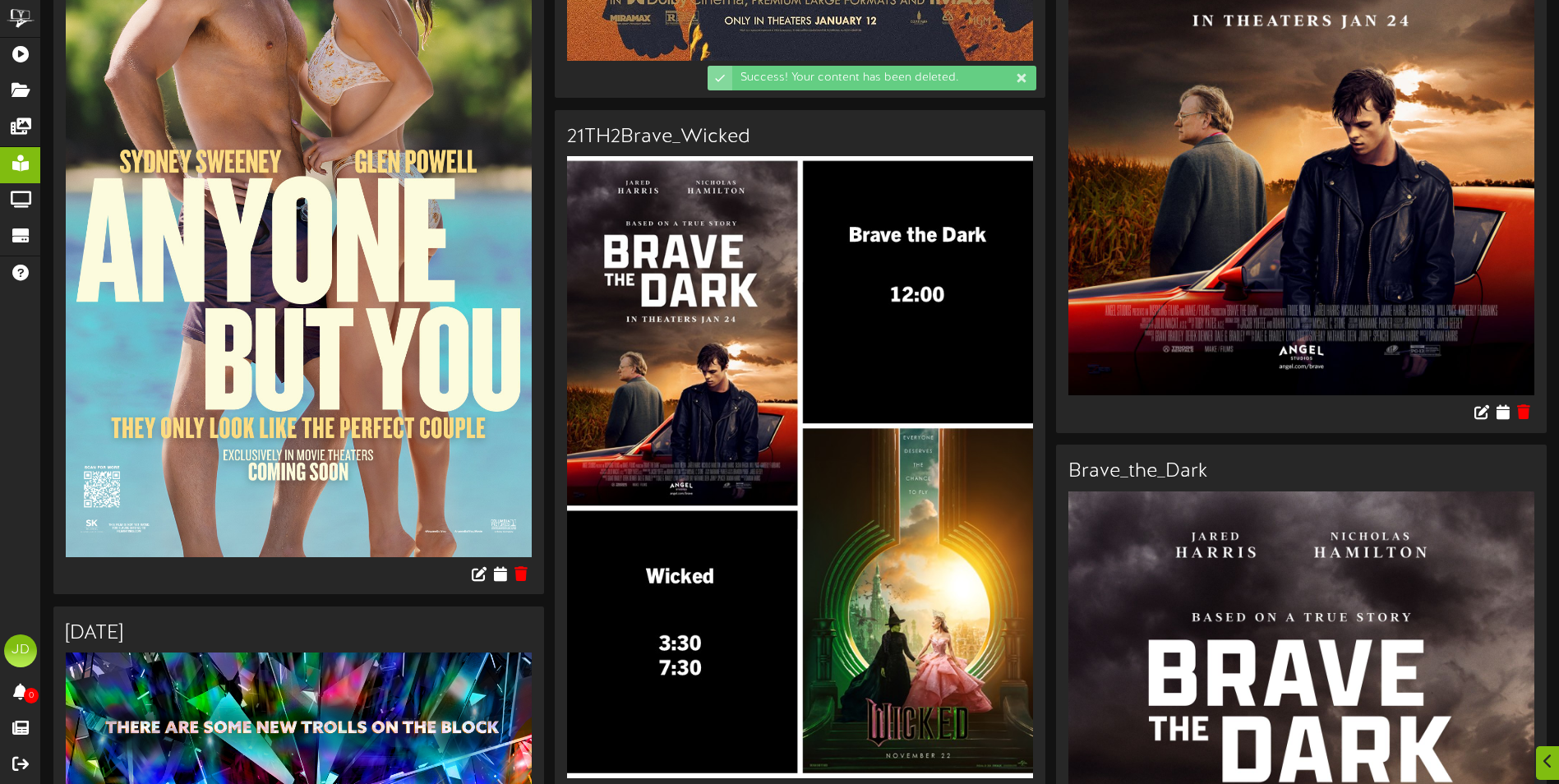
scroll to position [822, 0]
click at [514, 584] on button at bounding box center [521, 574] width 25 height 25
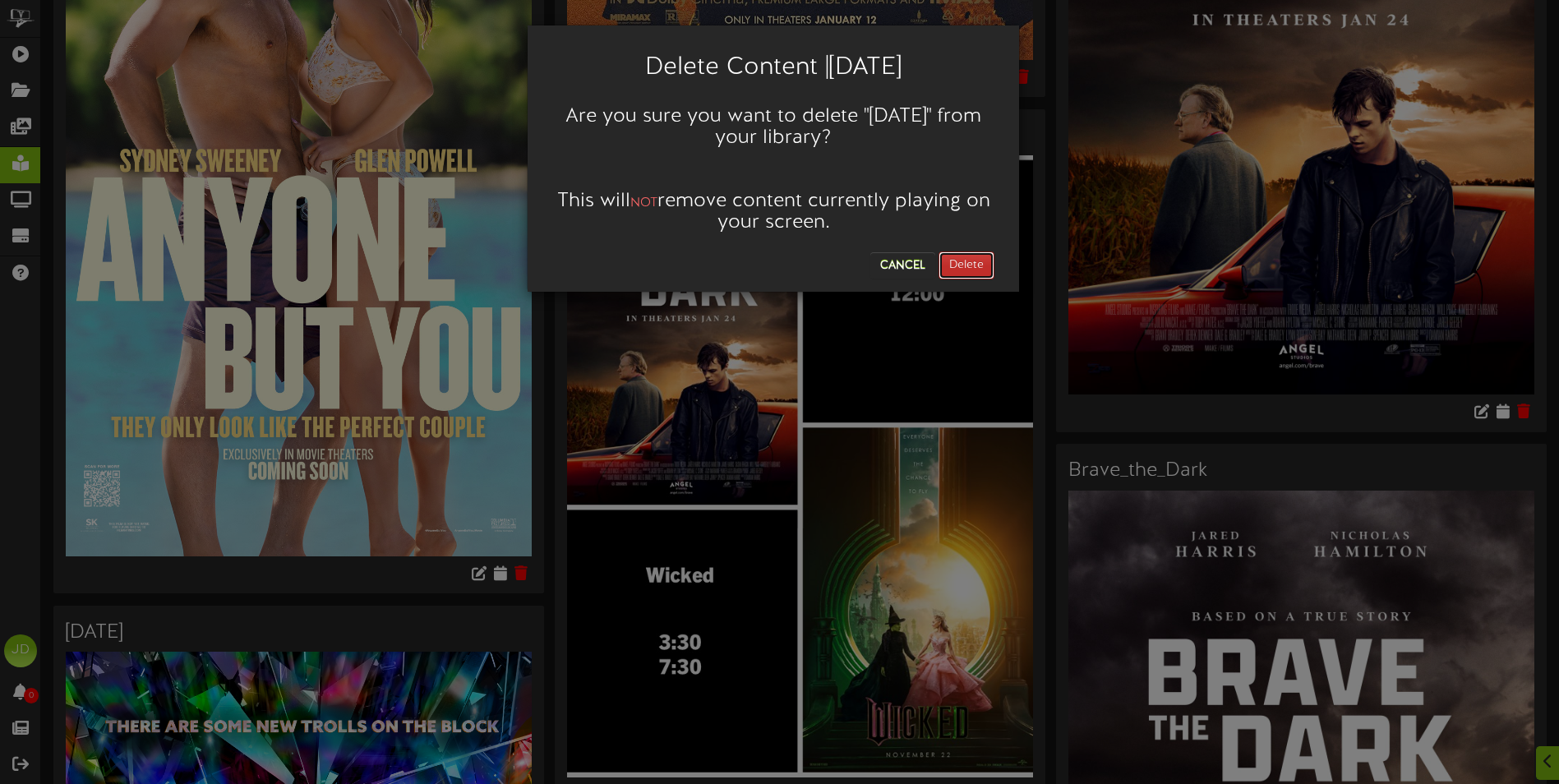
drag, startPoint x: 971, startPoint y: 256, endPoint x: 886, endPoint y: 287, distance: 90.5
click at [972, 256] on button "Delete" at bounding box center [966, 265] width 56 height 28
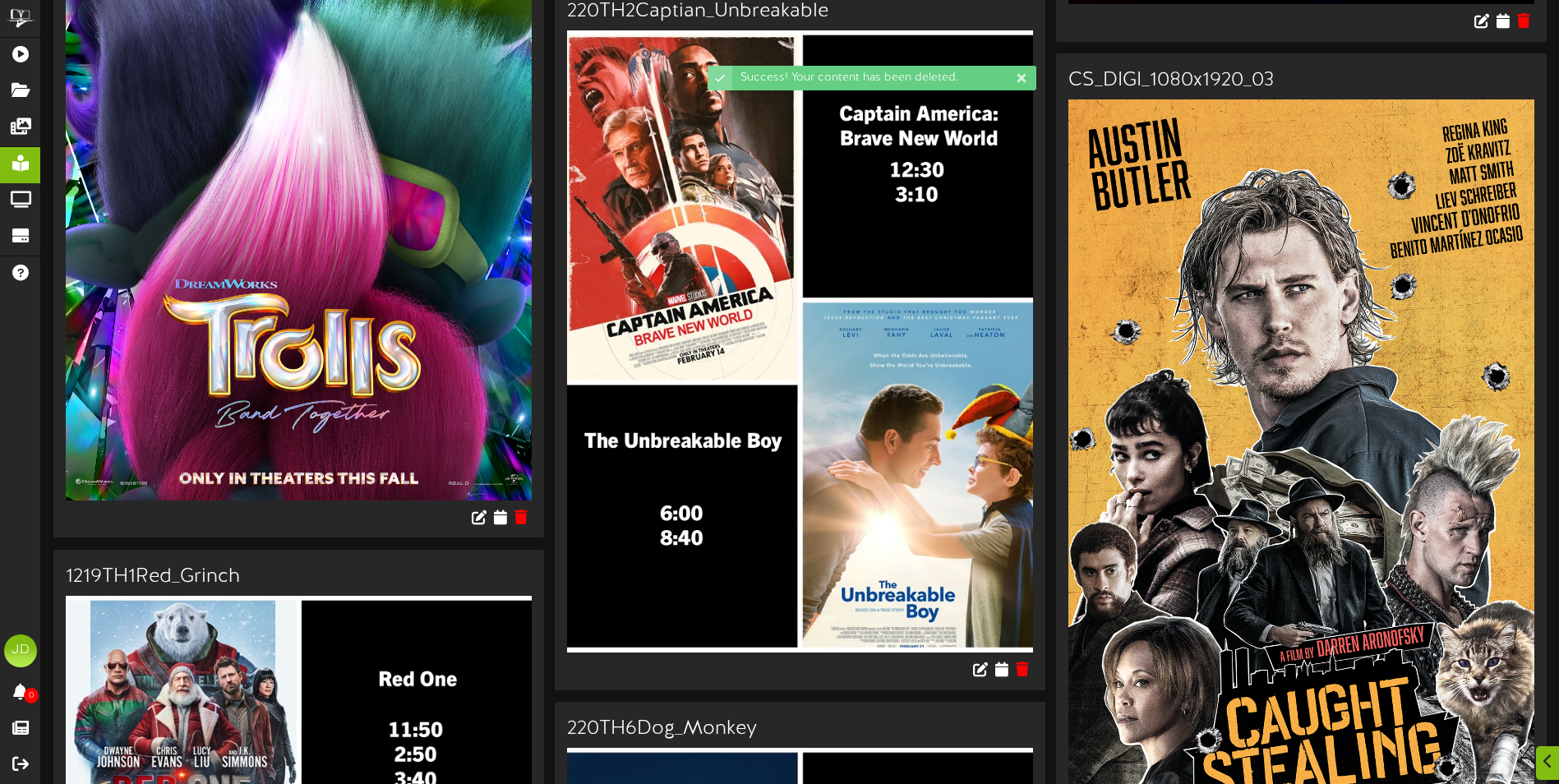
scroll to position [903, 0]
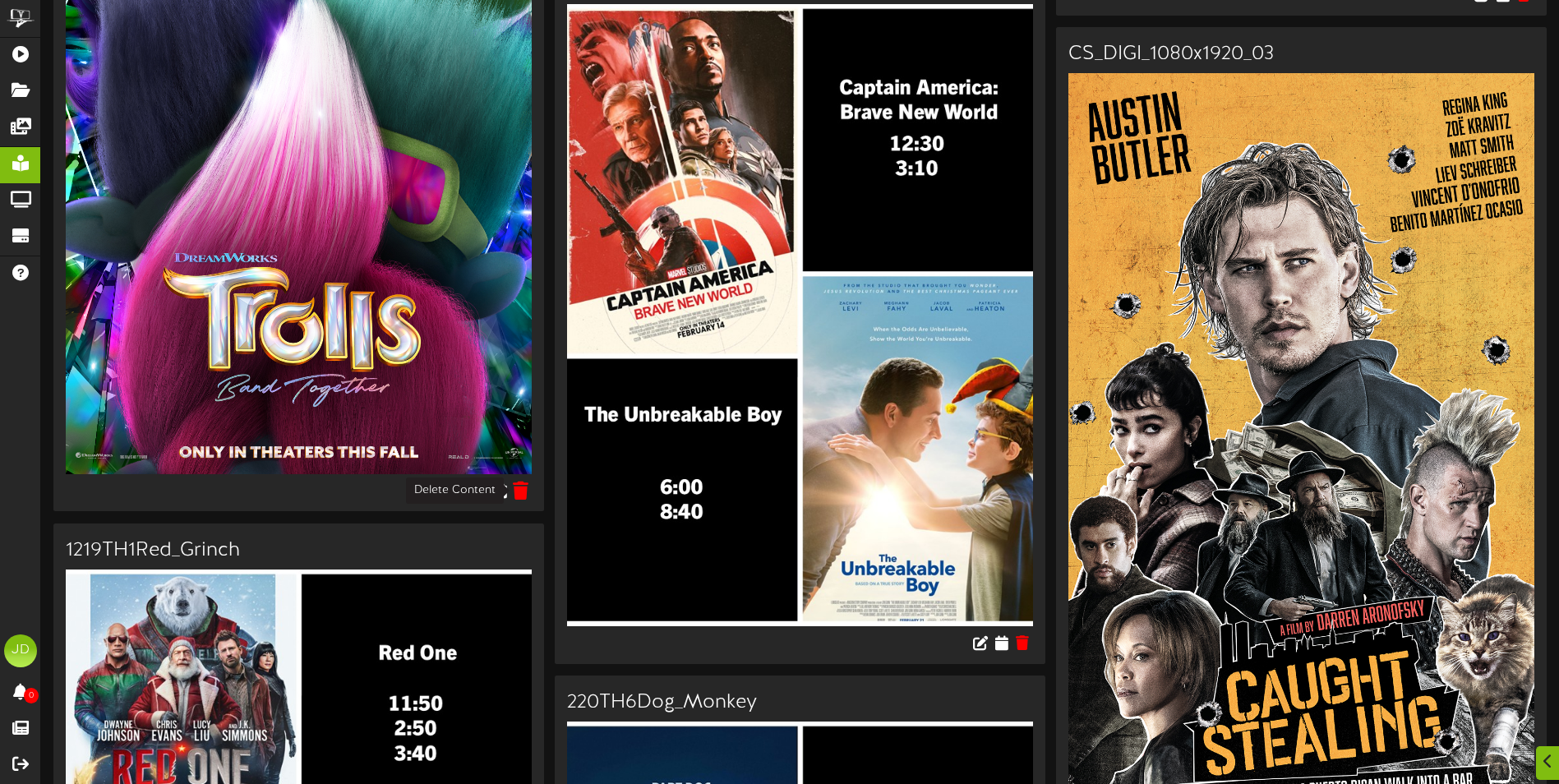
click at [518, 492] on icon at bounding box center [521, 489] width 15 height 18
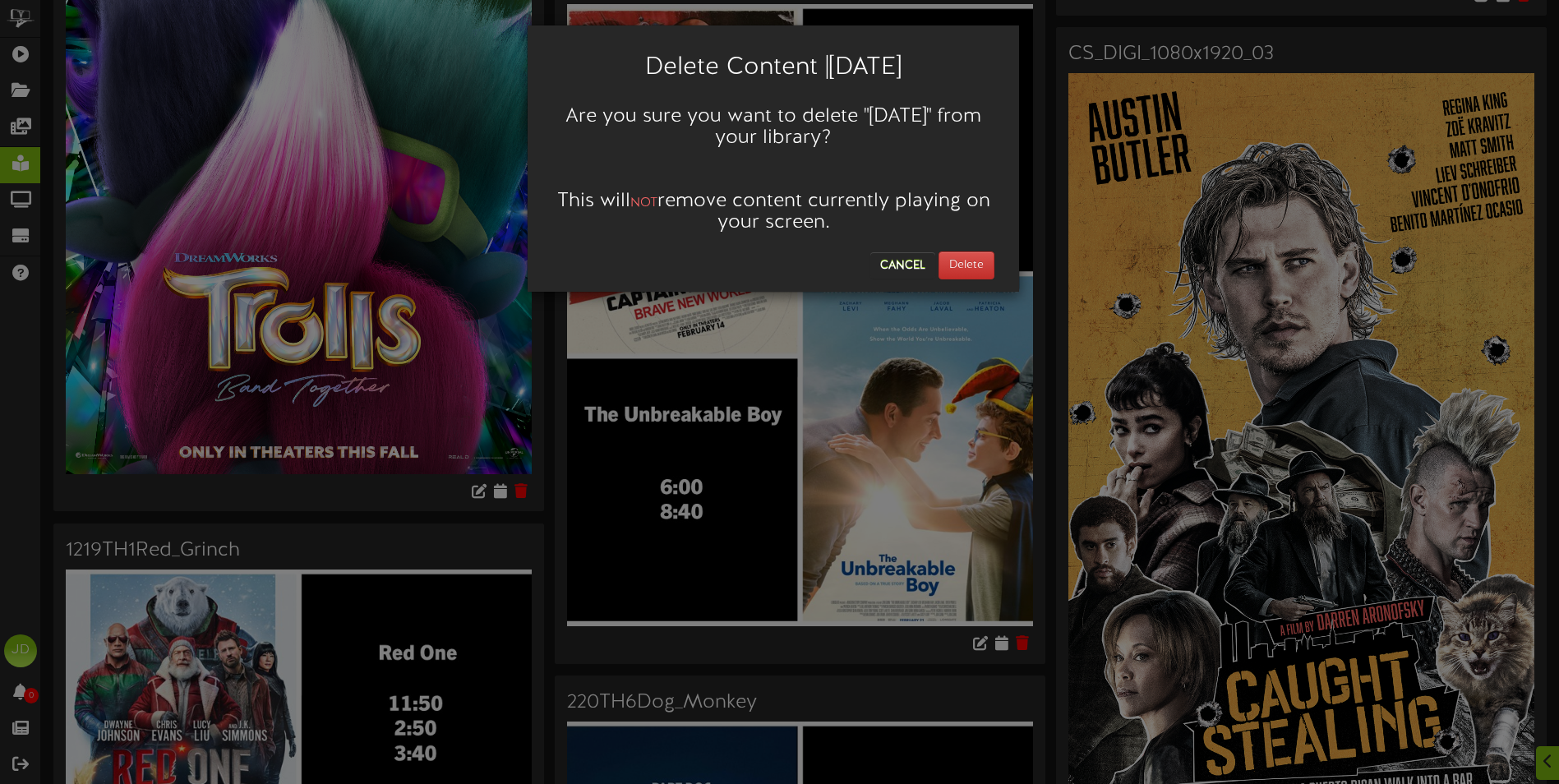
click at [963, 282] on div "Delete Content | 12/24/23 Are you sure you want to delete " 12/24/23 " from you…" at bounding box center [774, 158] width 491 height 266
click at [963, 274] on button "Delete" at bounding box center [966, 265] width 56 height 28
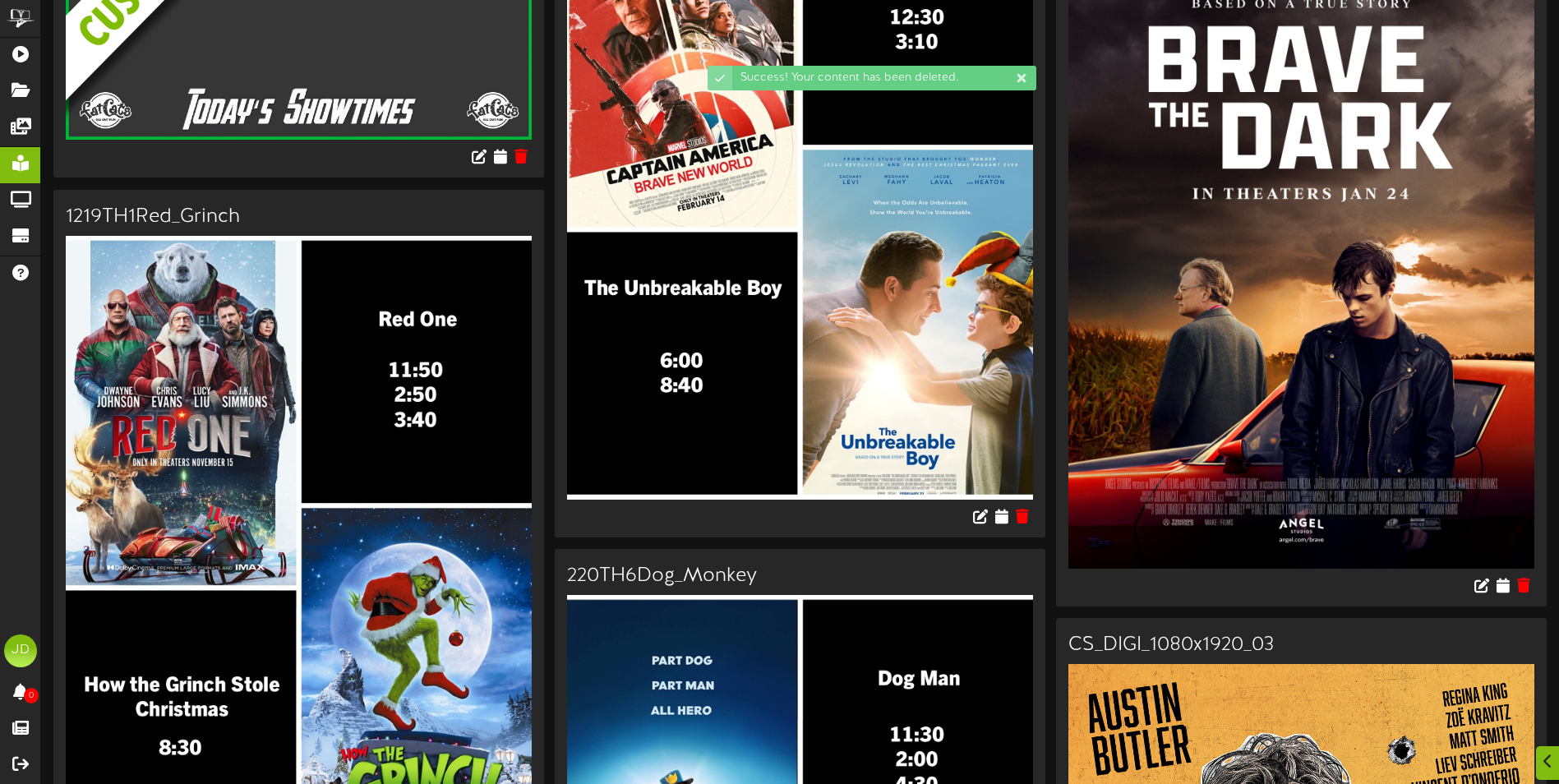
scroll to position [575, 0]
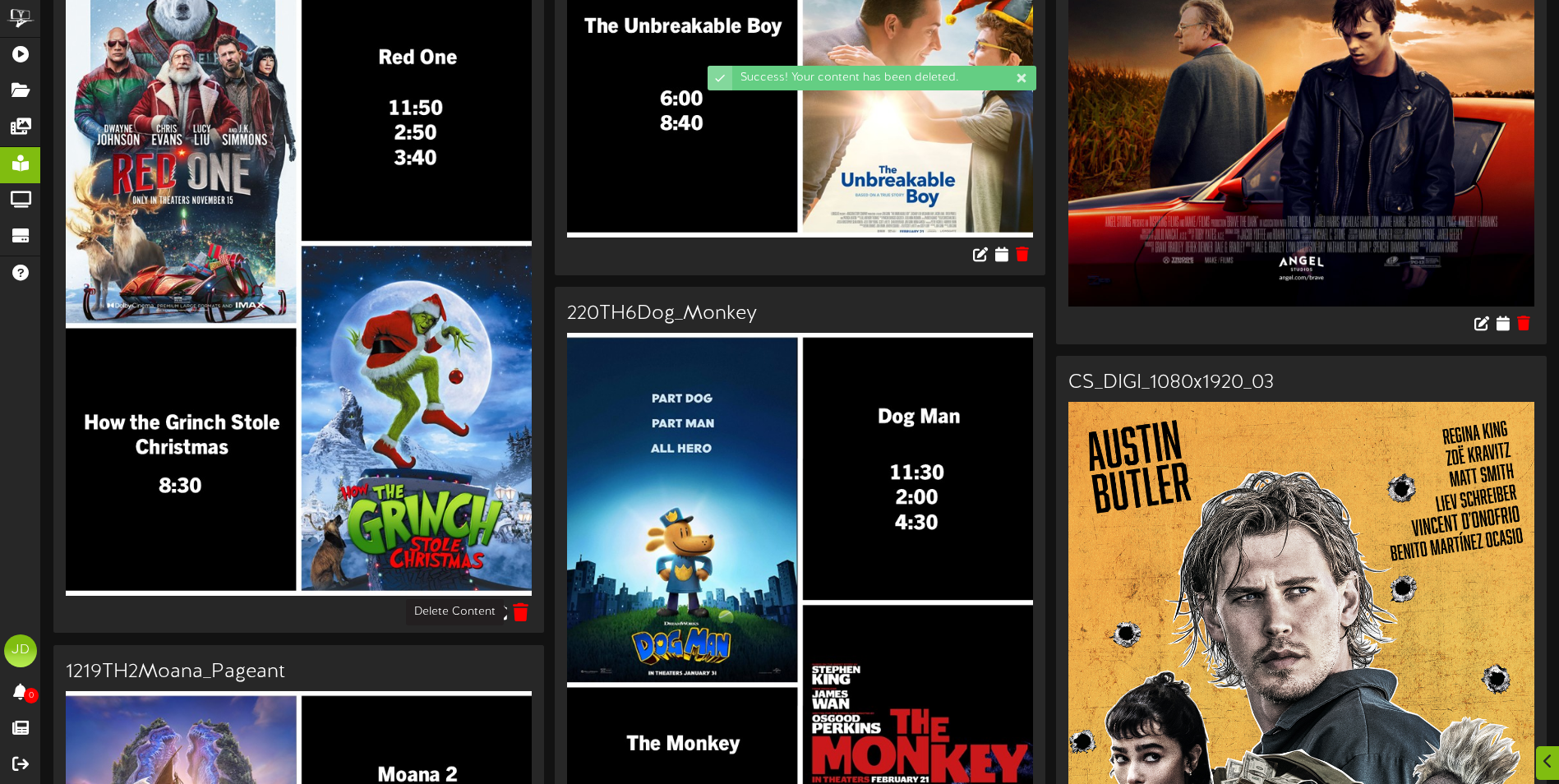
click at [521, 618] on icon at bounding box center [521, 611] width 15 height 18
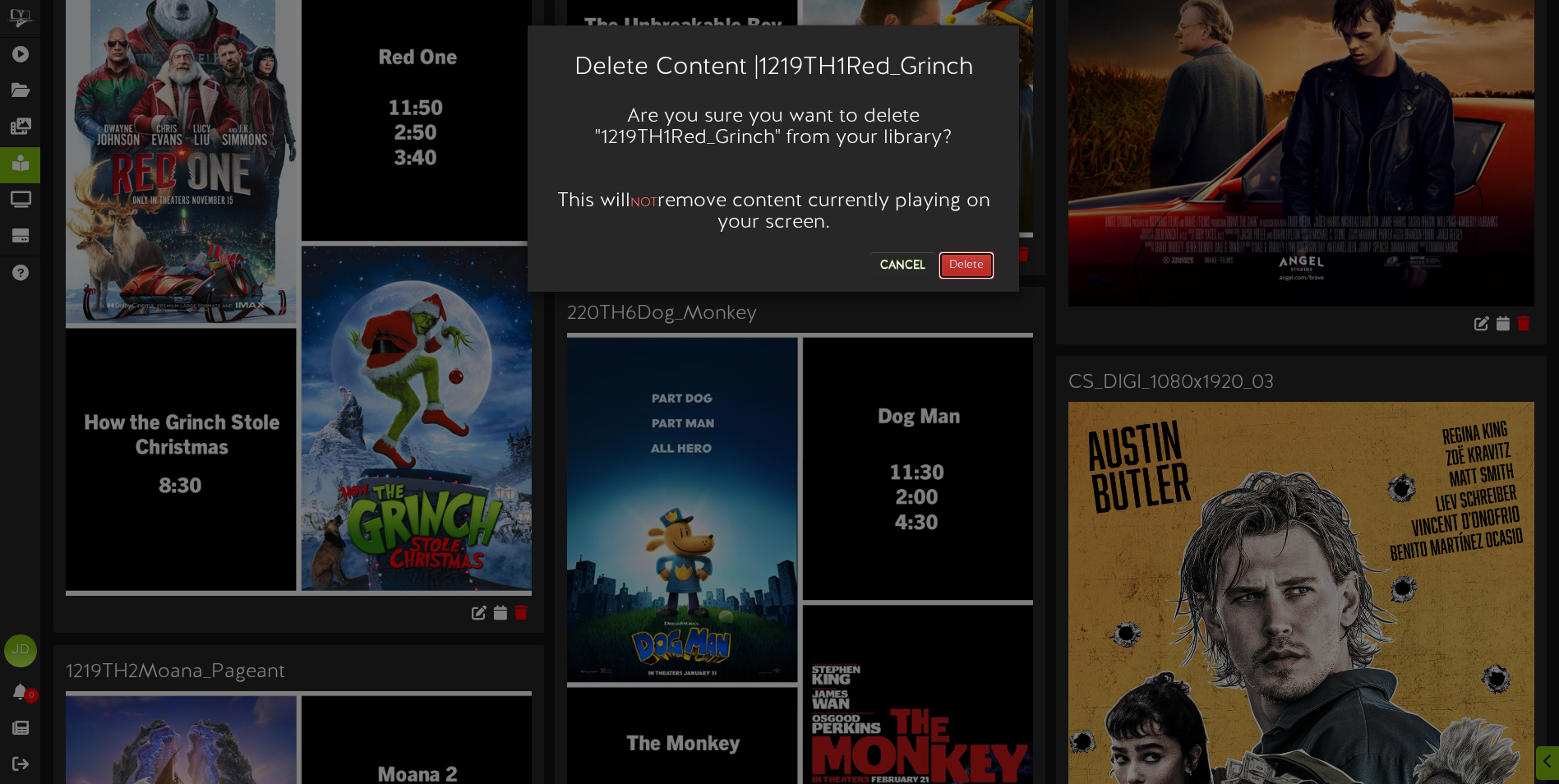
click at [963, 254] on button "Delete" at bounding box center [966, 265] width 56 height 28
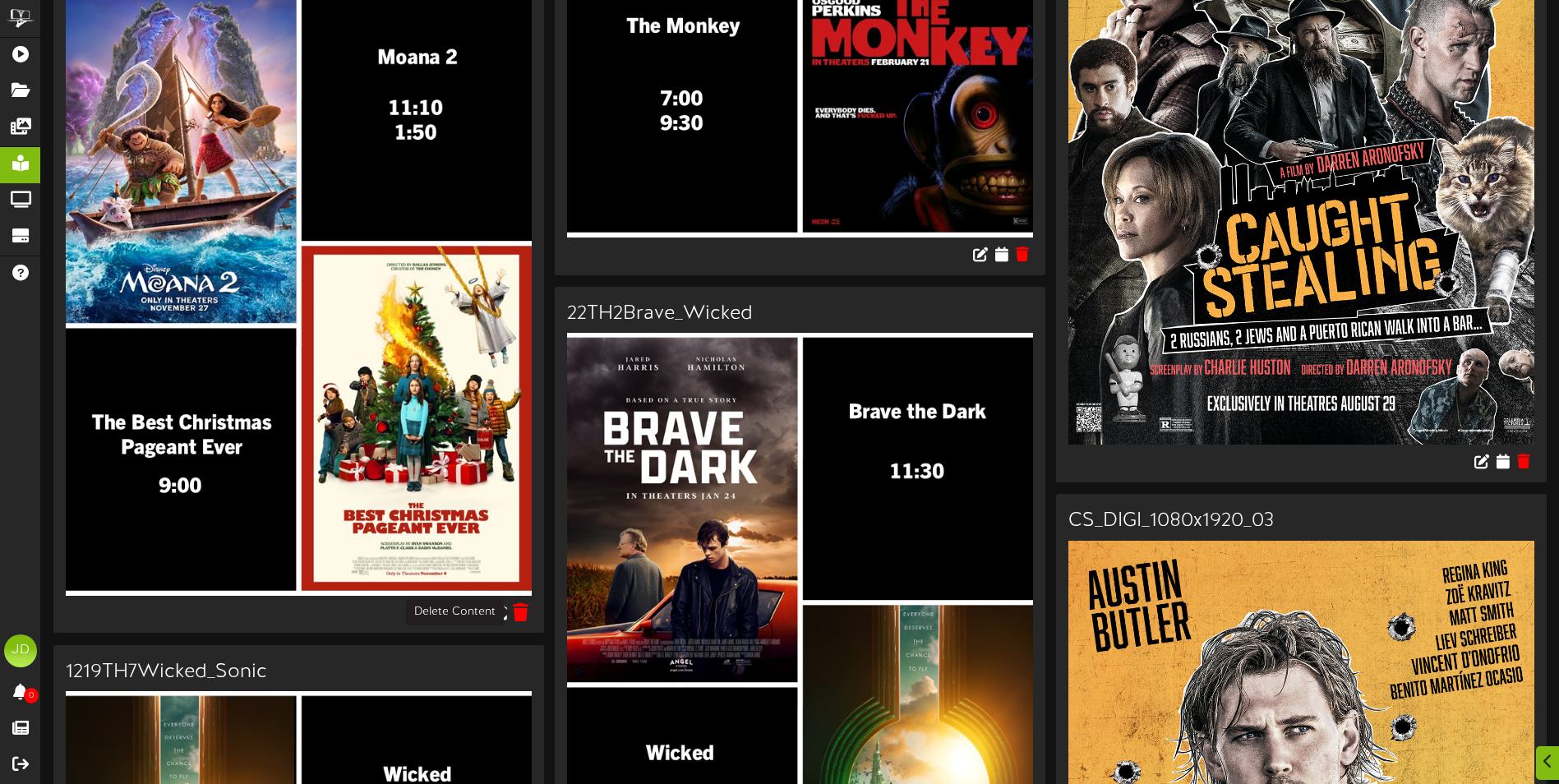
click at [526, 612] on icon at bounding box center [521, 611] width 15 height 18
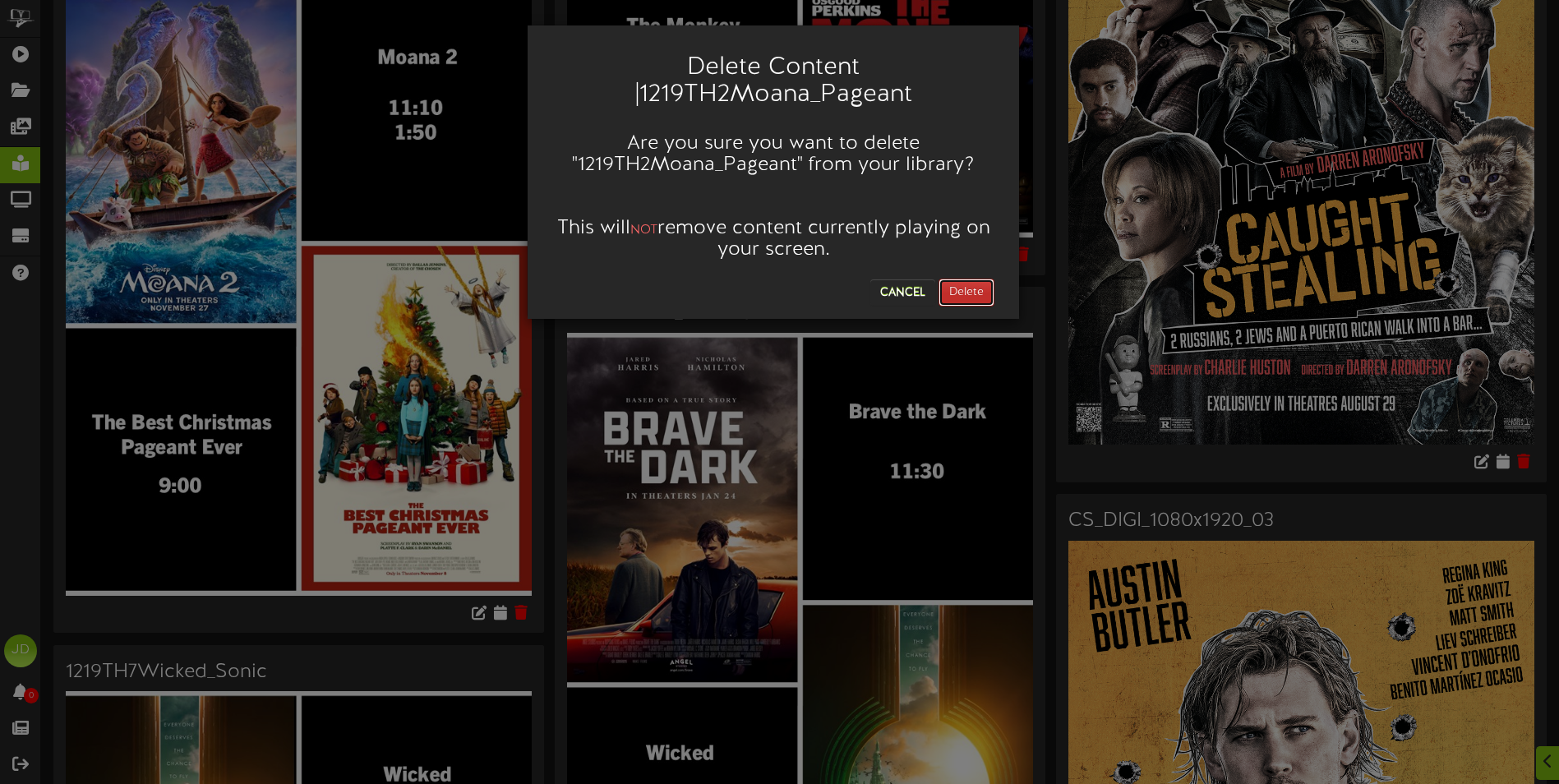
drag, startPoint x: 974, startPoint y: 297, endPoint x: 964, endPoint y: 308, distance: 14.9
click at [974, 296] on button "Delete" at bounding box center [966, 292] width 56 height 28
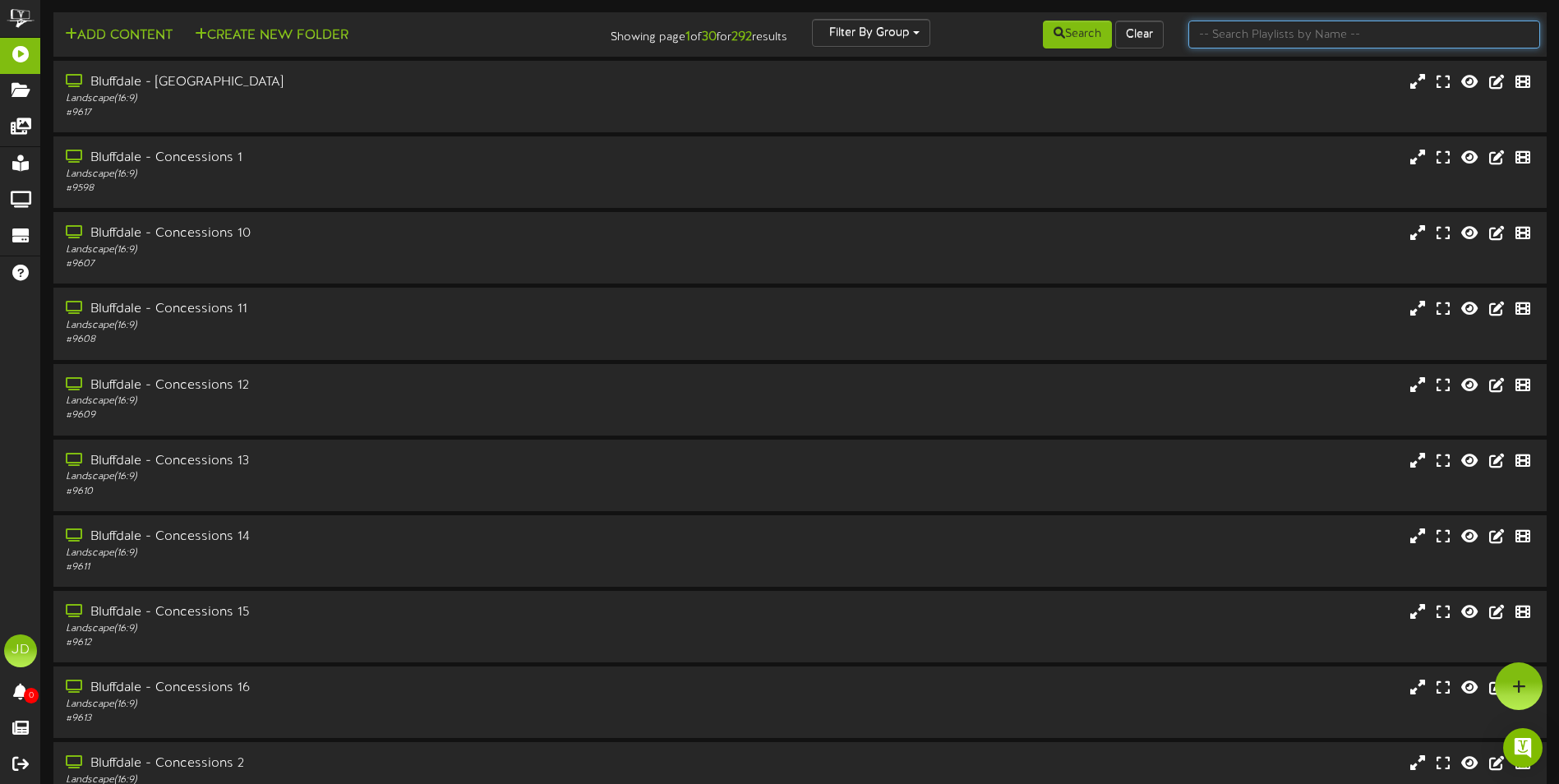
click at [1322, 38] on input "text" at bounding box center [1364, 34] width 352 height 28
type input "surprise"
click at [1066, 31] on button "Search" at bounding box center [1078, 34] width 69 height 28
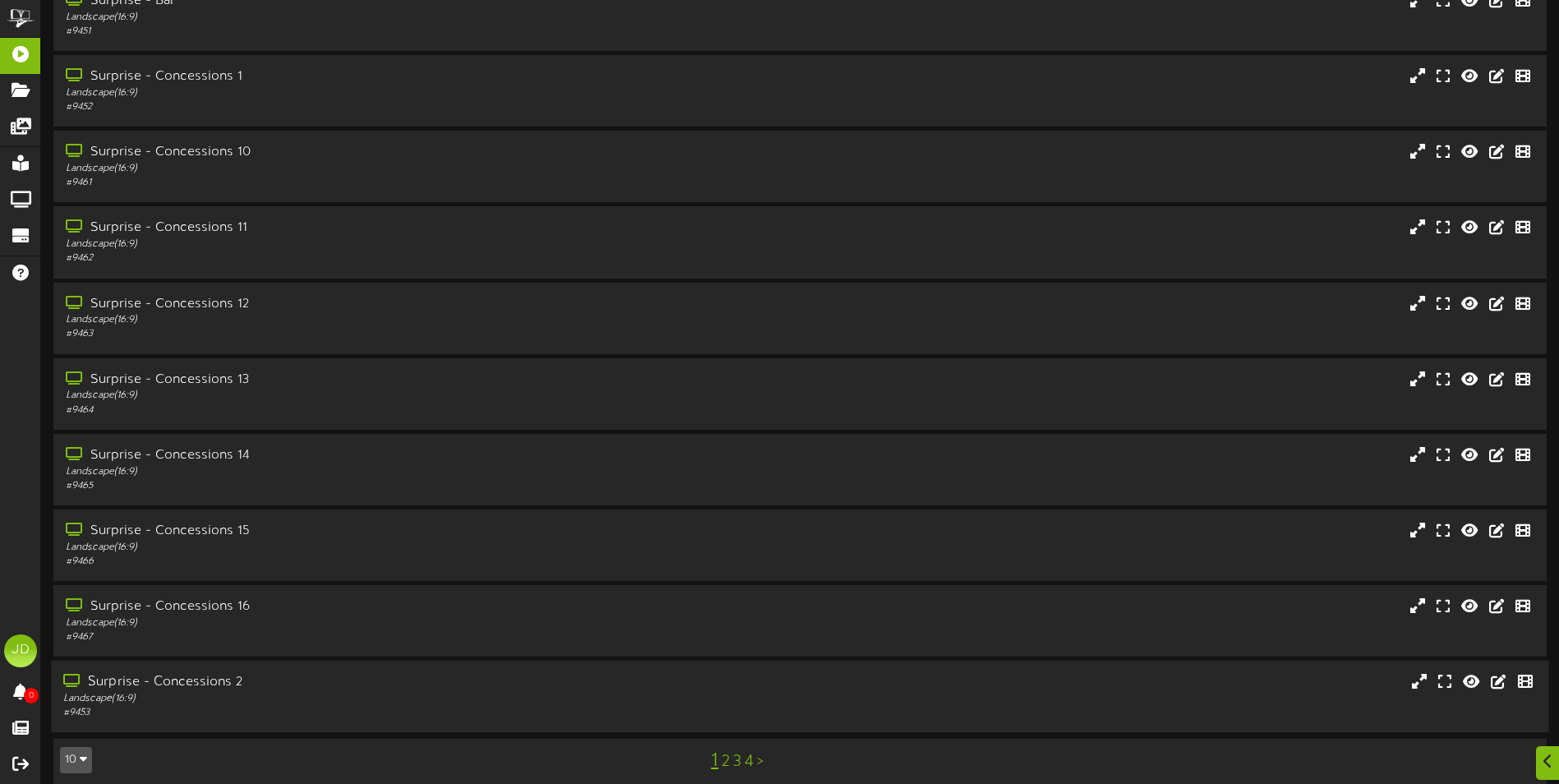
scroll to position [98, 0]
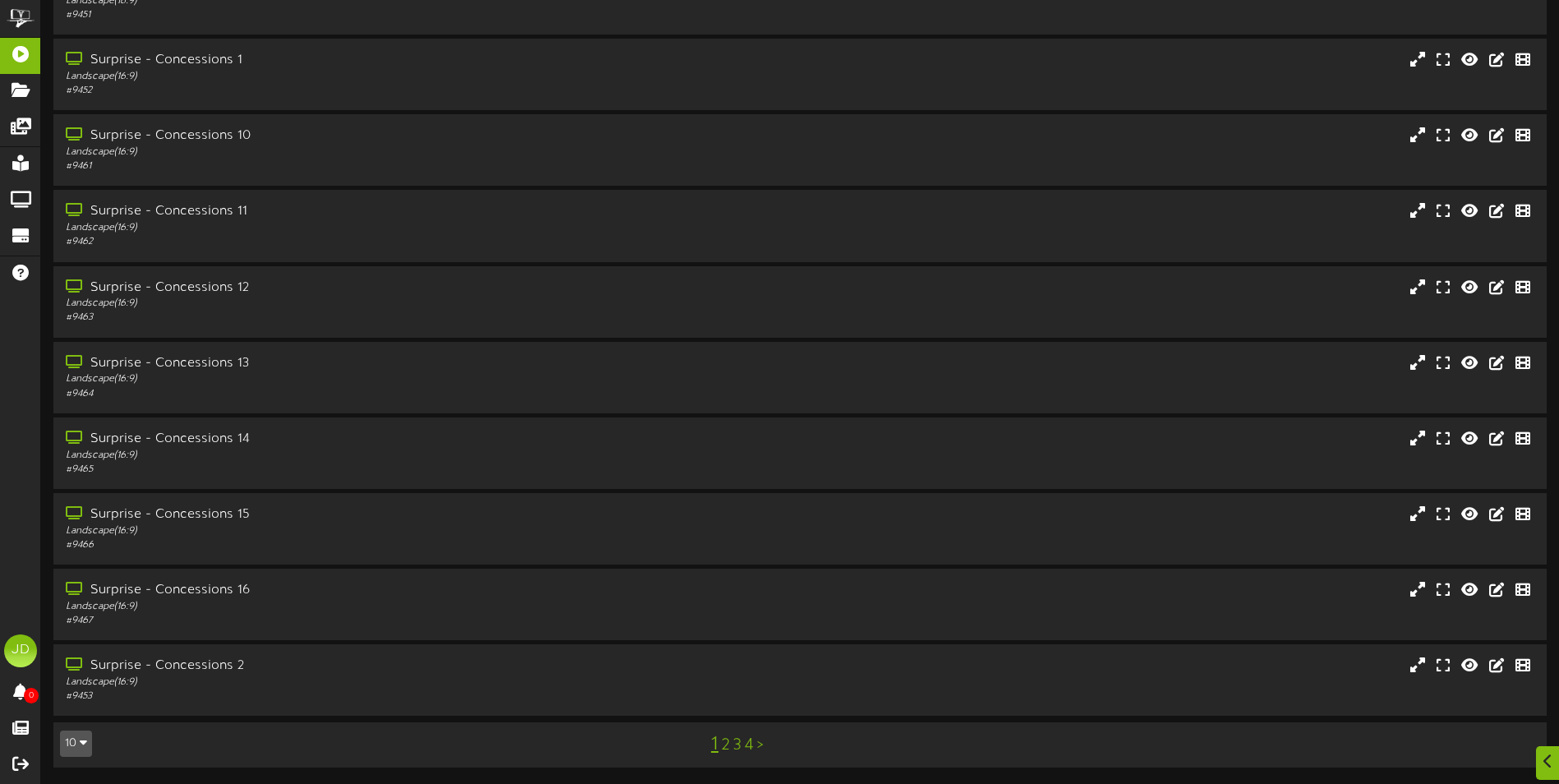
click at [735, 737] on link "3" at bounding box center [737, 745] width 9 height 18
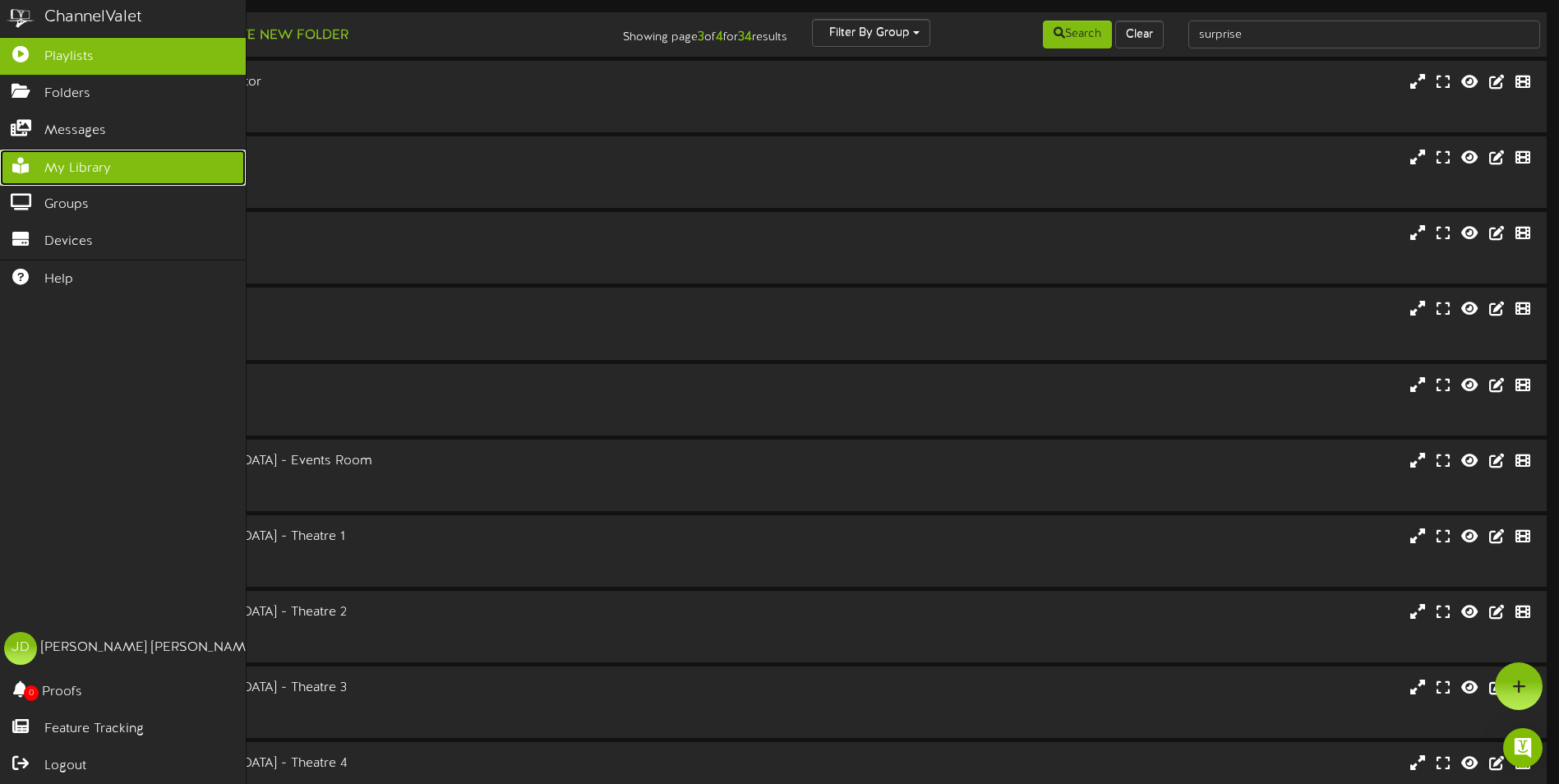
click at [41, 168] on link "My Library" at bounding box center [122, 168] width 246 height 37
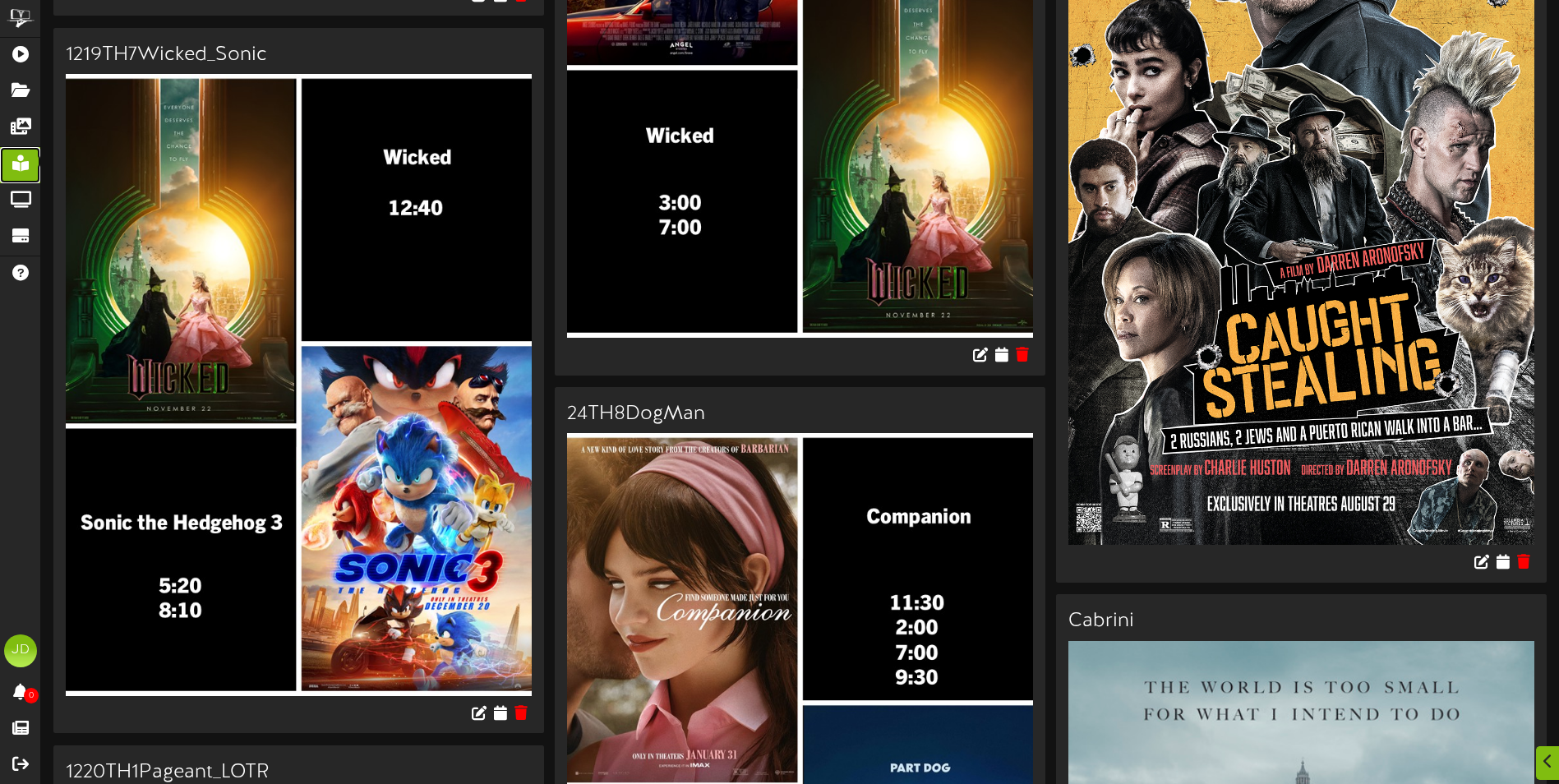
scroll to position [657, 0]
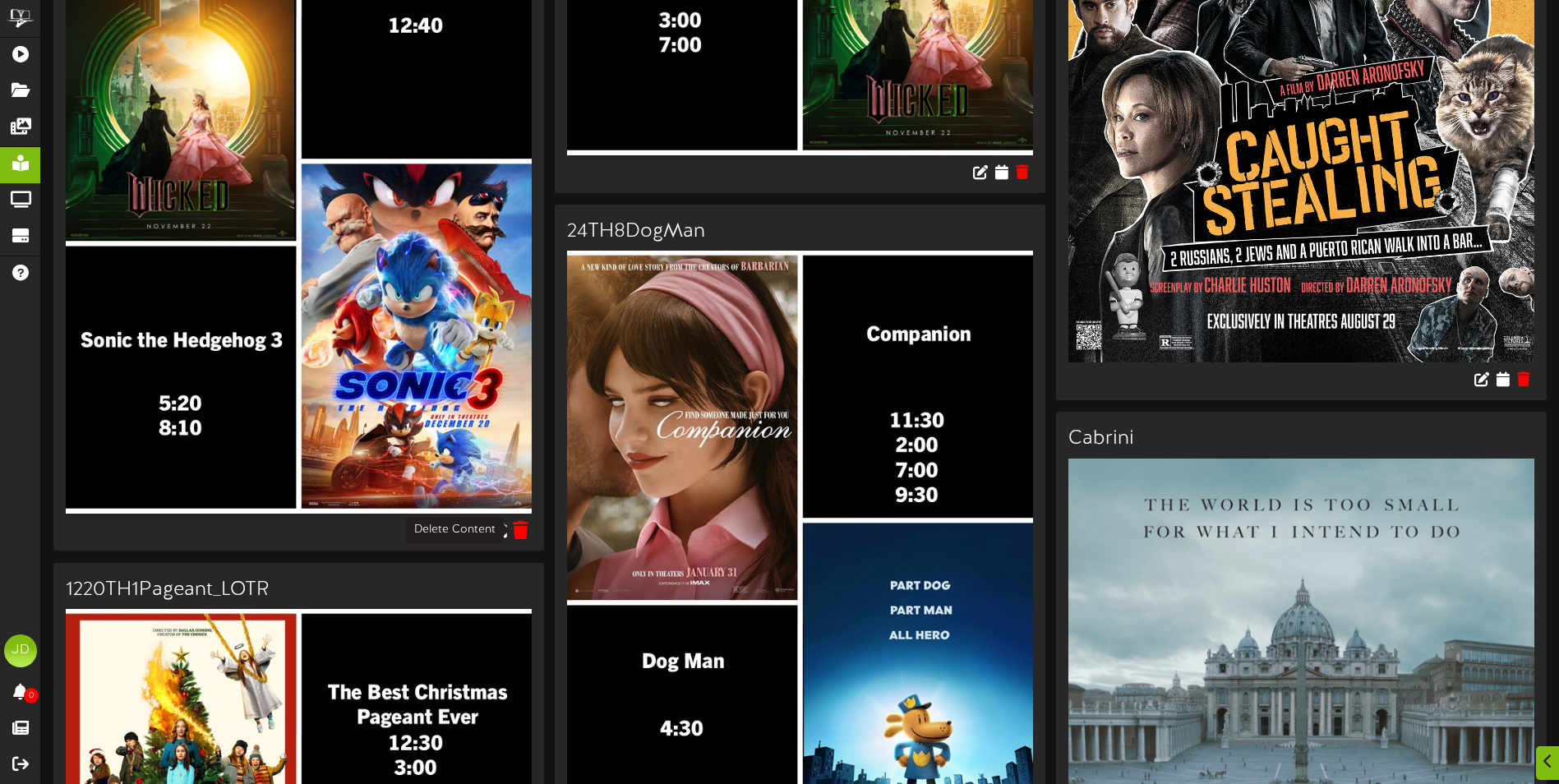
click at [524, 532] on icon at bounding box center [521, 529] width 15 height 18
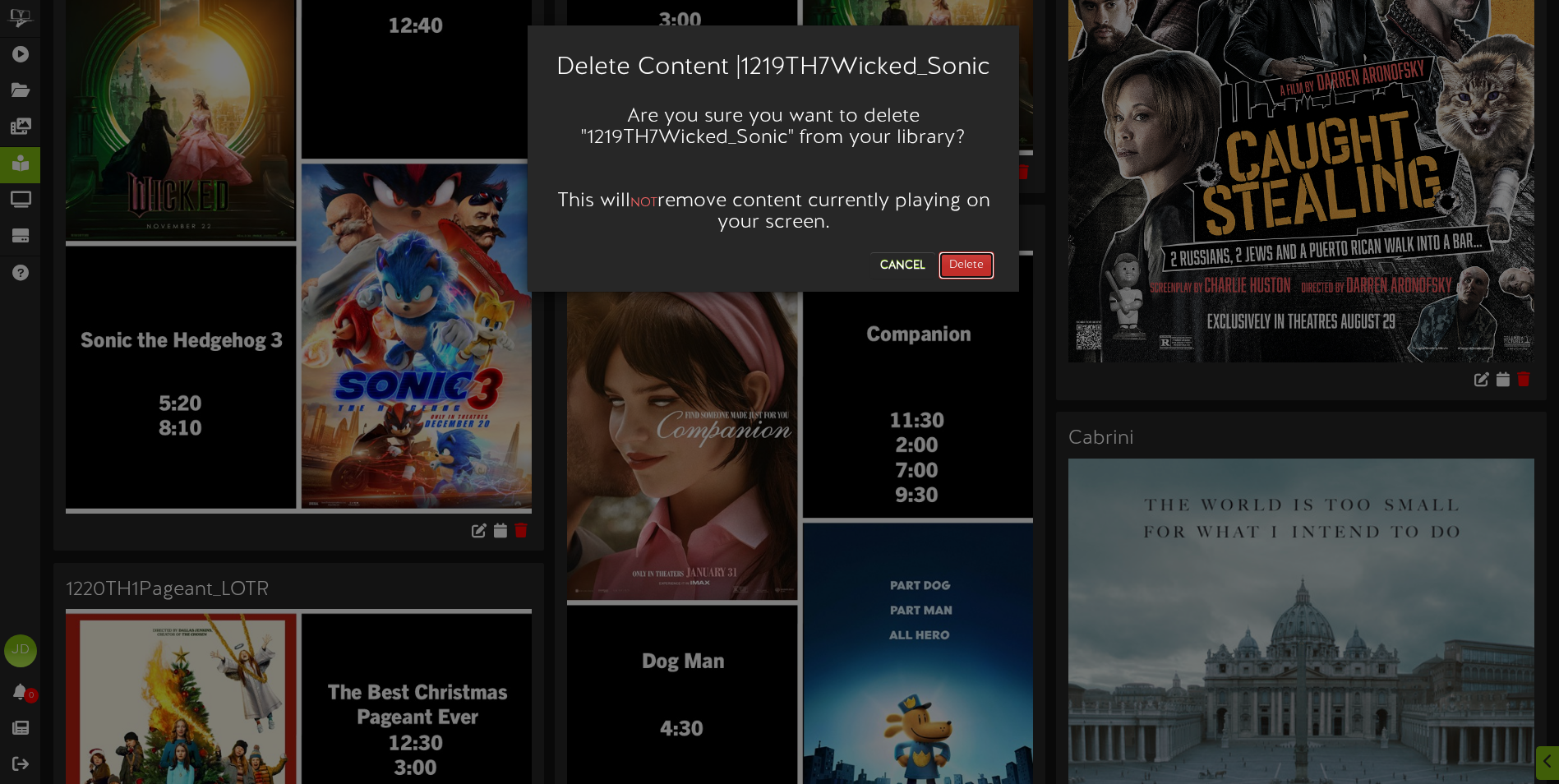
click at [970, 255] on button "Delete" at bounding box center [966, 265] width 56 height 28
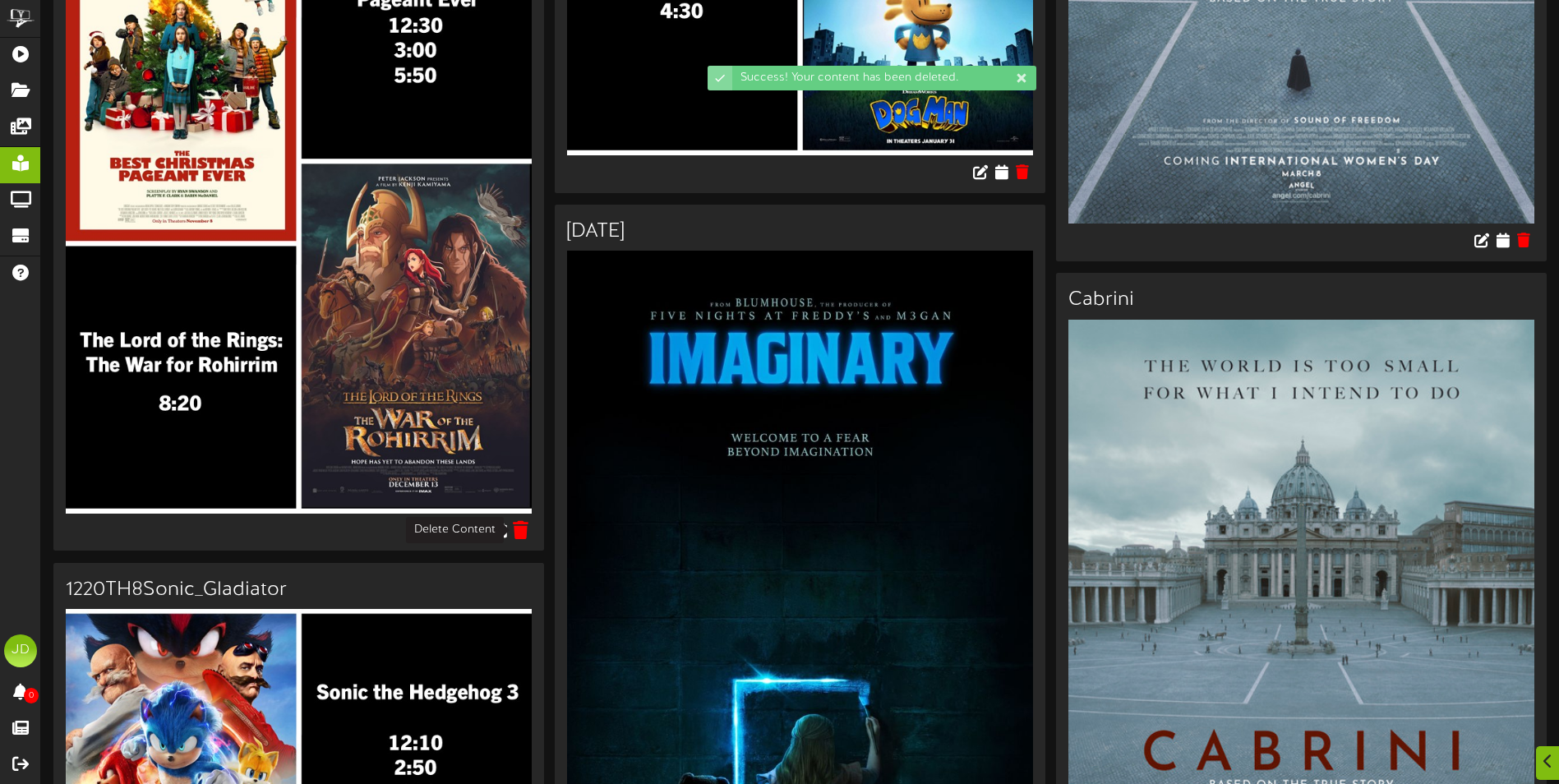
click at [523, 529] on icon at bounding box center [521, 529] width 15 height 18
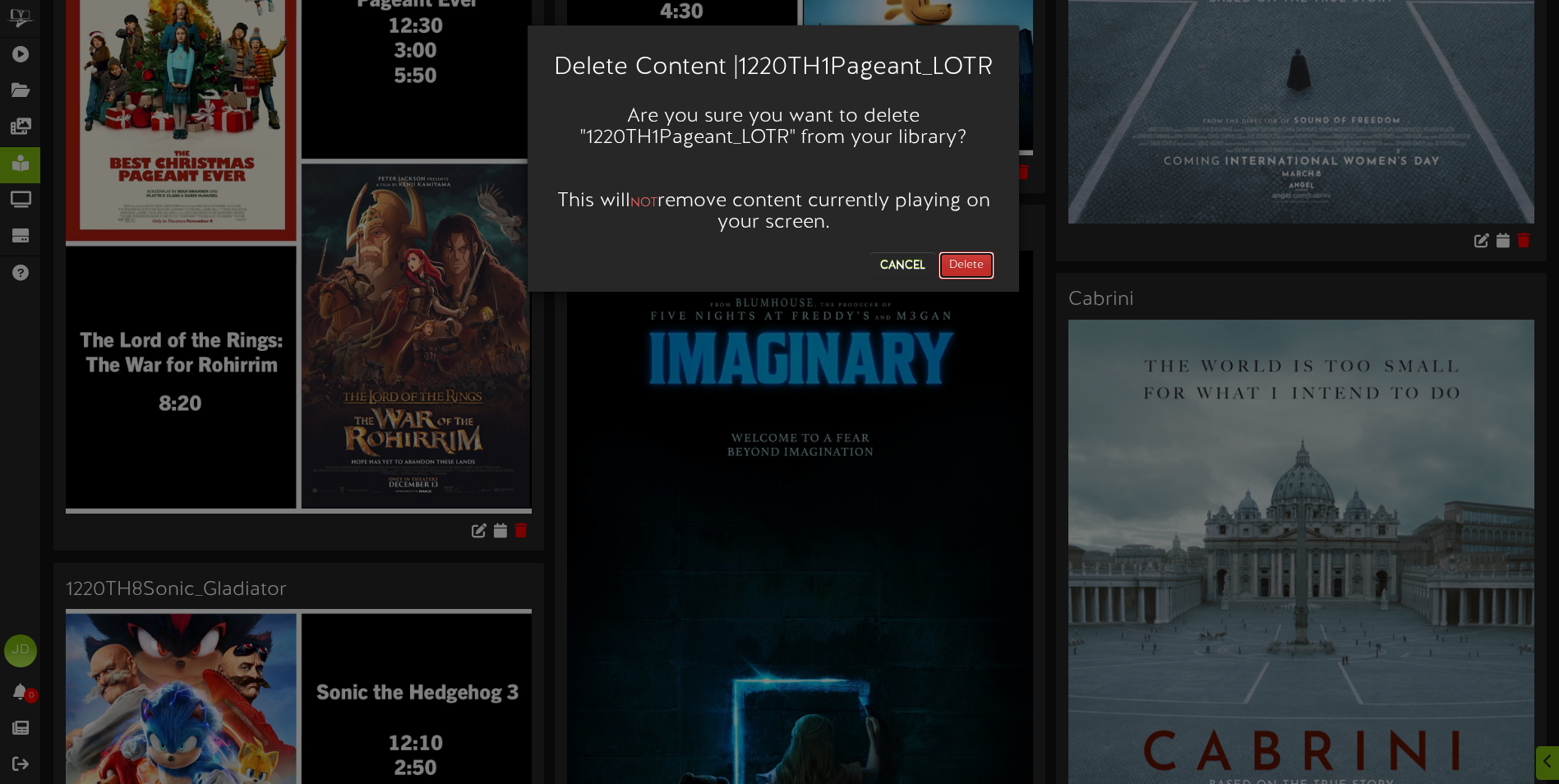
click at [963, 279] on button "Delete" at bounding box center [966, 265] width 56 height 28
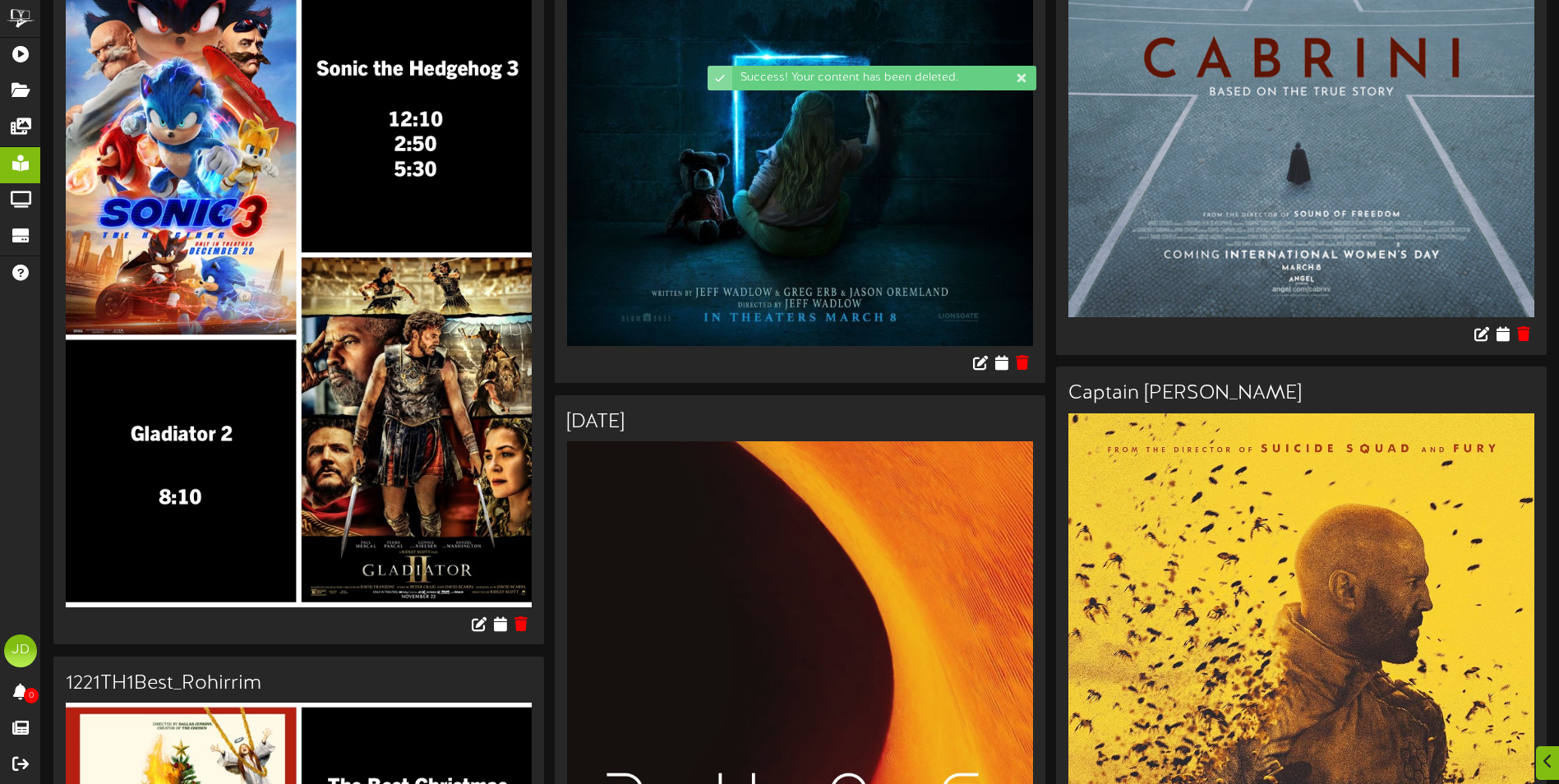
scroll to position [575, 0]
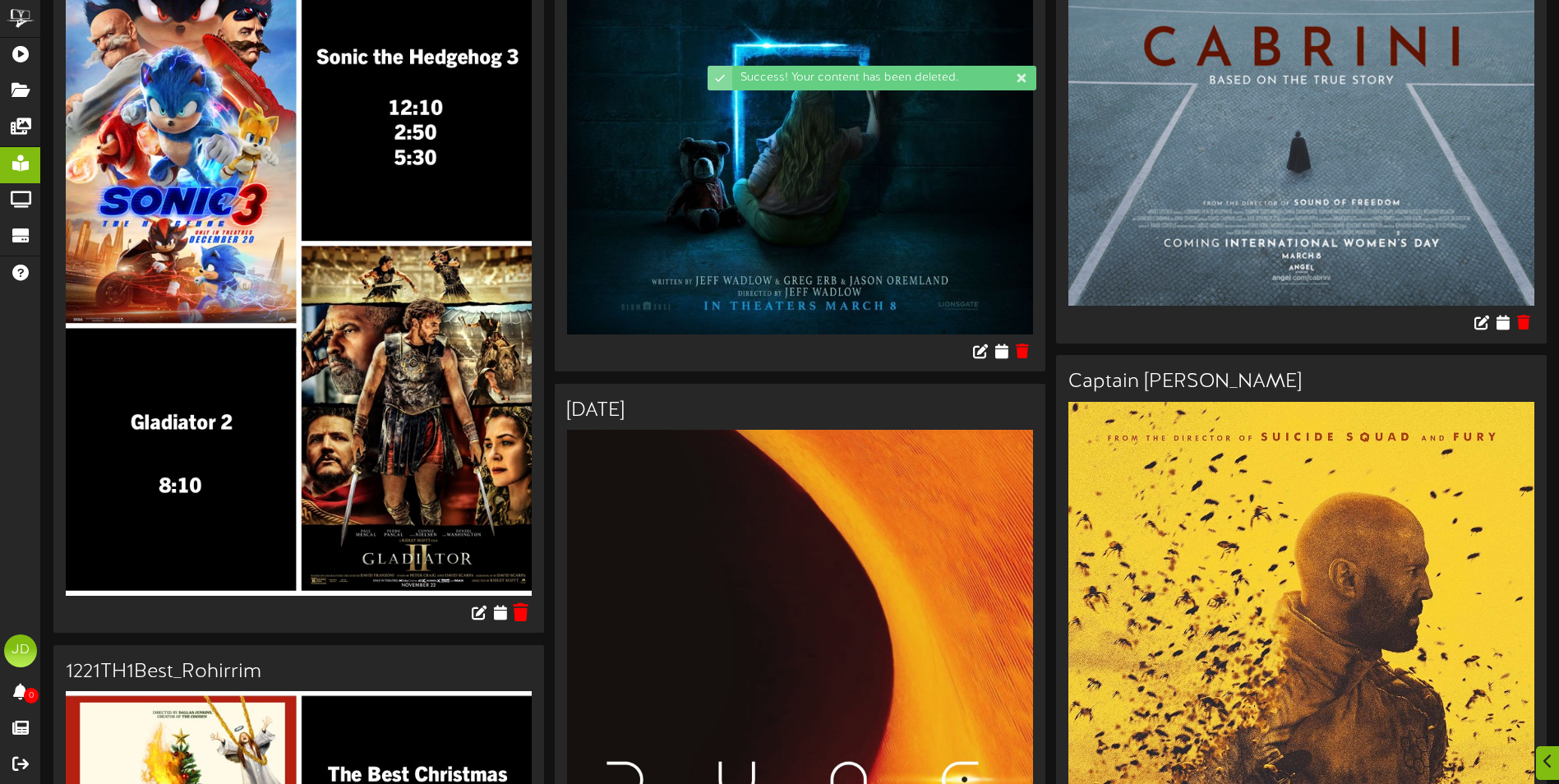
click at [520, 614] on icon at bounding box center [521, 611] width 15 height 18
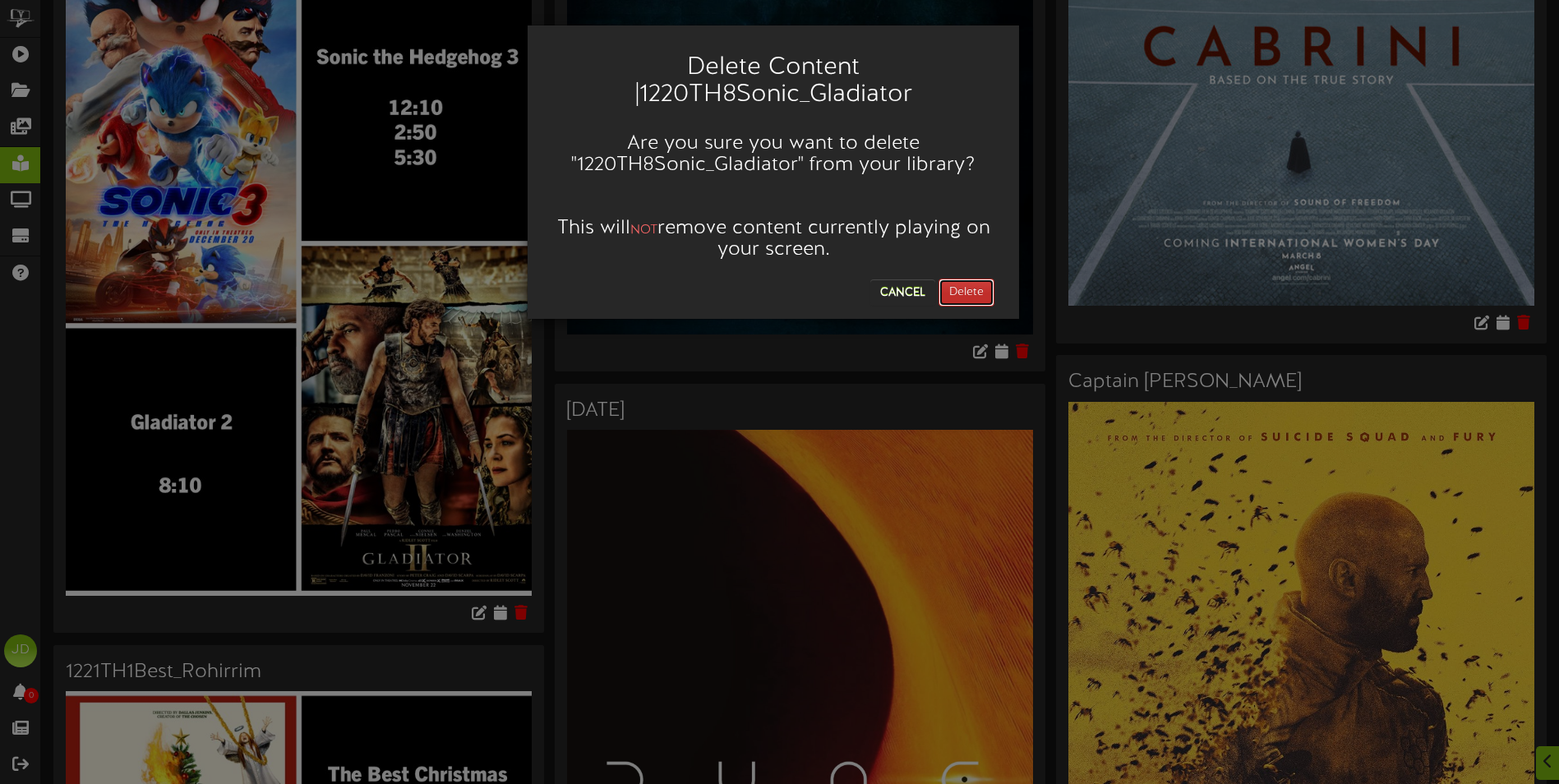
click at [974, 291] on button "Delete" at bounding box center [966, 292] width 56 height 28
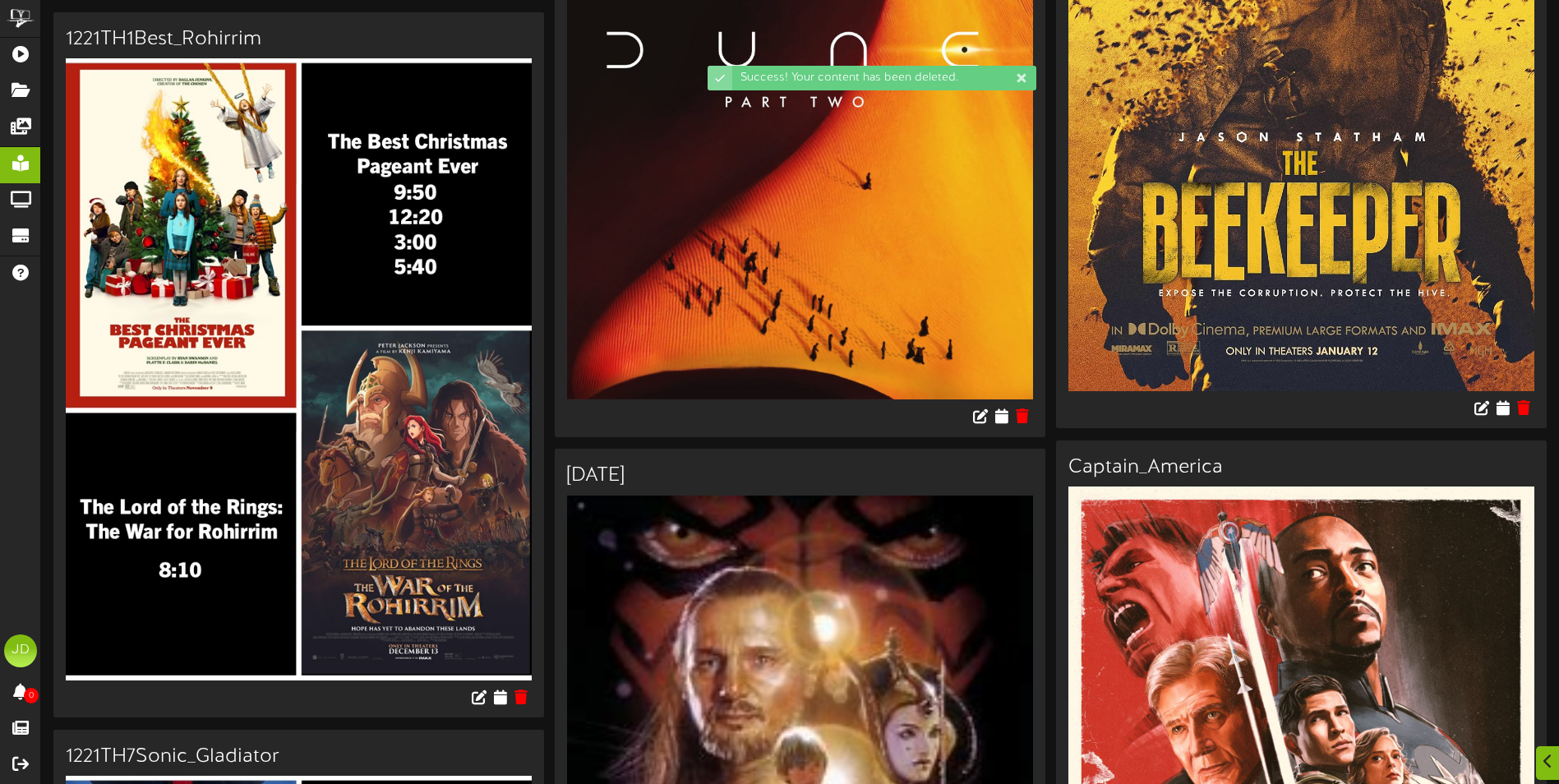
scroll to position [493, 0]
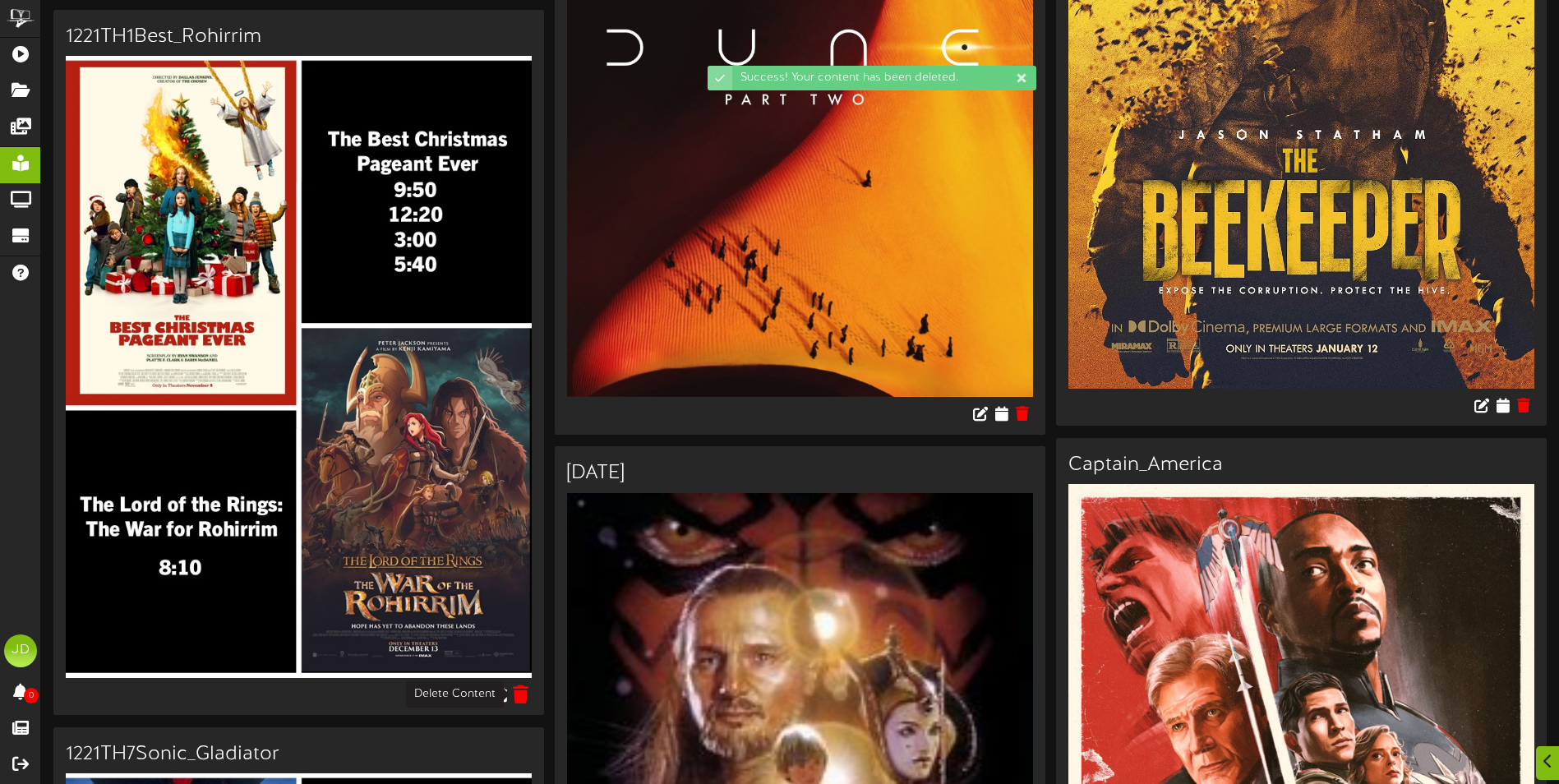
click at [524, 697] on icon at bounding box center [521, 693] width 15 height 18
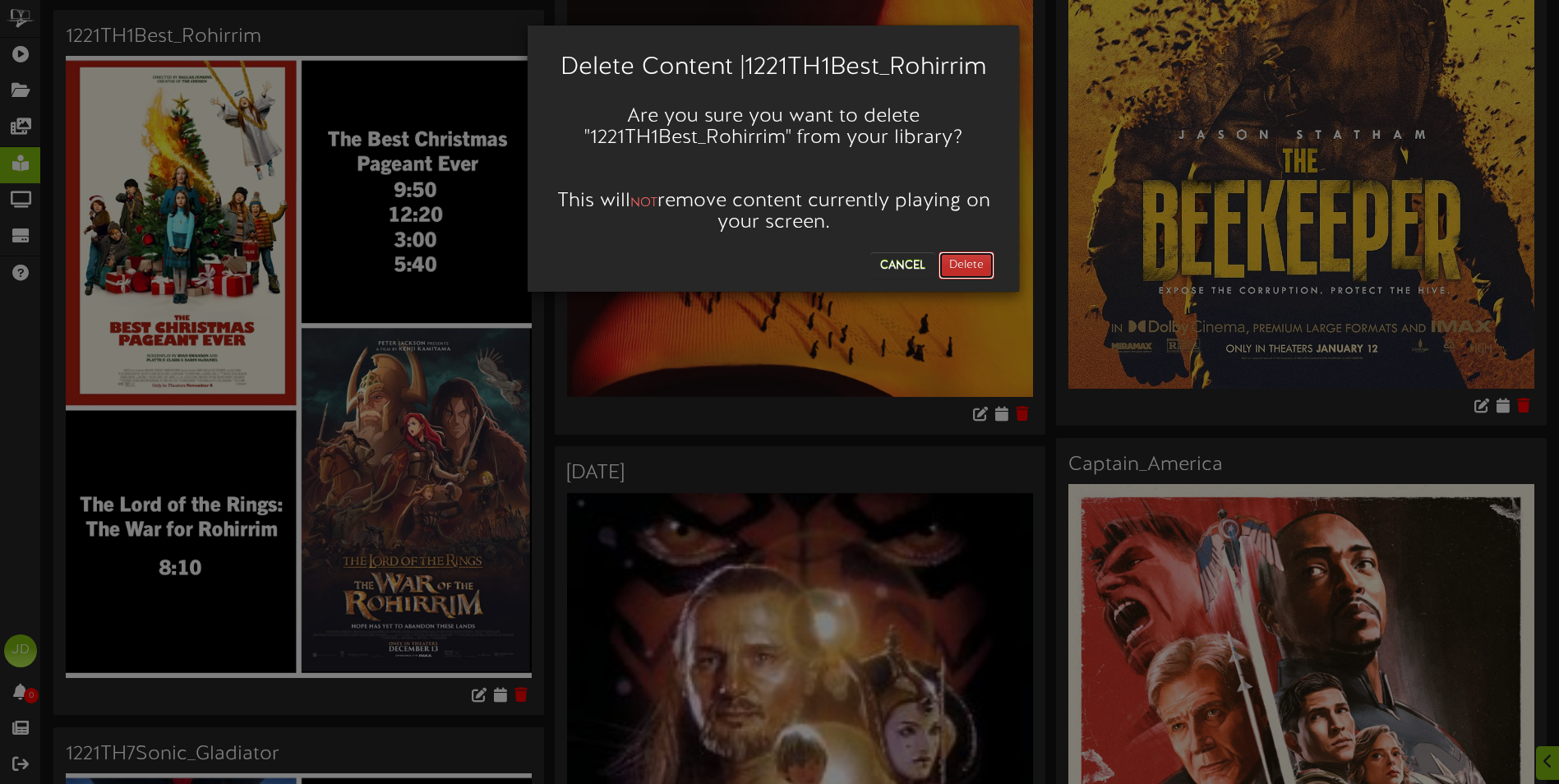
click at [976, 270] on button "Delete" at bounding box center [966, 265] width 56 height 28
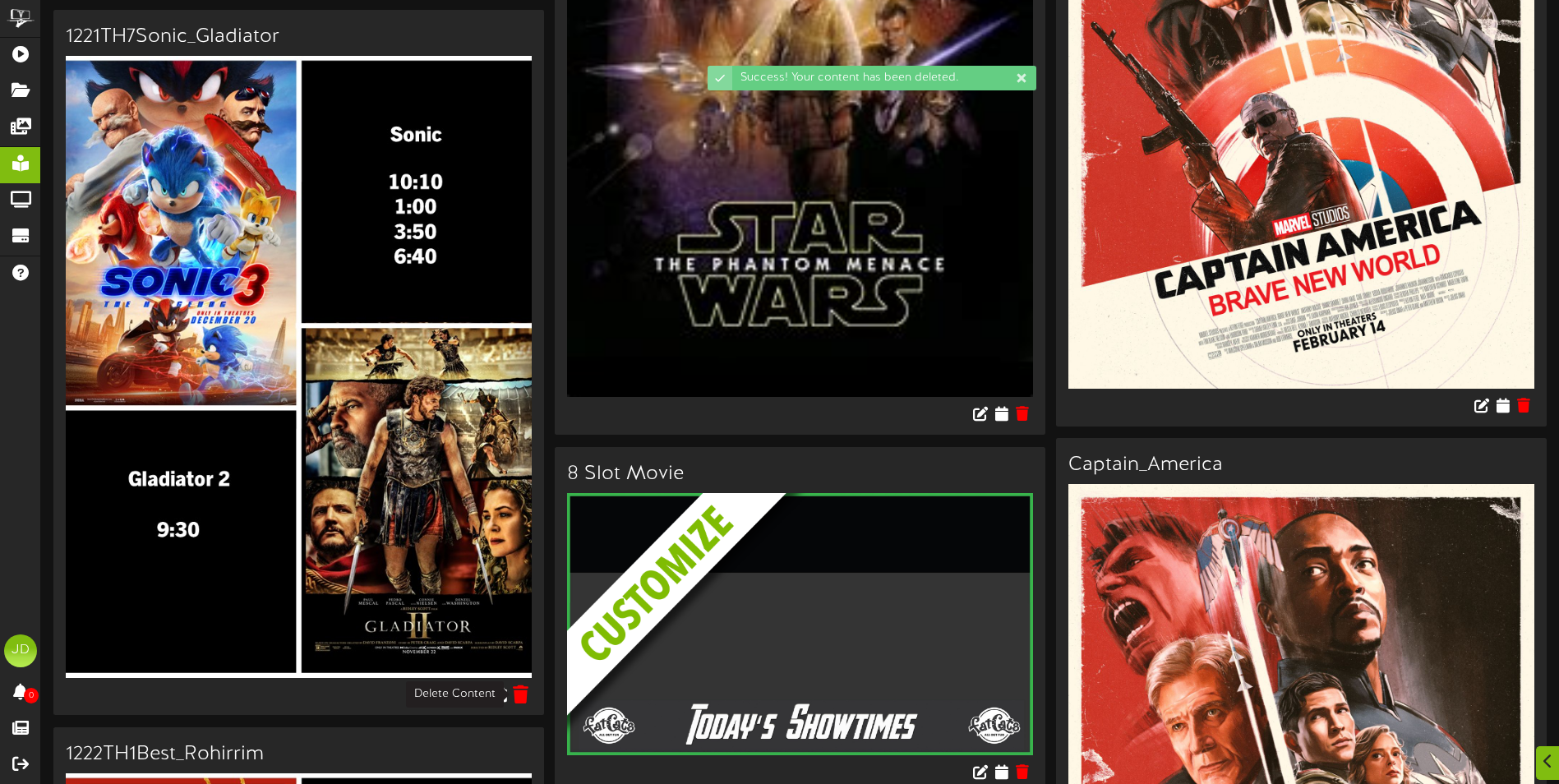
click at [523, 698] on icon at bounding box center [521, 693] width 15 height 18
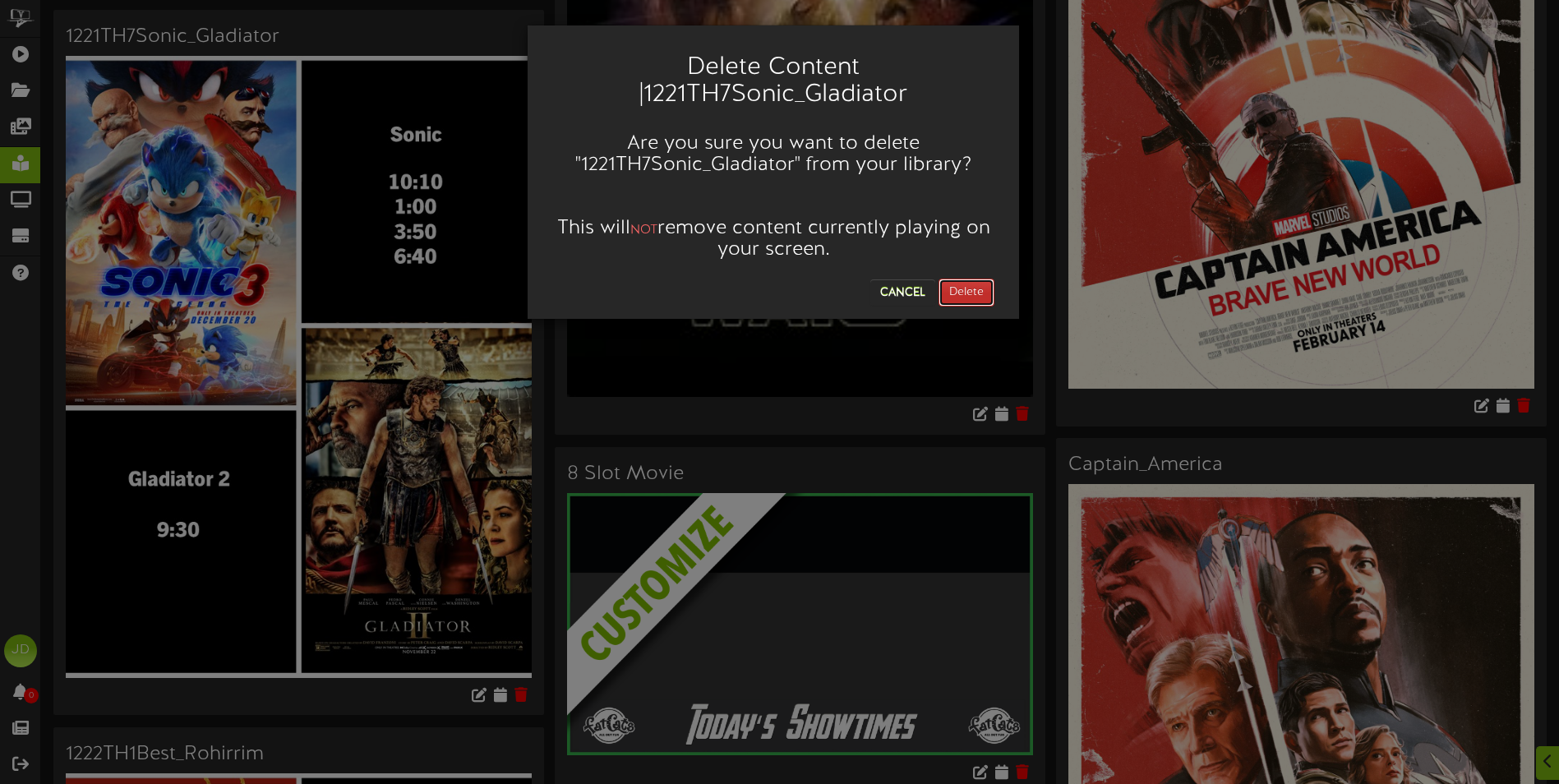
click at [982, 291] on button "Delete" at bounding box center [966, 292] width 56 height 28
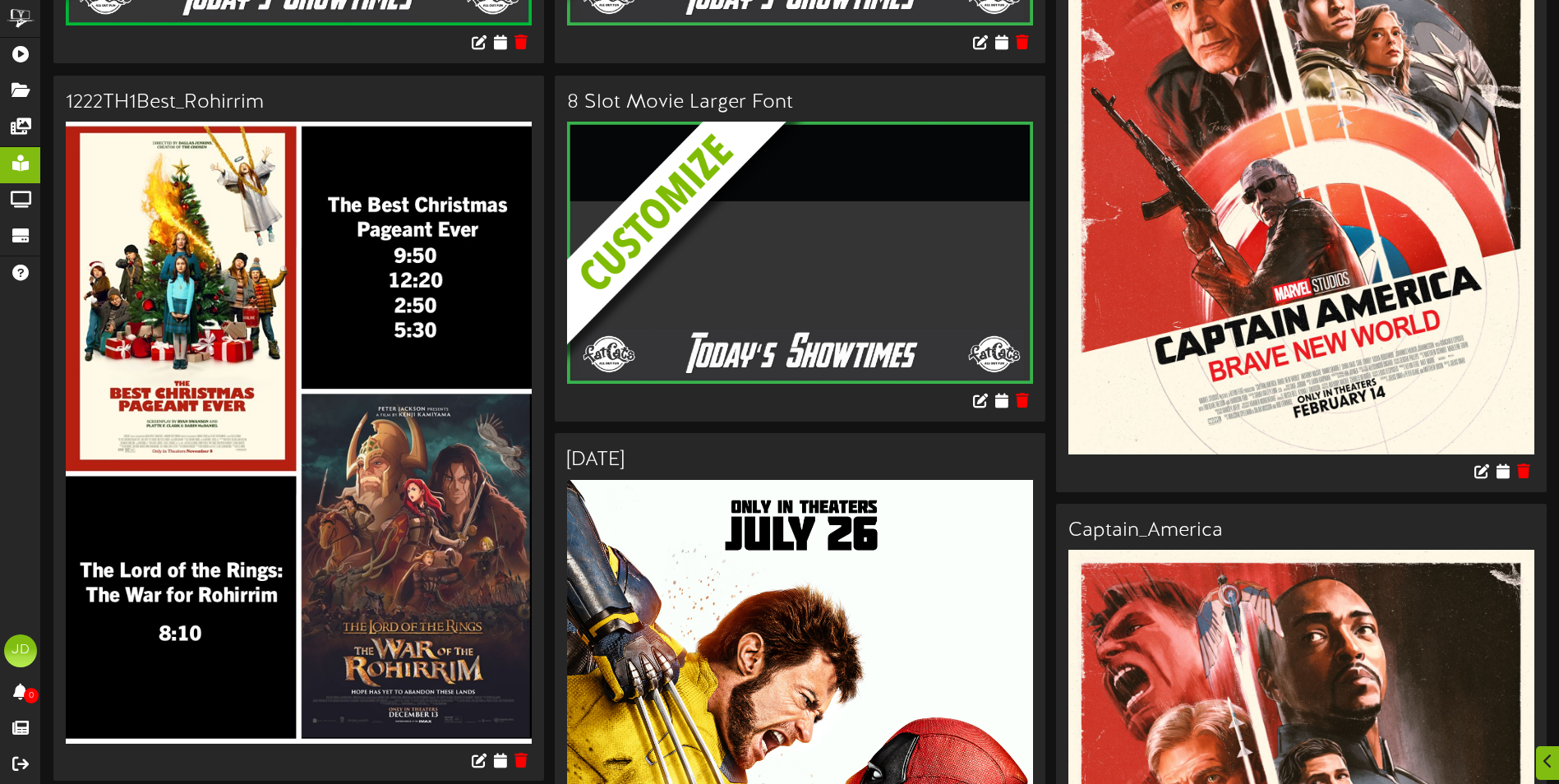
scroll to position [740, 0]
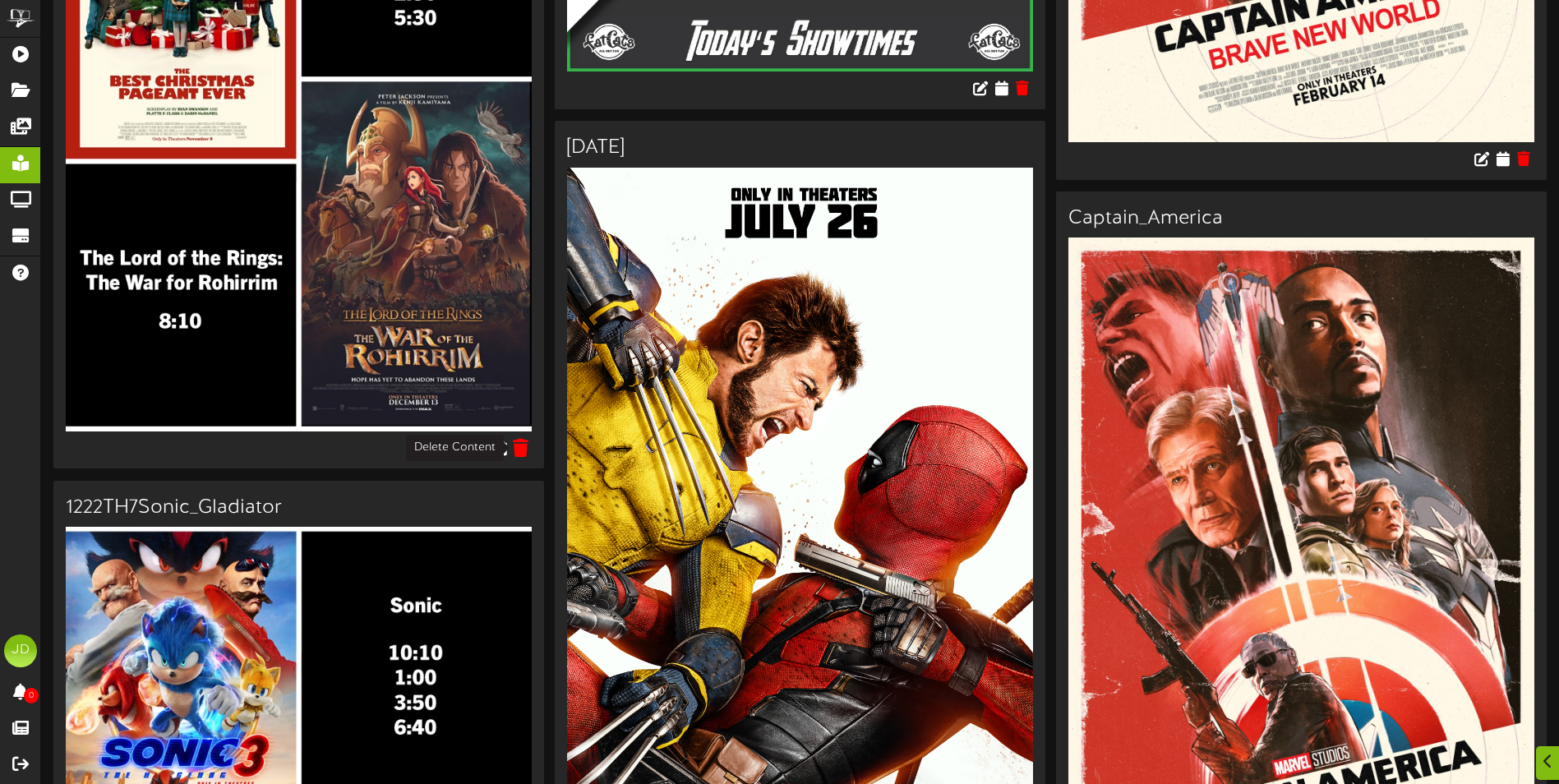
click at [524, 448] on icon at bounding box center [521, 447] width 15 height 18
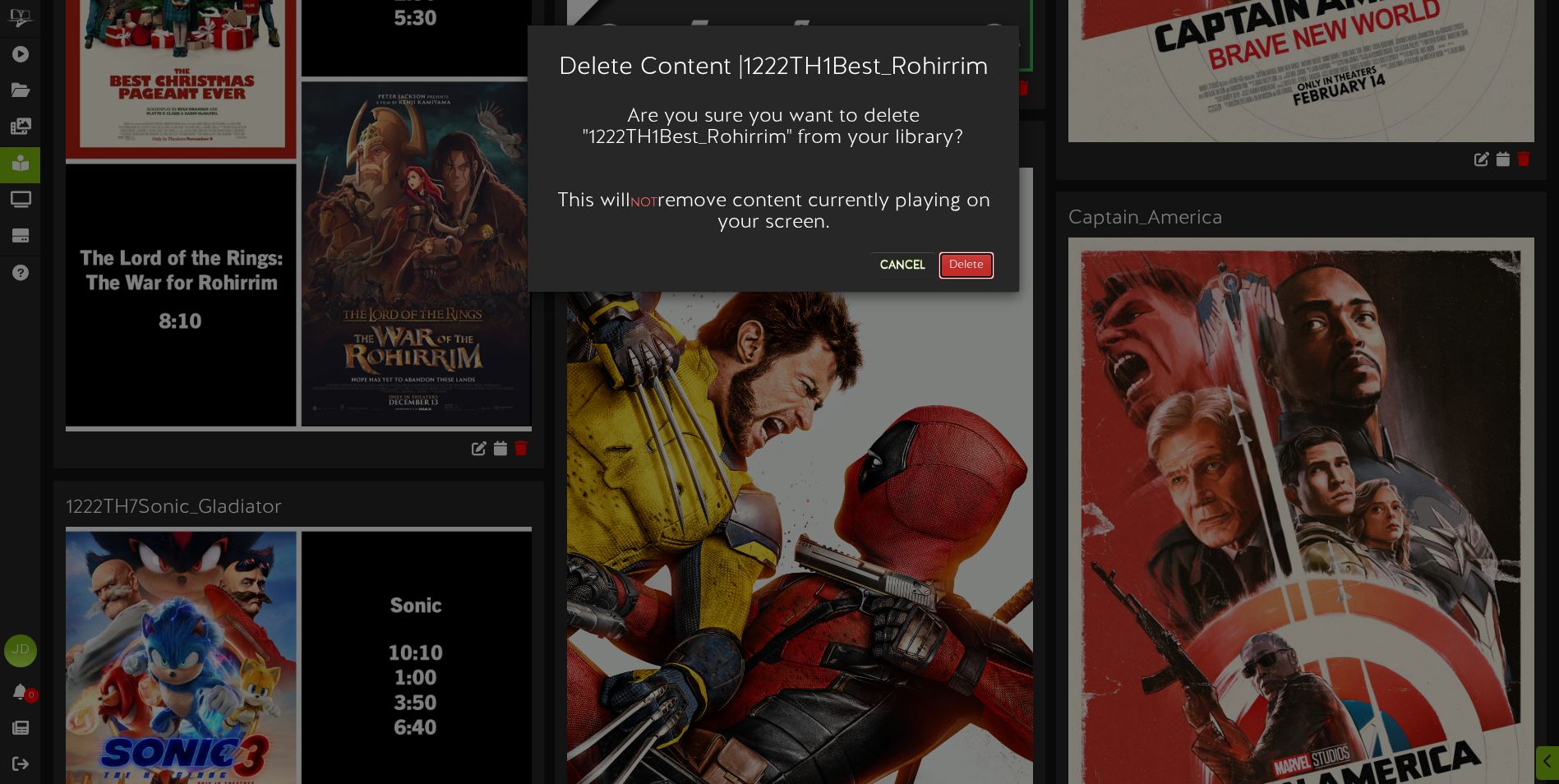
click at [965, 260] on button "Delete" at bounding box center [966, 265] width 56 height 28
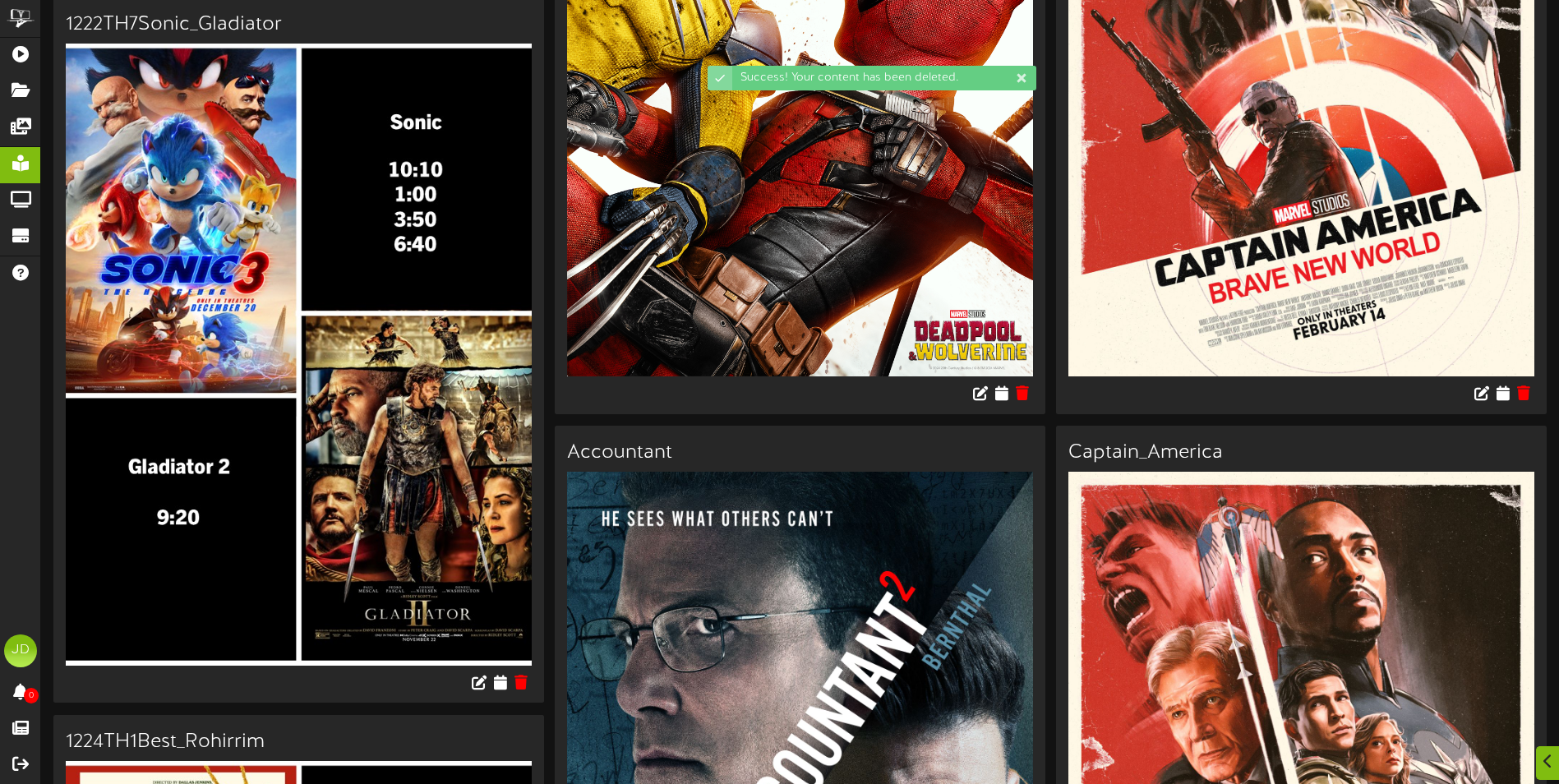
scroll to position [657, 0]
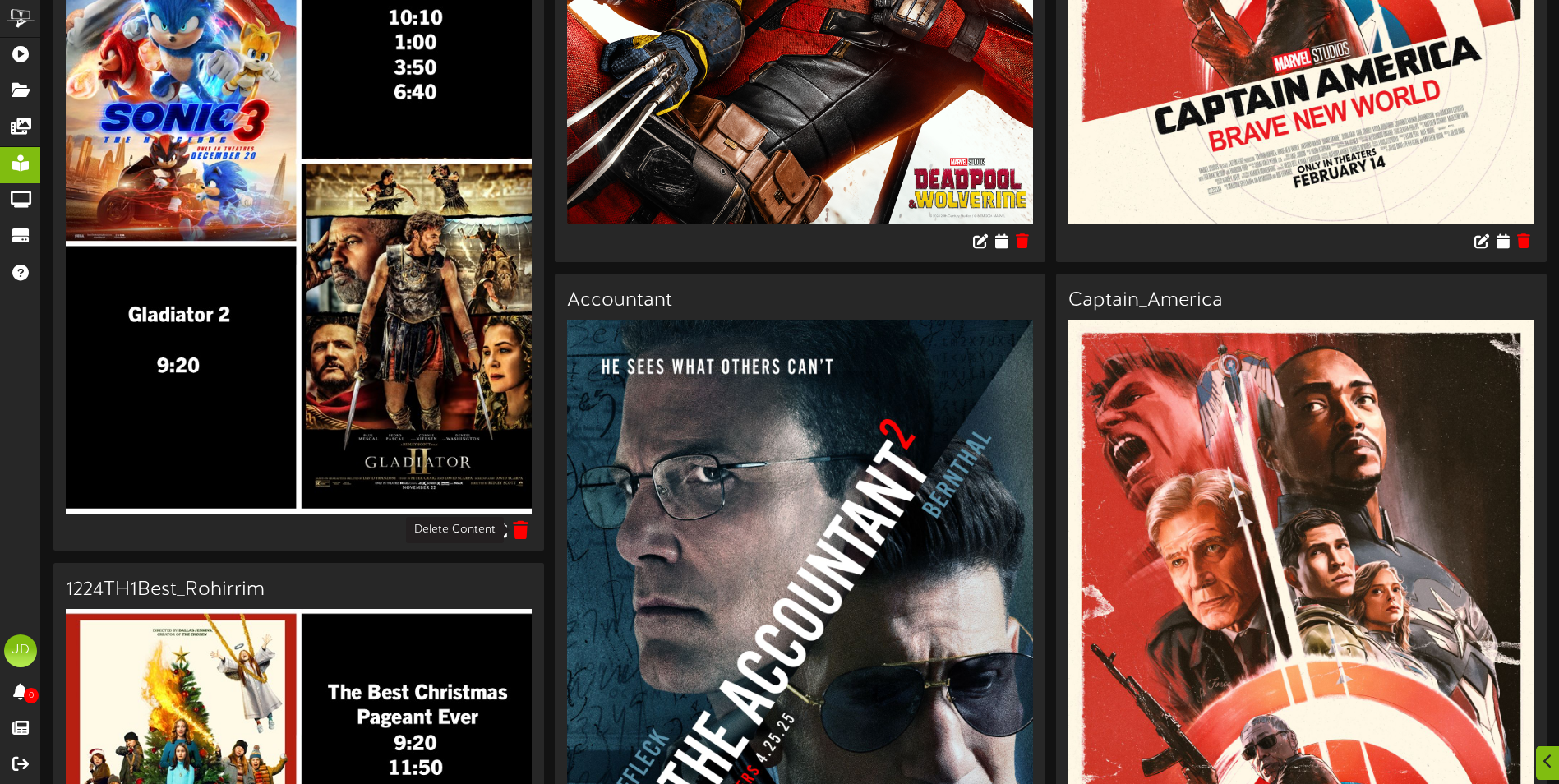
click at [526, 536] on icon at bounding box center [521, 529] width 15 height 18
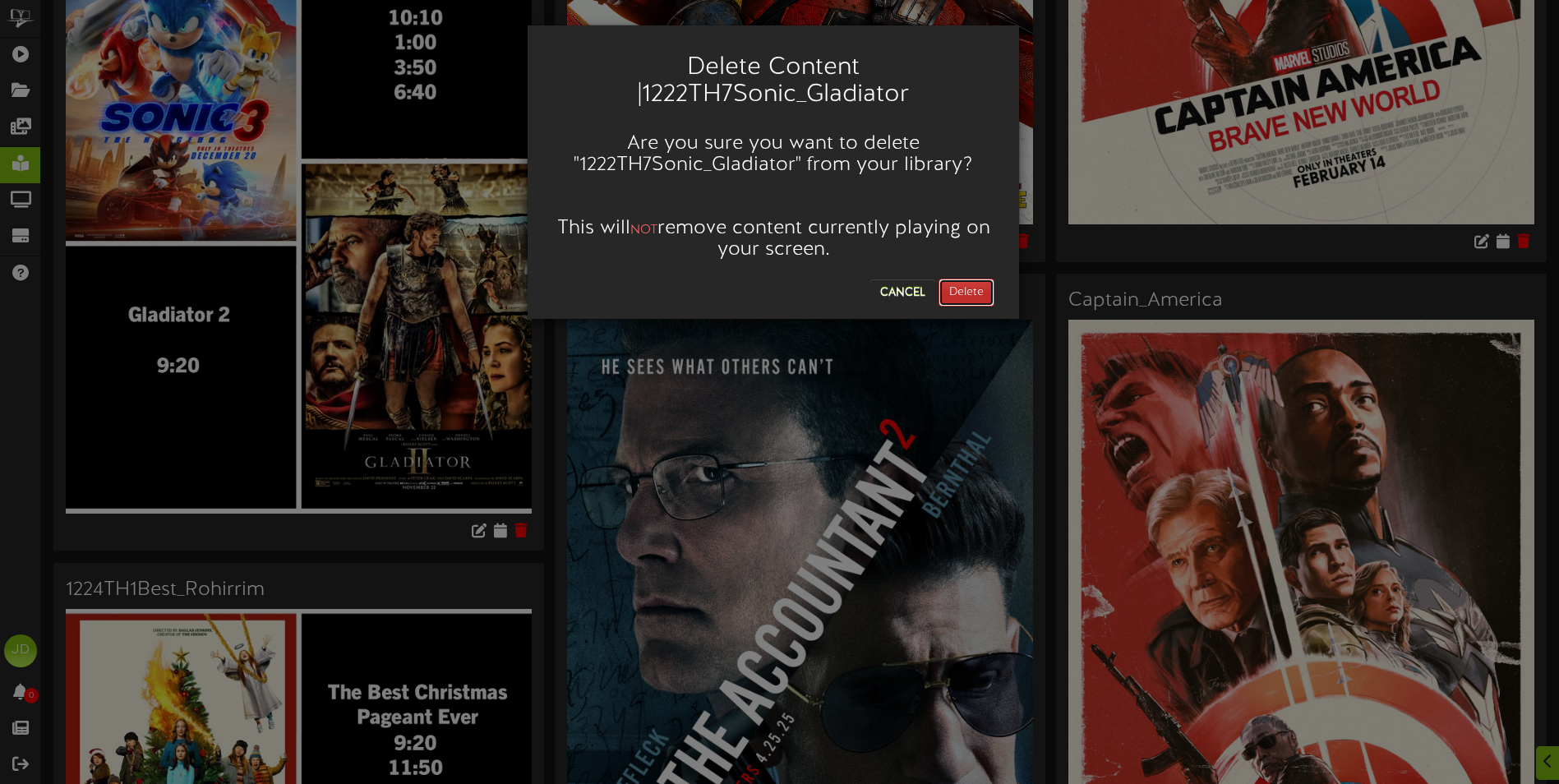
click at [965, 282] on button "Delete" at bounding box center [966, 292] width 56 height 28
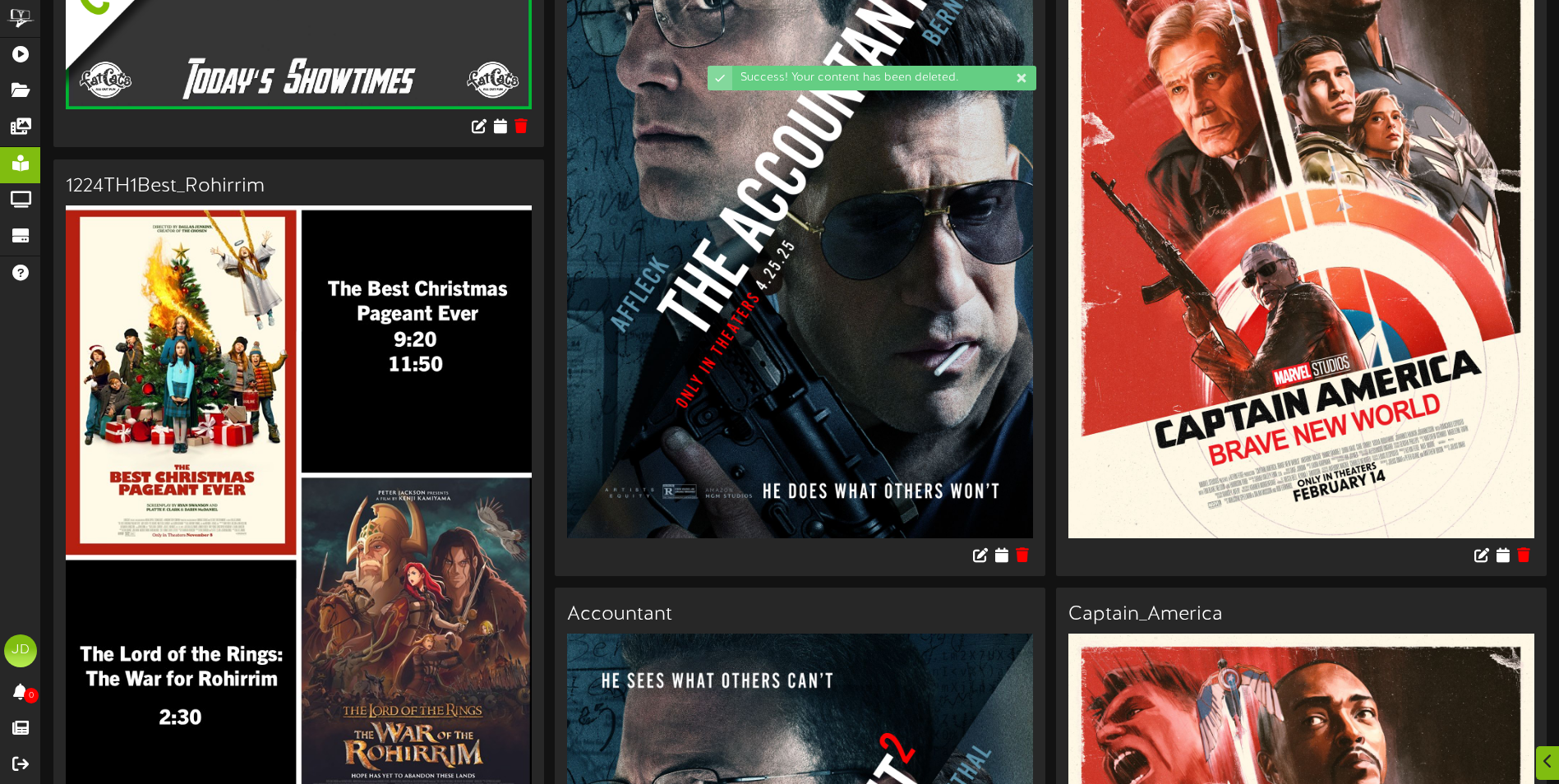
scroll to position [493, 0]
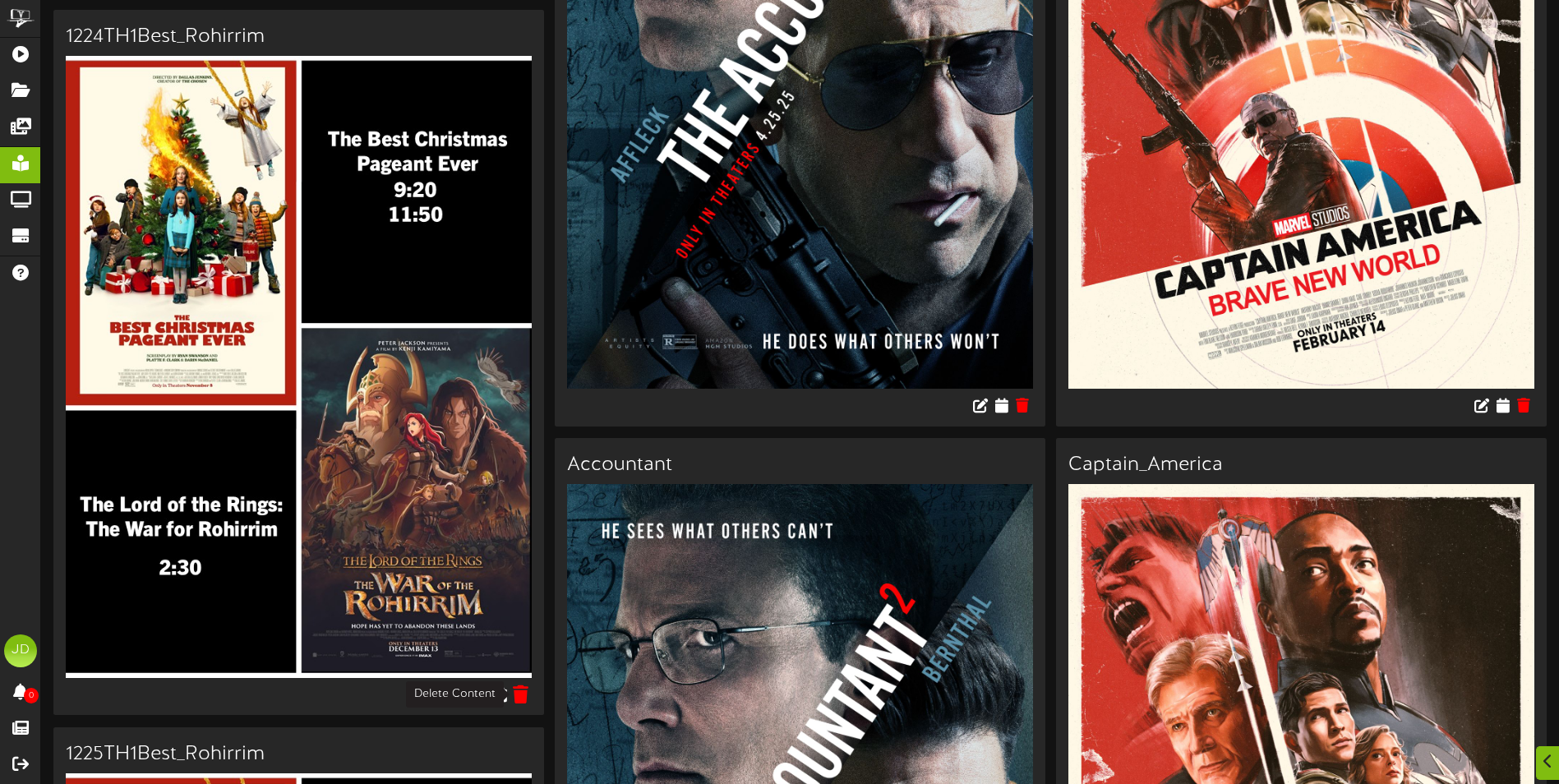
click at [520, 697] on icon at bounding box center [521, 693] width 15 height 18
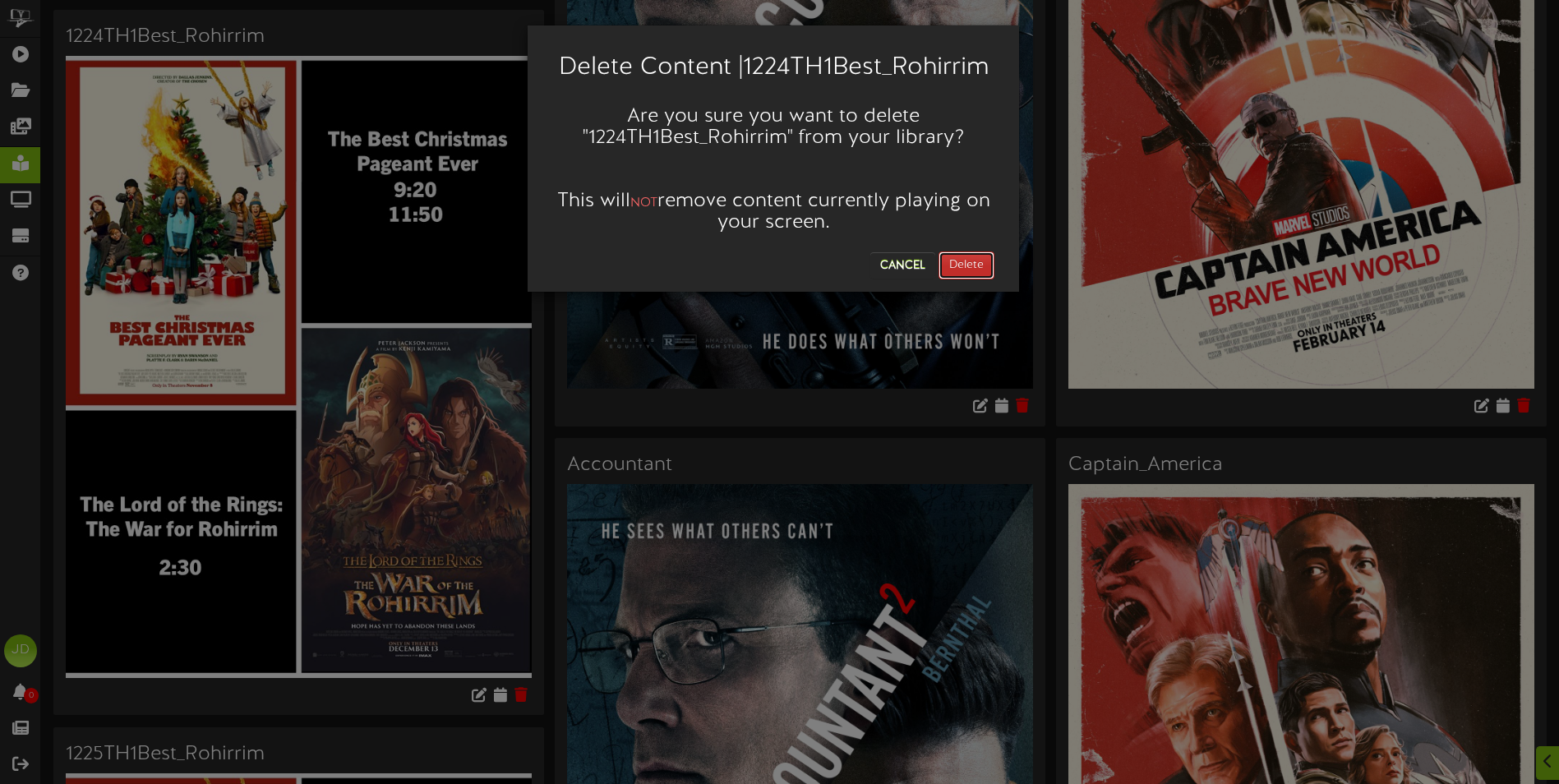
click at [964, 271] on button "Delete" at bounding box center [966, 265] width 56 height 28
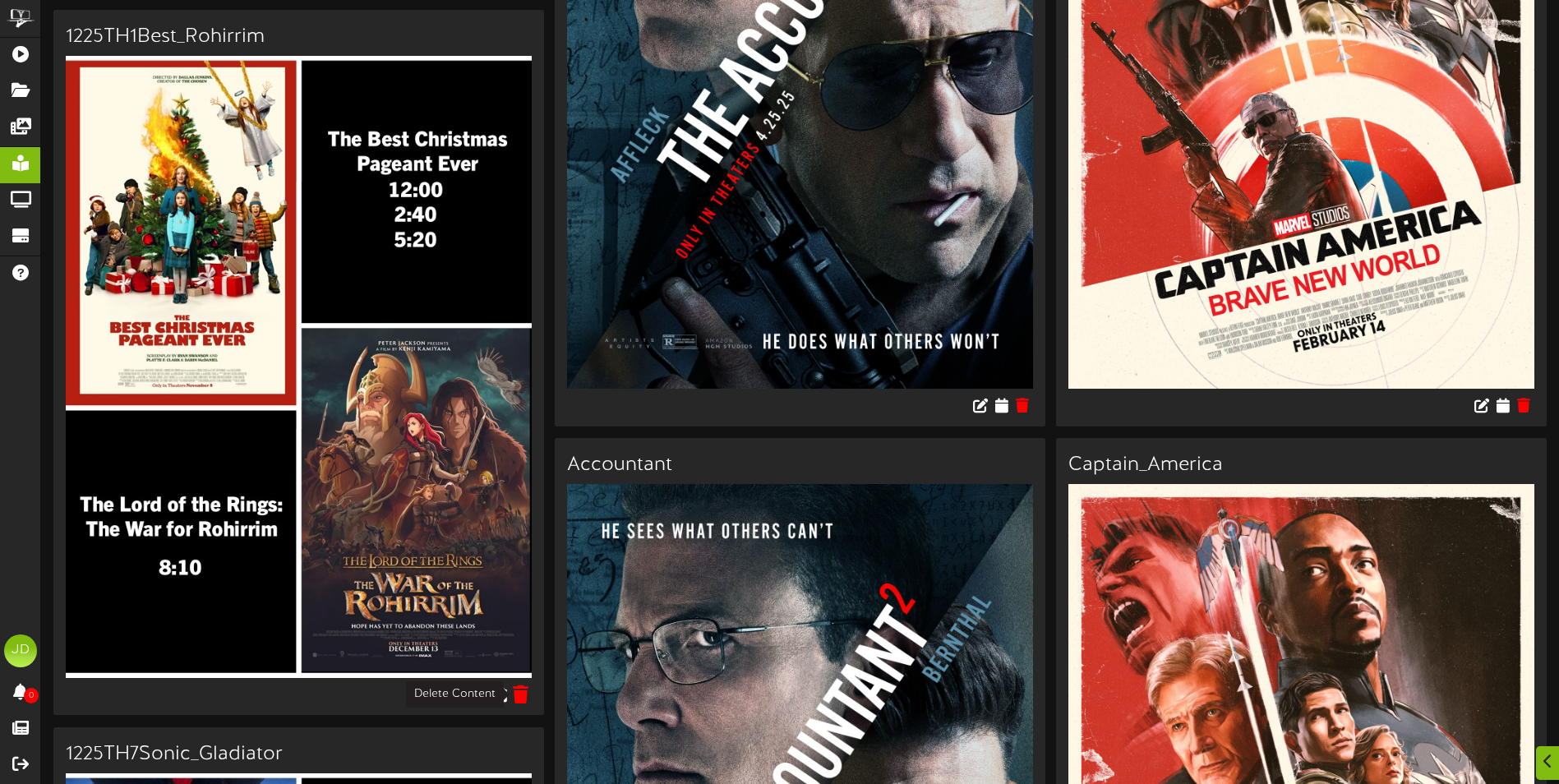
click at [519, 702] on icon at bounding box center [521, 693] width 15 height 18
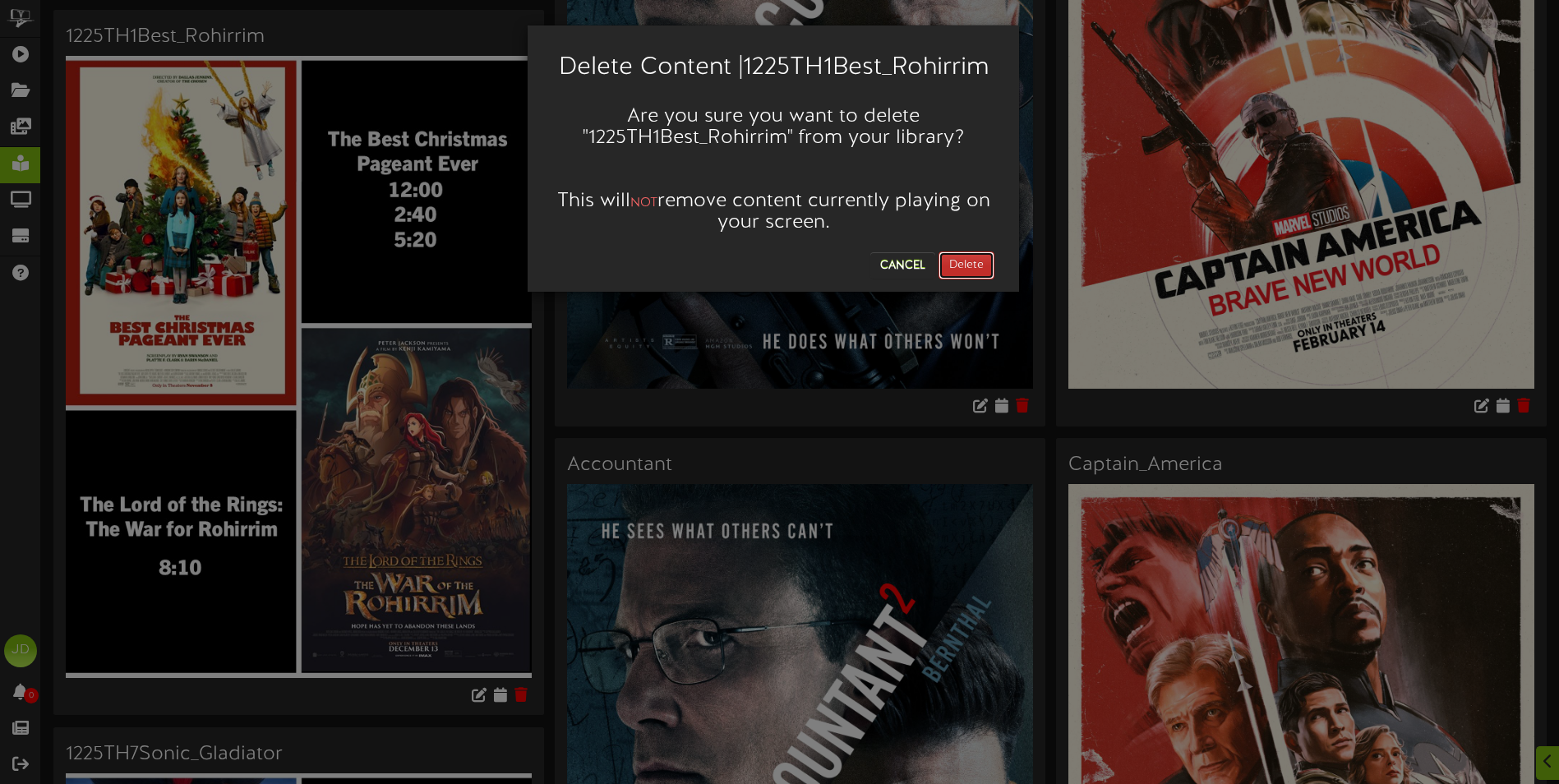
click at [970, 259] on button "Delete" at bounding box center [966, 265] width 56 height 28
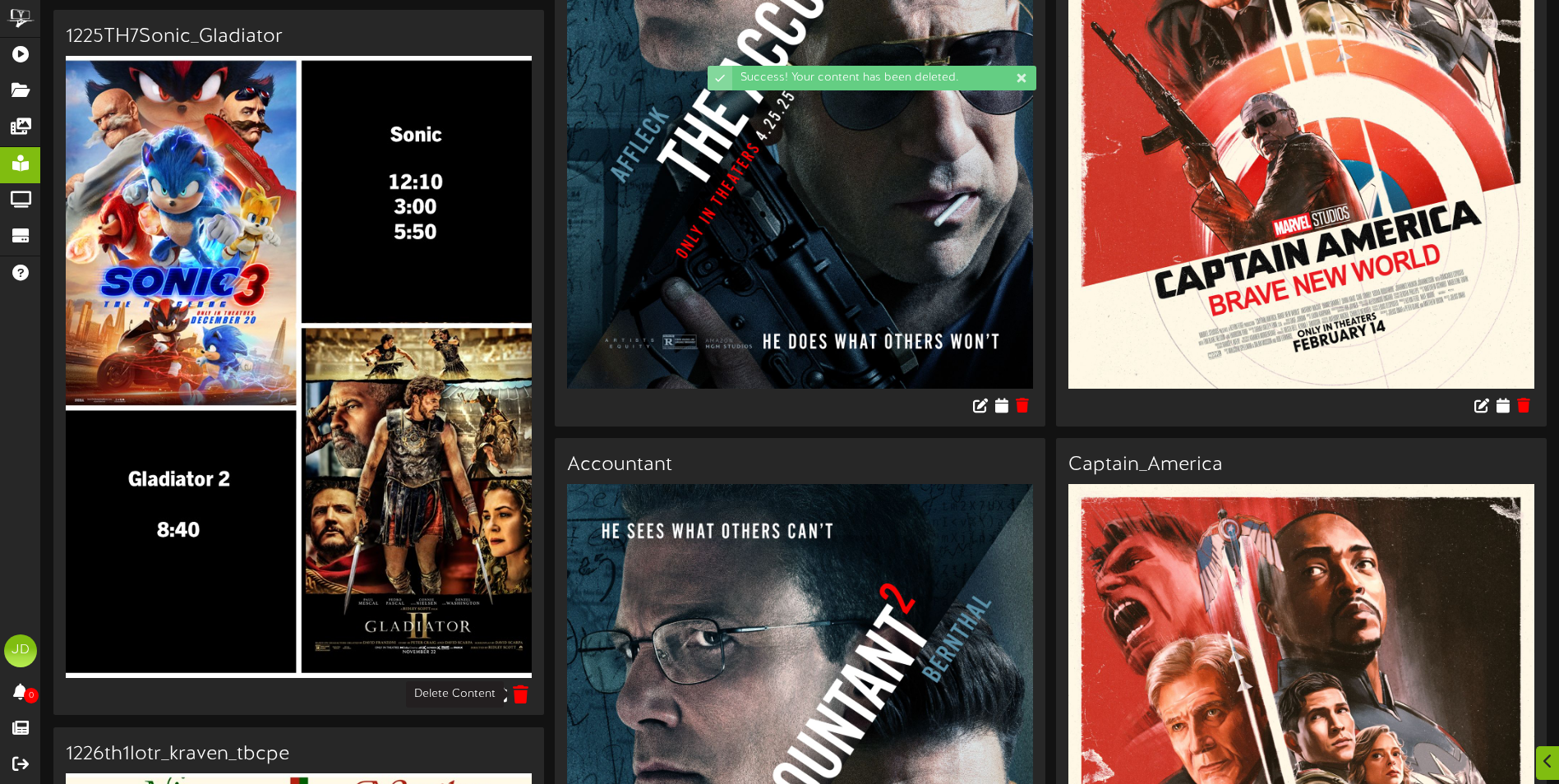
click at [519, 693] on icon at bounding box center [521, 693] width 15 height 18
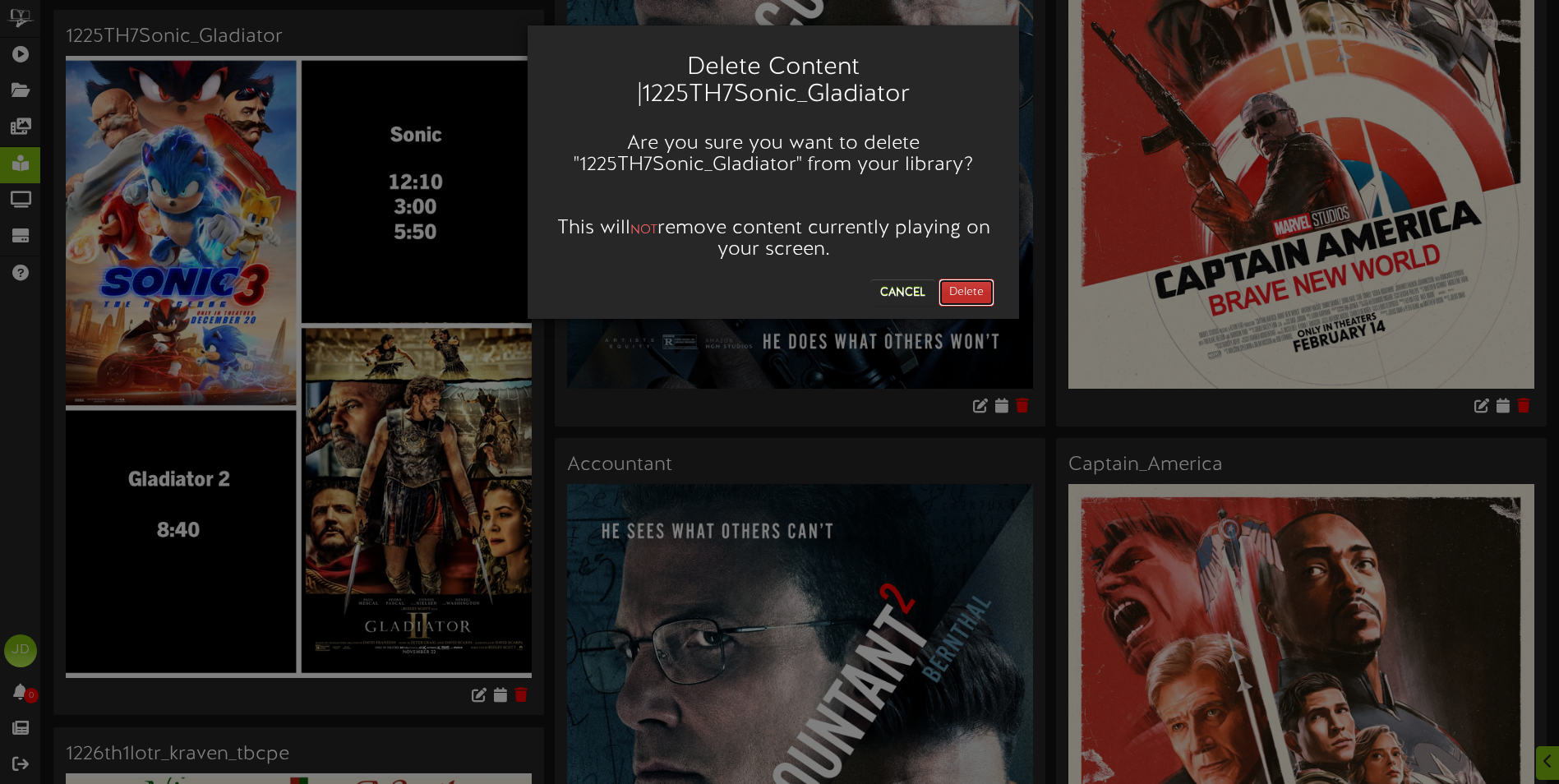
click at [946, 291] on button "Delete" at bounding box center [966, 292] width 56 height 28
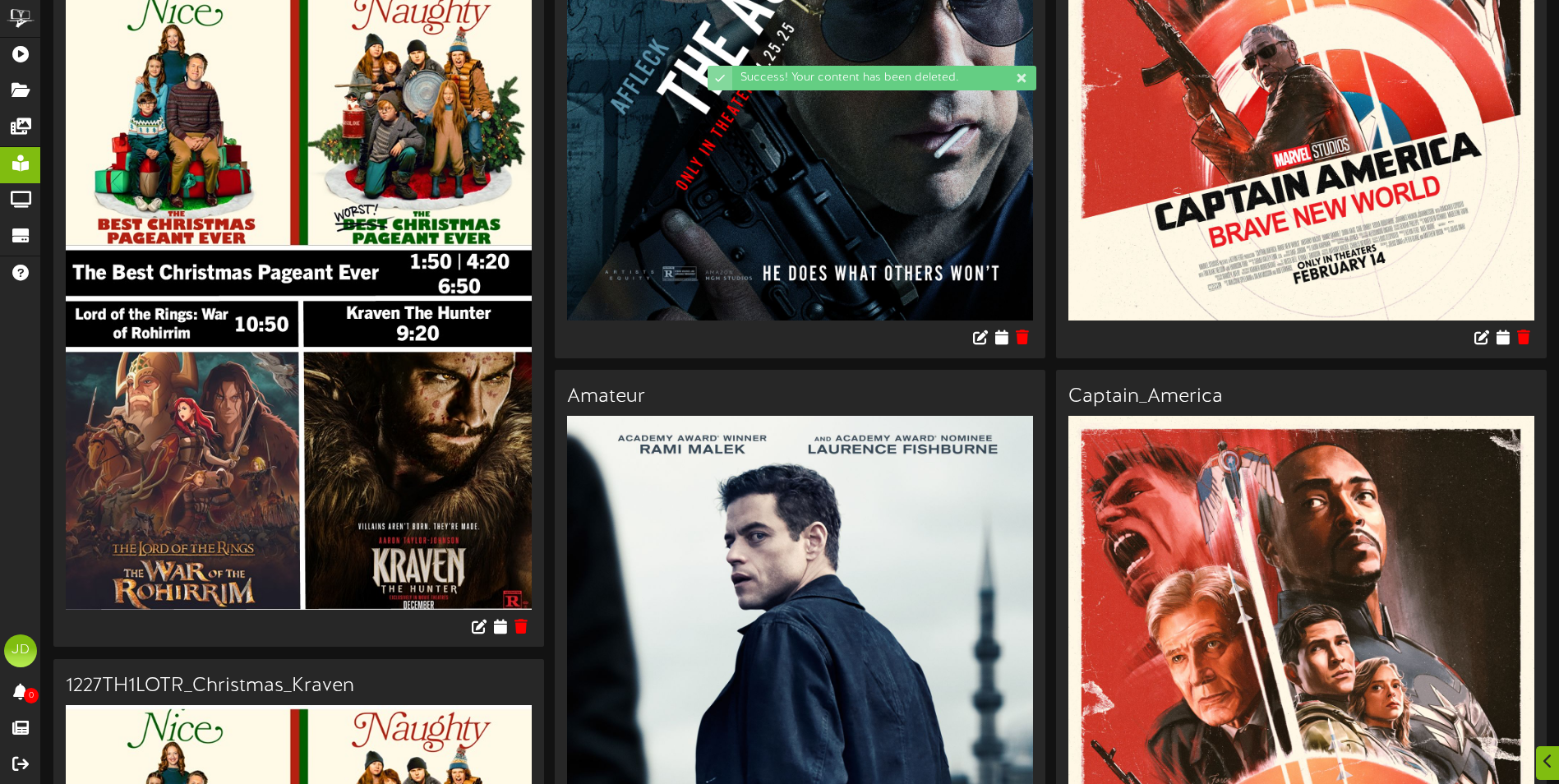
scroll to position [575, 0]
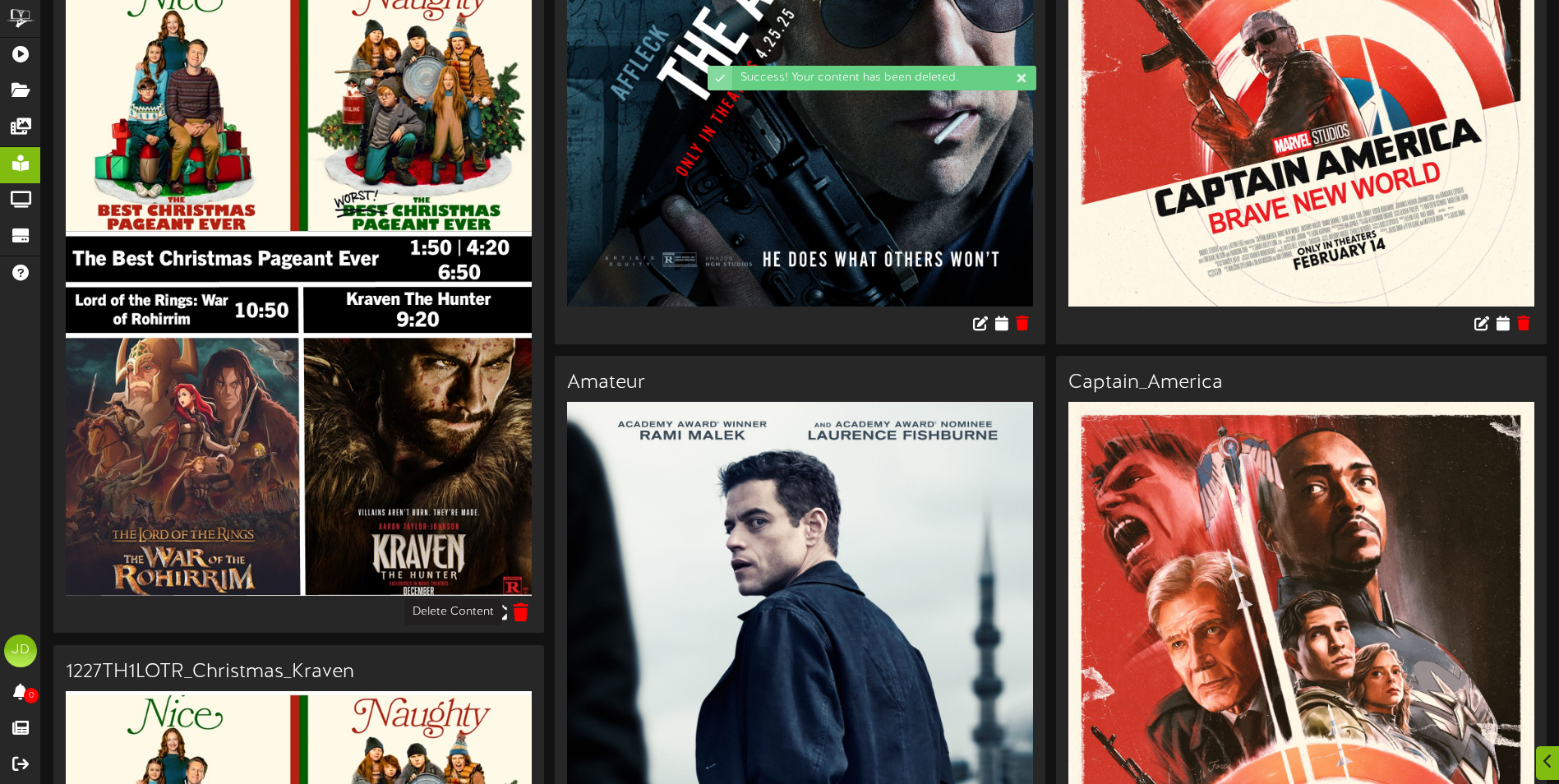
click at [515, 611] on icon at bounding box center [521, 611] width 15 height 18
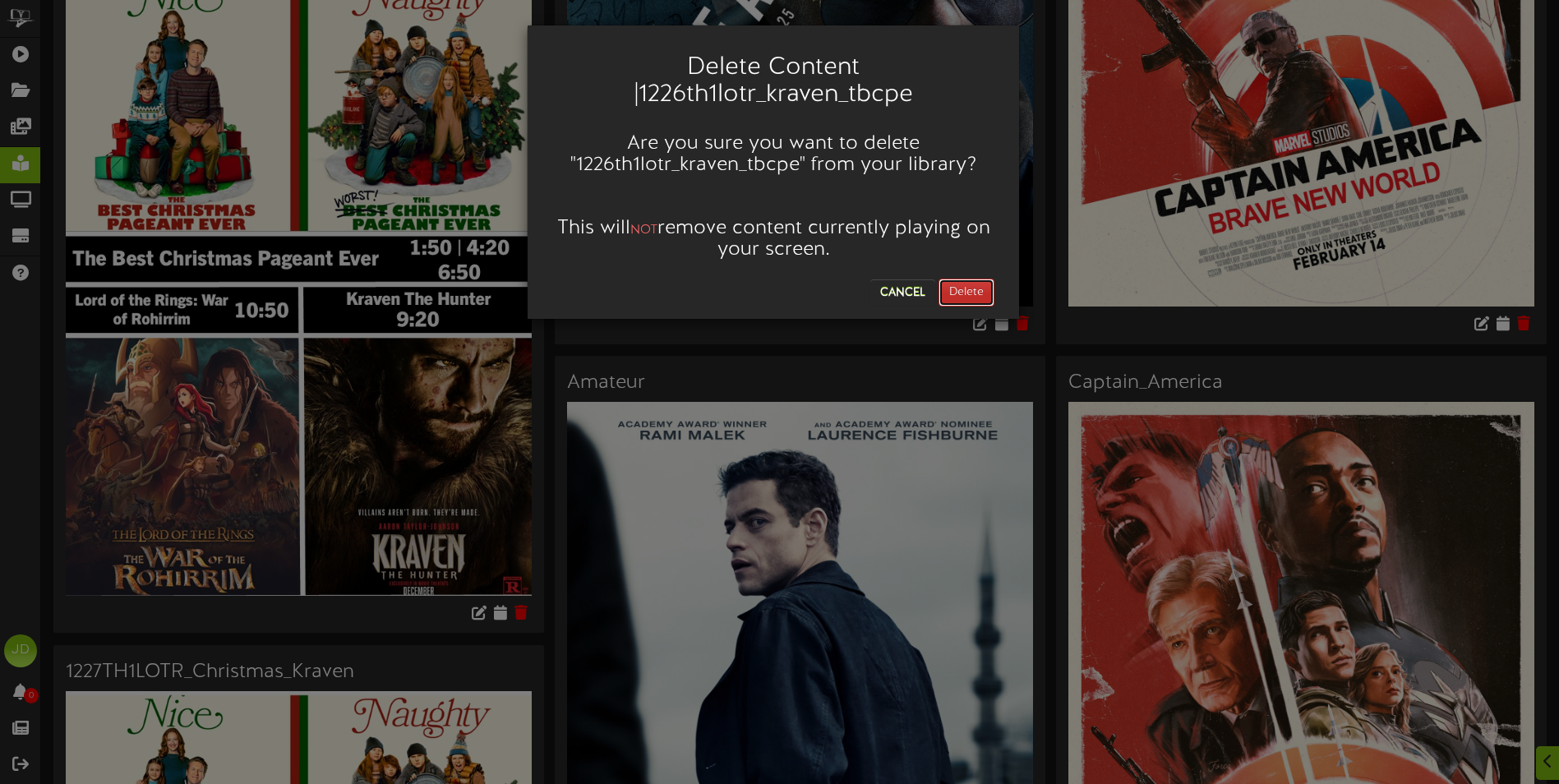
click at [977, 294] on button "Delete" at bounding box center [966, 292] width 56 height 28
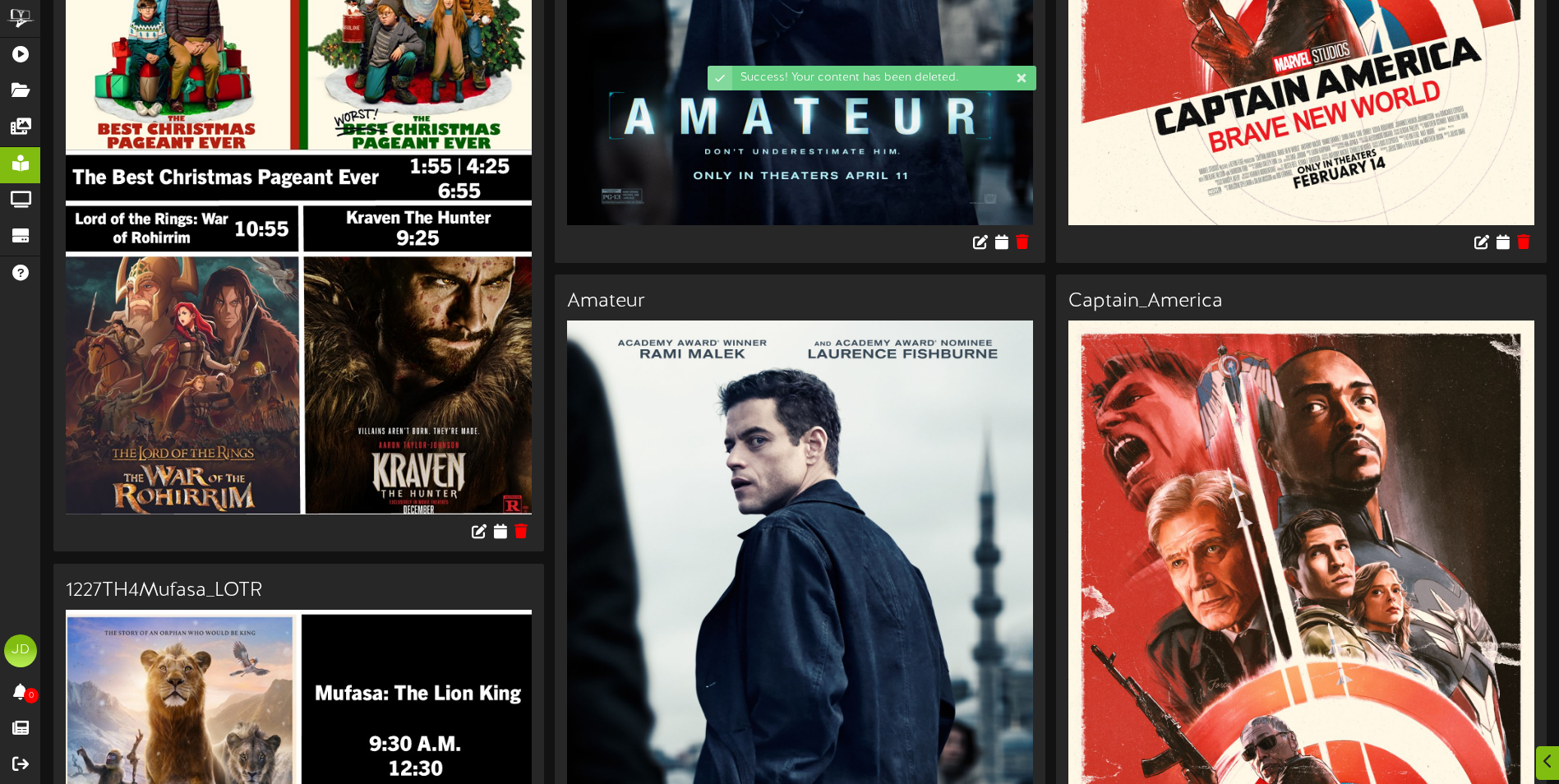
scroll to position [657, 0]
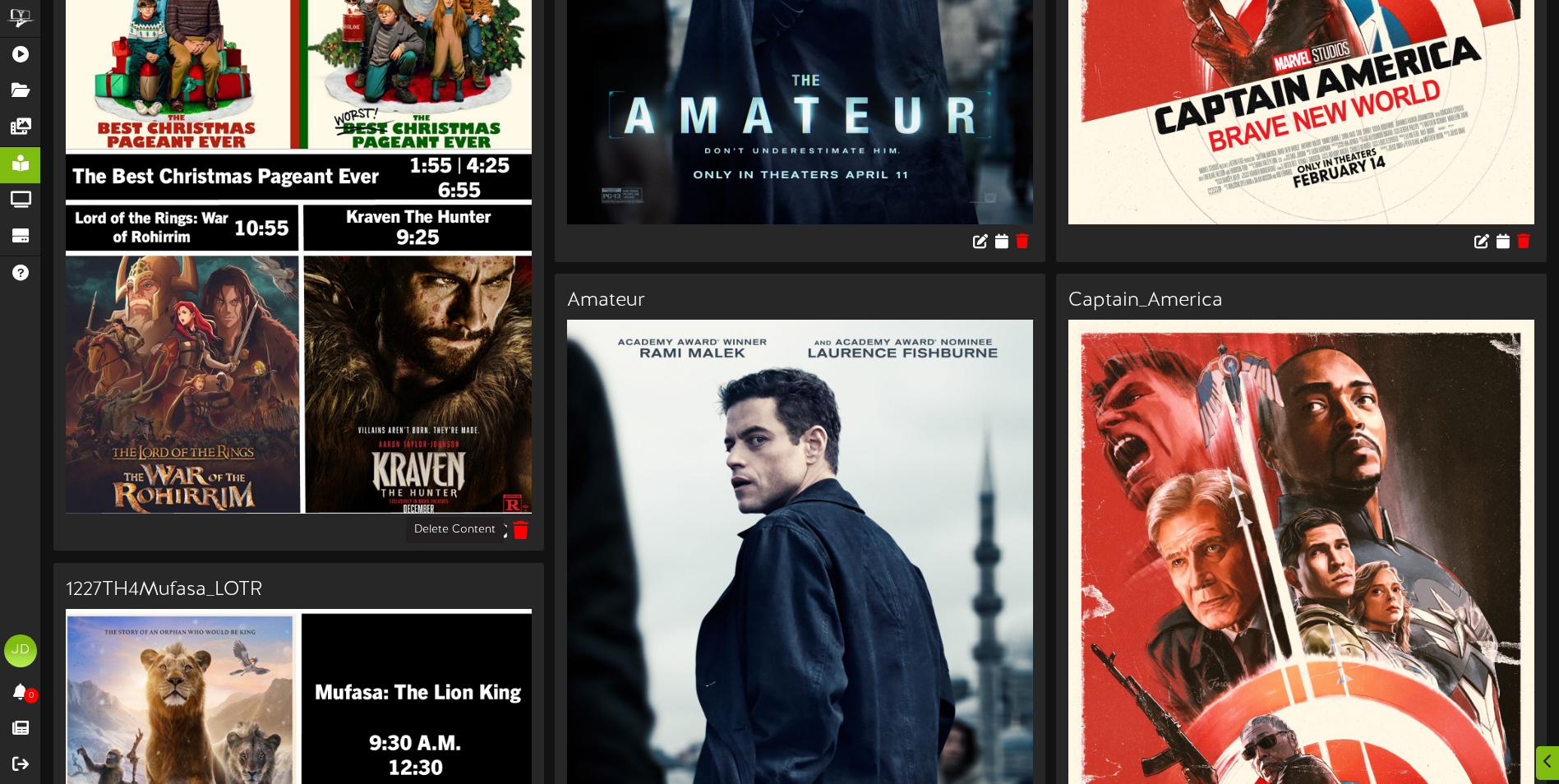
click at [529, 524] on icon at bounding box center [521, 529] width 15 height 18
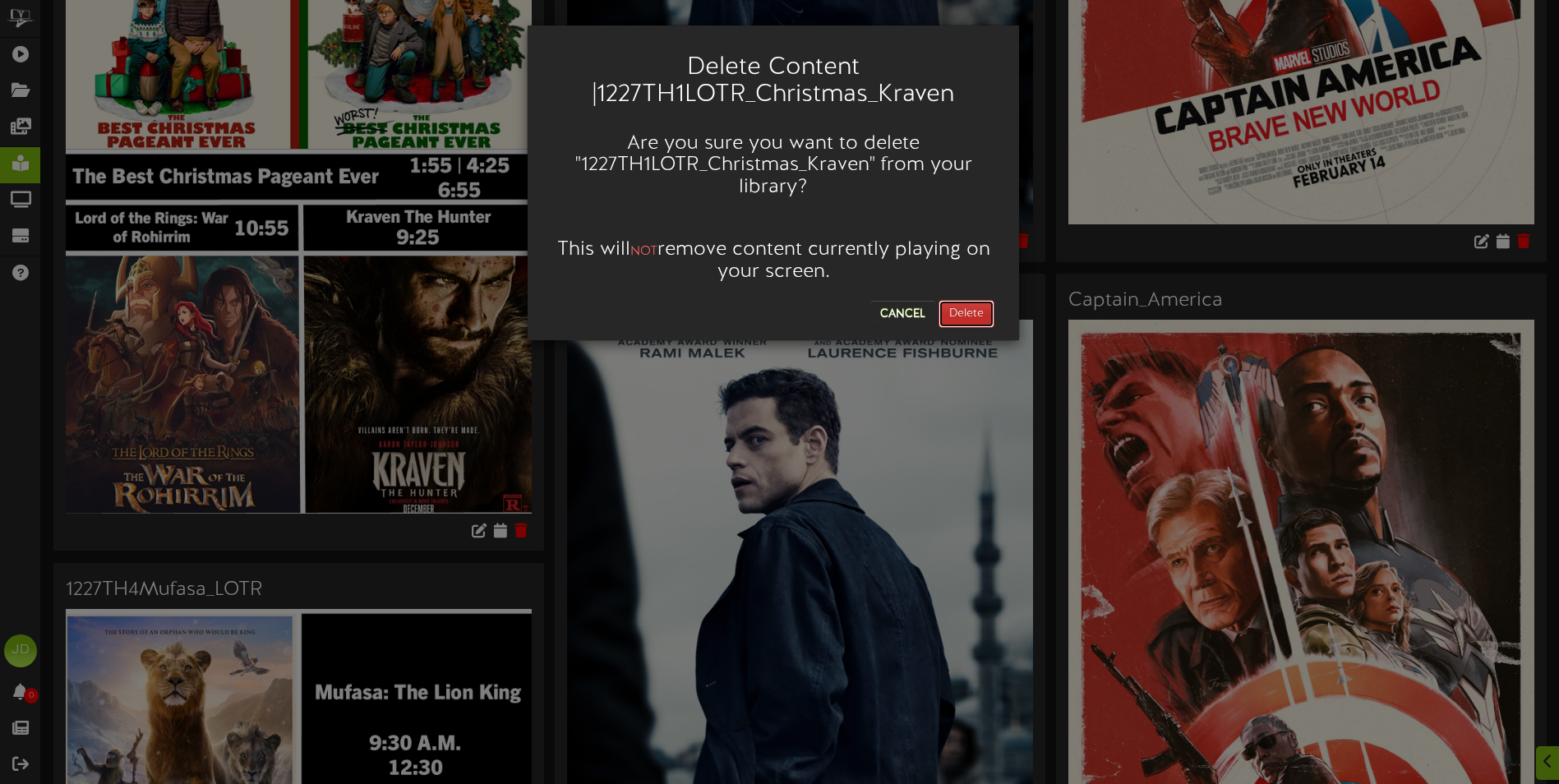
click at [960, 316] on button "Delete" at bounding box center [966, 313] width 56 height 28
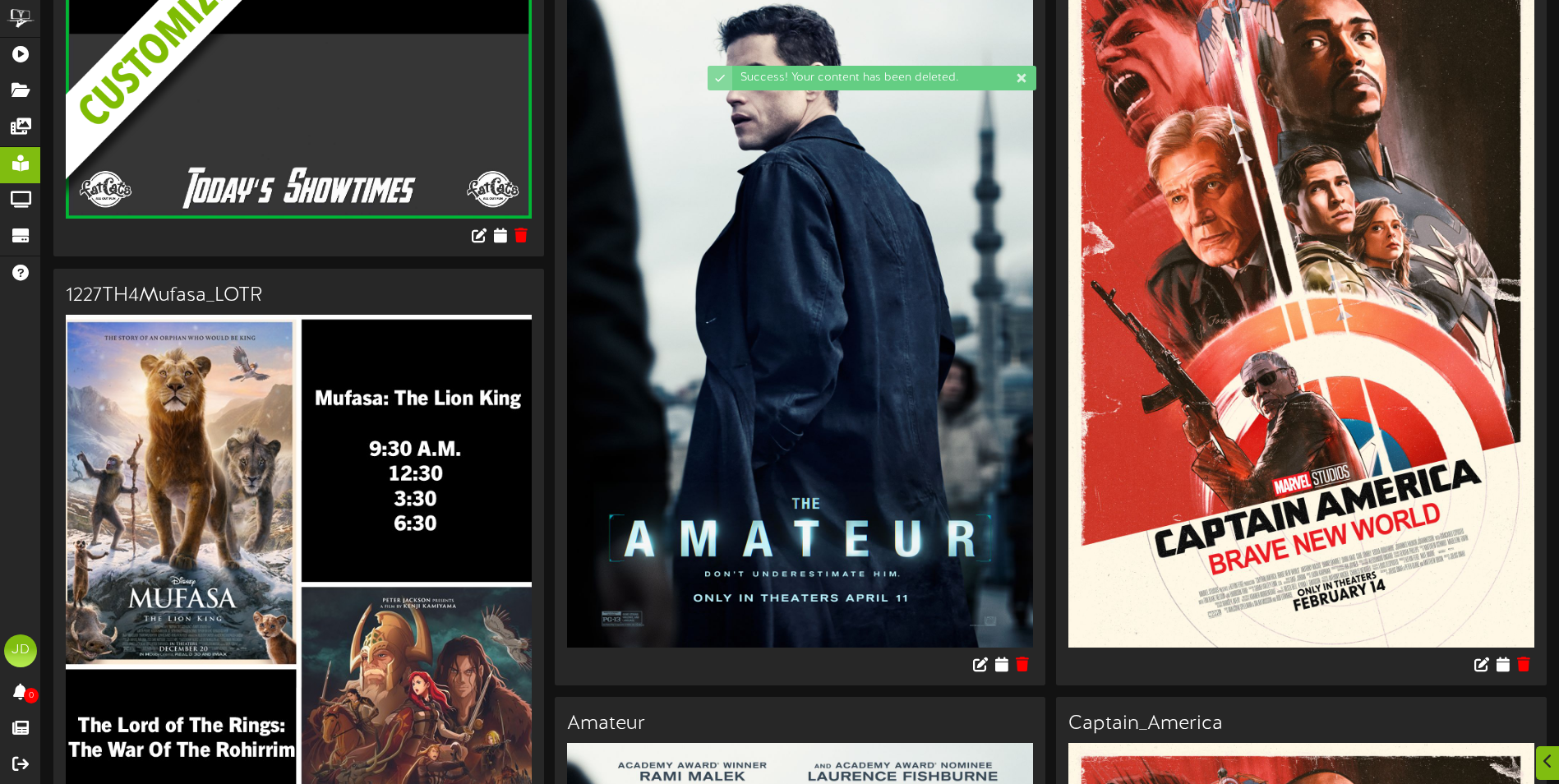
scroll to position [575, 0]
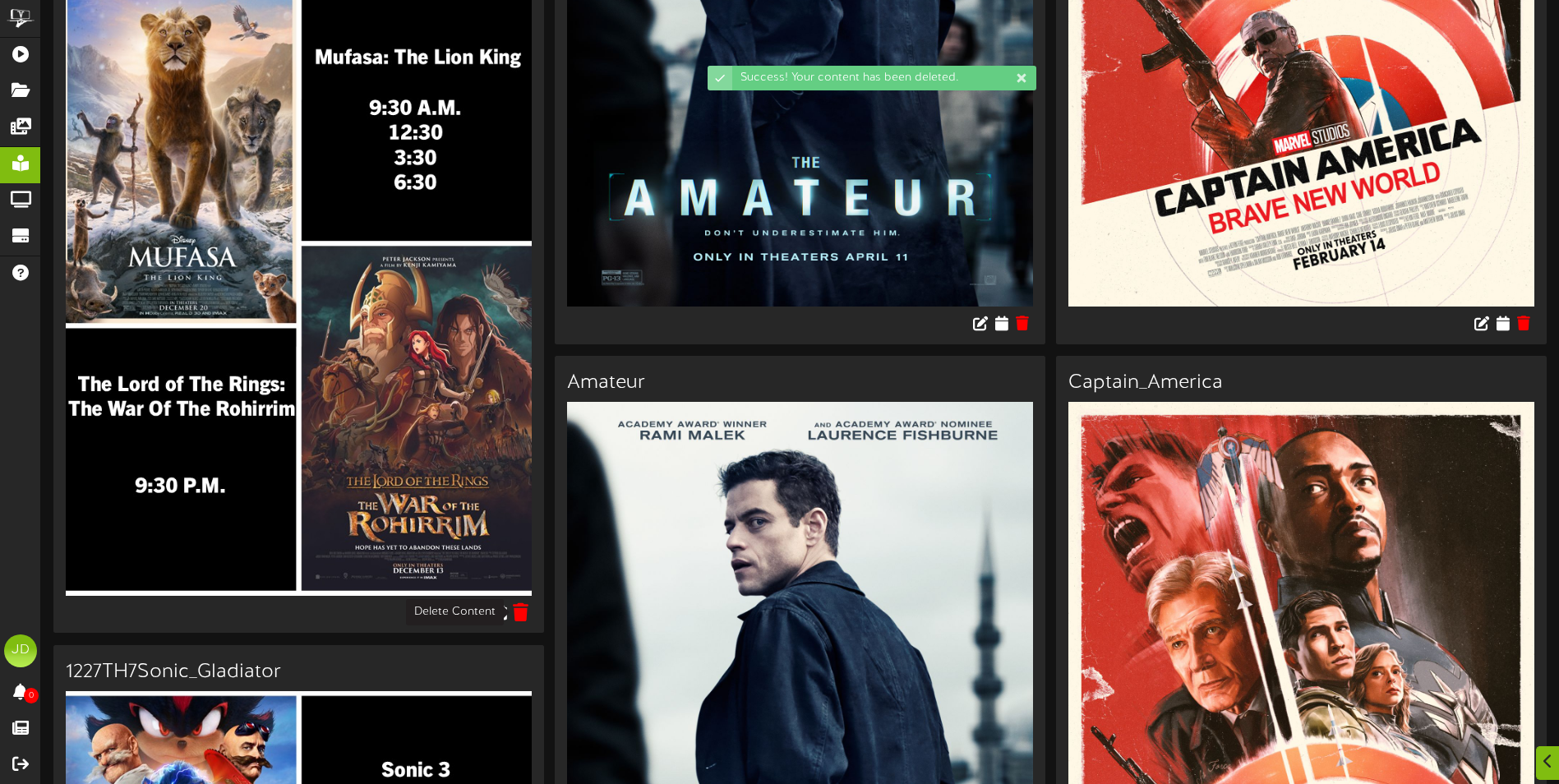
click at [517, 616] on icon at bounding box center [521, 611] width 15 height 18
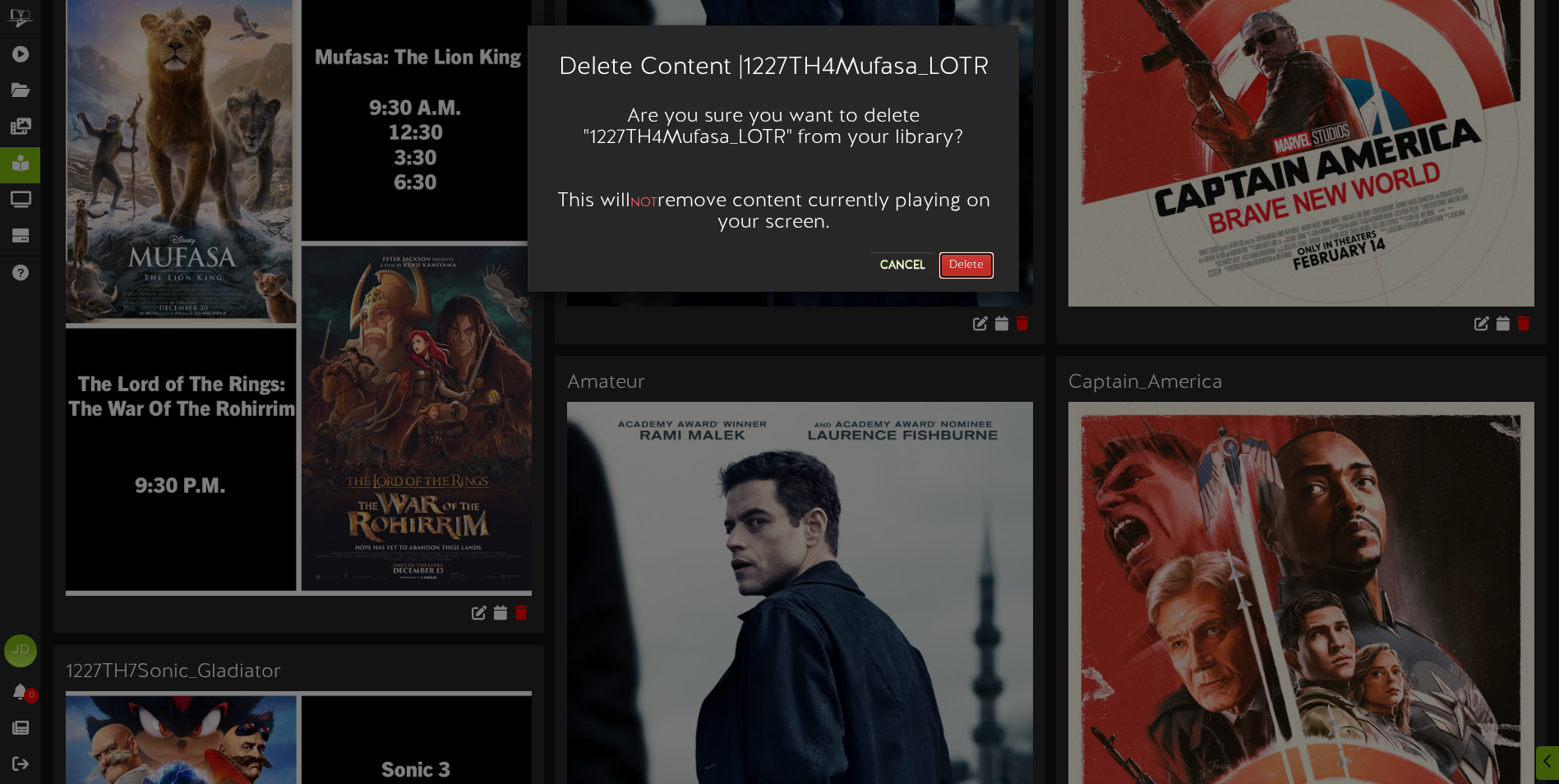
drag, startPoint x: 964, startPoint y: 263, endPoint x: 918, endPoint y: 296, distance: 56.6
click at [963, 262] on button "Delete" at bounding box center [966, 265] width 56 height 28
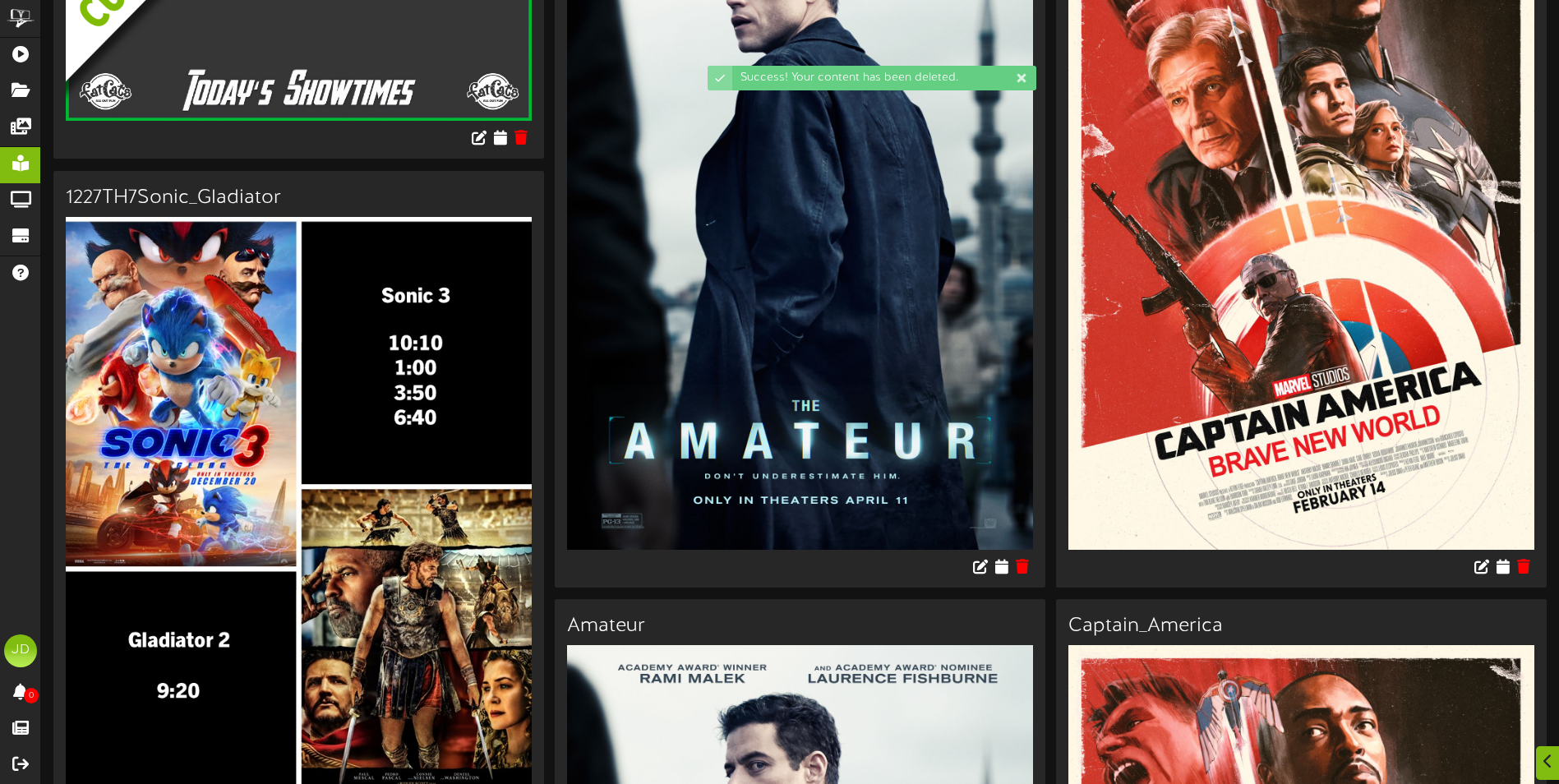
scroll to position [493, 0]
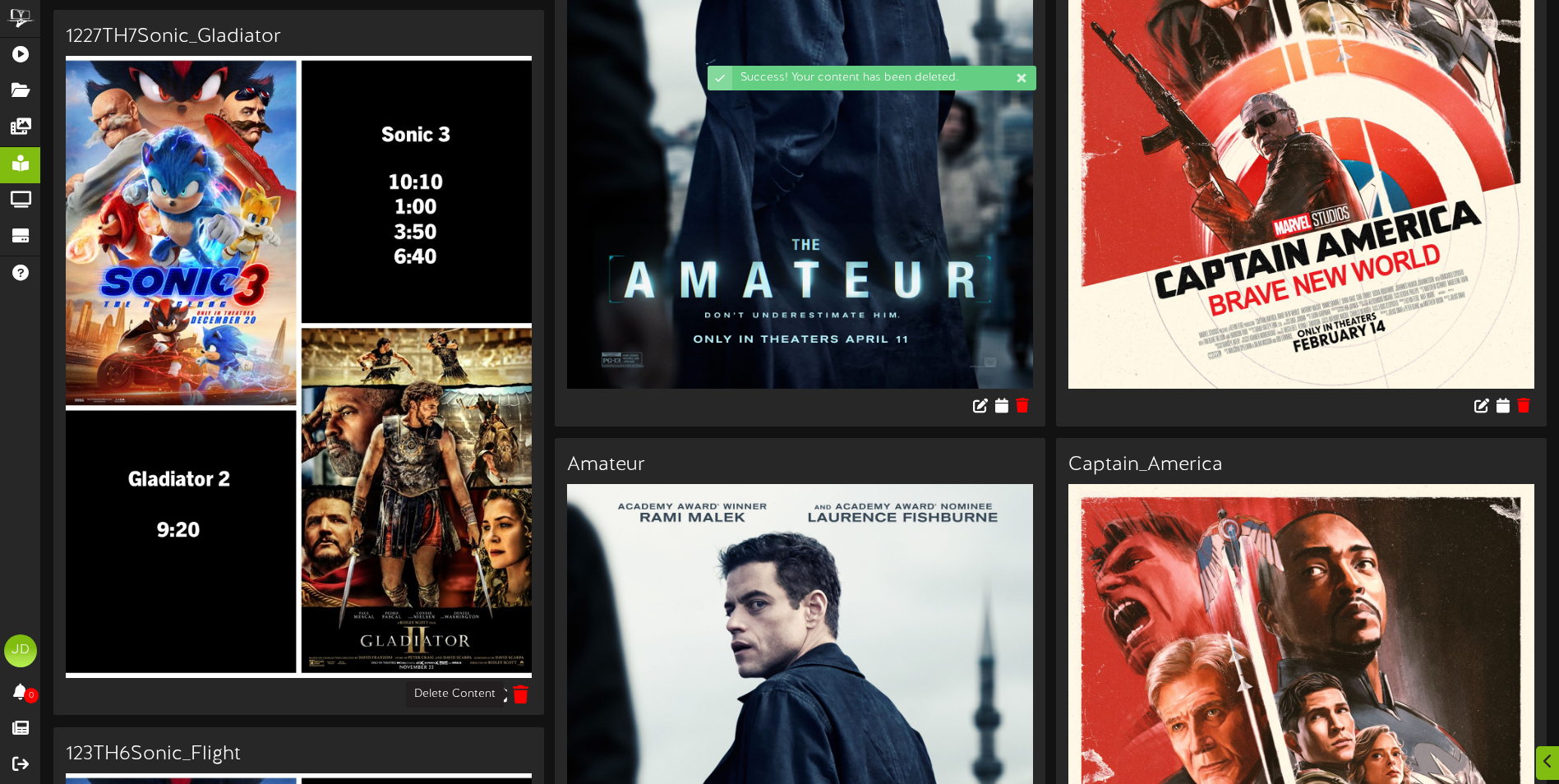
click at [517, 702] on icon at bounding box center [521, 693] width 15 height 18
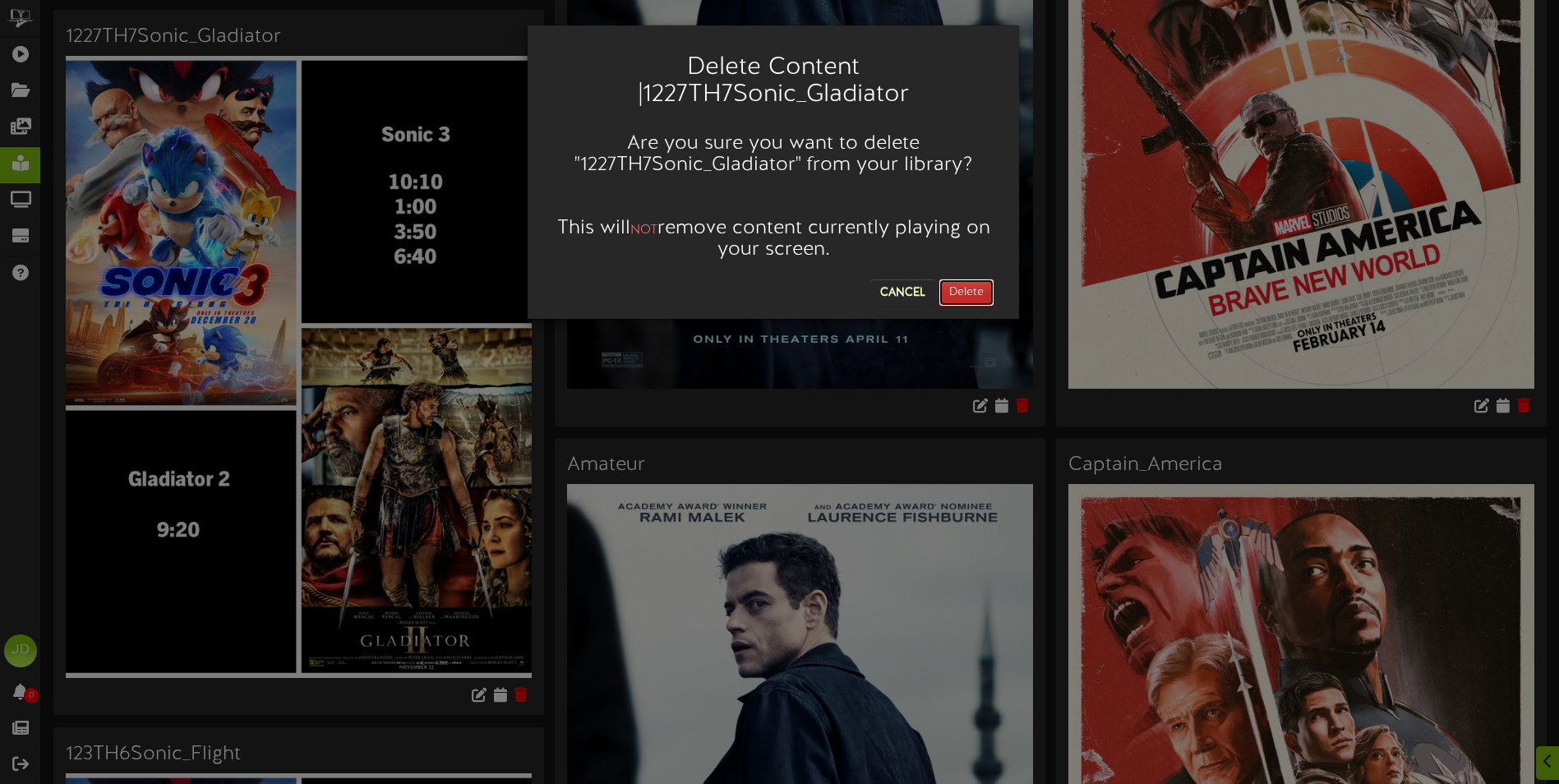
drag, startPoint x: 976, startPoint y: 299, endPoint x: 983, endPoint y: 311, distance: 13.9
click at [976, 298] on button "Delete" at bounding box center [966, 292] width 56 height 28
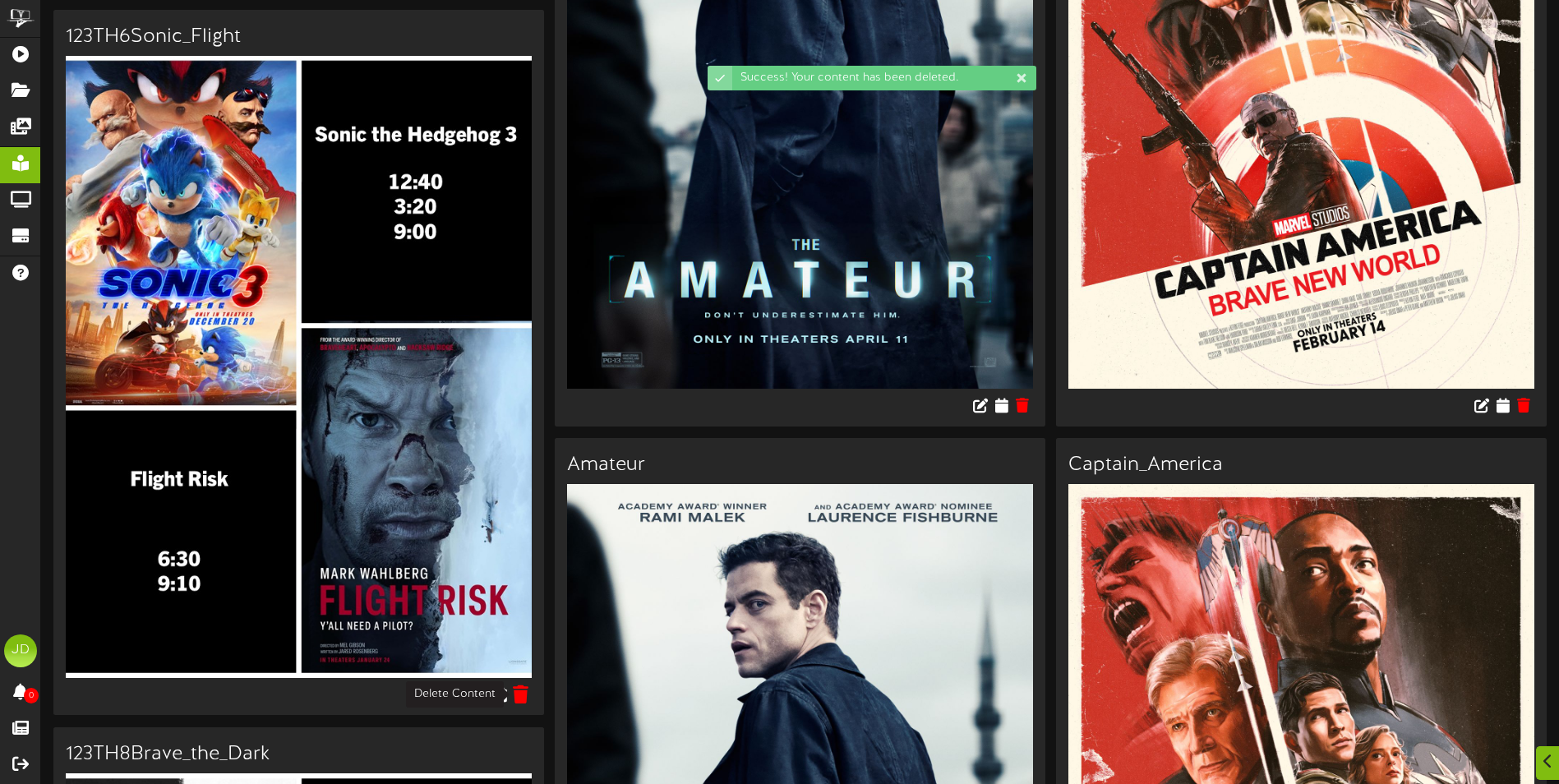
click at [524, 701] on icon at bounding box center [521, 693] width 15 height 18
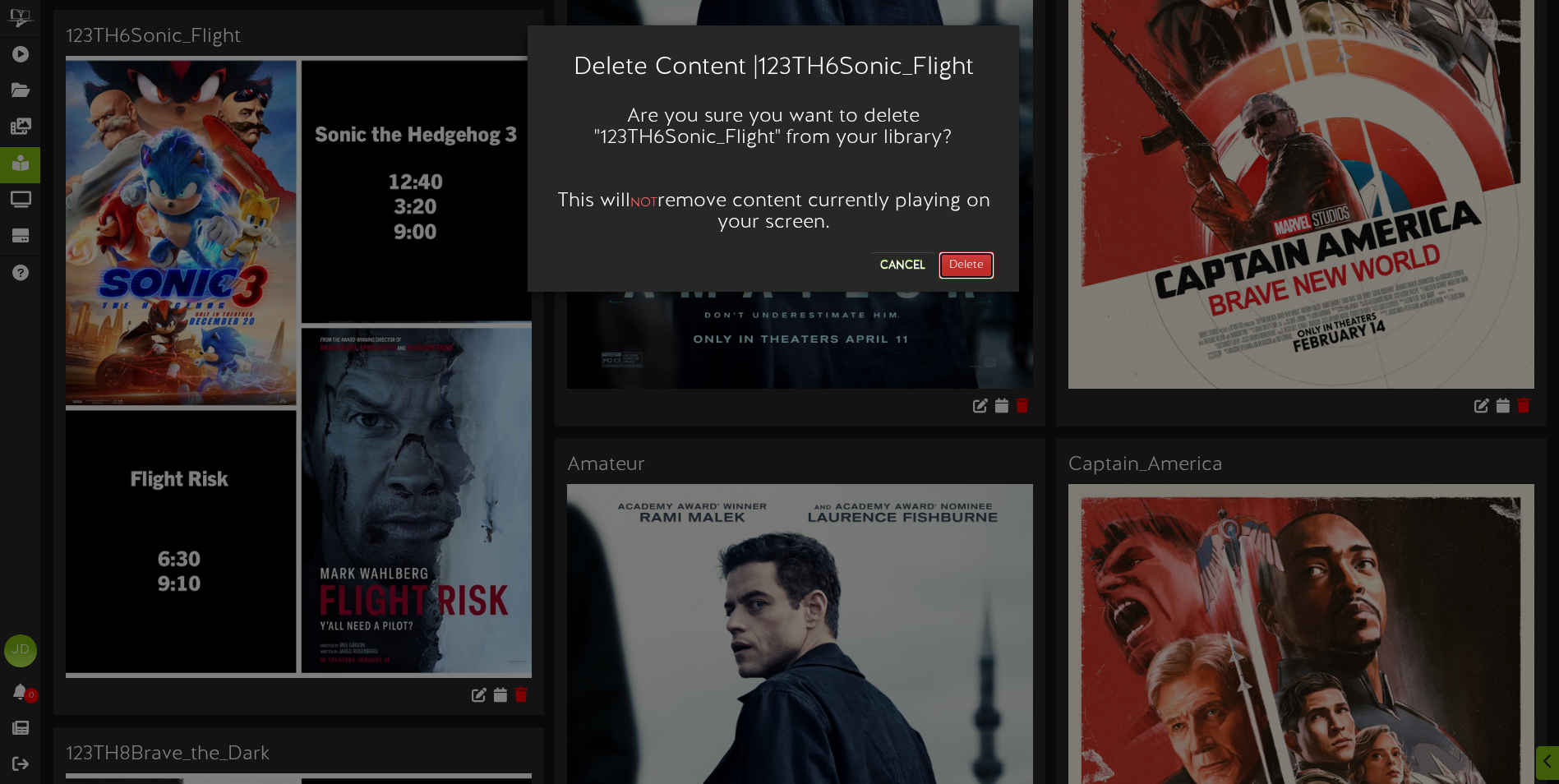
click at [988, 264] on button "Delete" at bounding box center [966, 265] width 56 height 28
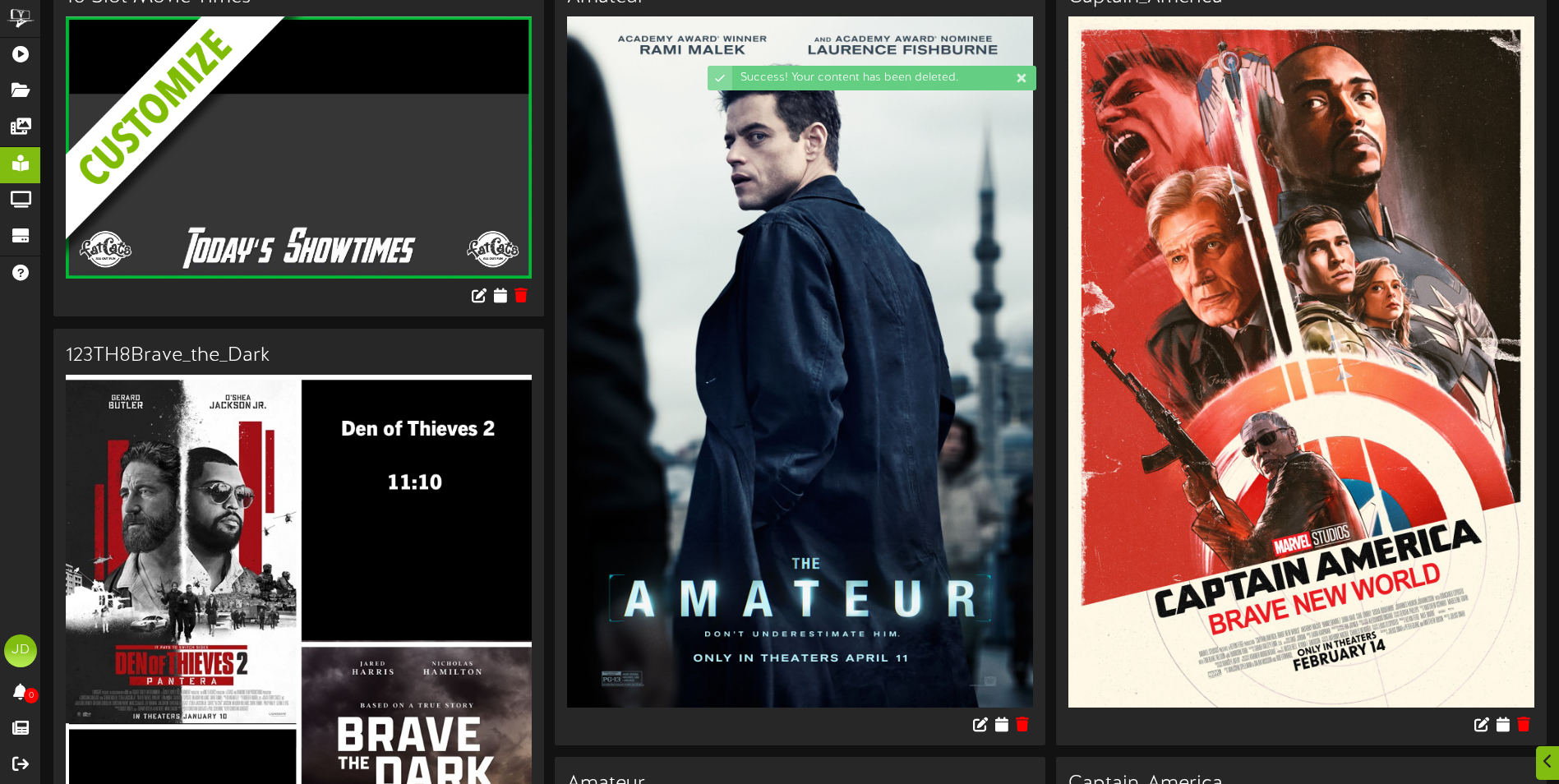
scroll to position [575, 0]
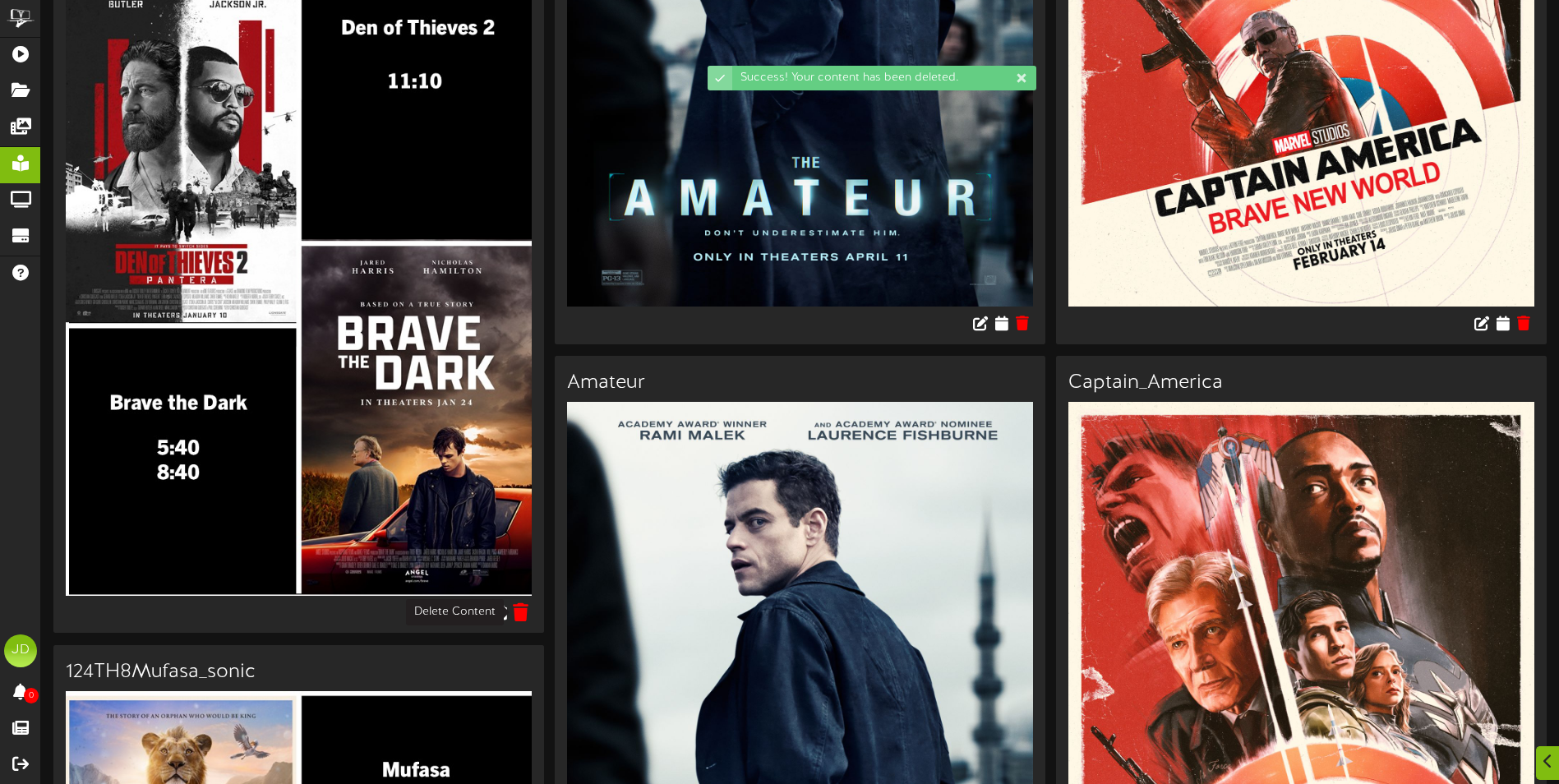
click at [526, 614] on icon at bounding box center [521, 611] width 15 height 18
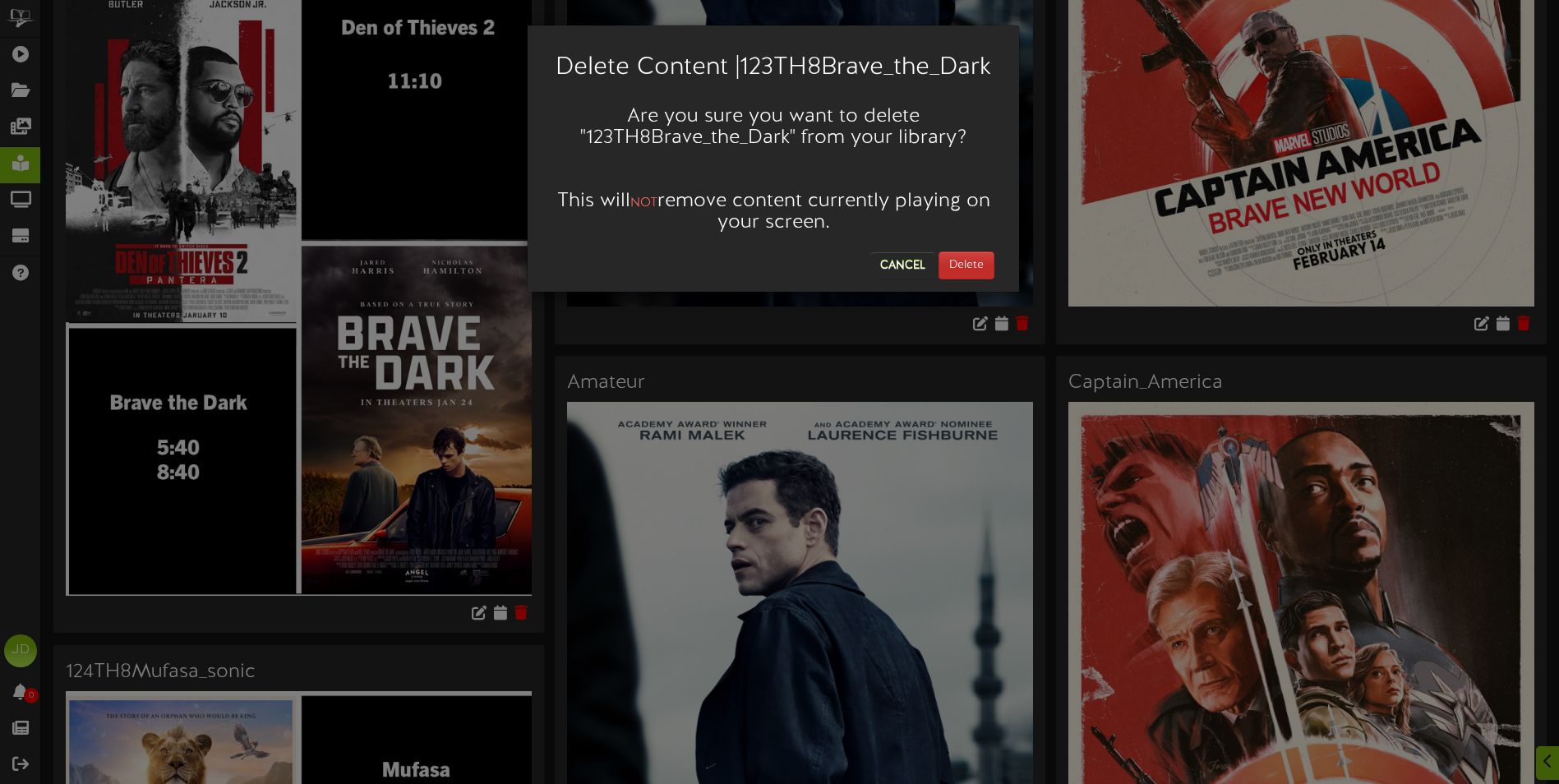
drag, startPoint x: 997, startPoint y: 260, endPoint x: 984, endPoint y: 261, distance: 13.0
click at [996, 260] on div "Cancel Delete" at bounding box center [773, 262] width 467 height 37
click at [982, 264] on button "Delete" at bounding box center [966, 265] width 56 height 28
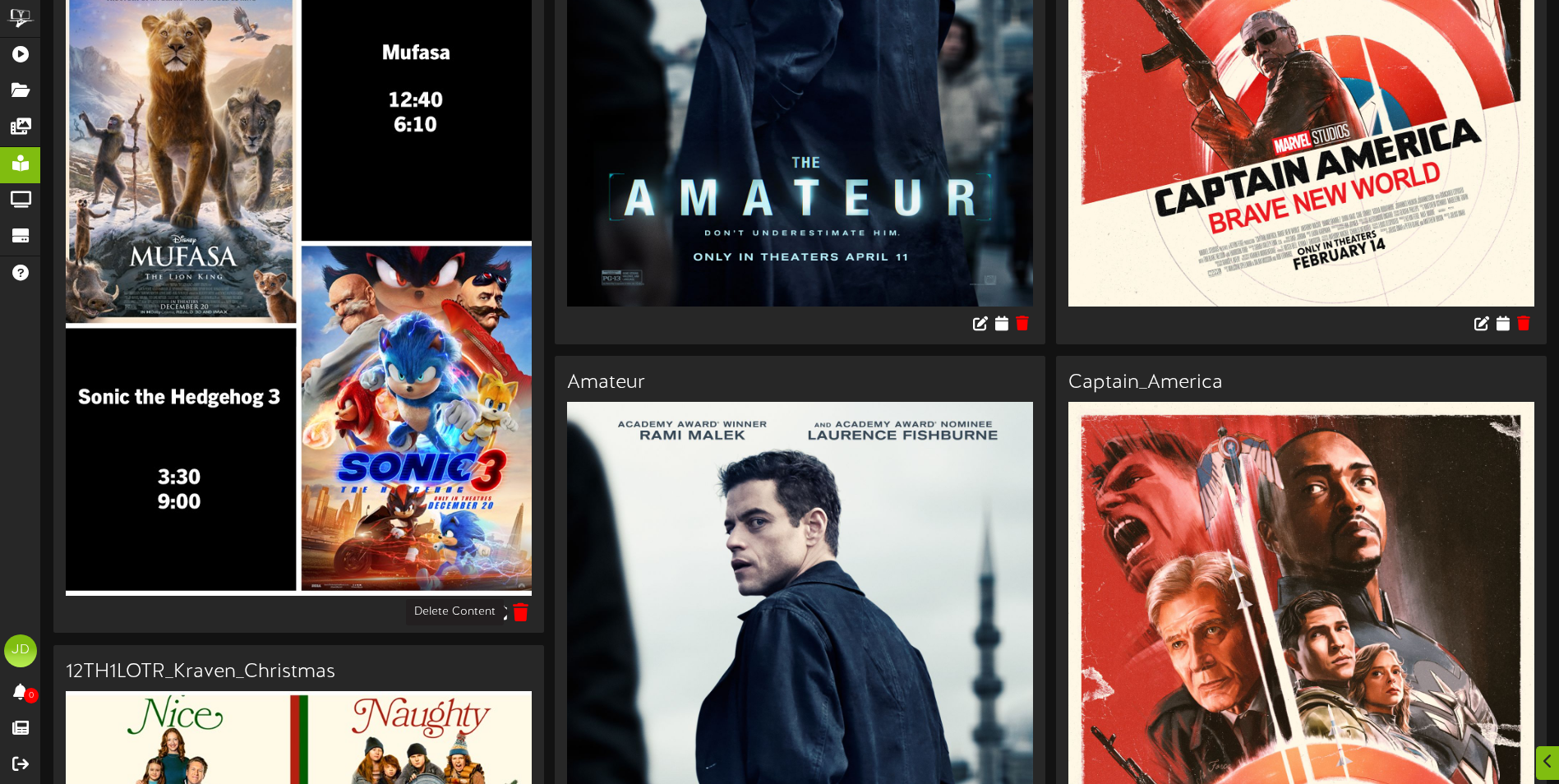
click at [526, 614] on icon at bounding box center [521, 611] width 15 height 18
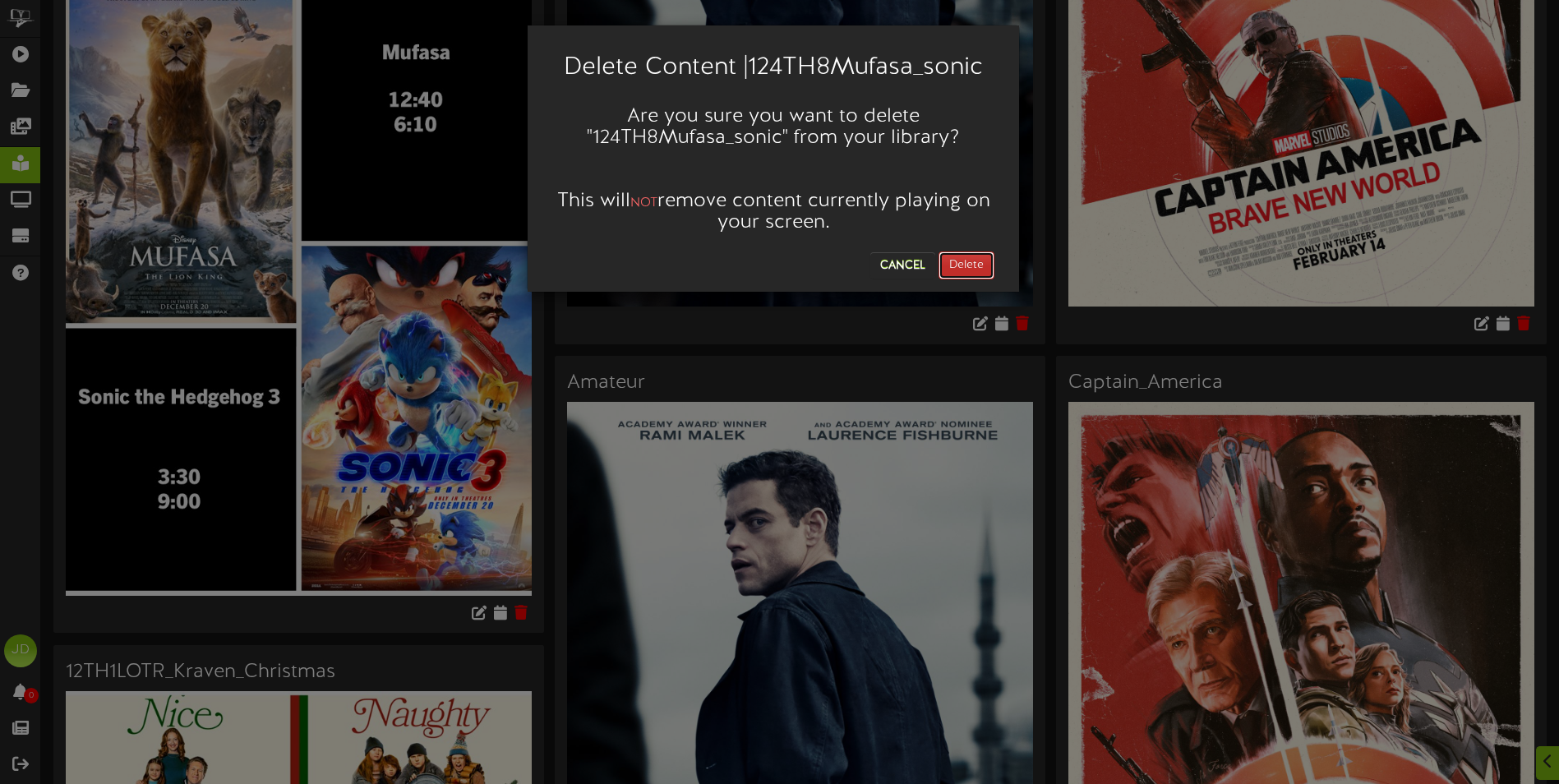
click at [976, 252] on button "Delete" at bounding box center [966, 265] width 56 height 28
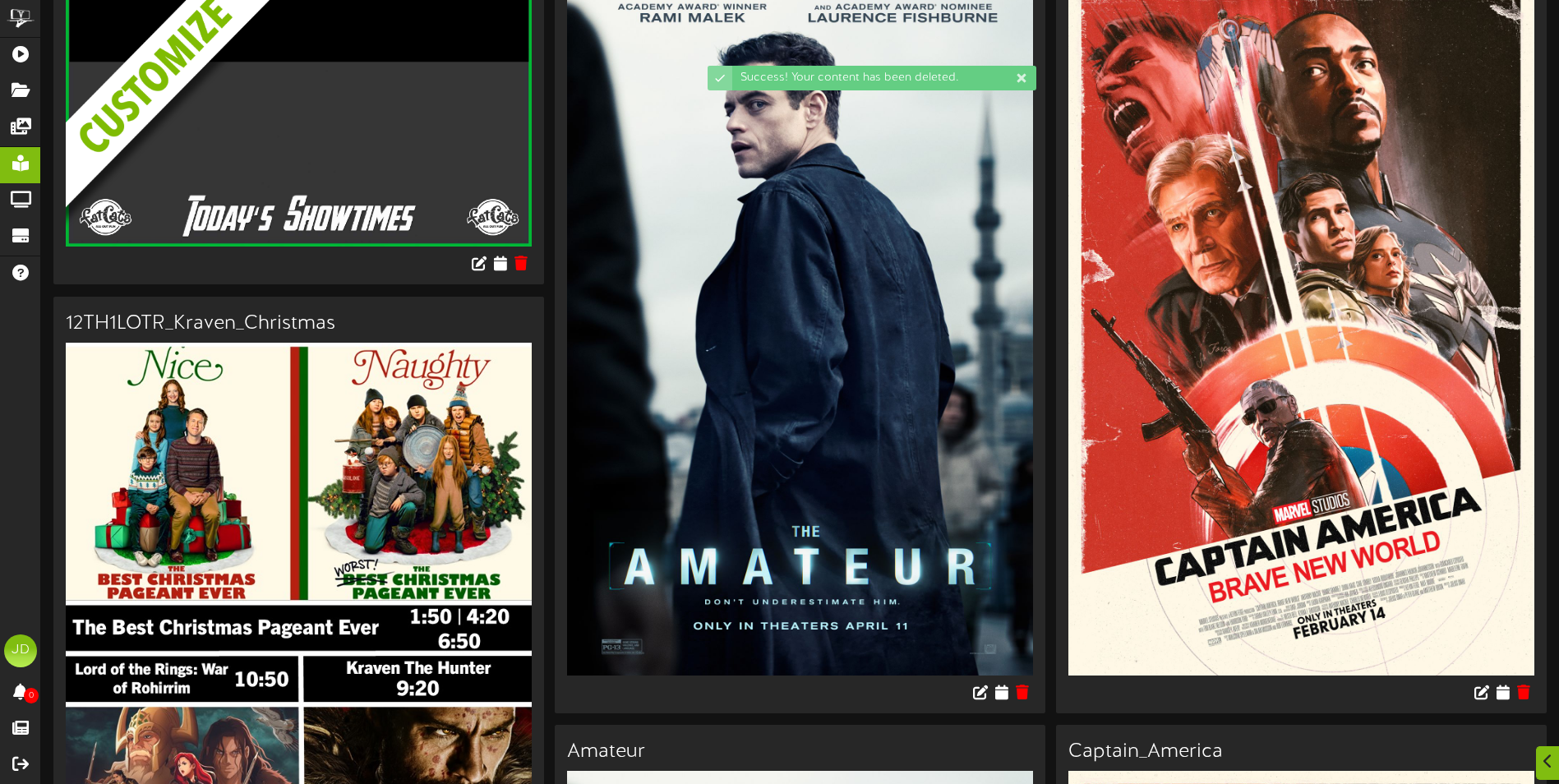
scroll to position [493, 0]
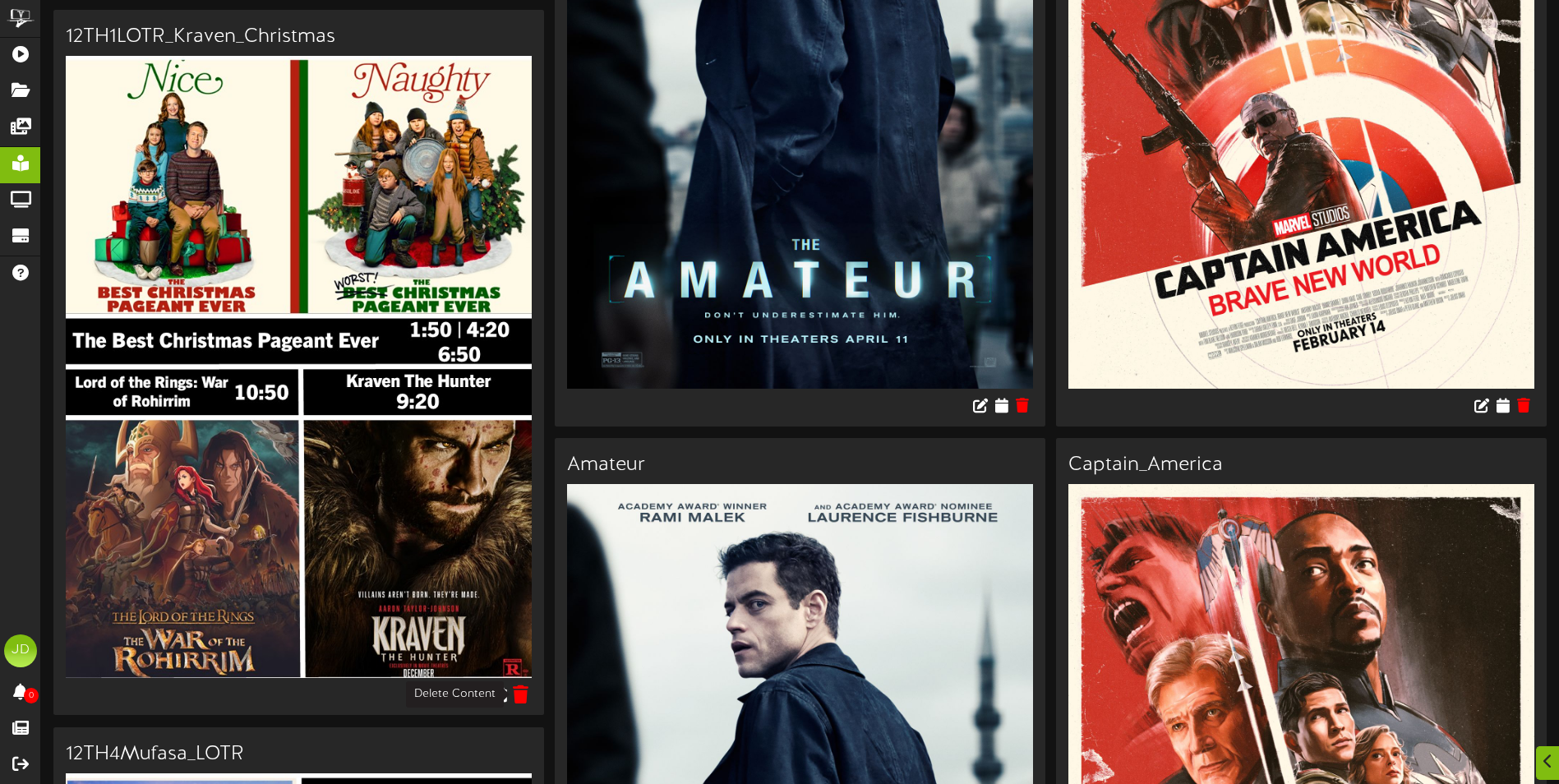
click at [529, 700] on icon at bounding box center [521, 693] width 15 height 18
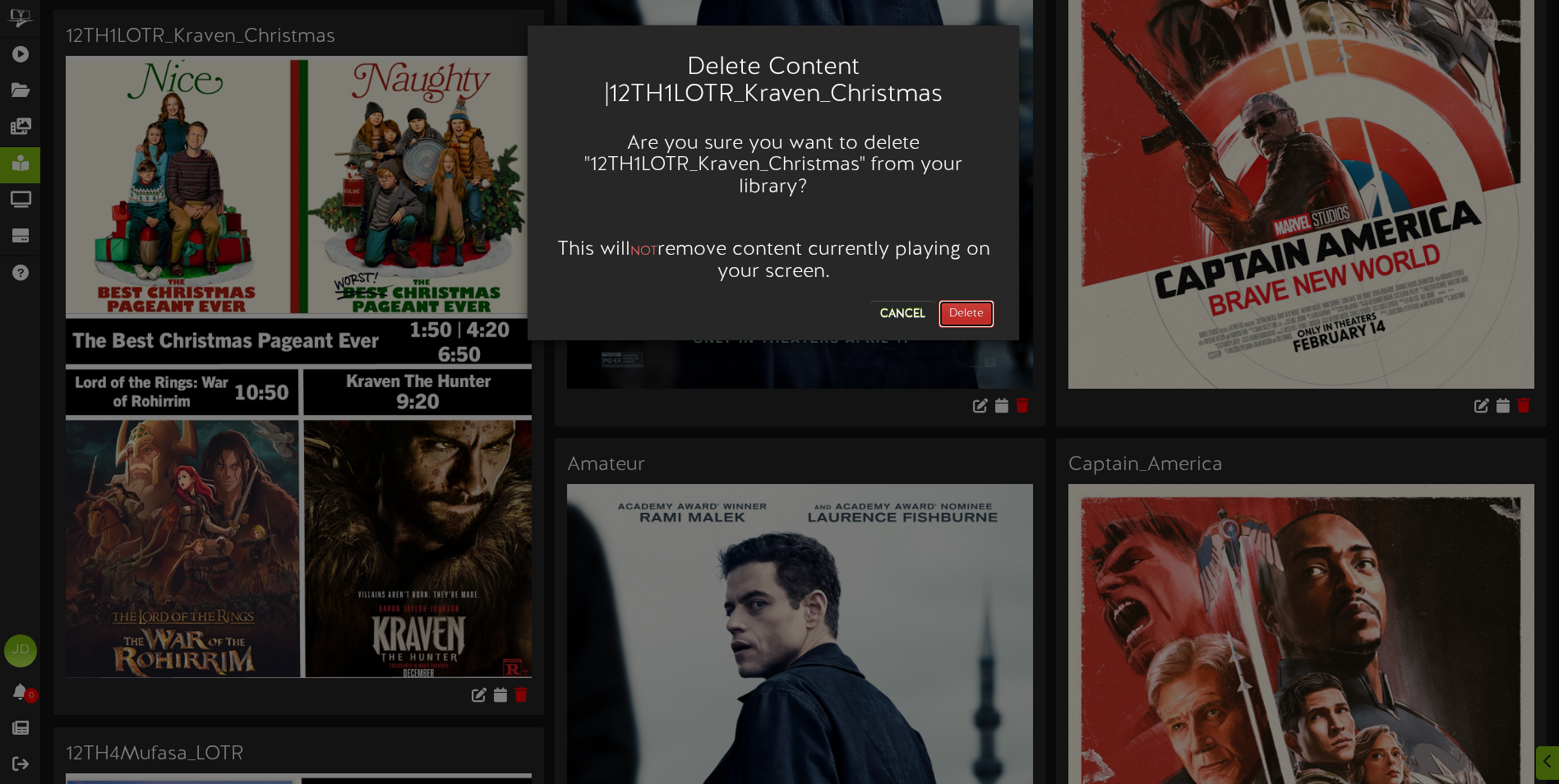
click at [984, 317] on button "Delete" at bounding box center [966, 313] width 56 height 28
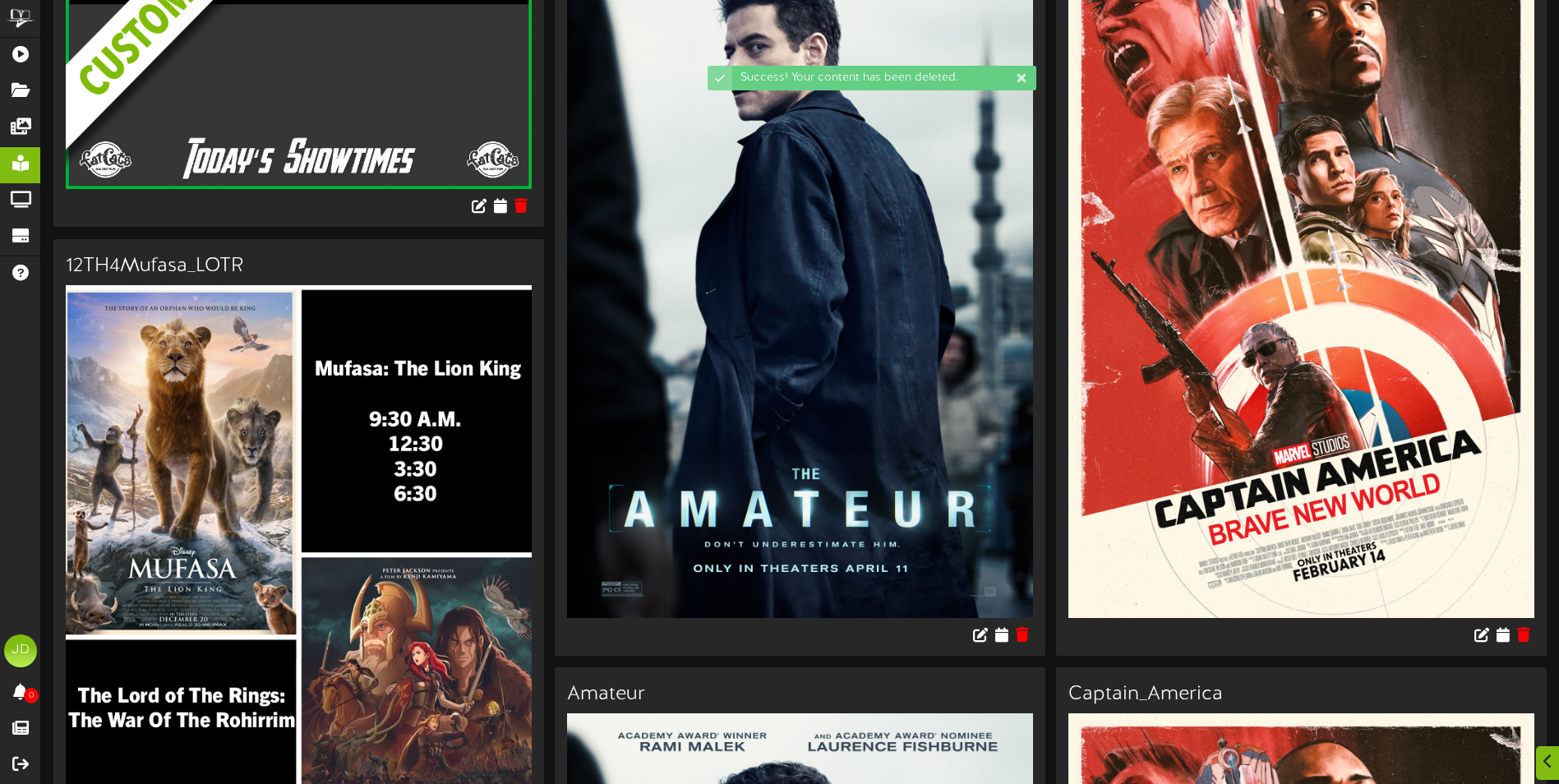
scroll to position [575, 0]
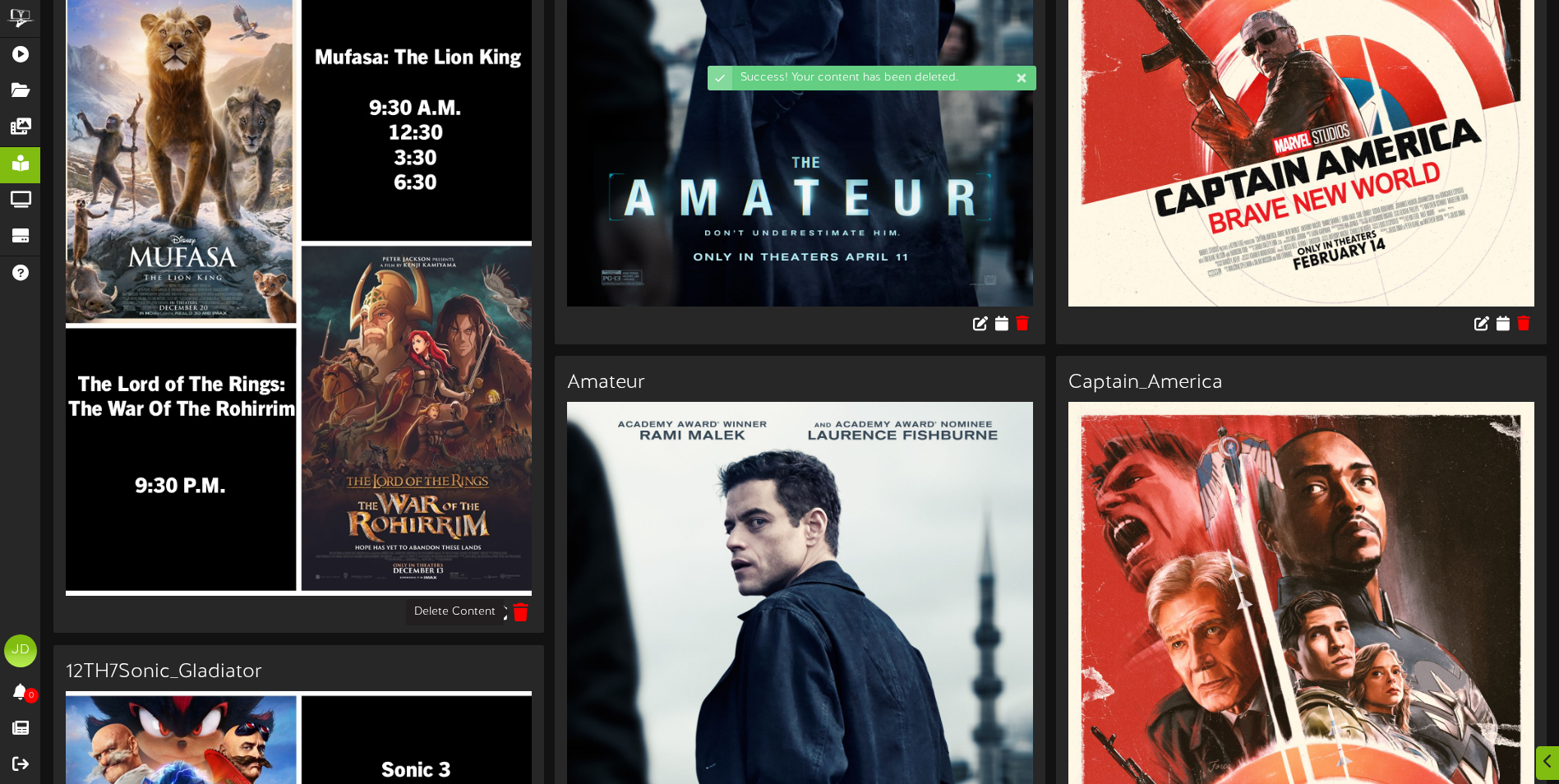
click at [518, 614] on icon at bounding box center [521, 611] width 15 height 18
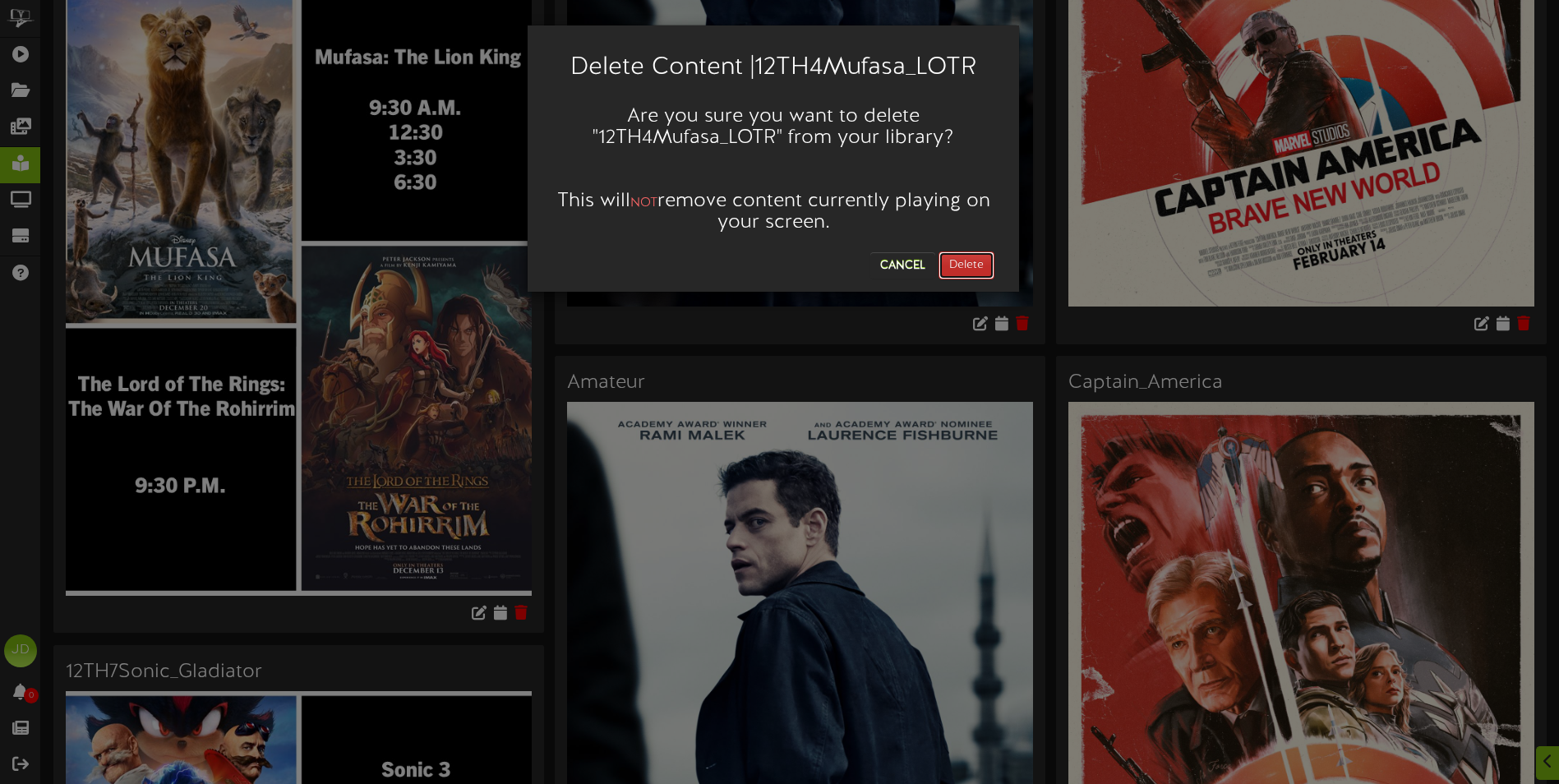
click at [963, 262] on button "Delete" at bounding box center [966, 265] width 56 height 28
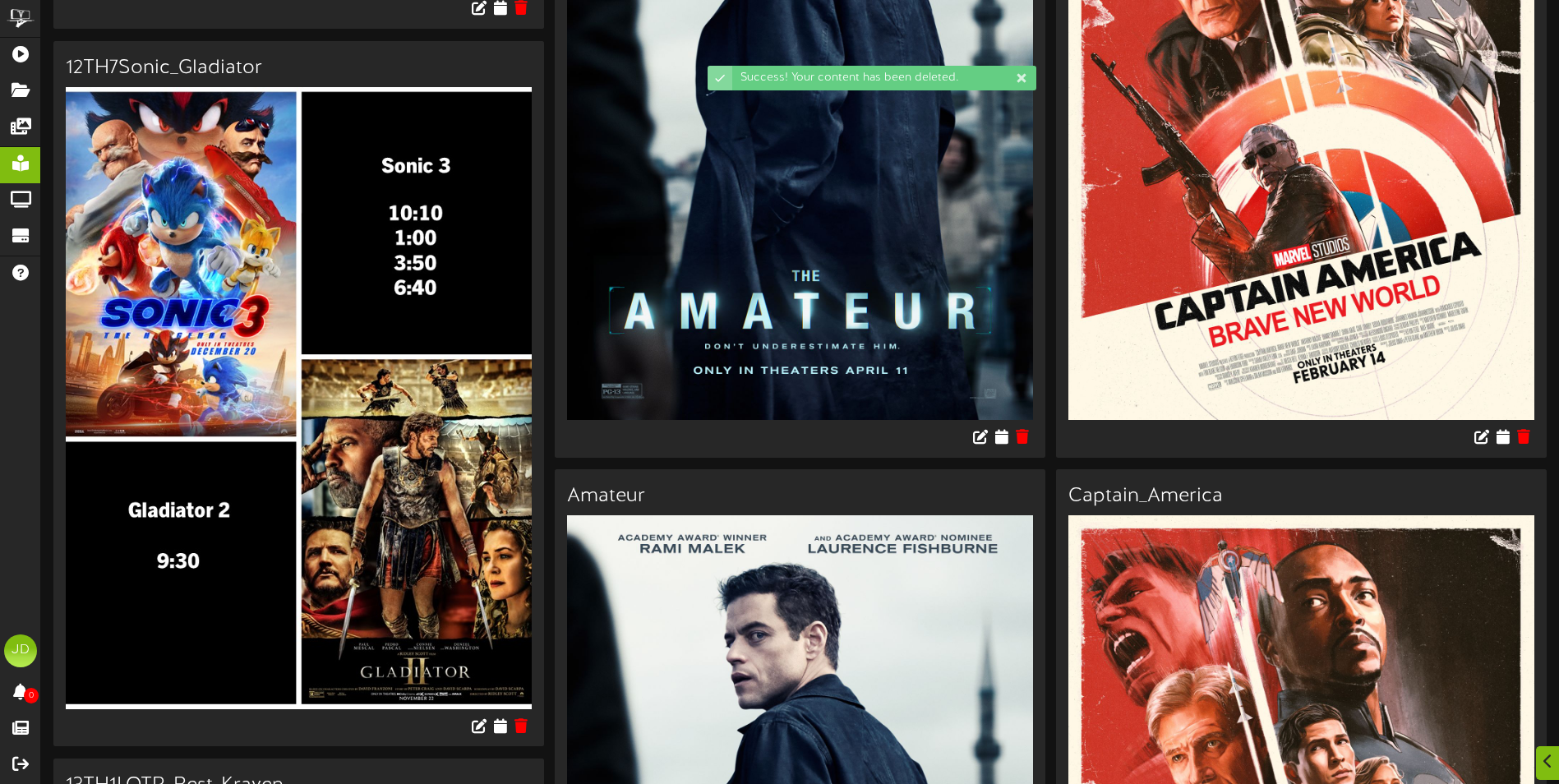
scroll to position [657, 0]
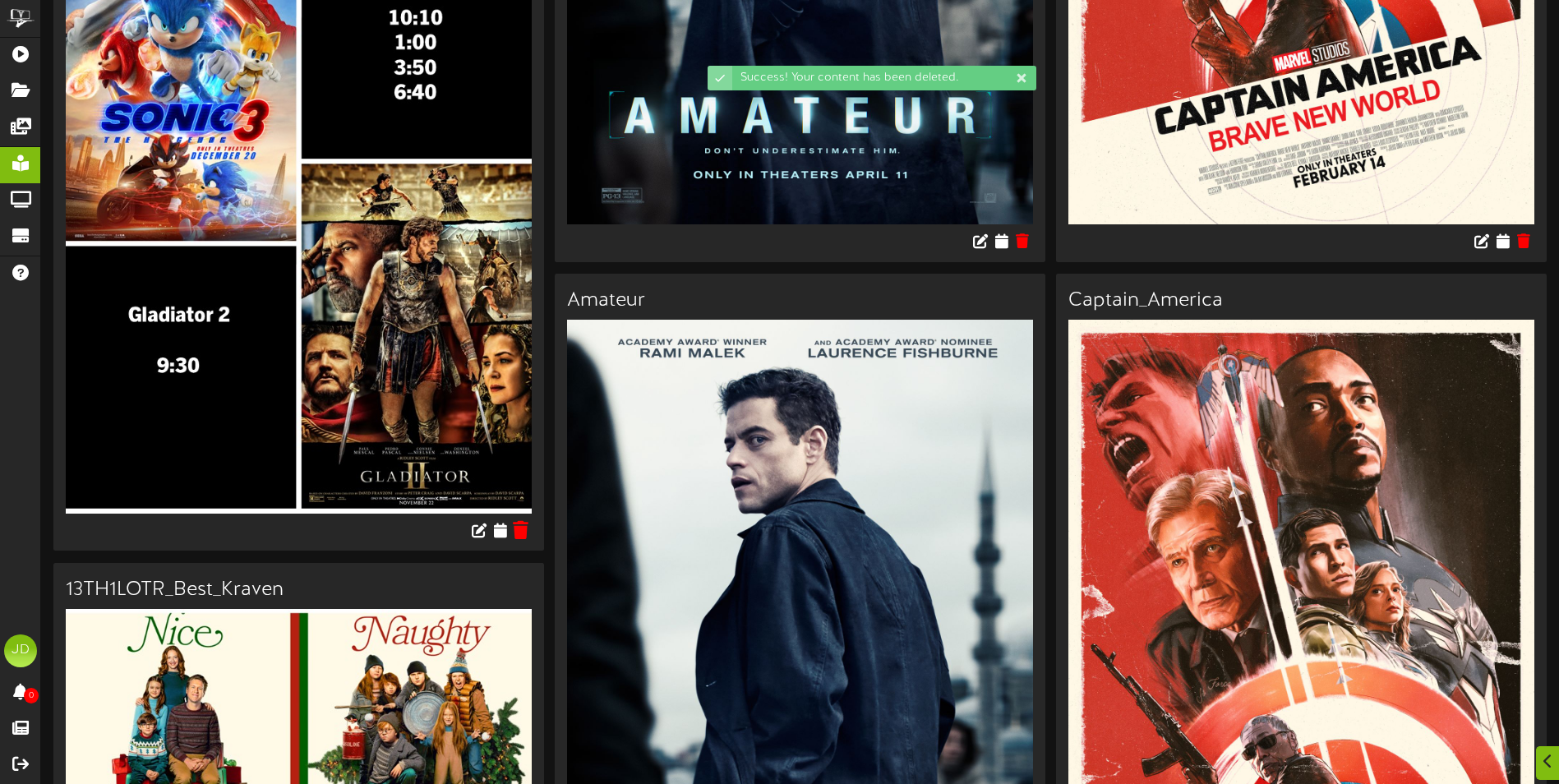
click at [524, 533] on icon at bounding box center [521, 529] width 15 height 18
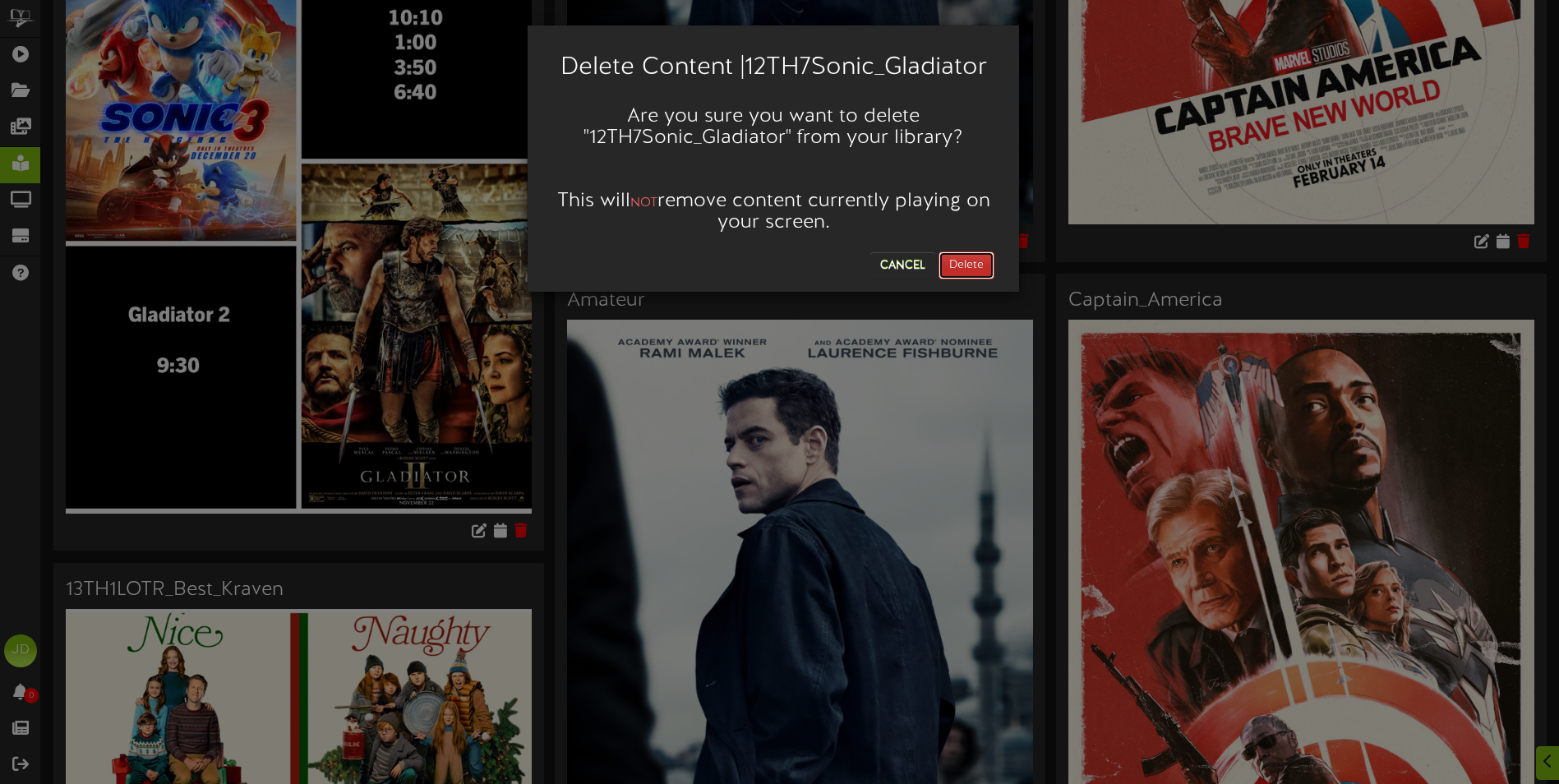
click at [966, 265] on button "Delete" at bounding box center [966, 265] width 56 height 28
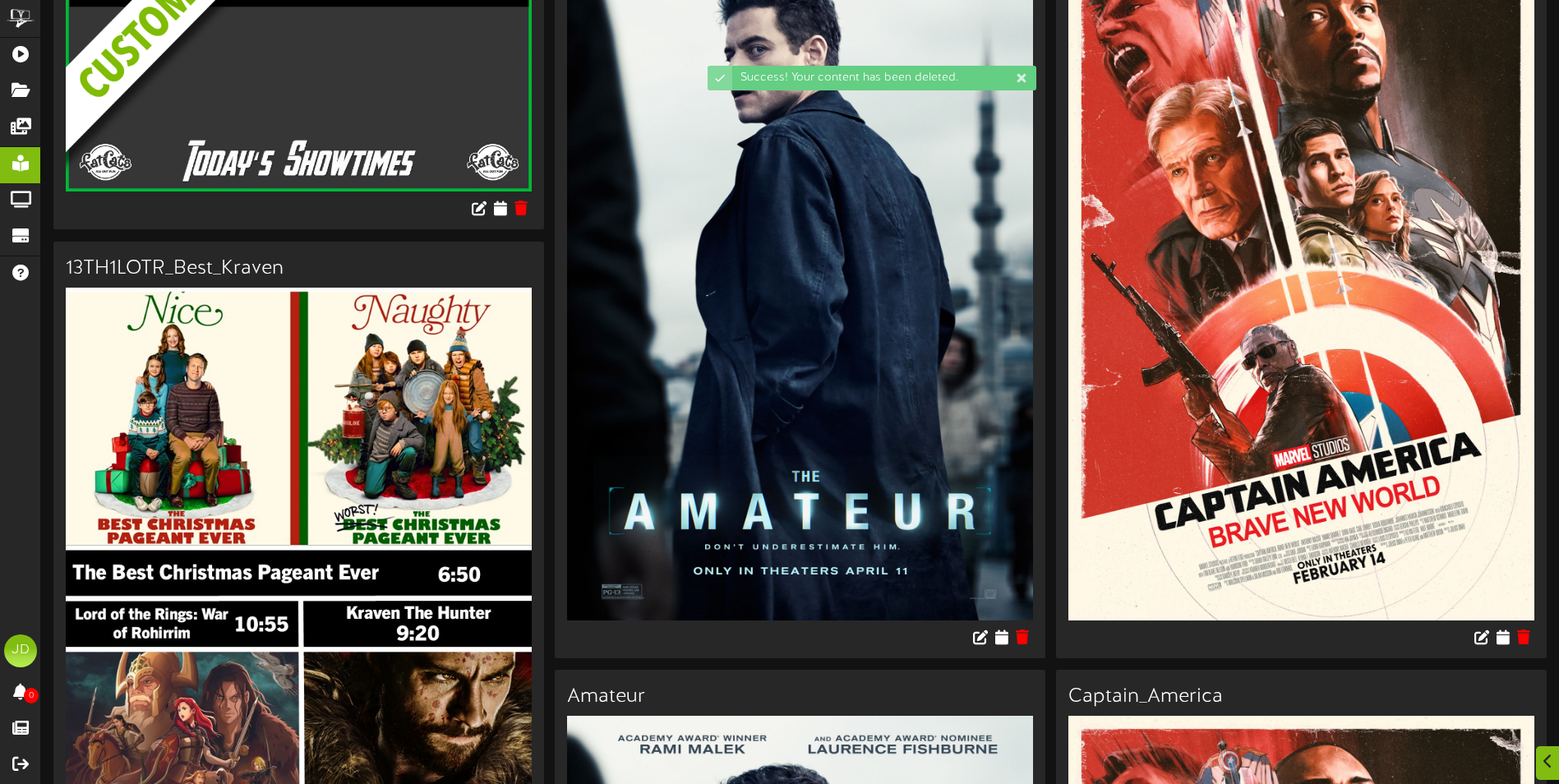
scroll to position [493, 0]
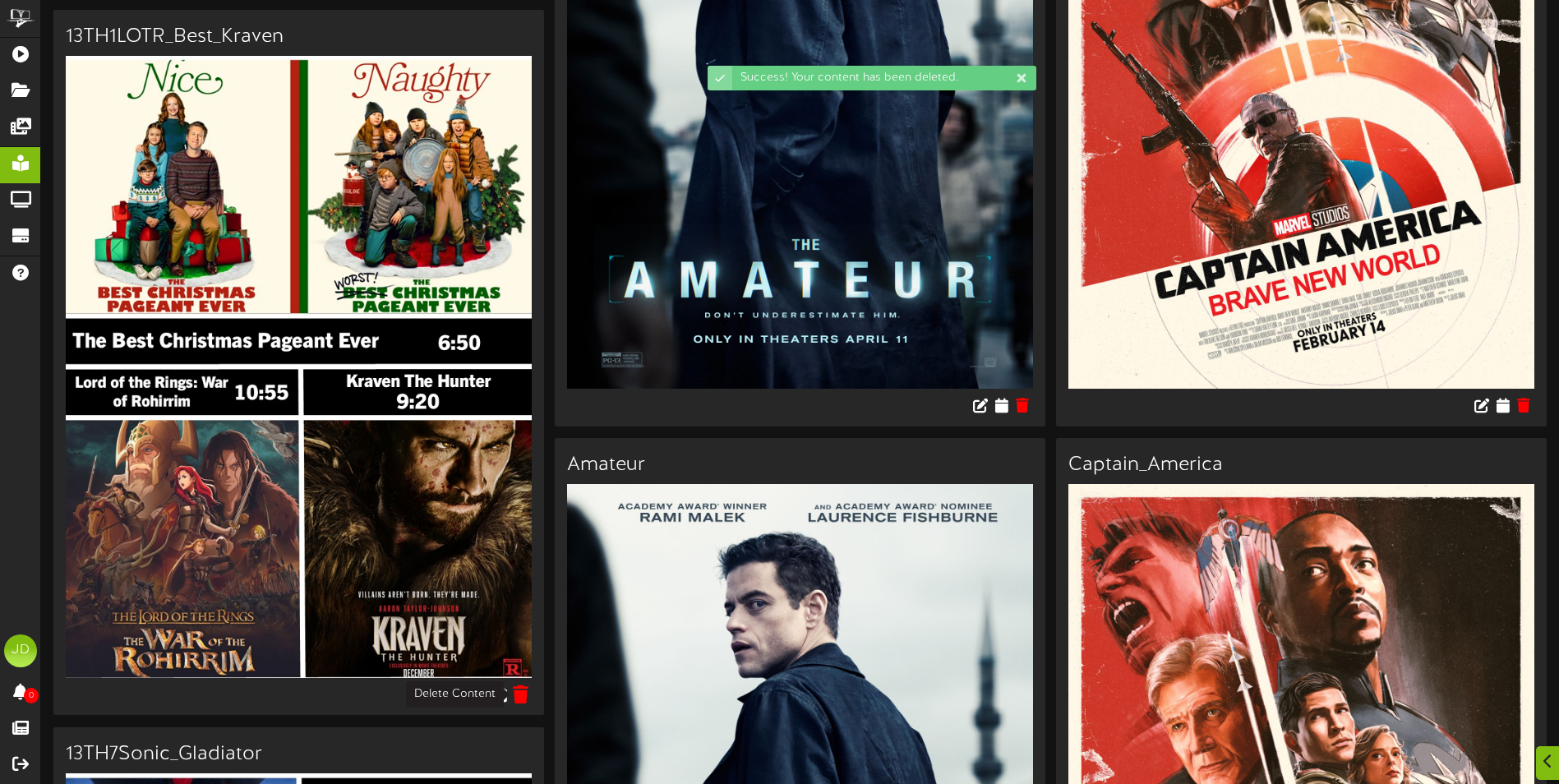
click at [519, 700] on icon at bounding box center [521, 693] width 15 height 18
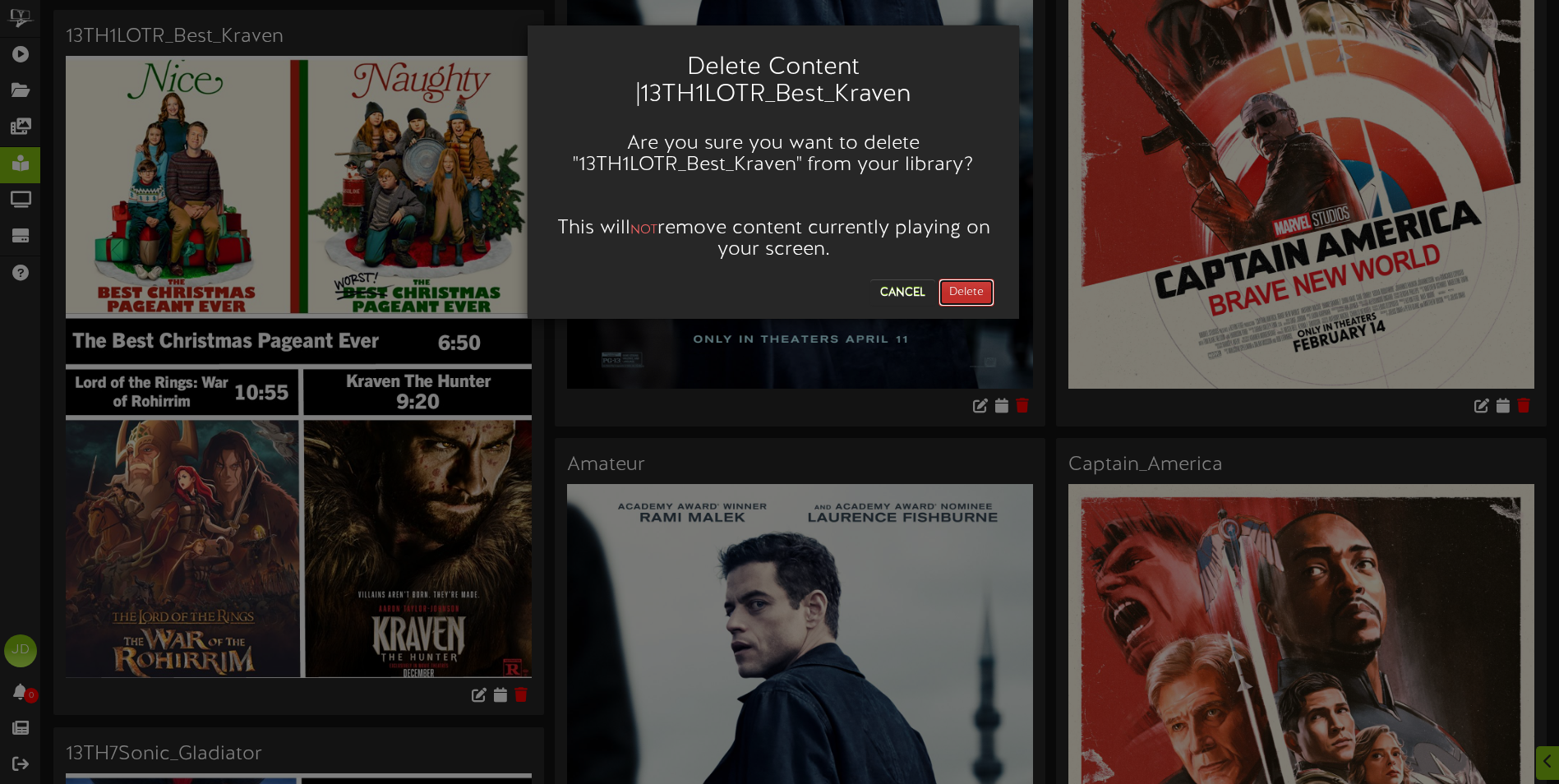
click at [962, 288] on button "Delete" at bounding box center [966, 292] width 56 height 28
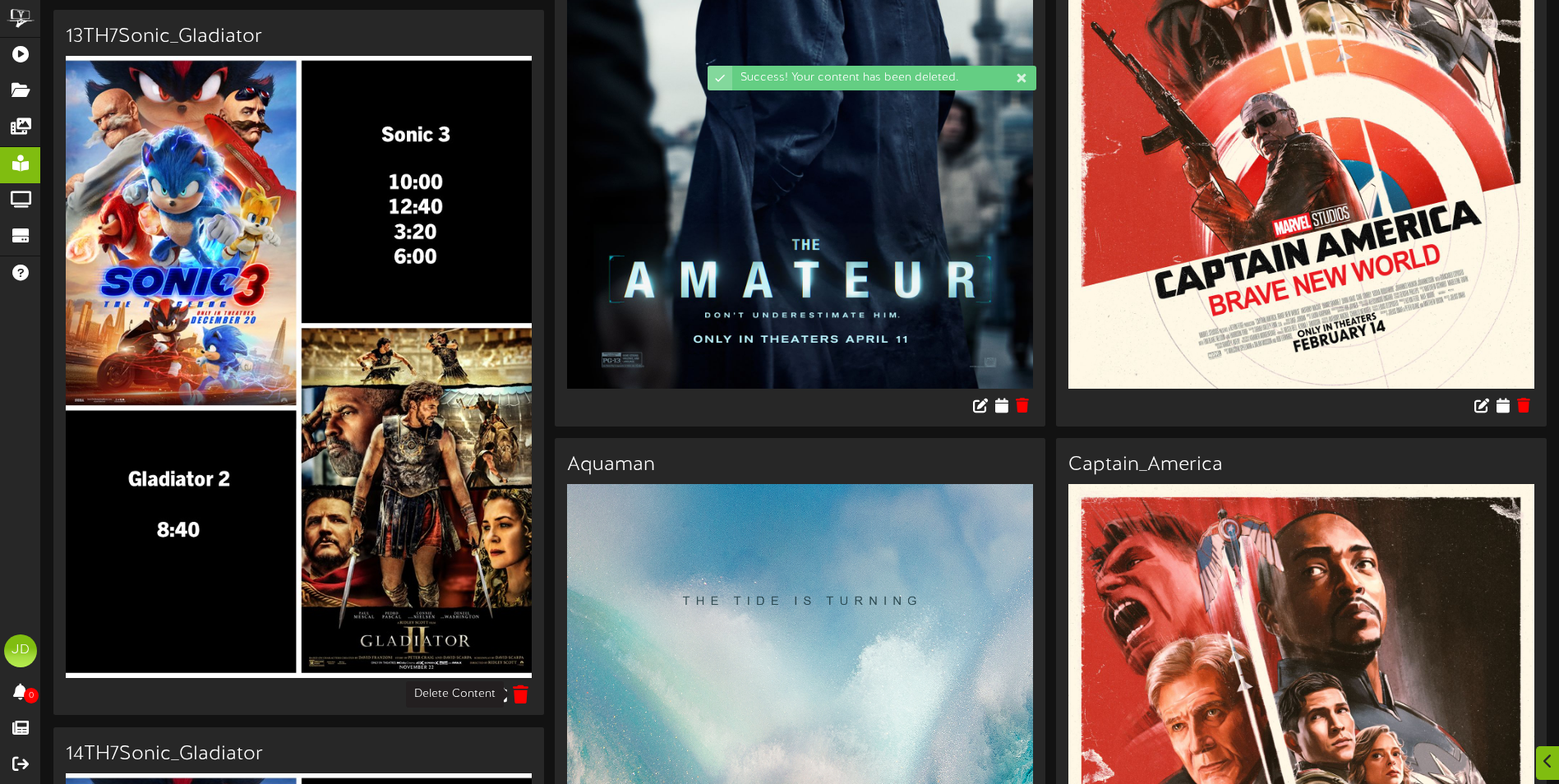
click at [526, 700] on icon at bounding box center [521, 693] width 15 height 18
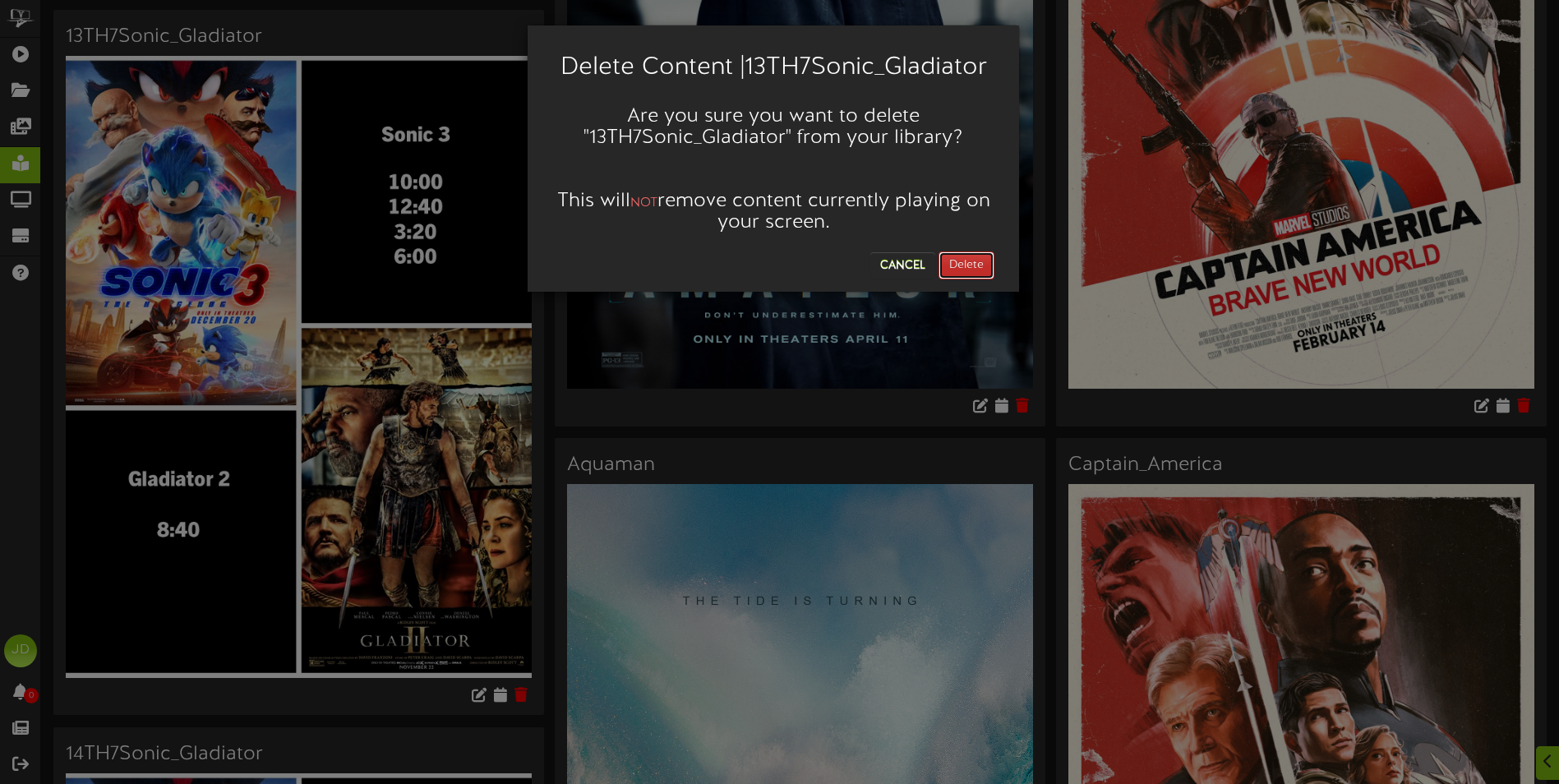
click at [949, 270] on button "Delete" at bounding box center [966, 265] width 56 height 28
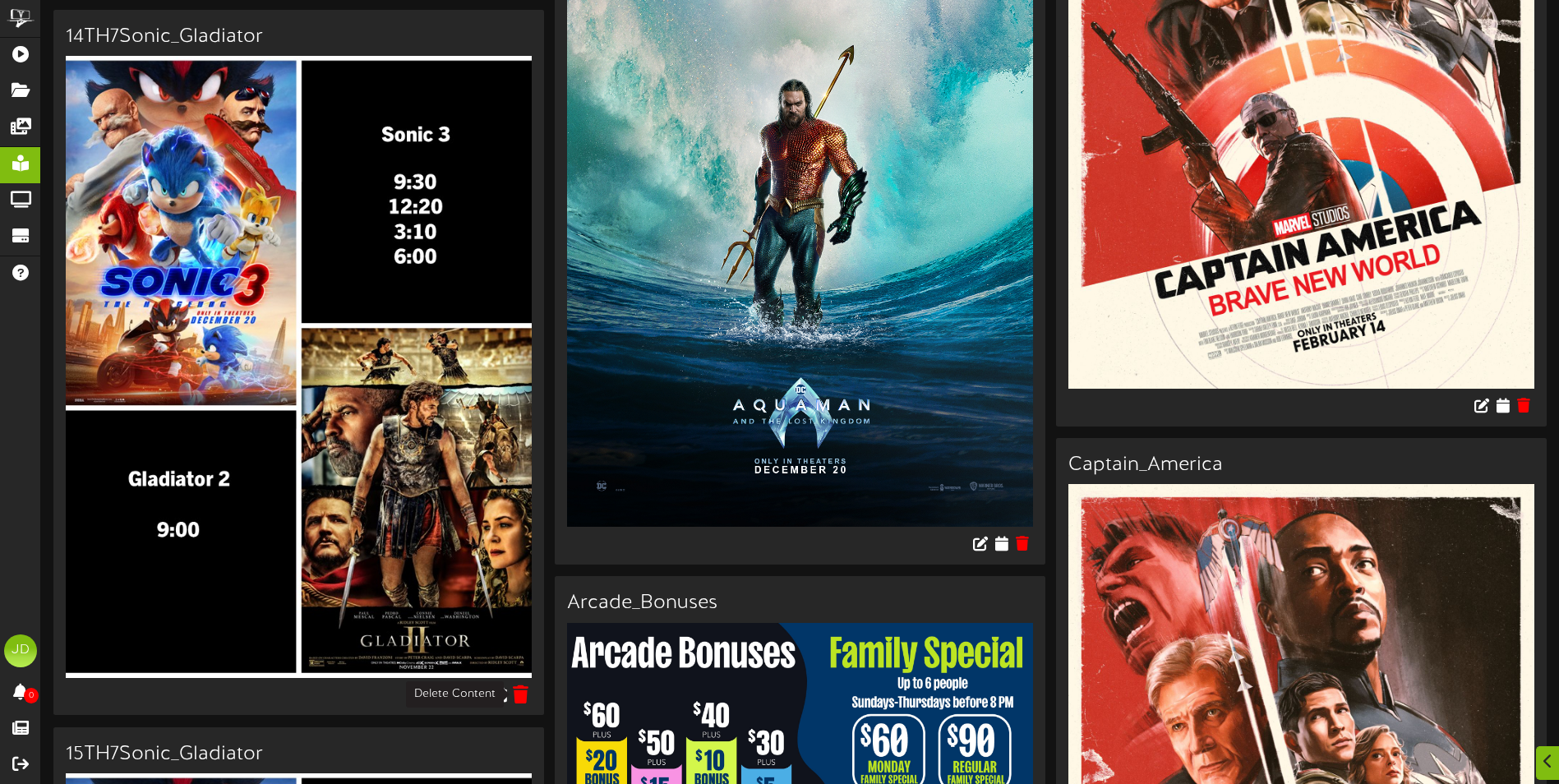
click at [526, 697] on icon at bounding box center [521, 693] width 15 height 18
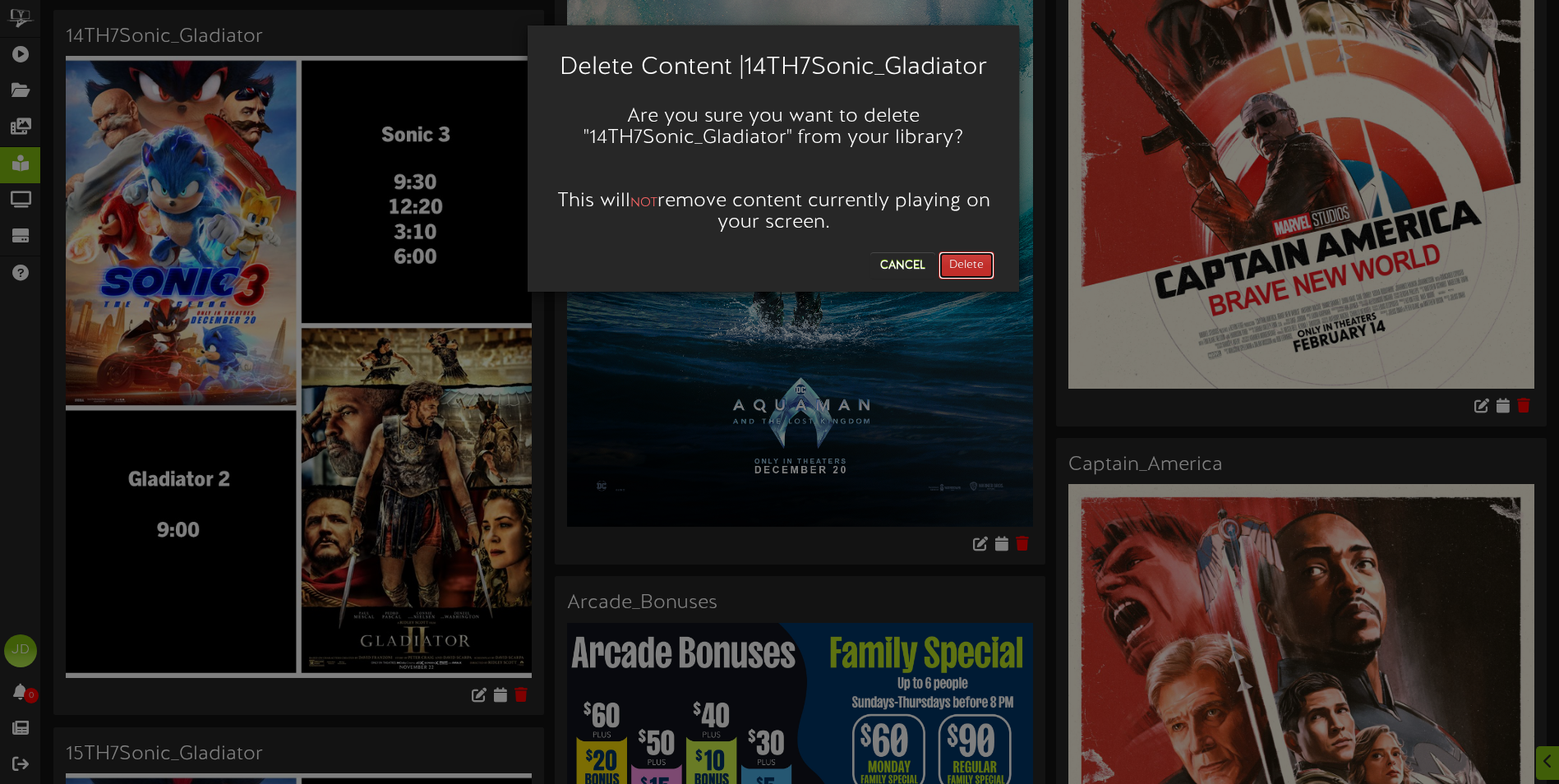
click at [964, 268] on button "Delete" at bounding box center [966, 265] width 56 height 28
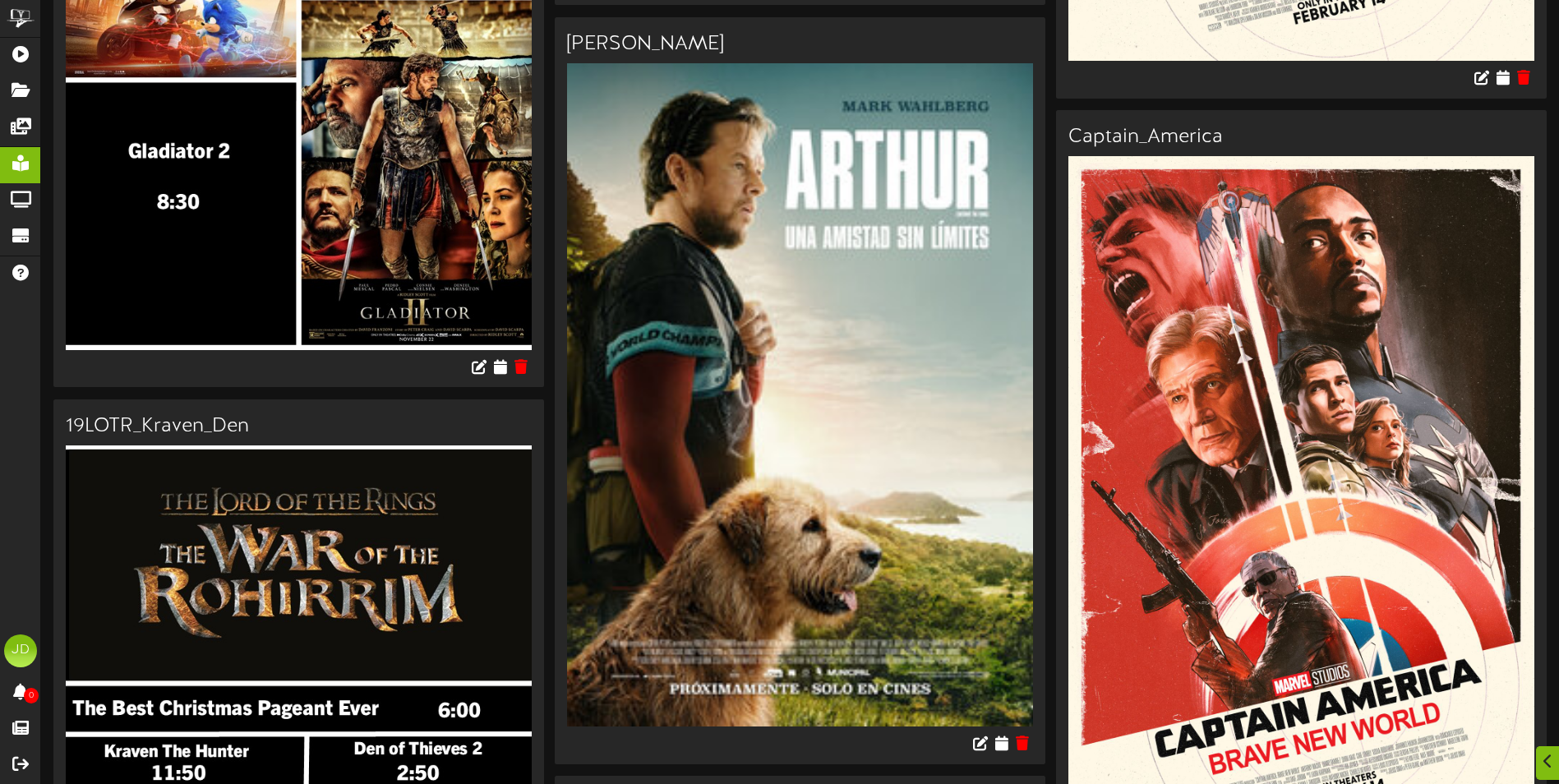
scroll to position [822, 0]
click at [523, 359] on icon at bounding box center [521, 364] width 15 height 18
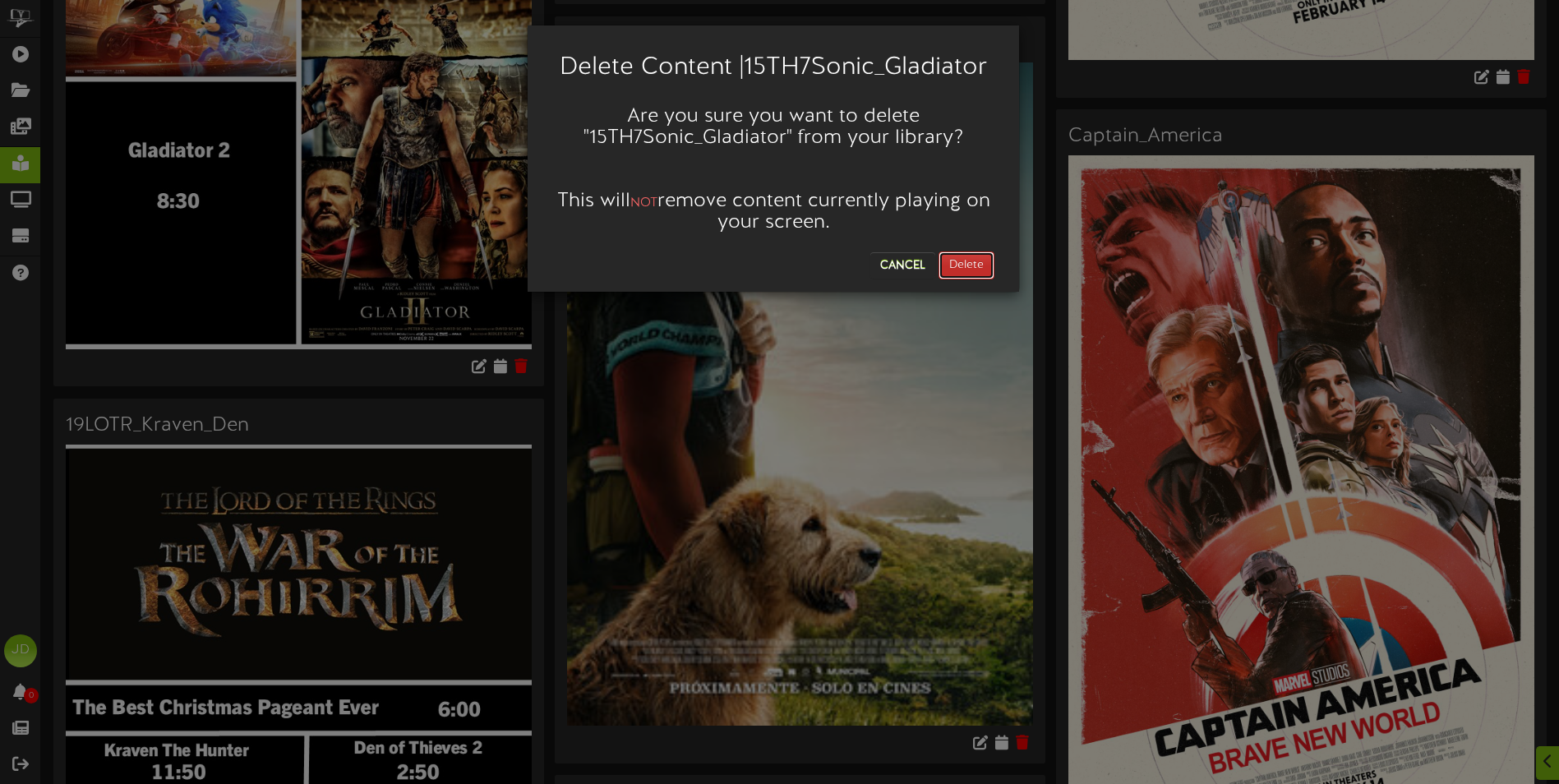
drag, startPoint x: 966, startPoint y: 255, endPoint x: 968, endPoint y: 266, distance: 11.2
click at [967, 254] on button "Delete" at bounding box center [966, 265] width 56 height 28
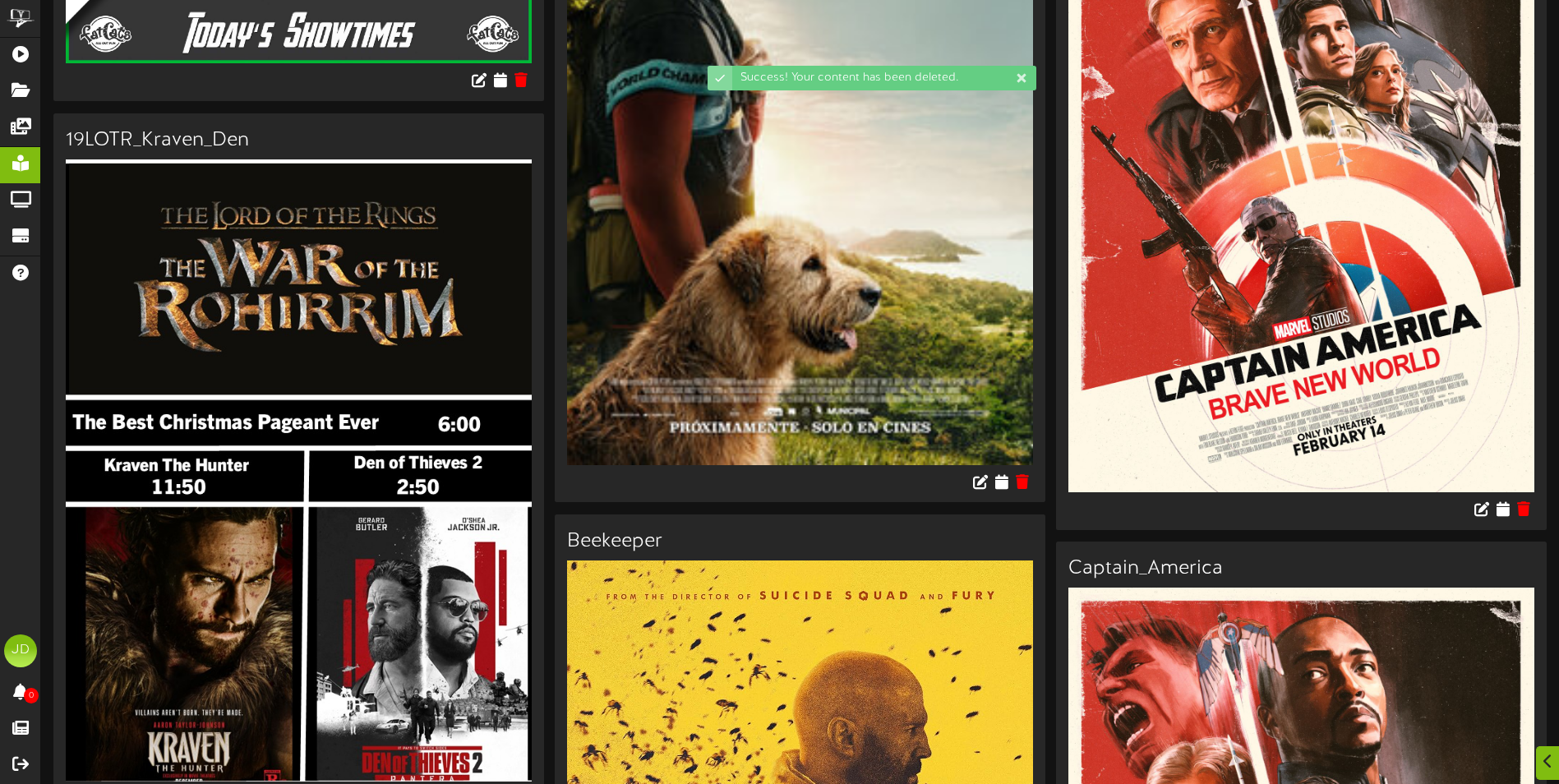
scroll to position [493, 0]
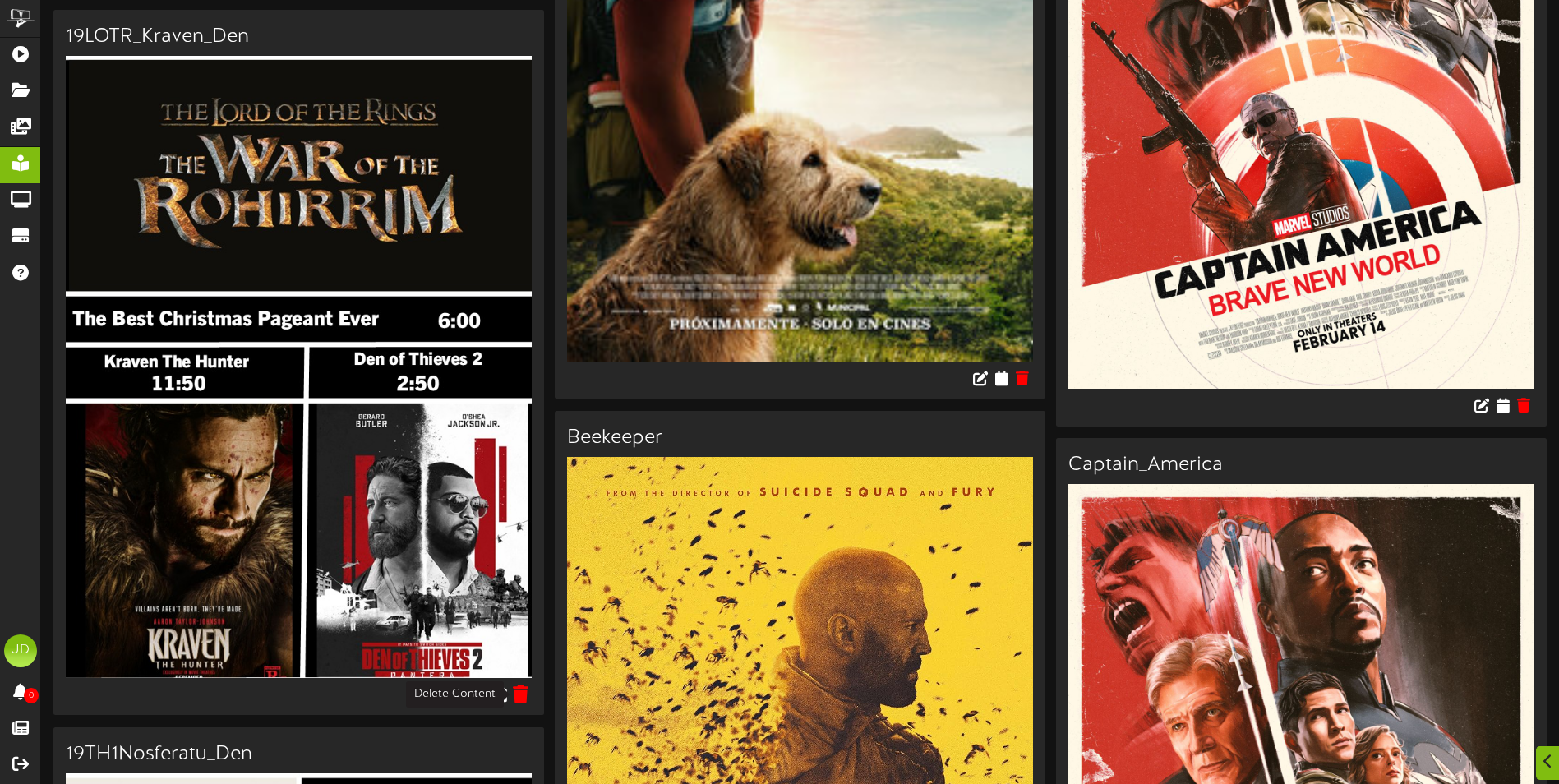
click at [519, 699] on icon at bounding box center [521, 693] width 15 height 18
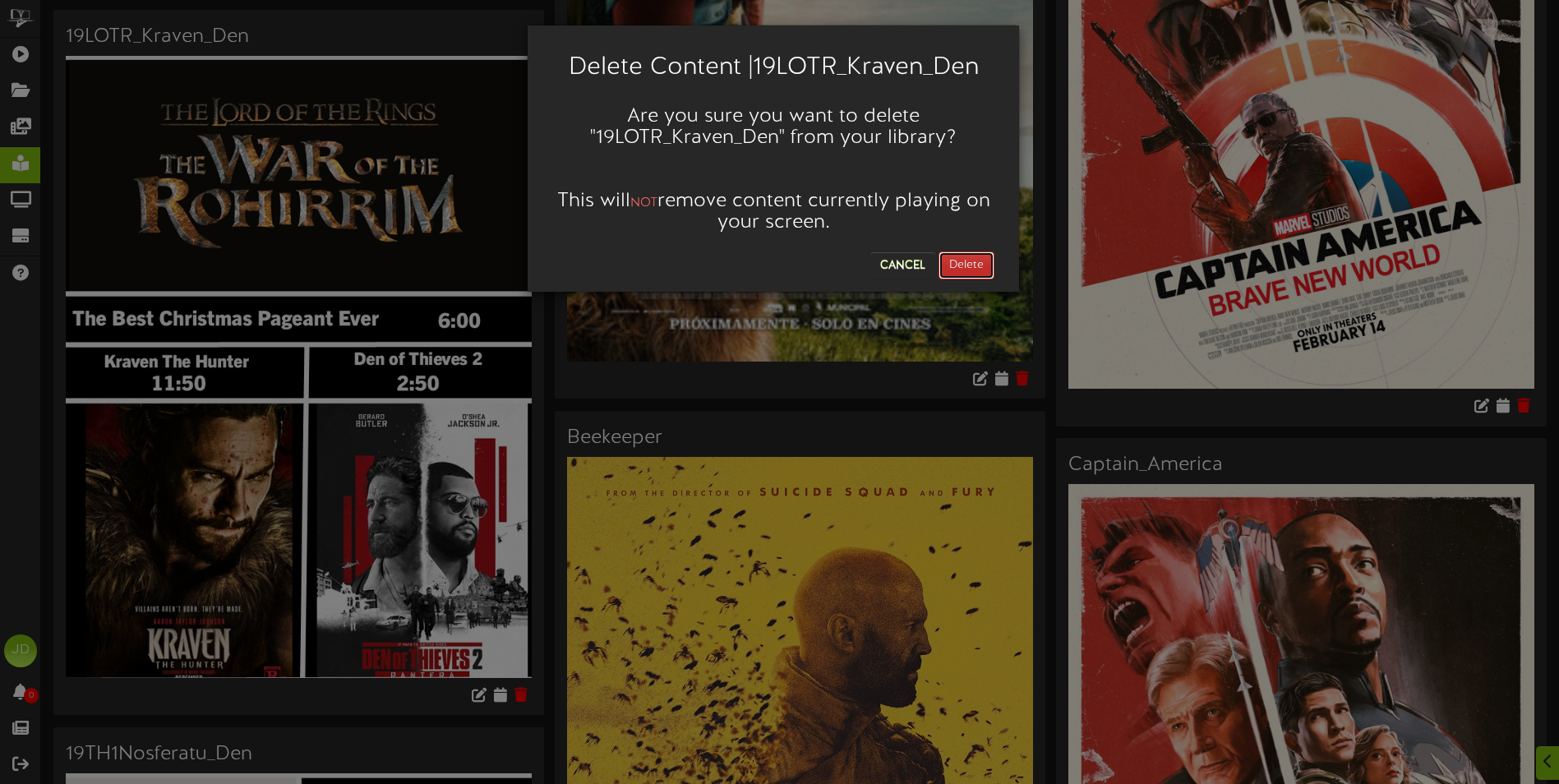
click at [960, 273] on button "Delete" at bounding box center [966, 265] width 56 height 28
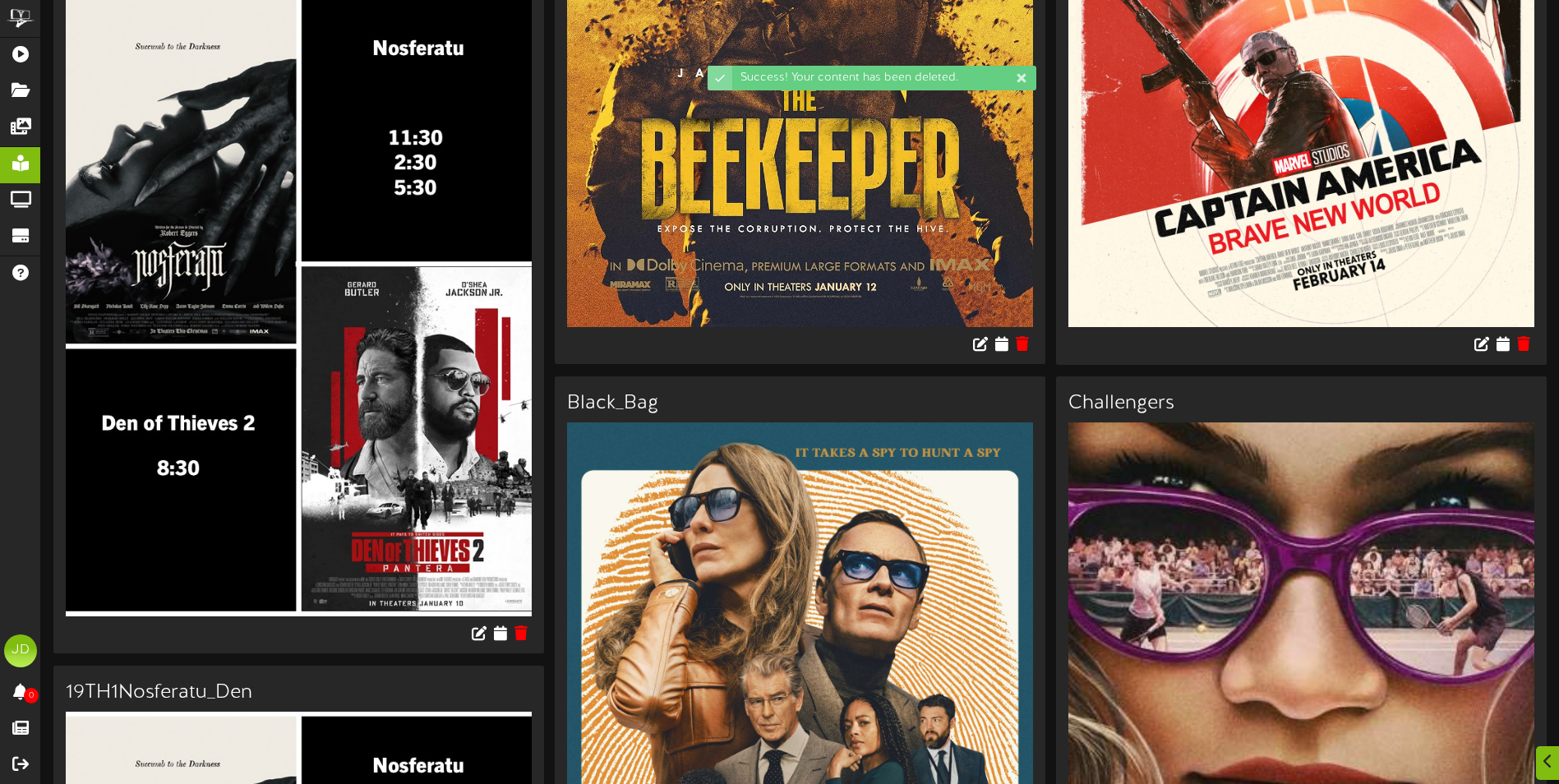
scroll to position [575, 0]
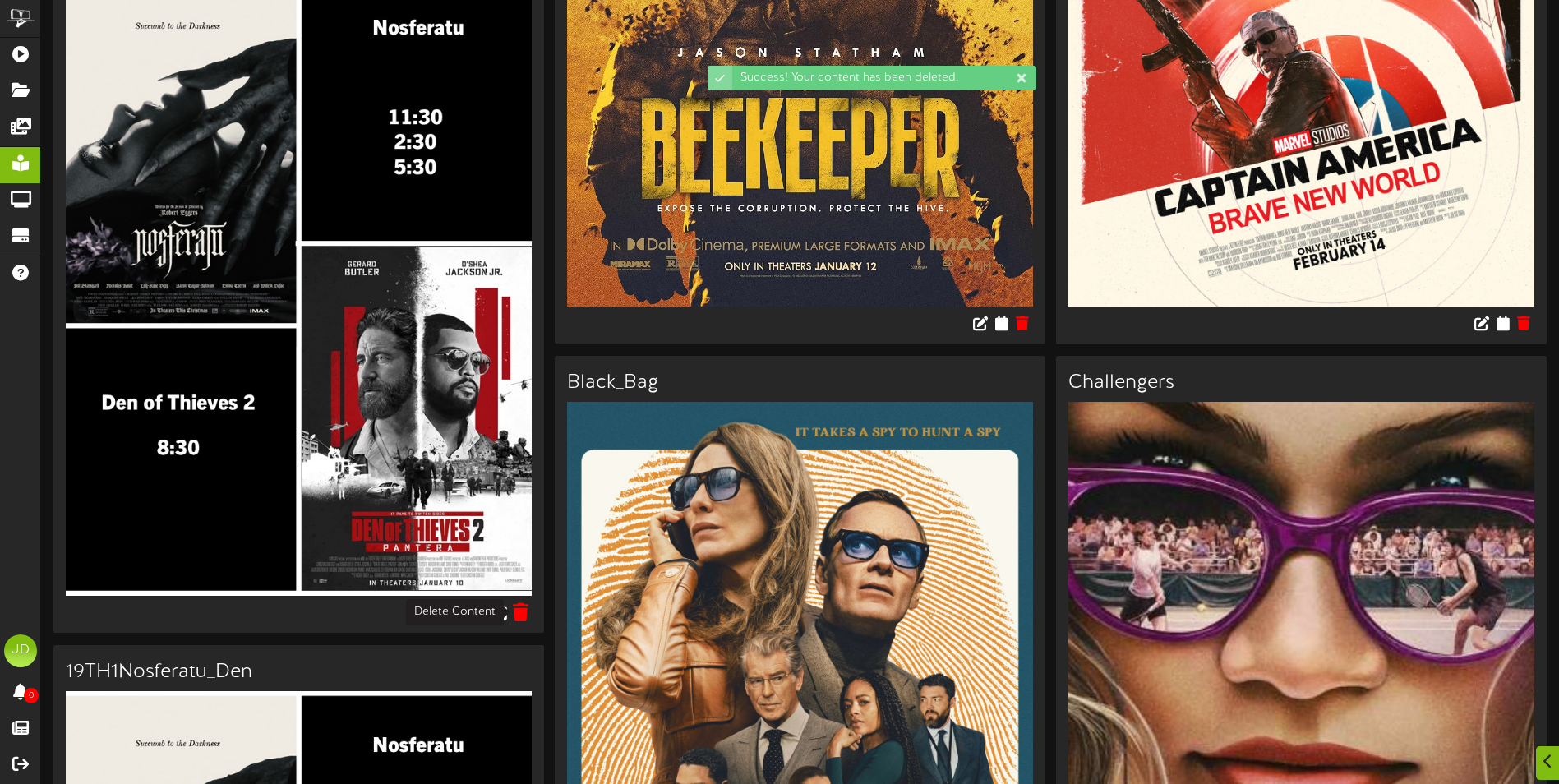
click at [521, 616] on icon at bounding box center [521, 611] width 15 height 18
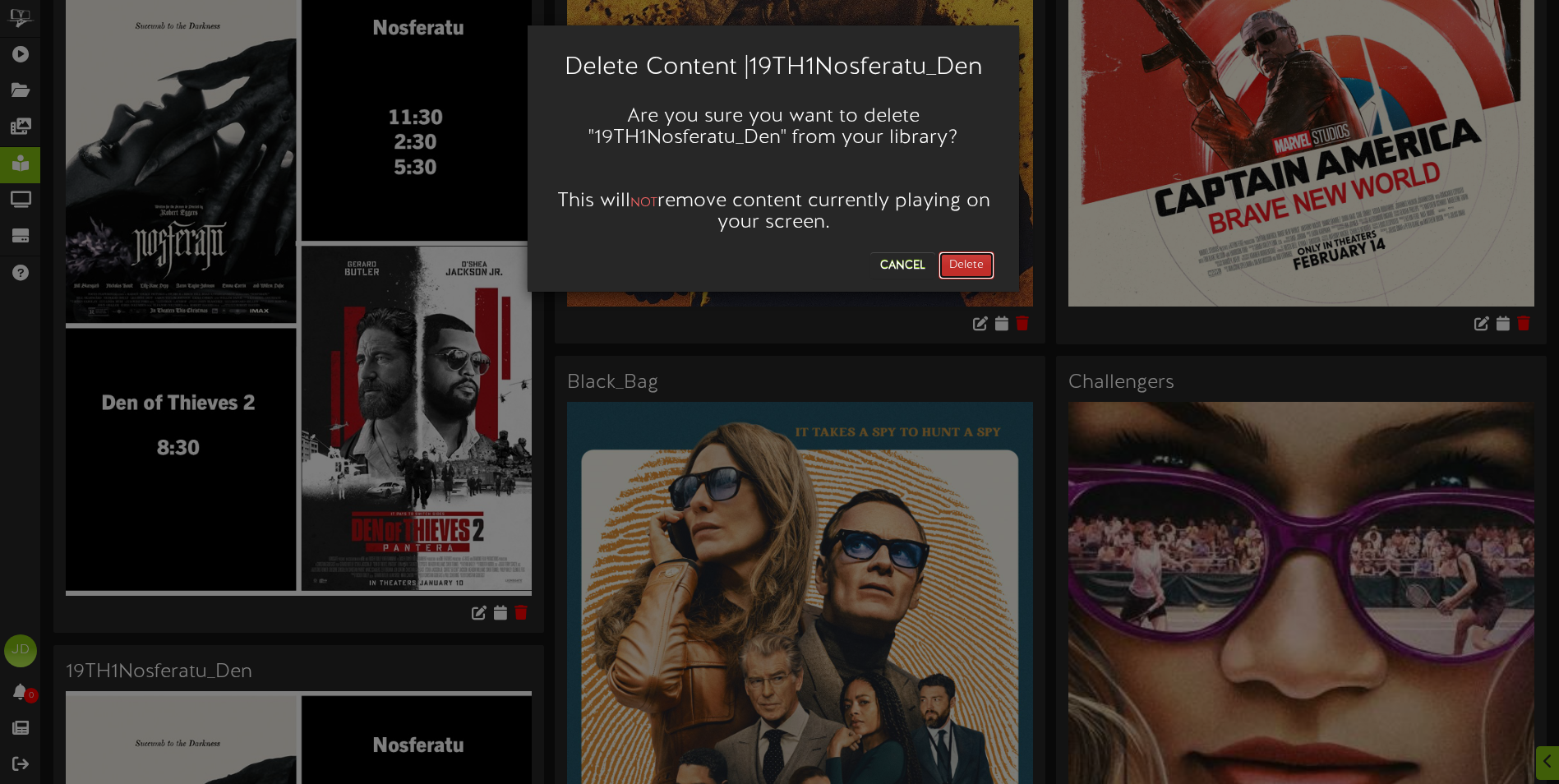
click at [963, 266] on button "Delete" at bounding box center [966, 265] width 56 height 28
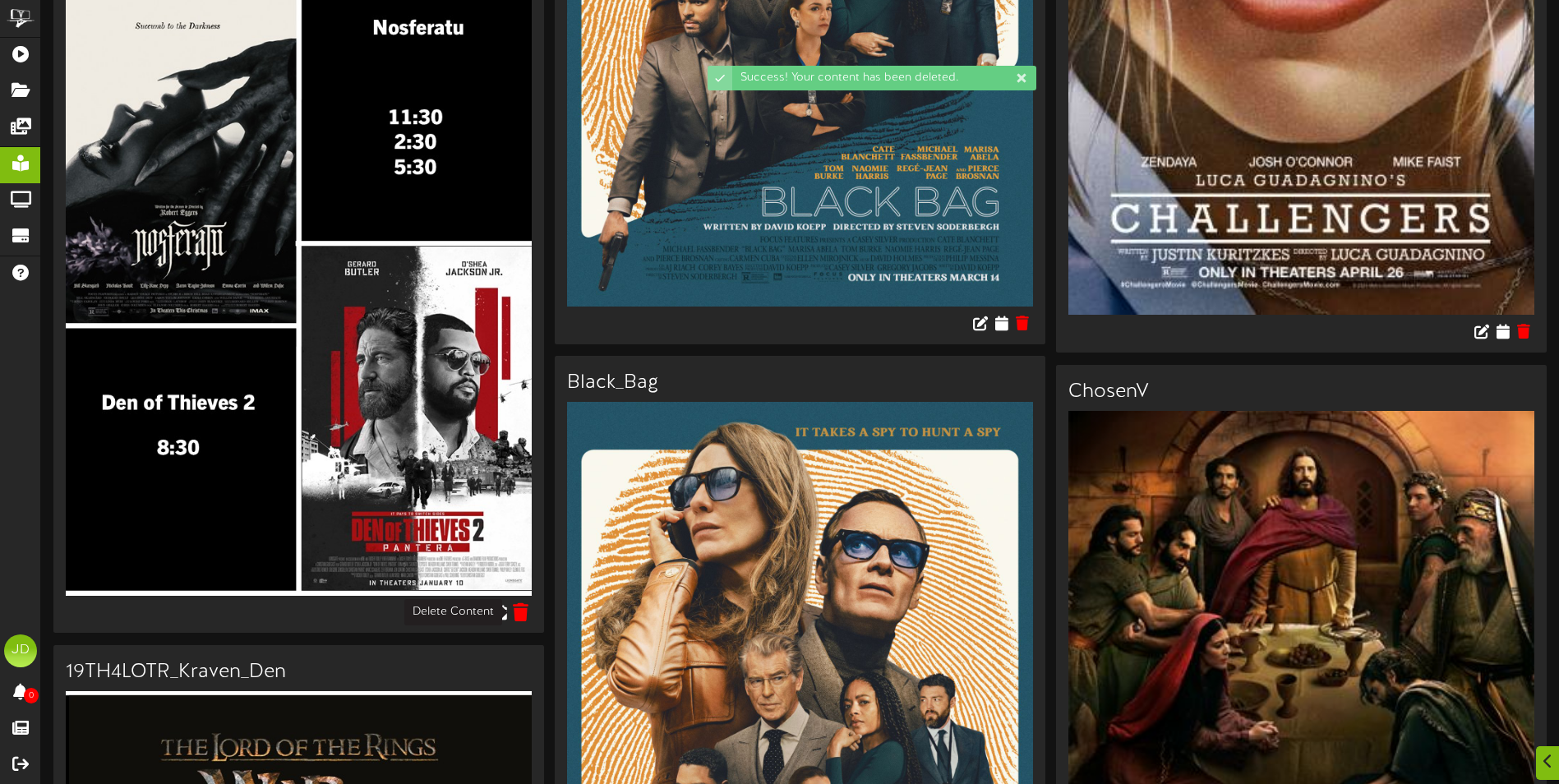
click at [521, 617] on icon at bounding box center [521, 611] width 15 height 18
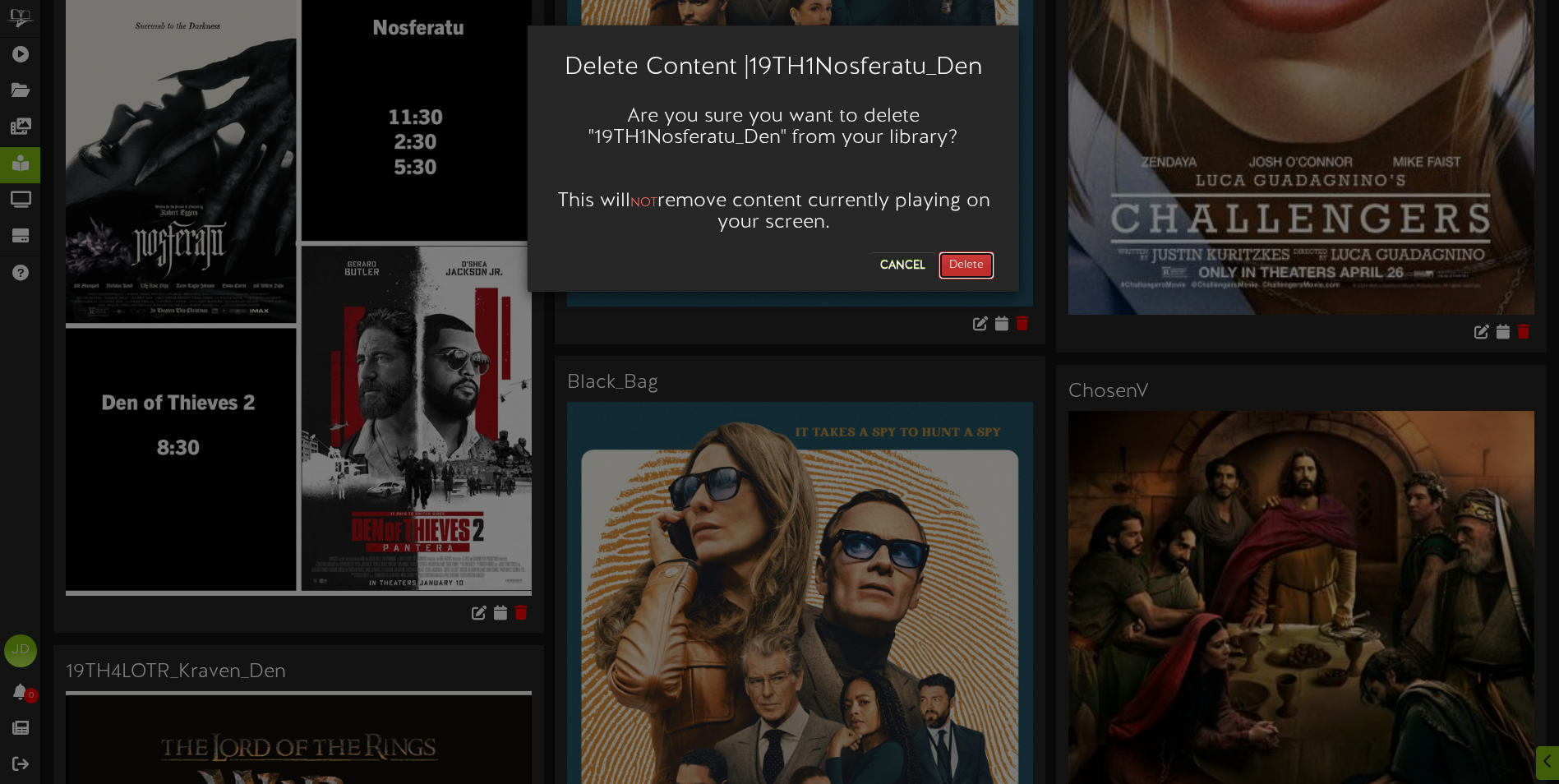
click at [975, 268] on button "Delete" at bounding box center [966, 265] width 56 height 28
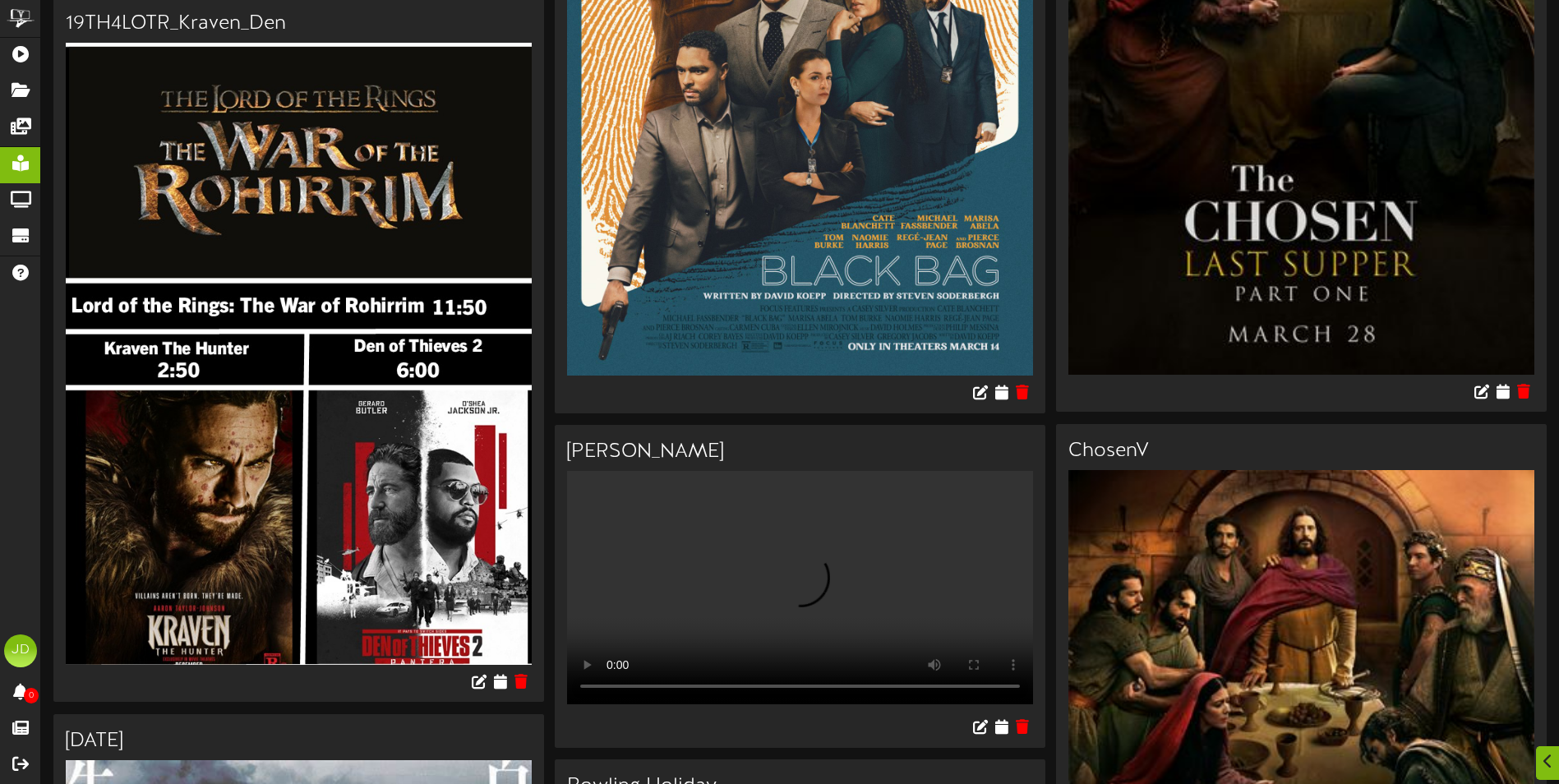
scroll to position [657, 0]
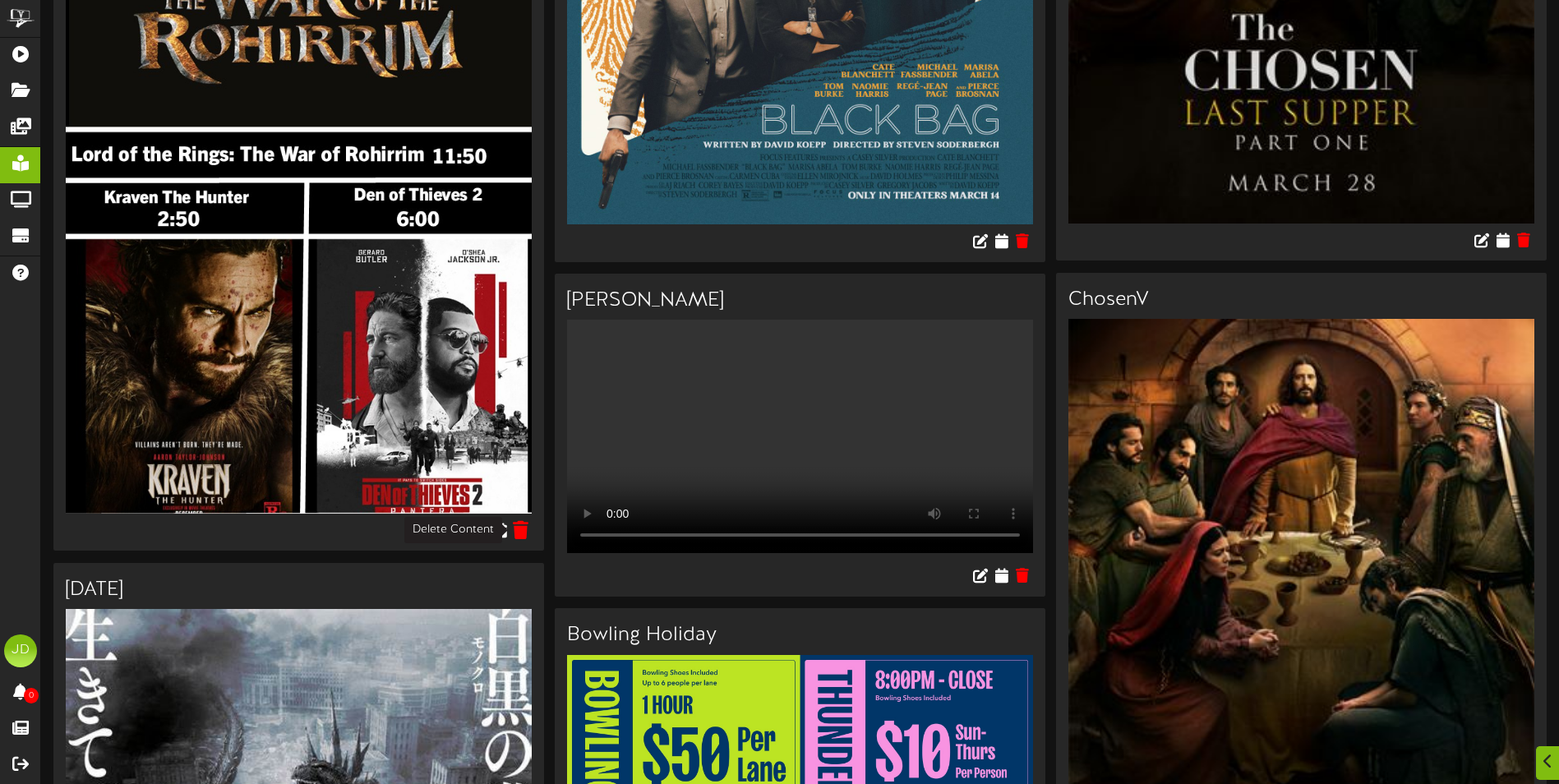
click at [525, 528] on icon at bounding box center [521, 529] width 15 height 18
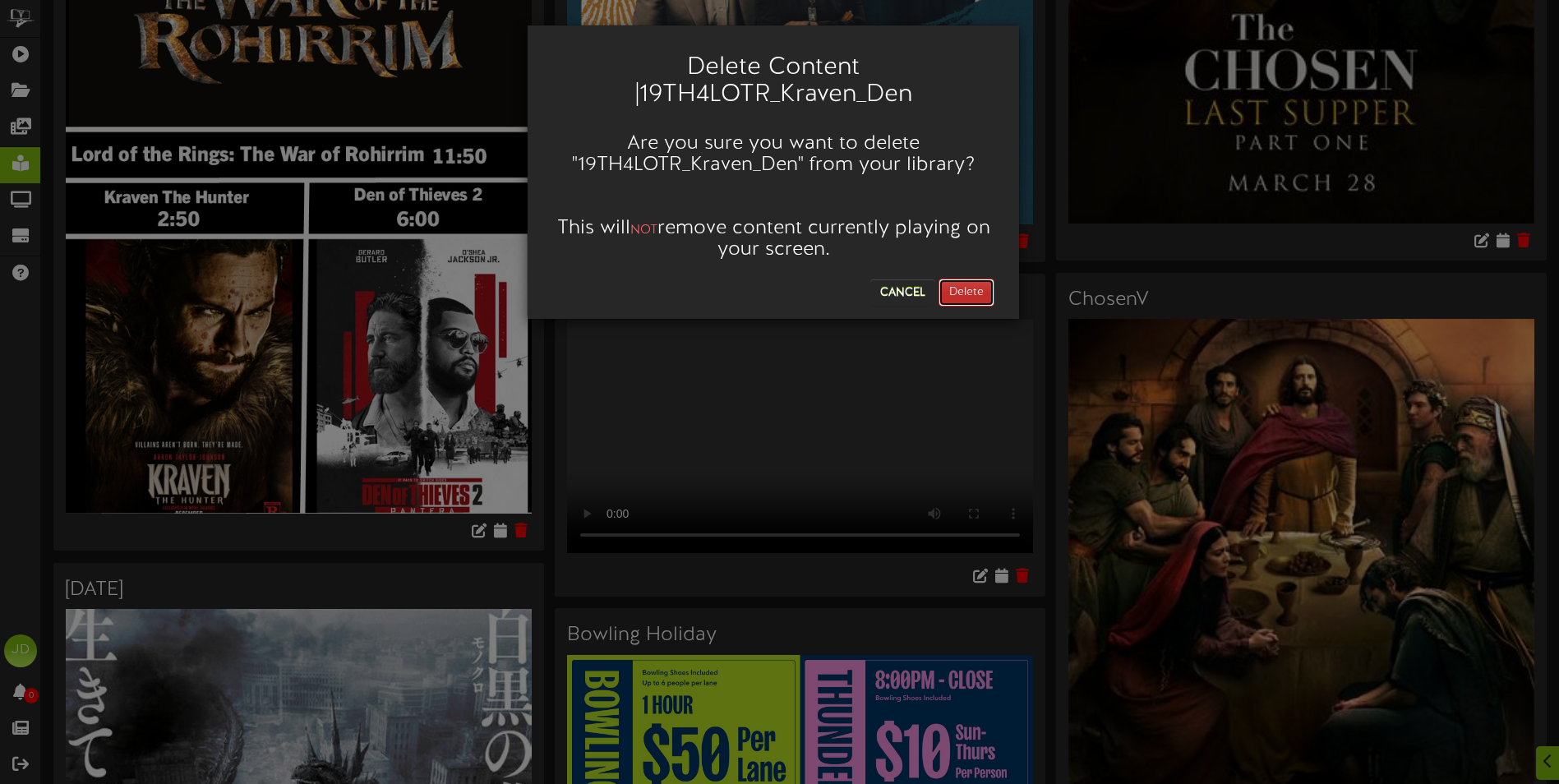
click at [974, 293] on button "Delete" at bounding box center [966, 292] width 56 height 28
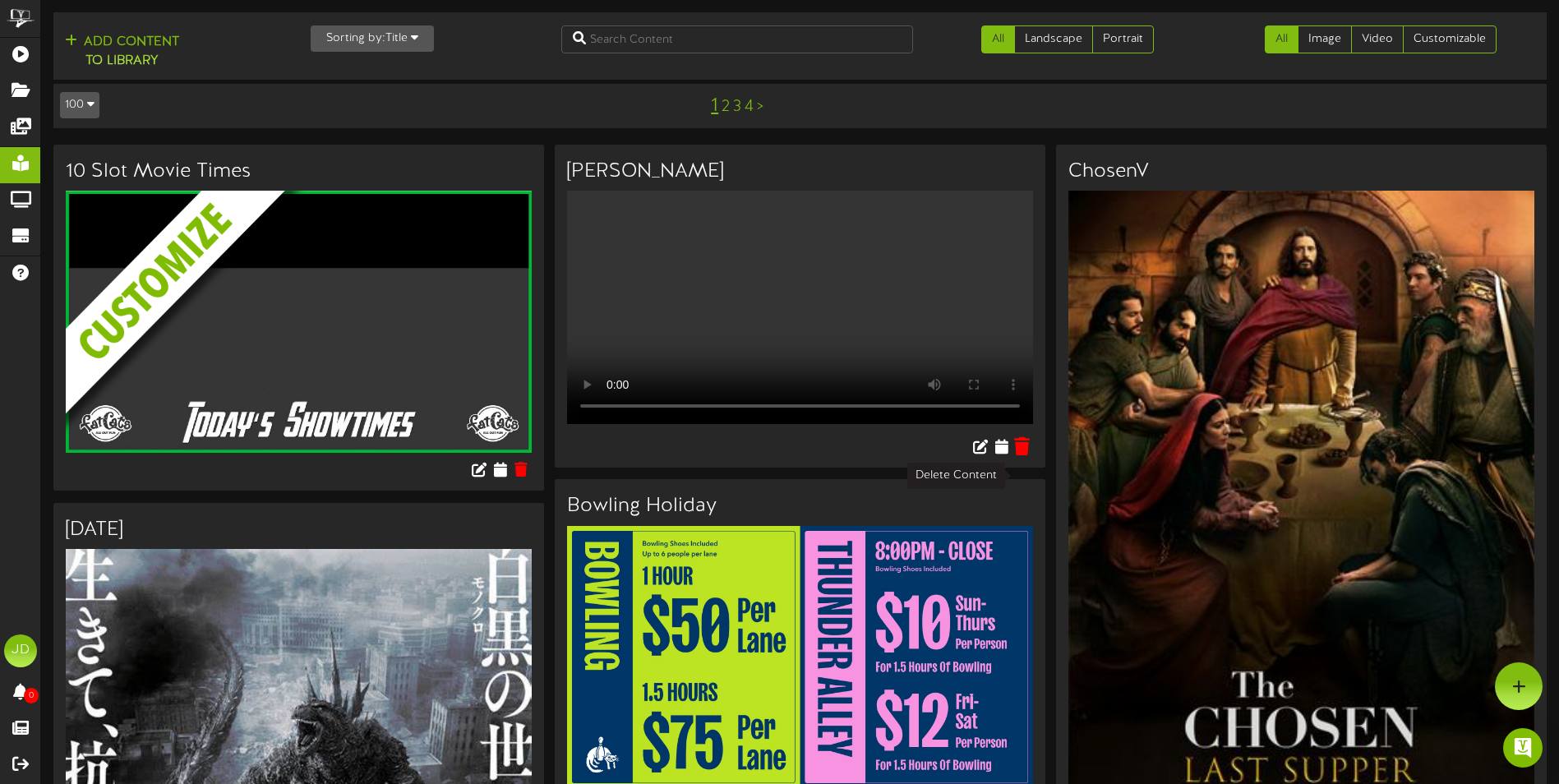
click at [1027, 456] on icon at bounding box center [1023, 446] width 15 height 18
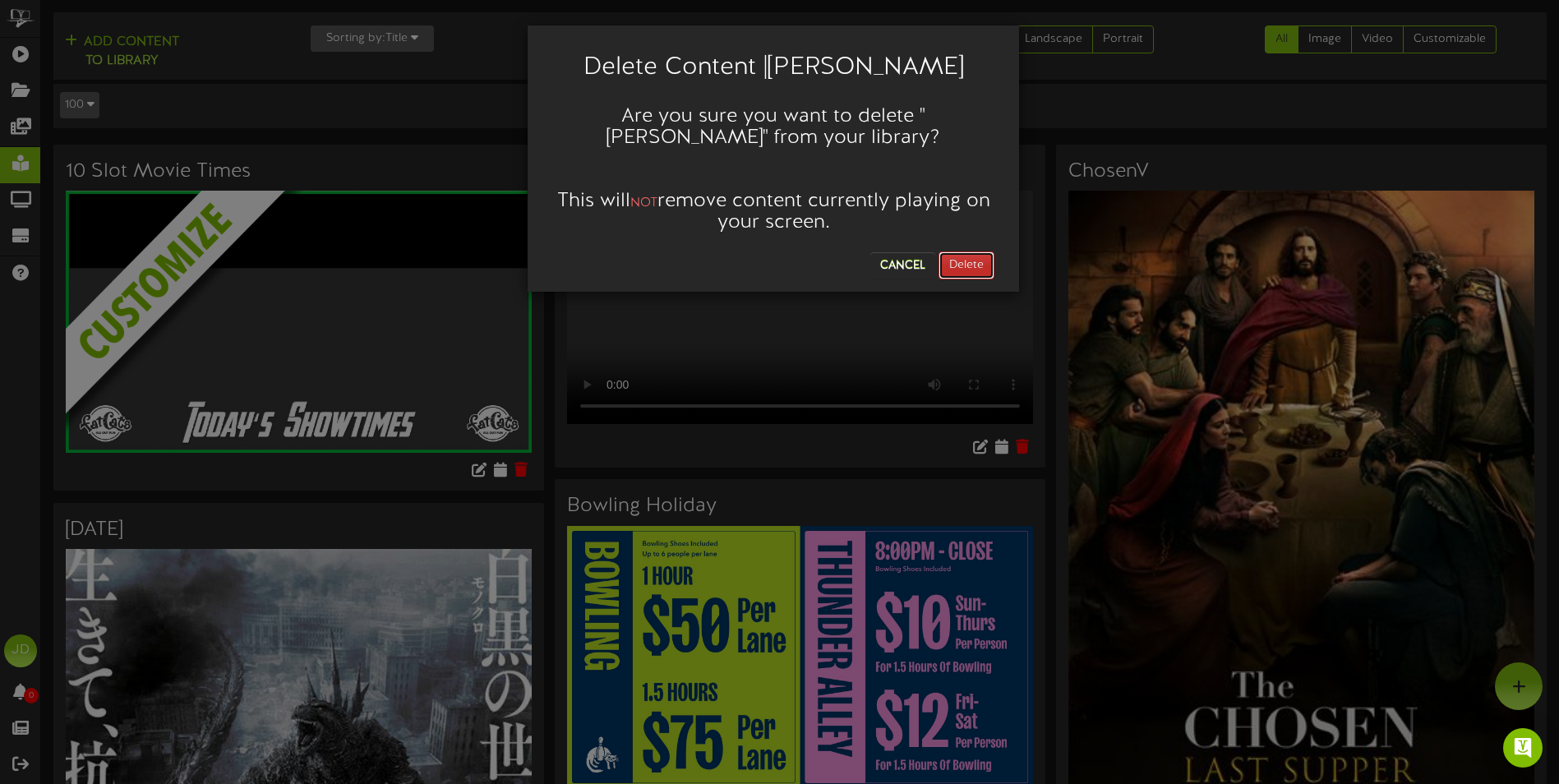
click at [976, 256] on button "Delete" at bounding box center [966, 265] width 56 height 28
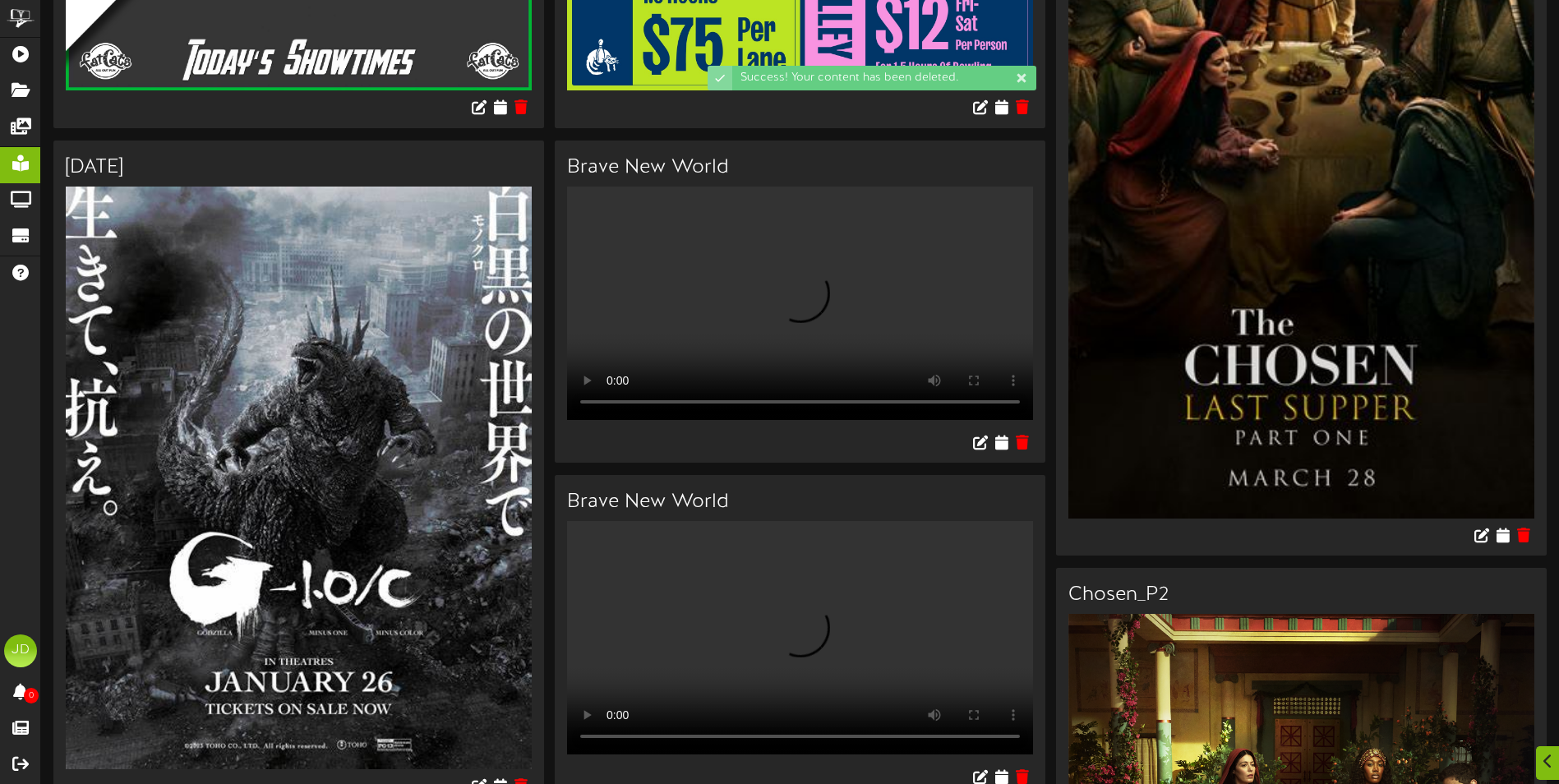
scroll to position [740, 0]
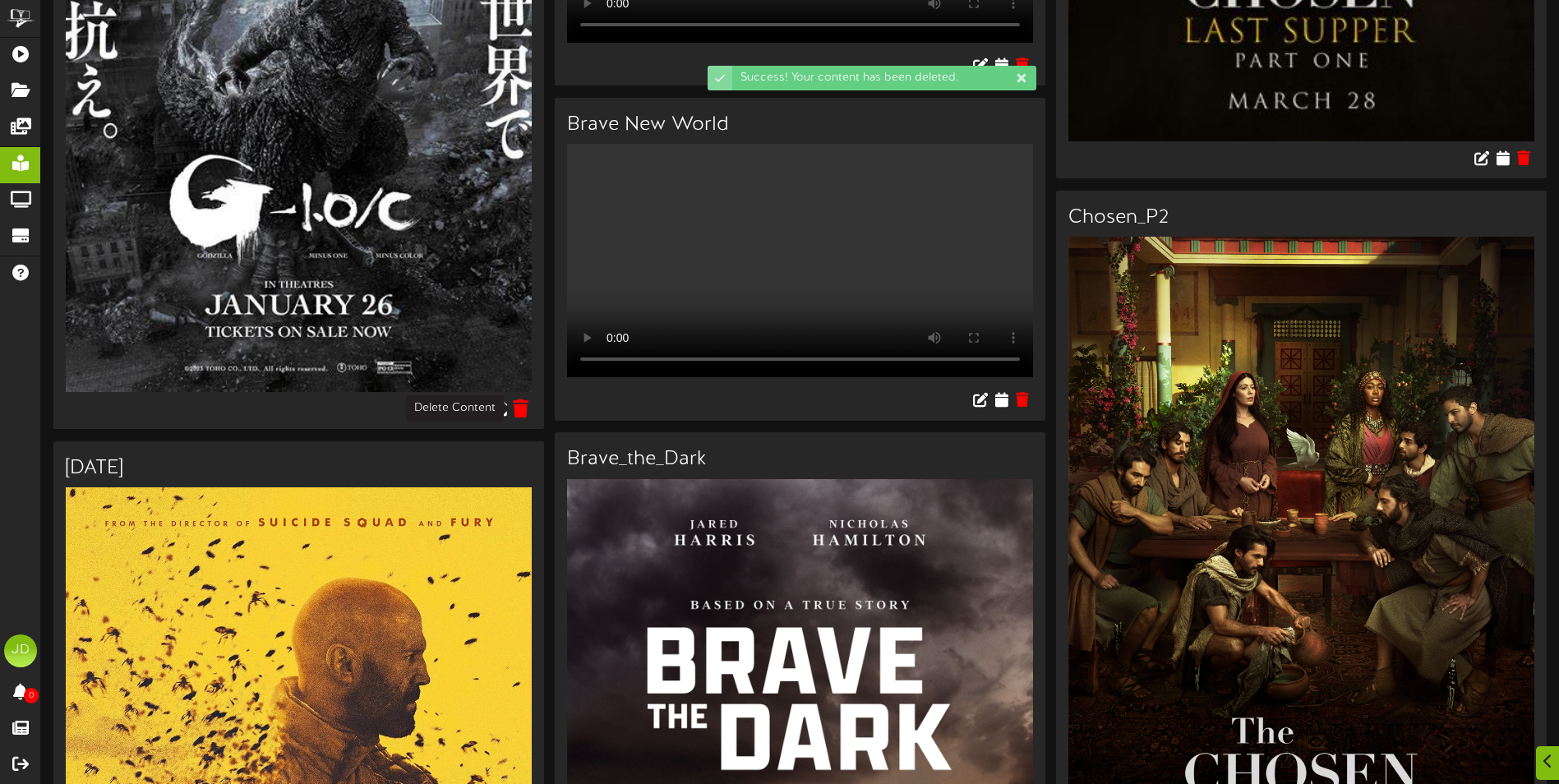
click at [518, 404] on icon at bounding box center [521, 407] width 15 height 18
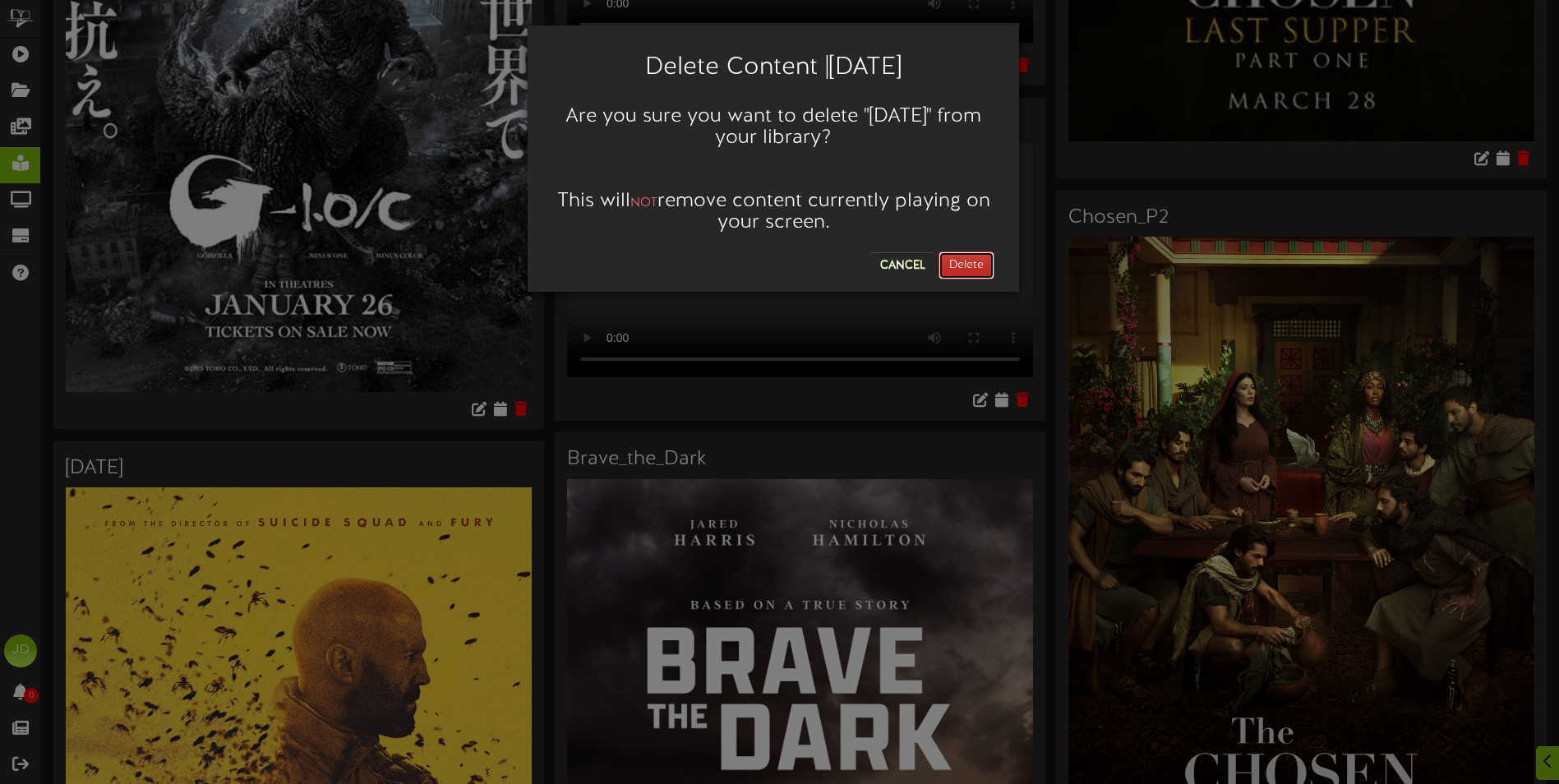
click at [948, 257] on button "Delete" at bounding box center [966, 265] width 56 height 28
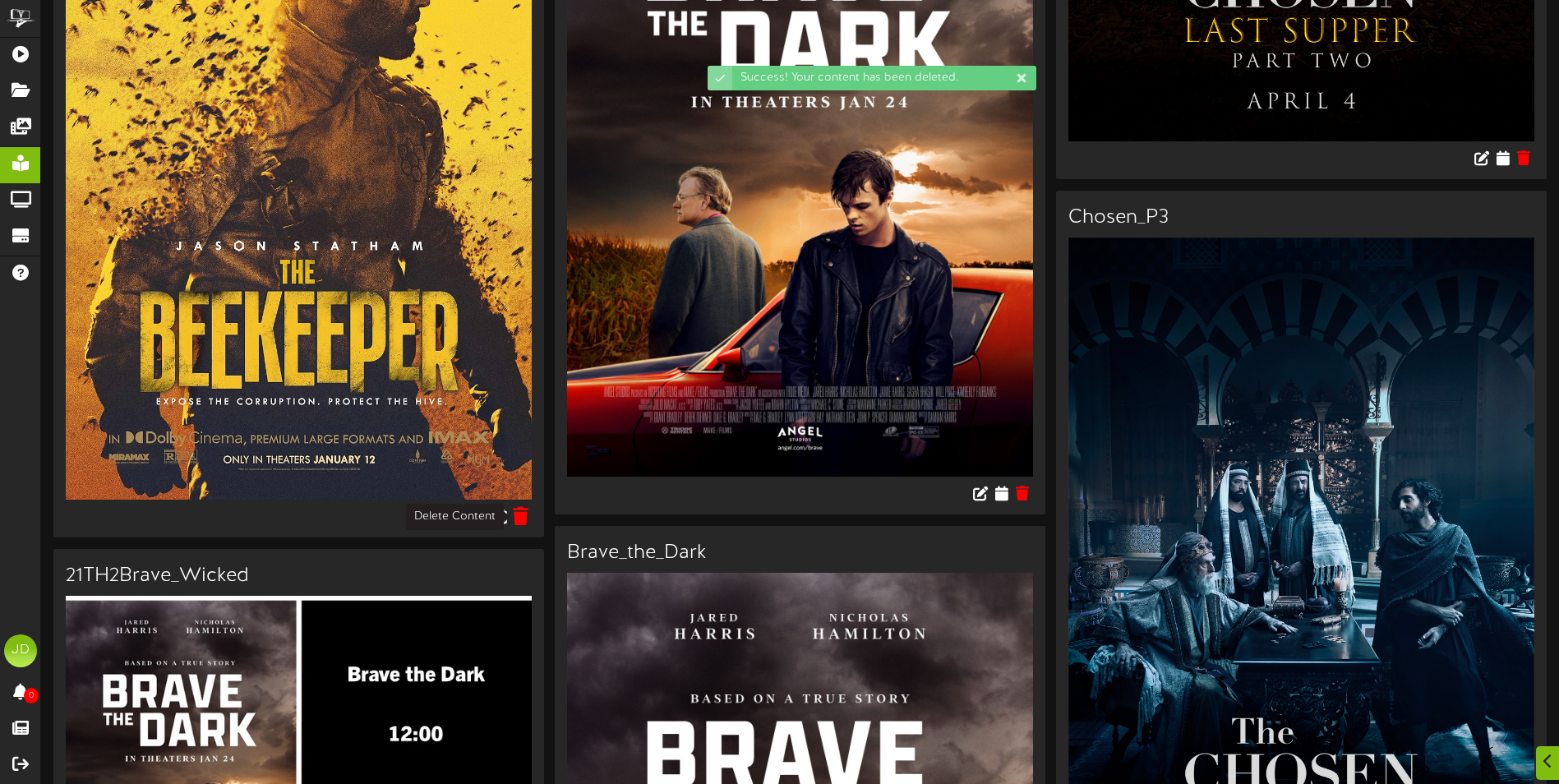
click at [524, 517] on icon at bounding box center [521, 515] width 15 height 18
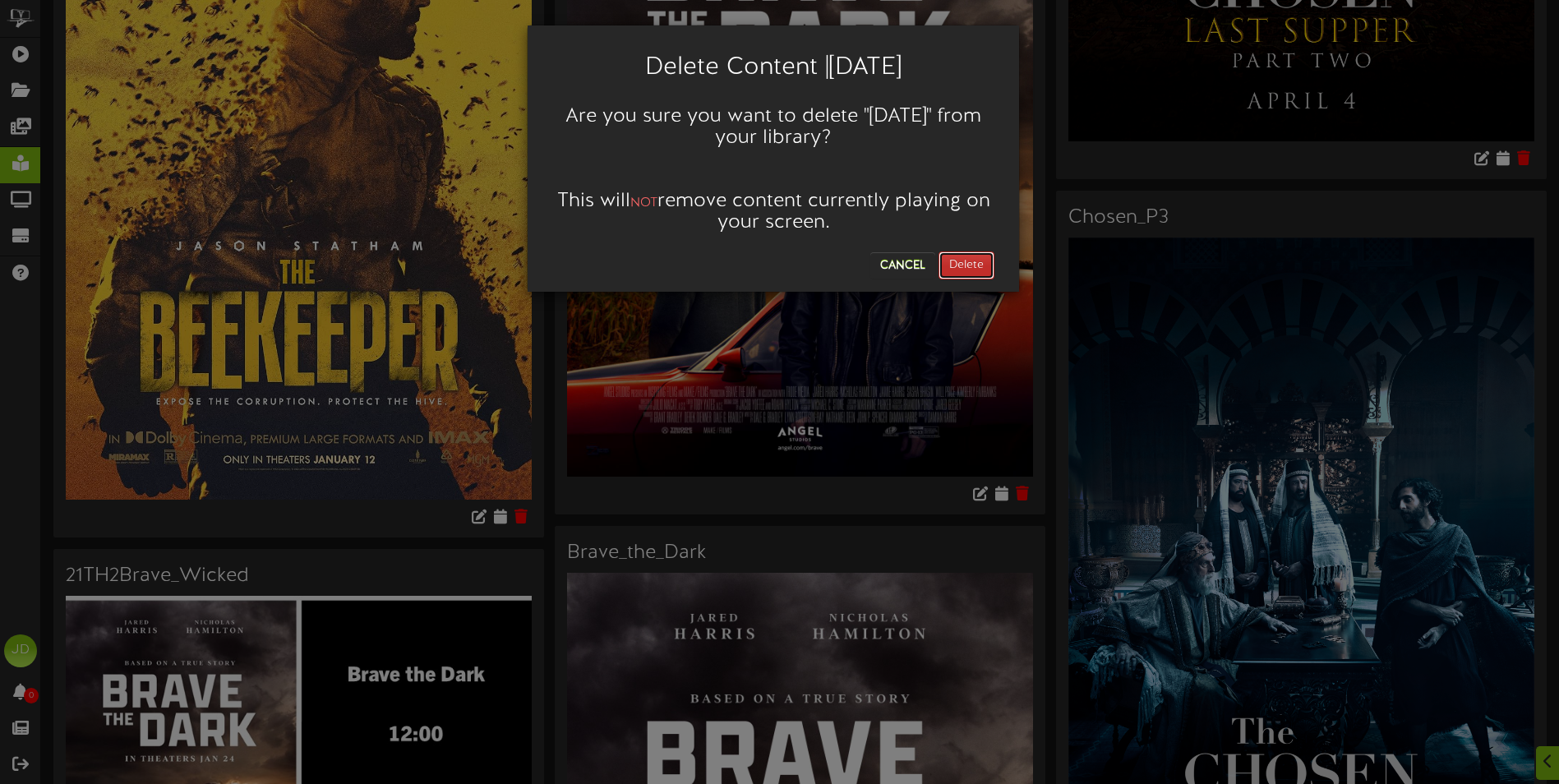
click at [956, 268] on button "Delete" at bounding box center [966, 265] width 56 height 28
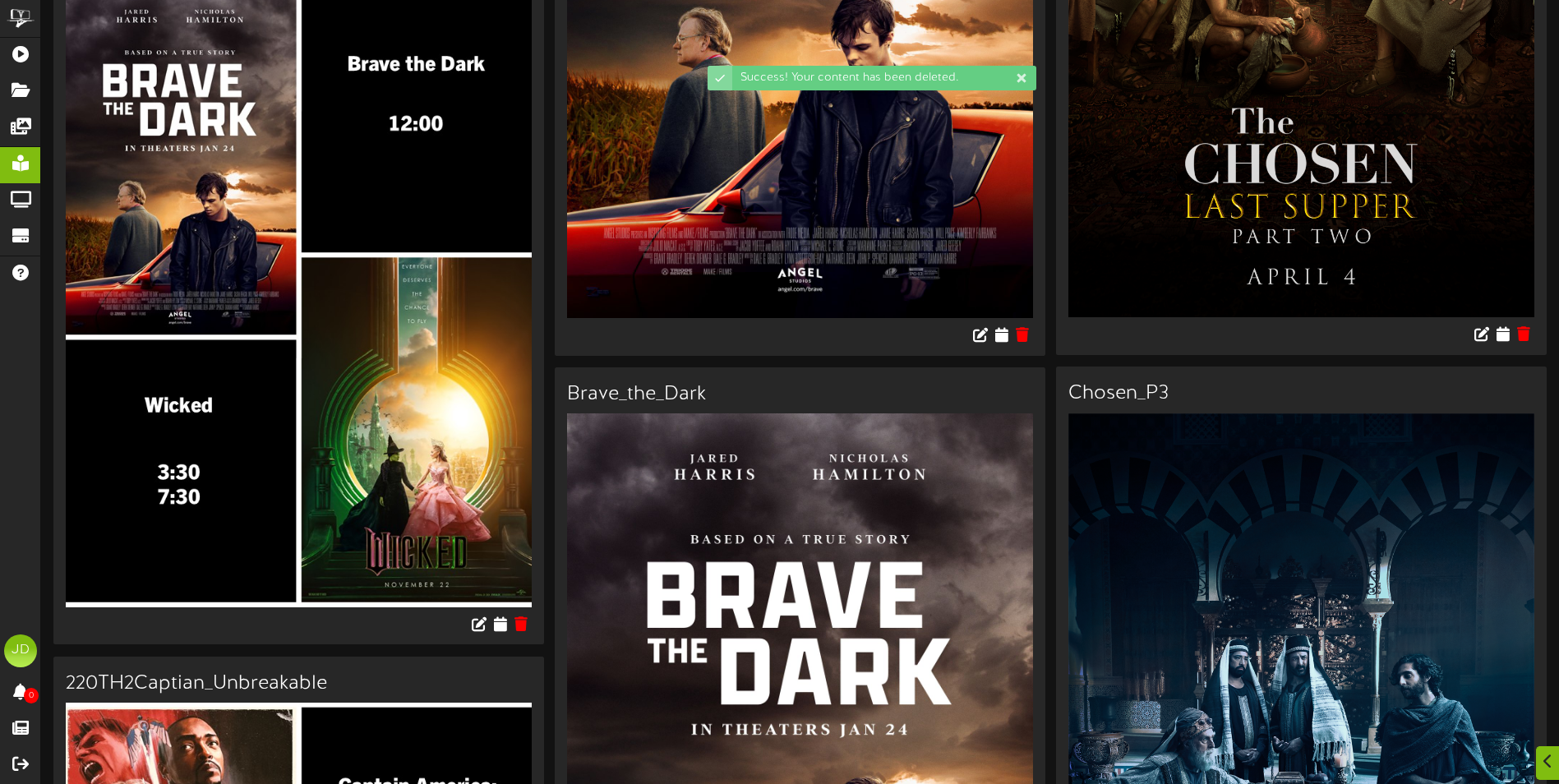
scroll to position [575, 0]
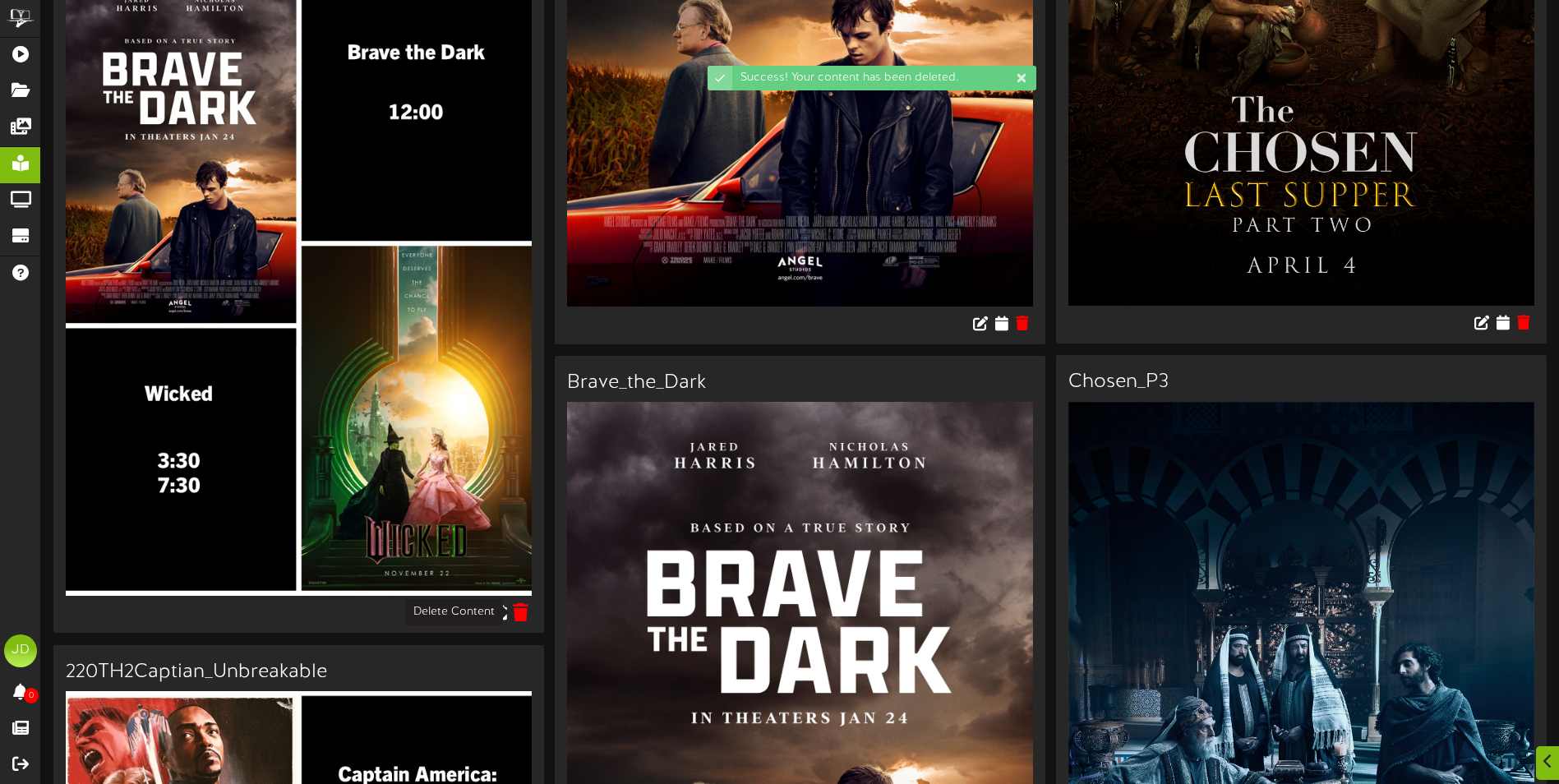
click at [526, 605] on icon at bounding box center [521, 611] width 15 height 18
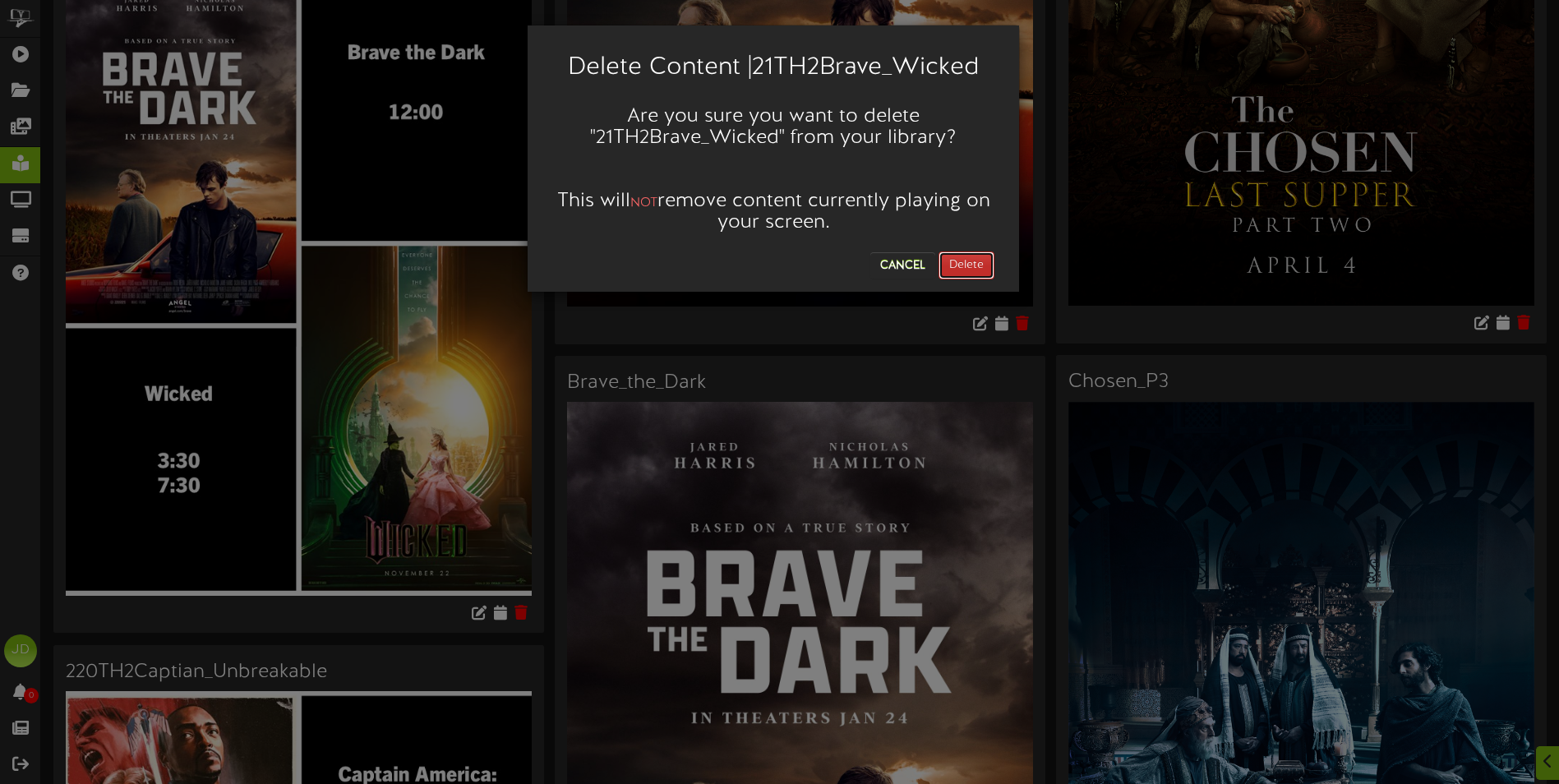
click at [982, 270] on button "Delete" at bounding box center [966, 265] width 56 height 28
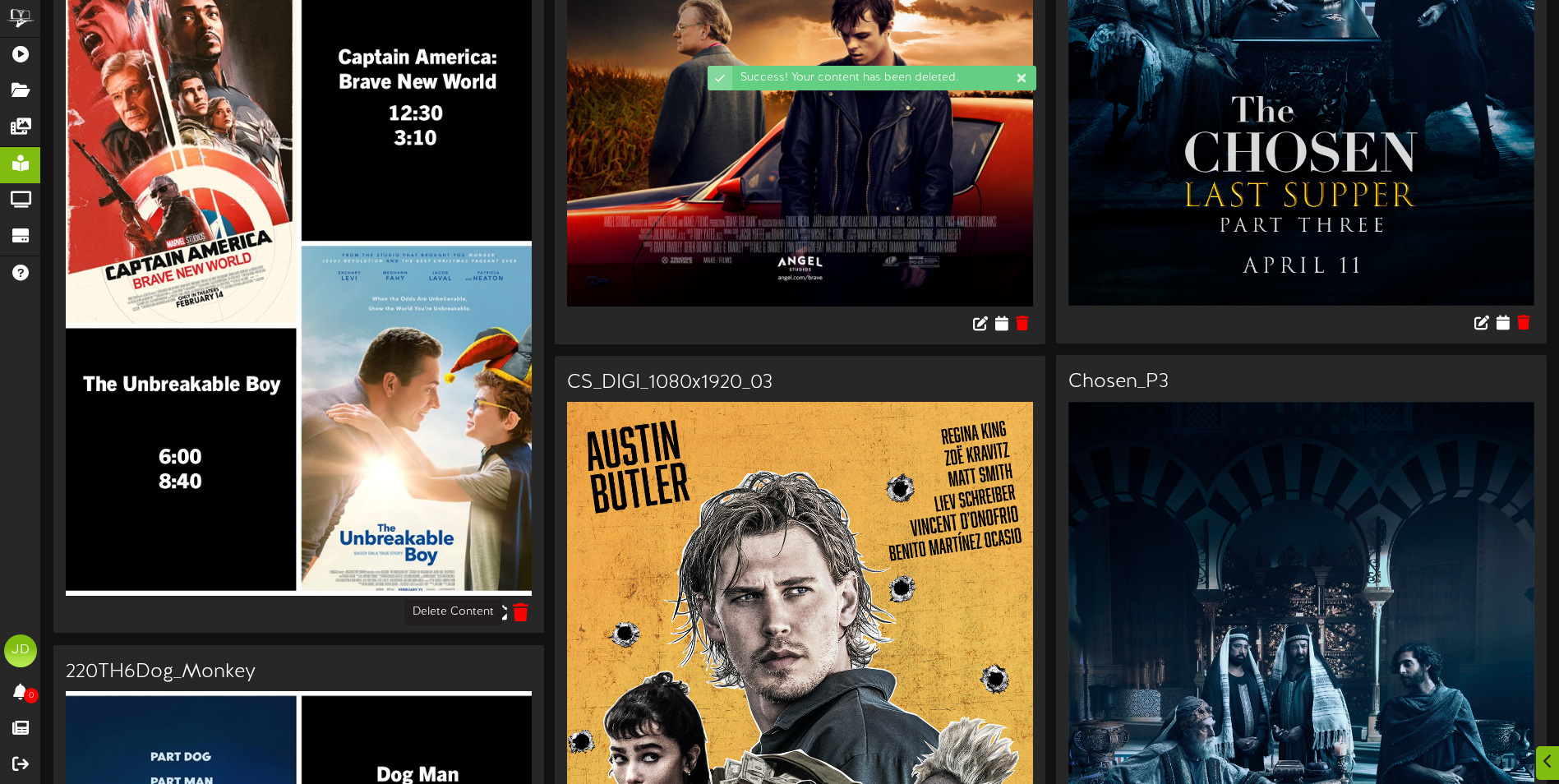
click at [518, 611] on icon at bounding box center [521, 611] width 15 height 18
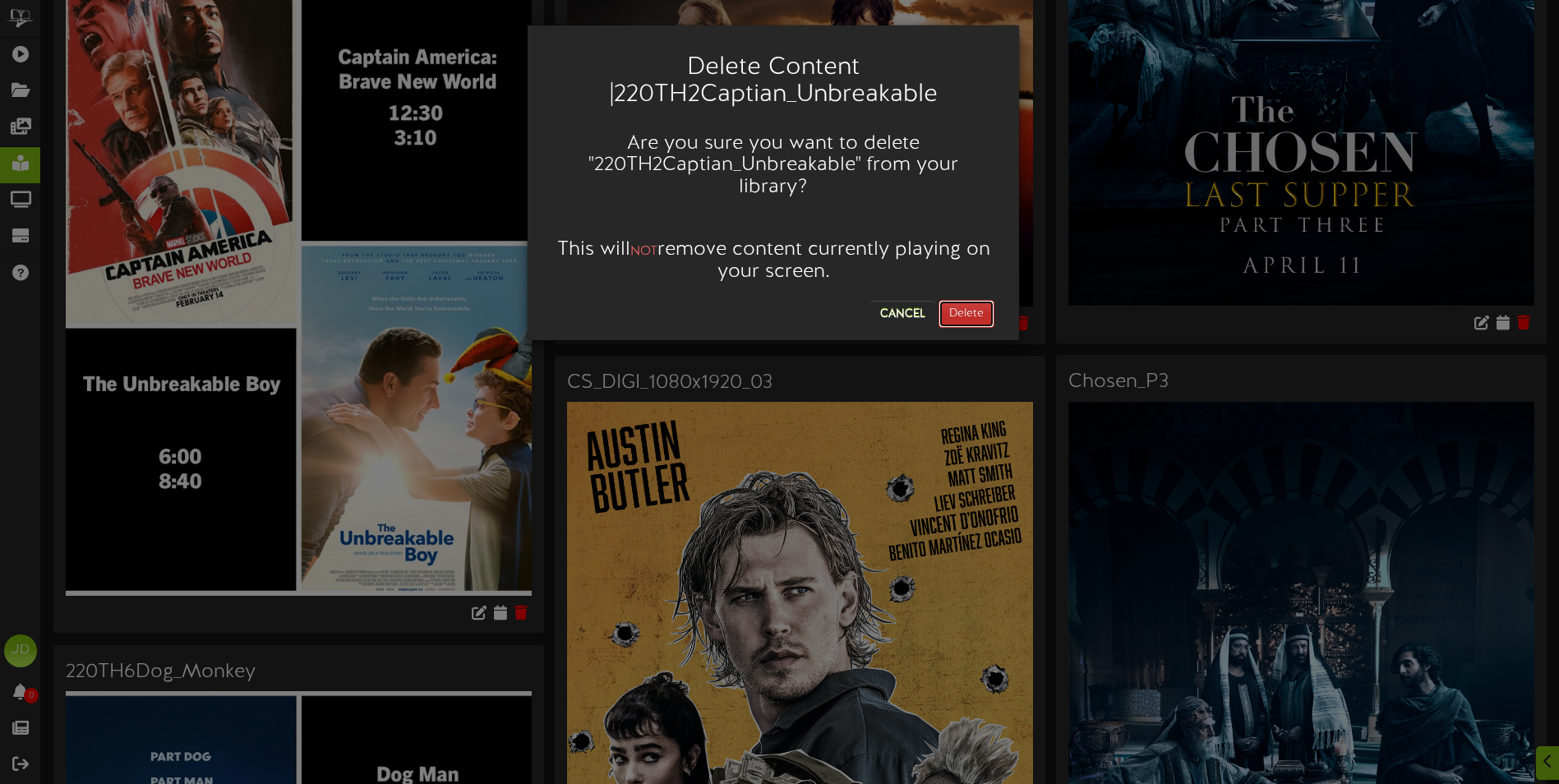
click at [970, 300] on button "Delete" at bounding box center [966, 313] width 56 height 28
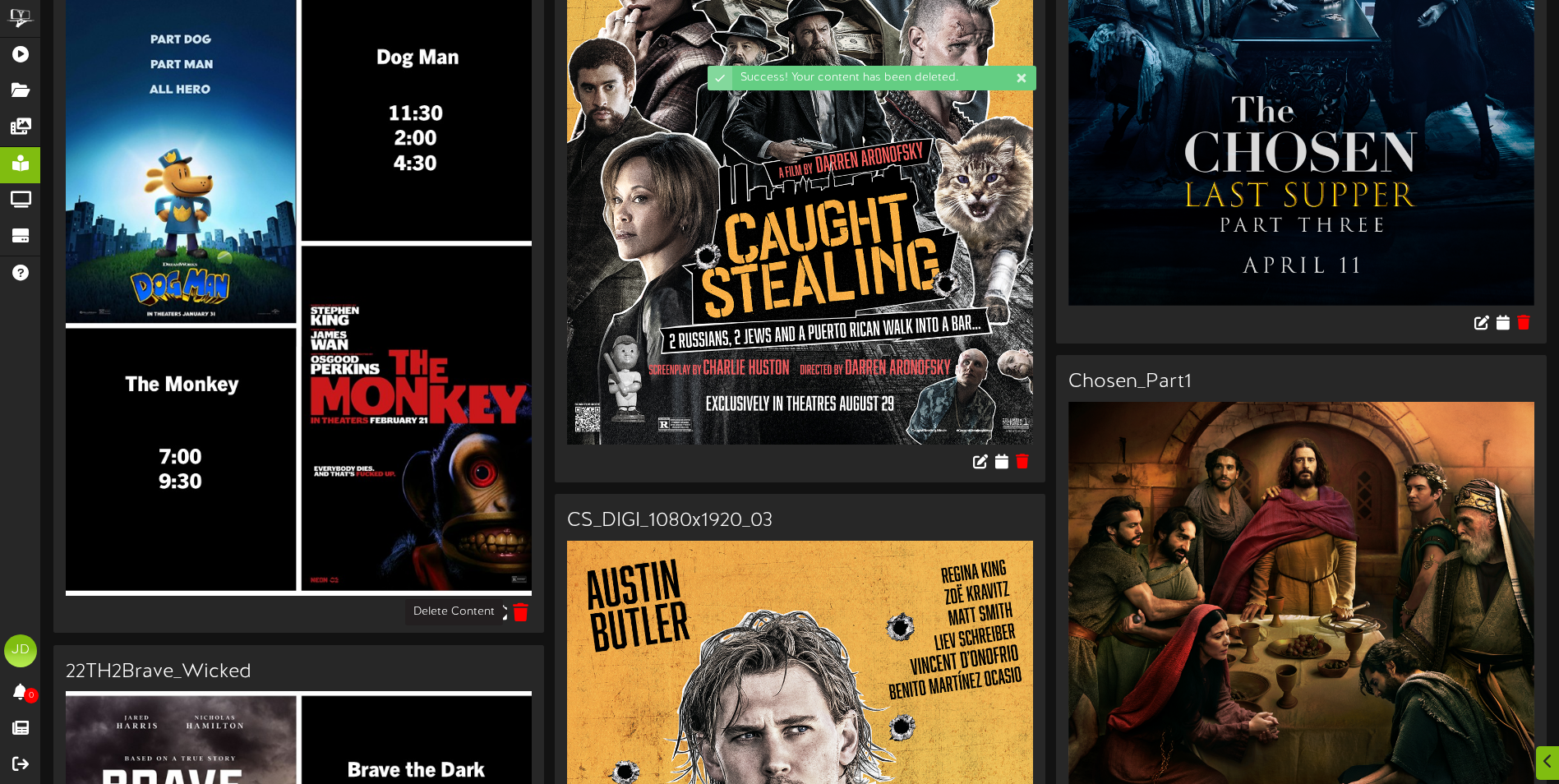
click at [516, 611] on icon at bounding box center [521, 611] width 15 height 18
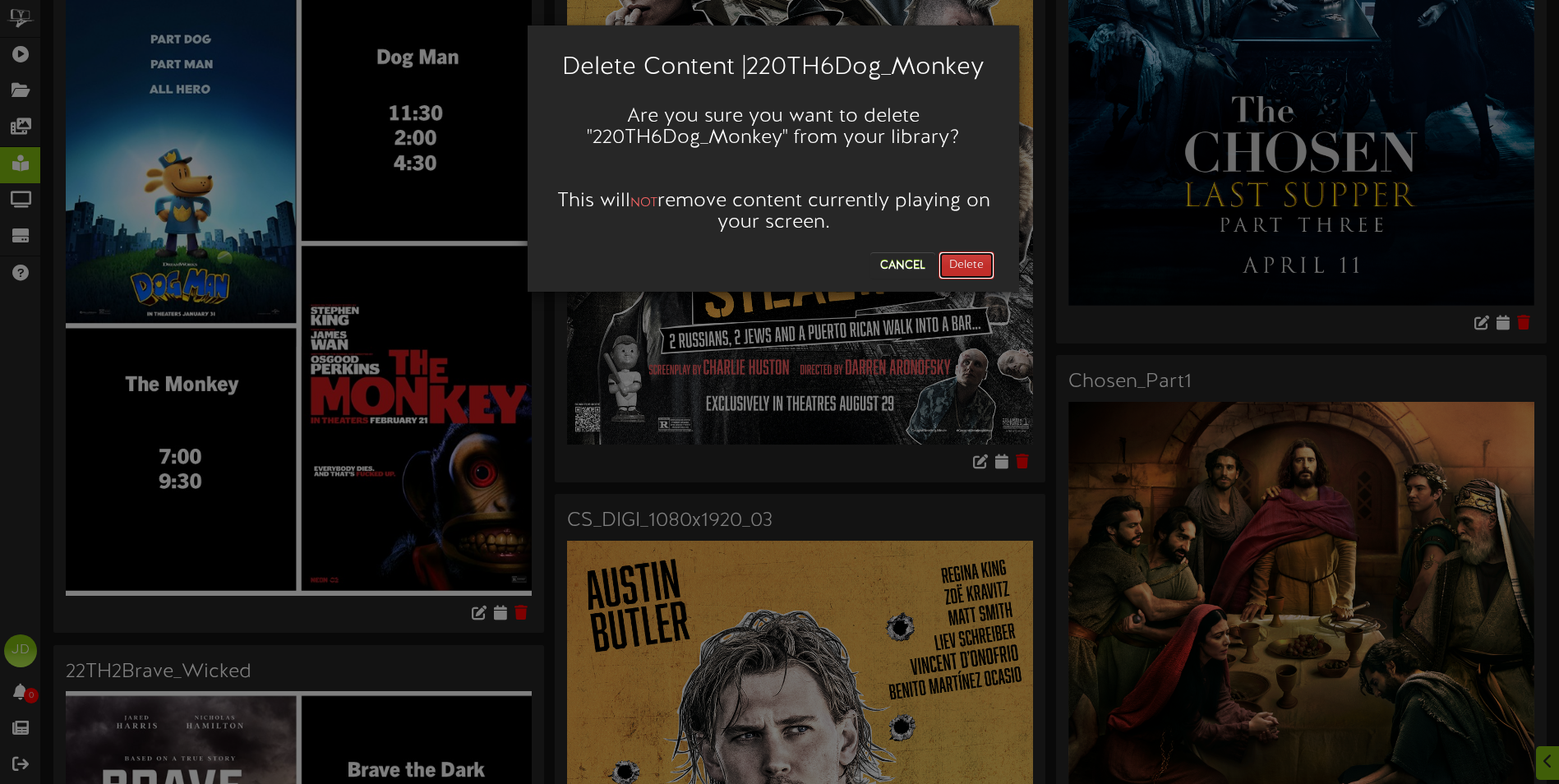
click at [980, 258] on button "Delete" at bounding box center [966, 265] width 56 height 28
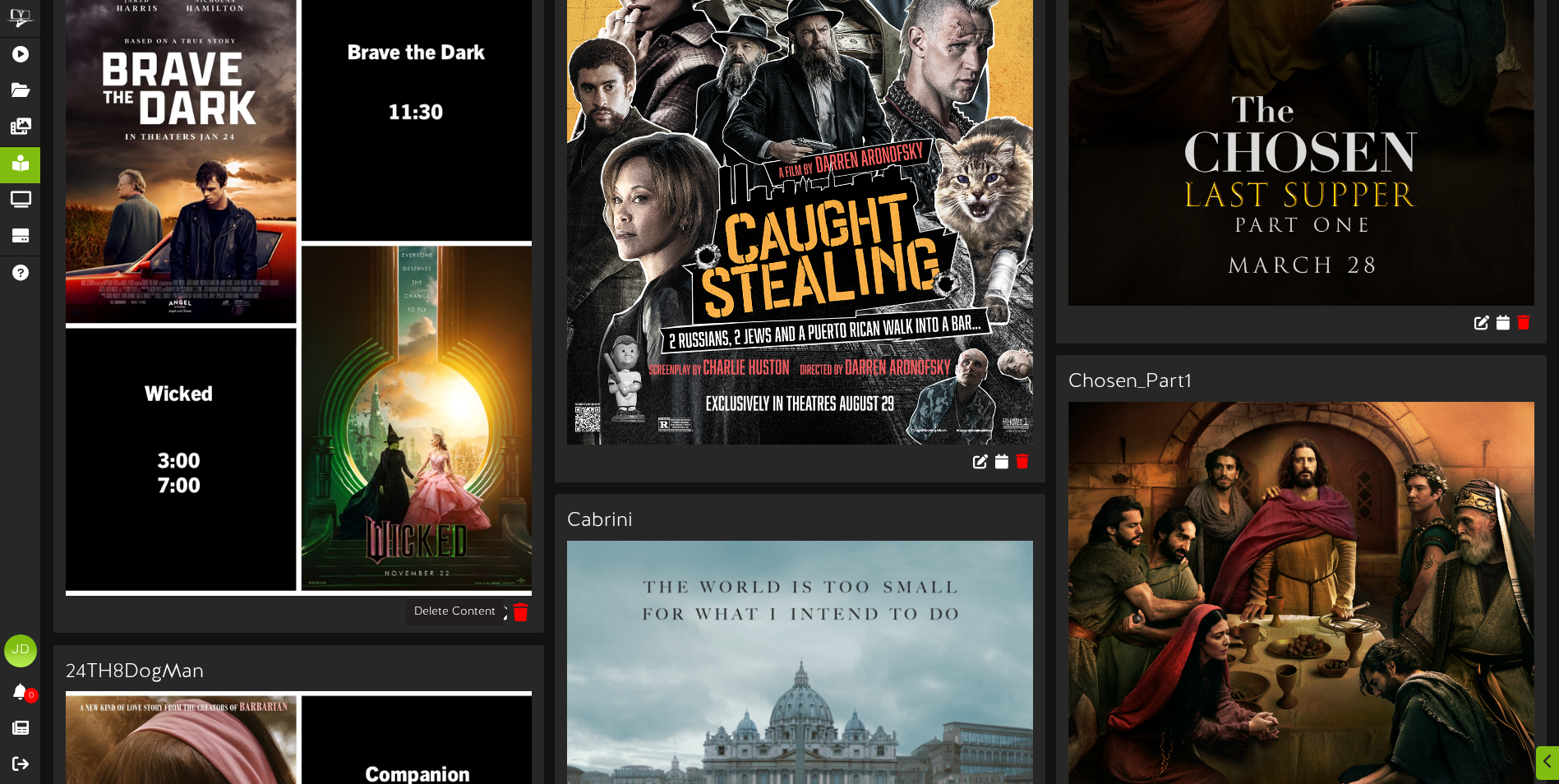
click at [521, 612] on icon at bounding box center [521, 611] width 15 height 18
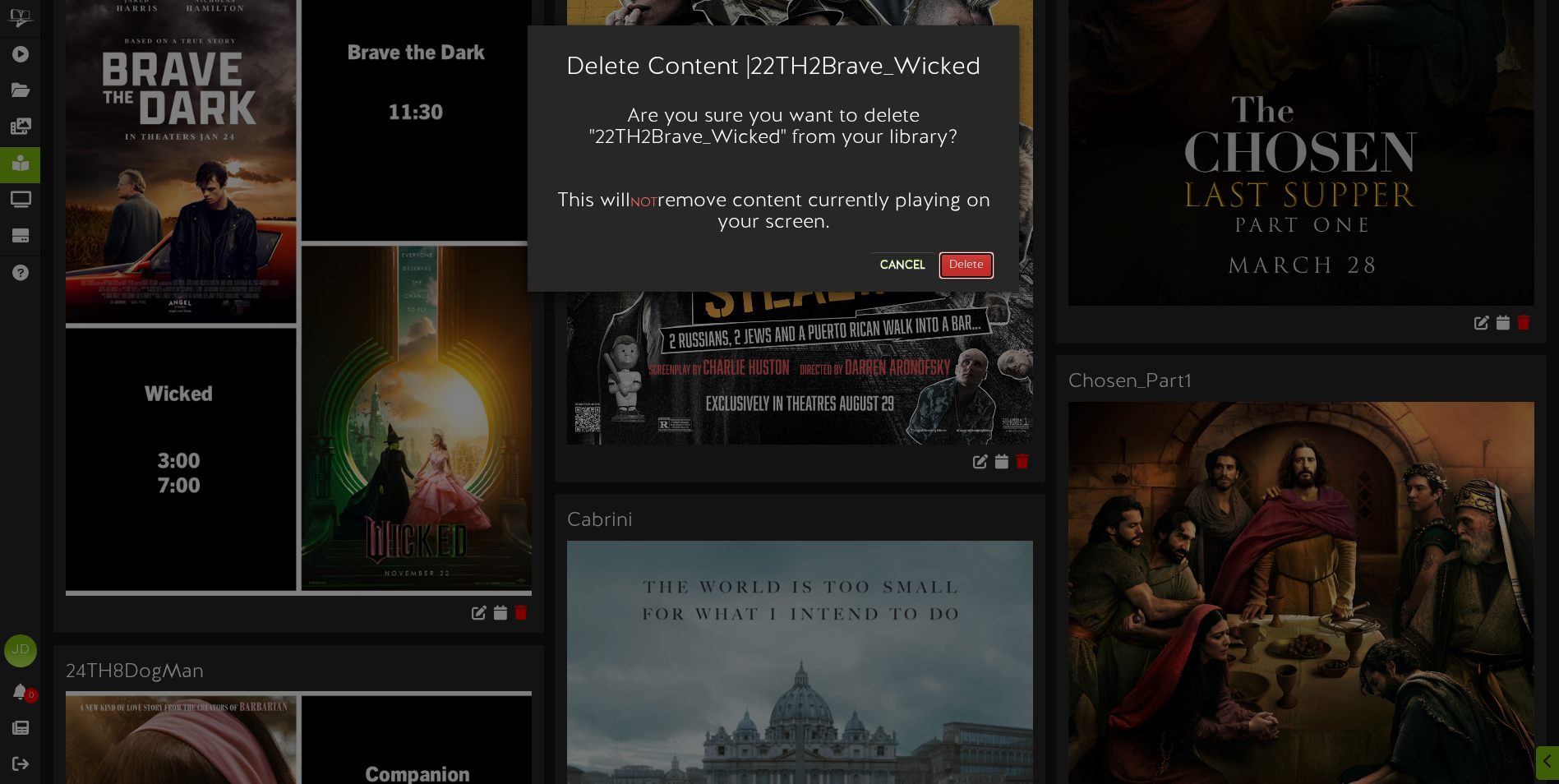
click at [973, 268] on button "Delete" at bounding box center [966, 265] width 56 height 28
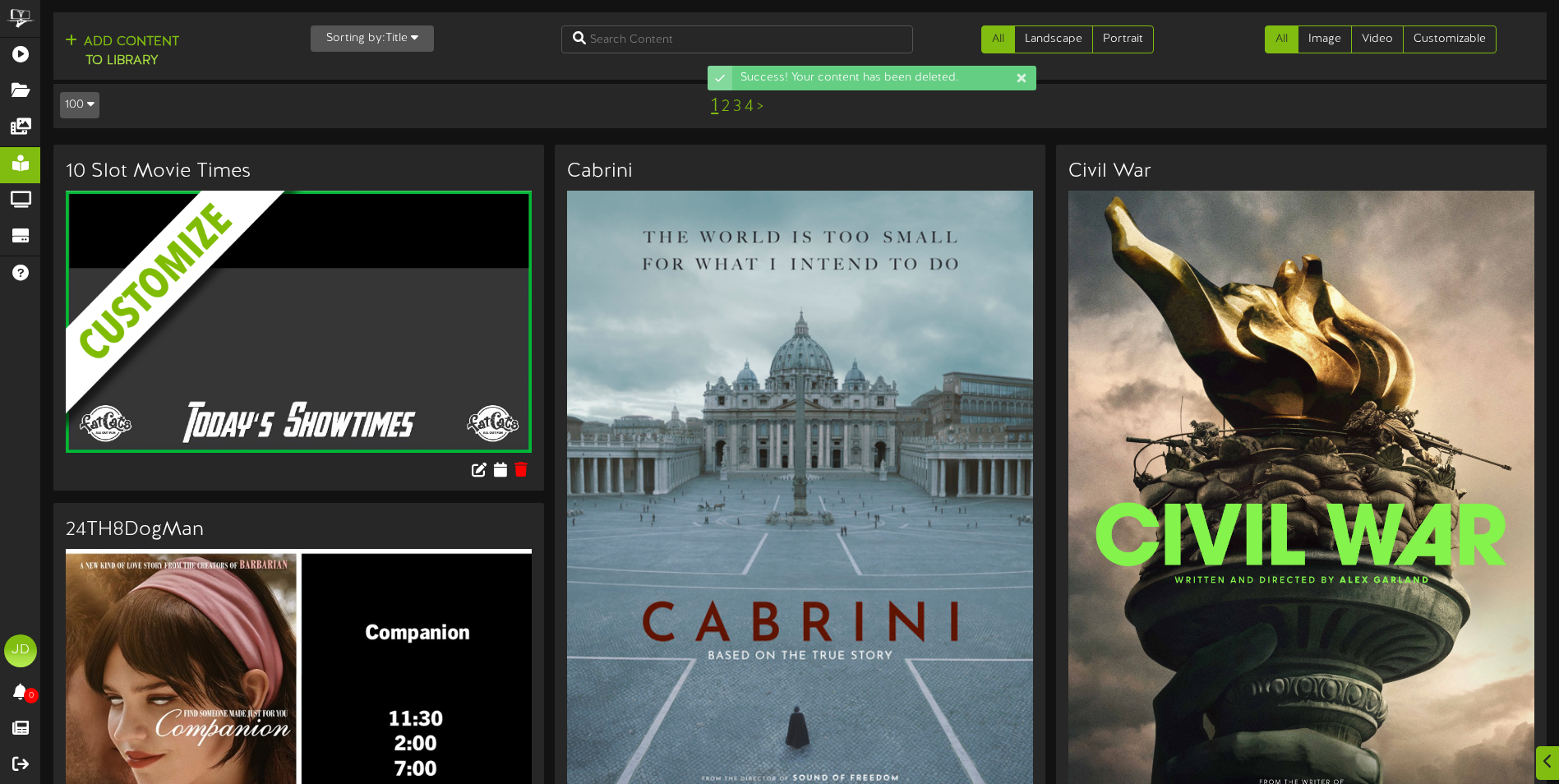
scroll to position [493, 0]
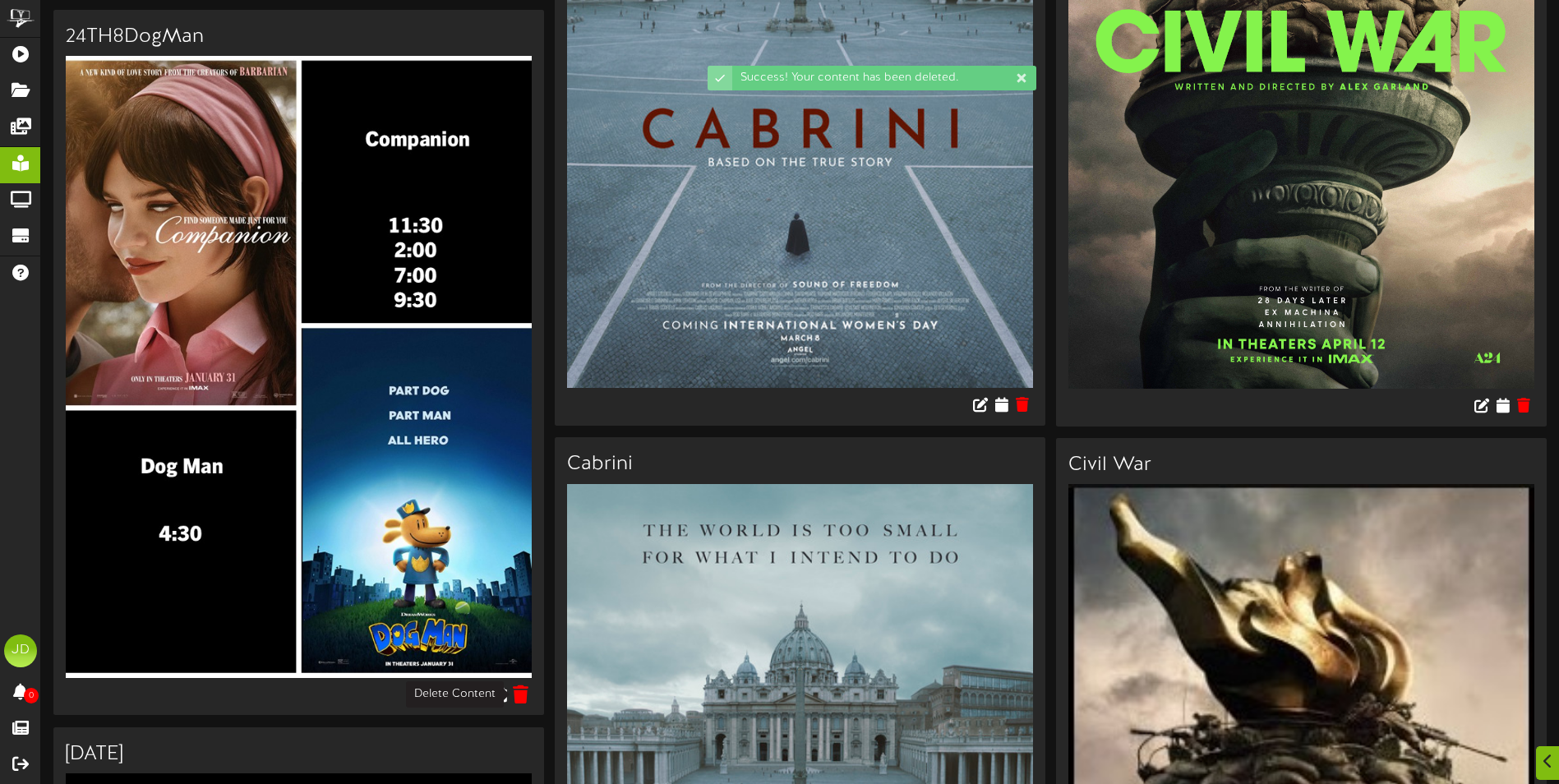
click at [518, 696] on icon at bounding box center [521, 693] width 15 height 18
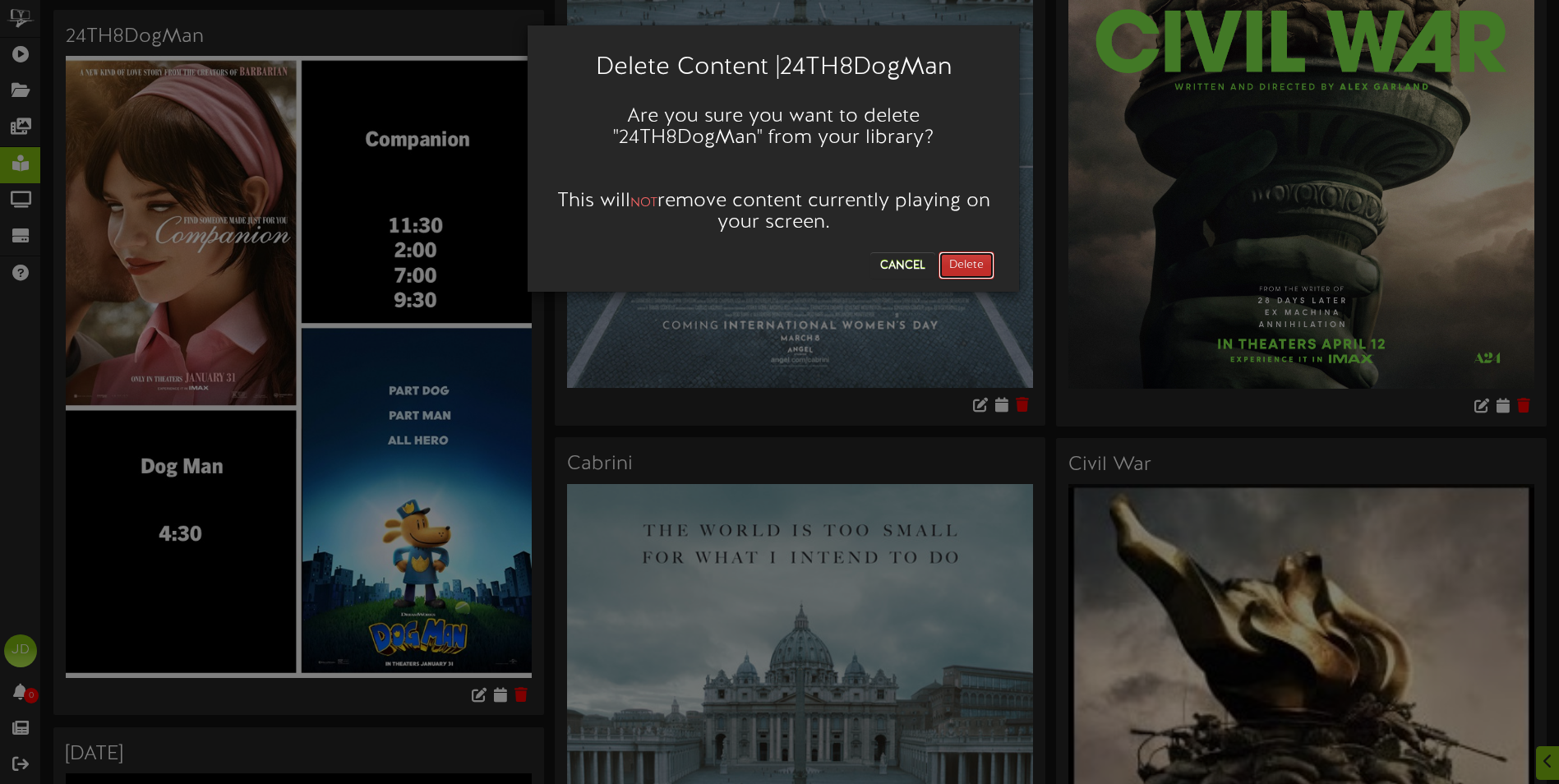
click at [954, 269] on button "Delete" at bounding box center [966, 265] width 56 height 28
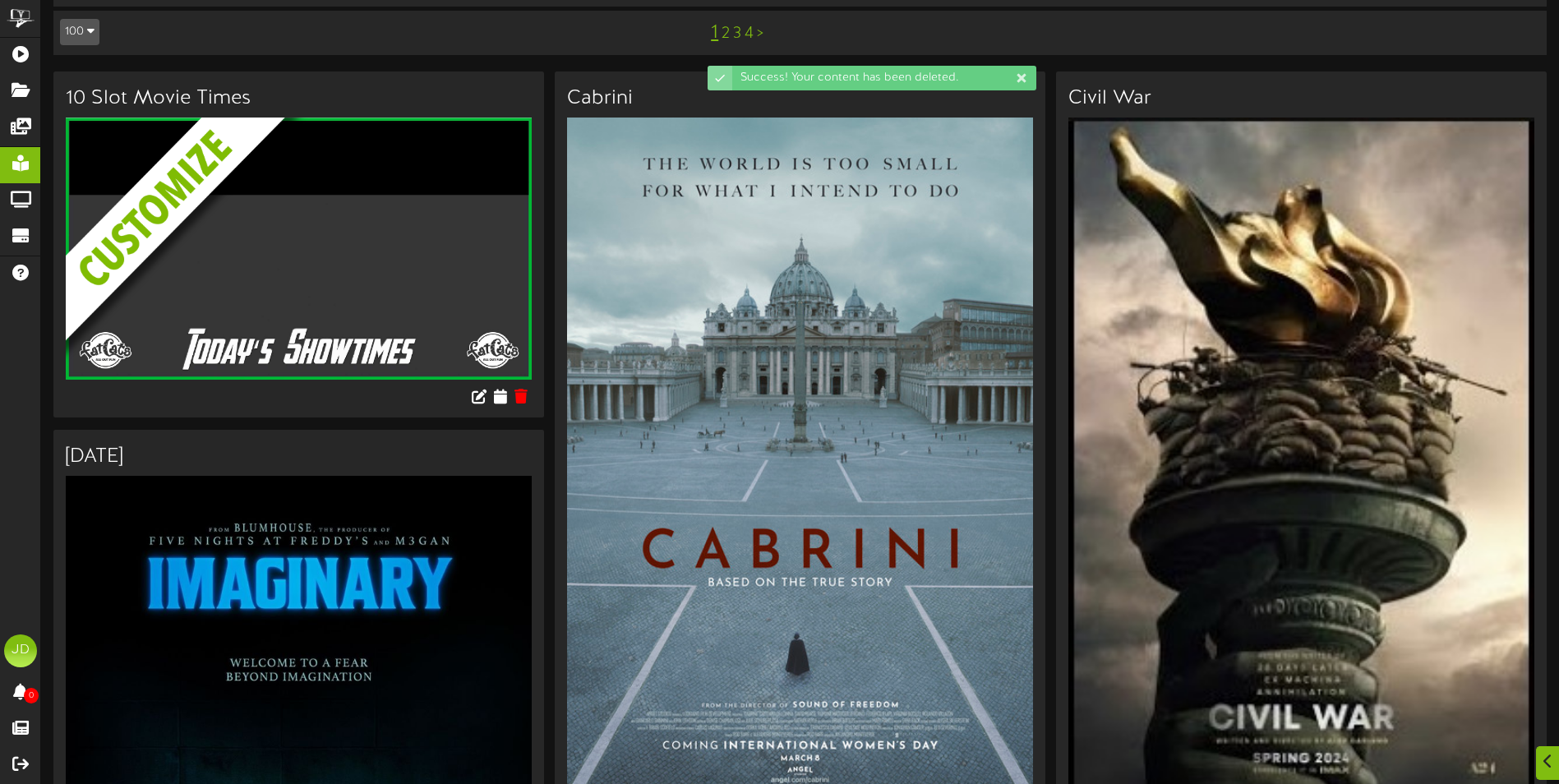
scroll to position [575, 0]
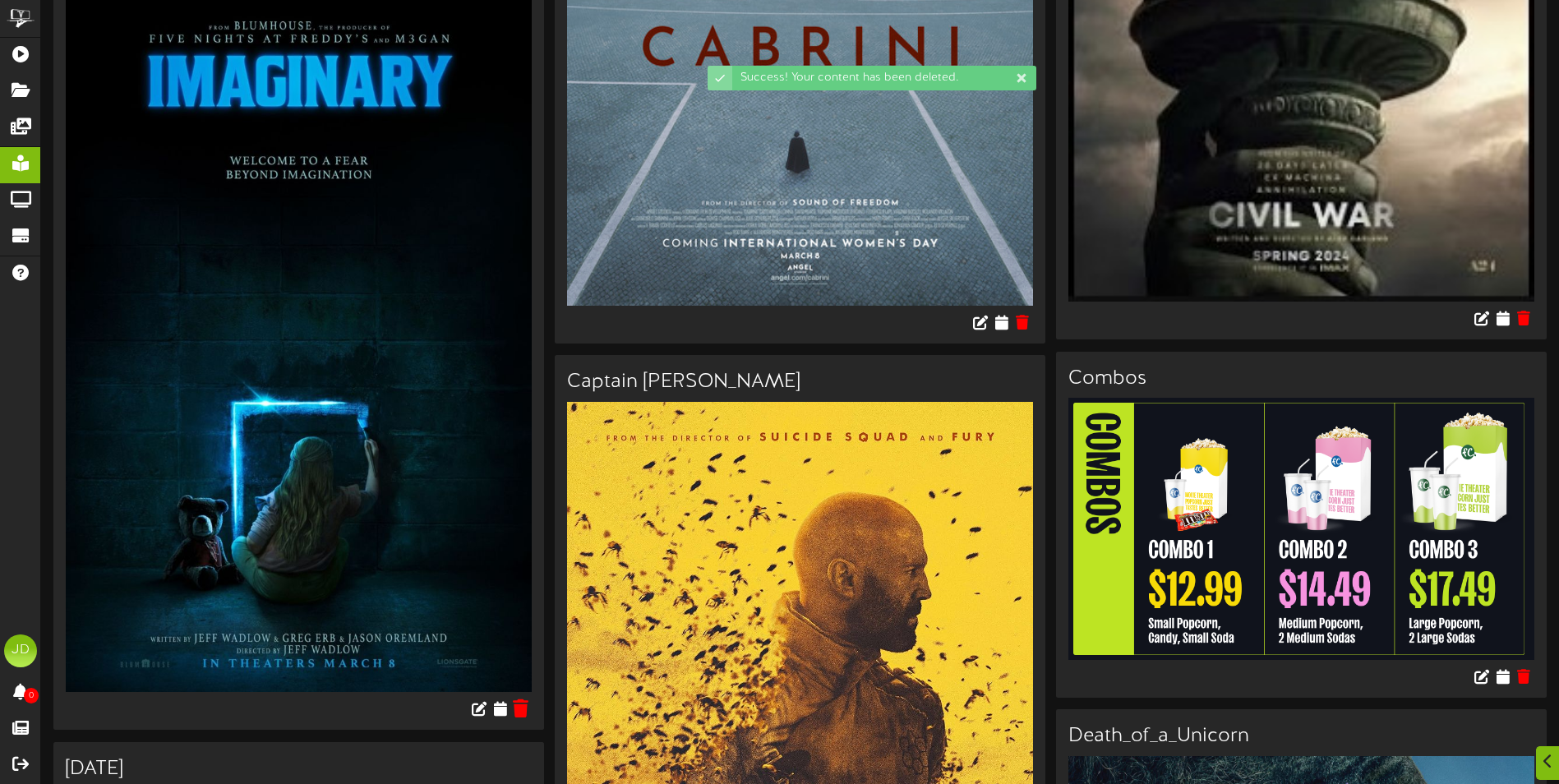
click at [522, 710] on icon at bounding box center [521, 708] width 15 height 18
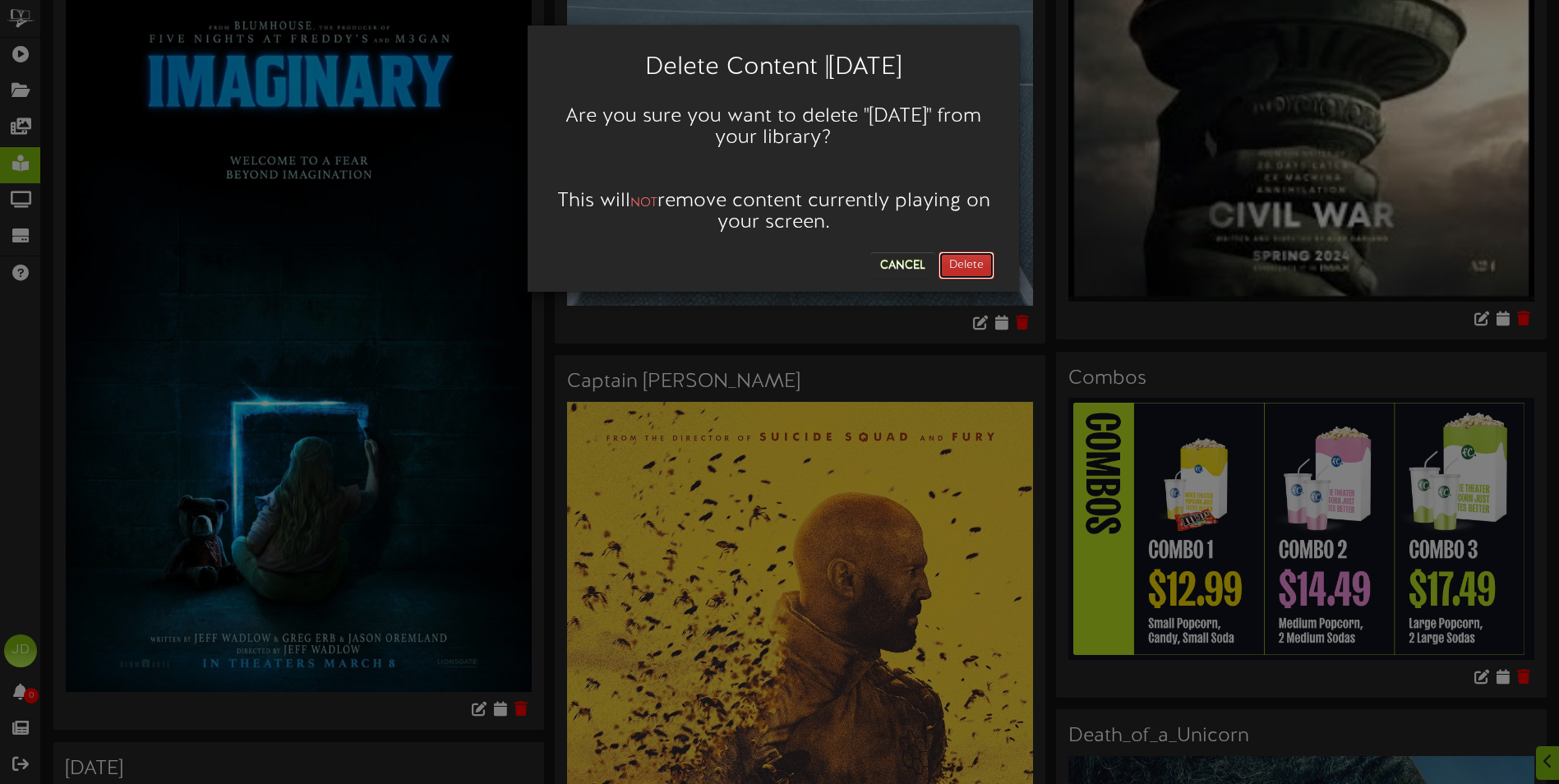
click at [947, 266] on button "Delete" at bounding box center [966, 265] width 56 height 28
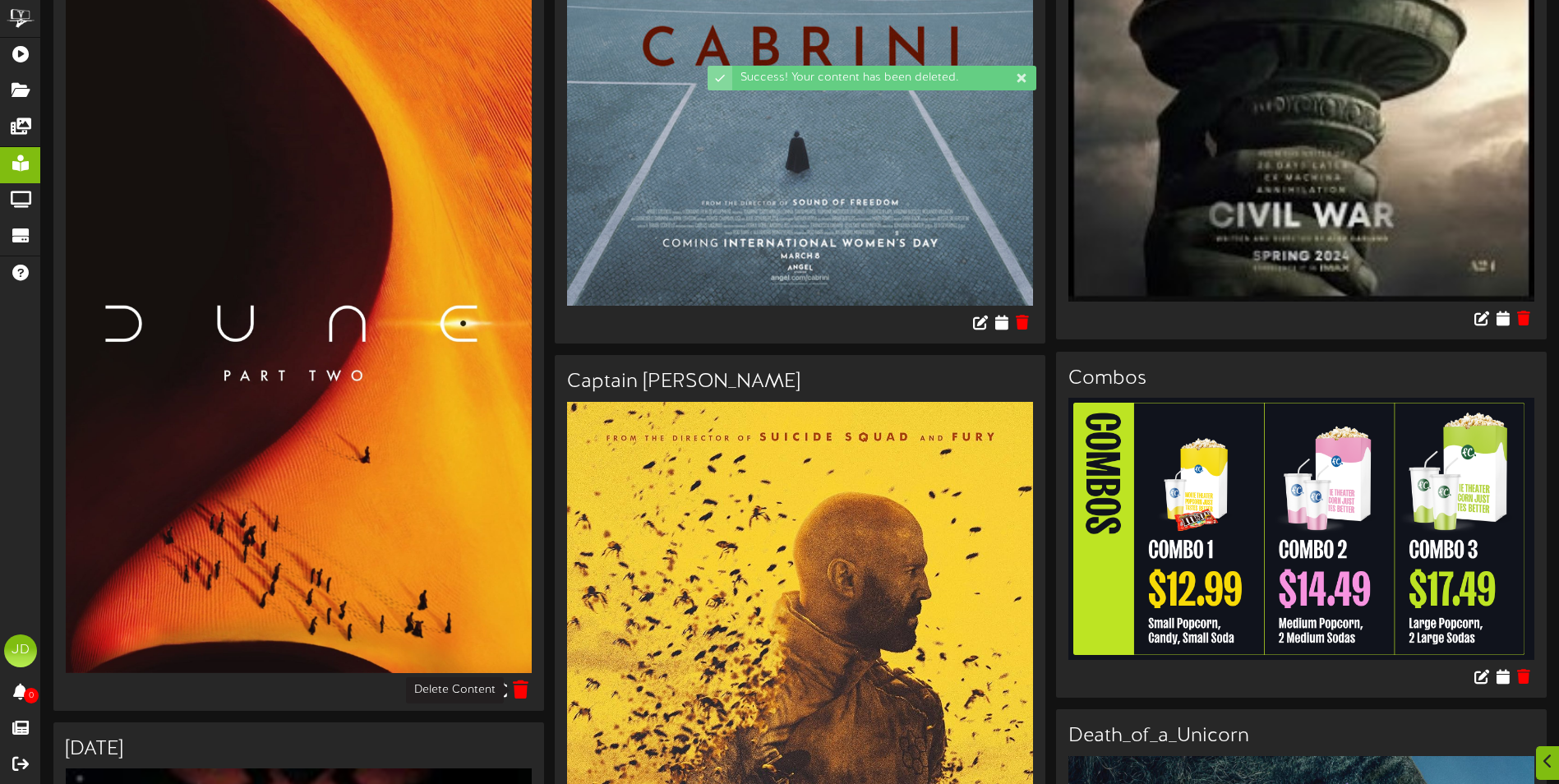
click at [523, 691] on icon at bounding box center [521, 689] width 15 height 18
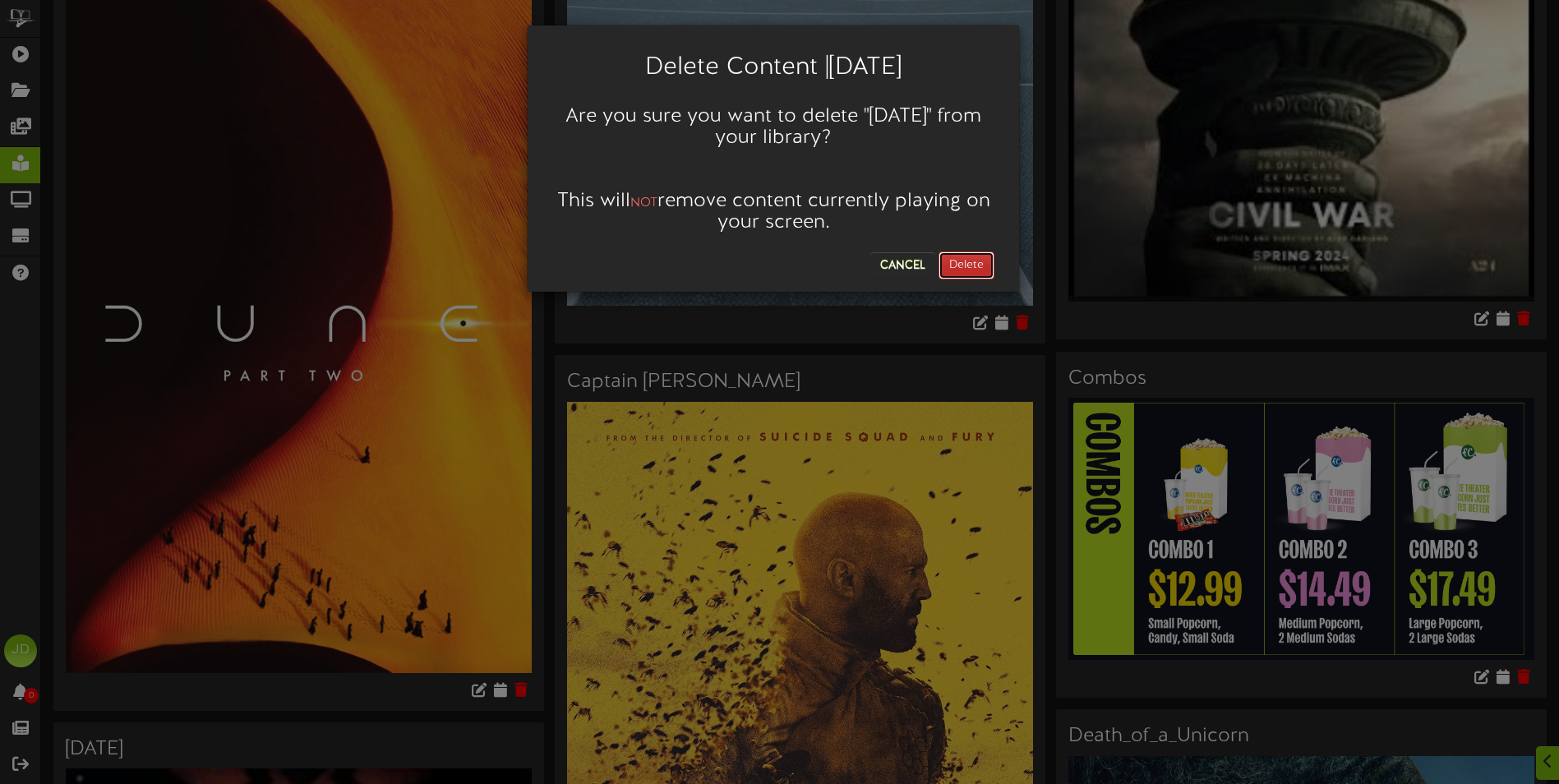
click at [991, 263] on button "Delete" at bounding box center [966, 265] width 56 height 28
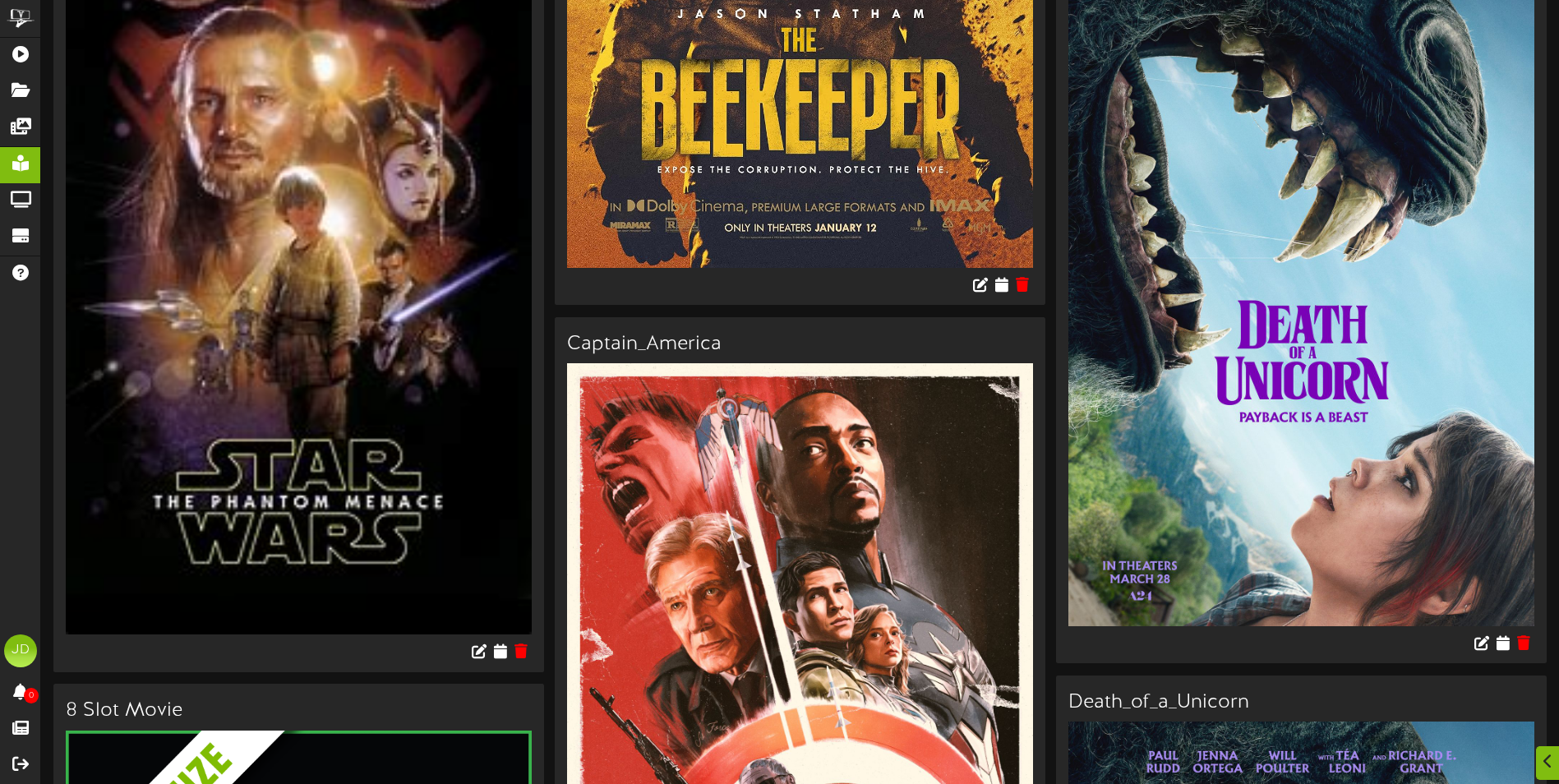
scroll to position [822, 0]
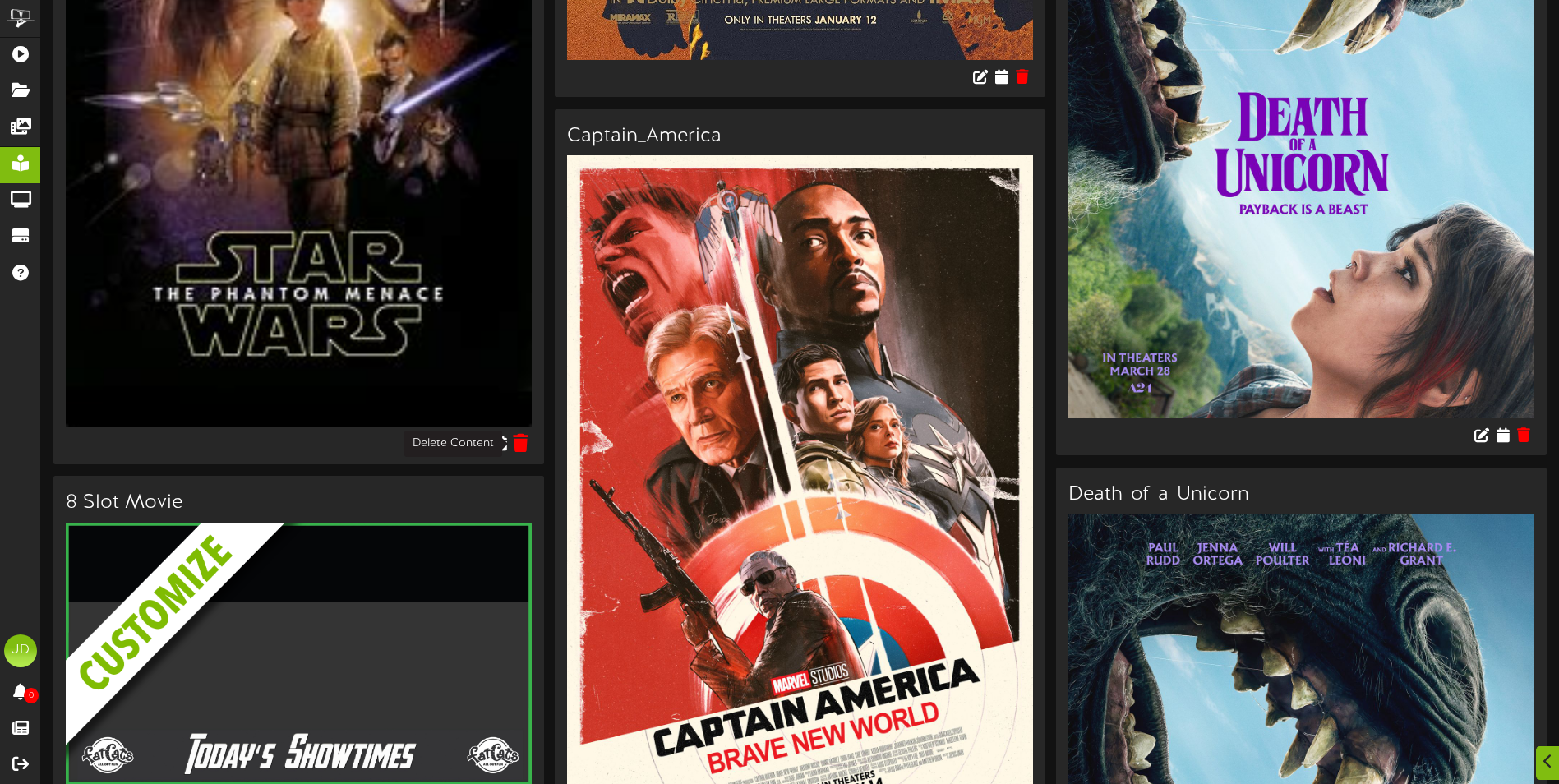
click at [525, 435] on icon at bounding box center [521, 442] width 15 height 18
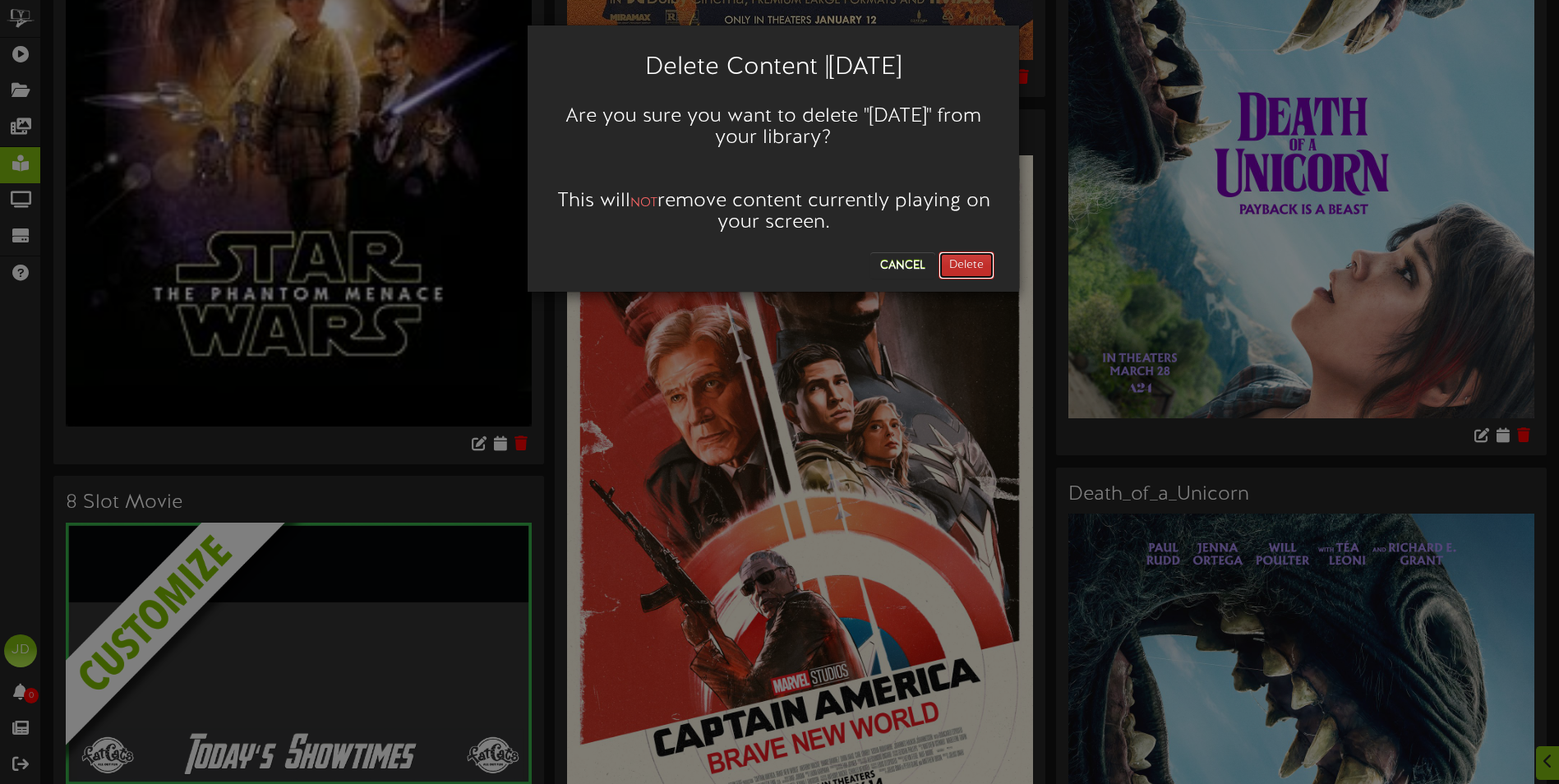
click at [983, 271] on button "Delete" at bounding box center [966, 265] width 56 height 28
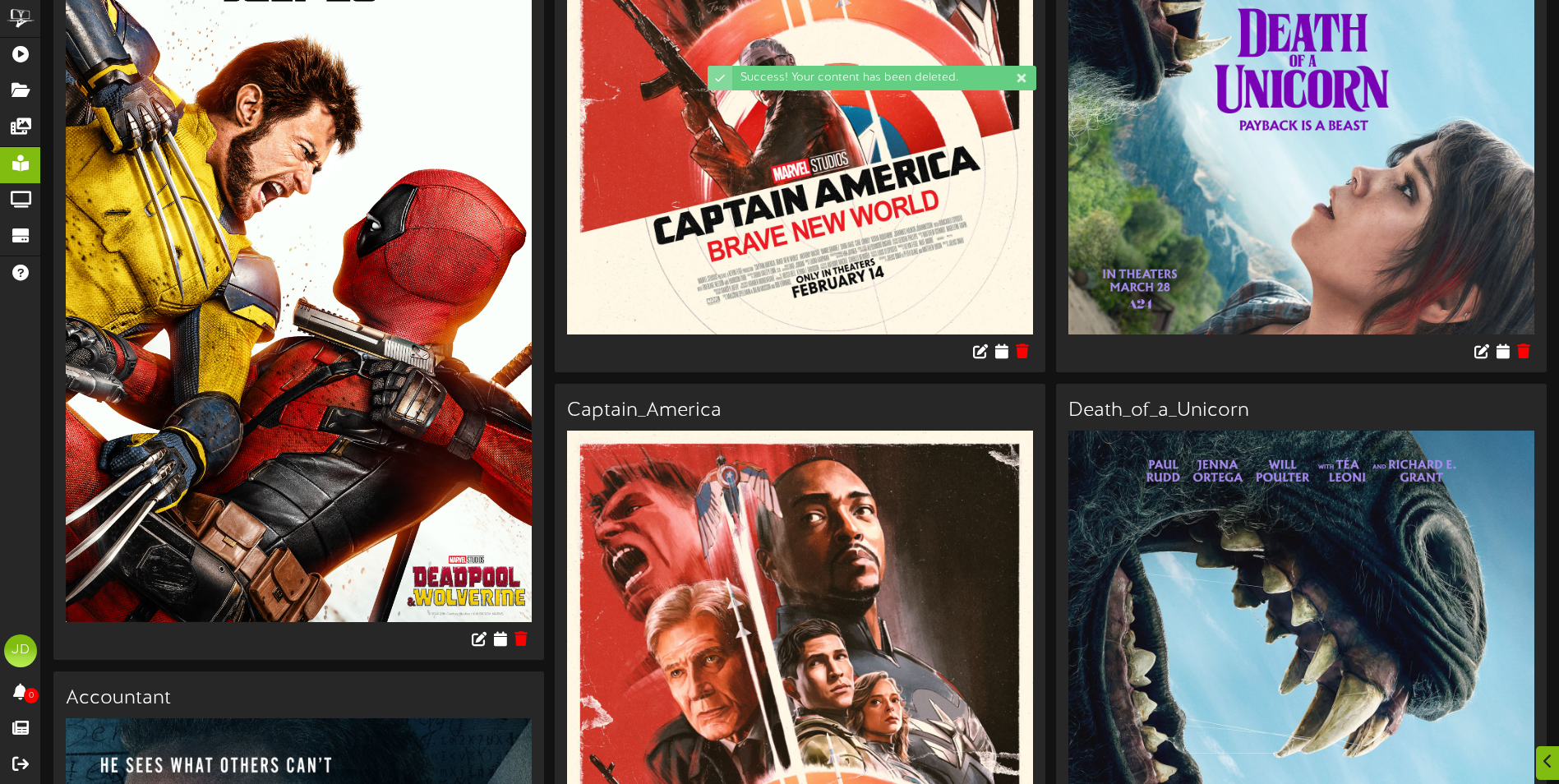
scroll to position [1478, 0]
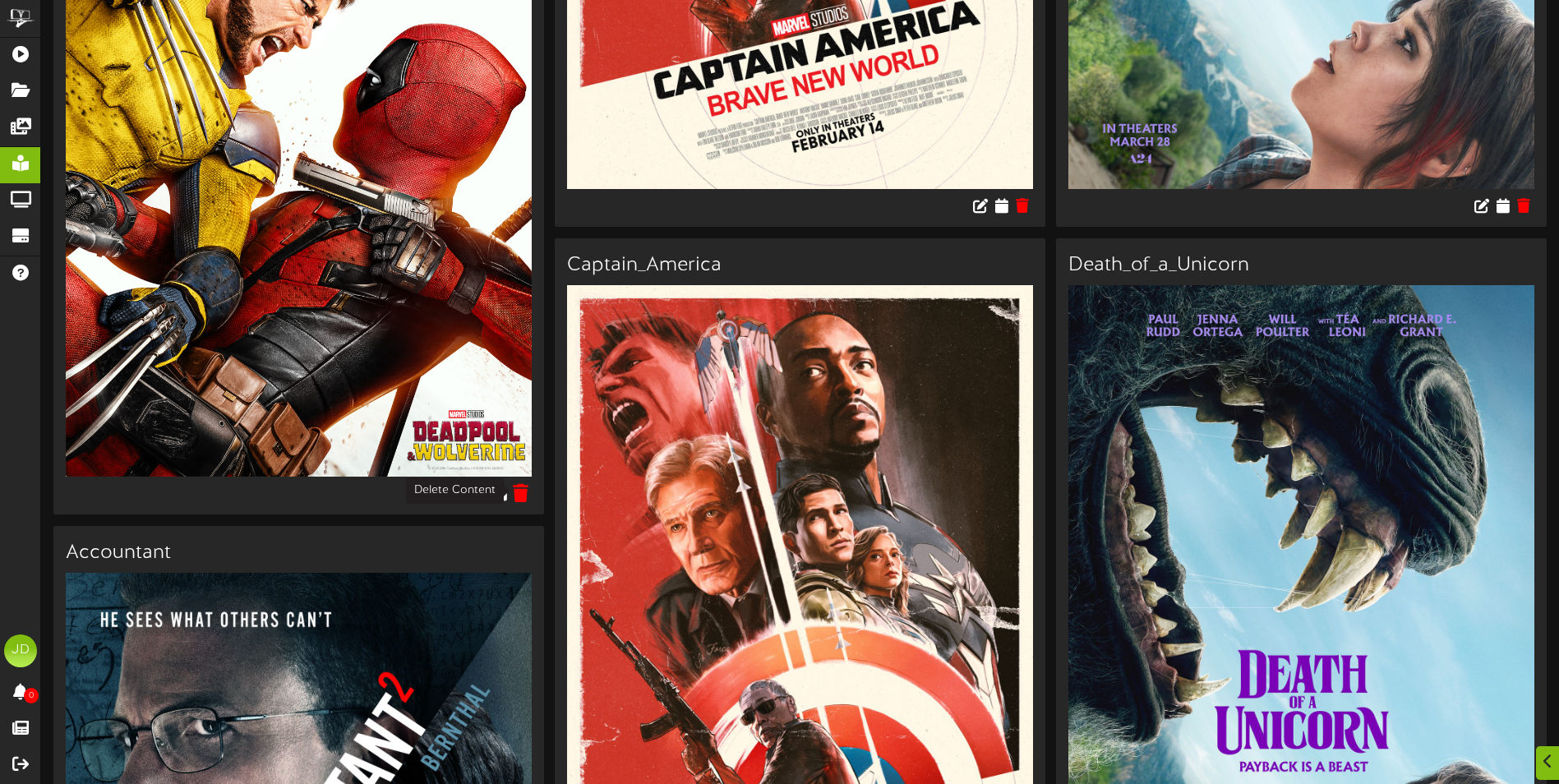
click at [517, 492] on icon at bounding box center [521, 492] width 15 height 18
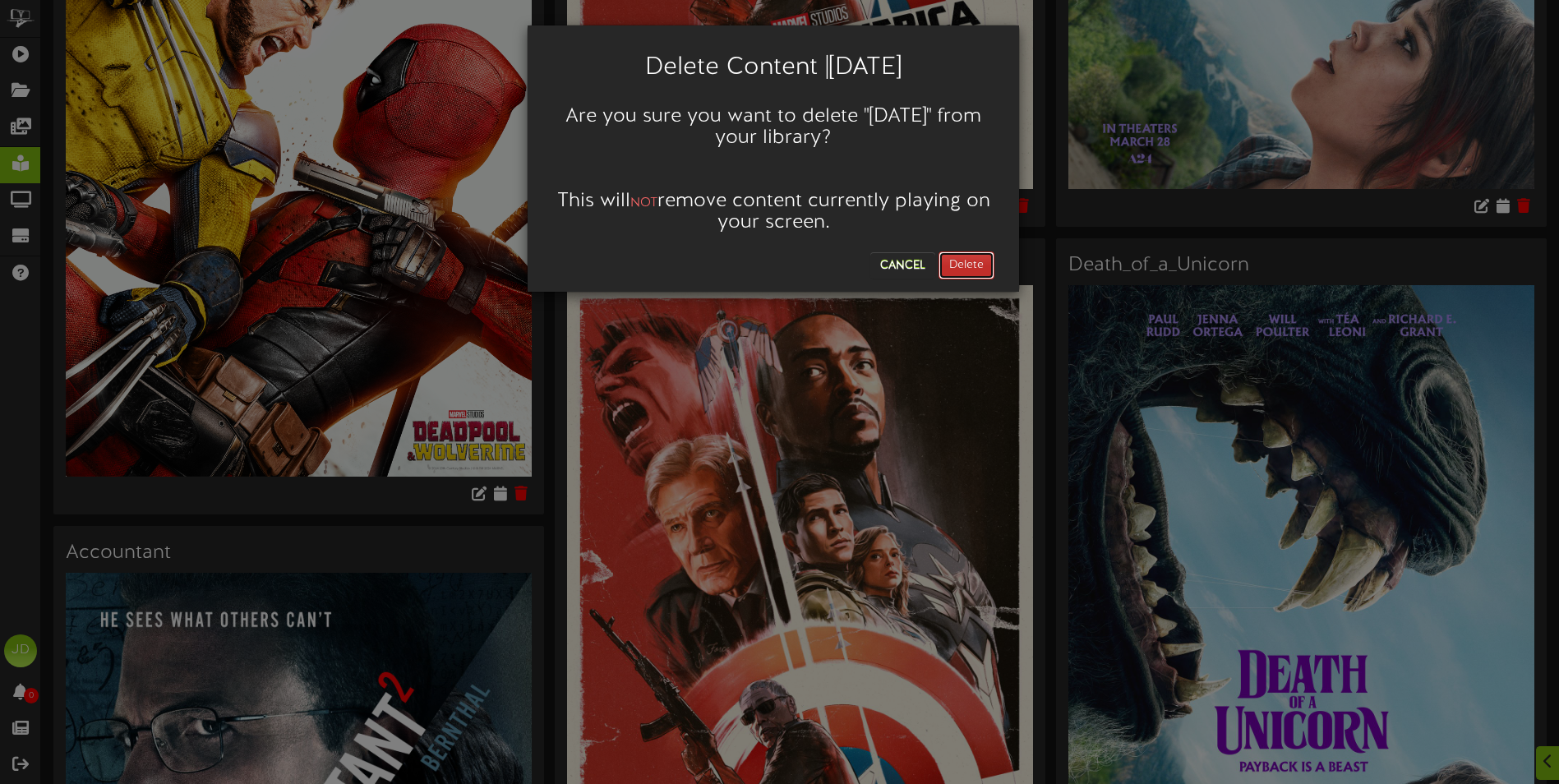
click at [954, 258] on button "Delete" at bounding box center [966, 265] width 56 height 28
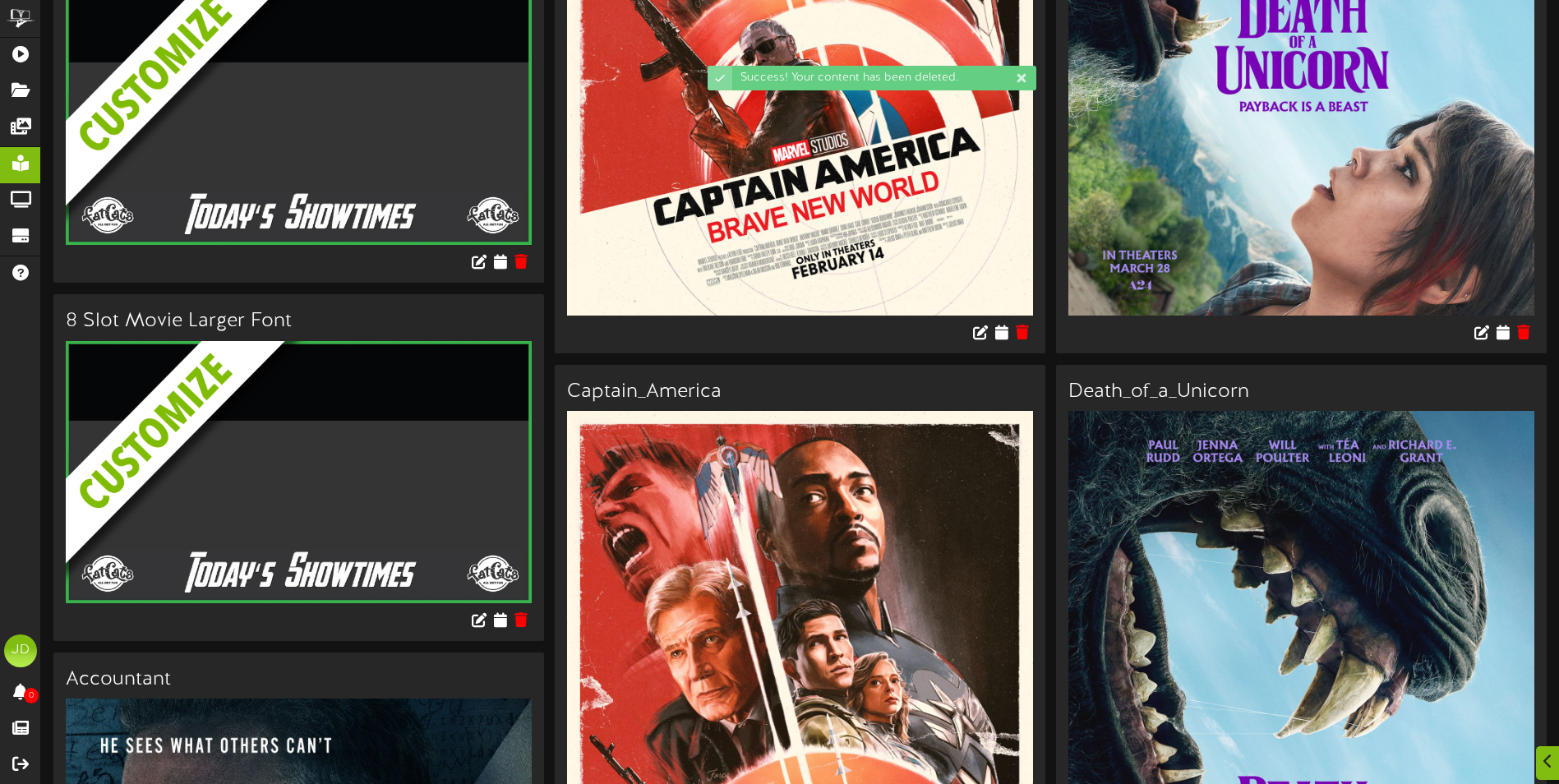
scroll to position [575, 0]
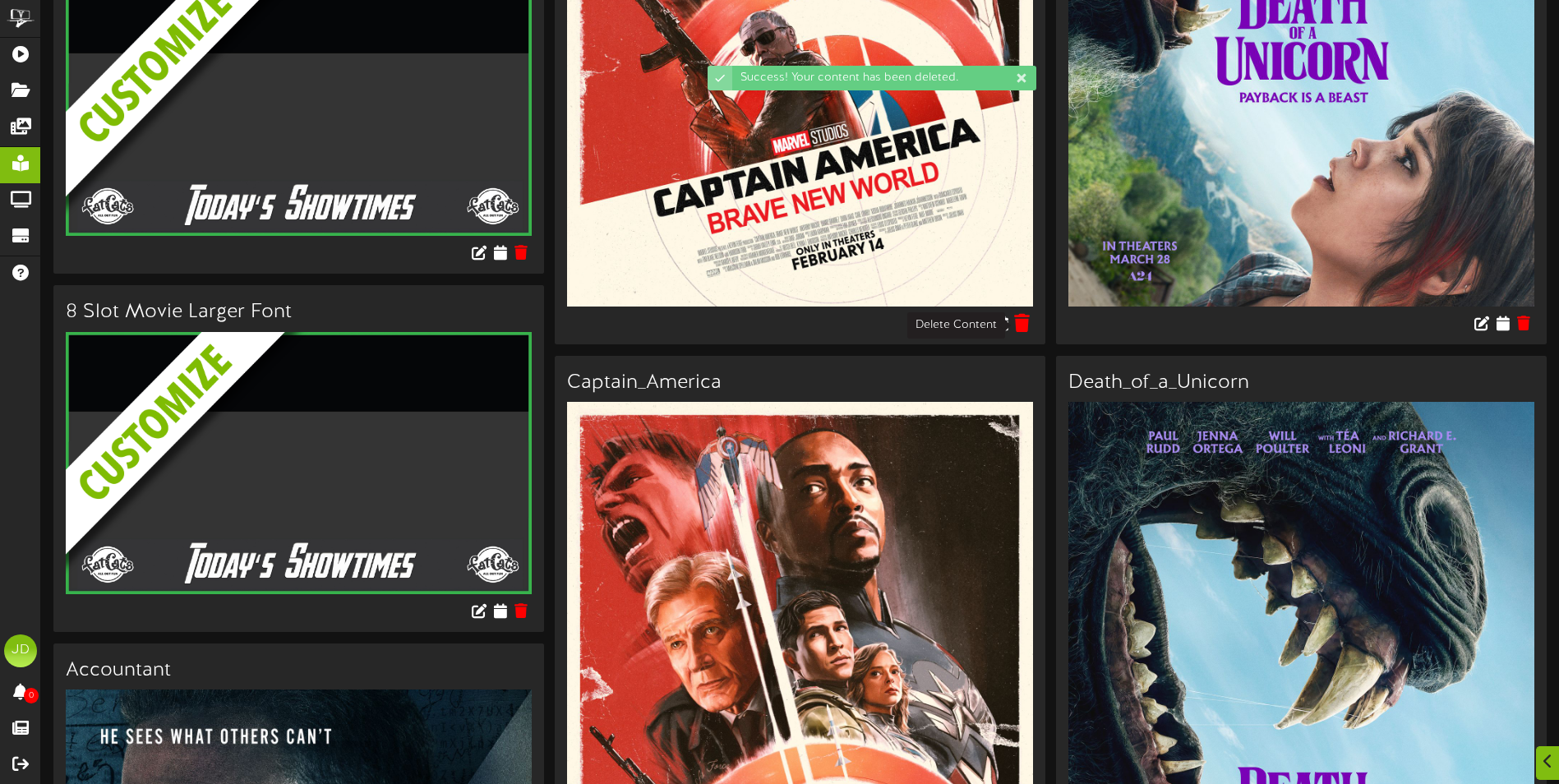
click at [1021, 322] on icon at bounding box center [1023, 322] width 15 height 18
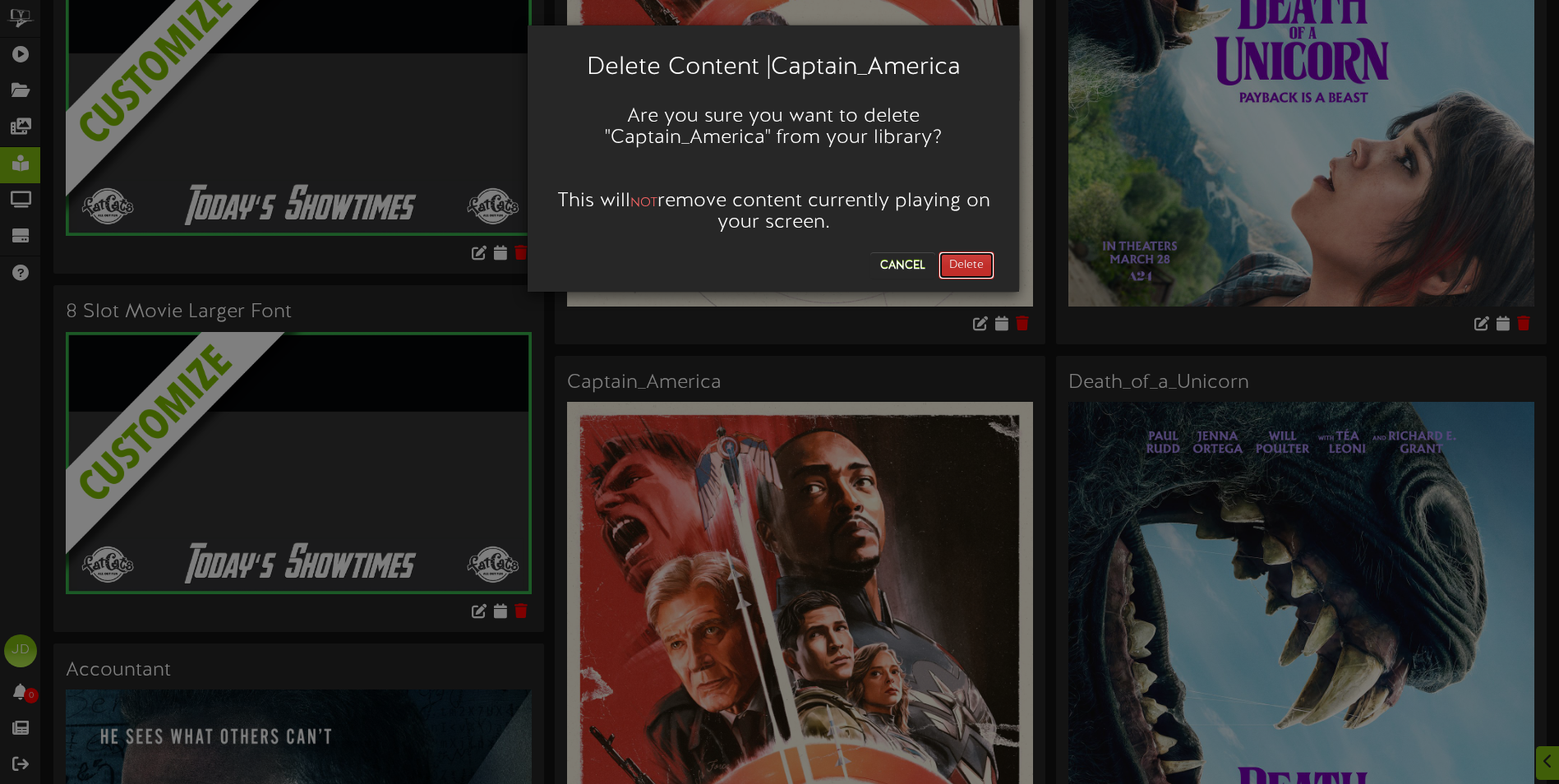
click at [972, 260] on button "Delete" at bounding box center [966, 265] width 56 height 28
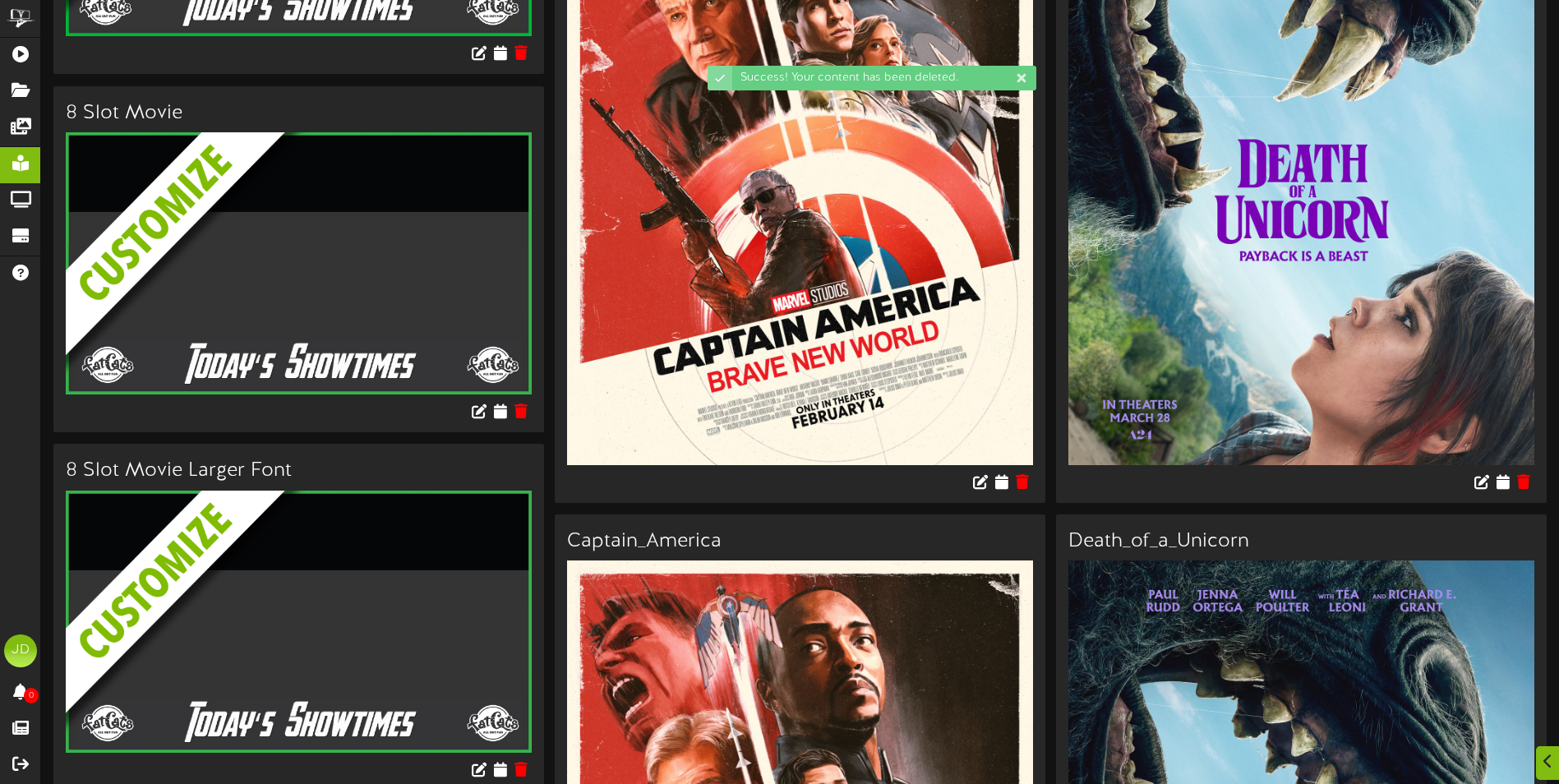
scroll to position [657, 0]
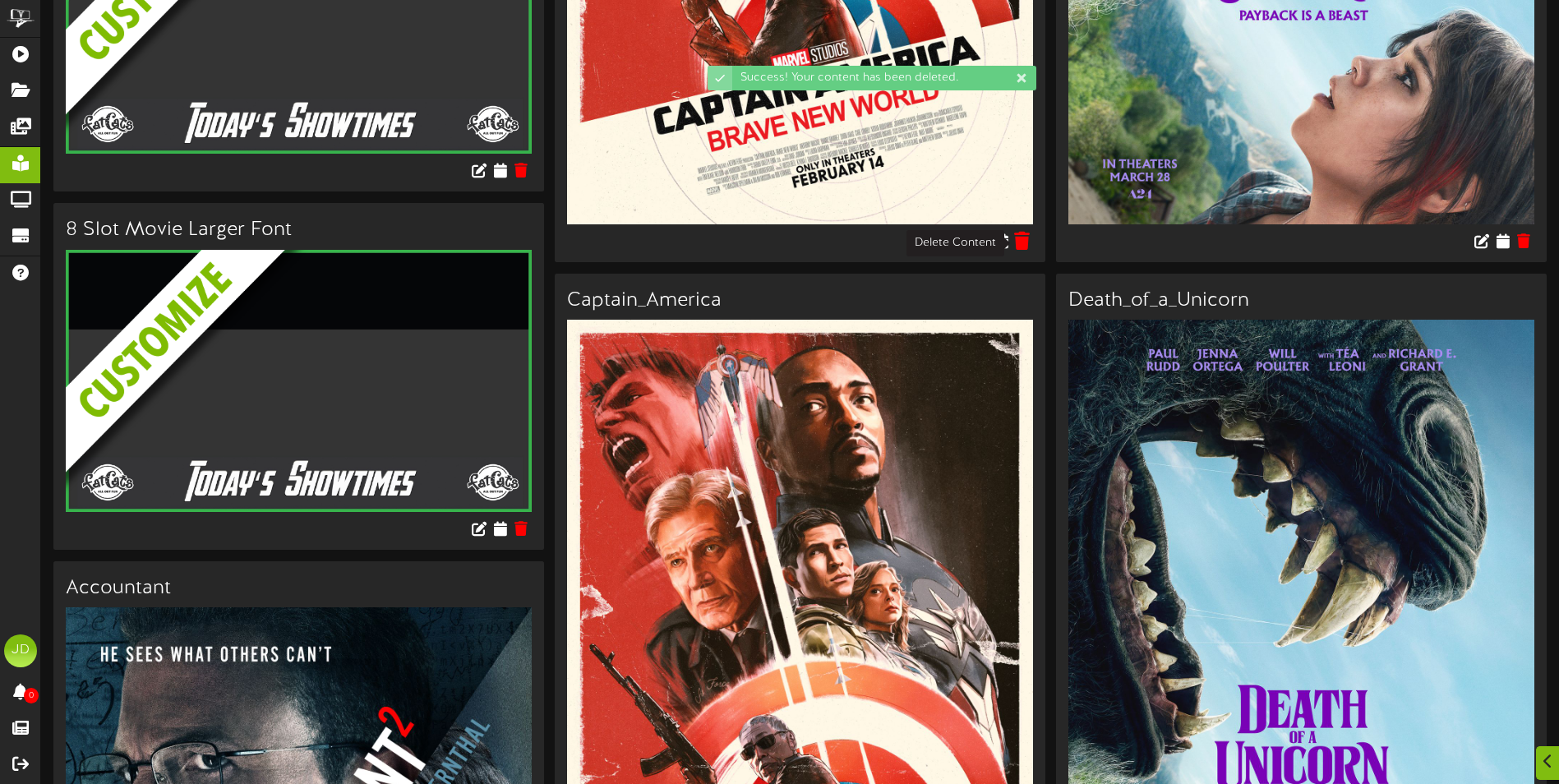
click at [1029, 242] on icon at bounding box center [1023, 240] width 15 height 18
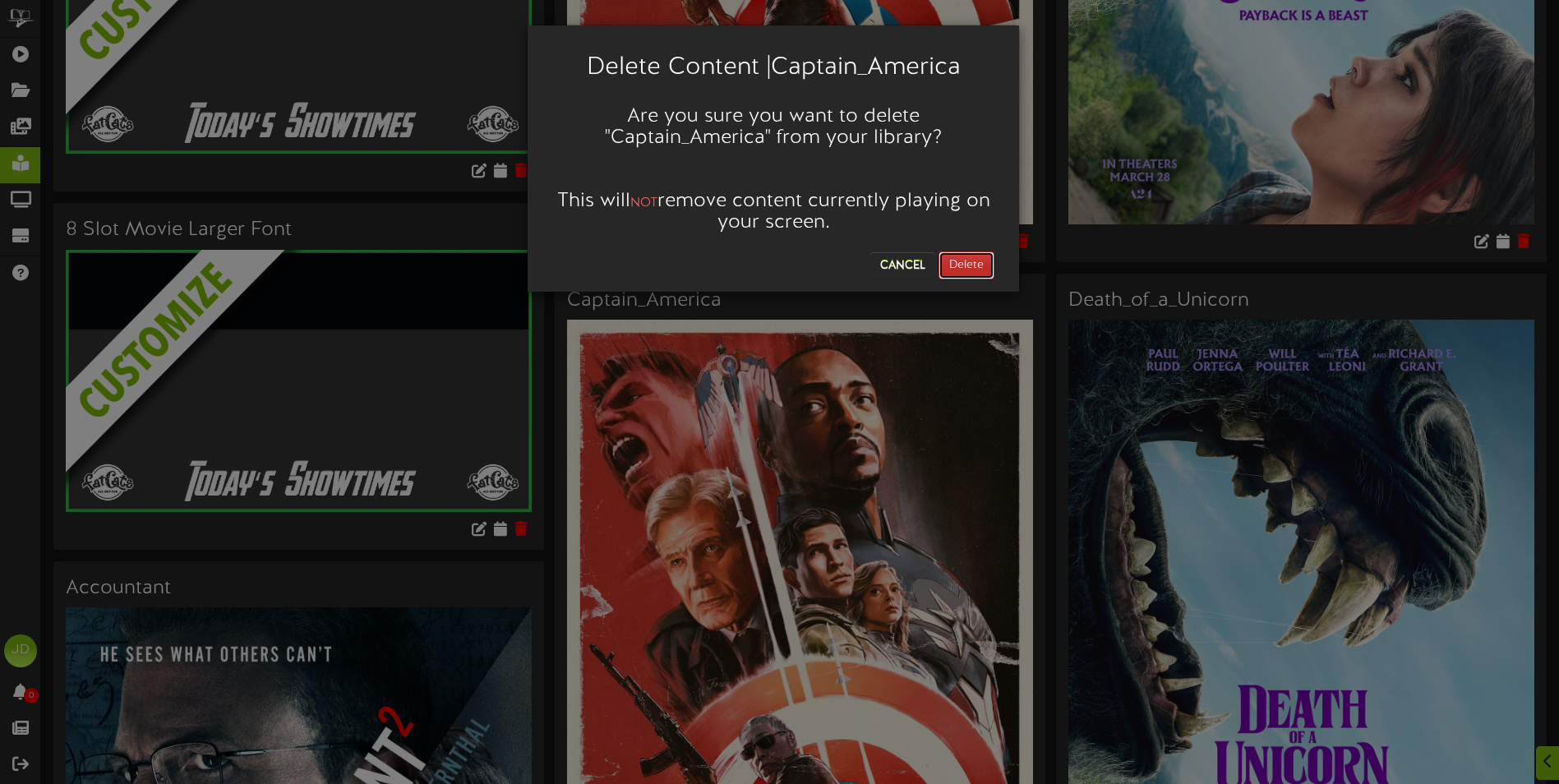
click at [971, 261] on button "Delete" at bounding box center [966, 265] width 56 height 28
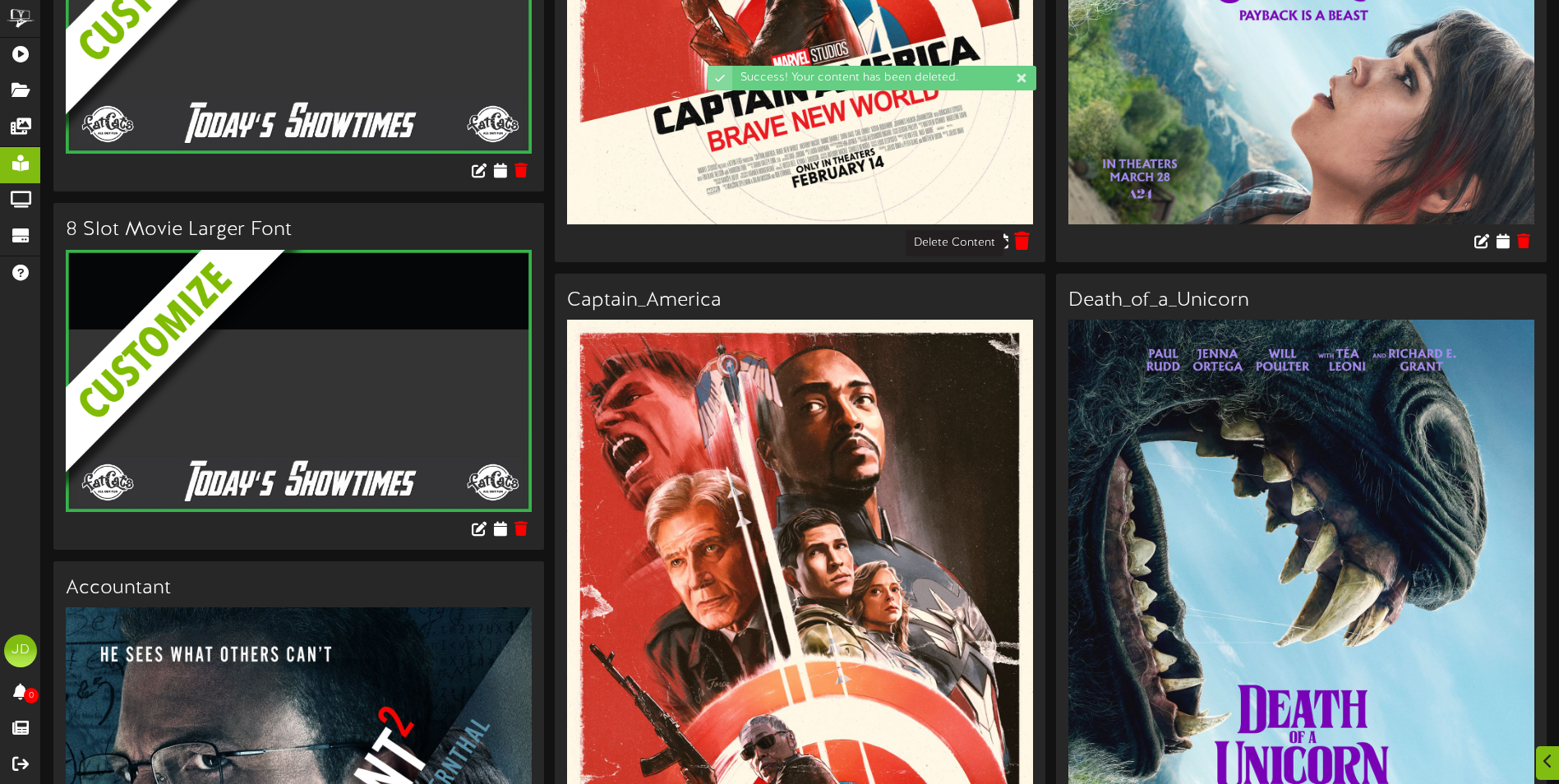
click at [1025, 243] on icon at bounding box center [1023, 240] width 15 height 18
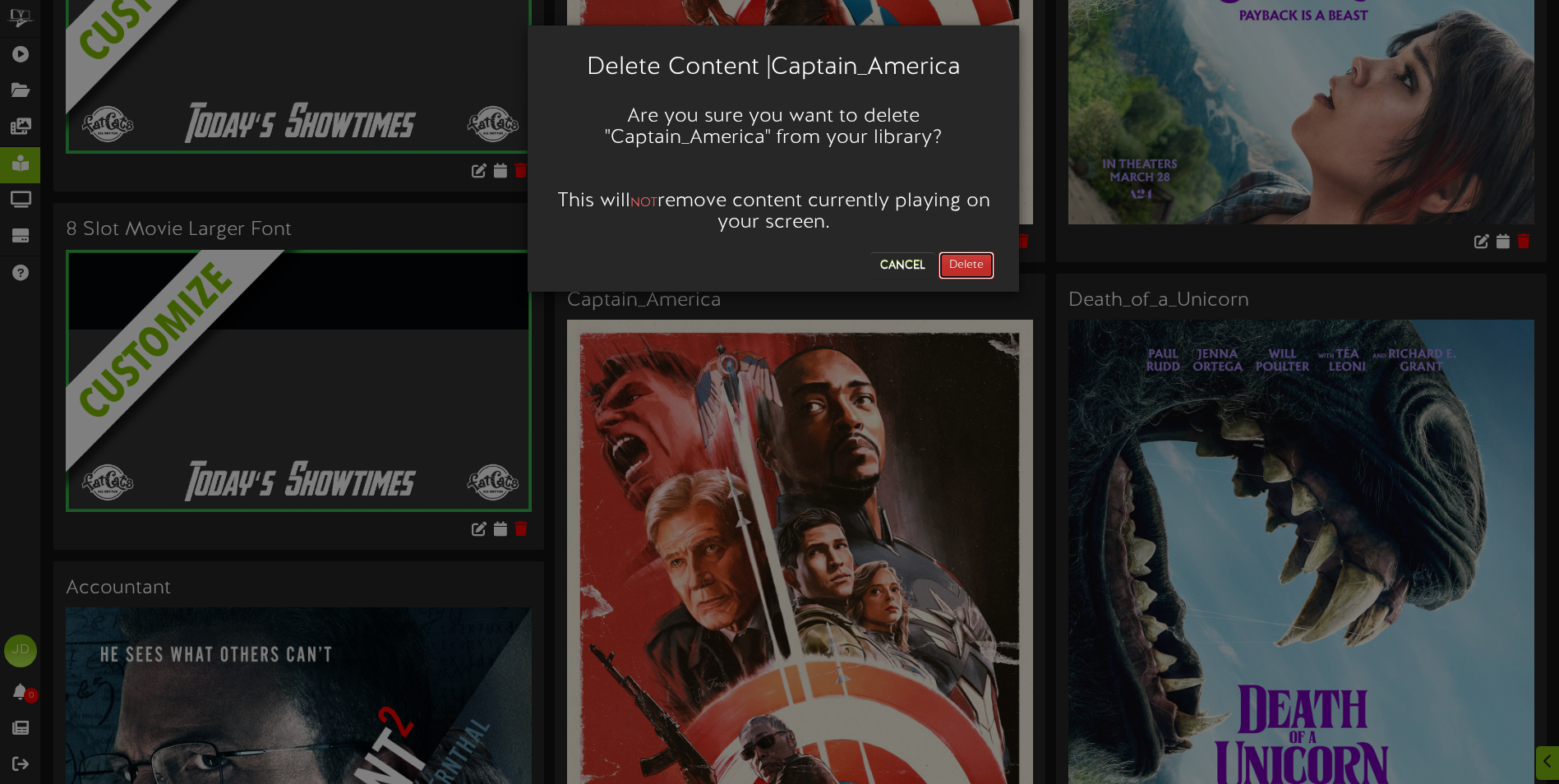
click at [971, 266] on button "Delete" at bounding box center [966, 265] width 56 height 28
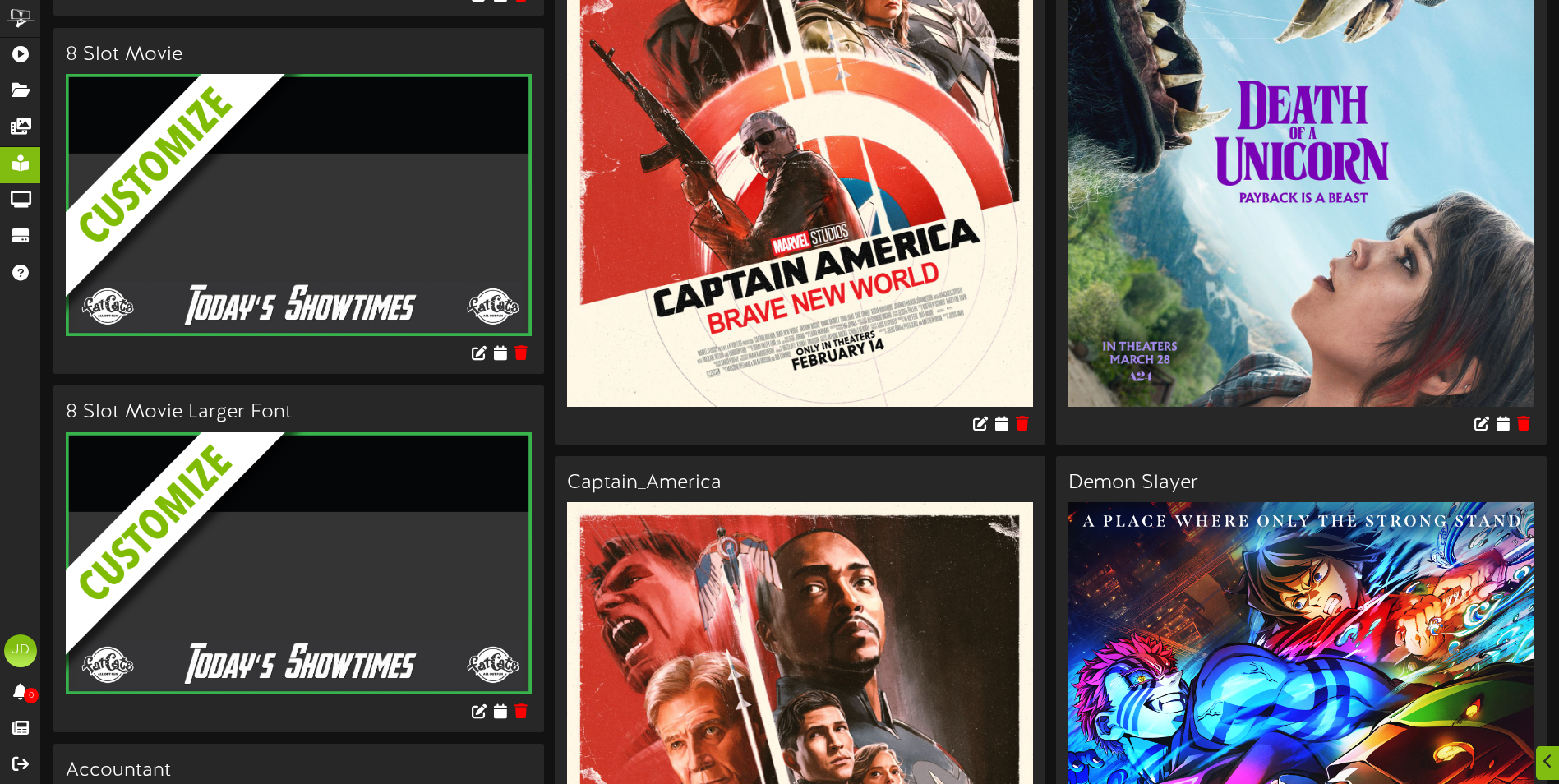
scroll to position [493, 0]
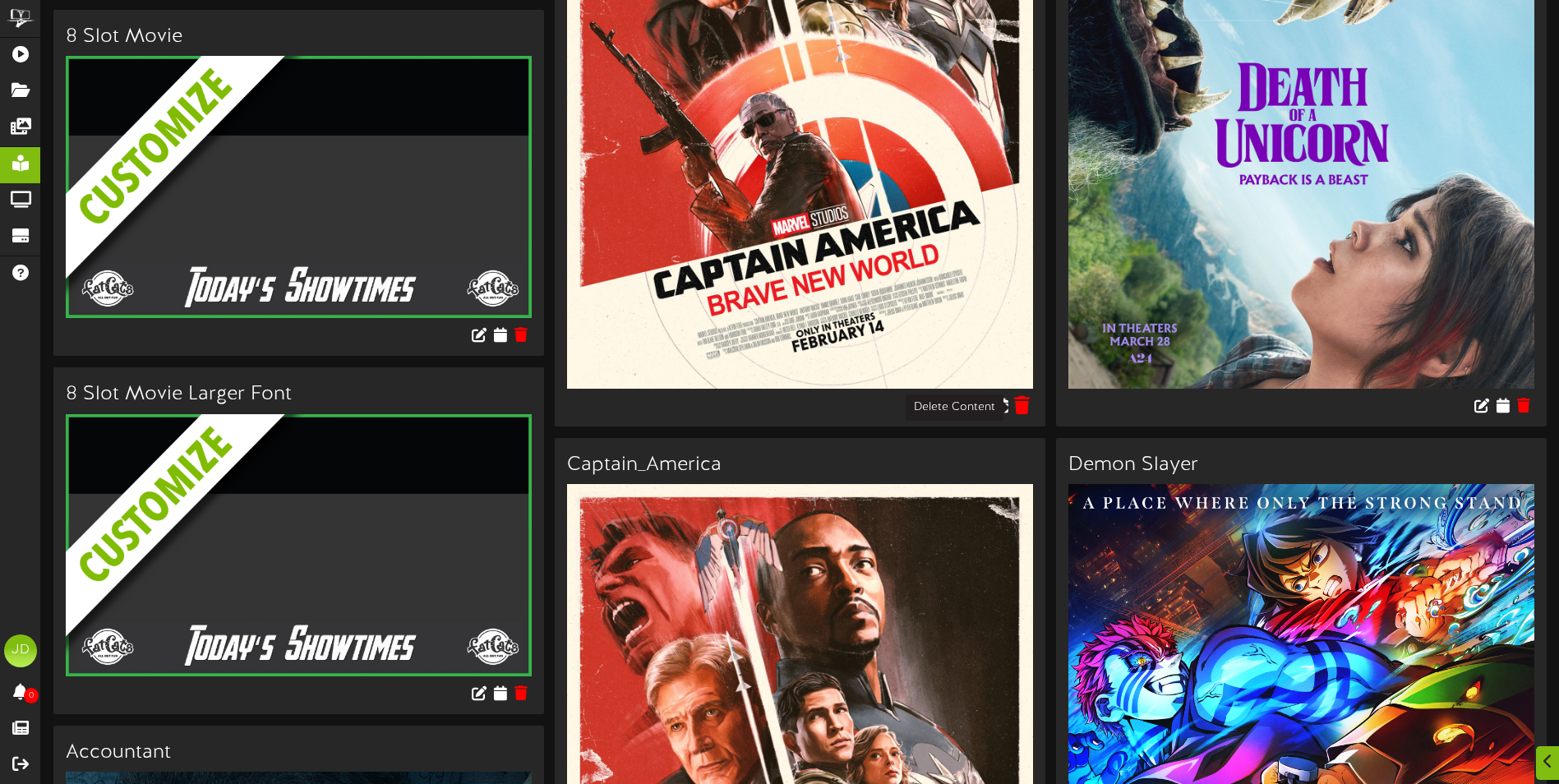
click at [1026, 403] on icon at bounding box center [1023, 404] width 15 height 18
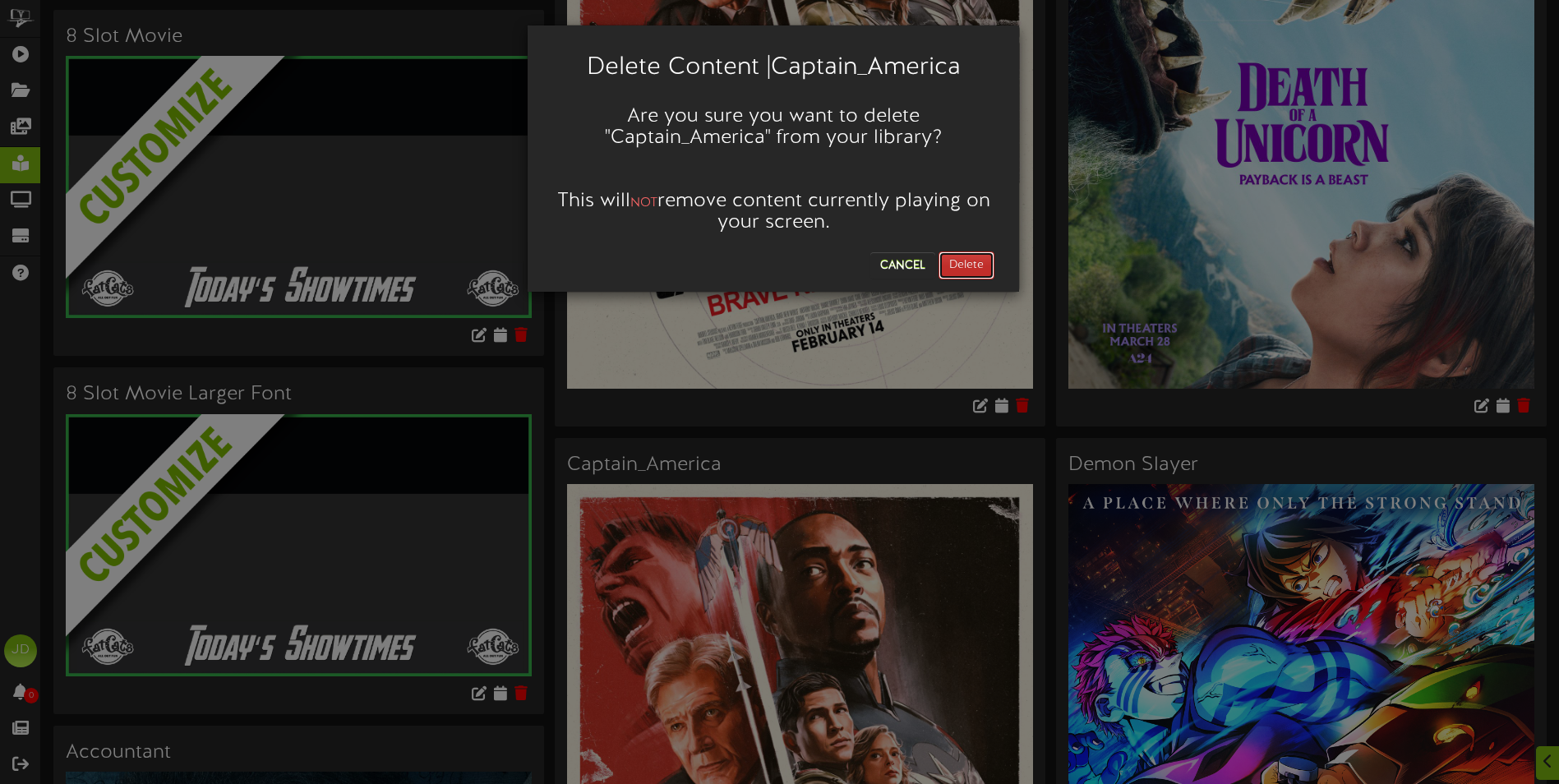
click at [985, 271] on button "Delete" at bounding box center [966, 265] width 56 height 28
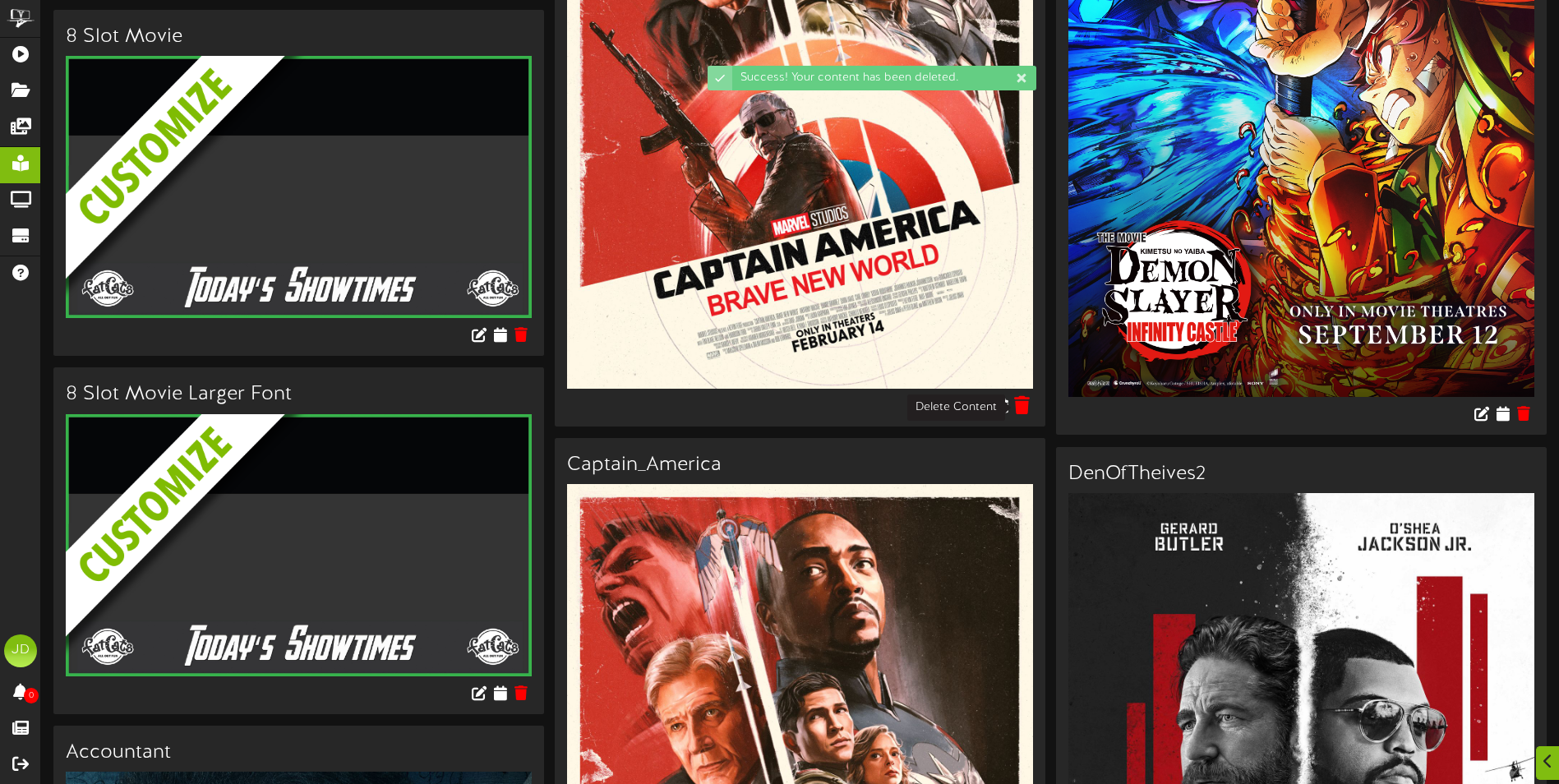
click at [1030, 411] on icon at bounding box center [1023, 404] width 15 height 18
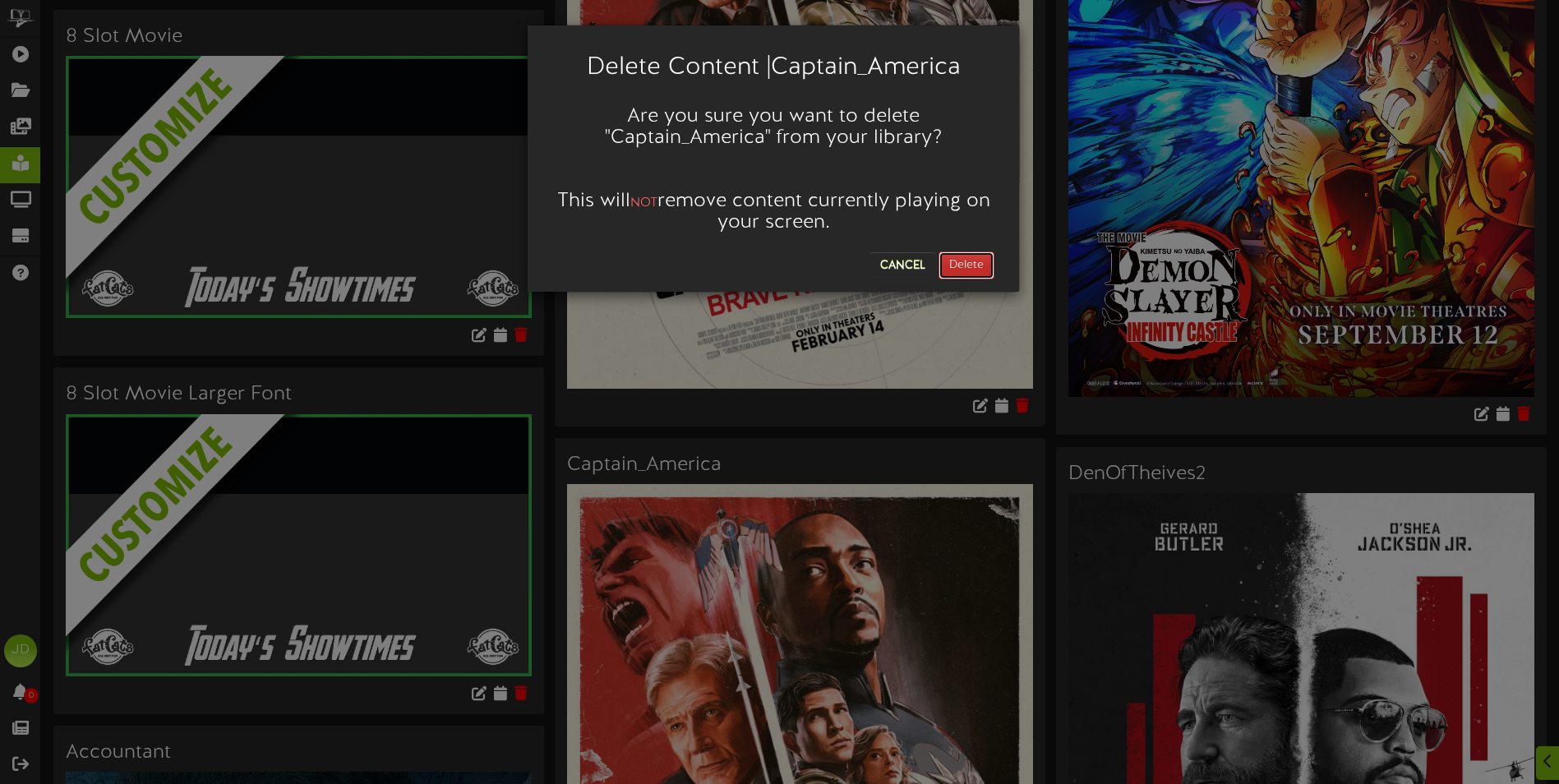
click at [988, 269] on button "Delete" at bounding box center [966, 265] width 56 height 28
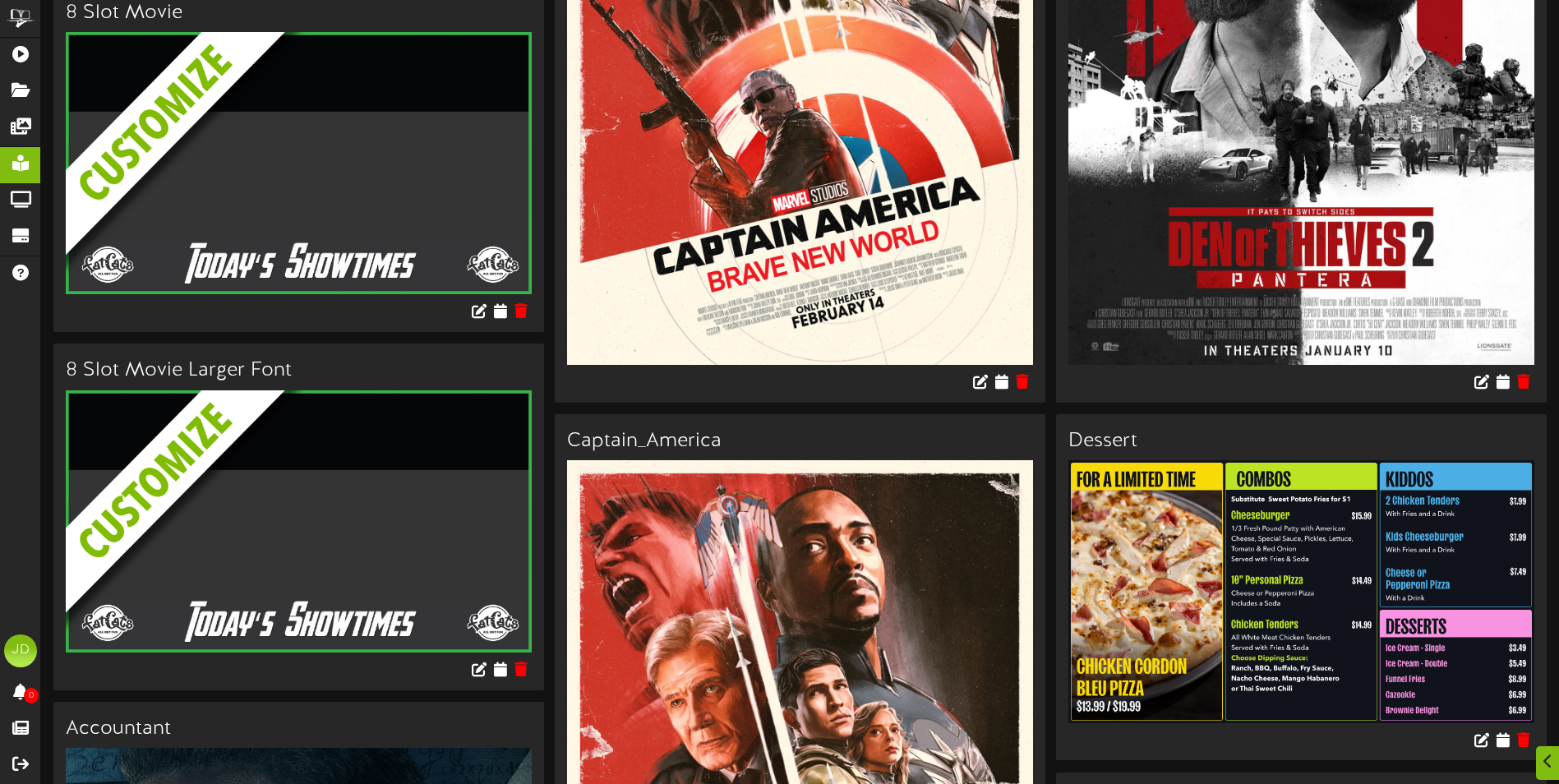
scroll to position [575, 0]
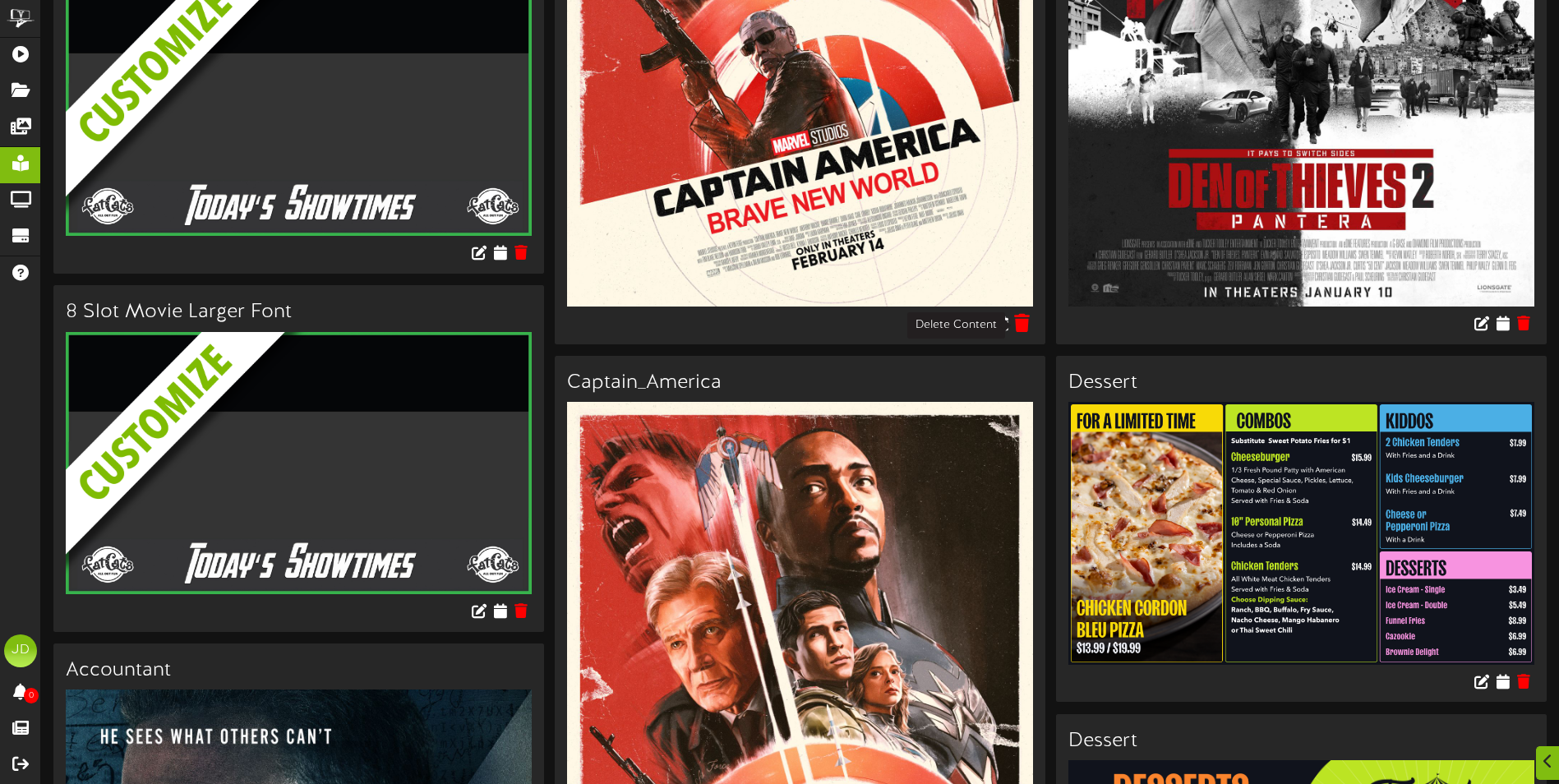
click at [1020, 320] on icon at bounding box center [1023, 322] width 15 height 18
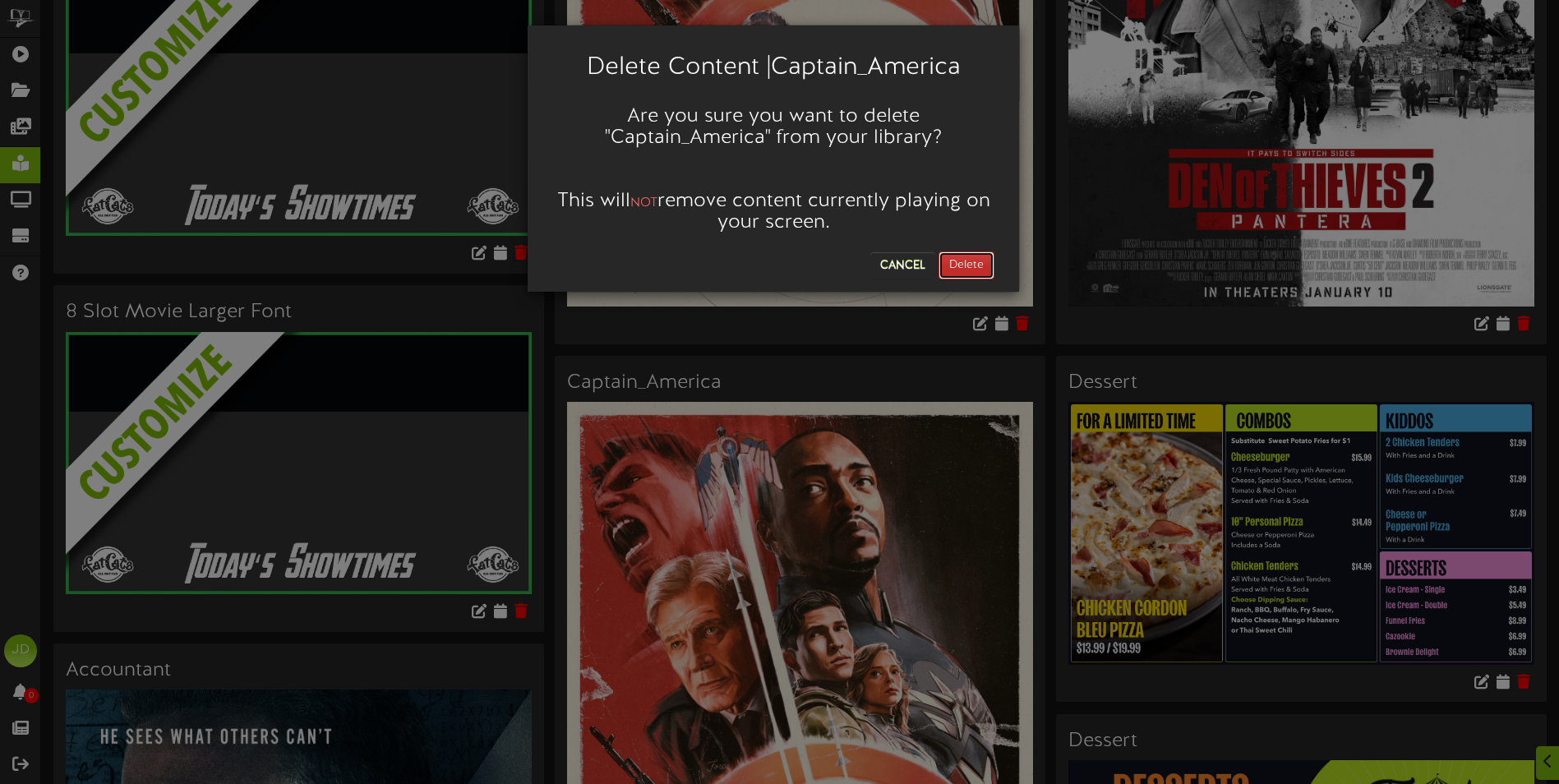
click at [966, 258] on button "Delete" at bounding box center [966, 265] width 56 height 28
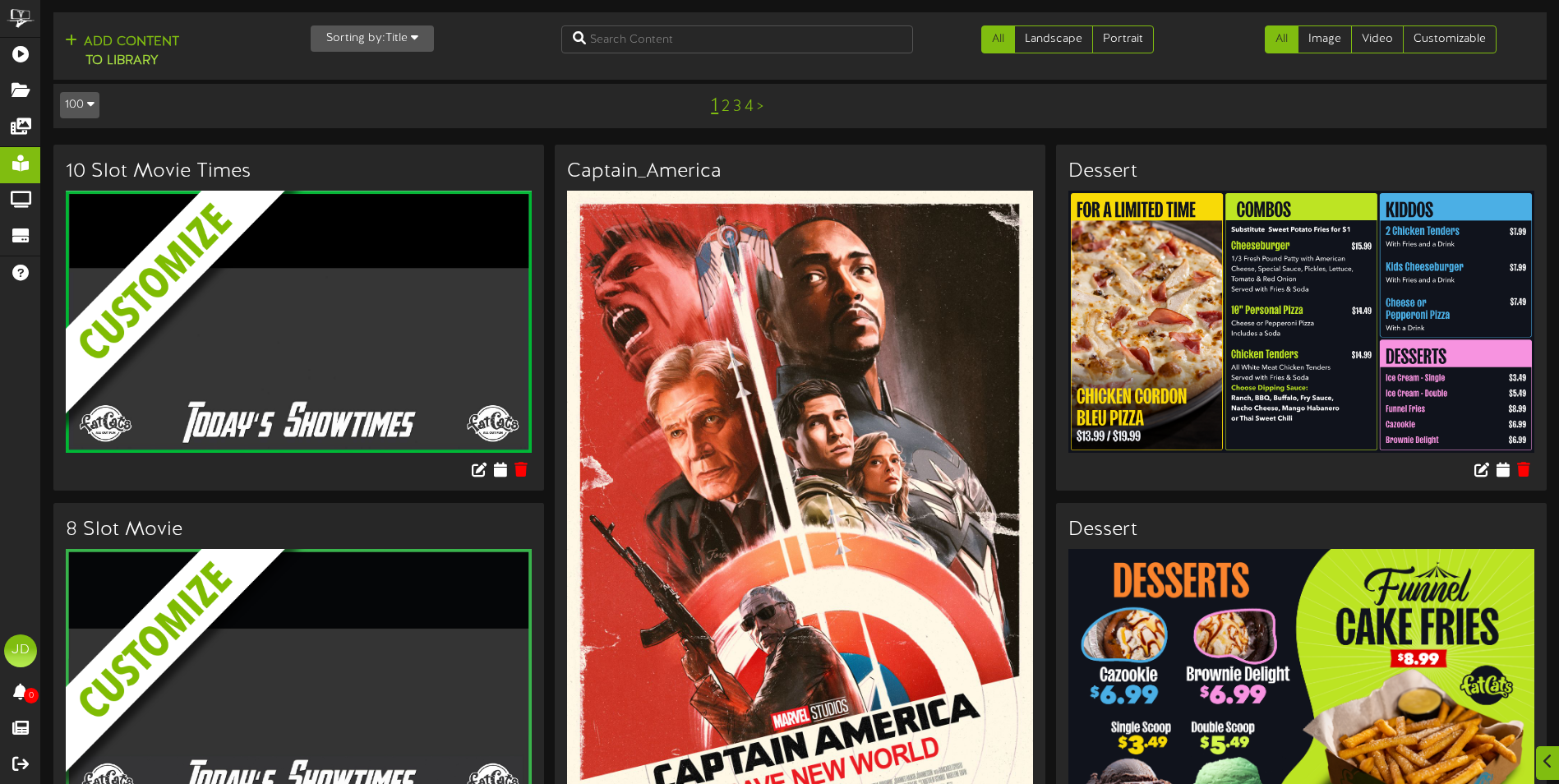
scroll to position [740, 0]
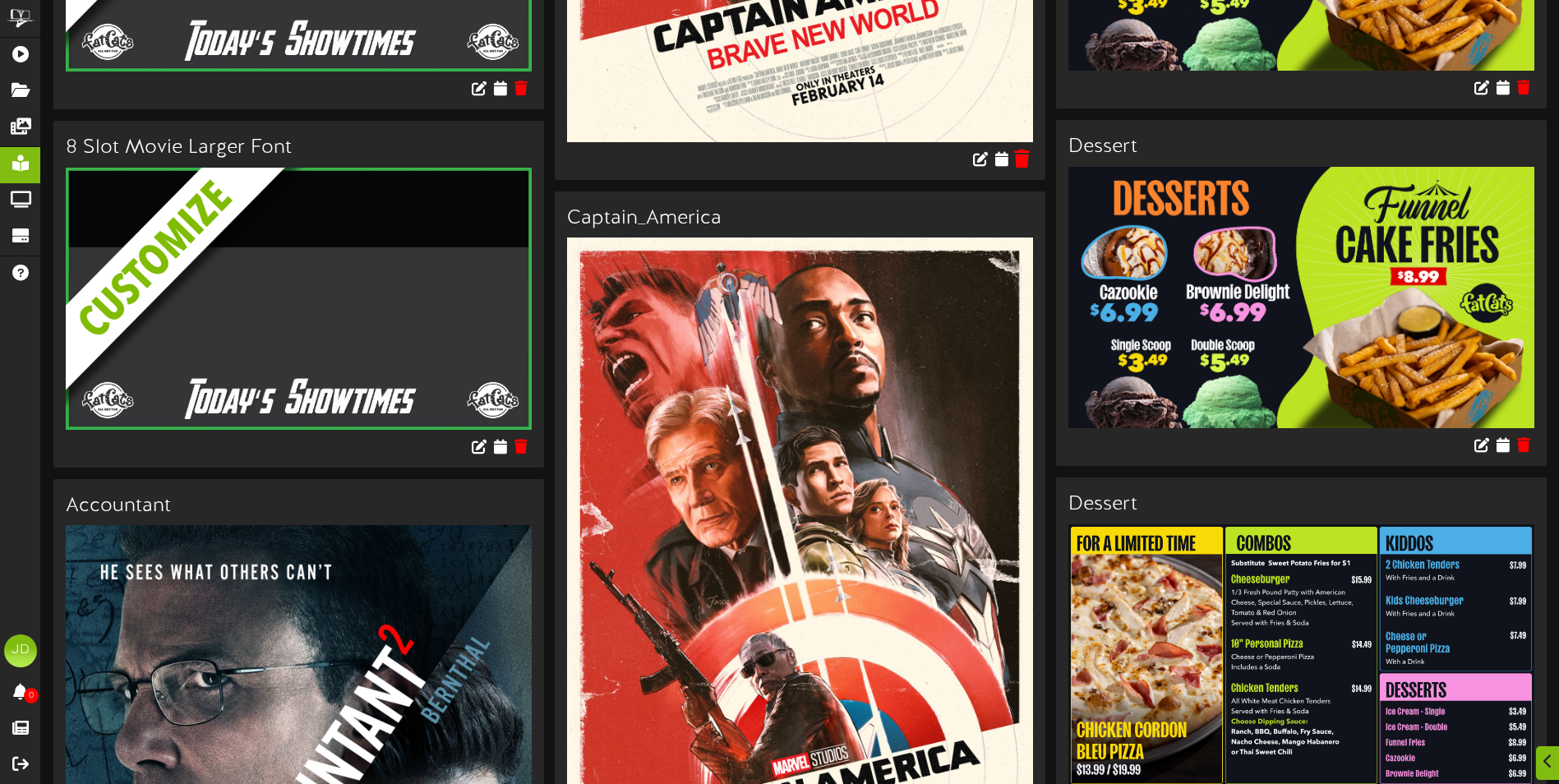
click at [1024, 163] on icon at bounding box center [1023, 157] width 15 height 18
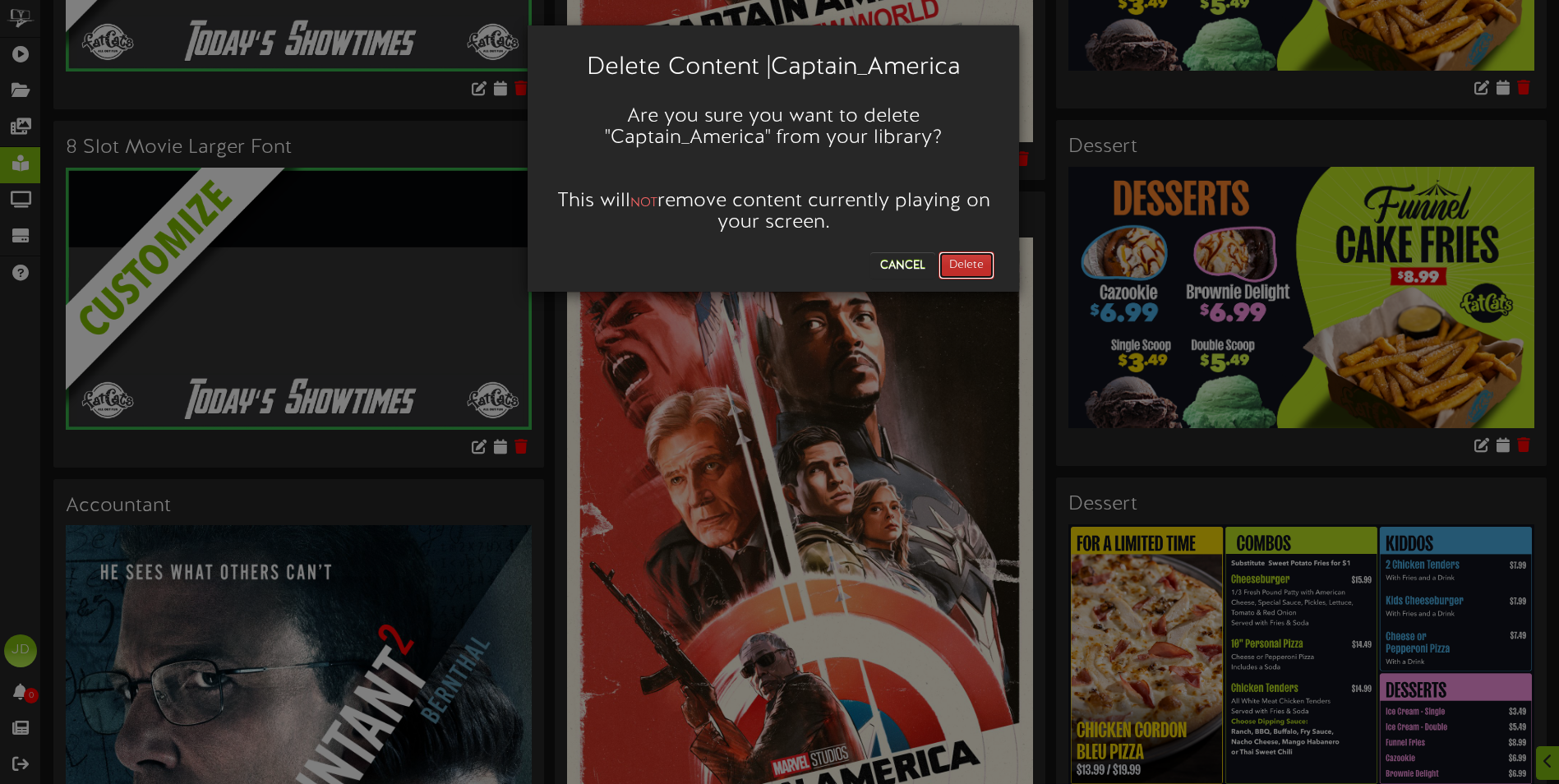
click at [972, 274] on button "Delete" at bounding box center [966, 265] width 56 height 28
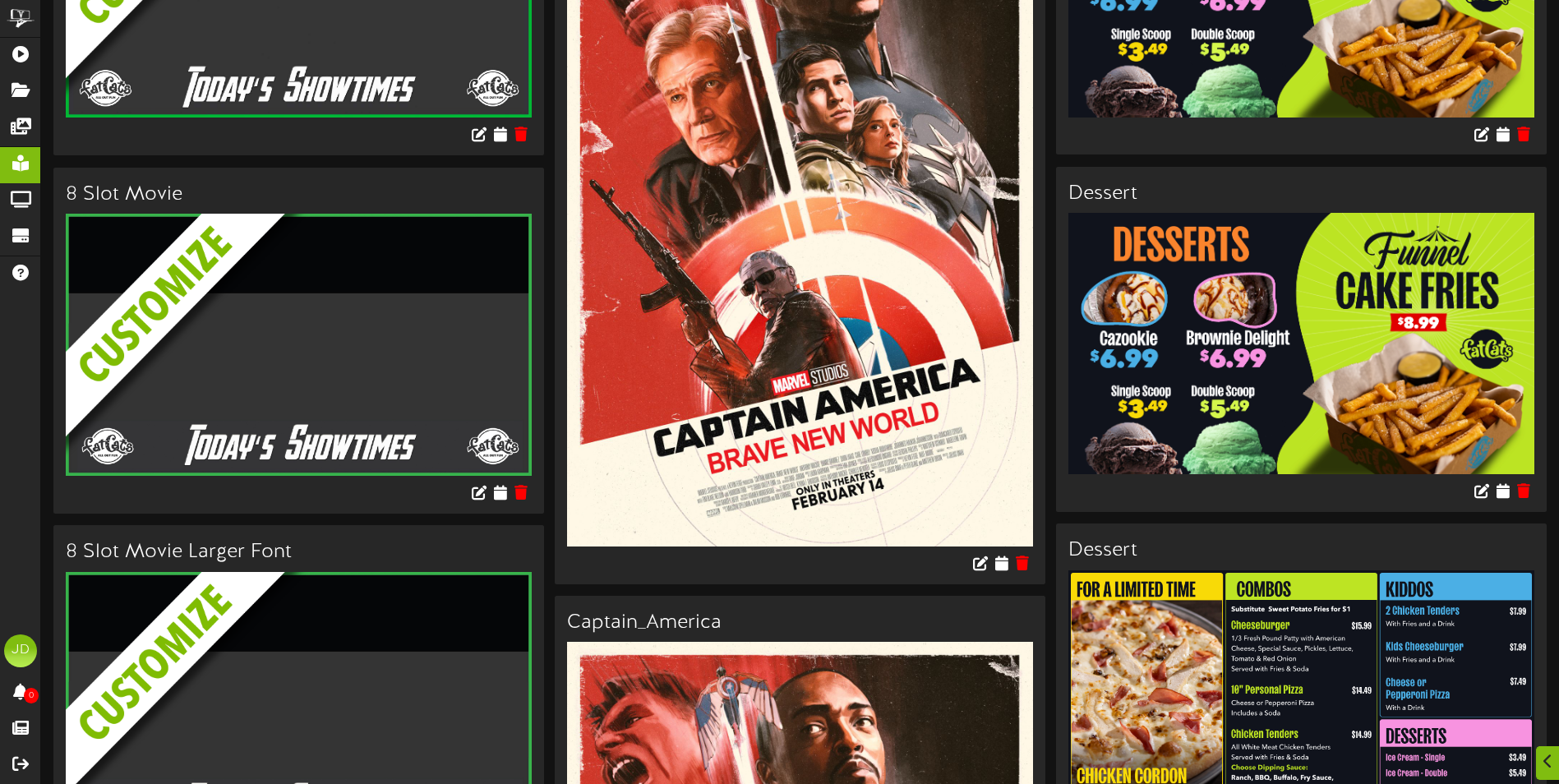
scroll to position [575, 0]
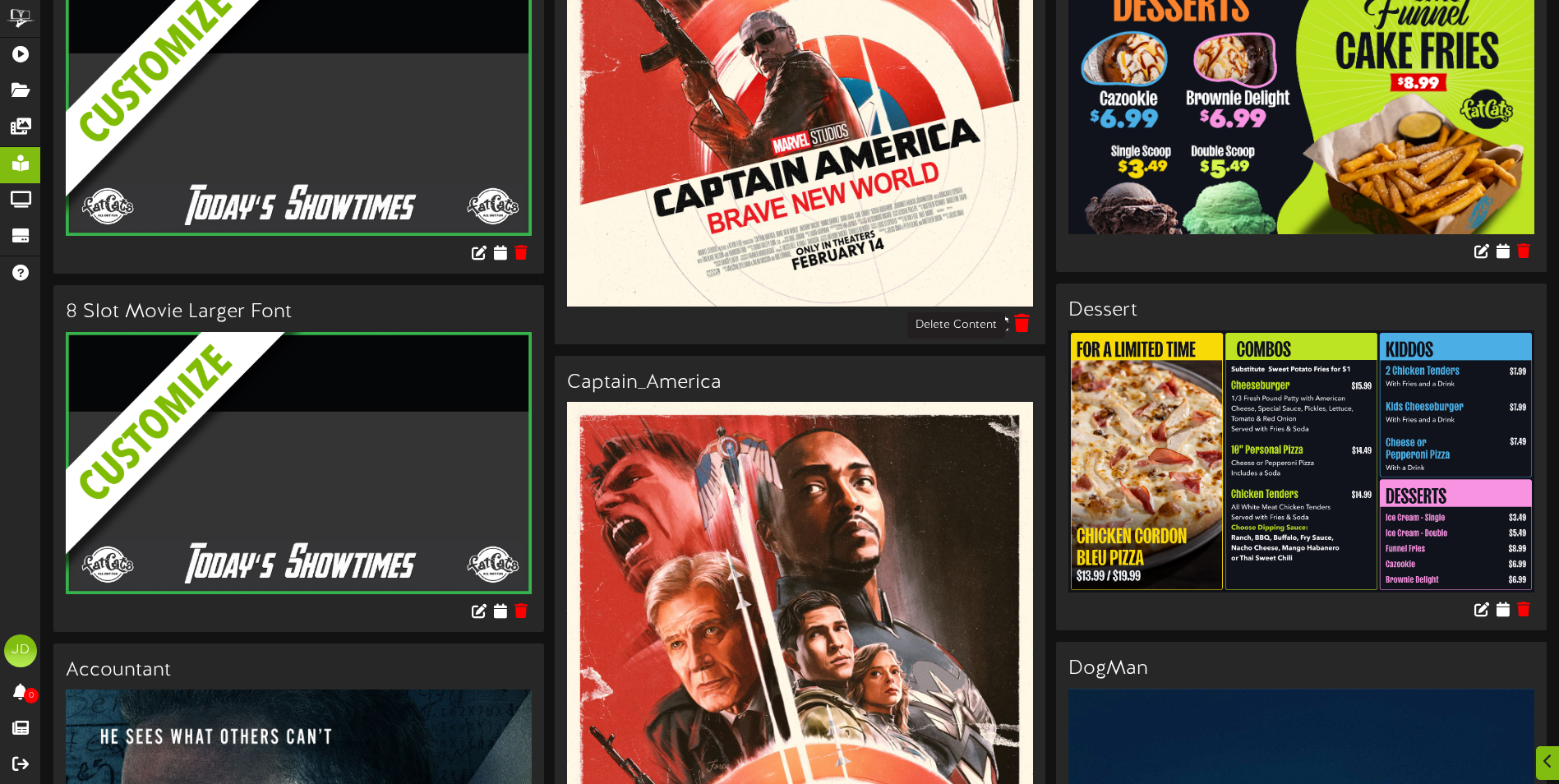
click at [1021, 323] on icon at bounding box center [1023, 322] width 15 height 18
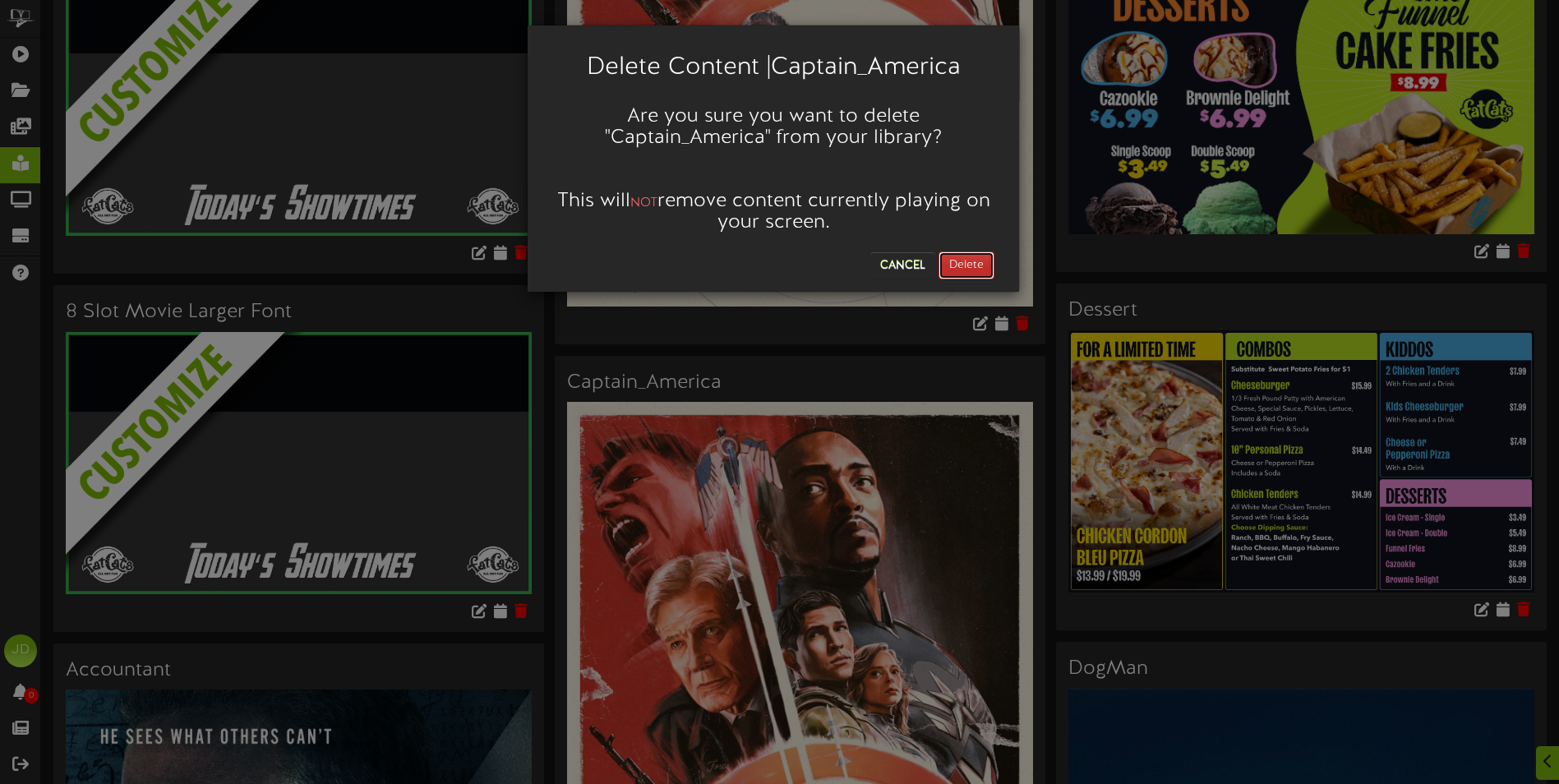
click at [970, 265] on button "Delete" at bounding box center [966, 265] width 56 height 28
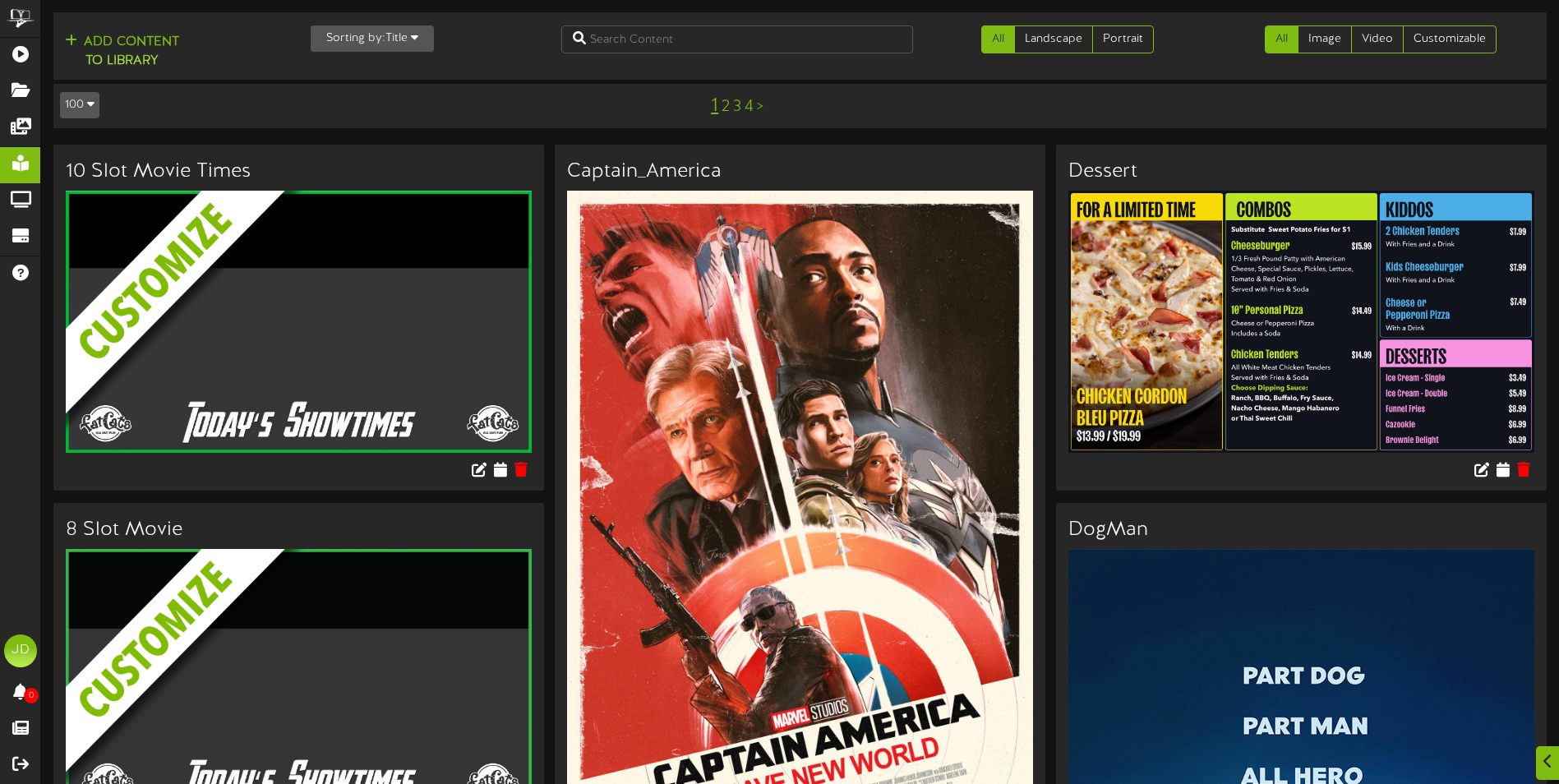
scroll to position [328, 0]
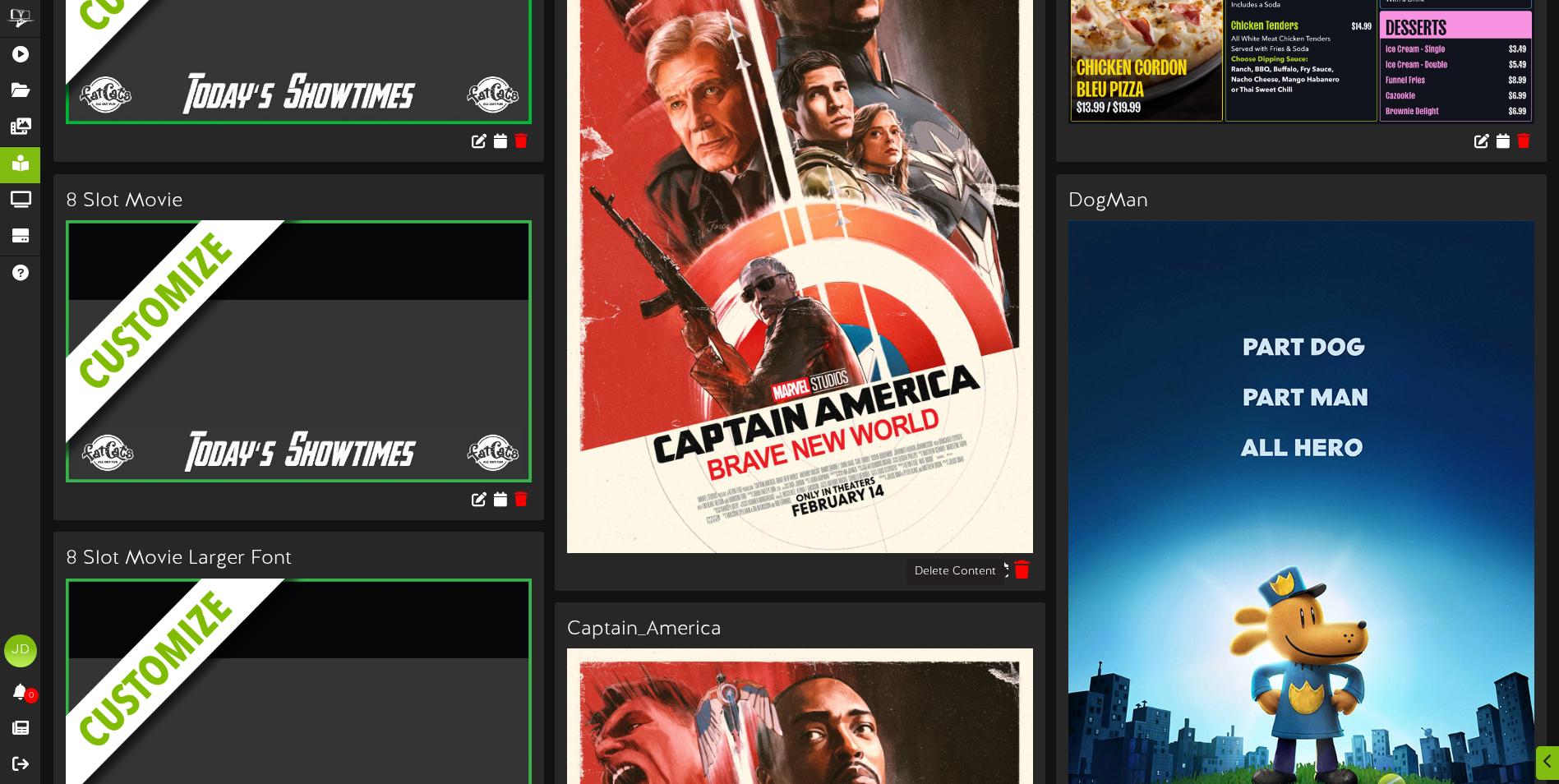
click at [1021, 570] on icon at bounding box center [1023, 568] width 15 height 18
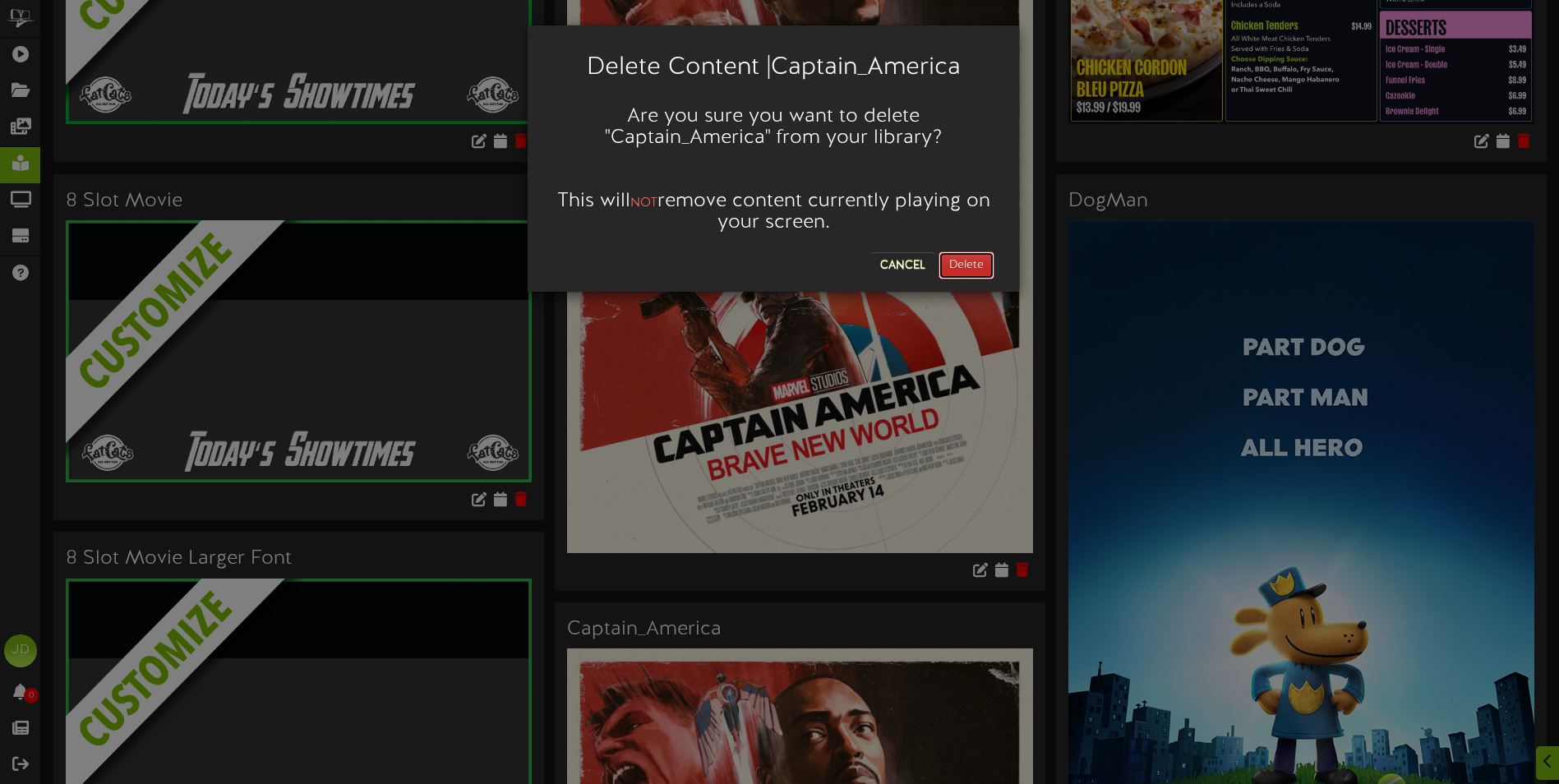
click at [951, 261] on button "Delete" at bounding box center [966, 265] width 56 height 28
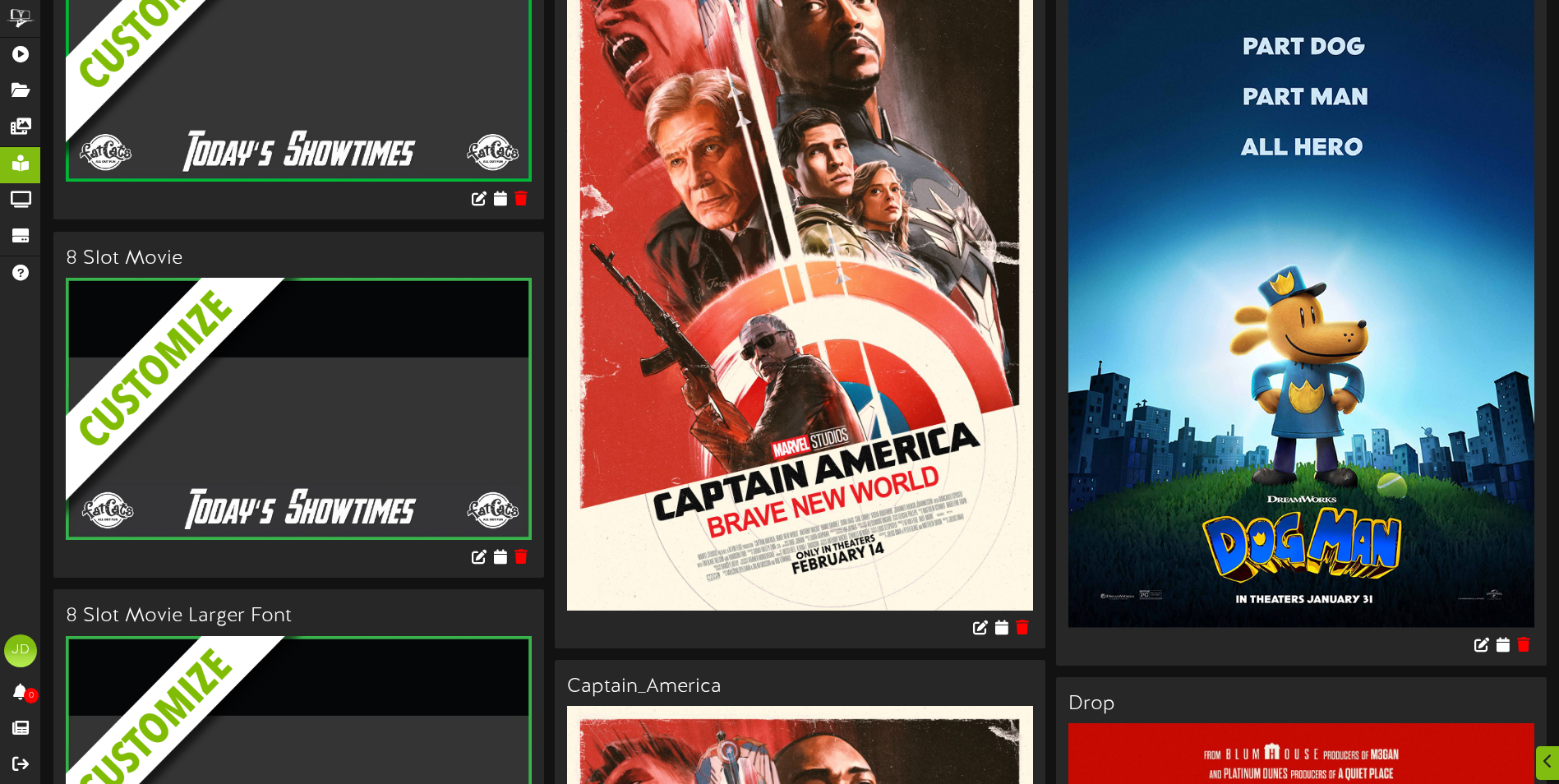
scroll to position [493, 0]
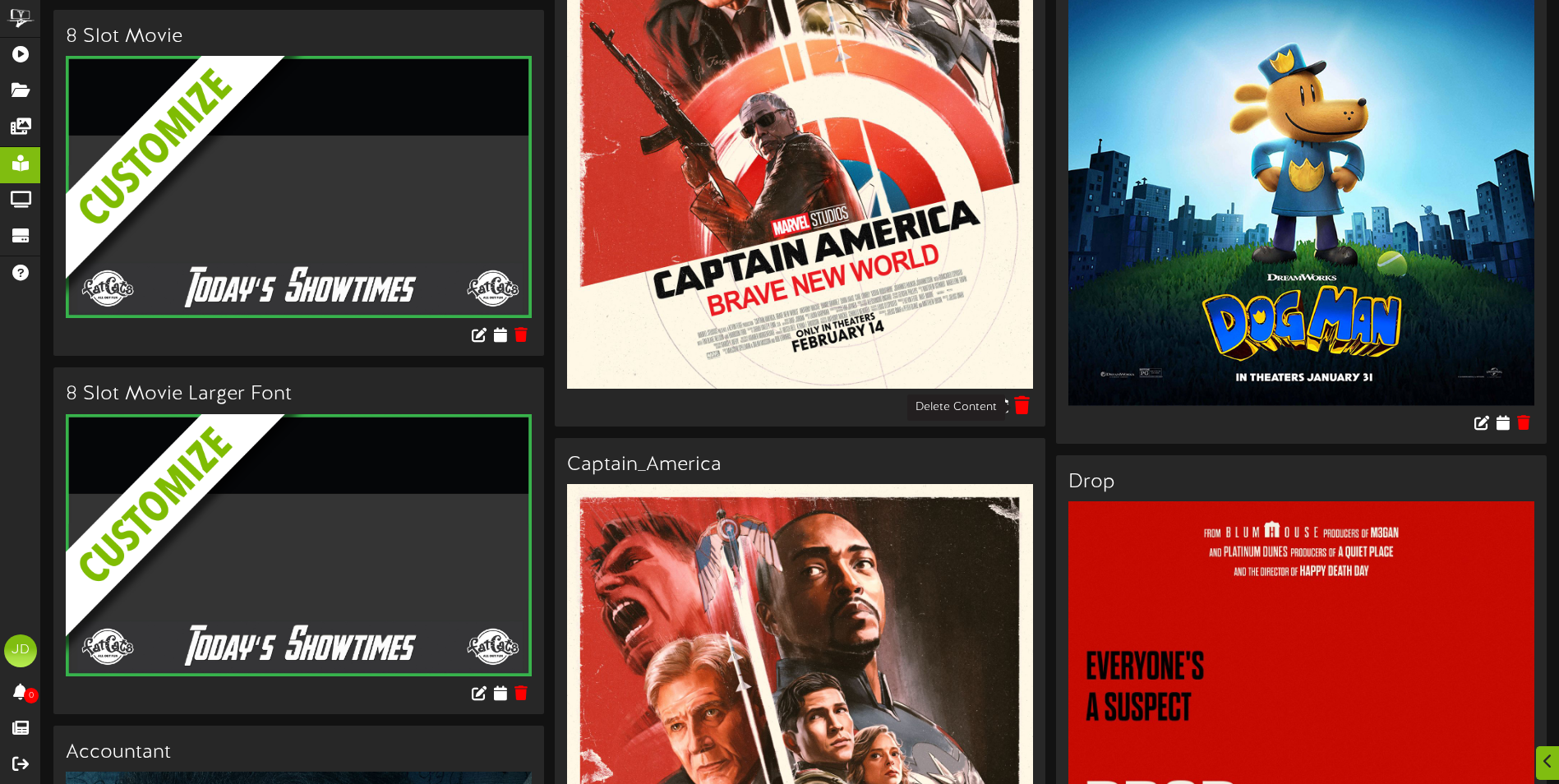
click at [1017, 405] on icon at bounding box center [1023, 404] width 15 height 18
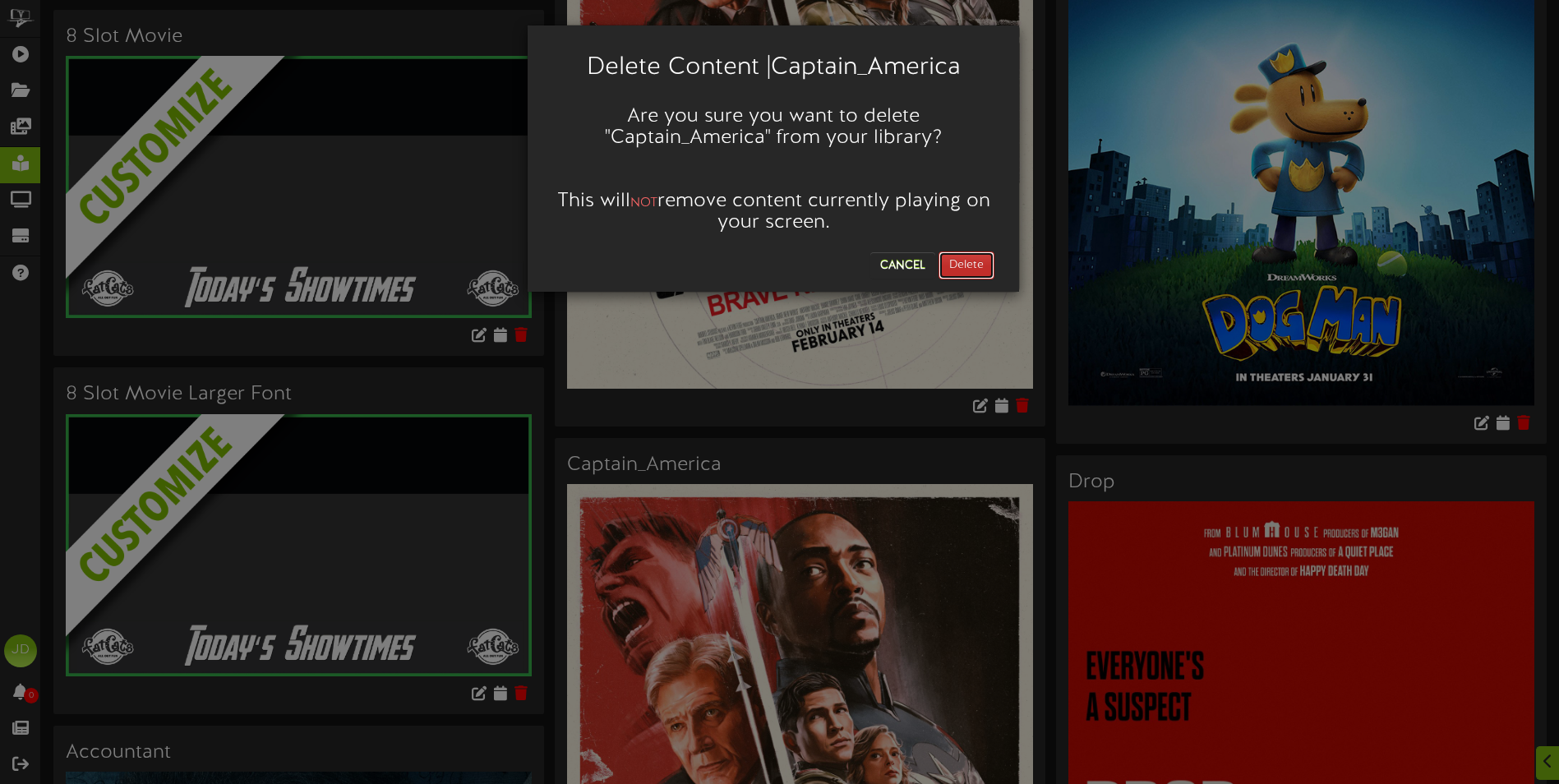
click at [948, 266] on button "Delete" at bounding box center [966, 265] width 56 height 28
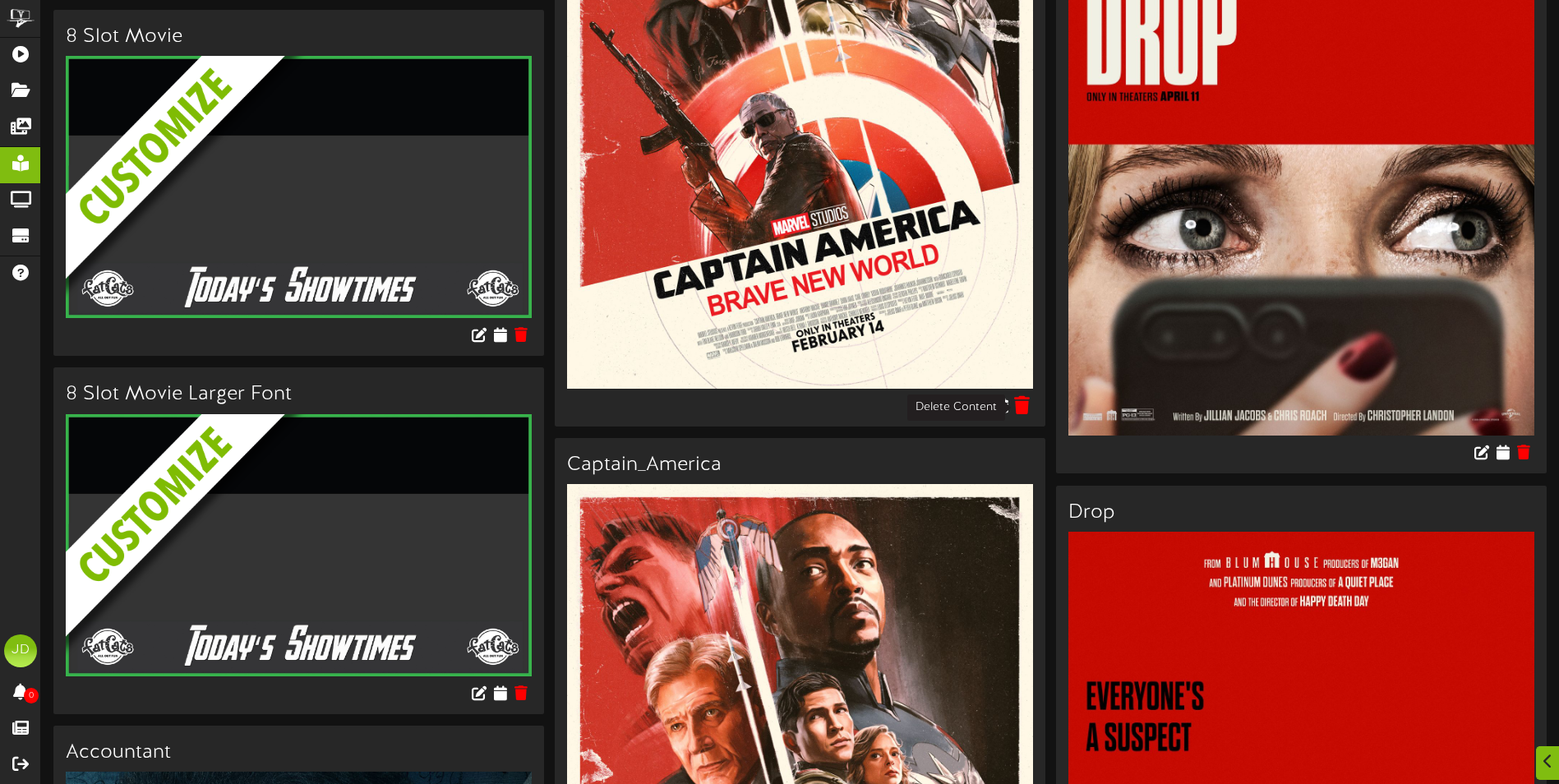
click at [1026, 403] on icon at bounding box center [1023, 404] width 15 height 18
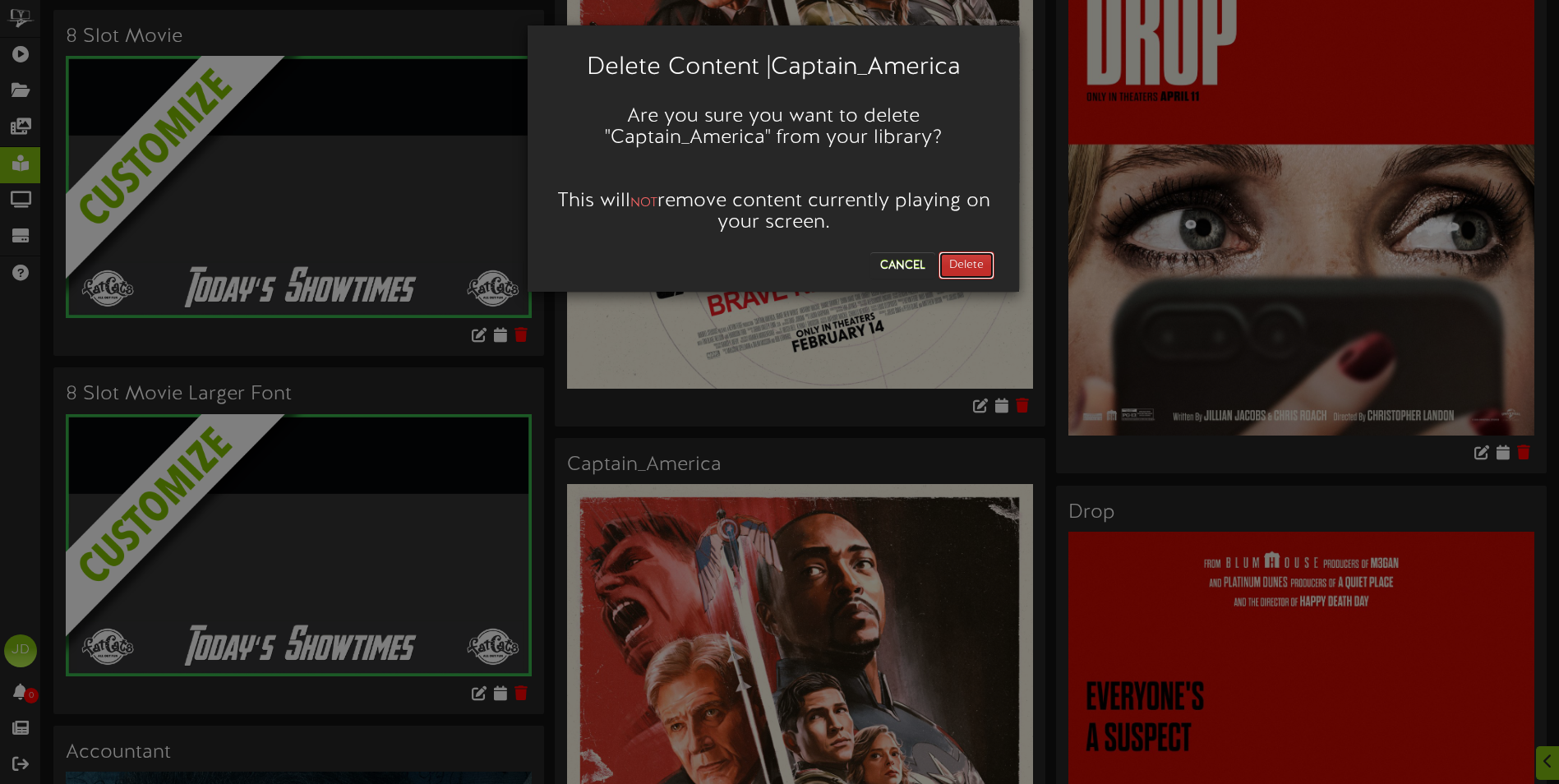
click at [964, 262] on button "Delete" at bounding box center [966, 265] width 56 height 28
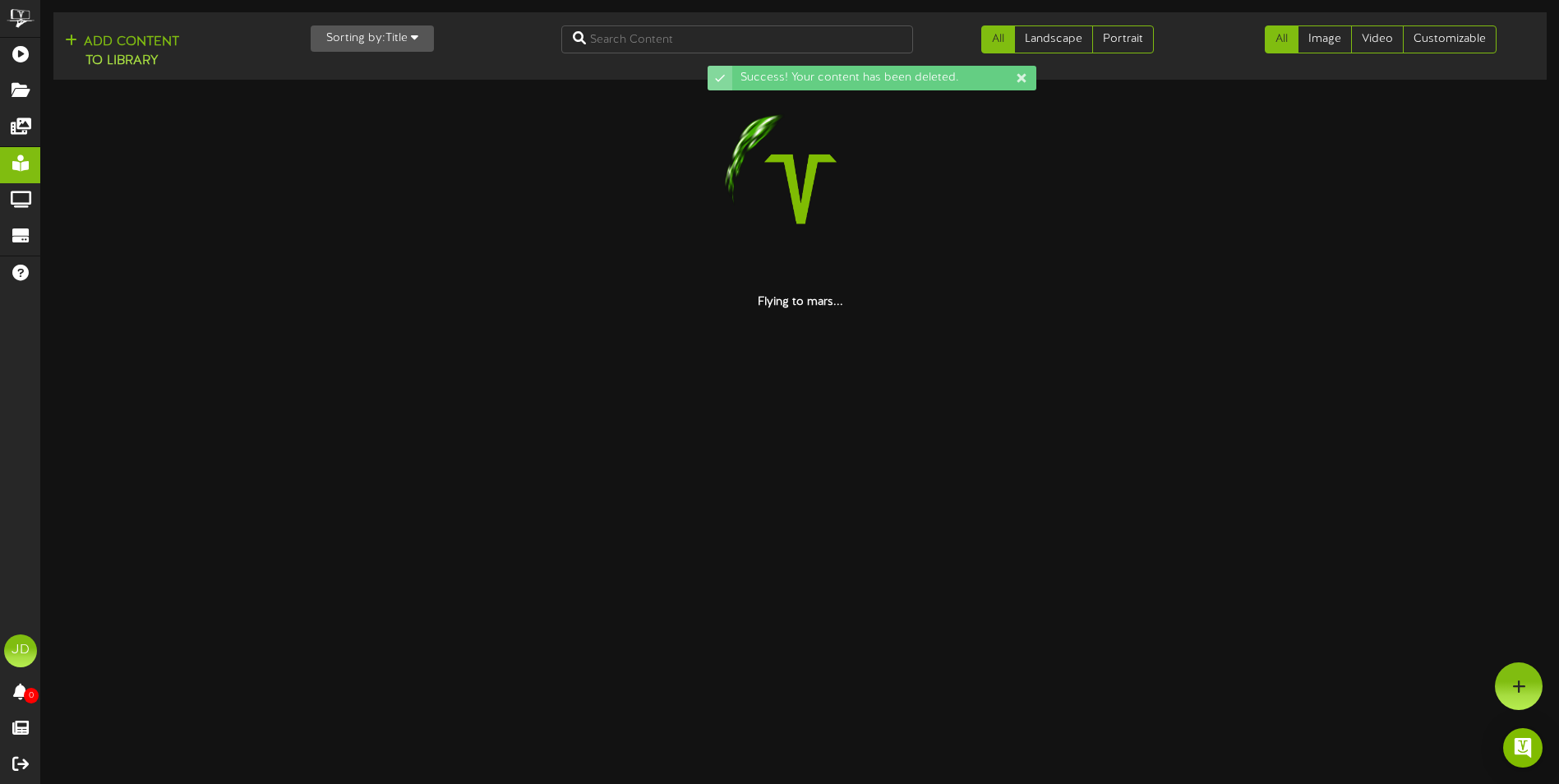
scroll to position [0, 0]
click at [976, 257] on div at bounding box center [806, 189] width 1506 height 210
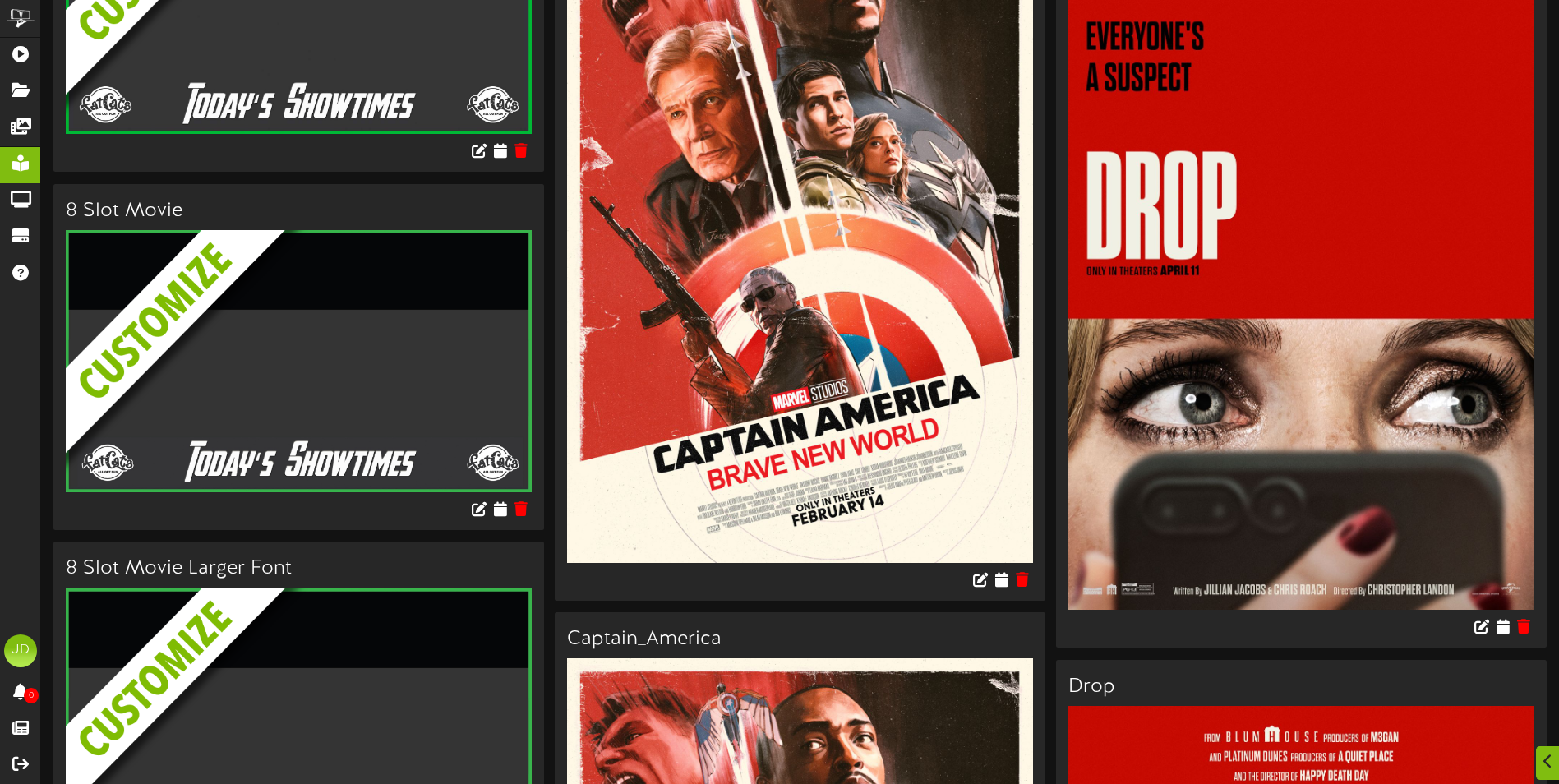
scroll to position [411, 0]
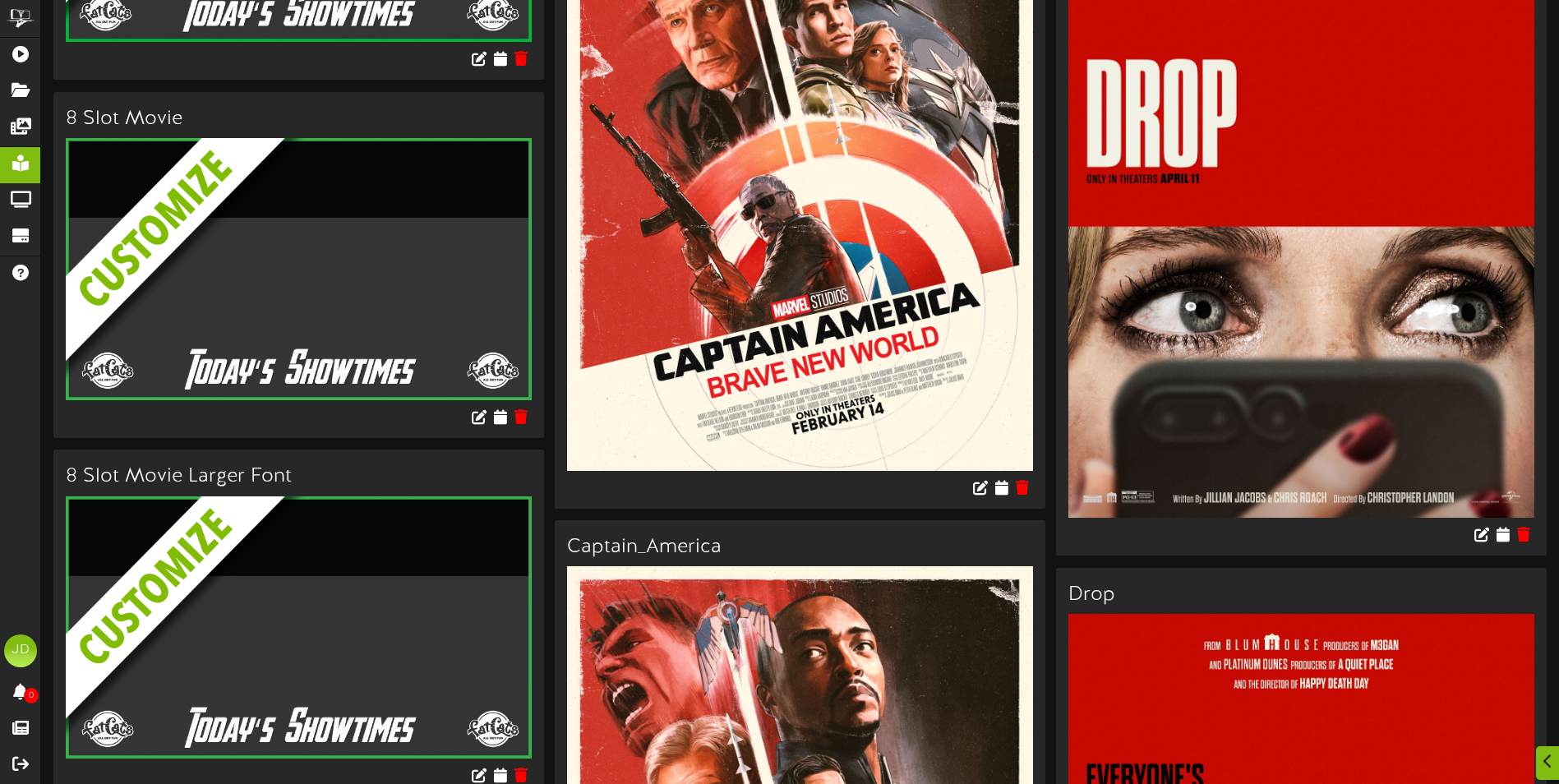
click at [1036, 491] on div at bounding box center [800, 489] width 490 height 38
click at [1026, 490] on icon at bounding box center [1023, 486] width 15 height 18
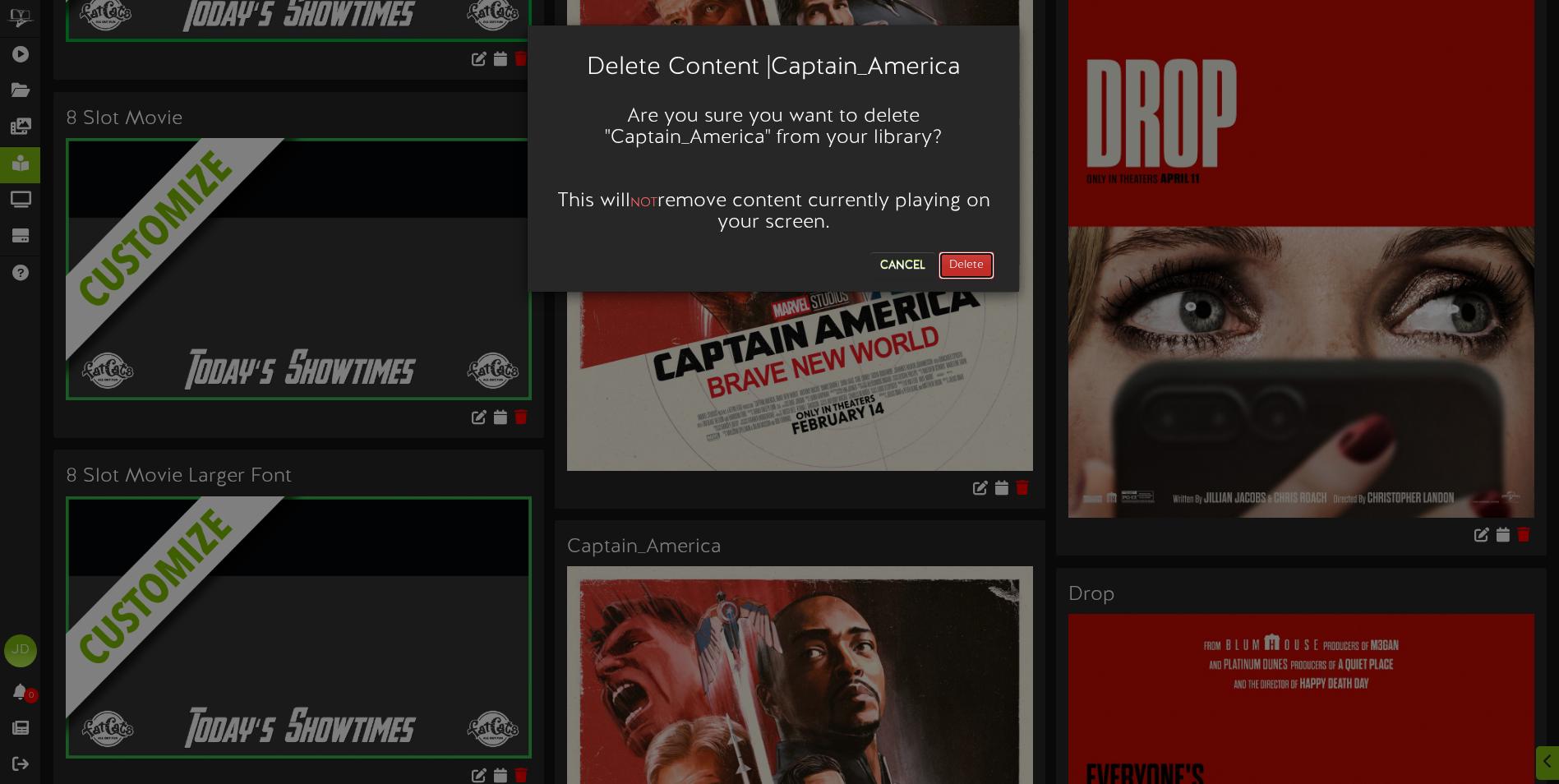
click at [977, 262] on button "Delete" at bounding box center [966, 265] width 56 height 28
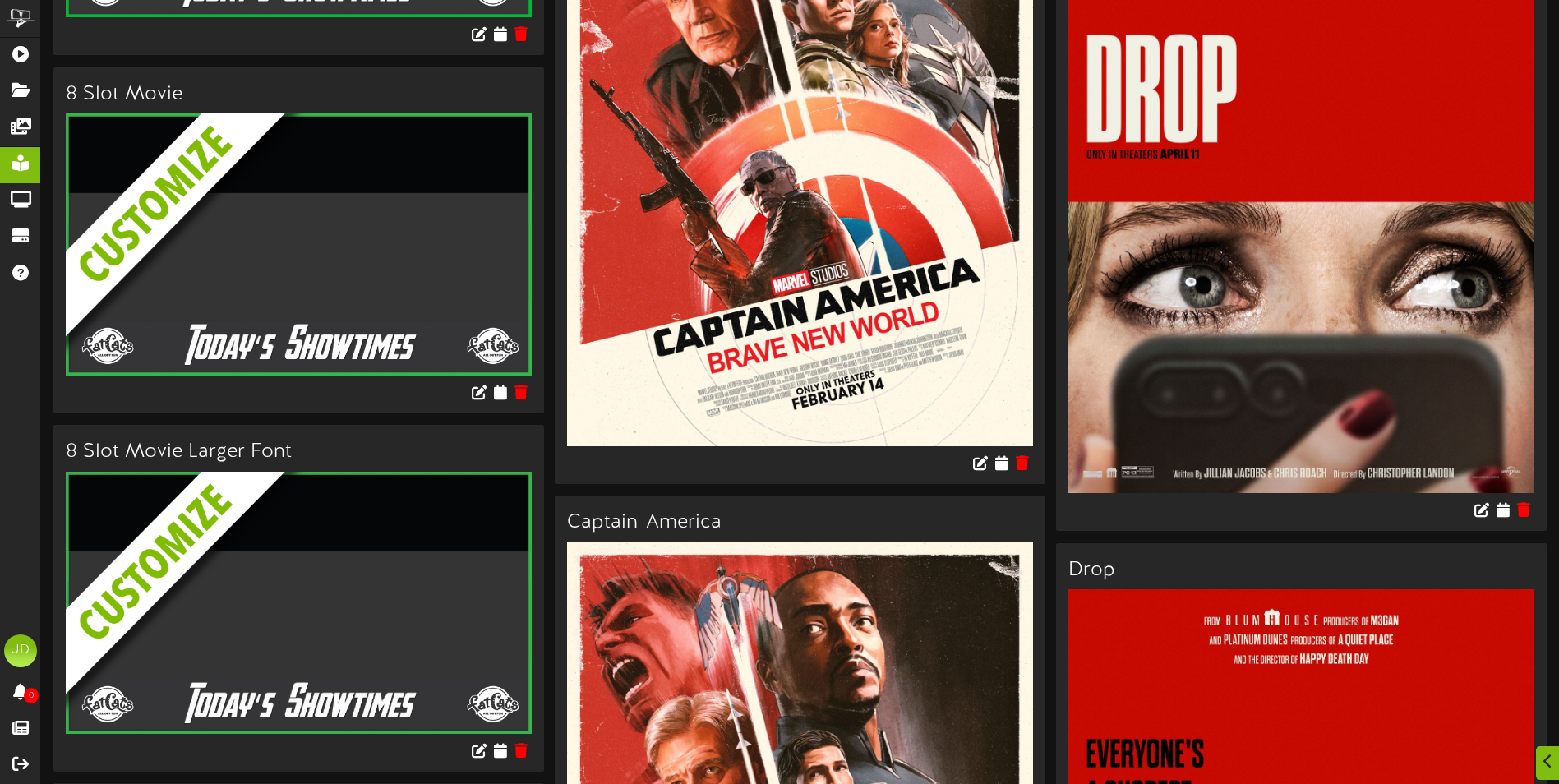
scroll to position [493, 0]
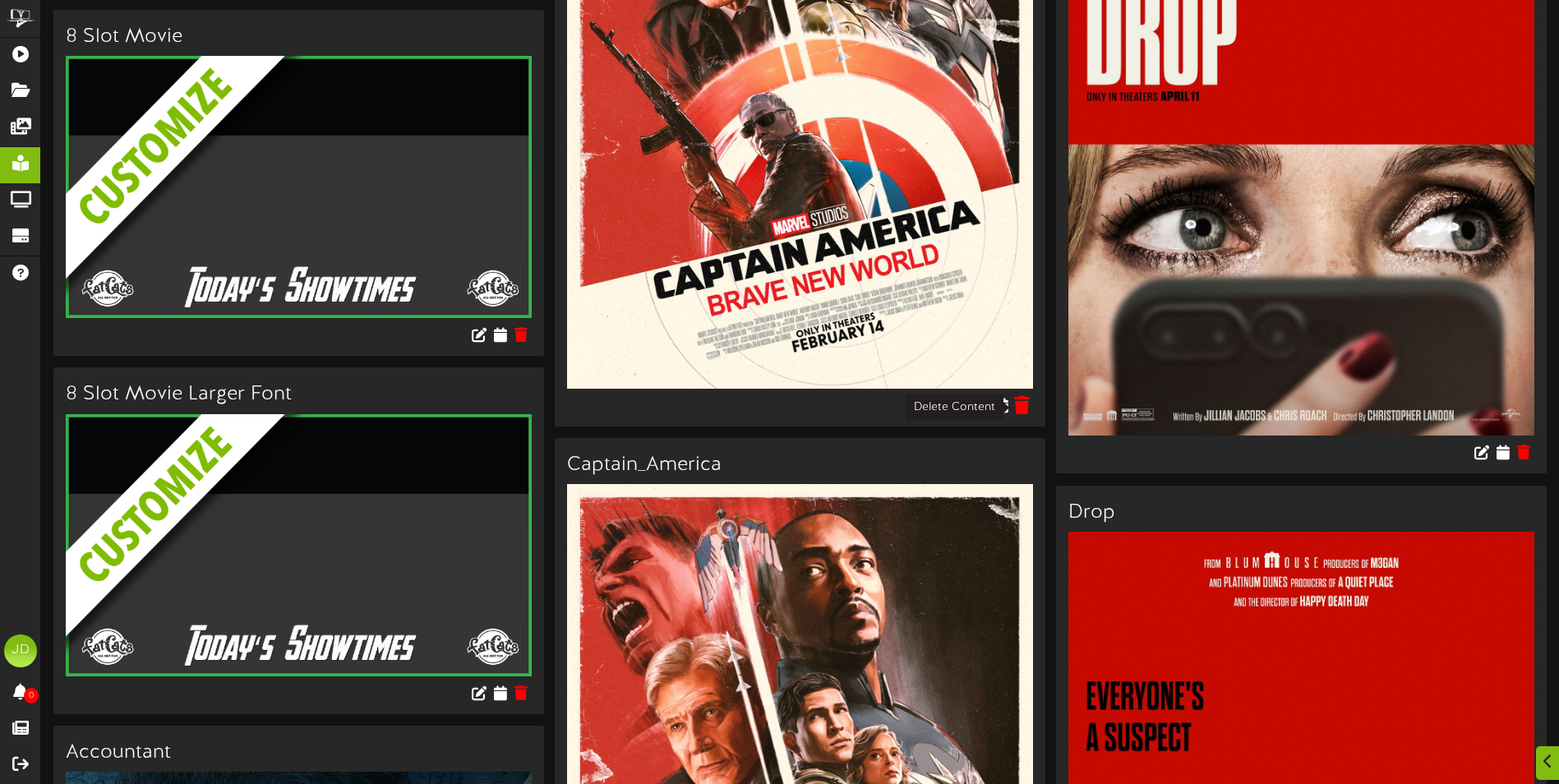
click at [1017, 403] on icon at bounding box center [1023, 404] width 15 height 18
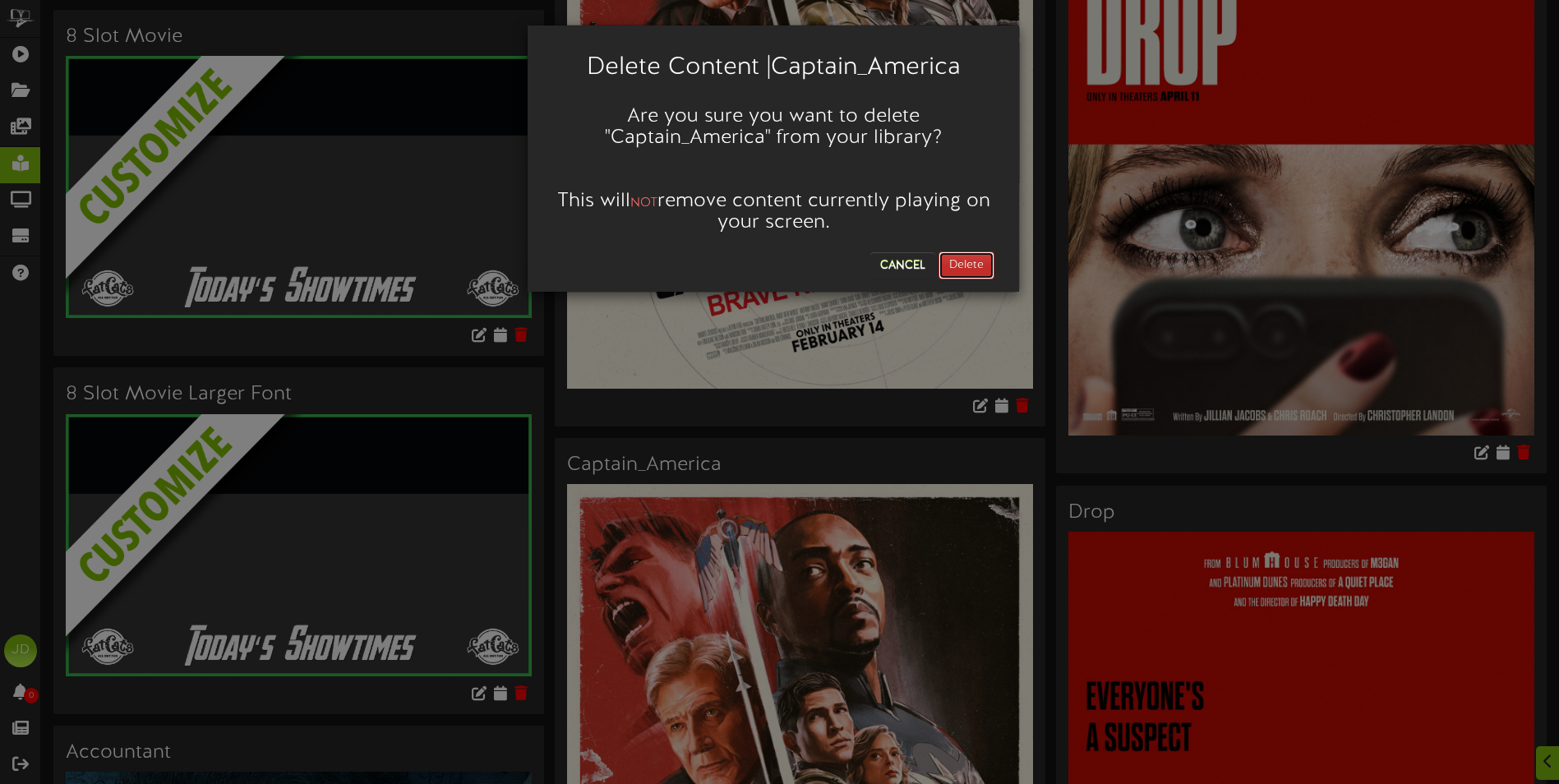
click at [980, 269] on button "Delete" at bounding box center [966, 265] width 56 height 28
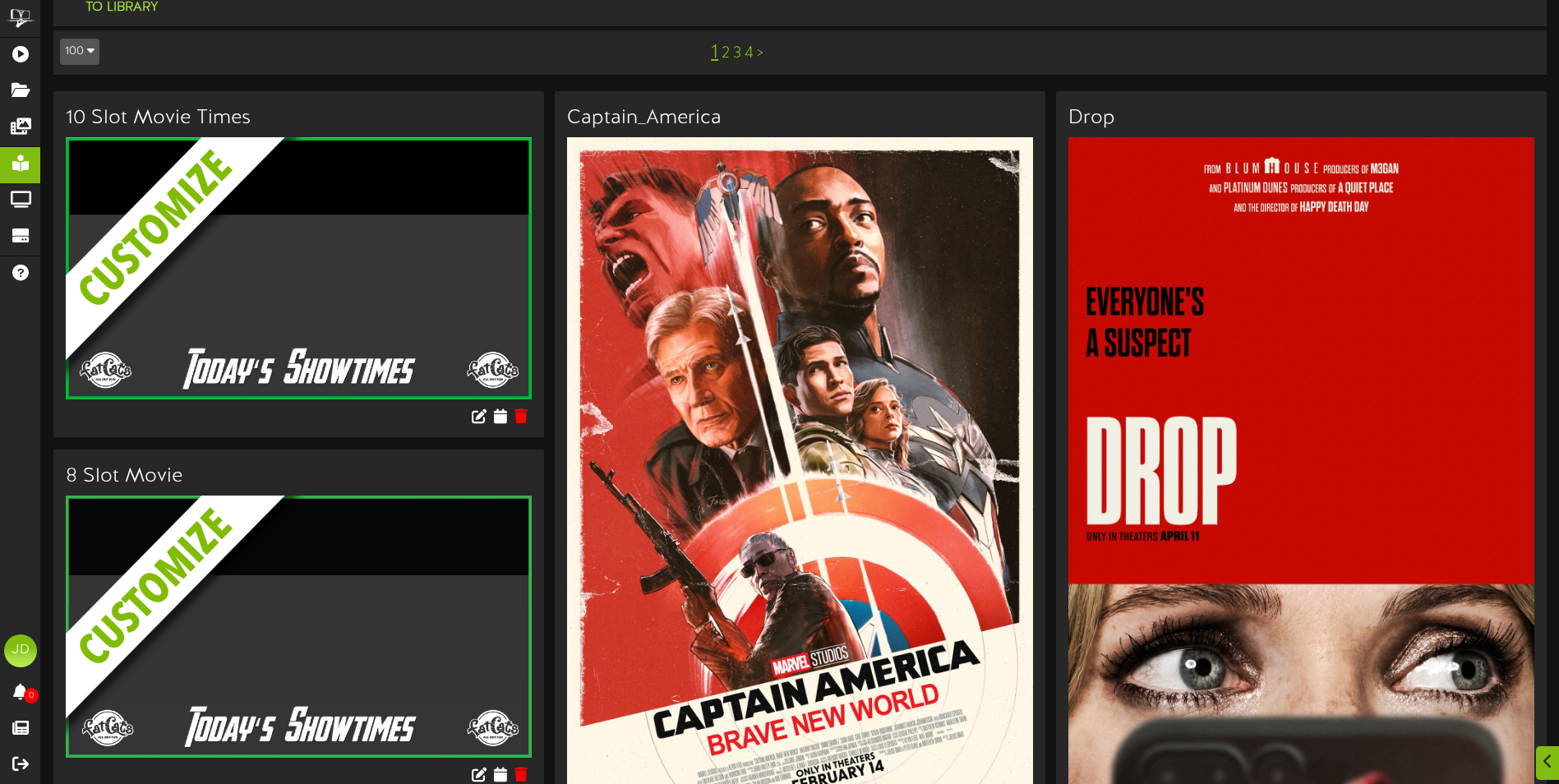
scroll to position [247, 0]
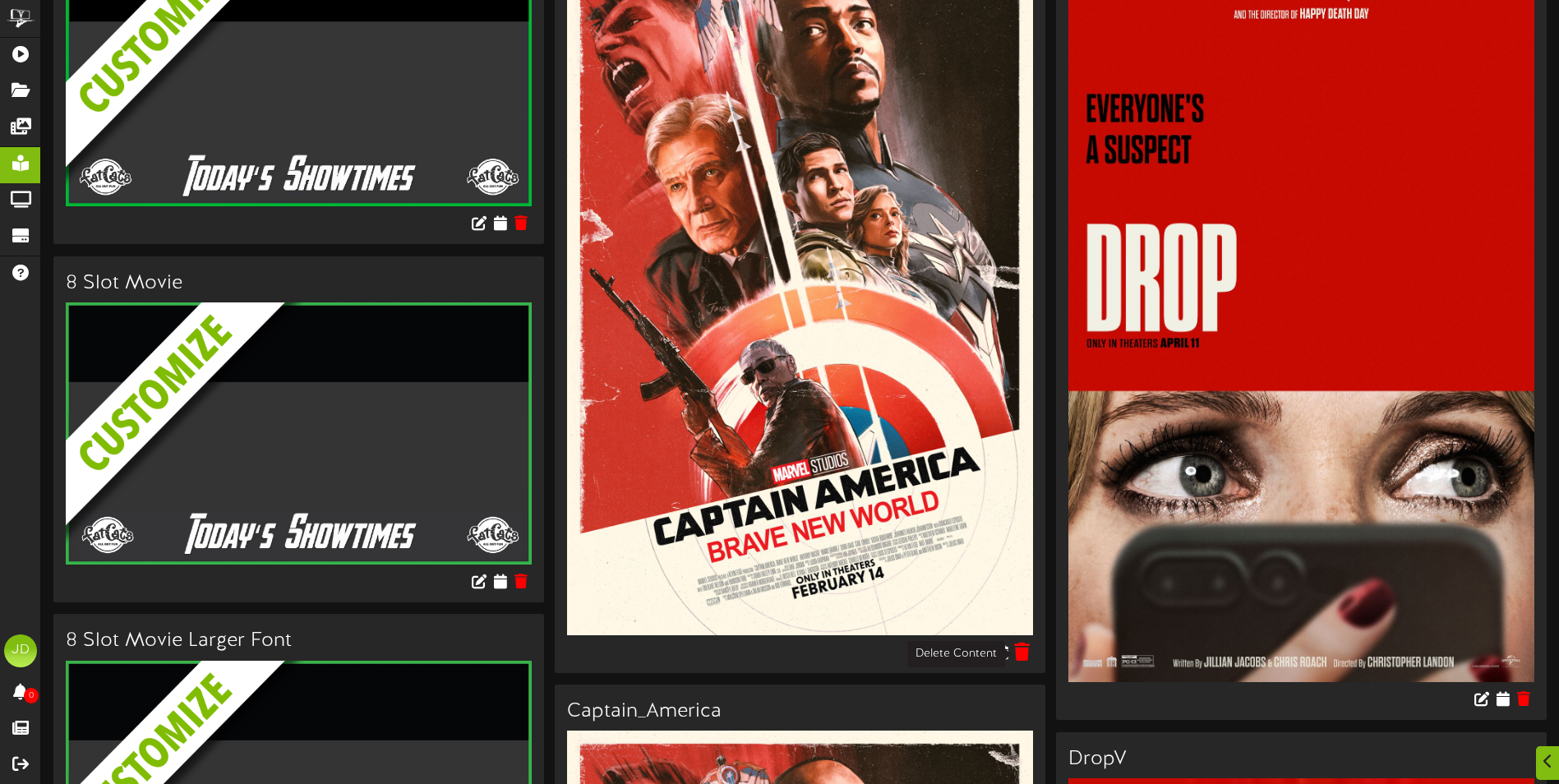
click at [1021, 648] on icon at bounding box center [1023, 650] width 15 height 18
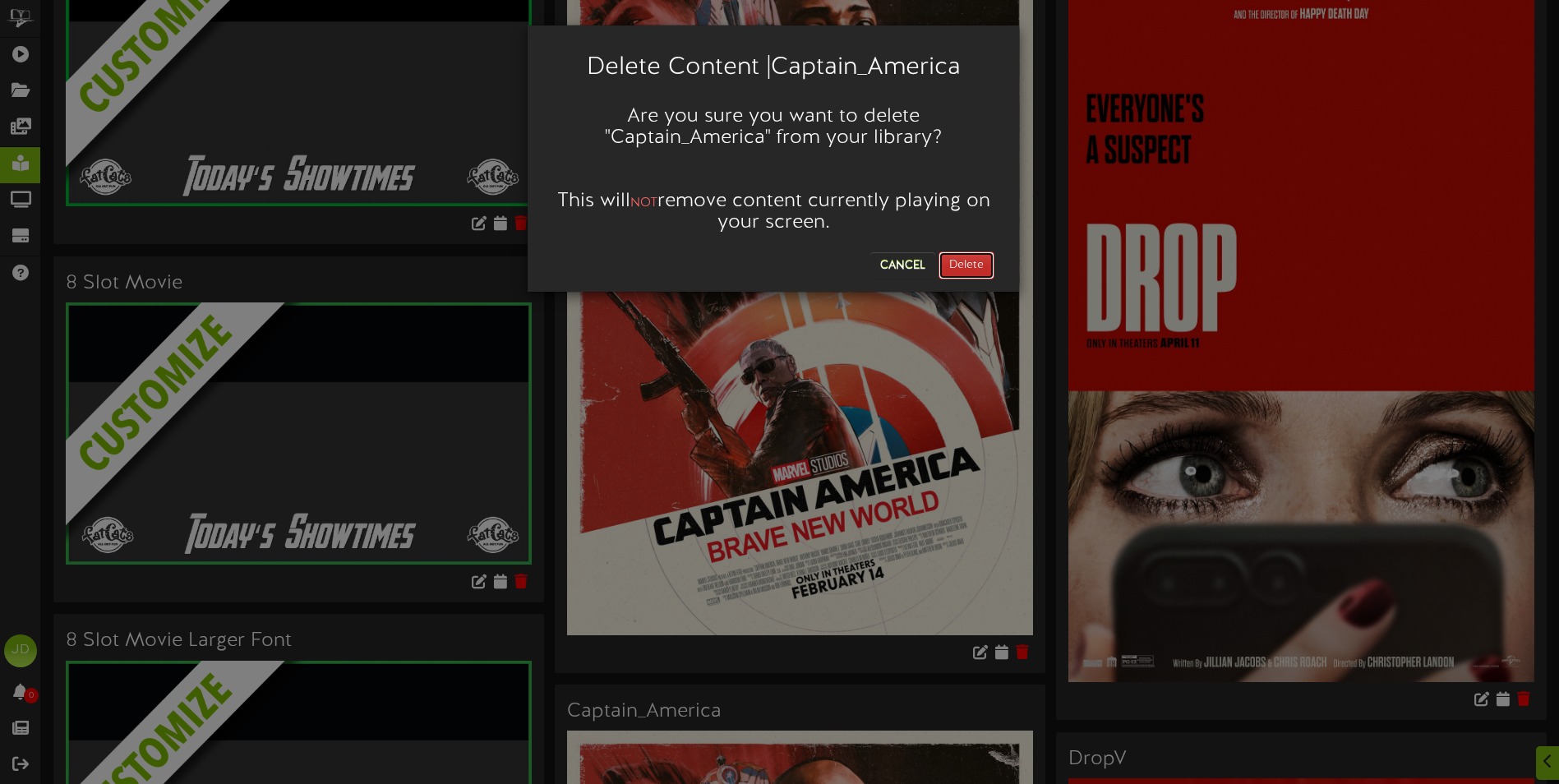
click at [993, 260] on button "Delete" at bounding box center [966, 265] width 56 height 28
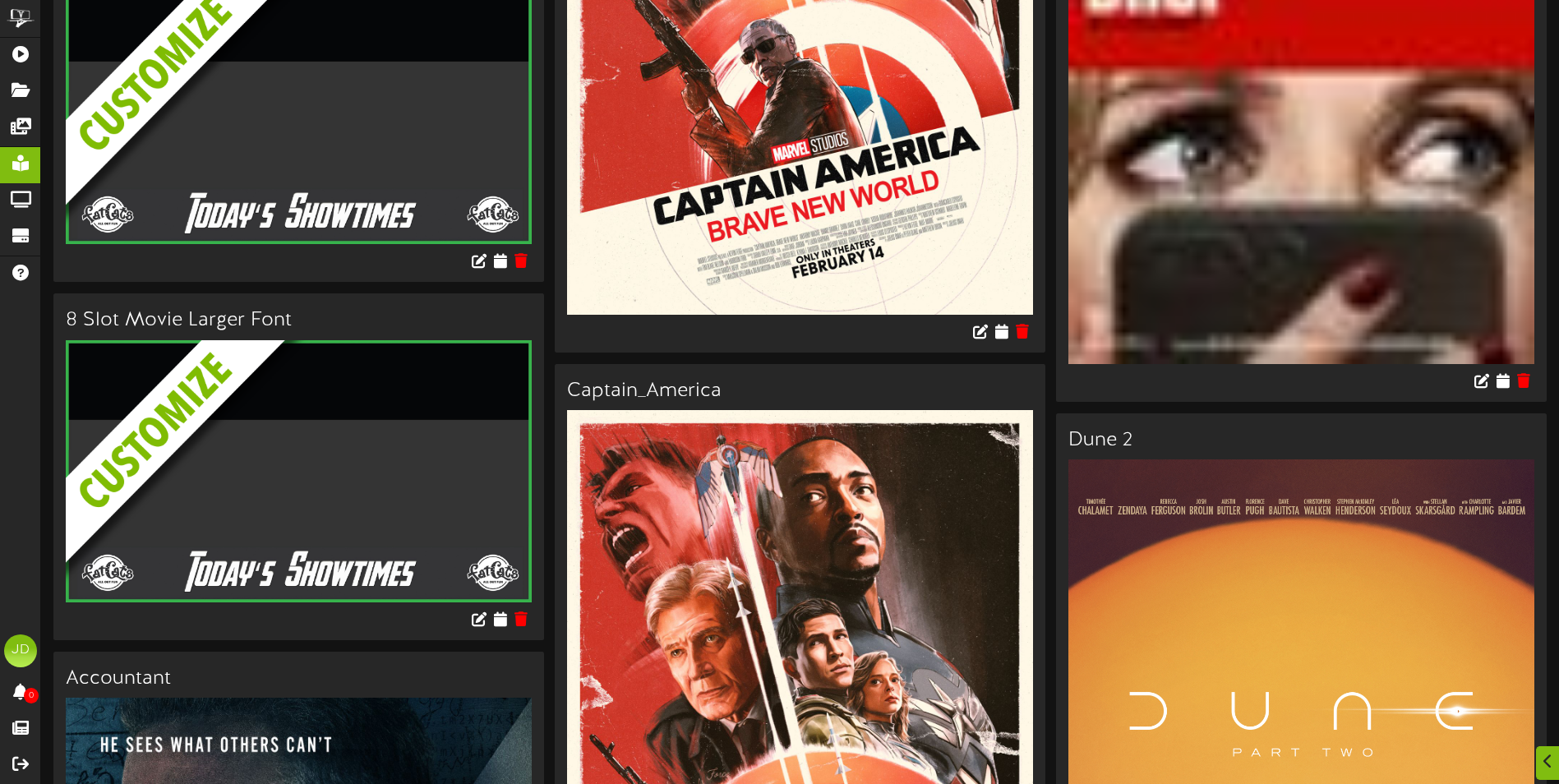
scroll to position [575, 0]
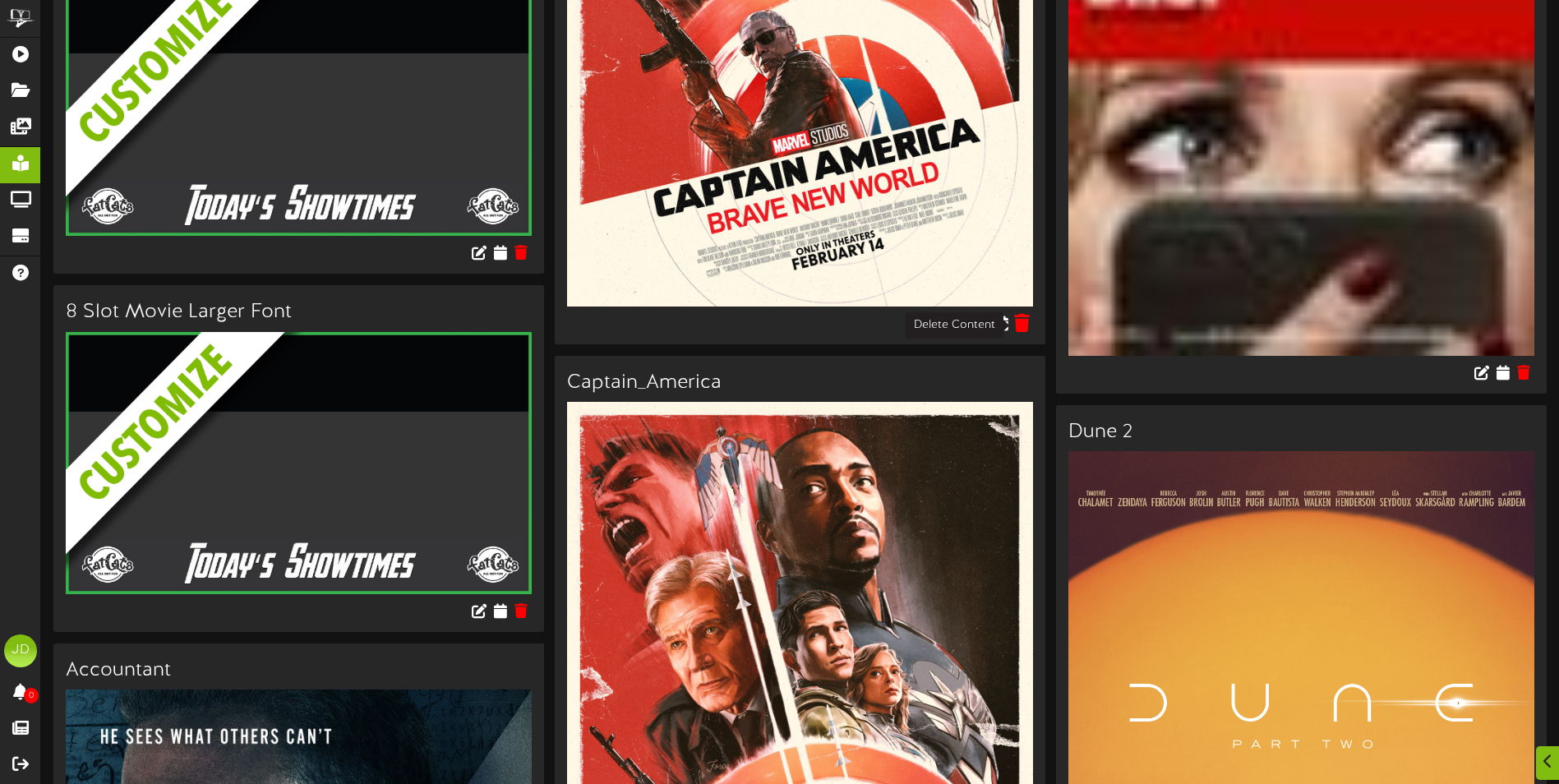
click at [1028, 316] on icon at bounding box center [1023, 322] width 15 height 18
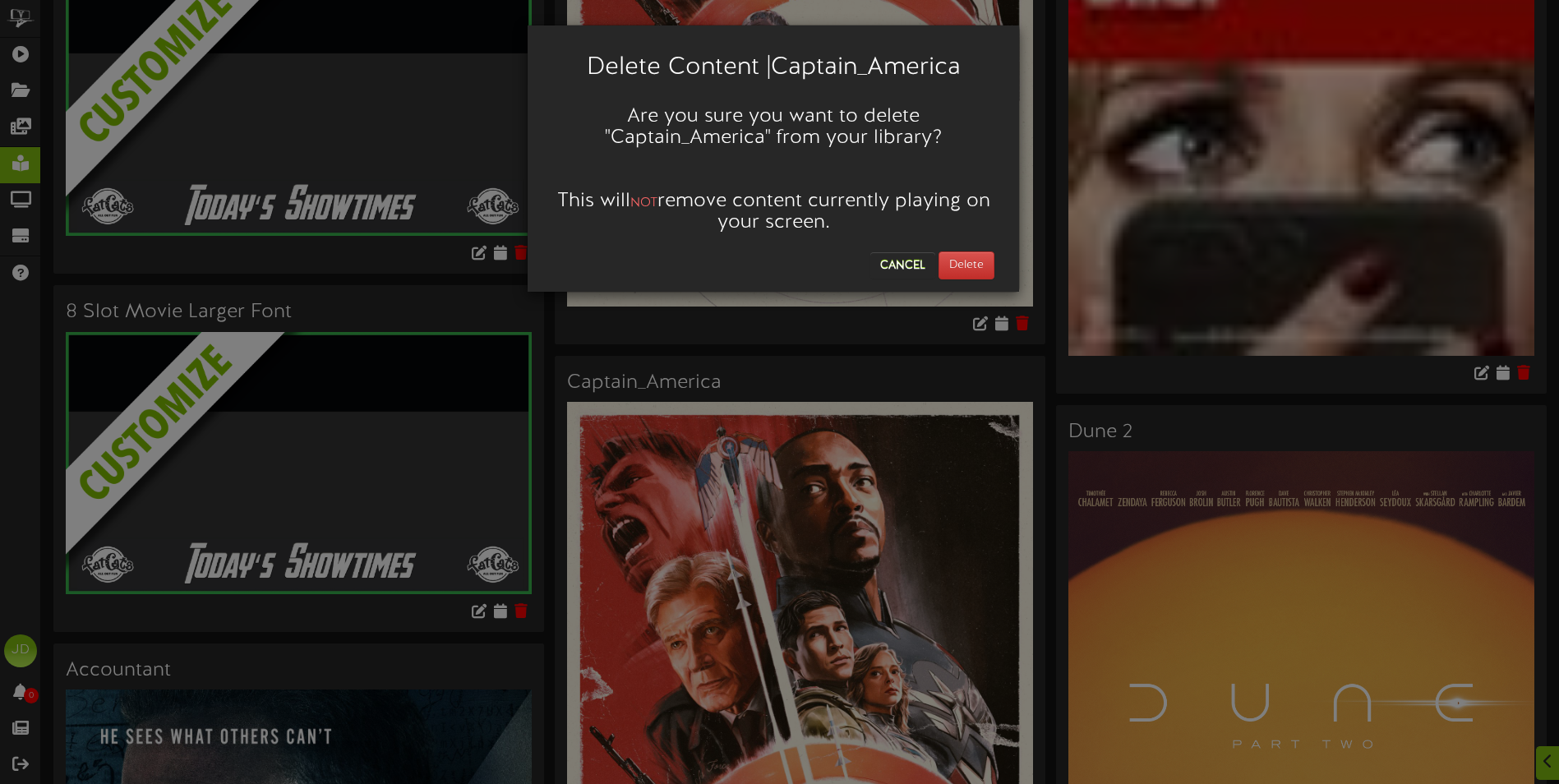
click at [1002, 256] on div "Cancel Delete" at bounding box center [773, 262] width 467 height 37
click at [984, 260] on button "Delete" at bounding box center [966, 265] width 56 height 28
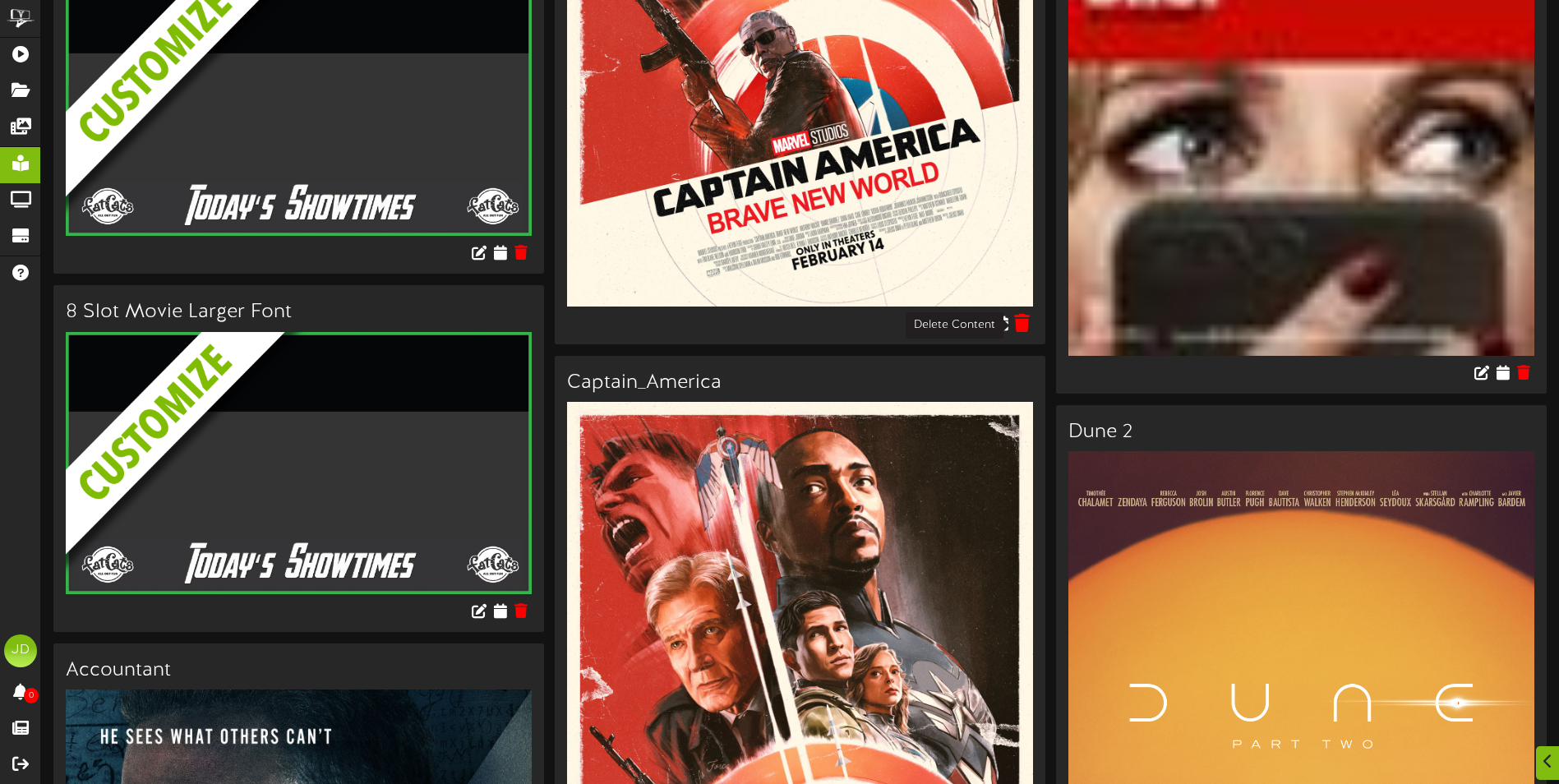
click at [1020, 324] on icon at bounding box center [1023, 322] width 15 height 18
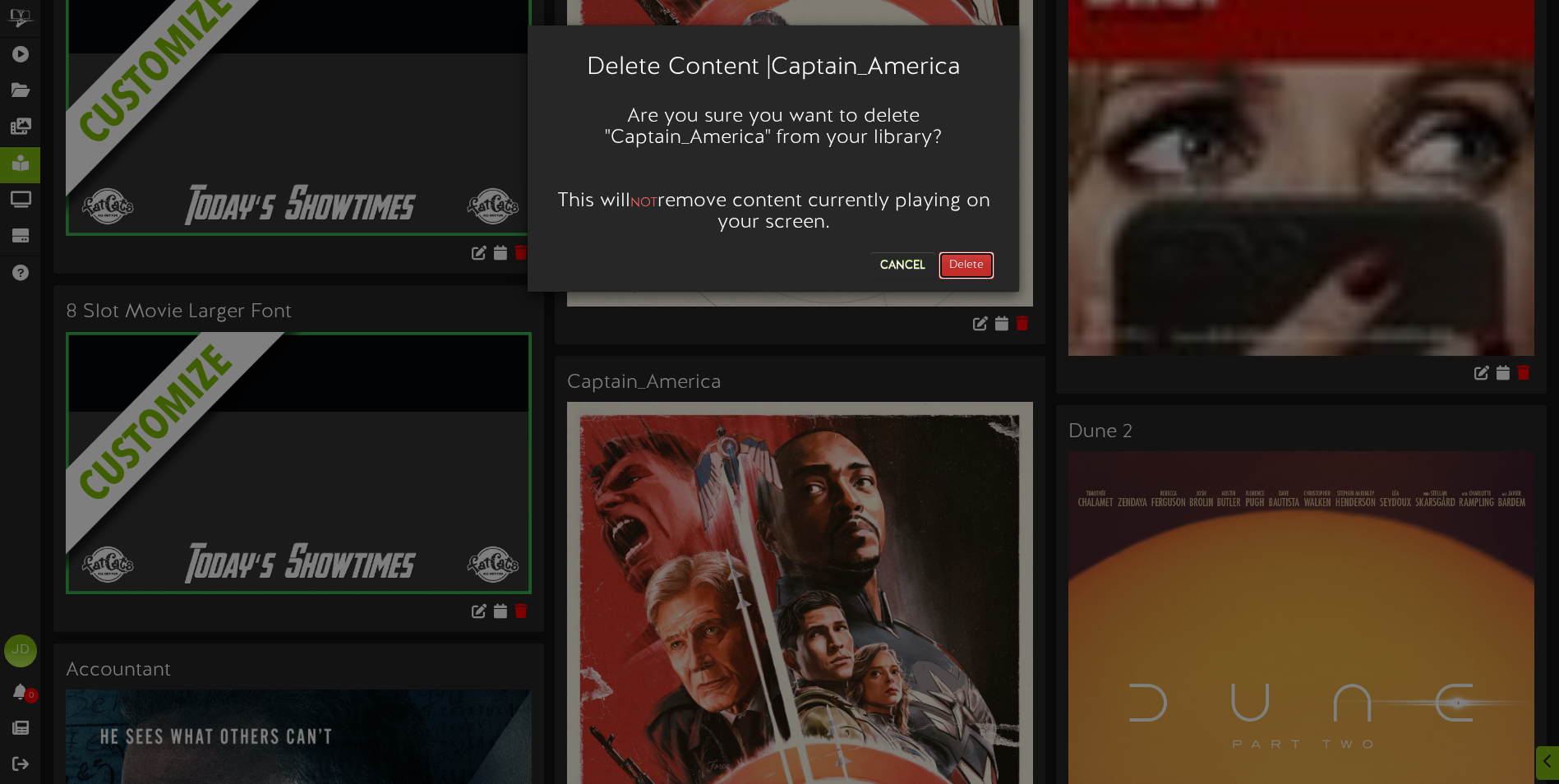
click at [969, 265] on button "Delete" at bounding box center [966, 265] width 56 height 28
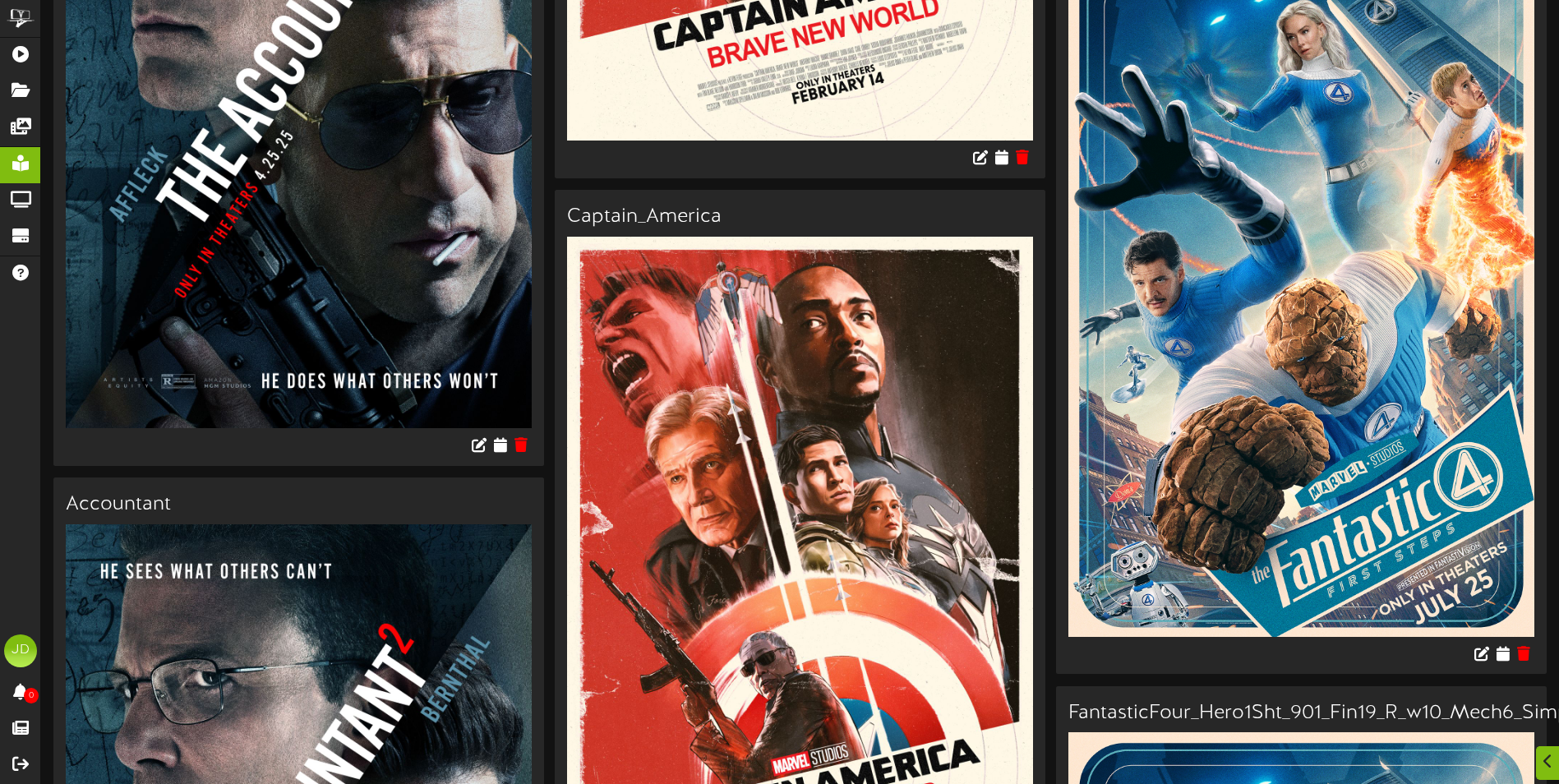
scroll to position [1561, 0]
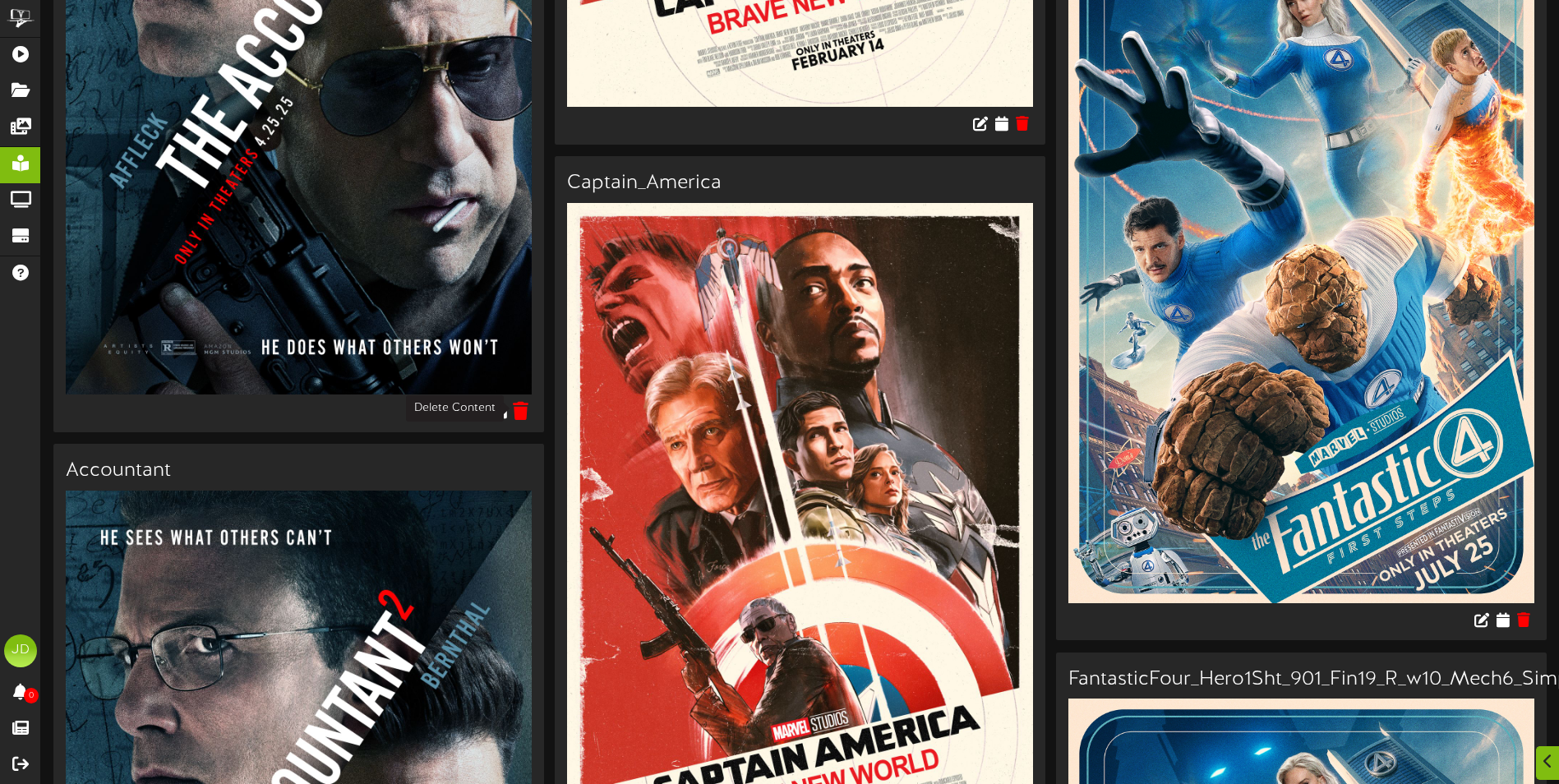
click at [520, 410] on icon at bounding box center [521, 410] width 15 height 18
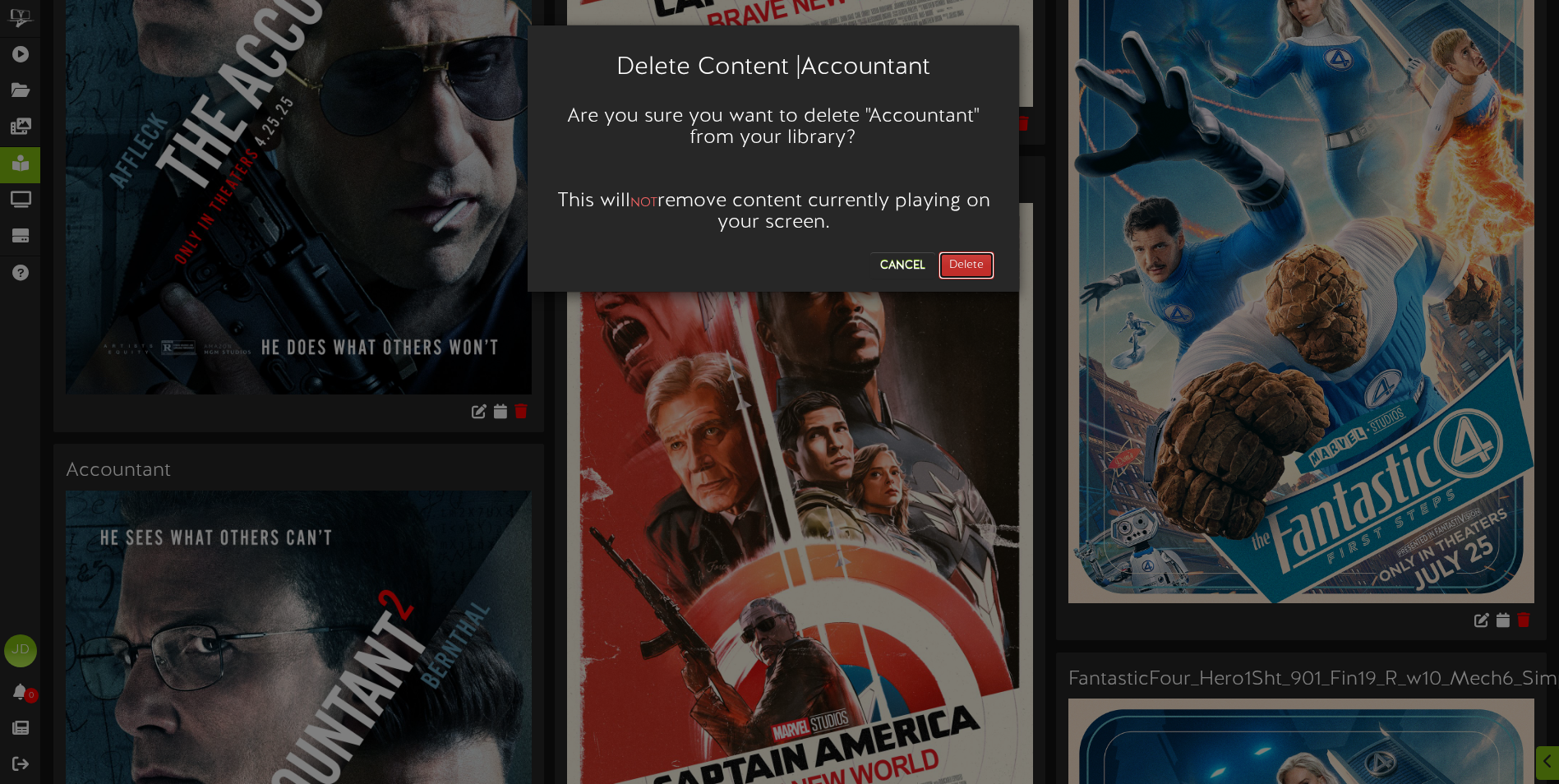
click at [942, 272] on button "Delete" at bounding box center [966, 265] width 56 height 28
click at [970, 266] on button "Delete" at bounding box center [966, 265] width 56 height 28
click at [962, 262] on button "Delete" at bounding box center [966, 265] width 56 height 28
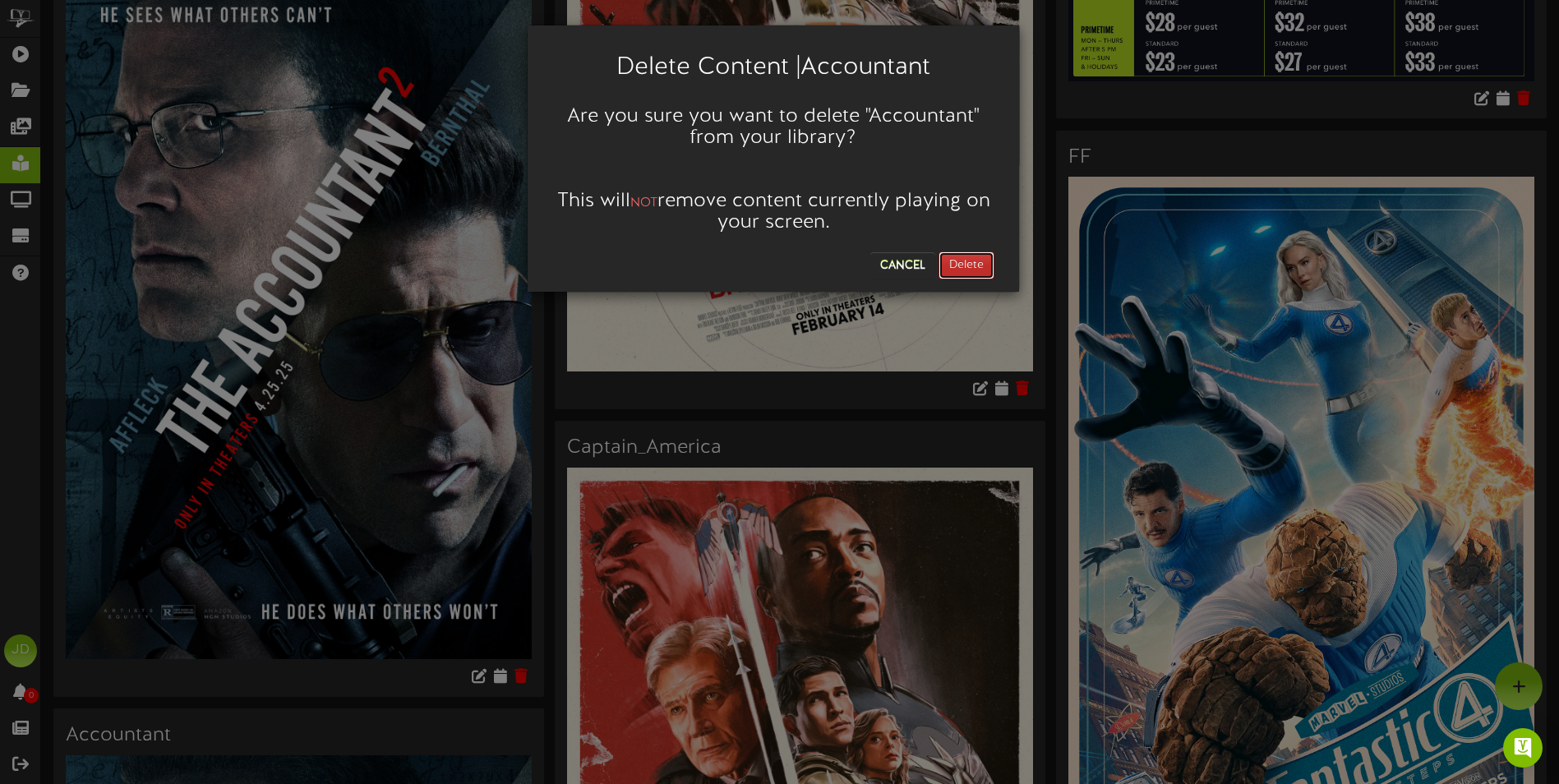
scroll to position [986, 0]
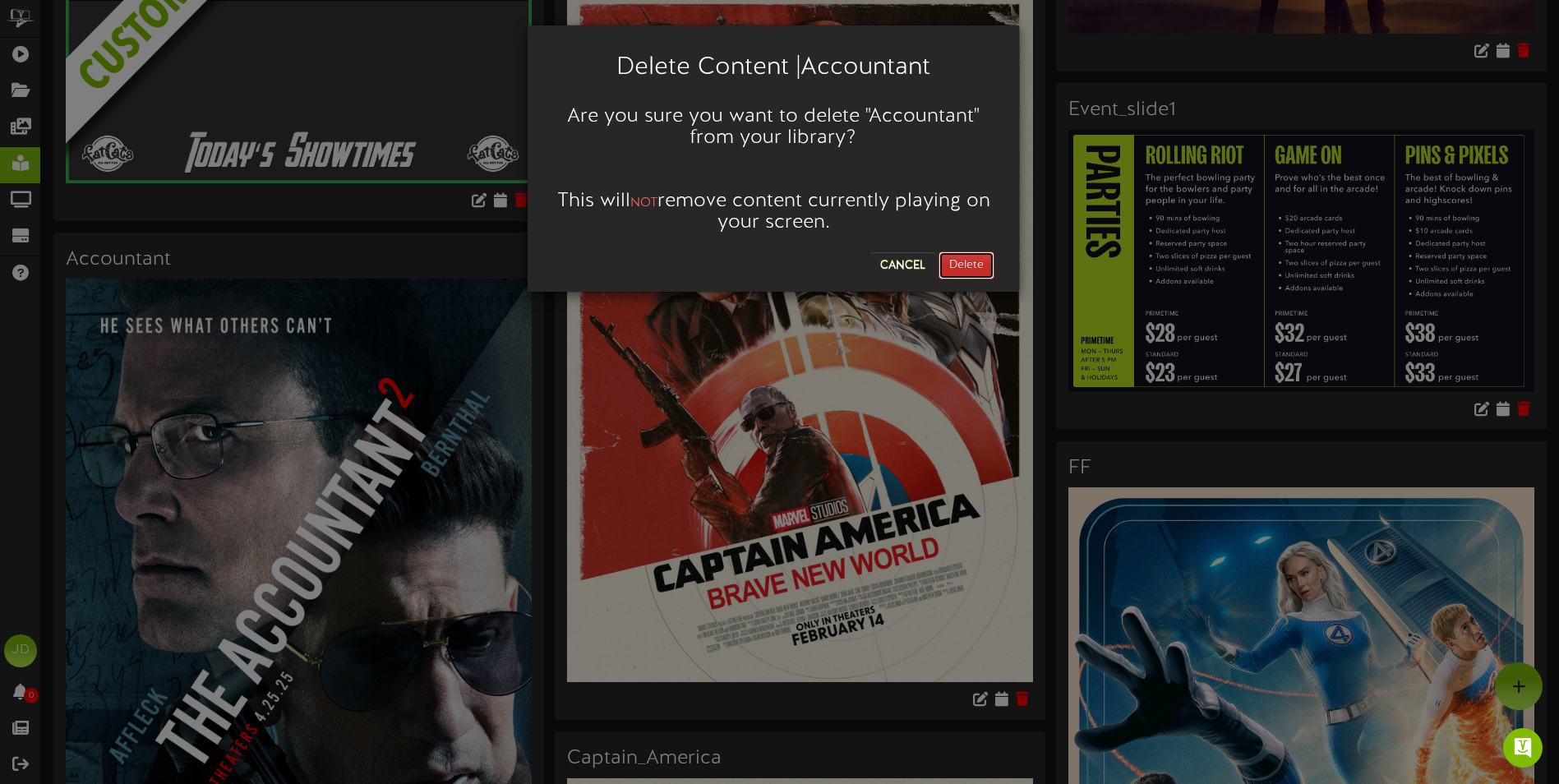
click at [962, 269] on button "Delete" at bounding box center [966, 265] width 56 height 28
click at [909, 261] on button "Cancel" at bounding box center [902, 265] width 65 height 26
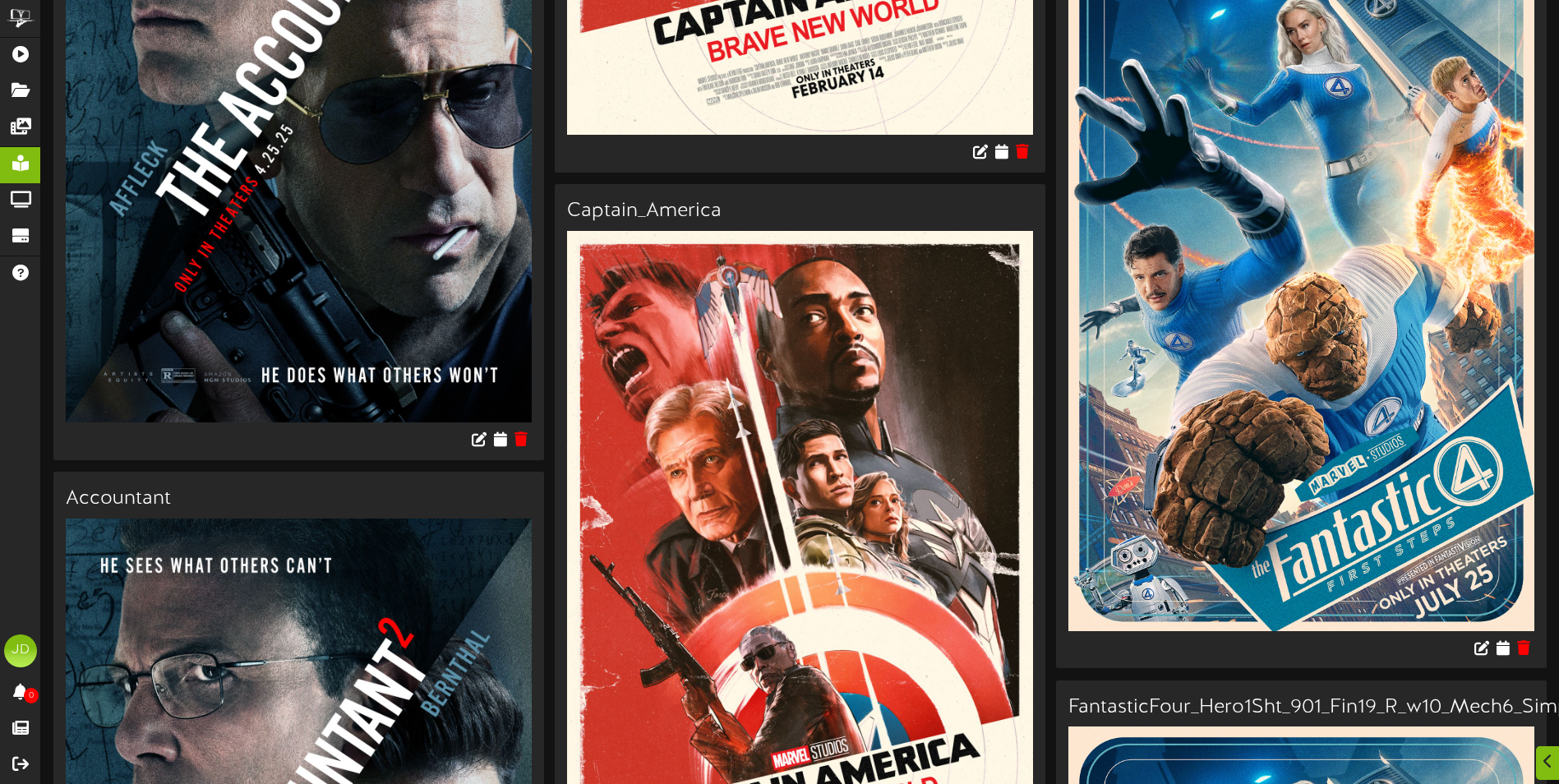
scroll to position [1561, 0]
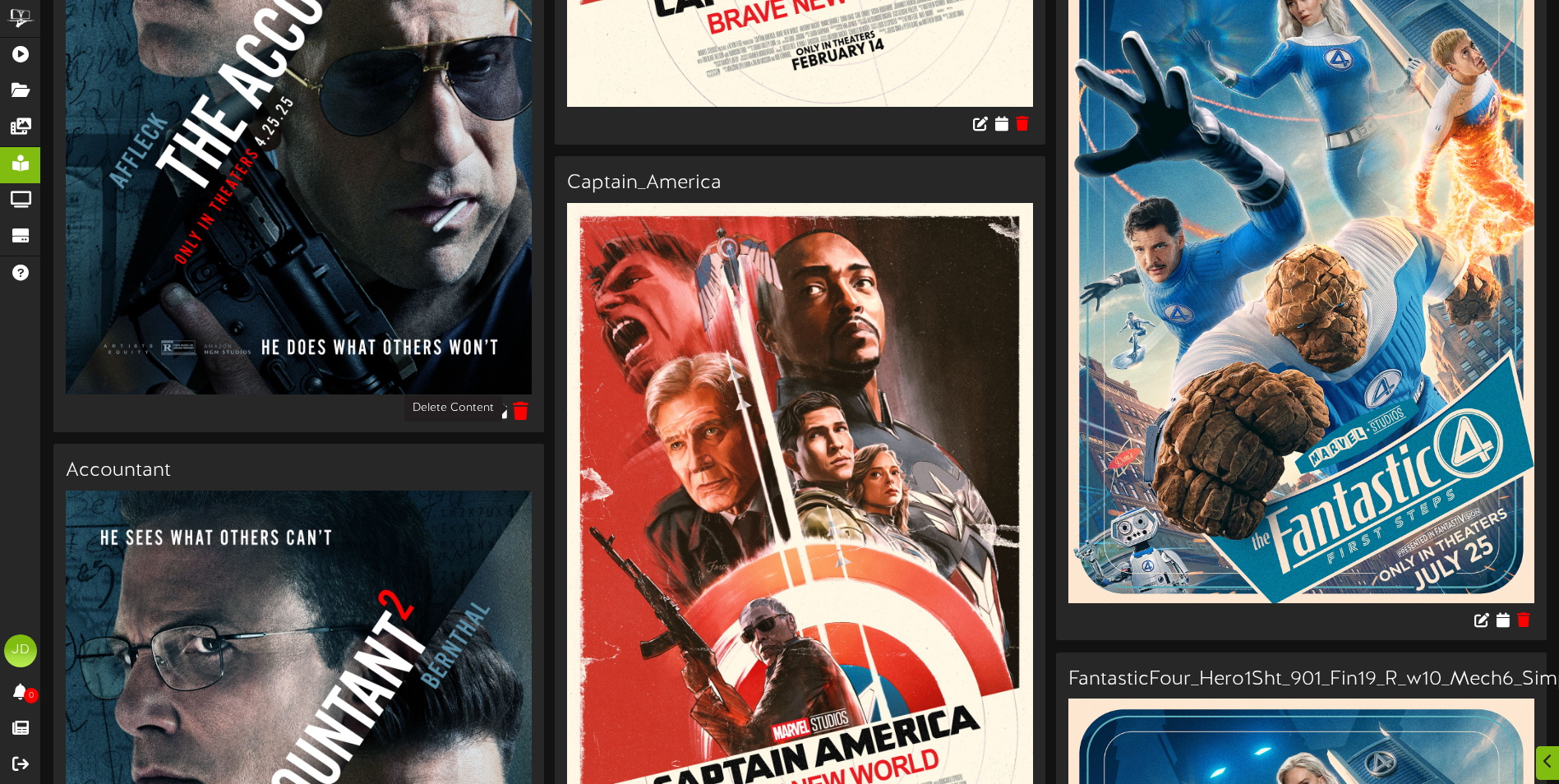
click at [523, 410] on icon at bounding box center [521, 410] width 15 height 18
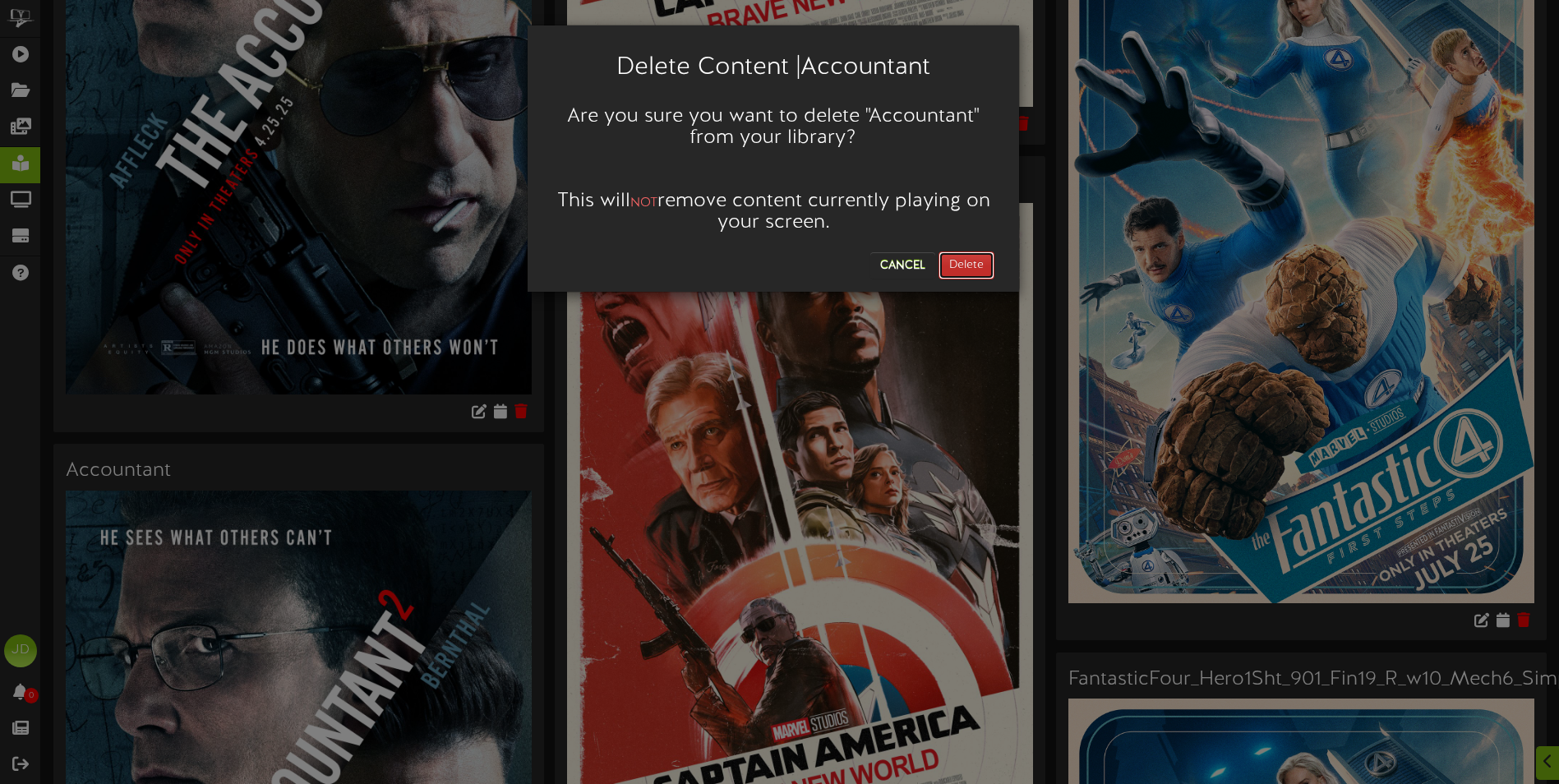
click at [984, 274] on button "Delete" at bounding box center [966, 265] width 56 height 28
click at [943, 256] on button "Delete" at bounding box center [966, 265] width 56 height 28
click at [980, 269] on button "Delete" at bounding box center [966, 265] width 56 height 28
click at [898, 269] on button "Cancel" at bounding box center [902, 265] width 65 height 26
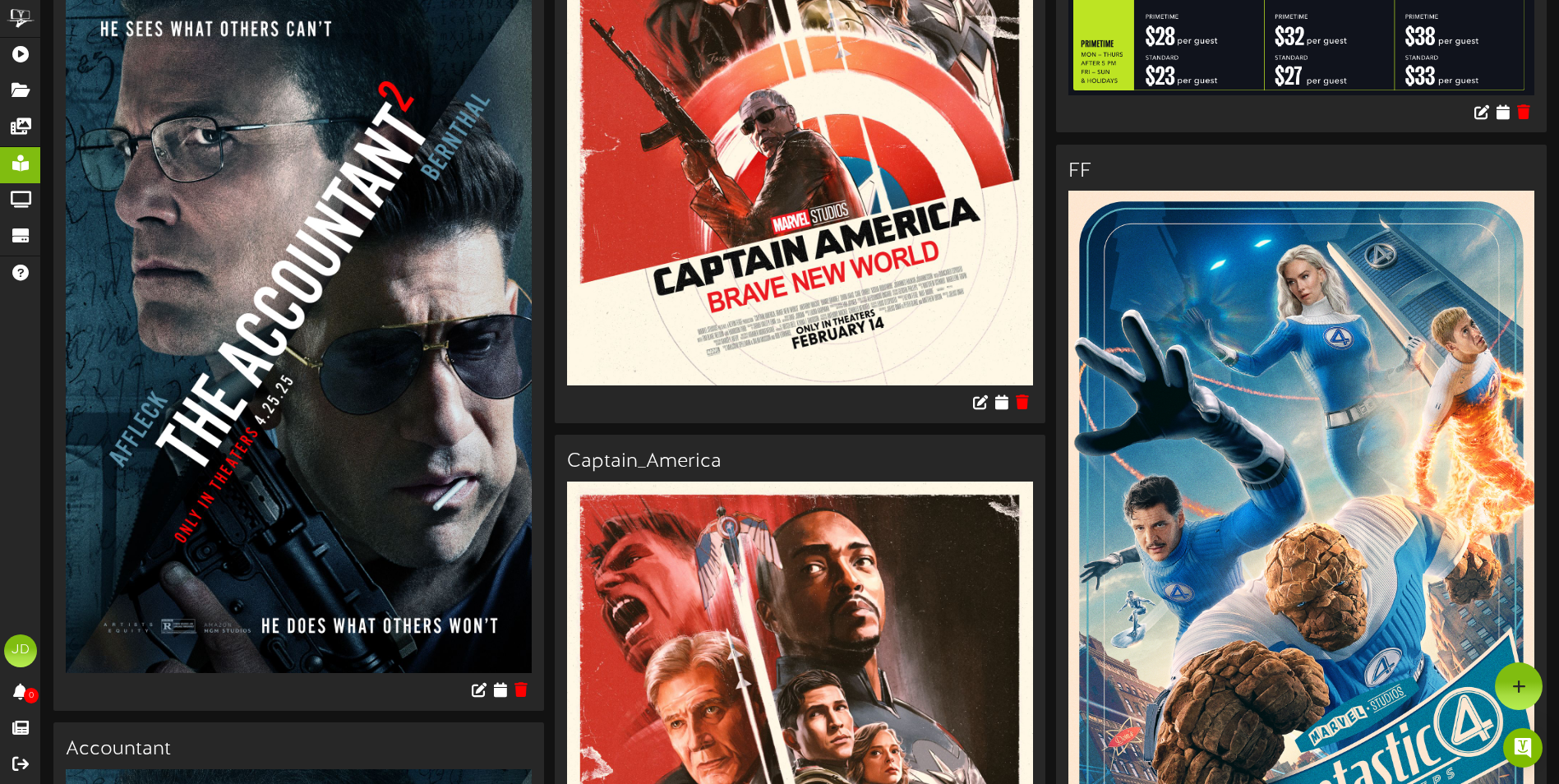
scroll to position [1233, 0]
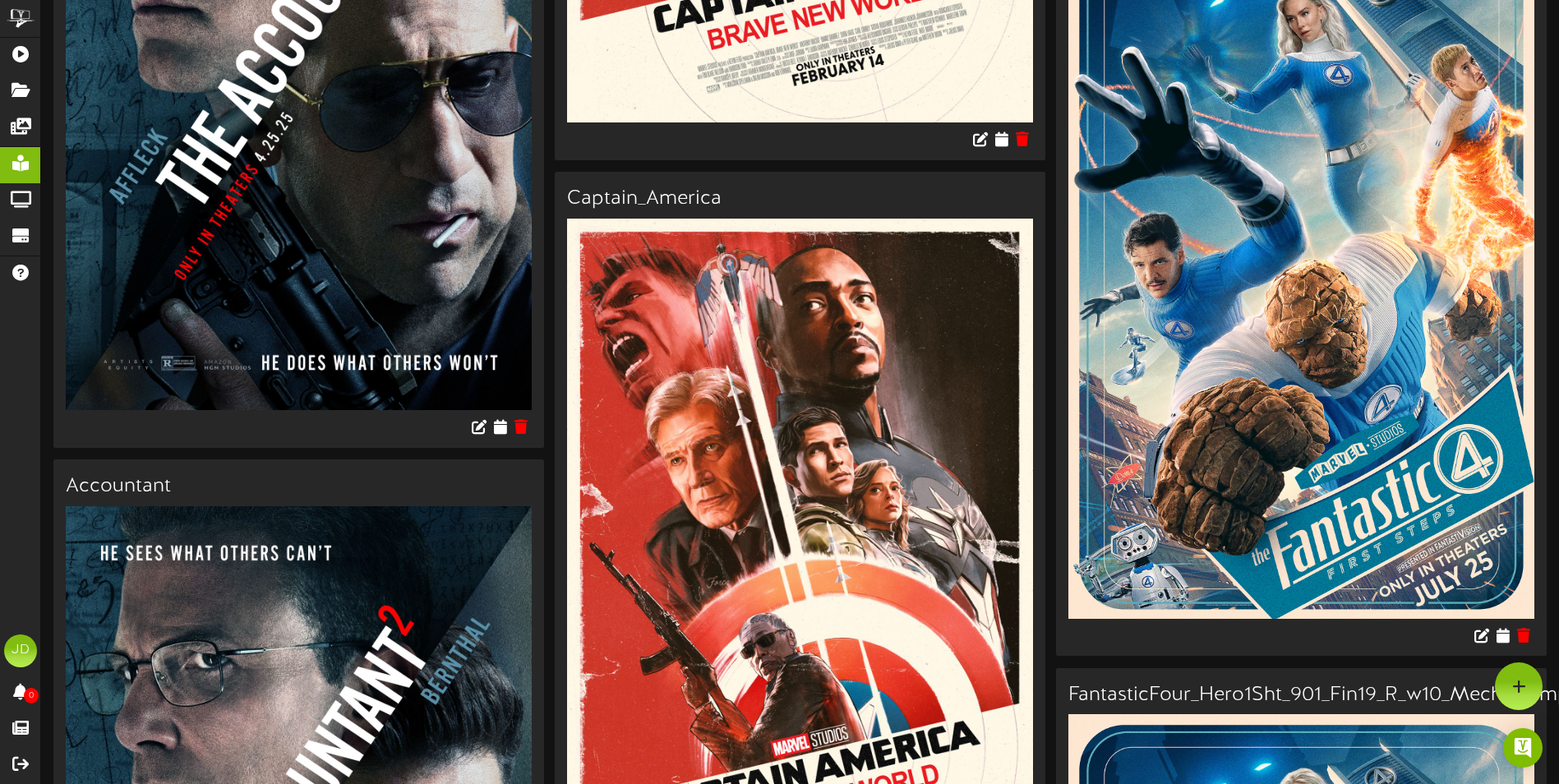
scroll to position [1478, 0]
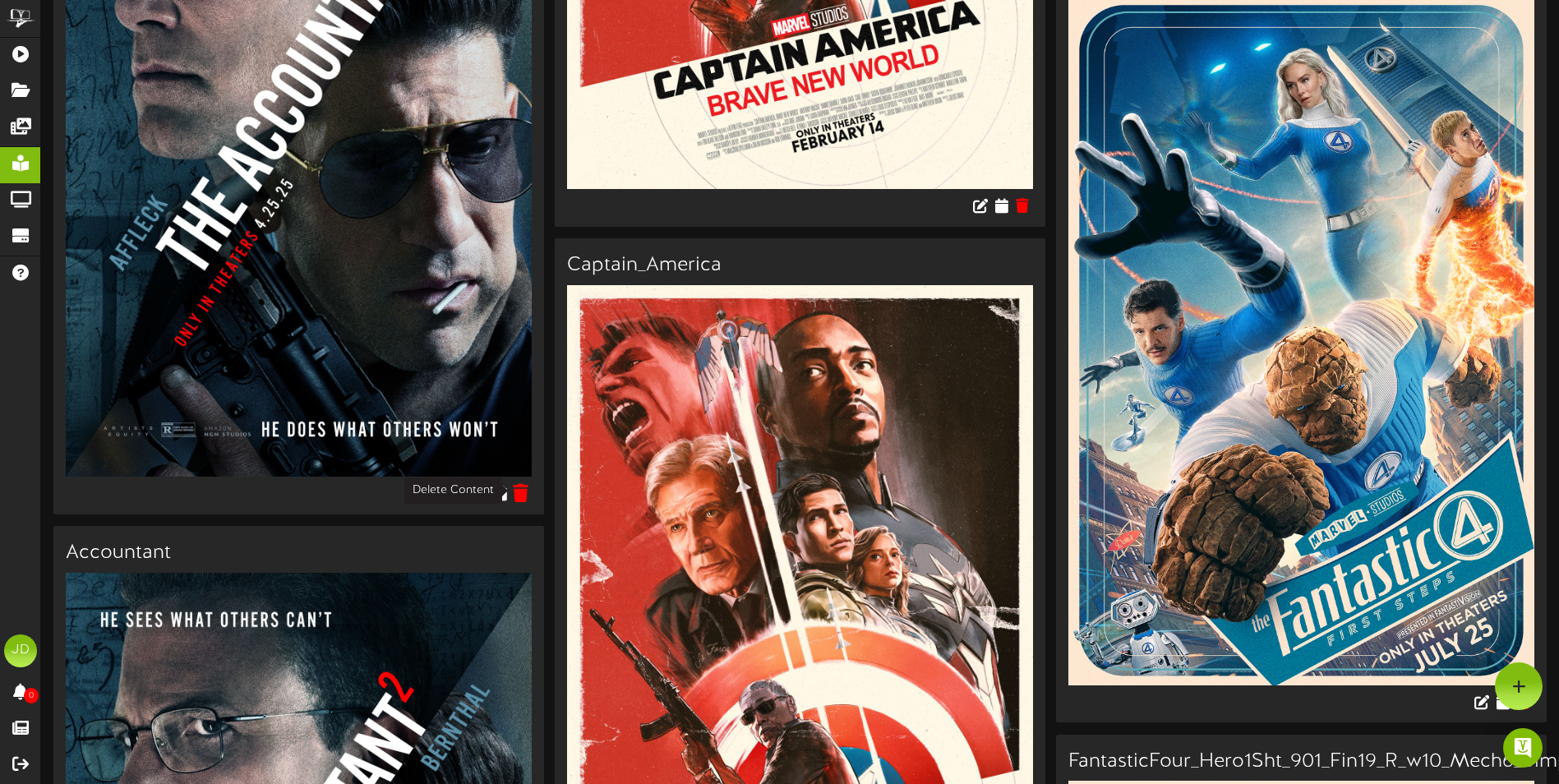
click at [523, 484] on icon at bounding box center [521, 492] width 15 height 18
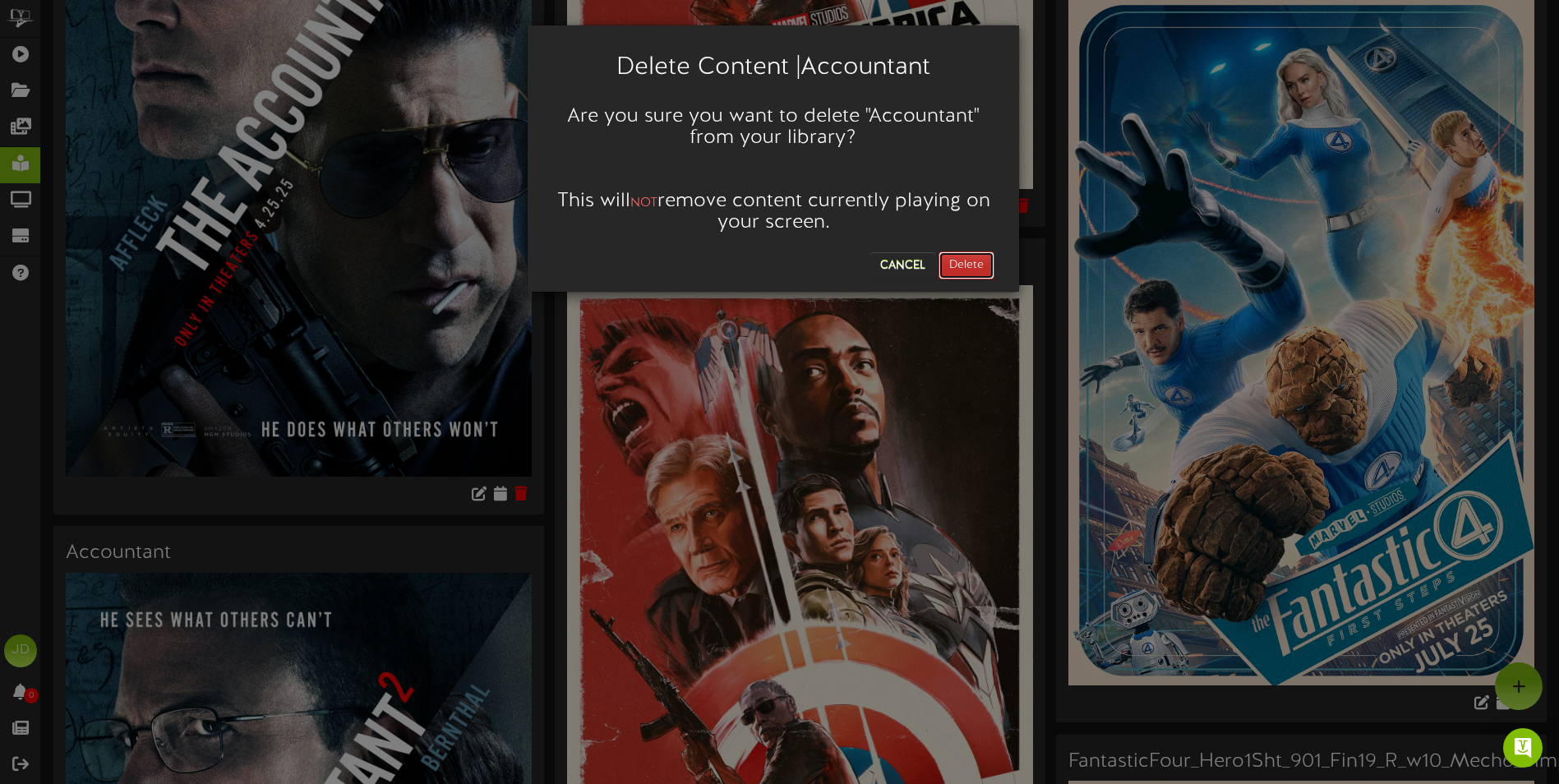
click at [945, 258] on button "Delete" at bounding box center [966, 265] width 56 height 28
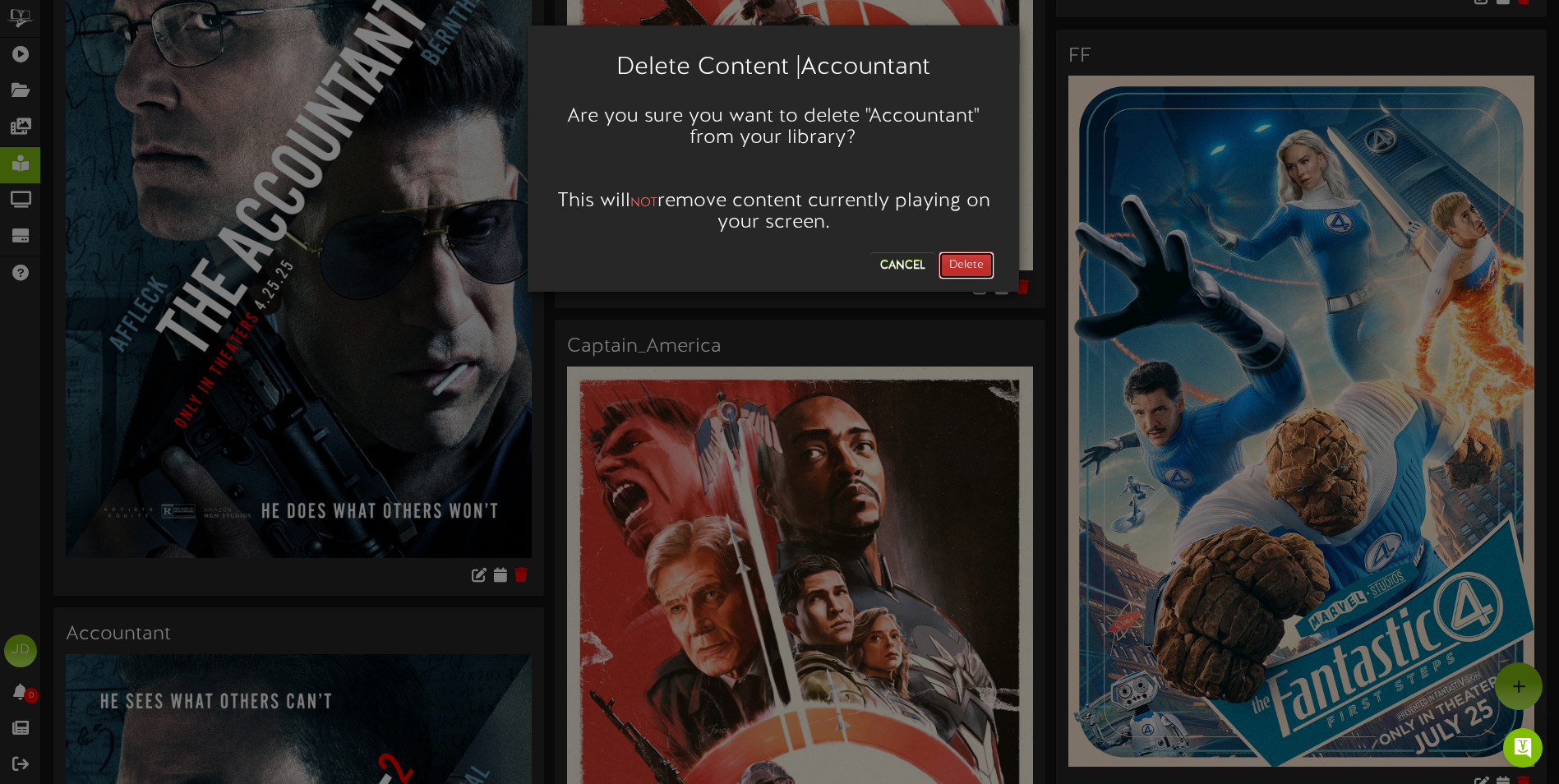
scroll to position [1397, 0]
click at [964, 256] on button "Delete" at bounding box center [966, 265] width 56 height 28
click at [984, 273] on button "Delete" at bounding box center [966, 265] width 56 height 28
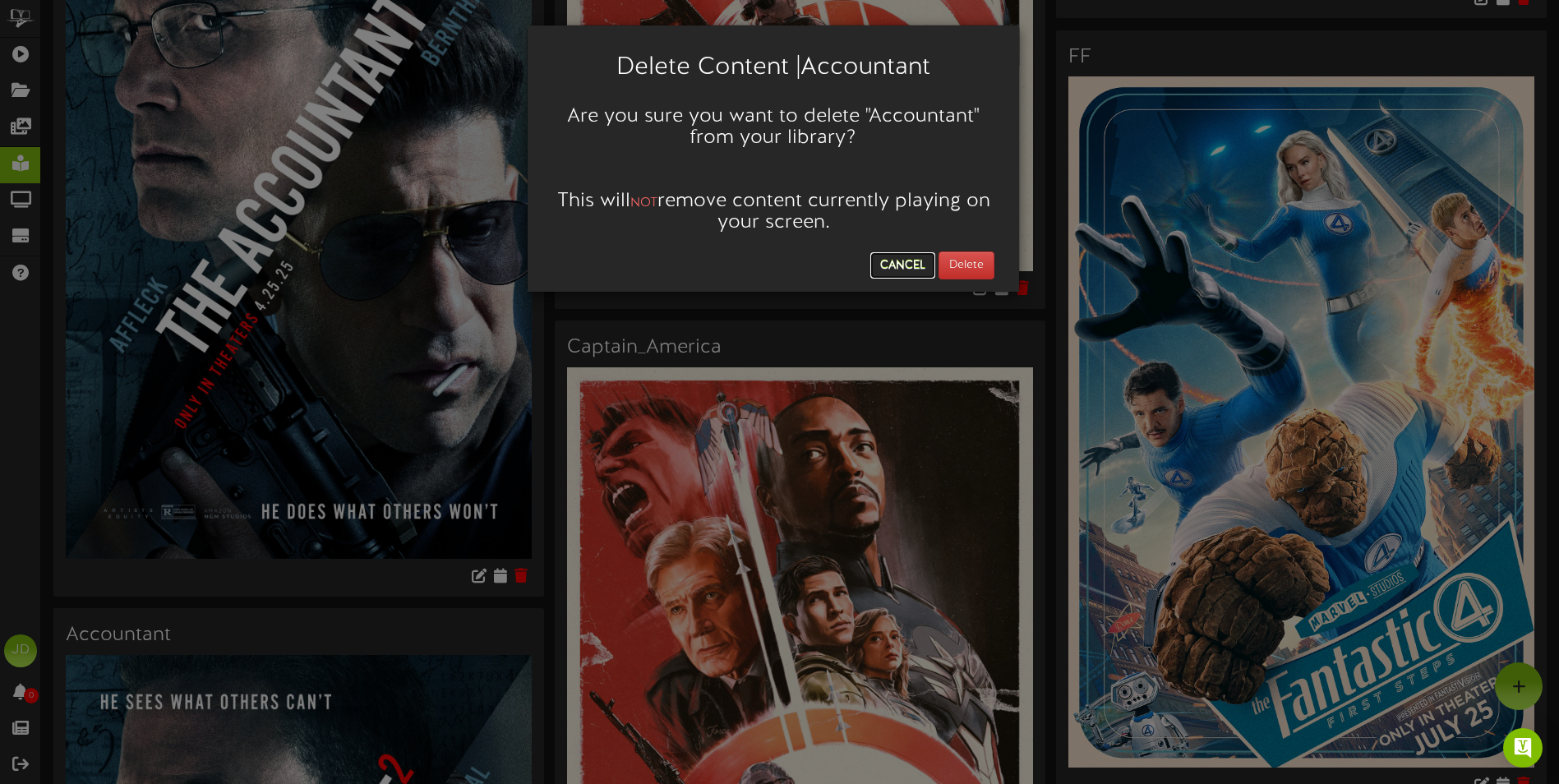
click at [914, 272] on button "Cancel" at bounding box center [902, 265] width 65 height 26
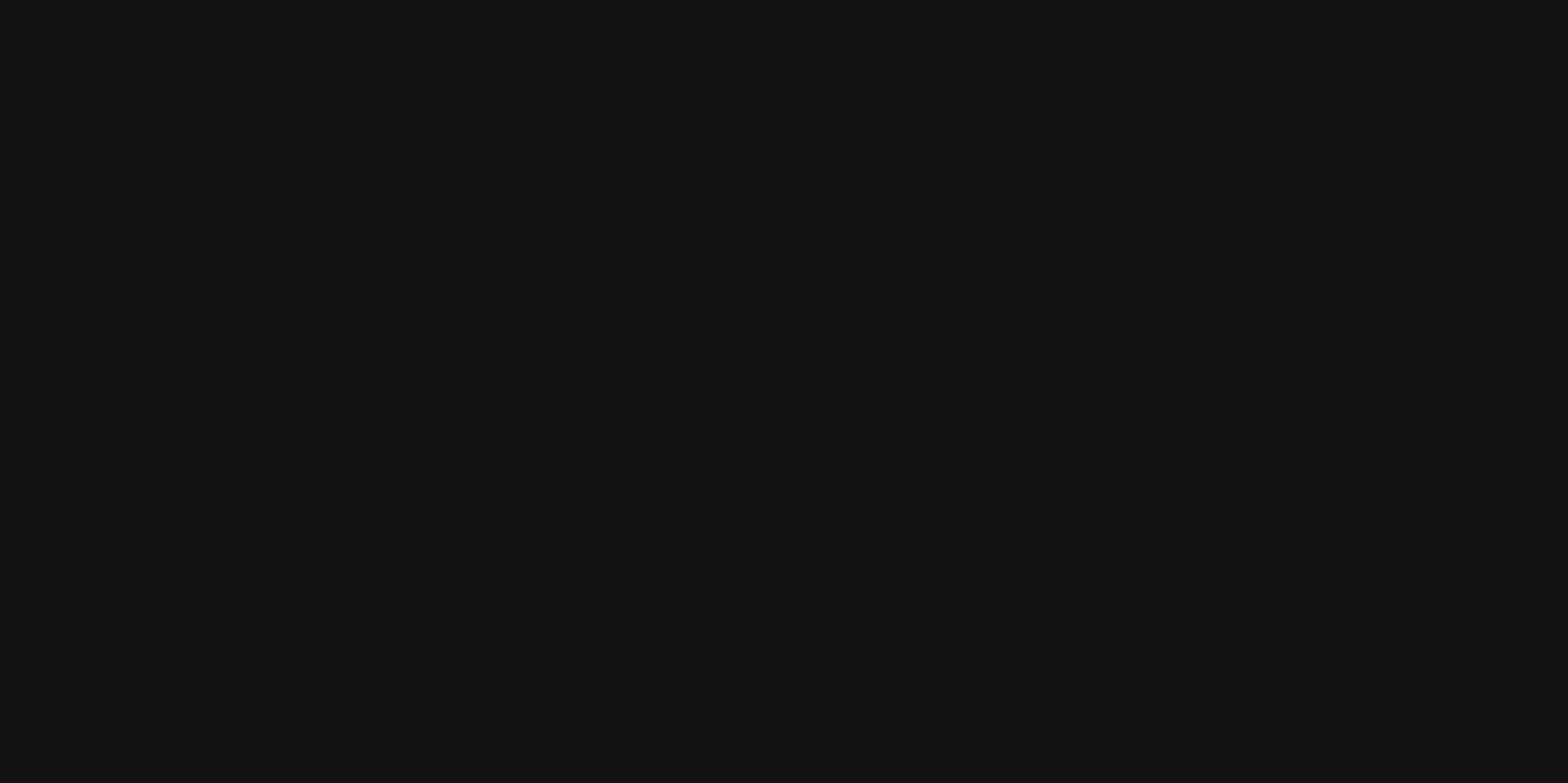
click at [403, 0] on html at bounding box center [784, 0] width 1568 height 0
click at [558, 0] on html at bounding box center [784, 0] width 1568 height 0
